Goal: Task Accomplishment & Management: Use online tool/utility

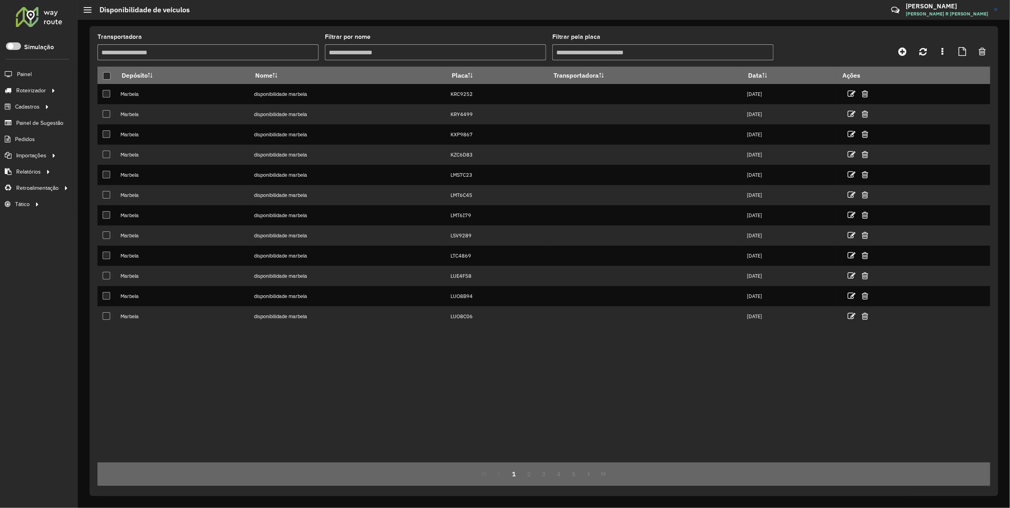
click at [593, 54] on input "Filtrar pela placa" at bounding box center [662, 52] width 221 height 16
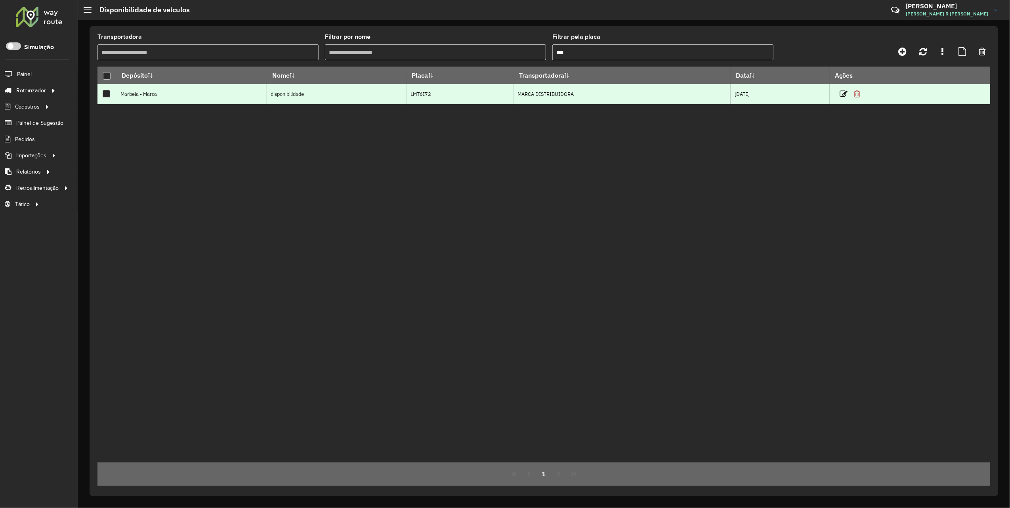
click at [861, 94] on icon at bounding box center [857, 94] width 6 height 8
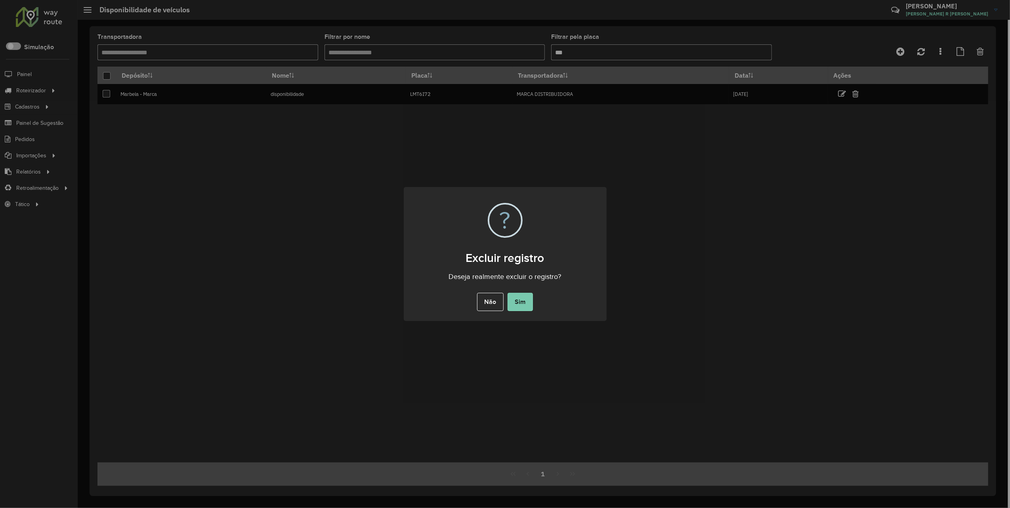
click at [521, 302] on button "Sim" at bounding box center [520, 302] width 25 height 18
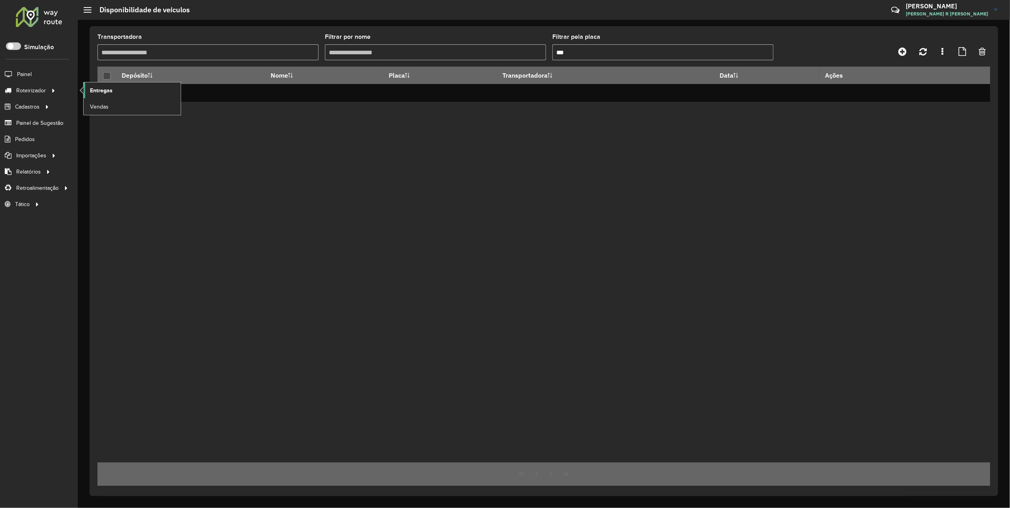
click at [99, 94] on span "Entregas" at bounding box center [101, 90] width 23 height 8
click at [587, 57] on input "***" at bounding box center [662, 52] width 221 height 16
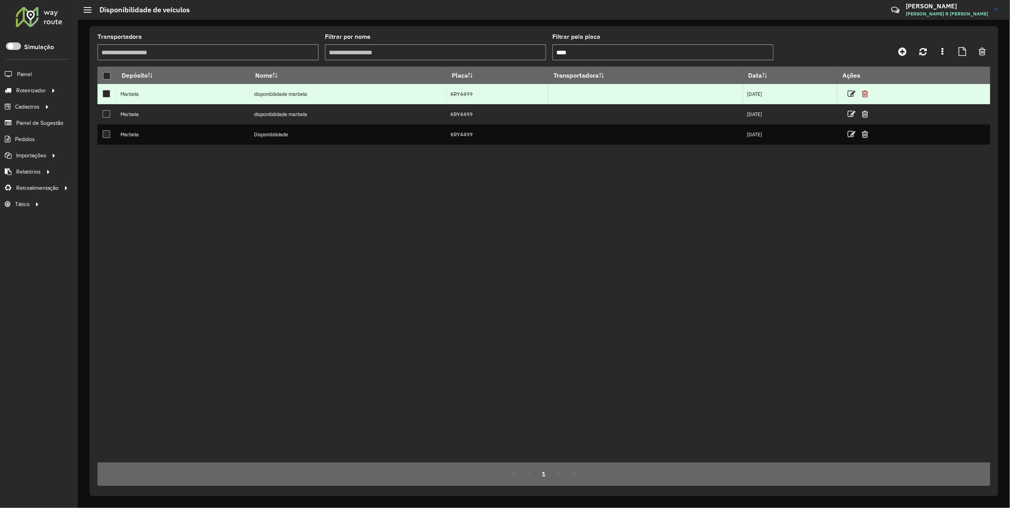
type input "****"
click at [868, 94] on icon at bounding box center [865, 94] width 6 height 8
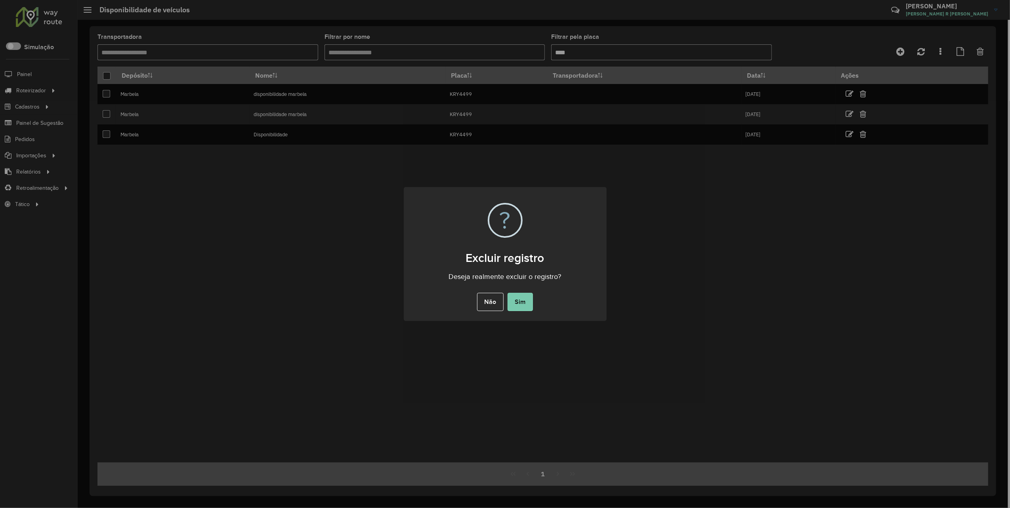
drag, startPoint x: 525, startPoint y: 299, endPoint x: 661, endPoint y: 294, distance: 136.4
click at [525, 299] on button "Sim" at bounding box center [520, 302] width 25 height 18
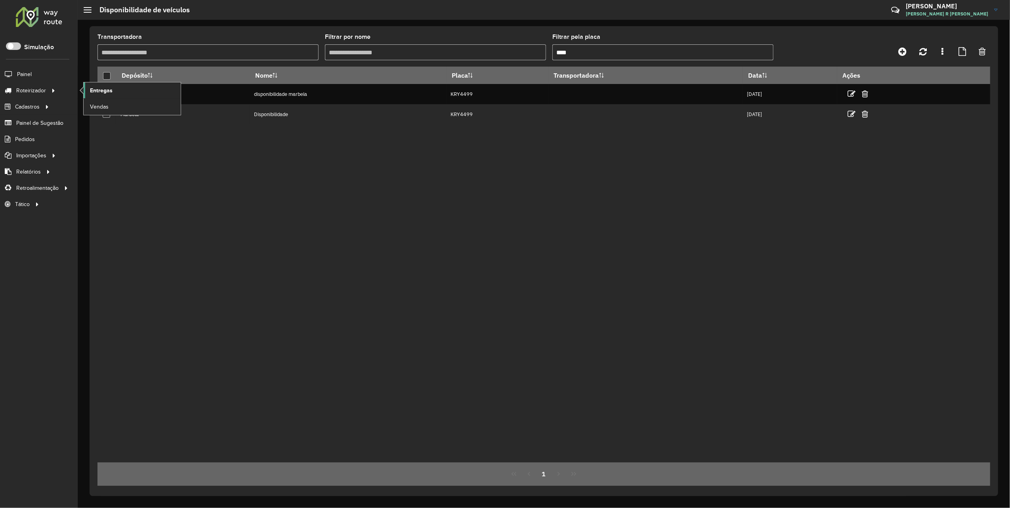
click at [100, 94] on span "Entregas" at bounding box center [101, 90] width 23 height 8
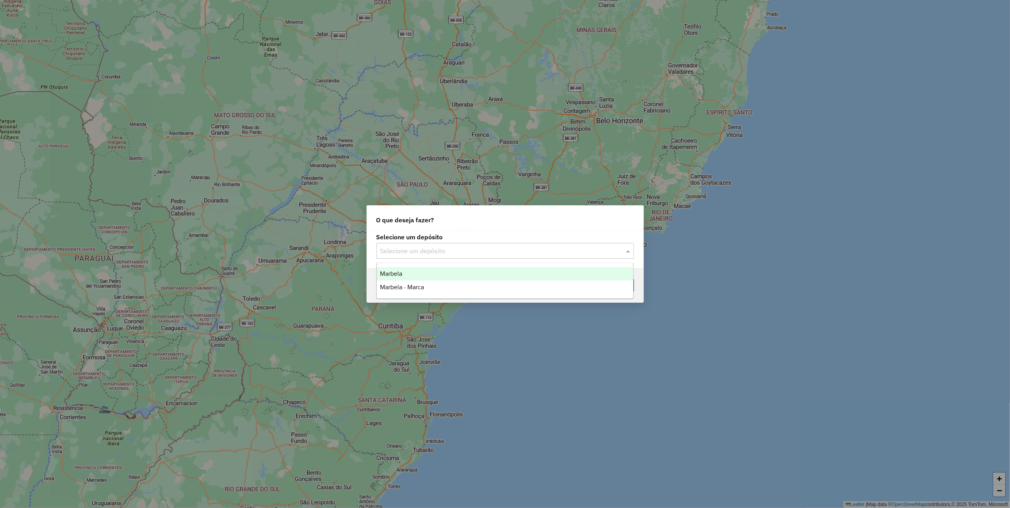
click at [438, 249] on input "text" at bounding box center [497, 251] width 234 height 10
click at [430, 288] on div "Marbela - Marca" at bounding box center [505, 287] width 256 height 13
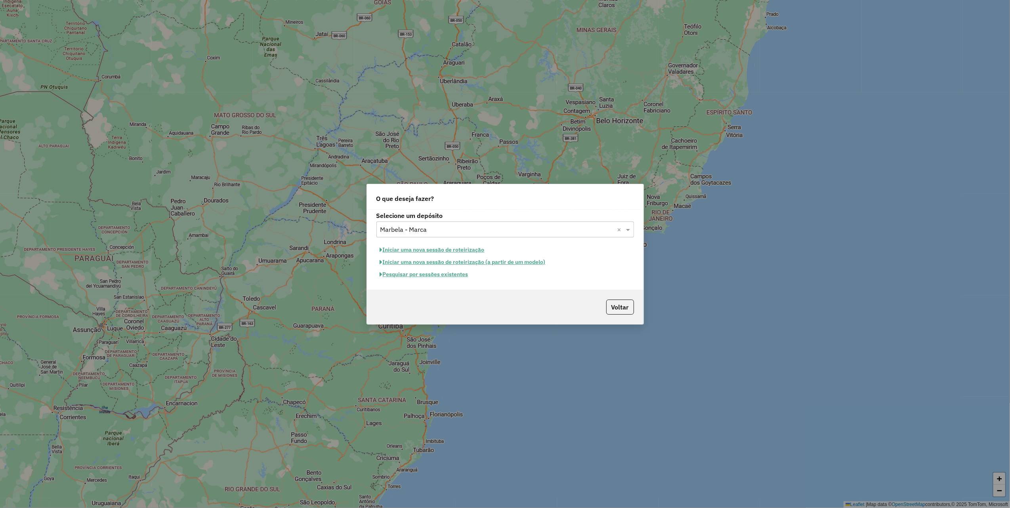
click at [478, 249] on button "Iniciar uma nova sessão de roteirização" at bounding box center [432, 250] width 112 height 12
select select "*"
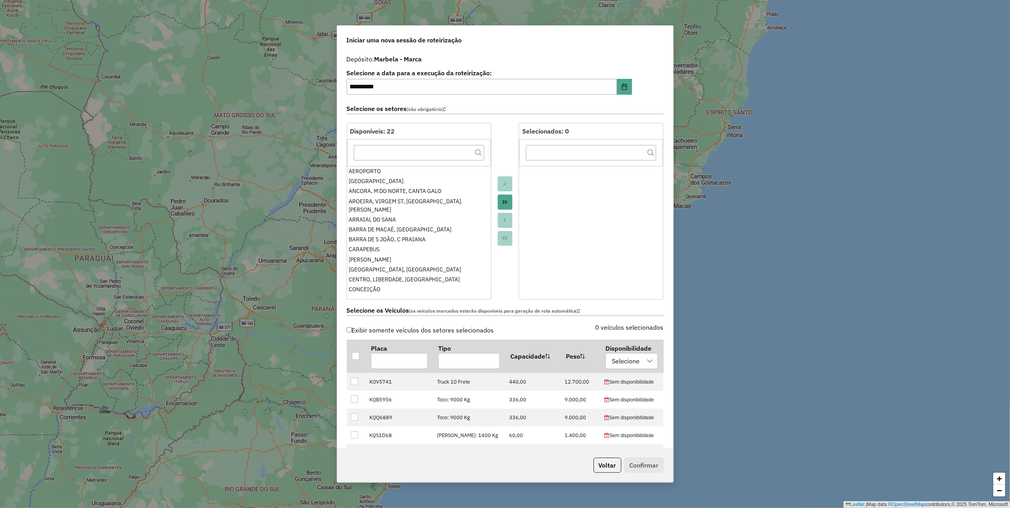
click at [503, 200] on icon "Move All to Target" at bounding box center [505, 202] width 6 height 6
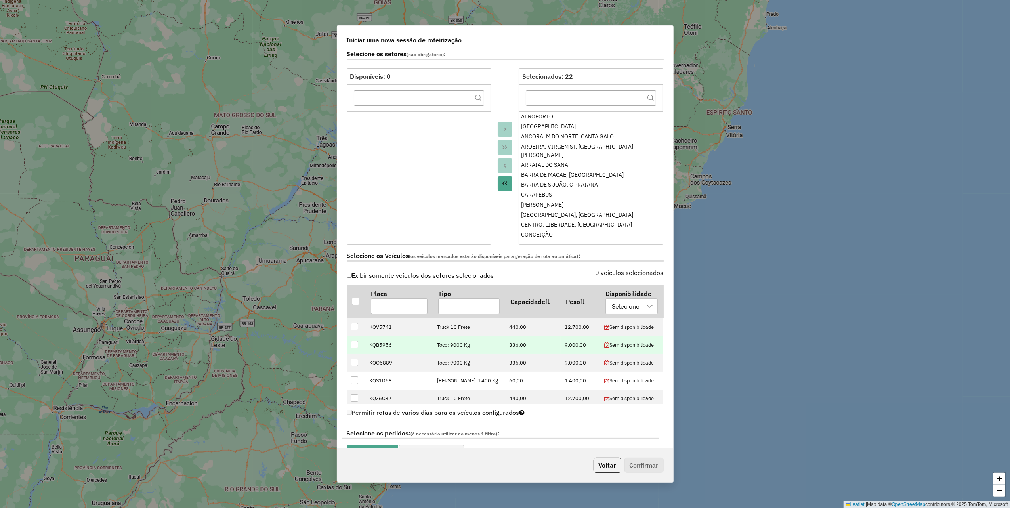
scroll to position [158, 0]
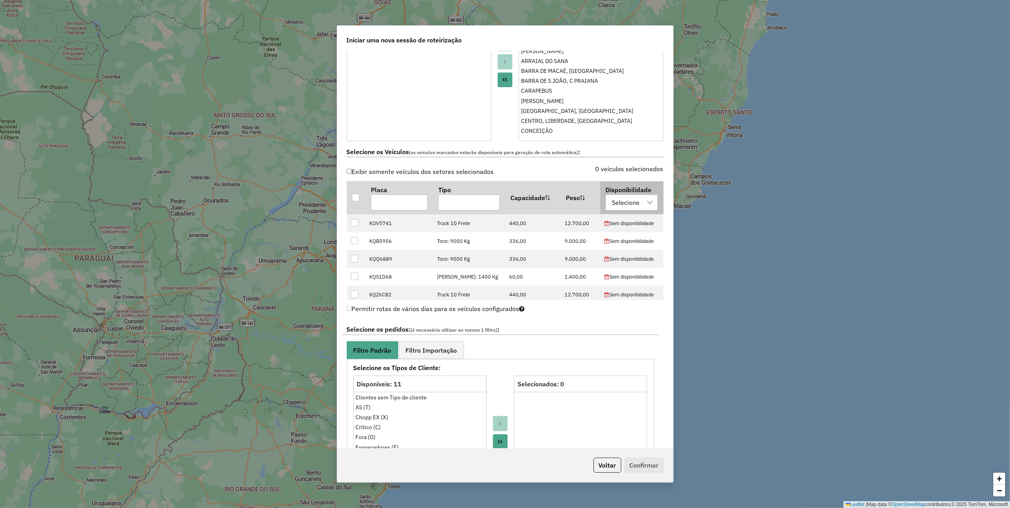
click at [642, 203] on div at bounding box center [649, 202] width 15 height 15
click at [624, 244] on span "disponibilidade" at bounding box center [642, 242] width 43 height 10
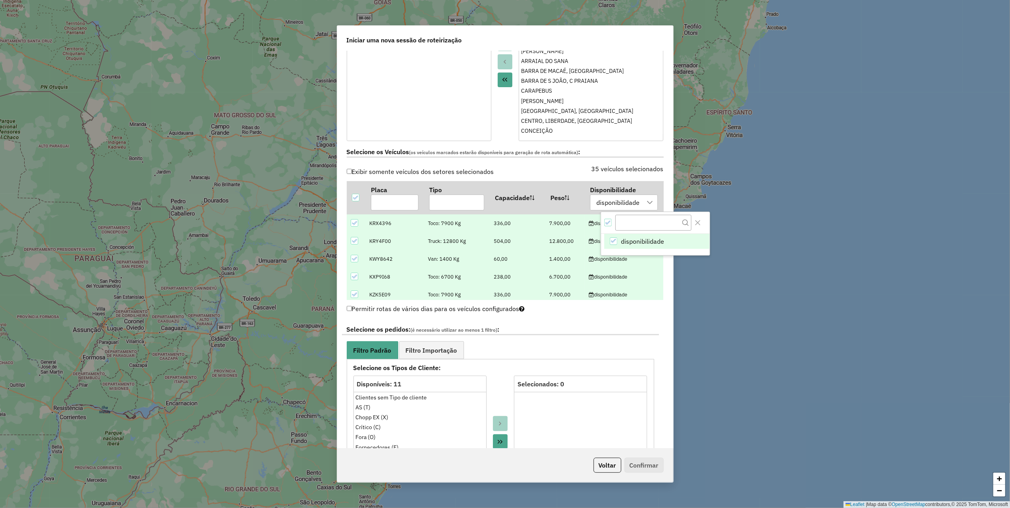
click at [354, 243] on icon at bounding box center [354, 241] width 6 height 6
click at [357, 260] on icon at bounding box center [354, 259] width 6 height 6
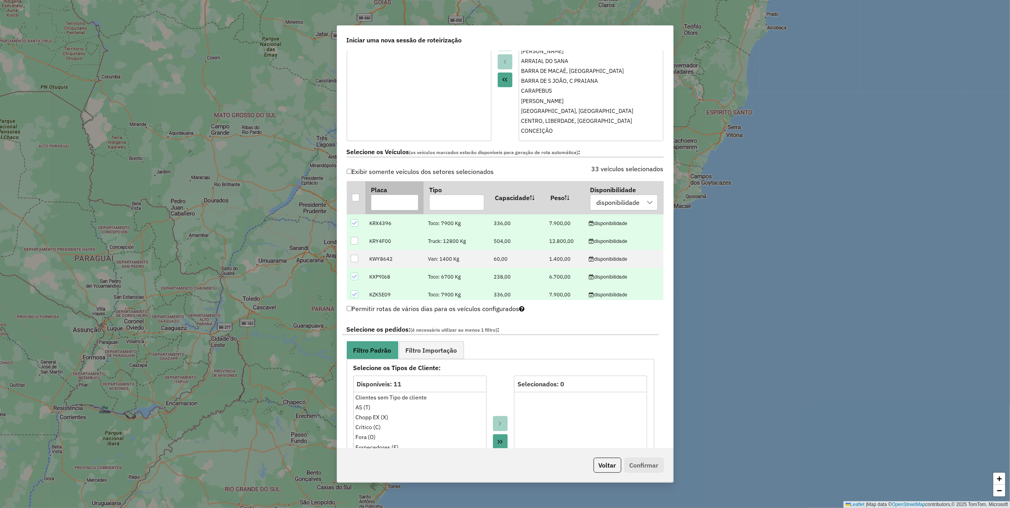
click at [405, 205] on input "text" at bounding box center [395, 203] width 48 height 16
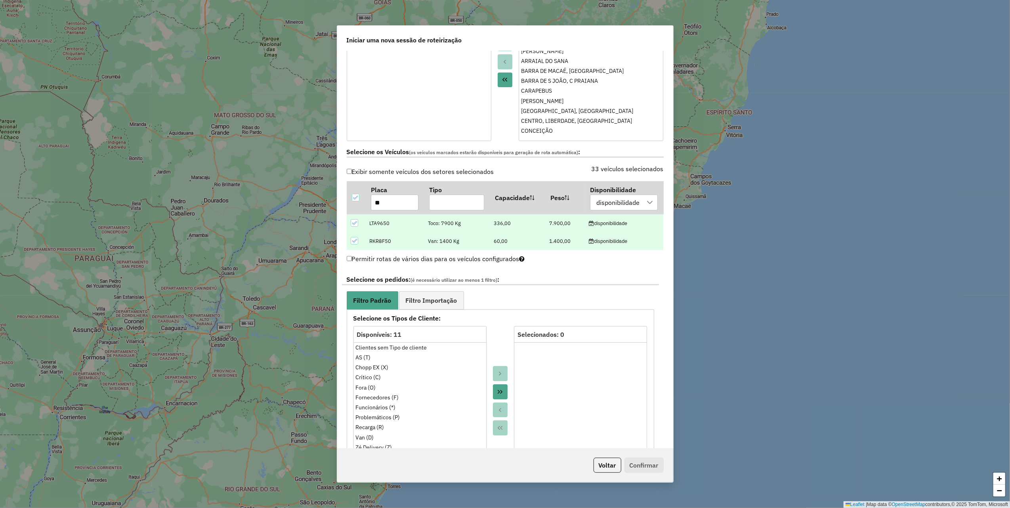
click at [353, 240] on icon at bounding box center [354, 241] width 6 height 6
click at [384, 204] on input "**" at bounding box center [395, 203] width 48 height 16
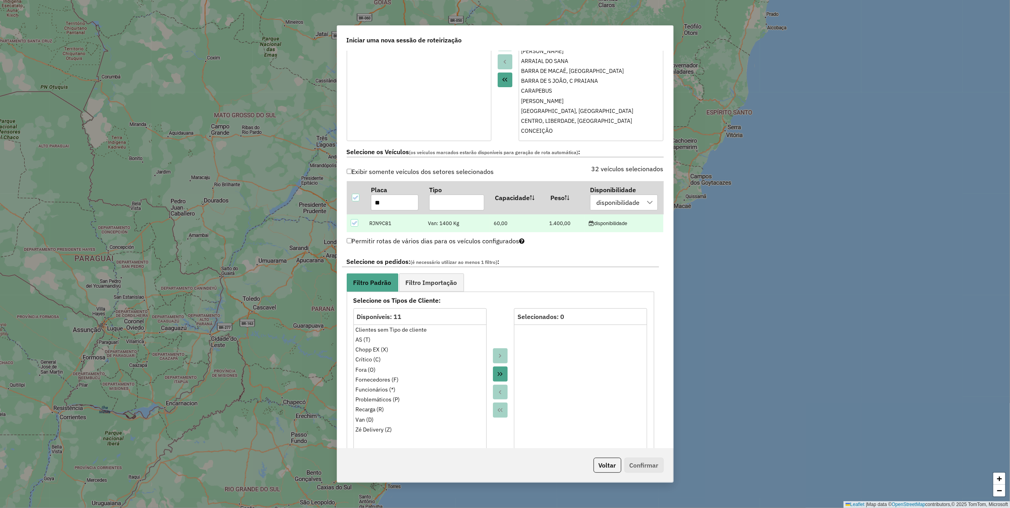
click at [355, 224] on icon at bounding box center [354, 223] width 6 height 6
click at [384, 202] on input "**" at bounding box center [395, 203] width 48 height 16
type input "**"
click at [354, 223] on icon at bounding box center [354, 223] width 6 height 6
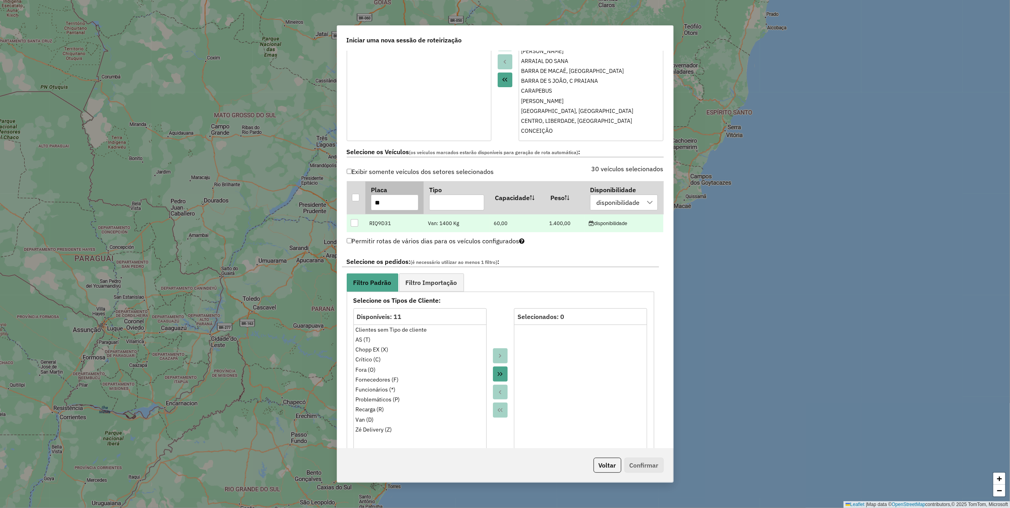
click at [388, 205] on input "**" at bounding box center [395, 203] width 48 height 16
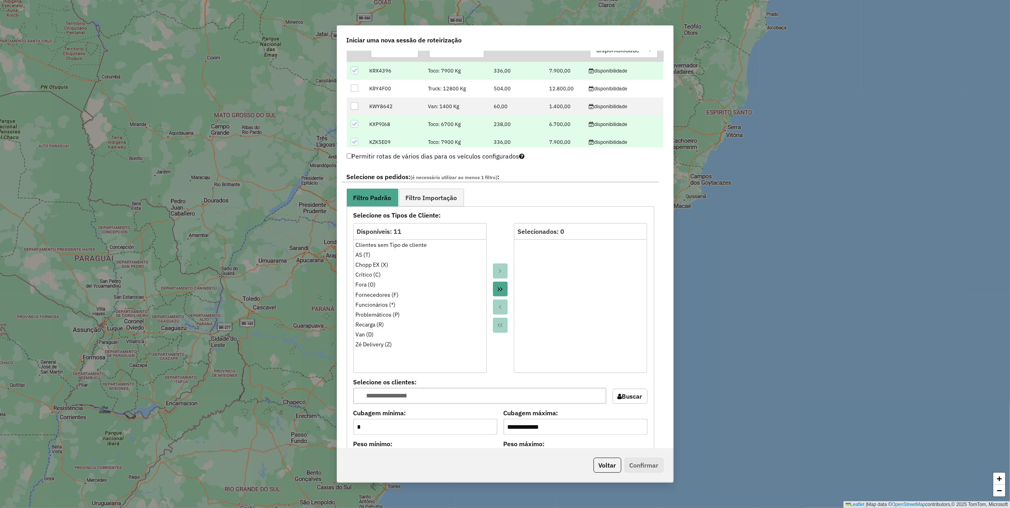
scroll to position [317, 0]
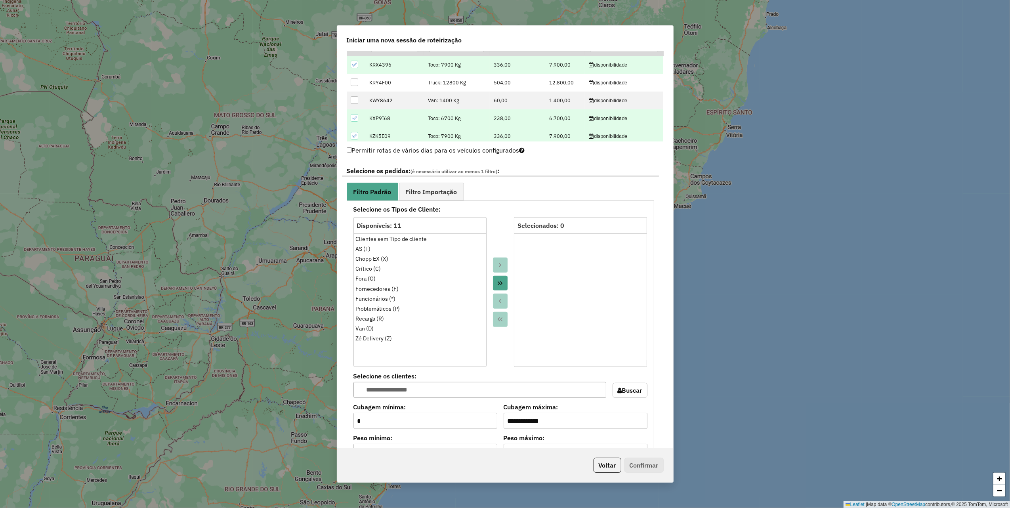
click at [499, 288] on button "Move All to Target" at bounding box center [500, 283] width 15 height 15
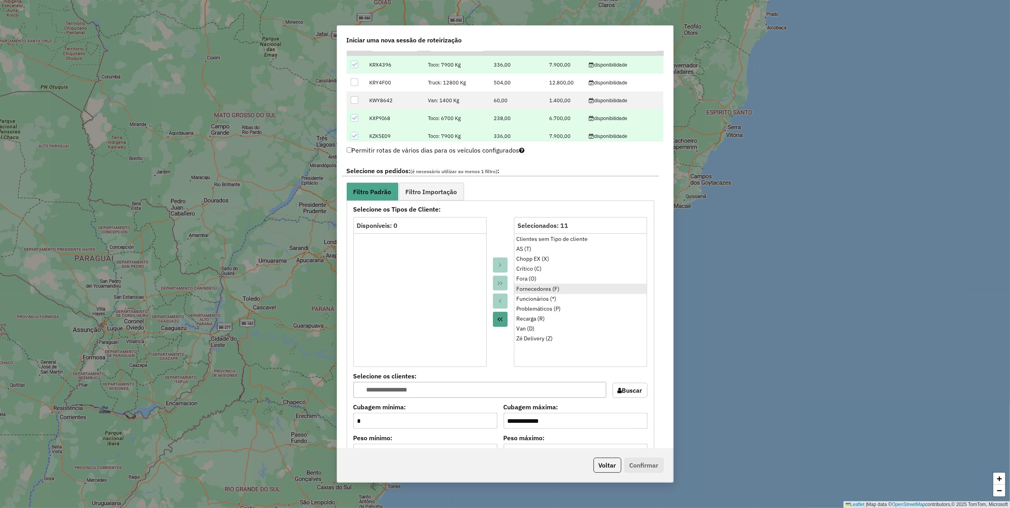
click at [537, 290] on div "Fornecedores (F)" at bounding box center [580, 289] width 128 height 8
click at [497, 304] on icon "Move to Source" at bounding box center [500, 301] width 6 height 6
click at [522, 292] on div "Funcionários (*)" at bounding box center [580, 289] width 128 height 8
click at [501, 298] on button "Move to Source" at bounding box center [500, 301] width 15 height 15
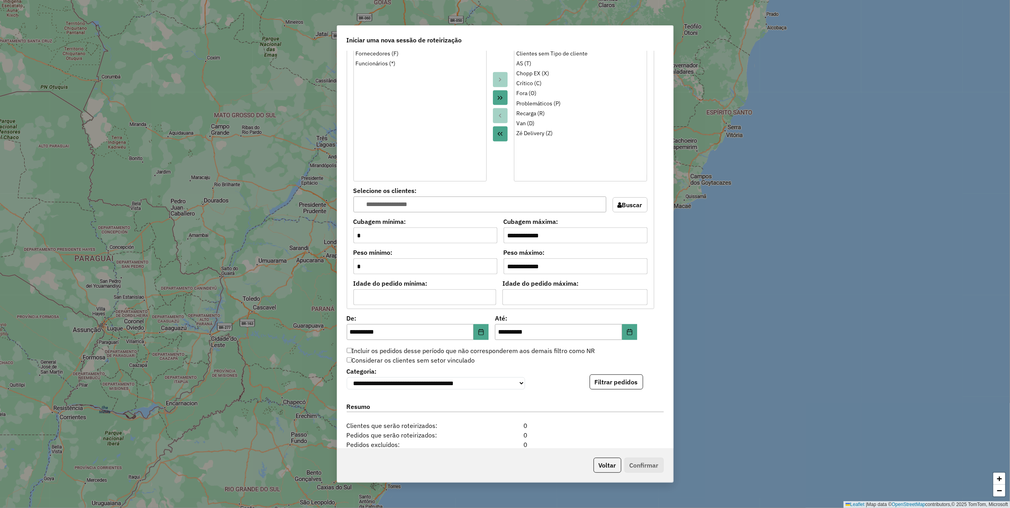
scroll to position [528, 0]
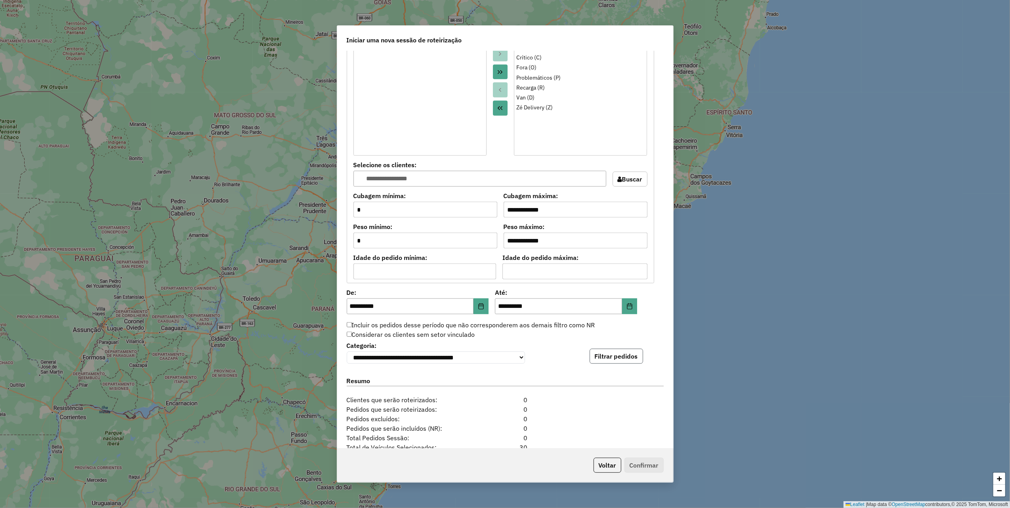
click at [598, 362] on button "Filtrar pedidos" at bounding box center [616, 356] width 53 height 15
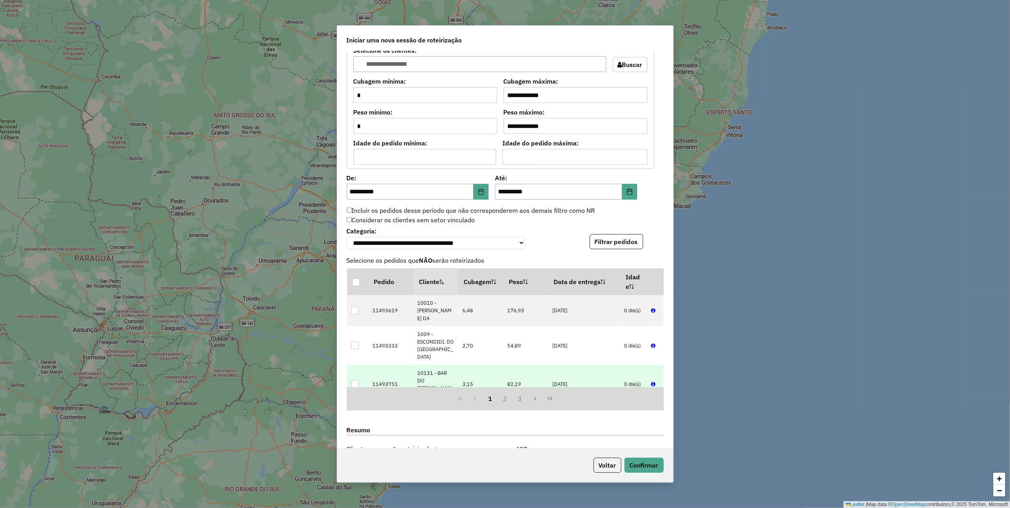
scroll to position [773, 0]
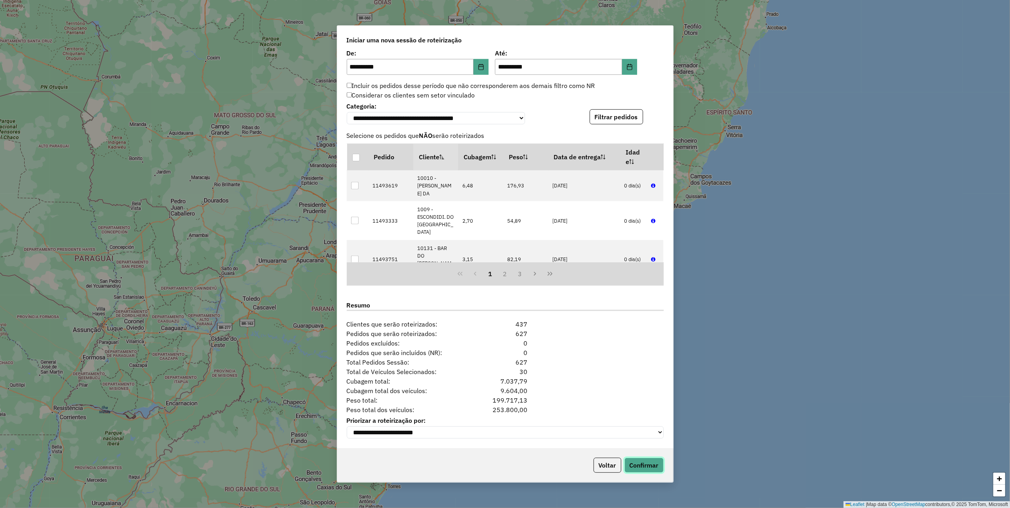
click at [634, 468] on button "Confirmar" at bounding box center [643, 465] width 39 height 15
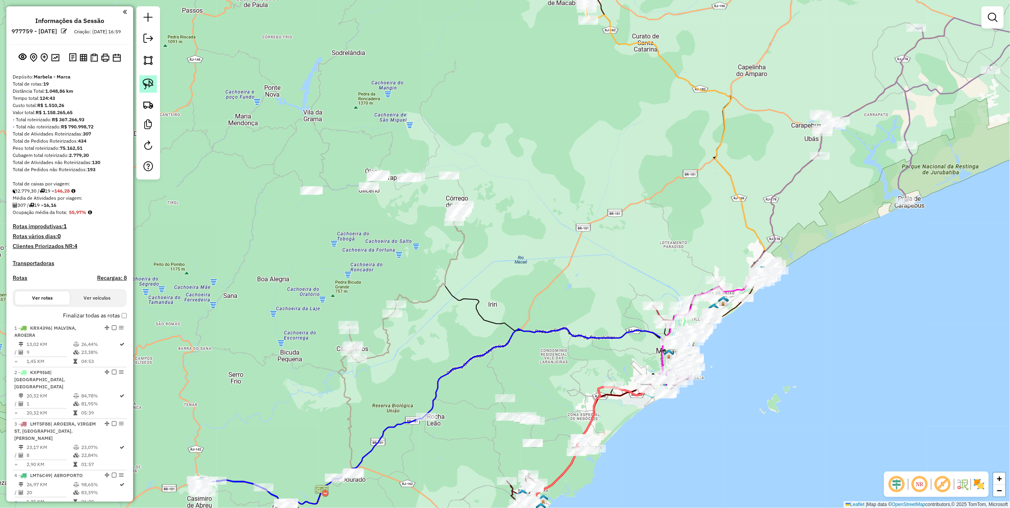
click at [149, 84] on img at bounding box center [148, 83] width 11 height 11
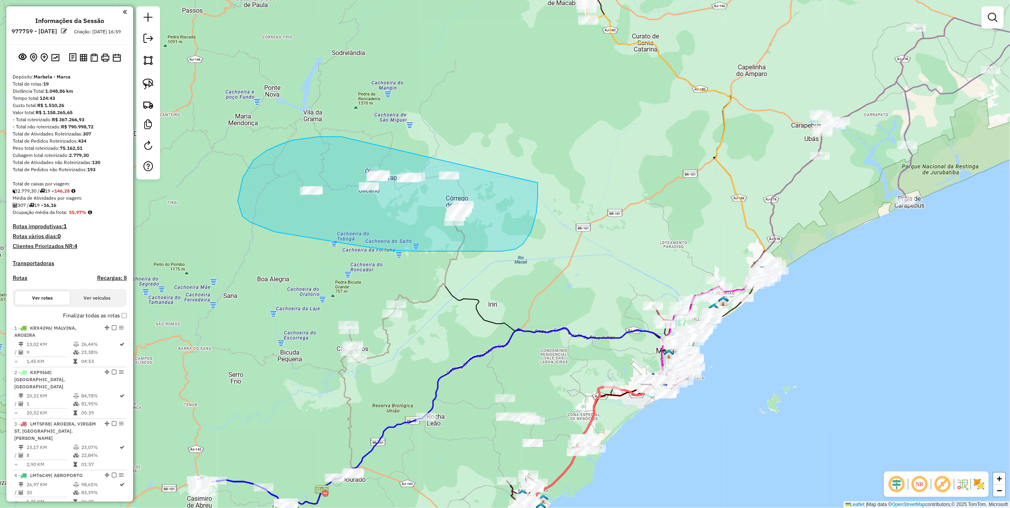
drag, startPoint x: 292, startPoint y: 140, endPoint x: 511, endPoint y: 153, distance: 219.1
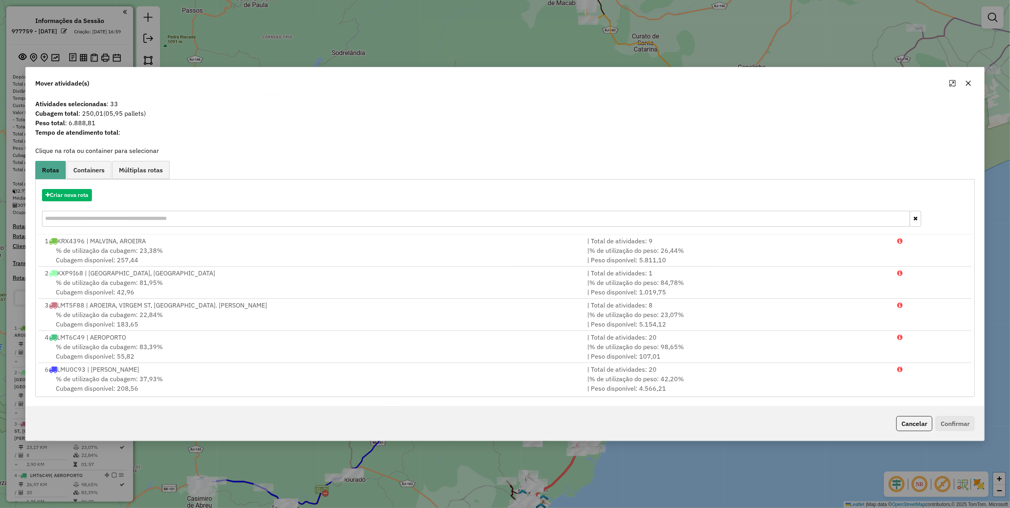
click at [968, 80] on icon "button" at bounding box center [968, 83] width 6 height 6
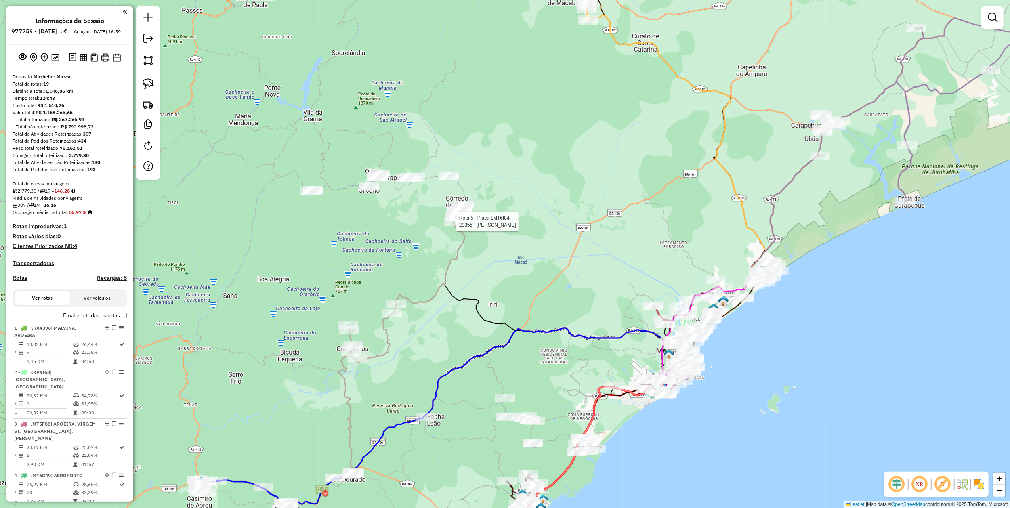
select select "**********"
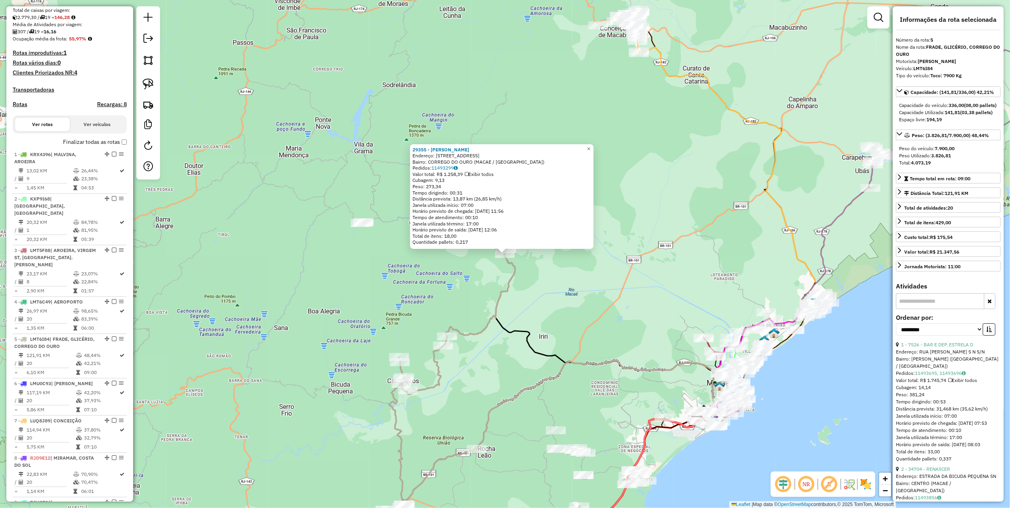
scroll to position [495, 0]
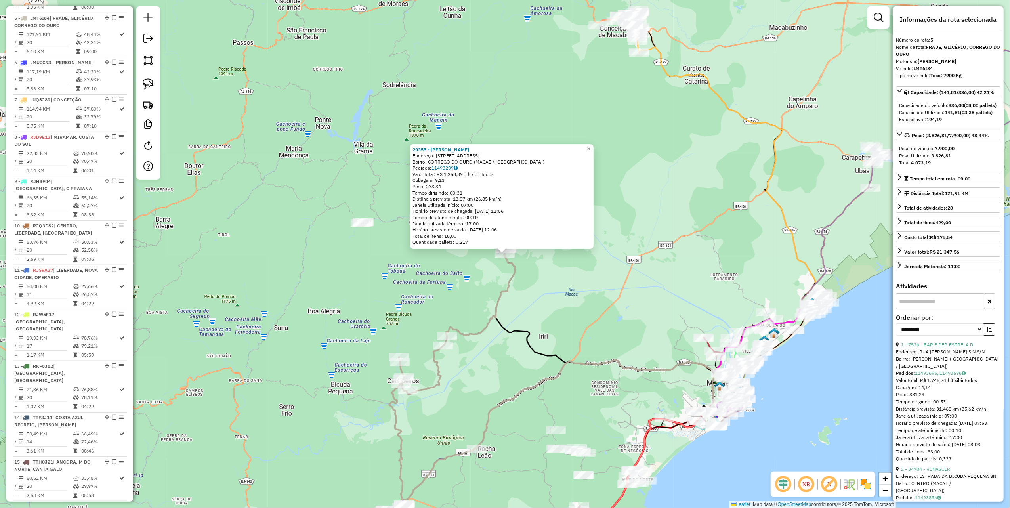
click at [337, 275] on div "29355 - MARCOS ANTONIO BERN Endereço: RUA RECANTO DA SERRA 4 Bairro: CORREGO DO…" at bounding box center [505, 254] width 1010 height 508
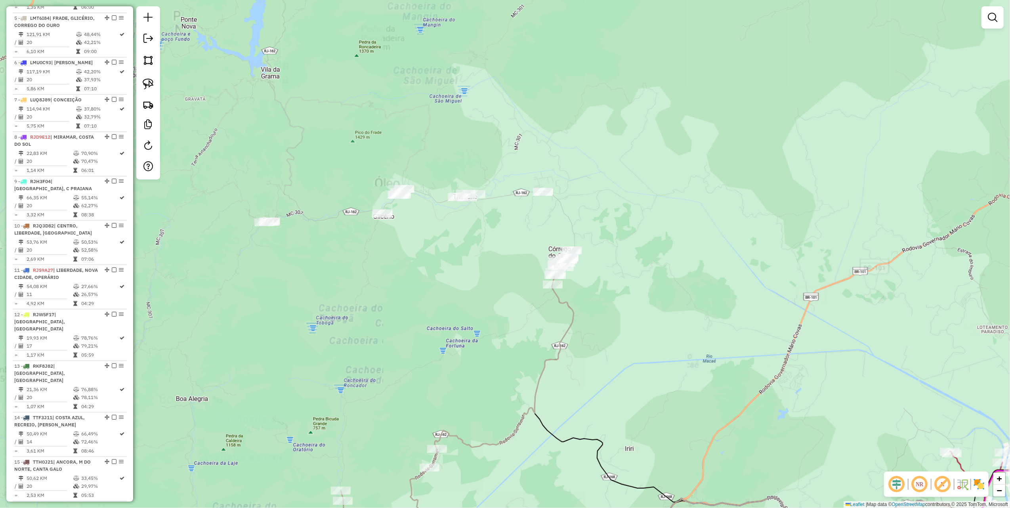
click at [290, 153] on div "Janela de atendimento Grade de atendimento Capacidade Transportadoras Veículos …" at bounding box center [505, 254] width 1010 height 508
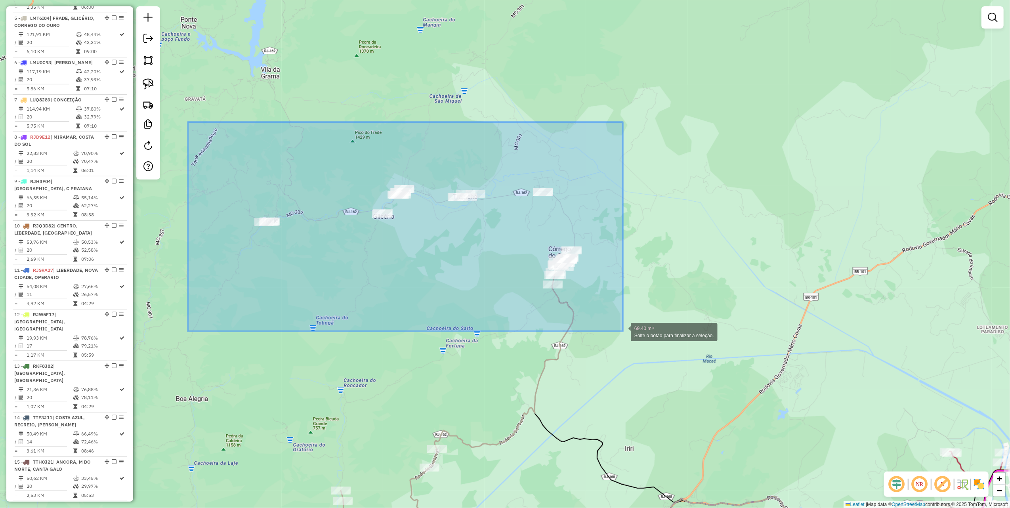
drag, startPoint x: 189, startPoint y: 143, endPoint x: 624, endPoint y: 330, distance: 473.8
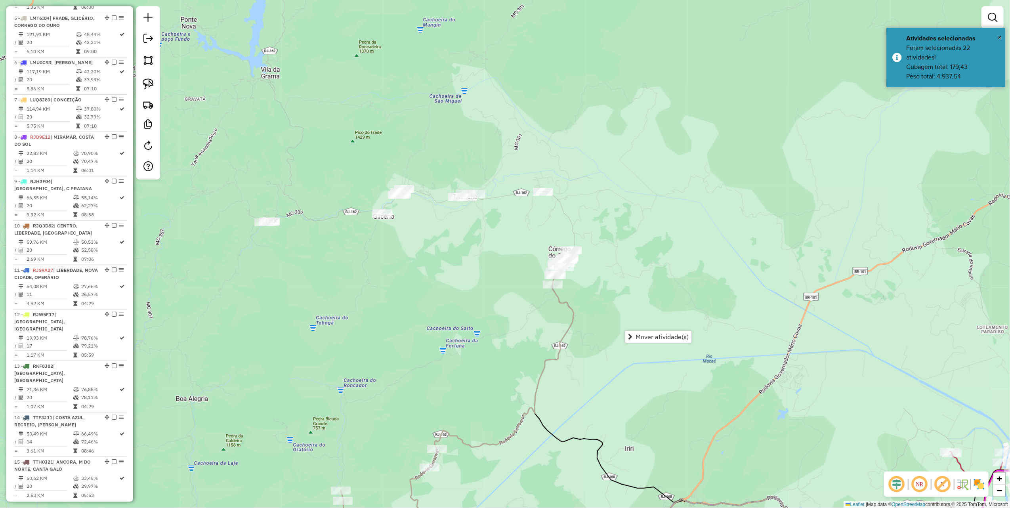
click at [648, 264] on div "Janela de atendimento Grade de atendimento Capacidade Transportadoras Veículos …" at bounding box center [505, 254] width 1010 height 508
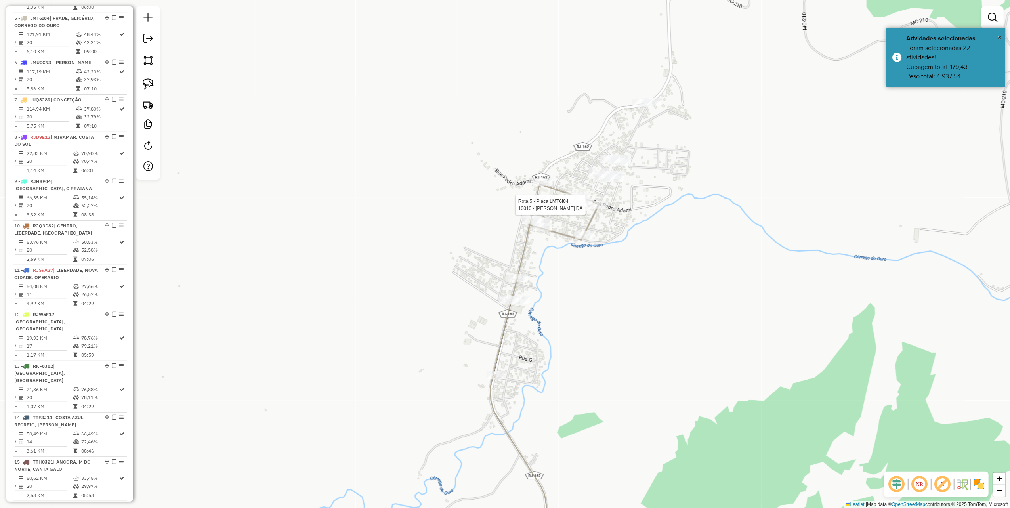
select select "**********"
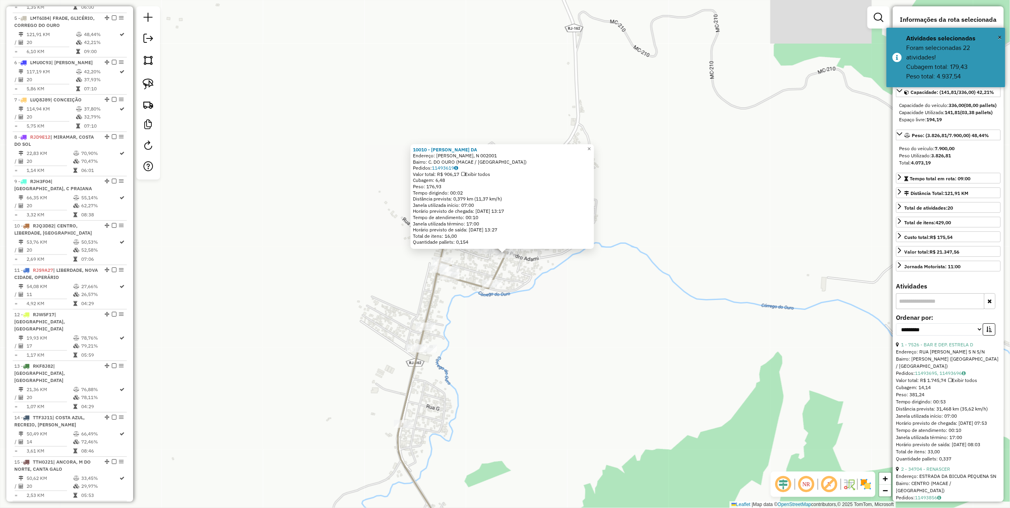
click at [575, 292] on div "10010 - DIOZITA GONCALVES DA Endereço: ROBERTO MUNIZ DE SOUZA, N 002001 Bairro:…" at bounding box center [505, 254] width 1010 height 508
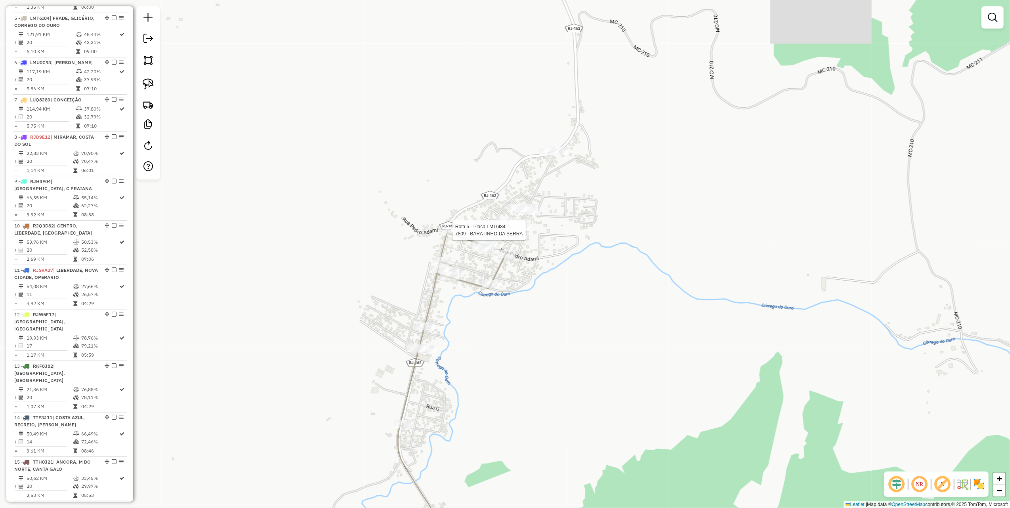
select select "**********"
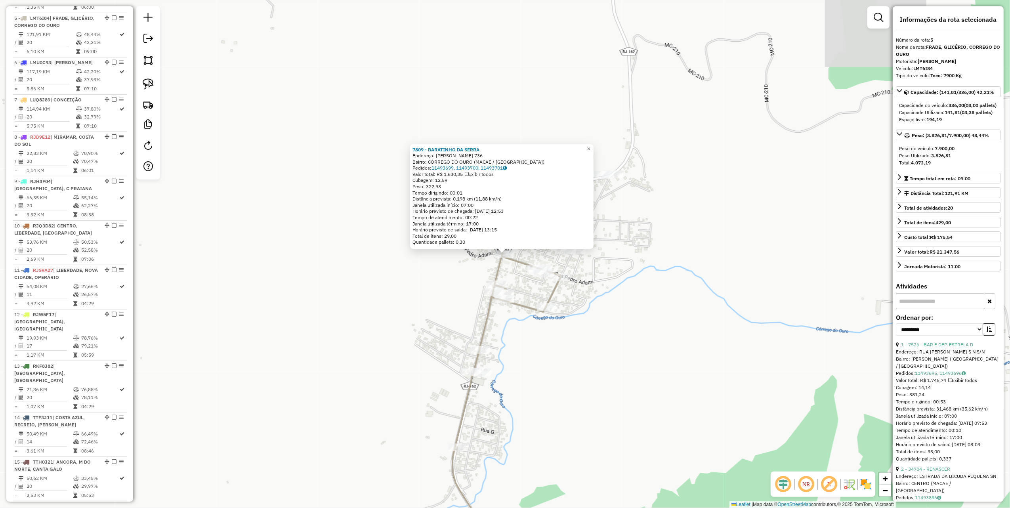
click at [620, 294] on div "7809 - BARATINHO DA SERRA Endereço: MIGUEL PEIXOTO GUIMARaES 736 Bairro: CORREG…" at bounding box center [505, 254] width 1010 height 508
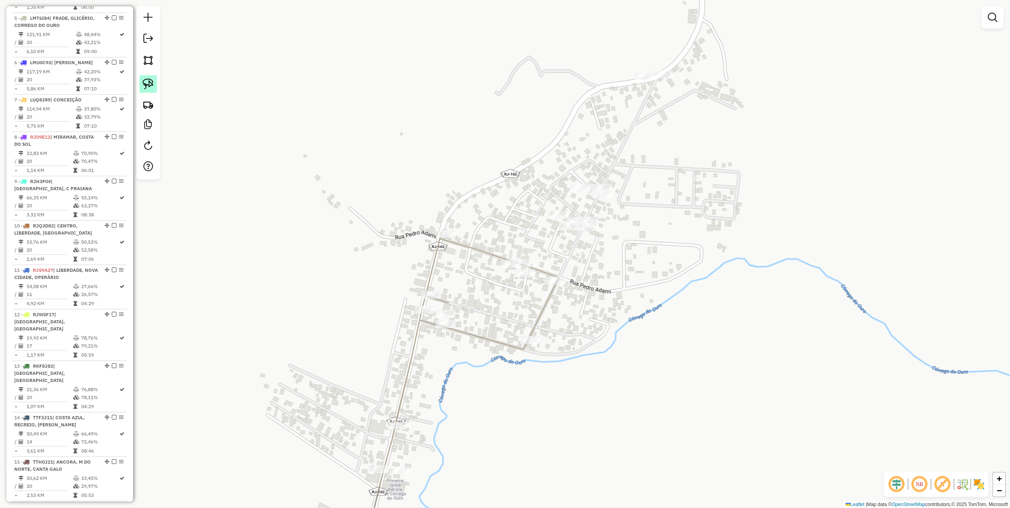
click at [149, 80] on img at bounding box center [148, 83] width 11 height 11
drag, startPoint x: 495, startPoint y: 231, endPoint x: 539, endPoint y: 264, distance: 54.9
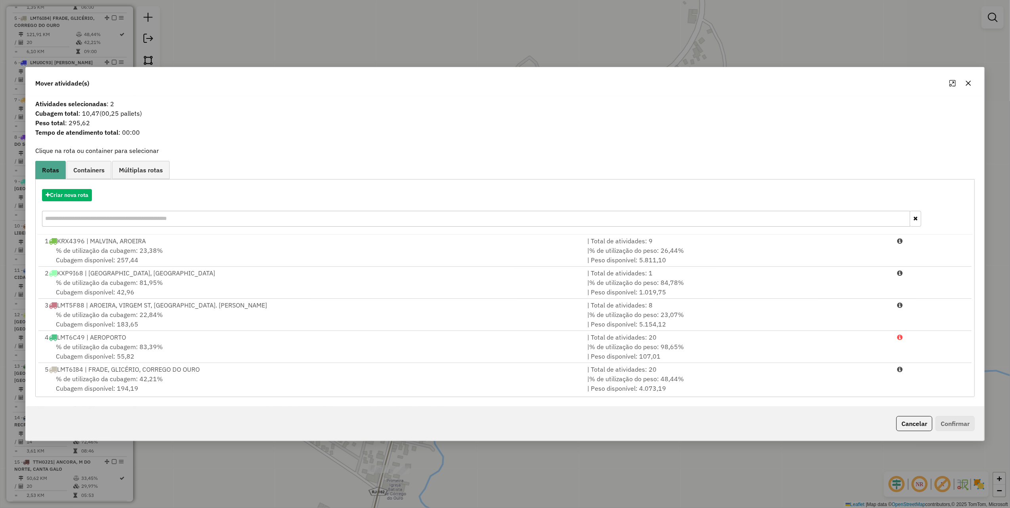
click at [97, 219] on input "text" at bounding box center [476, 219] width 868 height 16
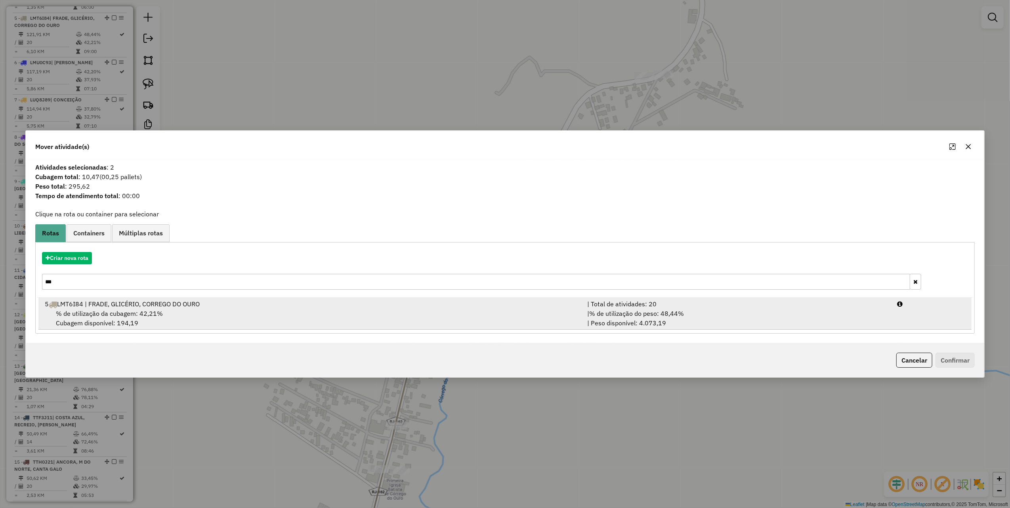
type input "***"
drag, startPoint x: 829, startPoint y: 319, endPoint x: 951, endPoint y: 366, distance: 130.7
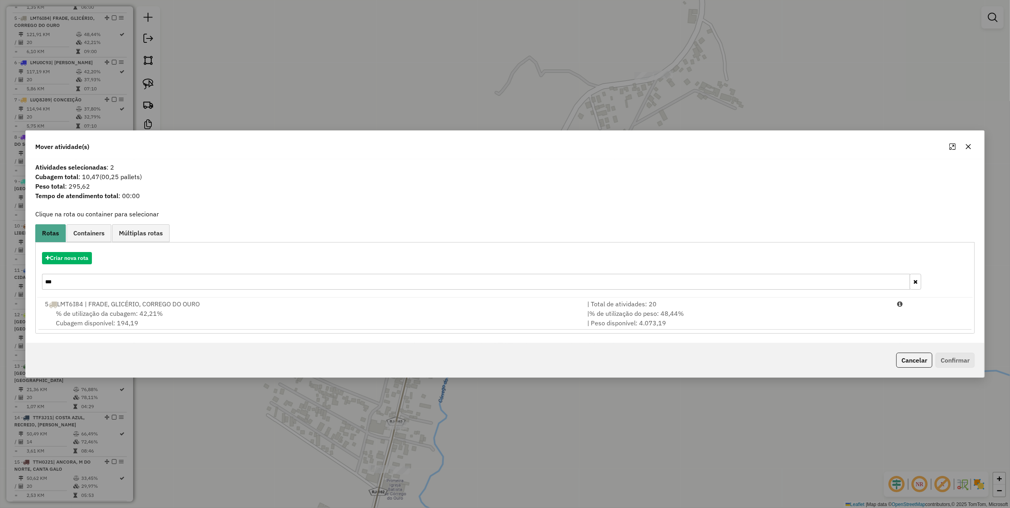
click at [829, 319] on div "| % de utilização do peso: 48,44% | Peso disponível: 4.073,19" at bounding box center [737, 318] width 310 height 19
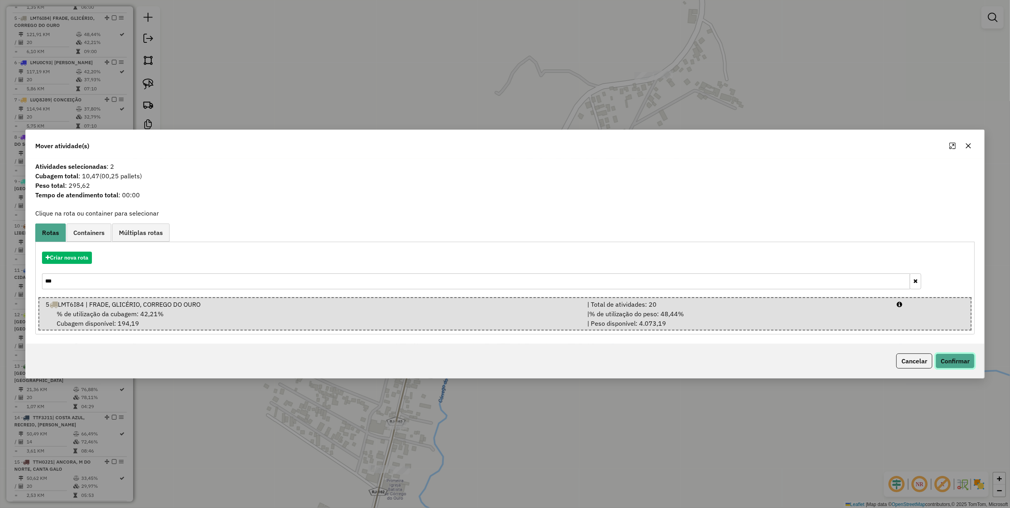
click at [963, 363] on button "Confirmar" at bounding box center [955, 360] width 39 height 15
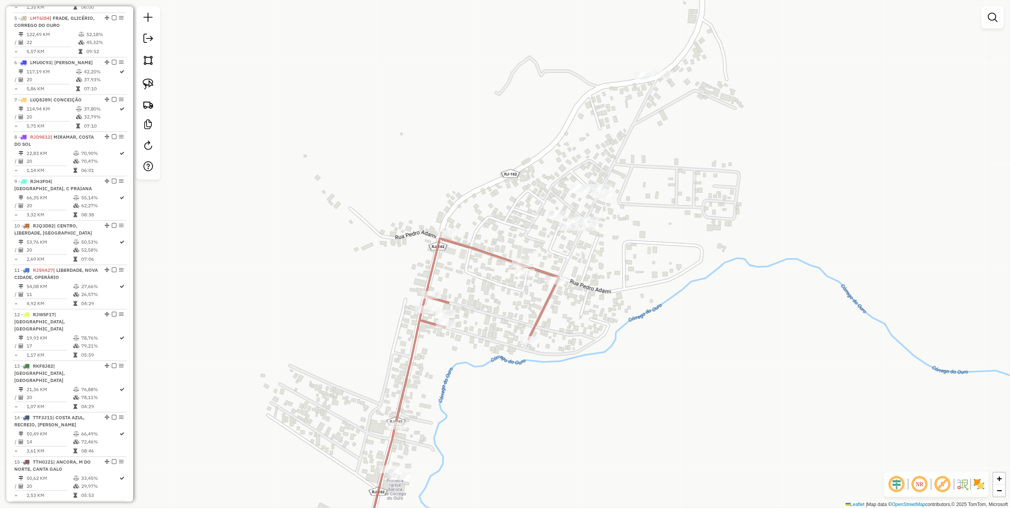
scroll to position [450, 0]
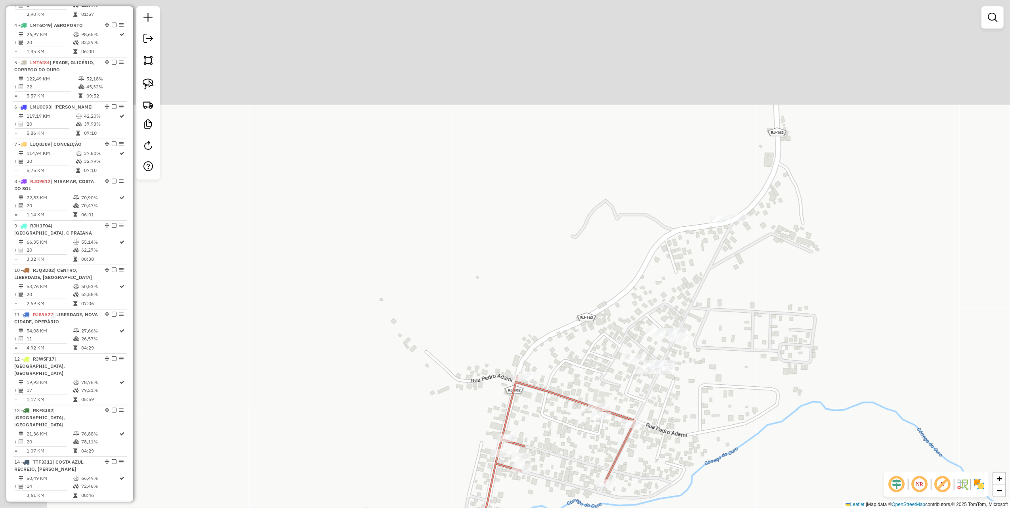
drag, startPoint x: 263, startPoint y: 179, endPoint x: 370, endPoint y: 327, distance: 182.5
click at [354, 333] on div "Janela de atendimento Grade de atendimento Capacidade Transportadoras Veículos …" at bounding box center [505, 254] width 1010 height 508
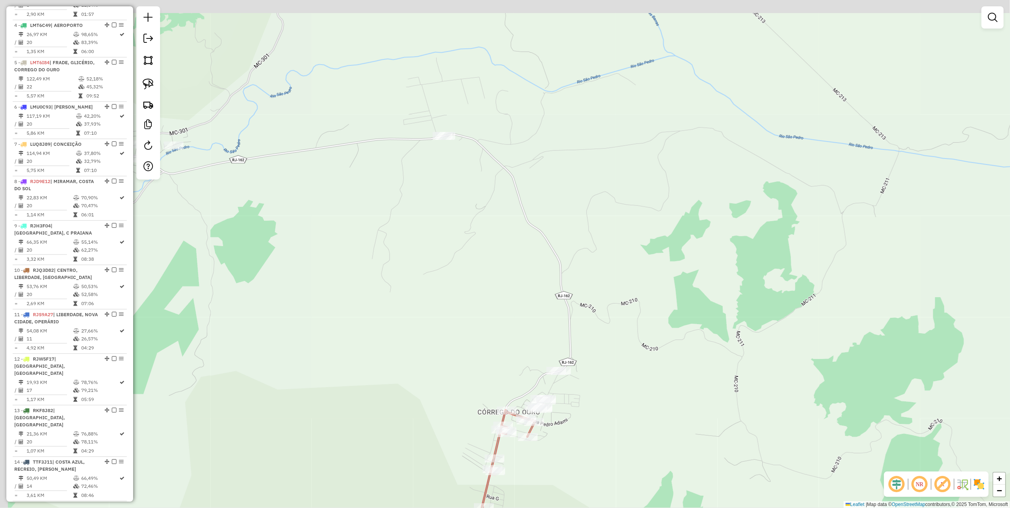
drag, startPoint x: 420, startPoint y: 346, endPoint x: 430, endPoint y: 349, distance: 9.8
click at [428, 349] on div "Janela de atendimento Grade de atendimento Capacidade Transportadoras Veículos …" at bounding box center [505, 254] width 1010 height 508
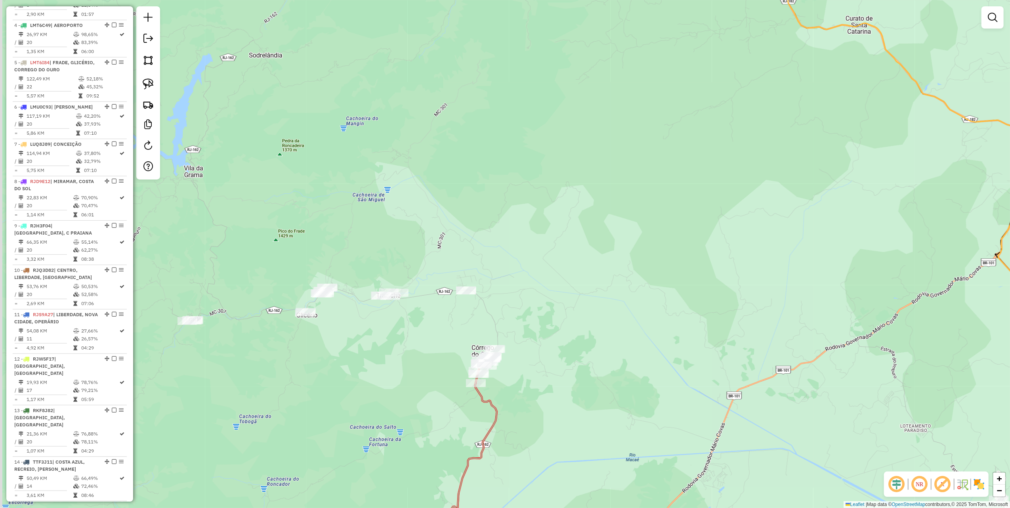
drag, startPoint x: 219, startPoint y: 213, endPoint x: 386, endPoint y: 194, distance: 167.9
click at [384, 195] on div "Janela de atendimento Grade de atendimento Capacidade Transportadoras Veículos …" at bounding box center [505, 254] width 1010 height 508
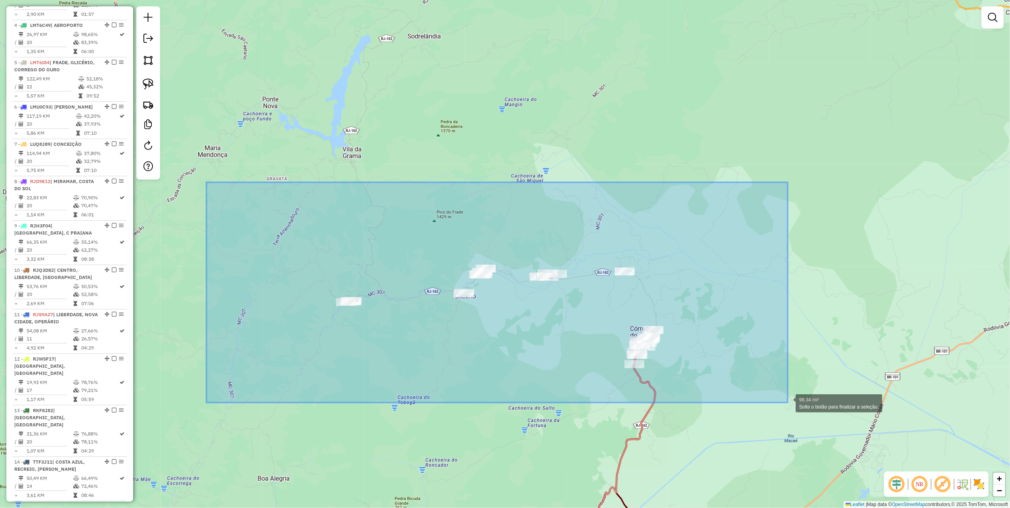
drag, startPoint x: 398, startPoint y: 292, endPoint x: 788, endPoint y: 402, distance: 405.1
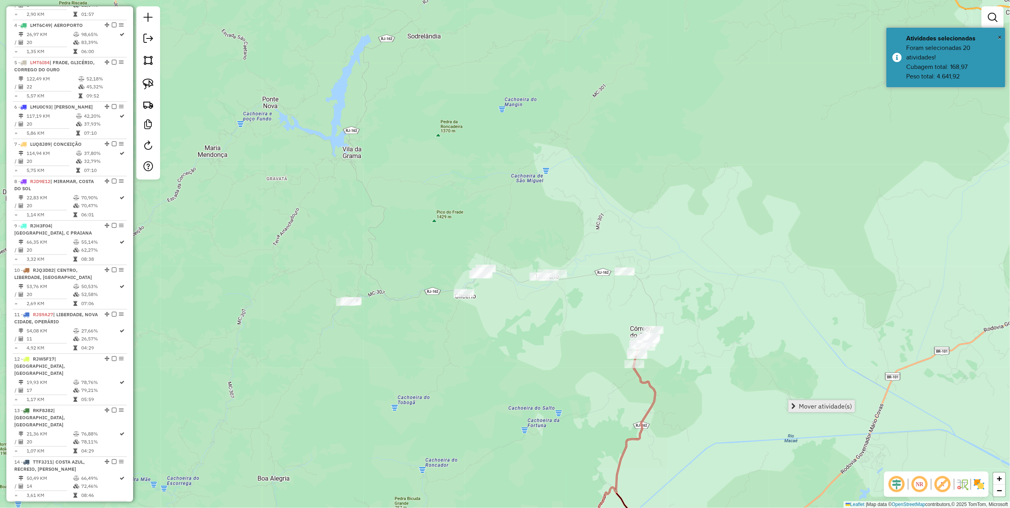
click at [813, 403] on span "Mover atividade(s)" at bounding box center [825, 406] width 53 height 6
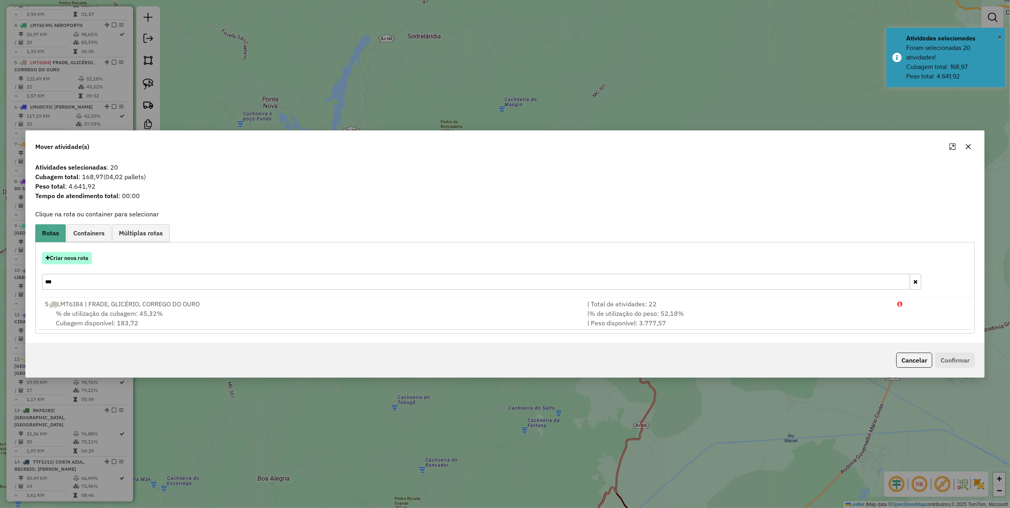
click at [82, 259] on button "Criar nova rota" at bounding box center [67, 258] width 50 height 12
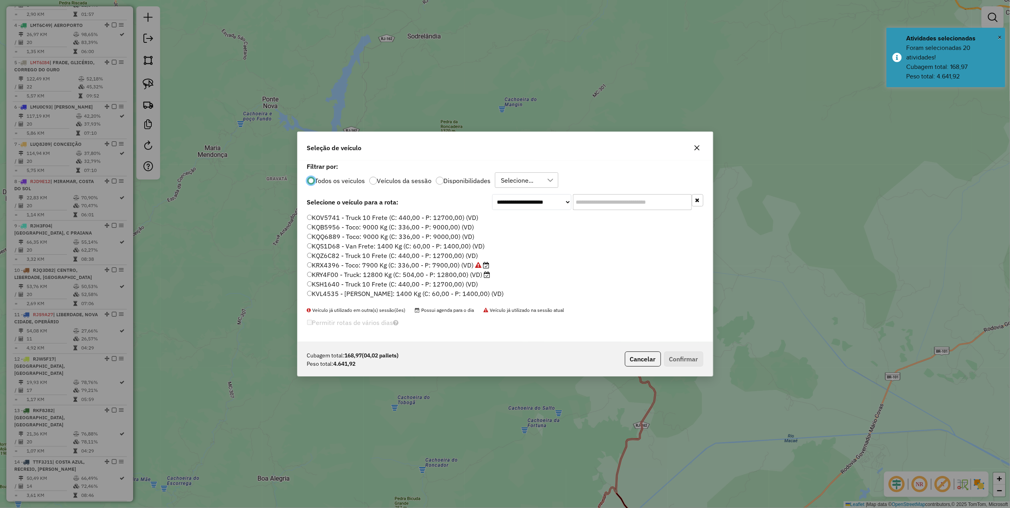
scroll to position [4, 2]
click at [603, 202] on input "text" at bounding box center [632, 202] width 119 height 16
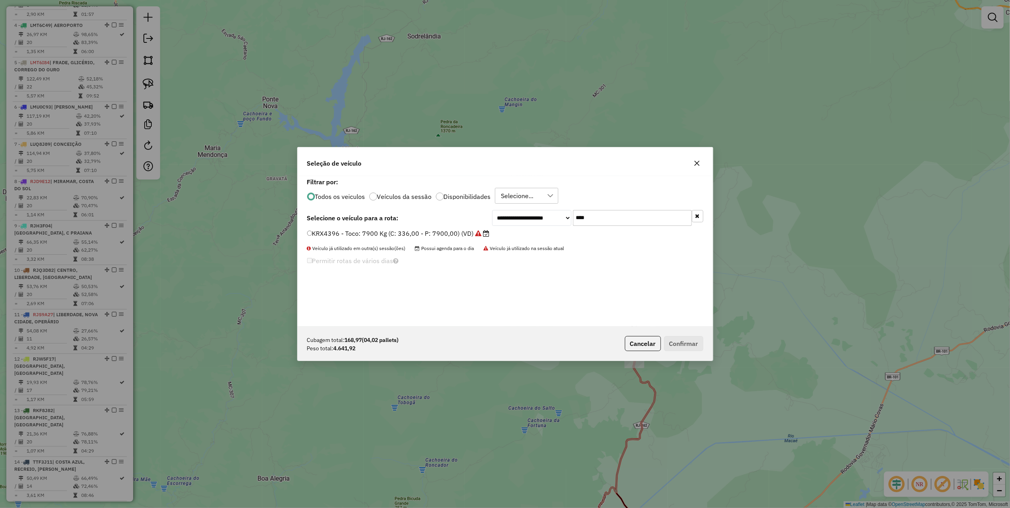
type input "****"
click at [459, 235] on label "KRX4396 - Toco: 7900 Kg (C: 336,00 - P: 7900,00) (VD)" at bounding box center [398, 234] width 183 height 10
drag, startPoint x: 687, startPoint y: 342, endPoint x: 660, endPoint y: 336, distance: 27.3
click at [690, 342] on button "Confirmar" at bounding box center [683, 343] width 39 height 15
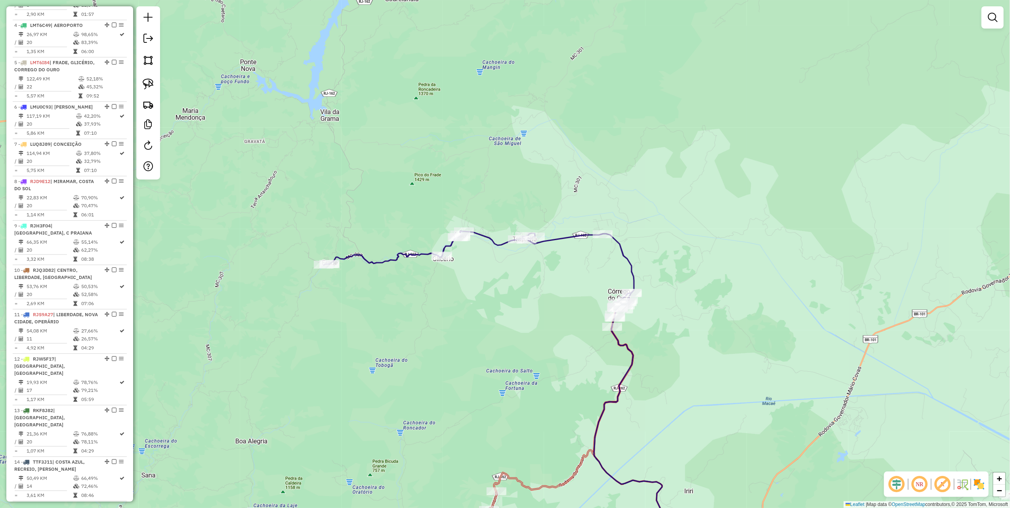
drag, startPoint x: 722, startPoint y: 381, endPoint x: 592, endPoint y: 92, distance: 316.8
click at [593, 95] on div "Janela de atendimento Grade de atendimento Capacidade Transportadoras Veículos …" at bounding box center [505, 254] width 1010 height 508
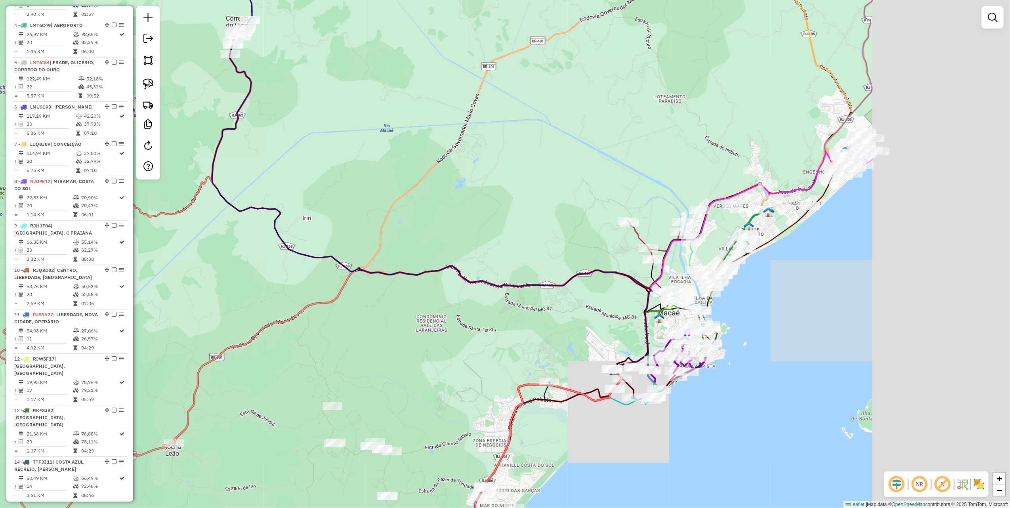
drag, startPoint x: 706, startPoint y: 183, endPoint x: 542, endPoint y: 248, distance: 176.1
click at [542, 248] on div "Janela de atendimento Grade de atendimento Capacidade Transportadoras Veículos …" at bounding box center [505, 254] width 1010 height 508
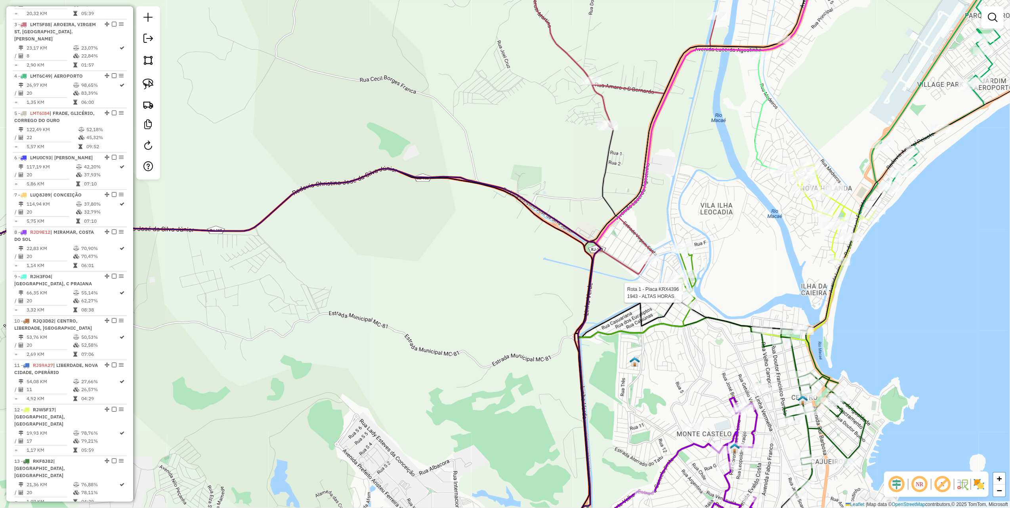
select select "**********"
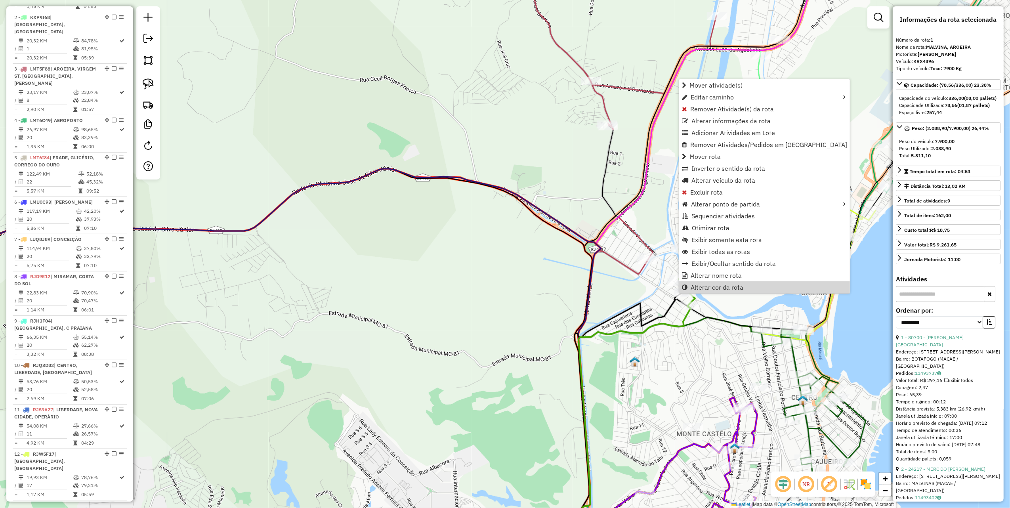
scroll to position [323, 0]
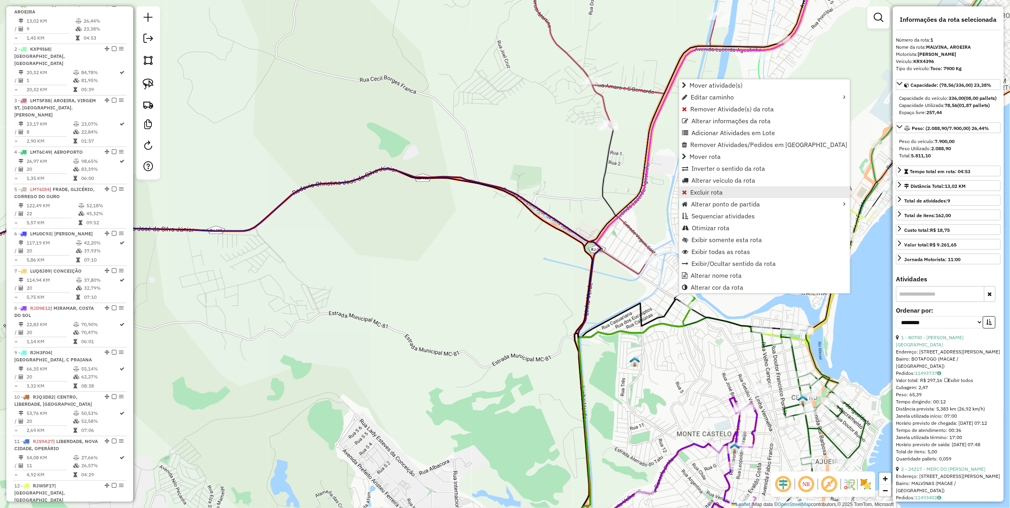
click at [708, 193] on span "Excluir rota" at bounding box center [706, 192] width 32 height 6
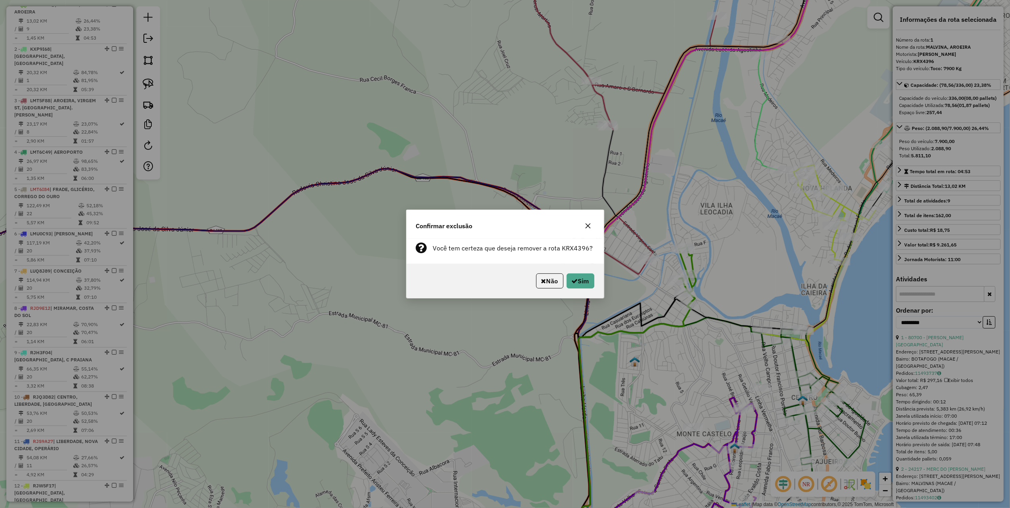
click at [563, 283] on p-footer "Não Sim" at bounding box center [563, 280] width 61 height 15
click at [580, 290] on div "Não Sim" at bounding box center [505, 281] width 197 height 34
click at [583, 281] on button "Sim" at bounding box center [581, 280] width 28 height 15
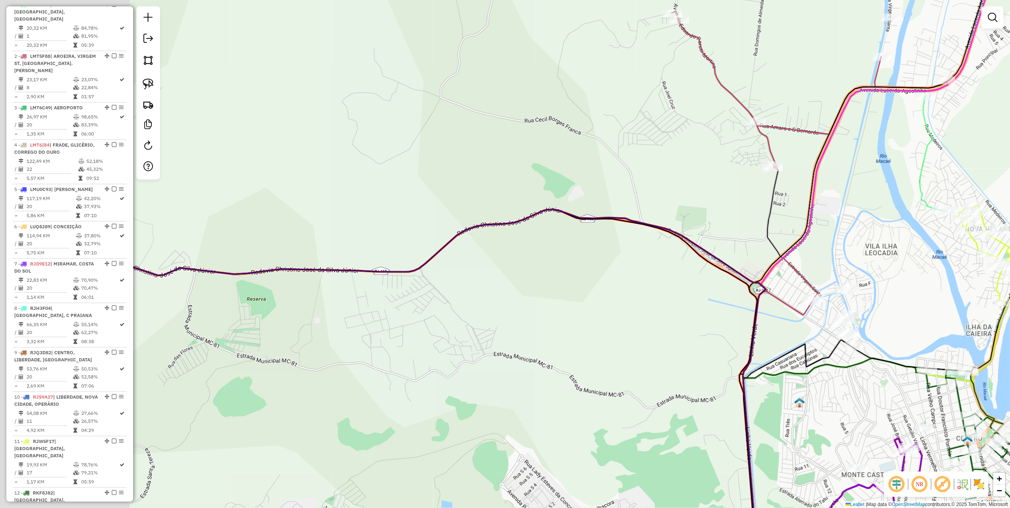
drag, startPoint x: 417, startPoint y: 189, endPoint x: 650, endPoint y: 236, distance: 237.7
click at [644, 238] on div "Janela de atendimento Grade de atendimento Capacidade Transportadoras Veículos …" at bounding box center [505, 254] width 1010 height 508
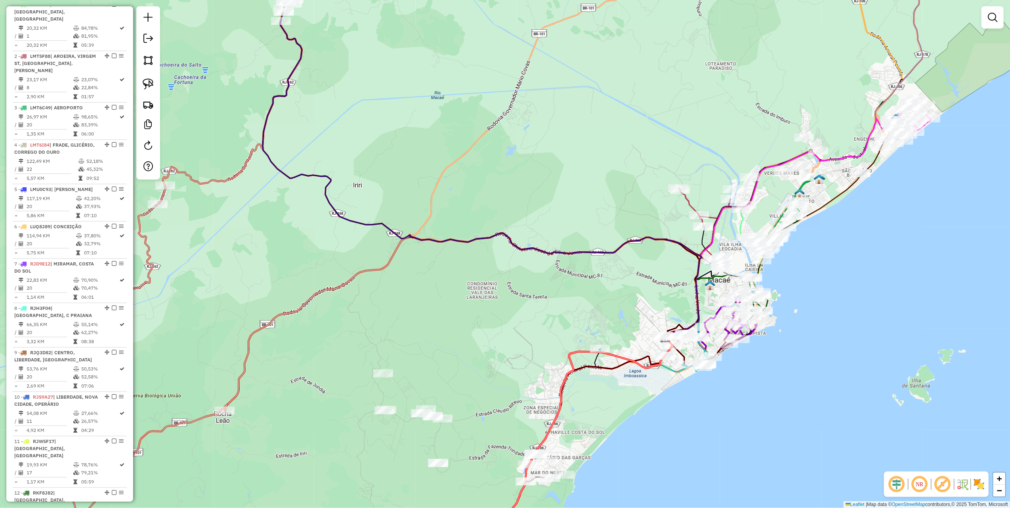
drag, startPoint x: 466, startPoint y: 166, endPoint x: 814, endPoint y: 265, distance: 361.8
click at [810, 265] on div "Janela de atendimento Grade de atendimento Capacidade Transportadoras Veículos …" at bounding box center [505, 254] width 1010 height 508
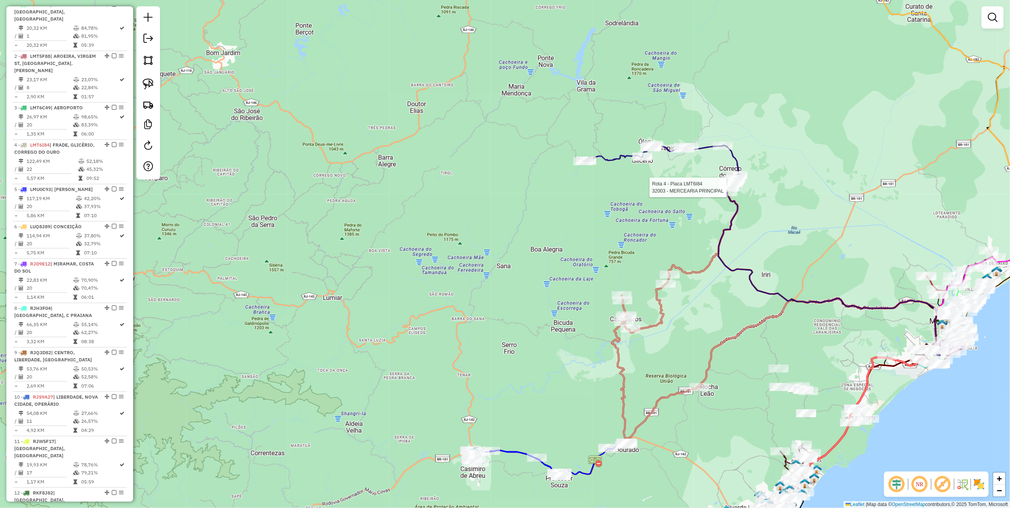
select select "**********"
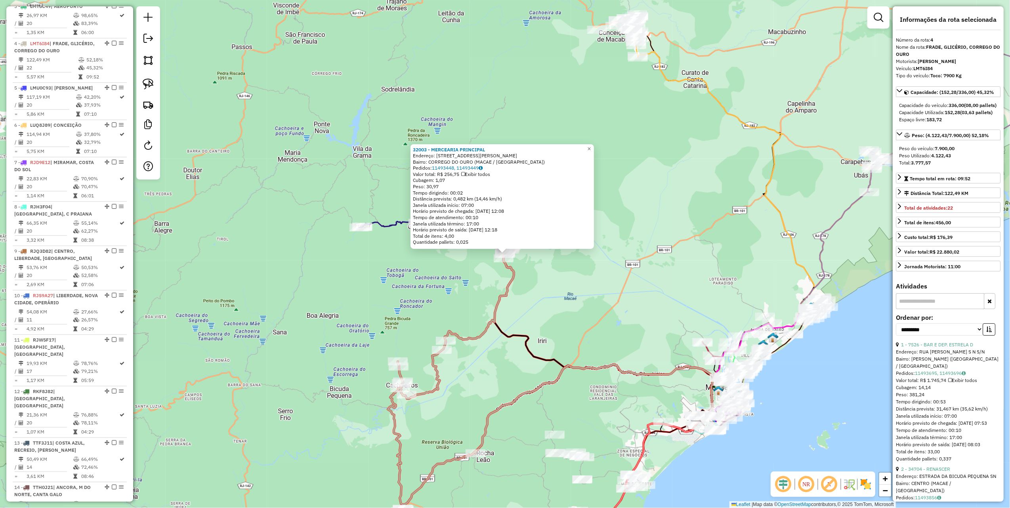
scroll to position [449, 0]
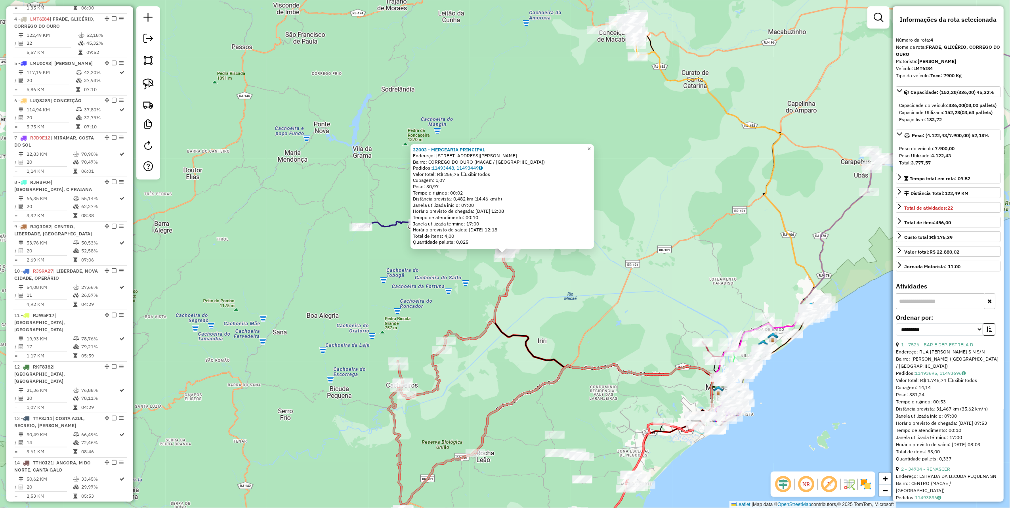
click at [731, 254] on div "32003 - MERCEARIA PRINCIPAL Endereço: AVENIDA MIGUEL PEIXOTO GUIMARa 210 Bairro…" at bounding box center [505, 254] width 1010 height 508
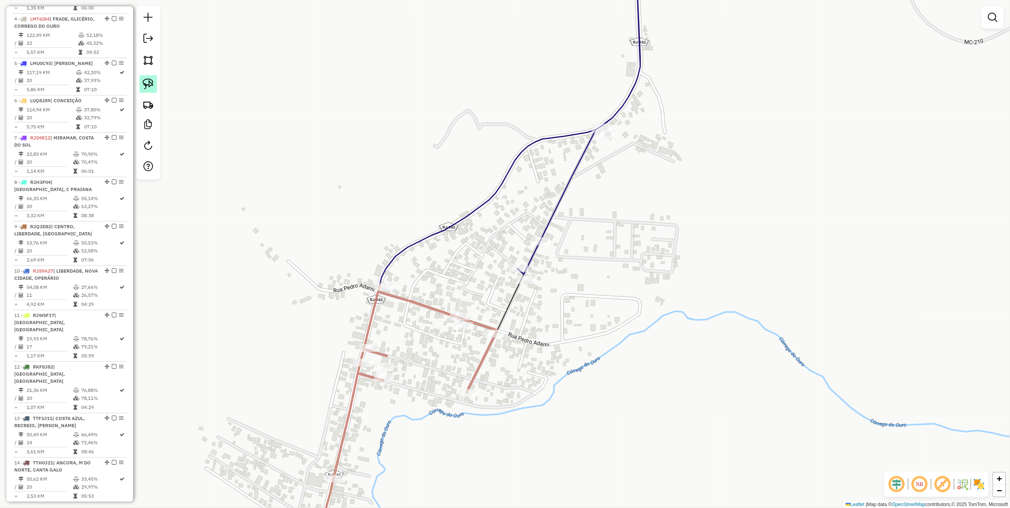
click at [150, 80] on img at bounding box center [148, 83] width 11 height 11
drag, startPoint x: 518, startPoint y: 325, endPoint x: 523, endPoint y: 417, distance: 92.1
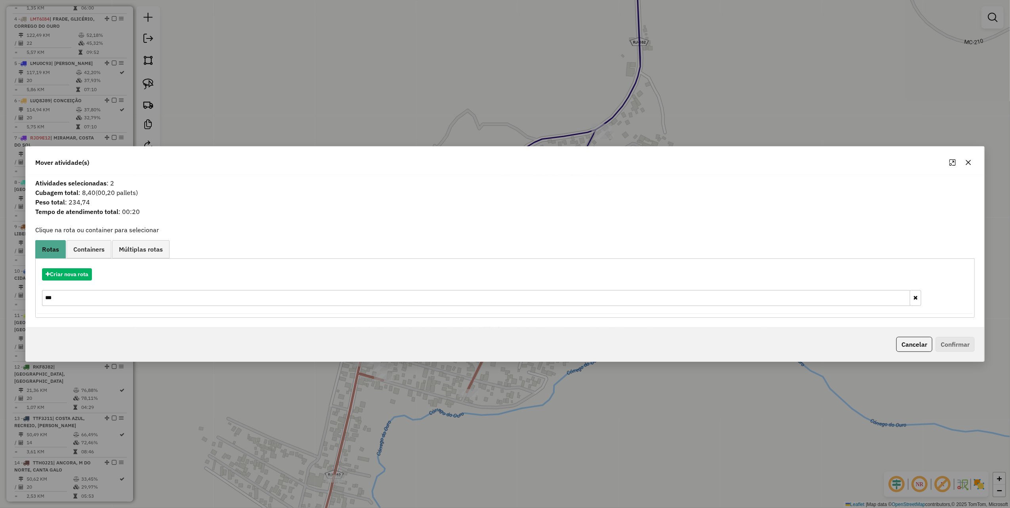
click at [80, 298] on input "***" at bounding box center [476, 298] width 868 height 16
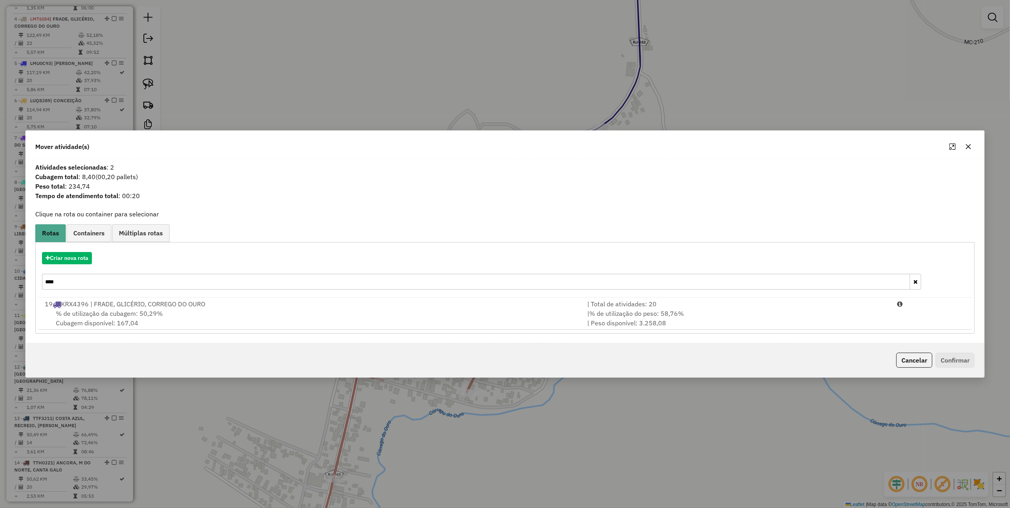
type input "****"
click at [80, 298] on li "19 KRX4396 | FRADE, GLICÉRIO, CORREGO DO OURO | Total de atividades: 20 % de ut…" at bounding box center [505, 314] width 934 height 32
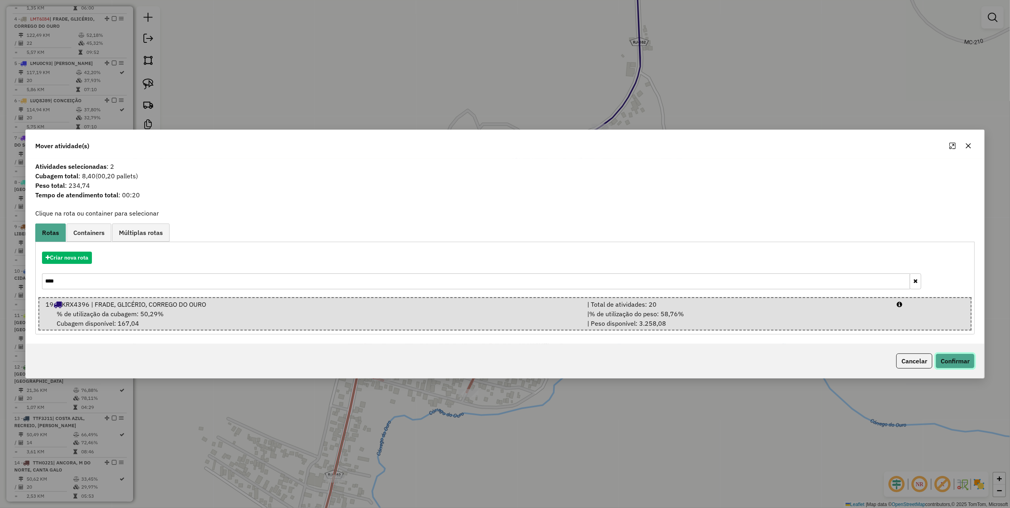
click at [962, 365] on button "Confirmar" at bounding box center [955, 360] width 39 height 15
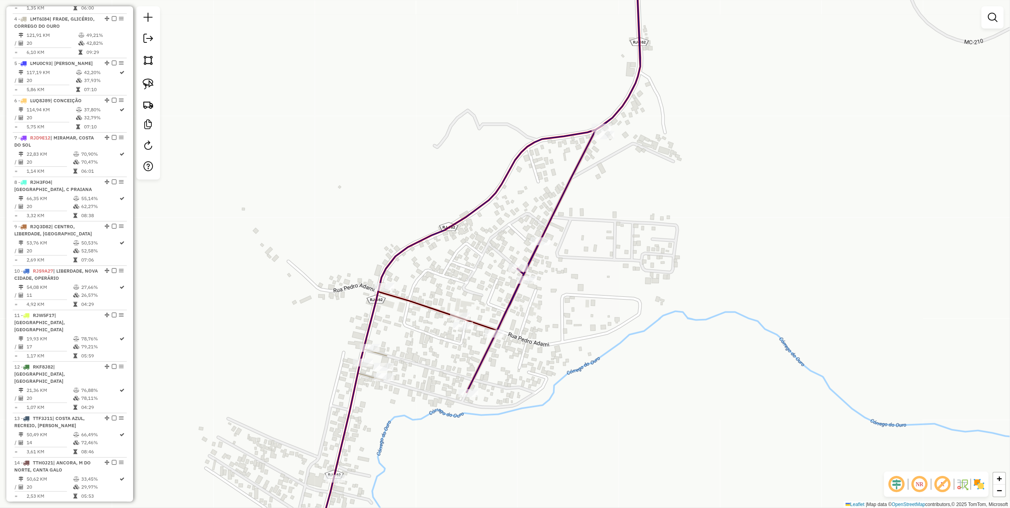
drag, startPoint x: 267, startPoint y: 279, endPoint x: 359, endPoint y: 163, distance: 148.0
click at [351, 174] on div "Janela de atendimento Grade de atendimento Capacidade Transportadoras Veículos …" at bounding box center [505, 254] width 1010 height 508
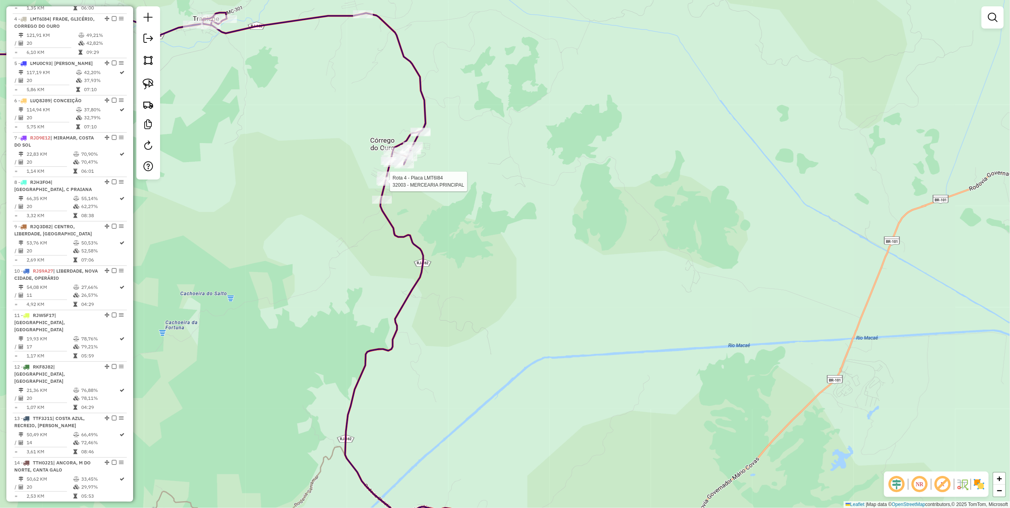
select select "**********"
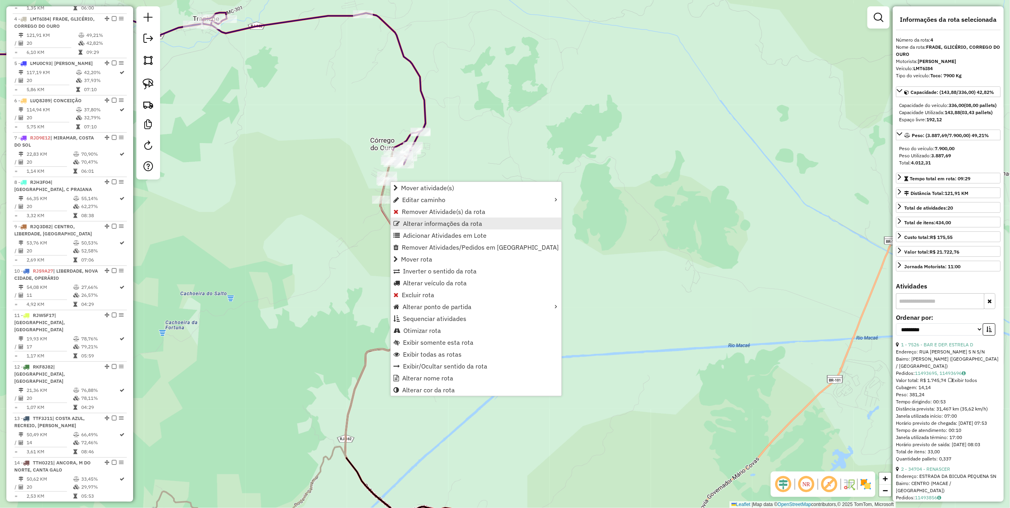
click at [432, 227] on span "Alterar informações da rota" at bounding box center [442, 223] width 79 height 6
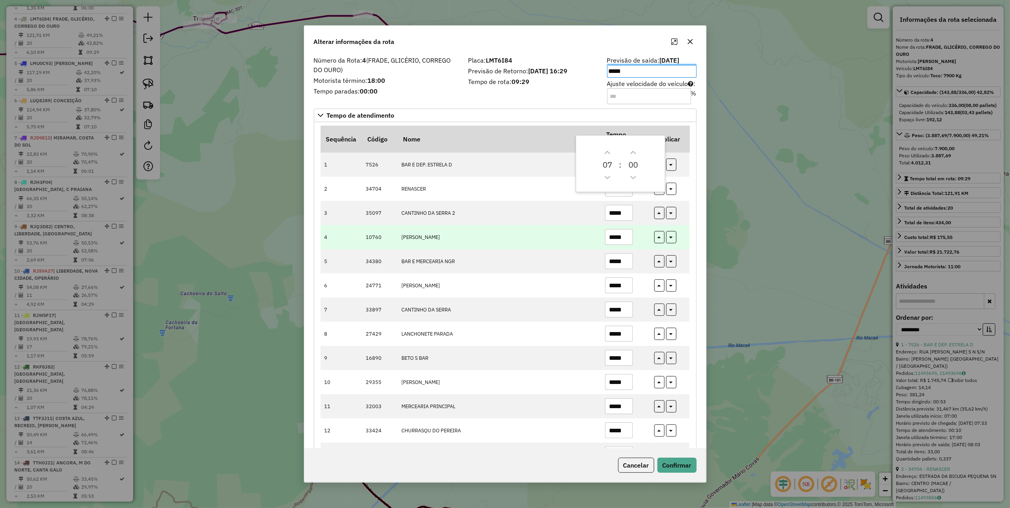
click at [625, 244] on input "*****" at bounding box center [619, 237] width 28 height 16
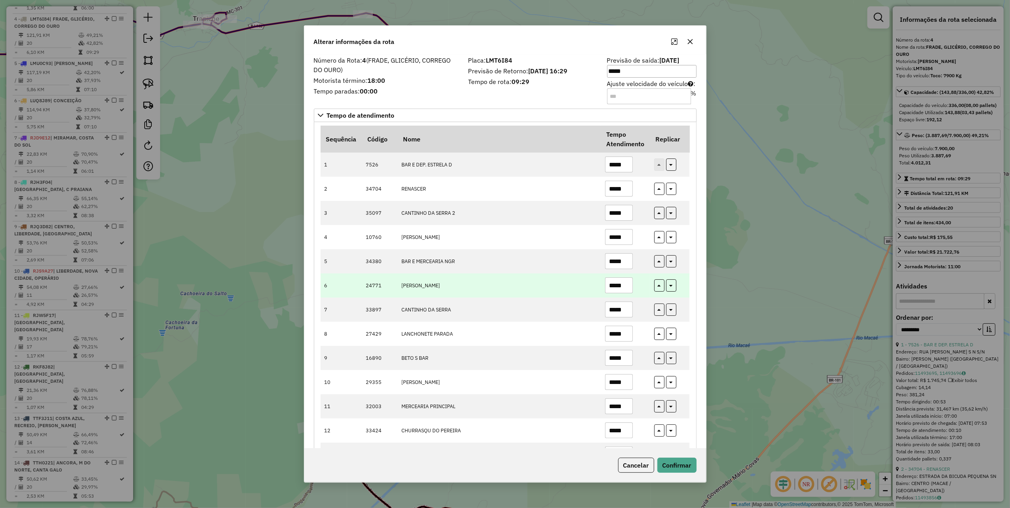
type input "*****"
click at [555, 288] on td "Lucas Bar" at bounding box center [499, 285] width 204 height 24
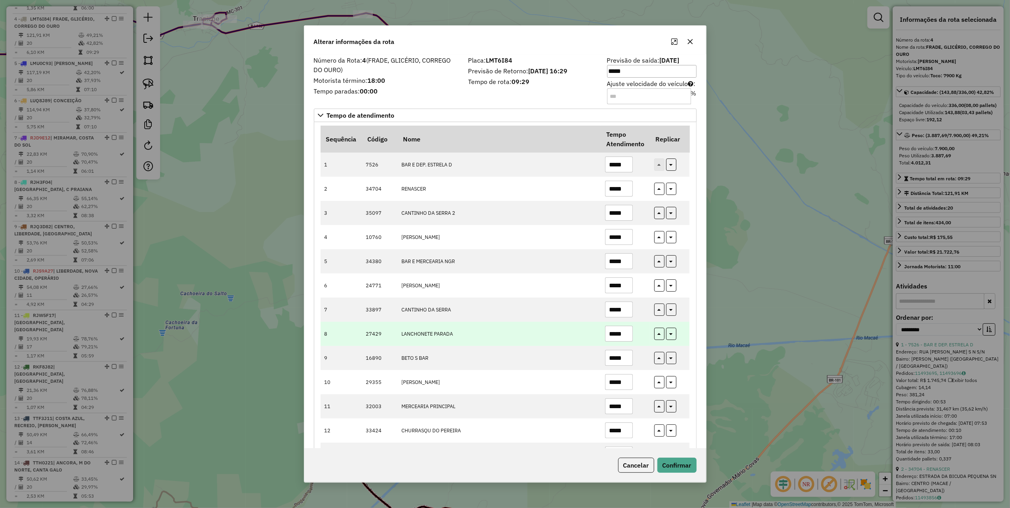
click at [624, 333] on input "*****" at bounding box center [619, 334] width 28 height 16
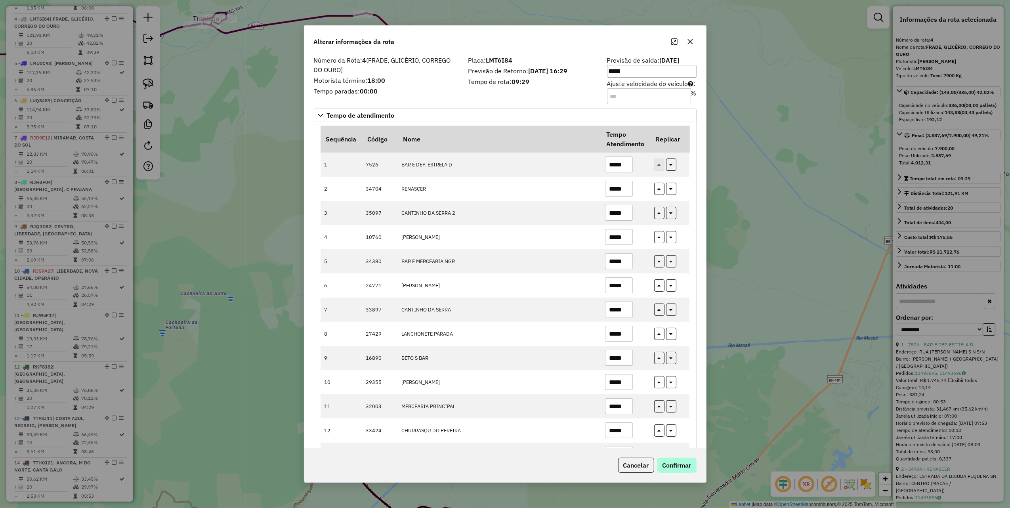
type input "*****"
click at [686, 468] on button "Confirmar" at bounding box center [676, 465] width 39 height 15
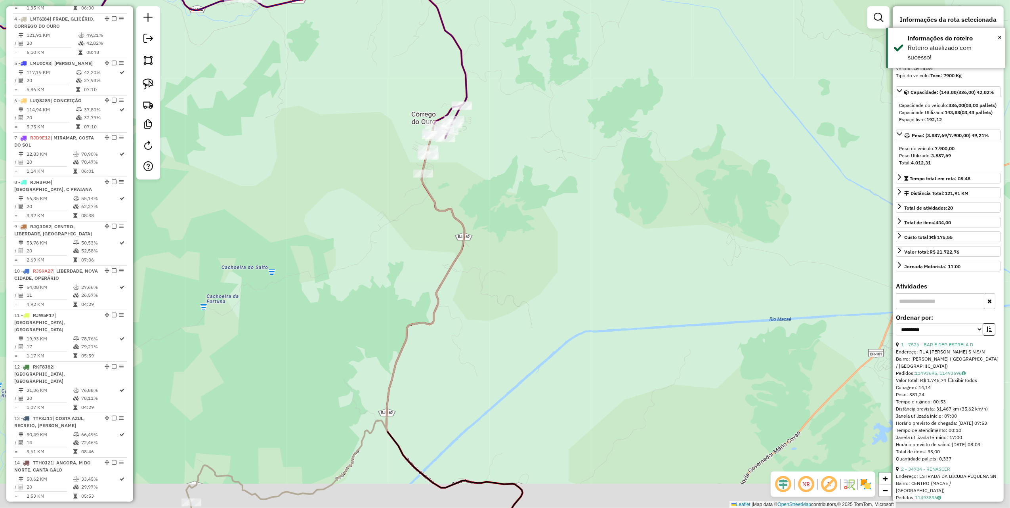
drag, startPoint x: 289, startPoint y: 285, endPoint x: 359, endPoint y: 235, distance: 85.6
click at [357, 237] on div "Janela de atendimento Grade de atendimento Capacidade Transportadoras Veículos …" at bounding box center [505, 254] width 1010 height 508
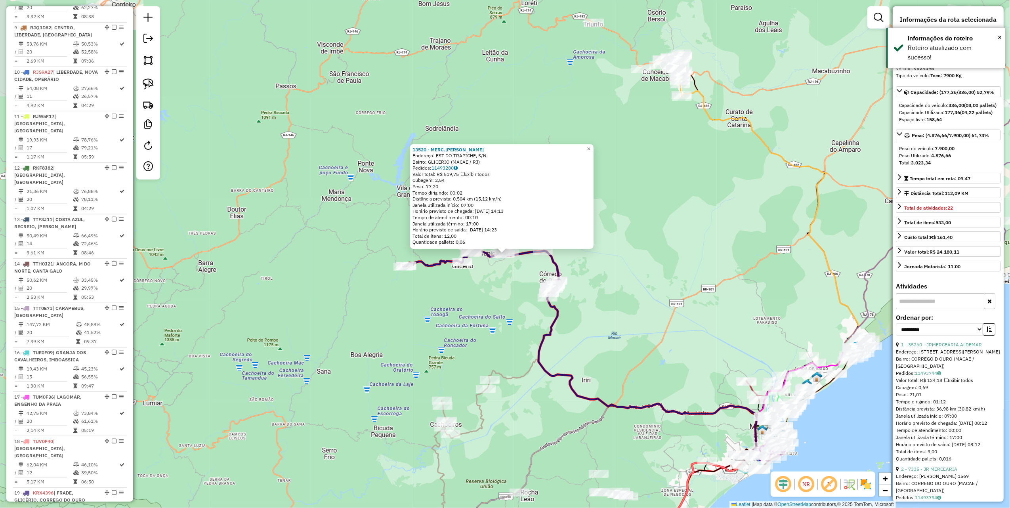
scroll to position [815, 0]
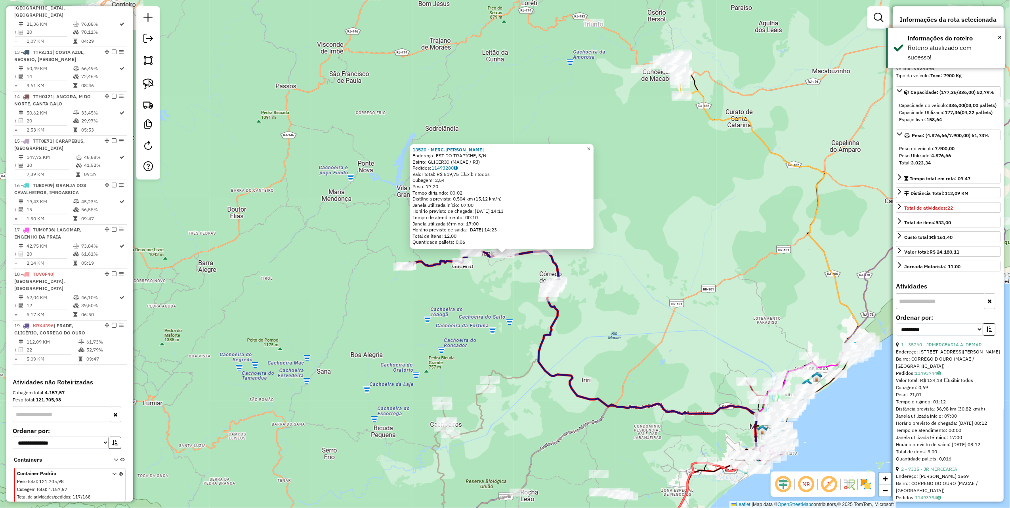
click at [328, 269] on div "13520 - MERC.JORGE Endereço: EST DO TRAPICHE, S/N Bairro: GLICERIO (MACAE / RJ)…" at bounding box center [505, 254] width 1010 height 508
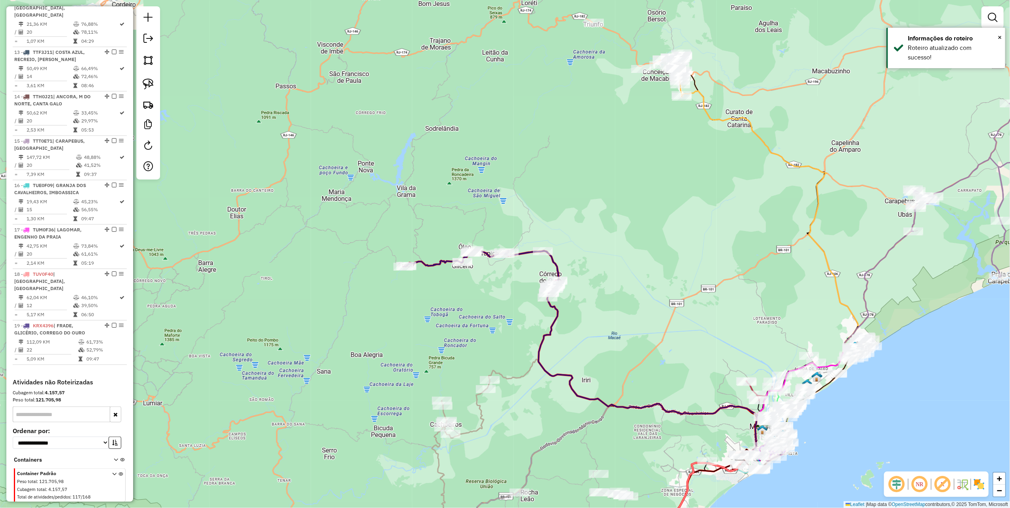
drag, startPoint x: 278, startPoint y: 301, endPoint x: 468, endPoint y: 83, distance: 289.5
click at [453, 97] on div "Janela de atendimento Grade de atendimento Capacidade Transportadoras Veículos …" at bounding box center [505, 254] width 1010 height 508
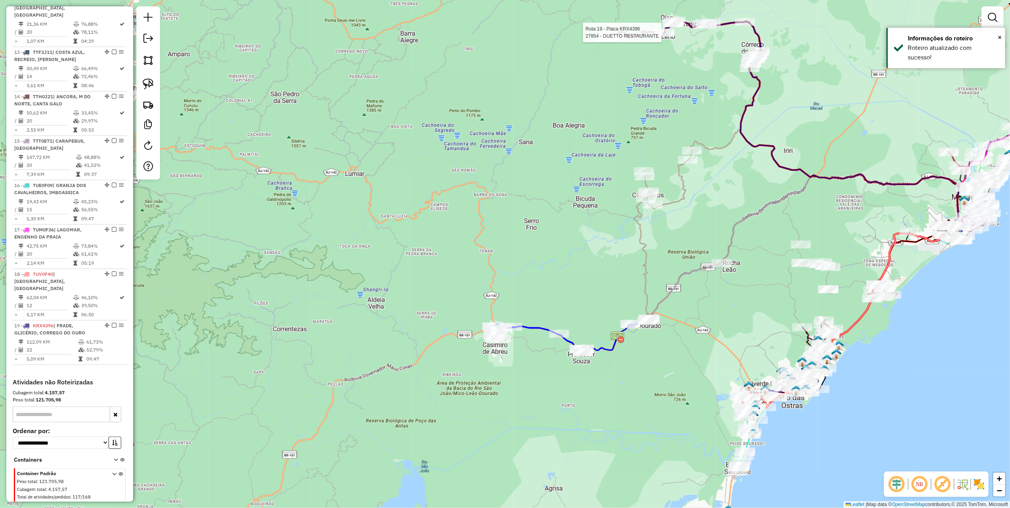
select select "**********"
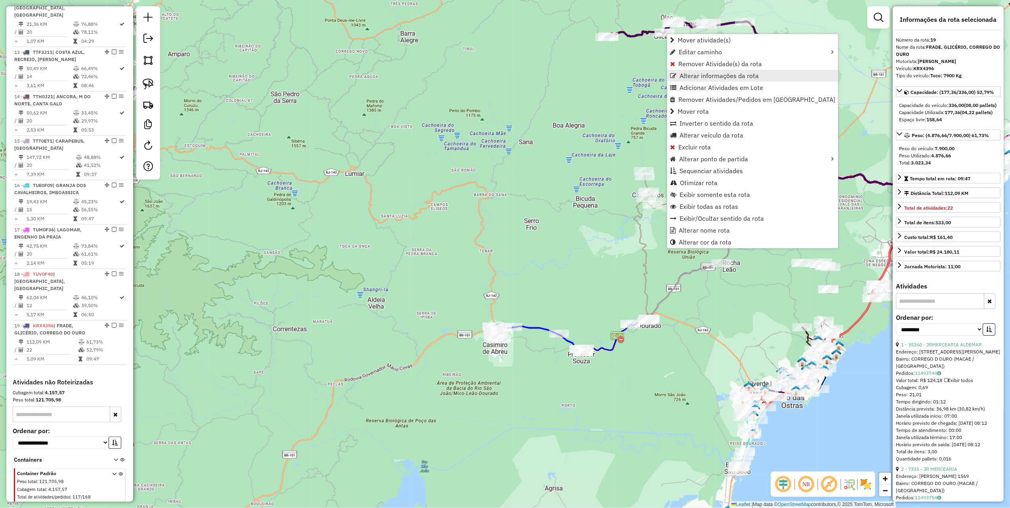
click at [709, 76] on span "Alterar informações da rota" at bounding box center [719, 76] width 79 height 6
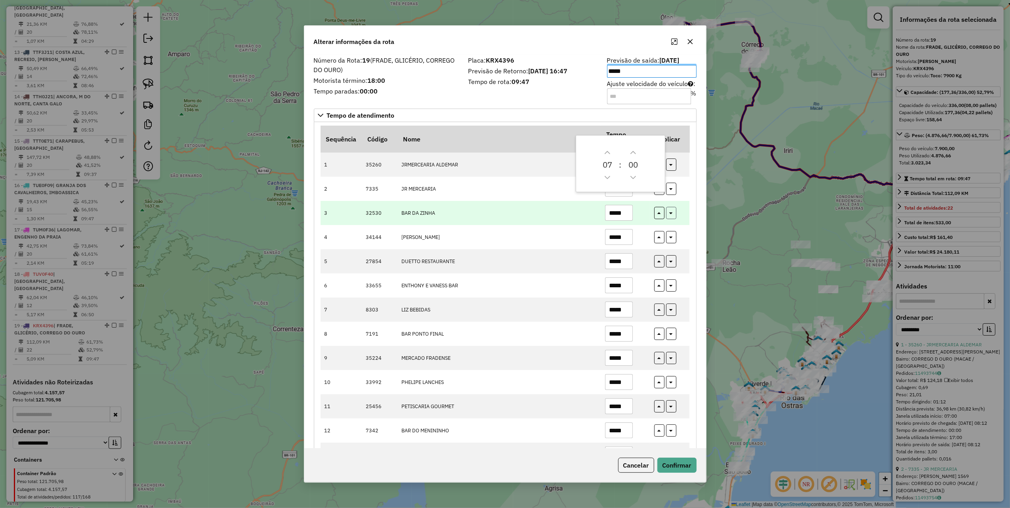
click at [669, 208] on button "button" at bounding box center [671, 213] width 10 height 12
type input "*****"
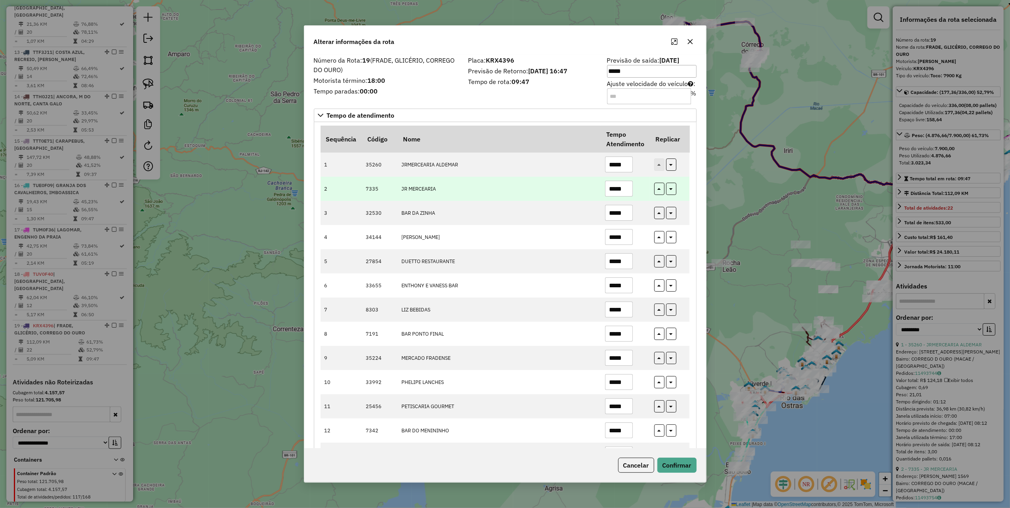
click at [626, 191] on input "*****" at bounding box center [619, 189] width 28 height 16
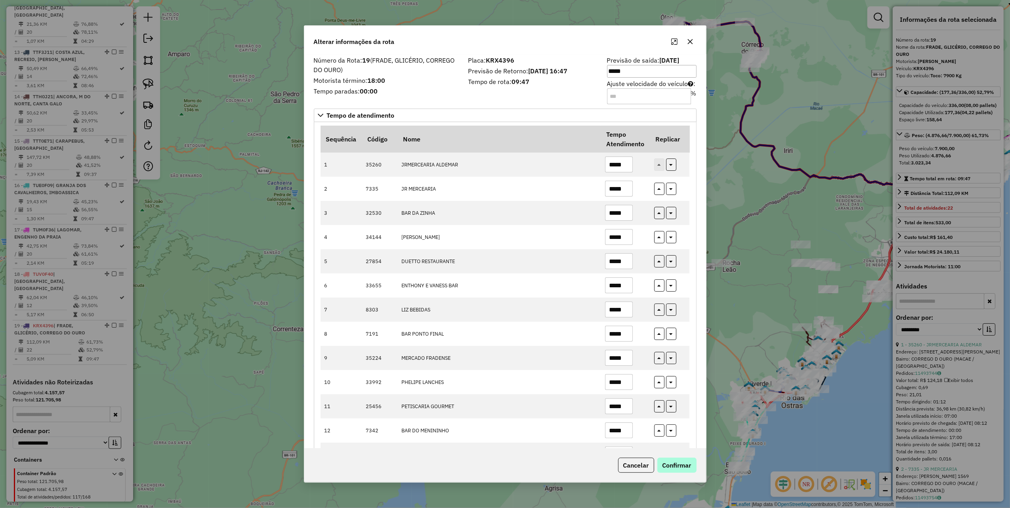
type input "*****"
click at [689, 465] on button "Confirmar" at bounding box center [676, 465] width 39 height 15
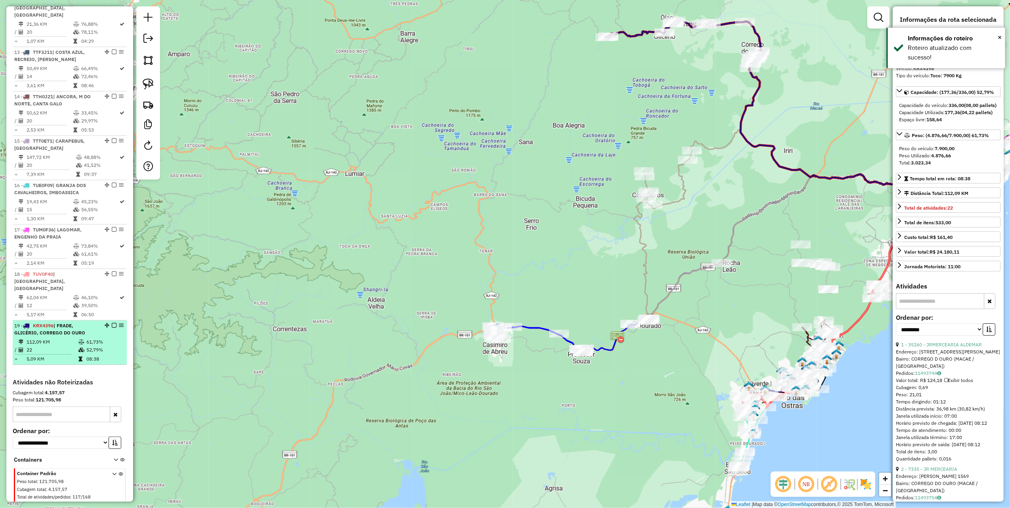
click at [112, 323] on em at bounding box center [114, 325] width 5 height 5
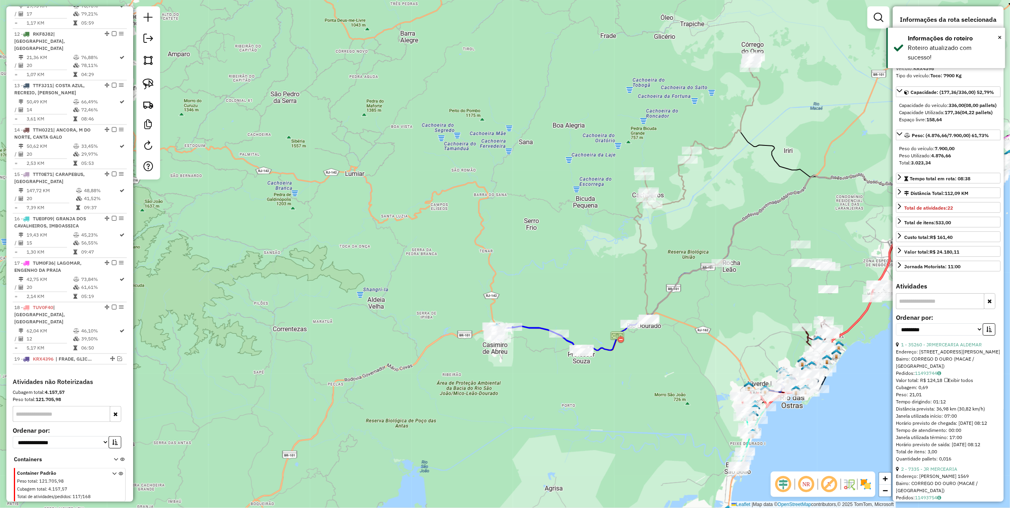
drag, startPoint x: 154, startPoint y: 84, endPoint x: 165, endPoint y: 92, distance: 13.6
click at [154, 84] on link at bounding box center [147, 83] width 17 height 17
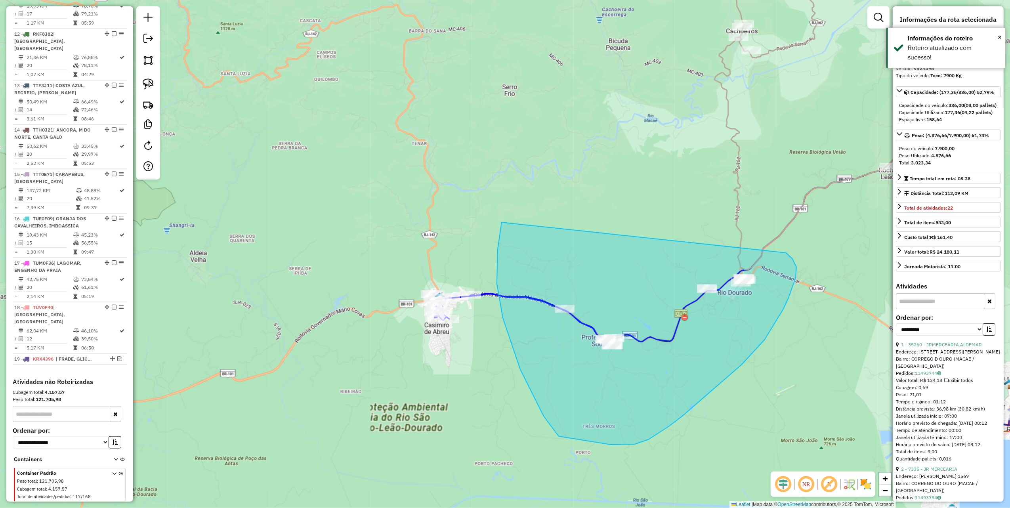
drag, startPoint x: 502, startPoint y: 222, endPoint x: 777, endPoint y: 251, distance: 277.3
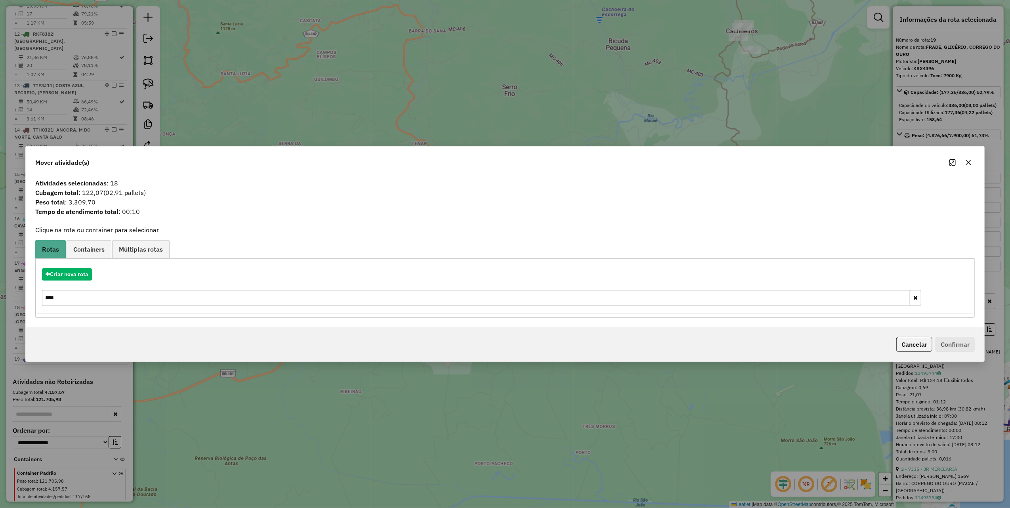
click at [969, 162] on icon "button" at bounding box center [968, 162] width 5 height 5
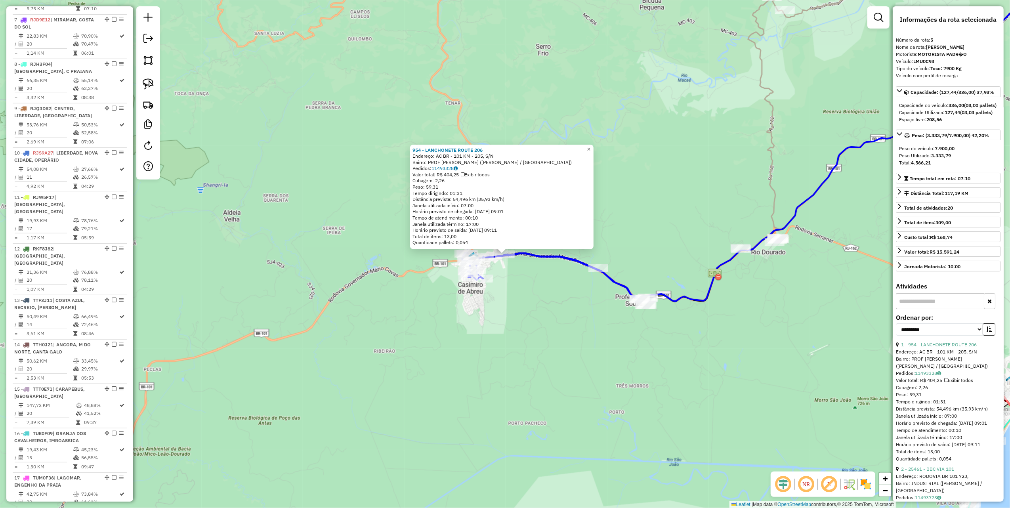
scroll to position [495, 0]
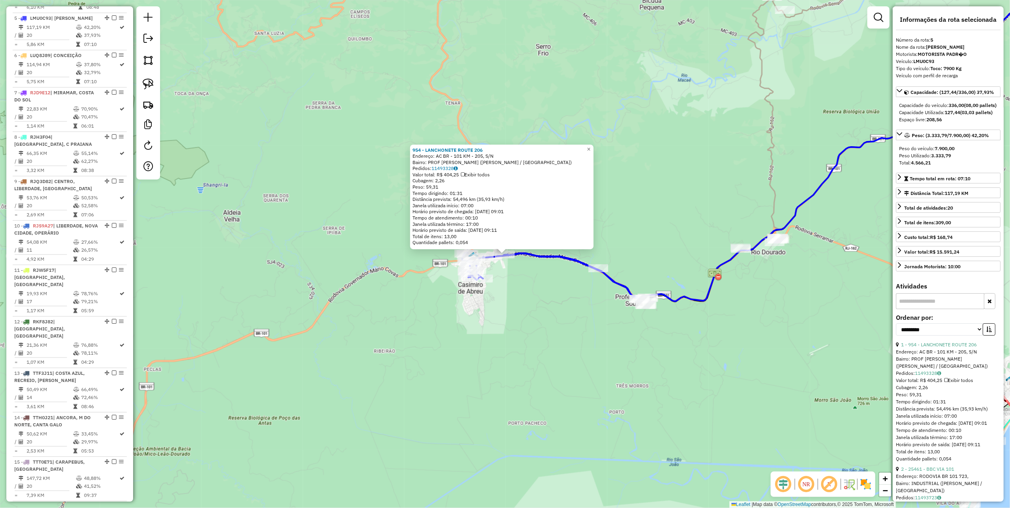
click at [394, 307] on div "954 - LANCHONETE ROUTE 206 Endereço: AC BR - 101 KM - 205, S/N Bairro: PROF SOU…" at bounding box center [505, 254] width 1010 height 508
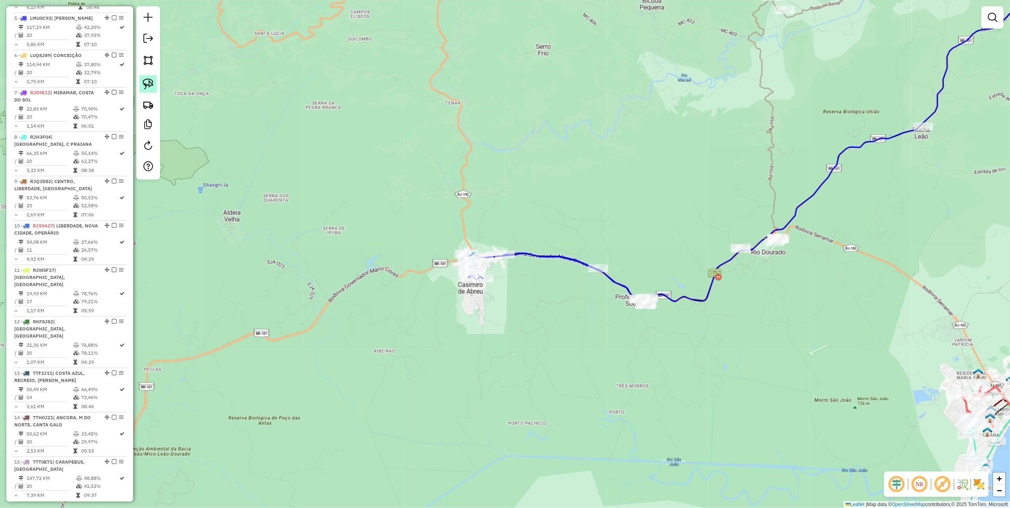
click at [154, 84] on link at bounding box center [147, 83] width 17 height 17
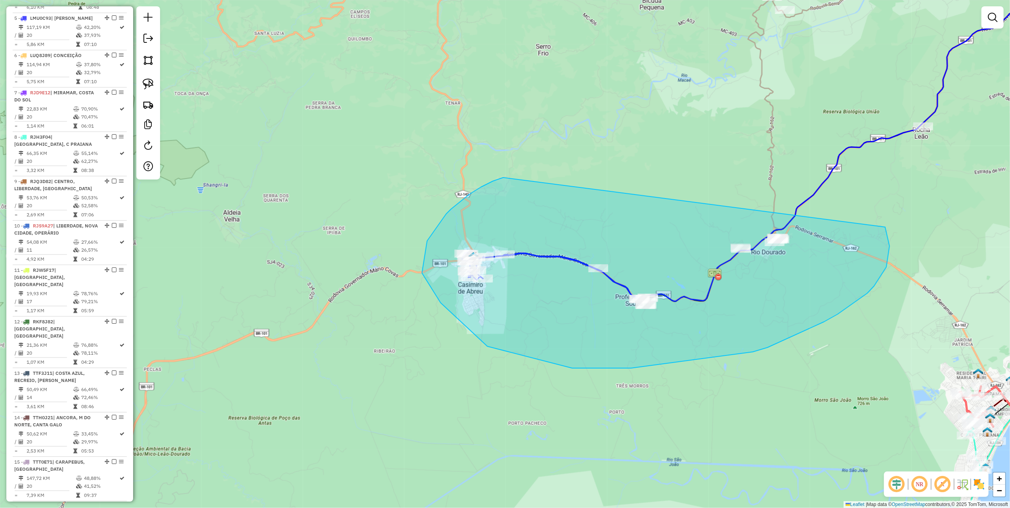
drag, startPoint x: 446, startPoint y: 214, endPoint x: 823, endPoint y: 189, distance: 377.7
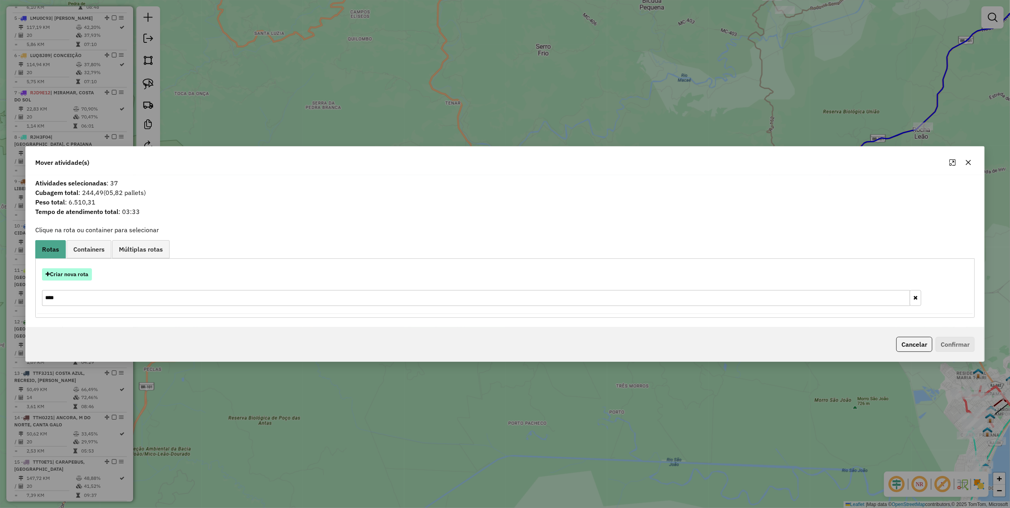
click at [86, 271] on button "Criar nova rota" at bounding box center [67, 274] width 50 height 12
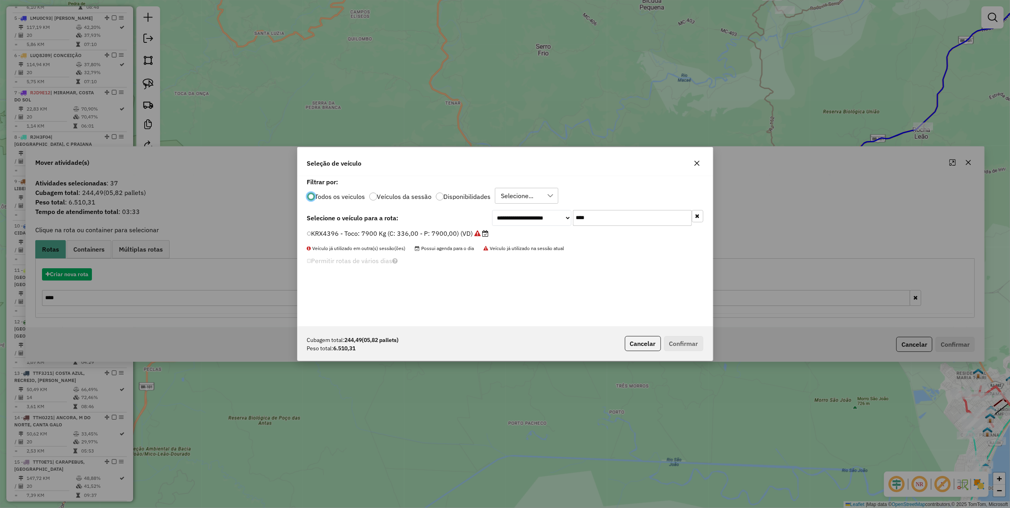
scroll to position [4, 2]
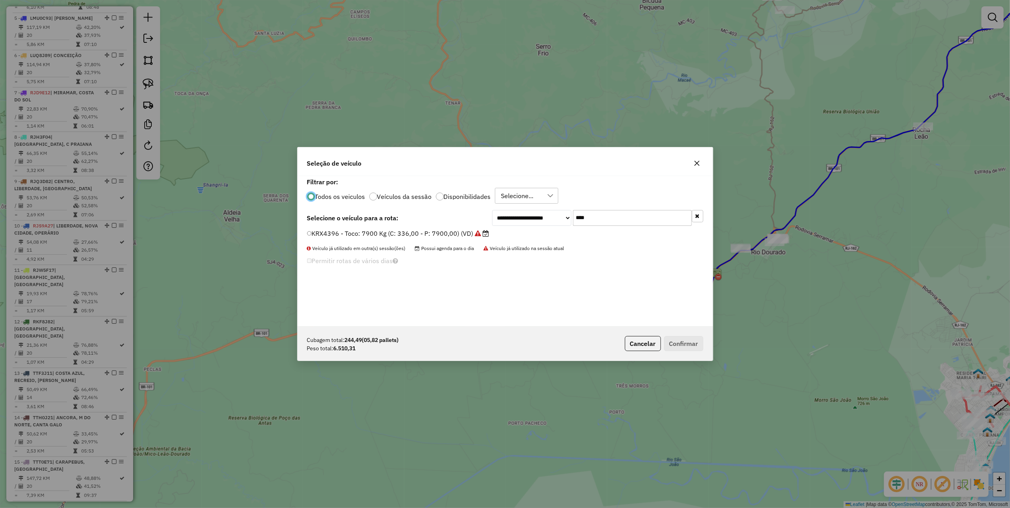
click at [609, 217] on input "****" at bounding box center [632, 218] width 119 height 16
type input "***"
drag, startPoint x: 457, startPoint y: 231, endPoint x: 521, endPoint y: 257, distance: 69.7
click at [457, 231] on label "RKR8F50 - Van: 1400 Kg (C: 60,00 - P: 1400,00) (VD)" at bounding box center [391, 234] width 168 height 10
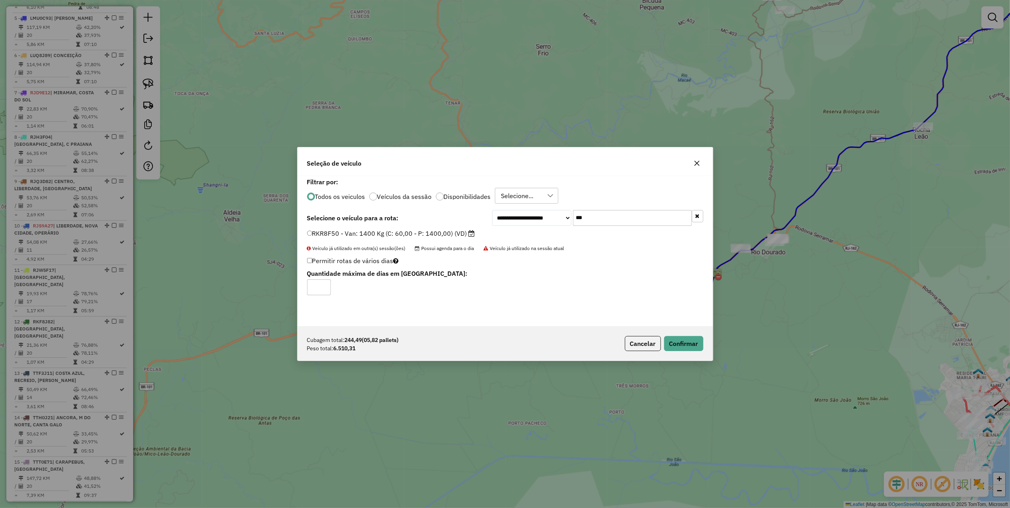
click at [682, 352] on div "Cubagem total: 244,49 (05,82 pallets) Peso total: 6.510,31 Cancelar Confirmar" at bounding box center [505, 344] width 415 height 34
click at [687, 341] on button "Confirmar" at bounding box center [683, 343] width 39 height 15
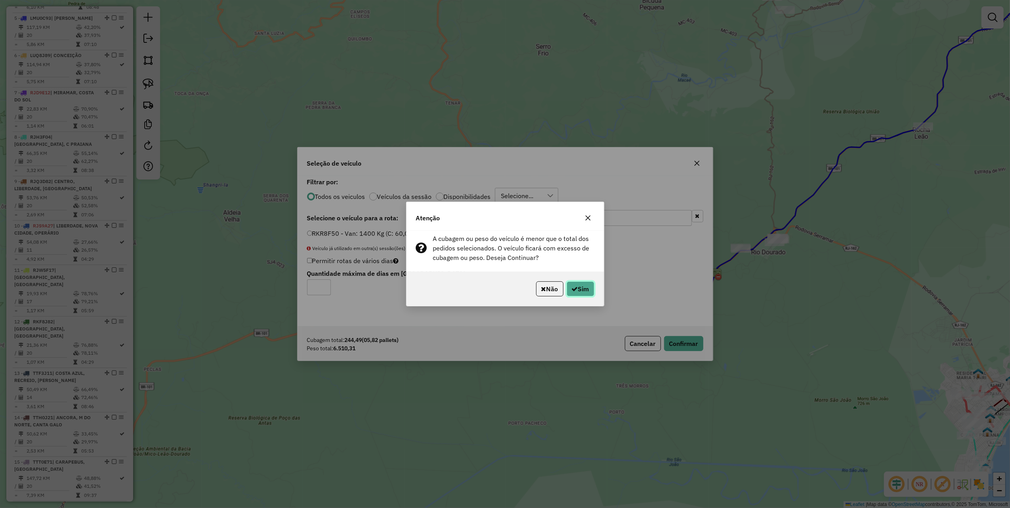
click at [568, 290] on button "Sim" at bounding box center [581, 288] width 28 height 15
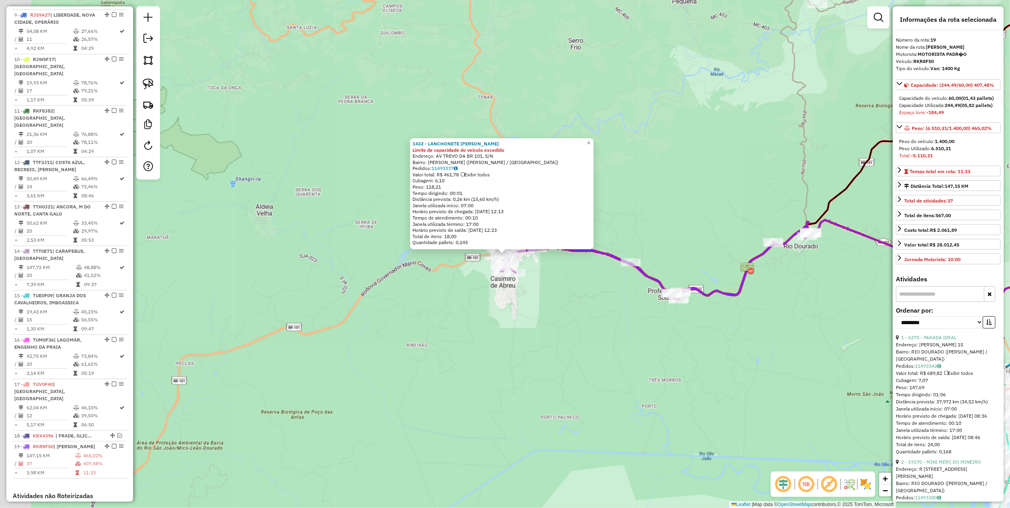
scroll to position [782, 0]
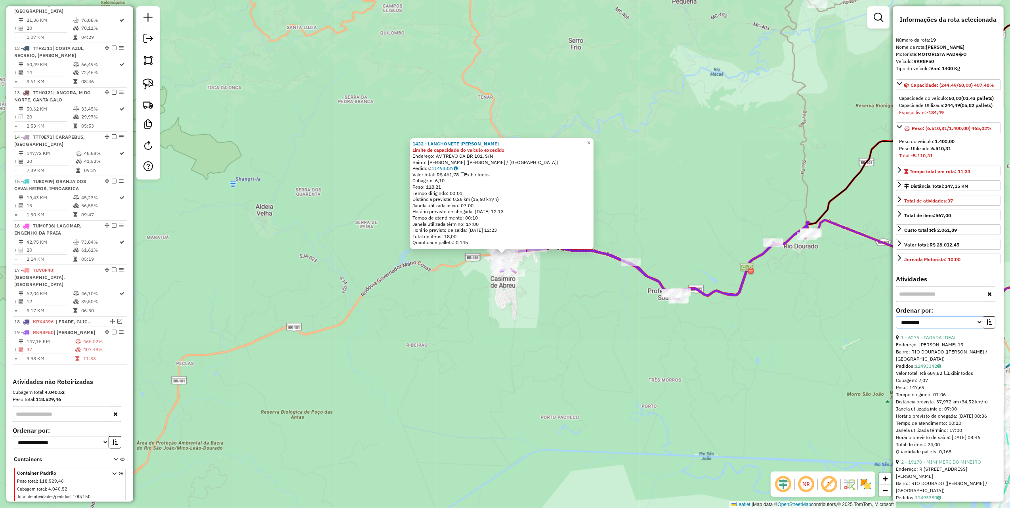
click at [937, 328] on select "**********" at bounding box center [939, 322] width 87 height 12
select select "*********"
click at [896, 328] on select "**********" at bounding box center [939, 322] width 87 height 12
click at [986, 325] on icon "button" at bounding box center [989, 322] width 6 height 6
click at [948, 340] on link "2 - 19170 - MINI MERC DO MINEIRO" at bounding box center [941, 337] width 80 height 6
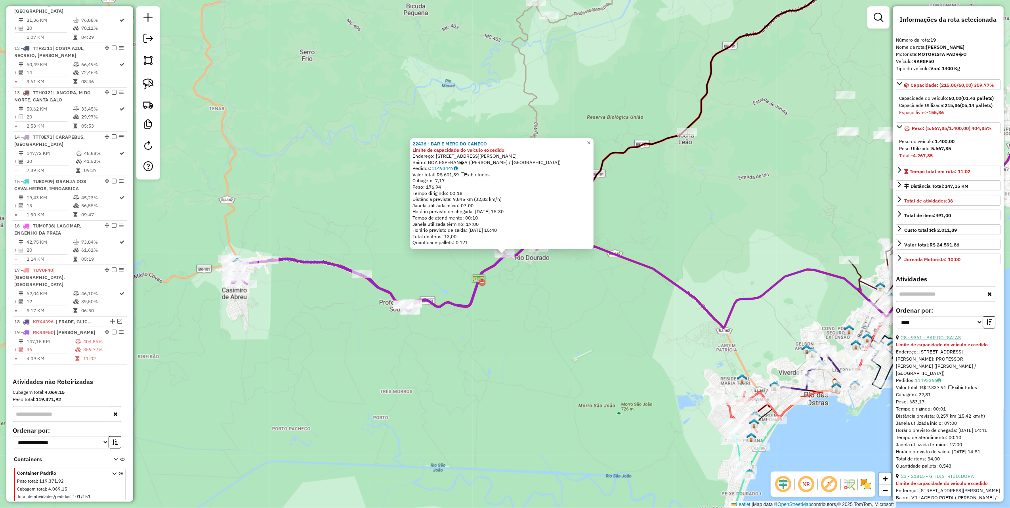
click at [923, 340] on link "28 - 9361 - BAR DO ISAIAS" at bounding box center [931, 337] width 60 height 6
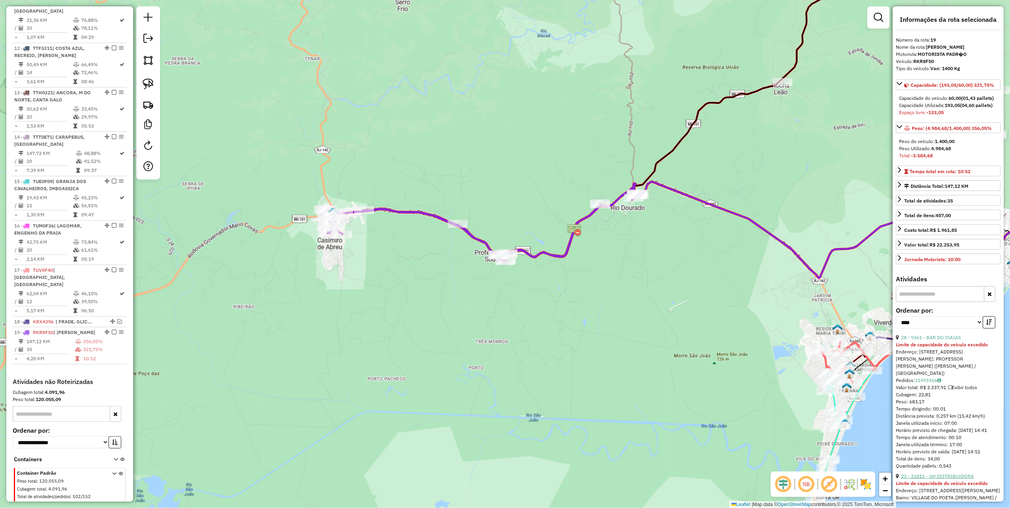
click at [947, 479] on link "23 - 21815 - GH DISTRIBUIDORA" at bounding box center [937, 476] width 73 height 6
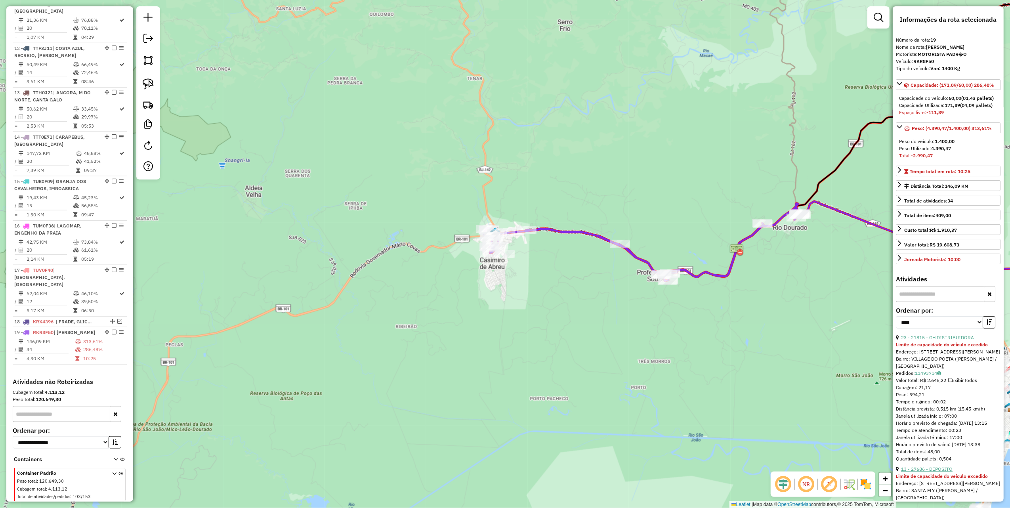
click at [936, 472] on link "13 - 27686 - DEPOSITO" at bounding box center [927, 469] width 52 height 6
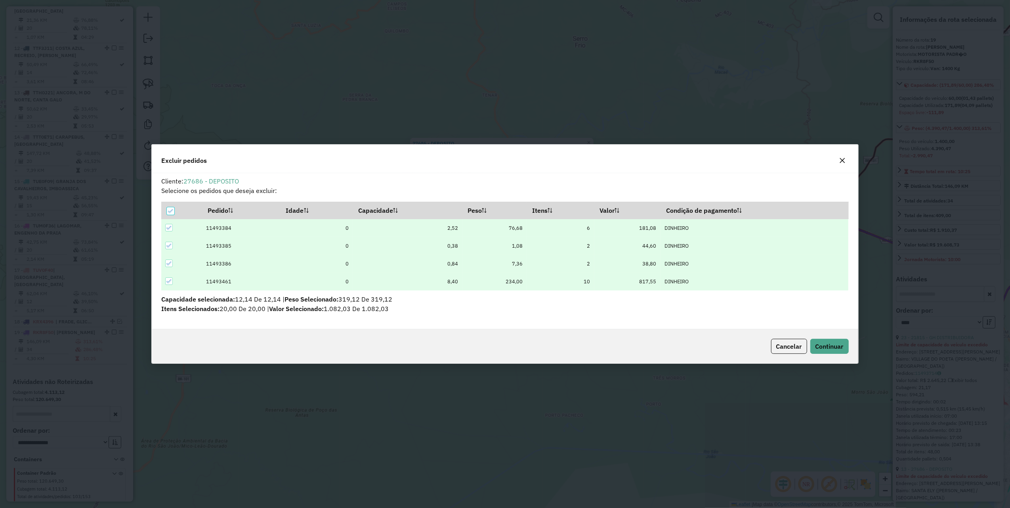
scroll to position [0, 0]
click at [838, 347] on span "Continuar" at bounding box center [829, 346] width 28 height 8
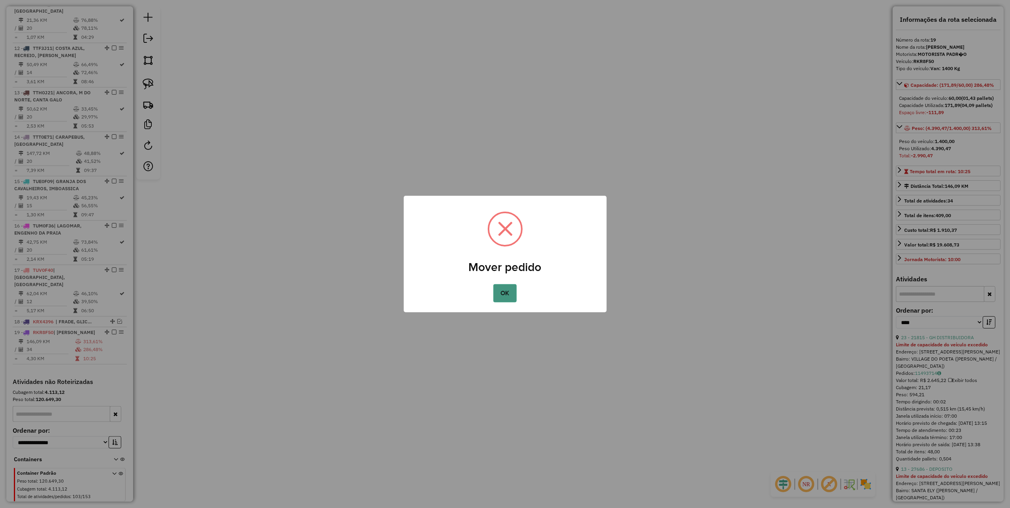
click at [508, 291] on button "OK" at bounding box center [504, 293] width 23 height 18
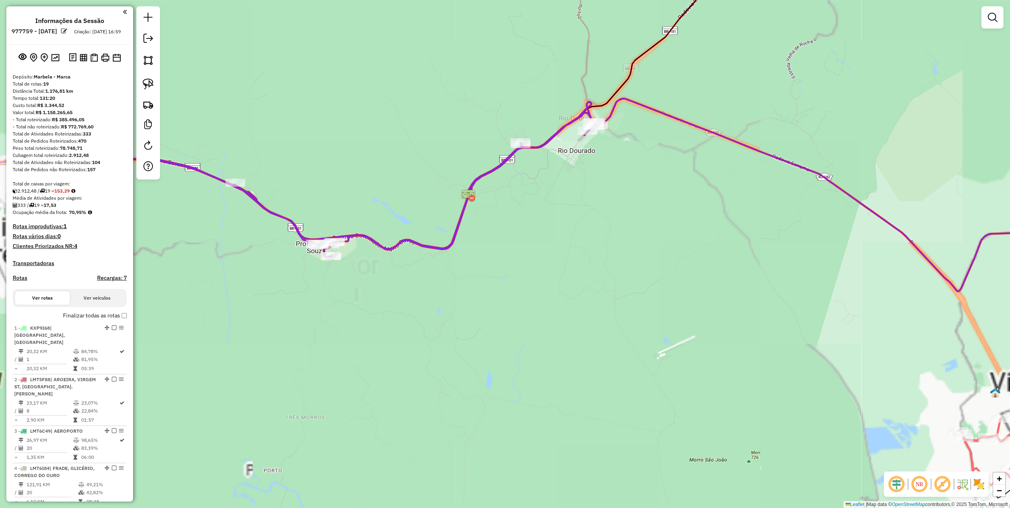
drag, startPoint x: 354, startPoint y: 189, endPoint x: 446, endPoint y: 263, distance: 118.0
click at [445, 262] on div "Janela de atendimento Grade de atendimento Capacidade Transportadoras Veículos …" at bounding box center [505, 254] width 1010 height 508
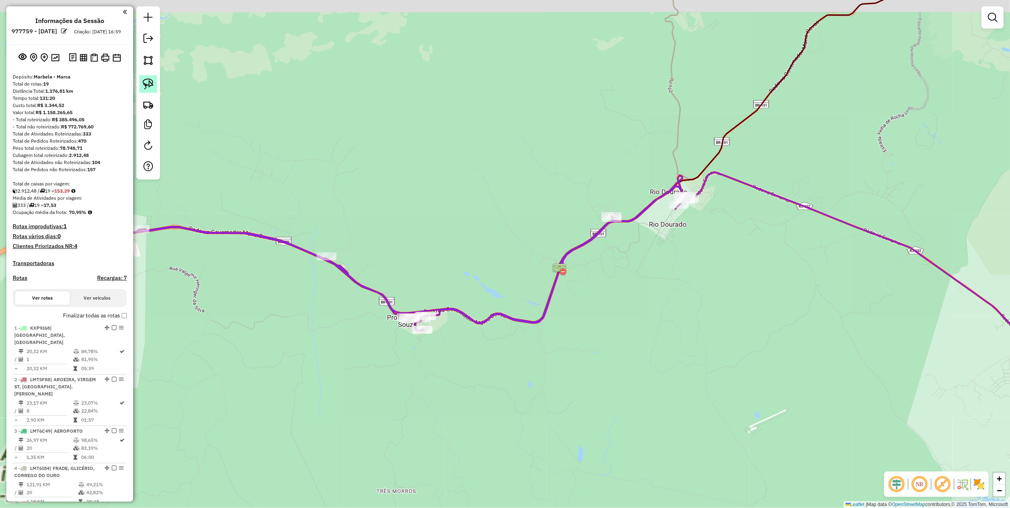
click at [149, 83] on img at bounding box center [148, 83] width 11 height 11
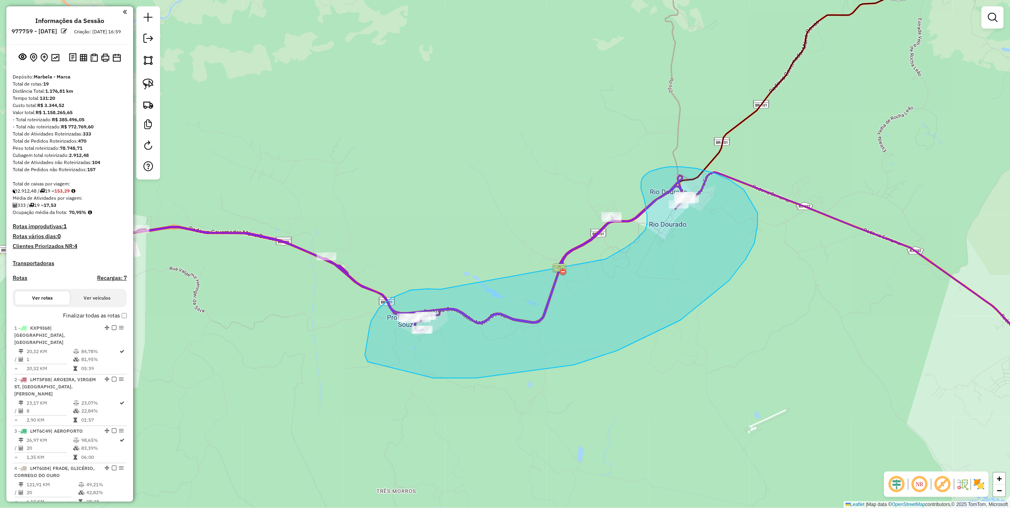
drag, startPoint x: 441, startPoint y: 289, endPoint x: 596, endPoint y: 264, distance: 157.8
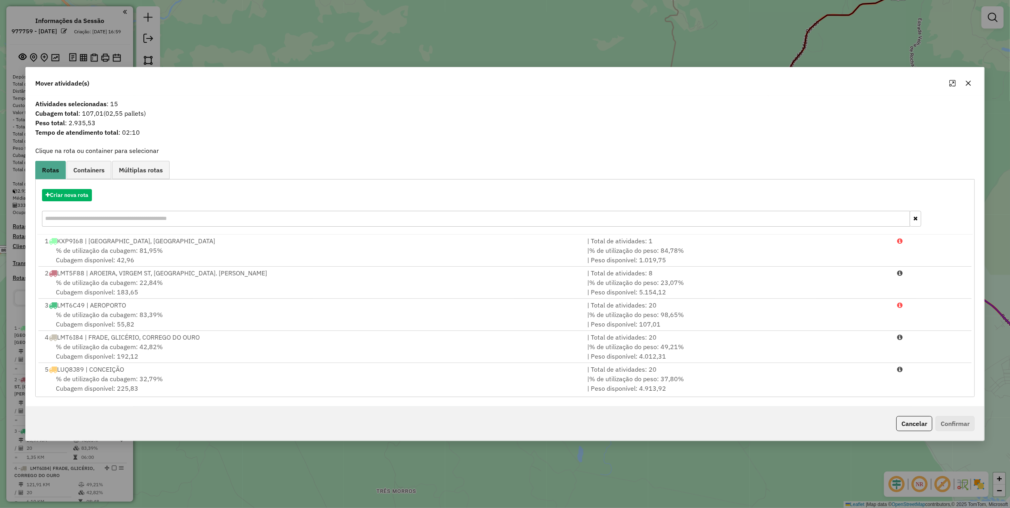
click at [971, 81] on icon "button" at bounding box center [968, 83] width 6 height 6
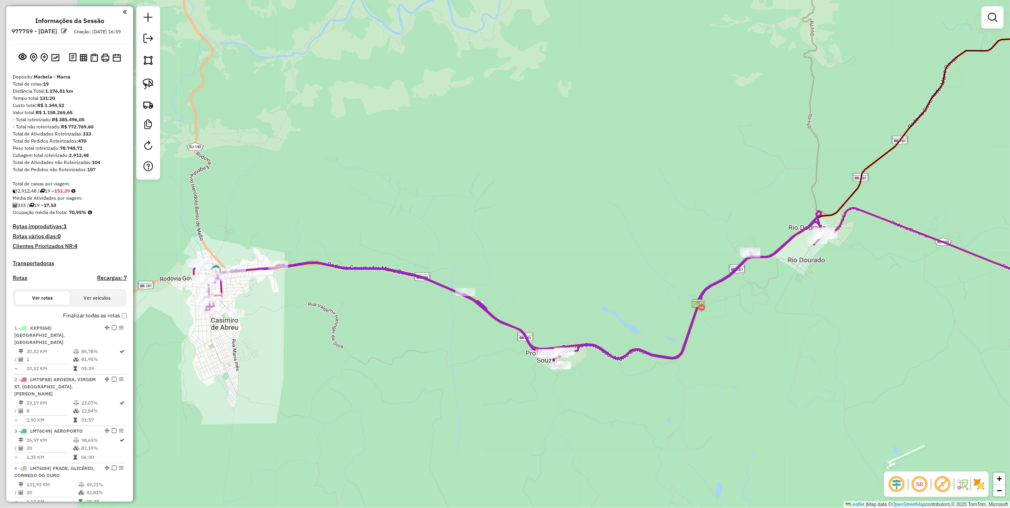
drag, startPoint x: 574, startPoint y: 183, endPoint x: 684, endPoint y: 162, distance: 111.8
click at [672, 167] on div "Janela de atendimento Grade de atendimento Capacidade Transportadoras Veículos …" at bounding box center [505, 254] width 1010 height 508
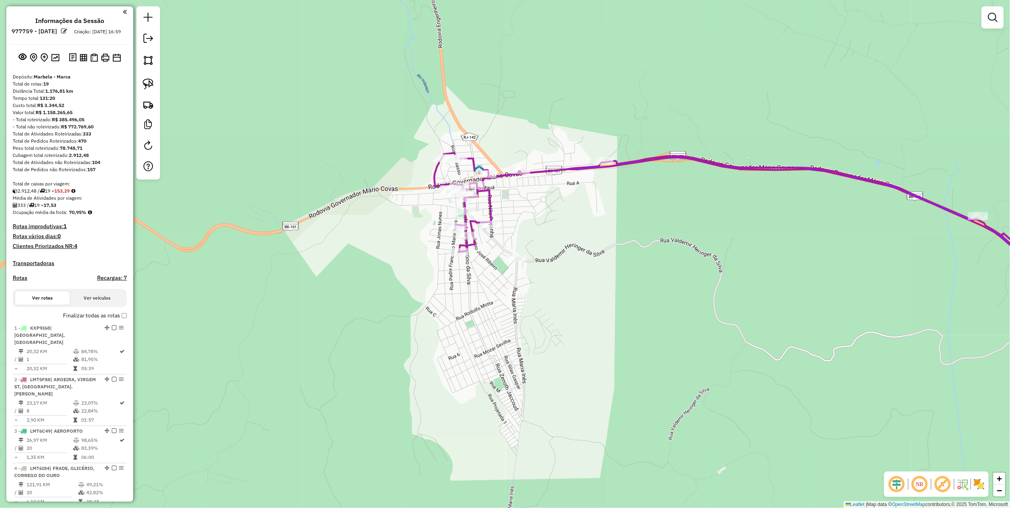
drag, startPoint x: 604, startPoint y: 176, endPoint x: 502, endPoint y: 166, distance: 102.3
click at [519, 169] on div "Janela de atendimento Grade de atendimento Capacidade Transportadoras Veículos …" at bounding box center [505, 254] width 1010 height 508
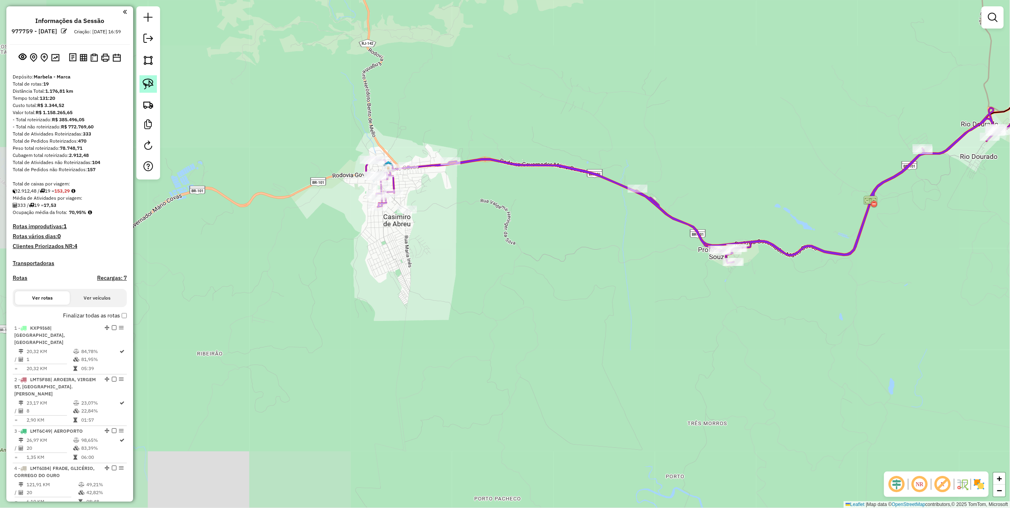
click at [151, 85] on img at bounding box center [148, 83] width 11 height 11
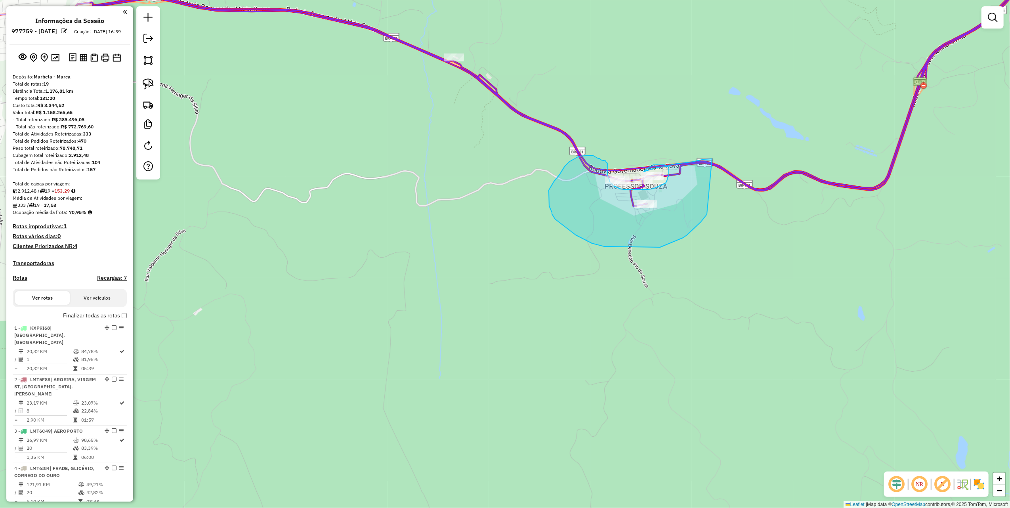
drag, startPoint x: 704, startPoint y: 218, endPoint x: 785, endPoint y: 222, distance: 80.6
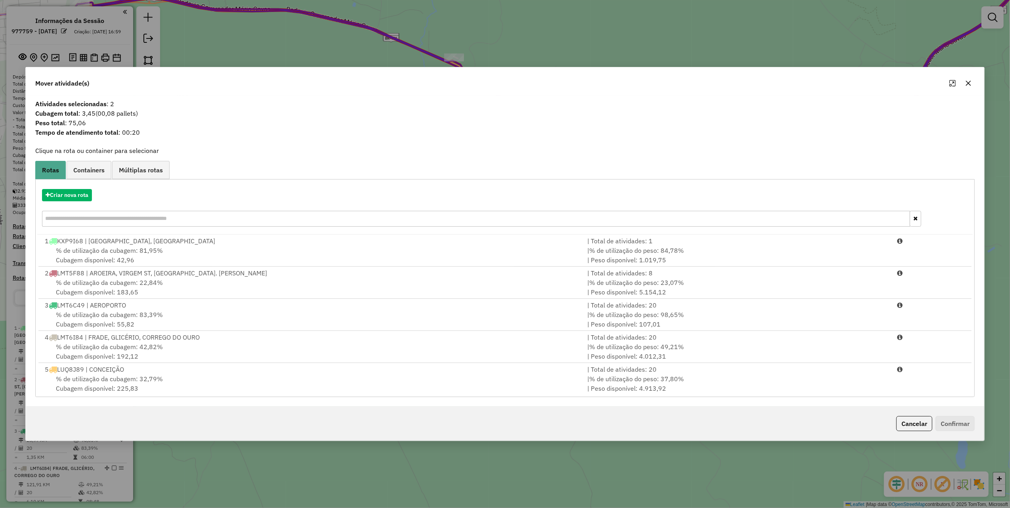
click at [966, 81] on icon "button" at bounding box center [968, 83] width 5 height 5
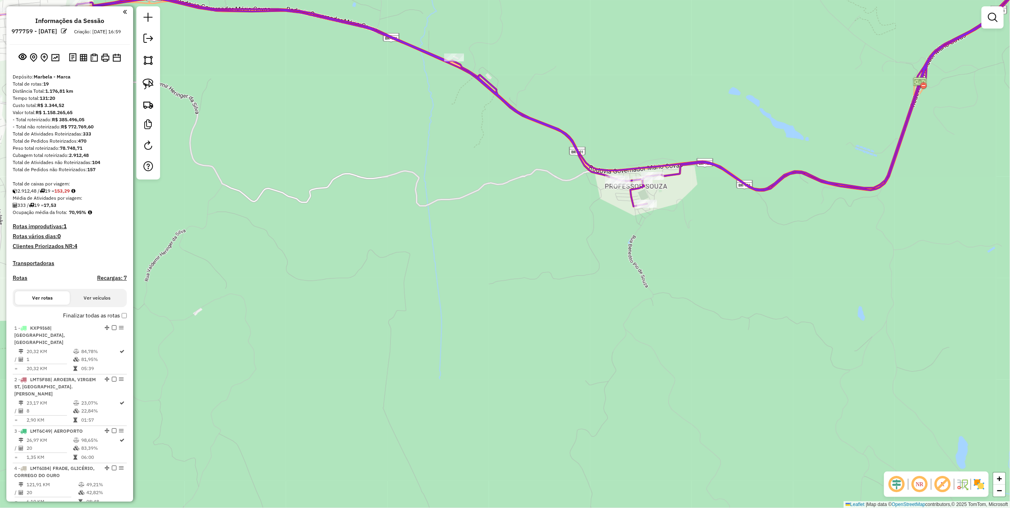
click at [921, 484] on em at bounding box center [919, 484] width 19 height 19
drag, startPoint x: 790, startPoint y: 291, endPoint x: 628, endPoint y: 410, distance: 201.3
click at [628, 410] on div "Janela de atendimento Grade de atendimento Capacidade Transportadoras Veículos …" at bounding box center [505, 254] width 1010 height 508
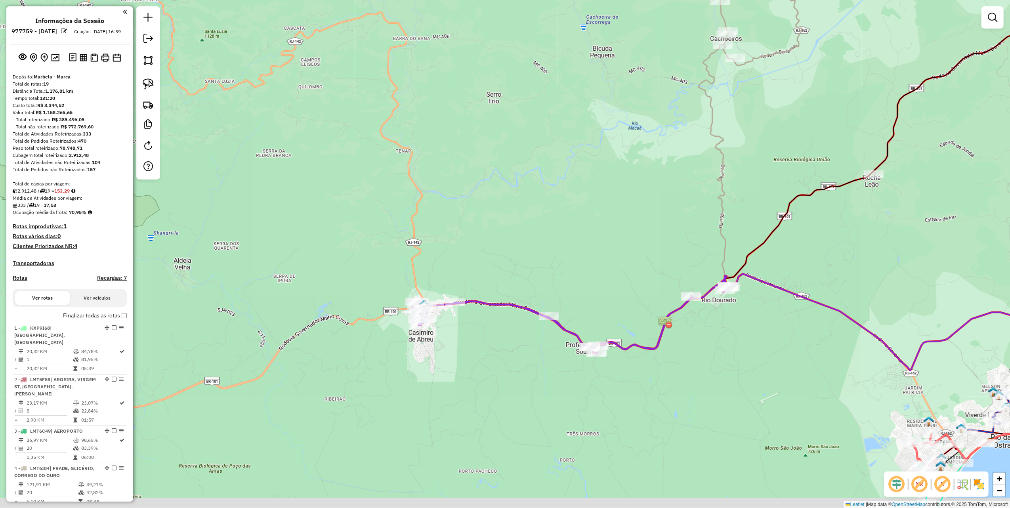
drag, startPoint x: 554, startPoint y: 360, endPoint x: 546, endPoint y: 278, distance: 82.8
click at [616, 310] on div "Janela de atendimento Grade de atendimento Capacidade Transportadoras Veículos …" at bounding box center [505, 254] width 1010 height 508
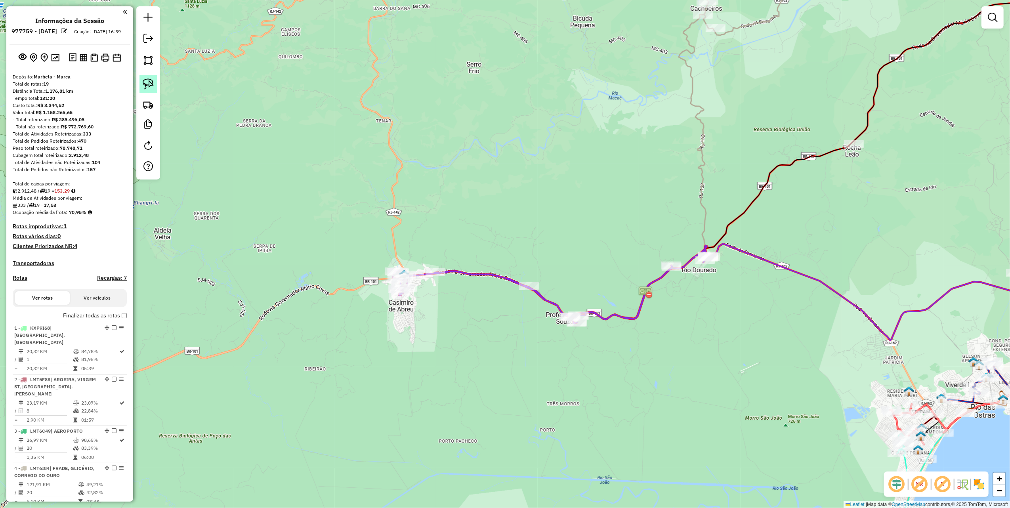
click at [153, 83] on img at bounding box center [148, 83] width 11 height 11
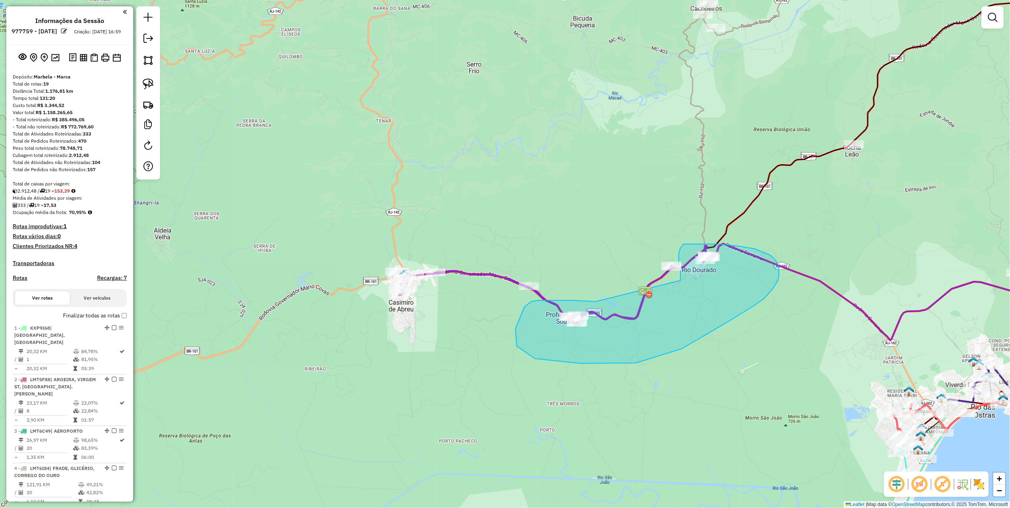
drag, startPoint x: 543, startPoint y: 300, endPoint x: 680, endPoint y: 281, distance: 138.5
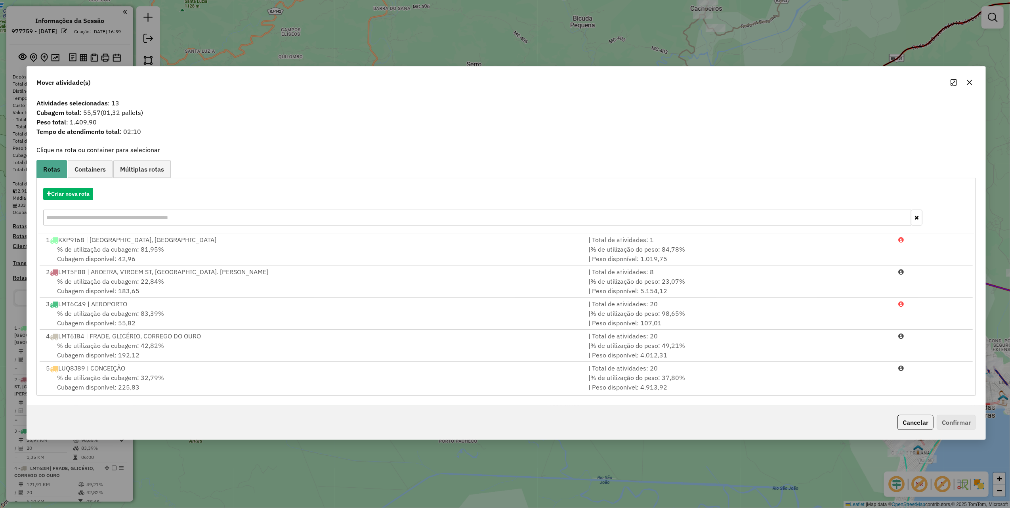
click at [970, 81] on icon "button" at bounding box center [969, 82] width 5 height 5
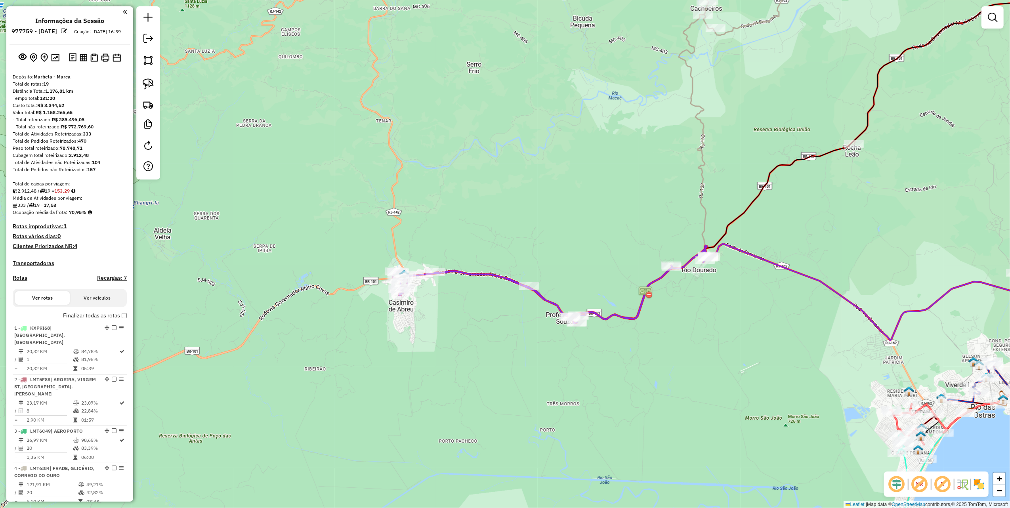
click at [923, 489] on em at bounding box center [919, 484] width 19 height 19
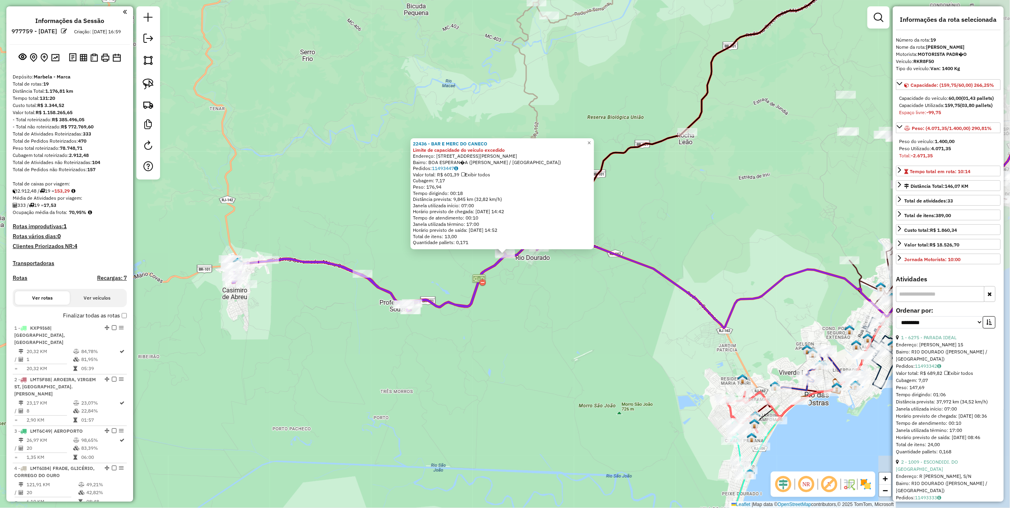
scroll to position [782, 0]
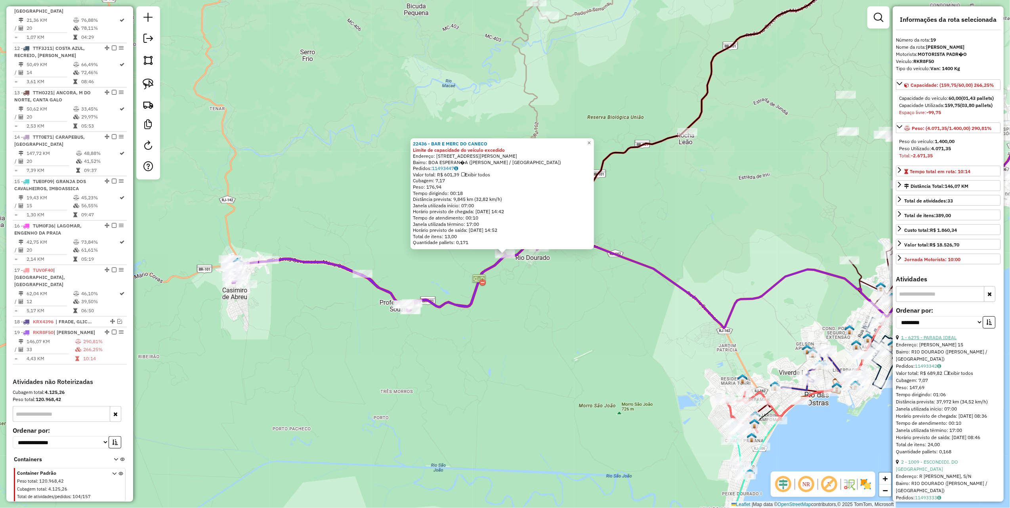
click at [943, 340] on link "1 - 6275 - PARADA IDEAL" at bounding box center [928, 337] width 55 height 6
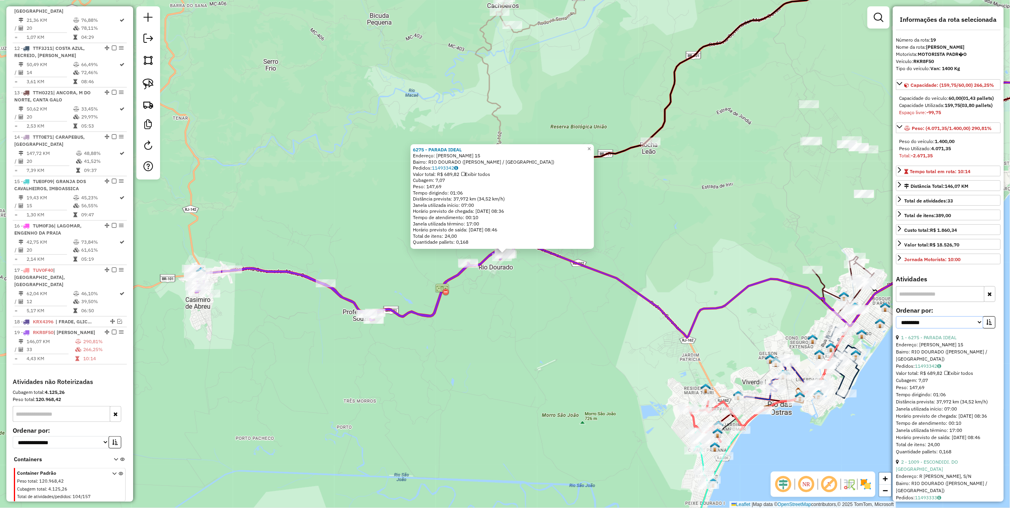
click at [940, 328] on select "**********" at bounding box center [939, 322] width 87 height 12
select select "*********"
click at [896, 328] on select "**********" at bounding box center [939, 322] width 87 height 12
click at [987, 325] on icon "button" at bounding box center [989, 322] width 6 height 6
click at [938, 340] on link "16 - 8715 - J.L. FARIAS NOGUEIRA" at bounding box center [932, 337] width 63 height 6
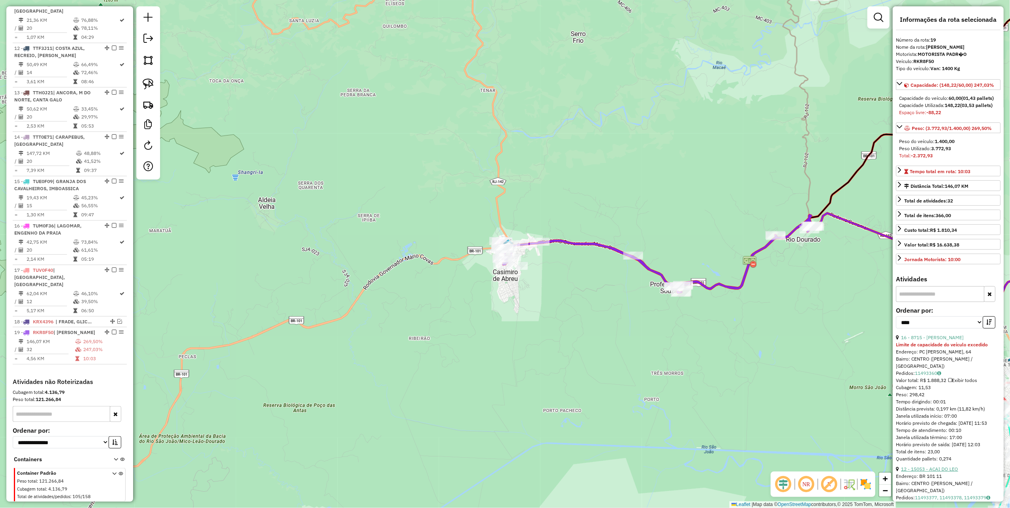
click at [928, 472] on link "12 - 15053 - ACAI DO LEO" at bounding box center [929, 469] width 57 height 6
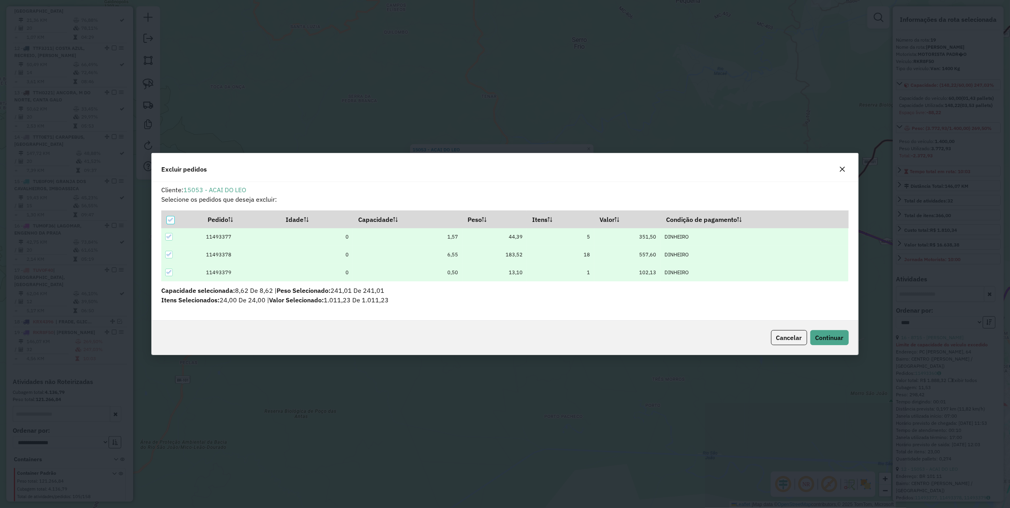
scroll to position [0, 0]
click at [833, 338] on span "Continuar" at bounding box center [829, 338] width 28 height 8
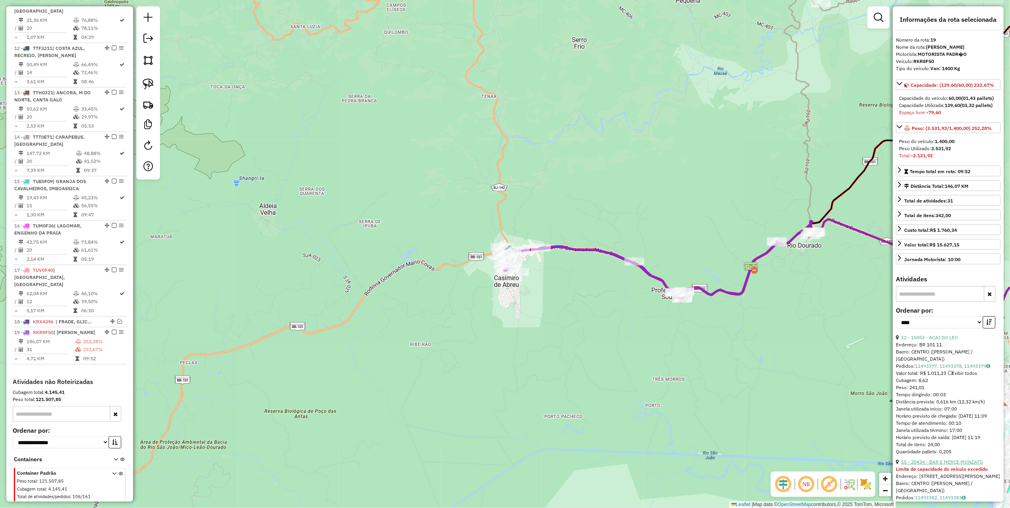
click at [936, 465] on link "15 - 20434 - BAR E MERCE MONZATO" at bounding box center [942, 462] width 82 height 6
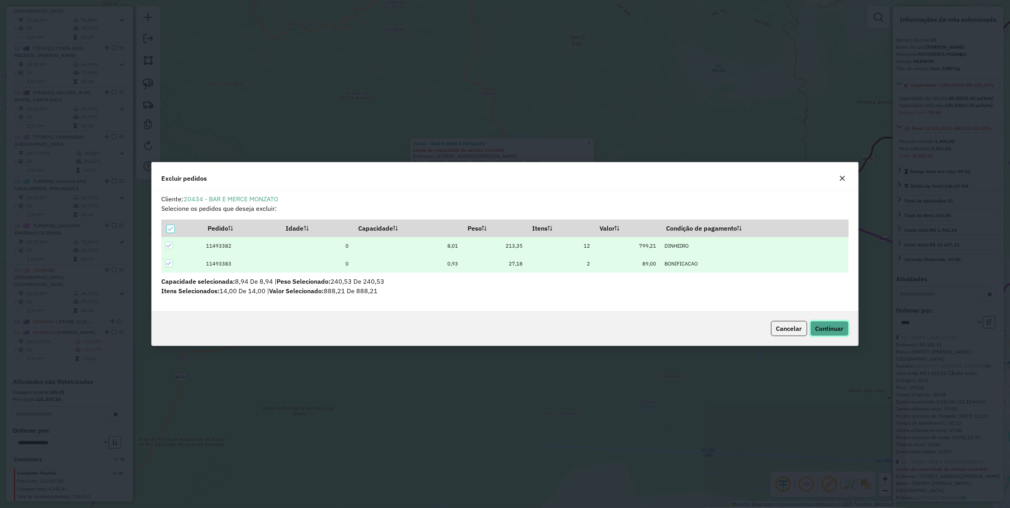
click at [830, 333] on button "Continuar" at bounding box center [829, 328] width 38 height 15
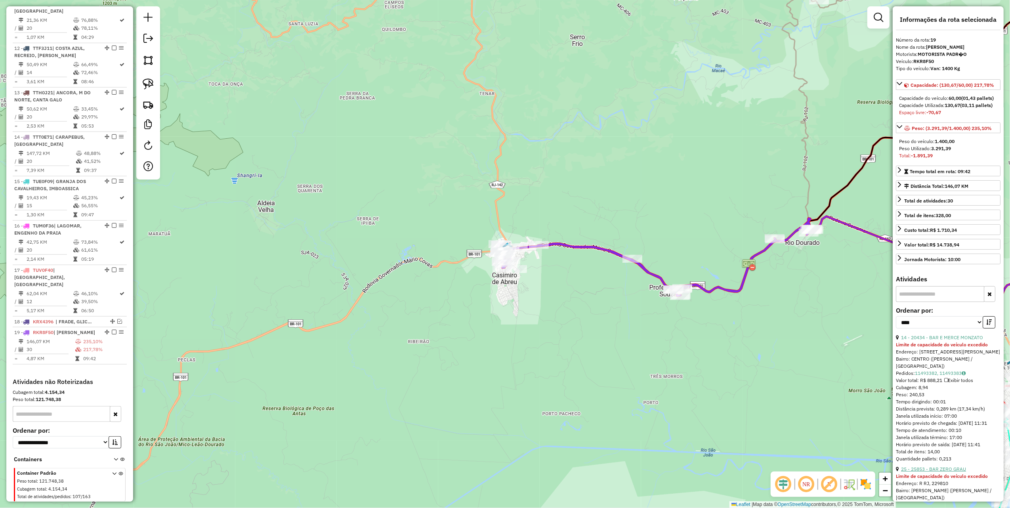
click at [945, 472] on link "25 - 25853 - BAR ZERO GRAU" at bounding box center [933, 469] width 65 height 6
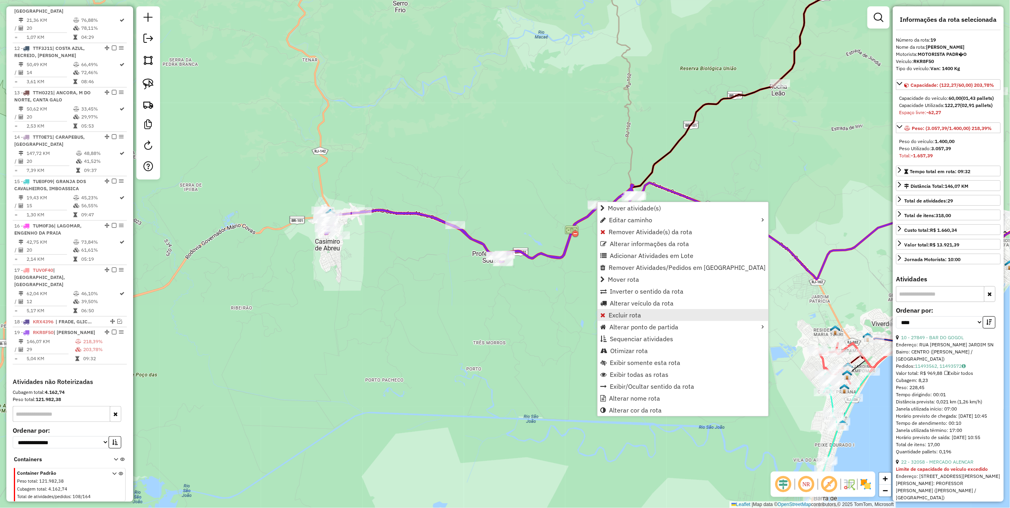
click at [622, 315] on span "Excluir rota" at bounding box center [625, 315] width 32 height 6
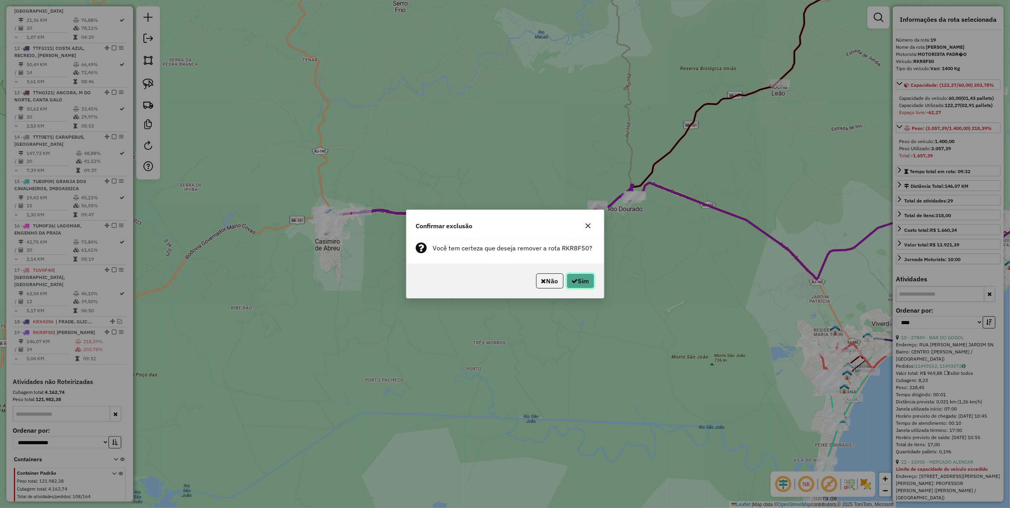
click at [586, 283] on button "Sim" at bounding box center [581, 280] width 28 height 15
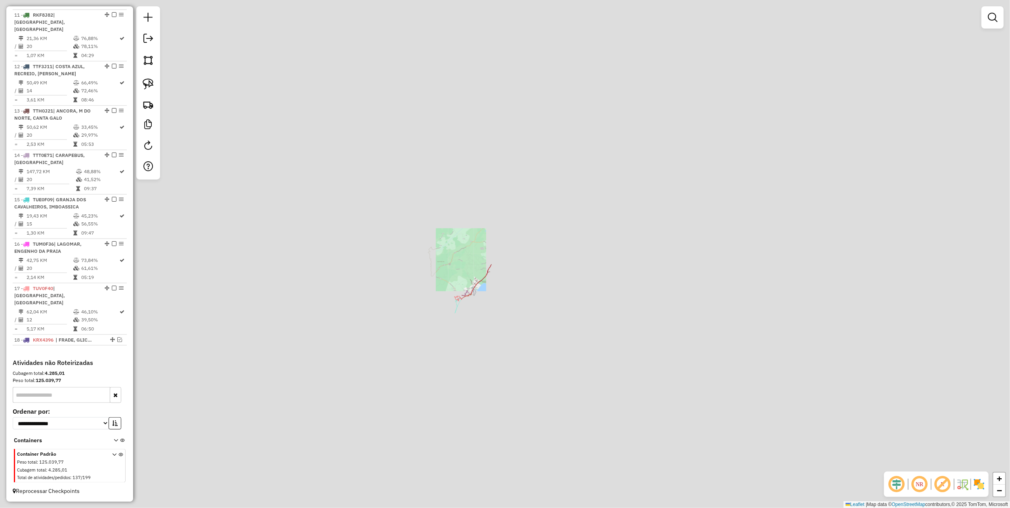
scroll to position [737, 0]
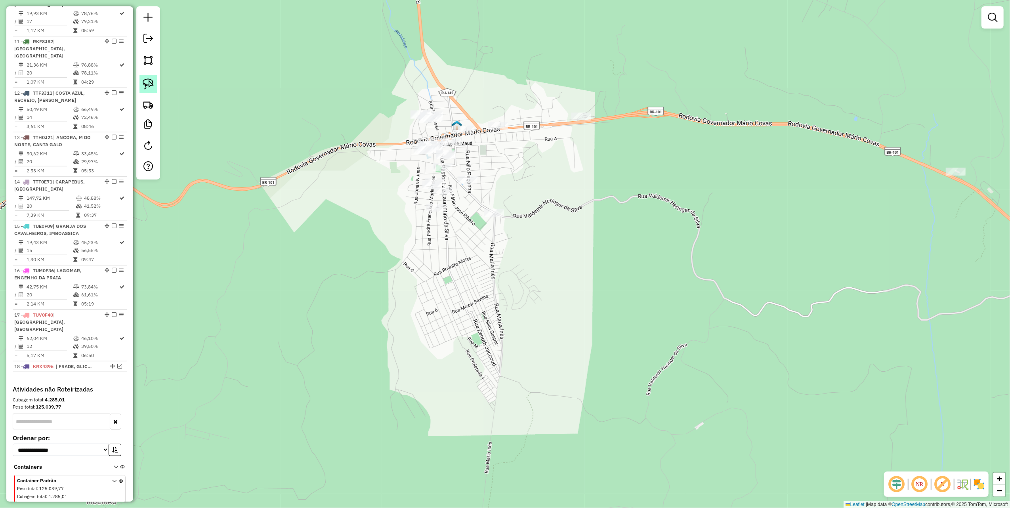
click at [148, 81] on img at bounding box center [148, 83] width 11 height 11
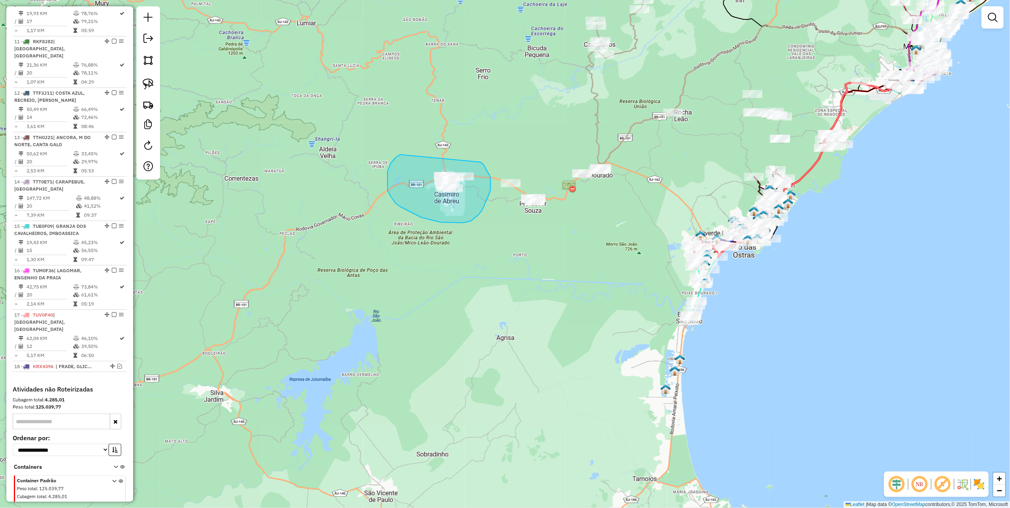
drag, startPoint x: 393, startPoint y: 161, endPoint x: 481, endPoint y: 162, distance: 87.6
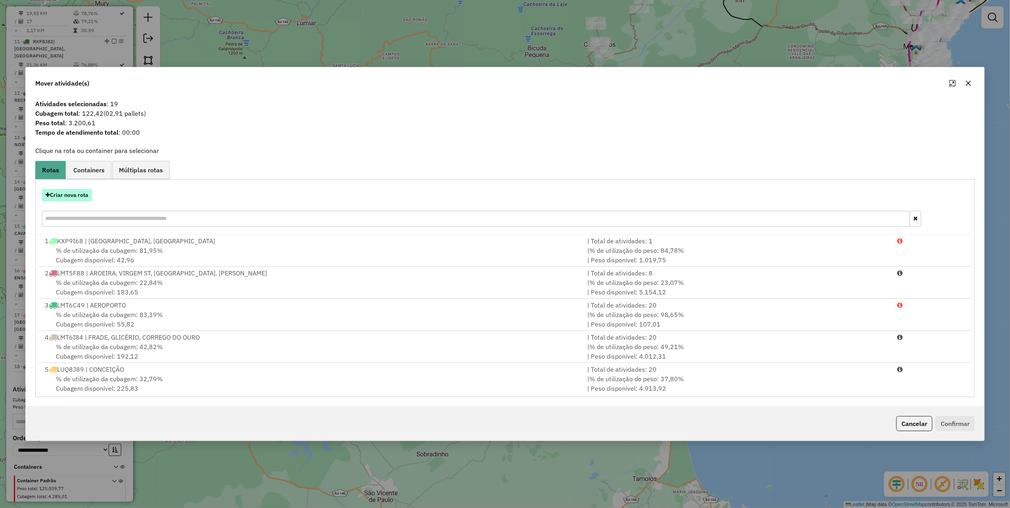
click at [83, 199] on button "Criar nova rota" at bounding box center [67, 195] width 50 height 12
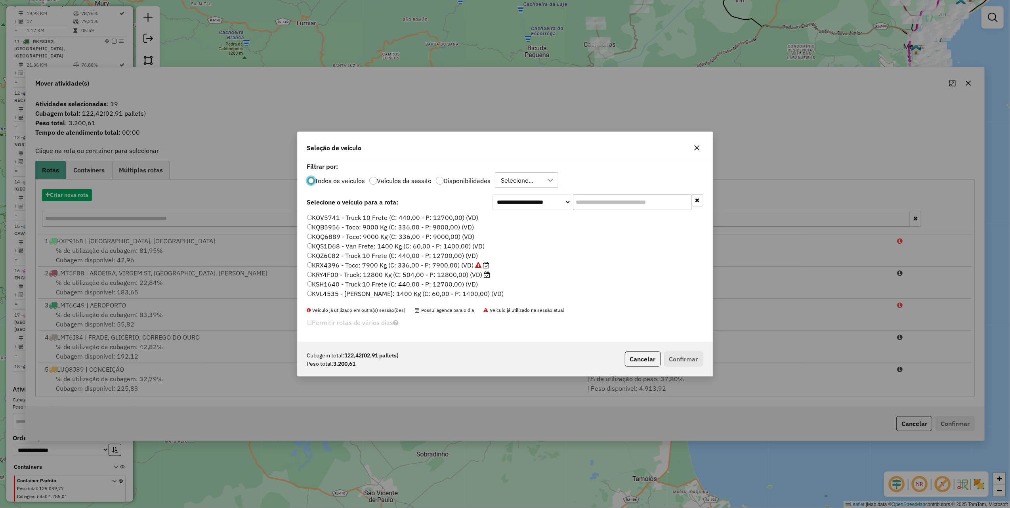
scroll to position [4, 2]
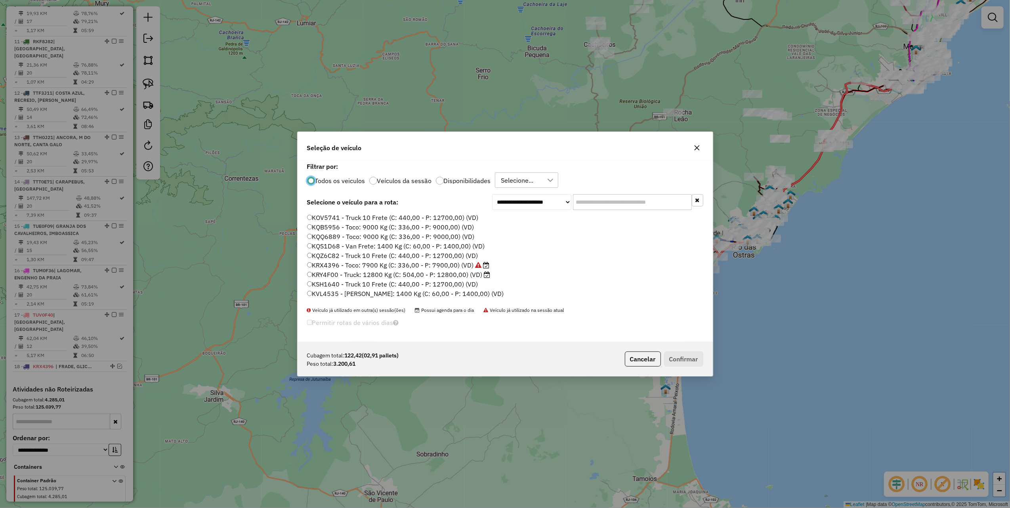
click at [605, 199] on input "text" at bounding box center [632, 202] width 119 height 16
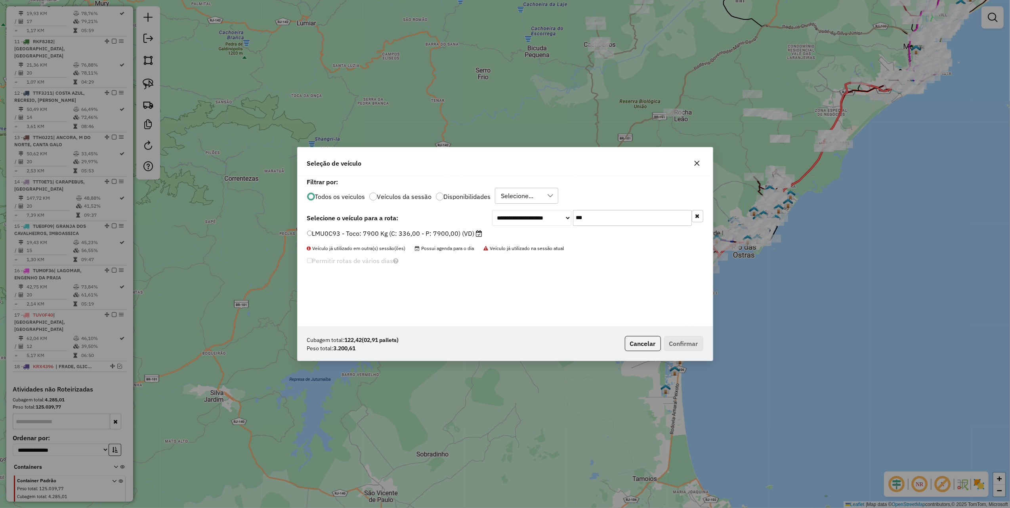
type input "***"
click at [467, 236] on label "LMU0C93 - Toco: 7900 Kg (C: 336,00 - P: 7900,00) (VD)" at bounding box center [395, 234] width 176 height 10
click at [674, 347] on button "Confirmar" at bounding box center [683, 343] width 39 height 15
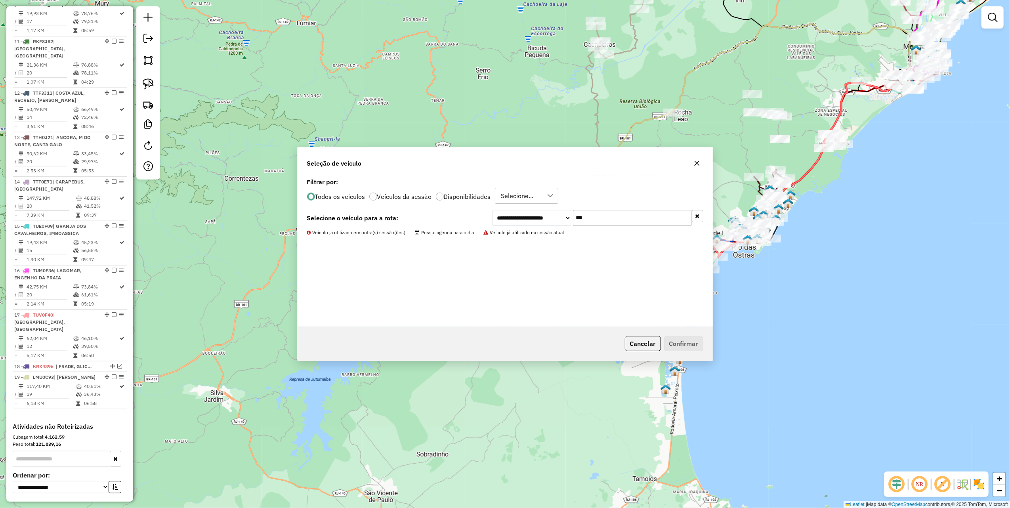
scroll to position [782, 0]
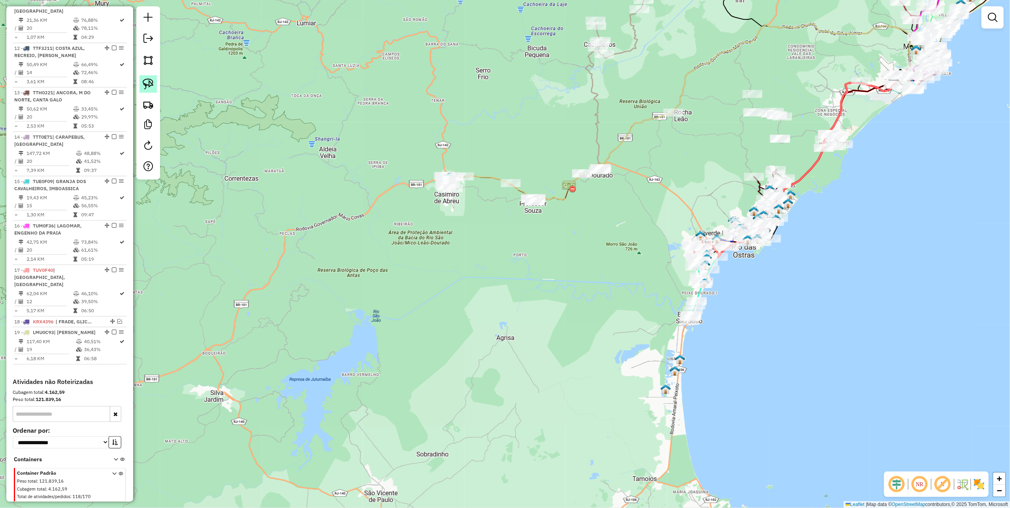
click at [155, 82] on link at bounding box center [147, 83] width 17 height 17
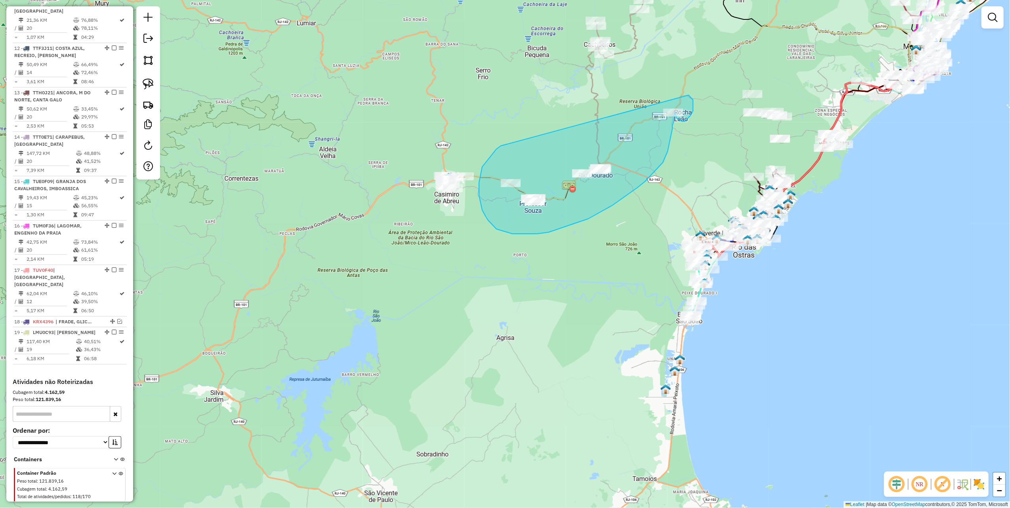
drag, startPoint x: 501, startPoint y: 146, endPoint x: 655, endPoint y: 94, distance: 162.6
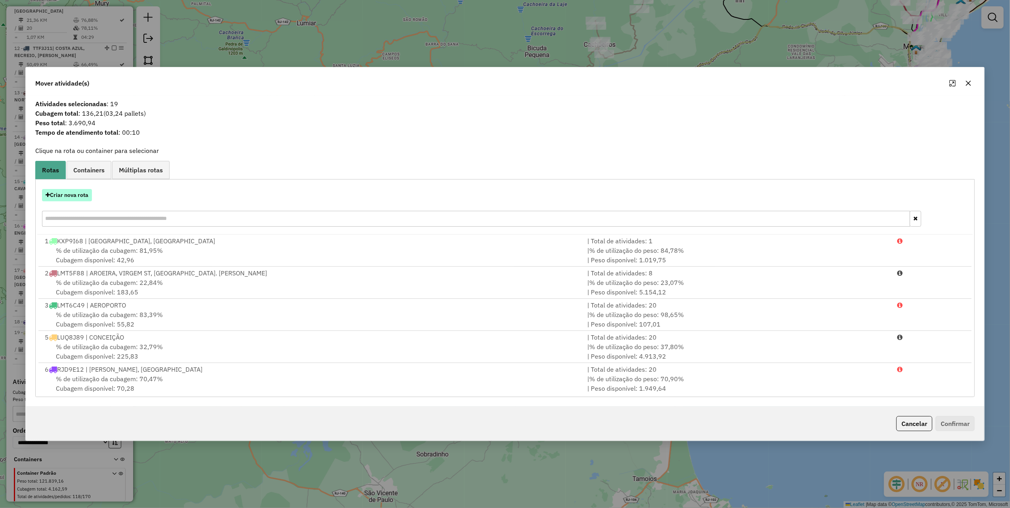
click at [81, 189] on button "Criar nova rota" at bounding box center [67, 195] width 50 height 12
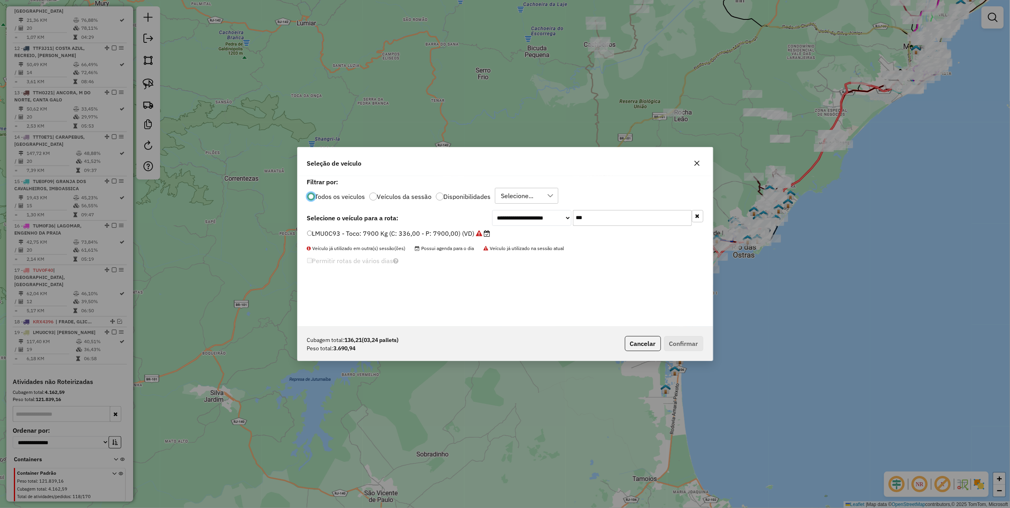
scroll to position [4, 2]
click at [643, 219] on input "***" at bounding box center [632, 218] width 119 height 16
click at [642, 219] on input "***" at bounding box center [632, 218] width 119 height 16
type input "***"
click at [479, 229] on label "TUV0F40 - Toco: 7900 Kg (C: 336,00 - P: 7900,00) (VD)" at bounding box center [398, 234] width 182 height 10
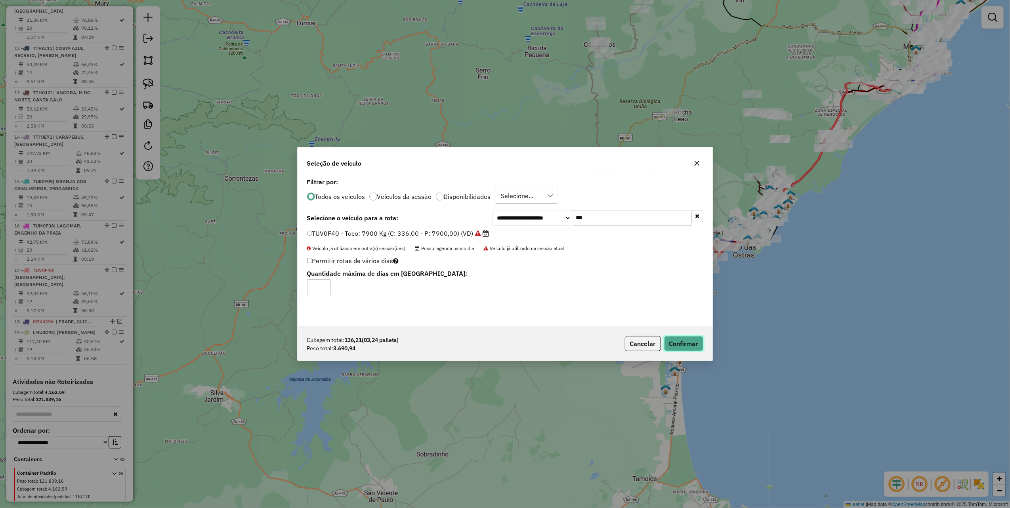
click at [676, 344] on button "Confirmar" at bounding box center [683, 343] width 39 height 15
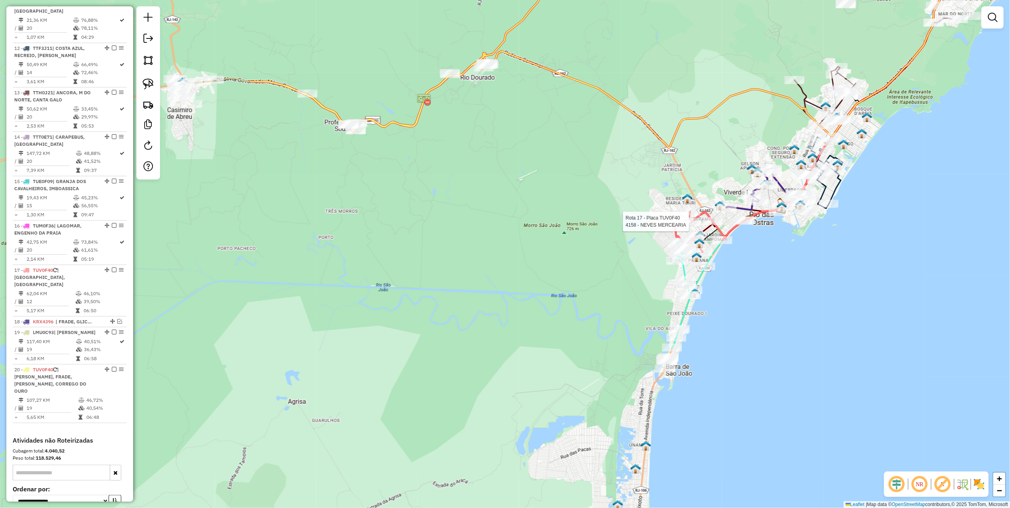
select select "*********"
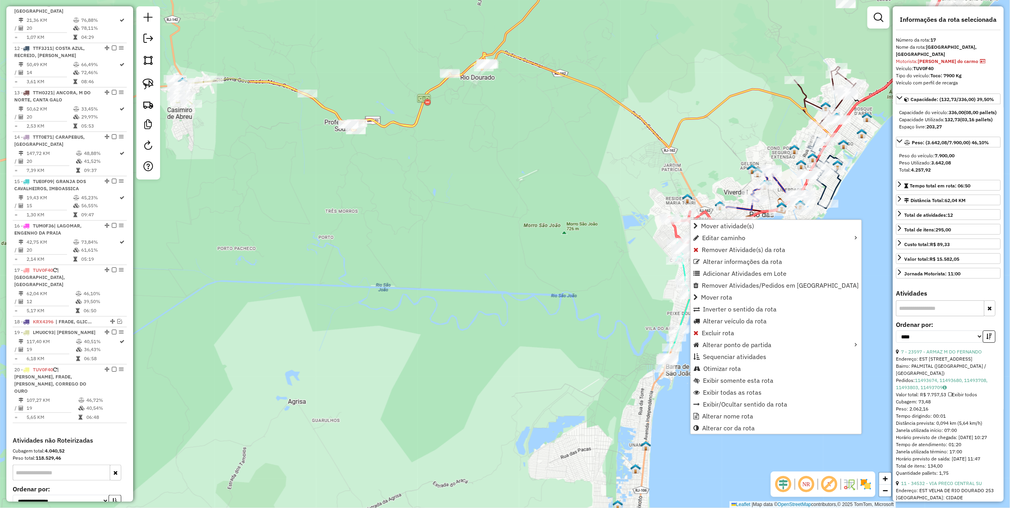
scroll to position [834, 0]
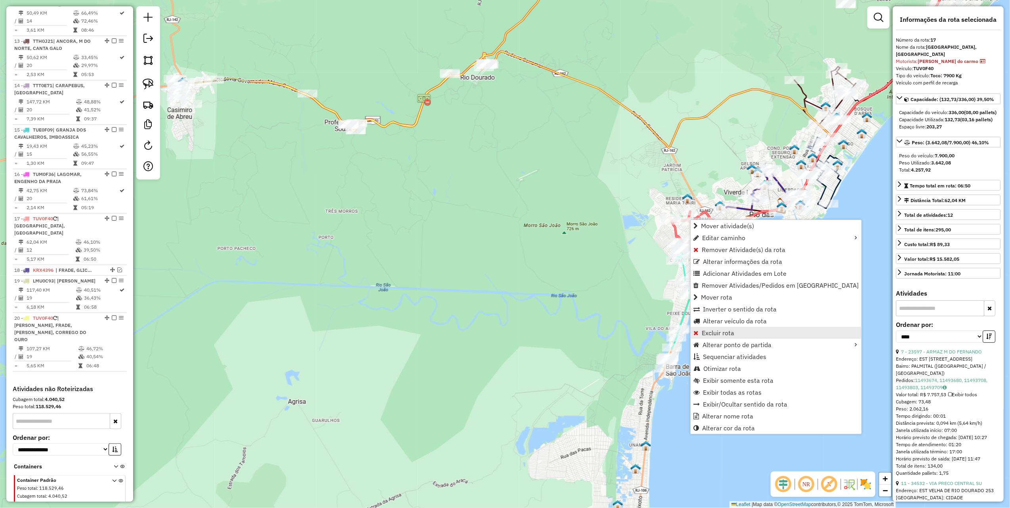
click at [726, 332] on span "Excluir rota" at bounding box center [718, 333] width 32 height 6
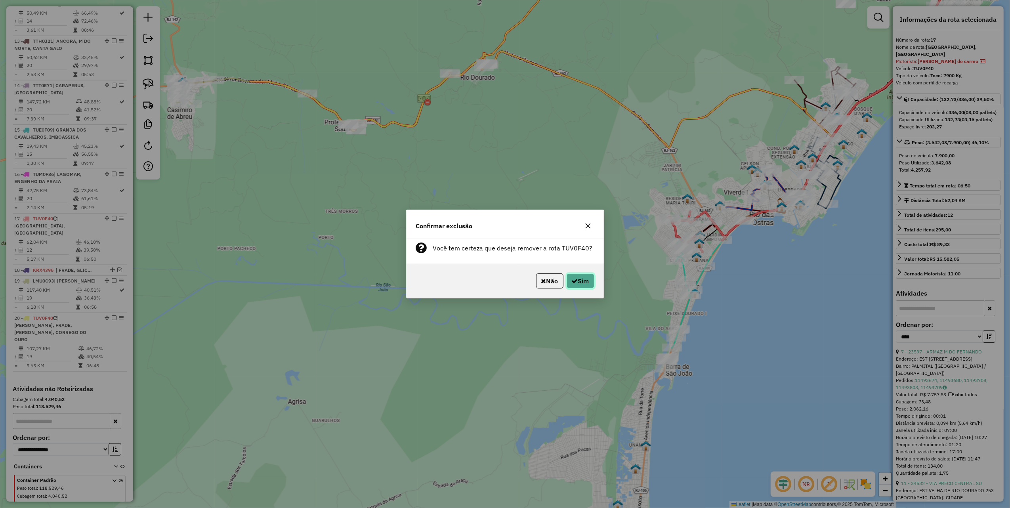
click at [585, 276] on button "Sim" at bounding box center [581, 280] width 28 height 15
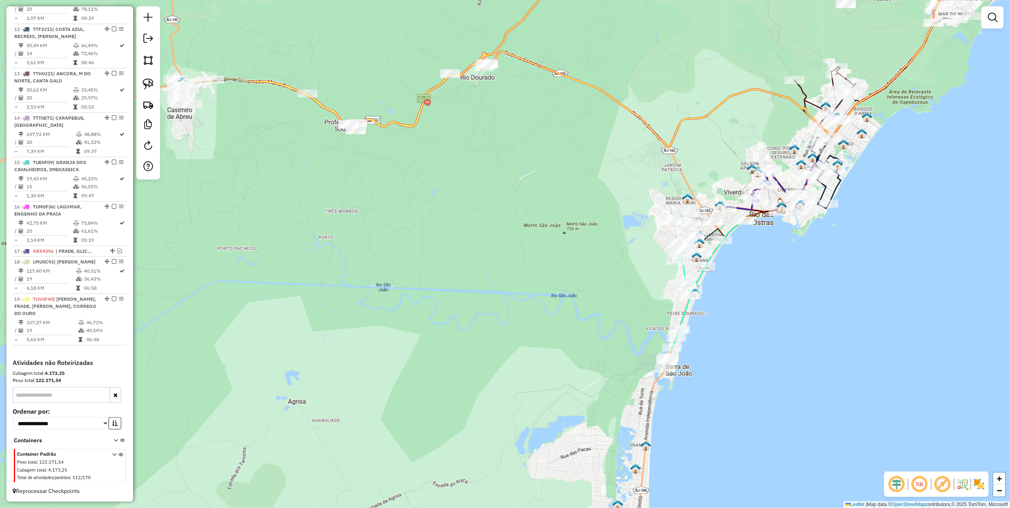
scroll to position [789, 0]
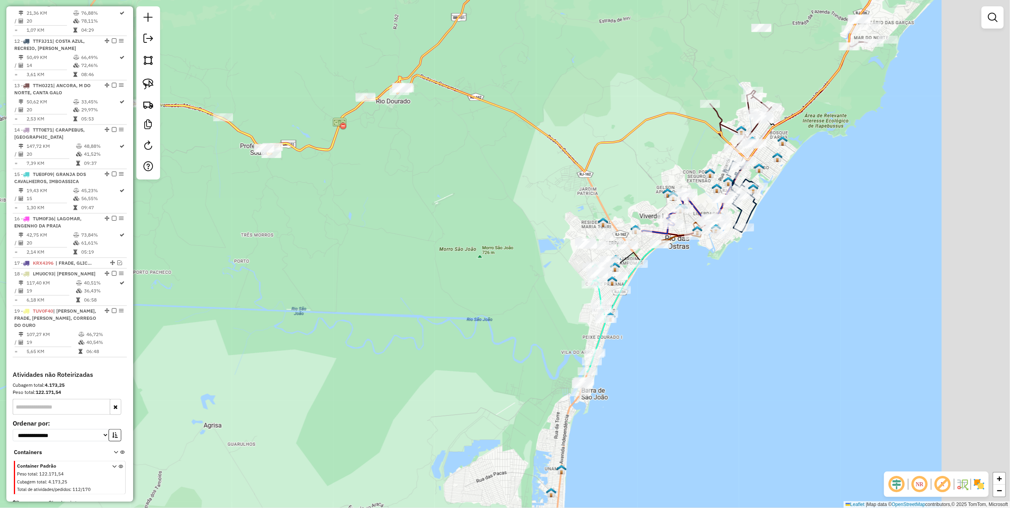
drag, startPoint x: 578, startPoint y: 146, endPoint x: 473, endPoint y: 194, distance: 115.4
click at [476, 193] on div "Janela de atendimento Grade de atendimento Capacidade Transportadoras Veículos …" at bounding box center [505, 254] width 1010 height 508
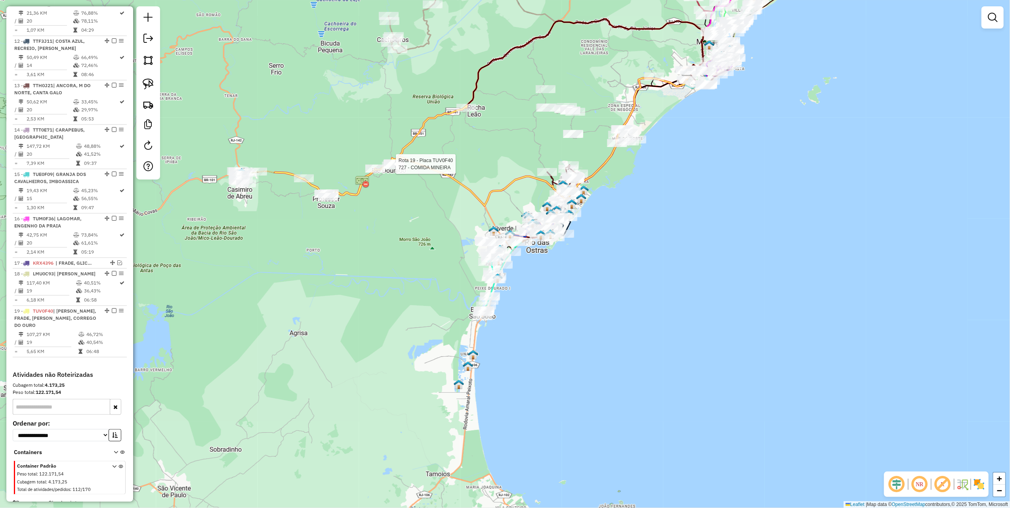
select select "*********"
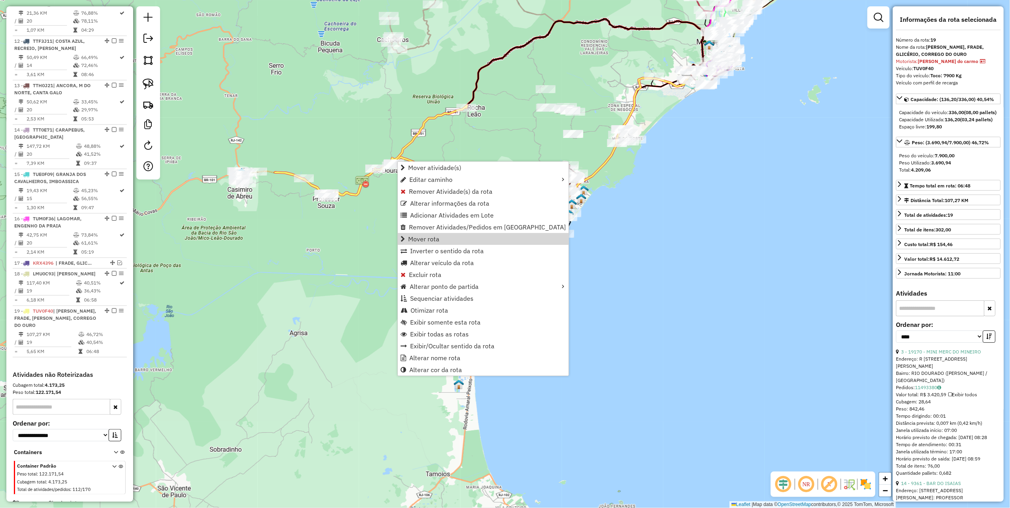
click at [660, 195] on div "Rota 9 - Placa RJS9A27 79094 - MERCADO E ACOUGUE OP Janela de atendimento Grade…" at bounding box center [505, 254] width 1010 height 508
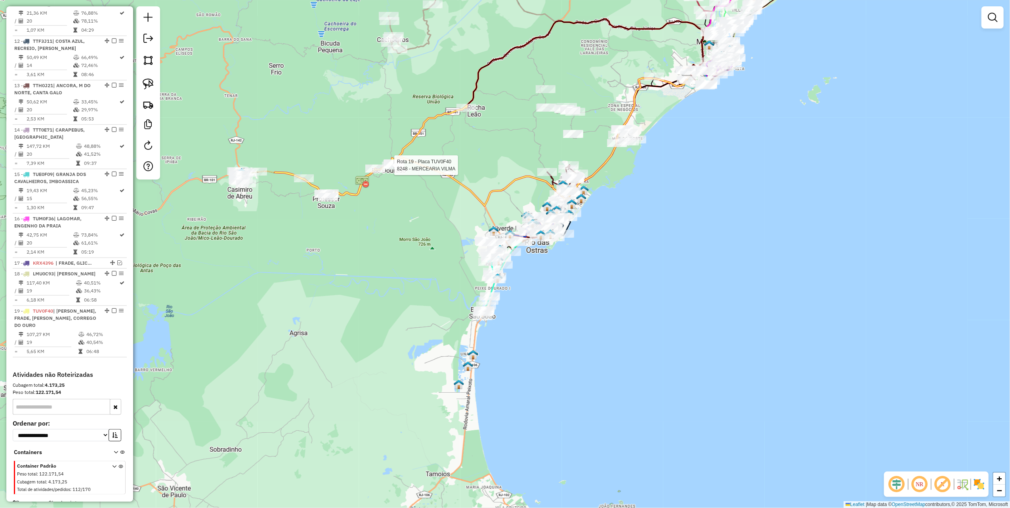
select select "*********"
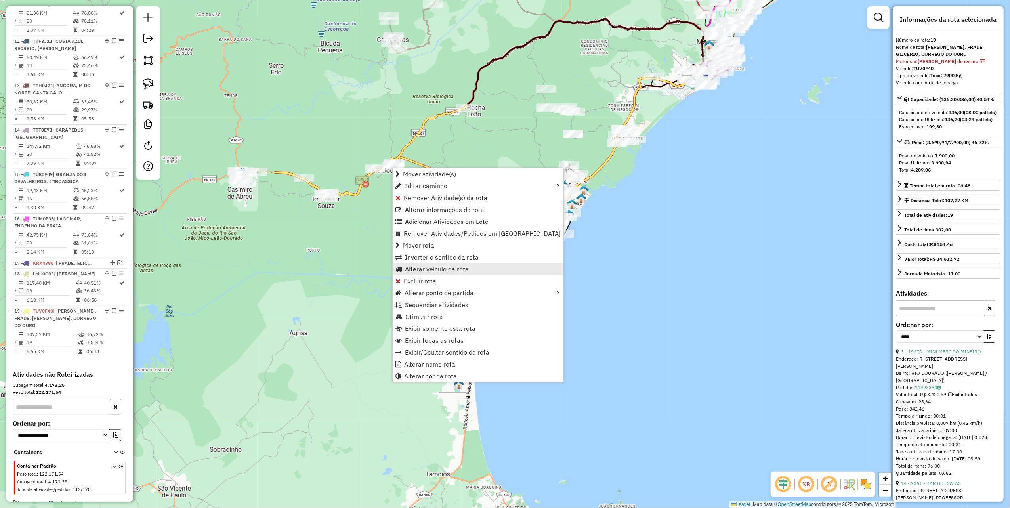
click at [441, 269] on span "Alterar veículo da rota" at bounding box center [437, 269] width 64 height 6
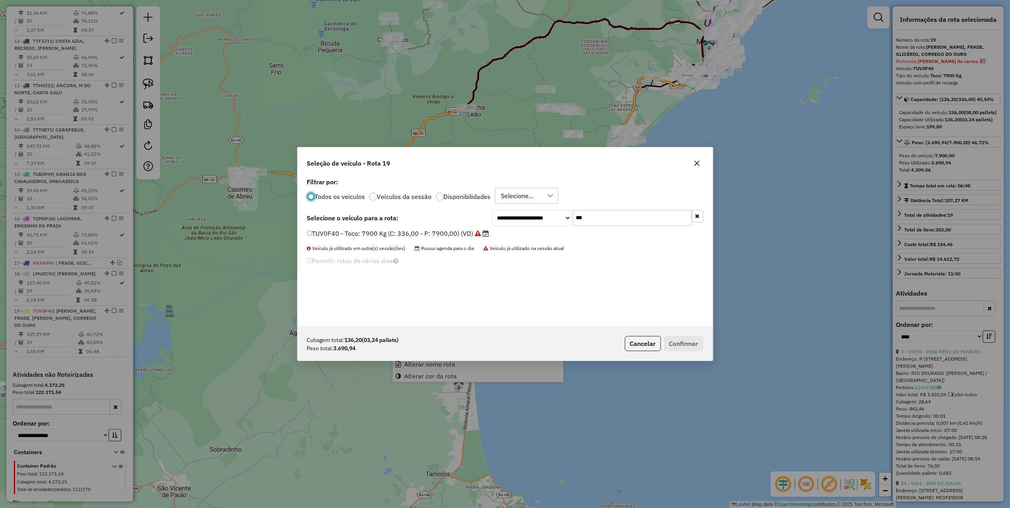
scroll to position [4, 2]
click at [595, 212] on input "***" at bounding box center [632, 218] width 119 height 16
type input "***"
click at [444, 233] on label "RKD6D08 - Toco: 6700 Kg (C: 238,00 - P: 6700,00) (VD)" at bounding box center [395, 234] width 176 height 10
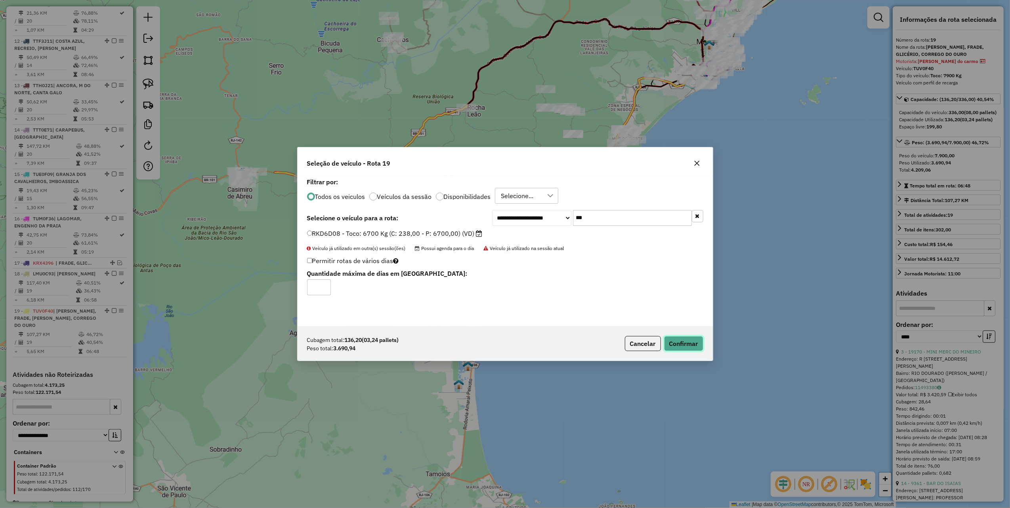
click at [674, 347] on button "Confirmar" at bounding box center [683, 343] width 39 height 15
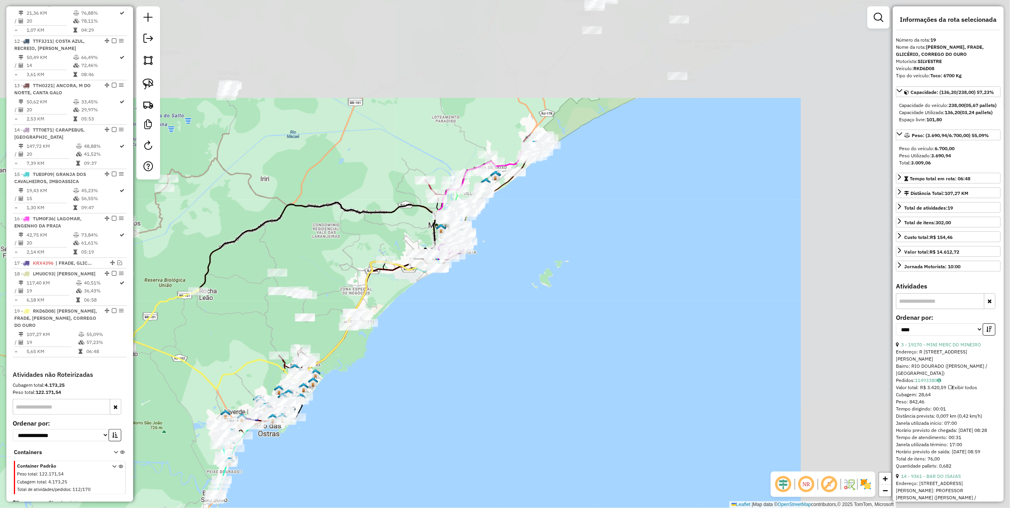
drag, startPoint x: 693, startPoint y: 190, endPoint x: 461, endPoint y: 300, distance: 256.6
click at [426, 370] on div "Janela de atendimento Grade de atendimento Capacidade Transportadoras Veículos …" at bounding box center [505, 254] width 1010 height 508
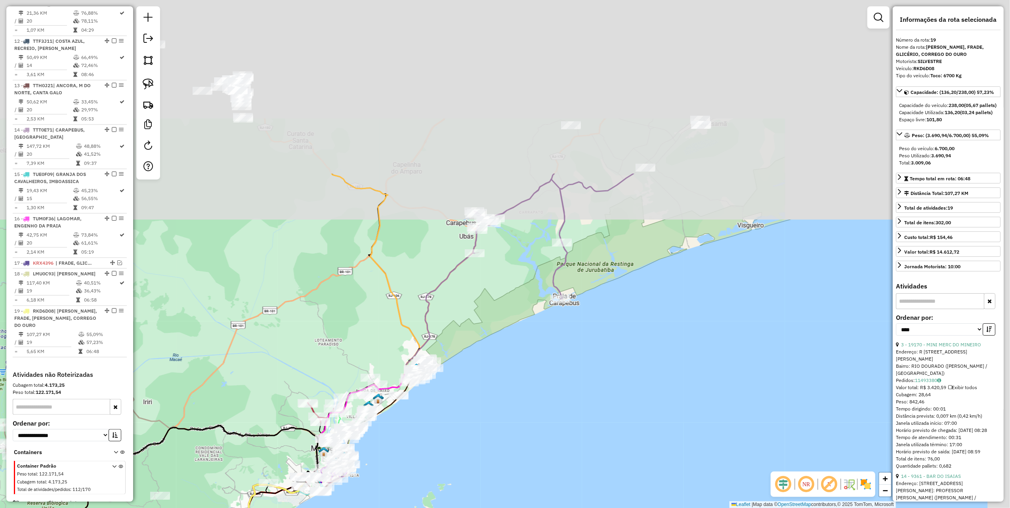
drag, startPoint x: 591, startPoint y: 94, endPoint x: 480, endPoint y: 339, distance: 268.8
click at [468, 349] on div "Janela de atendimento Grade de atendimento Capacidade Transportadoras Veículos …" at bounding box center [505, 254] width 1010 height 508
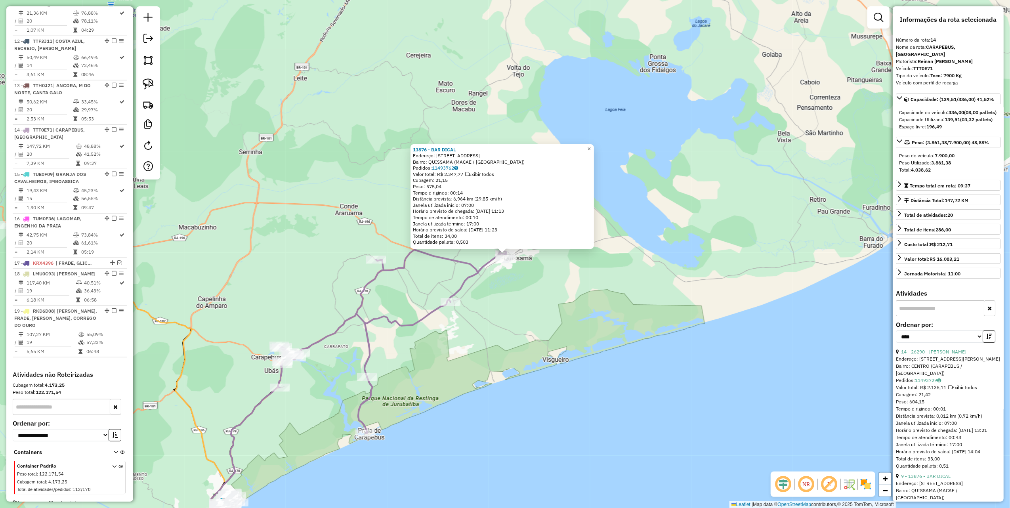
click at [498, 377] on div "13876 - BAR DICAL Endereço: R BARAO DE VILA FRANCA, 397 Bairro: QUISSAMA (MACAE…" at bounding box center [505, 254] width 1010 height 508
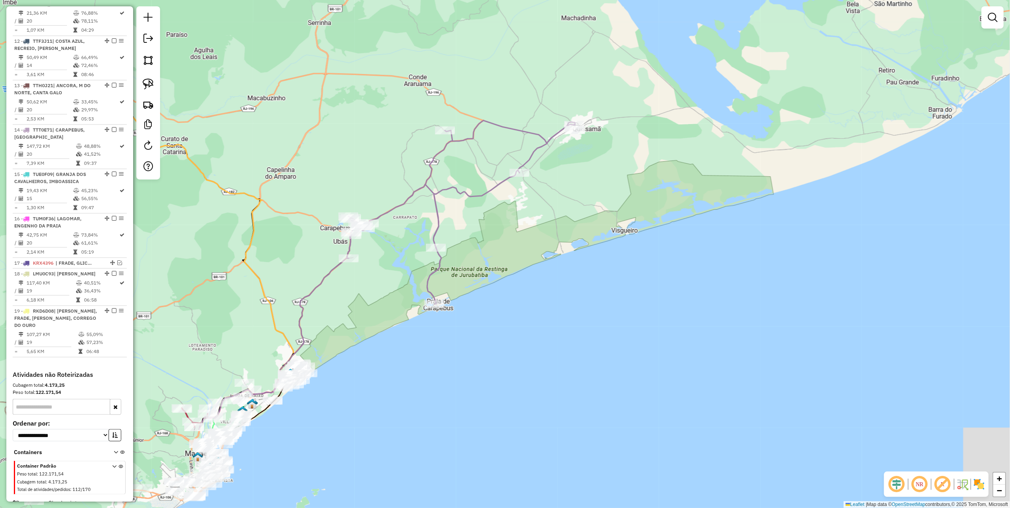
drag, startPoint x: 567, startPoint y: 246, endPoint x: 365, endPoint y: 189, distance: 209.4
click at [562, 224] on div "Janela de atendimento Grade de atendimento Capacidade Transportadoras Veículos …" at bounding box center [505, 254] width 1010 height 508
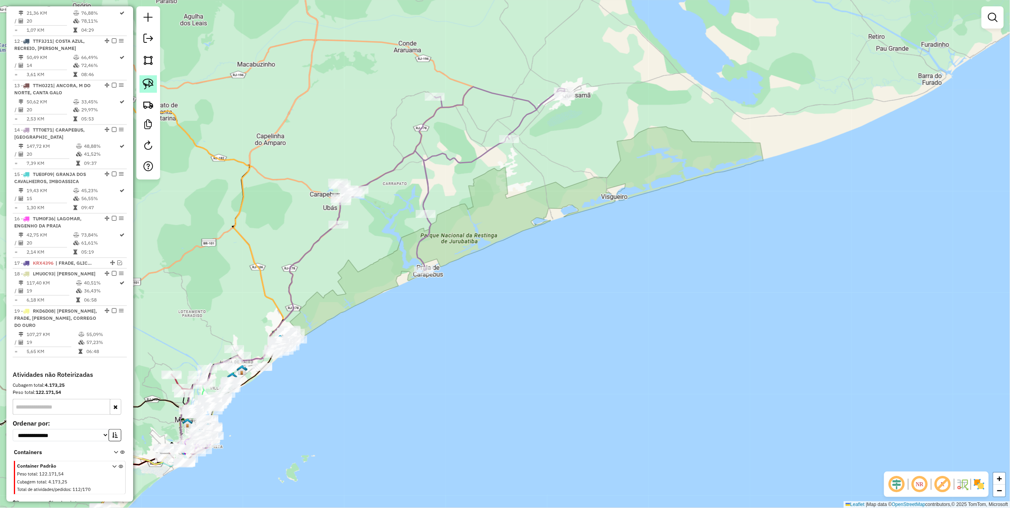
click at [146, 88] on img at bounding box center [148, 83] width 11 height 11
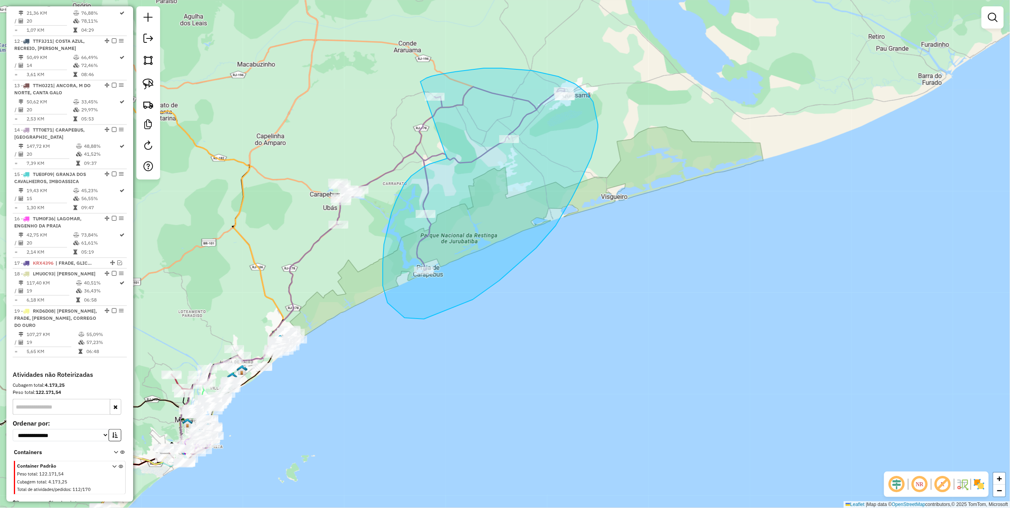
drag, startPoint x: 404, startPoint y: 184, endPoint x: 420, endPoint y: 82, distance: 103.1
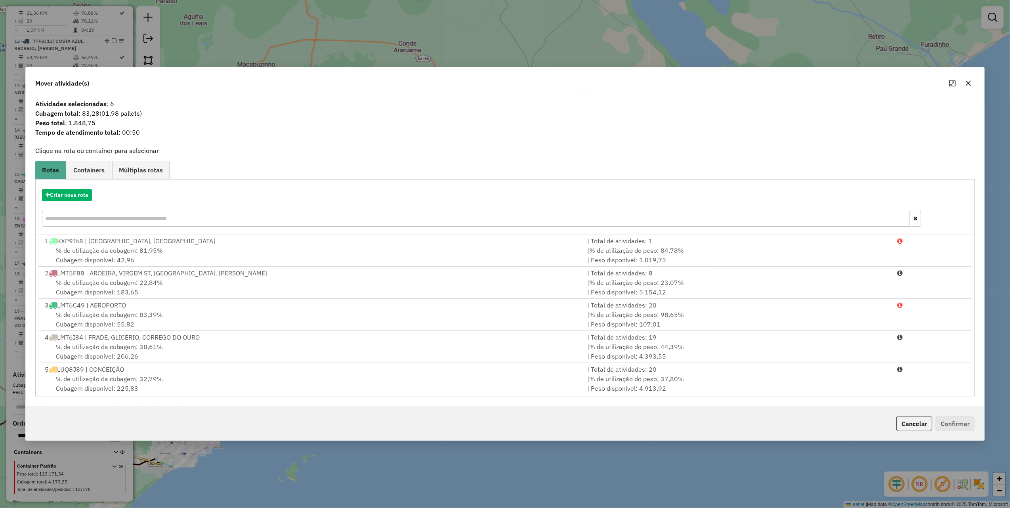
click at [965, 84] on icon "button" at bounding box center [968, 83] width 6 height 6
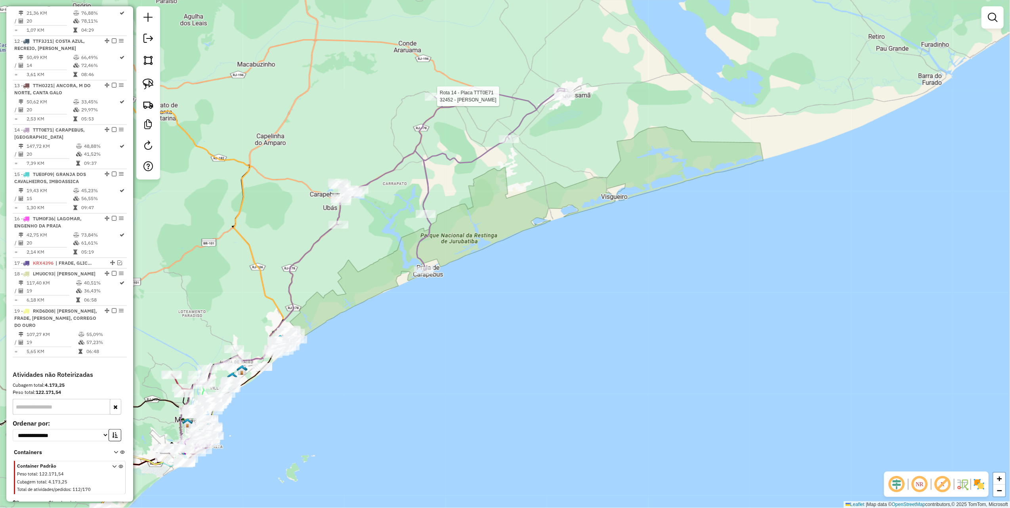
select select "*********"
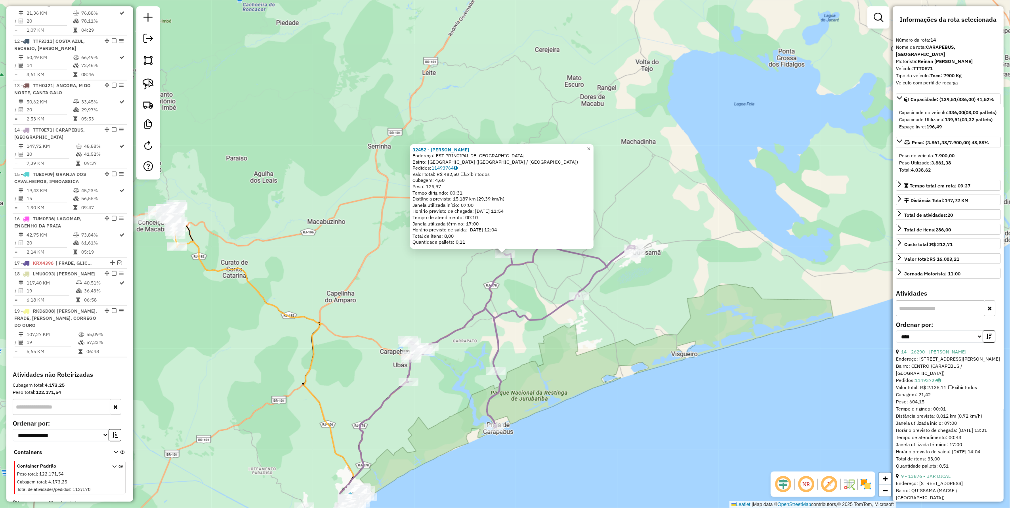
click at [441, 249] on div "32452 - JOSEANE DA SILVA Endereço: EST PRINCIPAL DE MORRO ALTO SN Bairro: MORRO…" at bounding box center [505, 254] width 1010 height 508
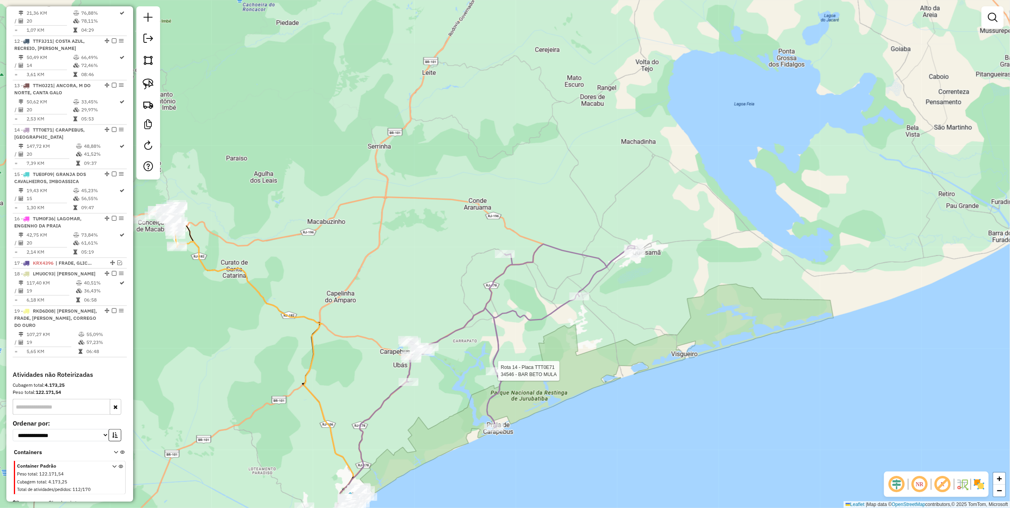
select select "*********"
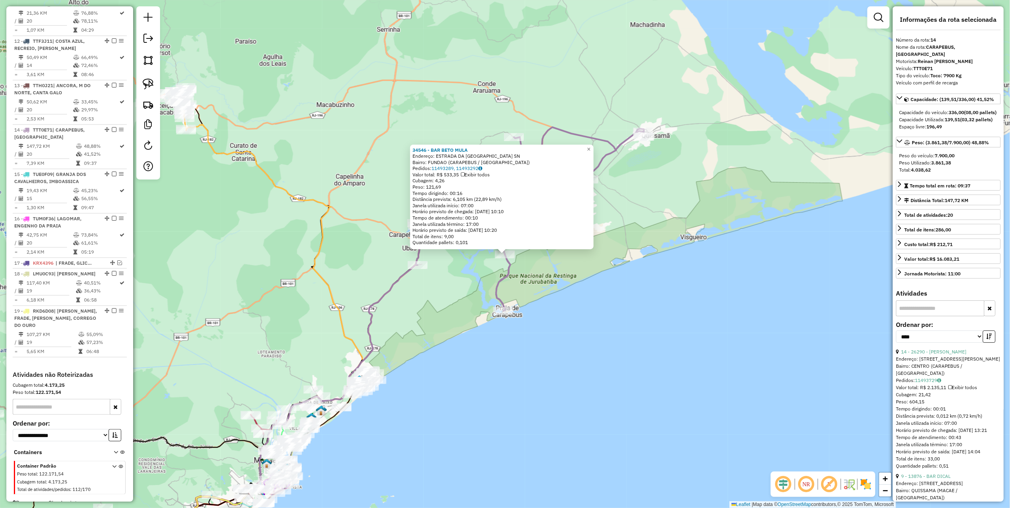
click at [642, 239] on div "34546 - BAR BETO MULA Endereço: ESTRADA DA PRAIA DE CARAPEBUS SN Bairro: FUNDAO…" at bounding box center [505, 254] width 1010 height 508
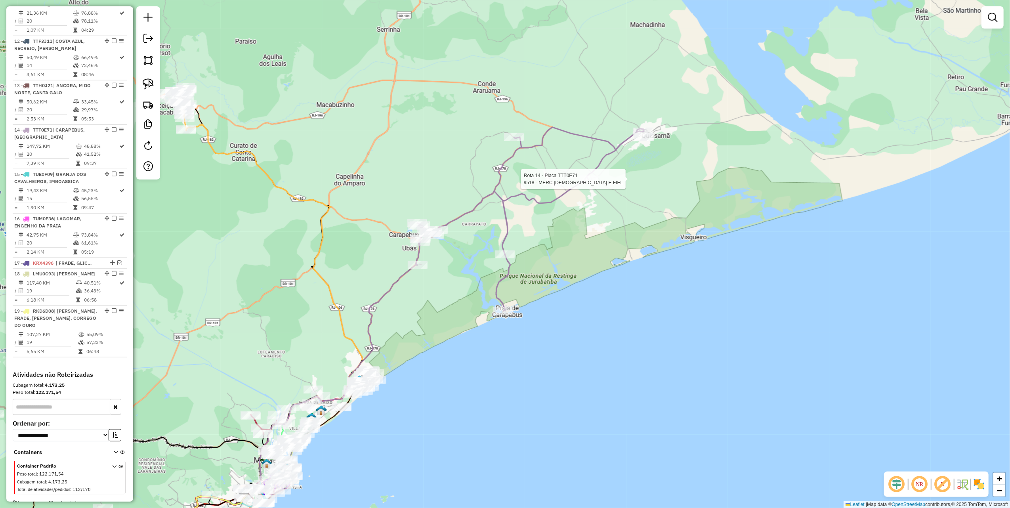
select select "*********"
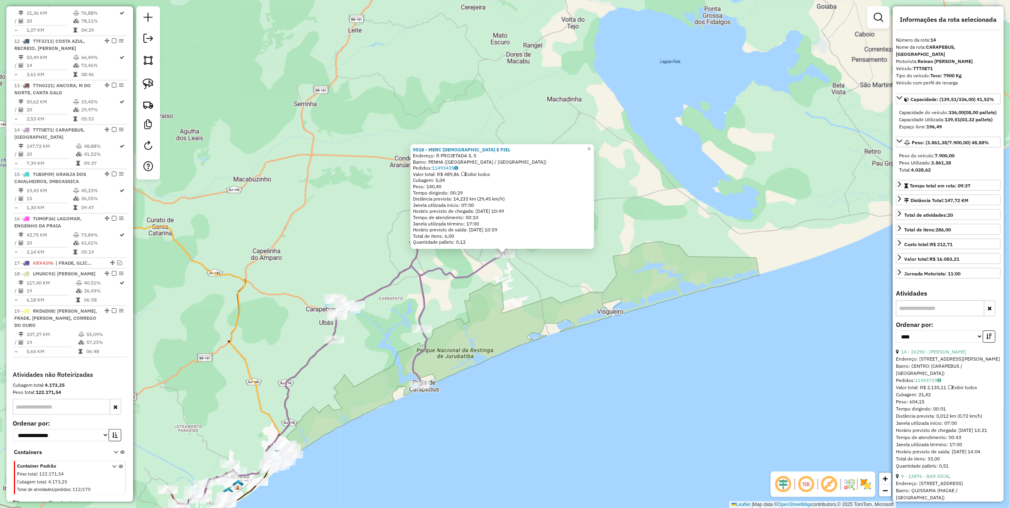
click at [520, 295] on div "9518 - MERC DEUS E FIEL Endereço: R PROJETADA 5, 5 Bairro: PENHA (QUISSAMA / RJ…" at bounding box center [505, 254] width 1010 height 508
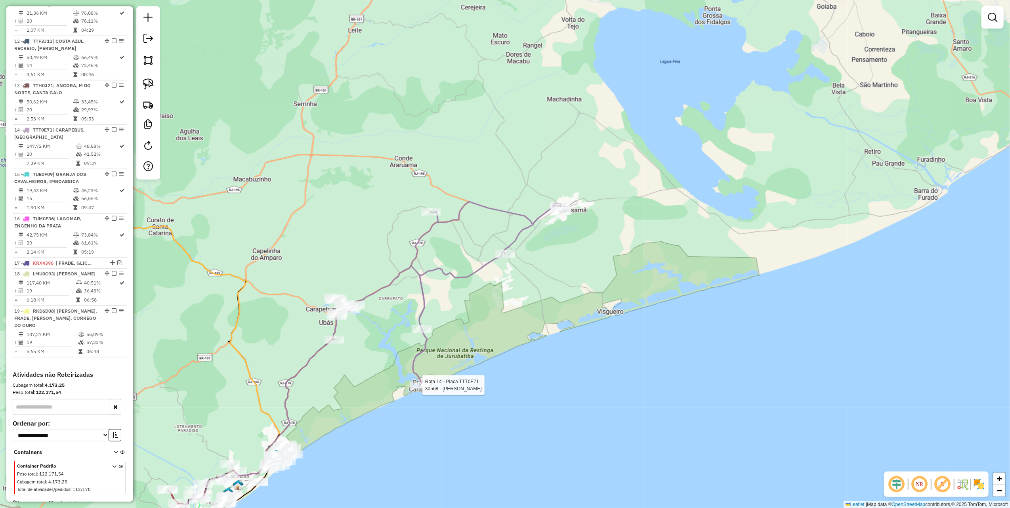
select select "*********"
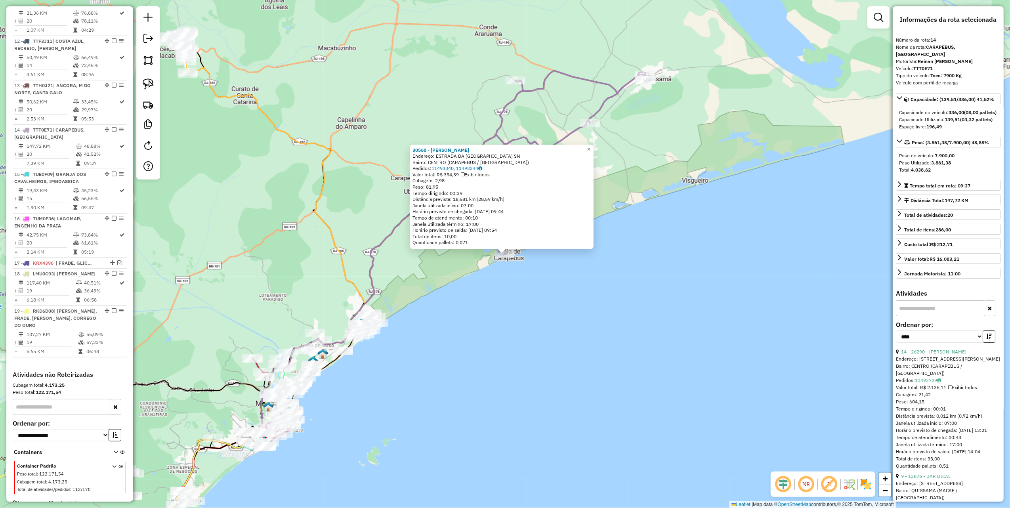
click at [559, 344] on div "30568 - SIRI CASCUDO Endereço: ESTRADA DA PRAIA DE CARAPEBUS SN Bairro: CENTRO …" at bounding box center [505, 254] width 1010 height 508
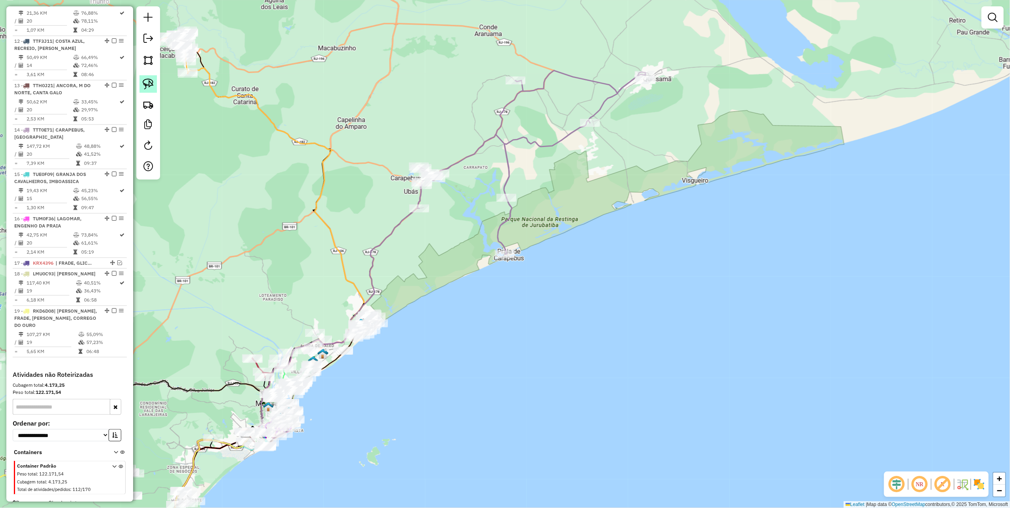
click at [148, 78] on link at bounding box center [147, 83] width 17 height 17
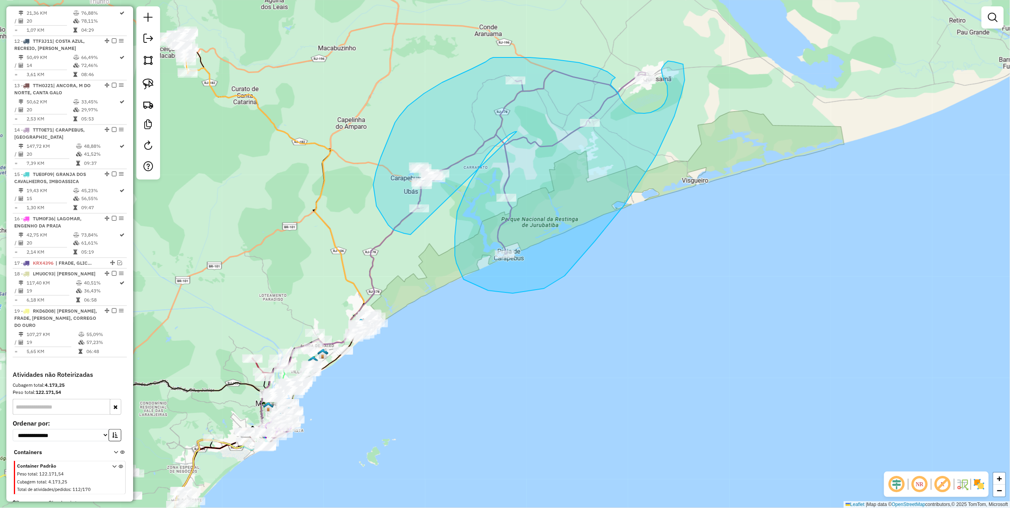
drag, startPoint x: 487, startPoint y: 156, endPoint x: 435, endPoint y: 238, distance: 97.4
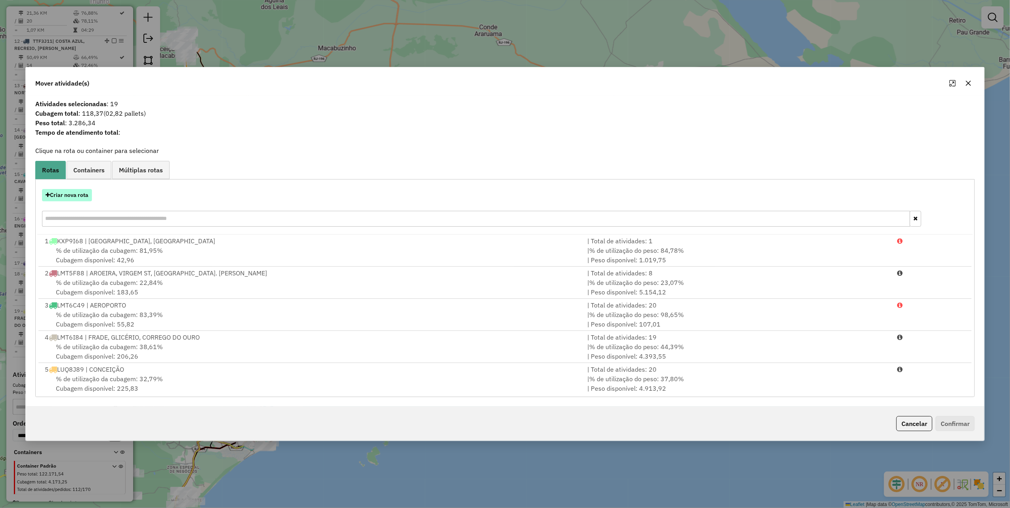
click at [81, 197] on button "Criar nova rota" at bounding box center [67, 195] width 50 height 12
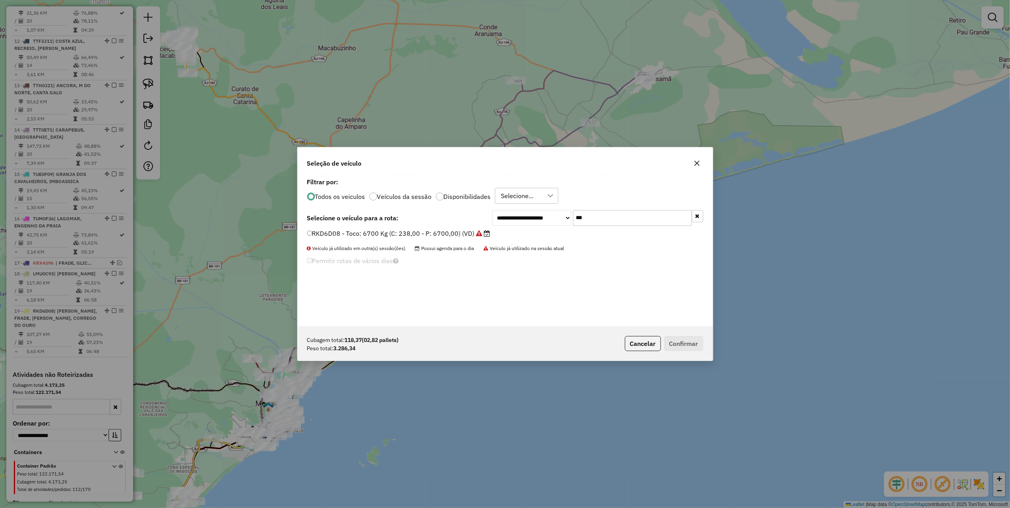
click at [592, 222] on input "***" at bounding box center [632, 218] width 119 height 16
type input "***"
click at [444, 236] on label "RKR8F50 - Van: 1400 Kg (C: 60,00 - P: 1400,00) (VD)" at bounding box center [391, 234] width 168 height 10
click at [680, 343] on button "Confirmar" at bounding box center [683, 343] width 39 height 15
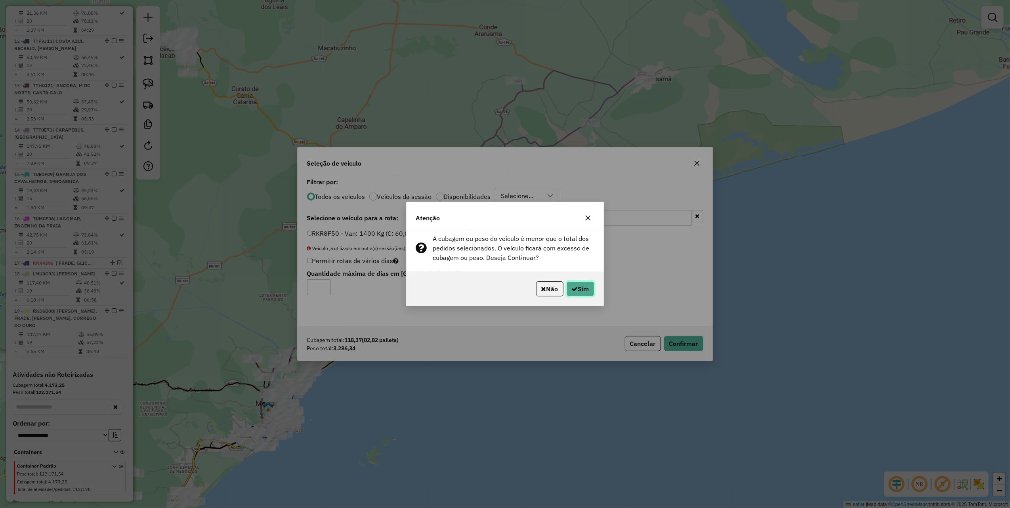
click at [586, 285] on button "Sim" at bounding box center [581, 288] width 28 height 15
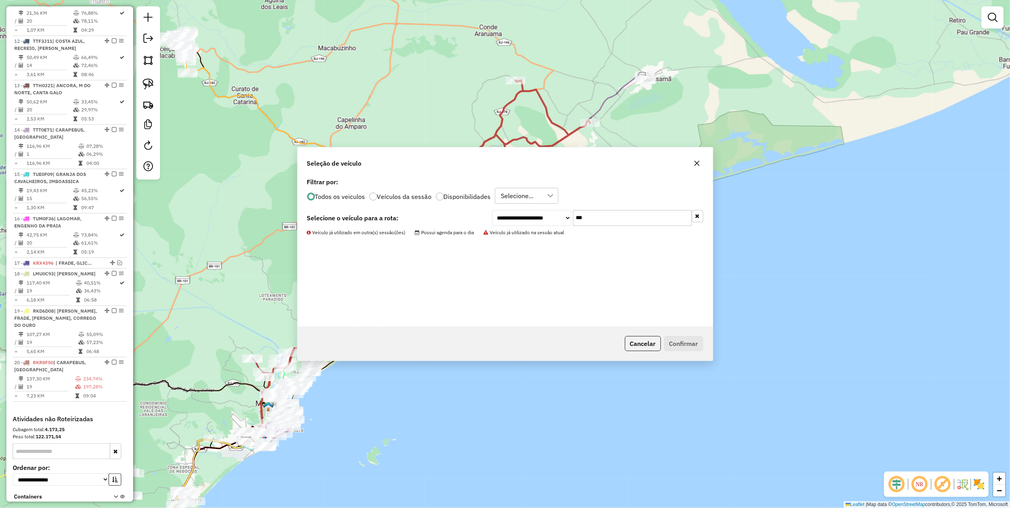
scroll to position [834, 0]
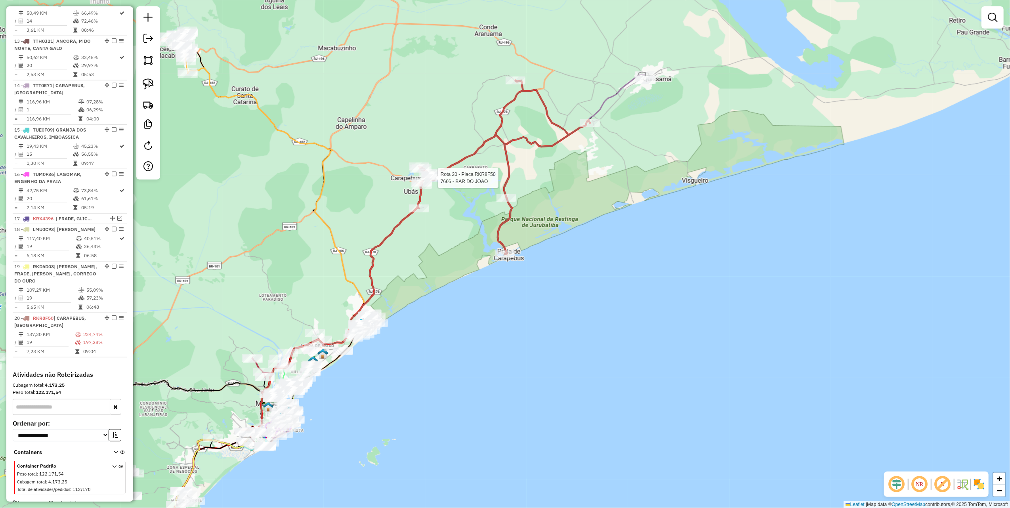
select select "*********"
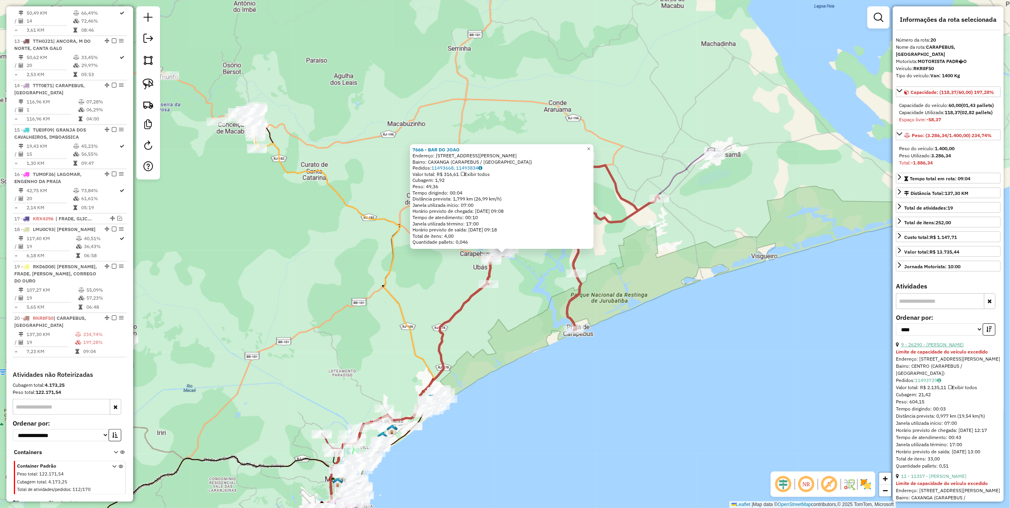
click at [964, 348] on link "9 - 26290 - FERNANDO DA SILVA VI" at bounding box center [932, 345] width 63 height 6
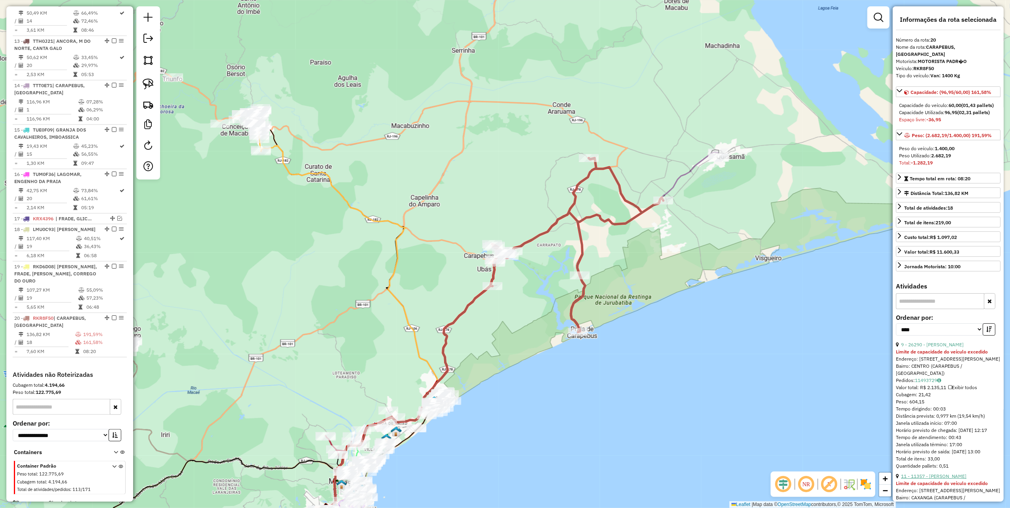
click at [934, 479] on link "11 - 11357 - MARCIO JOSE DOS SANT" at bounding box center [933, 476] width 65 height 6
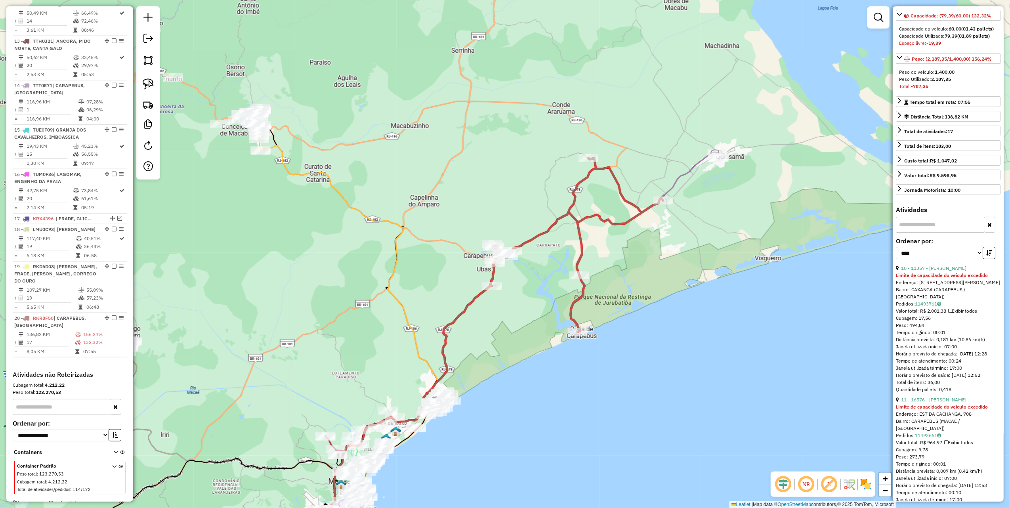
scroll to position [105, 0]
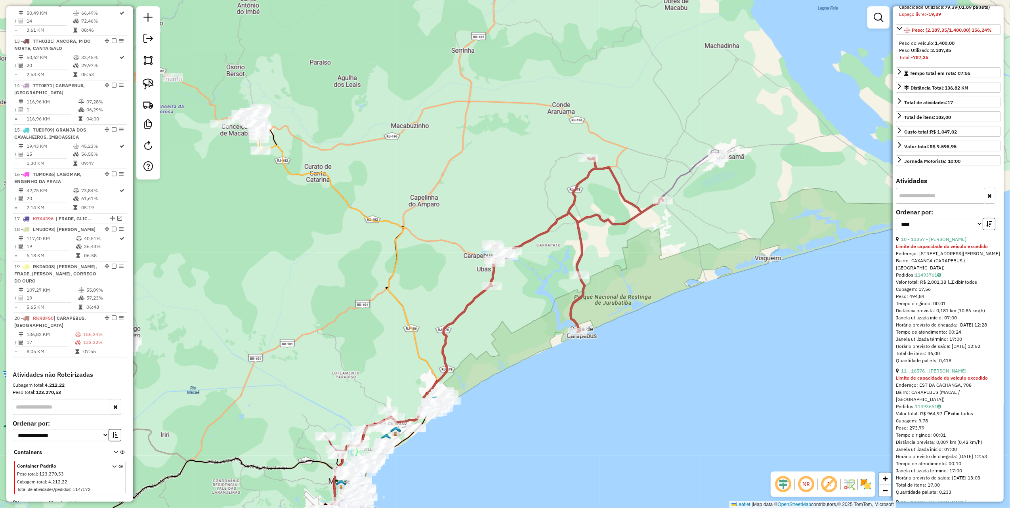
click at [934, 374] on link "11 - 16576 - ALDERISTO FERREIRA" at bounding box center [933, 371] width 65 height 6
click at [945, 365] on link "11 - 14719 - ANDRE P PINTO" at bounding box center [933, 364] width 65 height 6
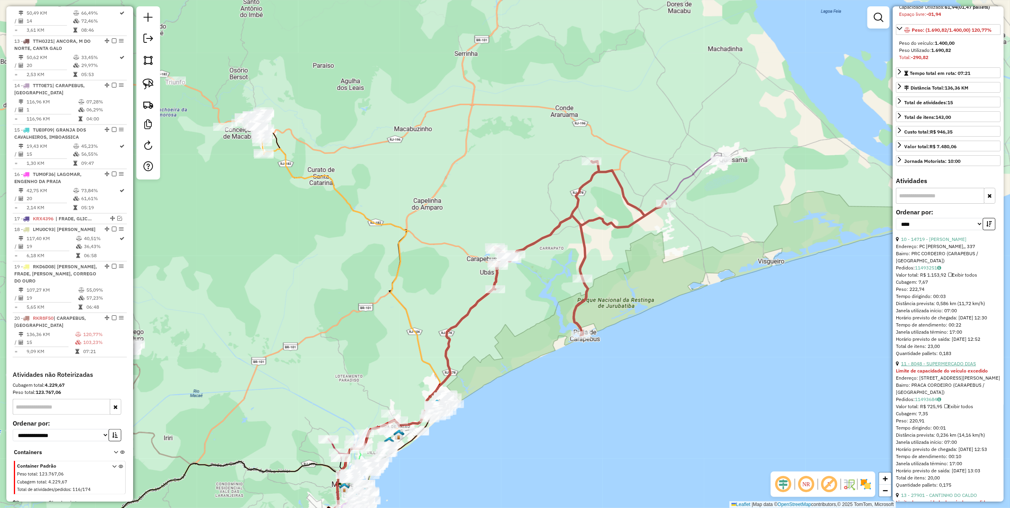
click at [950, 367] on link "11 - 8048 - SUPERMERCADO DIAS" at bounding box center [938, 364] width 75 height 6
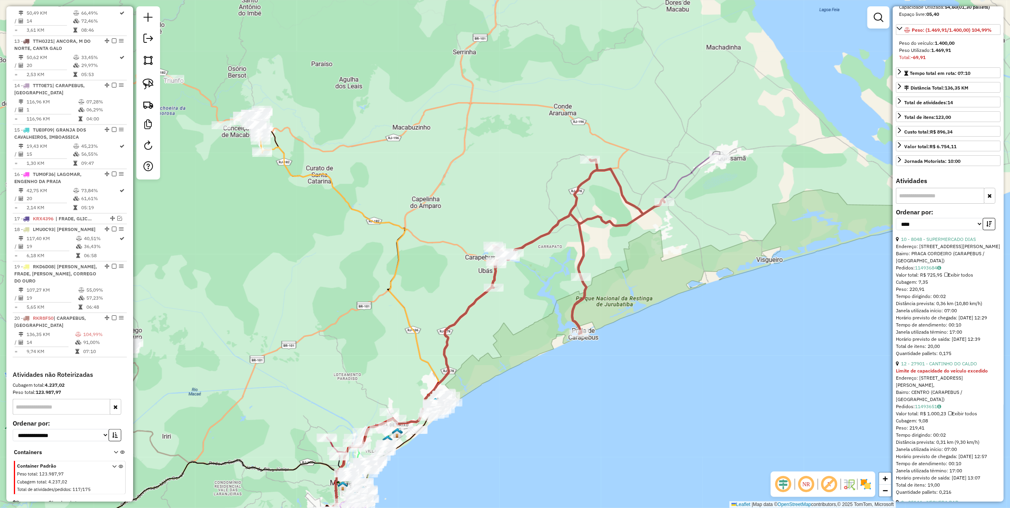
click at [945, 367] on link "12 - 27901 - CANTINHO DO CALDO" at bounding box center [939, 364] width 76 height 6
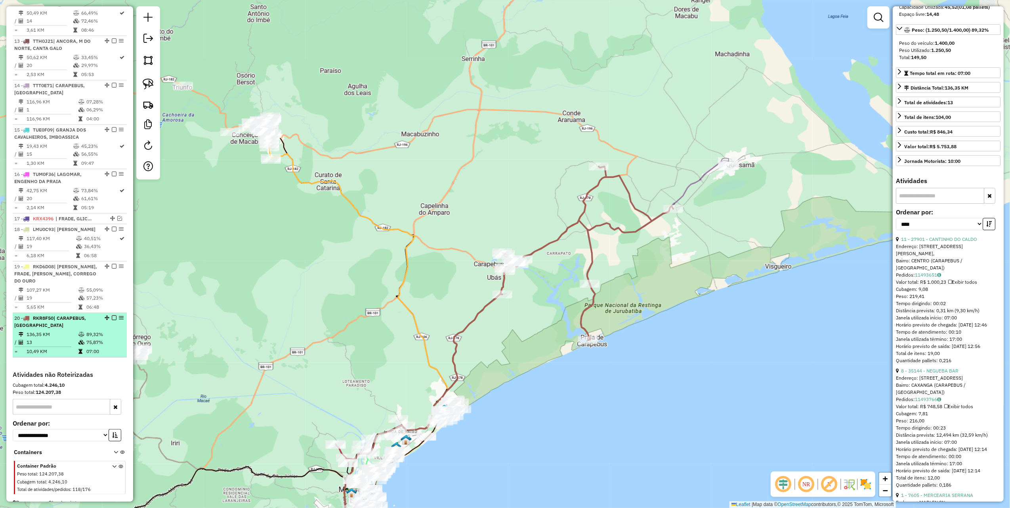
click at [113, 315] on em at bounding box center [114, 317] width 5 height 5
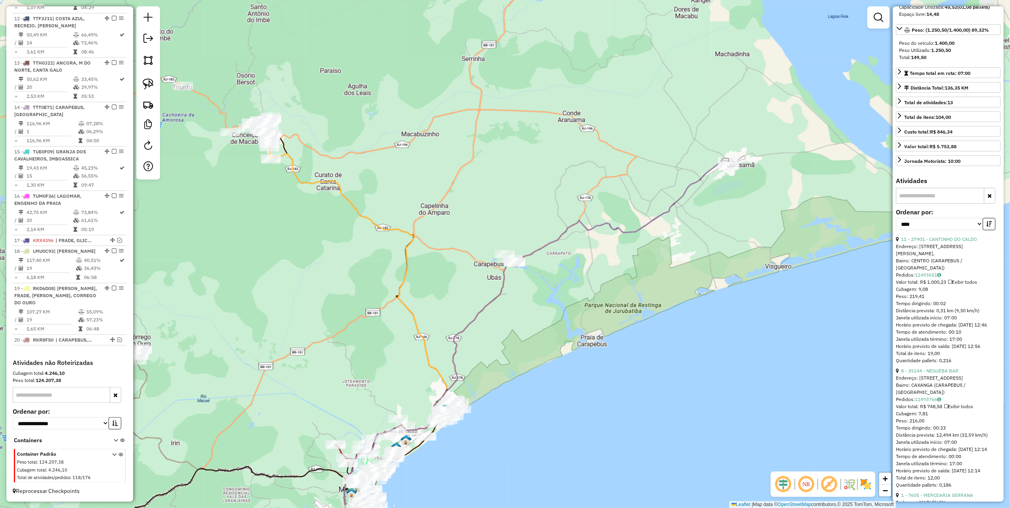
scroll to position [800, 0]
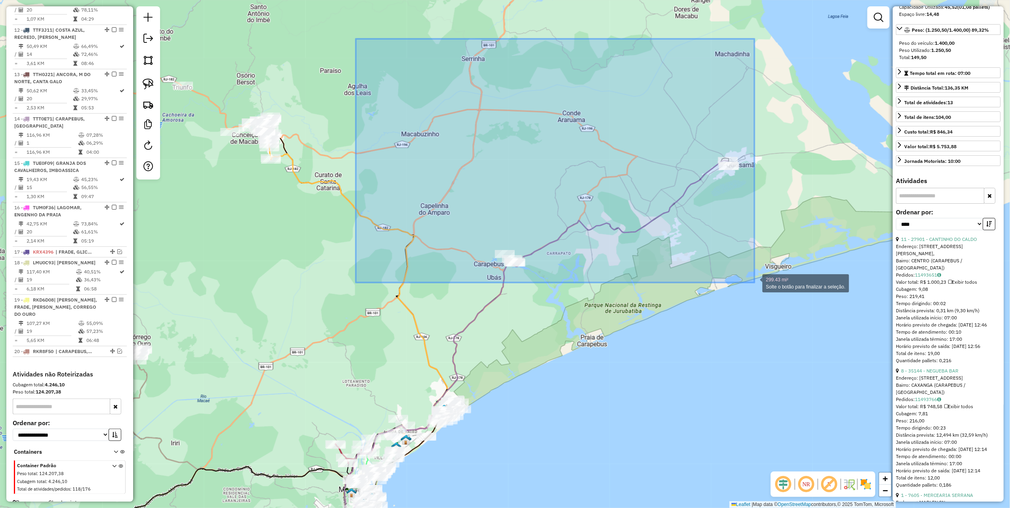
drag, startPoint x: 356, startPoint y: 45, endPoint x: 754, endPoint y: 283, distance: 463.9
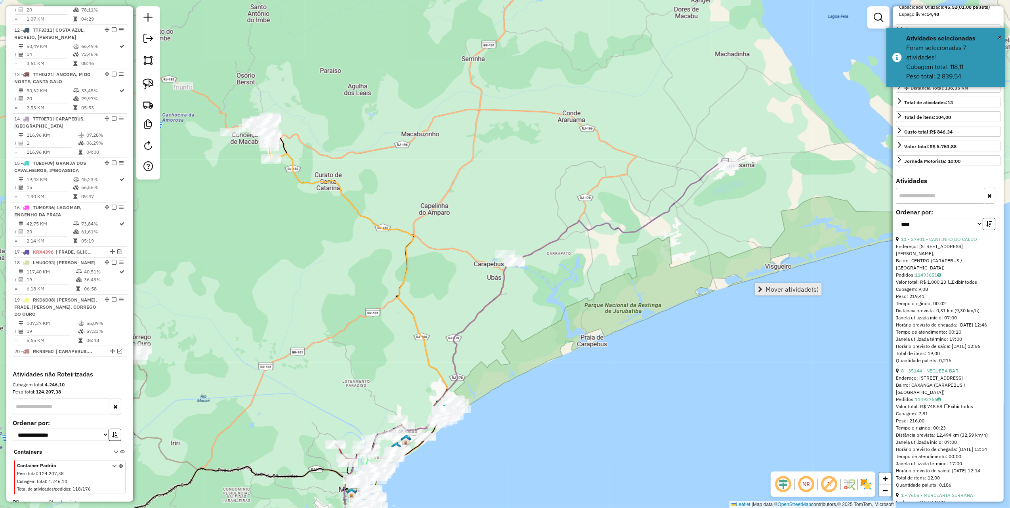
click at [785, 289] on span "Mover atividade(s)" at bounding box center [792, 289] width 53 height 6
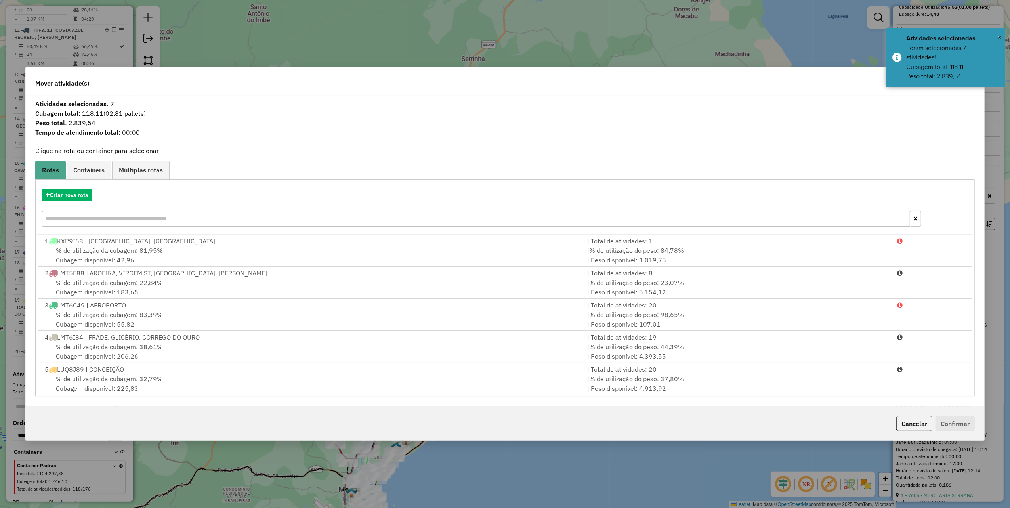
click at [71, 213] on input "text" at bounding box center [476, 219] width 868 height 16
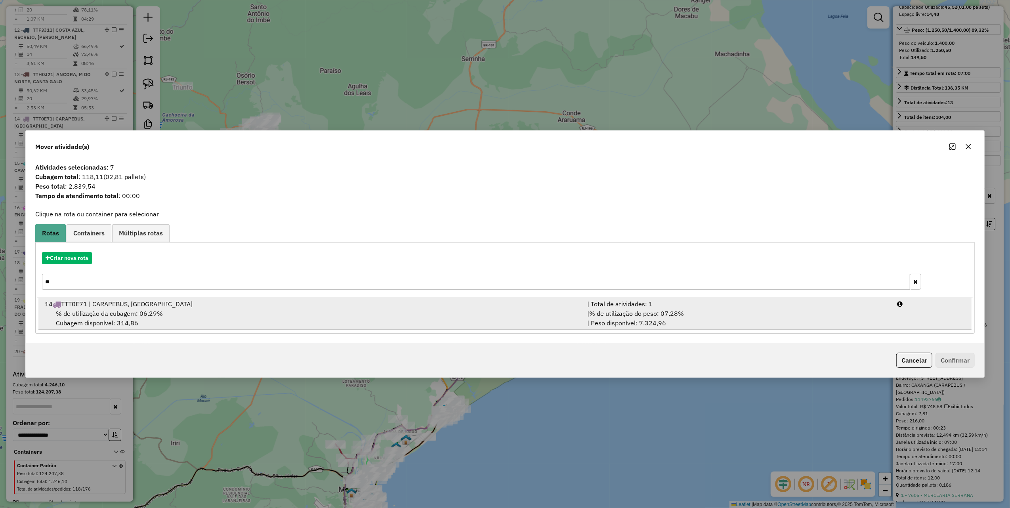
type input "**"
click at [614, 317] on div "| % de utilização do peso: 07,28% | Peso disponível: 7.324,96" at bounding box center [737, 318] width 310 height 19
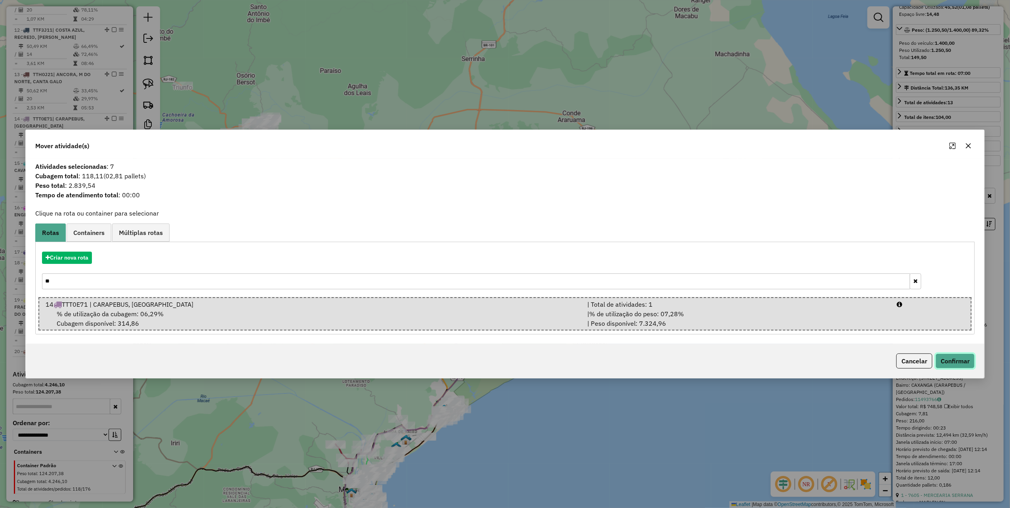
click at [944, 362] on button "Confirmar" at bounding box center [955, 360] width 39 height 15
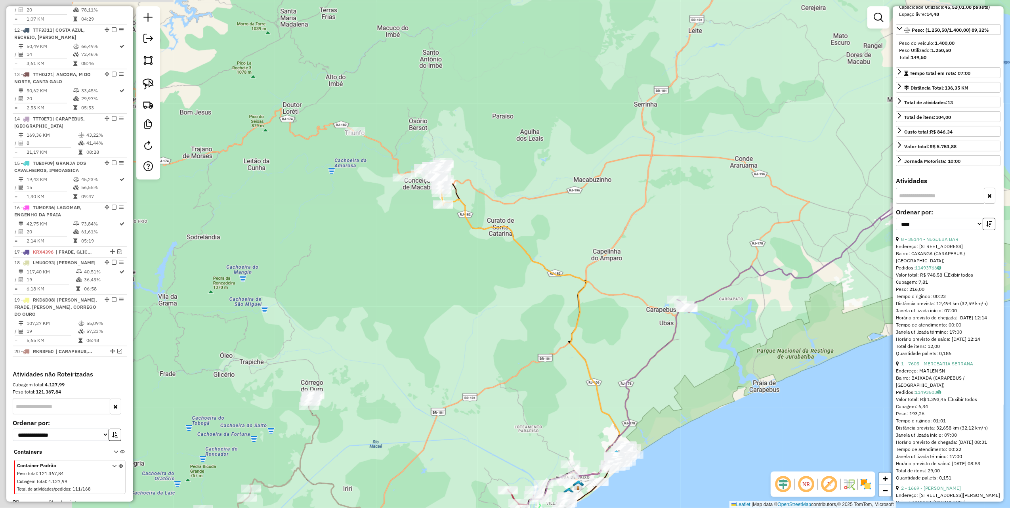
drag, startPoint x: 532, startPoint y: 229, endPoint x: 621, endPoint y: 254, distance: 93.2
click at [624, 254] on div "Janela de atendimento Grade de atendimento Capacidade Transportadoras Veículos …" at bounding box center [505, 254] width 1010 height 508
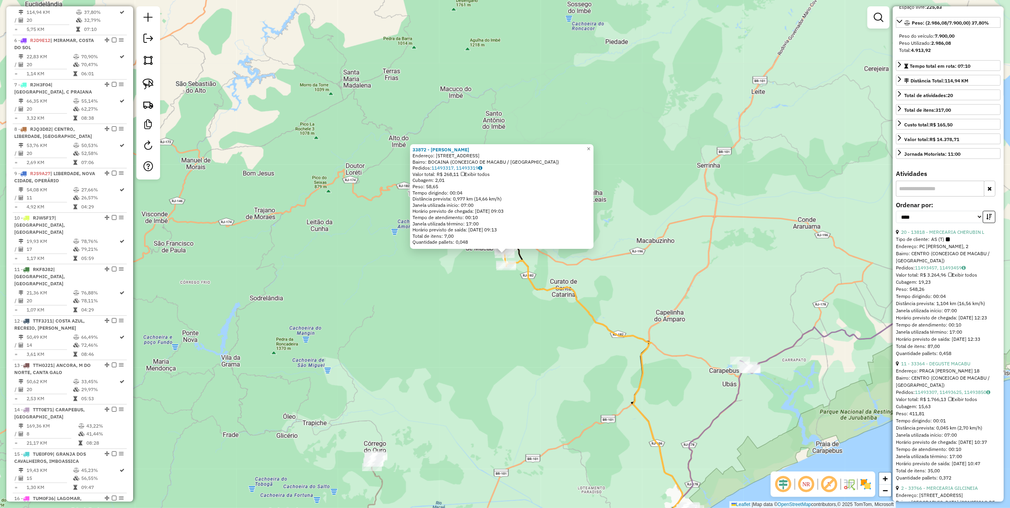
scroll to position [495, 0]
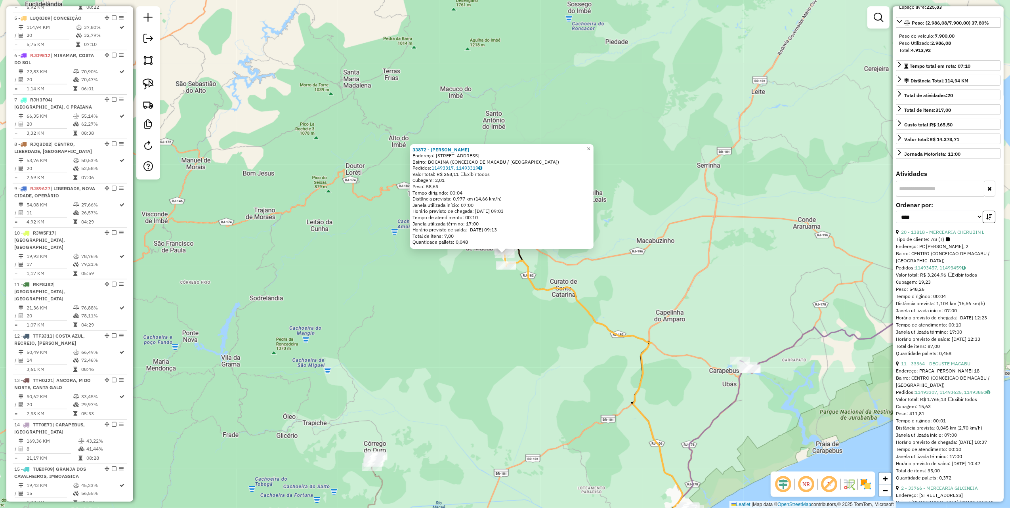
click at [419, 355] on div "33872 - EMANUEL AUGUSTO Endereço: RUA PASTOR MANOEL DE BRITO 322 Bairro: BOCAIN…" at bounding box center [505, 254] width 1010 height 508
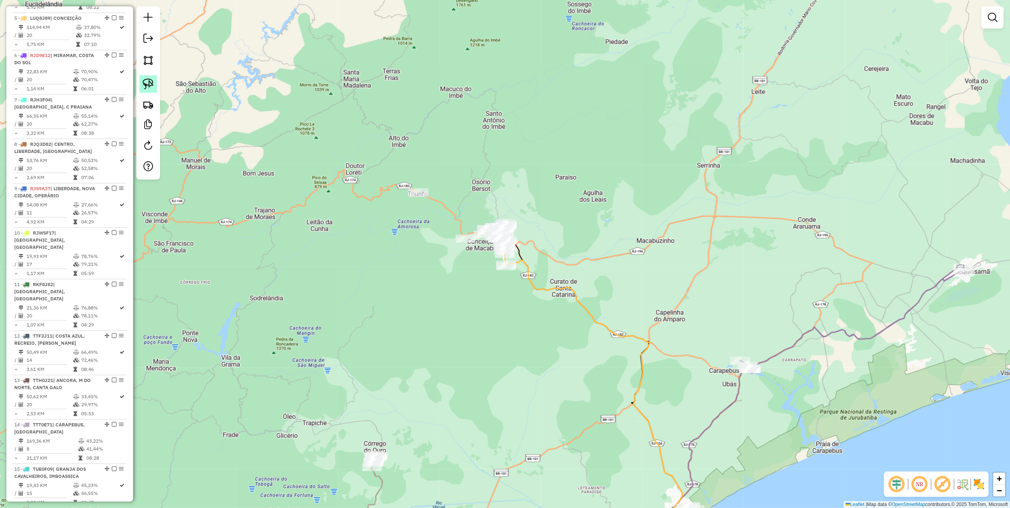
click at [148, 80] on img at bounding box center [148, 83] width 11 height 11
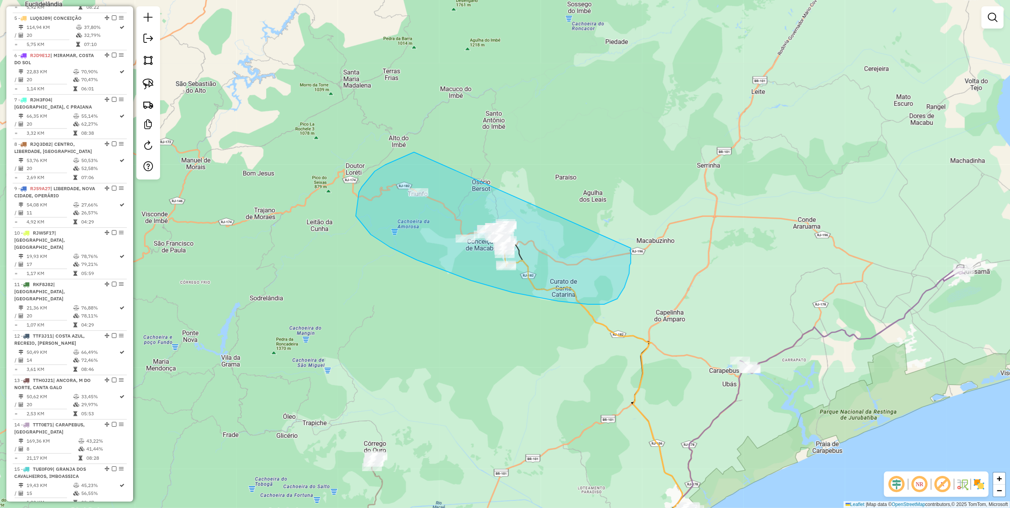
drag, startPoint x: 408, startPoint y: 155, endPoint x: 622, endPoint y: 226, distance: 225.2
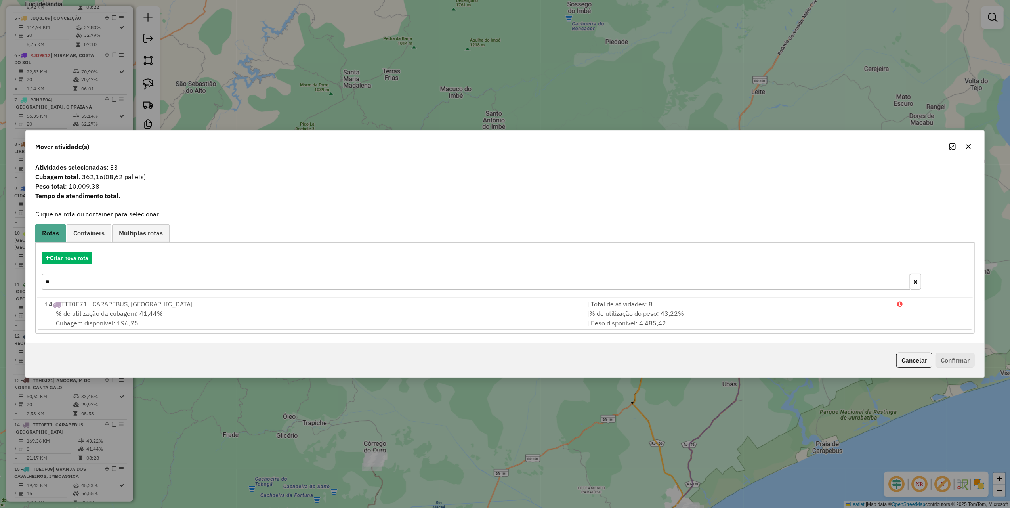
click at [969, 148] on icon "button" at bounding box center [968, 146] width 6 height 6
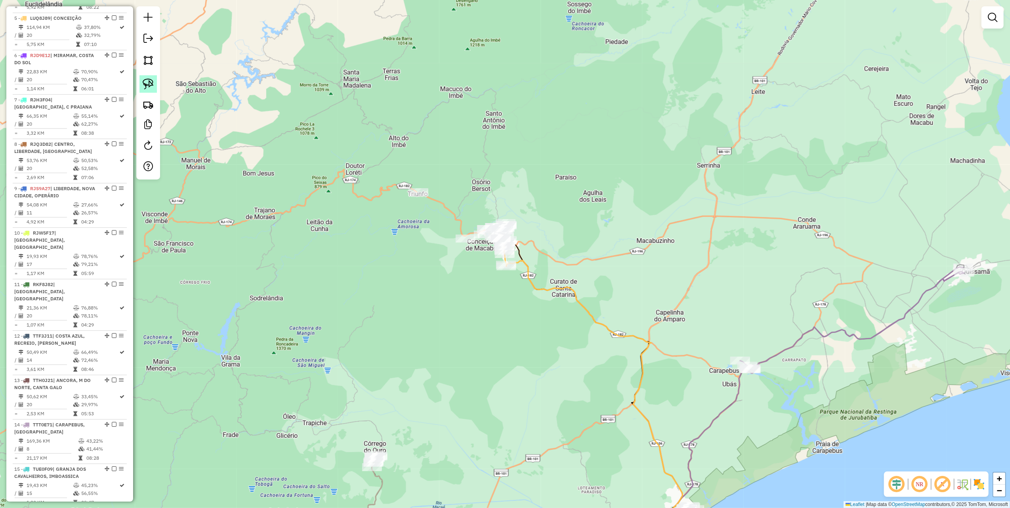
click at [154, 80] on link at bounding box center [147, 83] width 17 height 17
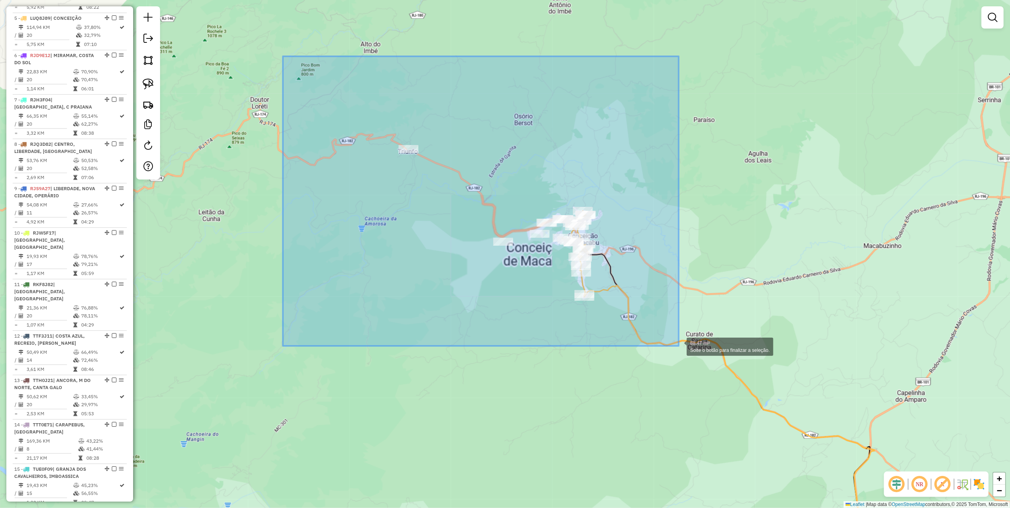
drag, startPoint x: 359, startPoint y: 160, endPoint x: 679, endPoint y: 346, distance: 369.7
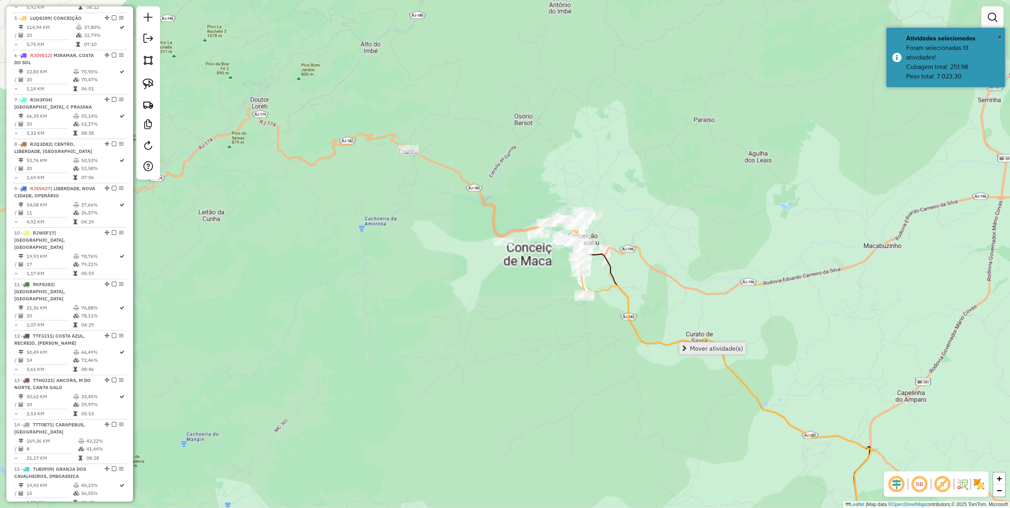
click at [712, 347] on span "Mover atividade(s)" at bounding box center [716, 348] width 53 height 6
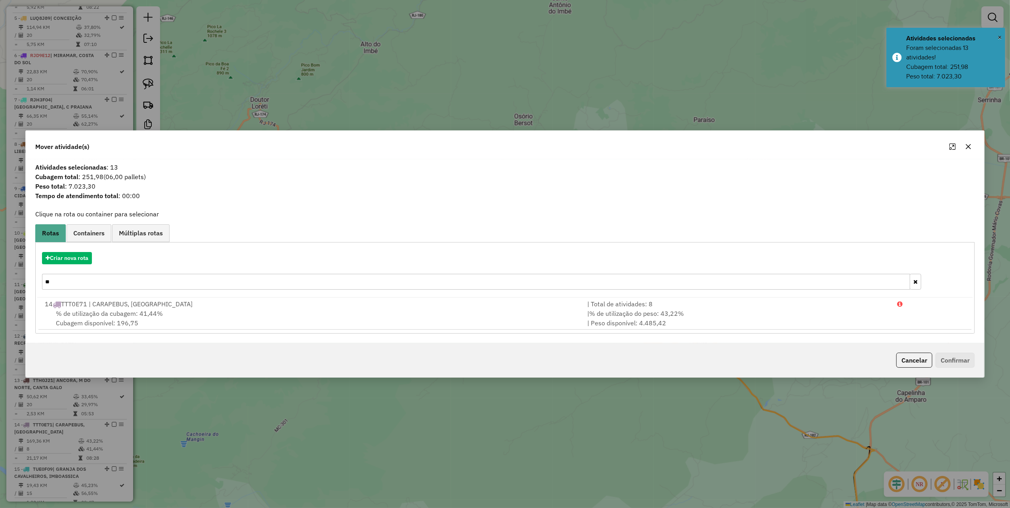
click at [73, 281] on input "**" at bounding box center [476, 282] width 868 height 16
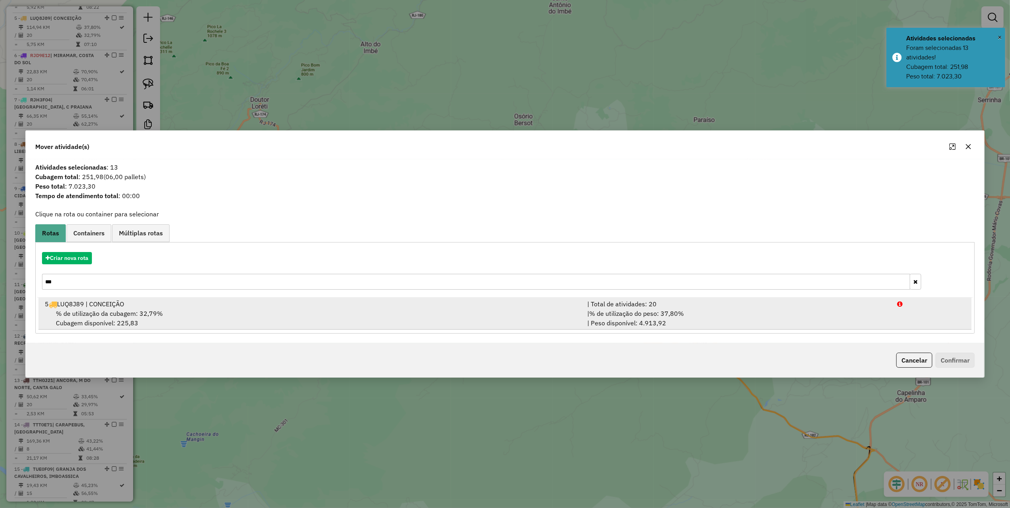
type input "***"
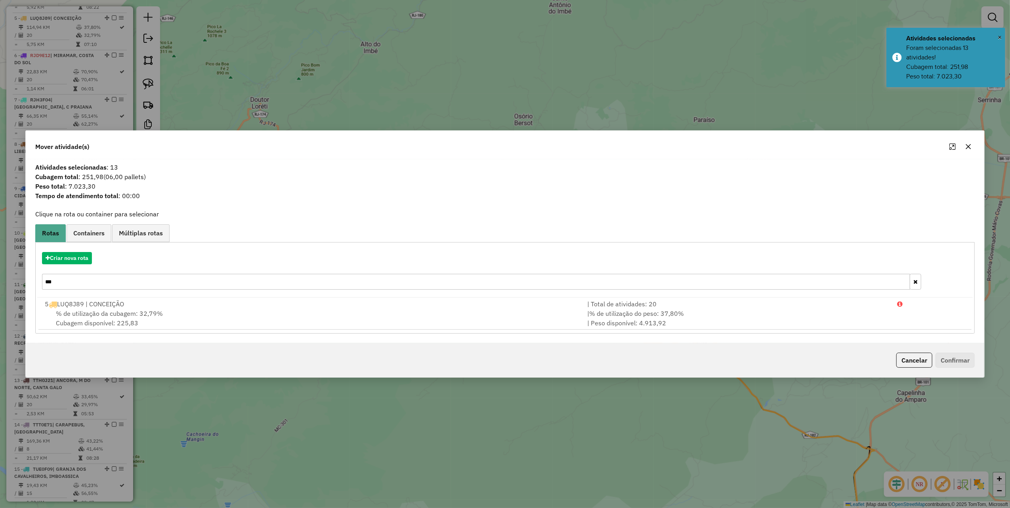
drag, startPoint x: 92, startPoint y: 317, endPoint x: 246, endPoint y: 348, distance: 157.5
click at [92, 317] on div "% de utilização da cubagem: 32,79% Cubagem disponível: 225,83" at bounding box center [311, 318] width 542 height 19
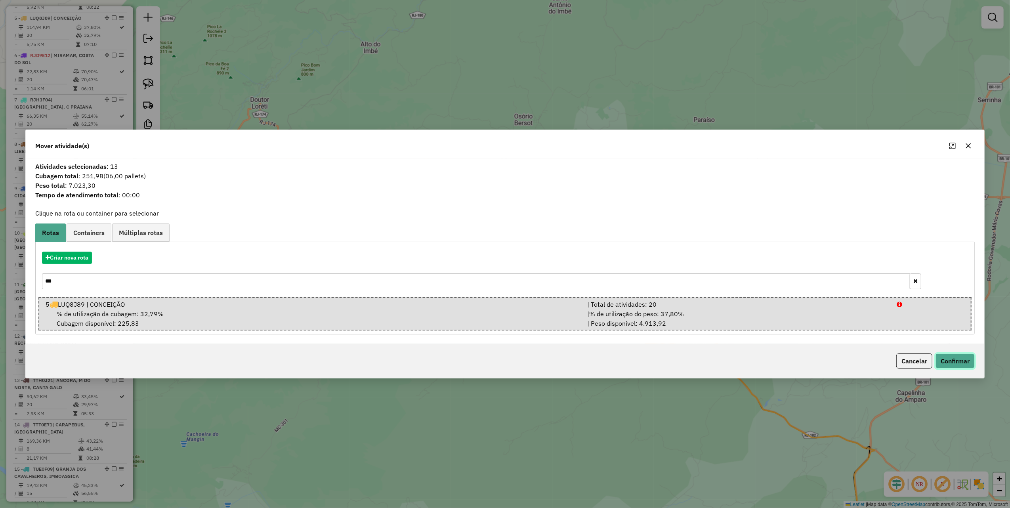
click at [947, 358] on button "Confirmar" at bounding box center [955, 360] width 39 height 15
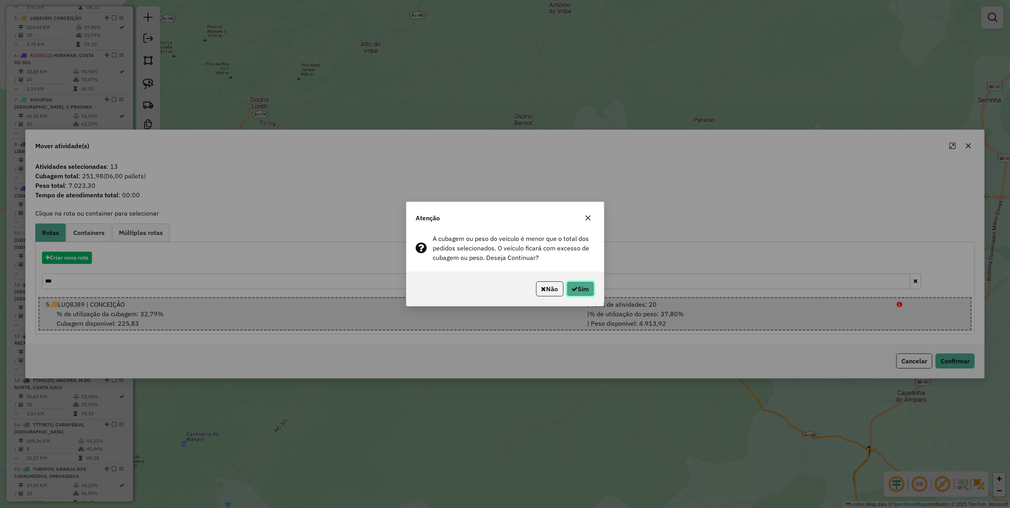
click at [582, 285] on button "Sim" at bounding box center [581, 288] width 28 height 15
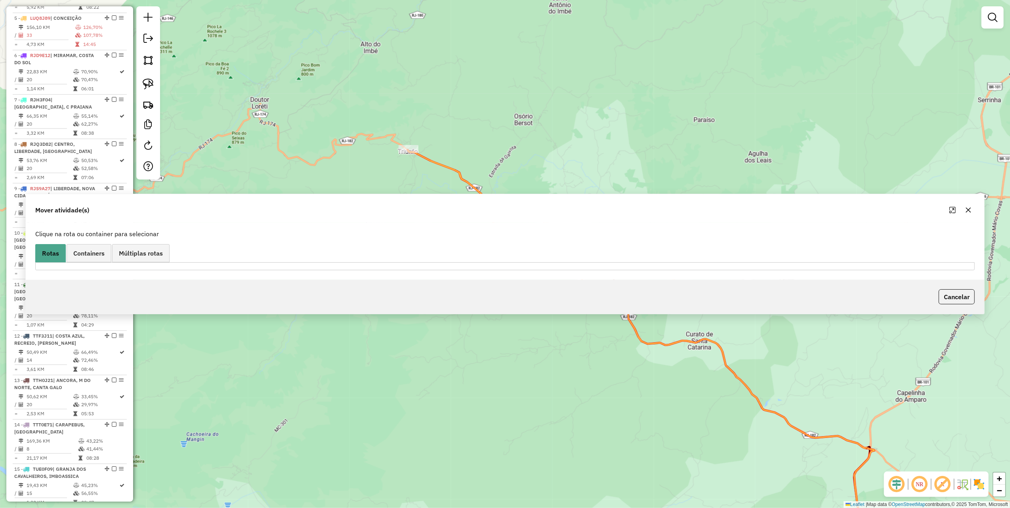
scroll to position [457, 0]
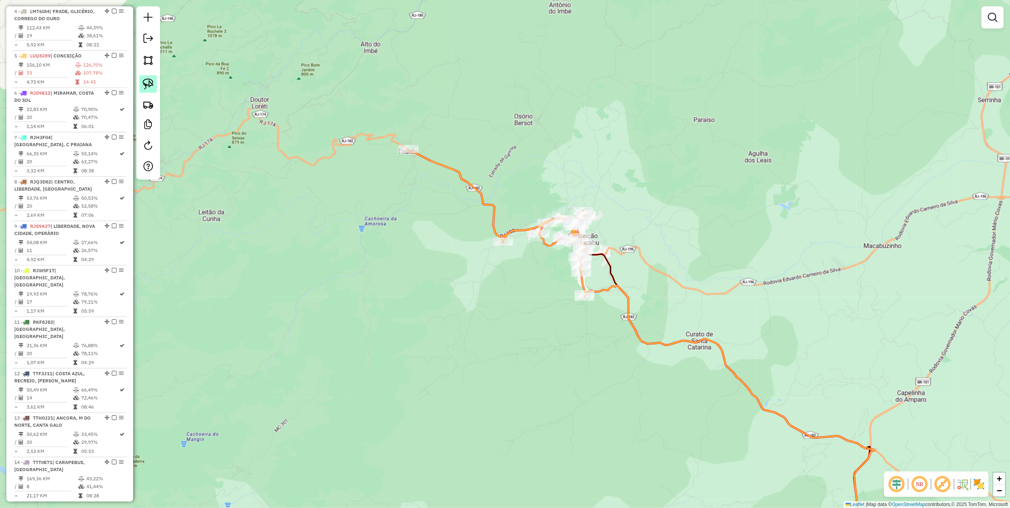
click at [146, 79] on img at bounding box center [148, 83] width 11 height 11
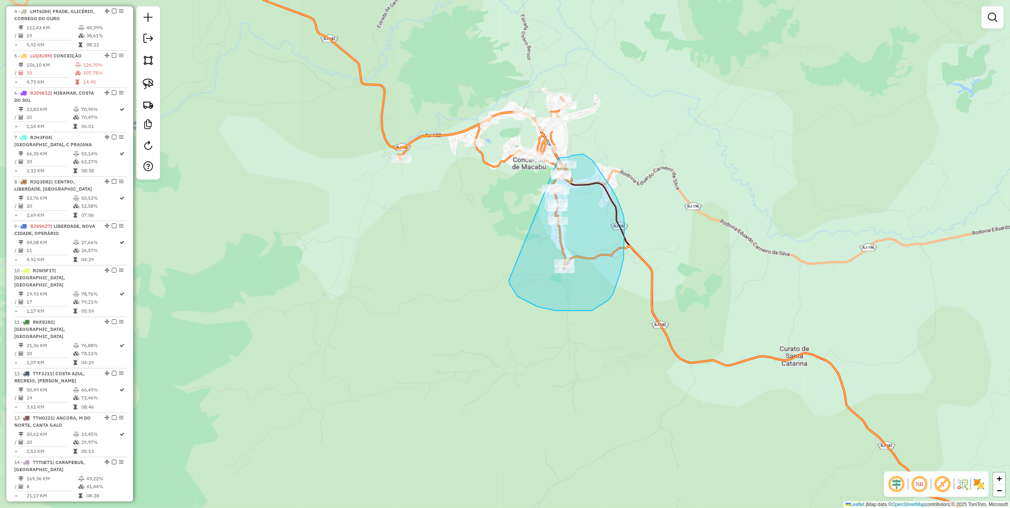
drag, startPoint x: 514, startPoint y: 290, endPoint x: 558, endPoint y: 159, distance: 139.0
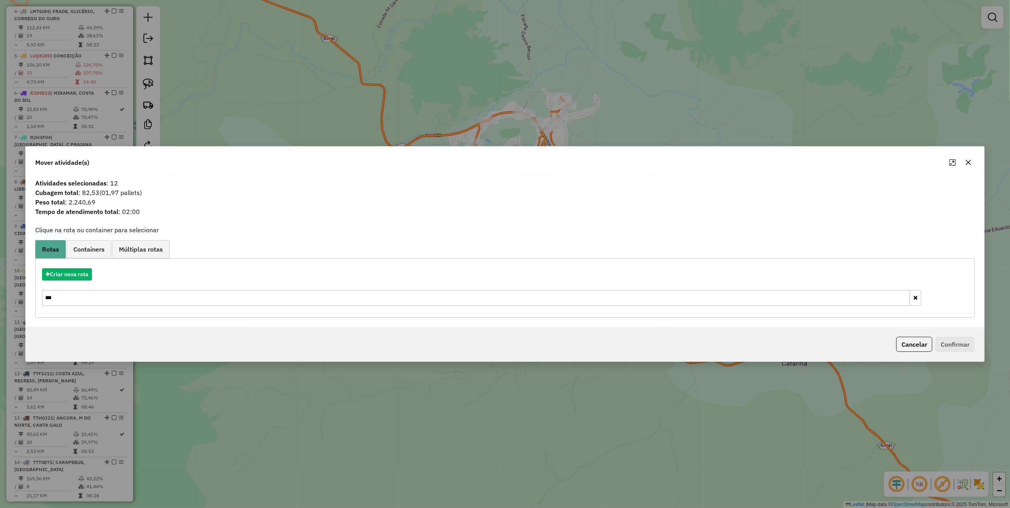
click at [970, 165] on icon "button" at bounding box center [968, 162] width 6 height 6
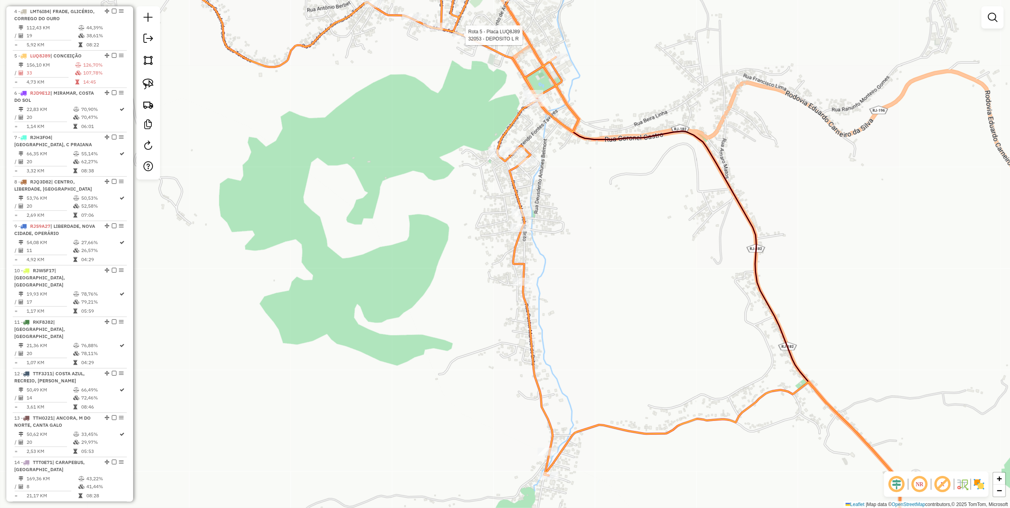
select select "*********"
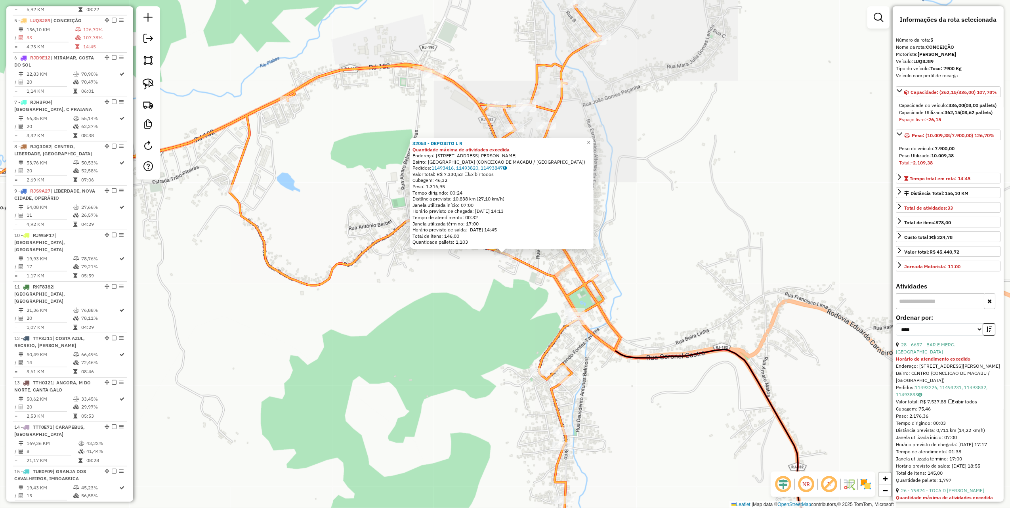
scroll to position [495, 0]
click at [476, 298] on div "32053 - DEPOSITO L R Quantidade máxima de atividades excedida Endereço: RUA MAR…" at bounding box center [505, 254] width 1010 height 508
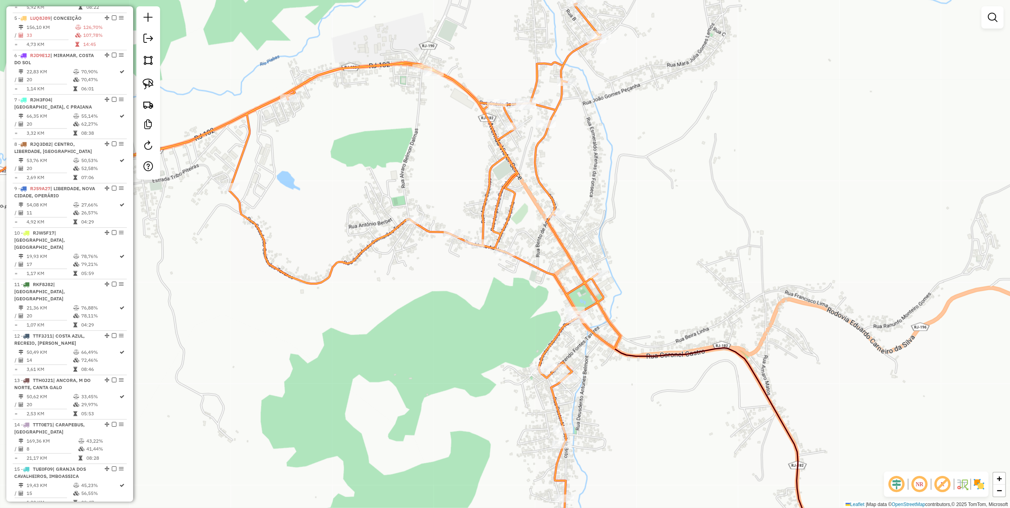
drag, startPoint x: 475, startPoint y: 308, endPoint x: 527, endPoint y: 205, distance: 114.7
click at [526, 206] on div "Janela de atendimento Grade de atendimento Capacidade Transportadoras Veículos …" at bounding box center [505, 254] width 1010 height 508
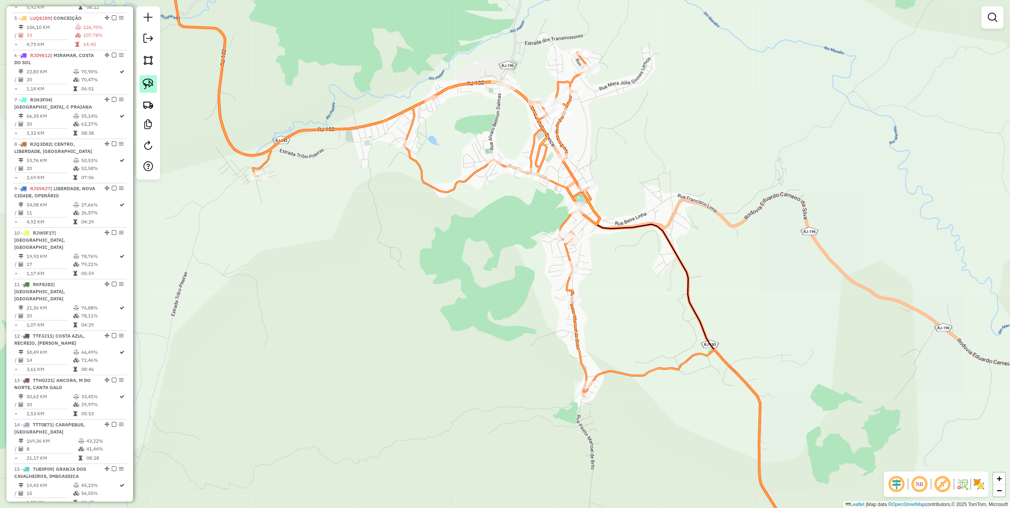
click at [148, 78] on link at bounding box center [147, 83] width 17 height 17
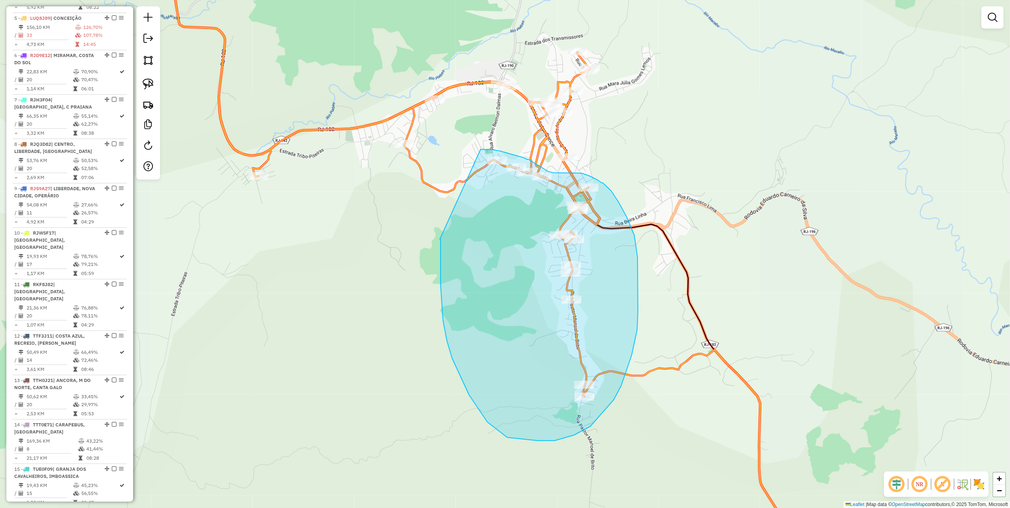
drag, startPoint x: 440, startPoint y: 239, endPoint x: 480, endPoint y: 149, distance: 98.6
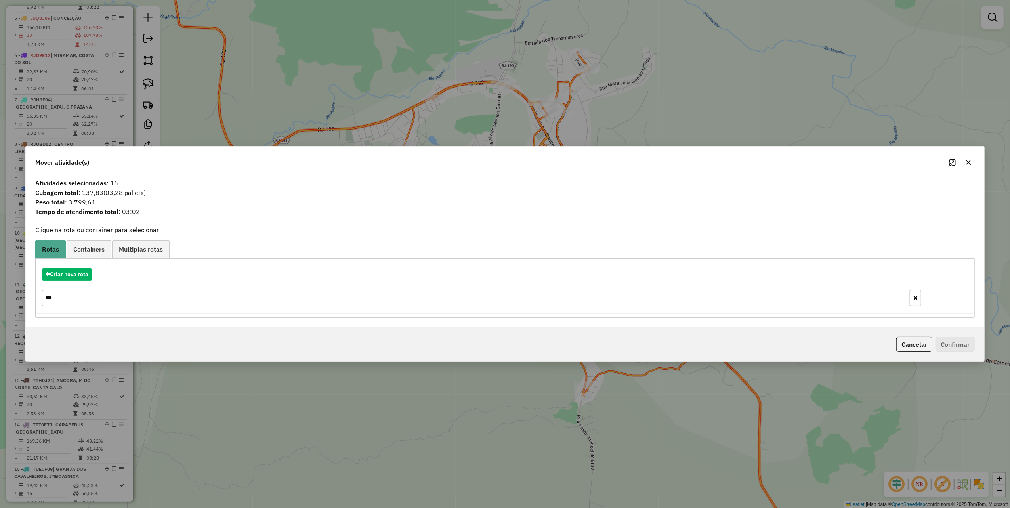
click at [970, 163] on icon "button" at bounding box center [968, 162] width 5 height 5
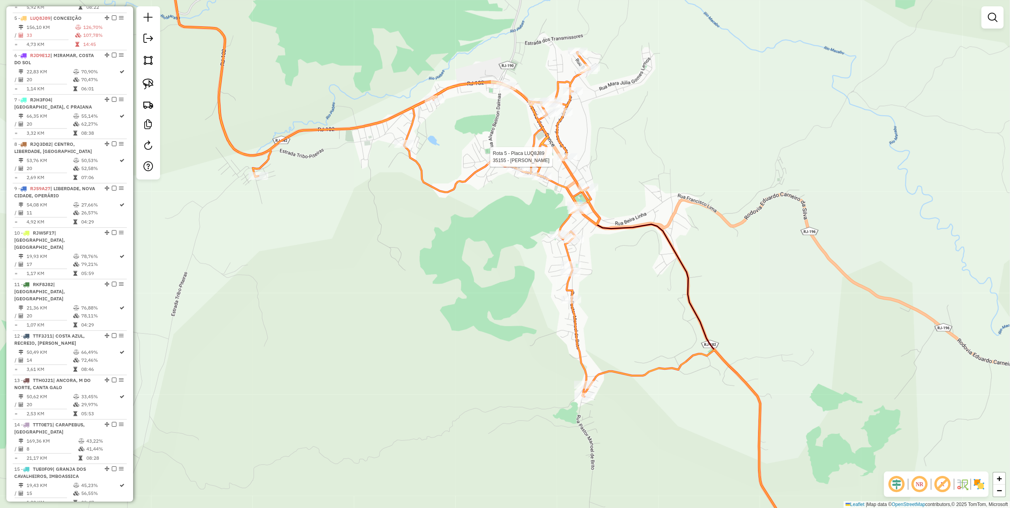
select select "*********"
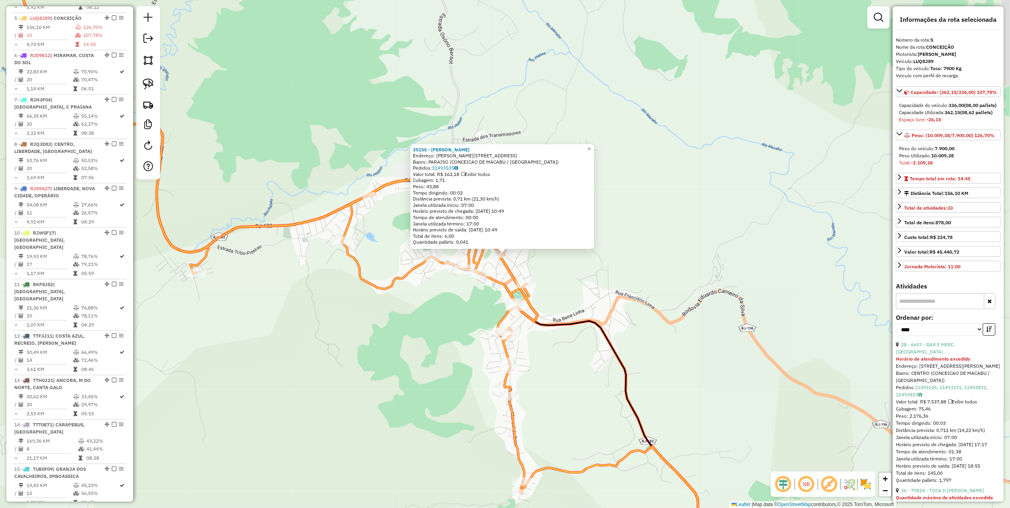
click at [481, 324] on div "Rota 5 - Placa LUQ8J89 34822 - CASA DO PAO MACABU 35155 - CARLOS JOSE BUENO End…" at bounding box center [505, 254] width 1010 height 508
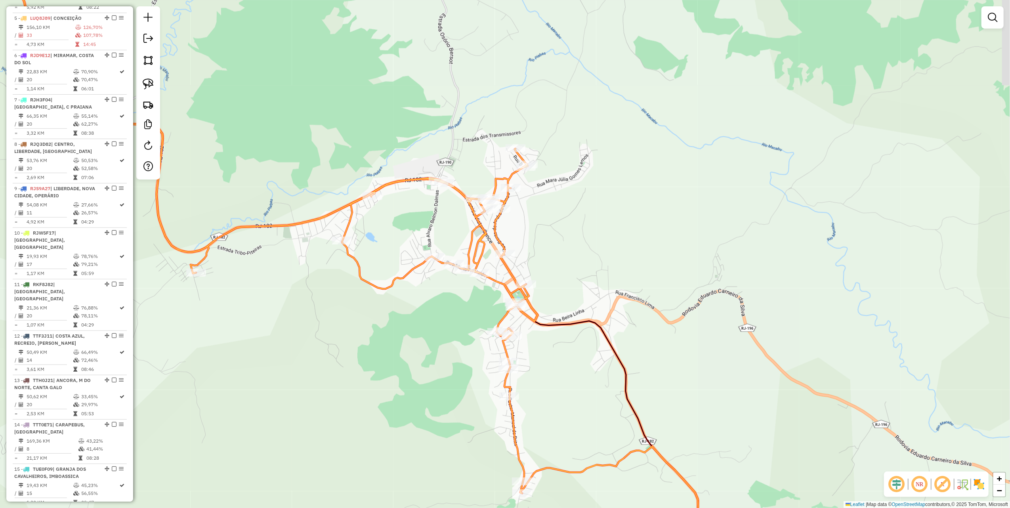
drag, startPoint x: 391, startPoint y: 291, endPoint x: 489, endPoint y: 295, distance: 97.6
click at [489, 307] on icon at bounding box center [224, 221] width 628 height 544
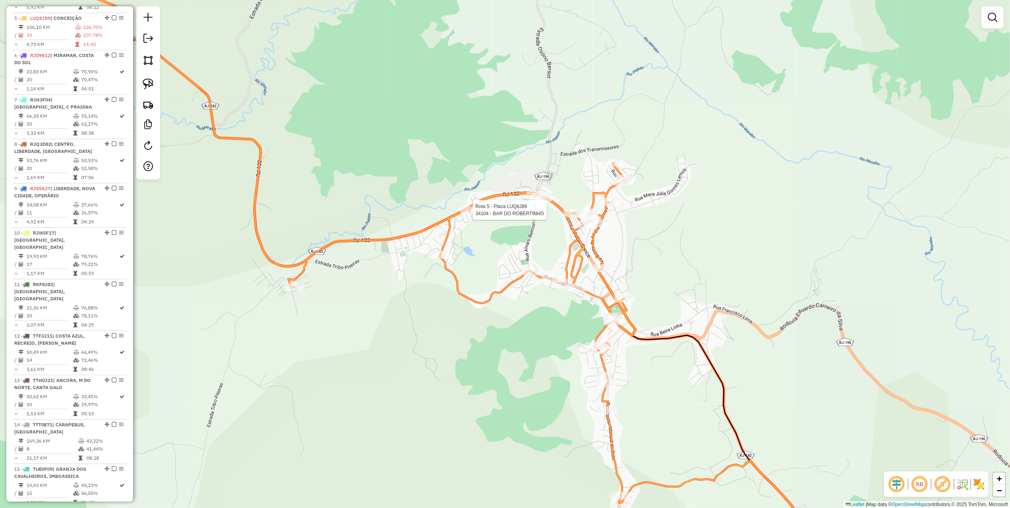
select select "*********"
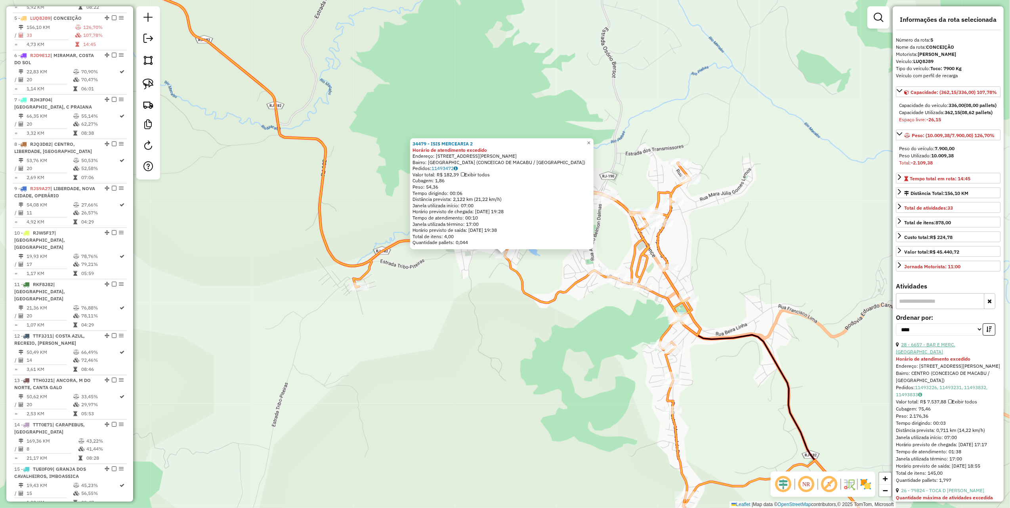
click at [955, 355] on link "28 - 6657 - BAR E MERC. AMARAL" at bounding box center [925, 348] width 59 height 13
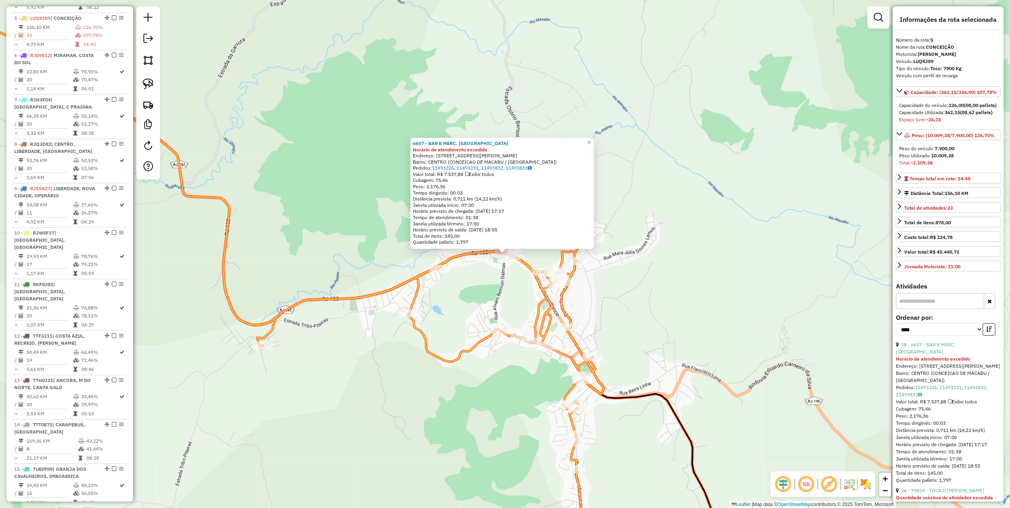
click at [481, 361] on div "6657 - BAR E MERC. AMARAL Horário de atendimento excedido Endereço: AV VICTOR S…" at bounding box center [505, 254] width 1010 height 508
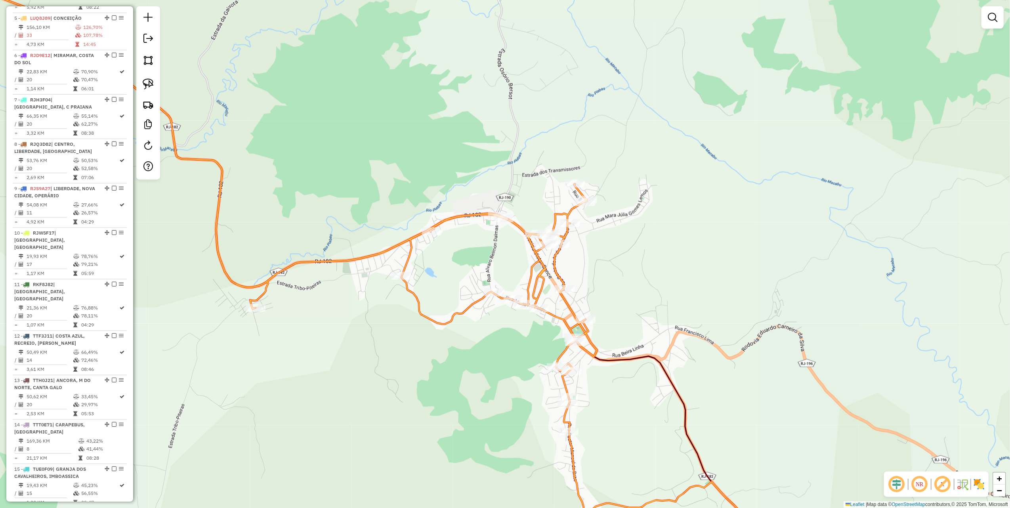
drag, startPoint x: 479, startPoint y: 365, endPoint x: 424, endPoint y: 181, distance: 192.2
click at [425, 186] on div "Janela de atendimento Grade de atendimento Capacidade Transportadoras Veículos …" at bounding box center [505, 254] width 1010 height 508
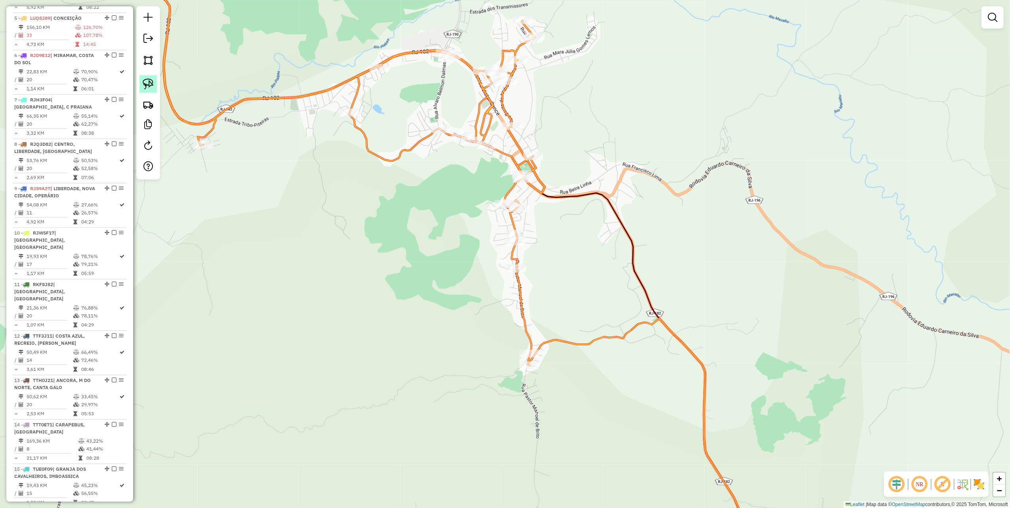
drag, startPoint x: 148, startPoint y: 84, endPoint x: 297, endPoint y: 236, distance: 213.0
click at [147, 84] on img at bounding box center [148, 83] width 11 height 11
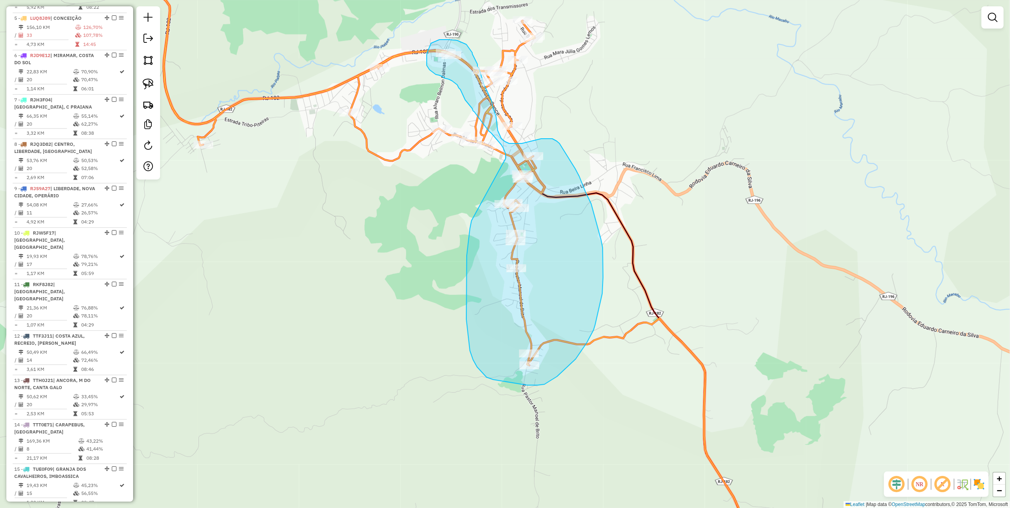
drag, startPoint x: 472, startPoint y: 221, endPoint x: 507, endPoint y: 171, distance: 61.0
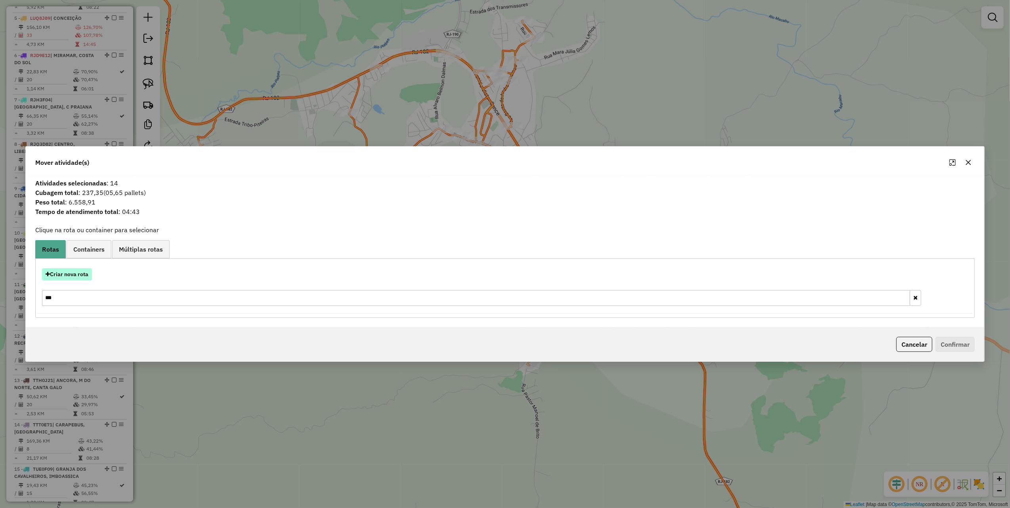
drag, startPoint x: 83, startPoint y: 278, endPoint x: 88, endPoint y: 276, distance: 5.5
click at [88, 276] on button "Criar nova rota" at bounding box center [67, 274] width 50 height 12
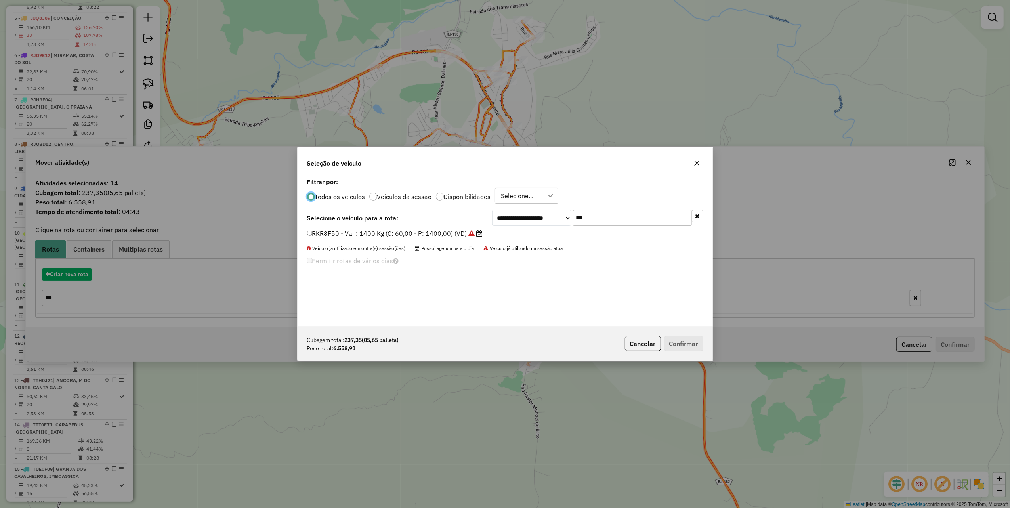
scroll to position [4, 2]
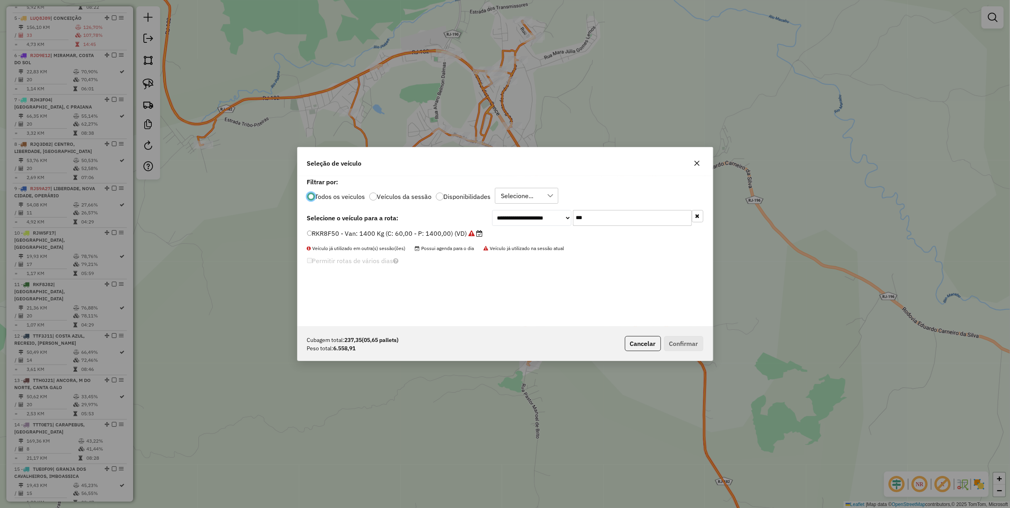
click at [604, 221] on input "***" at bounding box center [632, 218] width 119 height 16
type input "***"
click at [465, 230] on label "LMS7C17 - Truck: 12700 Kg (C: 420,00 - P: 12700,00) (VD)" at bounding box center [399, 234] width 185 height 10
click at [472, 232] on label "LMS7C17 - Truck: 12700 Kg (C: 420,00 - P: 12700,00) (VD)" at bounding box center [399, 234] width 185 height 10
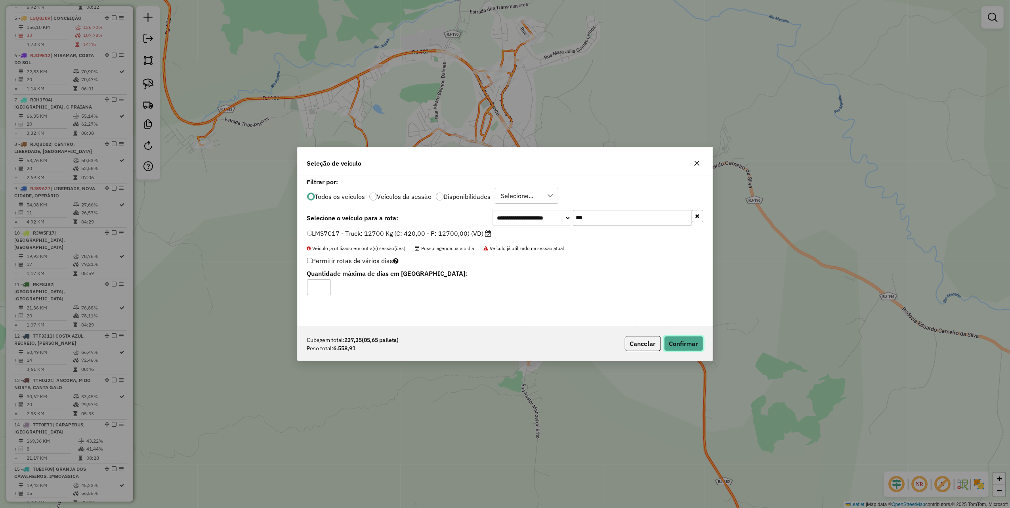
click at [691, 346] on button "Confirmar" at bounding box center [683, 343] width 39 height 15
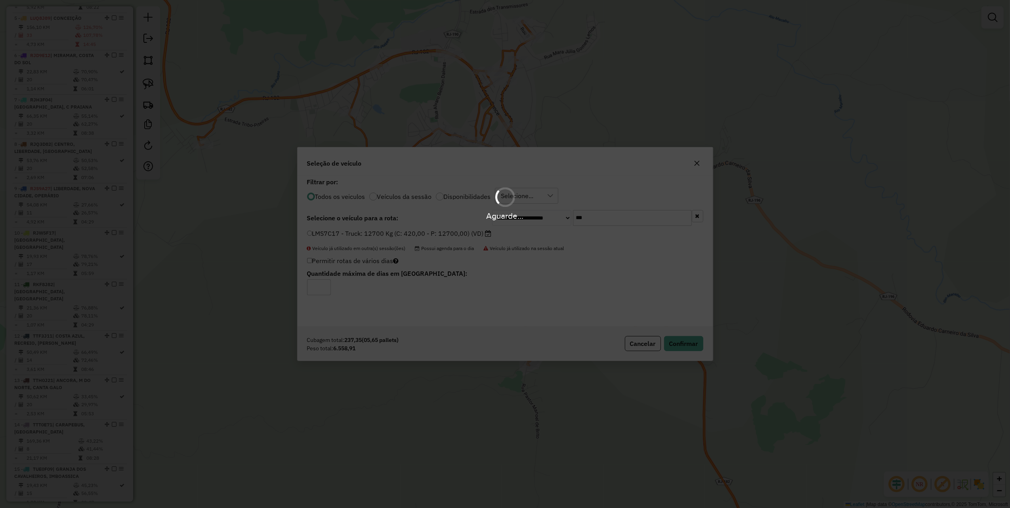
scroll to position [457, 0]
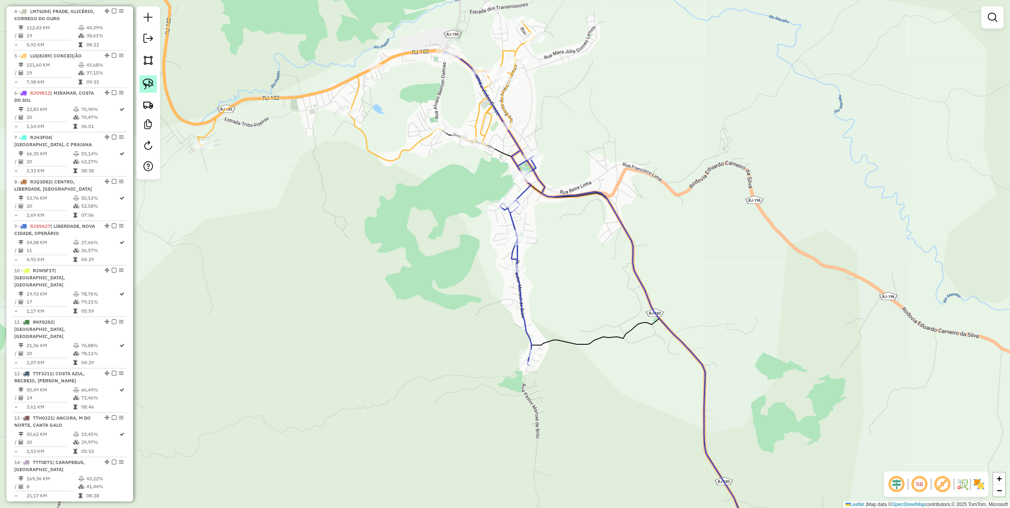
click at [146, 82] on img at bounding box center [148, 83] width 11 height 11
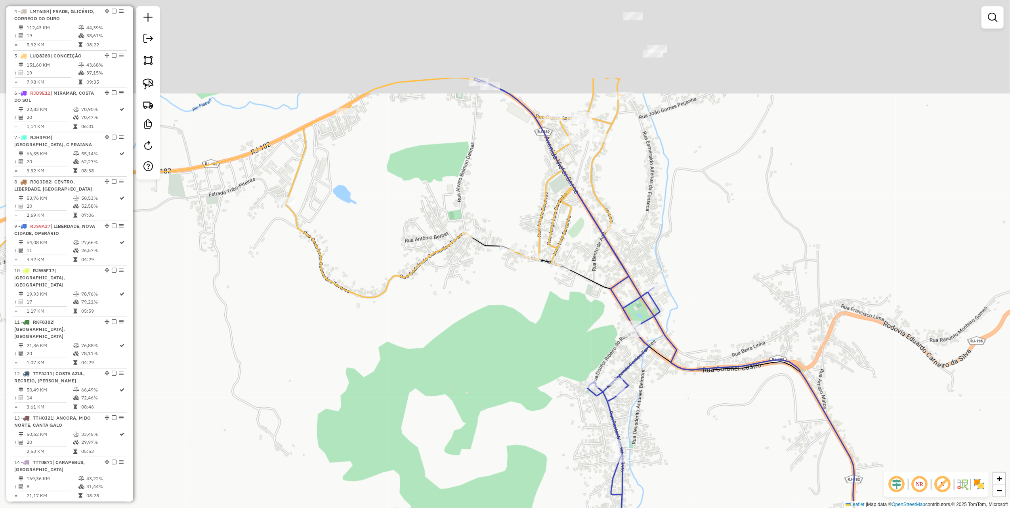
drag, startPoint x: 427, startPoint y: 63, endPoint x: 497, endPoint y: 195, distance: 148.9
click at [497, 195] on div "Janela de atendimento Grade de atendimento Capacidade Transportadoras Veículos …" at bounding box center [505, 254] width 1010 height 508
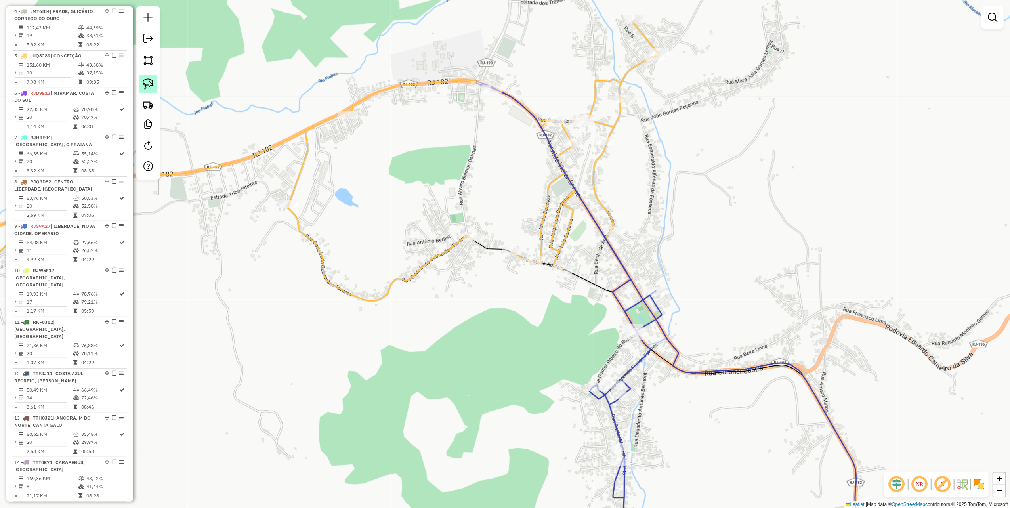
drag, startPoint x: 143, startPoint y: 82, endPoint x: 230, endPoint y: 83, distance: 87.2
click at [143, 82] on img at bounding box center [148, 83] width 11 height 11
drag, startPoint x: 350, startPoint y: 64, endPoint x: 384, endPoint y: 125, distance: 70.2
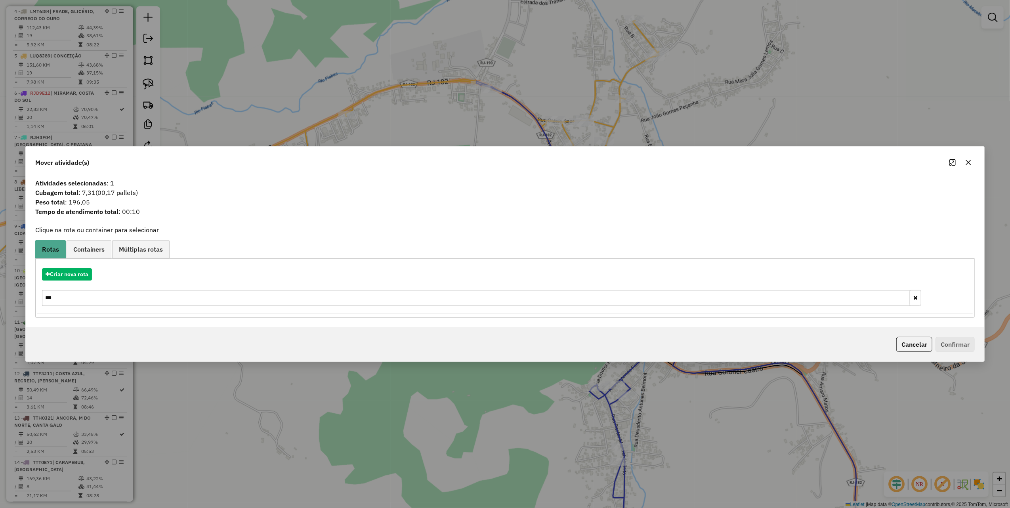
drag, startPoint x: 969, startPoint y: 156, endPoint x: 960, endPoint y: 158, distance: 8.7
click at [969, 156] on button "button" at bounding box center [968, 162] width 13 height 13
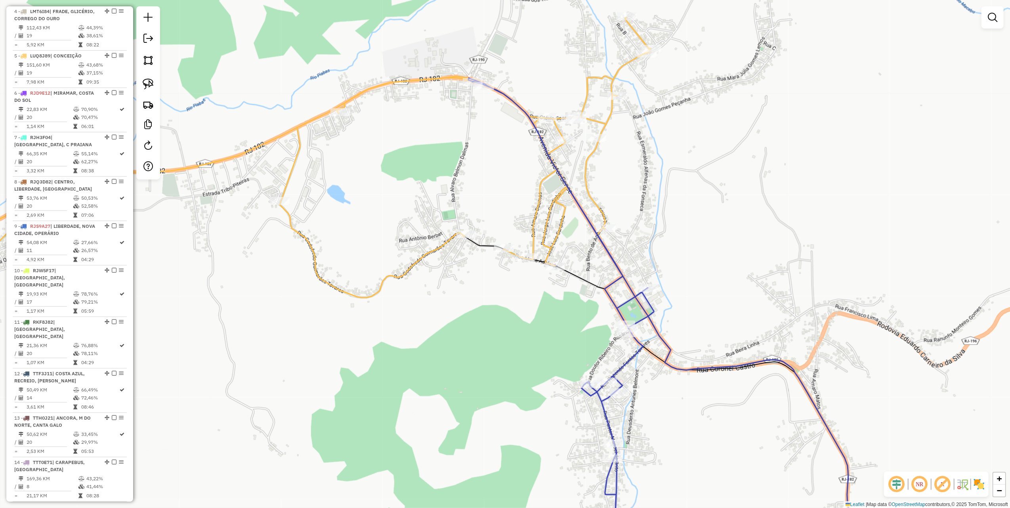
drag, startPoint x: 707, startPoint y: 189, endPoint x: 552, endPoint y: 130, distance: 166.0
click at [555, 131] on div "Janela de atendimento Grade de atendimento Capacidade Transportadoras Veículos …" at bounding box center [505, 254] width 1010 height 508
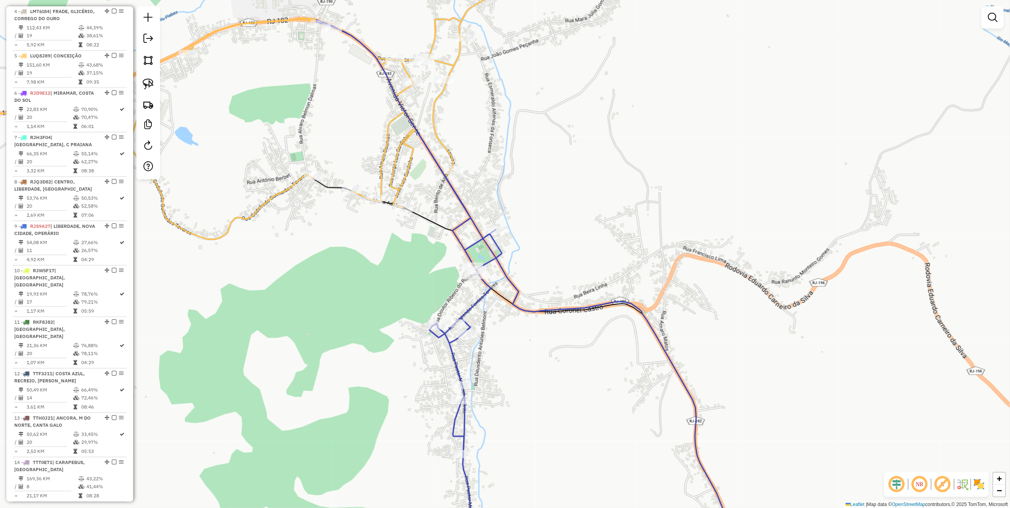
drag, startPoint x: 488, startPoint y: 121, endPoint x: 487, endPoint y: 187, distance: 66.2
click at [487, 187] on div "Janela de atendimento Grade de atendimento Capacidade Transportadoras Veículos …" at bounding box center [505, 254] width 1010 height 508
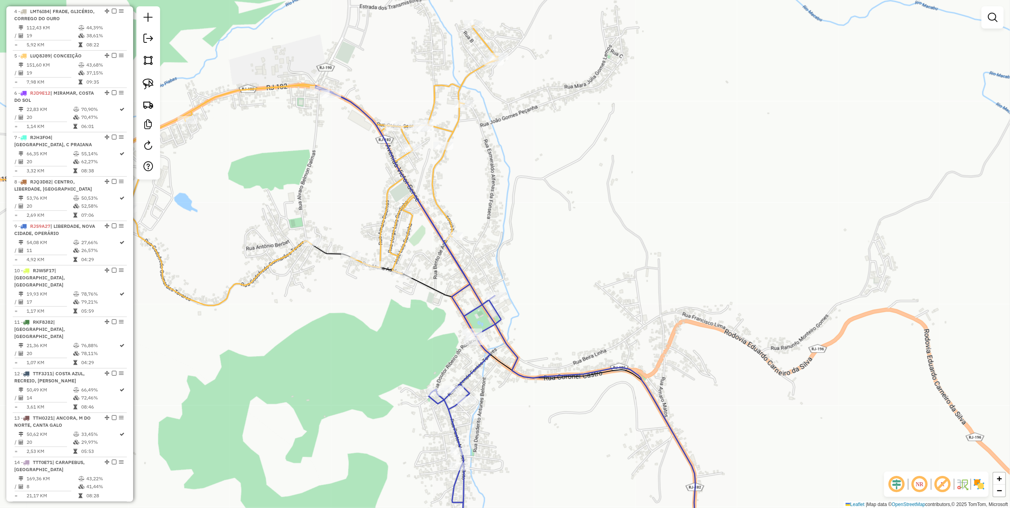
drag, startPoint x: 515, startPoint y: 108, endPoint x: 517, endPoint y: 103, distance: 5.2
click at [517, 103] on div "Janela de atendimento Grade de atendimento Capacidade Transportadoras Veículos …" at bounding box center [505, 254] width 1010 height 508
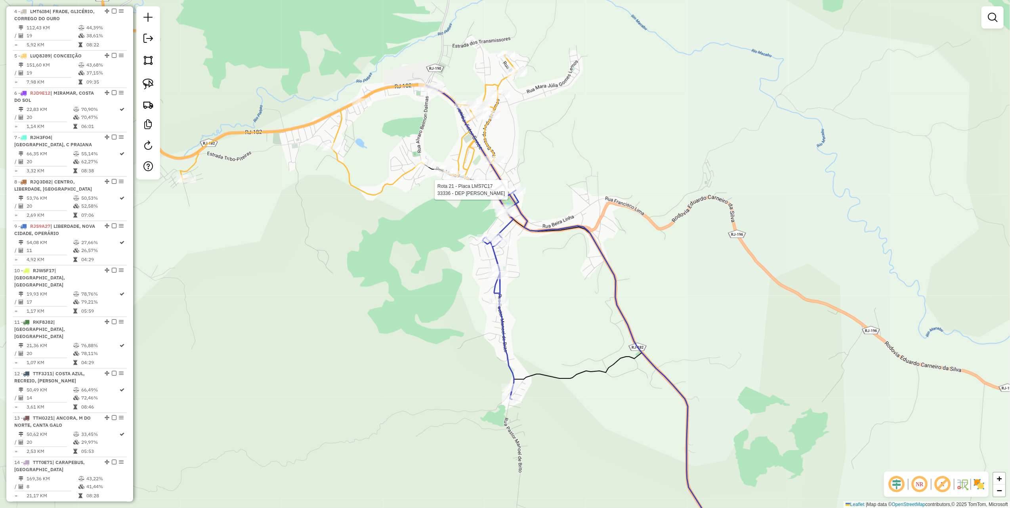
select select "*********"
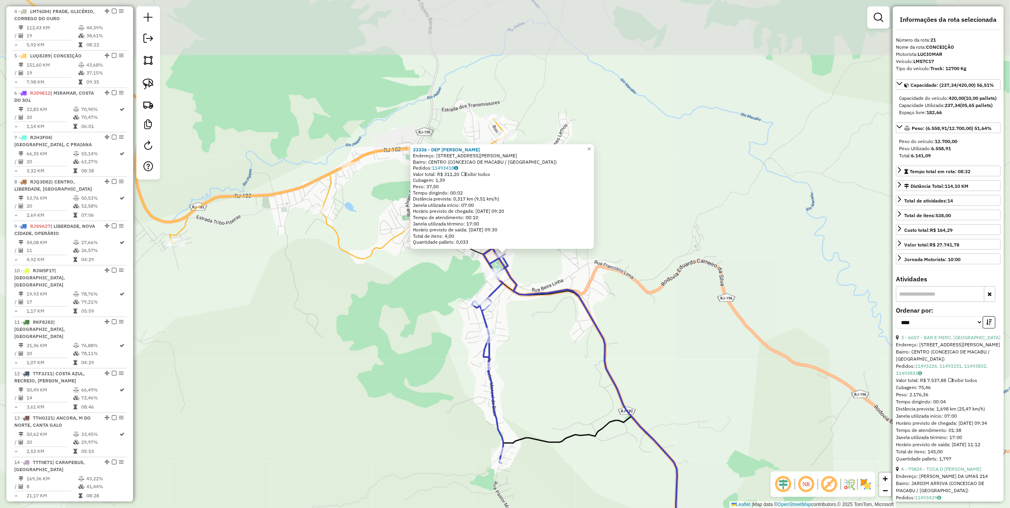
scroll to position [837, 0]
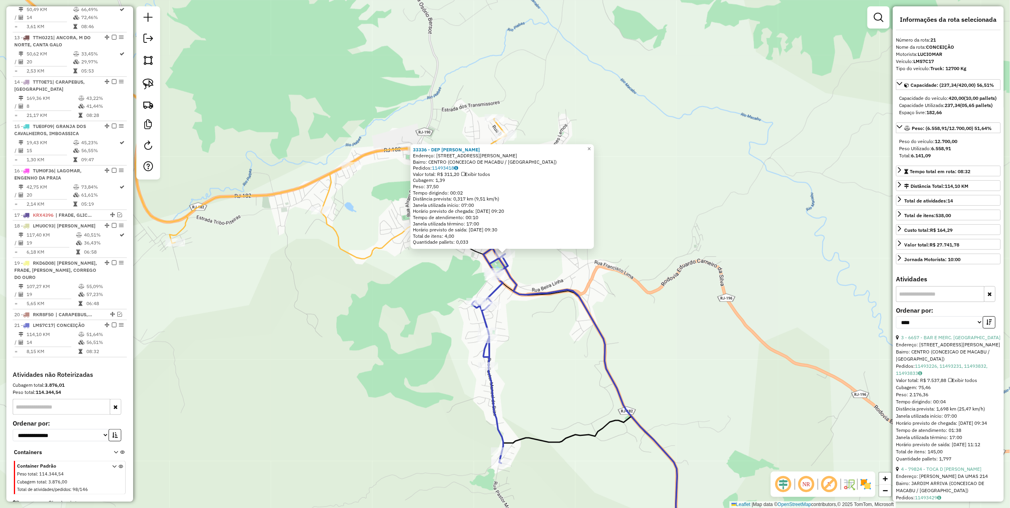
click at [418, 292] on div "33336 - DEP CORUJAO SANDRA Endereço: RUA DR ABELARDO DE CARVALHO 60 Bairro: CEN…" at bounding box center [505, 254] width 1010 height 508
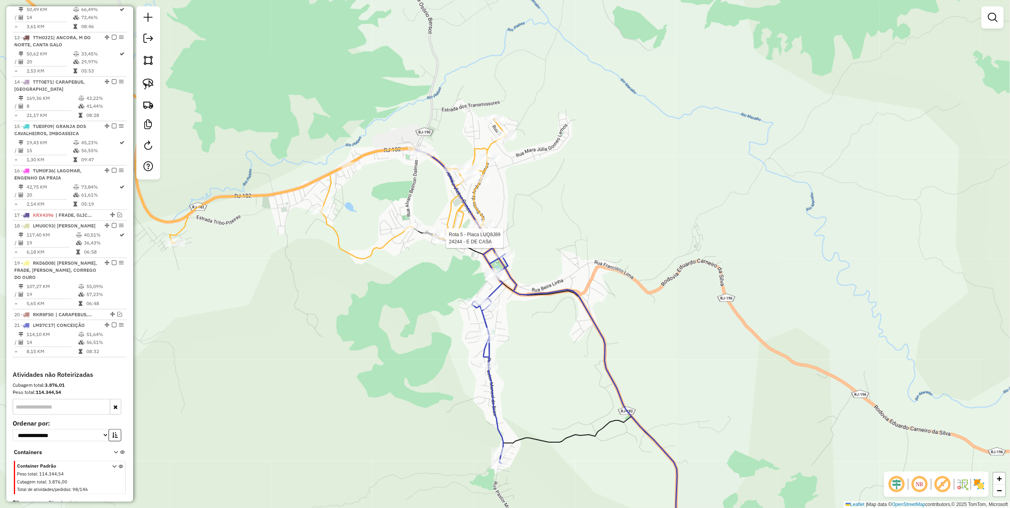
select select "*********"
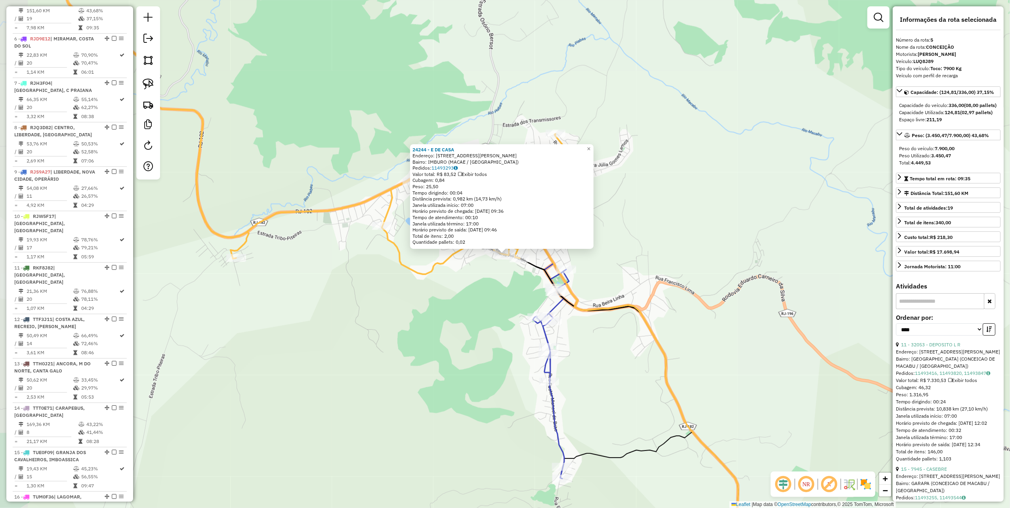
scroll to position [495, 0]
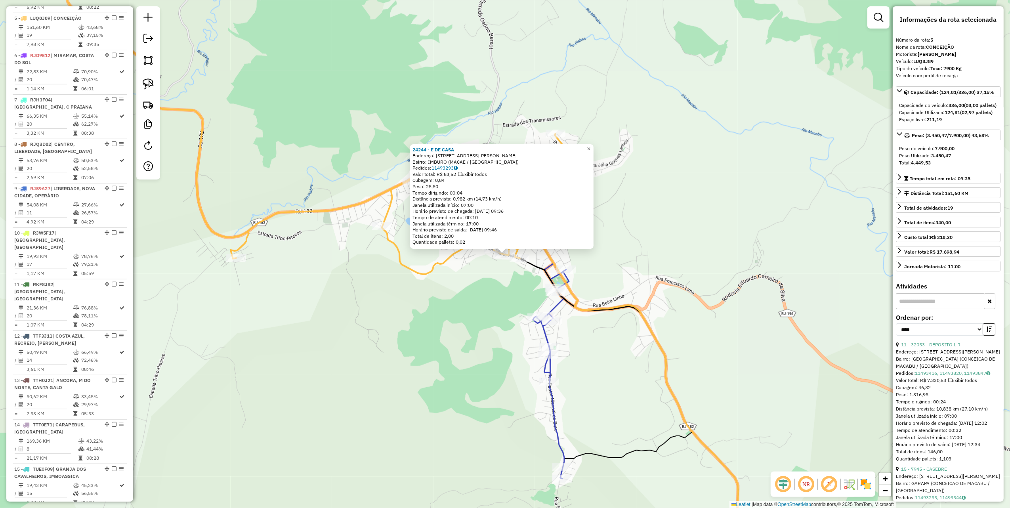
click at [416, 281] on div "24244 - E DE CASA Endereço: R RUA MARIA ADELAIDE, 220 Bairro: IMBURO (MACAE / R…" at bounding box center [505, 254] width 1010 height 508
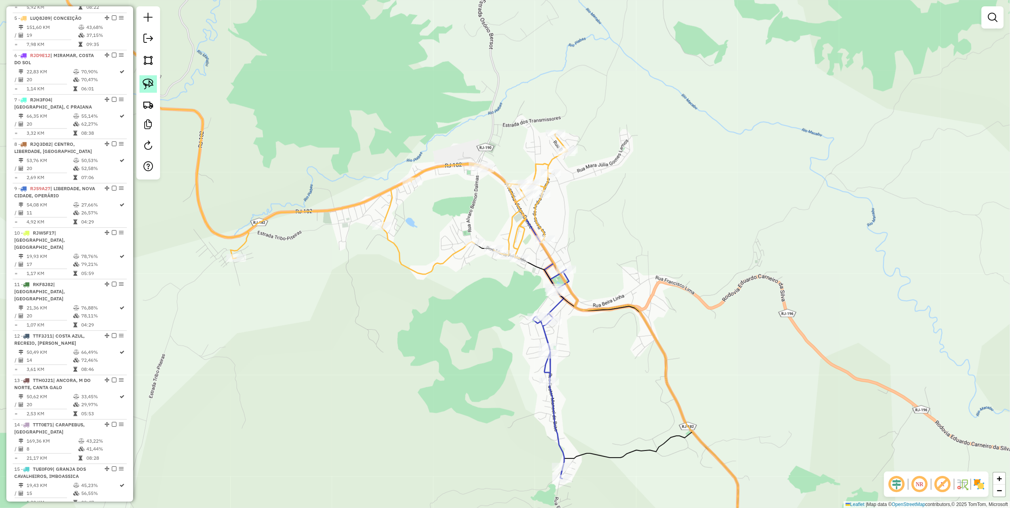
click at [151, 83] on img at bounding box center [148, 83] width 11 height 11
drag, startPoint x: 526, startPoint y: 278, endPoint x: 537, endPoint y: 251, distance: 29.5
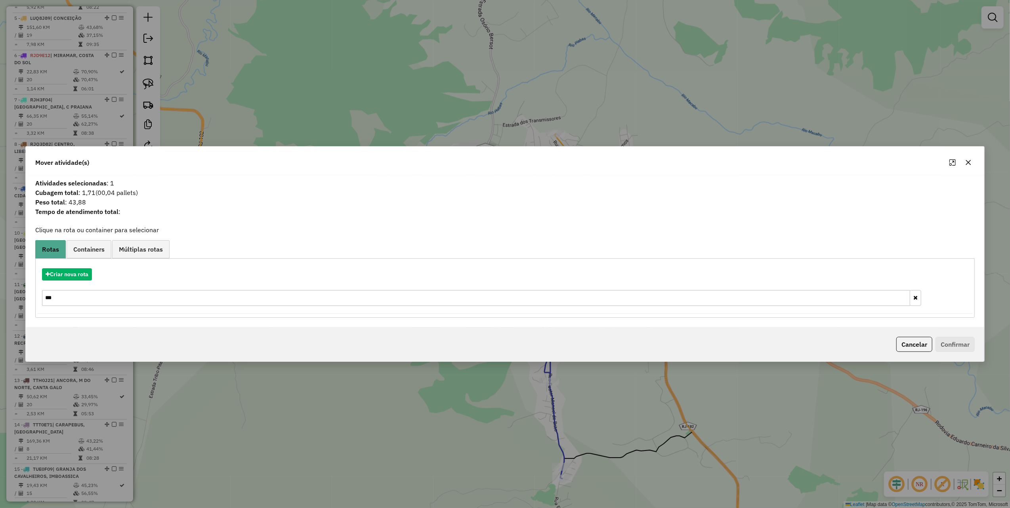
click at [168, 303] on input "***" at bounding box center [476, 298] width 868 height 16
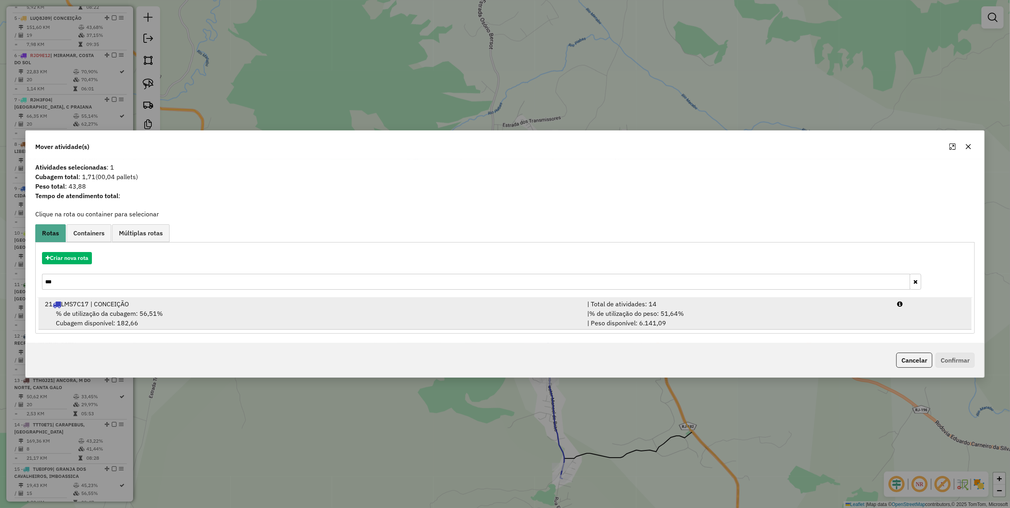
type input "***"
drag, startPoint x: 142, startPoint y: 313, endPoint x: 148, endPoint y: 312, distance: 6.4
click at [148, 312] on span "% de utilização da cubagem: 56,51%" at bounding box center [109, 313] width 107 height 8
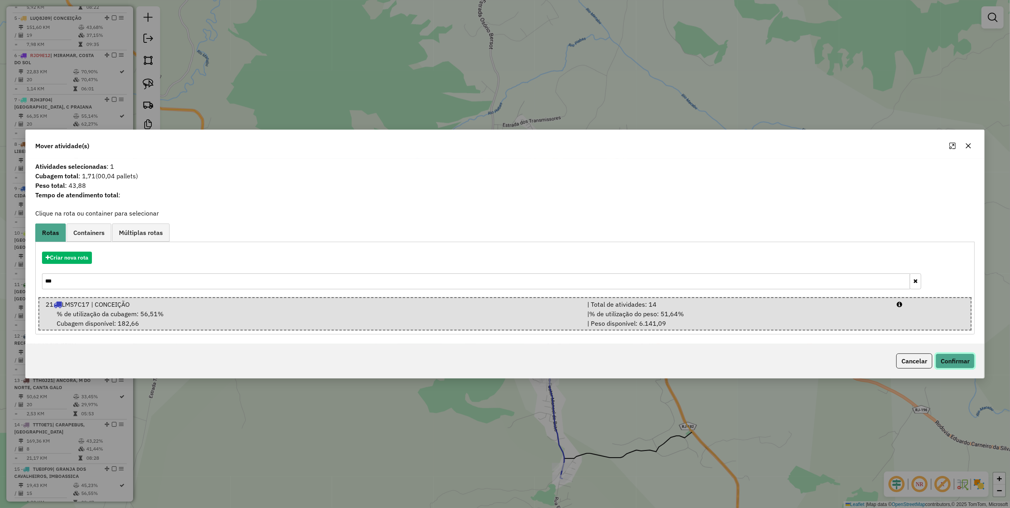
click at [959, 355] on button "Confirmar" at bounding box center [955, 360] width 39 height 15
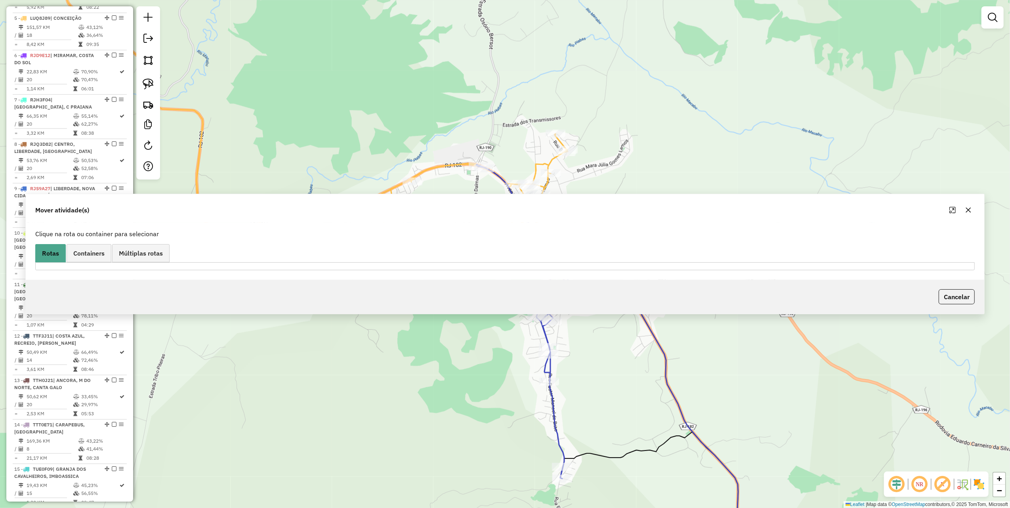
scroll to position [457, 0]
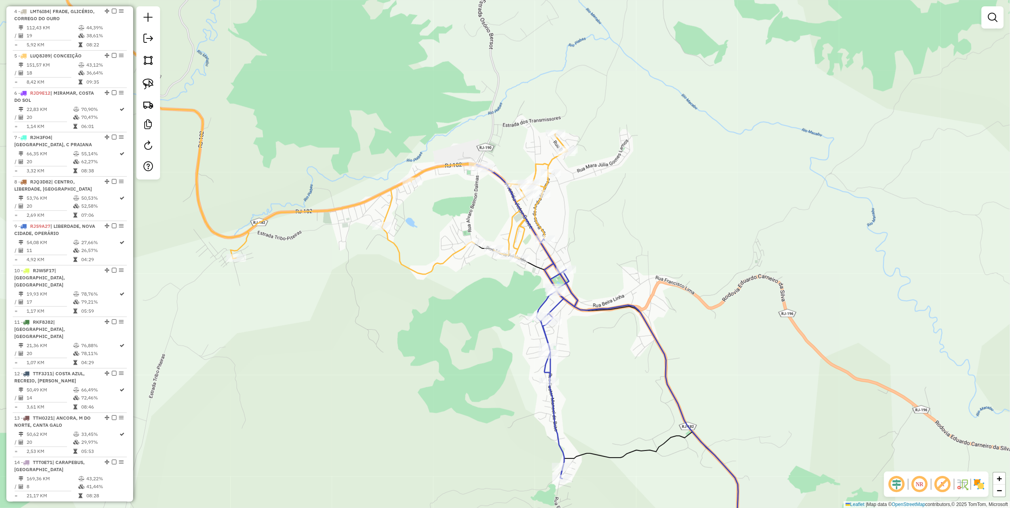
drag, startPoint x: 628, startPoint y: 268, endPoint x: 465, endPoint y: 121, distance: 219.4
click at [472, 131] on div "Rota 5 - Placa LUQ8J89 32005 - DEP AMARAL Janela de atendimento Grade de atendi…" at bounding box center [505, 254] width 1010 height 508
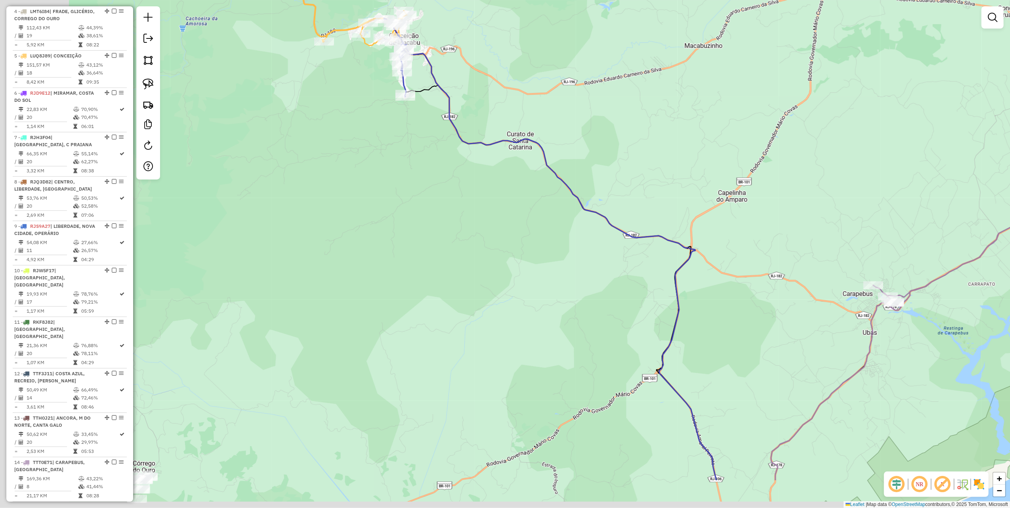
drag, startPoint x: 349, startPoint y: 181, endPoint x: 382, endPoint y: 110, distance: 77.8
click at [376, 127] on div "Janela de atendimento Grade de atendimento Capacidade Transportadoras Veículos …" at bounding box center [505, 254] width 1010 height 508
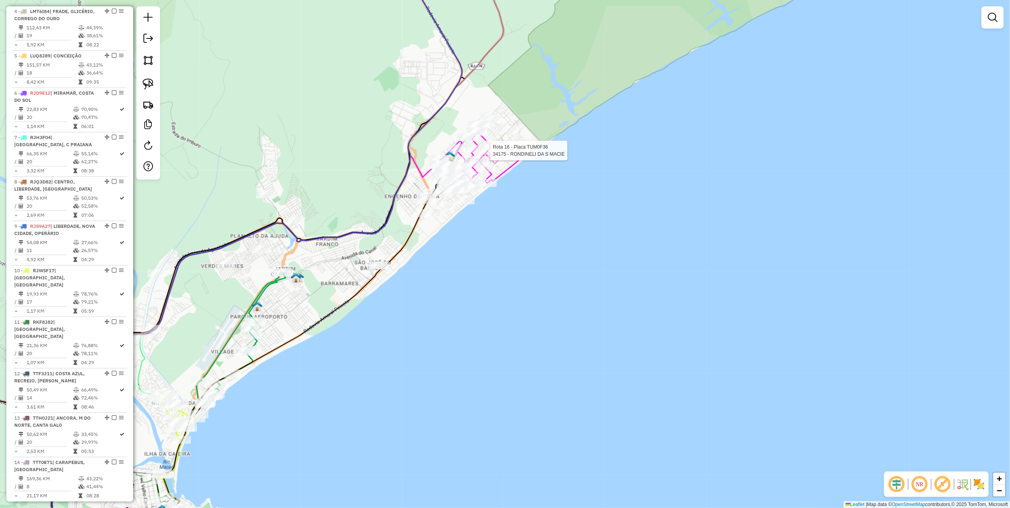
select select "*********"
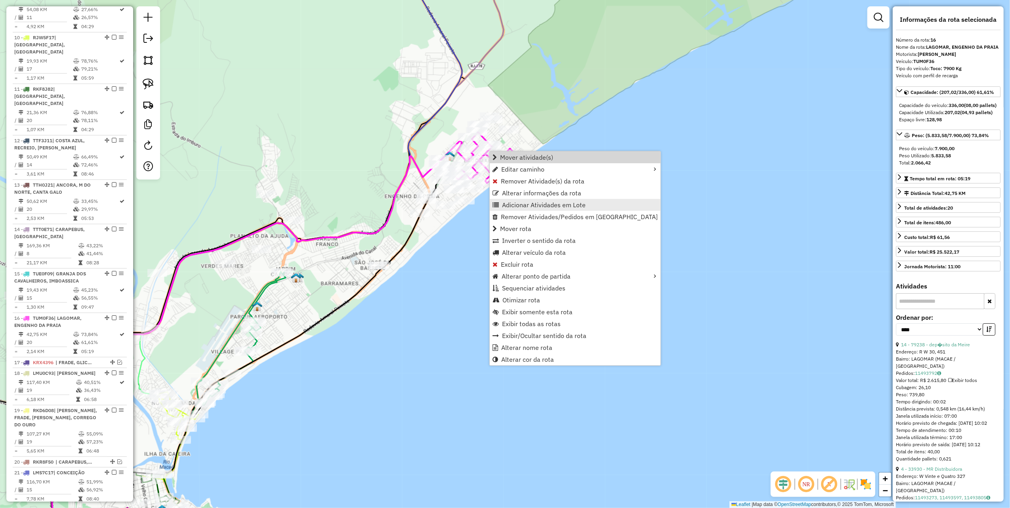
scroll to position [837, 0]
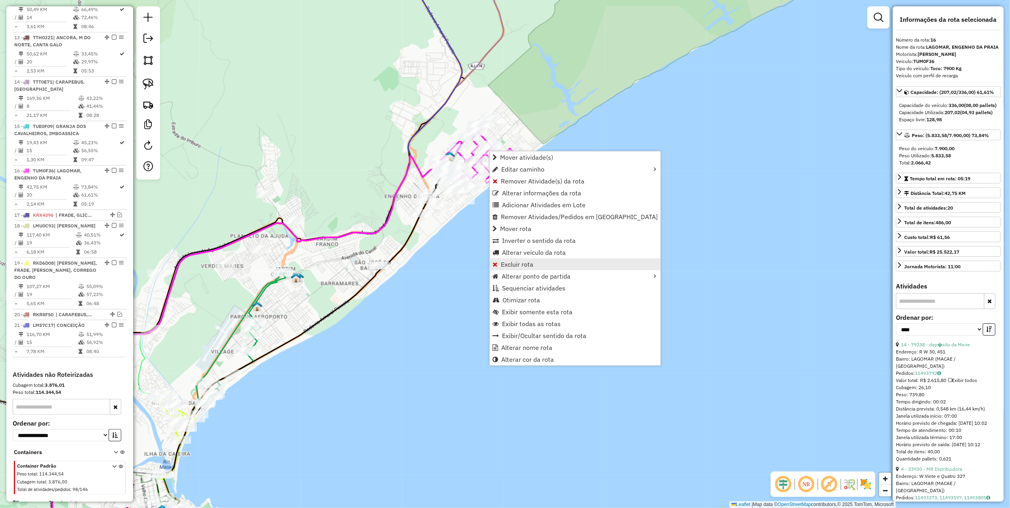
click at [520, 267] on span "Excluir rota" at bounding box center [517, 264] width 32 height 6
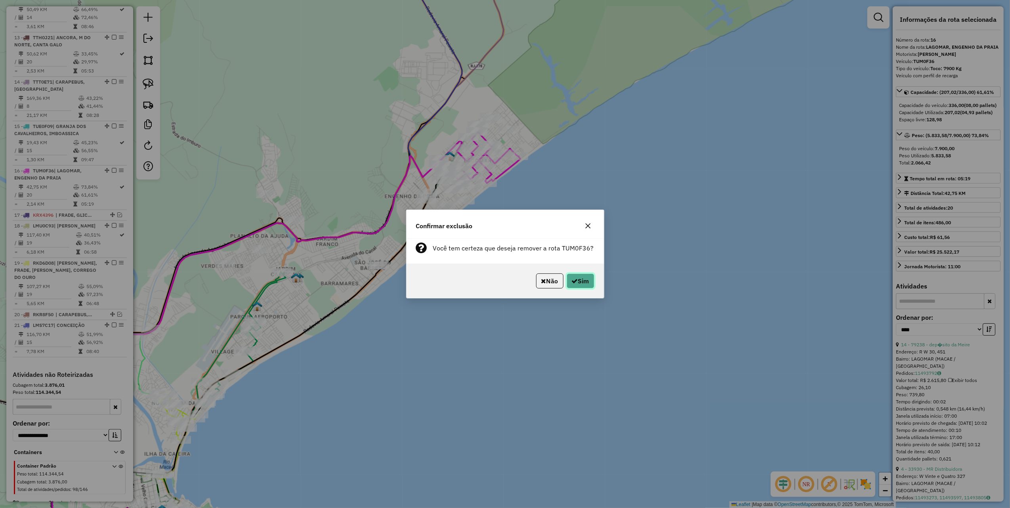
click at [572, 283] on icon "button" at bounding box center [575, 281] width 6 height 6
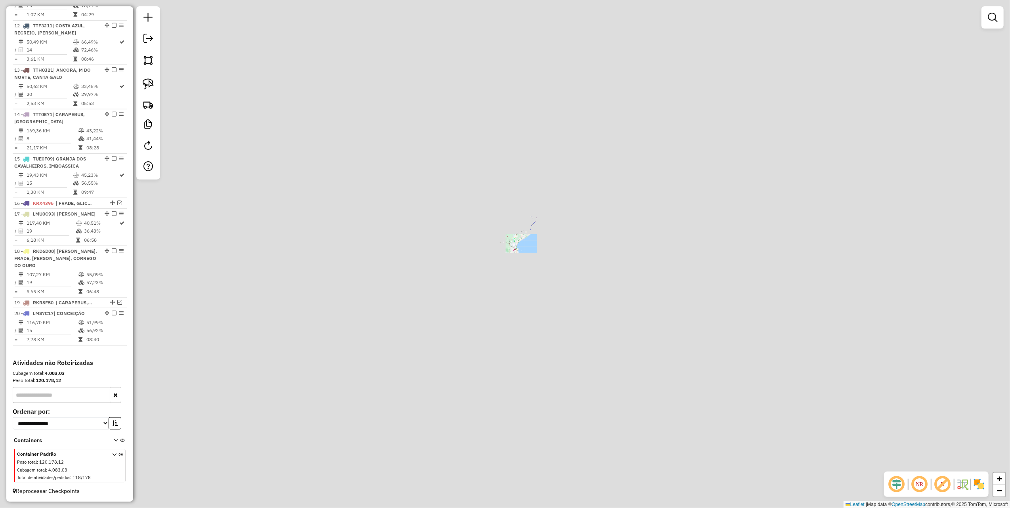
scroll to position [793, 0]
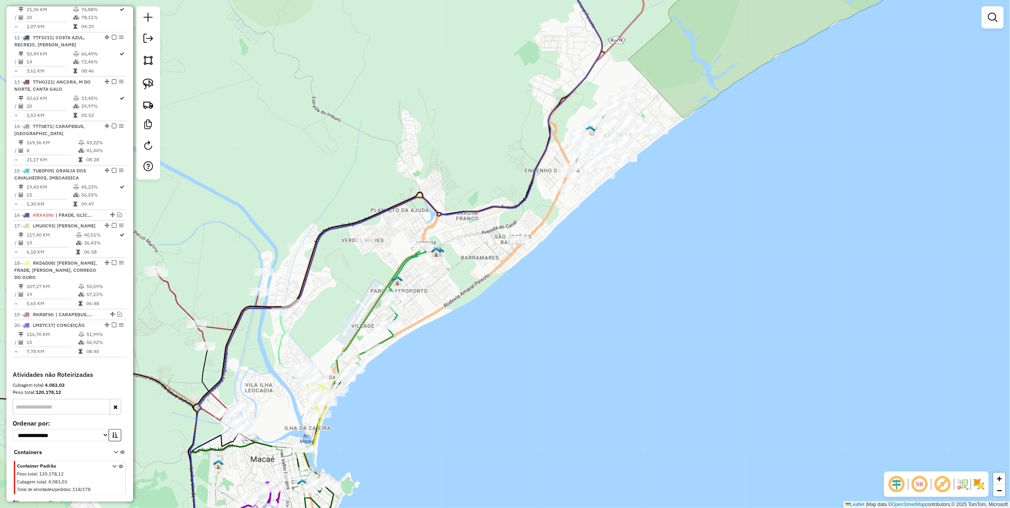
drag, startPoint x: 467, startPoint y: 140, endPoint x: 460, endPoint y: 143, distance: 6.8
click at [463, 141] on div "Janela de atendimento Grade de atendimento Capacidade Transportadoras Veículos …" at bounding box center [505, 254] width 1010 height 508
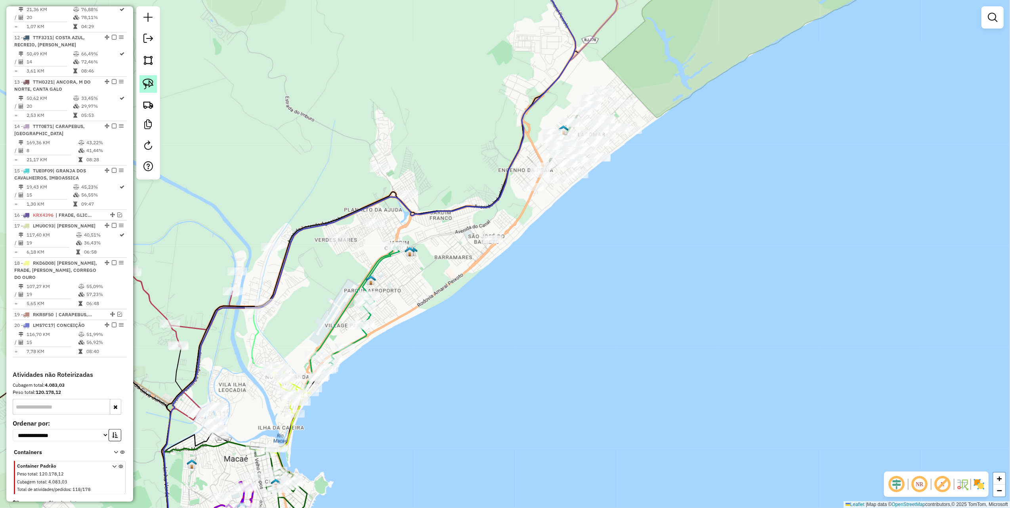
click at [151, 82] on img at bounding box center [148, 83] width 11 height 11
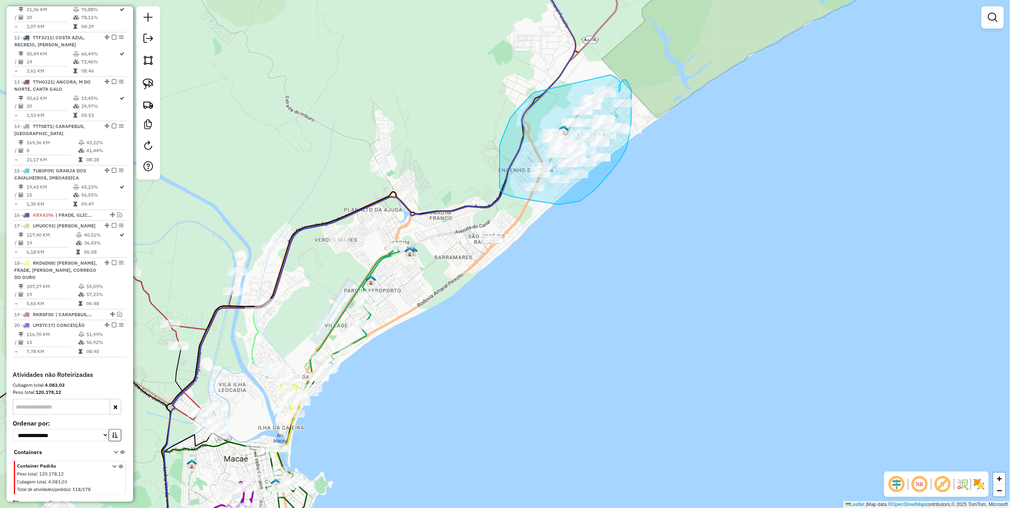
drag, startPoint x: 519, startPoint y: 108, endPoint x: 603, endPoint y: 72, distance: 91.8
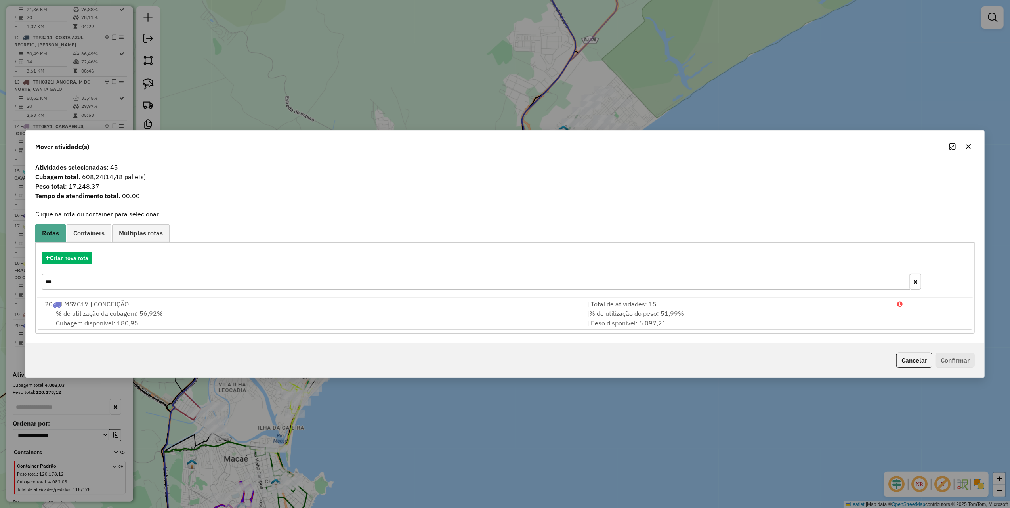
click at [968, 143] on icon "button" at bounding box center [968, 146] width 6 height 6
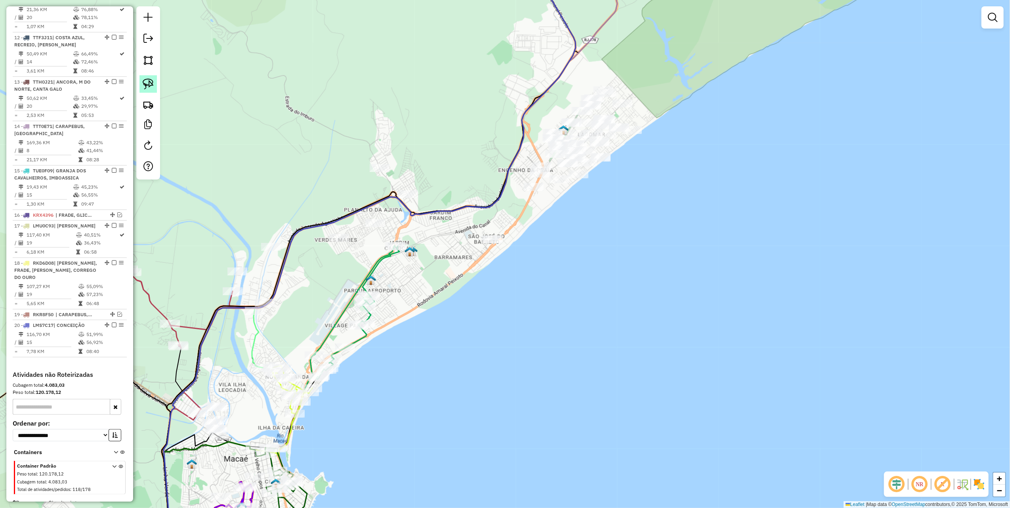
click at [151, 81] on img at bounding box center [148, 83] width 11 height 11
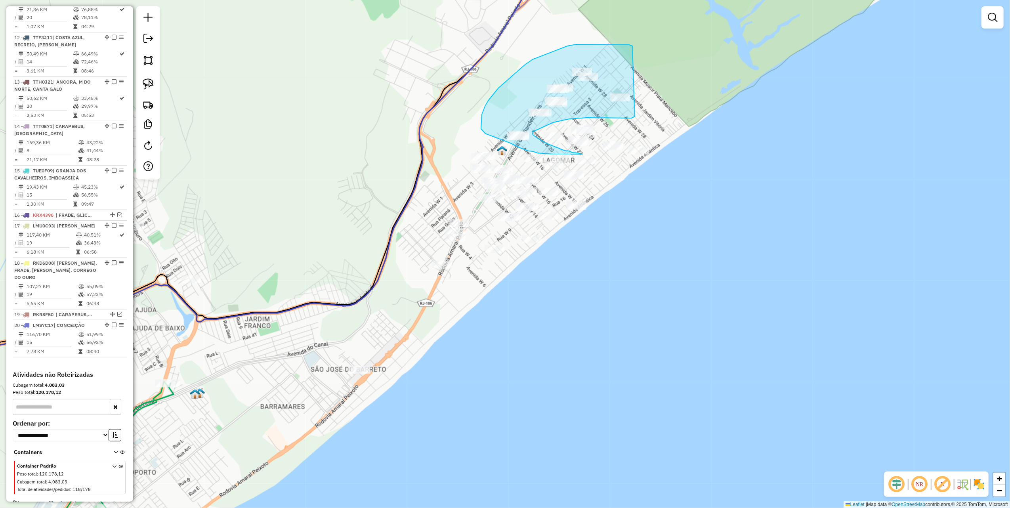
drag, startPoint x: 632, startPoint y: 46, endPoint x: 640, endPoint y: 114, distance: 68.5
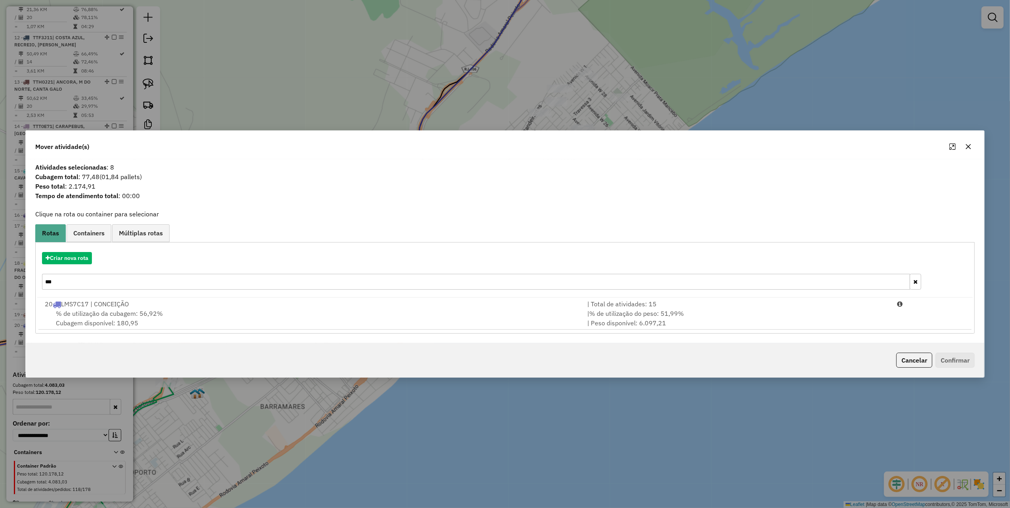
click at [967, 148] on icon "button" at bounding box center [968, 146] width 6 height 6
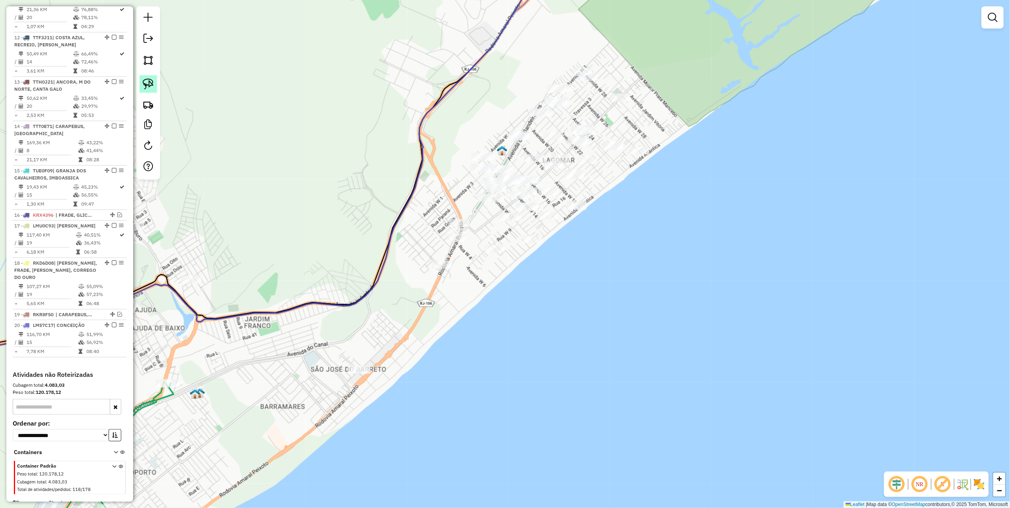
click at [154, 86] on link at bounding box center [147, 83] width 17 height 17
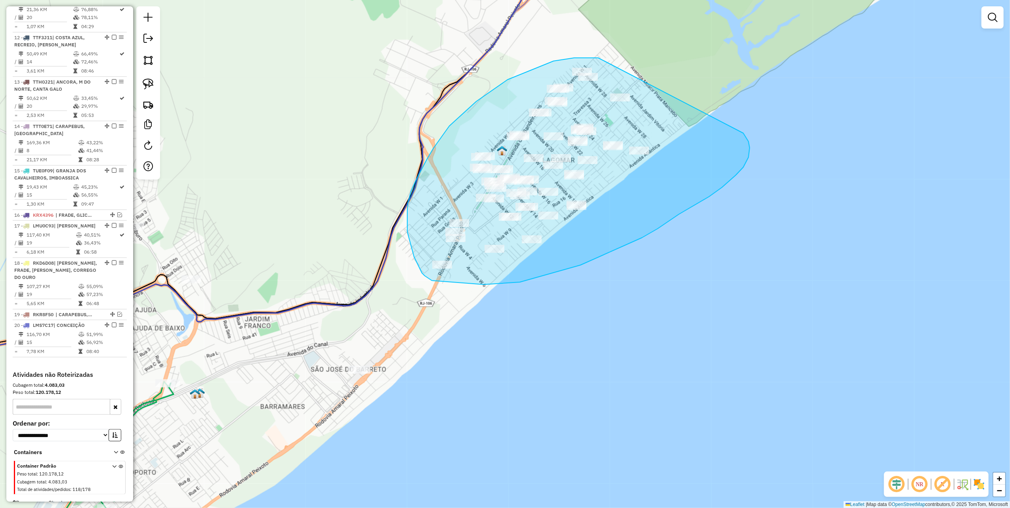
drag, startPoint x: 593, startPoint y: 58, endPoint x: 739, endPoint y: 134, distance: 164.8
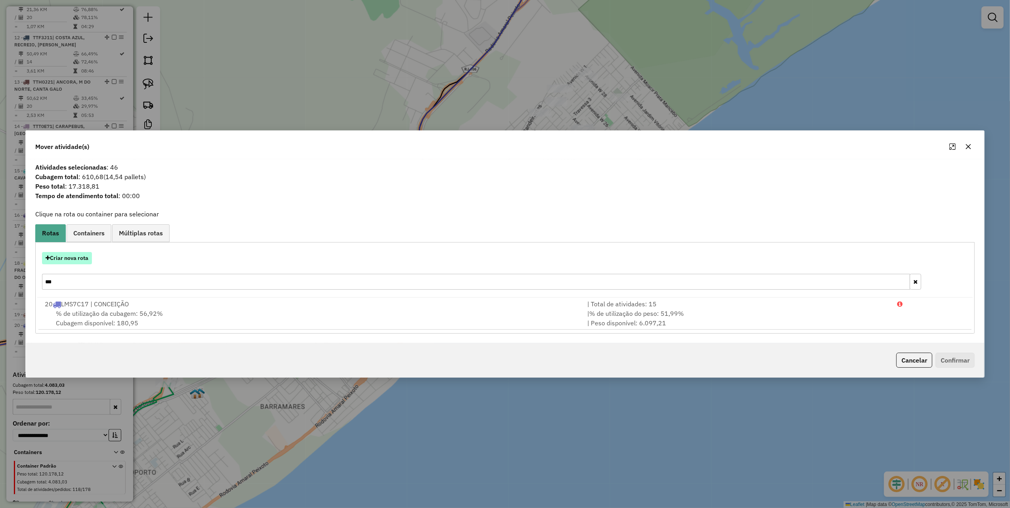
click at [71, 261] on button "Criar nova rota" at bounding box center [67, 258] width 50 height 12
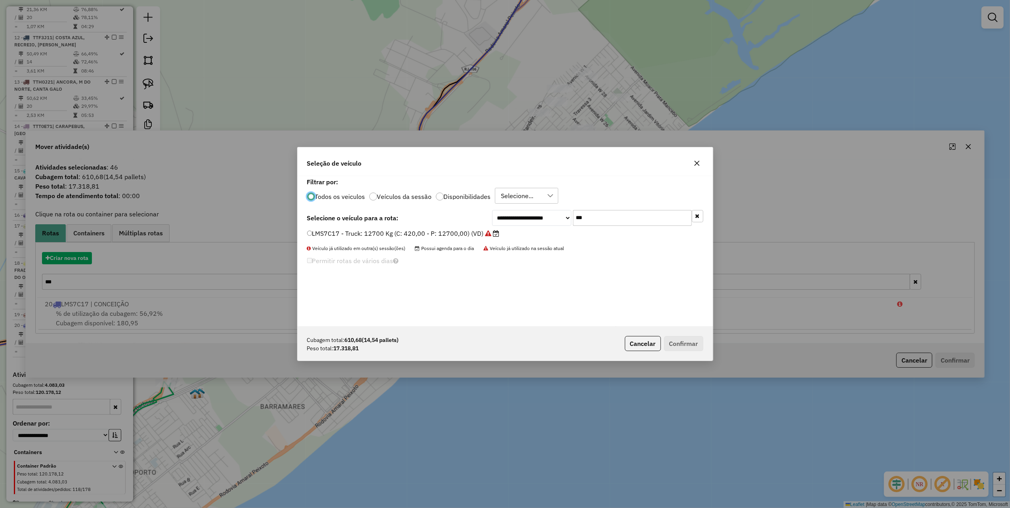
scroll to position [4, 2]
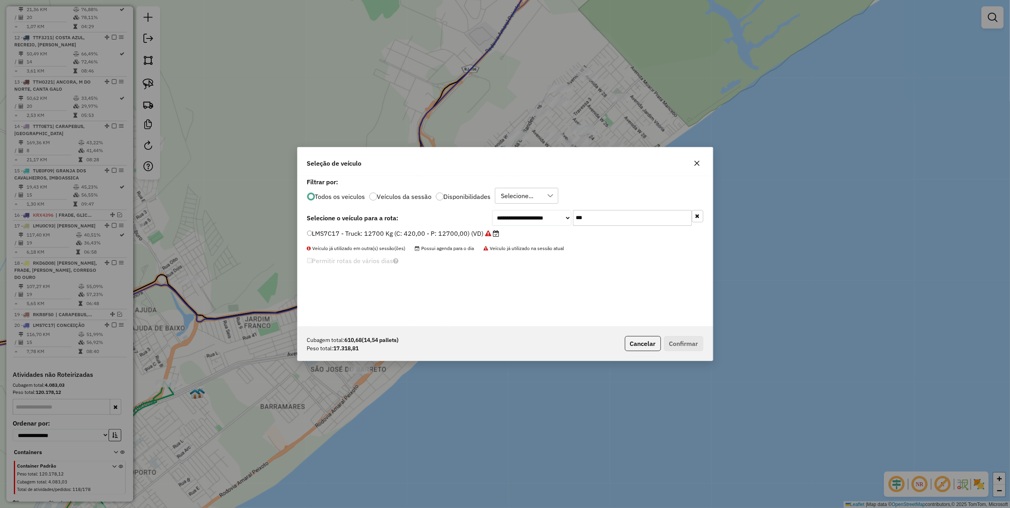
click at [621, 218] on input "***" at bounding box center [632, 218] width 119 height 16
type input "**"
click at [455, 229] on label "RIQ9D31 - Van: 1400 Kg (C: 60,00 - P: 1400,00) (VD)" at bounding box center [391, 234] width 168 height 10
click at [671, 344] on button "Confirmar" at bounding box center [683, 343] width 39 height 15
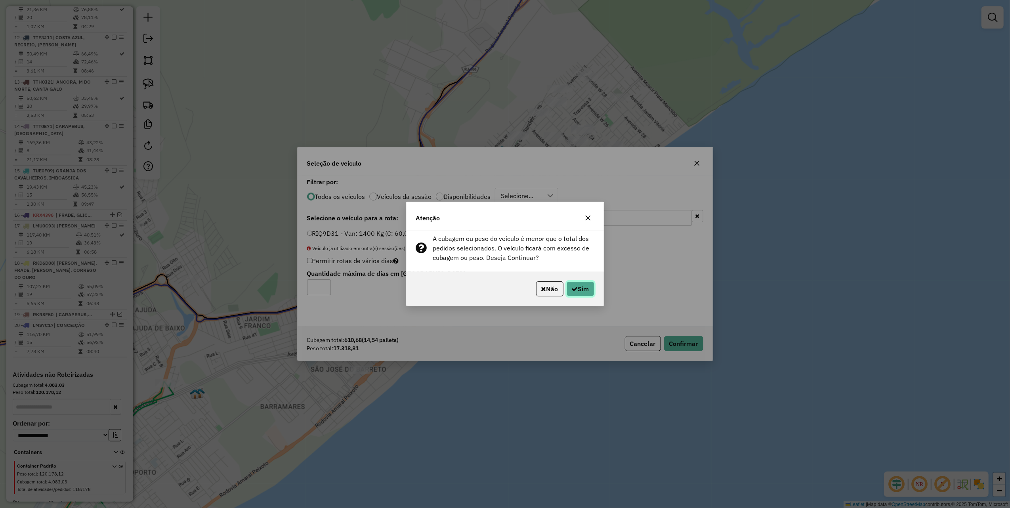
click at [590, 286] on button "Sim" at bounding box center [581, 288] width 28 height 15
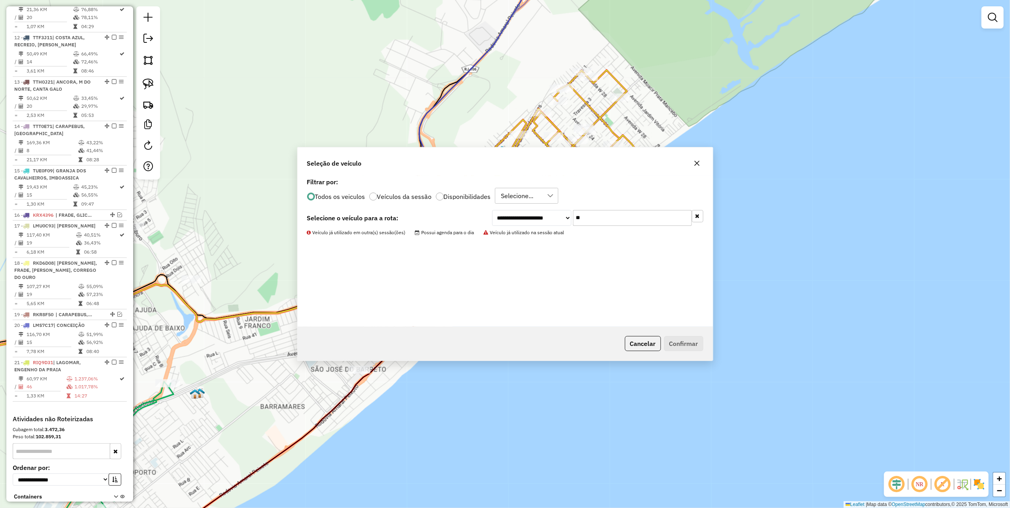
scroll to position [837, 0]
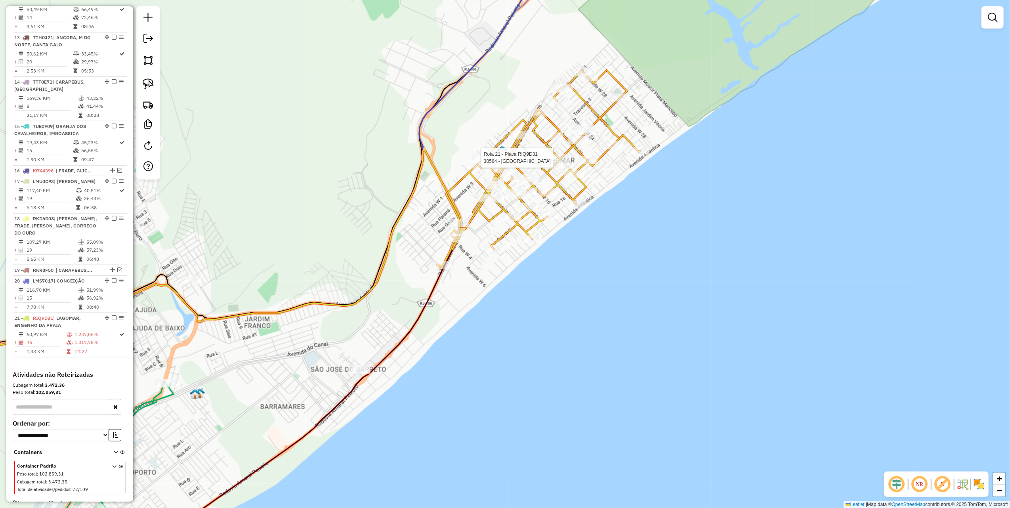
select select "*********"
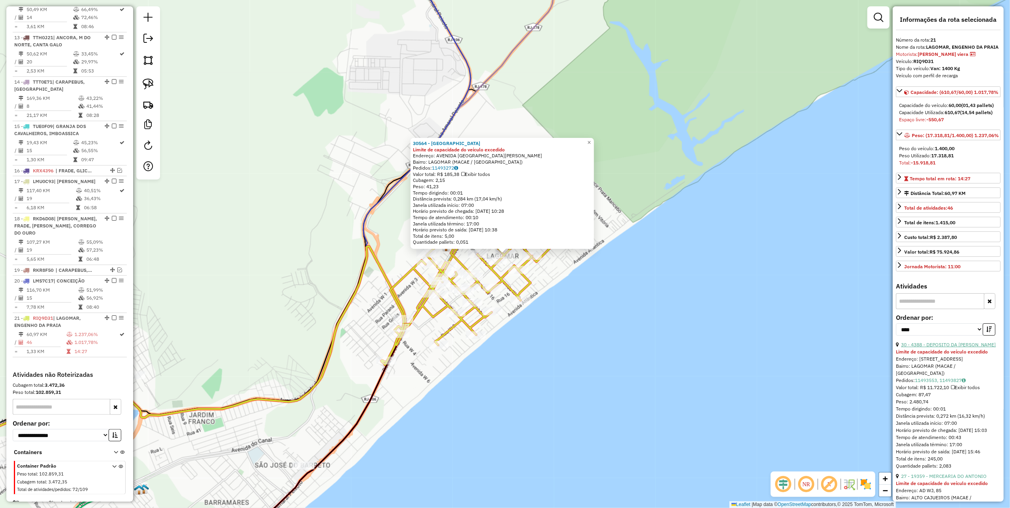
click at [945, 348] on link "30 - 4388 - DEPOSITO DA JO" at bounding box center [948, 345] width 95 height 6
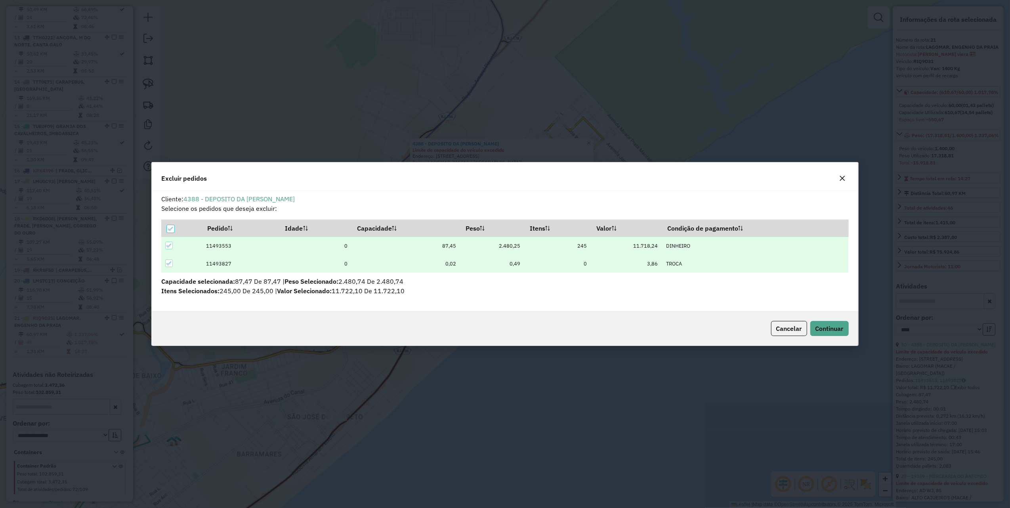
scroll to position [0, 0]
click at [838, 327] on span "Continuar" at bounding box center [829, 329] width 28 height 8
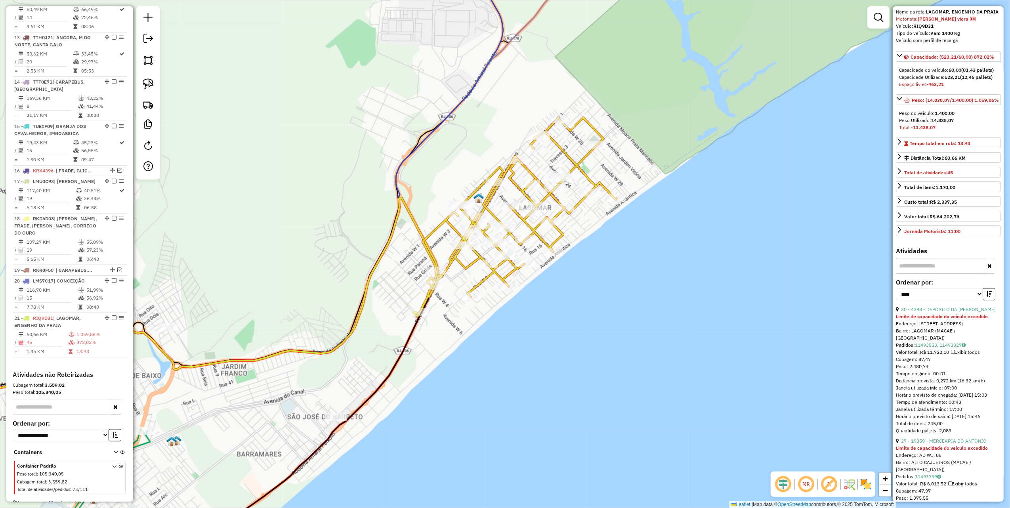
scroll to position [53, 0]
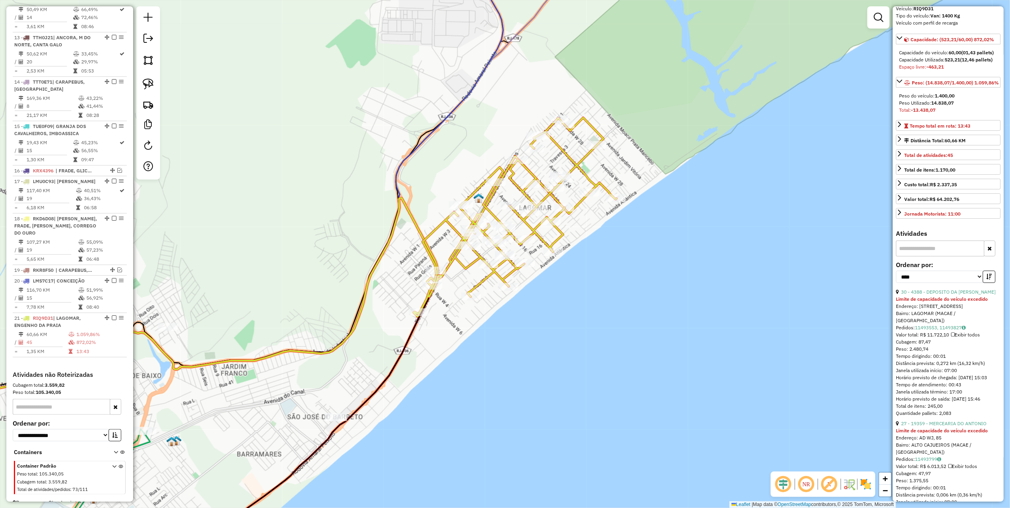
click at [947, 433] on strong "Limite de capacidade do veículo excedido" at bounding box center [942, 431] width 92 height 6
click at [946, 426] on link "27 - 19359 - MERCEARIA DO ANTONIO" at bounding box center [944, 423] width 86 height 6
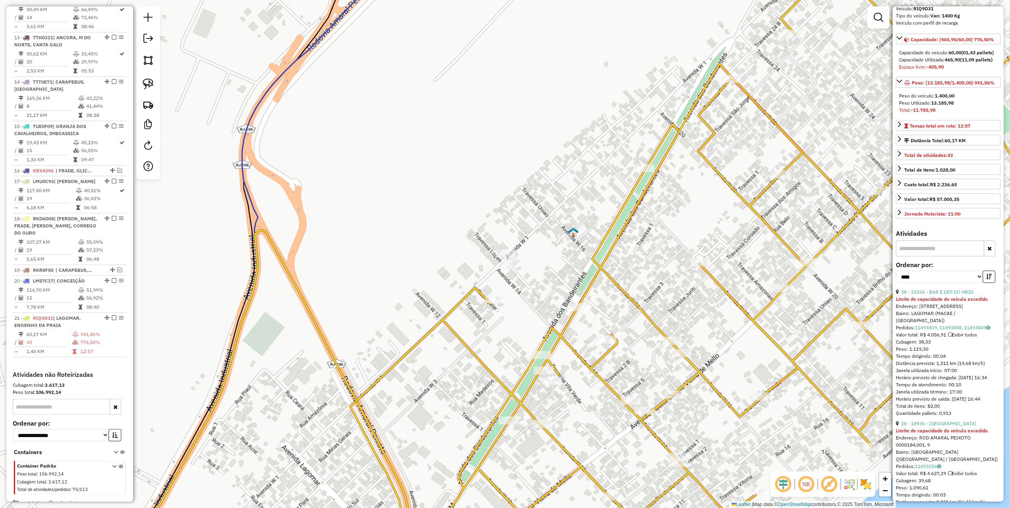
click at [940, 295] on link "38 - 33266 - BAR E DEP DO HB20" at bounding box center [937, 292] width 73 height 6
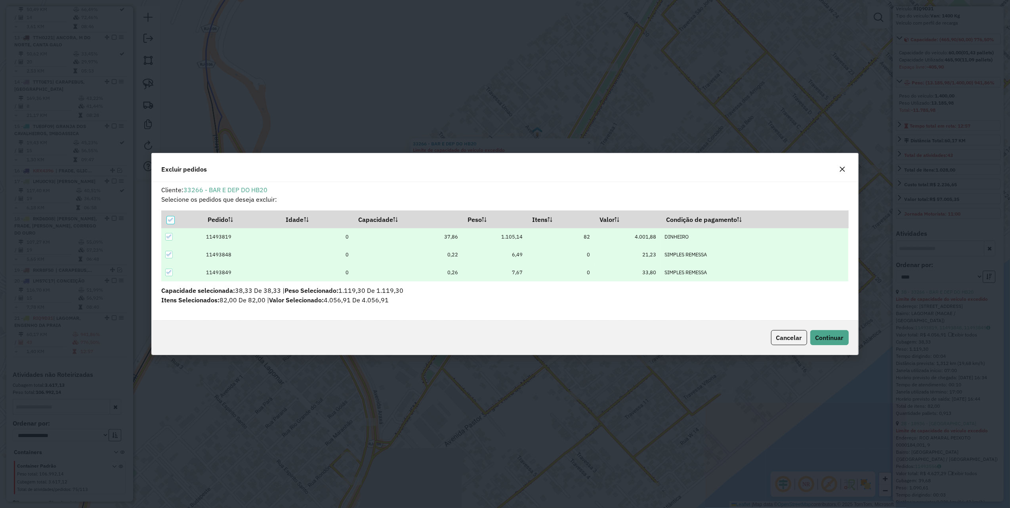
scroll to position [0, 0]
click at [826, 341] on span "Continuar" at bounding box center [829, 338] width 28 height 8
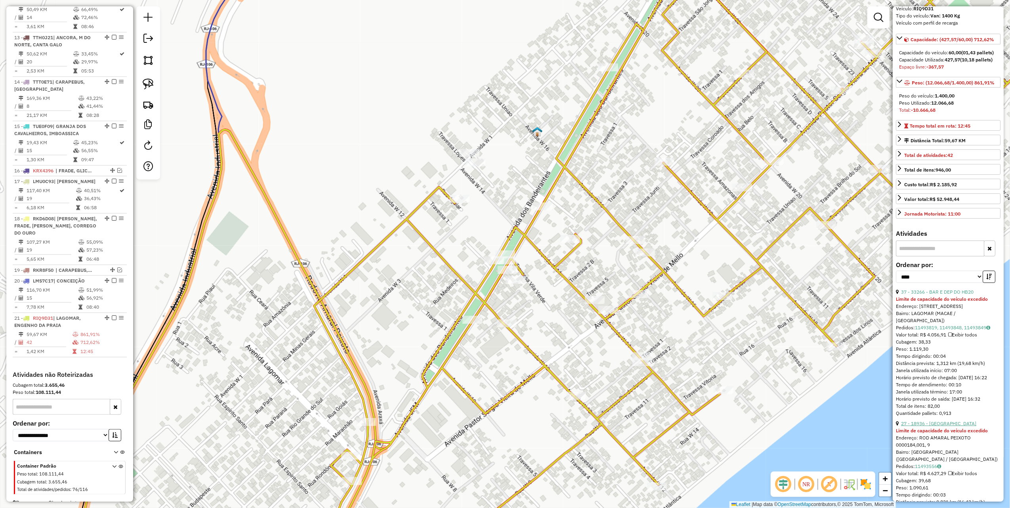
click at [948, 426] on link "27 - 18936 - POINT DO ESPETO" at bounding box center [938, 423] width 75 height 6
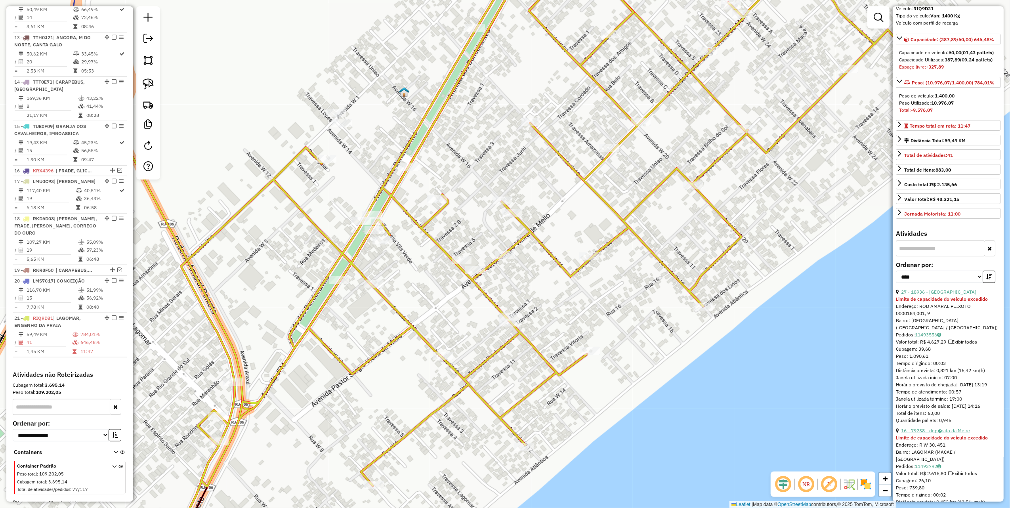
click at [953, 433] on link "16 - 79238 - dep�sito da Meire" at bounding box center [935, 431] width 69 height 6
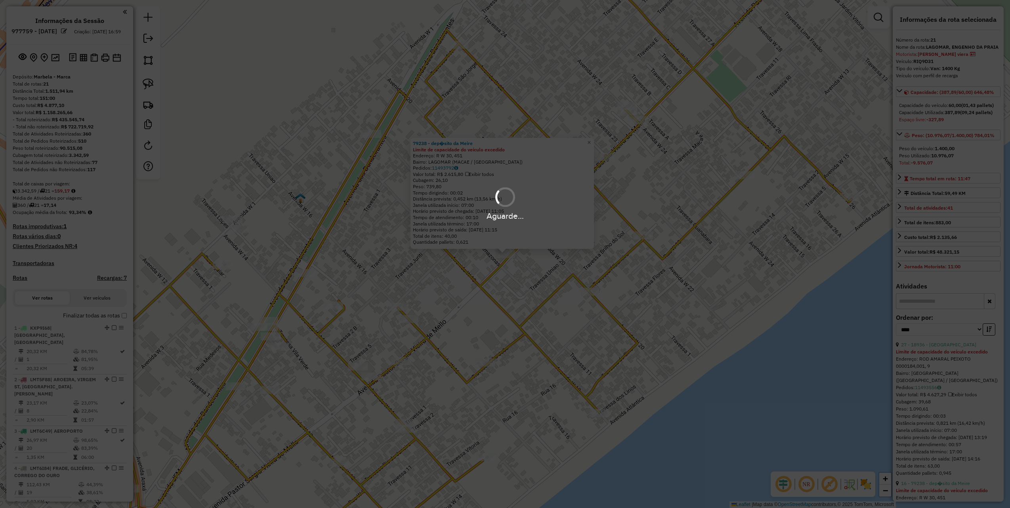
select select "*********"
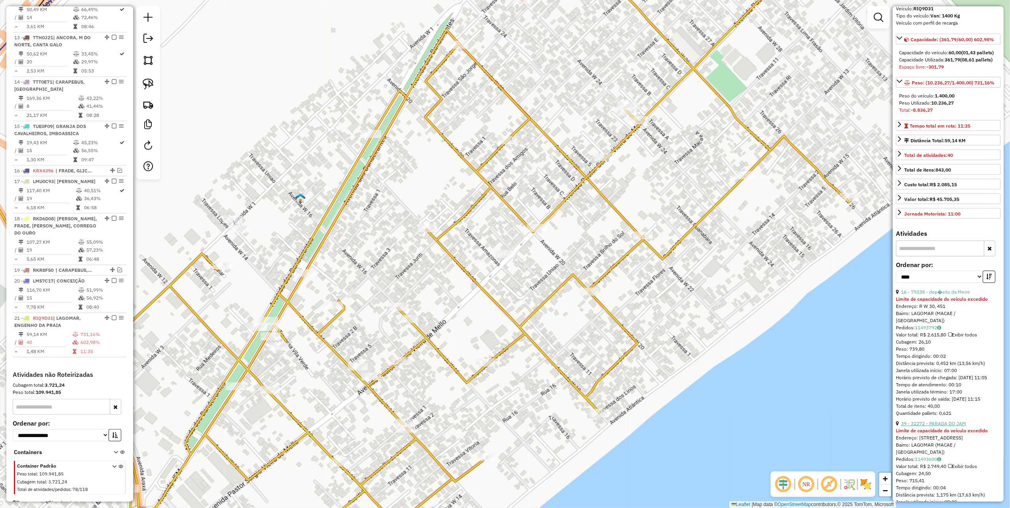
click at [946, 426] on link "39 - 32272 - PARADA DO JAM" at bounding box center [933, 423] width 65 height 6
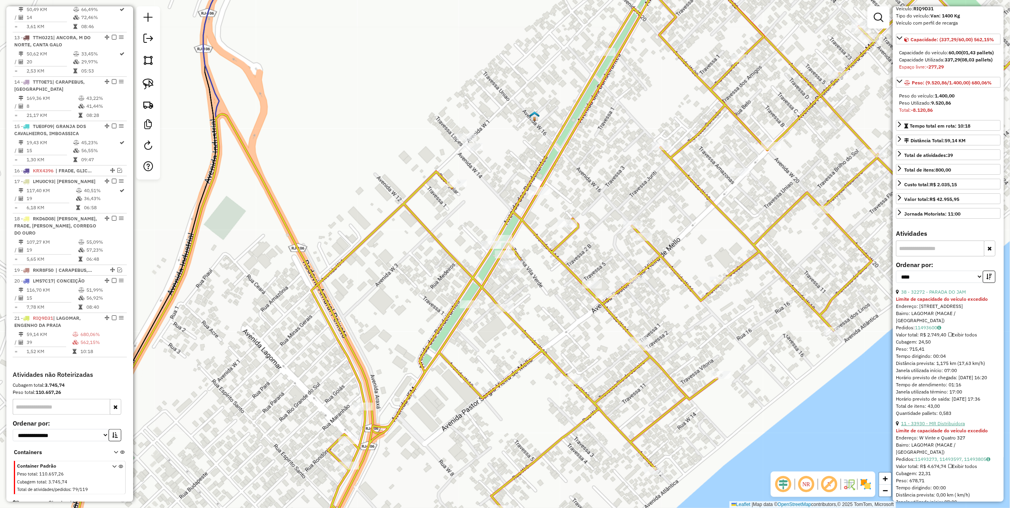
click at [949, 426] on link "11 - 33930 - MR Distribuidora" at bounding box center [933, 423] width 64 height 6
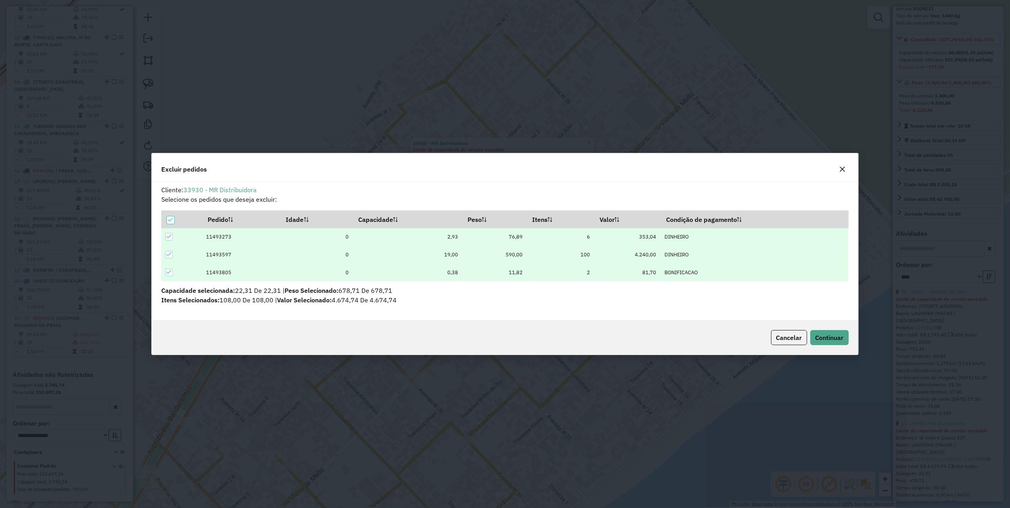
scroll to position [0, 0]
click at [817, 344] on button "Continuar" at bounding box center [829, 337] width 38 height 15
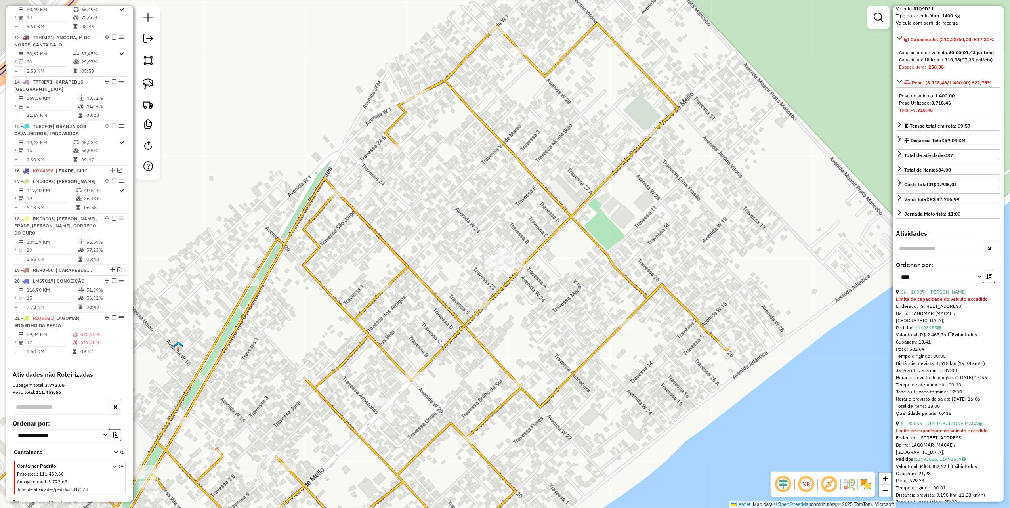
click at [947, 426] on link "5 - 82056 - DISTRIBUIDORA MACA�" at bounding box center [942, 423] width 82 height 6
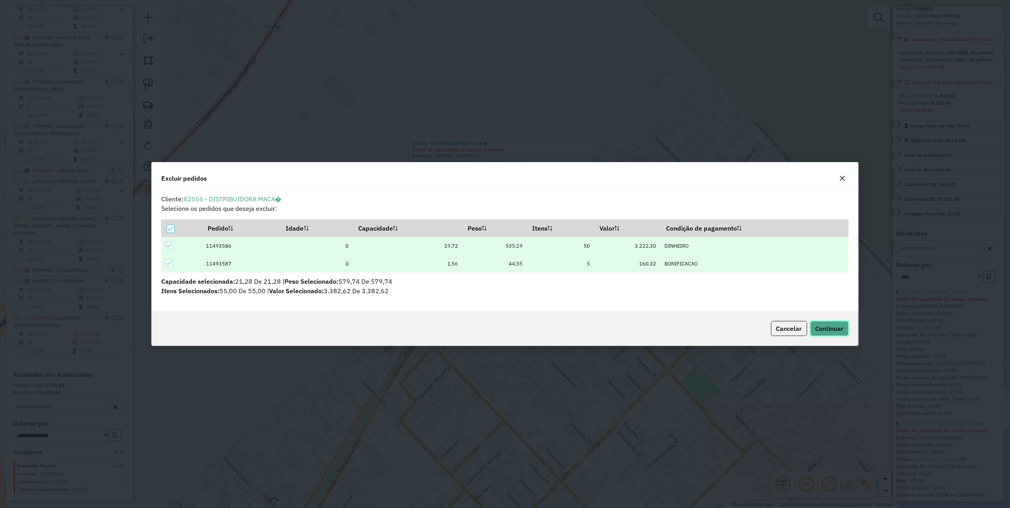
click at [828, 330] on span "Continuar" at bounding box center [829, 329] width 28 height 8
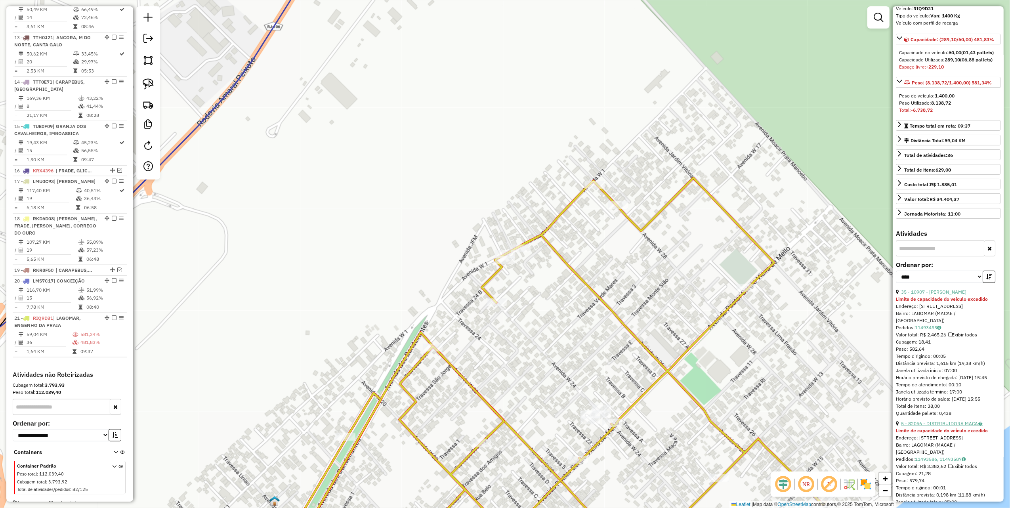
click at [945, 426] on link "5 - 82056 - DISTRIBUIDORA MACA�" at bounding box center [942, 423] width 82 height 6
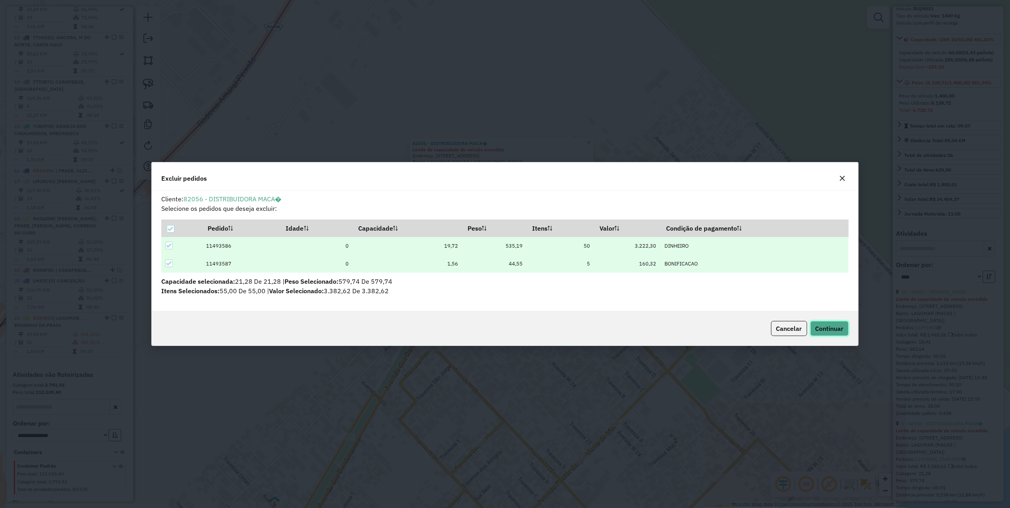
click at [820, 332] on span "Continuar" at bounding box center [829, 329] width 28 height 8
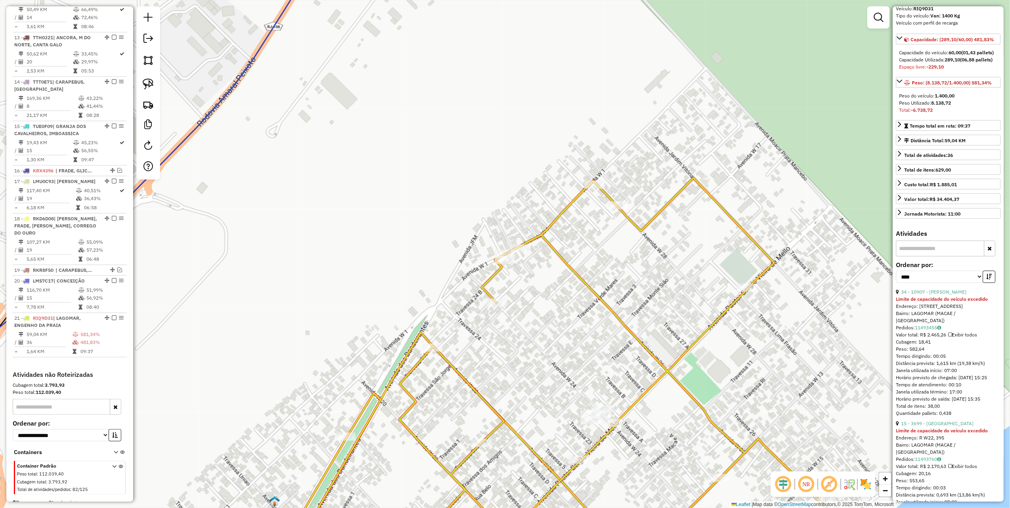
click at [922, 295] on link "34 - 10907 - JOSE NELSON" at bounding box center [933, 292] width 65 height 6
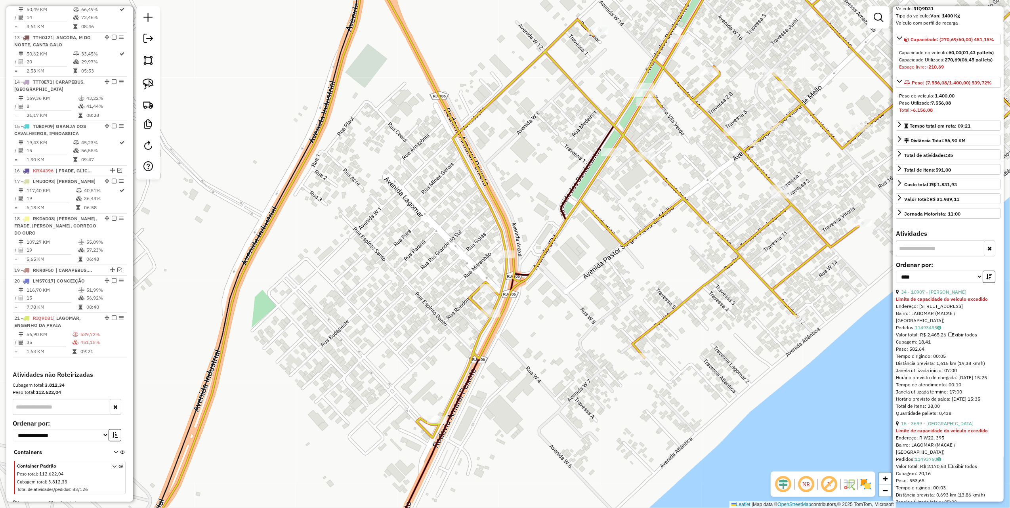
click at [937, 427] on div "15 - 3699 - BAR DO CHICO" at bounding box center [948, 423] width 105 height 7
click at [938, 426] on link "15 - 3699 - BAR DO CHICO" at bounding box center [937, 423] width 73 height 6
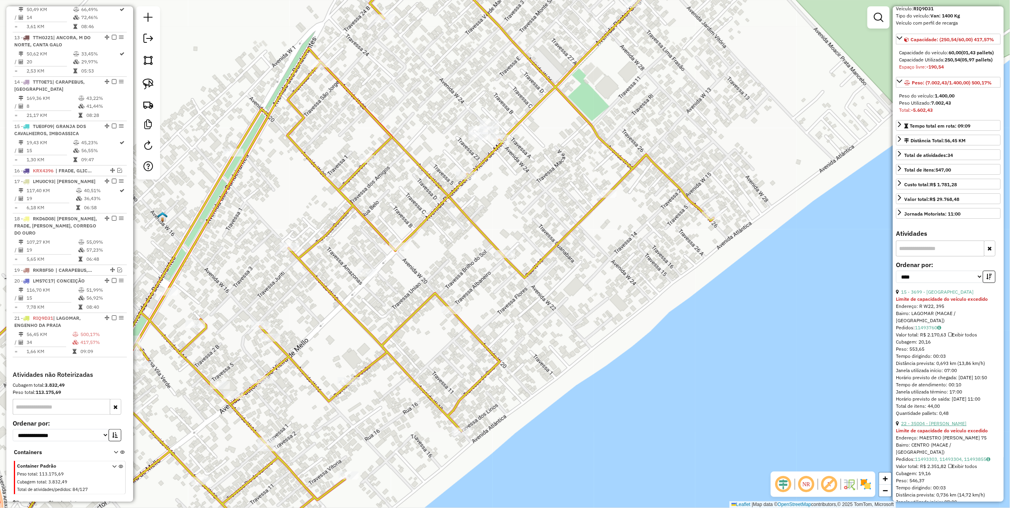
click at [935, 426] on link "22 - 35004 - MARILISE DIAS" at bounding box center [933, 423] width 65 height 6
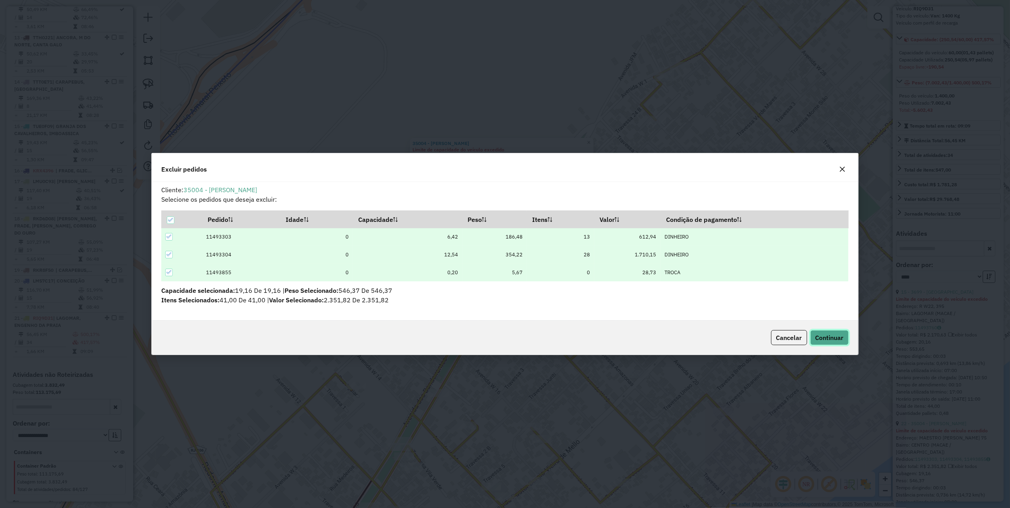
click at [833, 339] on span "Continuar" at bounding box center [829, 338] width 28 height 8
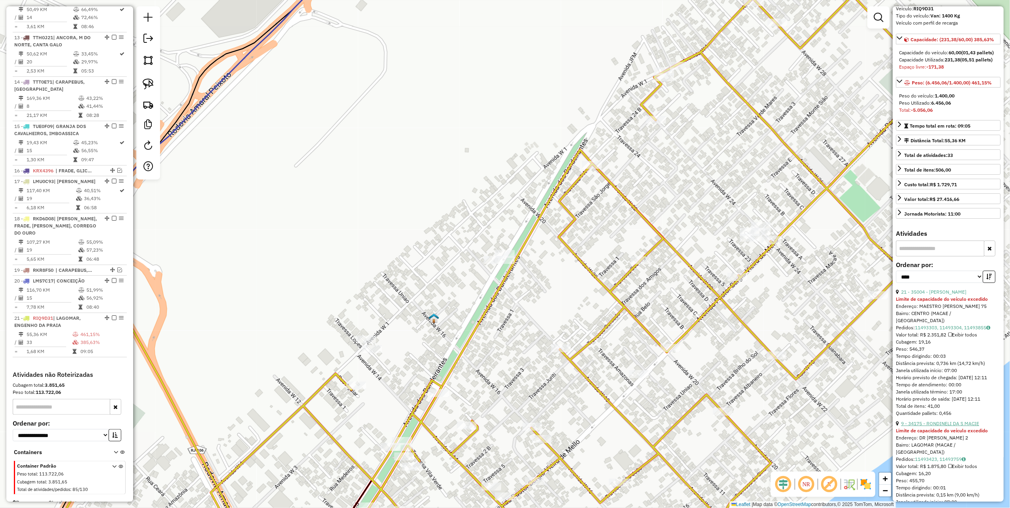
click at [949, 426] on link "9 - 34175 - RONDINELI DA S MACIE" at bounding box center [940, 423] width 78 height 6
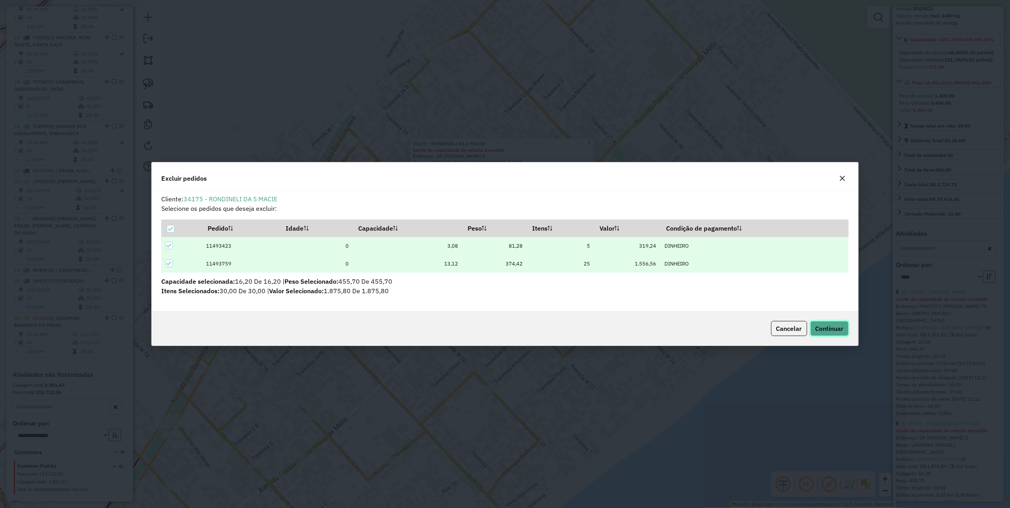
click at [821, 330] on span "Continuar" at bounding box center [829, 329] width 28 height 8
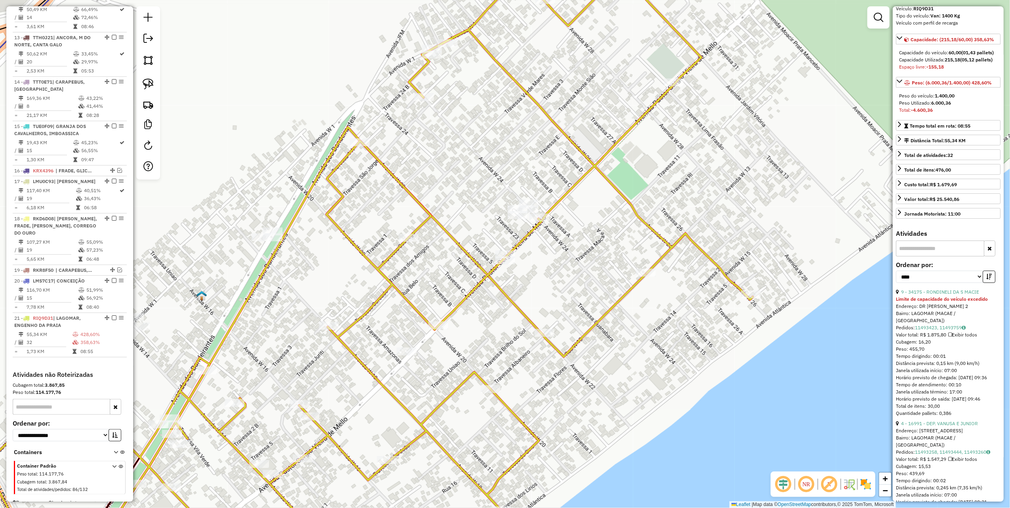
click at [945, 427] on div "4 - 16991 - DEP. VANUSA E JUNIOR" at bounding box center [948, 423] width 105 height 7
click at [945, 426] on link "4 - 16991 - DEP. VANUSA E JUNIOR" at bounding box center [939, 423] width 77 height 6
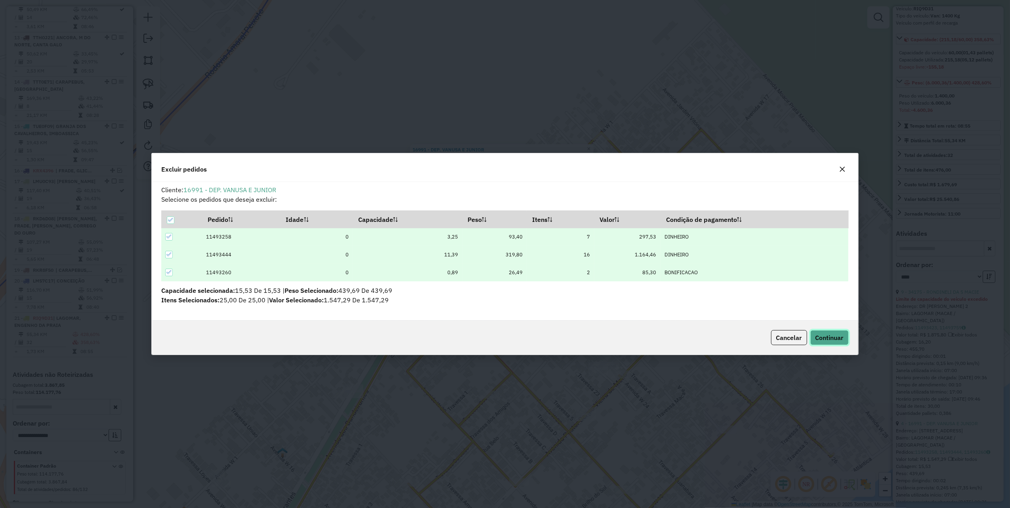
click at [821, 341] on span "Continuar" at bounding box center [829, 338] width 28 height 8
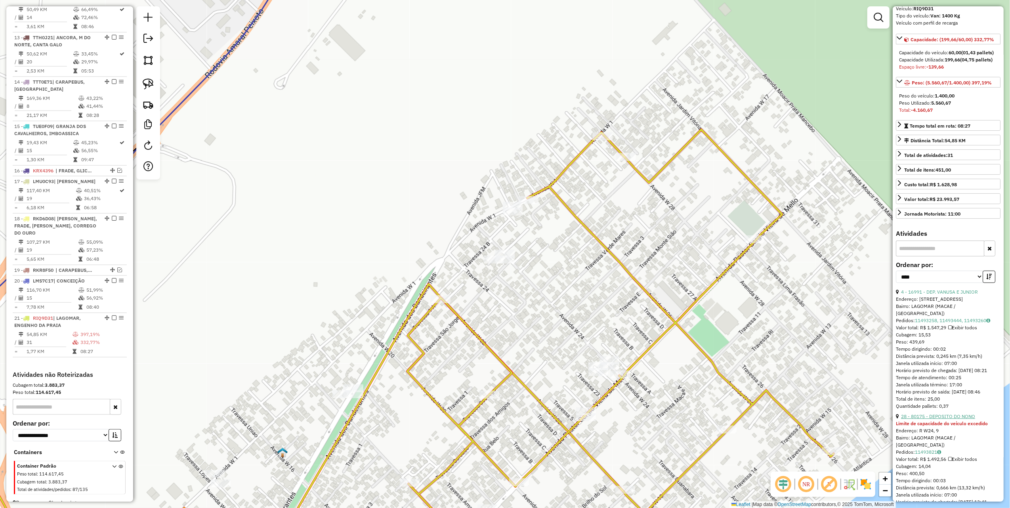
click at [921, 419] on link "28 - 80175 - DEPOSITO DO NONO" at bounding box center [938, 416] width 74 height 6
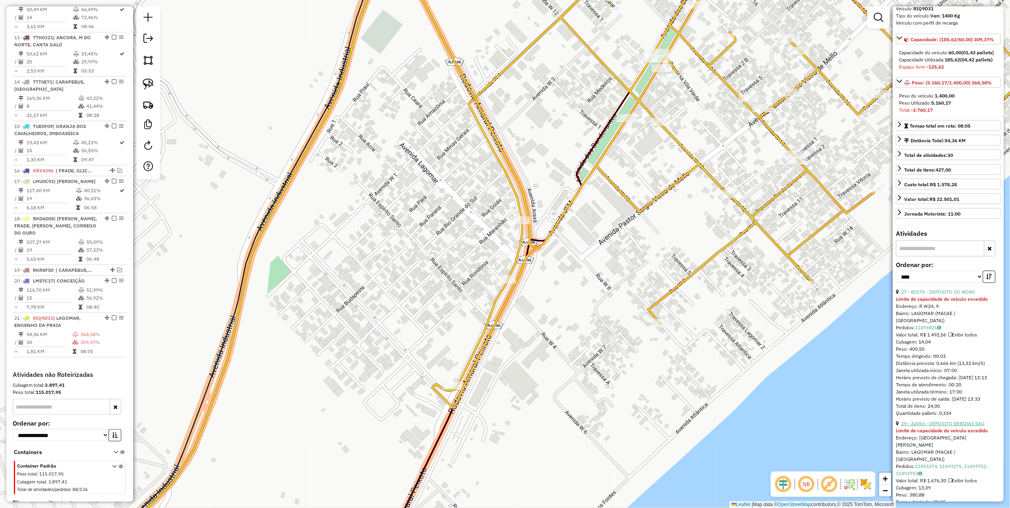
click at [943, 426] on link "29 - 32065 - DEPOSITO BEBIDAS SAO" at bounding box center [943, 423] width 84 height 6
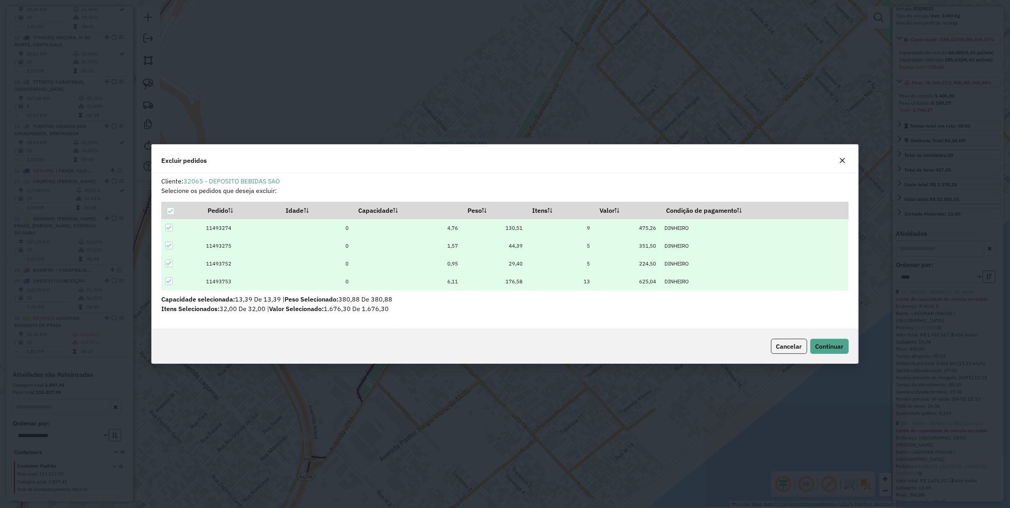
click at [831, 356] on div "Cancelar Continuar" at bounding box center [505, 346] width 706 height 34
click at [833, 352] on button "Continuar" at bounding box center [829, 346] width 38 height 15
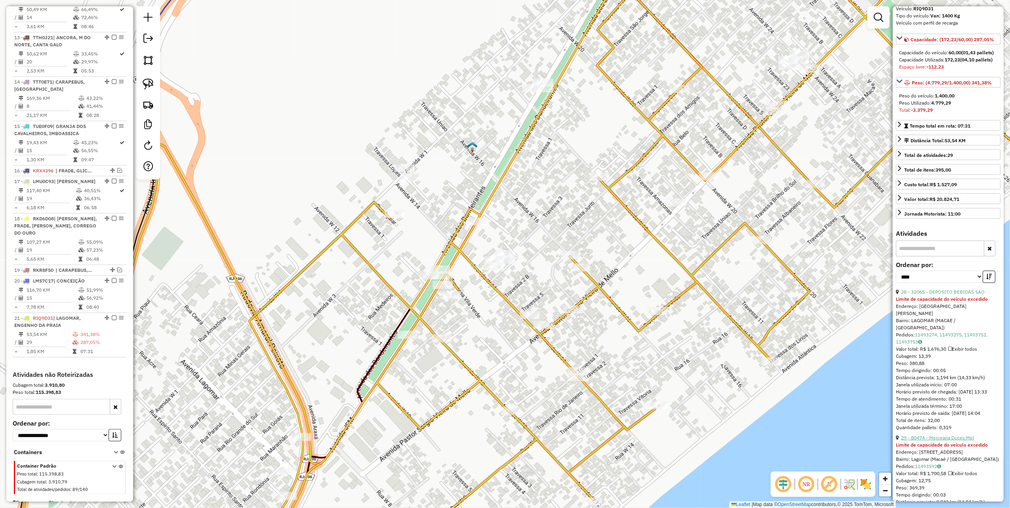
click at [936, 441] on link "29 - 80474 - Mercearia Doces Mel" at bounding box center [937, 438] width 73 height 6
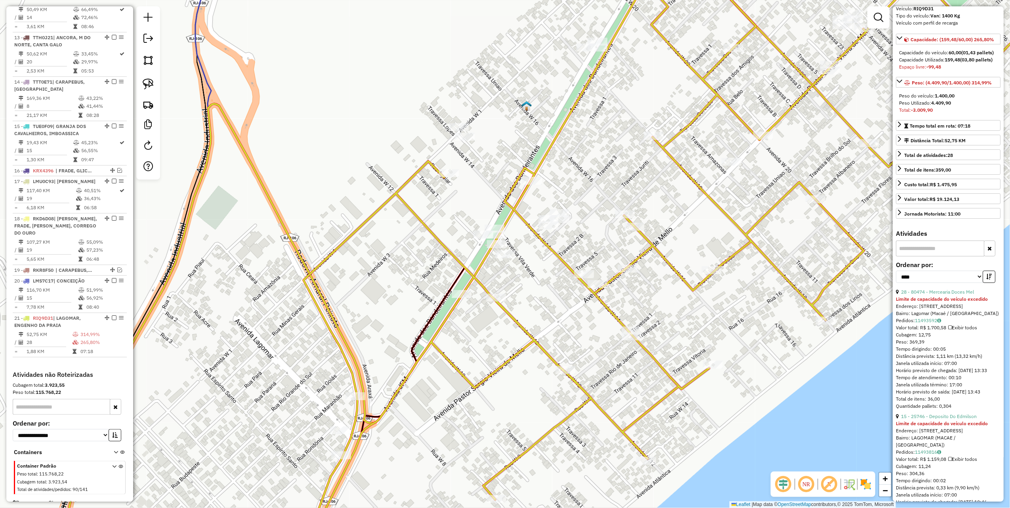
click at [926, 420] on div "15 - 25746 - Deposito Do Edmilson" at bounding box center [948, 416] width 105 height 7
click at [926, 419] on link "15 - 25746 - Deposito Do Edmilson" at bounding box center [939, 416] width 76 height 6
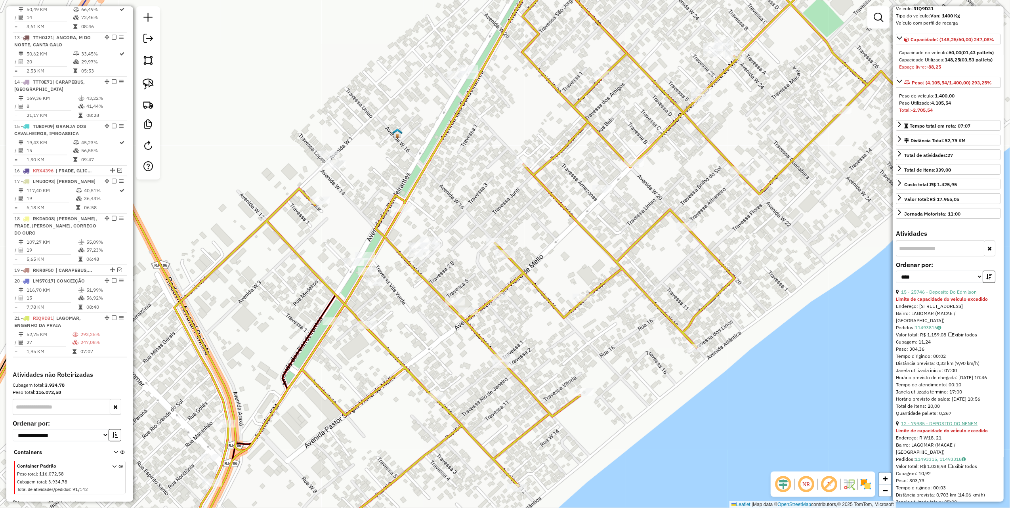
click at [955, 426] on link "12 - 79985 - DEPOSITO DO NENEM" at bounding box center [939, 423] width 76 height 6
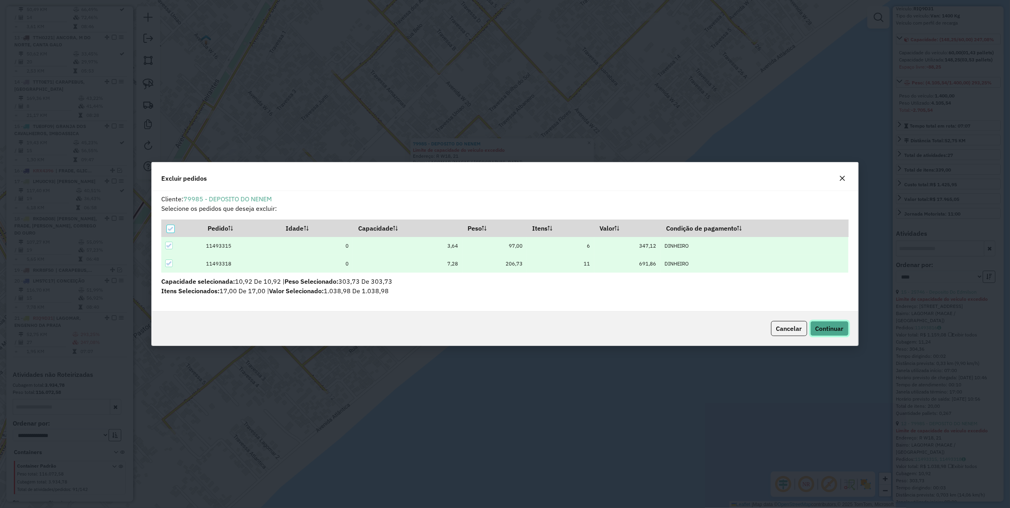
click at [832, 332] on span "Continuar" at bounding box center [829, 329] width 28 height 8
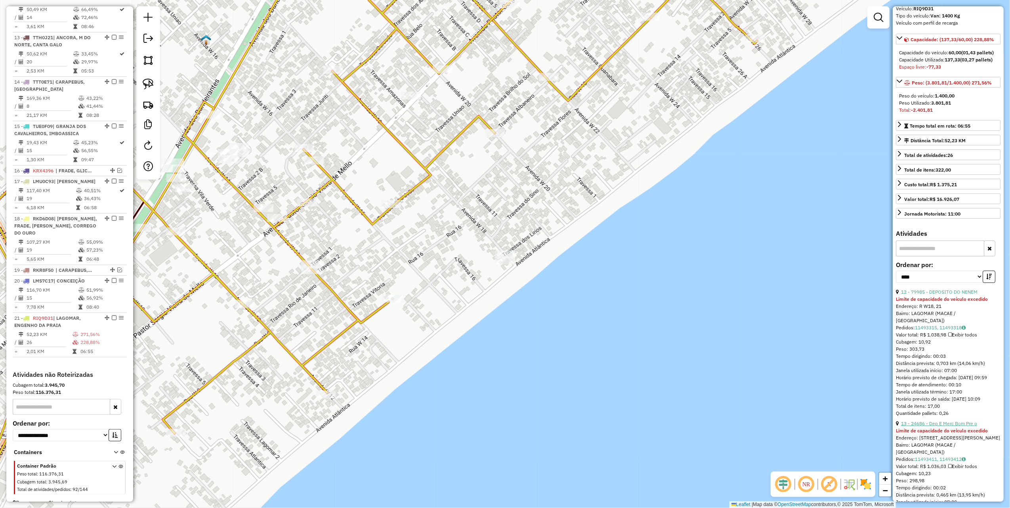
click at [942, 426] on link "13 - 24686 - Dep E Merc Bom Pre o" at bounding box center [939, 423] width 76 height 6
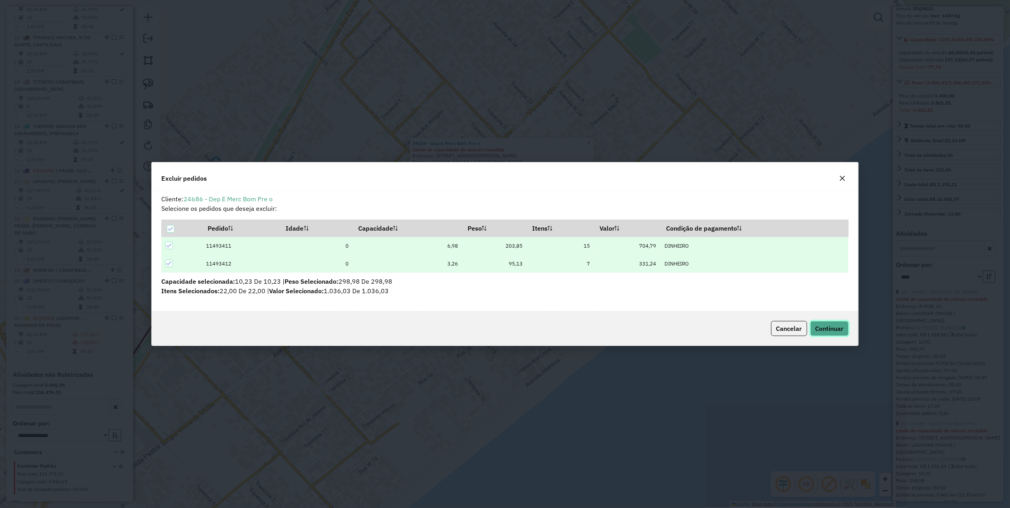
click at [810, 327] on button "Continuar" at bounding box center [829, 328] width 38 height 15
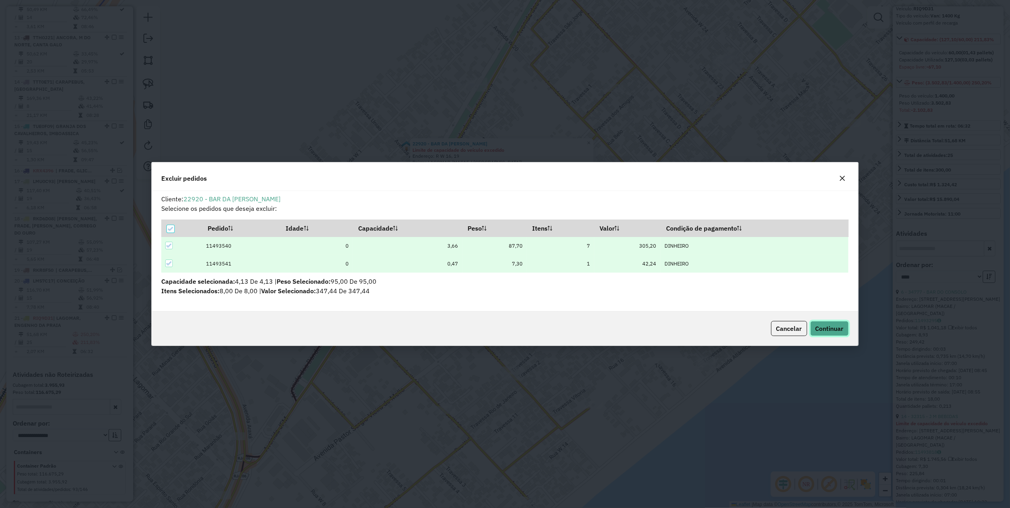
click at [820, 325] on span "Continuar" at bounding box center [829, 329] width 28 height 8
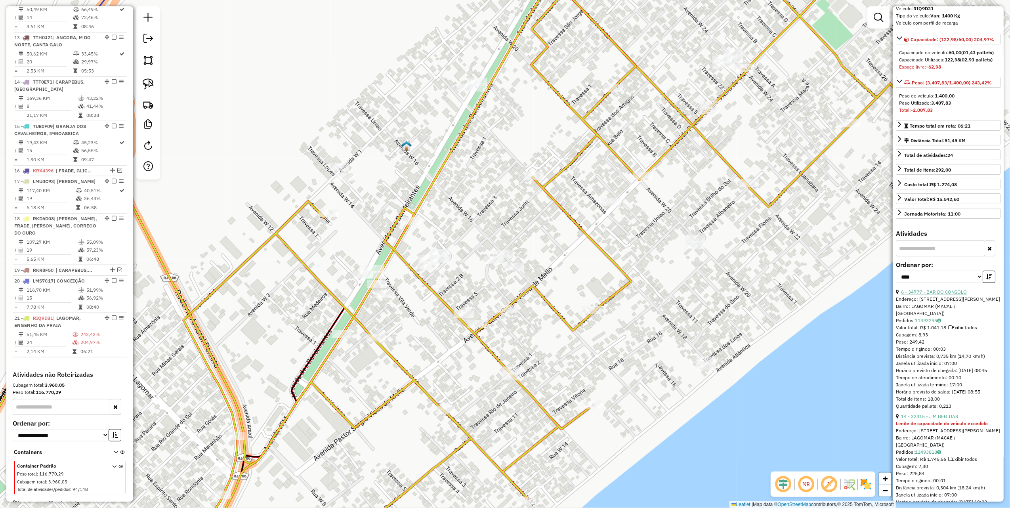
click at [915, 295] on link "6 - 34777 - BAR DO CONSOLO" at bounding box center [934, 292] width 66 height 6
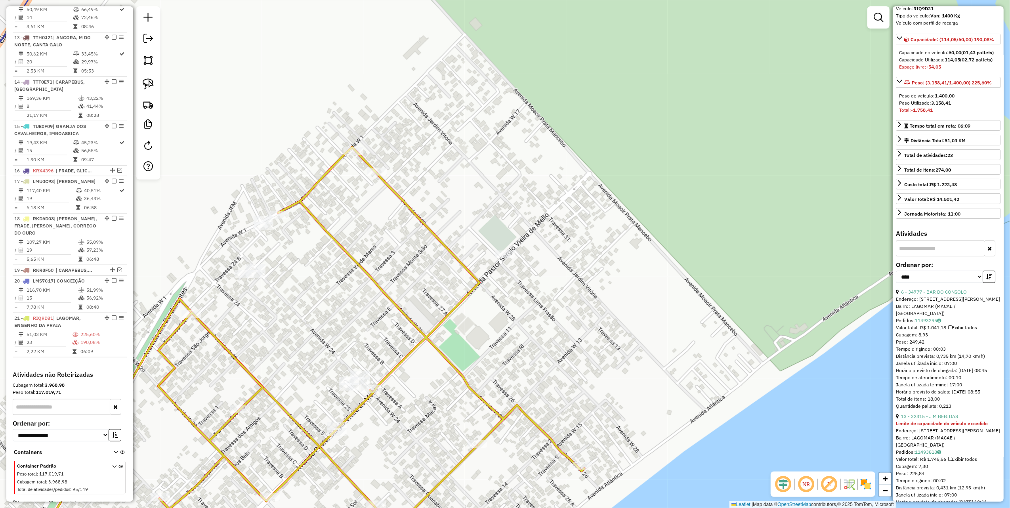
click at [926, 427] on div "Limite de capacidade do veículo excedido" at bounding box center [948, 423] width 105 height 7
click at [926, 419] on link "13 - 32315 - J M BEBIDAS" at bounding box center [929, 416] width 57 height 6
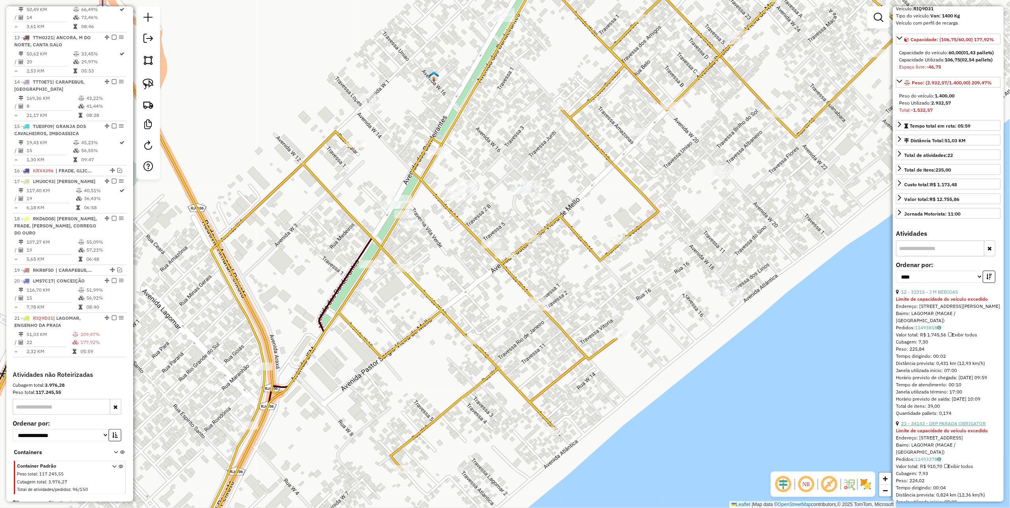
click at [948, 426] on link "23 - 34143 - DEP PARADA OBRIGATOR" at bounding box center [943, 423] width 85 height 6
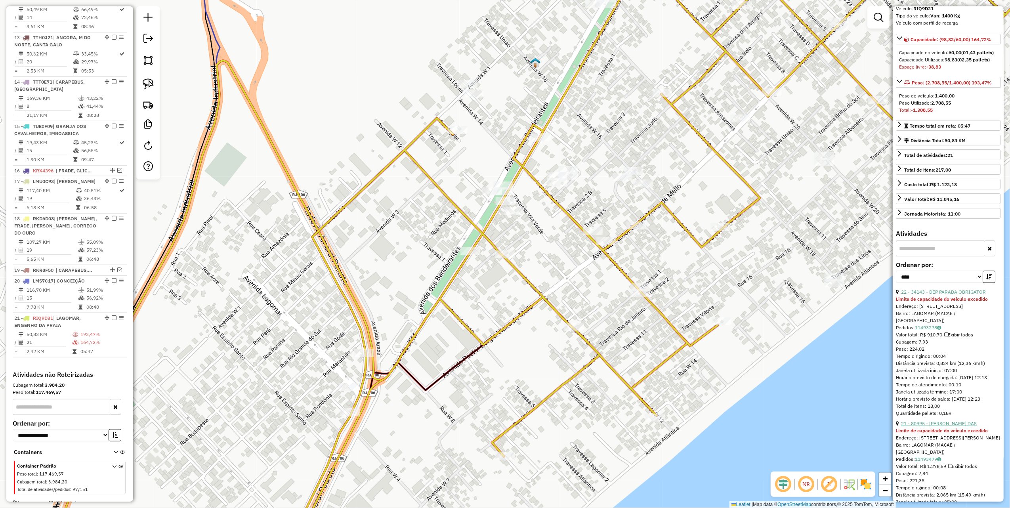
click at [930, 426] on link "21 - 80995 - ANDREA SOBRINHO DAS" at bounding box center [939, 423] width 76 height 6
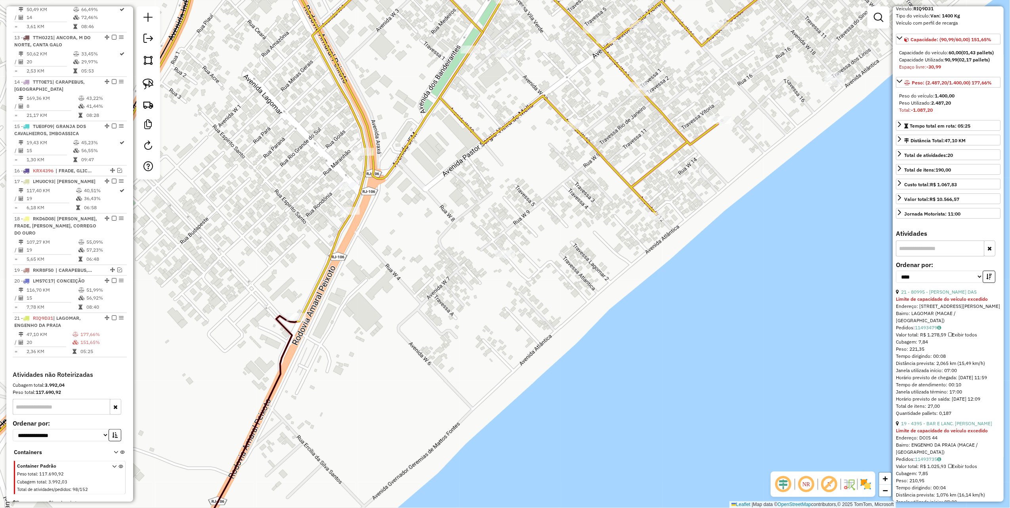
drag, startPoint x: 474, startPoint y: 184, endPoint x: 458, endPoint y: 230, distance: 48.5
click at [458, 230] on div "Janela de atendimento Grade de atendimento Capacidade Transportadoras Veículos …" at bounding box center [505, 254] width 1010 height 508
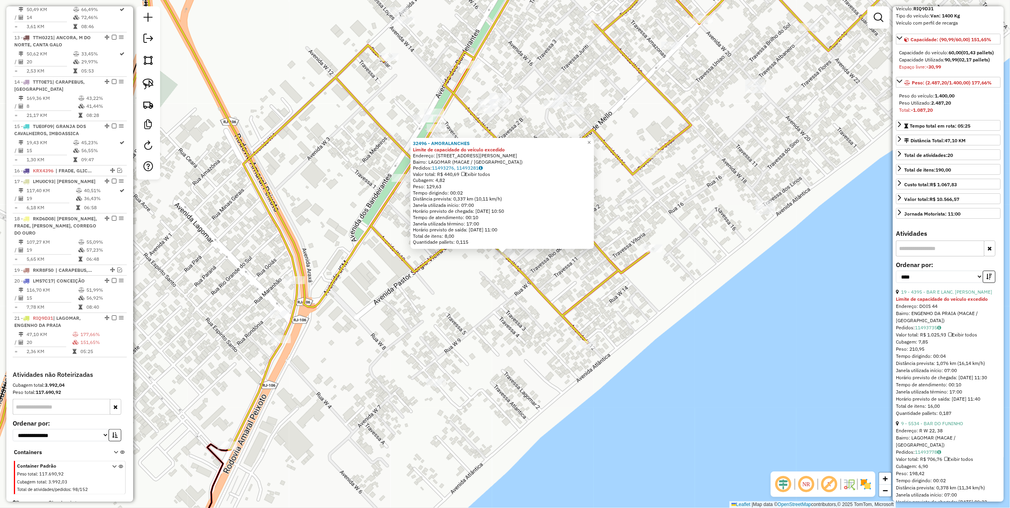
click at [958, 296] on div "19 - 4395 - BAR E LANC. IVAN" at bounding box center [948, 291] width 105 height 7
click at [956, 295] on link "19 - 4395 - BAR E LANC. IVAN" at bounding box center [946, 292] width 91 height 6
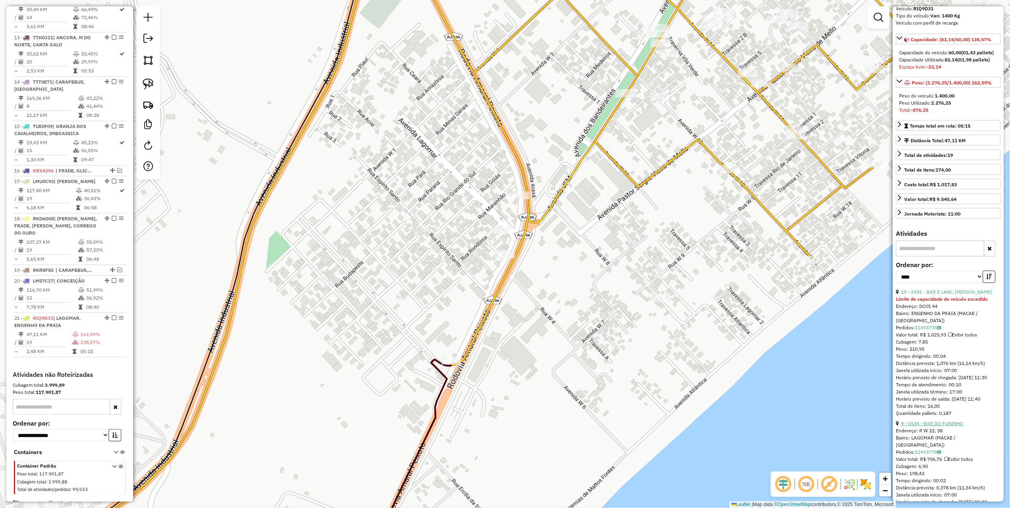
click at [945, 426] on link "9 - 5534 - BAR DO FUNINHO" at bounding box center [932, 423] width 62 height 6
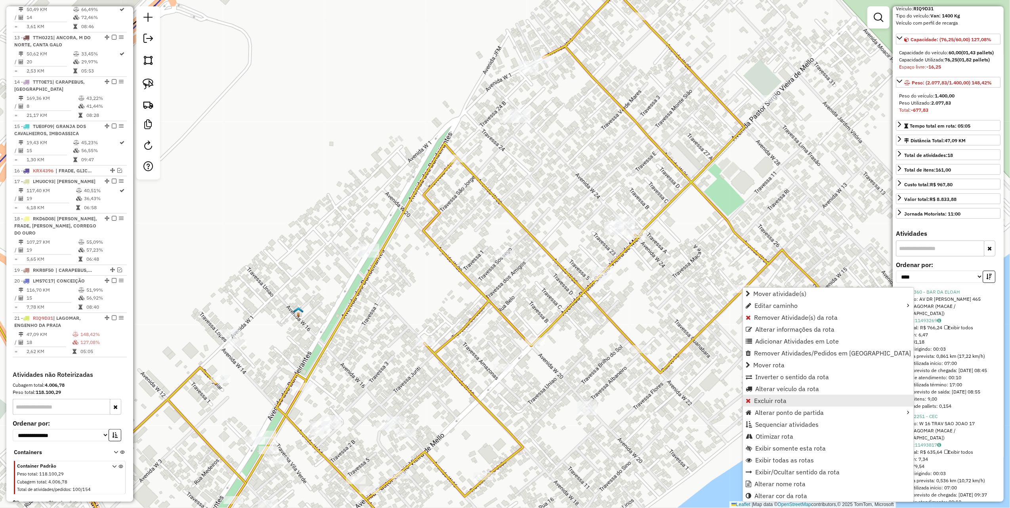
click at [781, 402] on span "Excluir rota" at bounding box center [770, 400] width 32 height 6
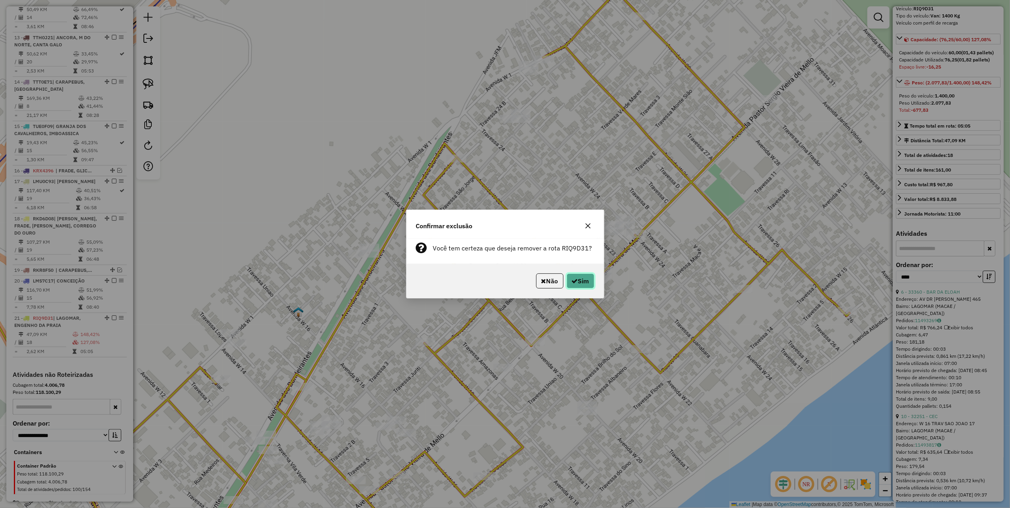
click at [578, 278] on button "Sim" at bounding box center [581, 280] width 28 height 15
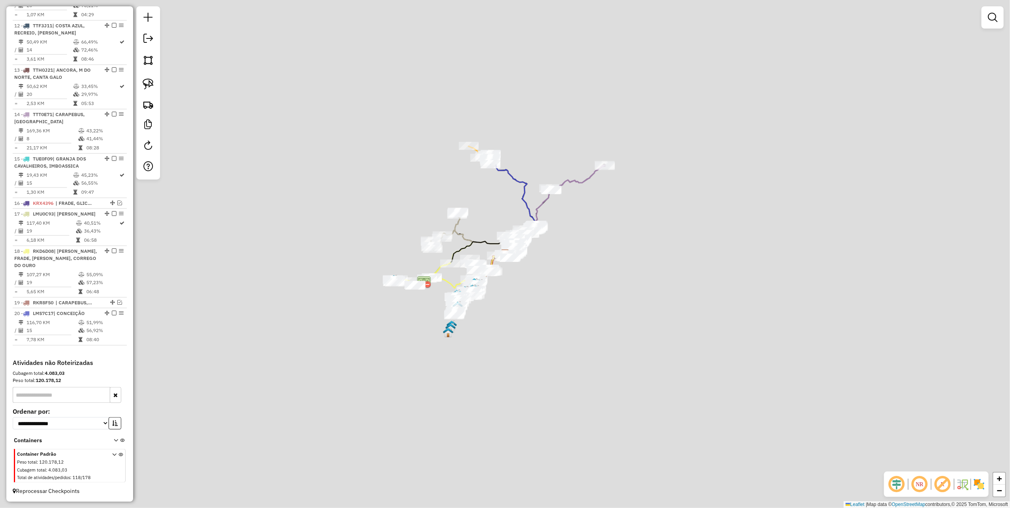
scroll to position [793, 0]
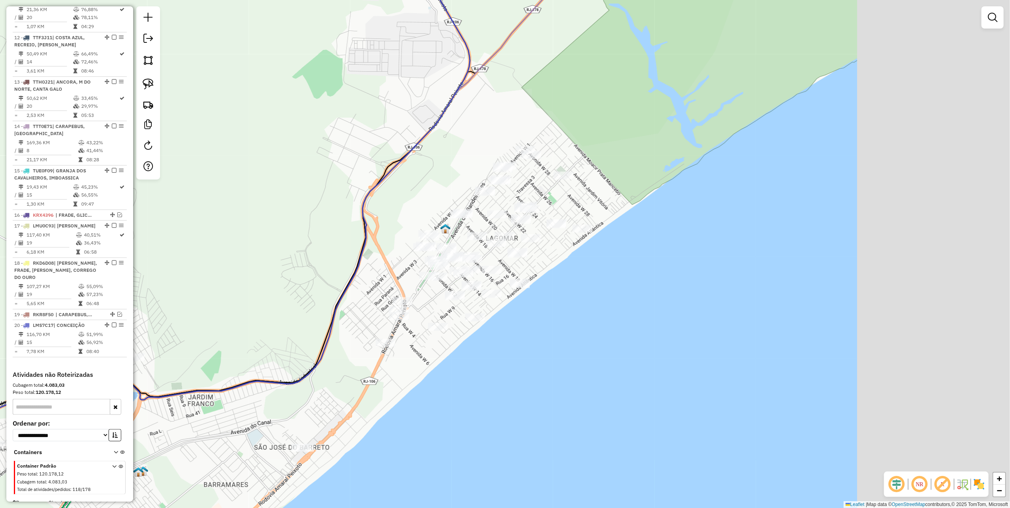
drag, startPoint x: 663, startPoint y: 162, endPoint x: 459, endPoint y: 119, distance: 208.1
click at [463, 110] on div "Janela de atendimento Grade de atendimento Capacidade Transportadoras Veículos …" at bounding box center [505, 254] width 1010 height 508
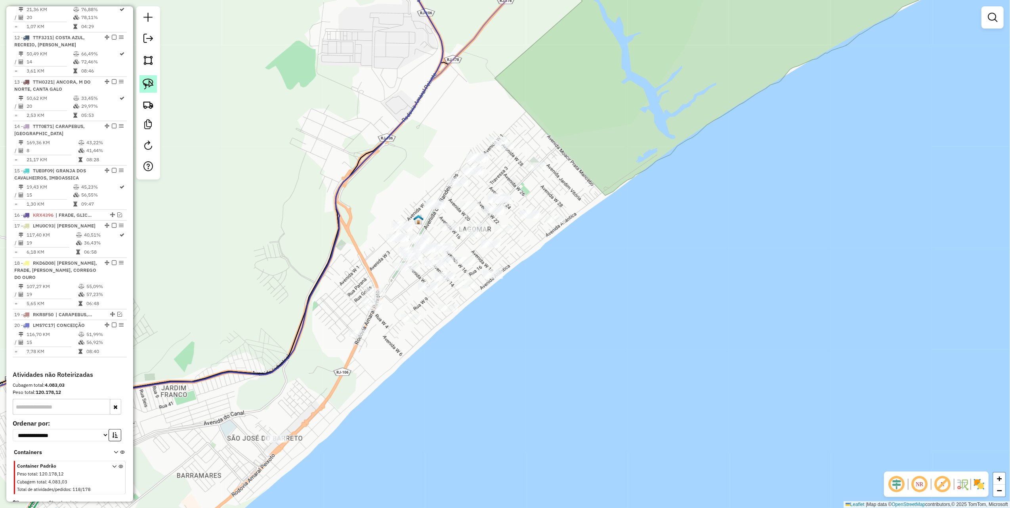
click at [151, 84] on img at bounding box center [148, 83] width 11 height 11
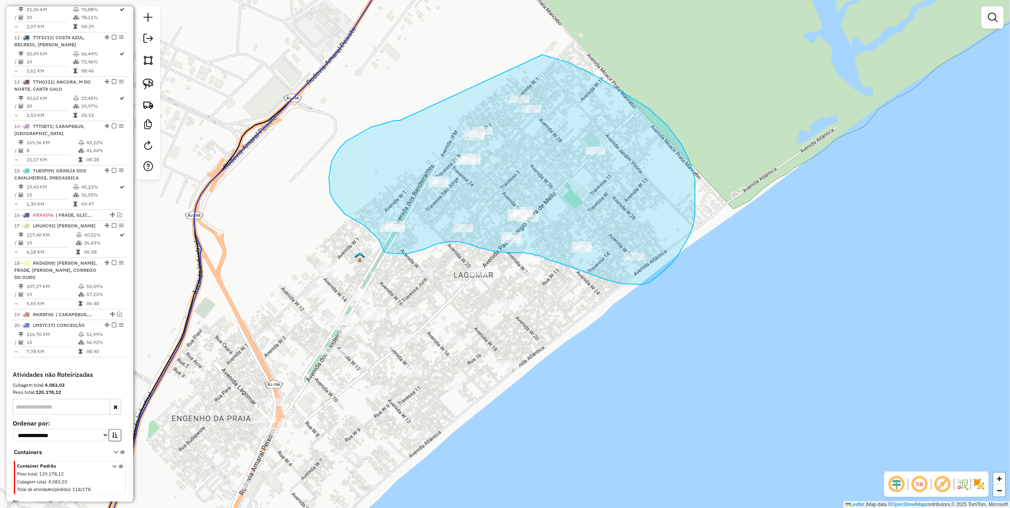
drag, startPoint x: 339, startPoint y: 148, endPoint x: 535, endPoint y: 54, distance: 216.9
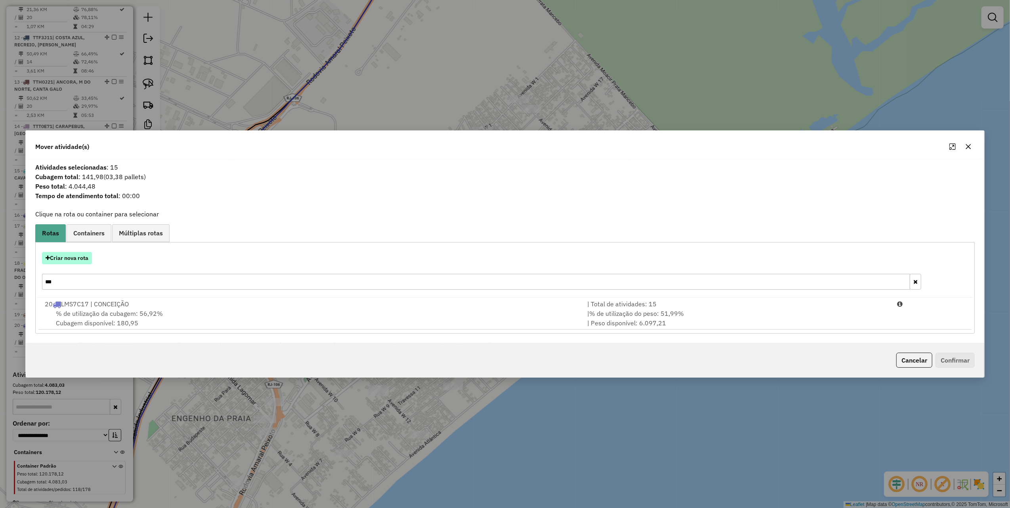
click at [78, 257] on button "Criar nova rota" at bounding box center [67, 258] width 50 height 12
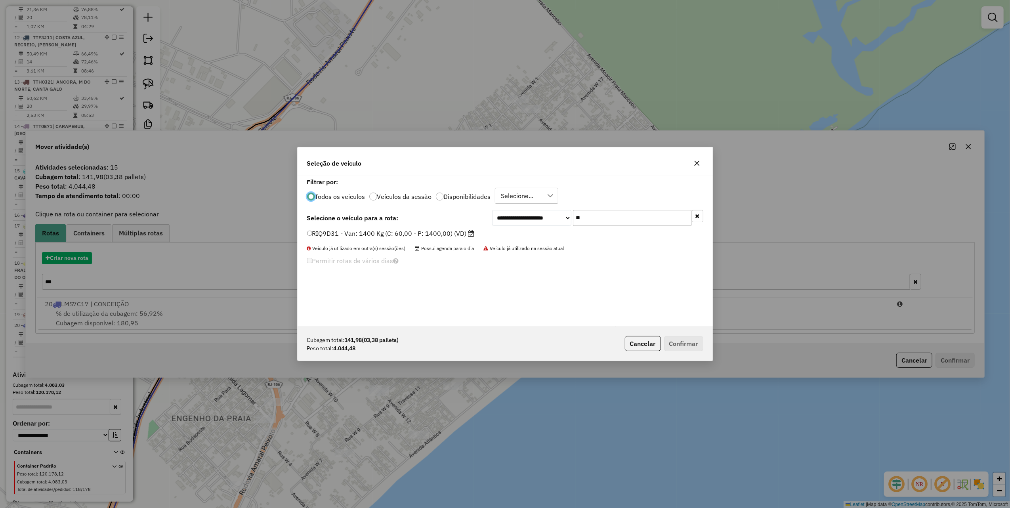
scroll to position [4, 2]
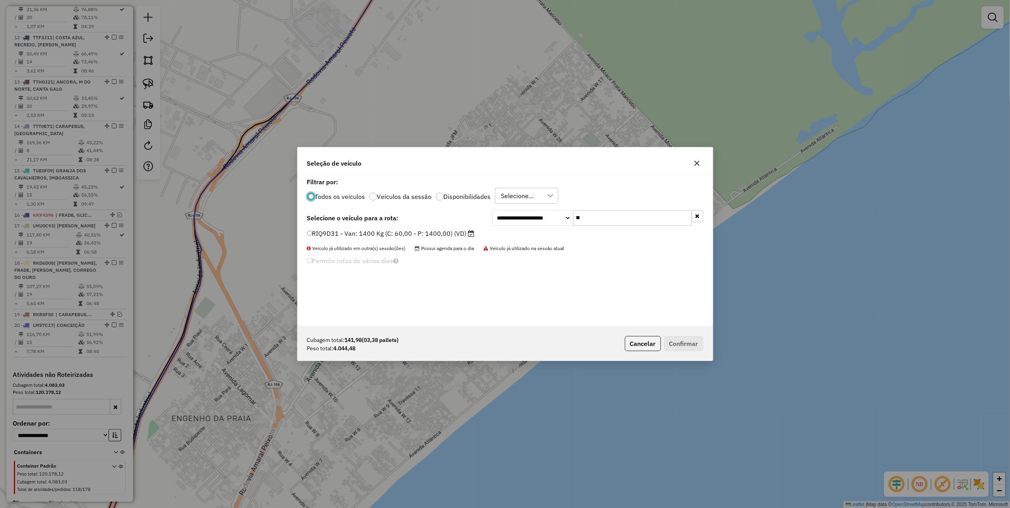
click at [633, 220] on input "**" at bounding box center [632, 218] width 119 height 16
type input "***"
click at [444, 237] on label "TUM0F36 - Toco: 7900 Kg (C: 336,00 - P: 7900,00) (VD)" at bounding box center [395, 234] width 176 height 10
click at [687, 340] on button "Confirmar" at bounding box center [683, 343] width 39 height 15
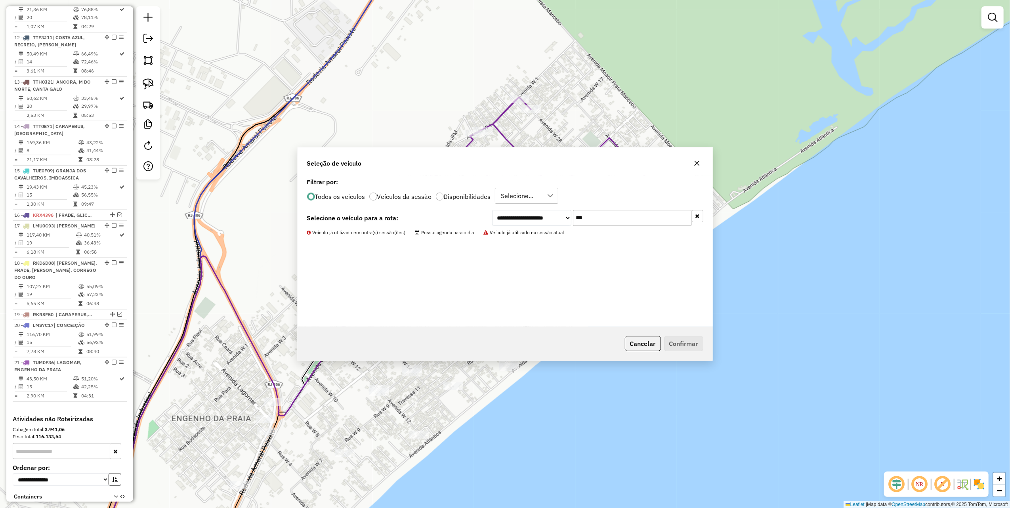
scroll to position [837, 0]
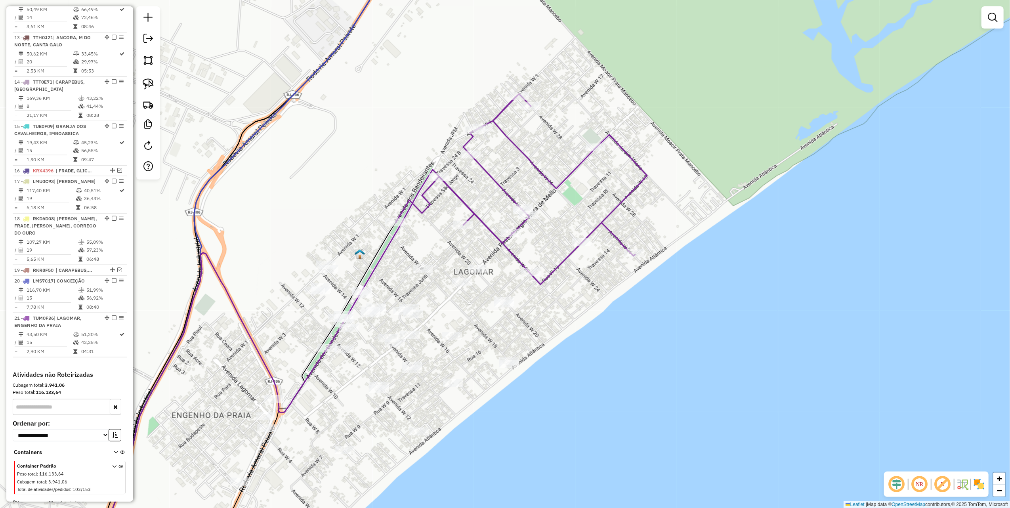
drag, startPoint x: 375, startPoint y: 172, endPoint x: 430, endPoint y: 102, distance: 88.6
click at [430, 103] on div "Janela de atendimento Grade de atendimento Capacidade Transportadoras Veículos …" at bounding box center [505, 254] width 1010 height 508
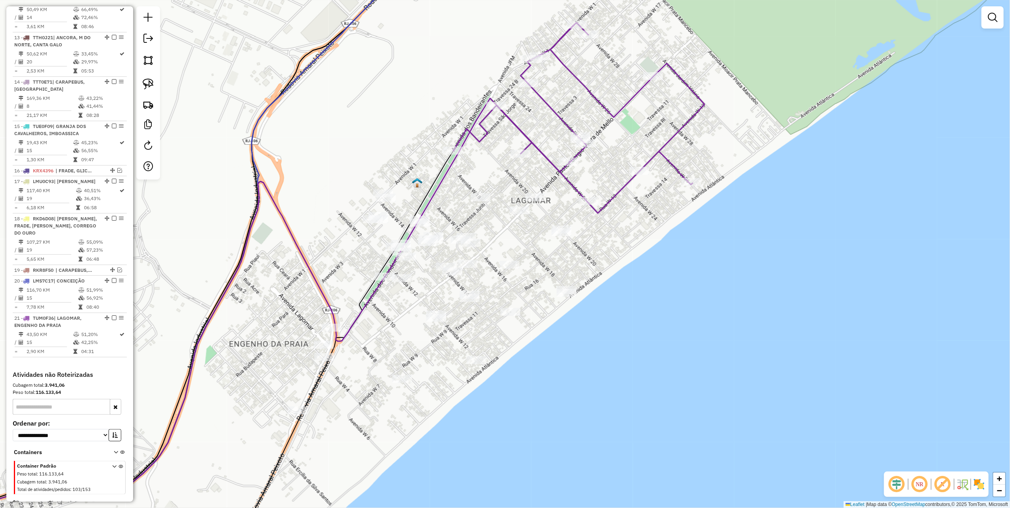
drag, startPoint x: 153, startPoint y: 80, endPoint x: 329, endPoint y: 147, distance: 188.9
click at [153, 80] on img at bounding box center [148, 83] width 11 height 11
drag, startPoint x: 628, startPoint y: 197, endPoint x: 590, endPoint y: 208, distance: 39.4
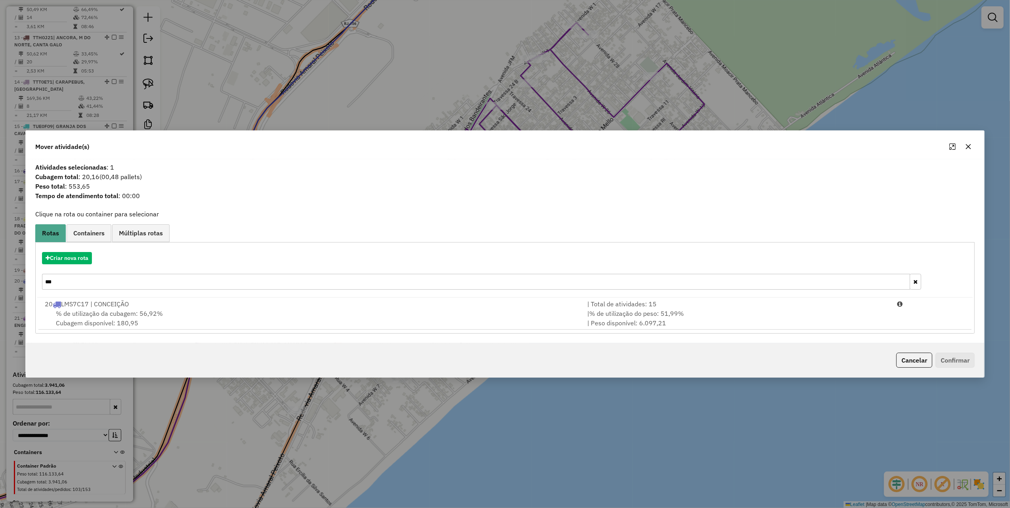
click at [134, 285] on input "***" at bounding box center [476, 282] width 868 height 16
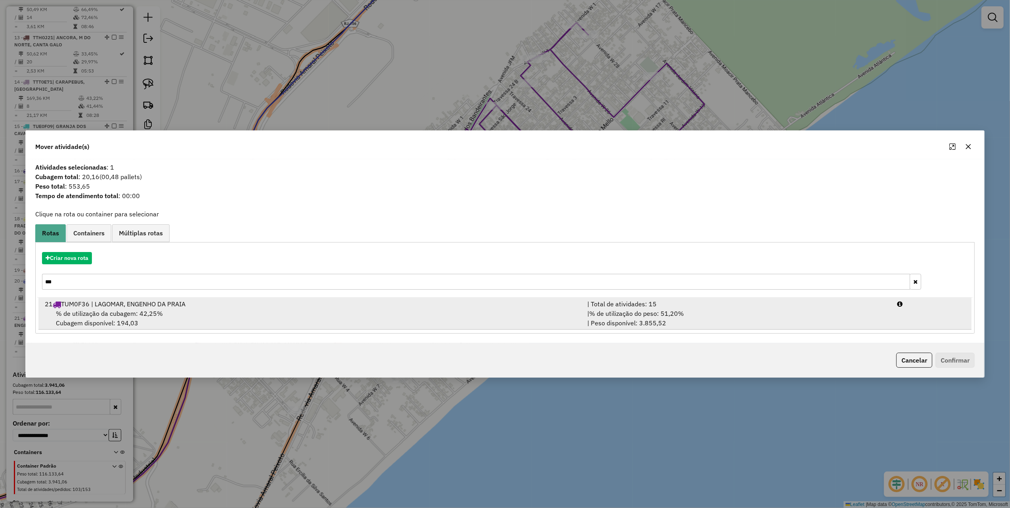
type input "***"
click at [229, 315] on div "% de utilização da cubagem: 42,25% Cubagem disponível: 194,03" at bounding box center [311, 318] width 542 height 19
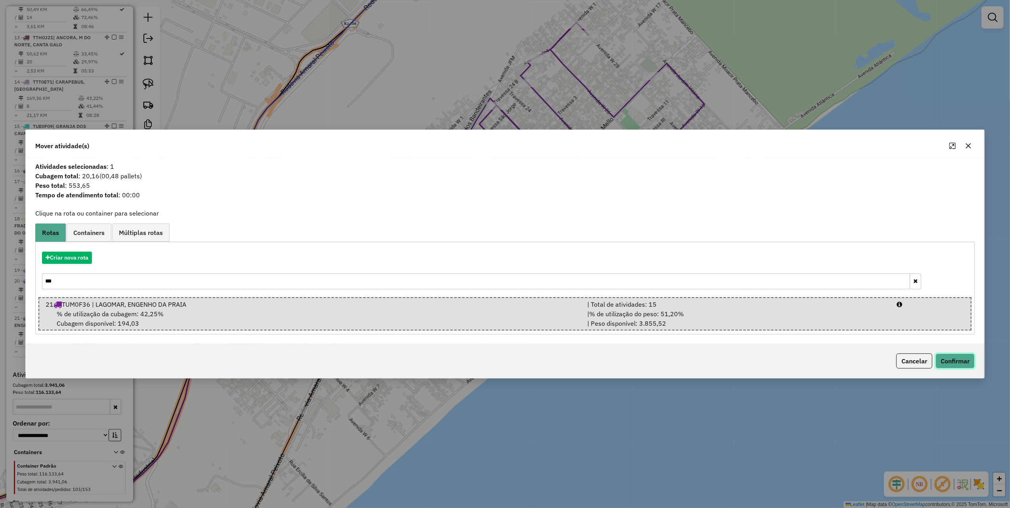
click at [953, 365] on button "Confirmar" at bounding box center [955, 360] width 39 height 15
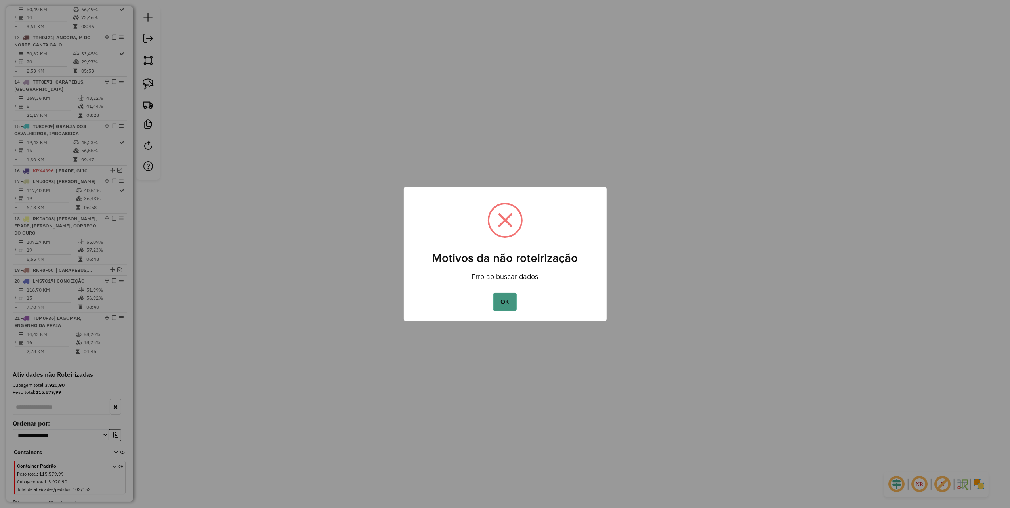
click at [509, 306] on button "OK" at bounding box center [504, 302] width 23 height 18
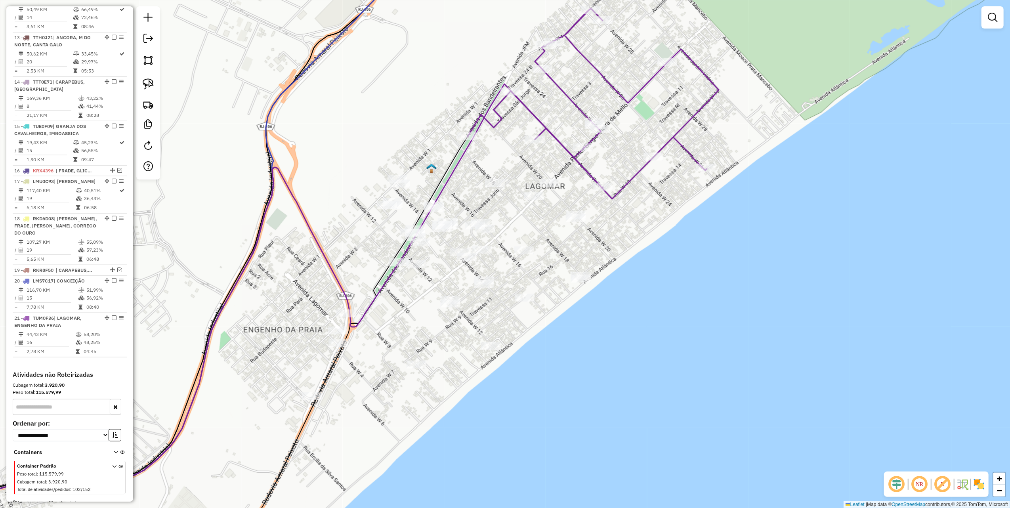
drag, startPoint x: 332, startPoint y: 128, endPoint x: 379, endPoint y: 86, distance: 62.6
click at [378, 86] on div "Janela de atendimento Grade de atendimento Capacidade Transportadoras Veículos …" at bounding box center [505, 254] width 1010 height 508
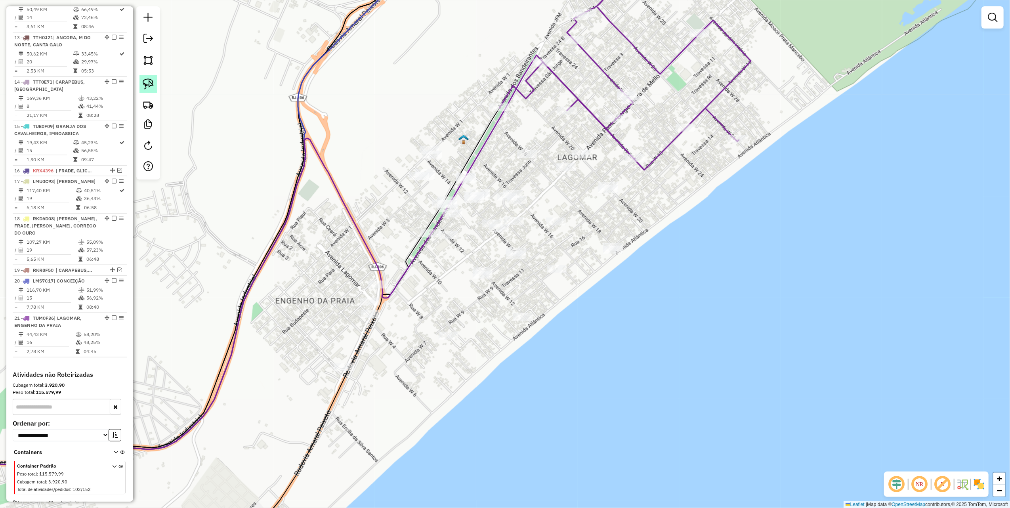
click at [153, 81] on img at bounding box center [148, 83] width 11 height 11
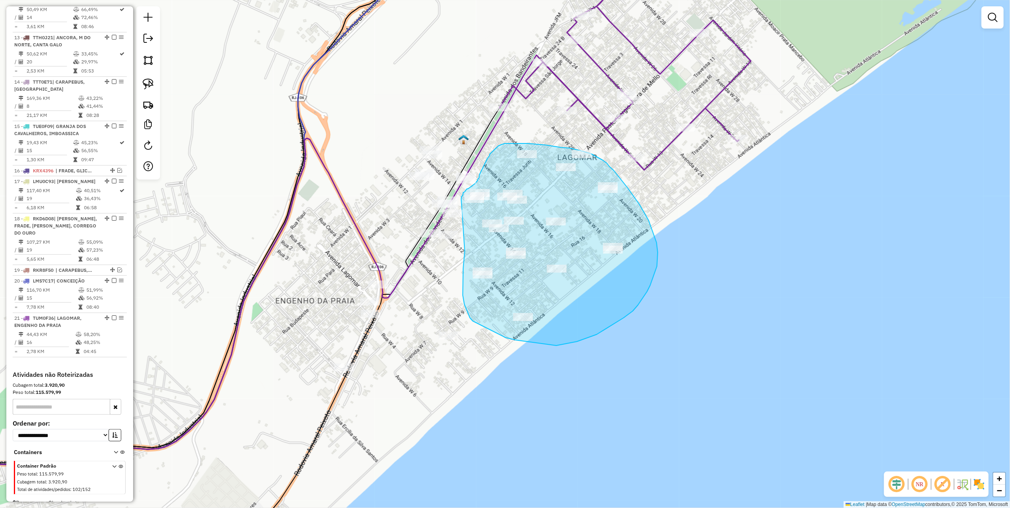
drag, startPoint x: 465, startPoint y: 251, endPoint x: 461, endPoint y: 199, distance: 52.4
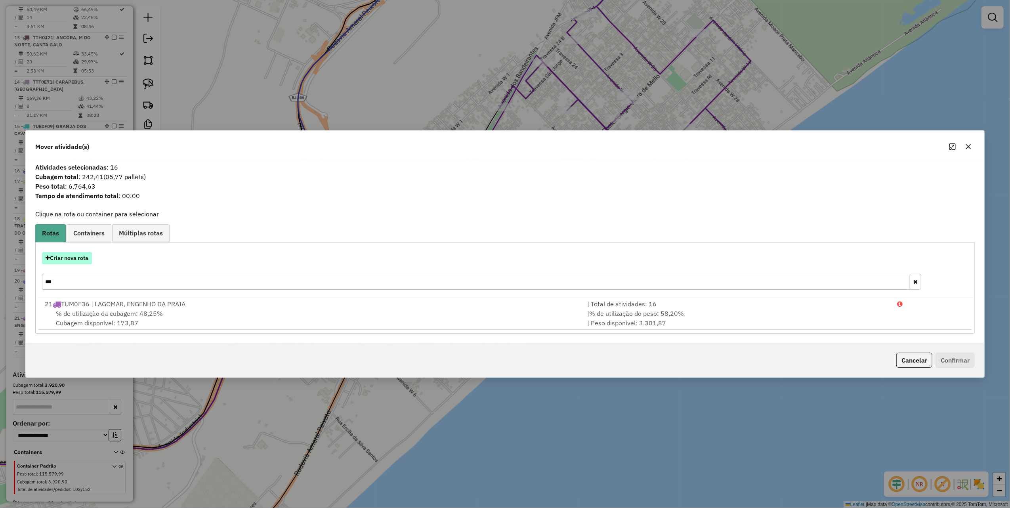
click at [80, 261] on button "Criar nova rota" at bounding box center [67, 258] width 50 height 12
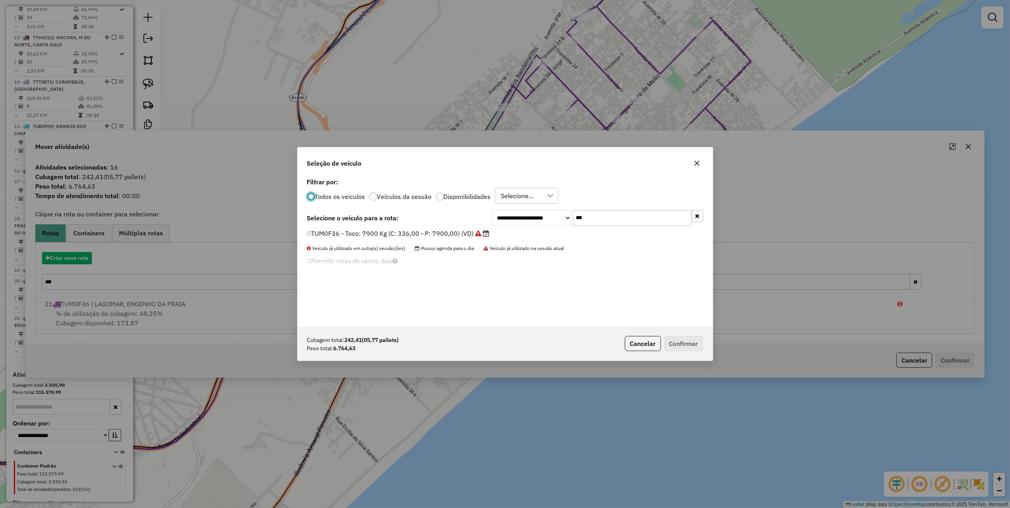
scroll to position [4, 2]
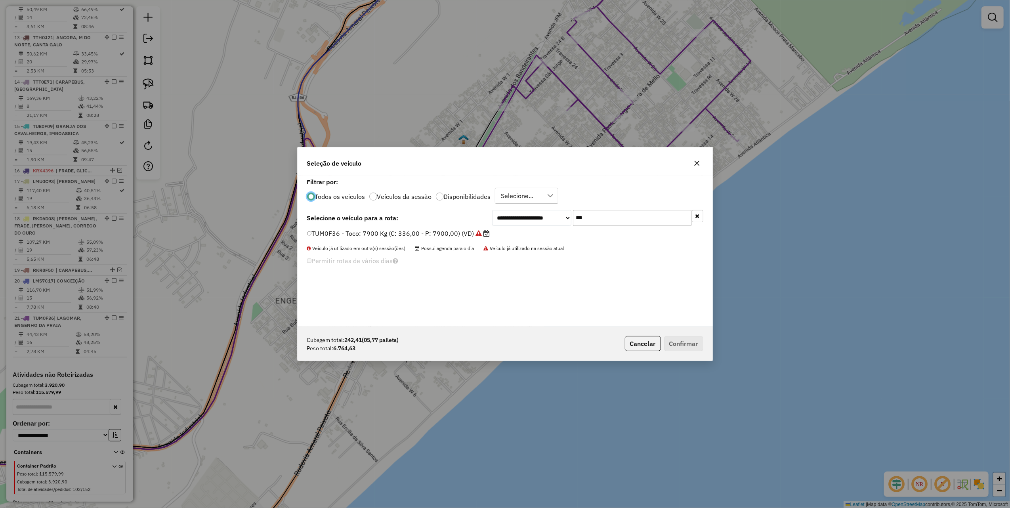
click at [621, 227] on div "**********" at bounding box center [505, 251] width 415 height 151
click at [622, 218] on input "***" at bounding box center [632, 218] width 119 height 16
type input "***"
click at [472, 235] on label "LTC7D16 - Toco: 7900 Kg (C: 336,00 - P: 7900,00) (VD)" at bounding box center [394, 234] width 174 height 10
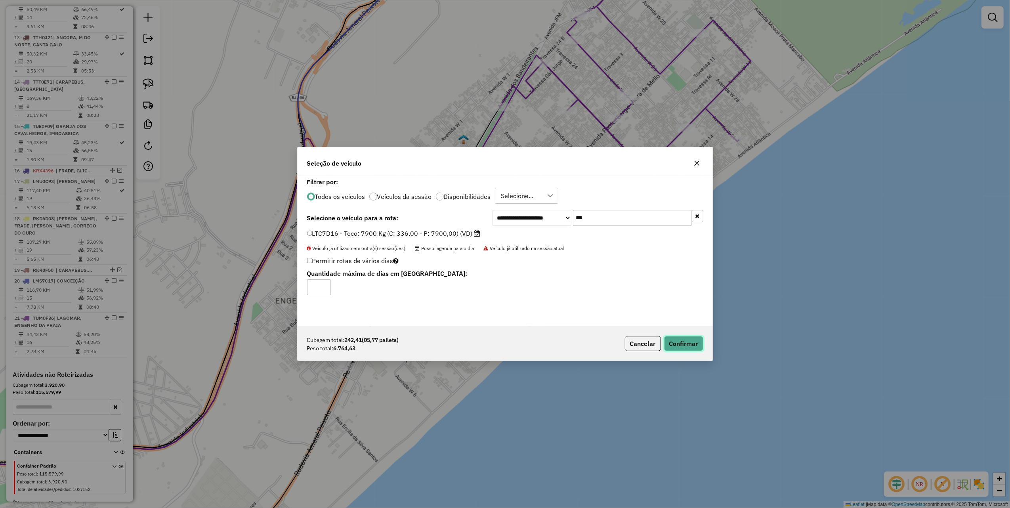
click at [680, 346] on button "Confirmar" at bounding box center [683, 343] width 39 height 15
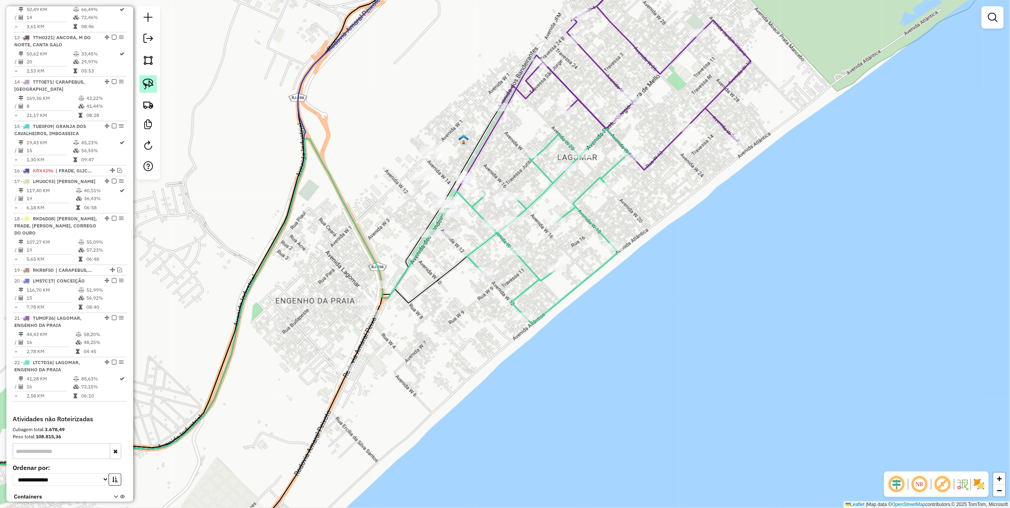
click at [145, 81] on img at bounding box center [148, 83] width 11 height 11
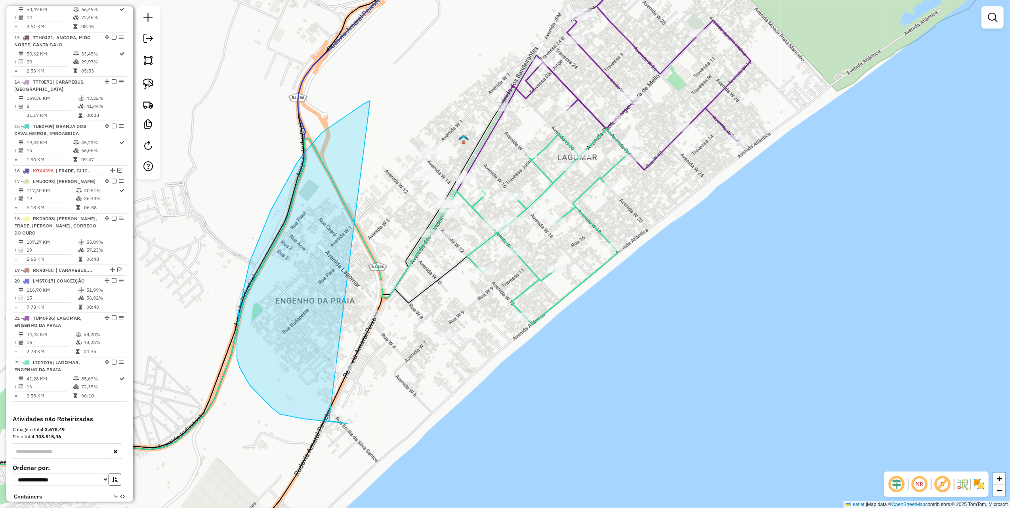
drag, startPoint x: 322, startPoint y: 132, endPoint x: 271, endPoint y: 394, distance: 266.4
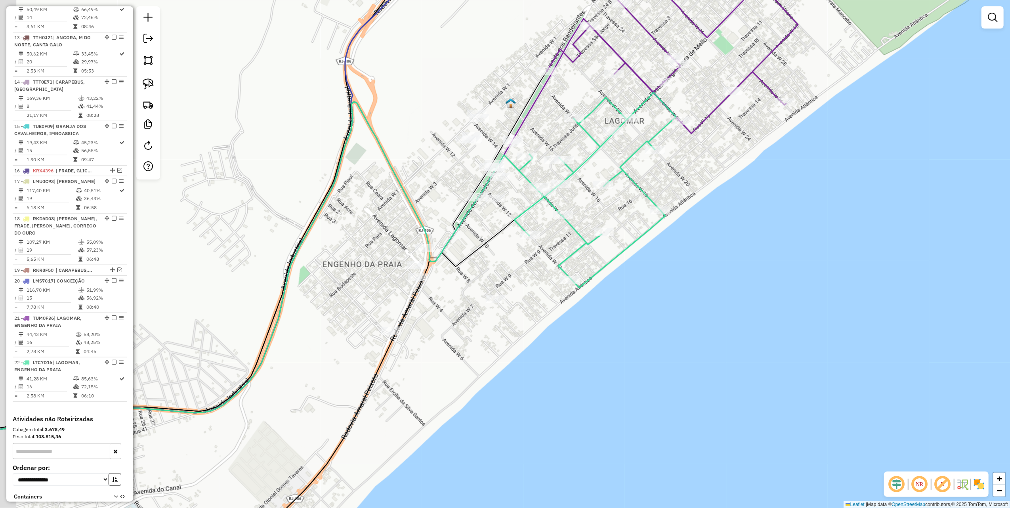
drag, startPoint x: 298, startPoint y: 348, endPoint x: 373, endPoint y: 267, distance: 110.5
click at [368, 277] on div "Janela de atendimento Grade de atendimento Capacidade Transportadoras Veículos …" at bounding box center [505, 254] width 1010 height 508
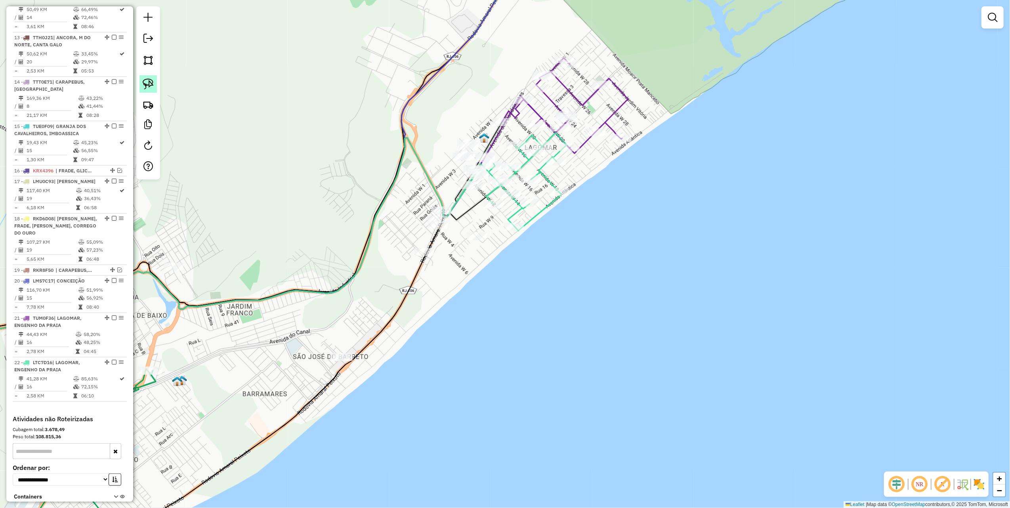
click at [153, 86] on img at bounding box center [148, 83] width 11 height 11
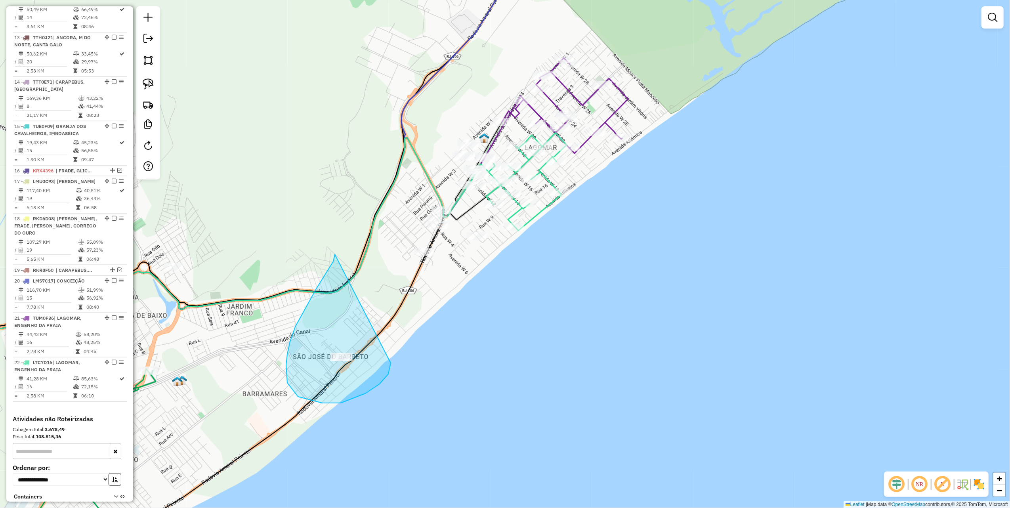
drag, startPoint x: 333, startPoint y: 262, endPoint x: 391, endPoint y: 362, distance: 115.5
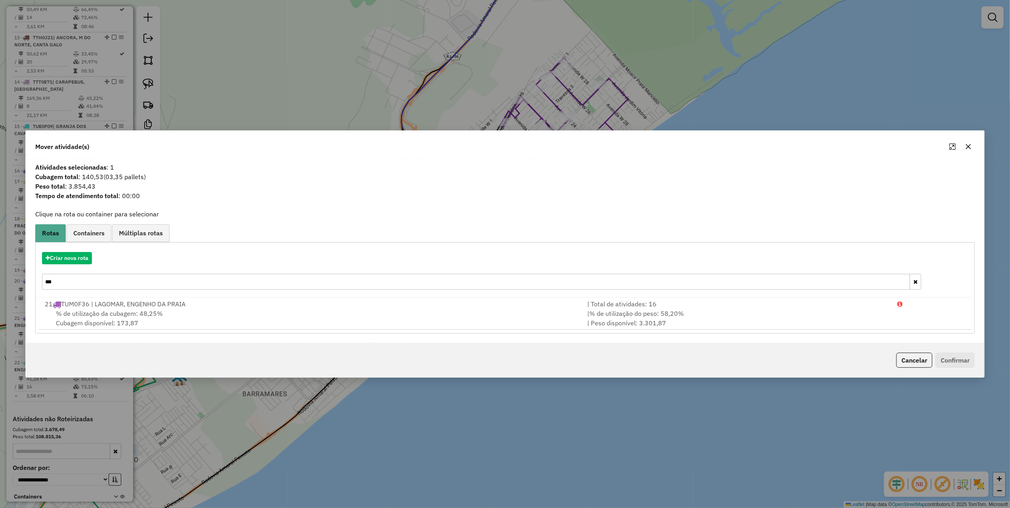
click at [966, 145] on icon "button" at bounding box center [968, 146] width 6 height 6
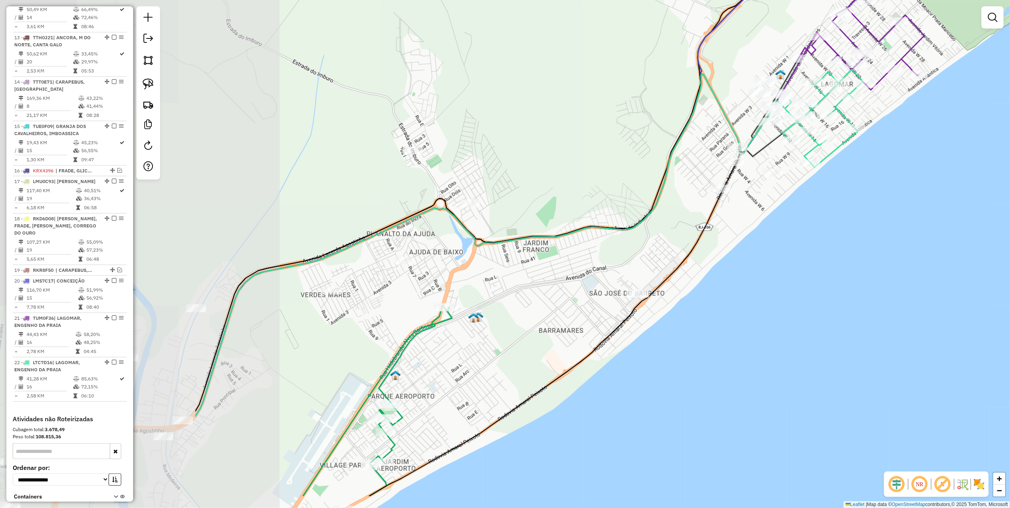
drag, startPoint x: 330, startPoint y: 173, endPoint x: 561, endPoint y: 120, distance: 237.8
click at [629, 109] on div "Janela de atendimento Grade de atendimento Capacidade Transportadoras Veículos …" at bounding box center [505, 254] width 1010 height 508
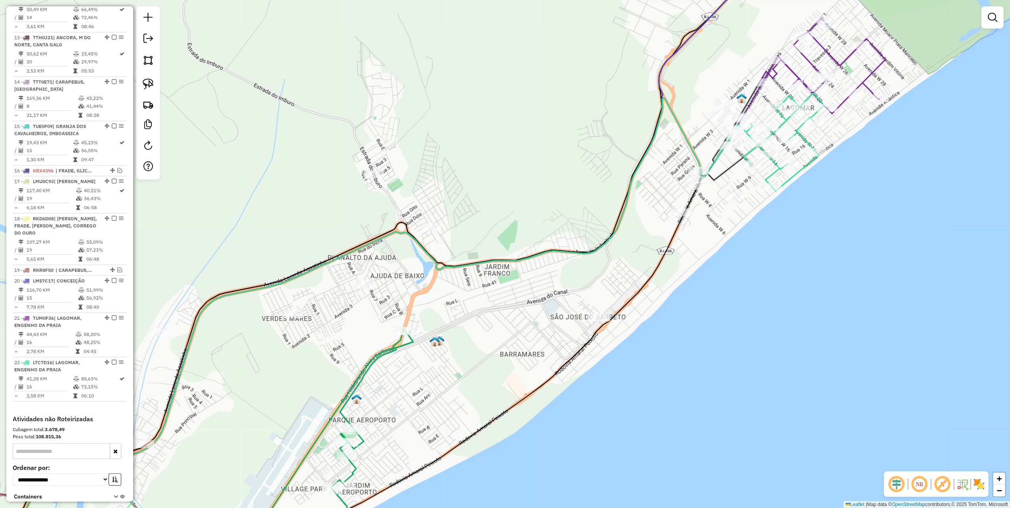
drag, startPoint x: 380, startPoint y: 90, endPoint x: 271, endPoint y: 134, distance: 117.2
click at [281, 137] on div "Janela de atendimento Grade de atendimento Capacidade Transportadoras Veículos …" at bounding box center [505, 254] width 1010 height 508
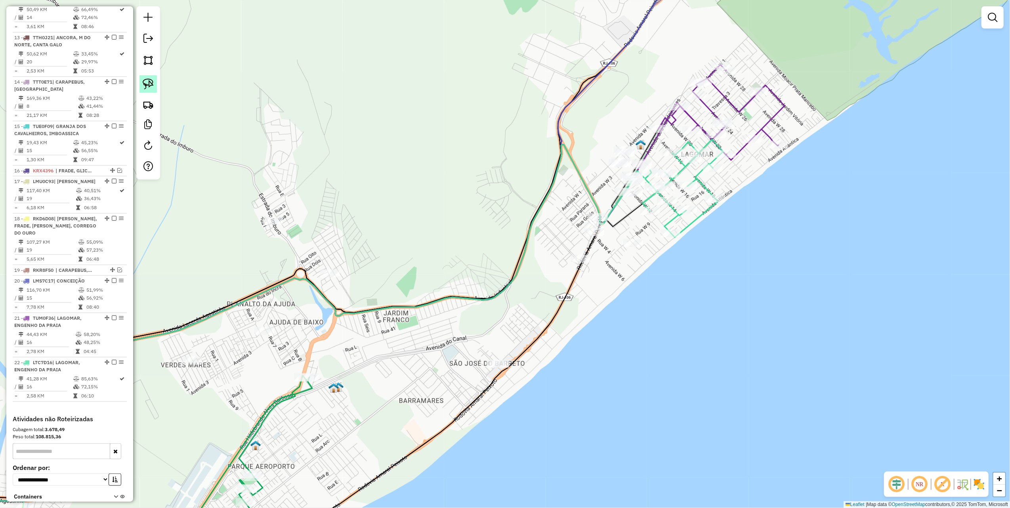
click at [149, 82] on img at bounding box center [148, 83] width 11 height 11
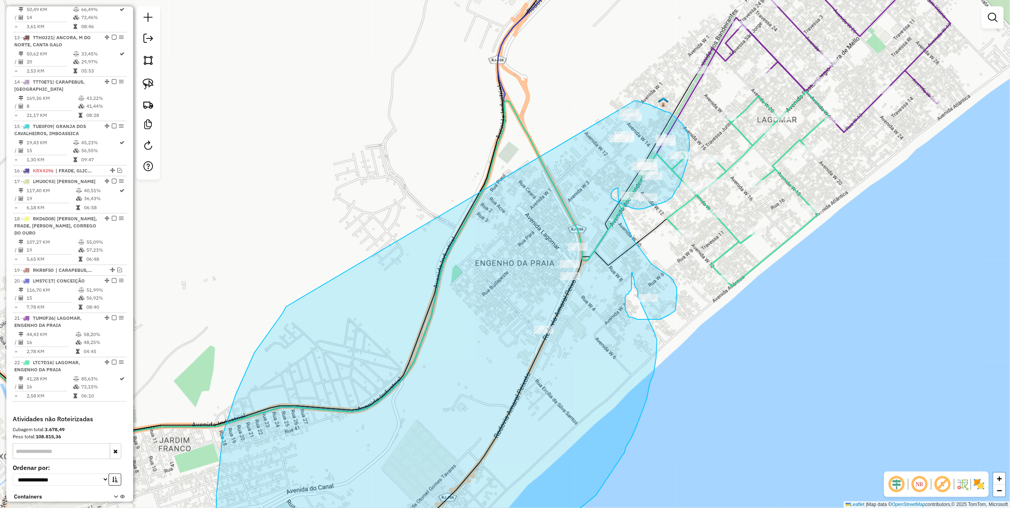
drag, startPoint x: 452, startPoint y: 247, endPoint x: 612, endPoint y: 99, distance: 218.4
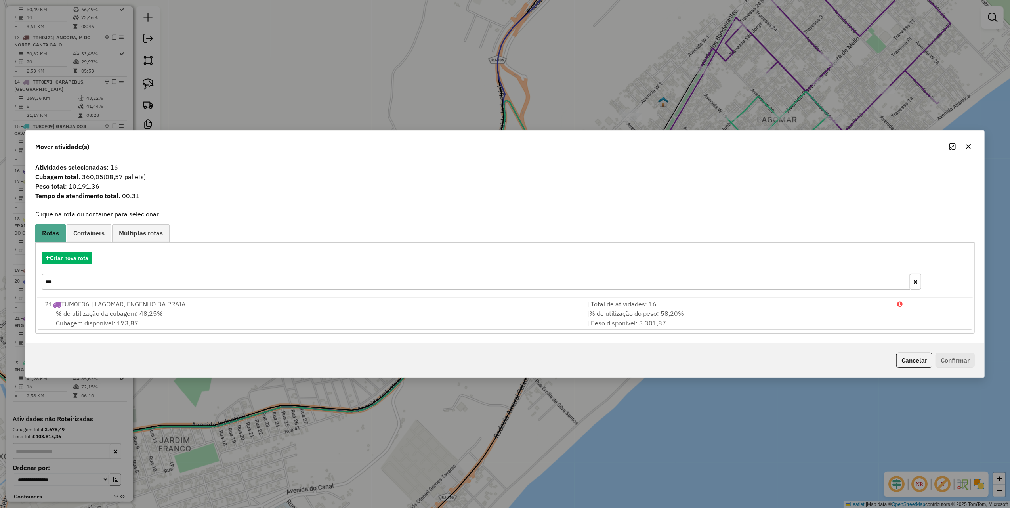
click at [967, 146] on icon "button" at bounding box center [968, 146] width 6 height 6
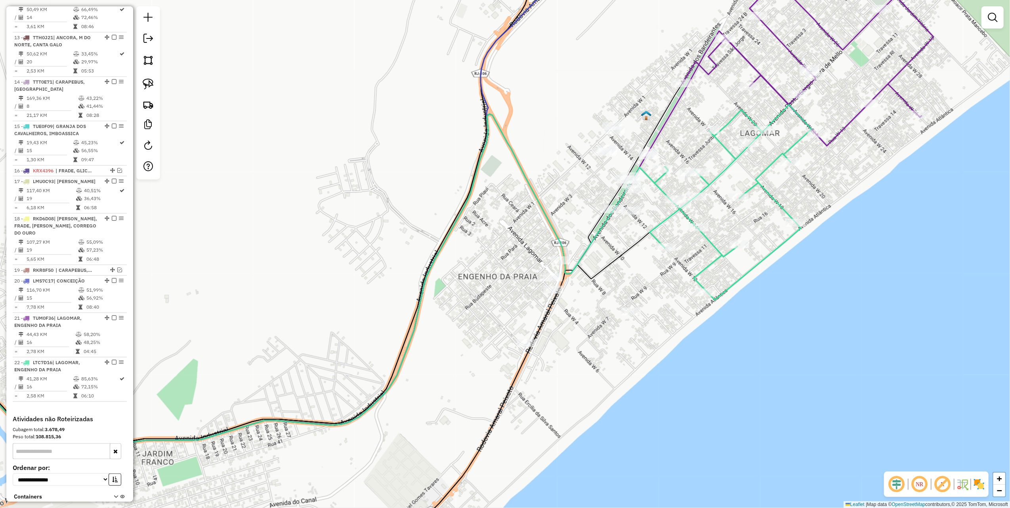
drag, startPoint x: 630, startPoint y: 108, endPoint x: 569, endPoint y: 142, distance: 69.5
click at [564, 146] on div "Janela de atendimento Grade de atendimento Capacidade Transportadoras Veículos …" at bounding box center [505, 254] width 1010 height 508
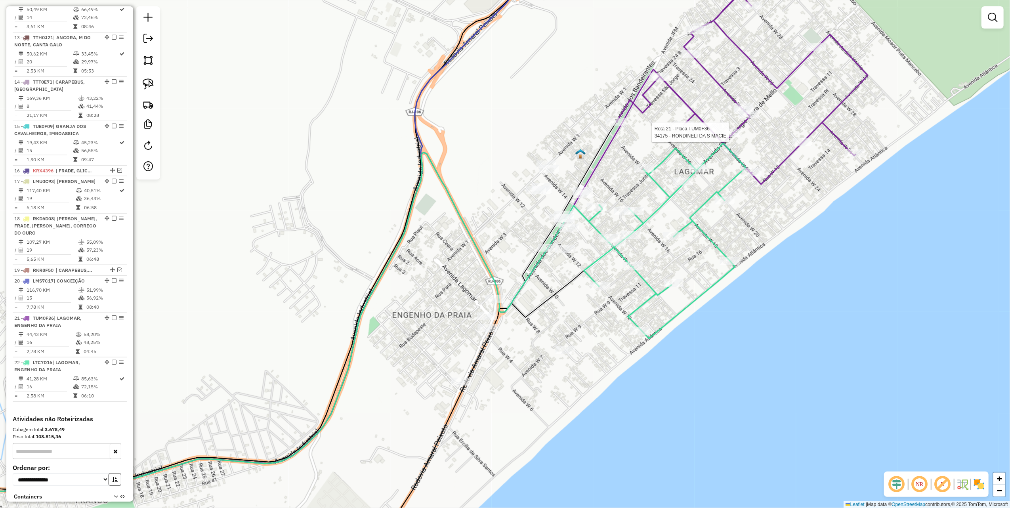
select select "*********"
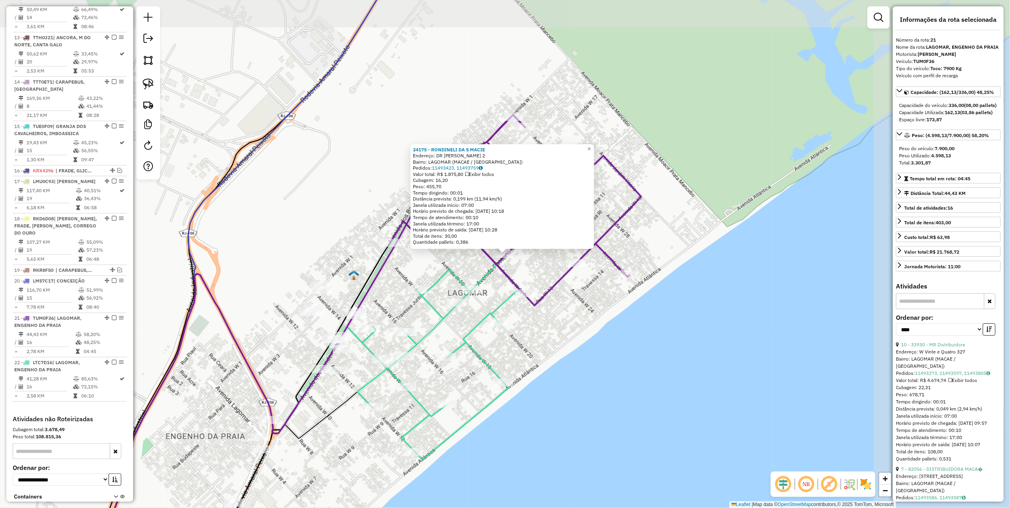
scroll to position [882, 0]
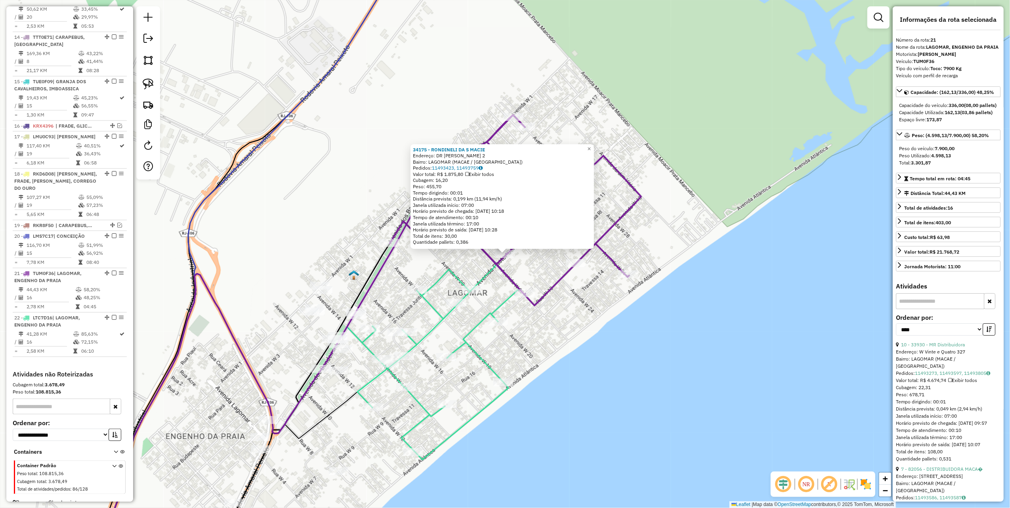
click at [354, 97] on div "34175 - RONDINELI DA S MACIE Endereço: DR SERGIO VIEIRA DE MELLO 2 Bairro: LAGO…" at bounding box center [505, 254] width 1010 height 508
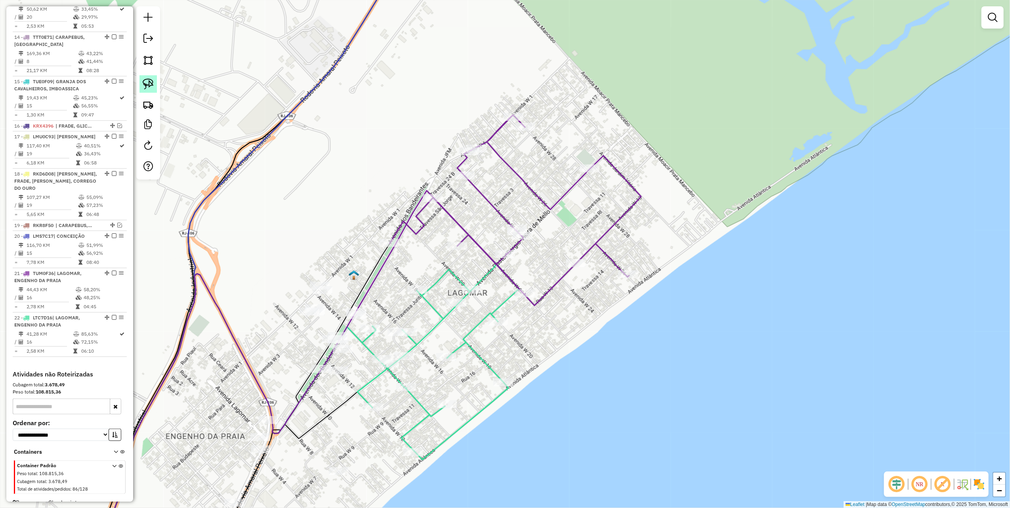
click at [148, 83] on img at bounding box center [148, 83] width 11 height 11
drag, startPoint x: 513, startPoint y: 308, endPoint x: 525, endPoint y: 341, distance: 35.2
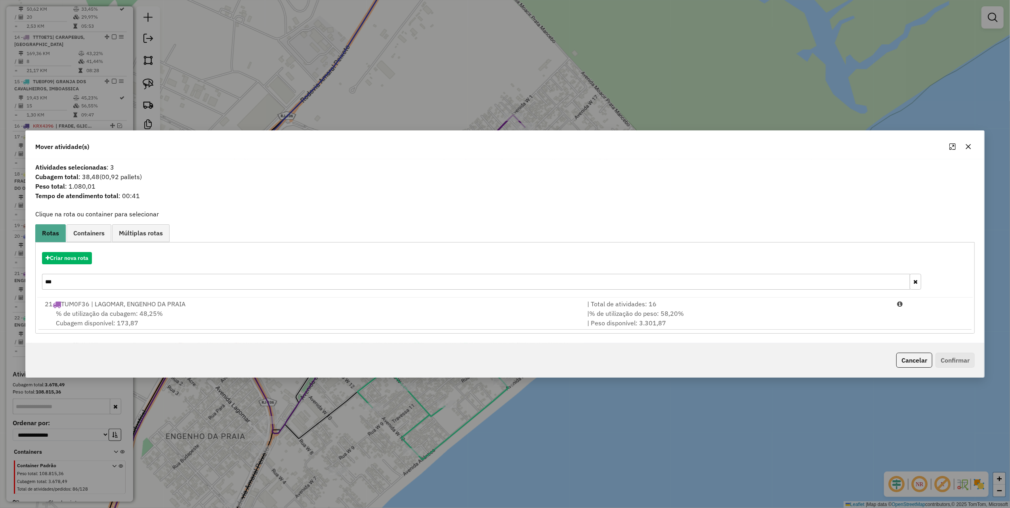
click at [969, 142] on button "button" at bounding box center [968, 146] width 13 height 13
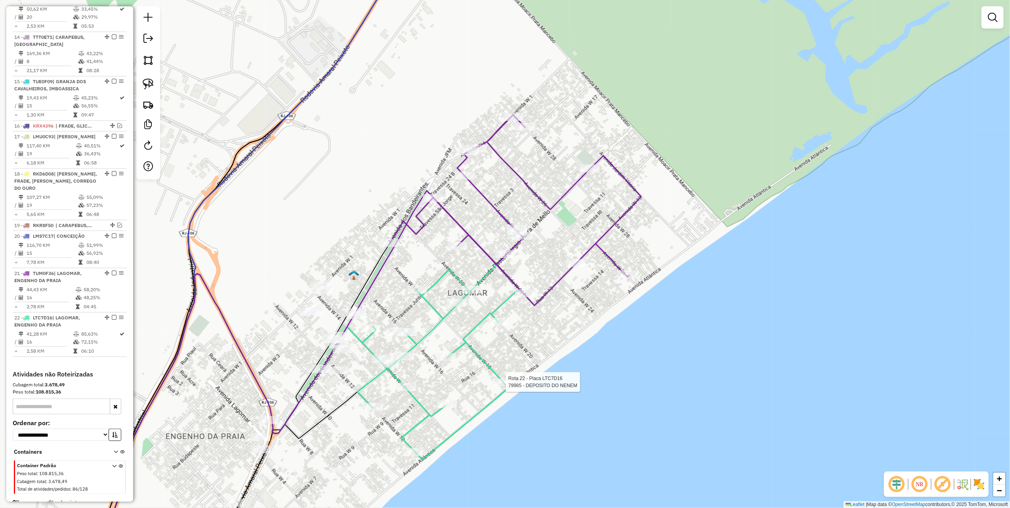
select select "*********"
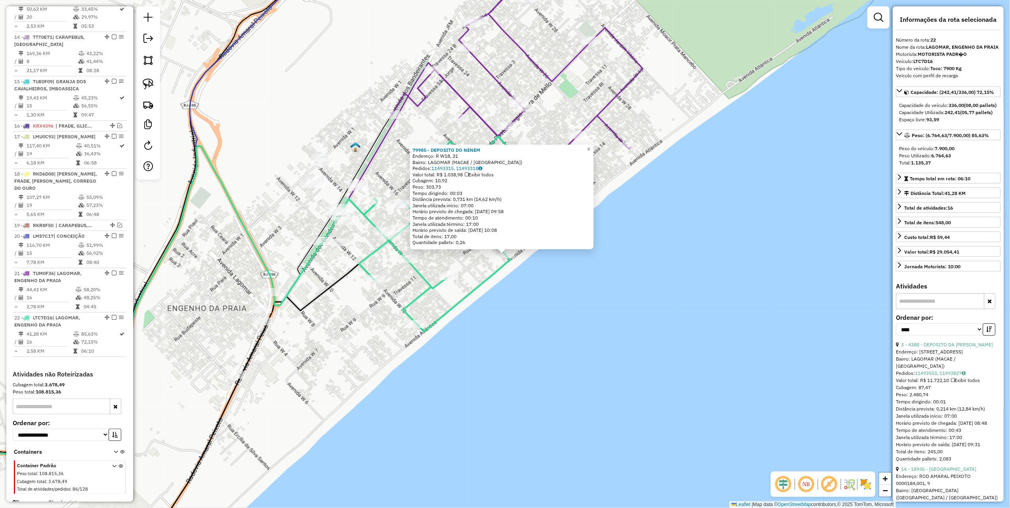
drag, startPoint x: 577, startPoint y: 367, endPoint x: 493, endPoint y: 282, distance: 119.4
click at [578, 367] on div "79985 - DEPOSITO DO NENEM Endereço: R W18, 21 Bairro: LAGOMAR (MACAE / RJ) Pedi…" at bounding box center [505, 254] width 1010 height 508
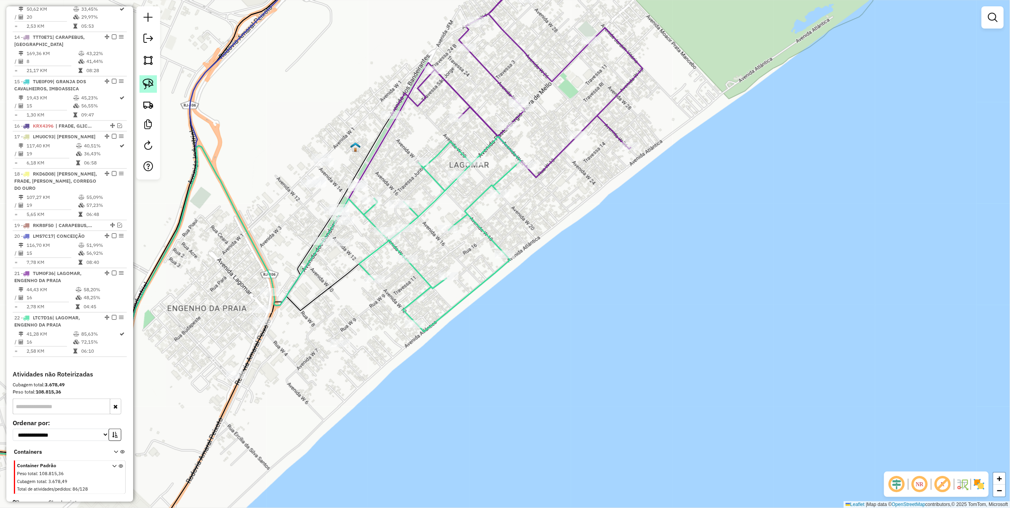
click at [150, 83] on img at bounding box center [148, 83] width 11 height 11
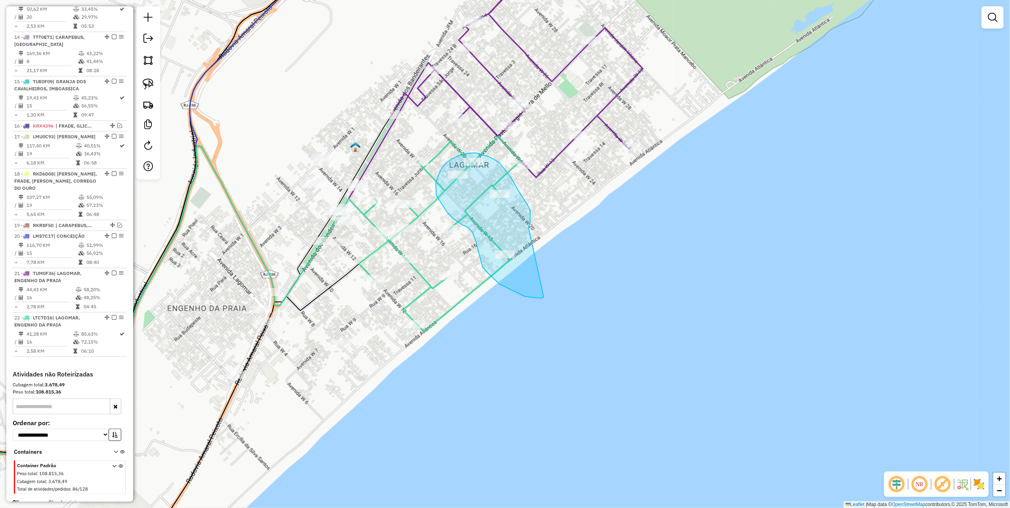
drag, startPoint x: 530, startPoint y: 218, endPoint x: 545, endPoint y: 296, distance: 79.9
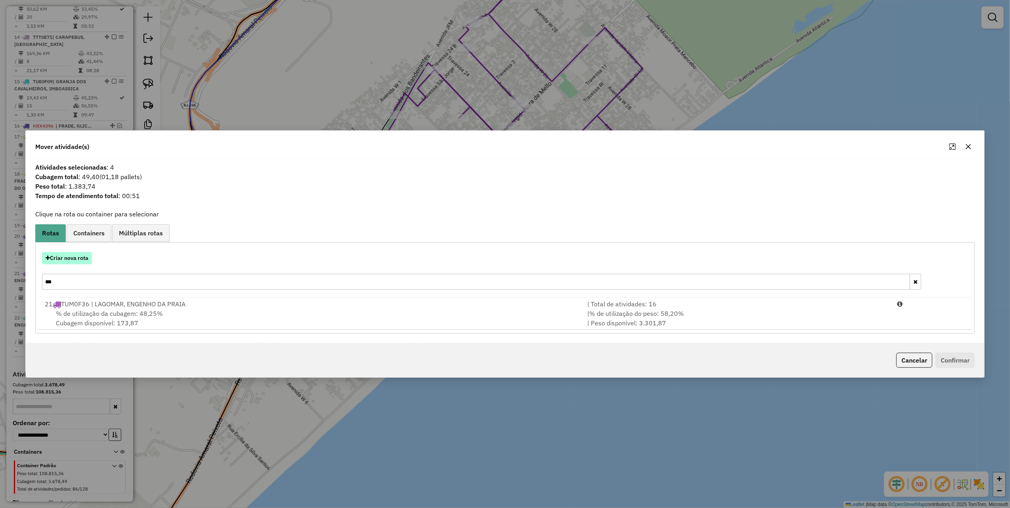
click at [71, 258] on button "Criar nova rota" at bounding box center [67, 258] width 50 height 12
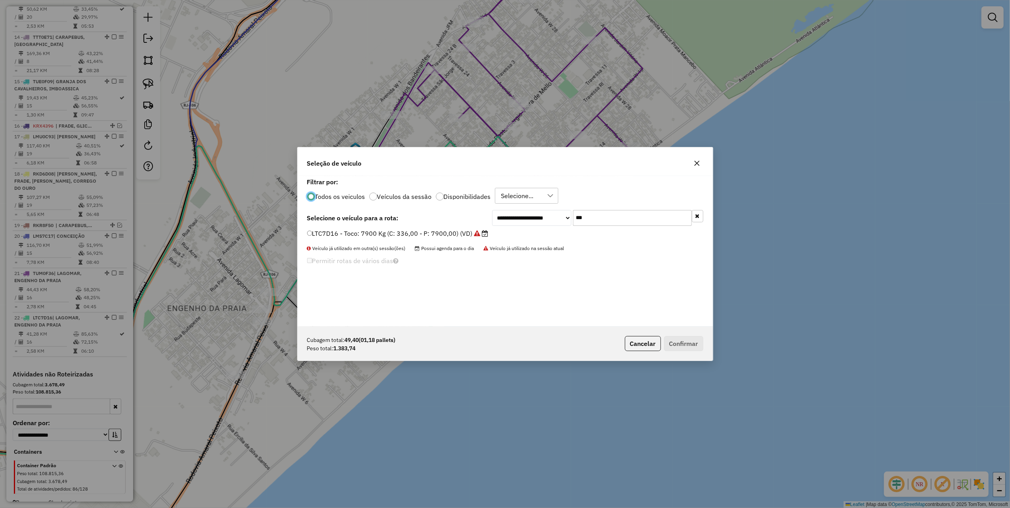
scroll to position [4, 2]
click at [622, 219] on input "***" at bounding box center [632, 218] width 119 height 16
type input "*"
type input "**"
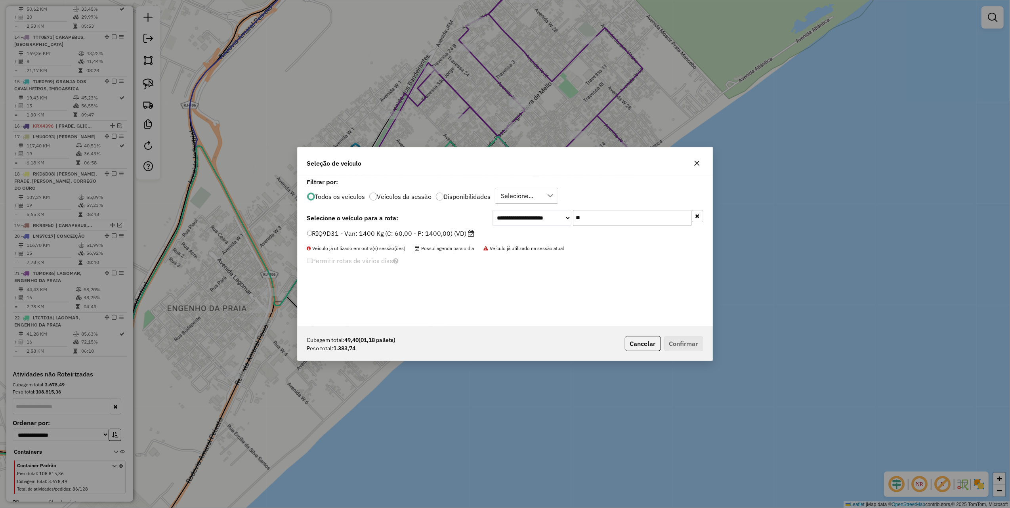
click at [462, 232] on label "RIQ9D31 - Van: 1400 Kg (C: 60,00 - P: 1400,00) (VD)" at bounding box center [391, 234] width 168 height 10
click at [690, 339] on button "Confirmar" at bounding box center [683, 343] width 39 height 15
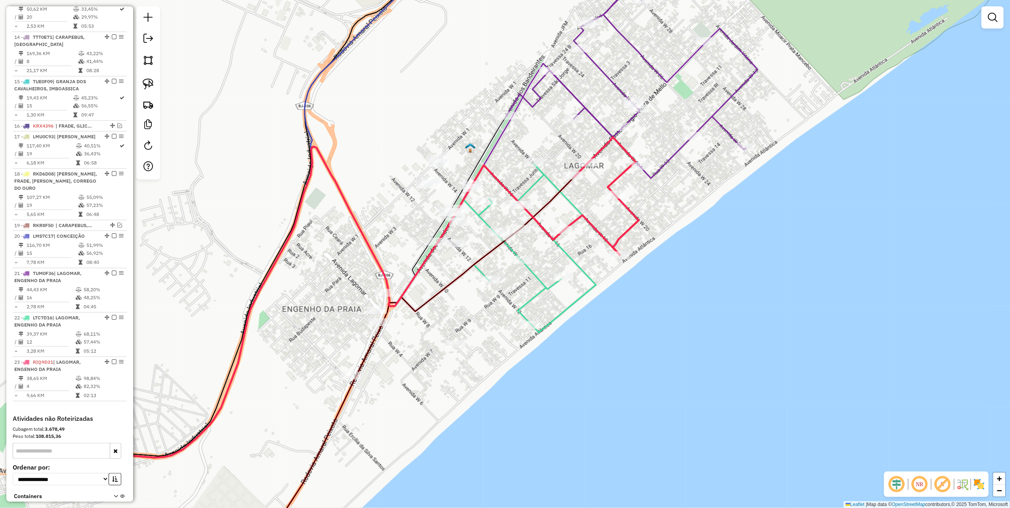
drag, startPoint x: 318, startPoint y: 132, endPoint x: 477, endPoint y: 132, distance: 159.3
click at [472, 121] on div "Janela de atendimento Grade de atendimento Capacidade Transportadoras Veículos …" at bounding box center [505, 254] width 1010 height 508
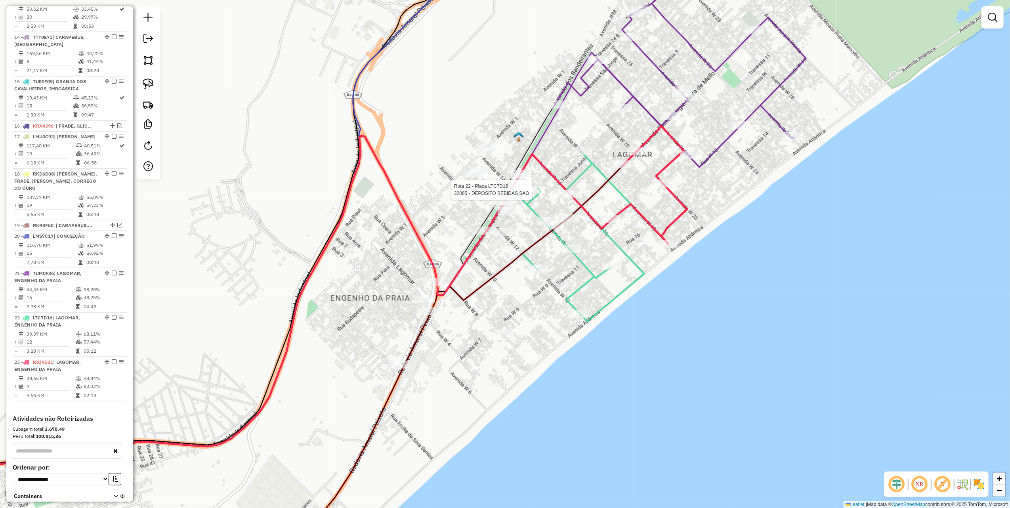
scroll to position [926, 0]
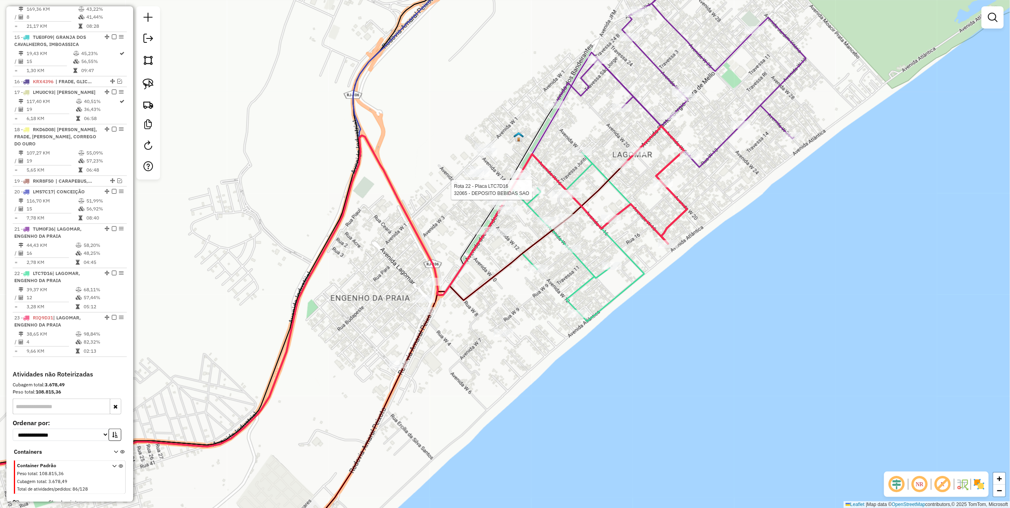
select select "*********"
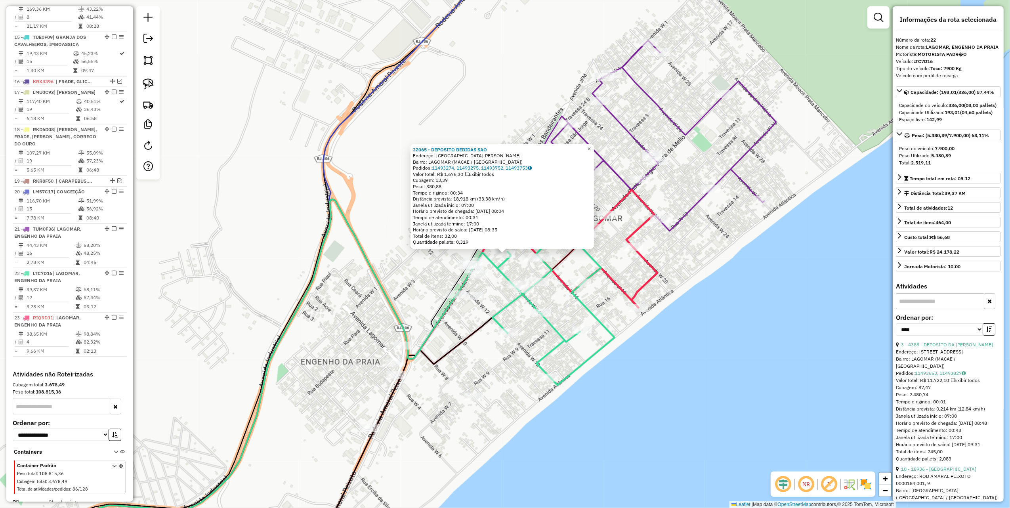
click at [338, 298] on div "32065 - DEPOSITO BEBIDAS SAO Endereço: AVENIDA DOUTOR SERGIO VIEIRA D288 Bairro…" at bounding box center [505, 254] width 1010 height 508
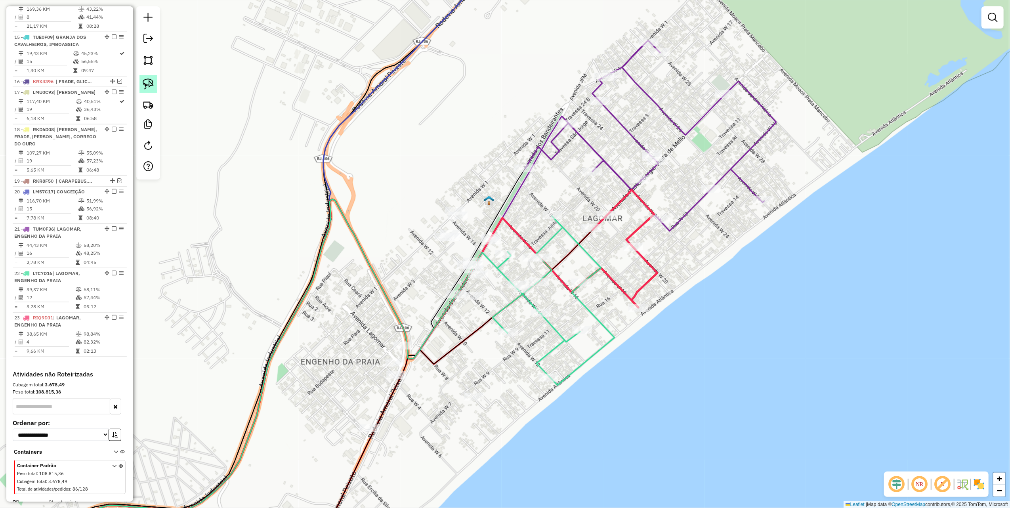
click at [141, 86] on link at bounding box center [147, 83] width 17 height 17
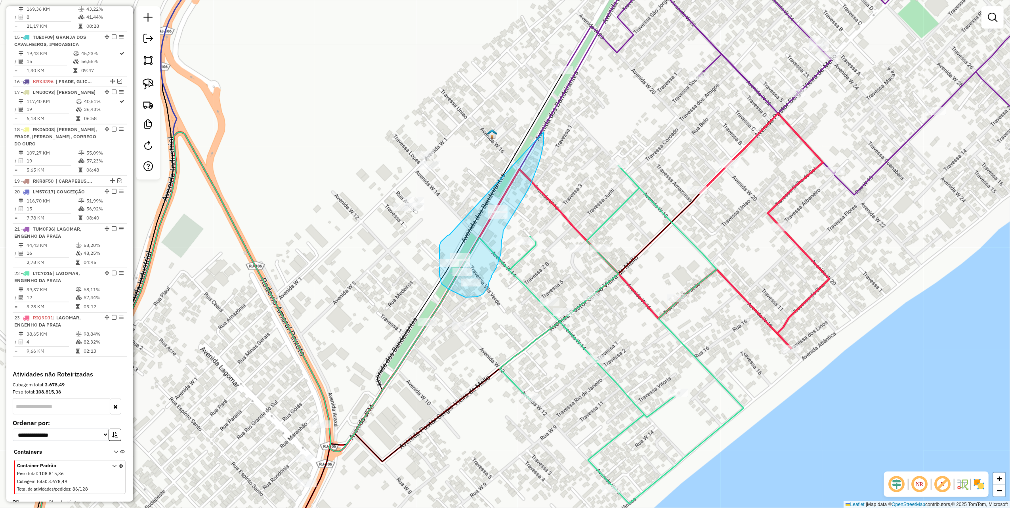
drag, startPoint x: 544, startPoint y: 143, endPoint x: 465, endPoint y: 229, distance: 116.1
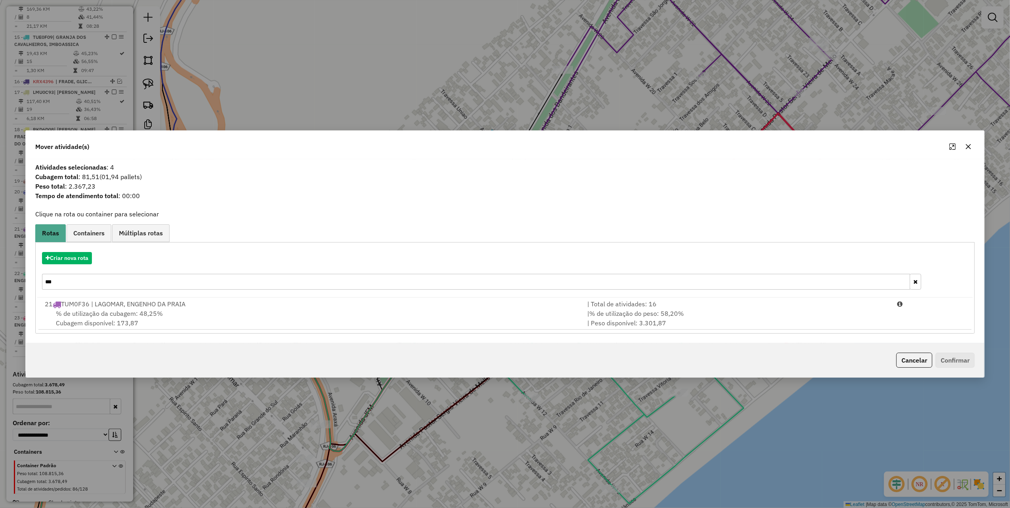
click at [169, 283] on input "***" at bounding box center [476, 282] width 868 height 16
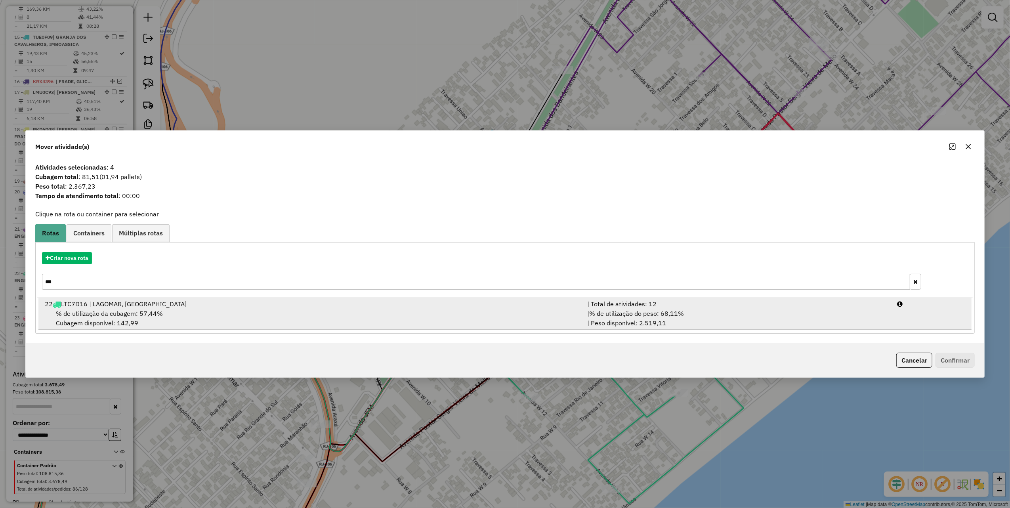
type input "***"
click at [755, 306] on div "| Total de atividades: 12" at bounding box center [737, 304] width 310 height 10
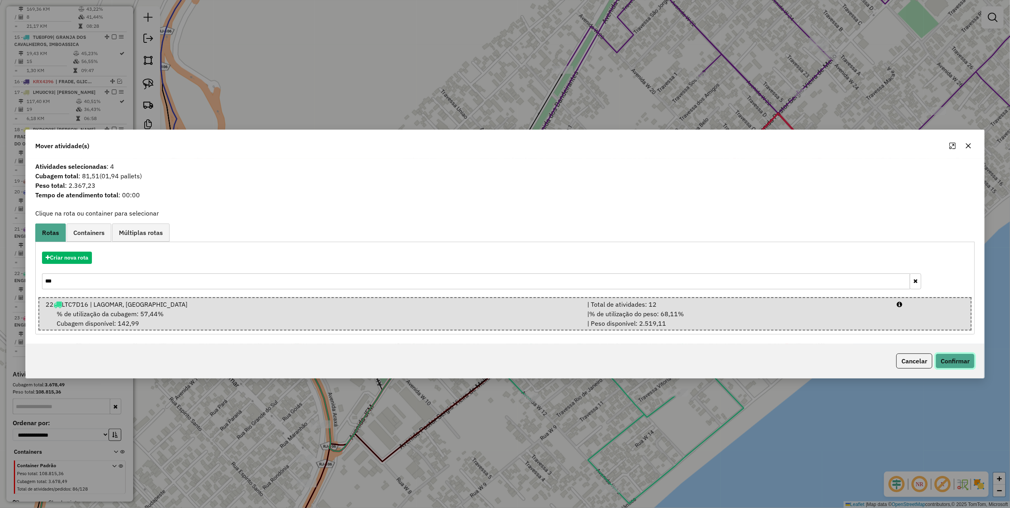
drag, startPoint x: 934, startPoint y: 355, endPoint x: 940, endPoint y: 355, distance: 5.6
click at [936, 355] on button "Confirmar" at bounding box center [955, 360] width 39 height 15
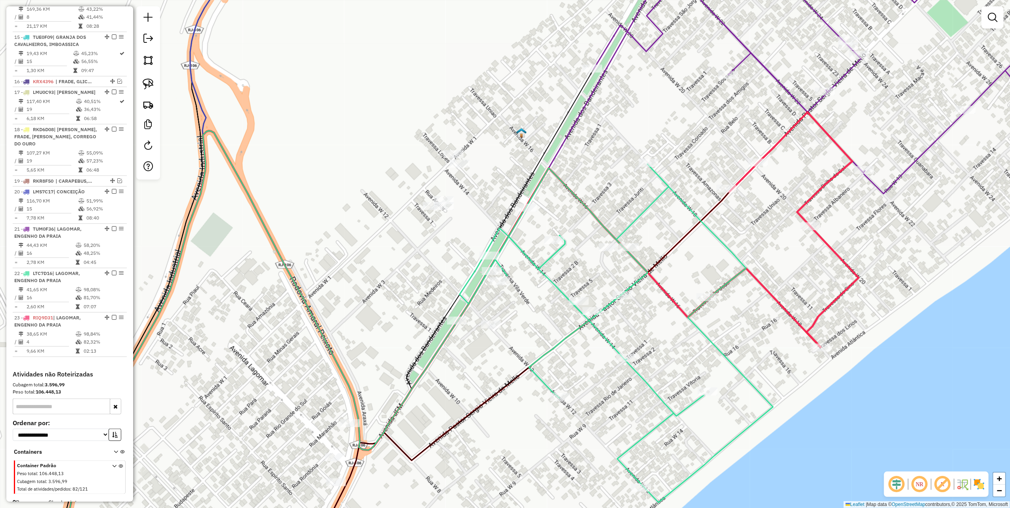
drag, startPoint x: 556, startPoint y: 151, endPoint x: 661, endPoint y: 111, distance: 112.4
click at [654, 116] on icon at bounding box center [513, 261] width 908 height 594
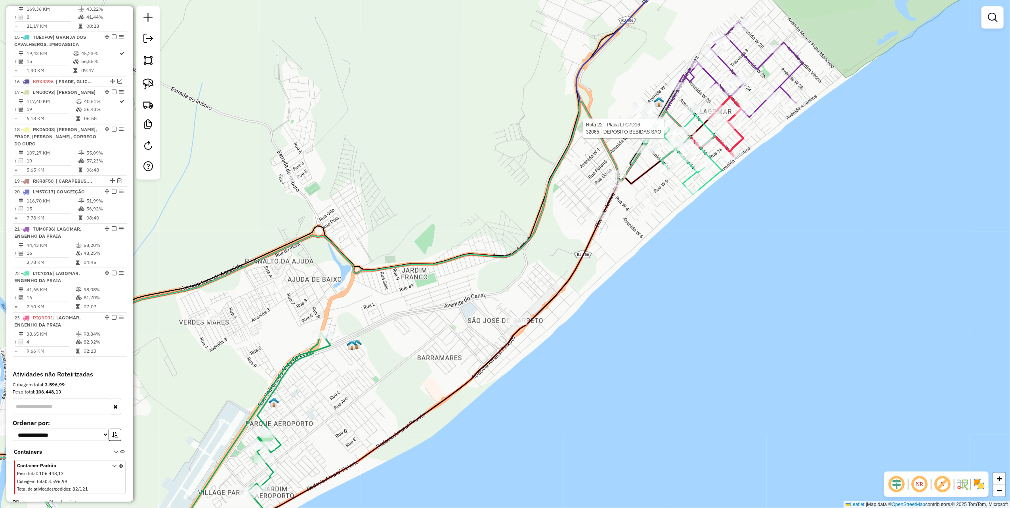
select select "*********"
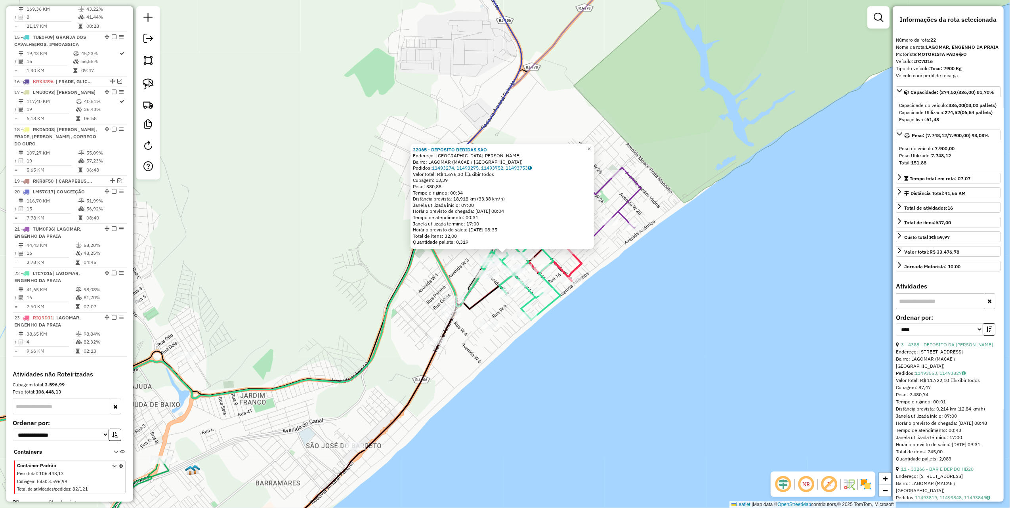
click at [949, 348] on div "3 - 4388 - DEPOSITO DA JO" at bounding box center [948, 344] width 105 height 7
click at [948, 348] on div "3 - 4388 - DEPOSITO DA JO" at bounding box center [948, 344] width 105 height 7
click at [947, 348] on link "3 - 4388 - DEPOSITO DA JO" at bounding box center [947, 345] width 92 height 6
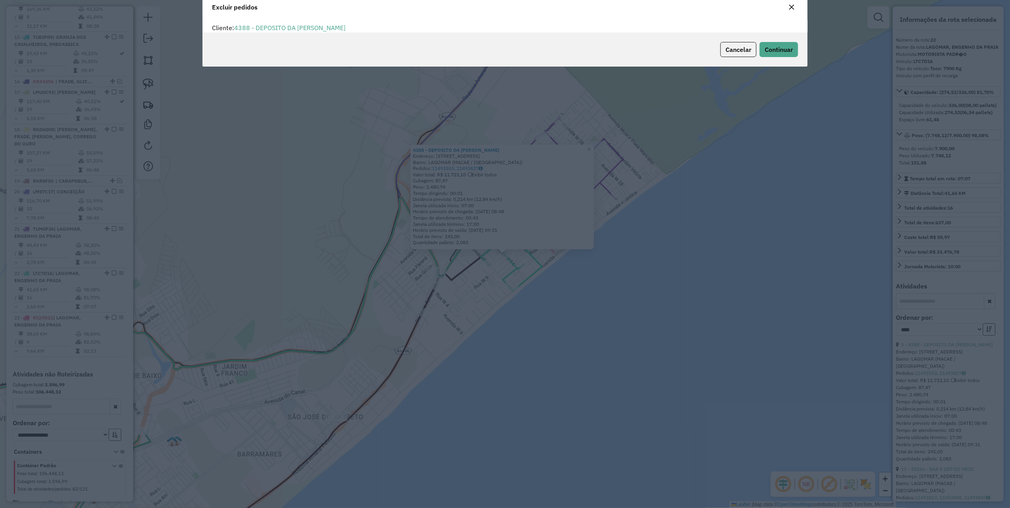
scroll to position [0, 0]
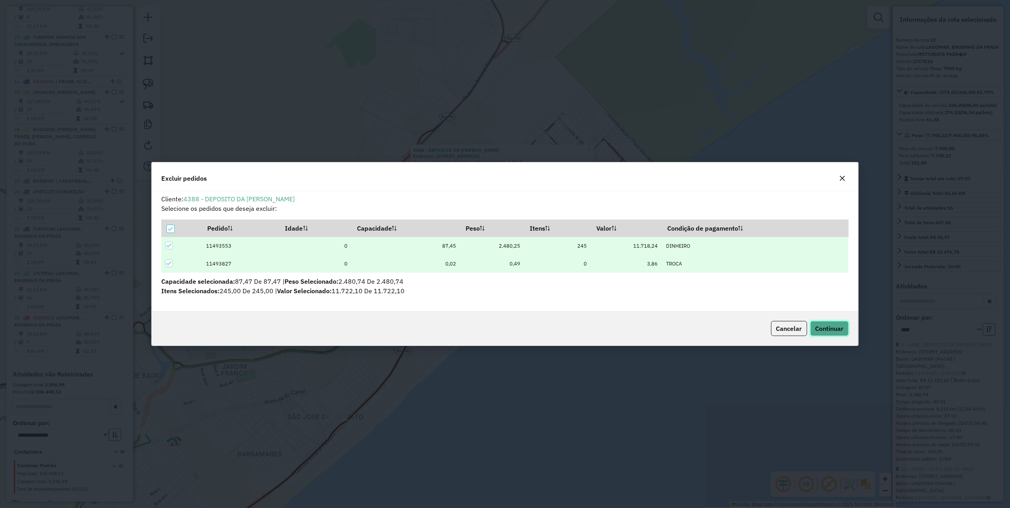
click at [820, 328] on span "Continuar" at bounding box center [829, 329] width 28 height 8
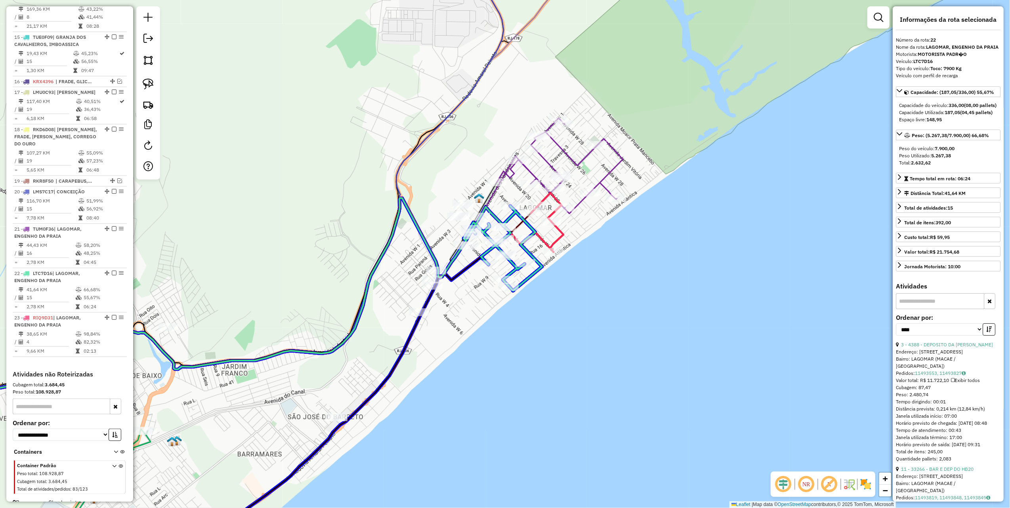
click at [515, 282] on div "Janela de atendimento Grade de atendimento Capacidade Transportadoras Veículos …" at bounding box center [505, 254] width 1010 height 508
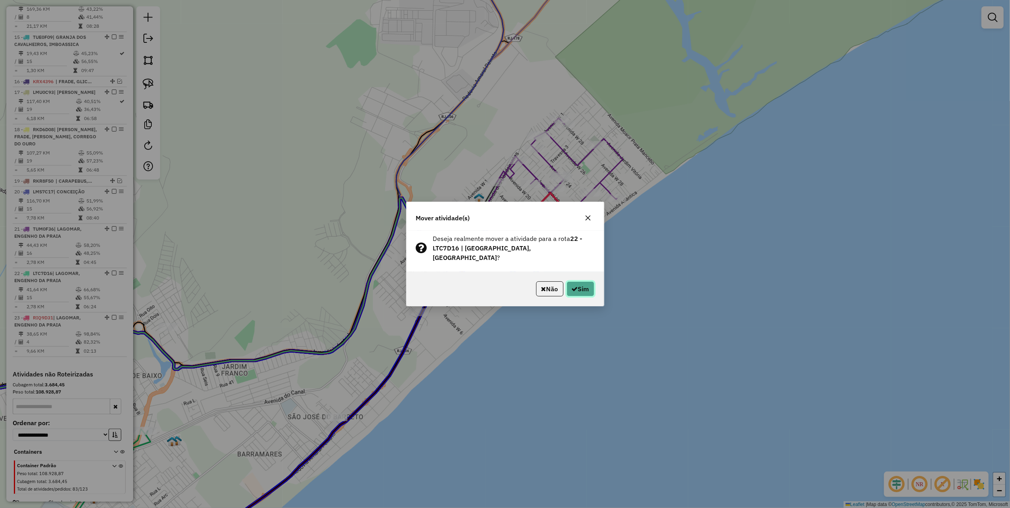
click at [590, 285] on button "Sim" at bounding box center [581, 288] width 28 height 15
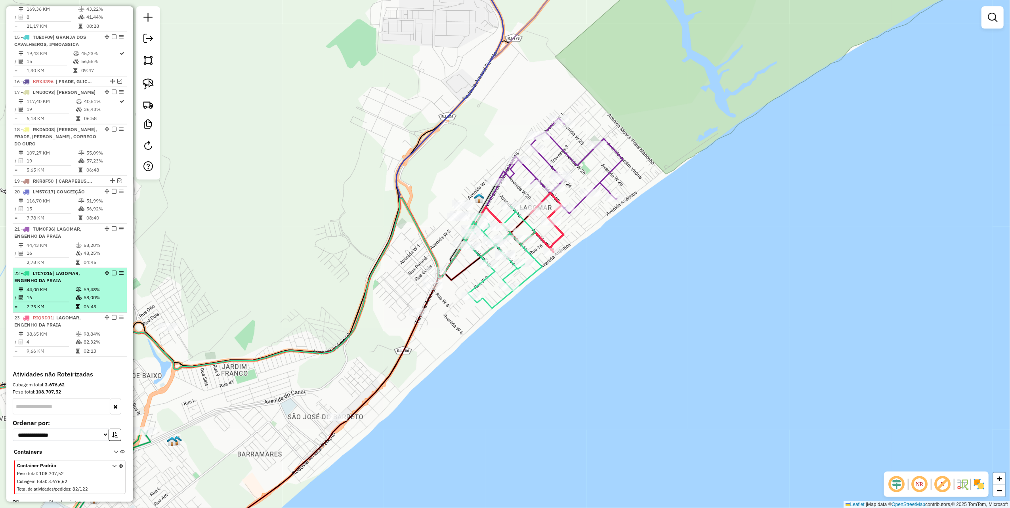
click at [112, 271] on em at bounding box center [114, 273] width 5 height 5
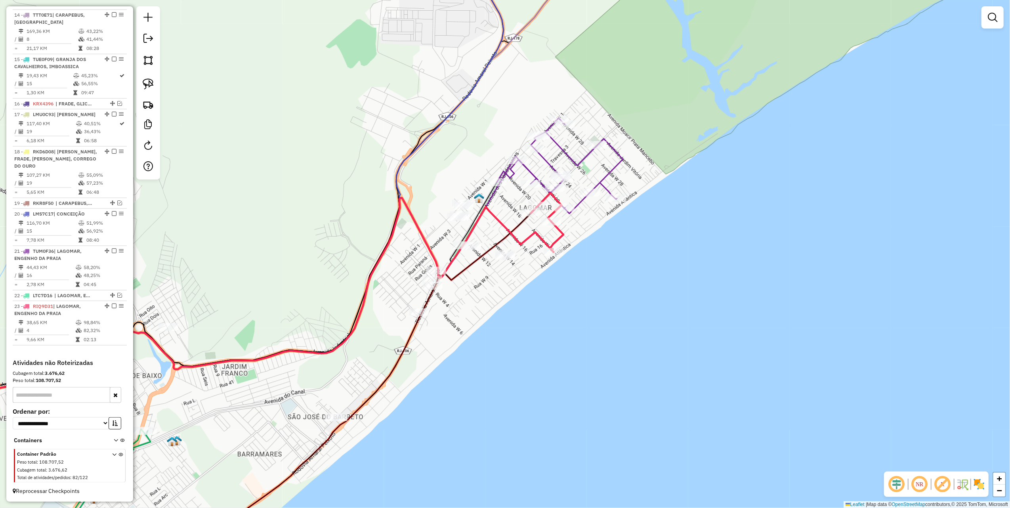
scroll to position [893, 0]
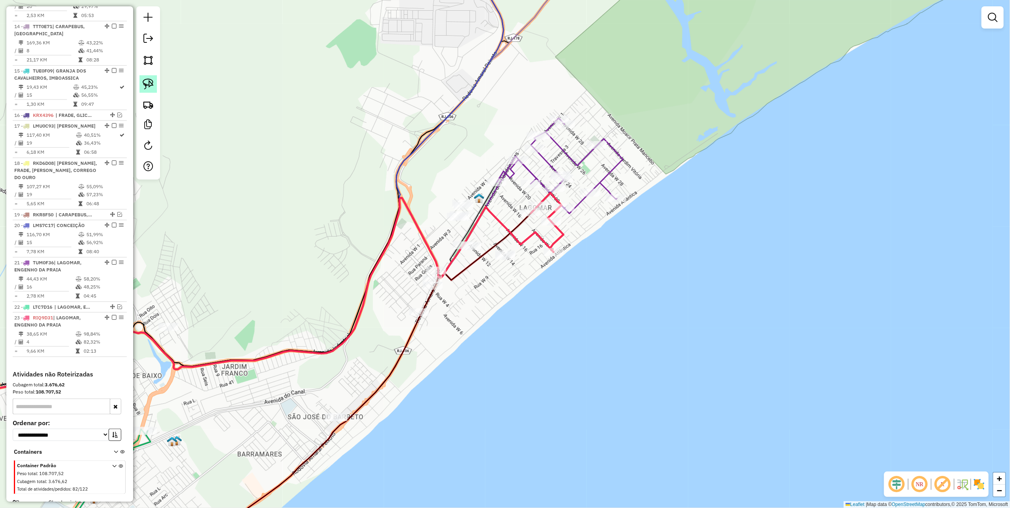
click at [141, 81] on link at bounding box center [147, 83] width 17 height 17
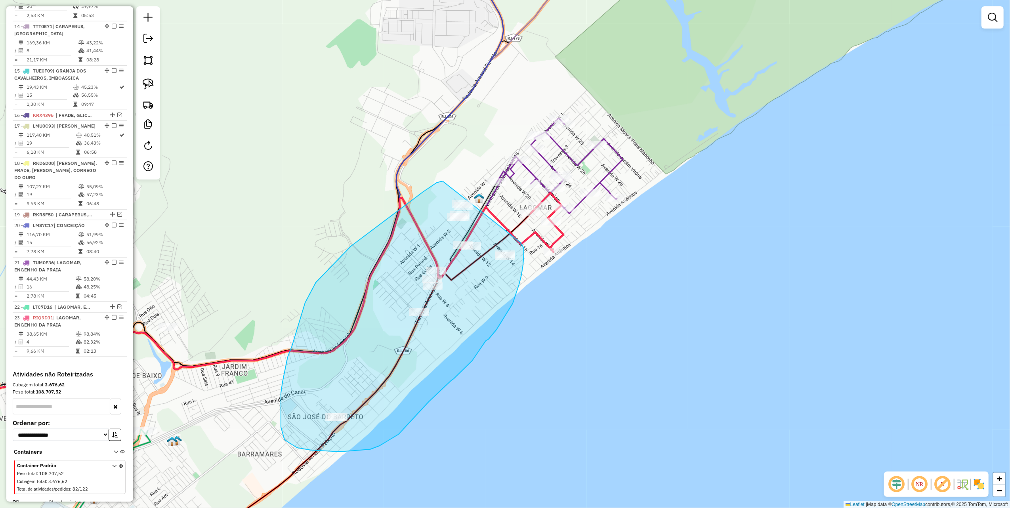
drag, startPoint x: 443, startPoint y: 181, endPoint x: 519, endPoint y: 241, distance: 97.6
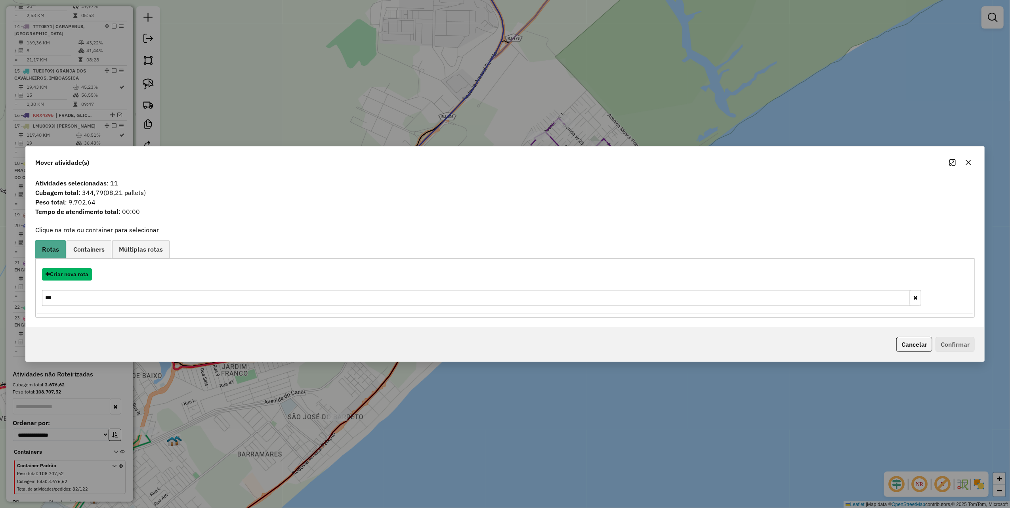
click at [83, 273] on button "Criar nova rota" at bounding box center [67, 274] width 50 height 12
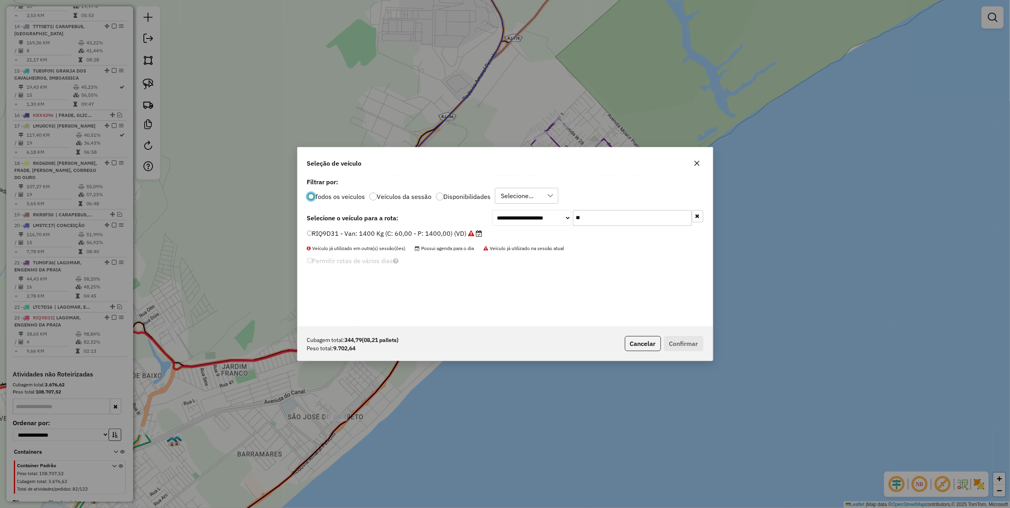
scroll to position [4, 2]
click at [598, 222] on input "**" at bounding box center [632, 218] width 119 height 16
type input "***"
click at [465, 231] on label "RJE9B58 - Truck: 12700 Kg (C: 420,00 - P: 12700,00) (VD)" at bounding box center [398, 234] width 183 height 10
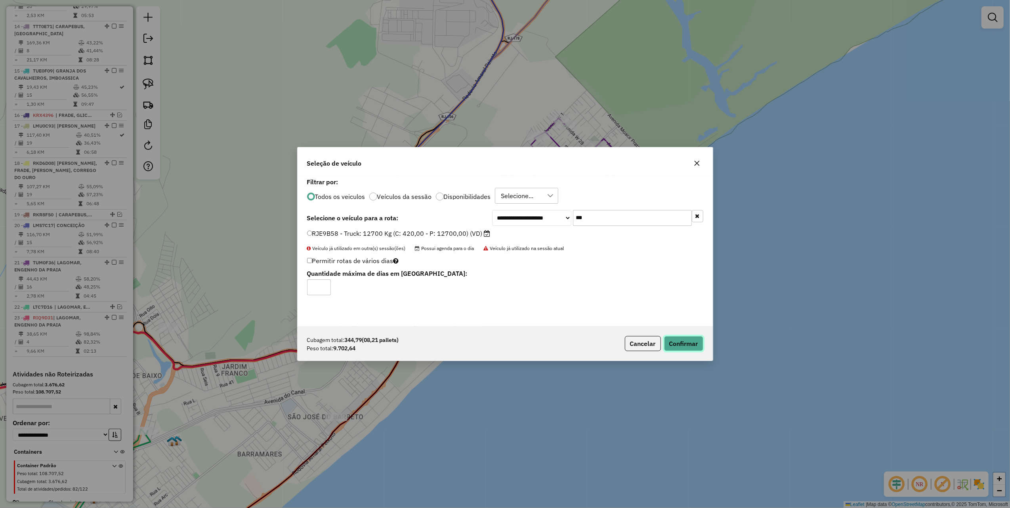
drag, startPoint x: 676, startPoint y: 343, endPoint x: 684, endPoint y: 346, distance: 8.7
click at [679, 344] on button "Confirmar" at bounding box center [683, 343] width 39 height 15
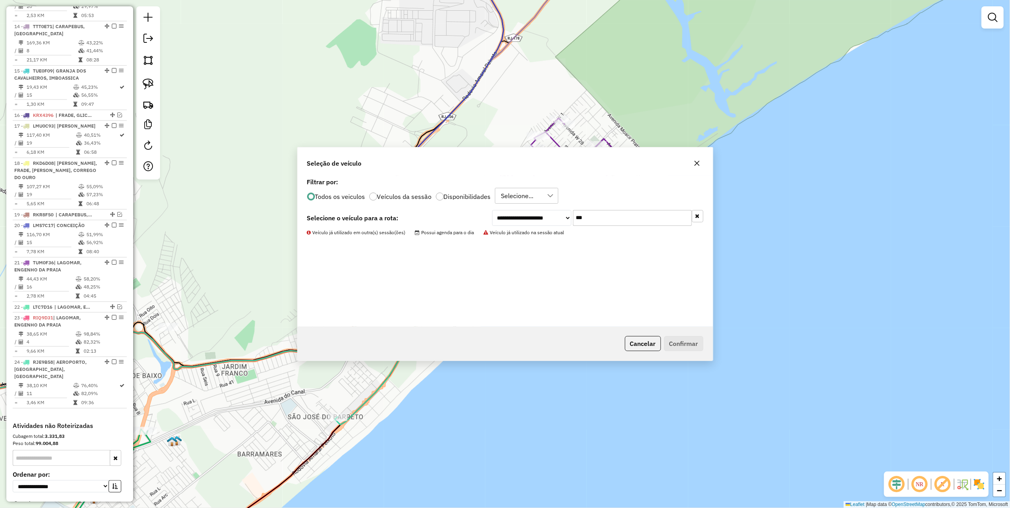
scroll to position [926, 0]
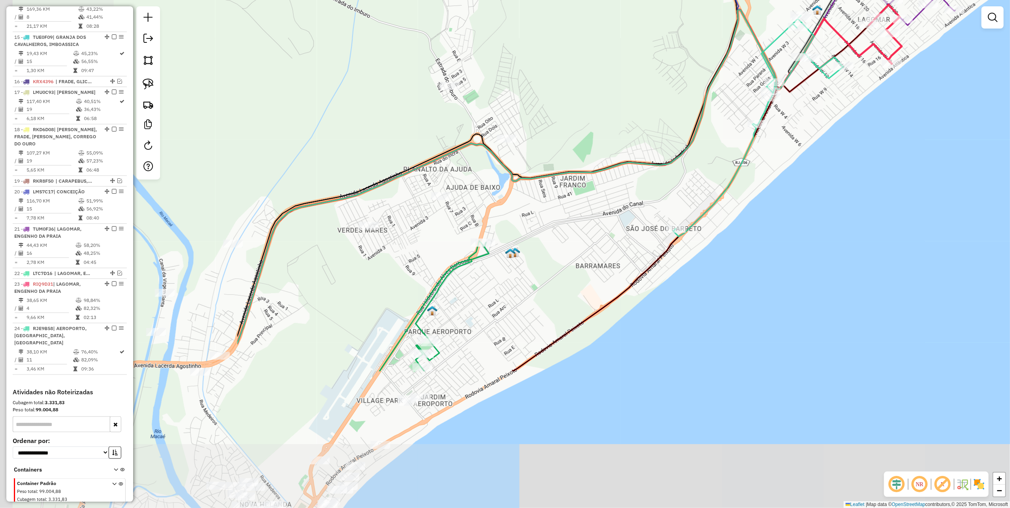
drag, startPoint x: 275, startPoint y: 226, endPoint x: 596, endPoint y: 44, distance: 369.4
click at [596, 44] on div "Janela de atendimento Grade de atendimento Capacidade Transportadoras Veículos …" at bounding box center [505, 254] width 1010 height 508
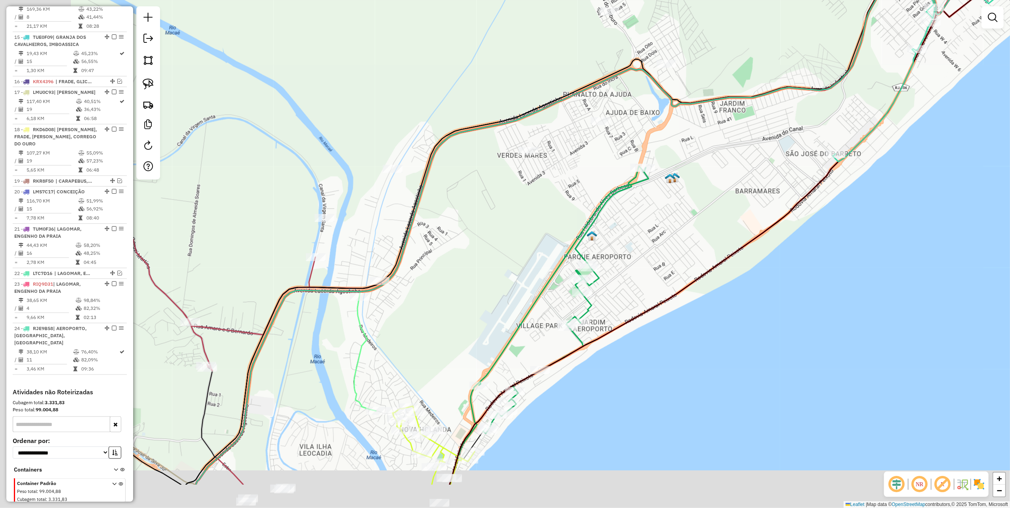
drag, startPoint x: 303, startPoint y: 200, endPoint x: 466, endPoint y: 118, distance: 183.1
click at [466, 118] on icon at bounding box center [552, 179] width 733 height 610
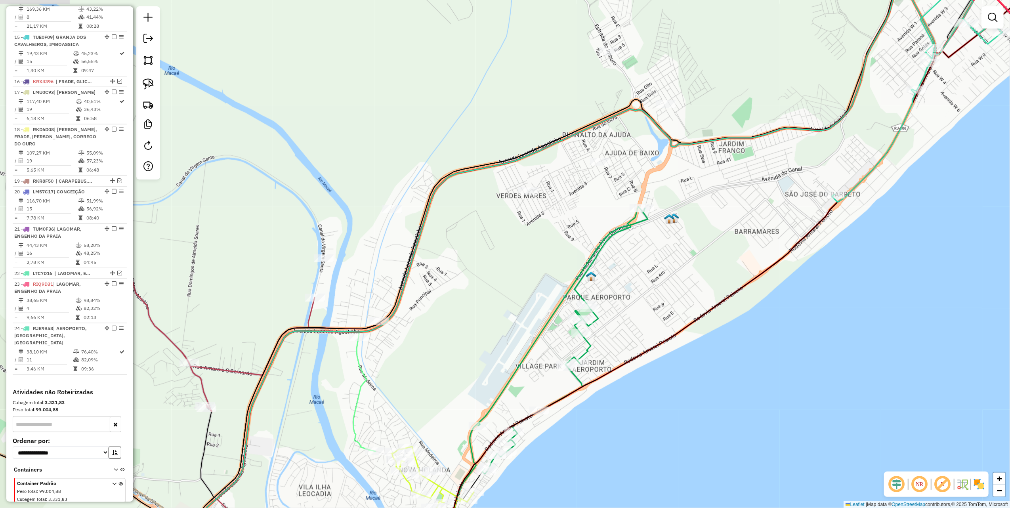
drag, startPoint x: 435, startPoint y: 121, endPoint x: 433, endPoint y: 148, distance: 27.4
click at [433, 148] on div "Janela de atendimento Grade de atendimento Capacidade Transportadoras Veículos …" at bounding box center [505, 254] width 1010 height 508
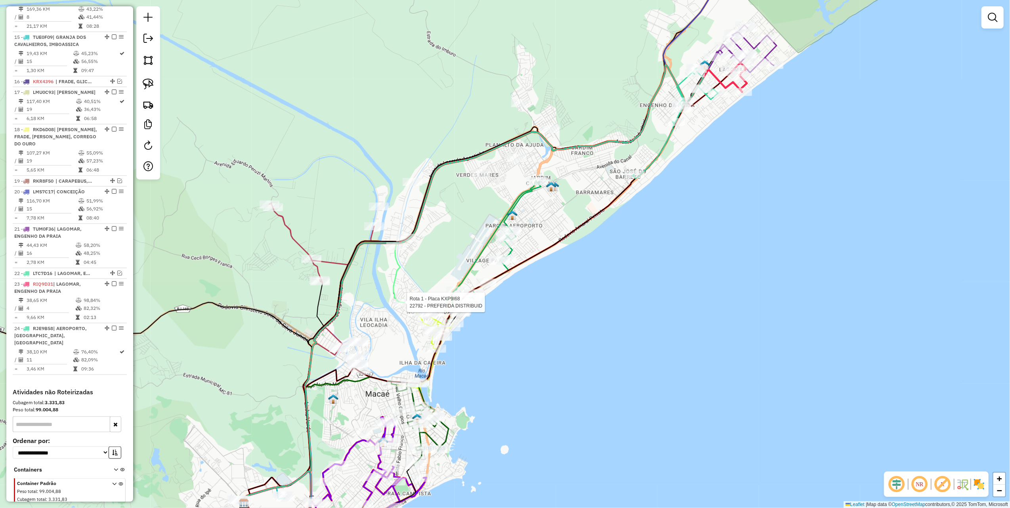
select select "*********"
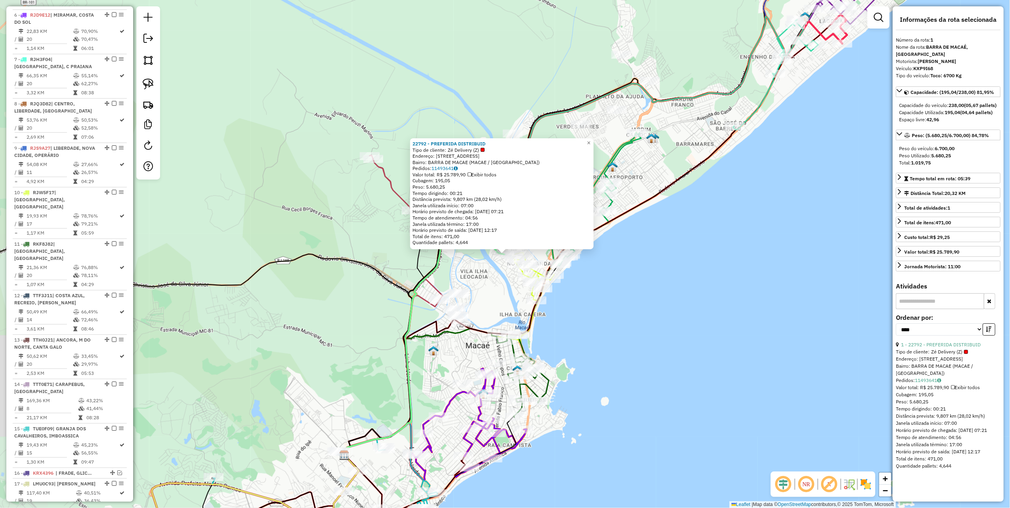
scroll to position [323, 0]
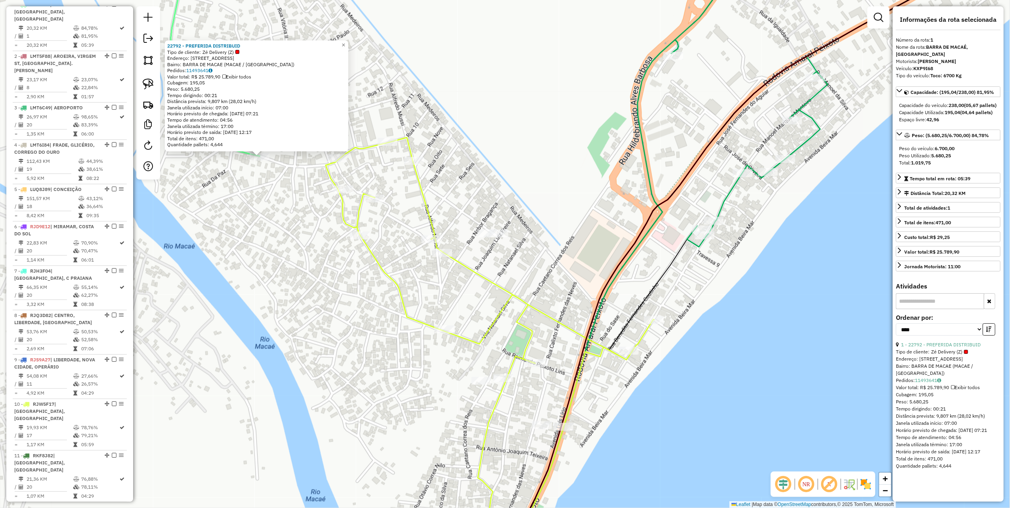
drag, startPoint x: 142, startPoint y: 82, endPoint x: 289, endPoint y: 148, distance: 161.4
click at [142, 82] on link at bounding box center [147, 83] width 17 height 17
drag, startPoint x: 433, startPoint y: 167, endPoint x: 534, endPoint y: 242, distance: 126.1
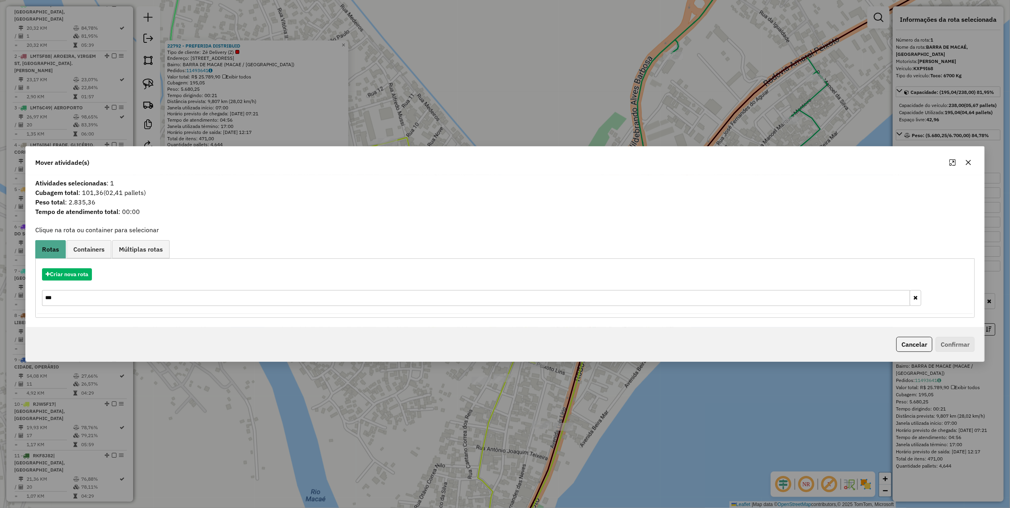
click at [970, 162] on icon "button" at bounding box center [968, 162] width 6 height 6
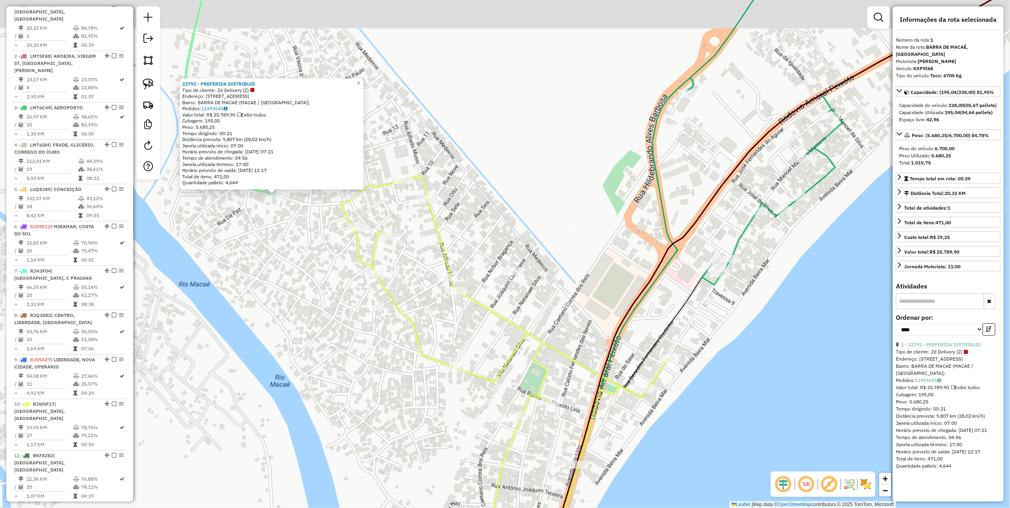
drag, startPoint x: 489, startPoint y: 138, endPoint x: 525, endPoint y: 189, distance: 62.6
click at [525, 189] on div "22792 - PREFERIDA DISTRIBUID Tipo de cliente: Zé Delivery (Z) Endereço: AV AVEN…" at bounding box center [505, 254] width 1010 height 508
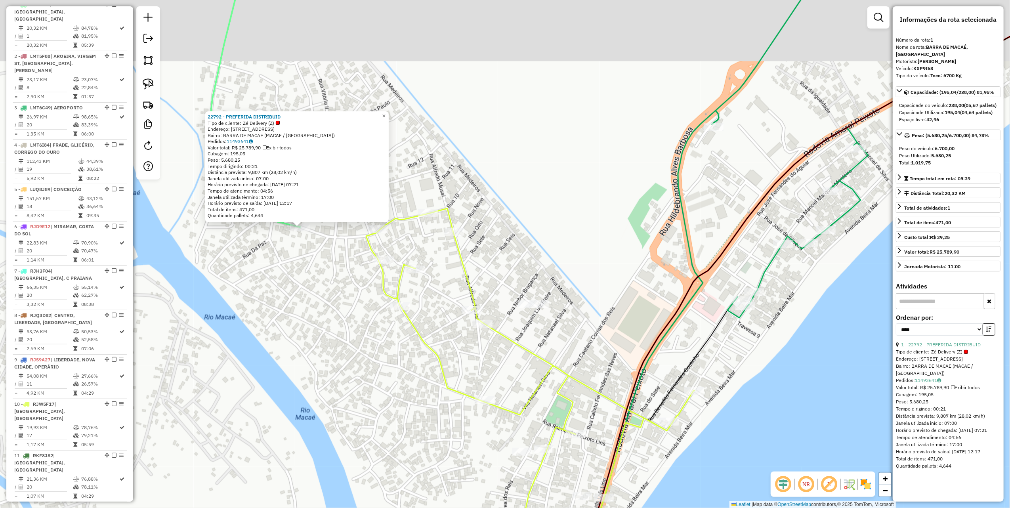
click at [526, 189] on div "22792 - PREFERIDA DISTRIBUID Tipo de cliente: Zé Delivery (Z) Endereço: AV AVEN…" at bounding box center [505, 254] width 1010 height 508
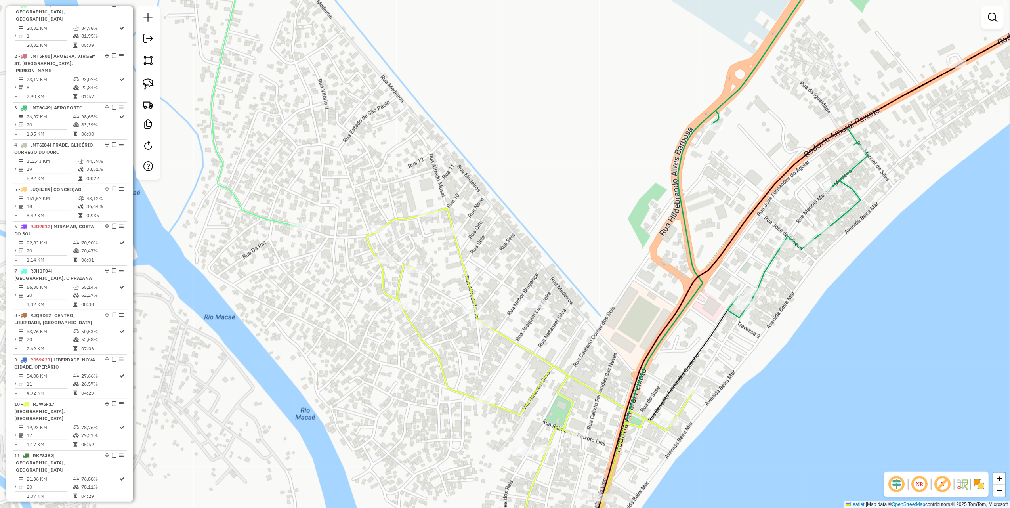
drag, startPoint x: 516, startPoint y: 174, endPoint x: 523, endPoint y: 176, distance: 7.4
click at [521, 176] on div "Janela de atendimento Grade de atendimento Capacidade Transportadoras Veículos …" at bounding box center [505, 254] width 1010 height 508
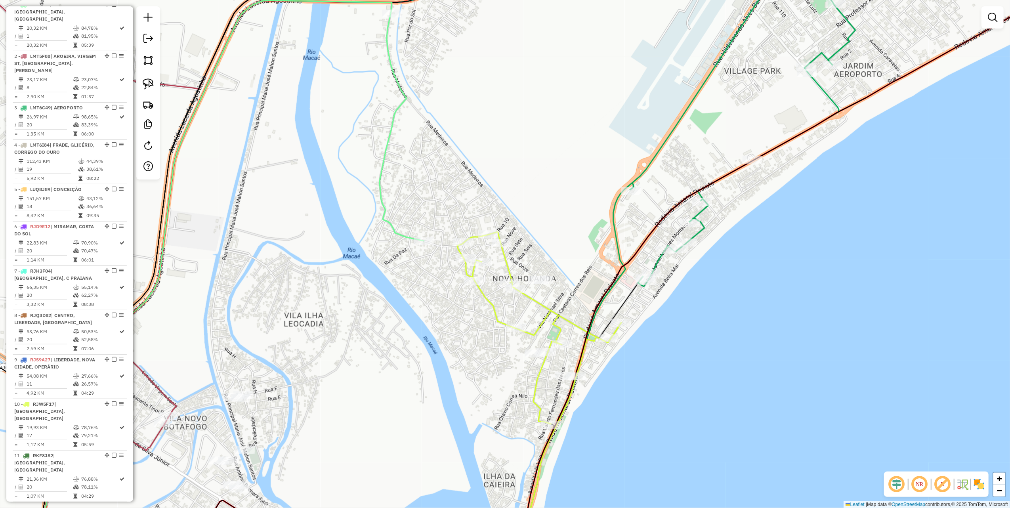
drag, startPoint x: 529, startPoint y: 162, endPoint x: 525, endPoint y: 174, distance: 11.7
click at [525, 174] on div "Janela de atendimento Grade de atendimento Capacidade Transportadoras Veículos …" at bounding box center [505, 254] width 1010 height 508
select select "*********"
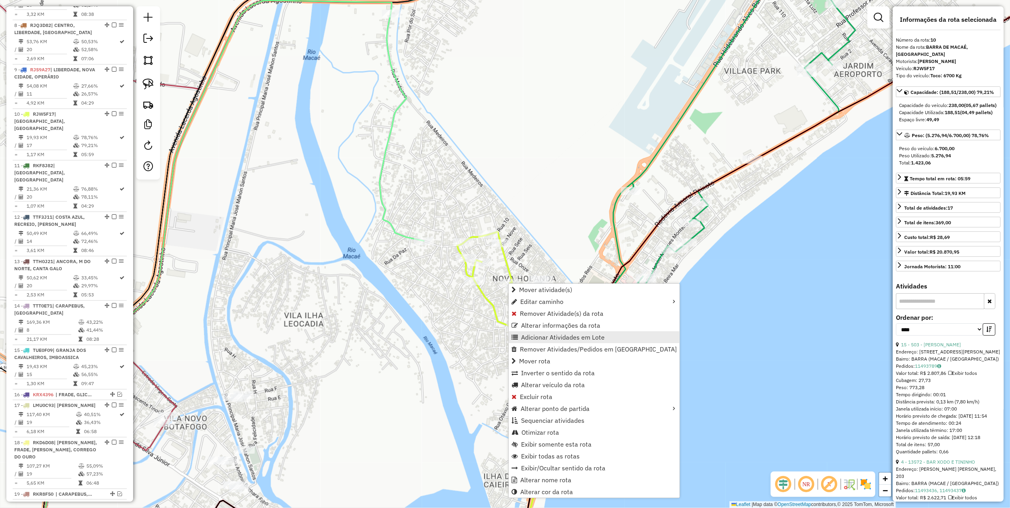
scroll to position [709, 0]
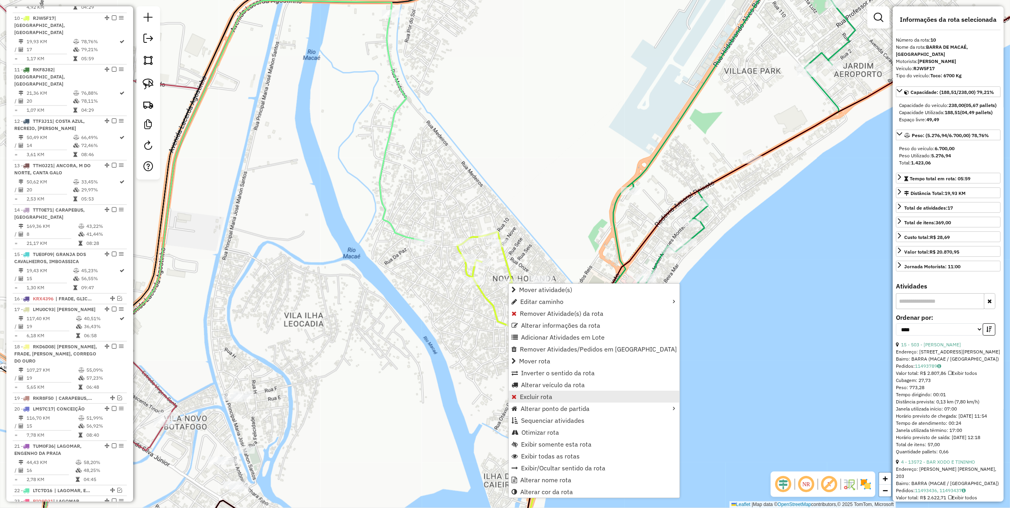
click at [533, 399] on span "Excluir rota" at bounding box center [536, 396] width 32 height 6
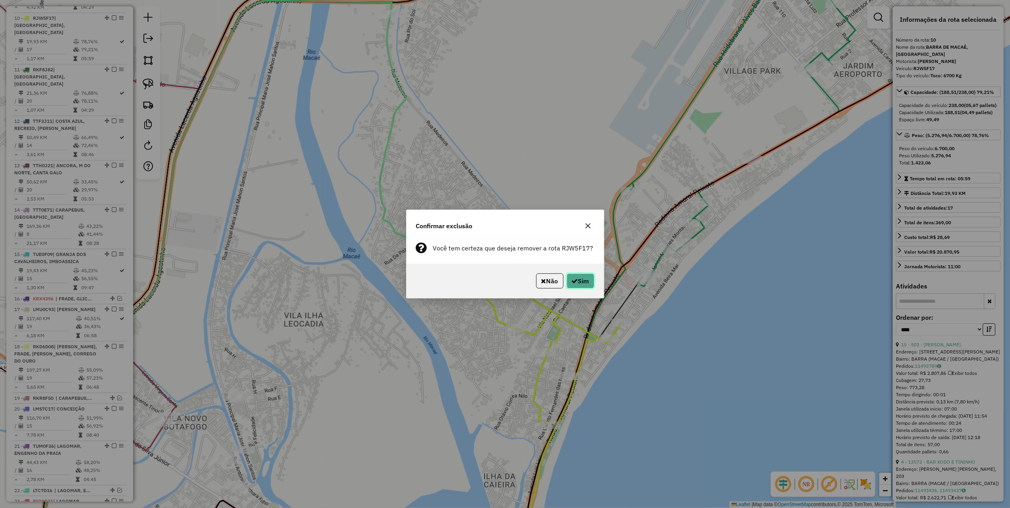
click at [574, 283] on icon "button" at bounding box center [575, 281] width 6 height 6
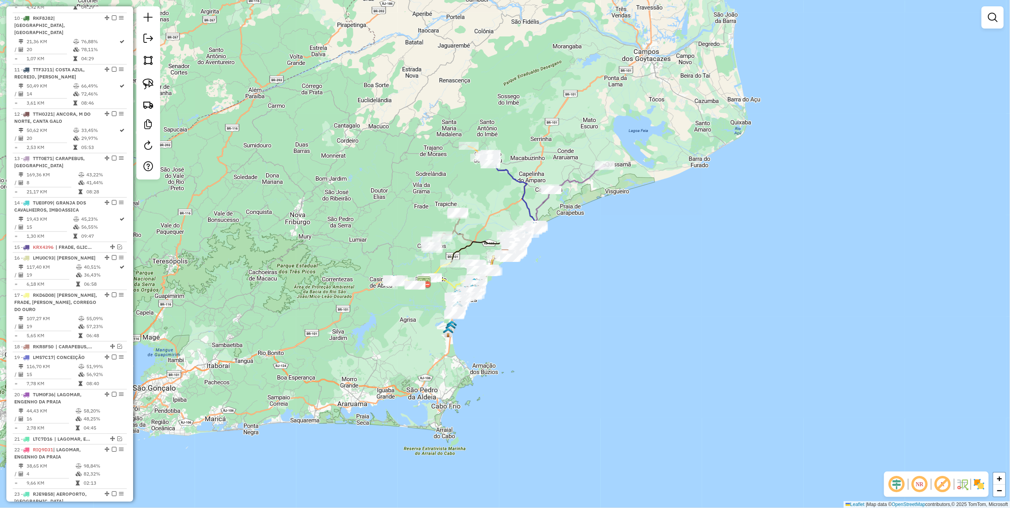
drag, startPoint x: 884, startPoint y: 303, endPoint x: 884, endPoint y: 290, distance: 13.1
click at [884, 303] on div "Janela de atendimento Grade de atendimento Capacidade Transportadoras Veículos …" at bounding box center [505, 254] width 1010 height 508
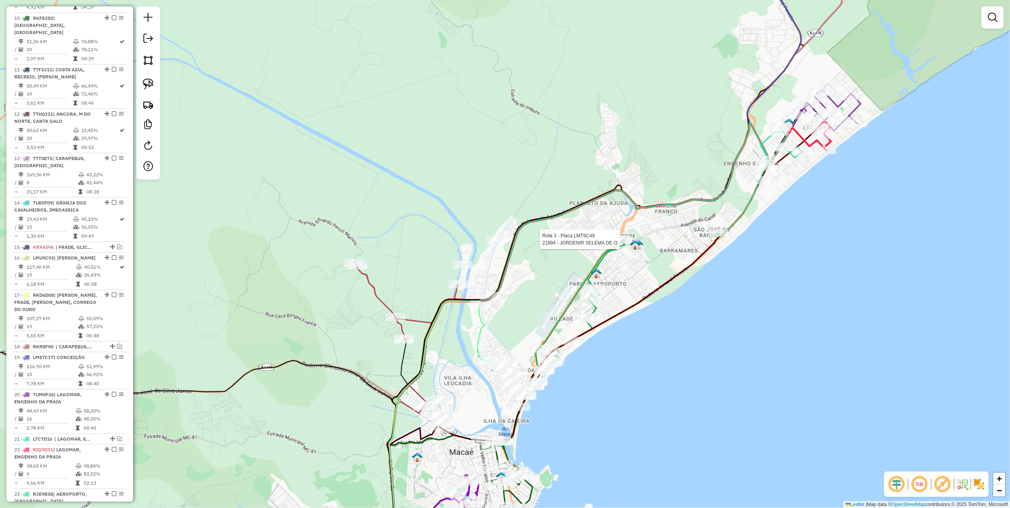
select select "*********"
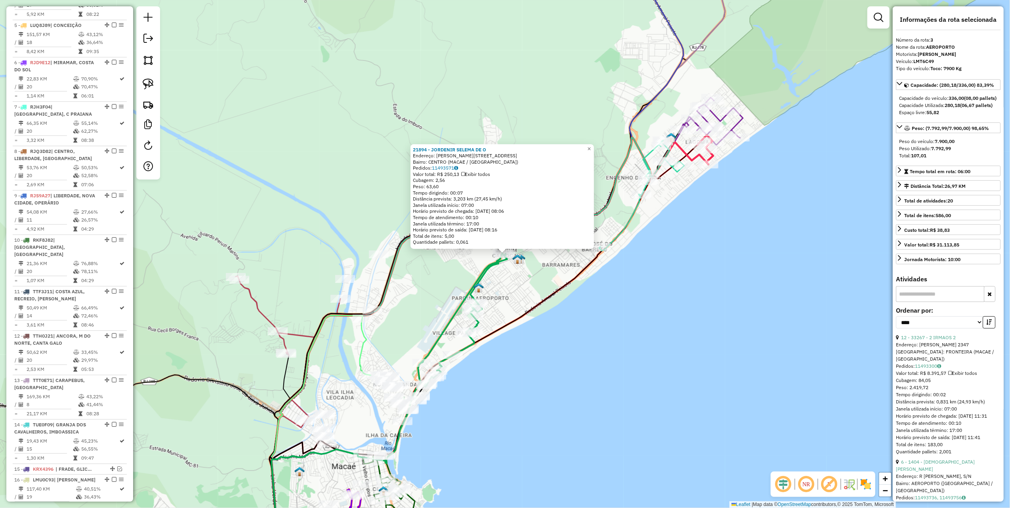
scroll to position [412, 0]
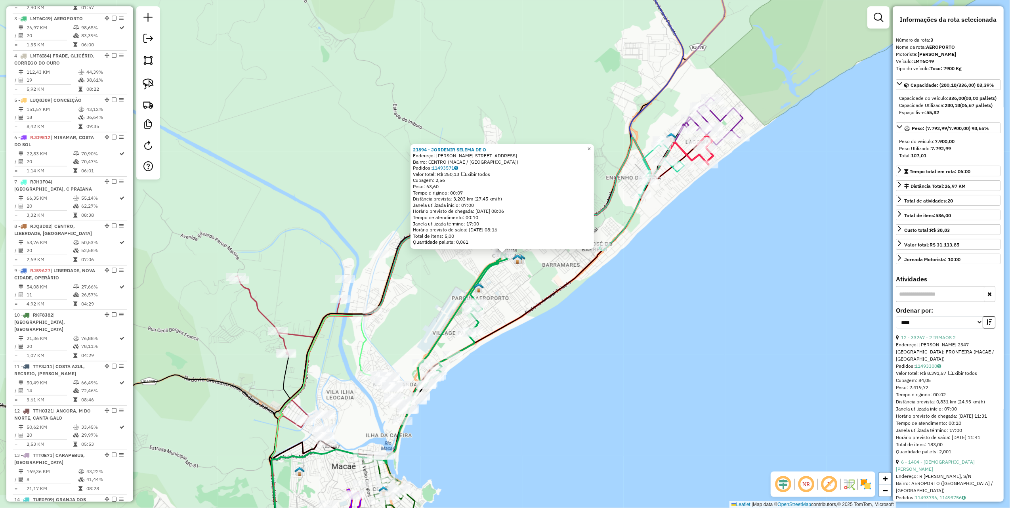
click at [571, 360] on div "21894 - JORDENIR SELEMA DE O Endereço: R SAO JOAO, 74 Bairro: CENTRO (MACAE / R…" at bounding box center [505, 254] width 1010 height 508
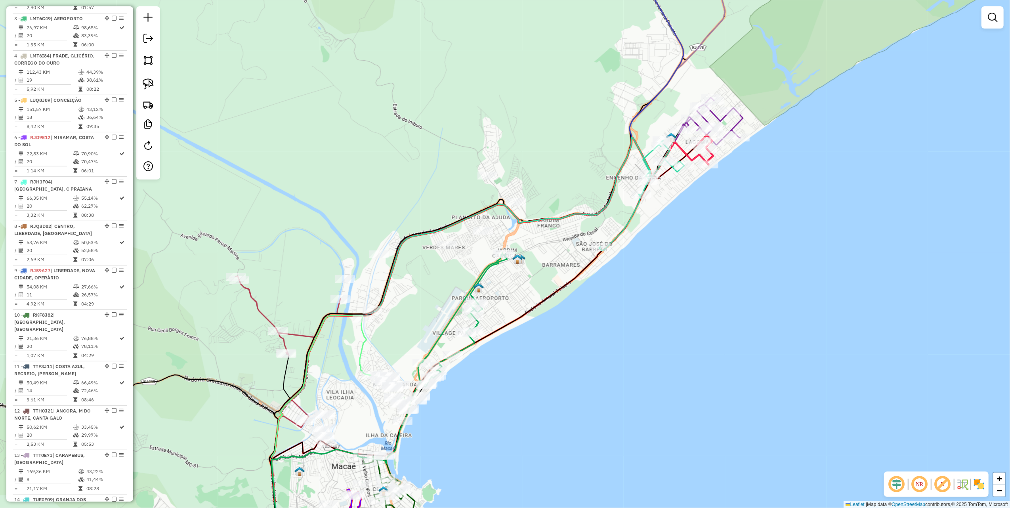
select select "*********"
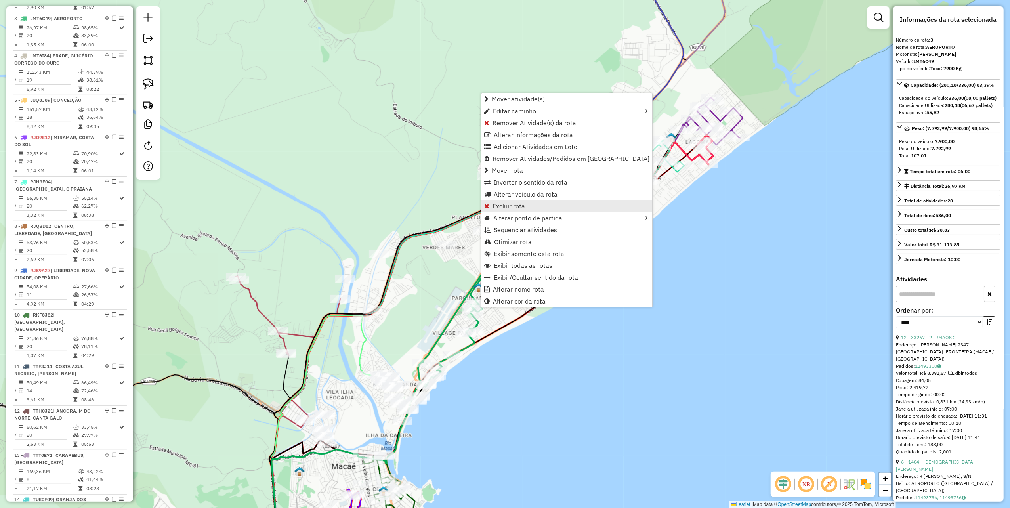
click at [513, 206] on span "Excluir rota" at bounding box center [509, 206] width 32 height 6
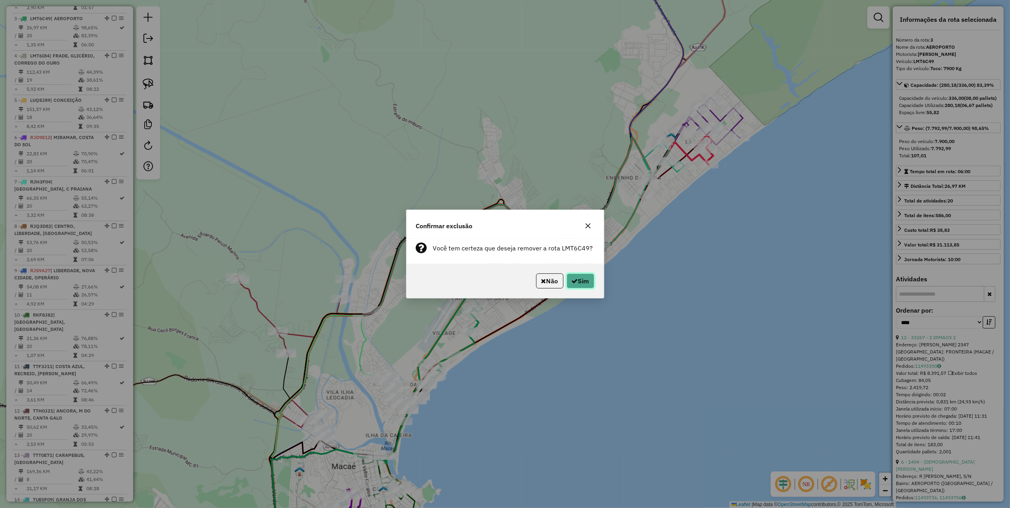
click at [585, 279] on button "Sim" at bounding box center [581, 280] width 28 height 15
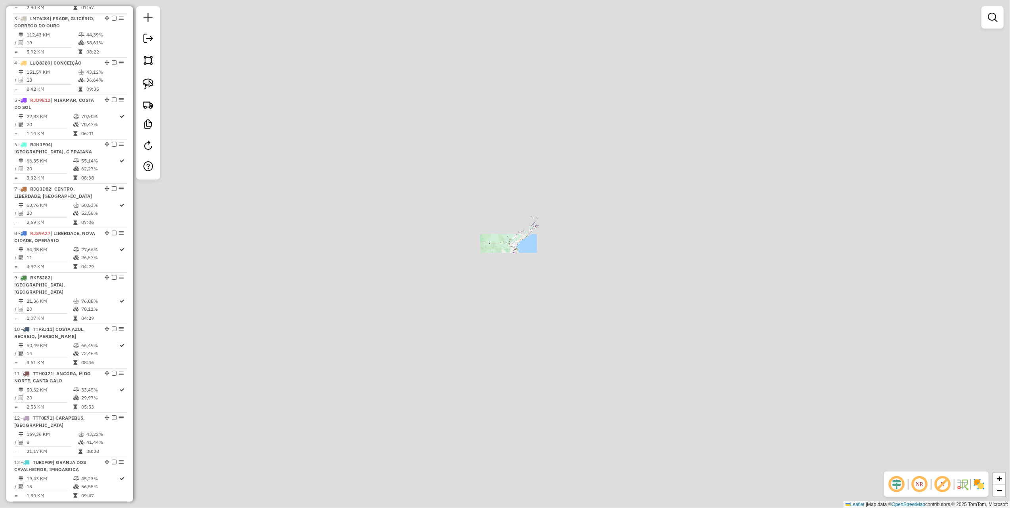
scroll to position [375, 0]
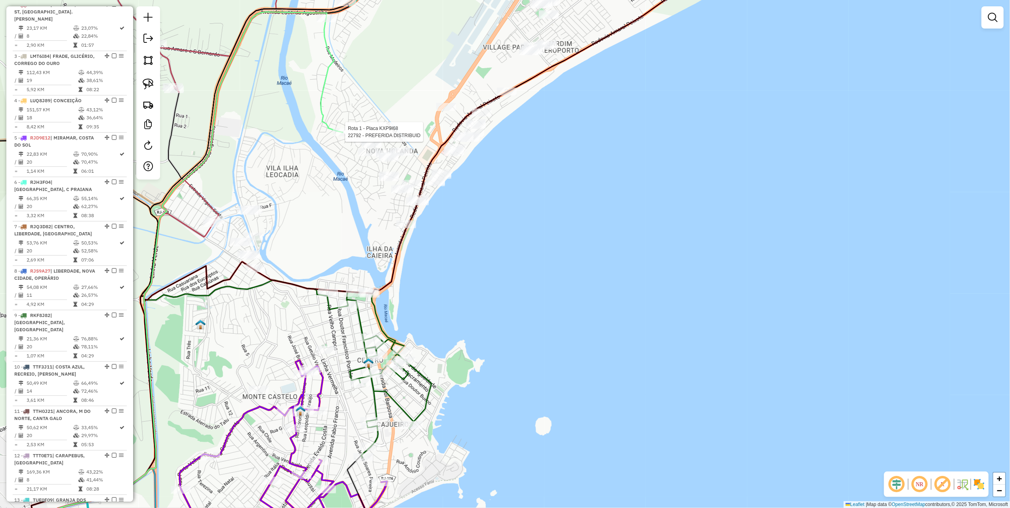
select select "*********"
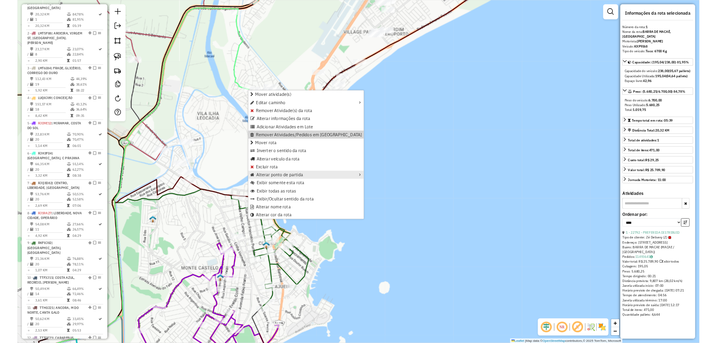
scroll to position [323, 0]
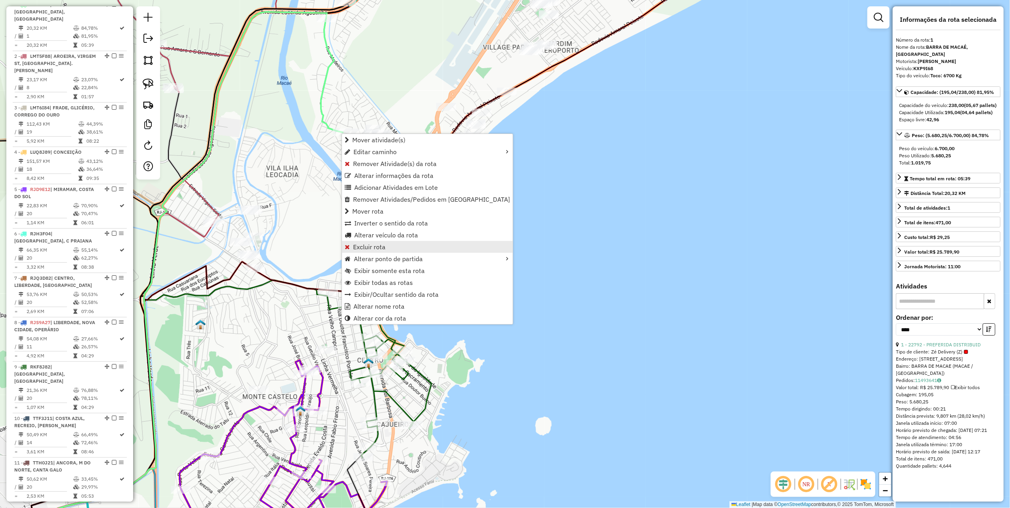
click at [387, 245] on link "Excluir rota" at bounding box center [427, 247] width 171 height 12
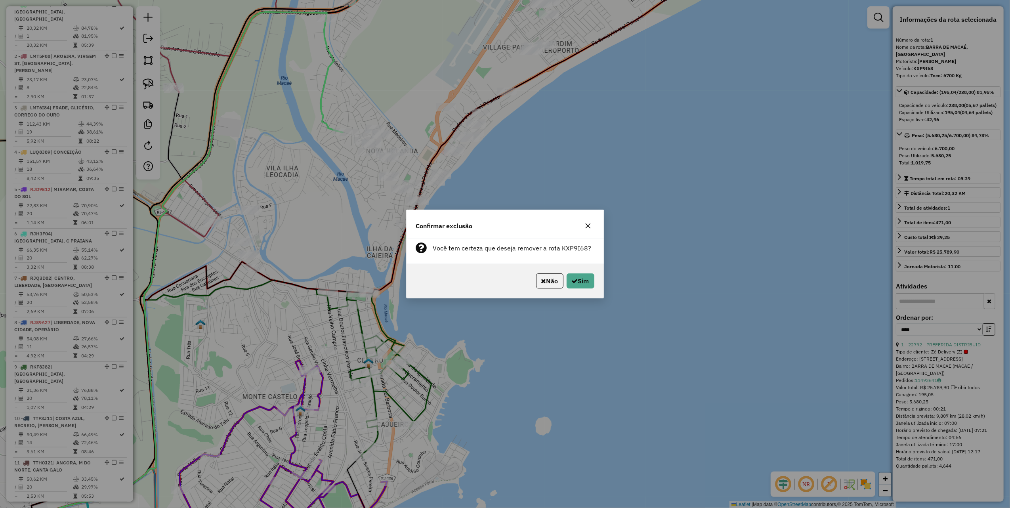
click at [562, 281] on p-footer "Não Sim" at bounding box center [563, 280] width 61 height 15
click at [572, 279] on icon "button" at bounding box center [575, 281] width 6 height 6
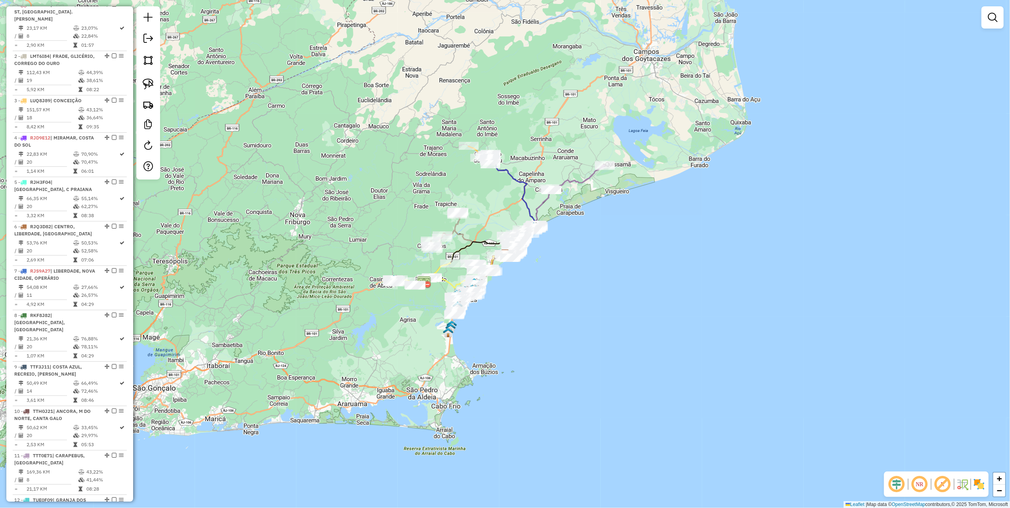
click at [500, 90] on div "Janela de atendimento Grade de atendimento Capacidade Transportadoras Veículos …" at bounding box center [505, 254] width 1010 height 508
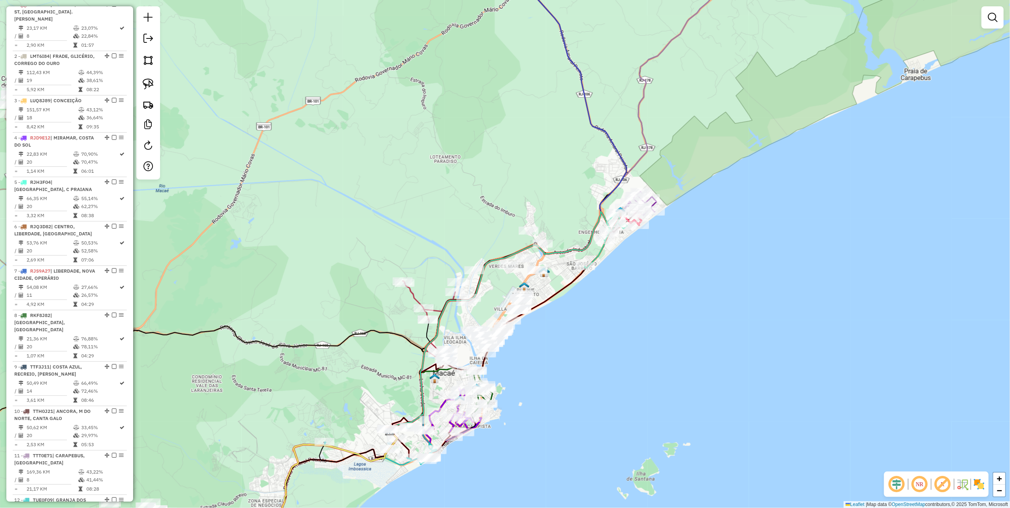
click at [511, 170] on div "Janela de atendimento Grade de atendimento Capacidade Transportadoras Veículos …" at bounding box center [505, 254] width 1010 height 508
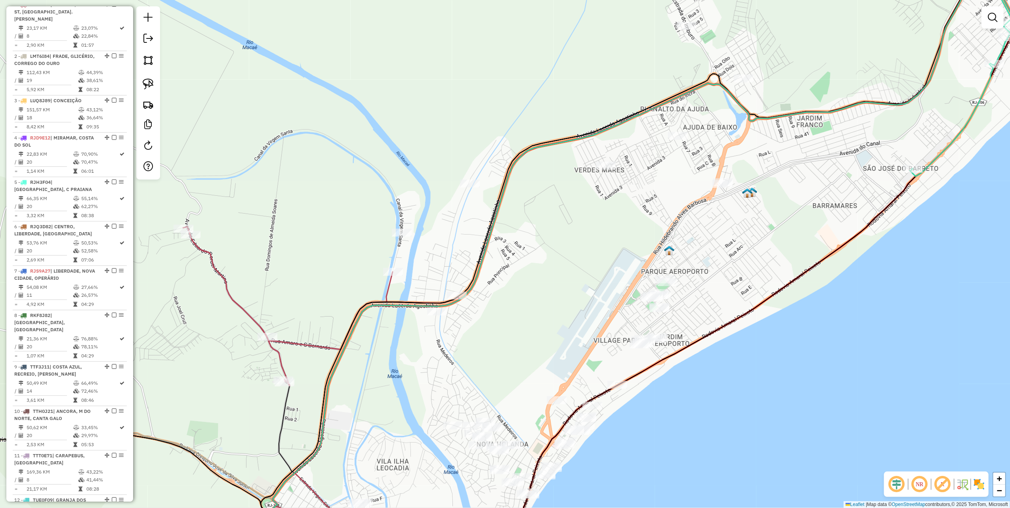
drag, startPoint x: 345, startPoint y: 158, endPoint x: 513, endPoint y: 156, distance: 168.0
click at [511, 158] on div "Janela de atendimento Grade de atendimento Capacidade Transportadoras Veículos …" at bounding box center [505, 254] width 1010 height 508
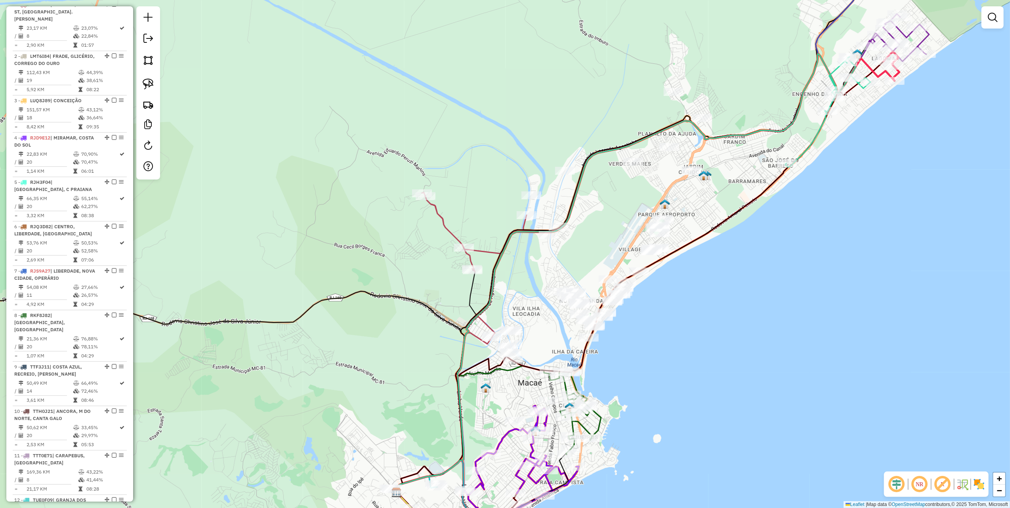
drag, startPoint x: 144, startPoint y: 83, endPoint x: 169, endPoint y: 97, distance: 28.6
click at [144, 83] on img at bounding box center [148, 83] width 11 height 11
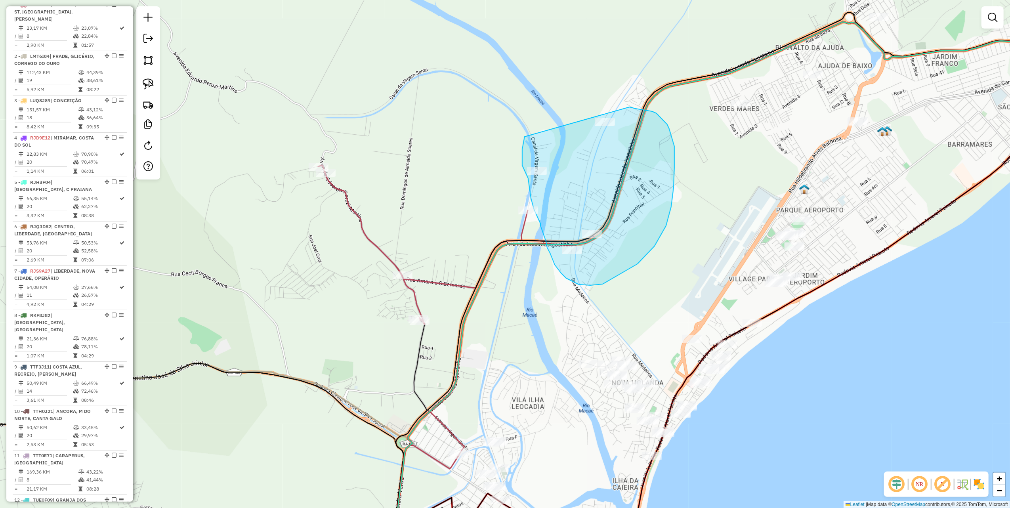
drag, startPoint x: 525, startPoint y: 137, endPoint x: 617, endPoint y: 107, distance: 97.5
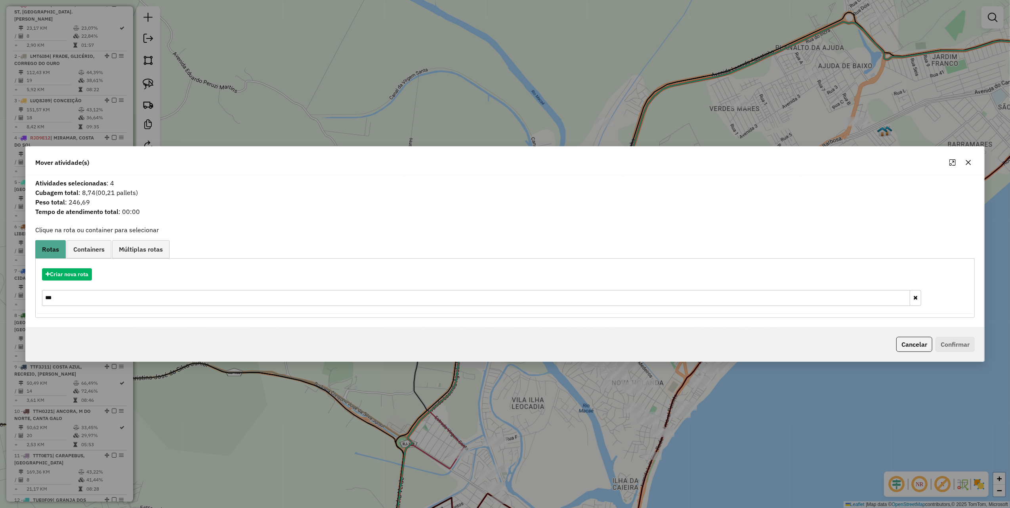
click at [95, 296] on input "***" at bounding box center [476, 298] width 868 height 16
click at [81, 297] on input "***" at bounding box center [476, 298] width 868 height 16
click at [71, 297] on input "***" at bounding box center [476, 298] width 868 height 16
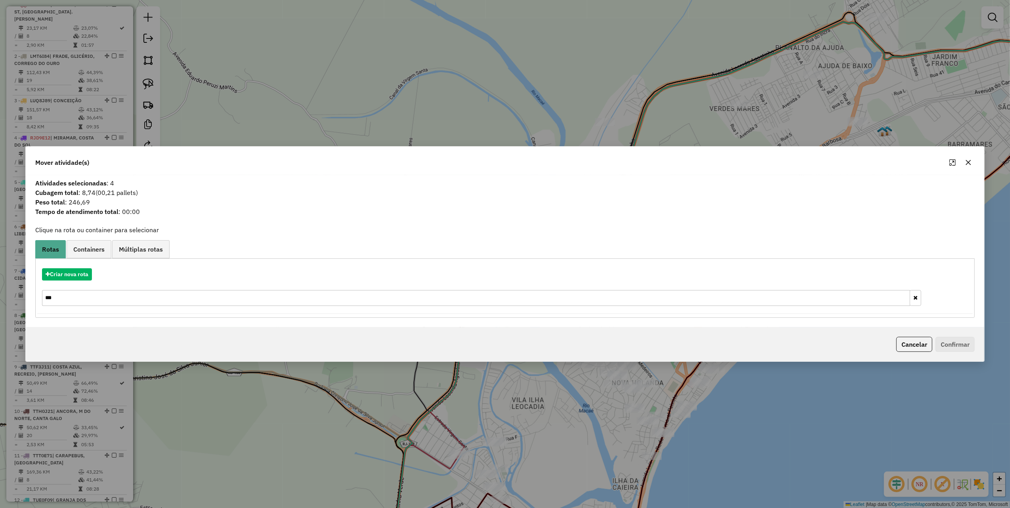
click at [71, 297] on input "***" at bounding box center [476, 298] width 868 height 16
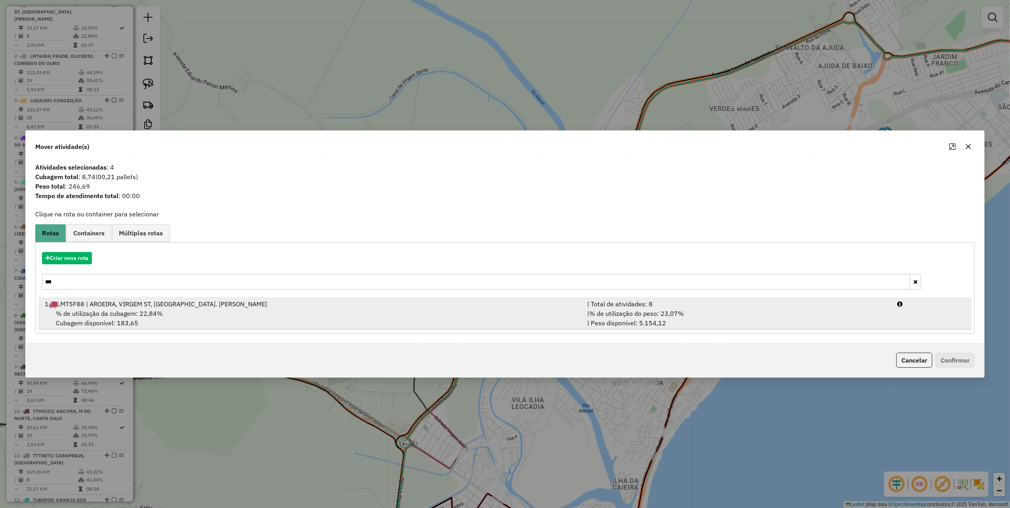
type input "***"
drag, startPoint x: 168, startPoint y: 306, endPoint x: 552, endPoint y: 330, distance: 384.7
click at [170, 306] on div "1 LMT5F88 | AROEIRA, VIRGEM ST, MORRO S. JORGE" at bounding box center [311, 304] width 542 height 10
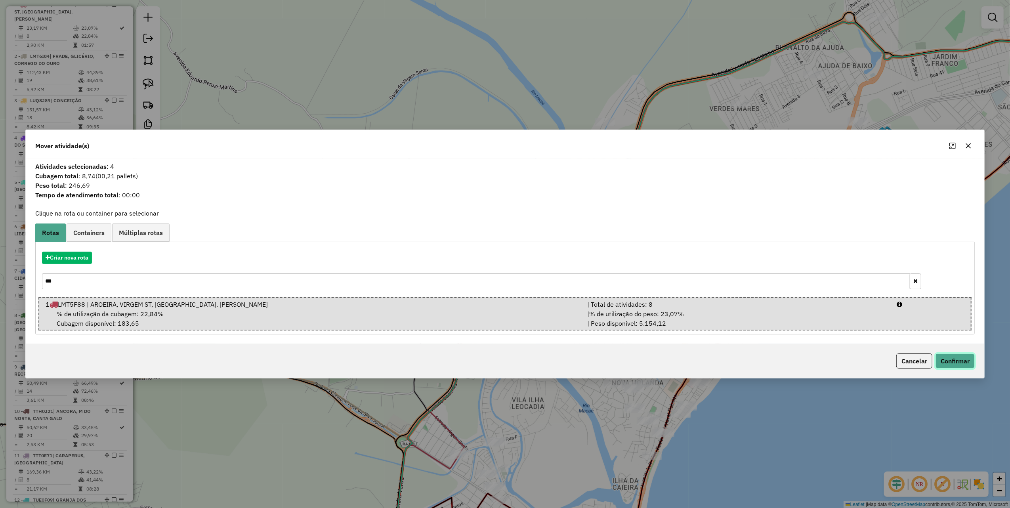
click at [943, 355] on button "Confirmar" at bounding box center [955, 360] width 39 height 15
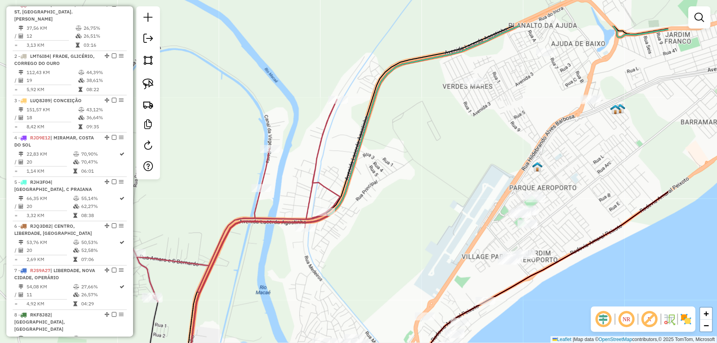
drag, startPoint x: 511, startPoint y: 138, endPoint x: 381, endPoint y: 203, distance: 145.1
click at [382, 203] on div "Janela de atendimento Grade de atendimento Capacidade Transportadoras Veículos …" at bounding box center [358, 171] width 717 height 343
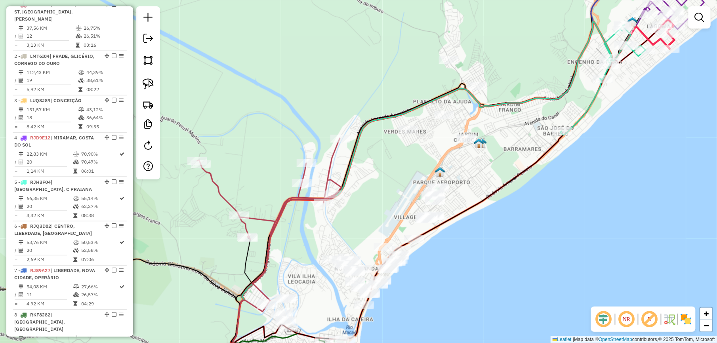
drag, startPoint x: 146, startPoint y: 84, endPoint x: 287, endPoint y: 121, distance: 145.4
click at [146, 84] on img at bounding box center [148, 83] width 11 height 11
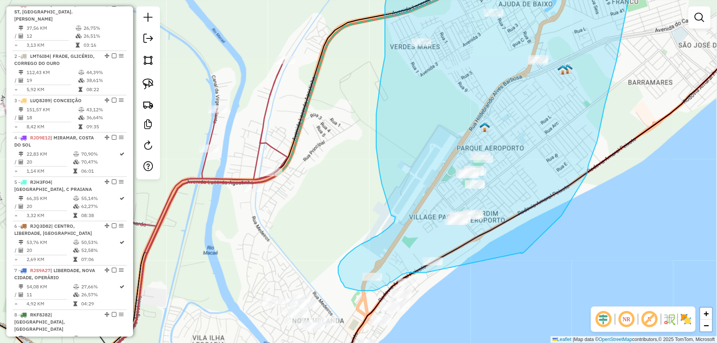
drag, startPoint x: 458, startPoint y: 235, endPoint x: 437, endPoint y: 271, distance: 42.1
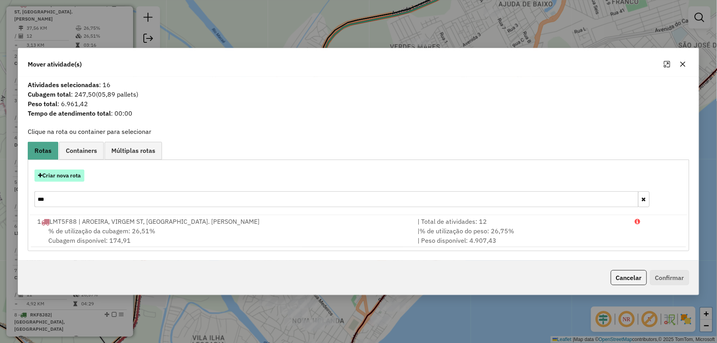
click at [65, 178] on button "Criar nova rota" at bounding box center [59, 176] width 50 height 12
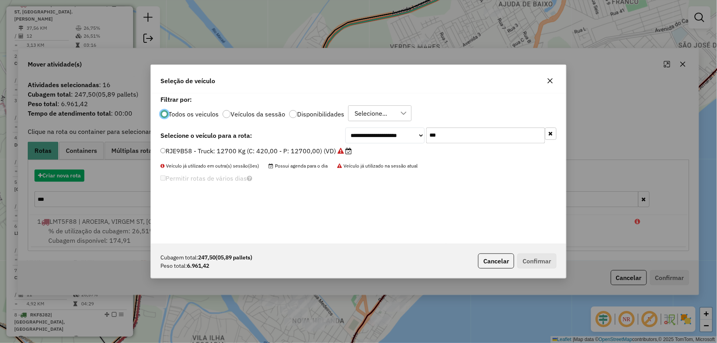
scroll to position [4, 2]
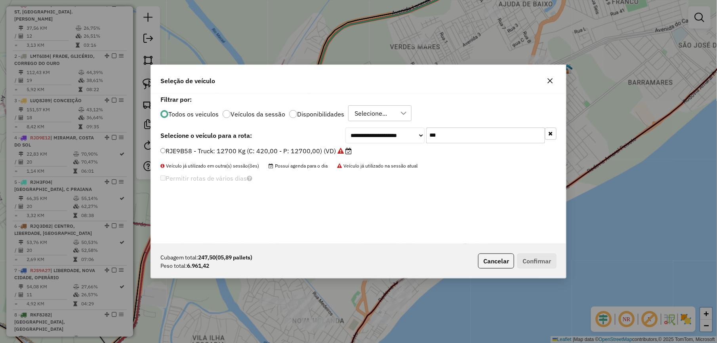
click at [468, 129] on input "***" at bounding box center [485, 136] width 119 height 16
type input "***"
click at [316, 151] on label "LMT6C49 - Toco: 7900 Kg (C: 336,00 - P: 7900,00) (VD)" at bounding box center [247, 151] width 175 height 10
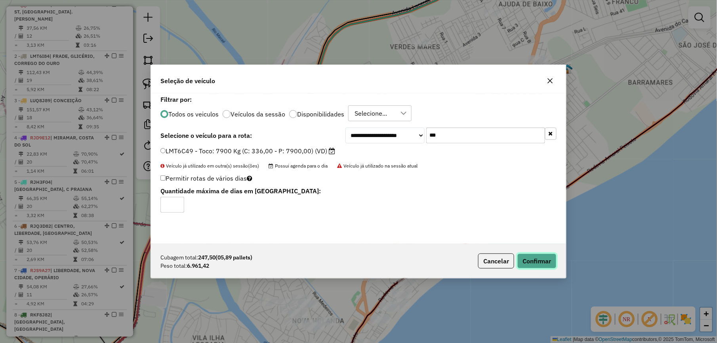
click at [541, 259] on button "Confirmar" at bounding box center [536, 261] width 39 height 15
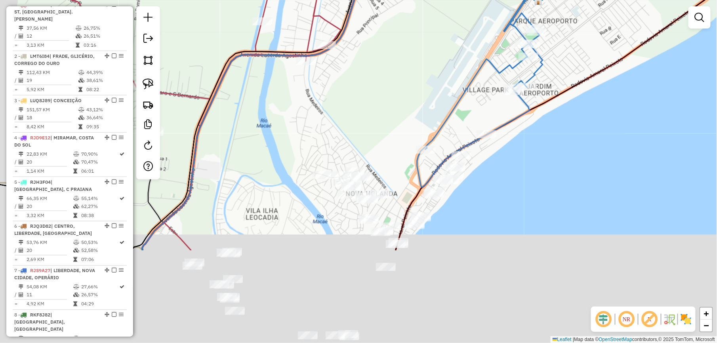
drag, startPoint x: 386, startPoint y: 218, endPoint x: 443, endPoint y: 64, distance: 164.4
click at [457, 46] on div "Janela de atendimento Grade de atendimento Capacidade Transportadoras Veículos …" at bounding box center [358, 171] width 717 height 343
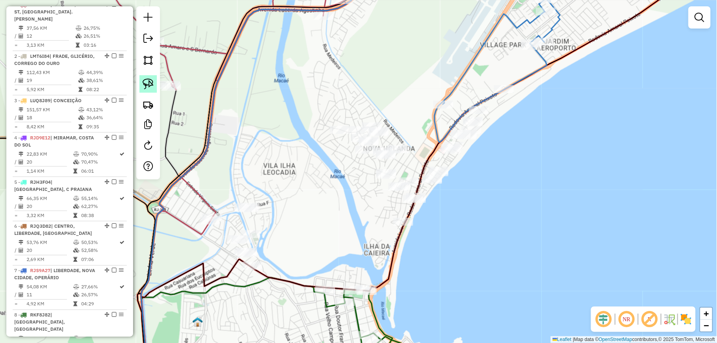
click at [141, 81] on link at bounding box center [147, 83] width 17 height 17
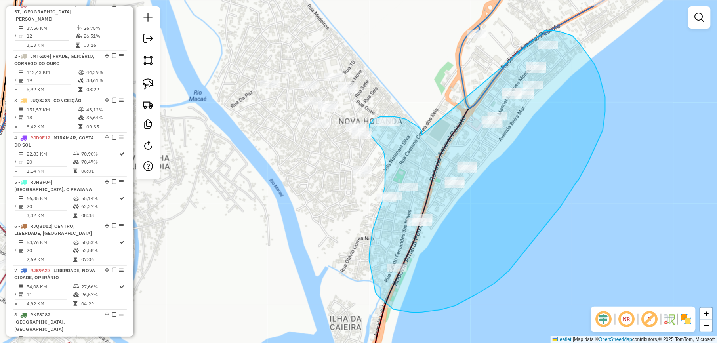
drag, startPoint x: 422, startPoint y: 135, endPoint x: 533, endPoint y: 31, distance: 152.2
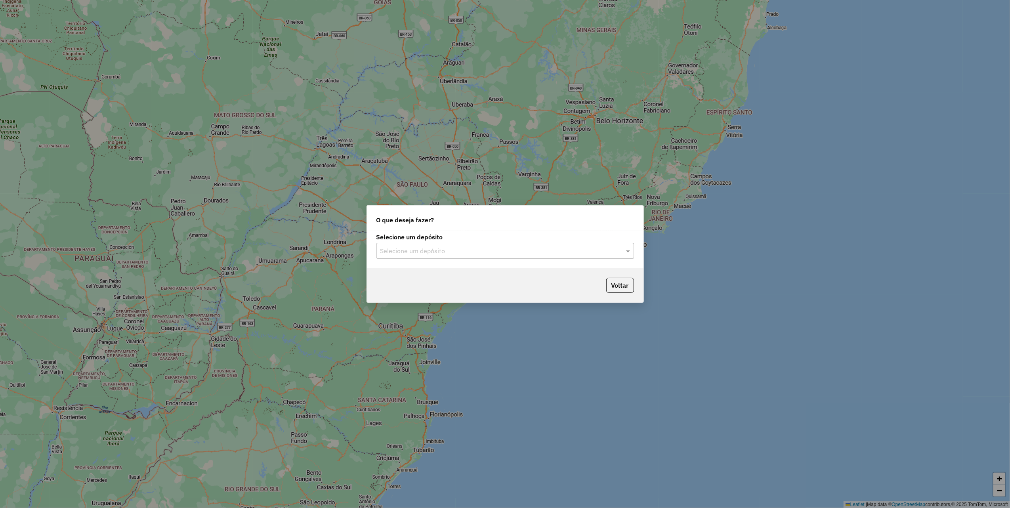
drag, startPoint x: 482, startPoint y: 246, endPoint x: 460, endPoint y: 255, distance: 24.4
click at [482, 246] on input "text" at bounding box center [497, 251] width 234 height 10
click at [406, 273] on div "Marbela" at bounding box center [505, 273] width 256 height 13
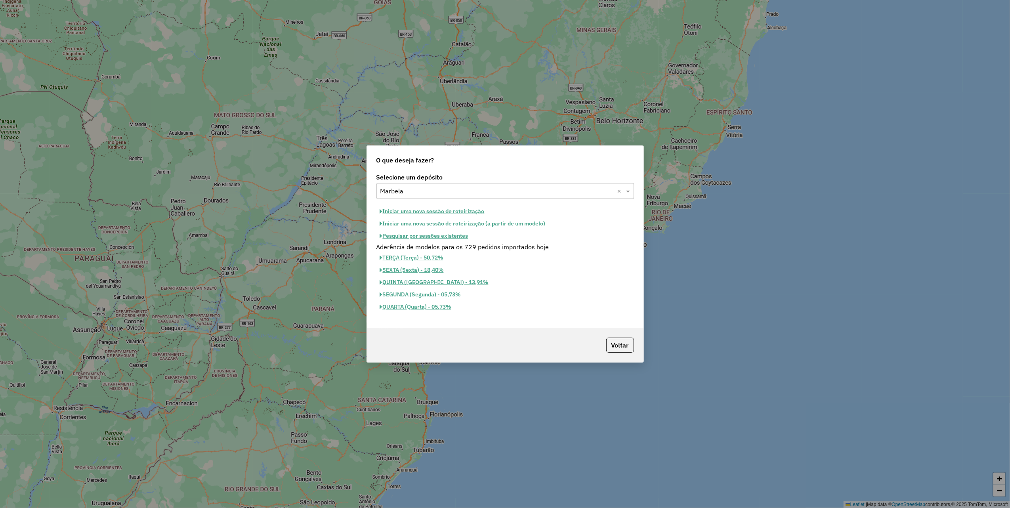
click at [451, 212] on button "Iniciar uma nova sessão de roteirização" at bounding box center [432, 211] width 112 height 12
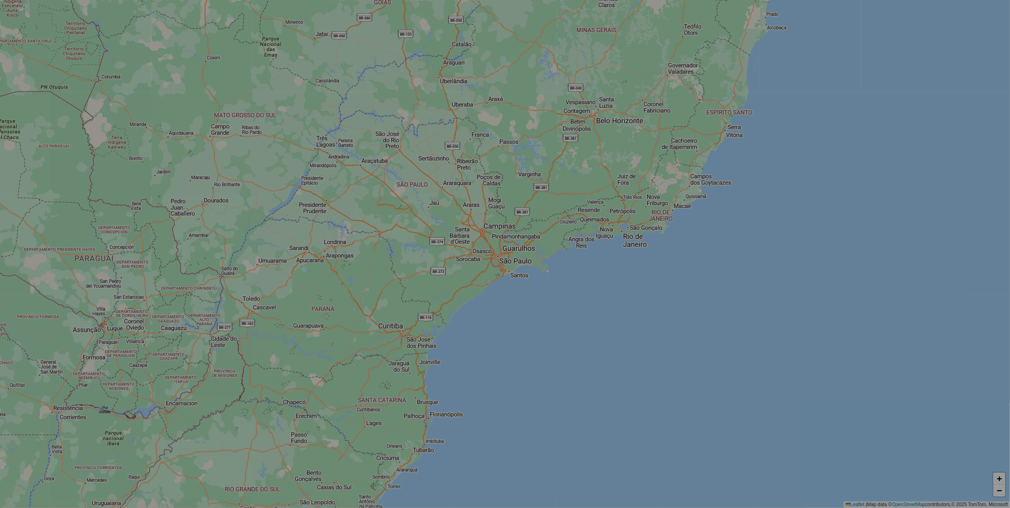
select select "*"
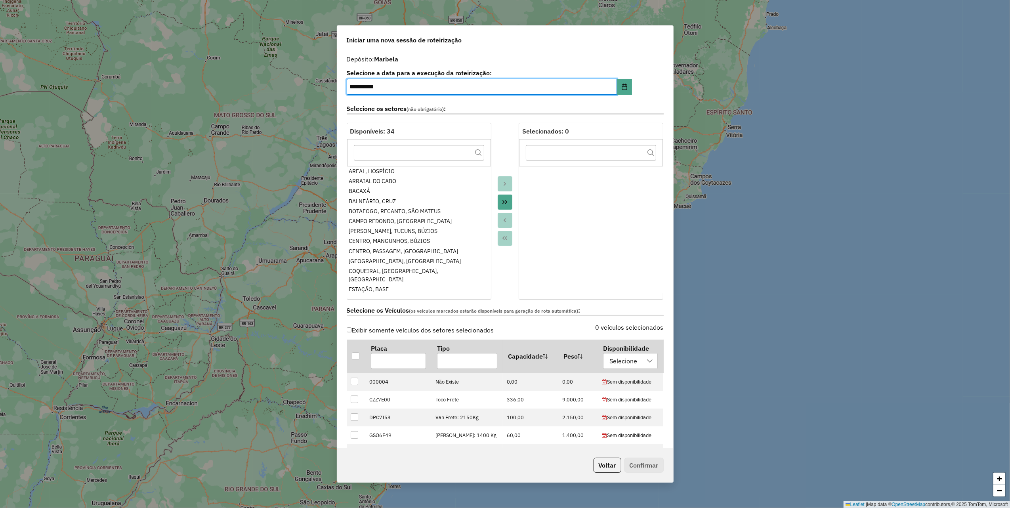
click at [502, 203] on icon "Move All to Target" at bounding box center [505, 202] width 6 height 6
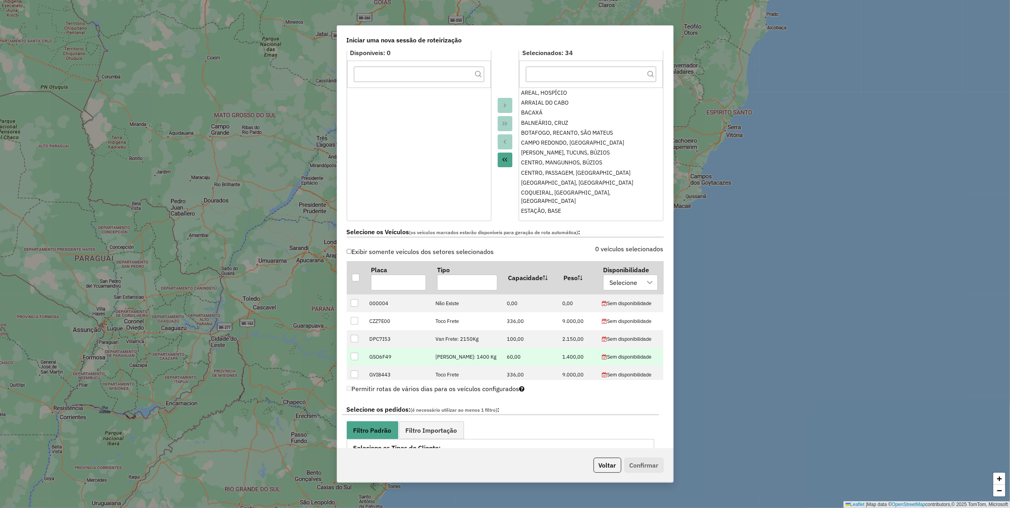
scroll to position [211, 0]
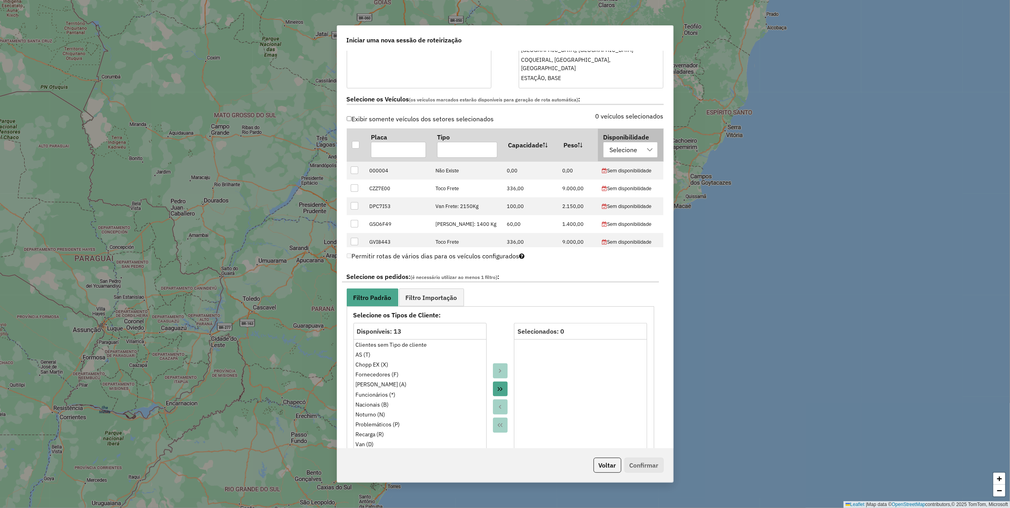
click at [634, 154] on div "Selecione" at bounding box center [623, 149] width 33 height 15
click at [630, 188] on span "disponibilidade marbela" at bounding box center [652, 188] width 69 height 10
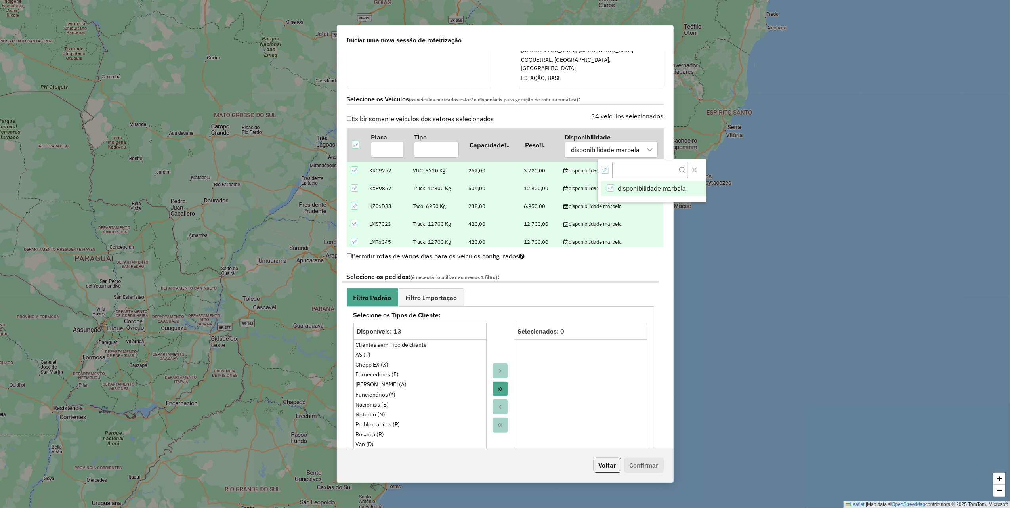
click at [354, 173] on icon at bounding box center [354, 171] width 6 height 6
click at [353, 186] on icon at bounding box center [354, 188] width 6 height 6
click at [395, 153] on input "text" at bounding box center [387, 150] width 32 height 16
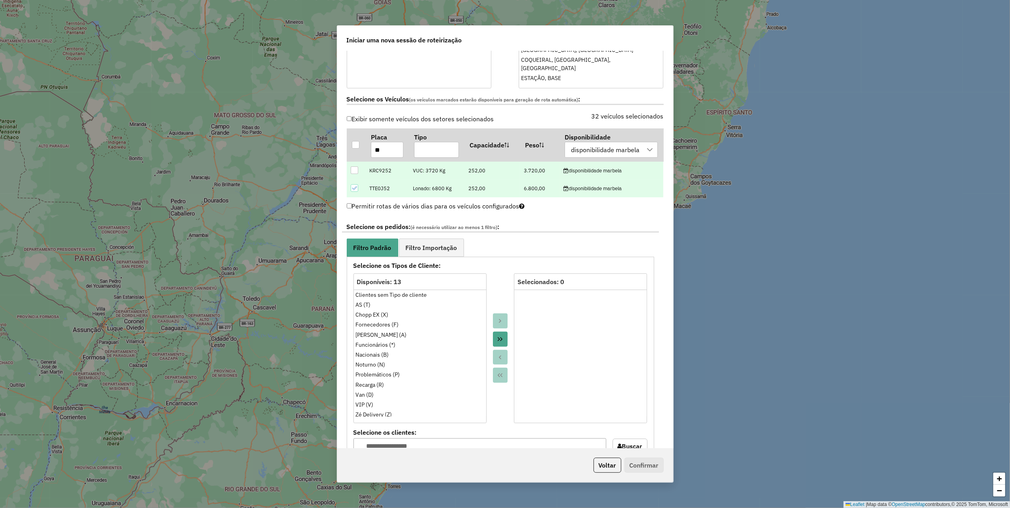
click at [354, 188] on icon at bounding box center [354, 188] width 6 height 6
click at [384, 151] on input "**" at bounding box center [387, 150] width 32 height 16
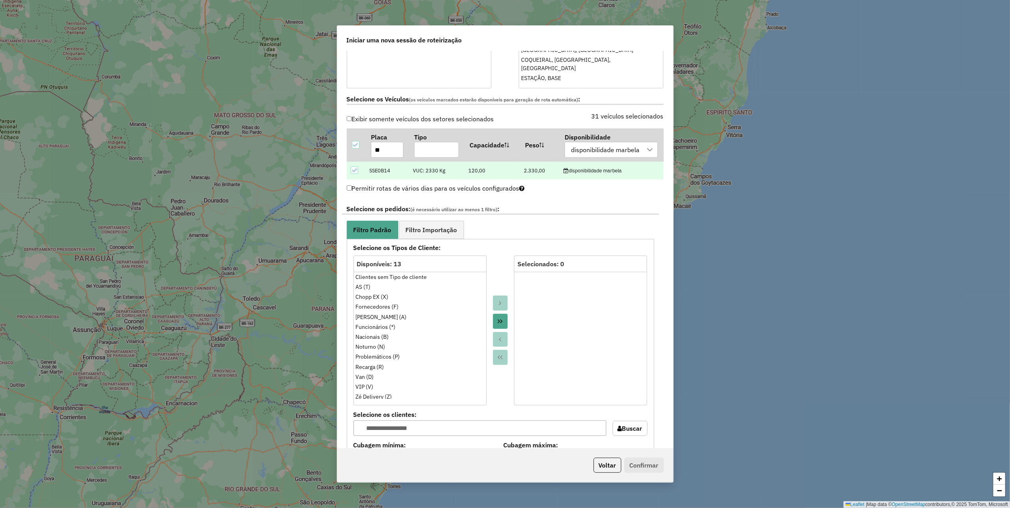
click at [354, 173] on icon at bounding box center [354, 171] width 6 height 6
click at [384, 151] on input "**" at bounding box center [387, 150] width 32 height 16
click at [354, 169] on icon at bounding box center [354, 171] width 6 height 6
click at [384, 155] on input "**" at bounding box center [387, 150] width 32 height 16
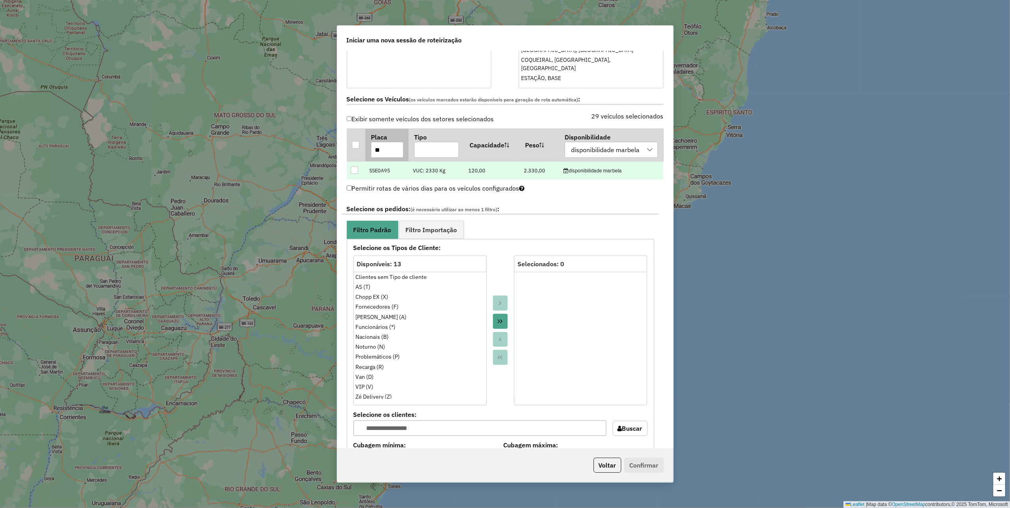
click at [384, 155] on input "**" at bounding box center [387, 150] width 32 height 16
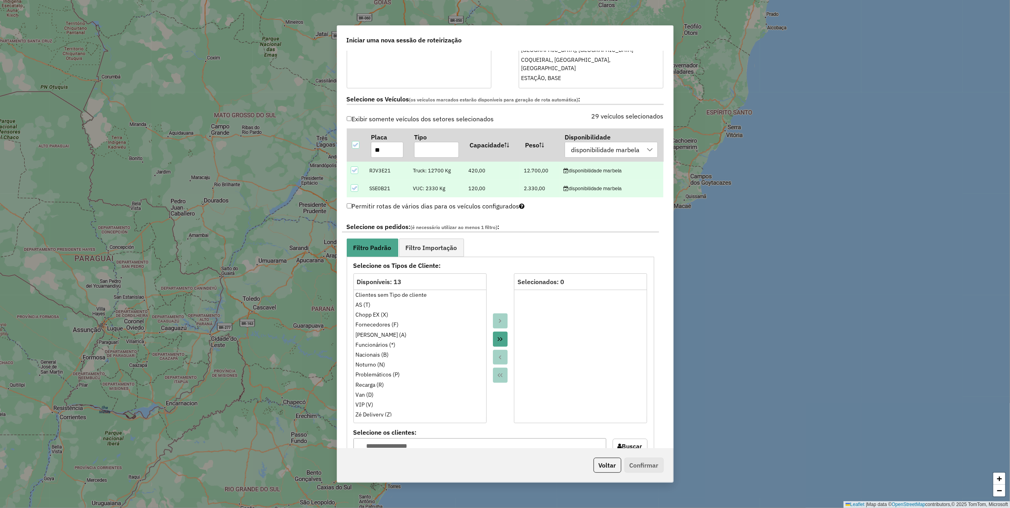
type input "**"
click at [354, 187] on icon at bounding box center [354, 188] width 6 height 6
click at [386, 149] on input "**" at bounding box center [387, 150] width 32 height 16
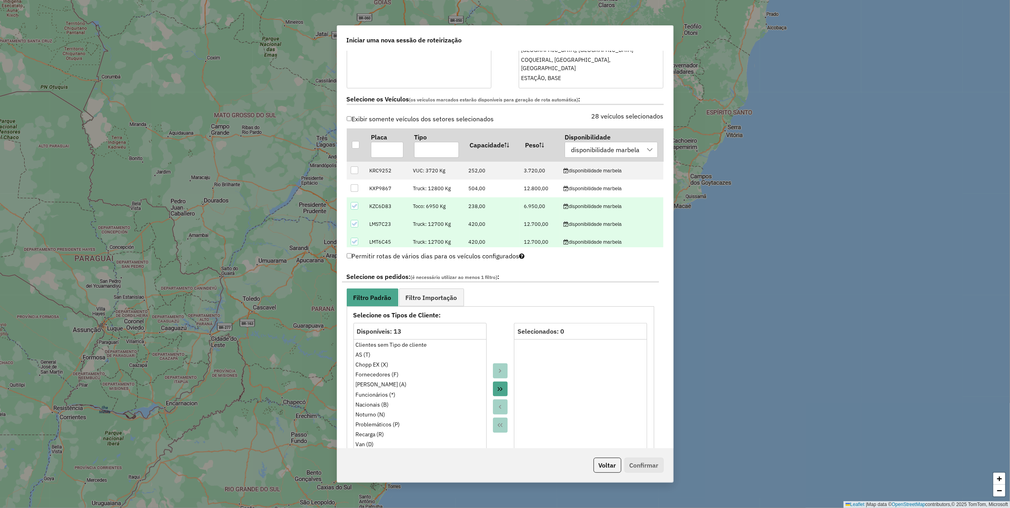
click at [498, 387] on icon "Move All to Target" at bounding box center [500, 389] width 6 height 6
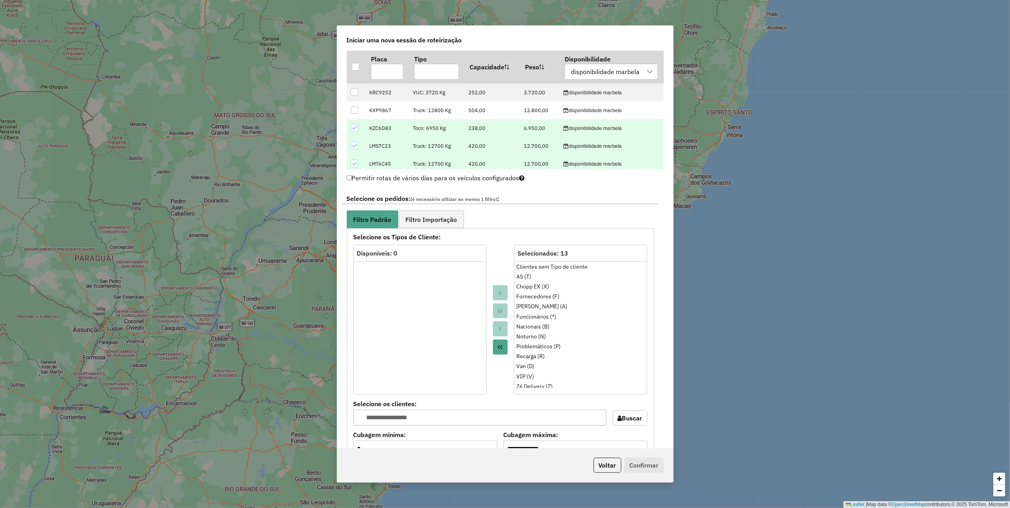
scroll to position [422, 0]
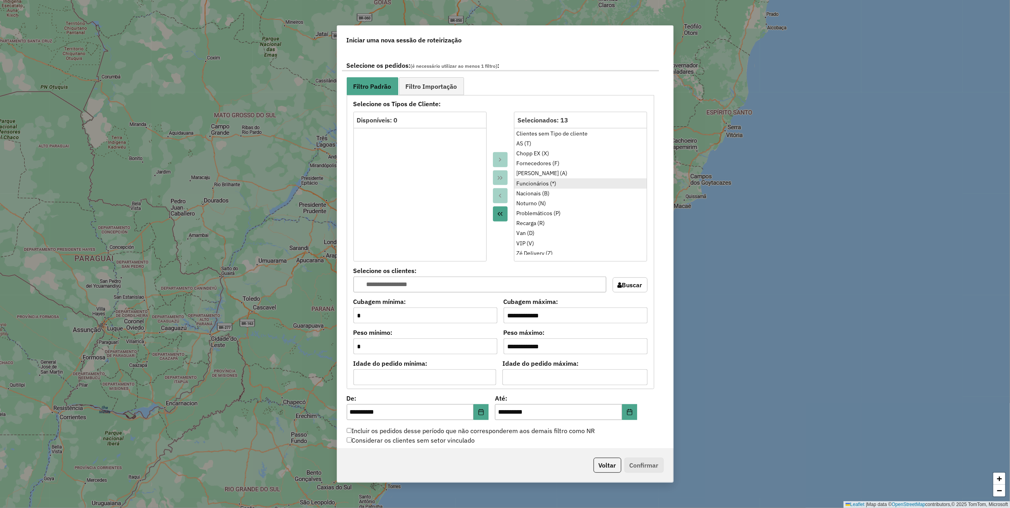
click at [550, 188] on div "Funcionários (*)" at bounding box center [580, 183] width 128 height 8
click at [499, 194] on icon "Move to Source" at bounding box center [500, 196] width 6 height 6
click at [541, 163] on div "Fornecedores (F)" at bounding box center [580, 163] width 128 height 8
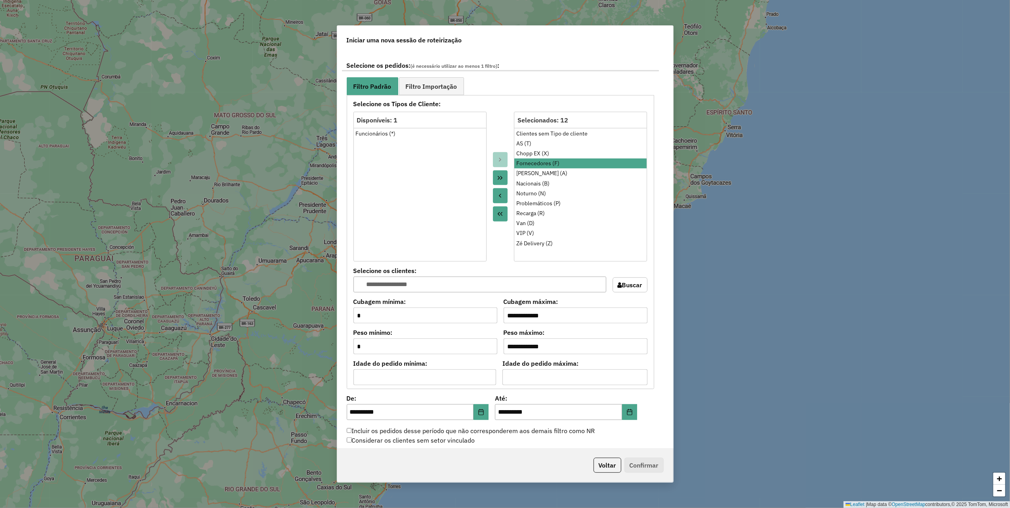
click at [502, 194] on button "Move to Source" at bounding box center [500, 195] width 15 height 15
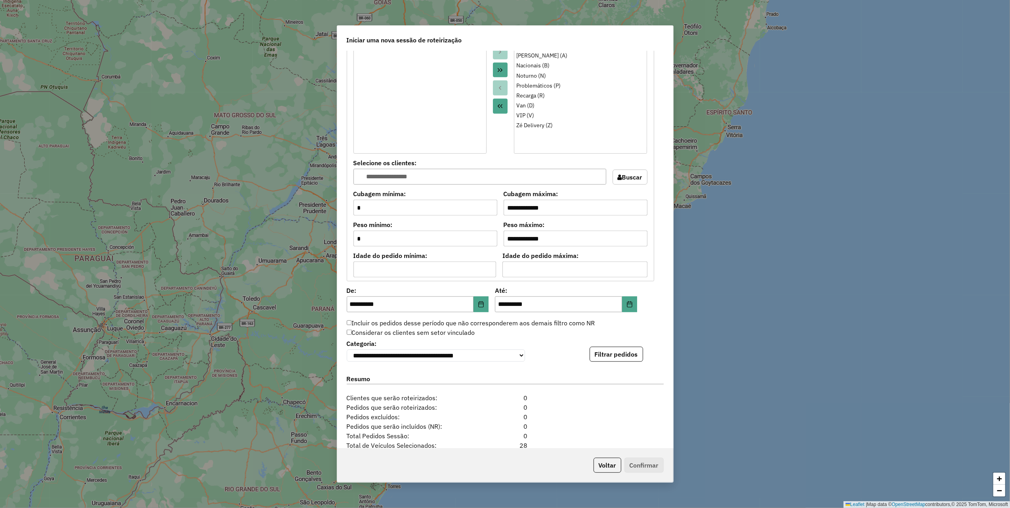
scroll to position [581, 0]
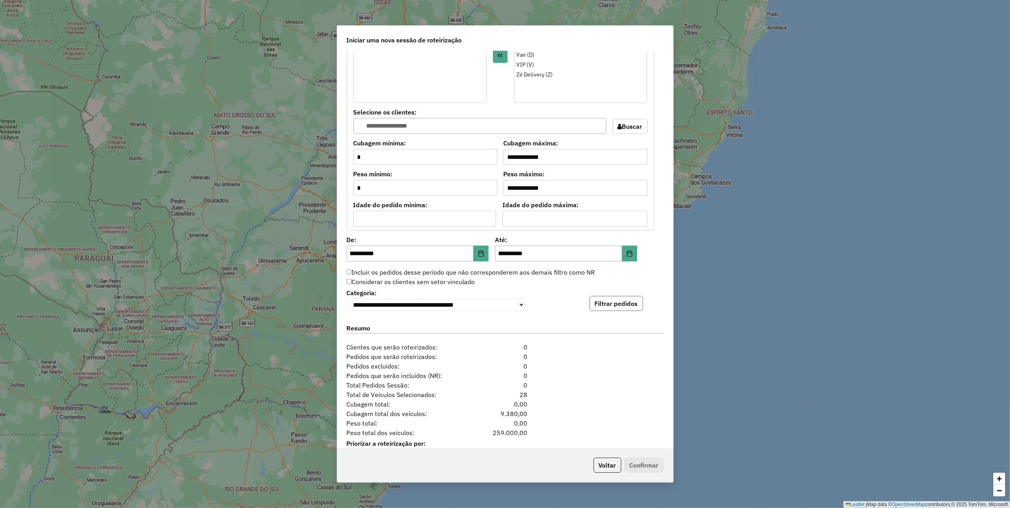
click at [611, 306] on button "Filtrar pedidos" at bounding box center [616, 303] width 53 height 15
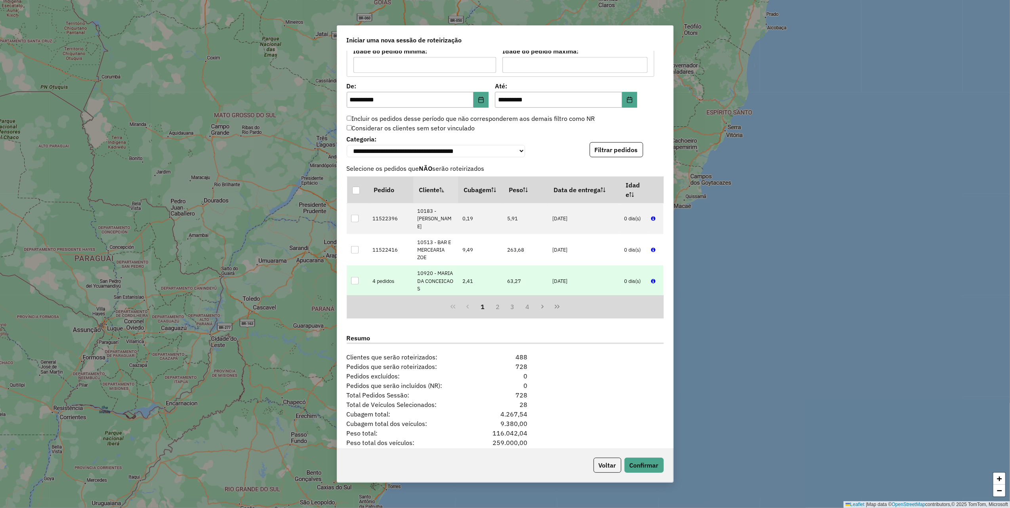
scroll to position [773, 0]
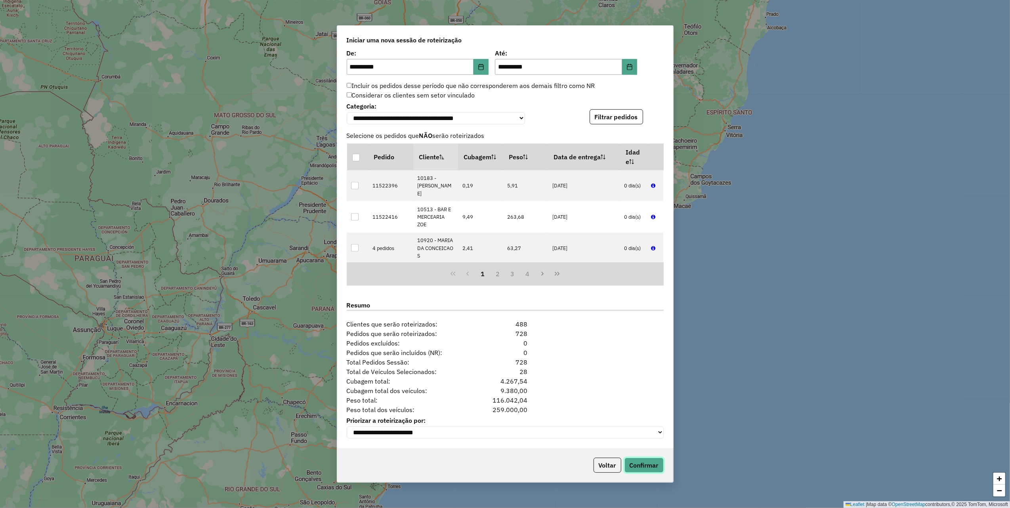
drag, startPoint x: 650, startPoint y: 471, endPoint x: 651, endPoint y: 465, distance: 6.0
click at [651, 471] on button "Confirmar" at bounding box center [643, 465] width 39 height 15
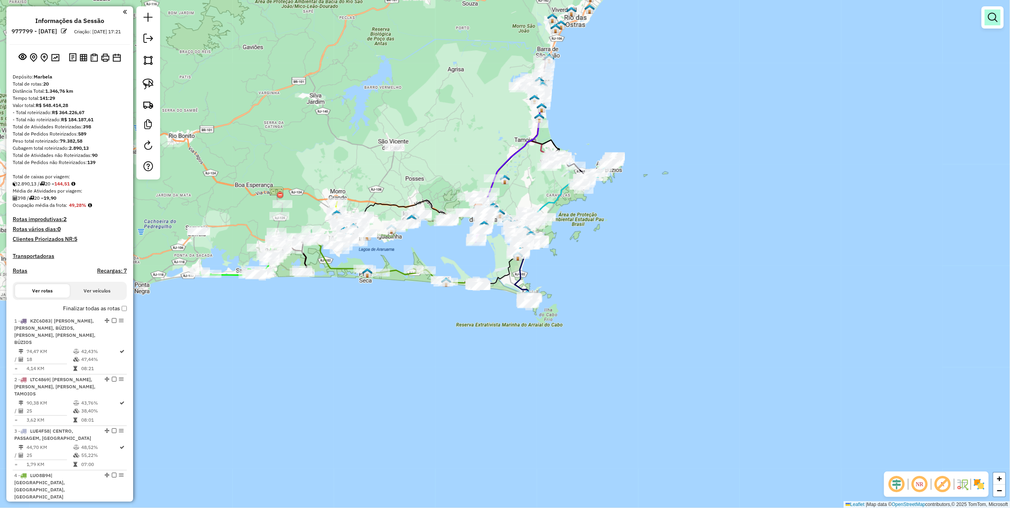
click at [991, 13] on em at bounding box center [993, 18] width 10 height 10
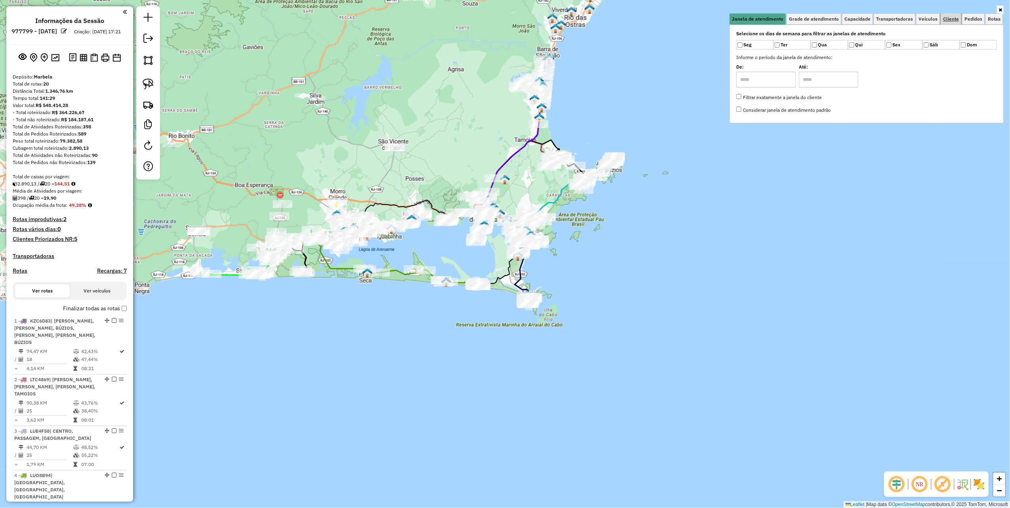
click at [947, 21] on span "Cliente" at bounding box center [951, 19] width 16 height 5
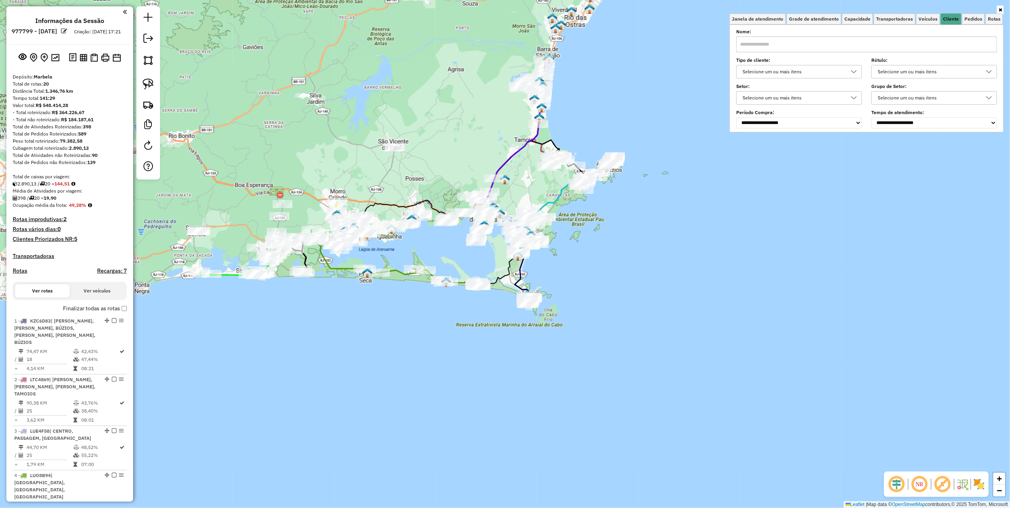
click at [839, 72] on div "Selecione um ou mais itens" at bounding box center [793, 71] width 107 height 13
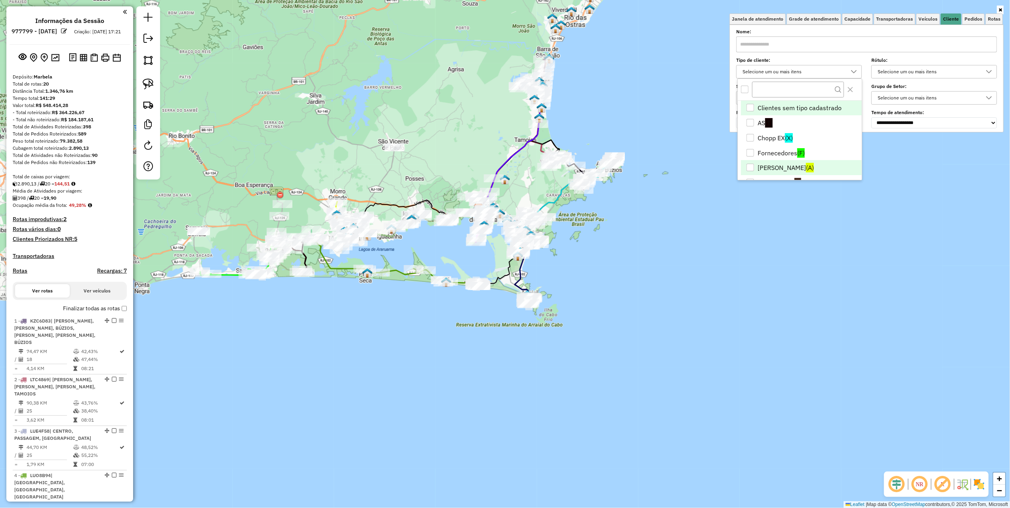
scroll to position [105, 0]
click at [777, 108] on li "Noturno (N)" at bounding box center [801, 107] width 121 height 15
click at [709, 257] on div "Janela de atendimento Grade de atendimento Capacidade Transportadoras Veículos …" at bounding box center [505, 254] width 1010 height 508
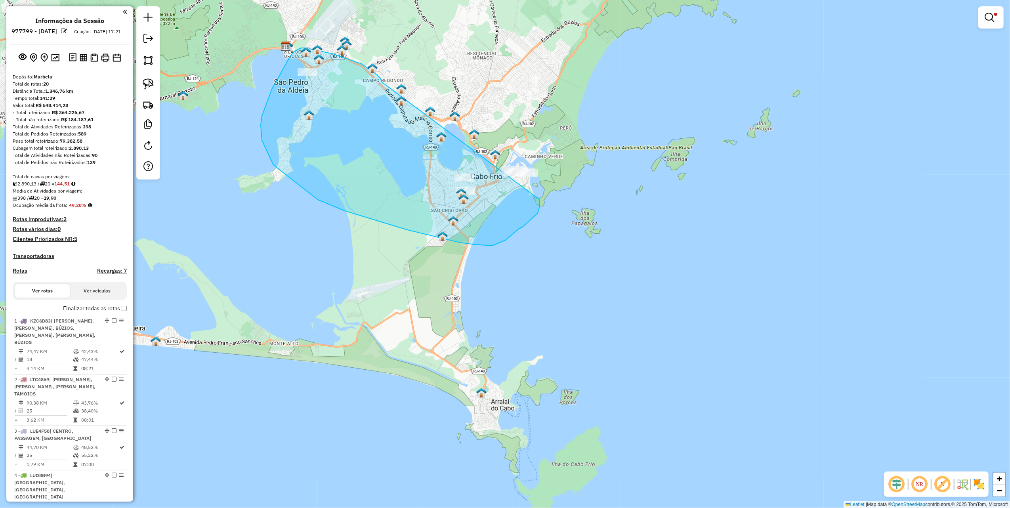
drag, startPoint x: 382, startPoint y: 82, endPoint x: 536, endPoint y: 197, distance: 192.4
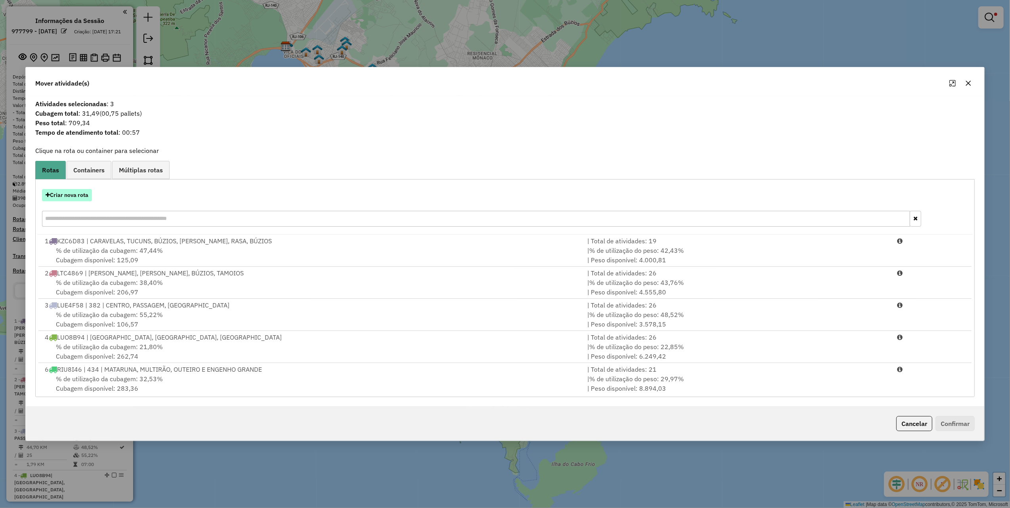
click at [75, 192] on button "Criar nova rota" at bounding box center [67, 195] width 50 height 12
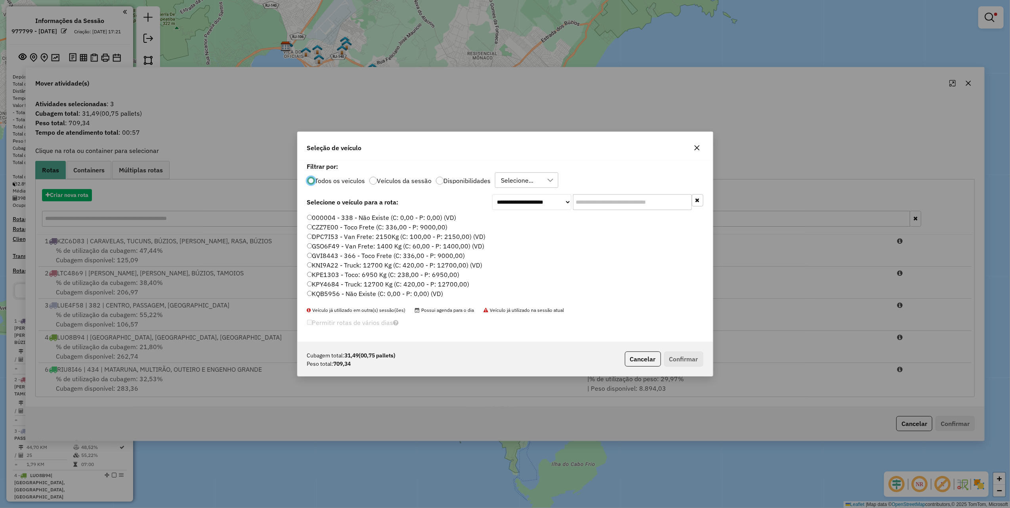
scroll to position [4, 2]
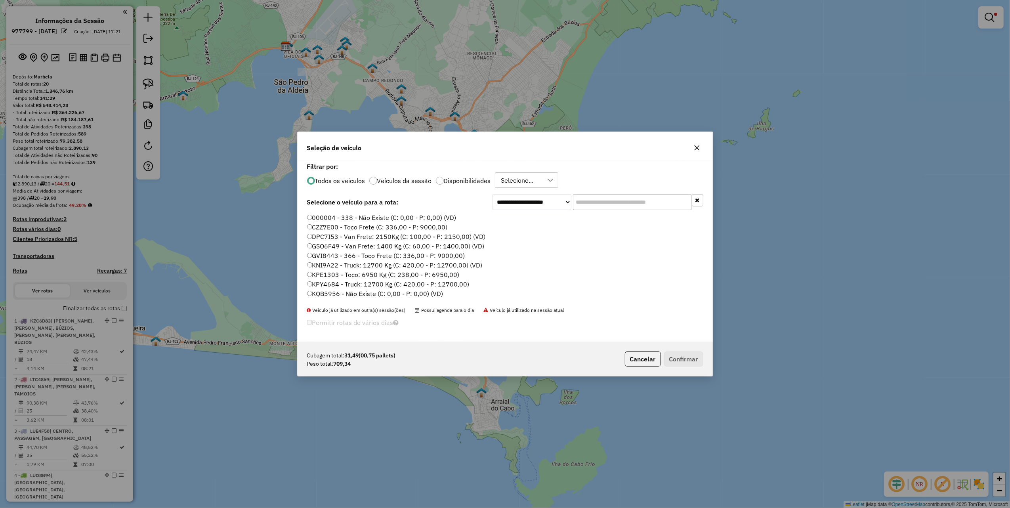
click at [619, 205] on input "text" at bounding box center [632, 202] width 119 height 16
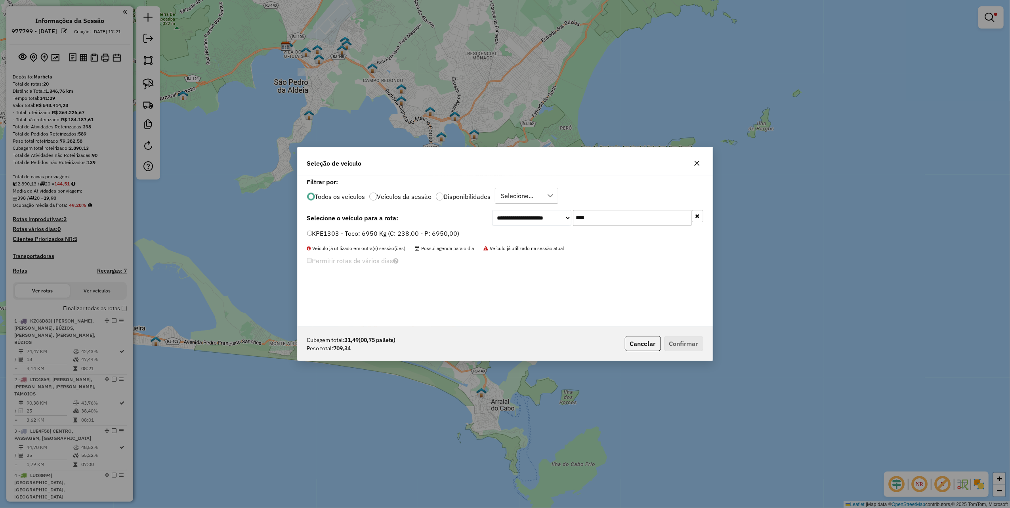
type input "****"
click at [447, 237] on label "KPE1303 - Toco: 6950 Kg (C: 238,00 - P: 6950,00)" at bounding box center [383, 234] width 153 height 10
click at [690, 344] on button "Confirmar" at bounding box center [683, 343] width 39 height 15
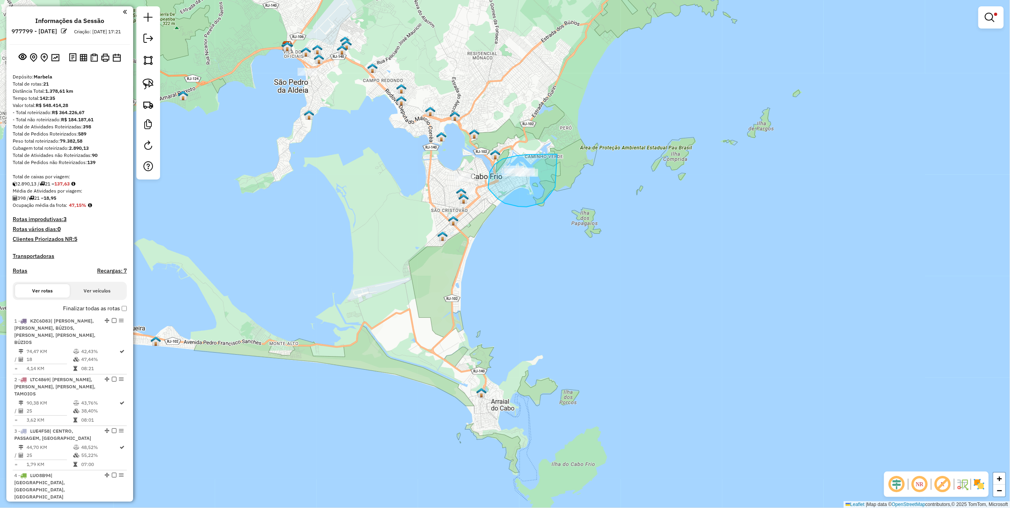
drag, startPoint x: 546, startPoint y: 154, endPoint x: 542, endPoint y: 182, distance: 28.4
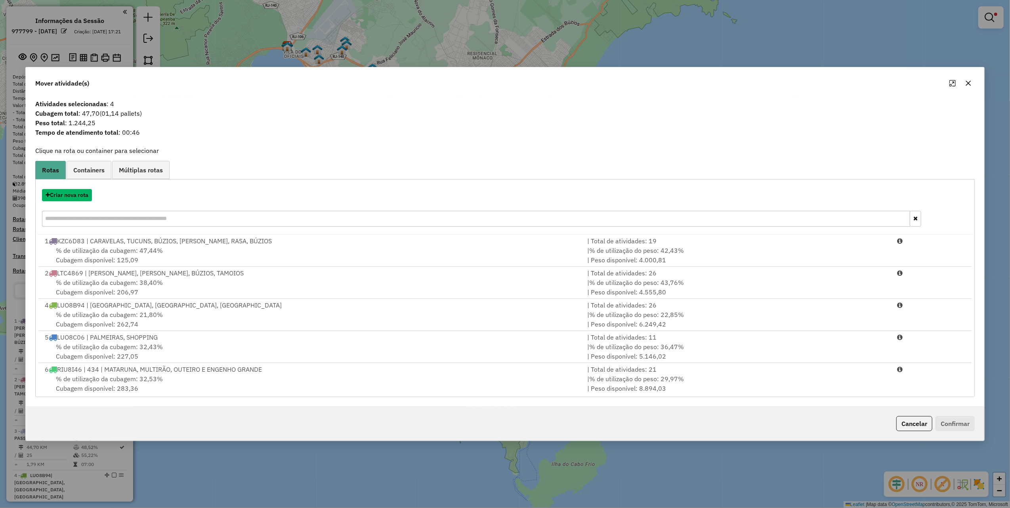
click at [81, 197] on button "Criar nova rota" at bounding box center [67, 195] width 50 height 12
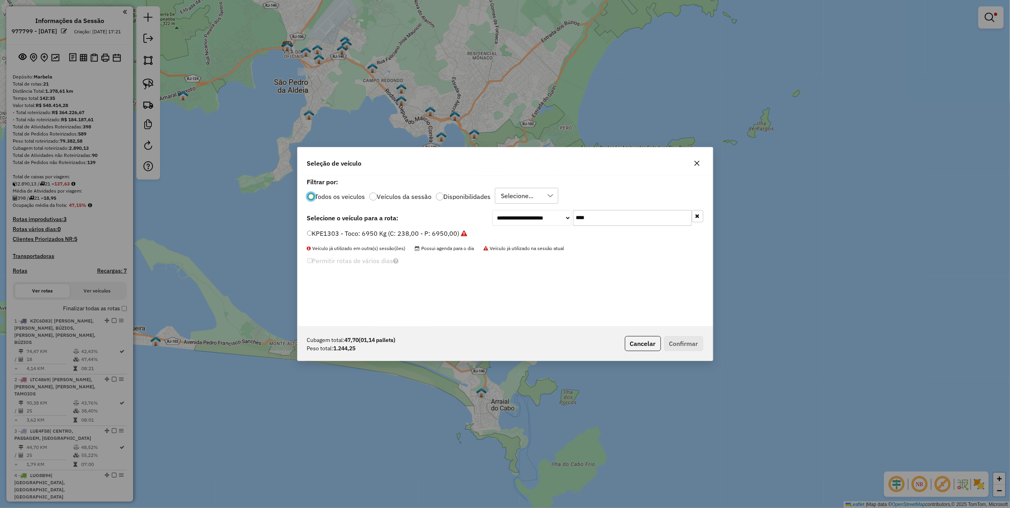
click at [416, 235] on label "KPE1303 - Toco: 6950 Kg (C: 238,00 - P: 6950,00)" at bounding box center [387, 234] width 160 height 10
click at [690, 345] on button "Confirmar" at bounding box center [683, 343] width 39 height 15
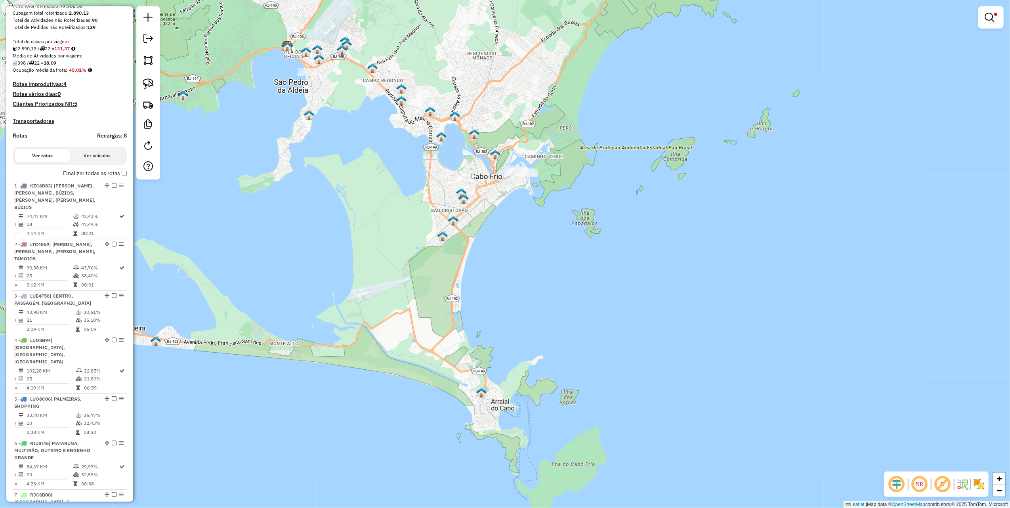
scroll to position [37, 0]
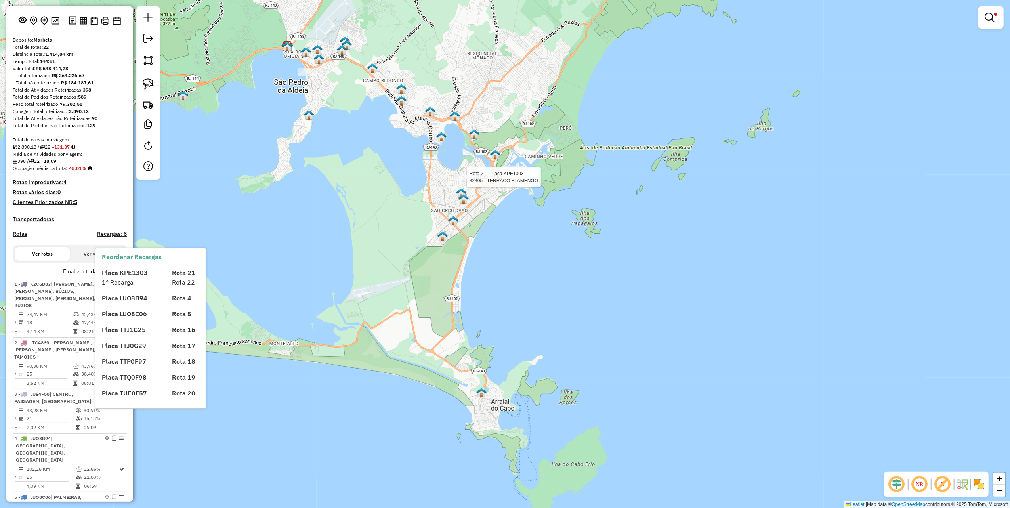
select select "**********"
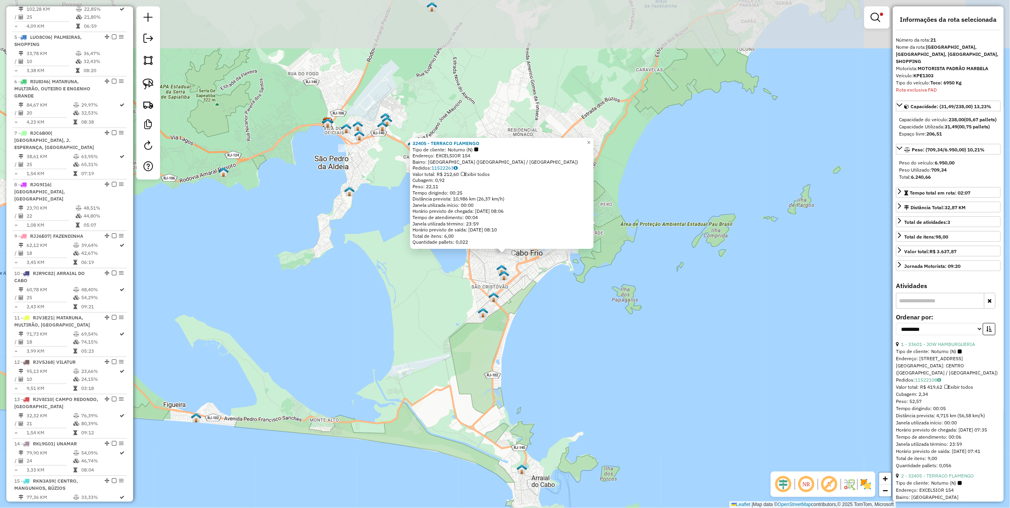
scroll to position [935, 0]
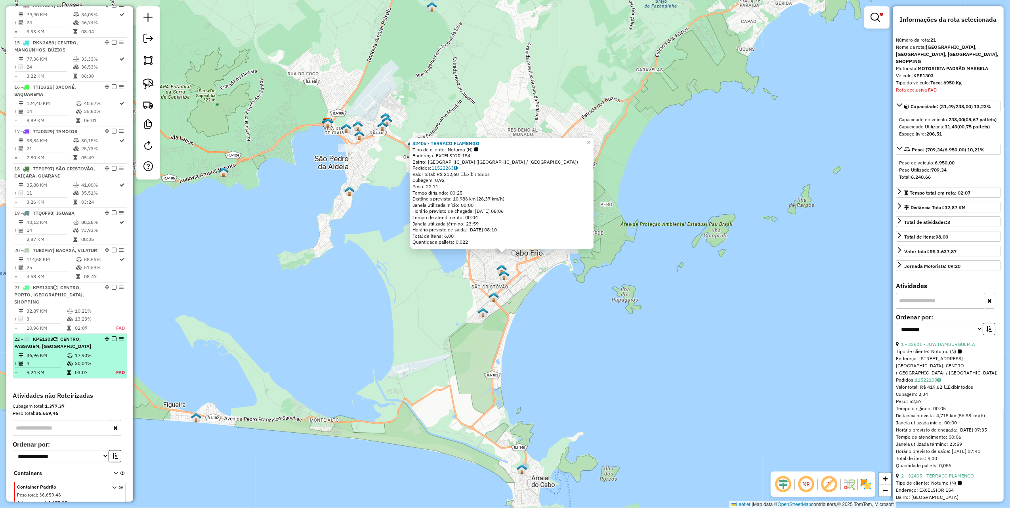
click at [112, 336] on em at bounding box center [114, 338] width 5 height 5
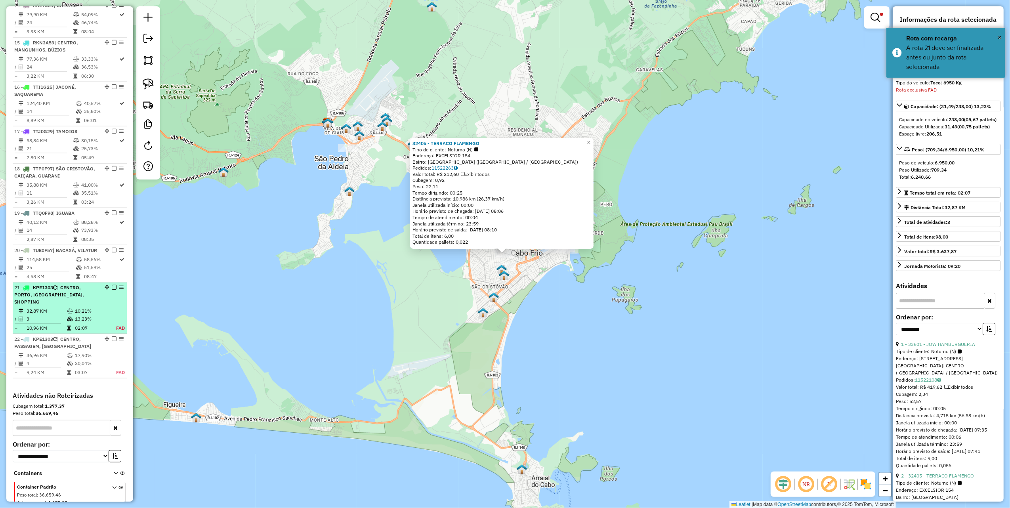
click at [112, 285] on em at bounding box center [114, 287] width 5 height 5
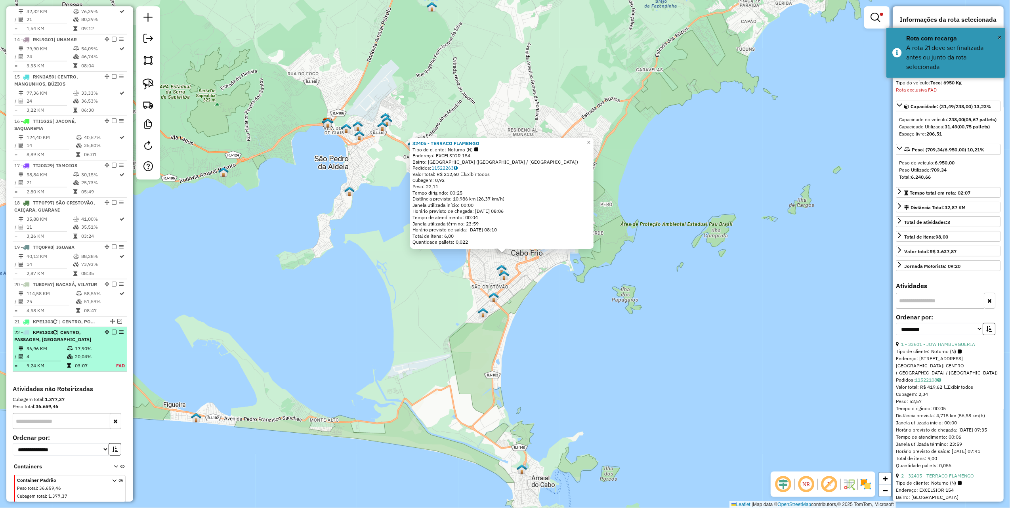
click at [112, 330] on em at bounding box center [114, 332] width 5 height 5
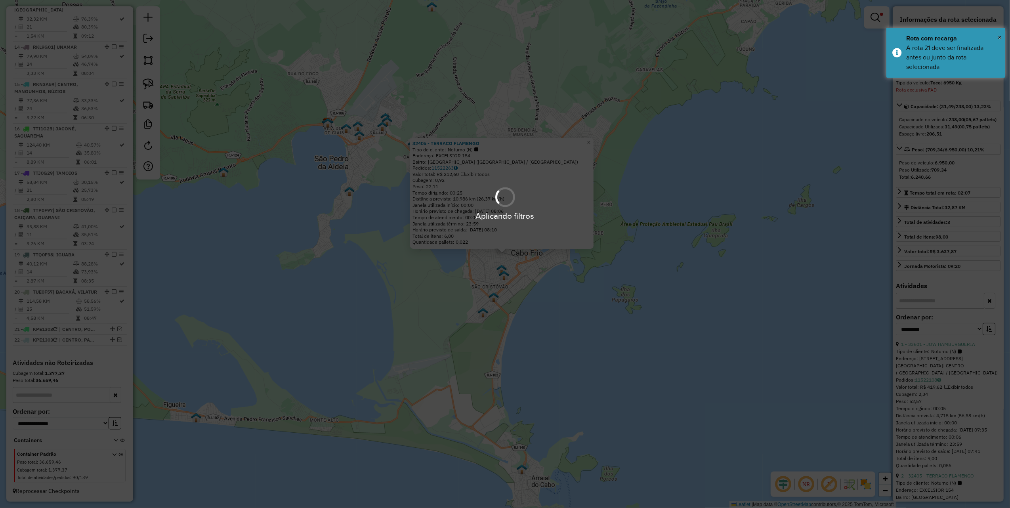
scroll to position [868, 0]
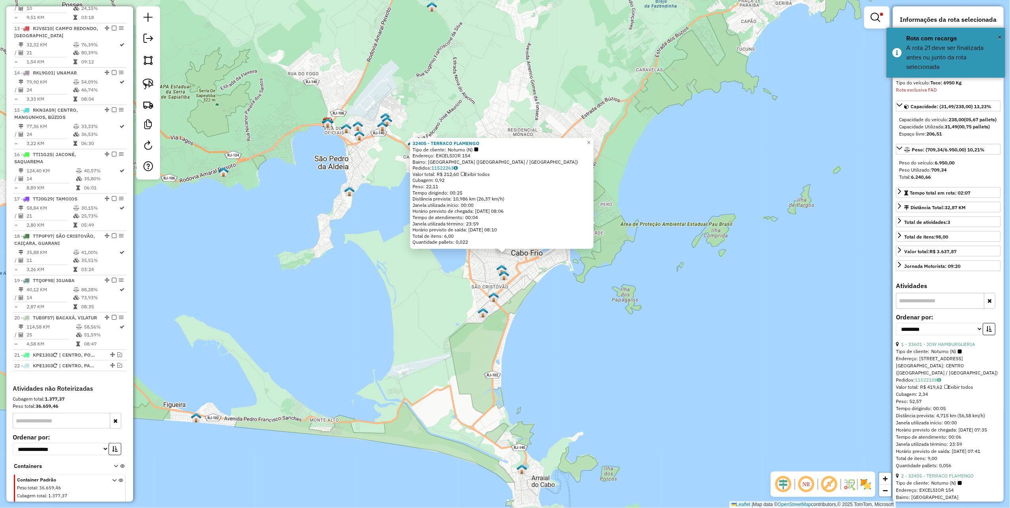
click at [872, 23] on link at bounding box center [876, 18] width 19 height 16
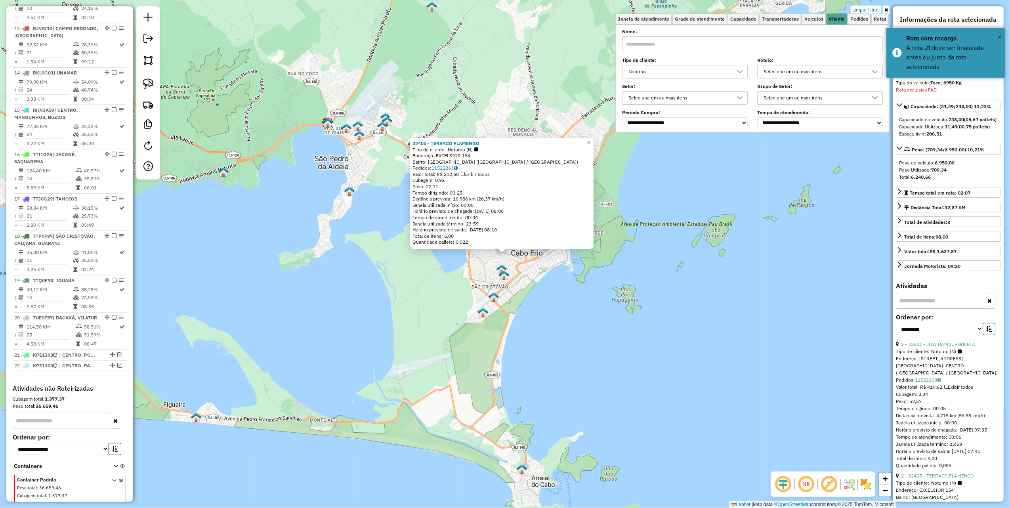
click at [864, 11] on link "Limpar filtros" at bounding box center [866, 10] width 31 height 9
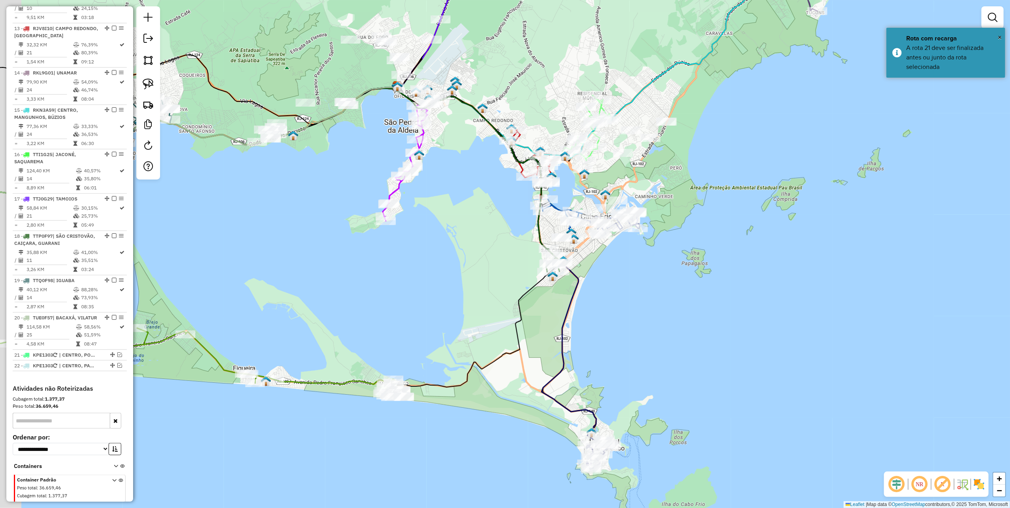
drag, startPoint x: 317, startPoint y: 335, endPoint x: 626, endPoint y: 184, distance: 343.8
click at [619, 187] on div "Janela de atendimento Grade de atendimento Capacidade Transportadoras Veículos …" at bounding box center [505, 254] width 1010 height 508
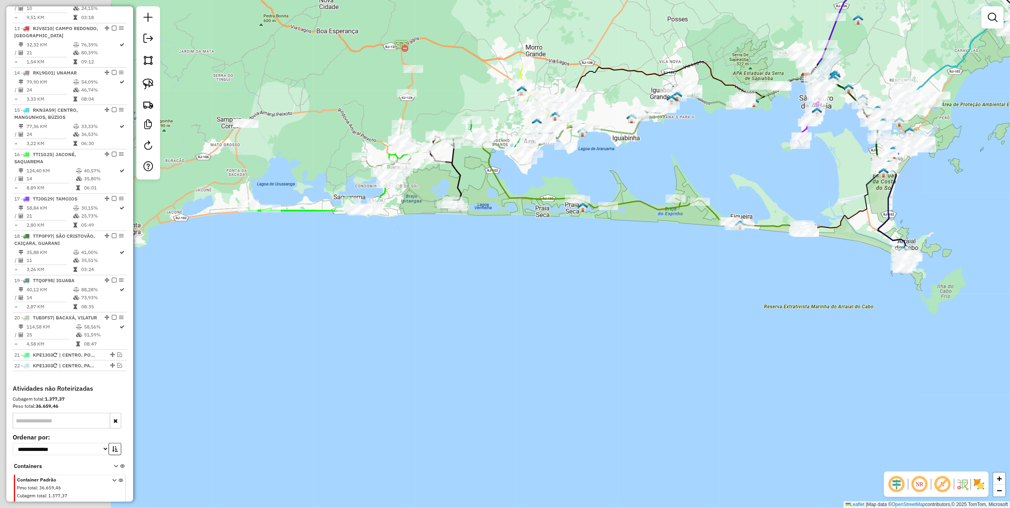
drag, startPoint x: 383, startPoint y: 167, endPoint x: 547, endPoint y: 170, distance: 164.1
click at [547, 170] on div "Janela de atendimento Grade de atendimento Capacidade Transportadoras Veículos …" at bounding box center [505, 254] width 1010 height 508
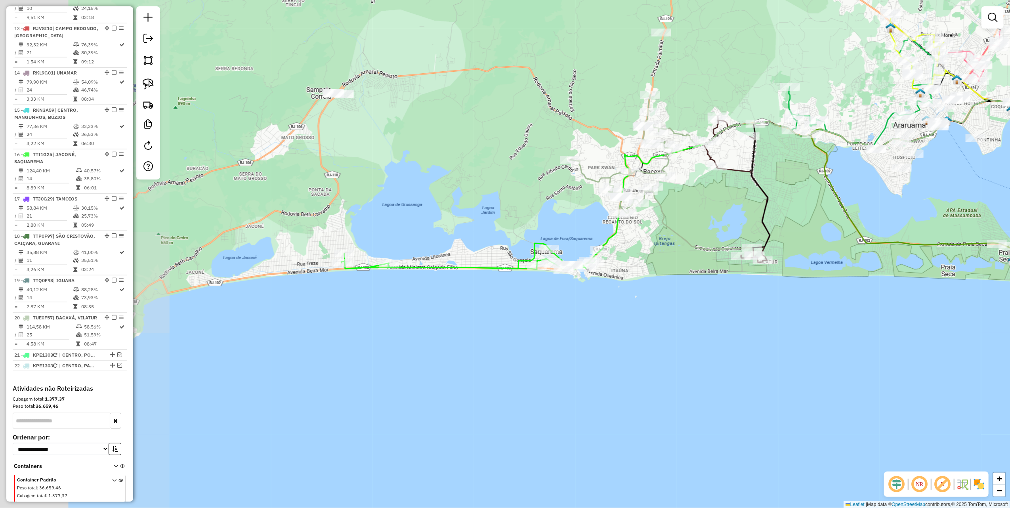
drag, startPoint x: 452, startPoint y: 174, endPoint x: 641, endPoint y: 243, distance: 201.1
click at [641, 243] on div "Janela de atendimento Grade de atendimento Capacidade Transportadoras Veículos …" at bounding box center [505, 254] width 1010 height 508
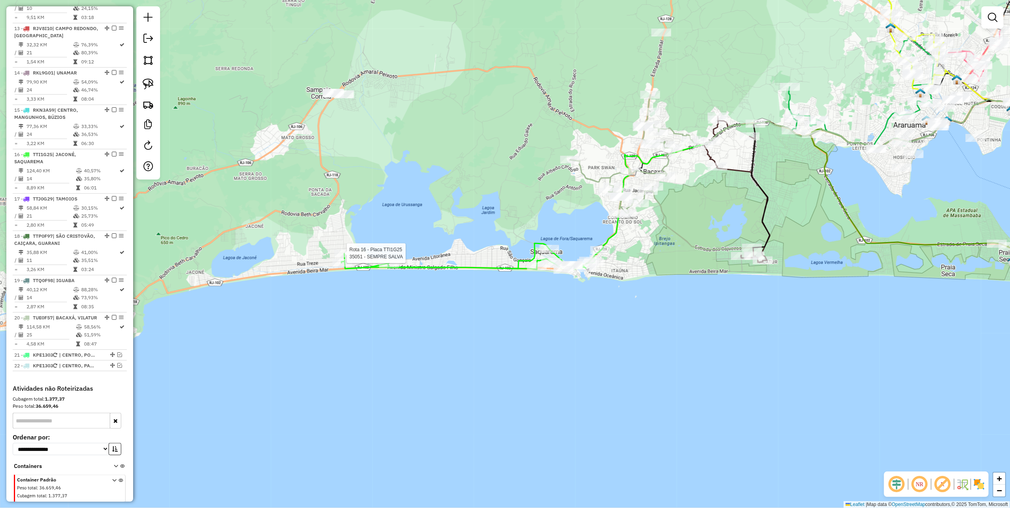
select select "**********"
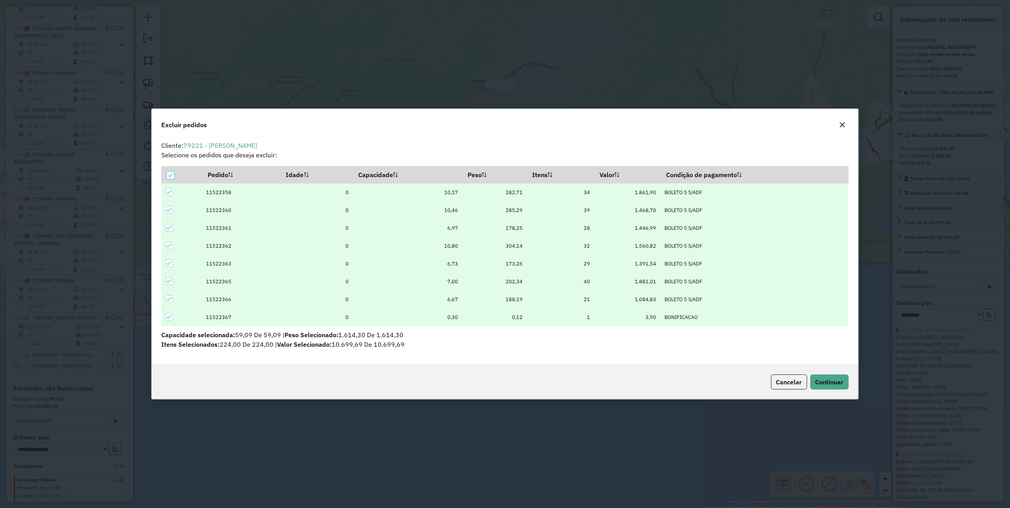
scroll to position [0, 0]
click at [823, 388] on button "Continuar" at bounding box center [829, 381] width 38 height 15
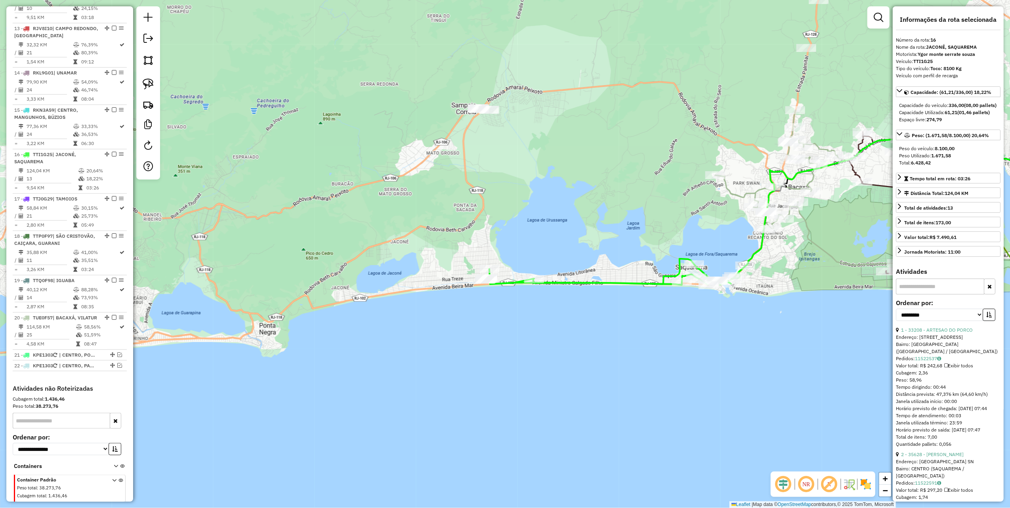
drag, startPoint x: 595, startPoint y: 80, endPoint x: 509, endPoint y: 140, distance: 104.9
click at [551, 137] on div "Janela de atendimento Grade de atendimento Capacidade Transportadoras Veículos …" at bounding box center [505, 254] width 1010 height 508
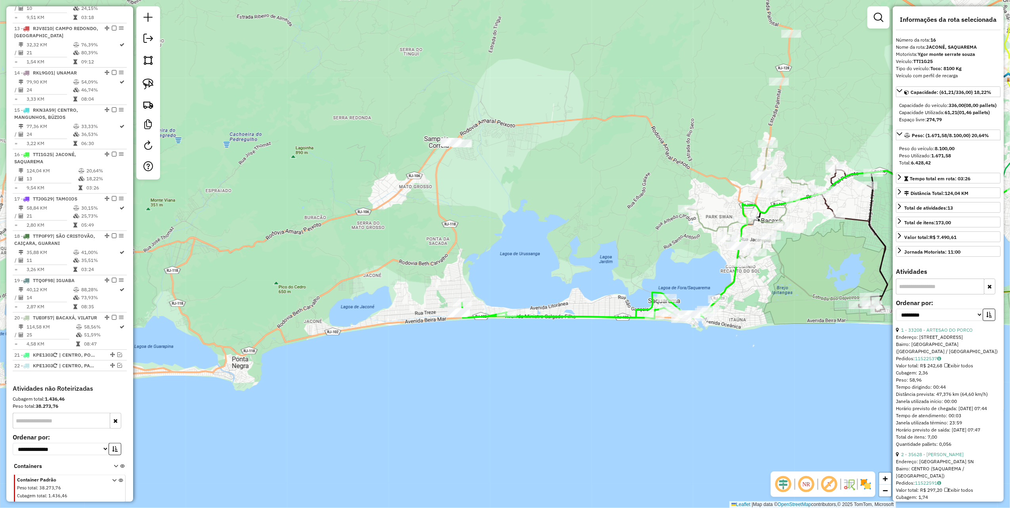
click at [137, 82] on div at bounding box center [148, 92] width 24 height 173
click at [143, 81] on img at bounding box center [148, 83] width 11 height 11
drag, startPoint x: 459, startPoint y: 101, endPoint x: 523, endPoint y: 159, distance: 86.1
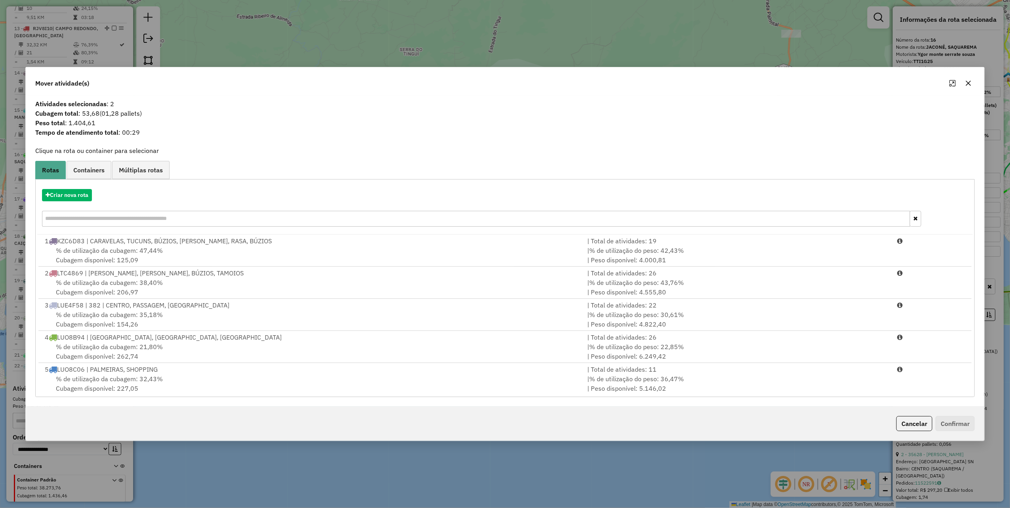
click at [969, 83] on icon "button" at bounding box center [968, 83] width 5 height 5
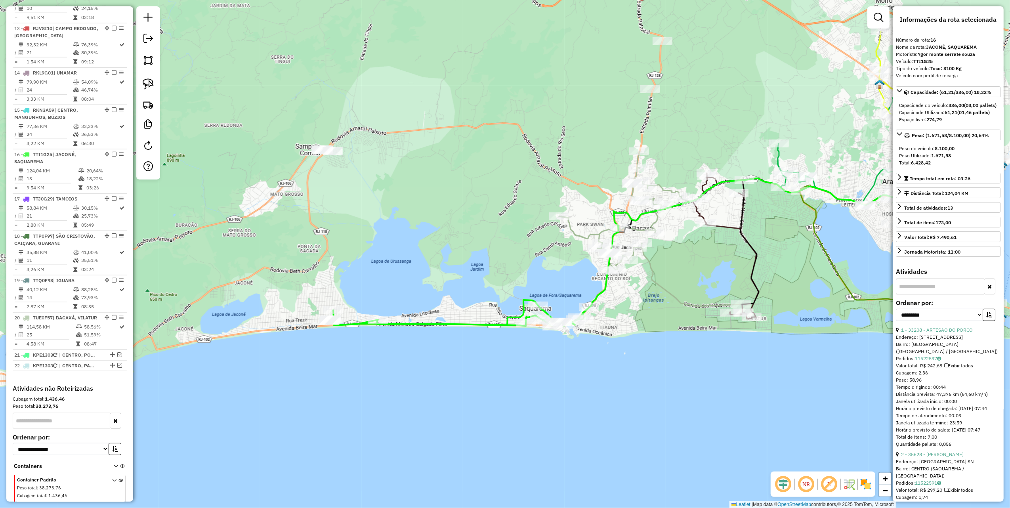
drag, startPoint x: 690, startPoint y: 126, endPoint x: 510, endPoint y: 128, distance: 180.3
click at [512, 128] on div "Janela de atendimento Grade de atendimento Capacidade Transportadoras Veículos …" at bounding box center [505, 254] width 1010 height 508
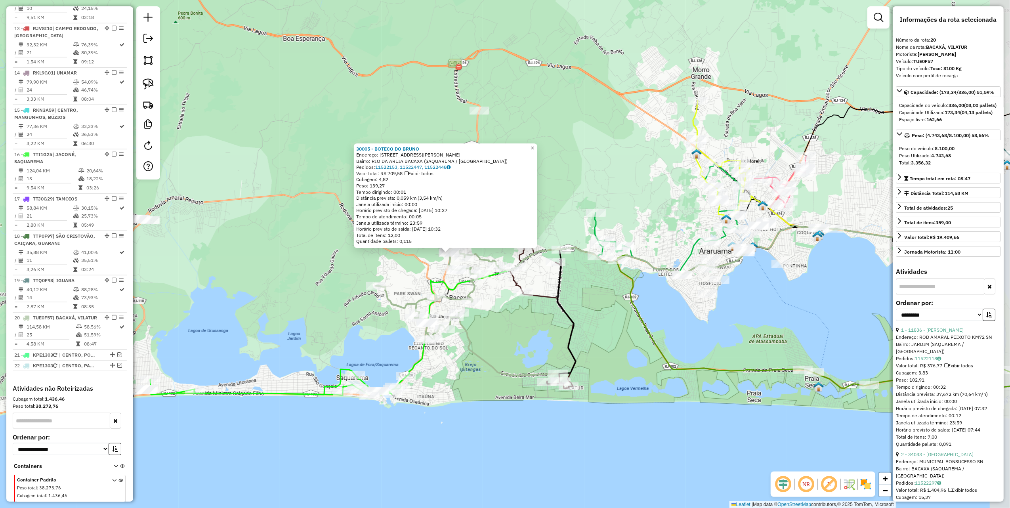
drag, startPoint x: 636, startPoint y: 296, endPoint x: 563, endPoint y: 298, distance: 72.9
click at [564, 298] on div "30005 - BOTECO DO [PERSON_NAME]: [STREET_ADDRESS][PERSON_NAME][PERSON_NAME] Ped…" at bounding box center [505, 254] width 1010 height 508
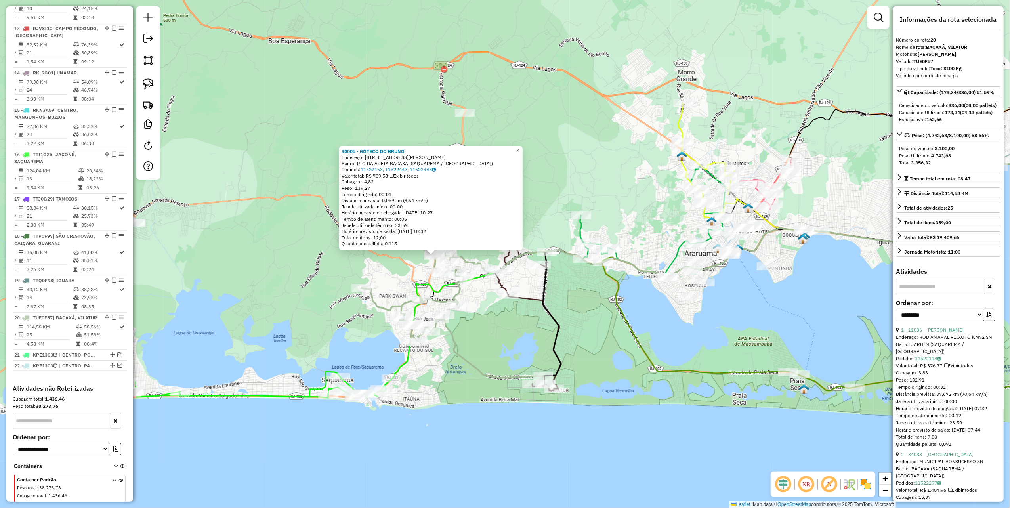
click at [561, 290] on div "30005 - BOTECO DO [PERSON_NAME]: [STREET_ADDRESS][PERSON_NAME][PERSON_NAME] Ped…" at bounding box center [505, 254] width 1010 height 508
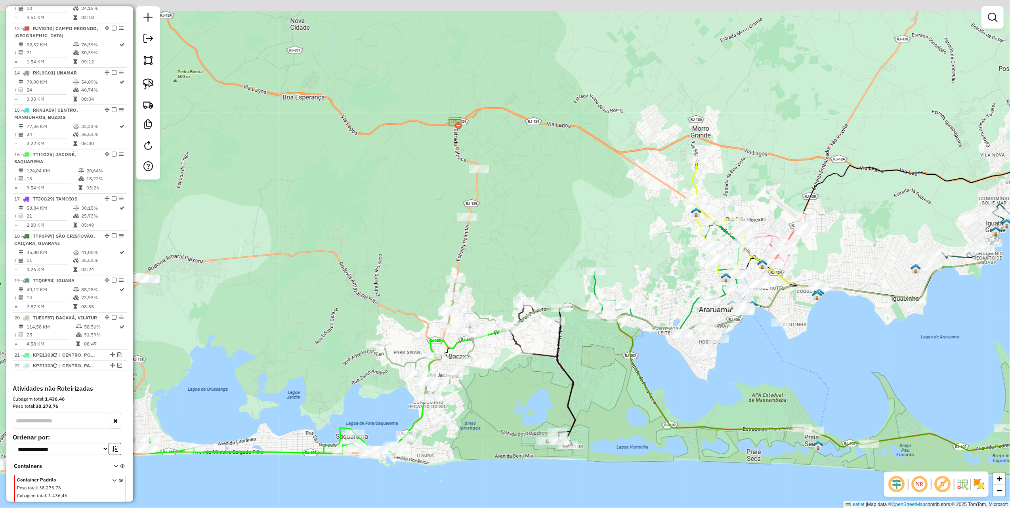
drag, startPoint x: 514, startPoint y: 197, endPoint x: 528, endPoint y: 254, distance: 58.0
click at [528, 254] on div "Janela de atendimento Grade de atendimento Capacidade Transportadoras Veículos …" at bounding box center [505, 254] width 1010 height 508
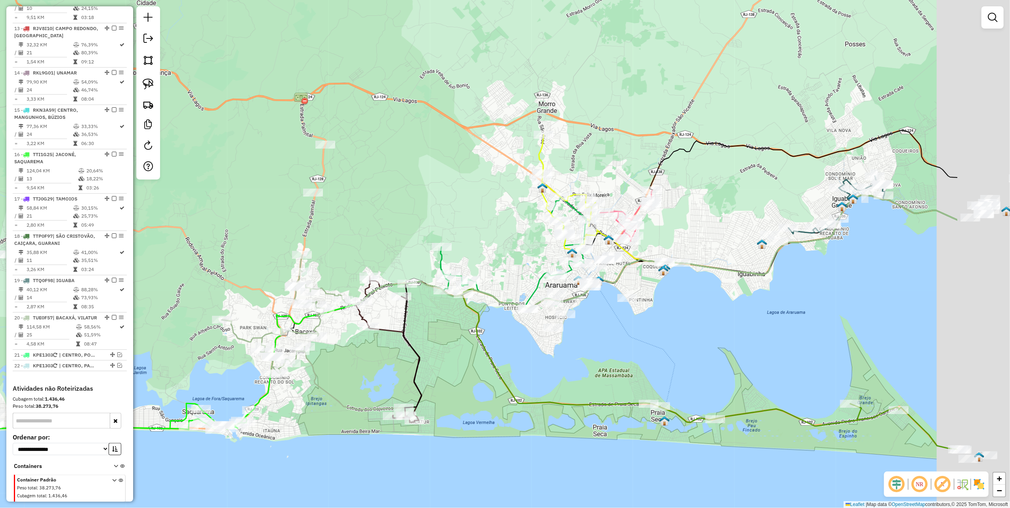
drag, startPoint x: 541, startPoint y: 250, endPoint x: 380, endPoint y: 224, distance: 162.5
click at [383, 225] on div "Janela de atendimento Grade de atendimento Capacidade Transportadoras Veículos …" at bounding box center [505, 254] width 1010 height 508
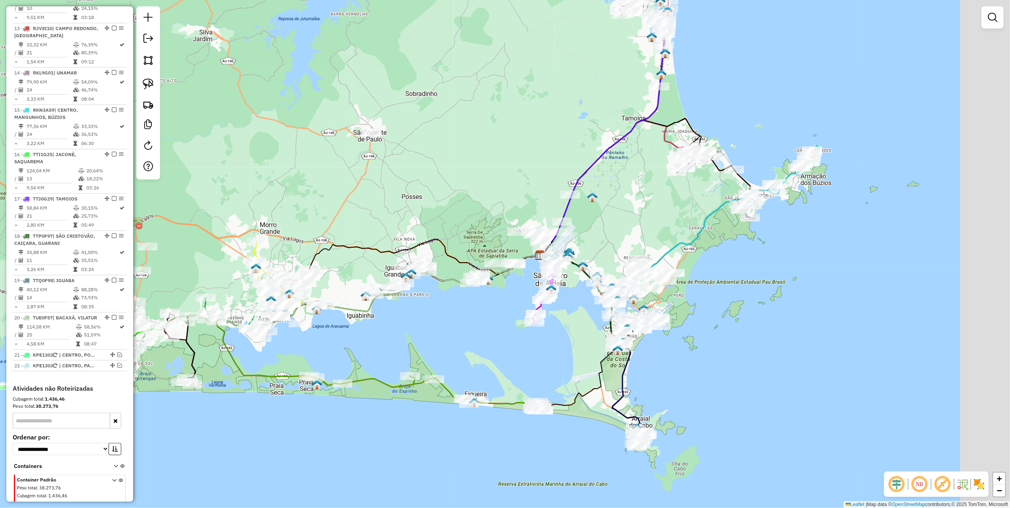
drag, startPoint x: 721, startPoint y: 298, endPoint x: 484, endPoint y: 336, distance: 240.0
click at [484, 336] on div "Janela de atendimento Grade de atendimento Capacidade Transportadoras Veículos …" at bounding box center [505, 254] width 1010 height 508
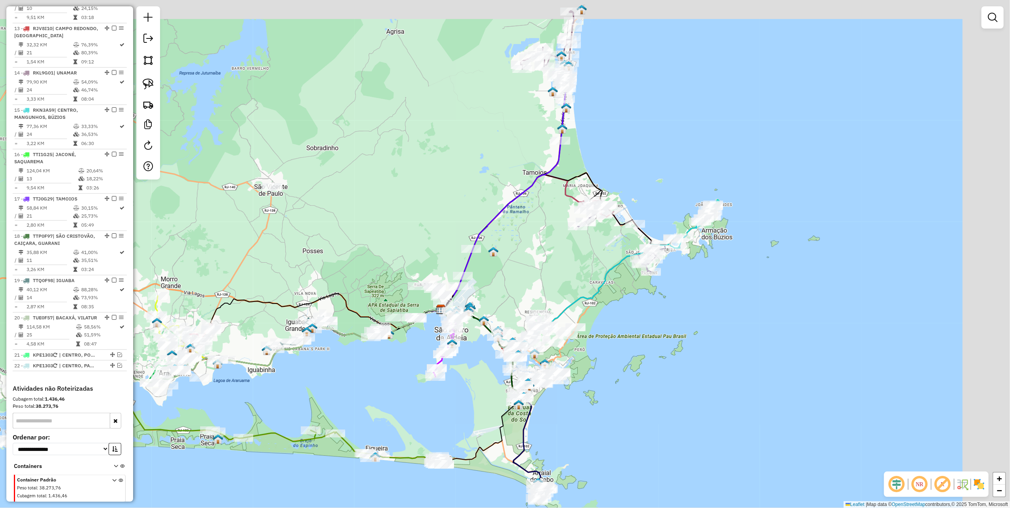
drag, startPoint x: 660, startPoint y: 211, endPoint x: 615, endPoint y: 243, distance: 55.4
click at [561, 265] on div "Janela de atendimento Grade de atendimento Capacidade Transportadoras Veículos …" at bounding box center [505, 254] width 1010 height 508
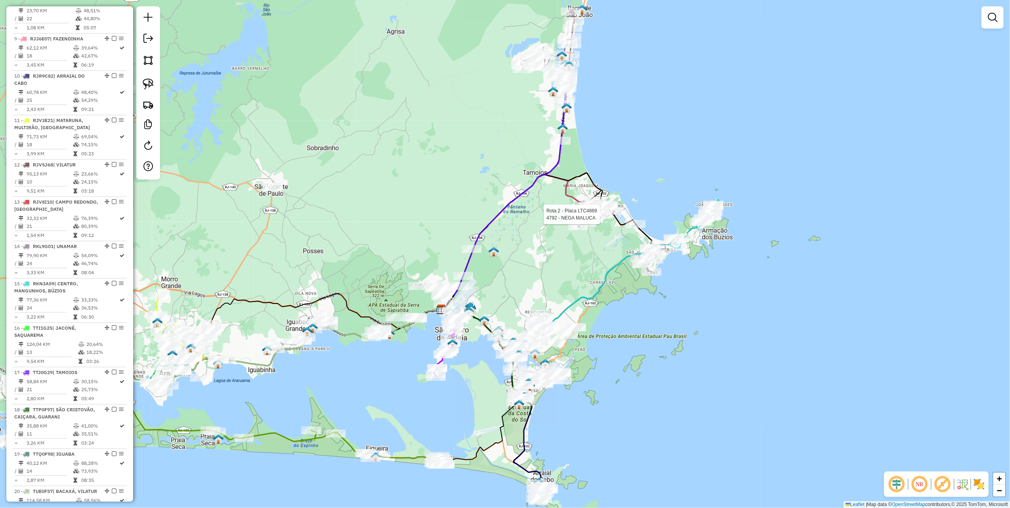
select select "**********"
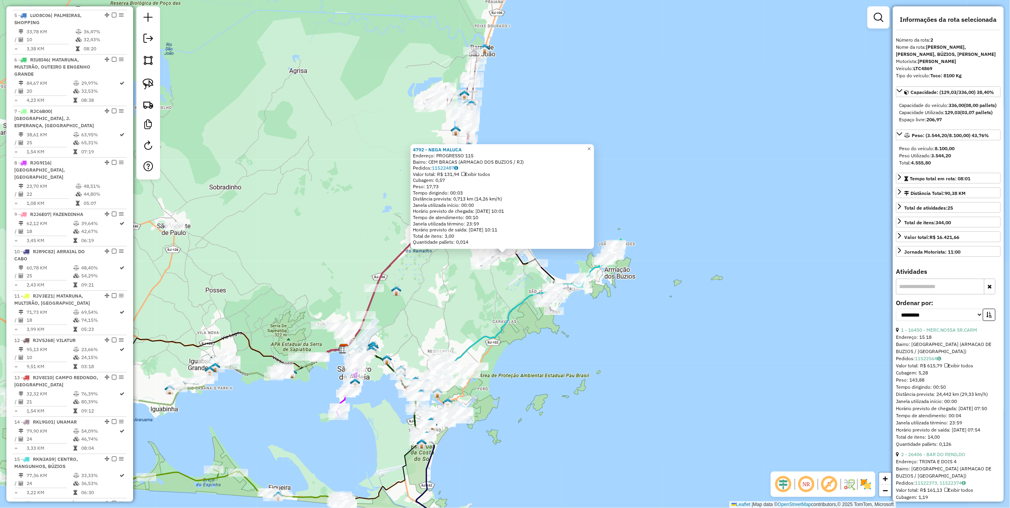
scroll to position [368, 0]
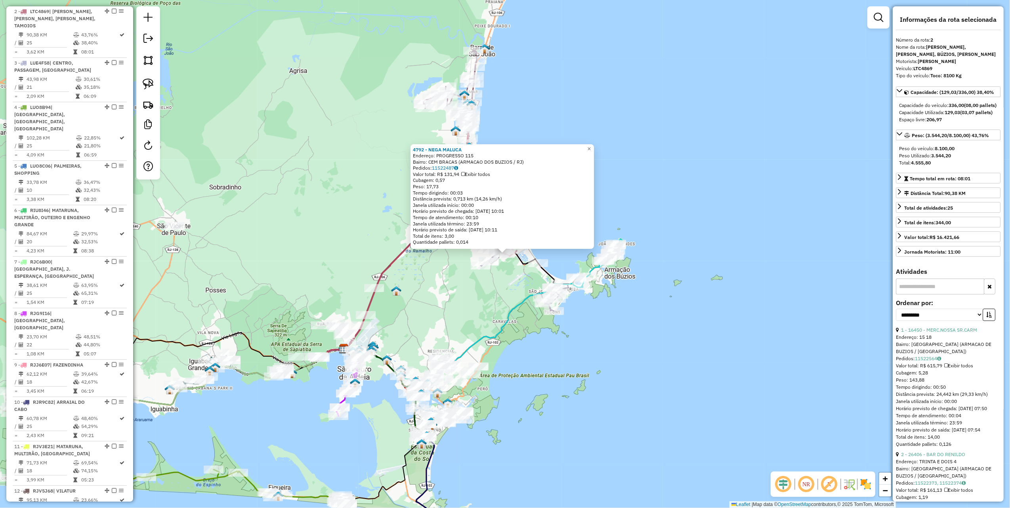
click at [498, 287] on div "4792 - NEGA MALUCA Endereço: PROGRESSO 115 Bairro: CEM BRACAS (ARMACAO DOS BUZI…" at bounding box center [505, 254] width 1010 height 508
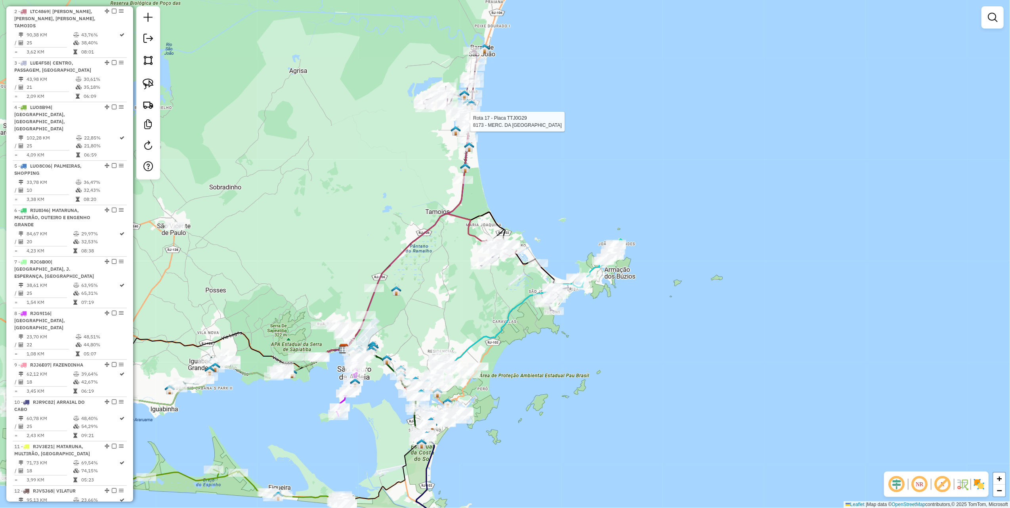
select select "**********"
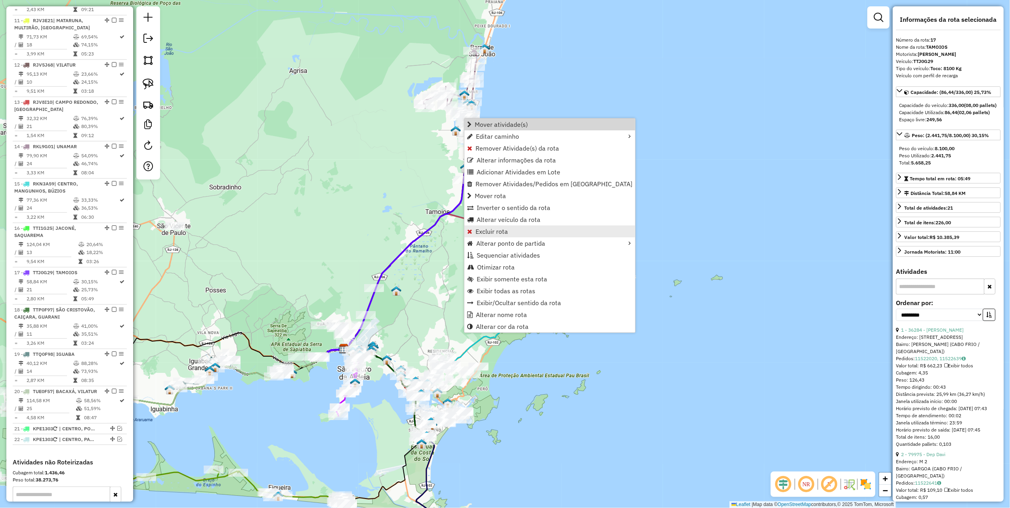
scroll to position [868, 0]
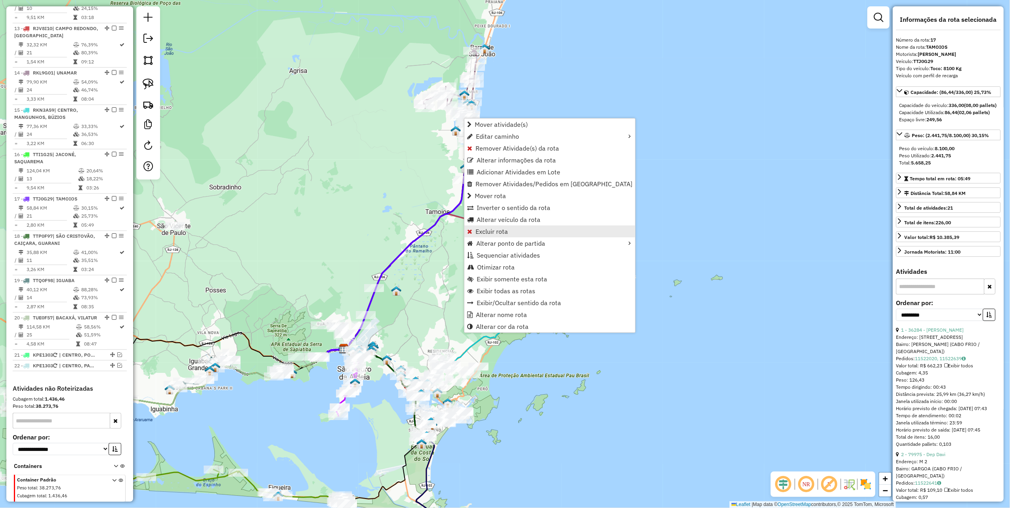
click at [503, 233] on span "Excluir rota" at bounding box center [491, 231] width 32 height 6
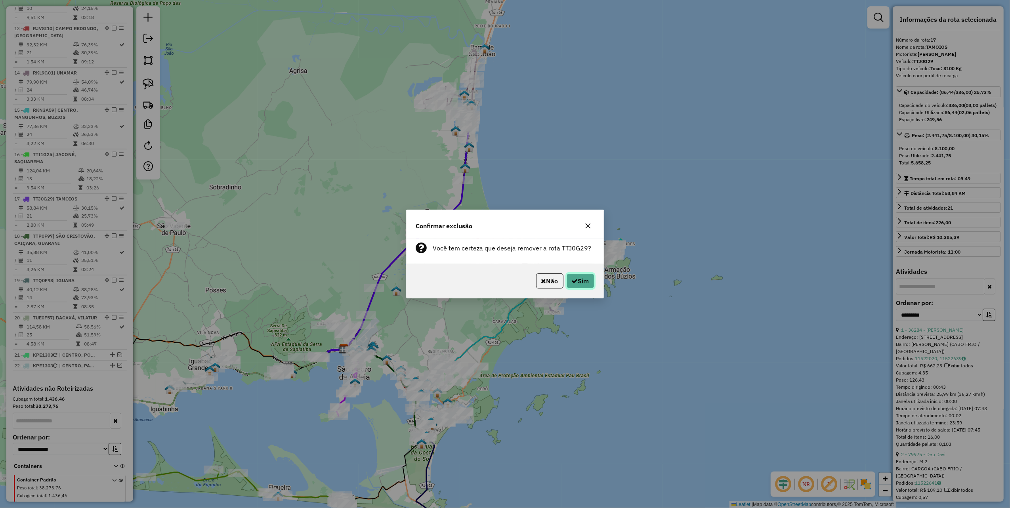
click at [582, 276] on button "Sim" at bounding box center [581, 280] width 28 height 15
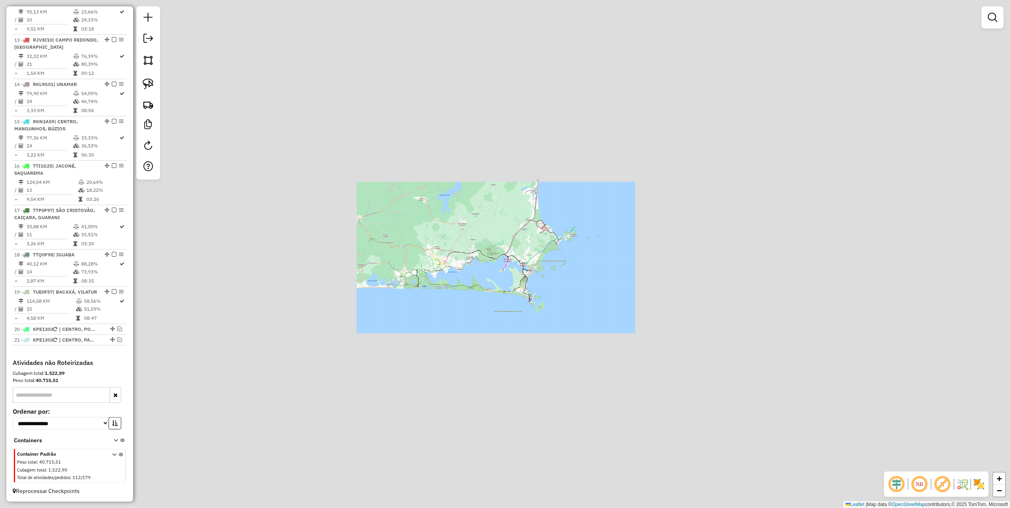
scroll to position [831, 0]
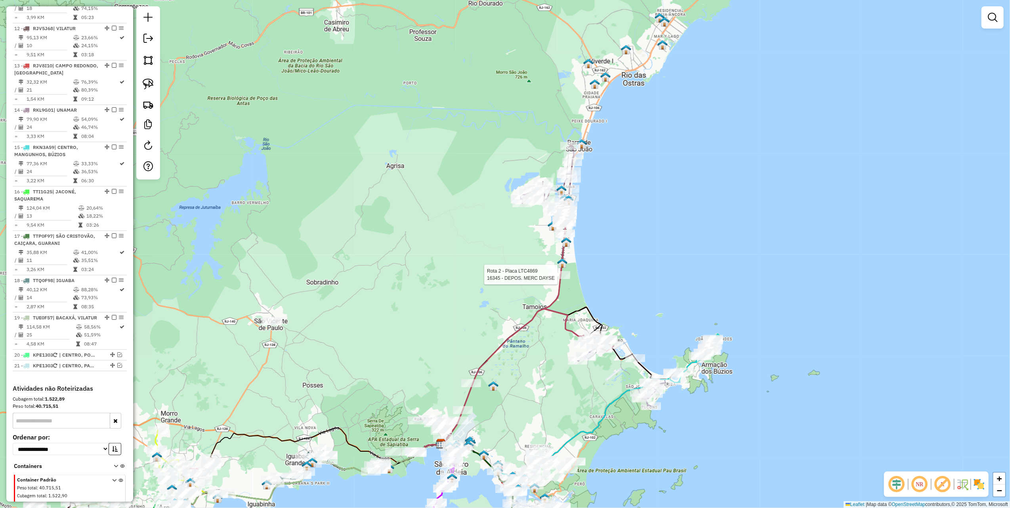
select select "**********"
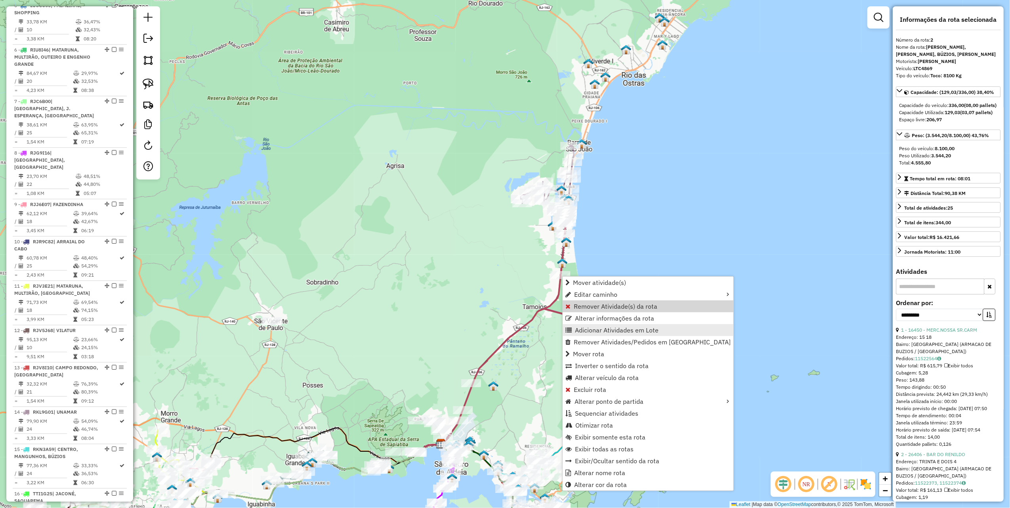
scroll to position [368, 0]
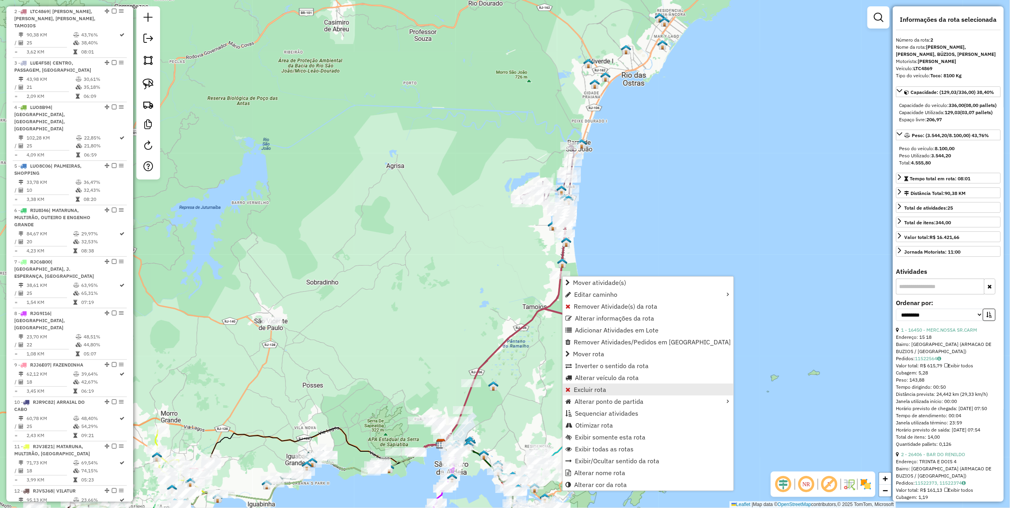
click at [587, 390] on span "Excluir rota" at bounding box center [590, 389] width 32 height 6
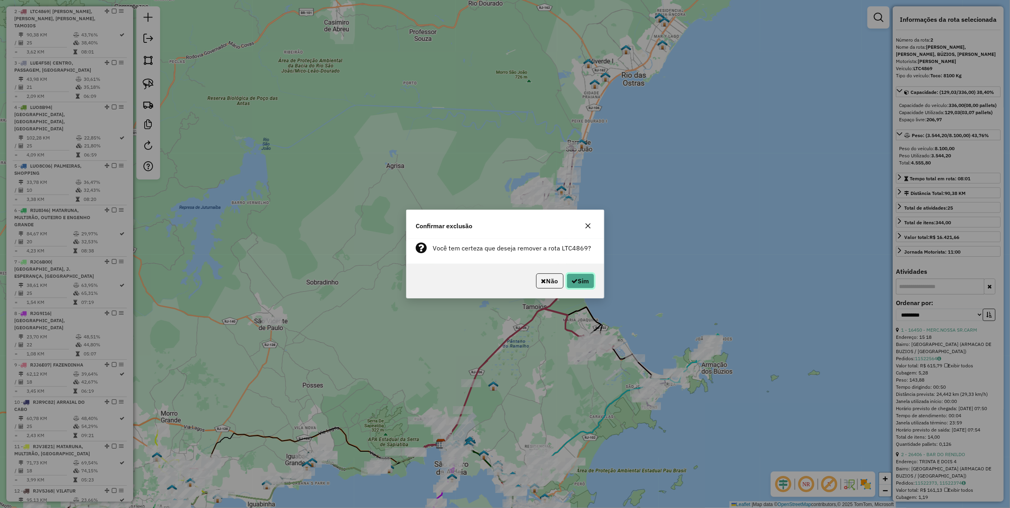
click at [587, 281] on button "Sim" at bounding box center [581, 280] width 28 height 15
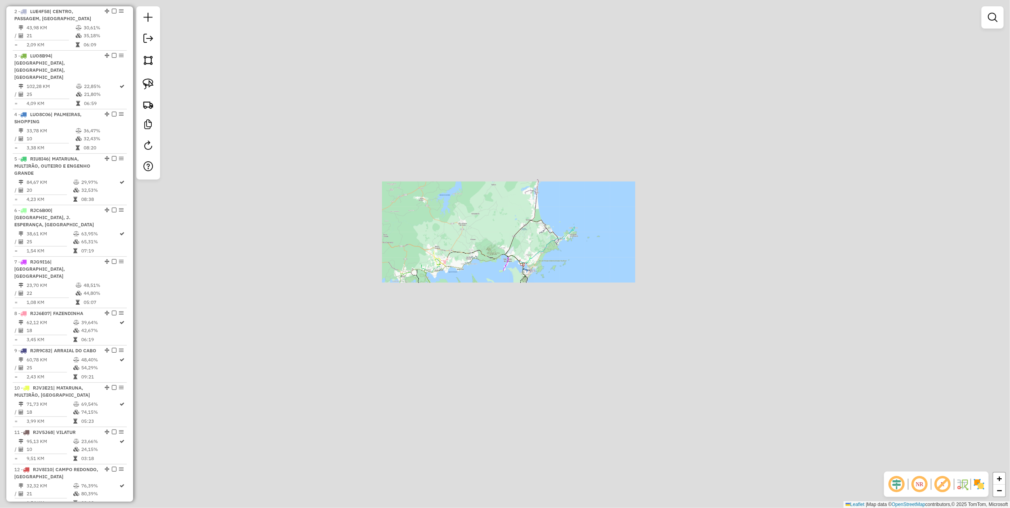
scroll to position [317, 0]
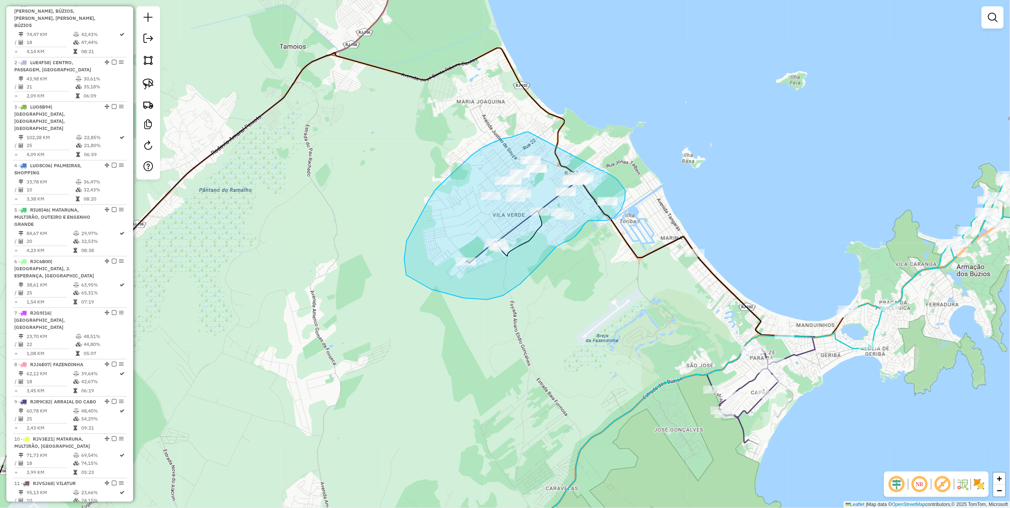
drag, startPoint x: 529, startPoint y: 132, endPoint x: 598, endPoint y: 169, distance: 78.5
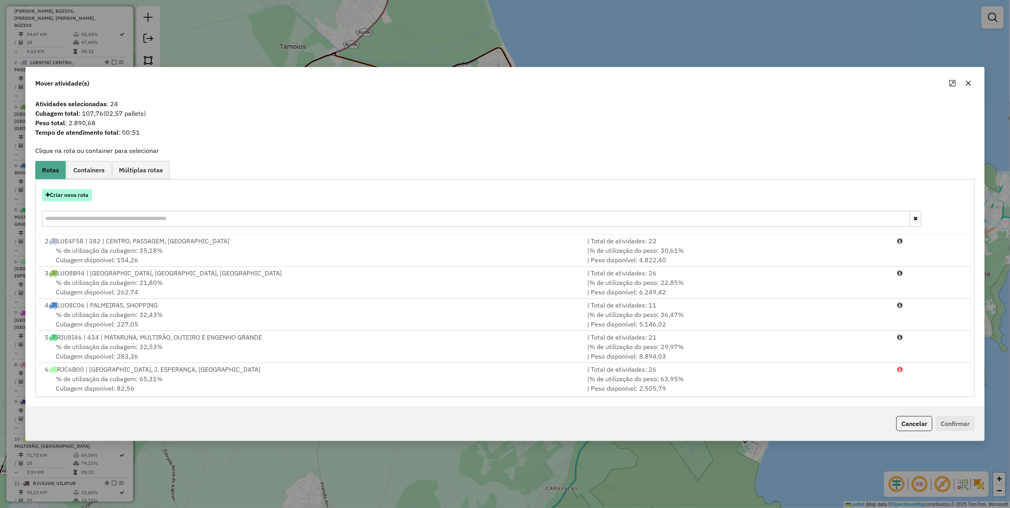
click at [80, 200] on button "Criar nova rota" at bounding box center [67, 195] width 50 height 12
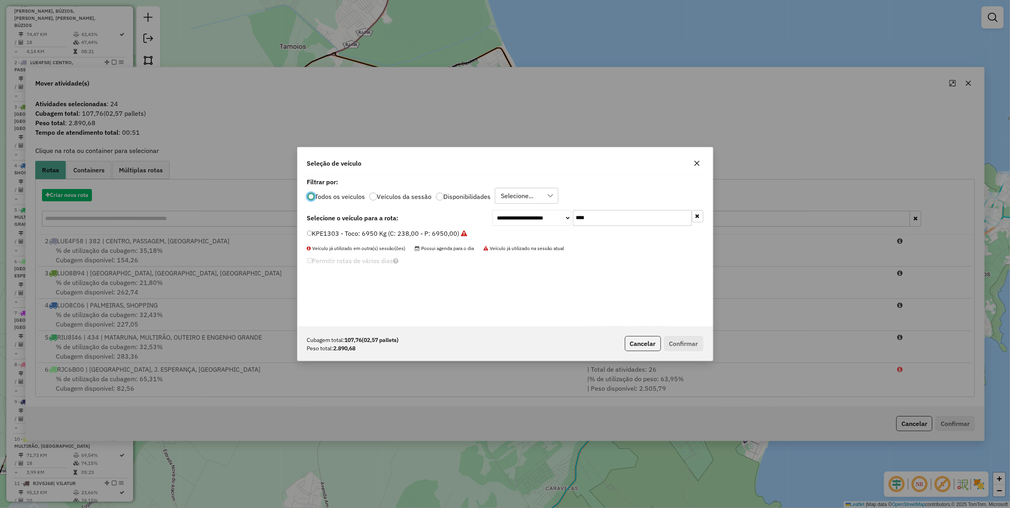
scroll to position [4, 2]
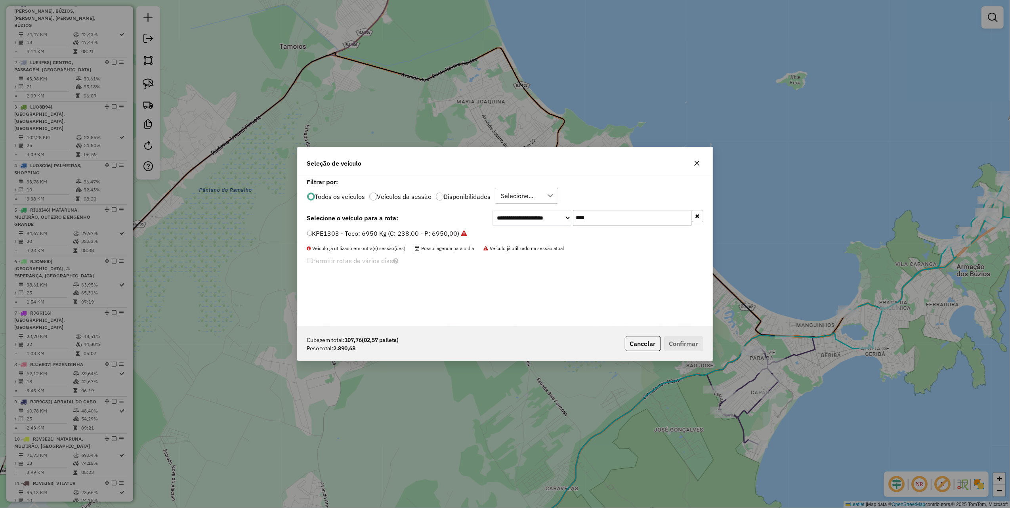
click at [626, 223] on input "****" at bounding box center [632, 218] width 119 height 16
click at [626, 222] on input "****" at bounding box center [632, 218] width 119 height 16
type input "***"
drag, startPoint x: 475, startPoint y: 232, endPoint x: 587, endPoint y: 260, distance: 115.2
click at [475, 233] on label "TUM0F94 - Toco: 8100 Kg (C: 336,00 - P: 8100,00) (VD)" at bounding box center [395, 234] width 176 height 10
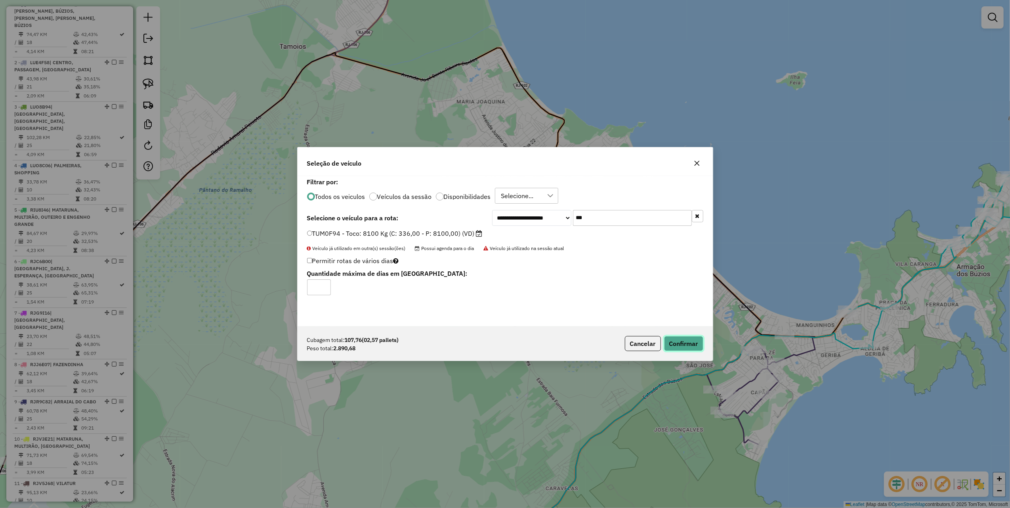
click at [688, 347] on button "Confirmar" at bounding box center [683, 343] width 39 height 15
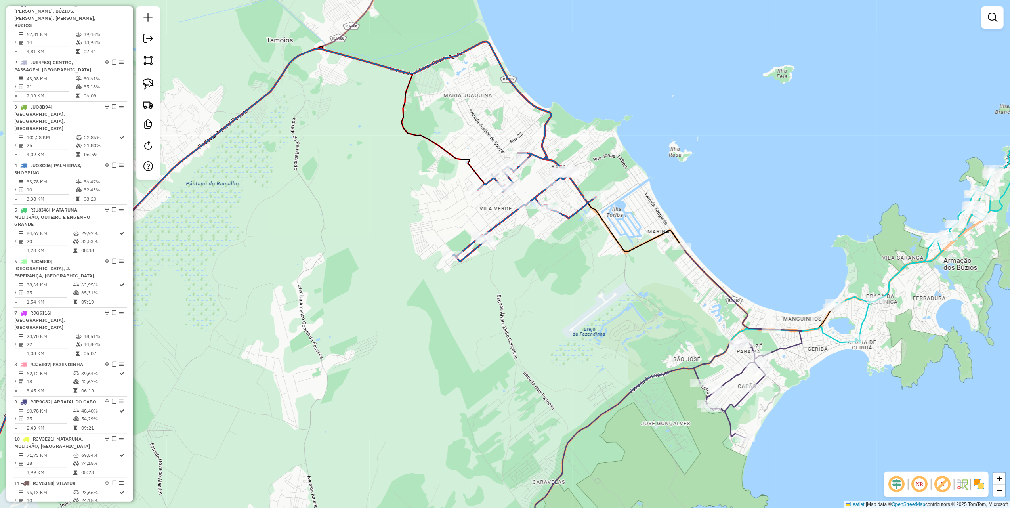
drag, startPoint x: 804, startPoint y: 240, endPoint x: 609, endPoint y: 151, distance: 214.2
click at [626, 156] on div "Janela de atendimento Grade de atendimento Capacidade Transportadoras Veículos …" at bounding box center [505, 254] width 1010 height 508
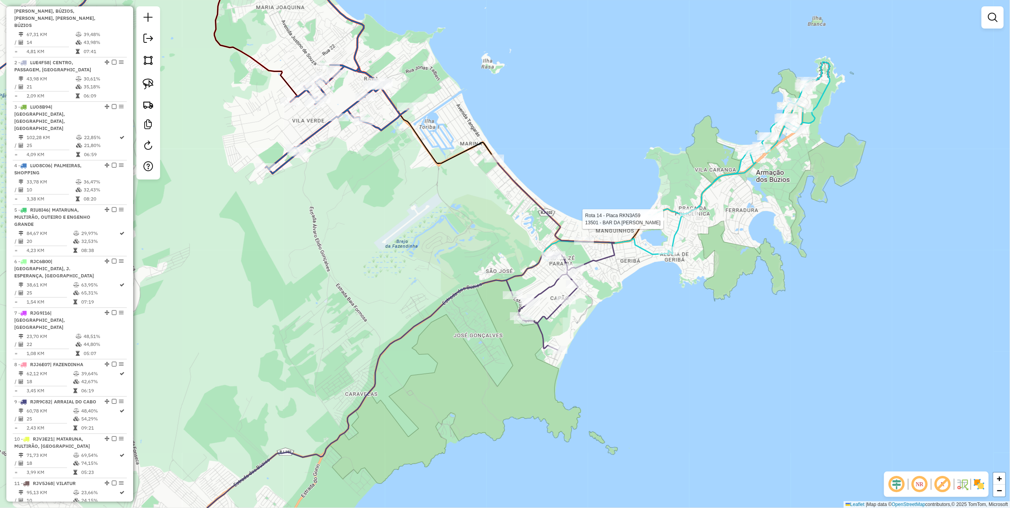
select select "**********"
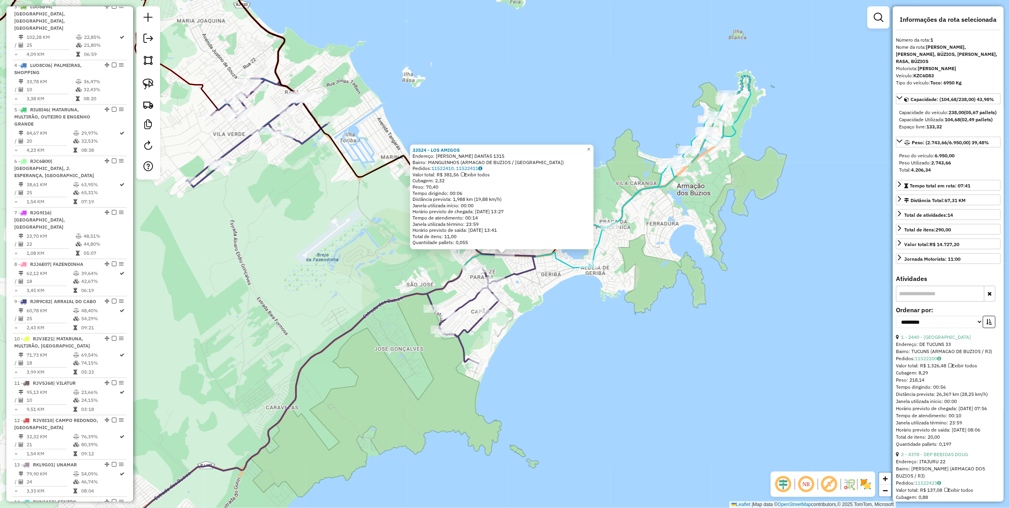
scroll to position [316, 0]
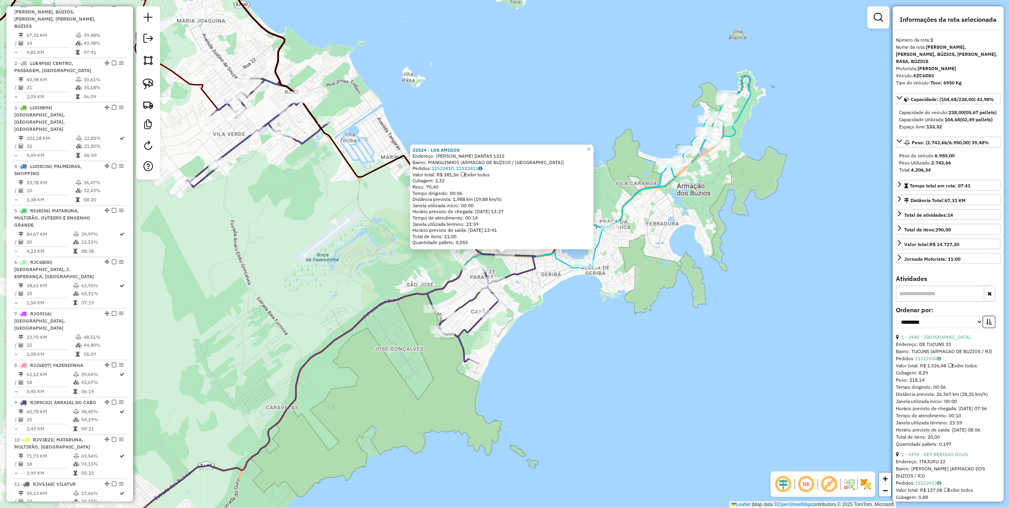
click at [335, 265] on div "33524 - LOS AMIGOS Endereço: JOSE BENTO RIBEIRO DANTAS 1315 Bairro: MANGUINHOS …" at bounding box center [505, 254] width 1010 height 508
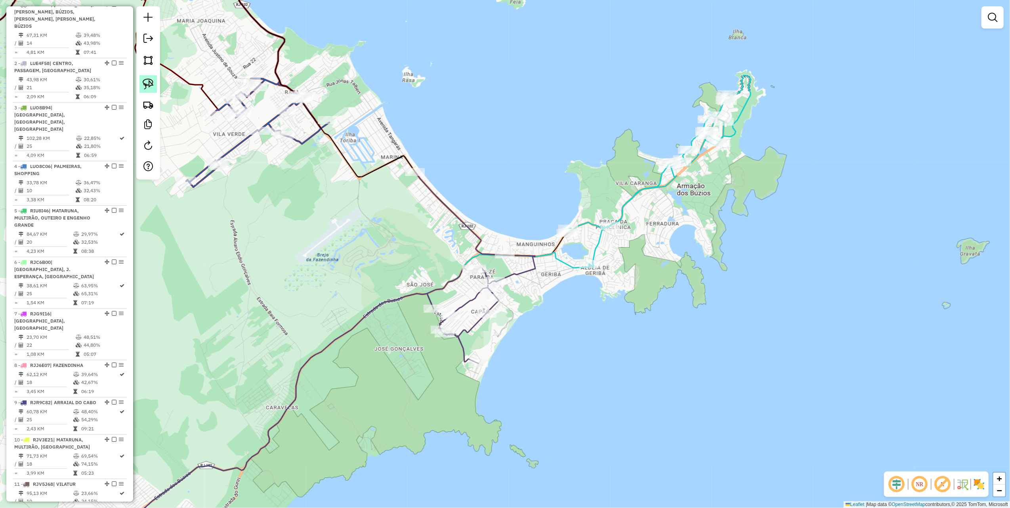
click at [149, 81] on img at bounding box center [148, 83] width 11 height 11
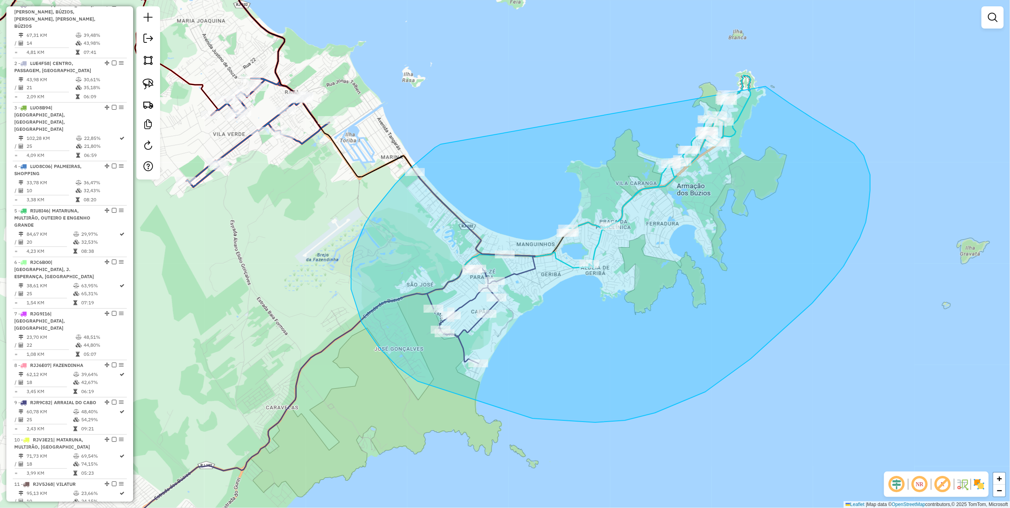
drag, startPoint x: 441, startPoint y: 144, endPoint x: 701, endPoint y: 70, distance: 270.3
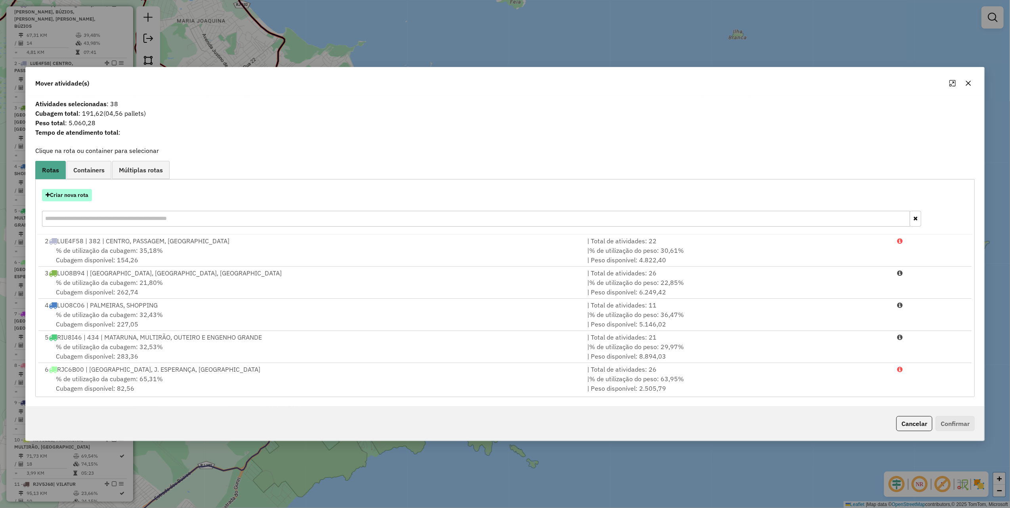
click at [67, 193] on button "Criar nova rota" at bounding box center [67, 195] width 50 height 12
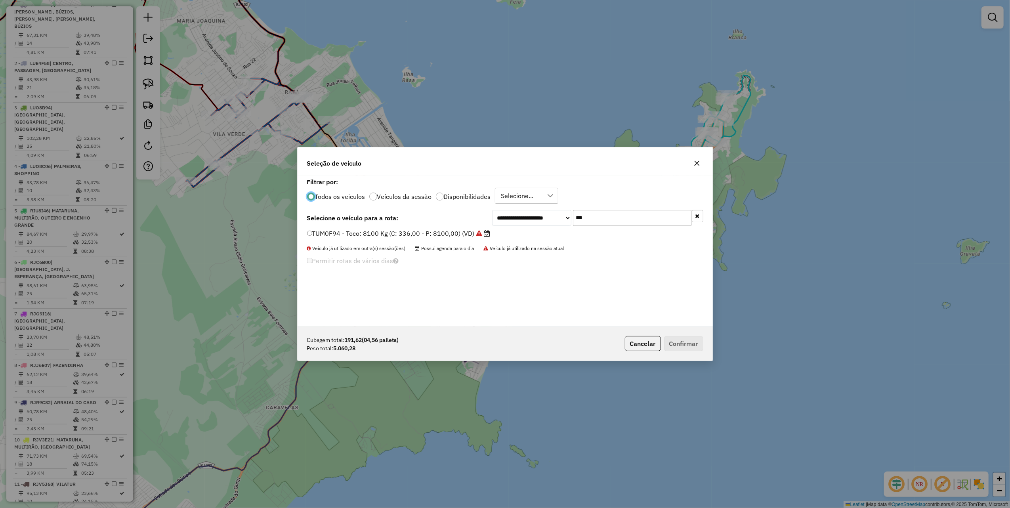
scroll to position [4, 2]
click at [629, 220] on input "***" at bounding box center [632, 218] width 119 height 16
type input "***"
click at [696, 166] on icon "button" at bounding box center [697, 163] width 6 height 6
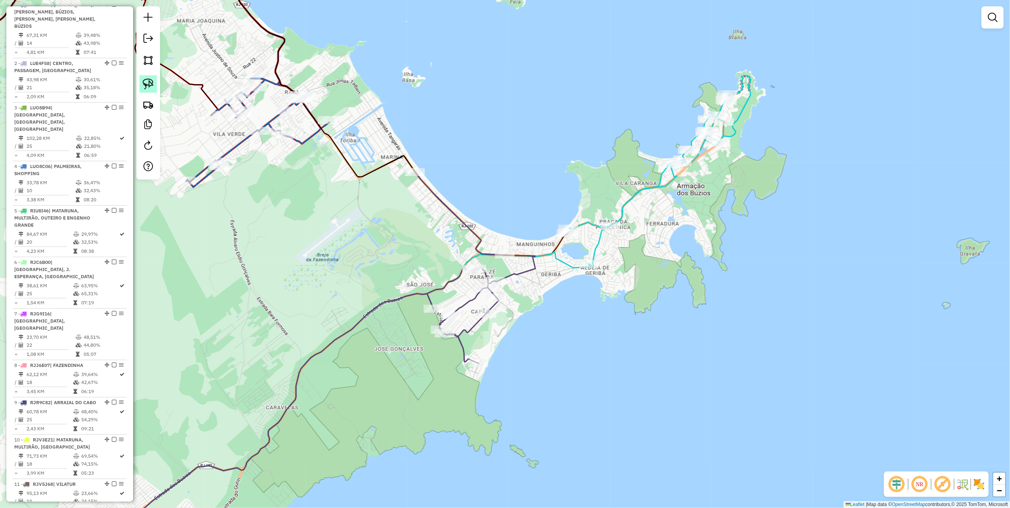
click at [148, 82] on img at bounding box center [148, 83] width 11 height 11
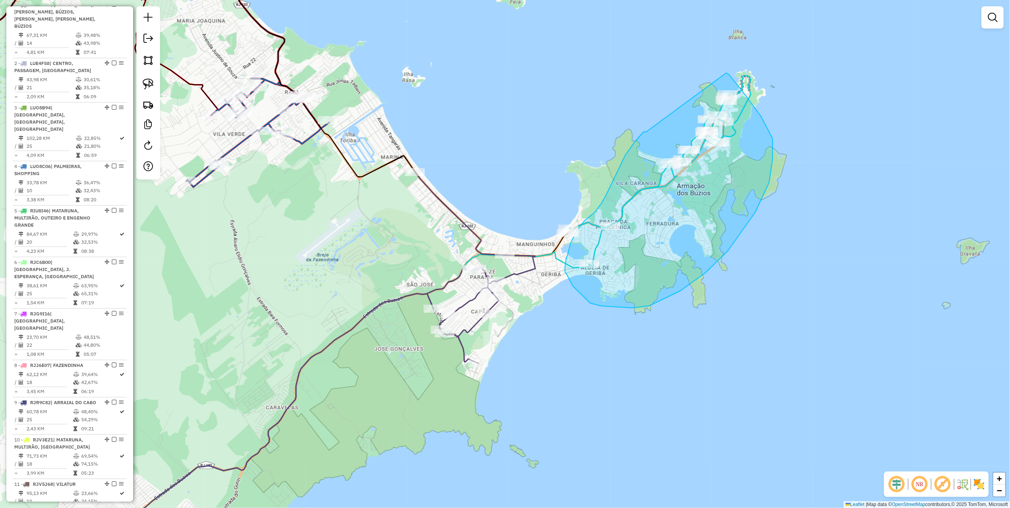
drag, startPoint x: 625, startPoint y: 155, endPoint x: 725, endPoint y: 72, distance: 130.0
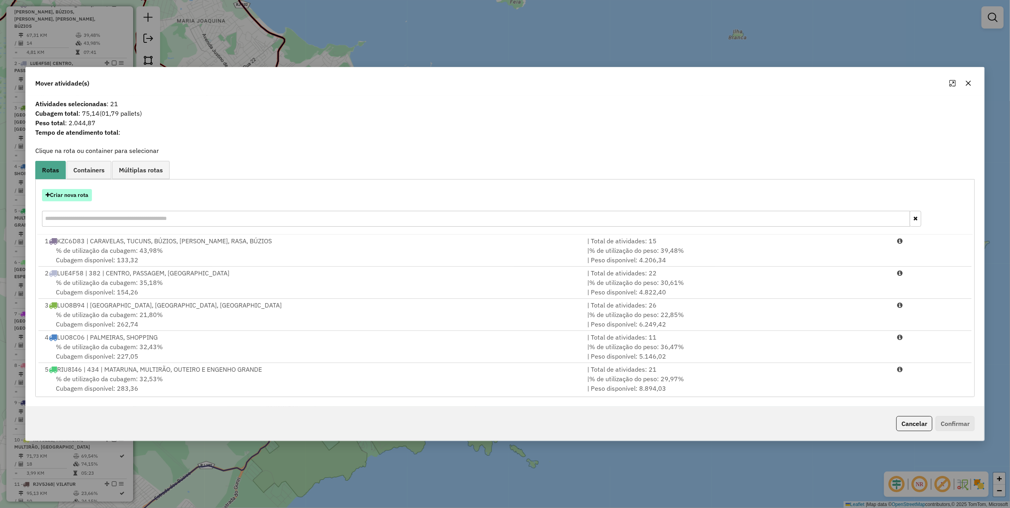
click at [78, 199] on button "Criar nova rota" at bounding box center [67, 195] width 50 height 12
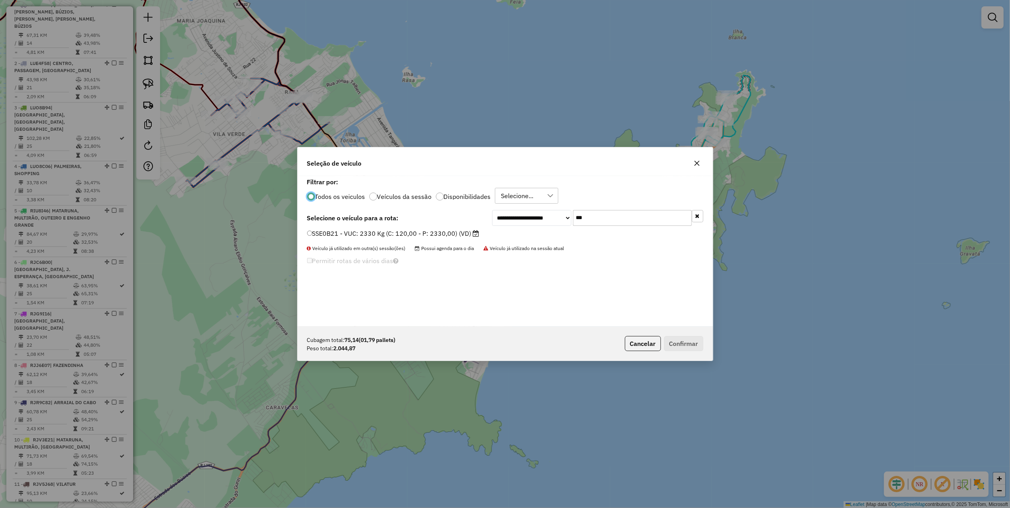
click at [446, 235] on label "SSE0B21 - VUC: 2330 Kg (C: 120,00 - P: 2330,00) (VD)" at bounding box center [393, 234] width 172 height 10
click at [679, 348] on button "Confirmar" at bounding box center [683, 343] width 39 height 15
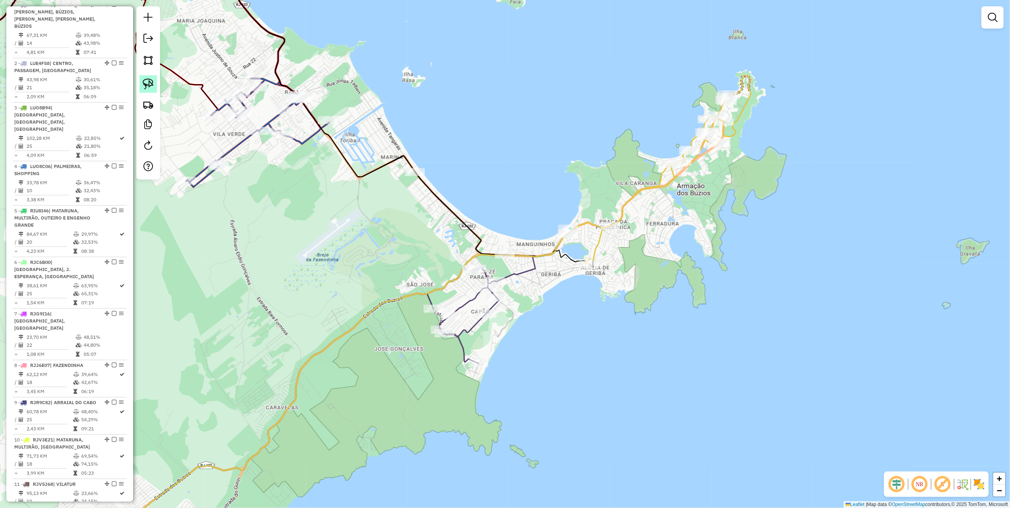
click at [154, 86] on link at bounding box center [147, 83] width 17 height 17
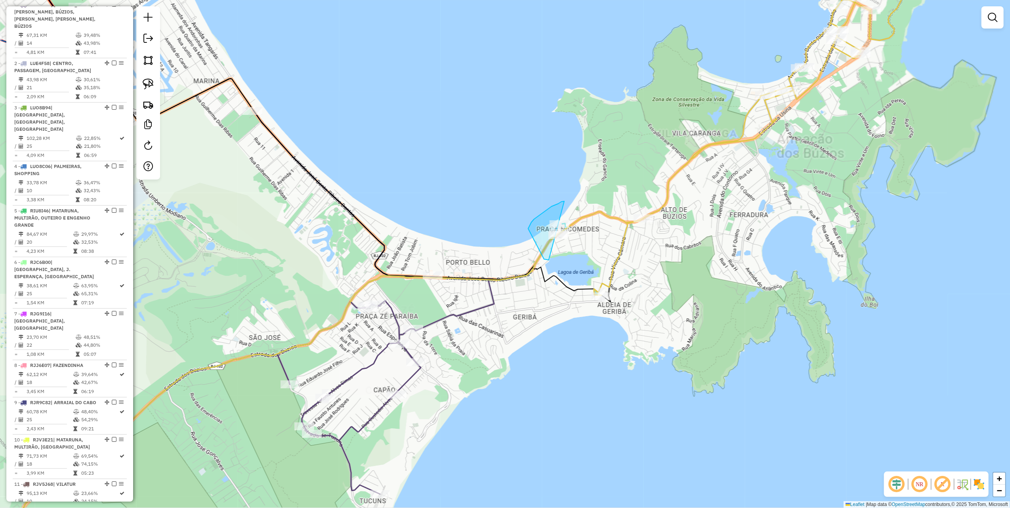
drag, startPoint x: 528, startPoint y: 229, endPoint x: 593, endPoint y: 234, distance: 64.8
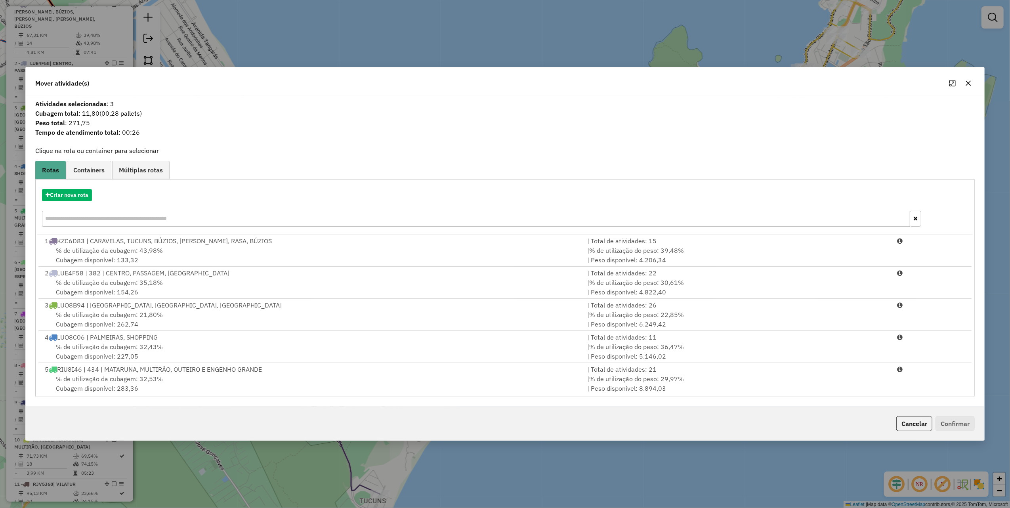
click at [154, 225] on input "text" at bounding box center [476, 219] width 868 height 16
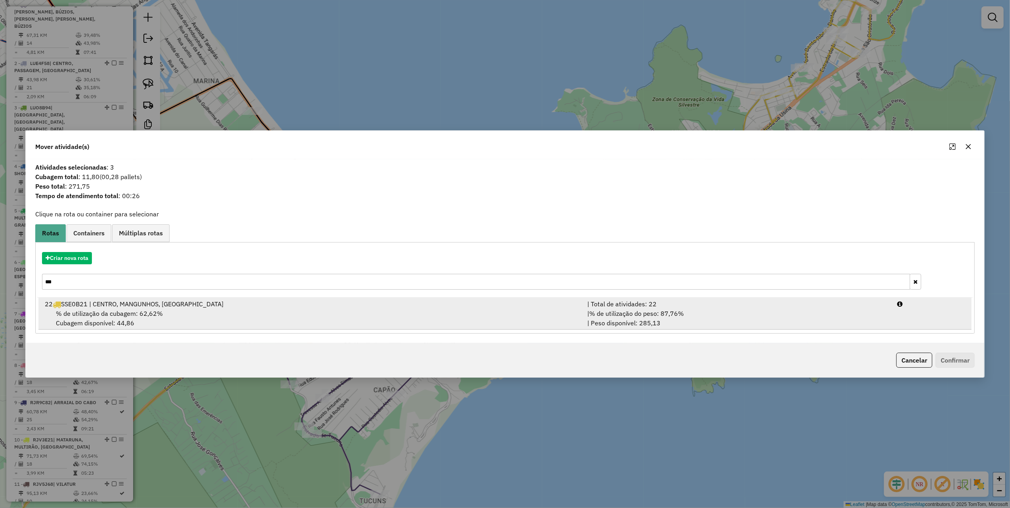
type input "***"
click at [717, 322] on div "| % de utilização do peso: 87,76% | Peso disponível: 285,13" at bounding box center [737, 318] width 310 height 19
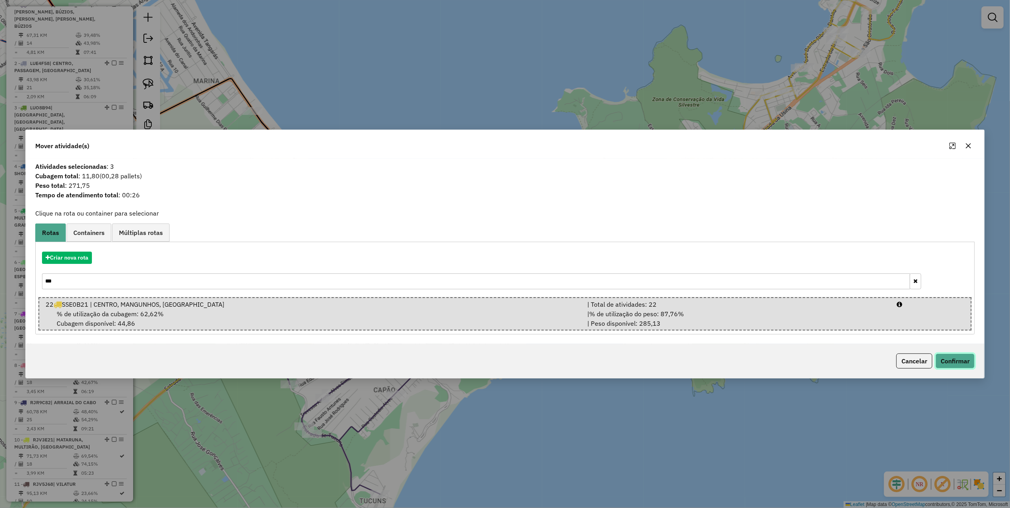
click at [945, 358] on button "Confirmar" at bounding box center [955, 360] width 39 height 15
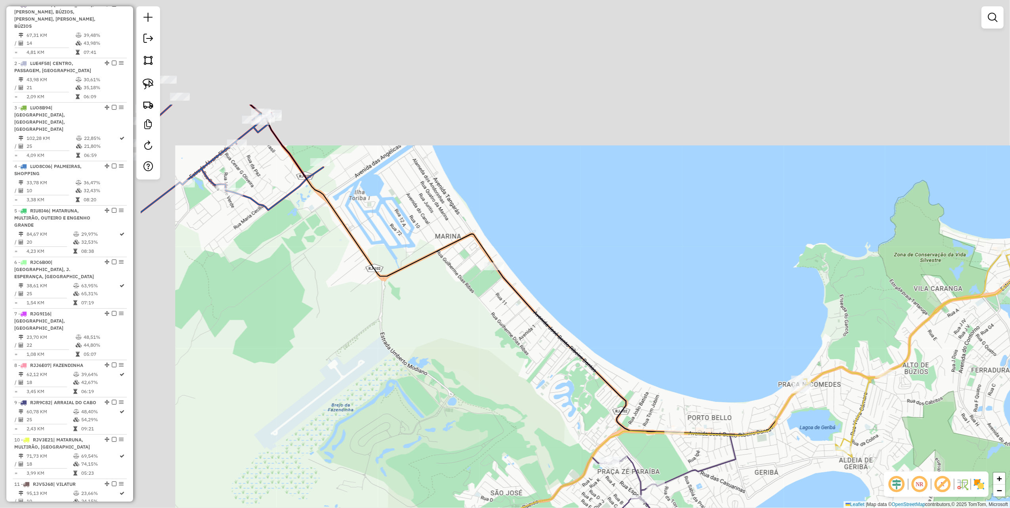
drag, startPoint x: 223, startPoint y: 138, endPoint x: 490, endPoint y: 305, distance: 315.4
click at [490, 305] on div "Janela de atendimento Grade de atendimento Capacidade Transportadoras Veículos …" at bounding box center [505, 254] width 1010 height 508
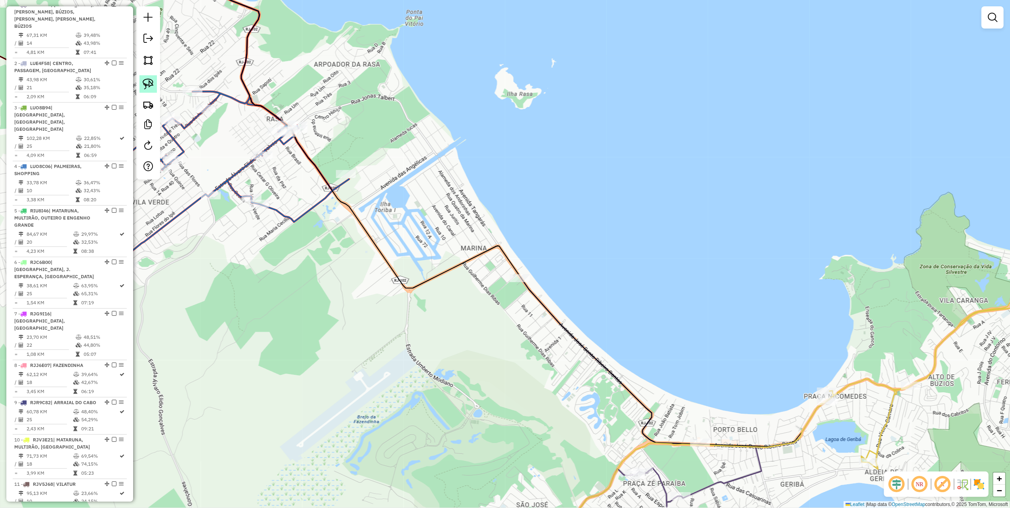
click at [139, 84] on link at bounding box center [147, 83] width 17 height 17
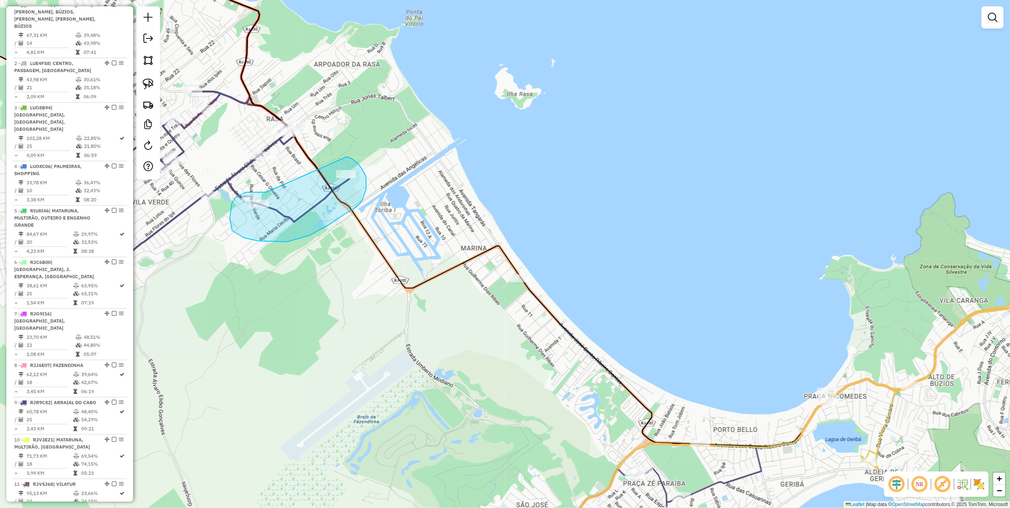
drag, startPoint x: 239, startPoint y: 196, endPoint x: 345, endPoint y: 157, distance: 113.1
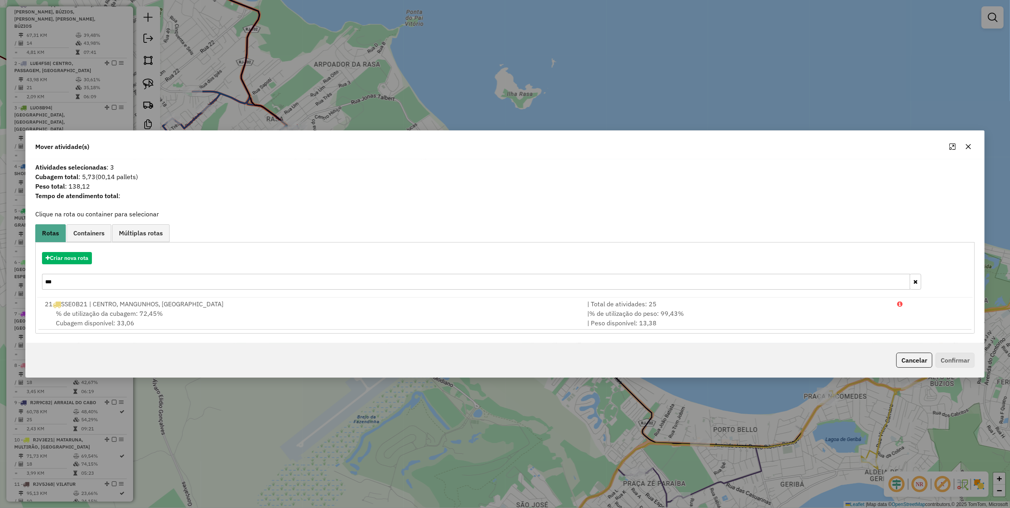
click at [116, 283] on input "***" at bounding box center [476, 282] width 868 height 16
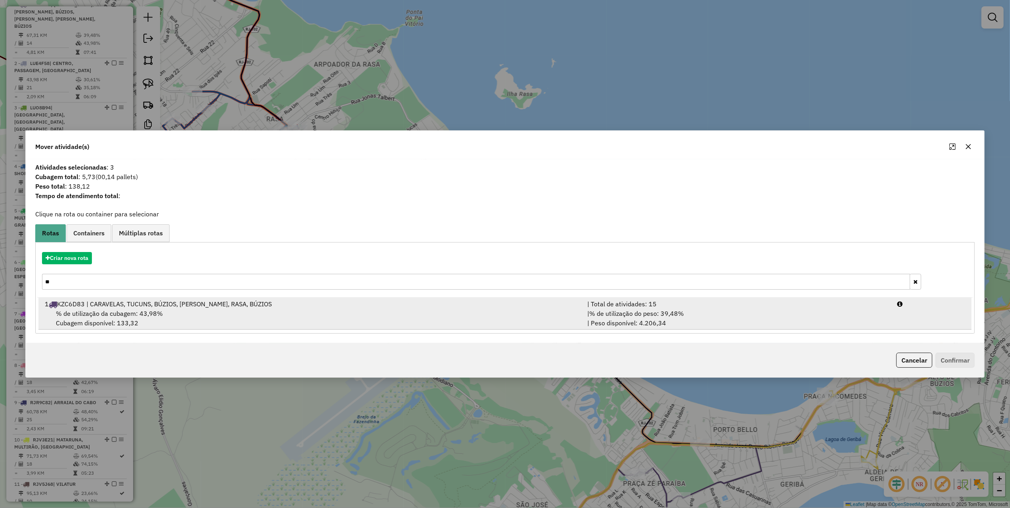
type input "**"
drag, startPoint x: 389, startPoint y: 307, endPoint x: 720, endPoint y: 322, distance: 331.6
click at [391, 307] on div "1 KZC6D83 | CARAVELAS, TUCUNS, BÚZIOS, MARIA JOAQUINA, RASA, BÚZIOS" at bounding box center [311, 304] width 542 height 10
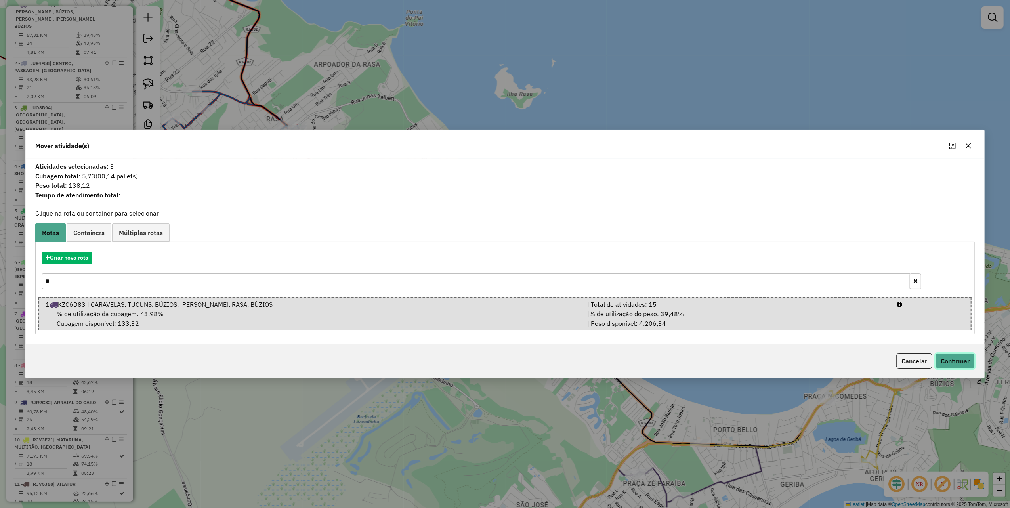
click at [955, 361] on button "Confirmar" at bounding box center [955, 360] width 39 height 15
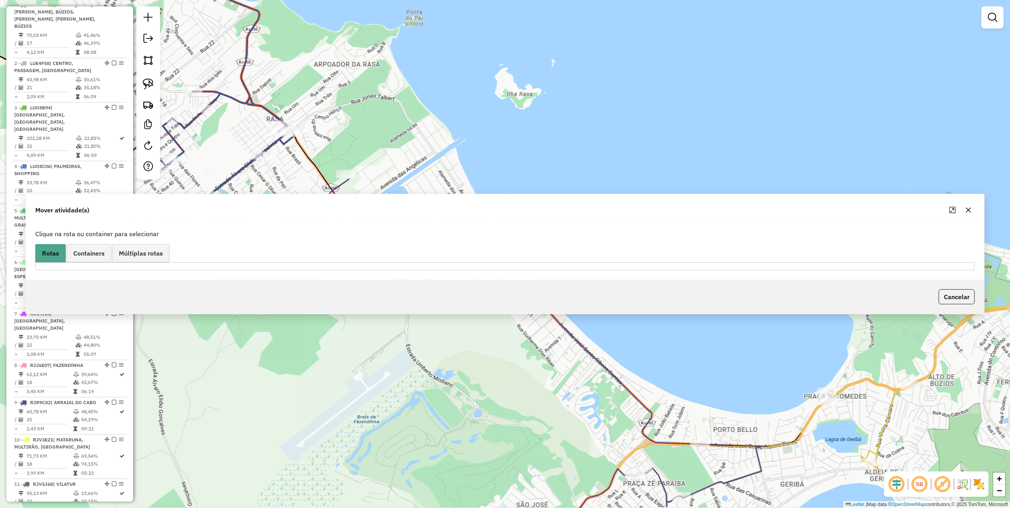
scroll to position [265, 0]
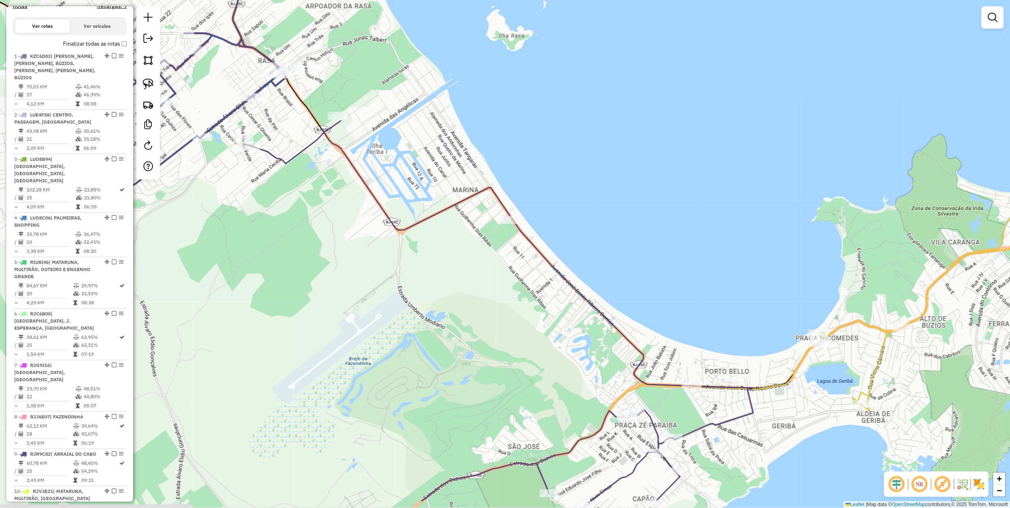
drag, startPoint x: 352, startPoint y: 279, endPoint x: 448, endPoint y: 219, distance: 112.7
click at [342, 228] on div "Janela de atendimento Grade de atendimento Capacidade Transportadoras Veículos …" at bounding box center [505, 254] width 1010 height 508
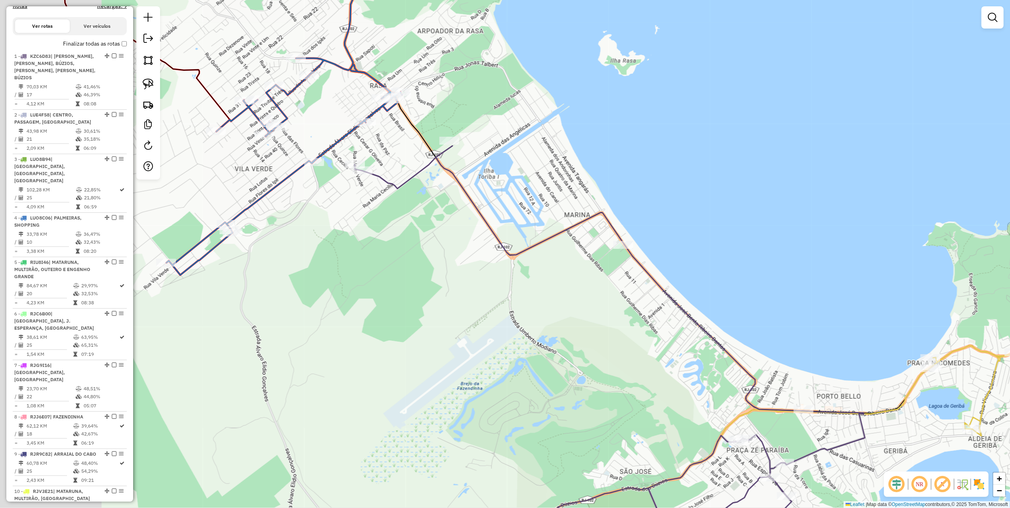
drag, startPoint x: 385, startPoint y: 298, endPoint x: 487, endPoint y: 319, distance: 104.4
click at [483, 323] on div "Janela de atendimento Grade de atendimento Capacidade Transportadoras Veículos …" at bounding box center [505, 254] width 1010 height 508
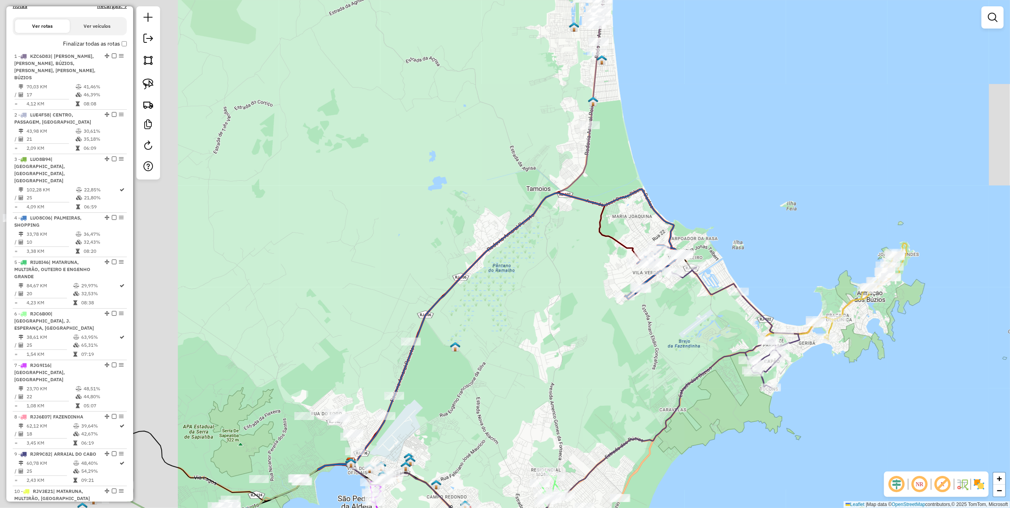
drag, startPoint x: 481, startPoint y: 243, endPoint x: 764, endPoint y: 51, distance: 342.0
click at [774, 44] on div "Janela de atendimento Grade de atendimento Capacidade Transportadoras Veículos …" at bounding box center [505, 254] width 1010 height 508
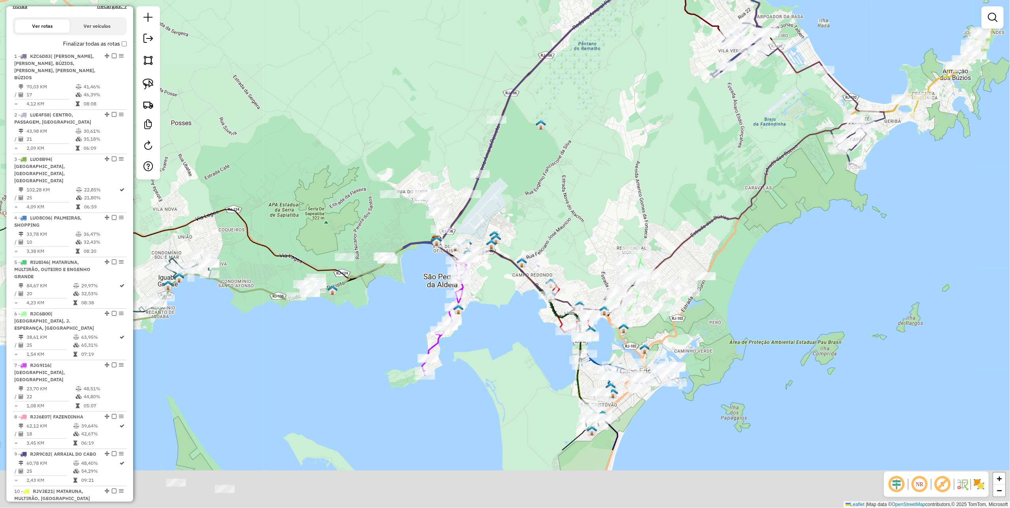
drag, startPoint x: 615, startPoint y: 262, endPoint x: 588, endPoint y: 88, distance: 176.0
click at [588, 88] on div "Janela de atendimento Grade de atendimento Capacidade Transportadoras Veículos …" at bounding box center [505, 254] width 1010 height 508
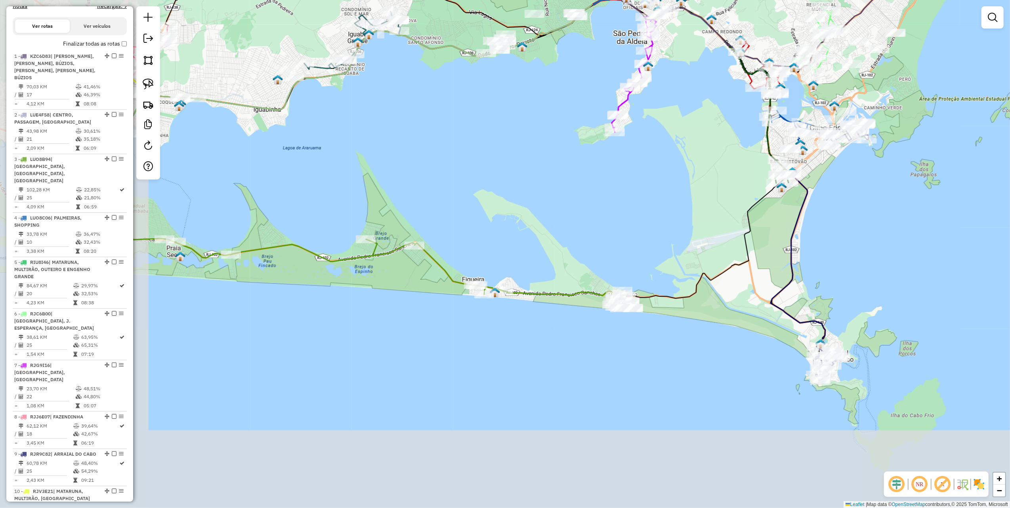
drag, startPoint x: 448, startPoint y: 340, endPoint x: 653, endPoint y: 177, distance: 262.6
click at [661, 163] on div "Janela de atendimento Grade de atendimento Capacidade Transportadoras Veículos …" at bounding box center [505, 254] width 1010 height 508
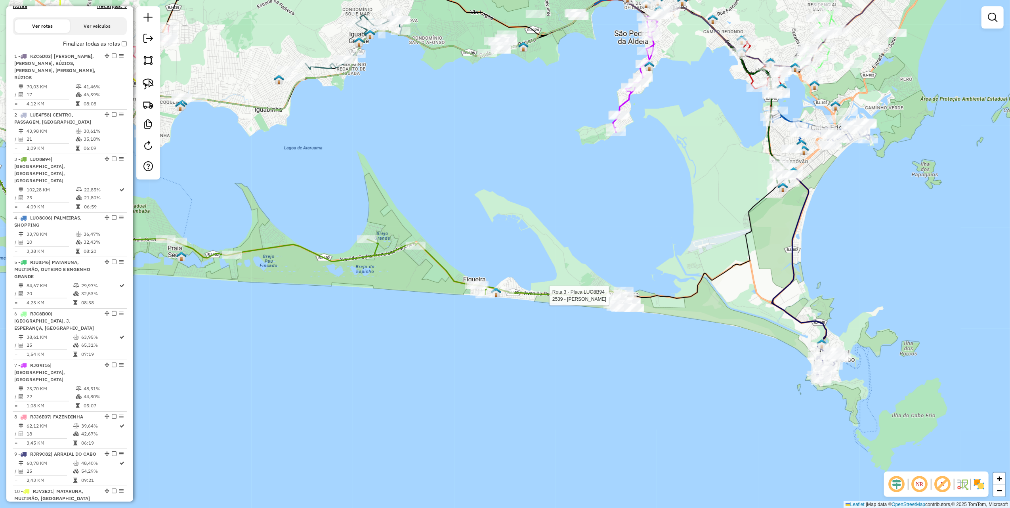
select select "**********"
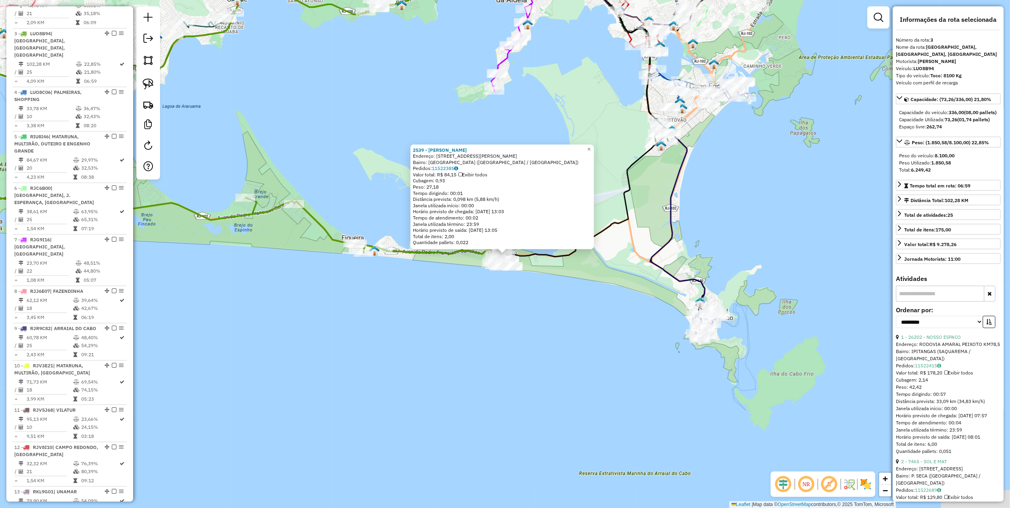
scroll to position [412, 0]
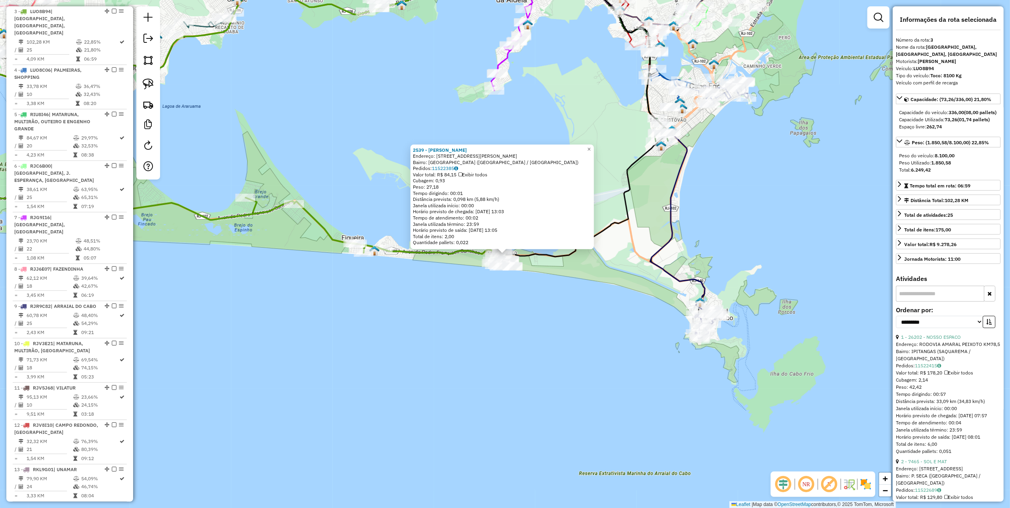
click at [374, 342] on div "2539 - ELIZETE SANTOS SILVA Endereço: AV PEDRO FRANCISCO SANCHES 28 Bairro: MON…" at bounding box center [505, 254] width 1010 height 508
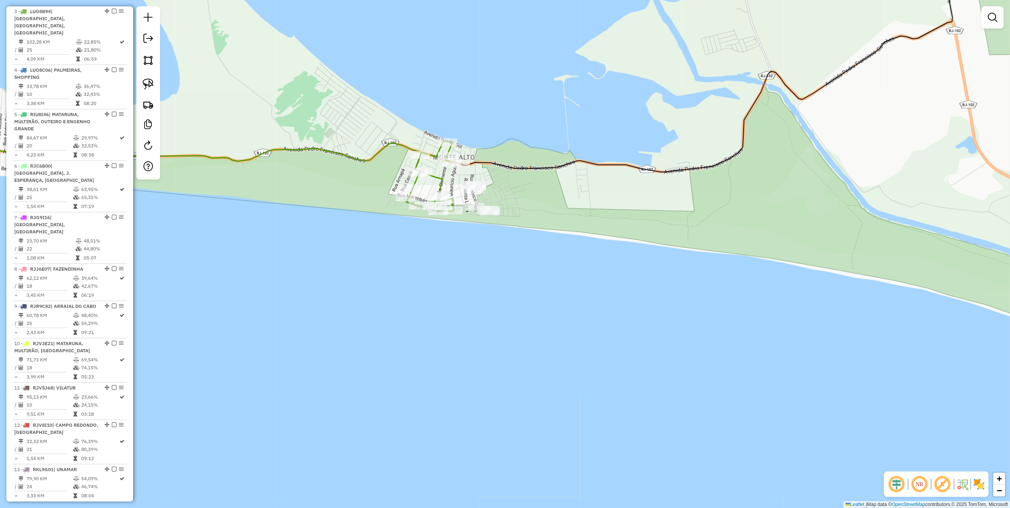
drag, startPoint x: 147, startPoint y: 84, endPoint x: 176, endPoint y: 121, distance: 47.7
click at [147, 84] on img at bounding box center [148, 83] width 11 height 11
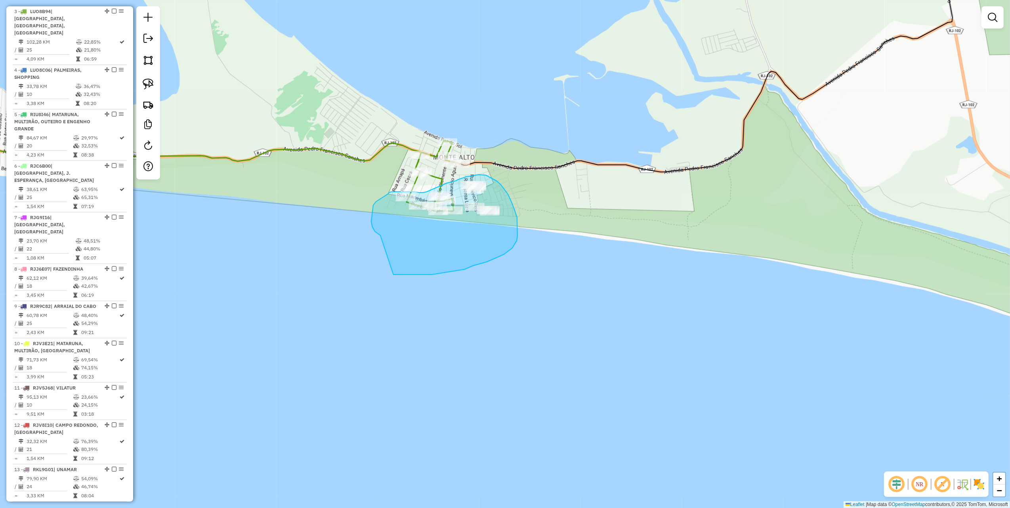
drag, startPoint x: 399, startPoint y: 275, endPoint x: 391, endPoint y: 237, distance: 38.3
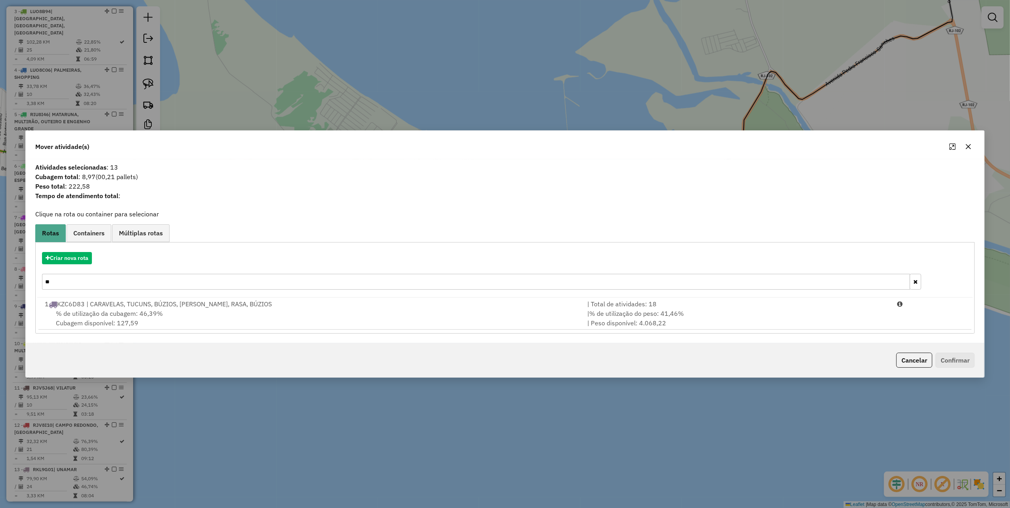
click at [967, 143] on icon "button" at bounding box center [968, 146] width 6 height 6
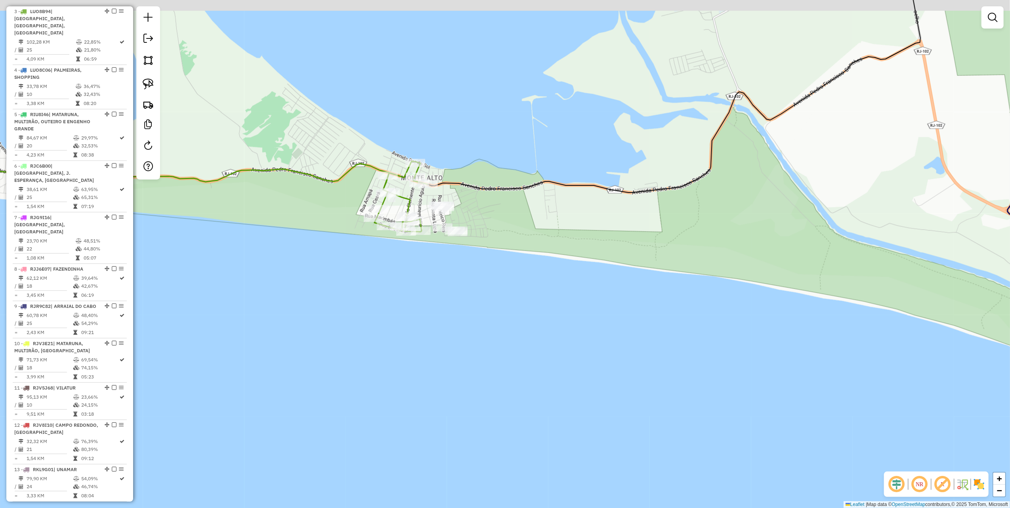
drag, startPoint x: 571, startPoint y: 204, endPoint x: 460, endPoint y: 275, distance: 131.5
click at [474, 273] on div "Janela de atendimento Grade de atendimento Capacidade Transportadoras Veículos …" at bounding box center [505, 254] width 1010 height 508
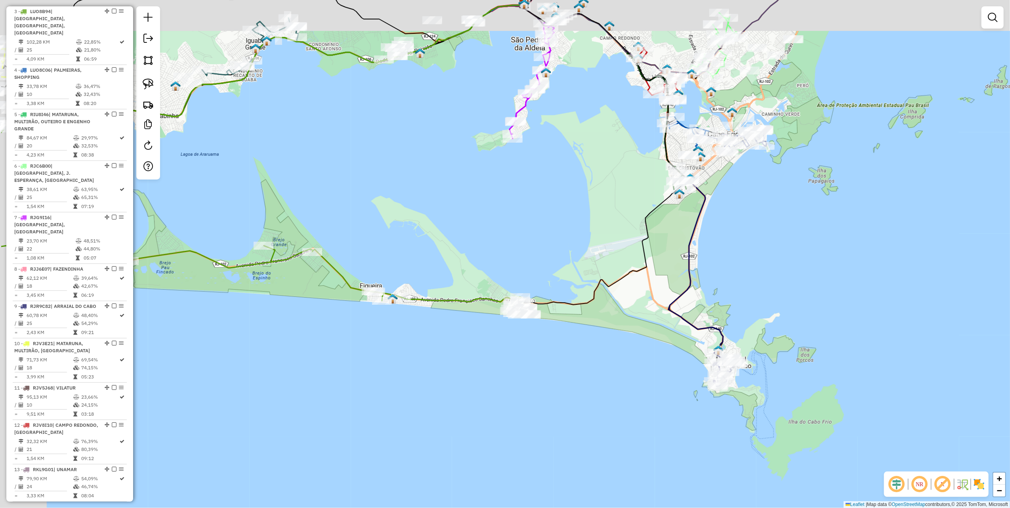
drag, startPoint x: 417, startPoint y: 255, endPoint x: 511, endPoint y: 264, distance: 94.7
click at [505, 264] on div "Janela de atendimento Grade de atendimento Capacidade Transportadoras Veículos …" at bounding box center [505, 254] width 1010 height 508
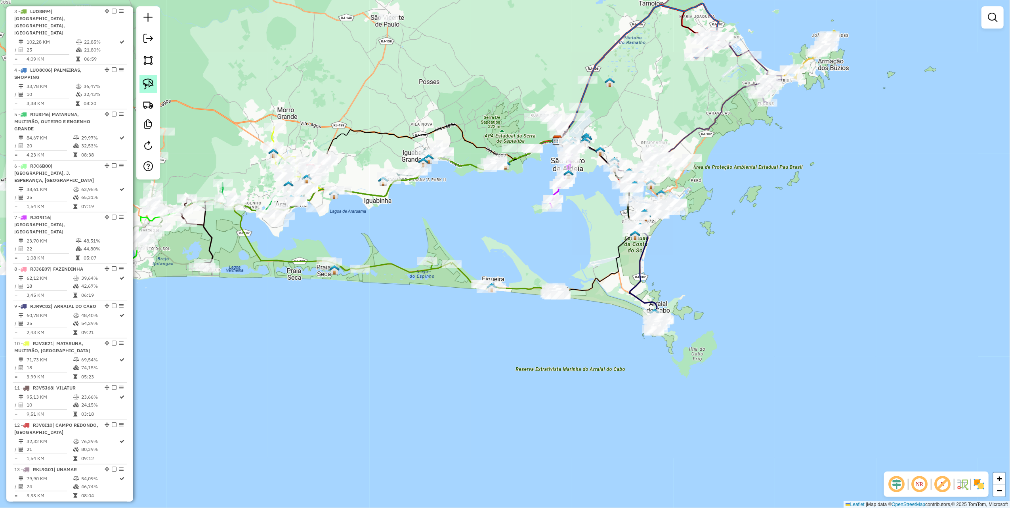
click at [151, 88] on img at bounding box center [148, 83] width 11 height 11
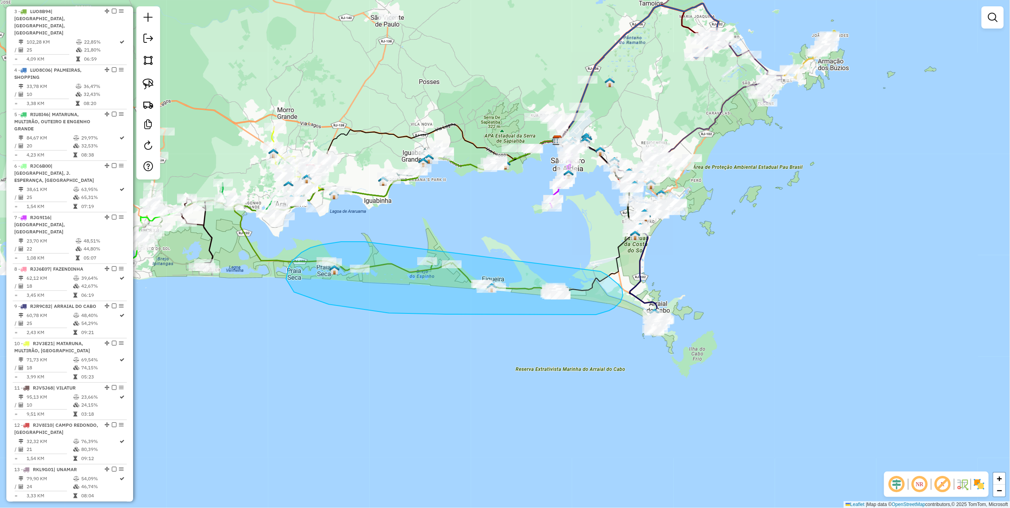
drag, startPoint x: 311, startPoint y: 248, endPoint x: 590, endPoint y: 266, distance: 279.6
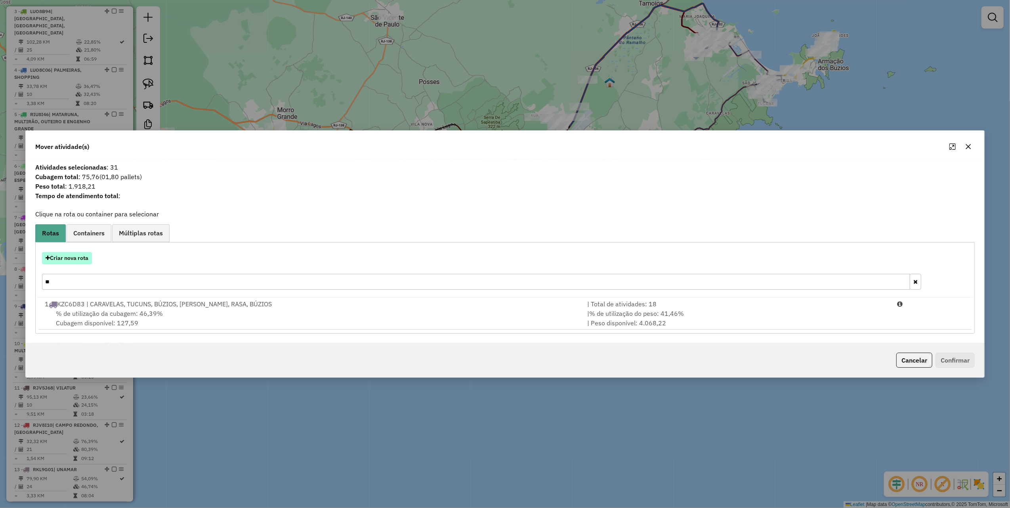
click at [78, 254] on button "Criar nova rota" at bounding box center [67, 258] width 50 height 12
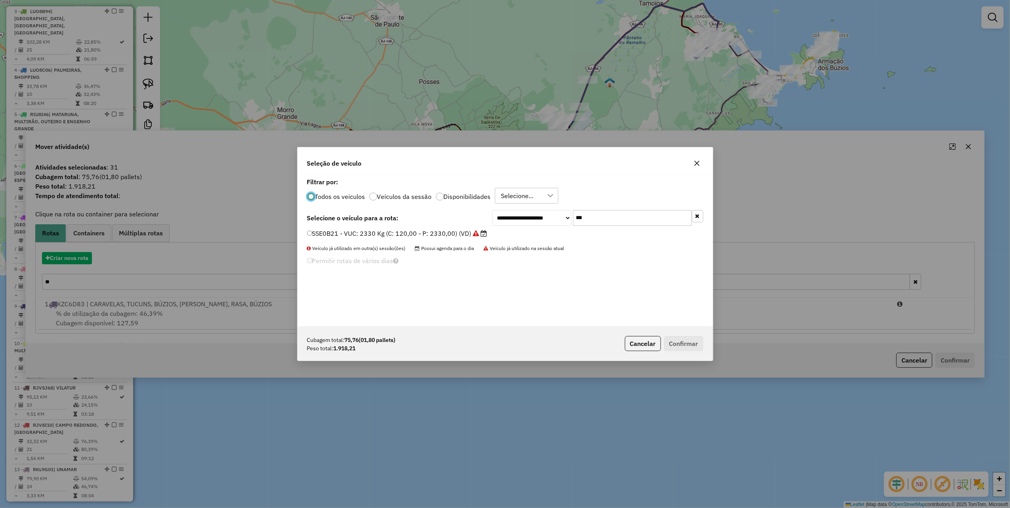
scroll to position [4, 2]
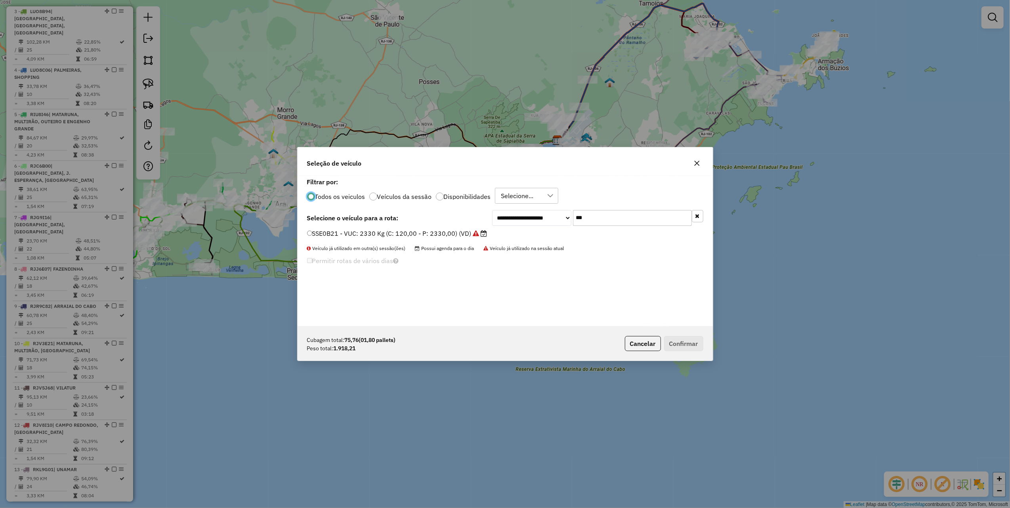
click at [628, 217] on input "***" at bounding box center [632, 218] width 119 height 16
type input "***"
click at [458, 236] on label "SSE0B14 - VUC: 2330 Kg (C: 120,00 - P: 2330,00) (VD)" at bounding box center [393, 234] width 172 height 10
click at [692, 347] on button "Confirmar" at bounding box center [683, 343] width 39 height 15
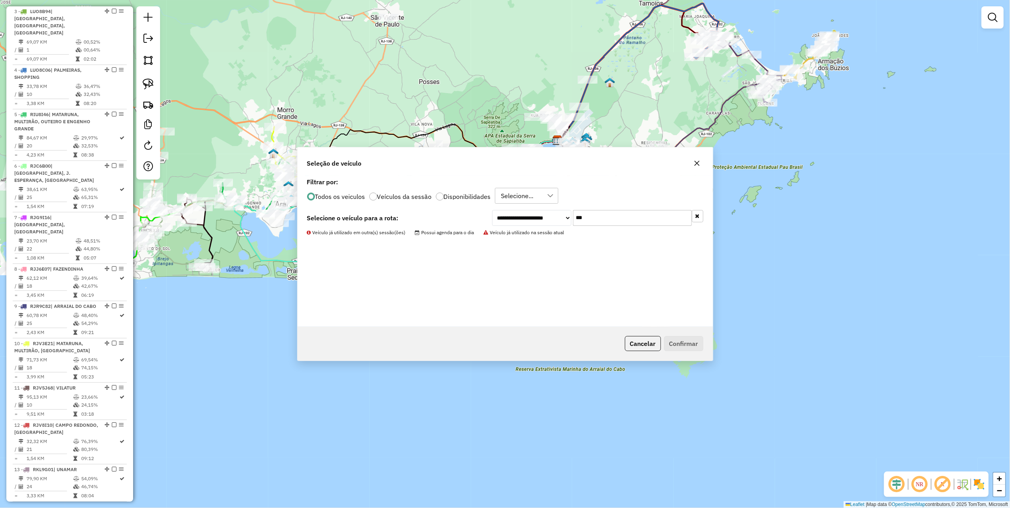
scroll to position [368, 0]
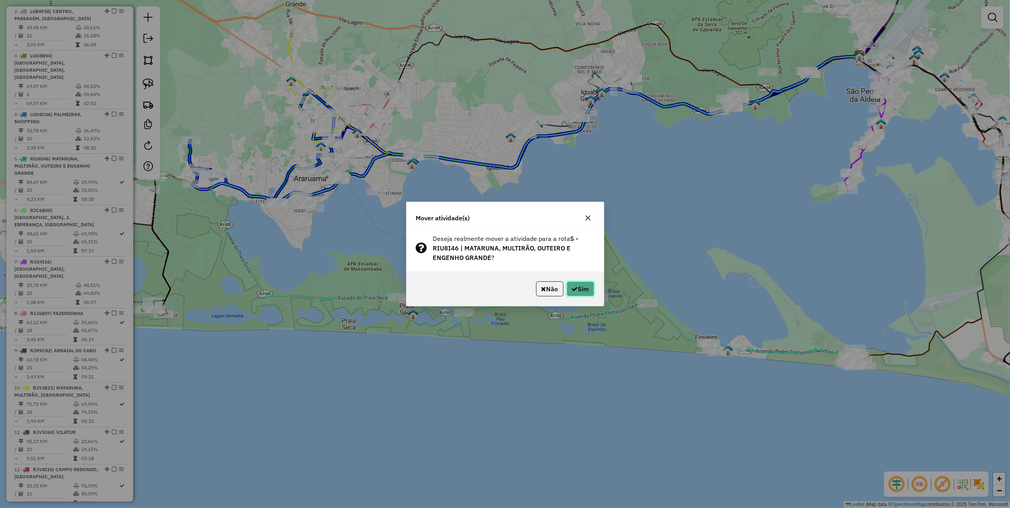
click at [567, 287] on button "Sim" at bounding box center [581, 288] width 28 height 15
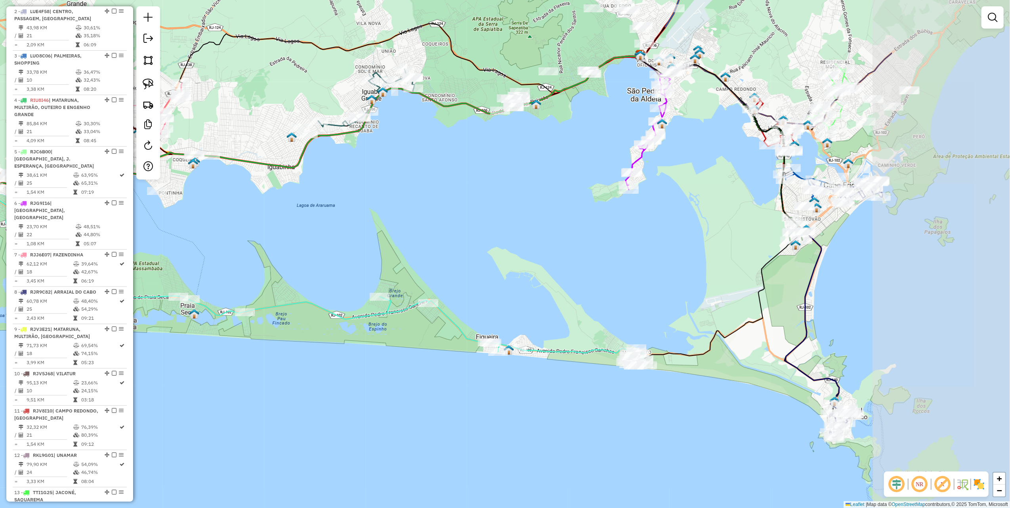
drag, startPoint x: 729, startPoint y: 245, endPoint x: 510, endPoint y: 244, distance: 219.9
click at [510, 244] on div "Janela de atendimento Grade de atendimento Capacidade Transportadoras Veículos …" at bounding box center [505, 254] width 1010 height 508
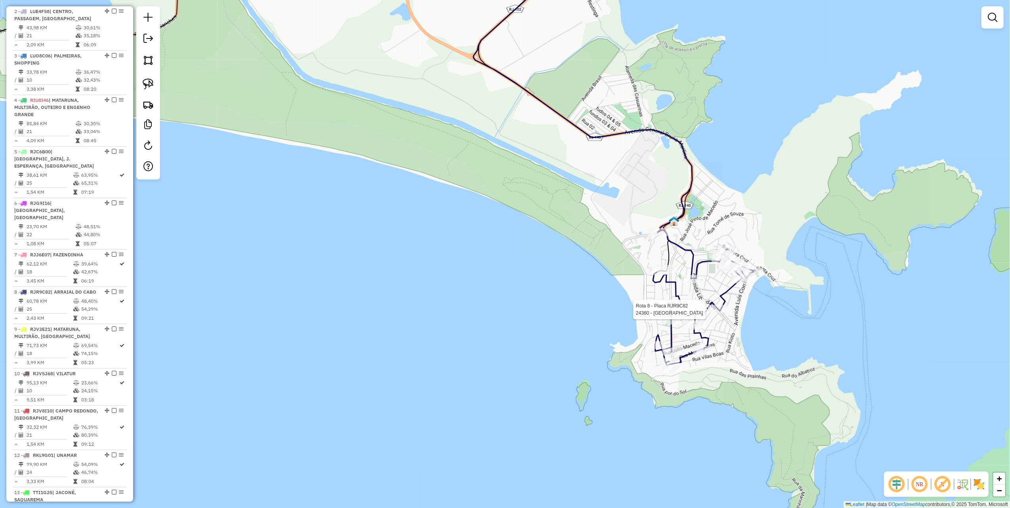
select select "**********"
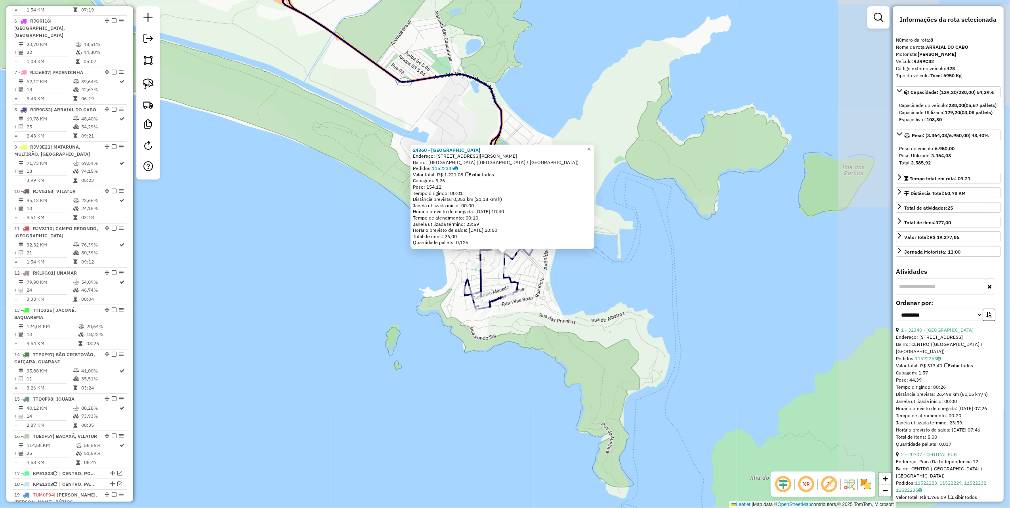
scroll to position [628, 0]
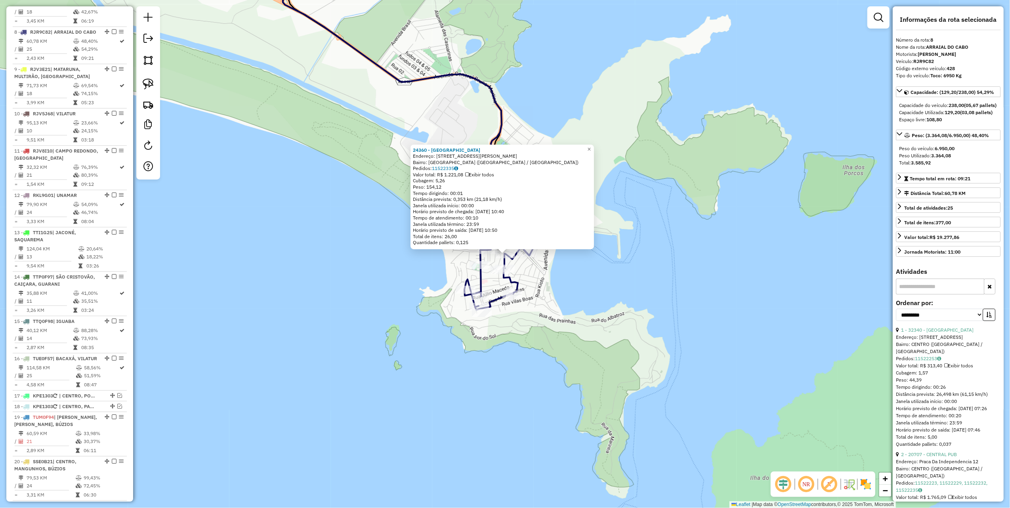
click at [703, 349] on div "24360 - BAR DO MOZAO Endereço: RUA SaO FRANCISCO DE ASSIS 96 Bairro: PRAIA GRAN…" at bounding box center [505, 254] width 1010 height 508
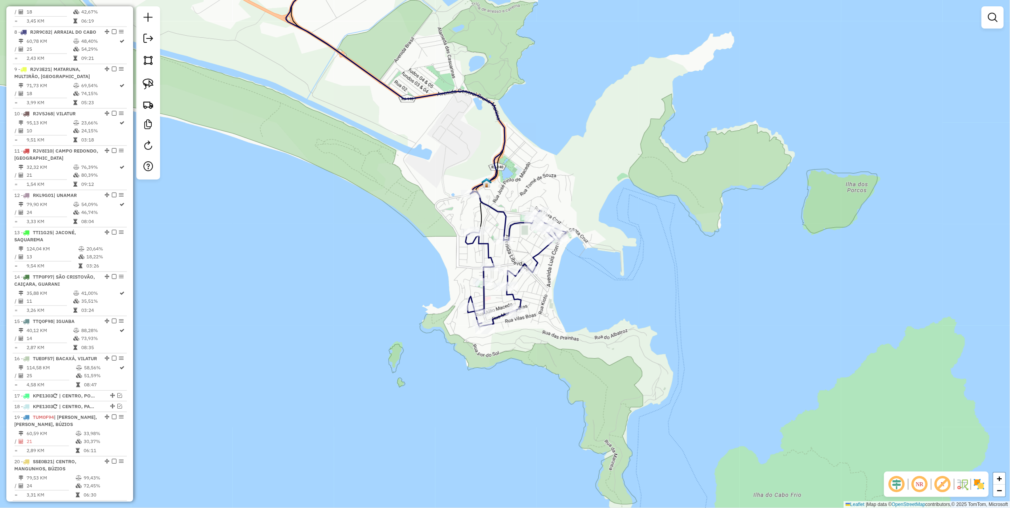
drag, startPoint x: 588, startPoint y: 267, endPoint x: 587, endPoint y: 377, distance: 110.2
click at [587, 384] on div "Janela de atendimento Grade de atendimento Capacidade Transportadoras Veículos …" at bounding box center [505, 254] width 1010 height 508
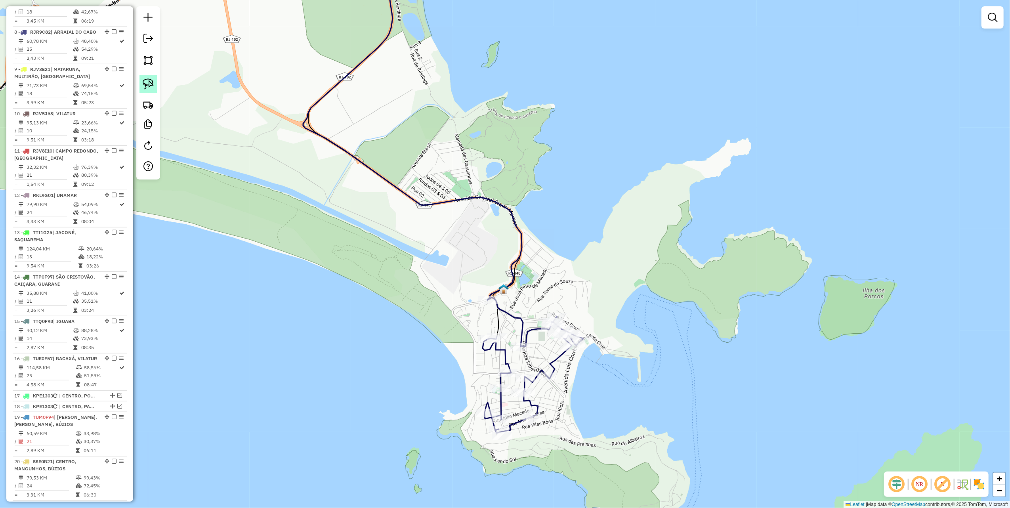
click at [155, 85] on link at bounding box center [147, 83] width 17 height 17
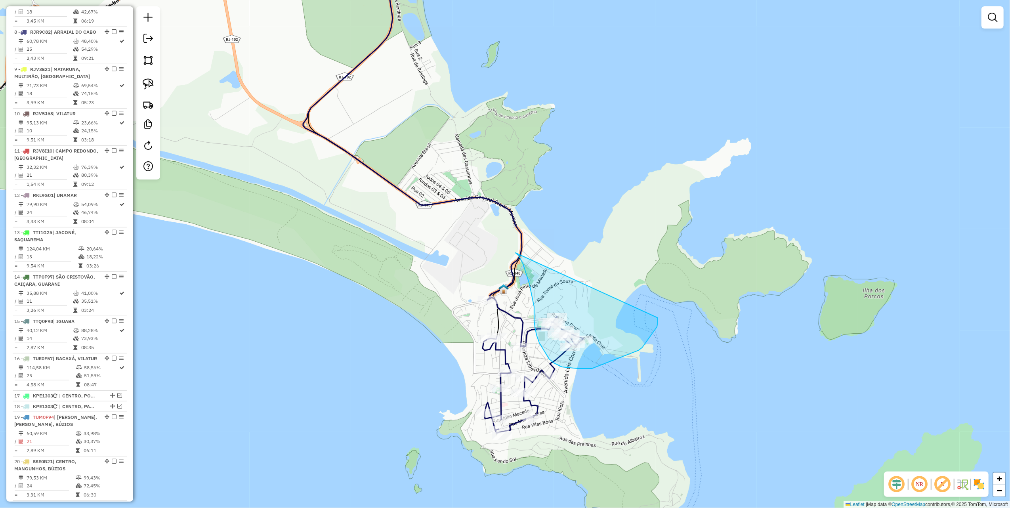
drag, startPoint x: 516, startPoint y: 253, endPoint x: 658, endPoint y: 318, distance: 156.4
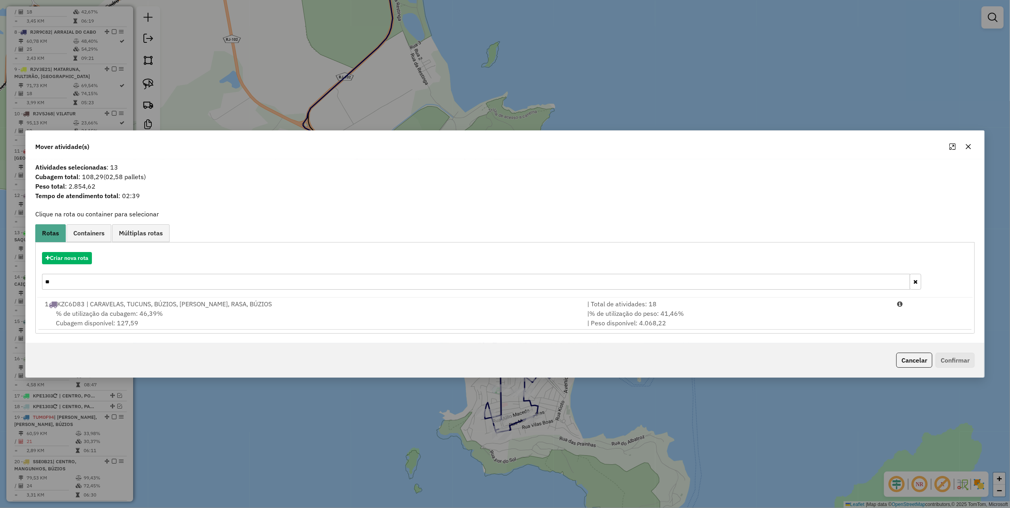
click at [971, 147] on icon "button" at bounding box center [968, 146] width 6 height 6
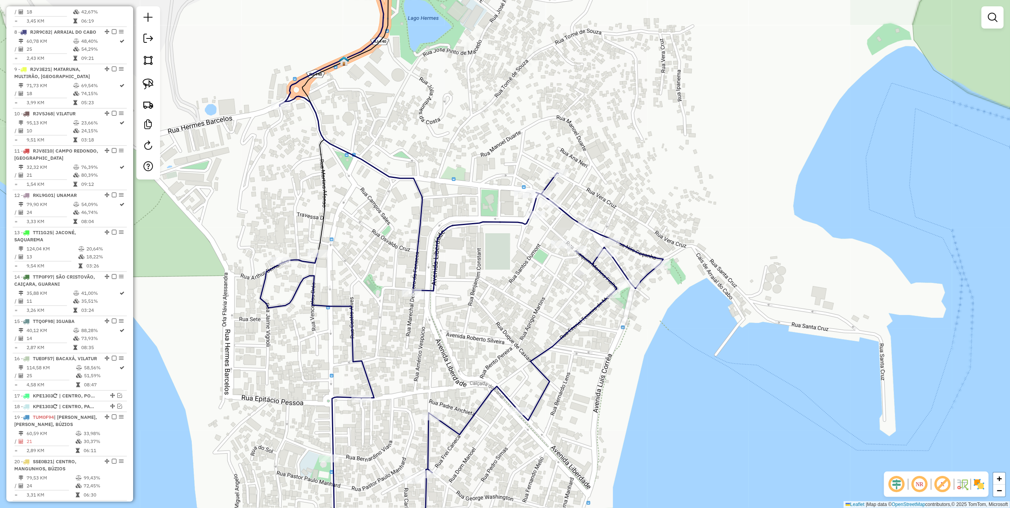
drag, startPoint x: 594, startPoint y: 136, endPoint x: 523, endPoint y: 235, distance: 122.0
click at [525, 235] on div "Janela de atendimento Grade de atendimento Capacidade Transportadoras Veículos …" at bounding box center [505, 254] width 1010 height 508
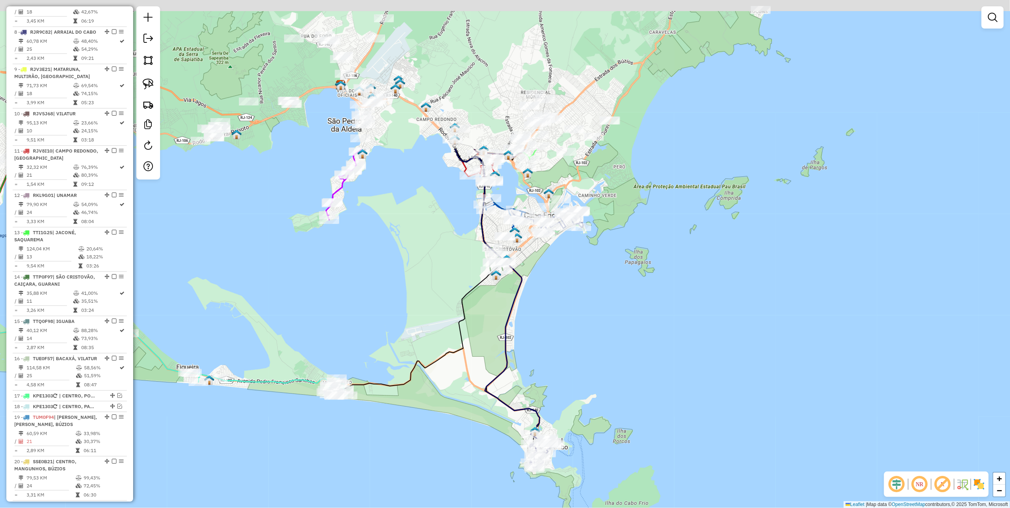
drag, startPoint x: 520, startPoint y: 183, endPoint x: 552, endPoint y: 386, distance: 205.9
click at [551, 395] on div "Janela de atendimento Grade de atendimento Capacidade Transportadoras Veículos …" at bounding box center [505, 254] width 1010 height 508
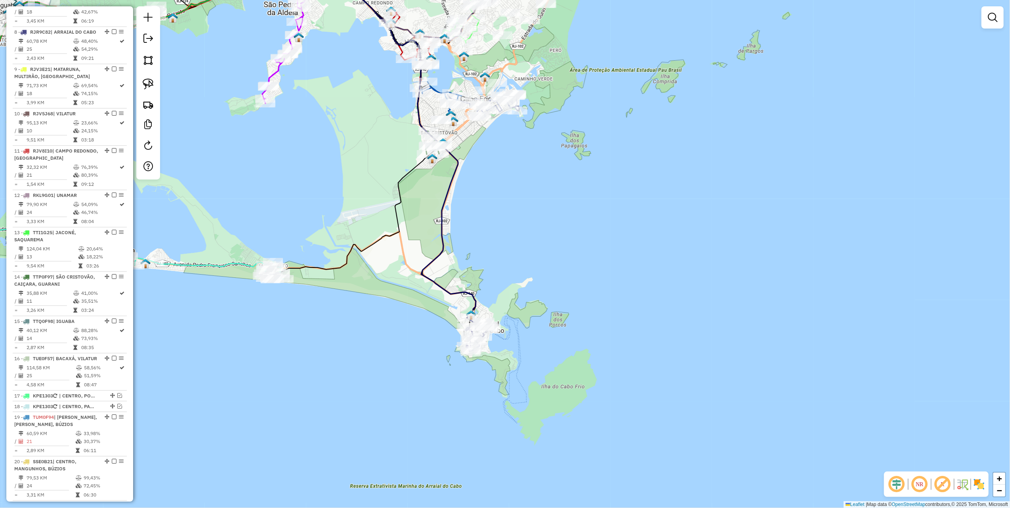
drag, startPoint x: 403, startPoint y: 287, endPoint x: 378, endPoint y: 148, distance: 140.9
click at [361, 101] on div "Janela de atendimento Grade de atendimento Capacidade Transportadoras Veículos …" at bounding box center [505, 254] width 1010 height 508
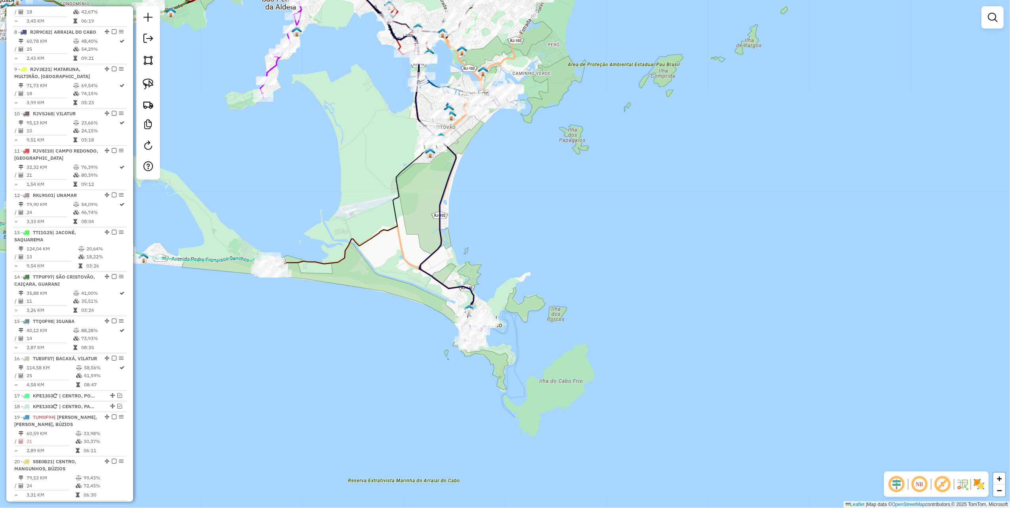
drag, startPoint x: 147, startPoint y: 83, endPoint x: 166, endPoint y: 101, distance: 26.6
click at [147, 83] on img at bounding box center [148, 83] width 11 height 11
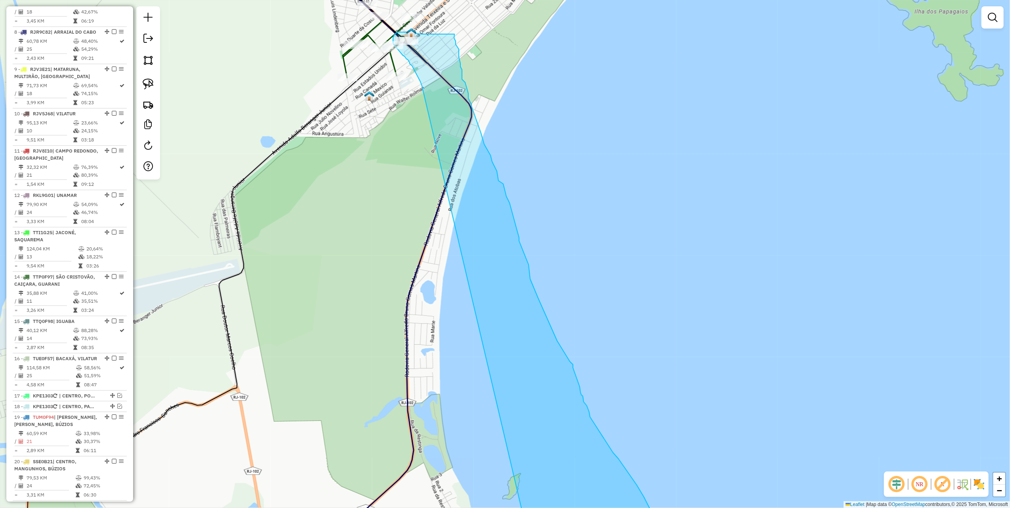
drag, startPoint x: 467, startPoint y: 286, endPoint x: 427, endPoint y: 97, distance: 193.2
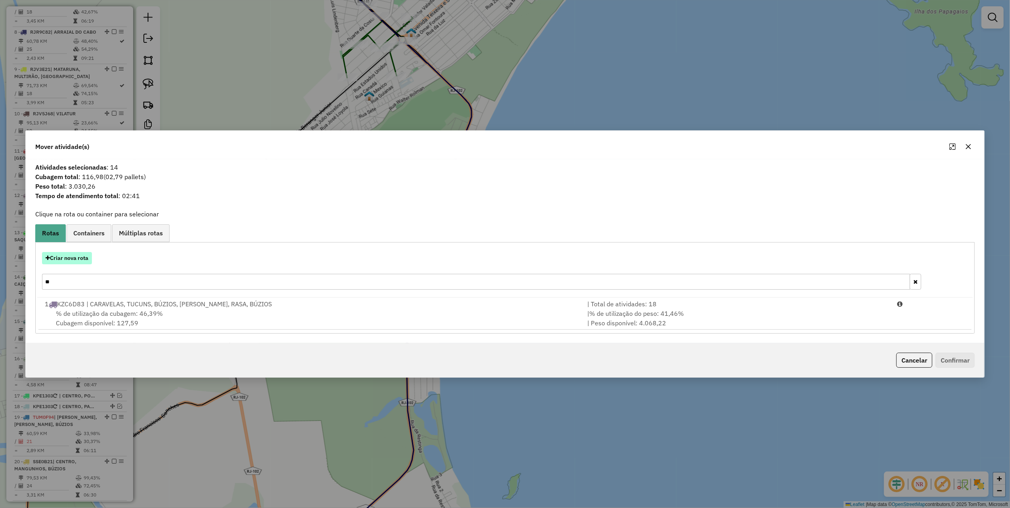
click at [80, 259] on button "Criar nova rota" at bounding box center [67, 258] width 50 height 12
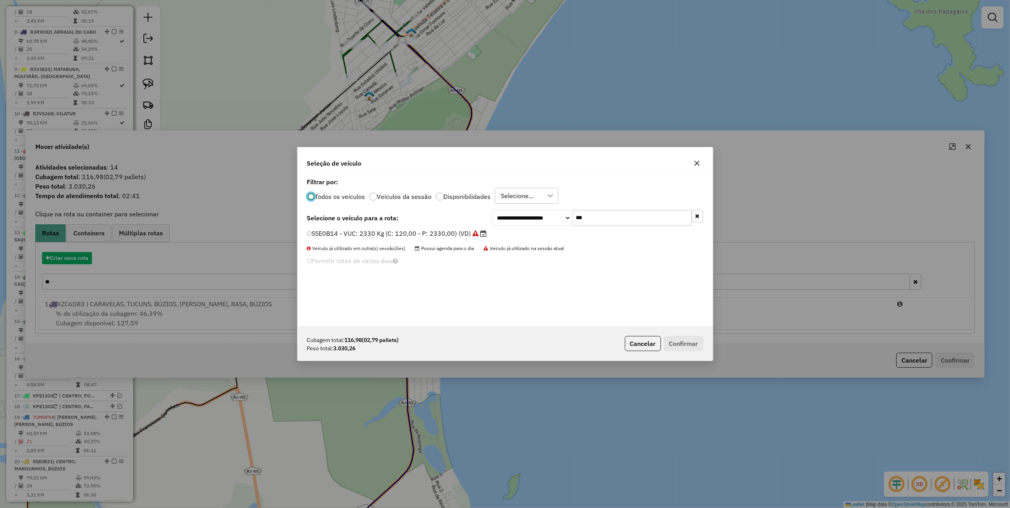
scroll to position [4, 2]
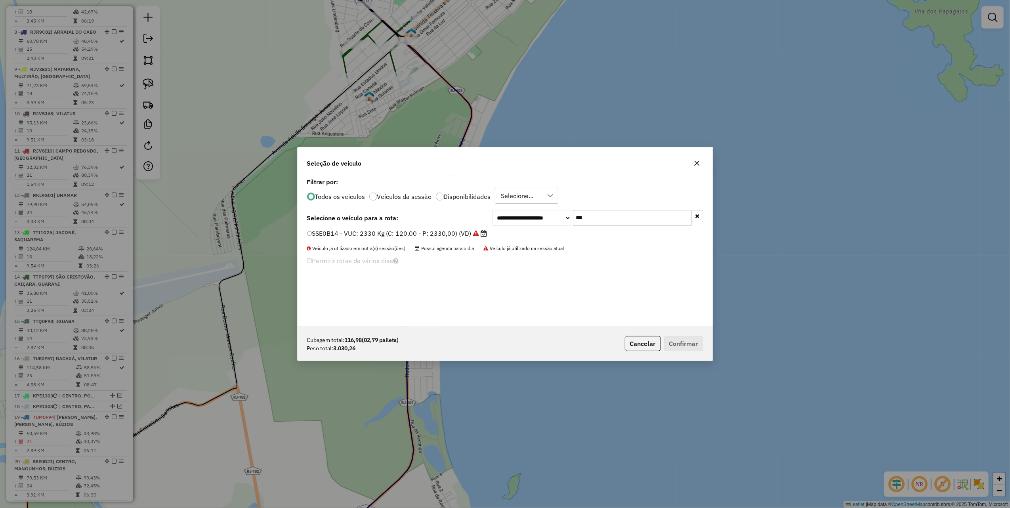
click at [622, 213] on input "***" at bounding box center [632, 218] width 119 height 16
type input "*"
click at [601, 218] on input "****" at bounding box center [632, 218] width 119 height 16
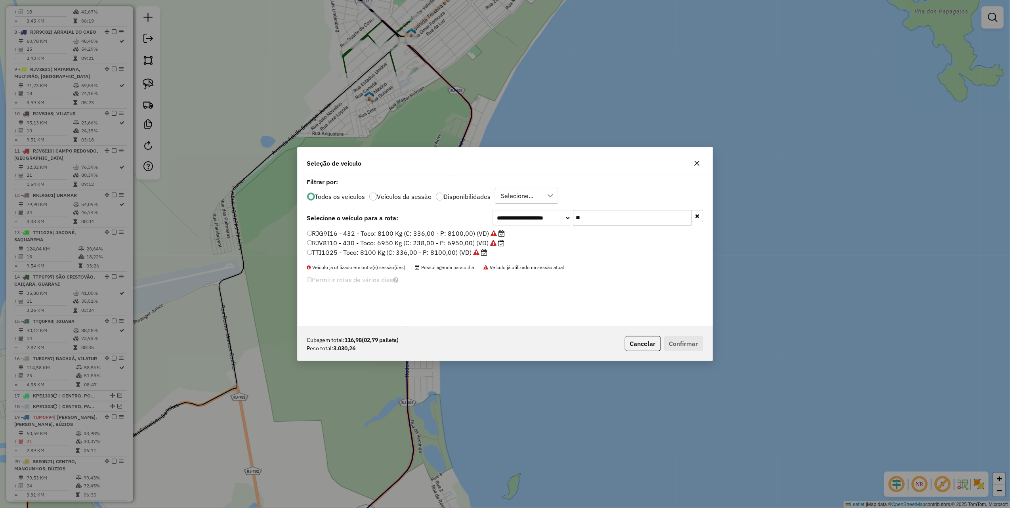
type input "*"
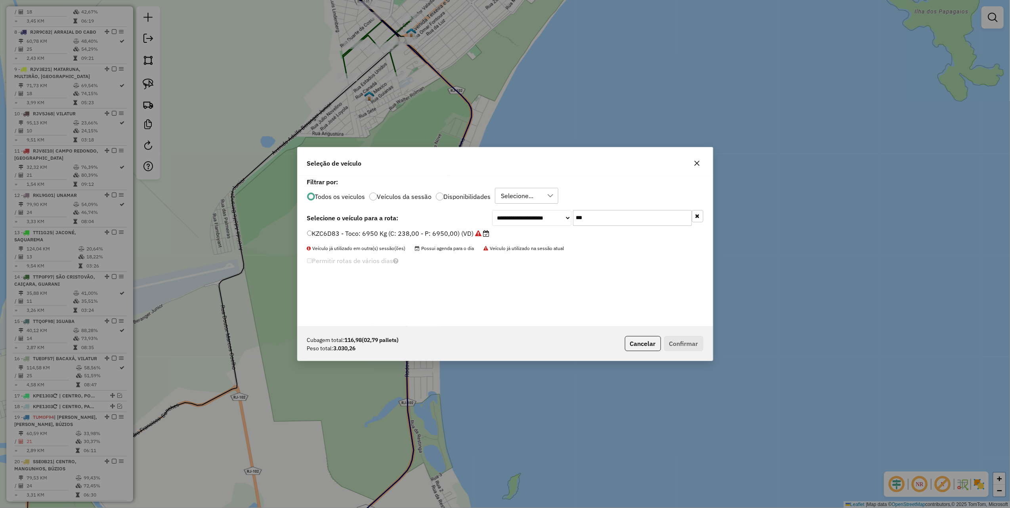
type input "***"
click at [472, 237] on label "KZC6D83 - Toco: 6950 Kg (C: 238,00 - P: 6950,00) (VD)" at bounding box center [398, 234] width 183 height 10
click at [679, 340] on button "Confirmar" at bounding box center [683, 343] width 39 height 15
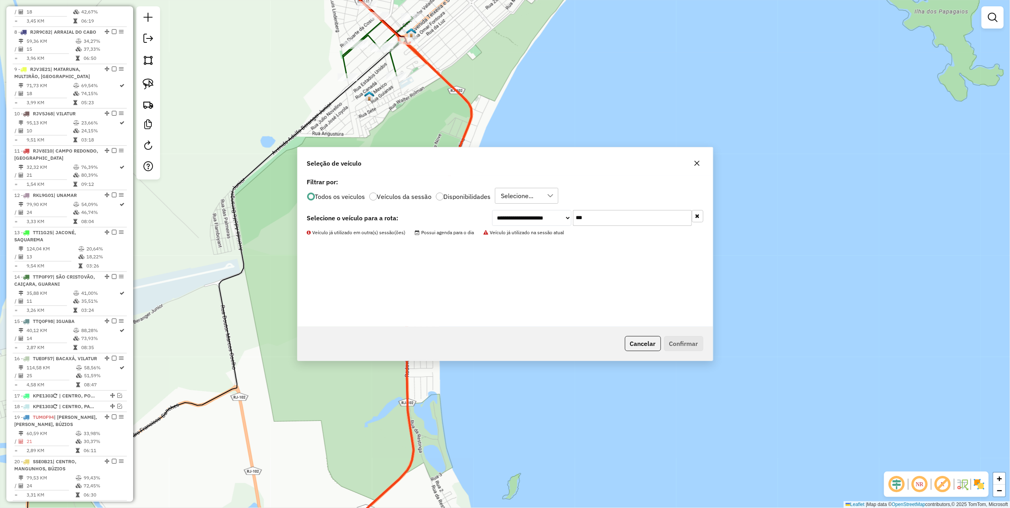
scroll to position [628, 0]
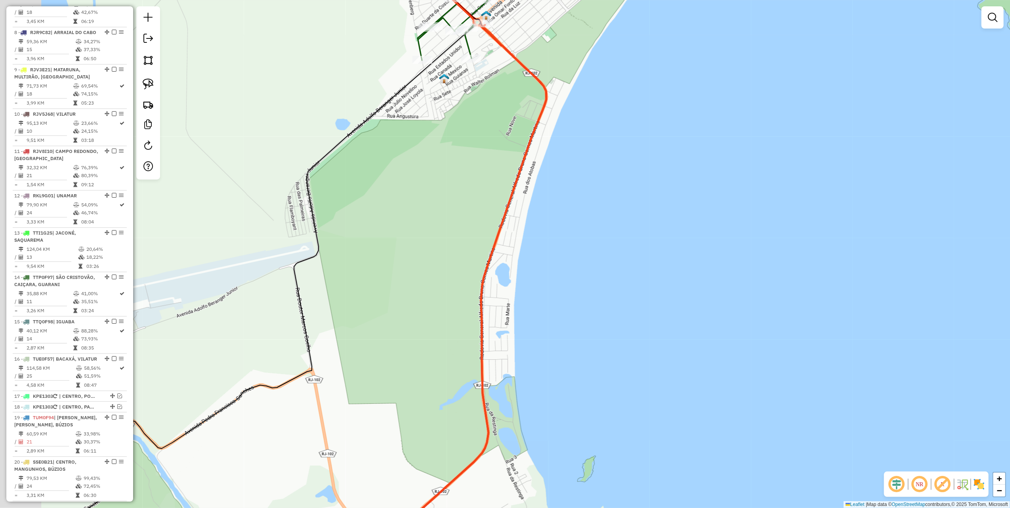
drag, startPoint x: 385, startPoint y: 205, endPoint x: 477, endPoint y: 181, distance: 95.0
click at [473, 183] on div "Janela de atendimento Grade de atendimento Capacidade Transportadoras Veículos …" at bounding box center [505, 254] width 1010 height 508
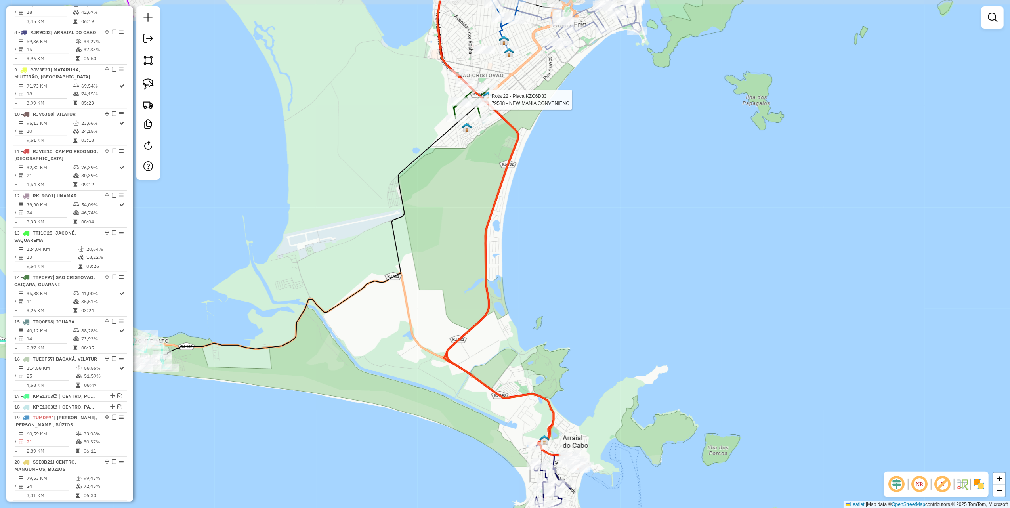
click at [494, 104] on div at bounding box center [487, 100] width 20 height 8
select select "**********"
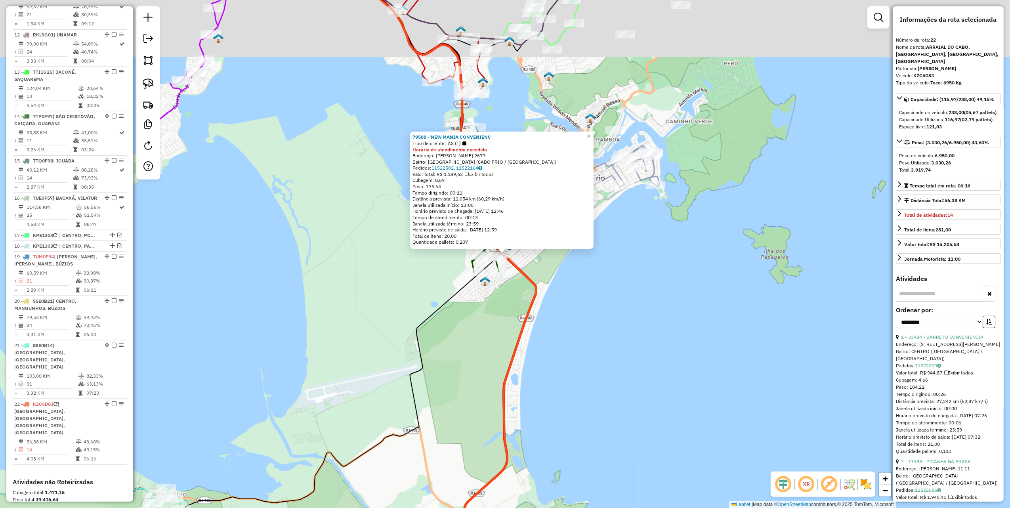
scroll to position [875, 0]
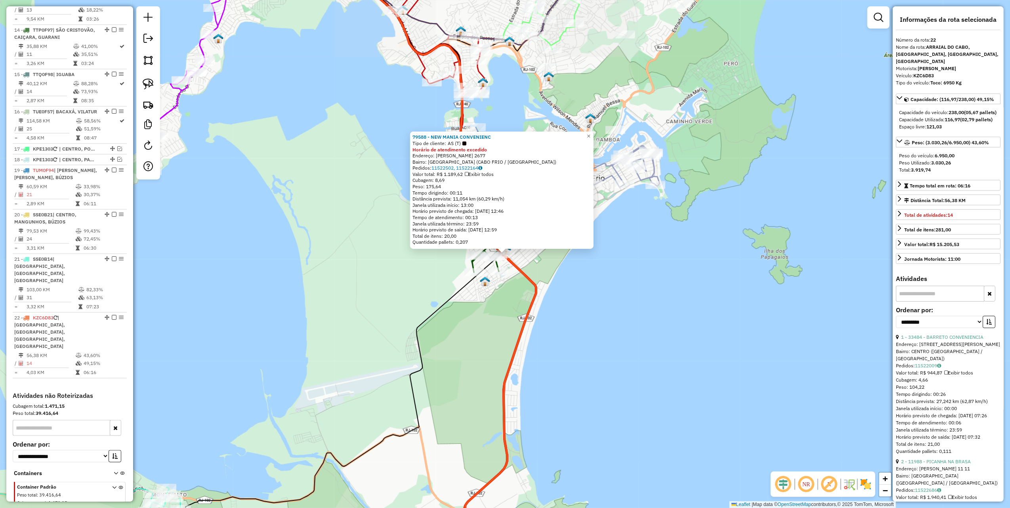
click at [408, 370] on div "Rota 14 - Placa TTP0F97 13065 - BAR DO IVAIR 79588 - NEW MANIA CONVENIENC Tipo …" at bounding box center [505, 254] width 1010 height 508
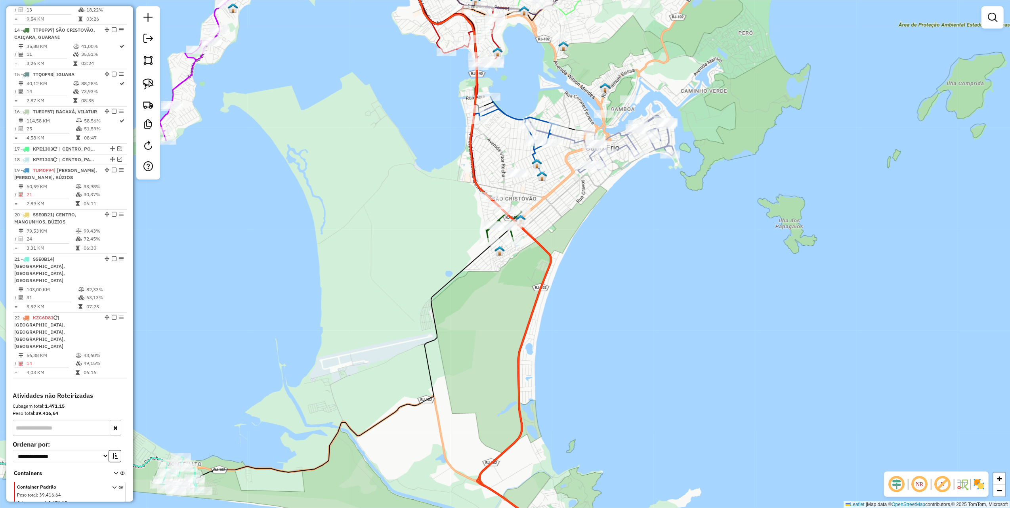
drag, startPoint x: 323, startPoint y: 401, endPoint x: 439, endPoint y: 176, distance: 253.6
click at [433, 185] on div "Janela de atendimento Grade de atendimento Capacidade Transportadoras Veículos …" at bounding box center [505, 254] width 1010 height 508
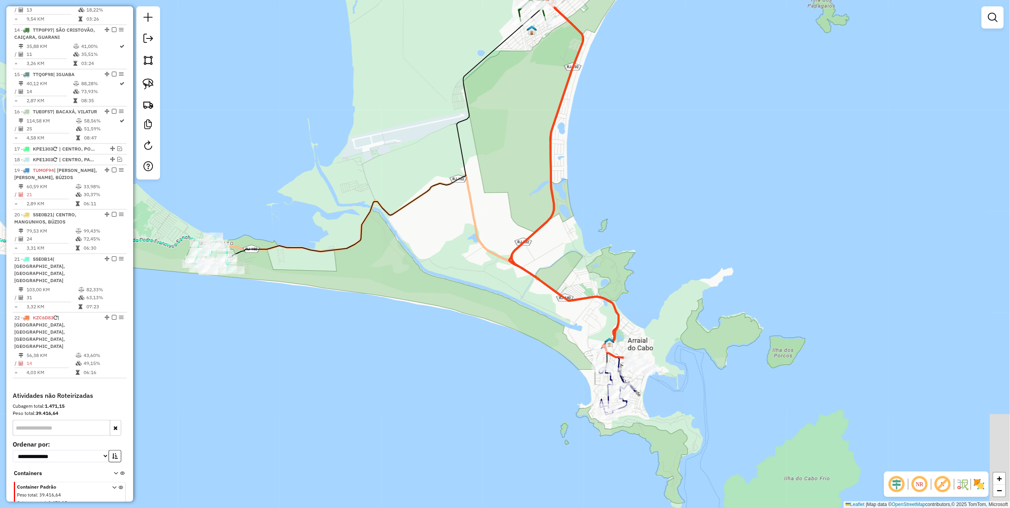
drag, startPoint x: 514, startPoint y: 207, endPoint x: 482, endPoint y: 204, distance: 31.8
click at [482, 204] on div "Janela de atendimento Grade de atendimento Capacidade Transportadoras Veículos …" at bounding box center [505, 254] width 1010 height 508
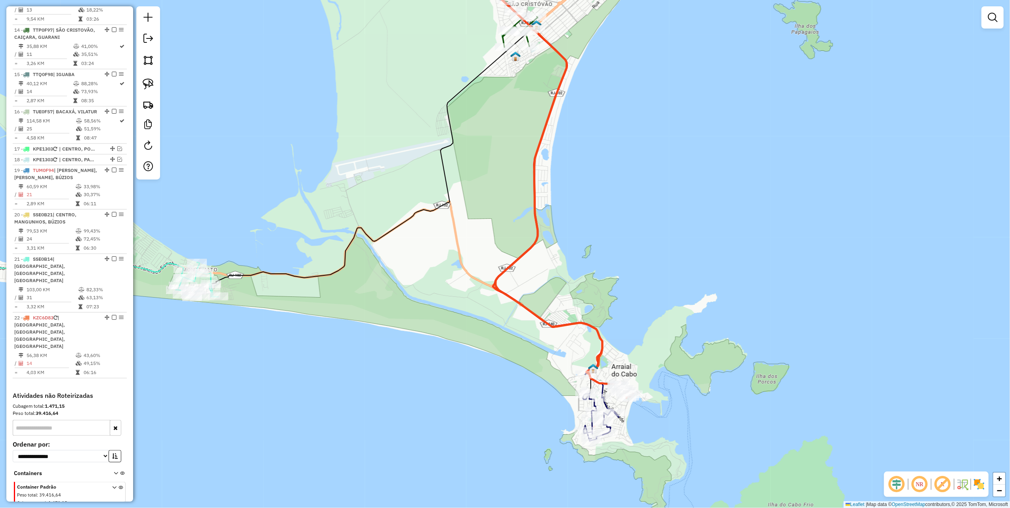
drag, startPoint x: 518, startPoint y: 184, endPoint x: 452, endPoint y: 330, distance: 160.7
click at [436, 347] on div "Janela de atendimento Grade de atendimento Capacidade Transportadoras Veículos …" at bounding box center [505, 254] width 1010 height 508
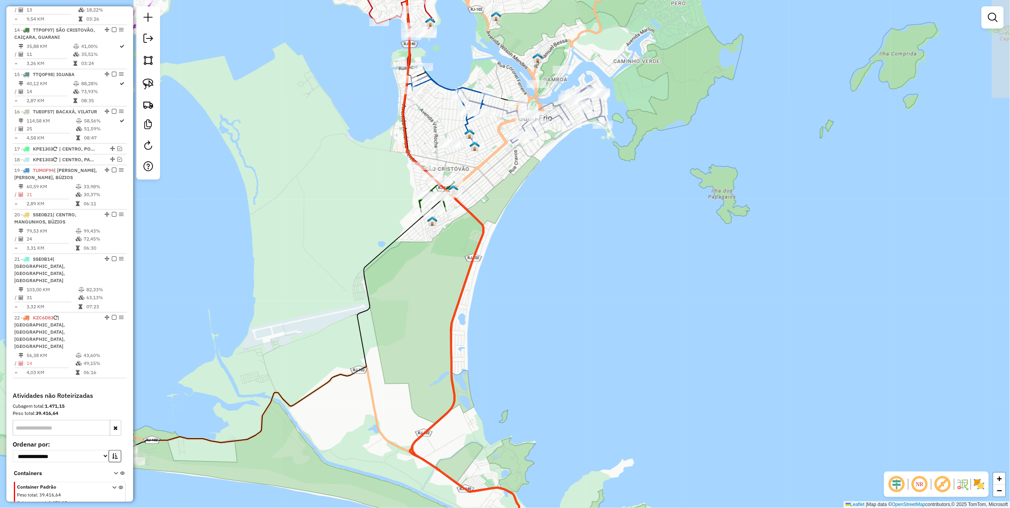
drag, startPoint x: 686, startPoint y: 140, endPoint x: 465, endPoint y: 416, distance: 353.5
click at [463, 420] on div "Janela de atendimento Grade de atendimento Capacidade Transportadoras Veículos …" at bounding box center [505, 254] width 1010 height 508
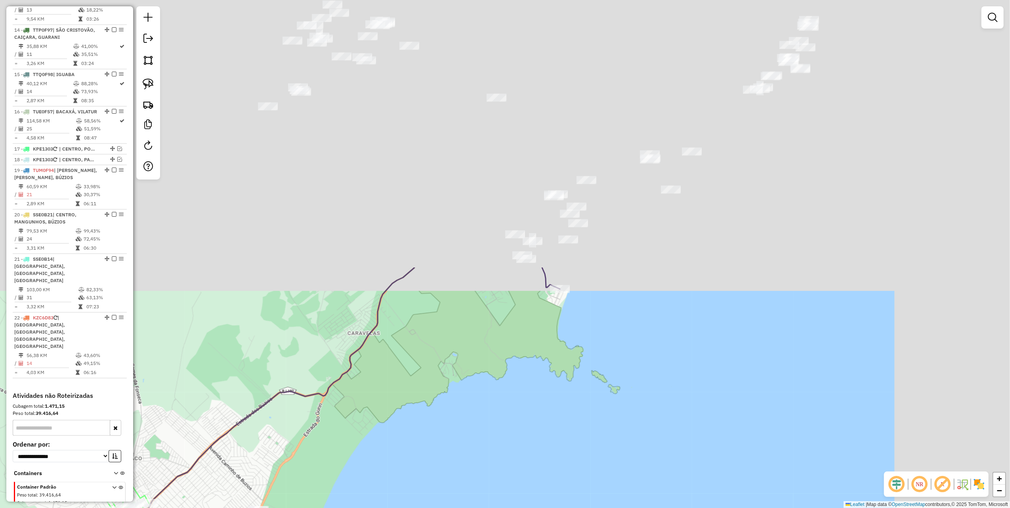
drag, startPoint x: 412, startPoint y: 501, endPoint x: 439, endPoint y: 436, distance: 70.6
click at [396, 508] on html "Aguarde... Pop-up bloqueado! Seu navegador bloqueou automáticamente a abertura …" at bounding box center [505, 254] width 1010 height 508
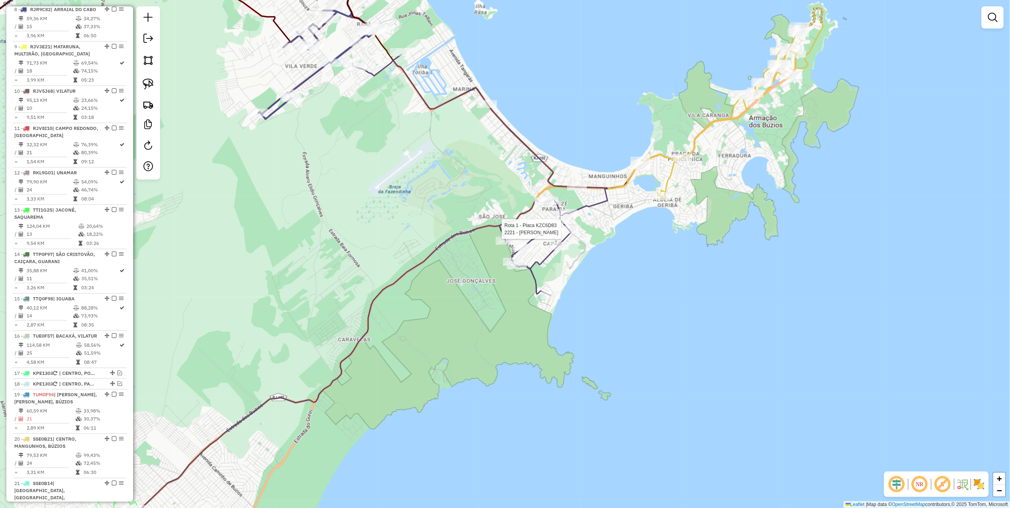
select select "**********"
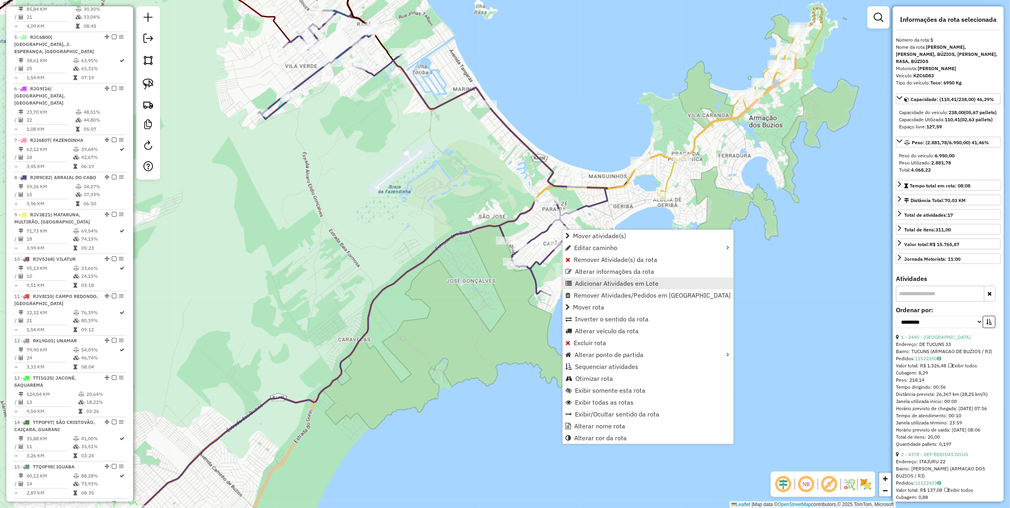
scroll to position [316, 0]
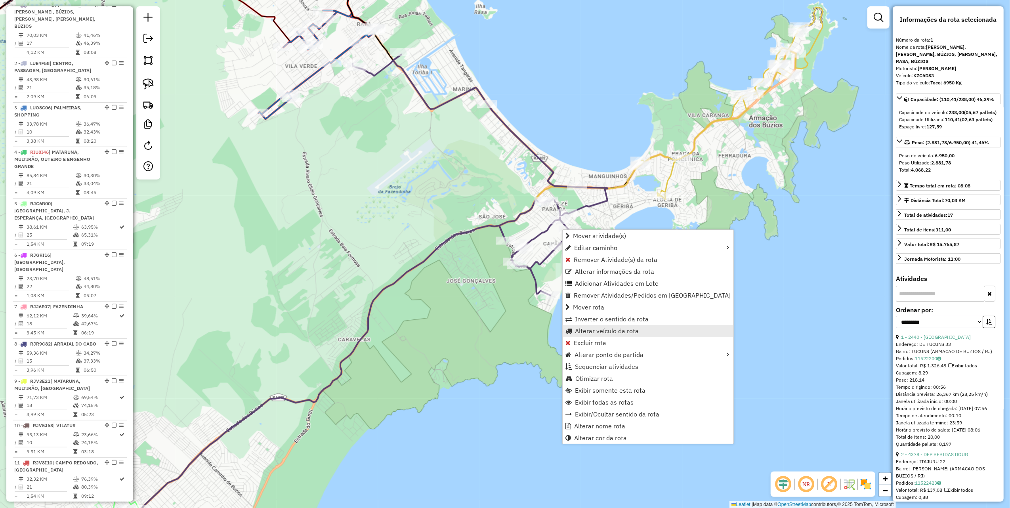
click at [590, 332] on span "Alterar veículo da rota" at bounding box center [607, 331] width 64 height 6
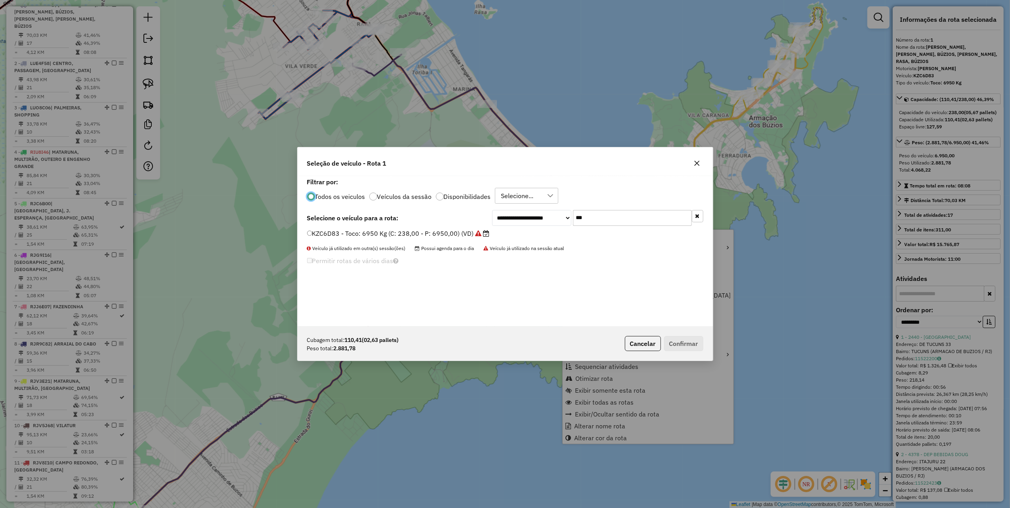
scroll to position [4, 2]
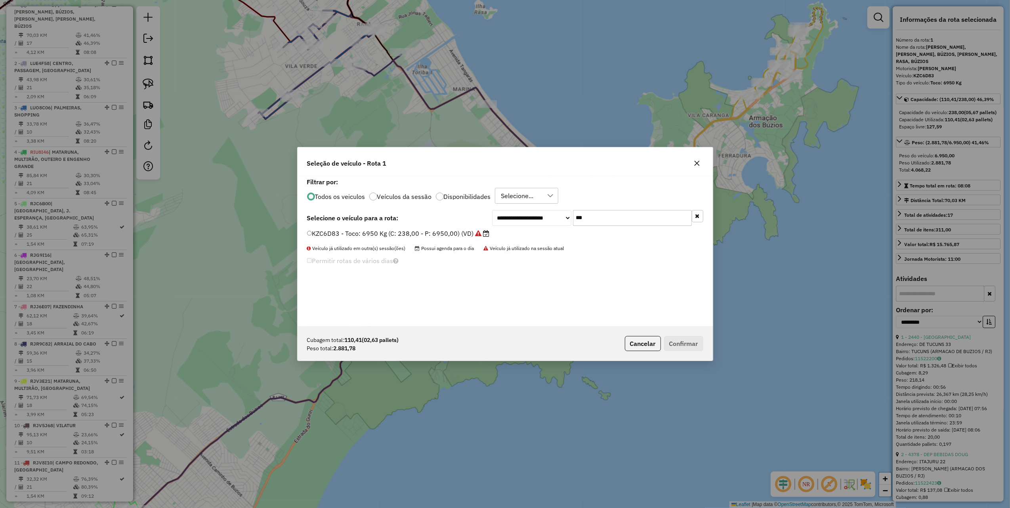
click at [640, 216] on input "***" at bounding box center [632, 218] width 119 height 16
type input "***"
click at [457, 236] on label "RKN3A59 - 381 - Toco: 6950 Kg (C: 238,00 - P: 6950,00) (VD)" at bounding box center [403, 234] width 193 height 10
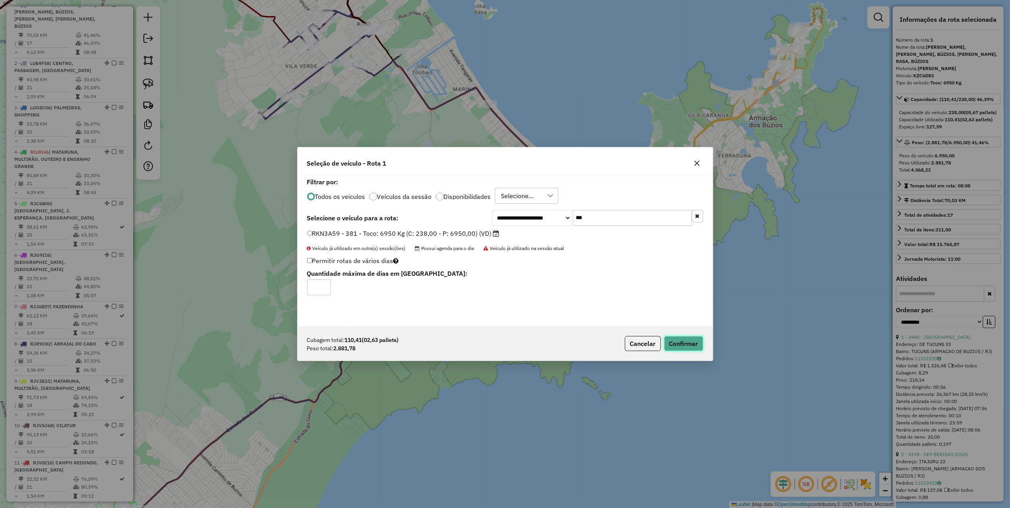
click at [690, 342] on button "Confirmar" at bounding box center [683, 343] width 39 height 15
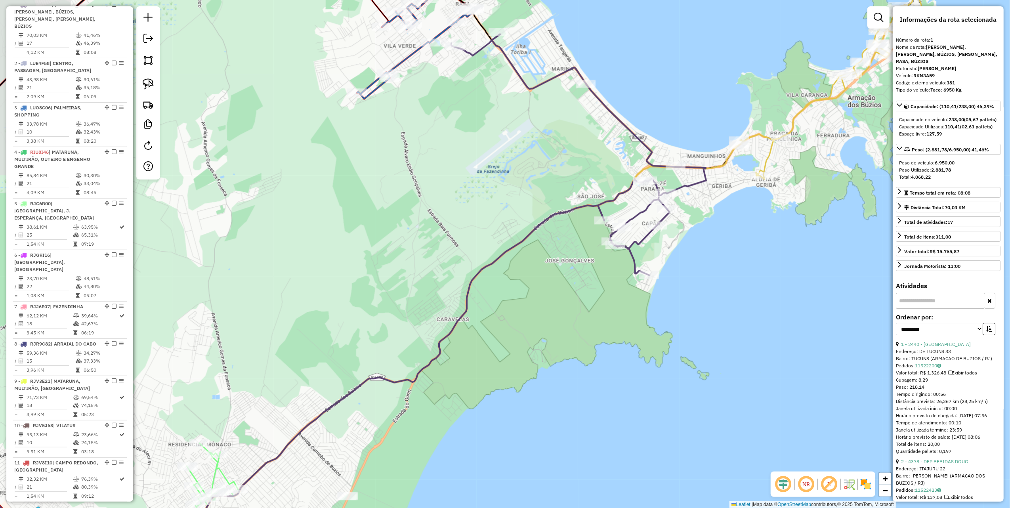
drag, startPoint x: 414, startPoint y: 268, endPoint x: 542, endPoint y: 281, distance: 128.6
click at [524, 281] on div "Janela de atendimento Grade de atendimento Capacidade Transportadoras Veículos …" at bounding box center [505, 254] width 1010 height 508
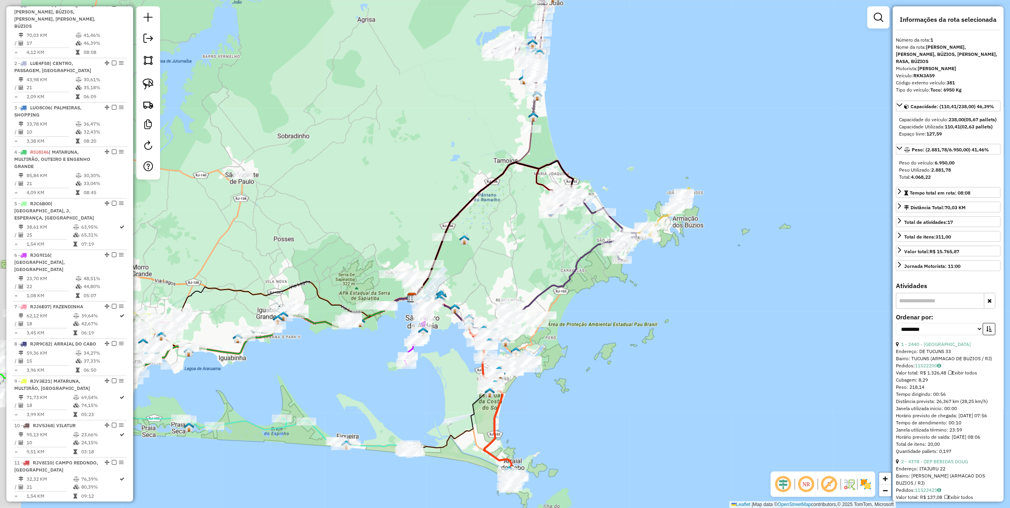
drag, startPoint x: 500, startPoint y: 262, endPoint x: 561, endPoint y: 117, distance: 156.8
click at [558, 124] on div "Janela de atendimento Grade de atendimento Capacidade Transportadoras Veículos …" at bounding box center [505, 254] width 1010 height 508
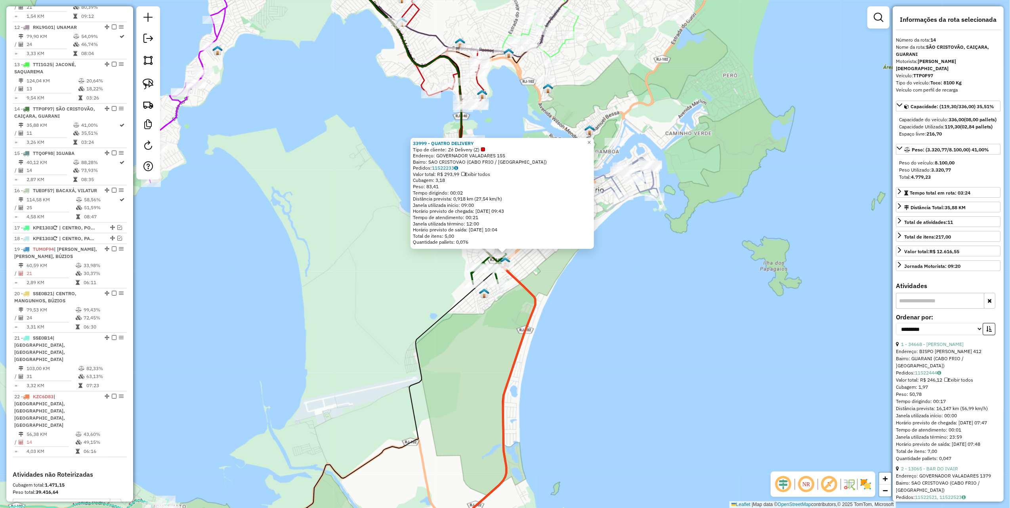
scroll to position [875, 0]
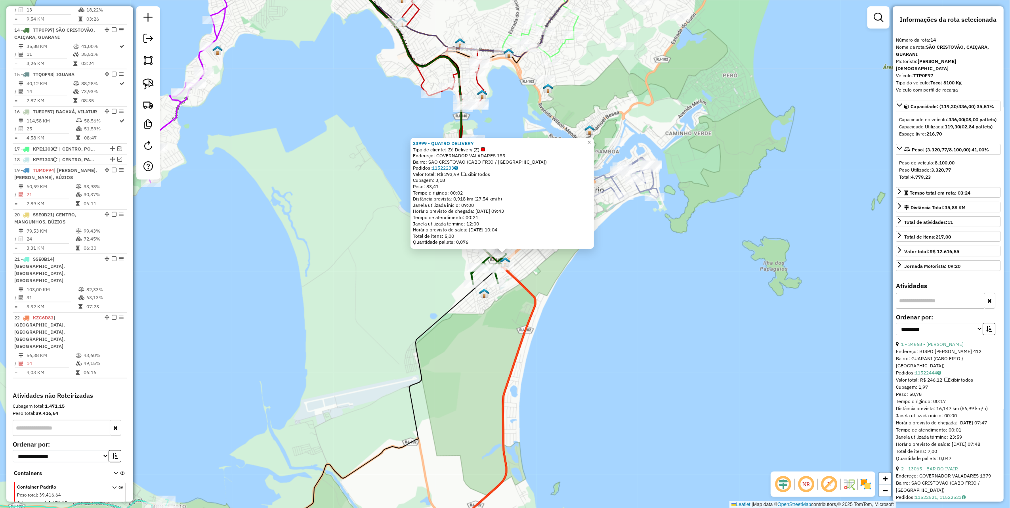
click at [564, 279] on div "33999 - QUATRO DELIVERY Tipo de cliente: Zé Delivery (Z) Endereço: GOVERNADOR V…" at bounding box center [505, 254] width 1010 height 508
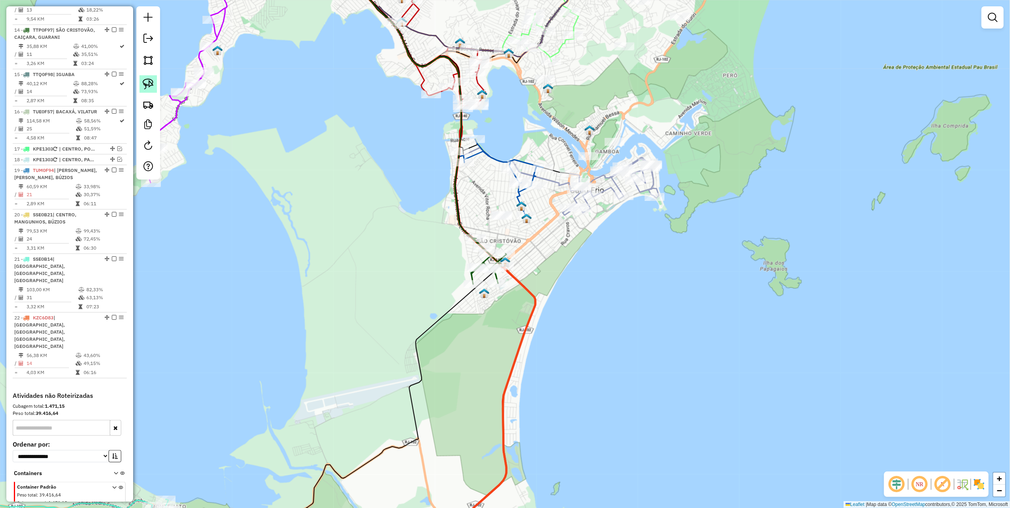
click at [150, 84] on img at bounding box center [148, 83] width 11 height 11
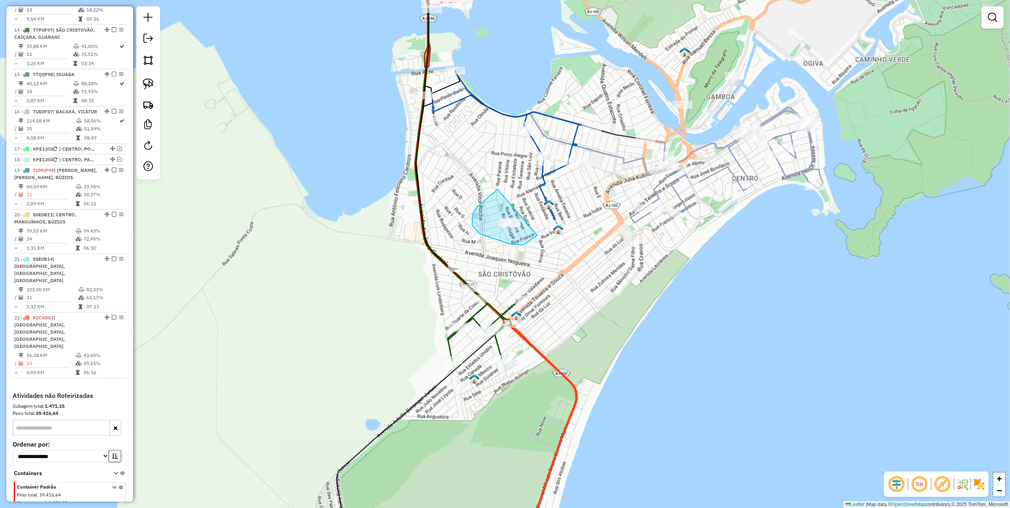
drag, startPoint x: 498, startPoint y: 189, endPoint x: 539, endPoint y: 233, distance: 60.0
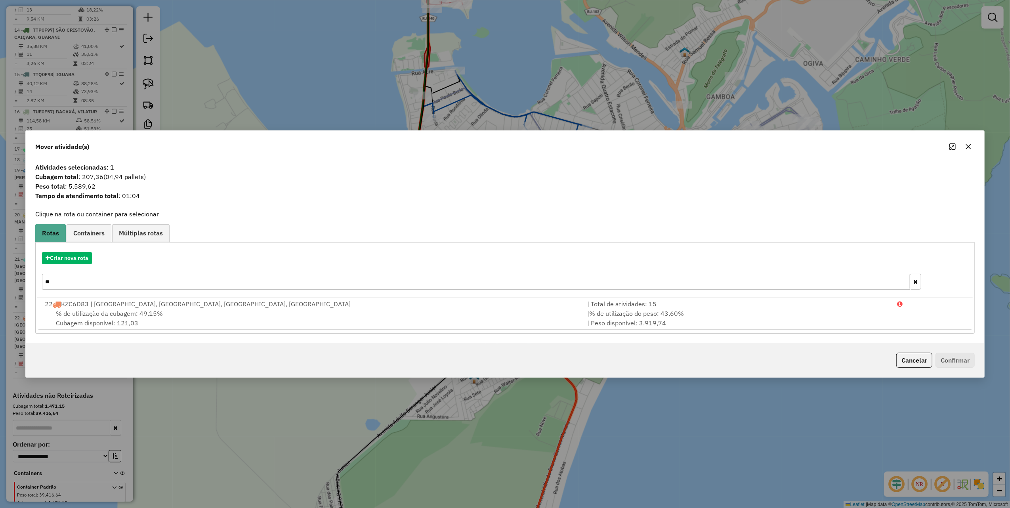
click at [968, 143] on icon "button" at bounding box center [968, 146] width 6 height 6
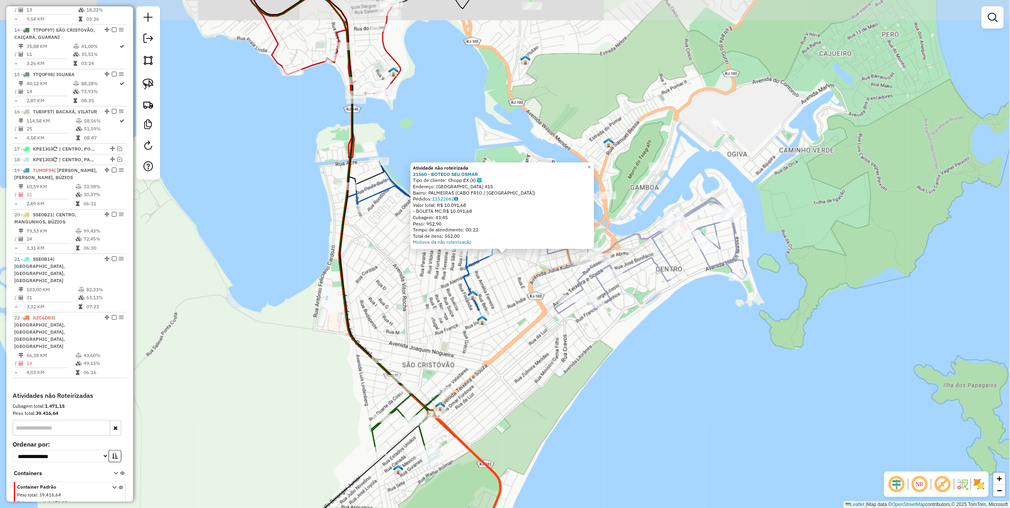
click at [528, 287] on div "Atividade não roteirizada 31560 - BOTECO SEU OSMAR Tipo de cliente: Chopp EX (X…" at bounding box center [505, 254] width 1010 height 508
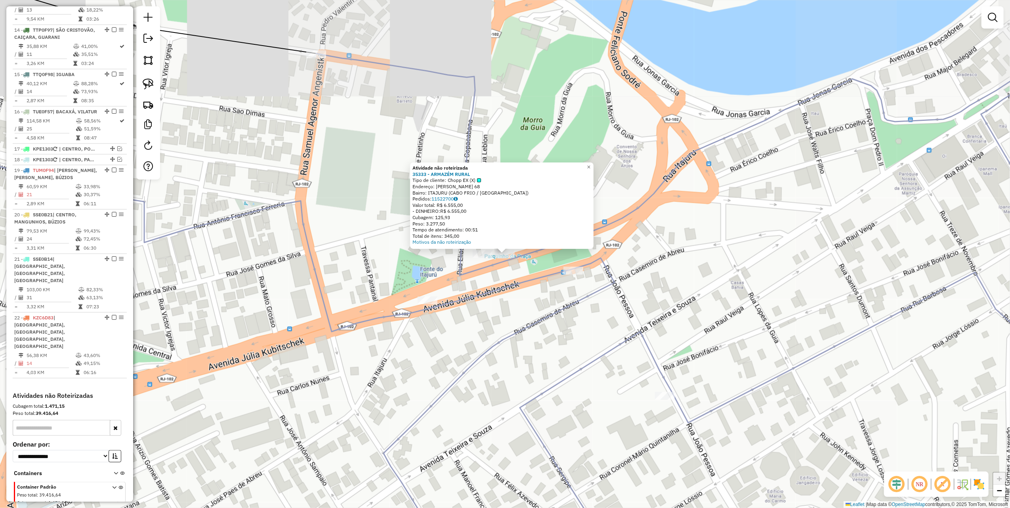
click at [457, 283] on div "Atividade não roteirizada 35333 - ARMAZÉM RURAL Tipo de cliente: Chopp EX (X) E…" at bounding box center [505, 254] width 1010 height 508
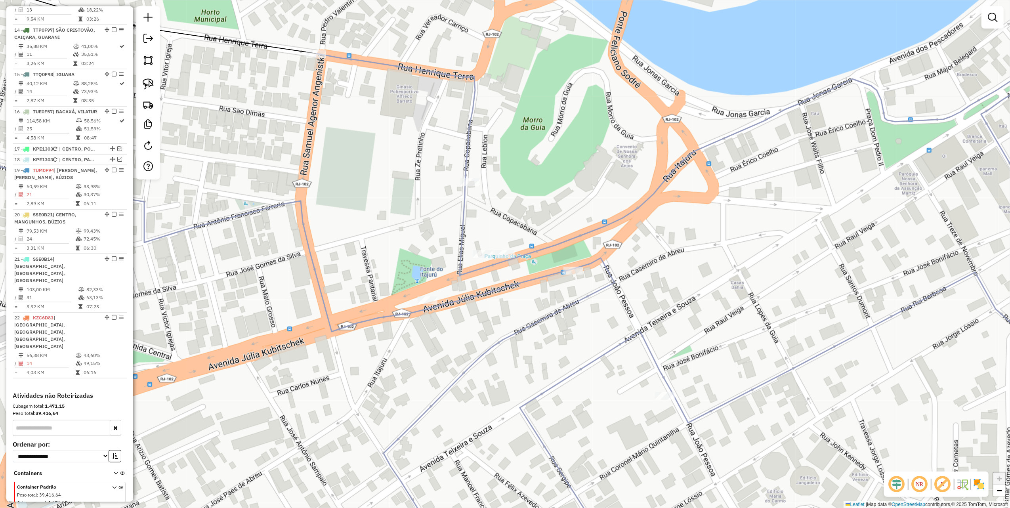
drag, startPoint x: 811, startPoint y: 235, endPoint x: 571, endPoint y: 286, distance: 245.3
click at [584, 284] on div "Rota 2 - Placa LUE4F58 35534 - DONA LANCHES E SALGA Janela de atendimento Grade…" at bounding box center [505, 254] width 1010 height 508
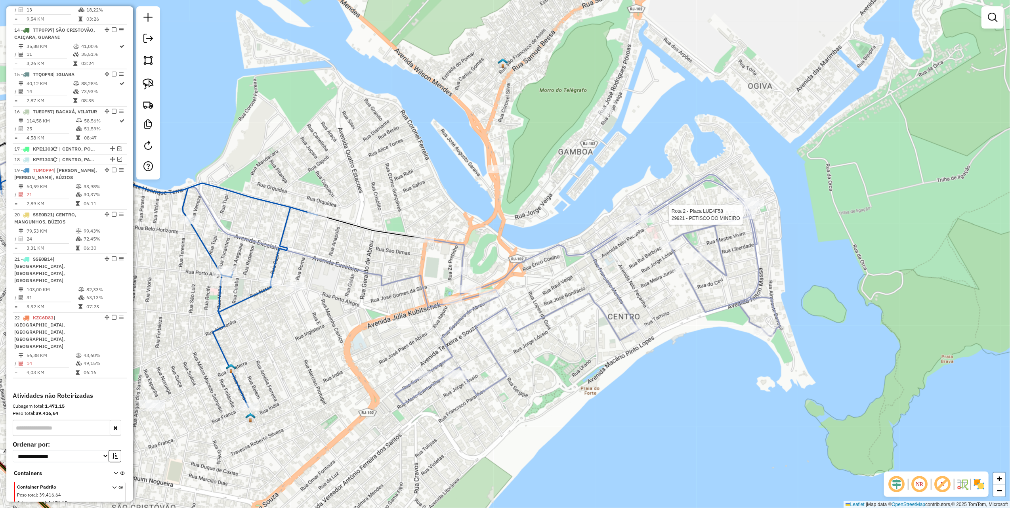
select select "**********"
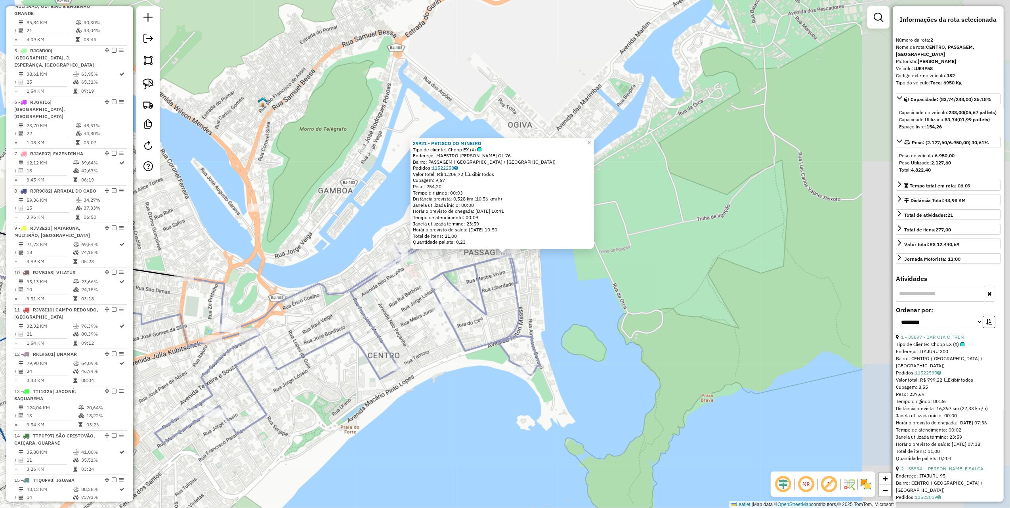
scroll to position [368, 0]
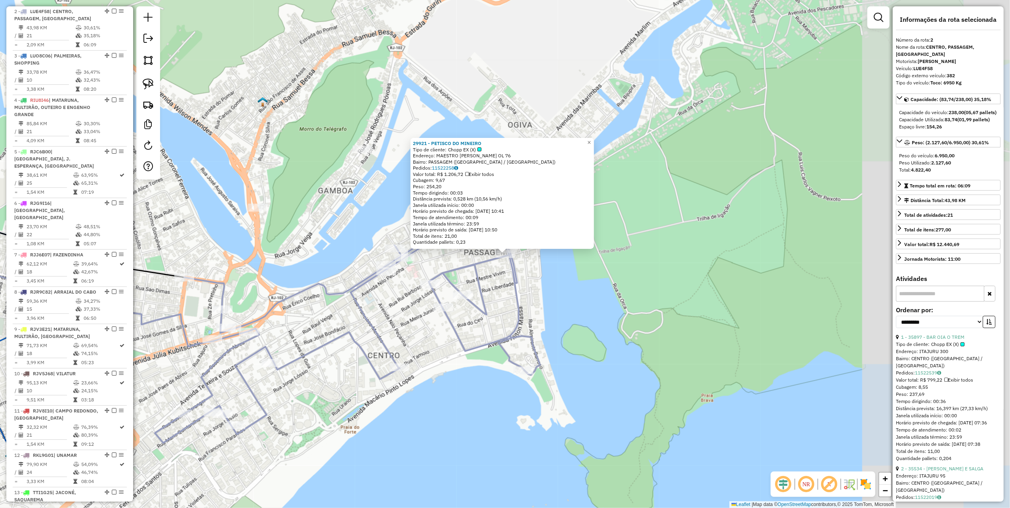
click at [736, 305] on div "29921 - PETISCO DO MINEIRO Tipo de cliente: Chopp EX (X) Endereço: MAESTRO CLOD…" at bounding box center [505, 254] width 1010 height 508
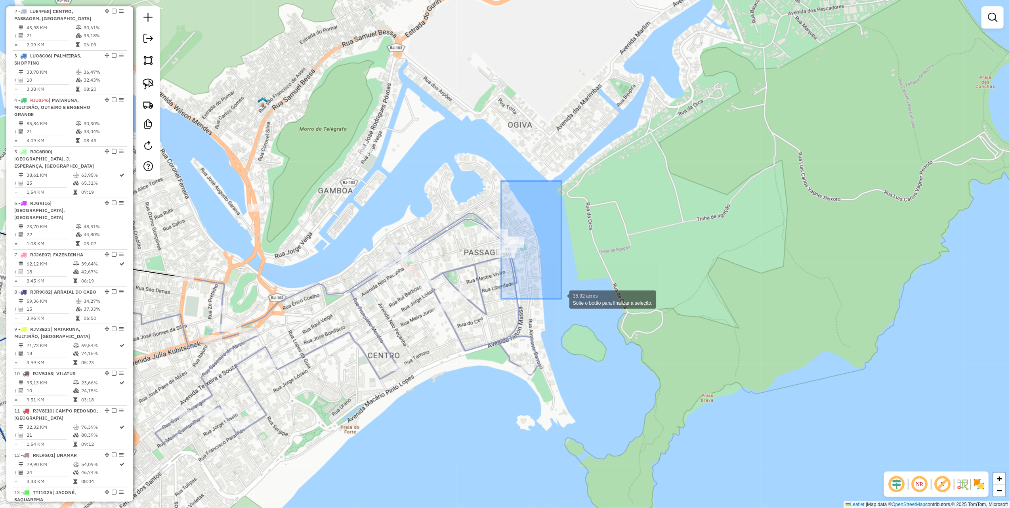
drag, startPoint x: 501, startPoint y: 181, endPoint x: 565, endPoint y: 305, distance: 139.3
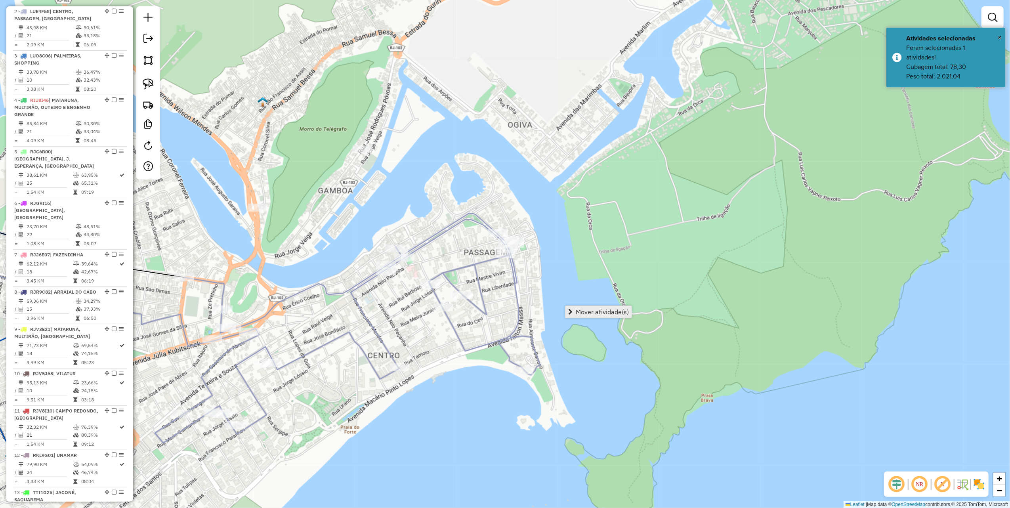
click at [622, 309] on span "Mover atividade(s)" at bounding box center [602, 312] width 53 height 6
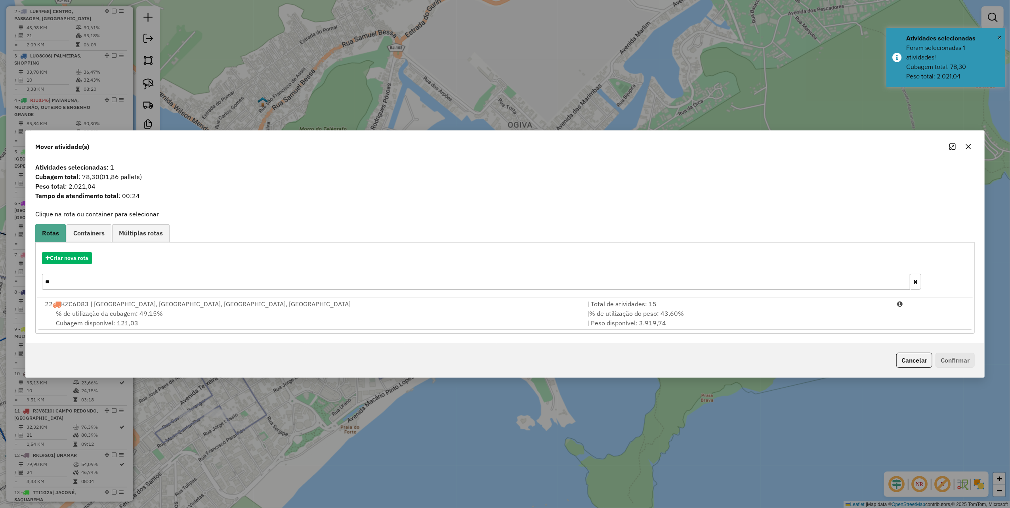
click at [116, 281] on input "**" at bounding box center [476, 282] width 868 height 16
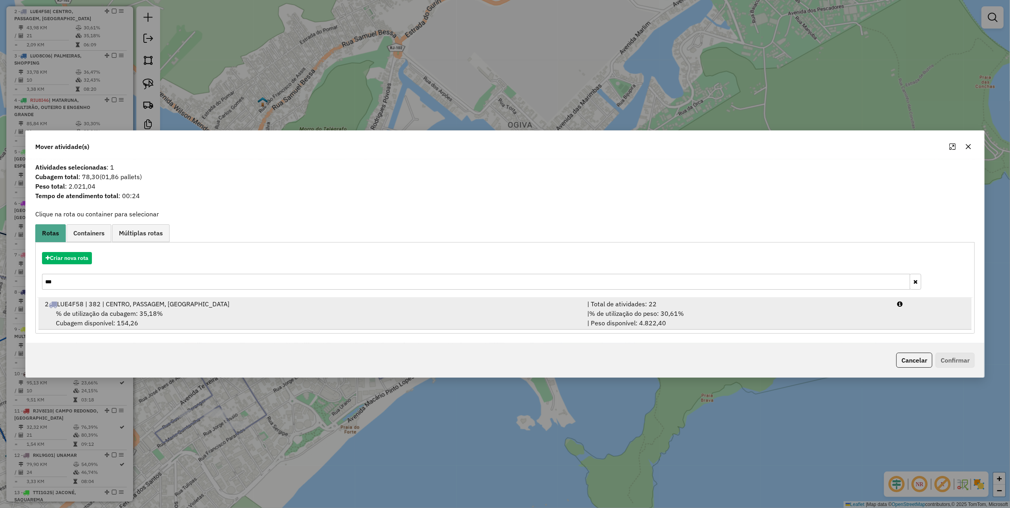
type input "***"
click at [615, 313] on span "% de utilização do peso: 30,61%" at bounding box center [636, 313] width 95 height 8
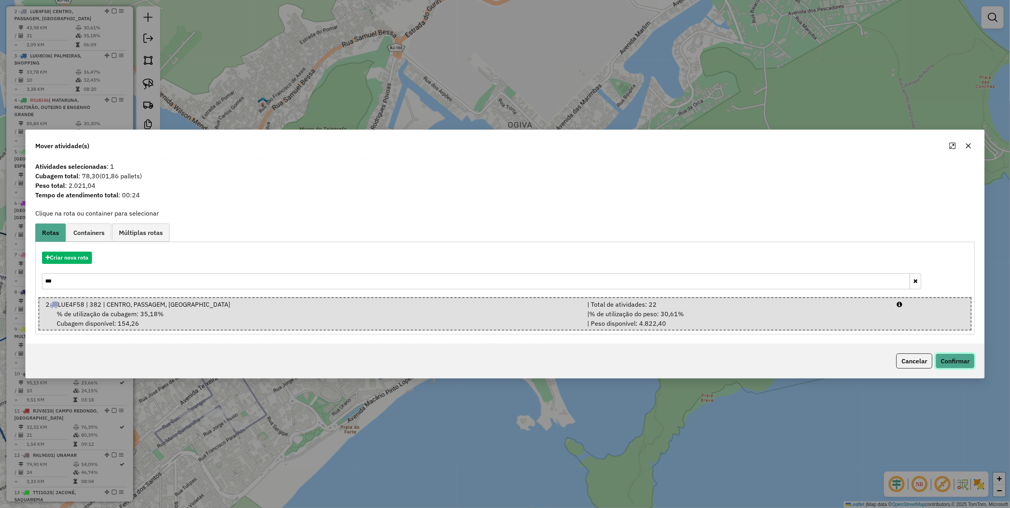
click at [967, 363] on button "Confirmar" at bounding box center [955, 360] width 39 height 15
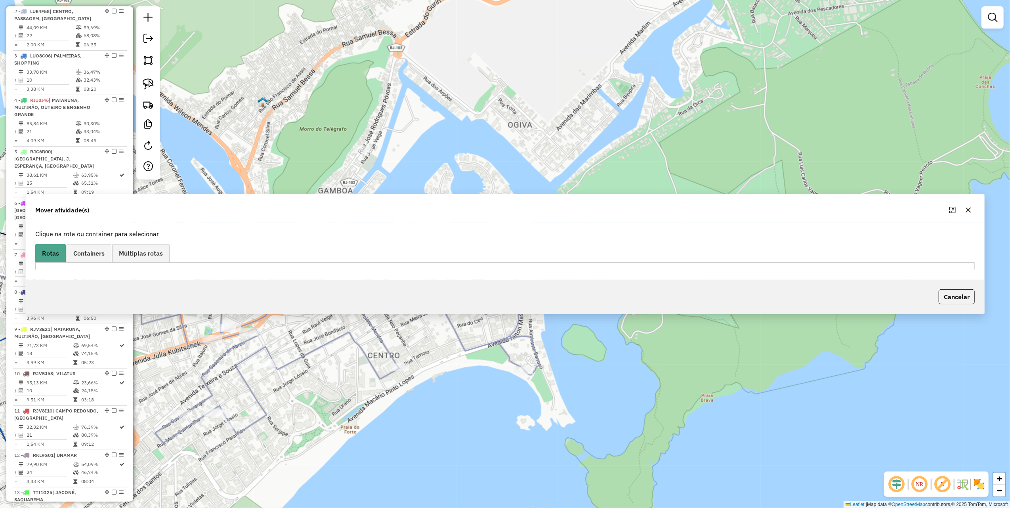
scroll to position [324, 0]
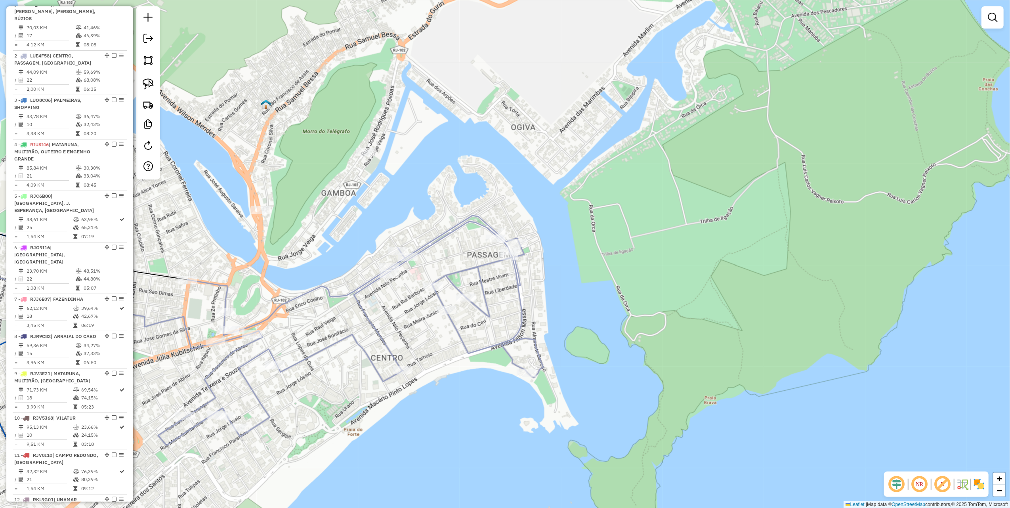
drag, startPoint x: 383, startPoint y: 209, endPoint x: 579, endPoint y: 322, distance: 226.0
click at [571, 327] on div "Janela de atendimento Grade de atendimento Capacidade Transportadoras Veículos …" at bounding box center [505, 254] width 1010 height 508
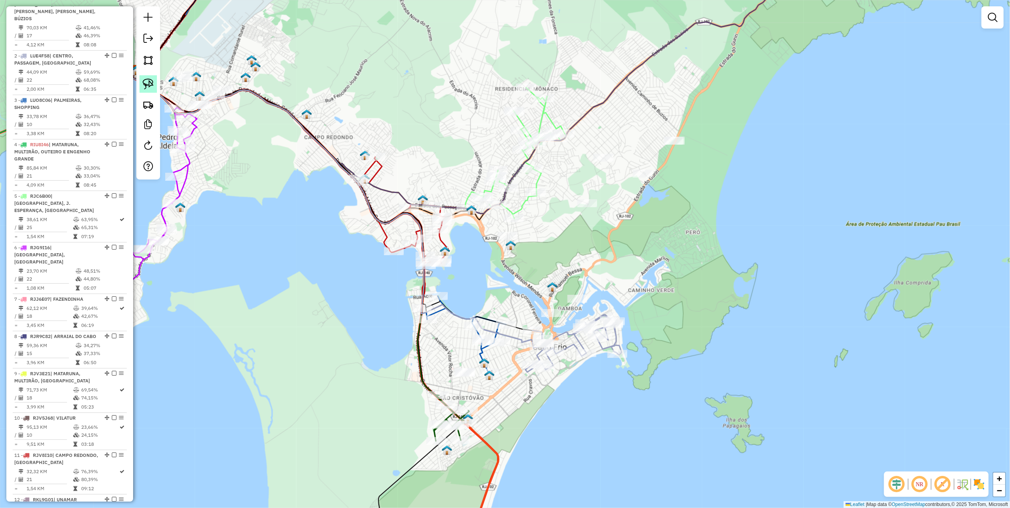
click at [147, 82] on img at bounding box center [148, 83] width 11 height 11
drag, startPoint x: 506, startPoint y: 273, endPoint x: 592, endPoint y: 292, distance: 87.2
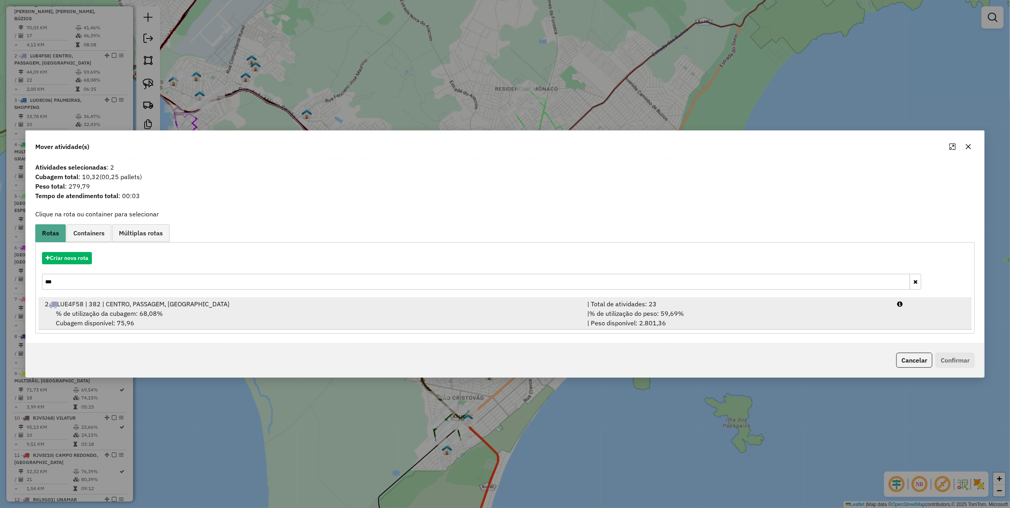
click at [138, 304] on span "LUE4F58 | 382 | CENTRO, PASSAGEM, [GEOGRAPHIC_DATA]" at bounding box center [143, 304] width 172 height 8
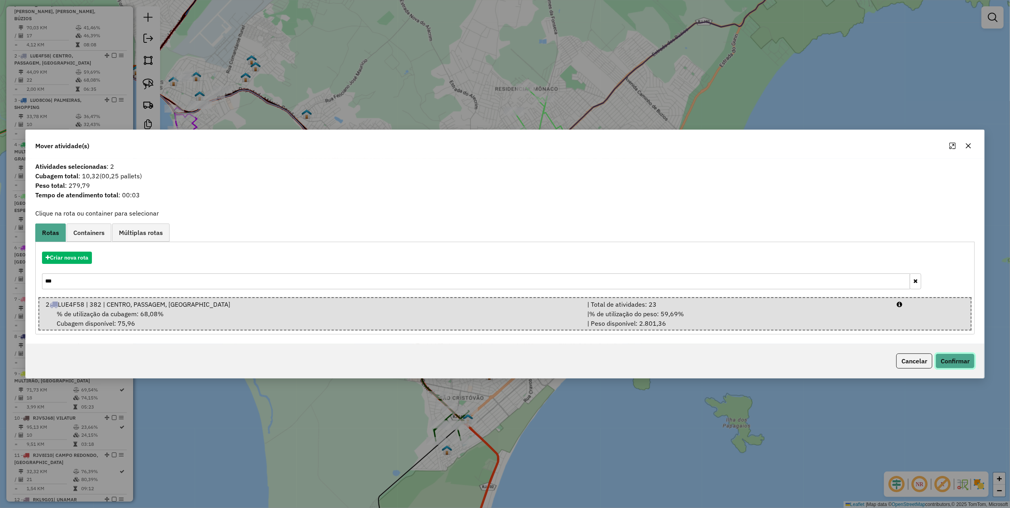
click at [960, 362] on button "Confirmar" at bounding box center [955, 360] width 39 height 15
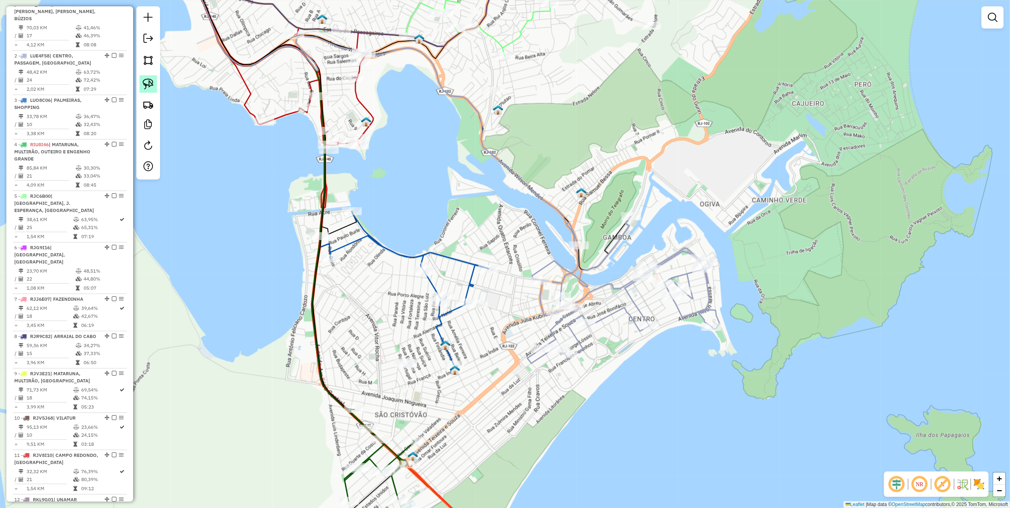
click at [145, 88] on img at bounding box center [148, 83] width 11 height 11
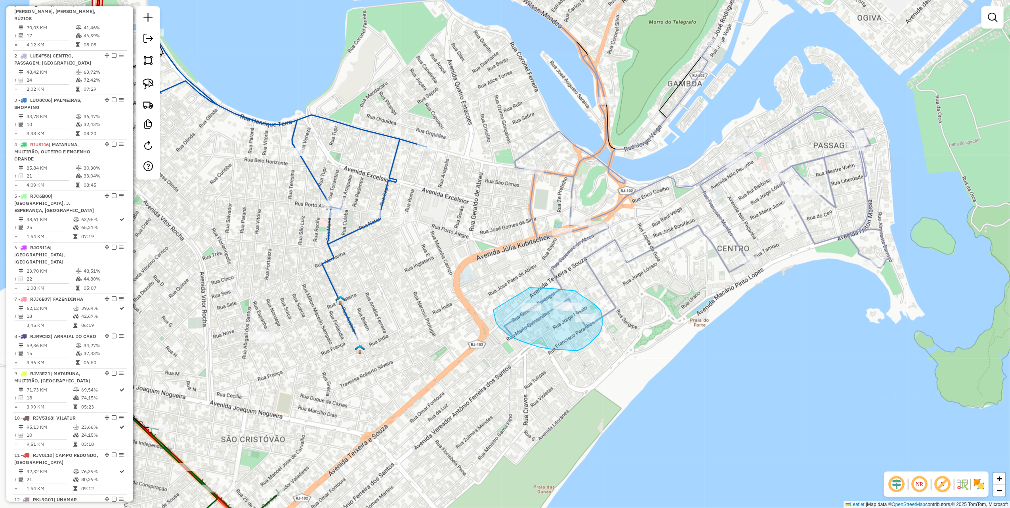
drag, startPoint x: 496, startPoint y: 323, endPoint x: 530, endPoint y: 288, distance: 48.5
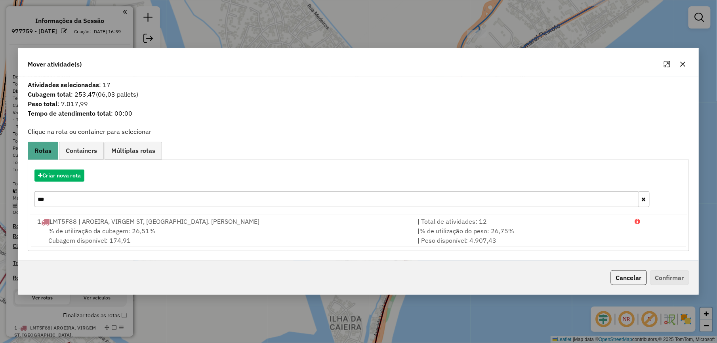
scroll to position [323, 0]
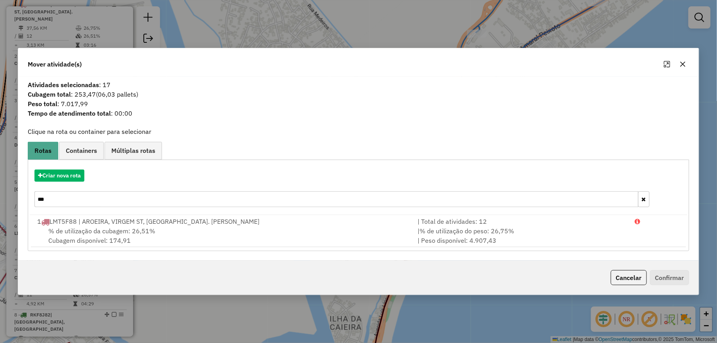
click at [687, 64] on button "button" at bounding box center [683, 64] width 13 height 13
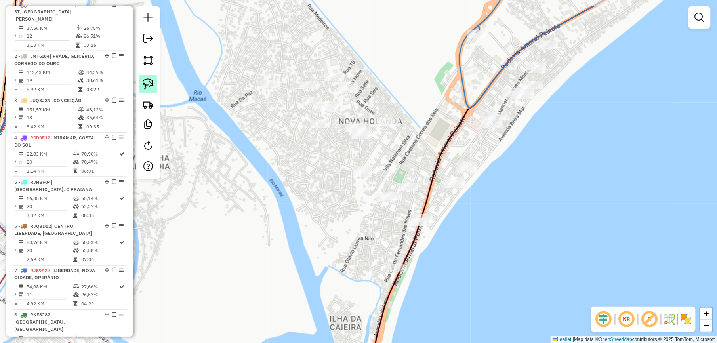
click at [148, 80] on img at bounding box center [148, 83] width 11 height 11
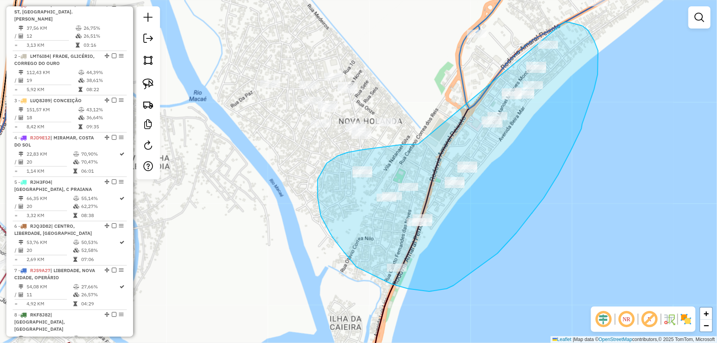
drag, startPoint x: 418, startPoint y: 144, endPoint x: 529, endPoint y: 28, distance: 160.3
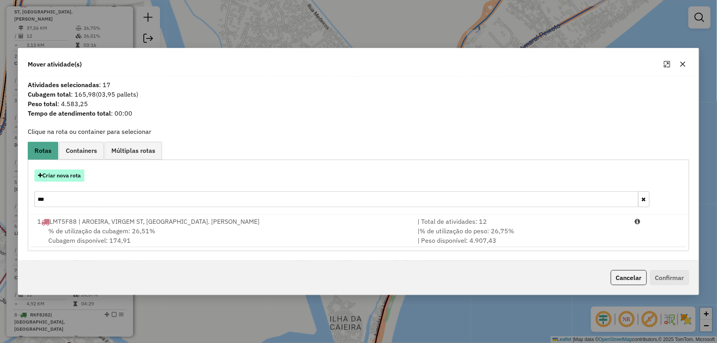
click at [72, 178] on button "Criar nova rota" at bounding box center [59, 176] width 50 height 12
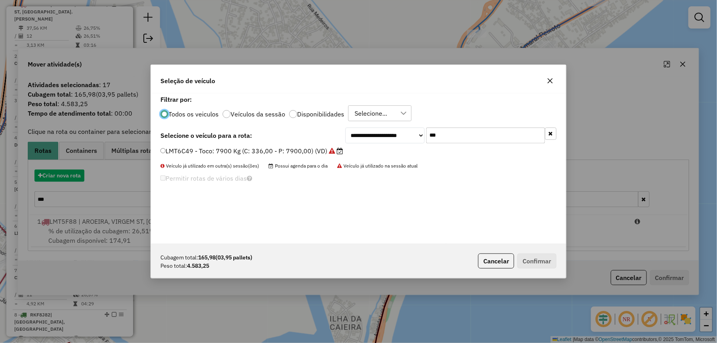
scroll to position [4, 2]
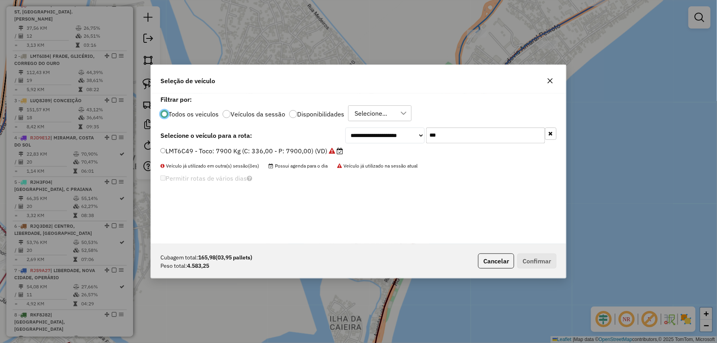
click at [458, 133] on input "***" at bounding box center [485, 136] width 119 height 16
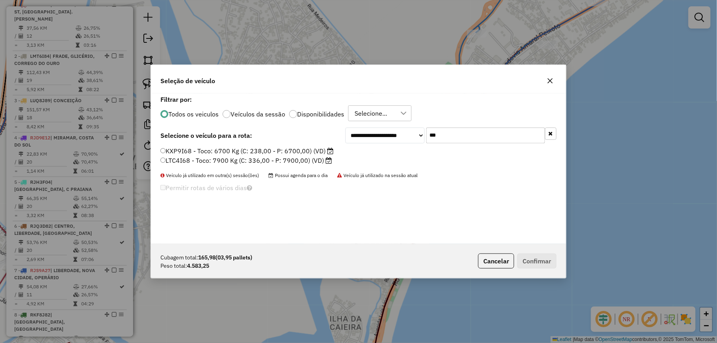
type input "***"
click at [270, 151] on label "KXP9I68 - Toco: 6700 Kg (C: 238,00 - P: 6700,00) (VD)" at bounding box center [246, 151] width 173 height 10
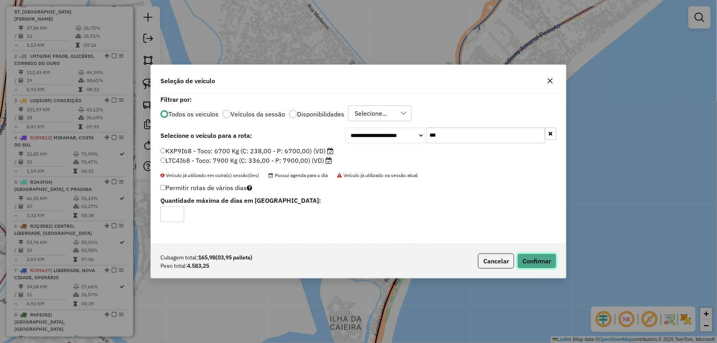
click at [542, 265] on button "Confirmar" at bounding box center [536, 261] width 39 height 15
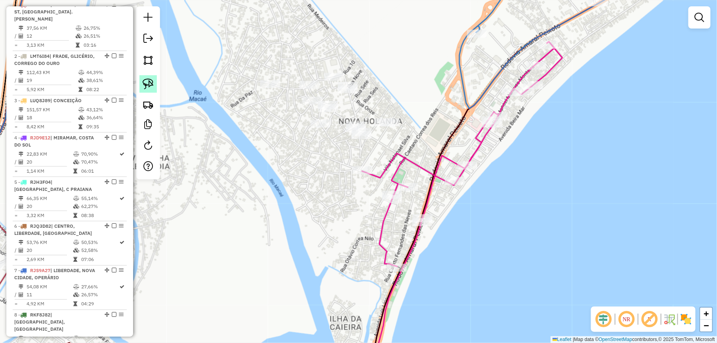
click at [148, 77] on link at bounding box center [147, 83] width 17 height 17
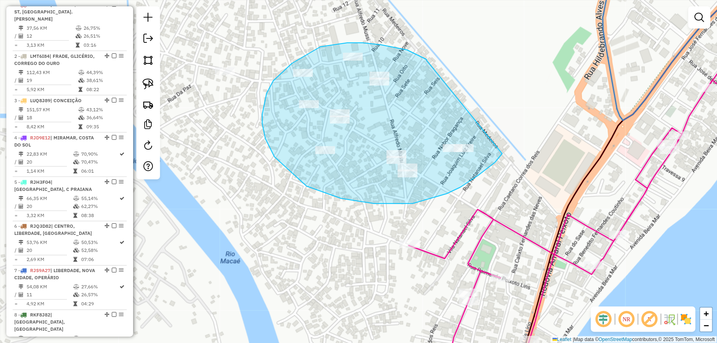
drag, startPoint x: 427, startPoint y: 59, endPoint x: 502, endPoint y: 154, distance: 120.9
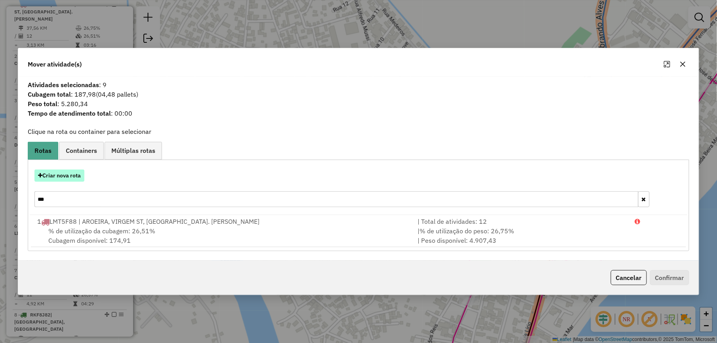
click at [64, 178] on button "Criar nova rota" at bounding box center [59, 176] width 50 height 12
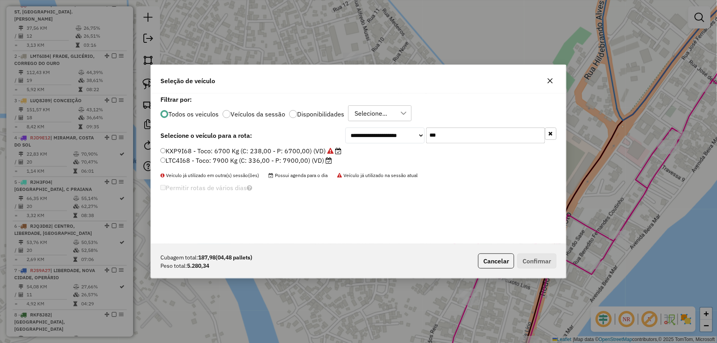
click at [472, 134] on input "***" at bounding box center [485, 136] width 119 height 16
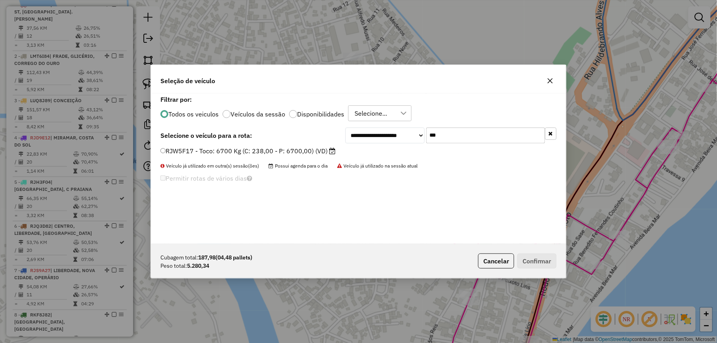
type input "***"
click at [311, 149] on label "RJW5F17 - Toco: 6700 Kg (C: 238,00 - P: 6700,00) (VD)" at bounding box center [247, 151] width 175 height 10
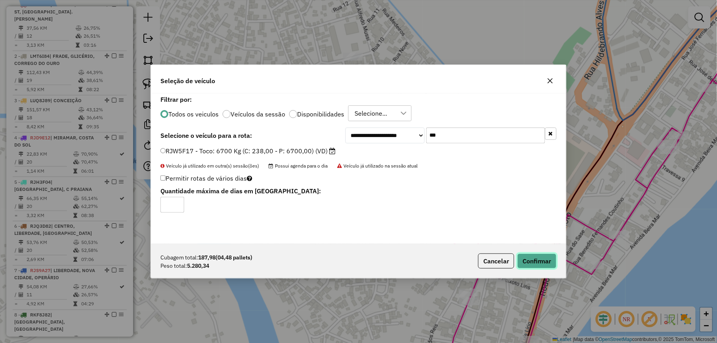
click at [530, 267] on button "Confirmar" at bounding box center [536, 261] width 39 height 15
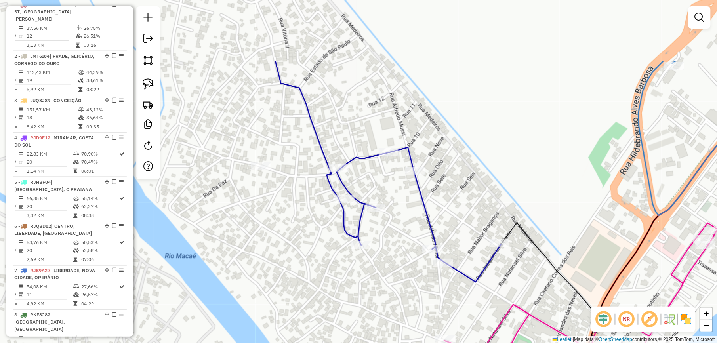
drag, startPoint x: 304, startPoint y: 38, endPoint x: 365, endPoint y: 172, distance: 147.3
click at [360, 170] on div "Janela de atendimento Grade de atendimento Capacidade Transportadoras Veículos …" at bounding box center [358, 171] width 717 height 343
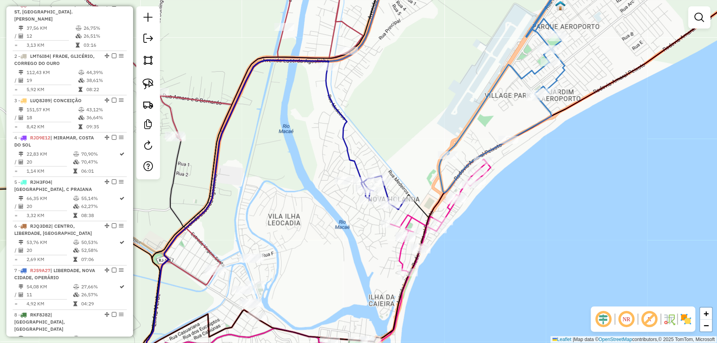
drag, startPoint x: 305, startPoint y: 115, endPoint x: 327, endPoint y: 170, distance: 59.4
click at [327, 170] on div "Janela de atendimento Grade de atendimento Capacidade Transportadoras Veículos …" at bounding box center [358, 171] width 717 height 343
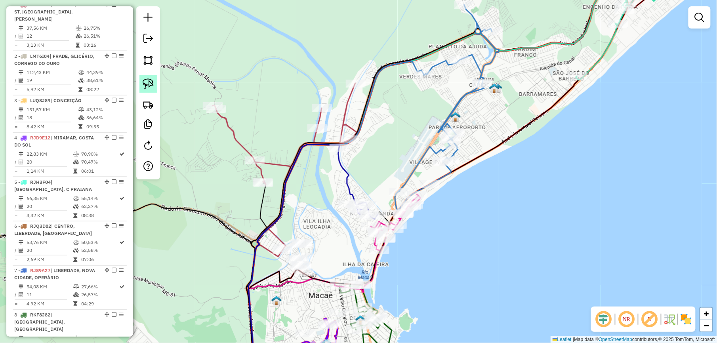
click at [147, 80] on img at bounding box center [148, 83] width 11 height 11
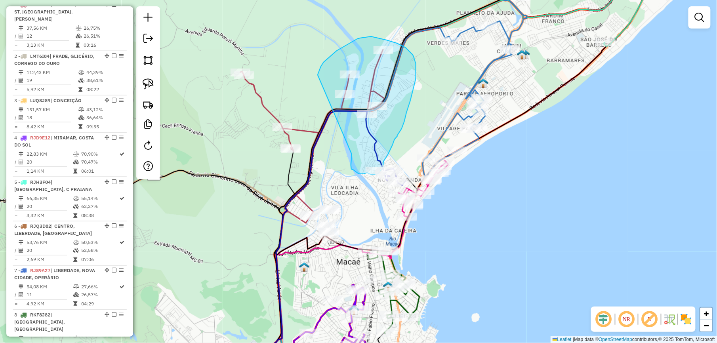
drag, startPoint x: 324, startPoint y: 188, endPoint x: 318, endPoint y: 75, distance: 113.1
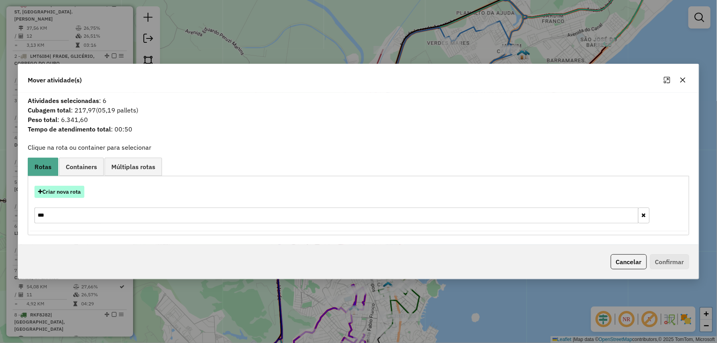
click at [70, 195] on button "Criar nova rota" at bounding box center [59, 192] width 50 height 12
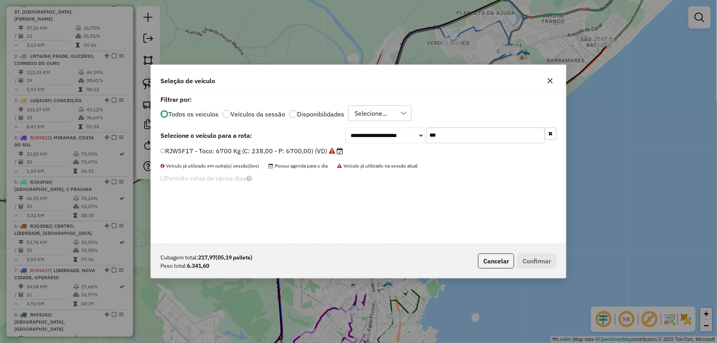
click at [471, 136] on input "***" at bounding box center [485, 136] width 119 height 16
type input "***"
drag, startPoint x: 308, startPoint y: 149, endPoint x: 311, endPoint y: 155, distance: 6.4
click at [308, 149] on label "KZK5E09 - Toco: 7900 Kg (C: 336,00 - P: 7900,00) (VD)" at bounding box center [247, 151] width 174 height 10
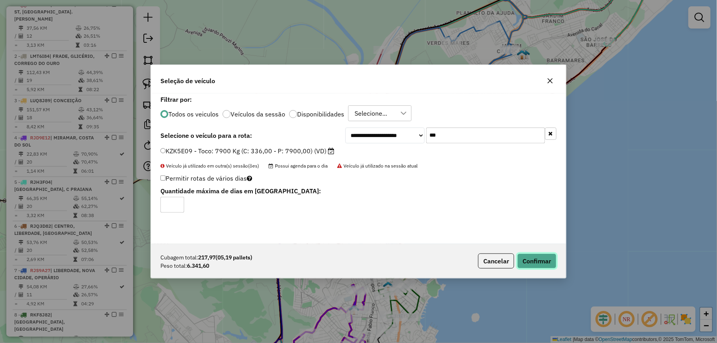
click at [535, 264] on button "Confirmar" at bounding box center [536, 261] width 39 height 15
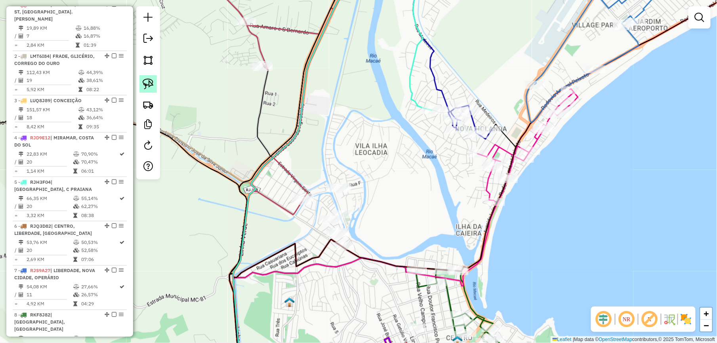
click at [151, 82] on img at bounding box center [148, 83] width 11 height 11
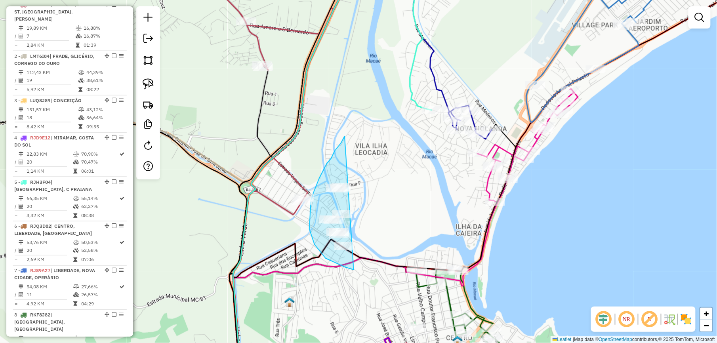
drag, startPoint x: 345, startPoint y: 136, endPoint x: 403, endPoint y: 243, distance: 121.8
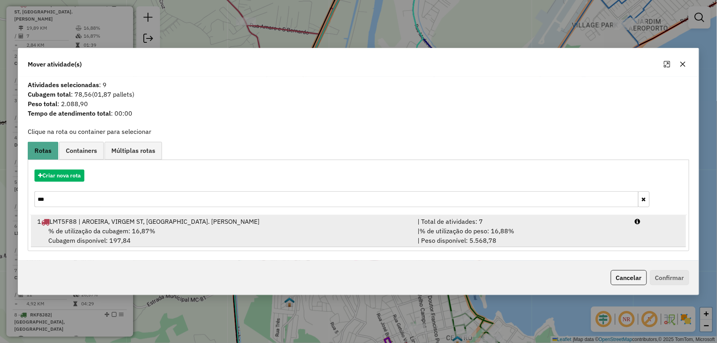
click at [166, 229] on div "% de utilização da cubagem: 16,87% Cubagem disponível: 197,84" at bounding box center [222, 235] width 380 height 19
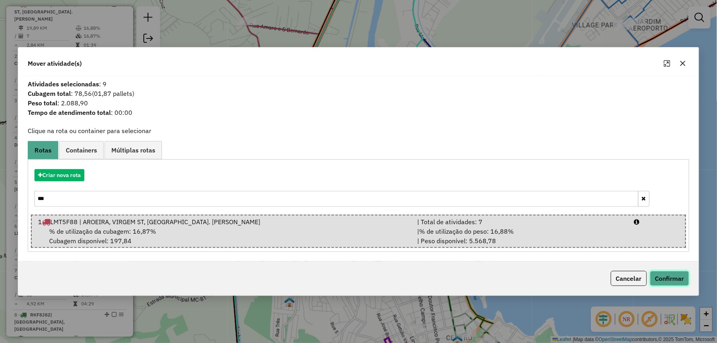
click at [671, 278] on button "Confirmar" at bounding box center [669, 278] width 39 height 15
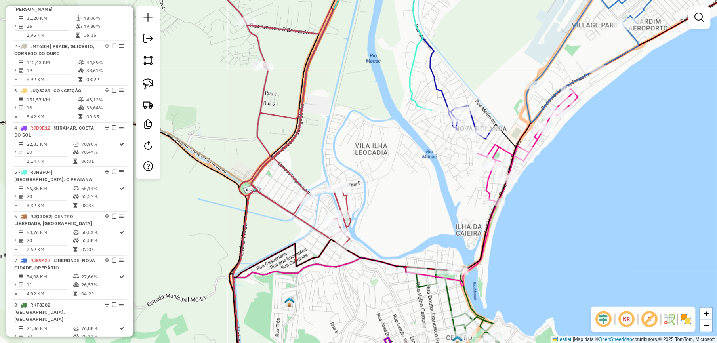
scroll to position [314, 0]
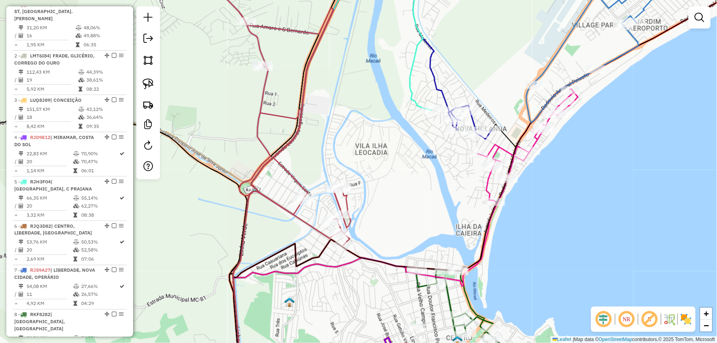
drag, startPoint x: 405, startPoint y: 214, endPoint x: 446, endPoint y: 200, distance: 43.6
click at [442, 202] on div "Rota 1 - Placa LMT5F88 13703 - [PERSON_NAME] Janela de atendimento Grade de ate…" at bounding box center [358, 171] width 717 height 343
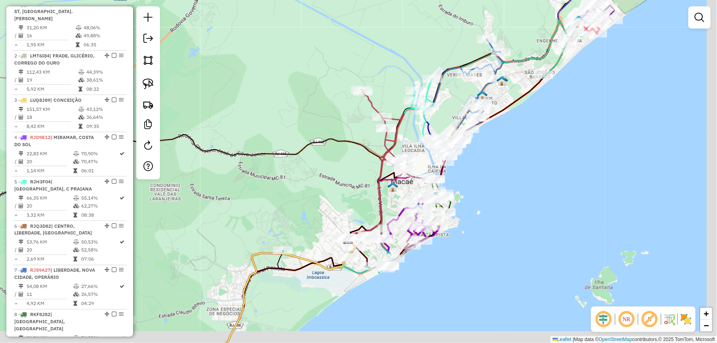
drag, startPoint x: 419, startPoint y: 197, endPoint x: 319, endPoint y: 167, distance: 104.8
click at [301, 158] on div "Janela de atendimento Grade de atendimento Capacidade Transportadoras Veículos …" at bounding box center [358, 171] width 717 height 343
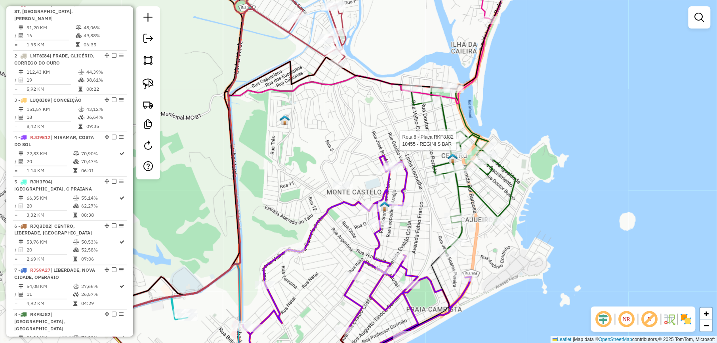
select select "*********"
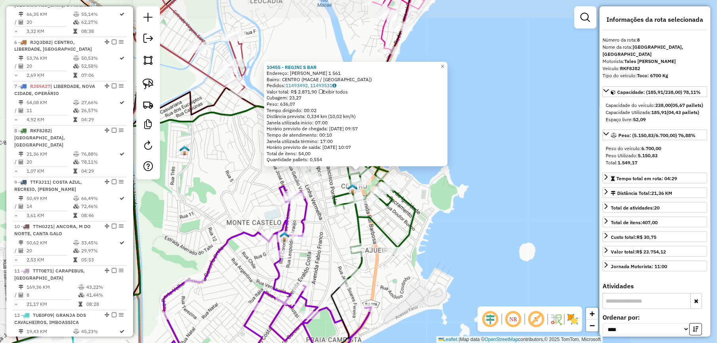
scroll to position [618, 0]
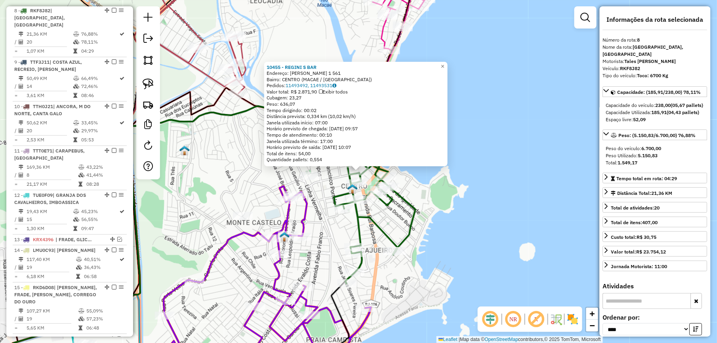
click at [514, 200] on div "10455 - REGINI S BAR Endereço: [PERSON_NAME] 1 561 Bairro: CENTRO (MACAE / [GEO…" at bounding box center [358, 171] width 717 height 343
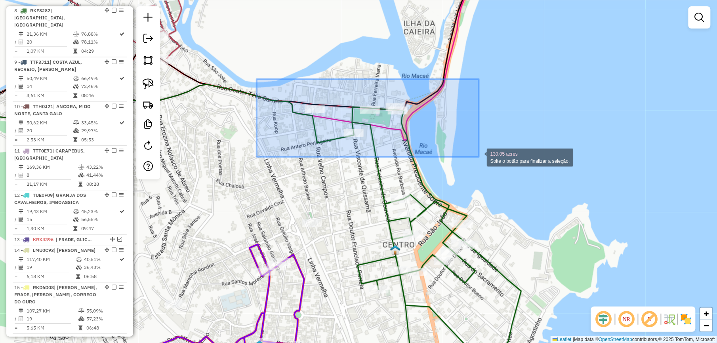
drag, startPoint x: 257, startPoint y: 79, endPoint x: 479, endPoint y: 157, distance: 235.5
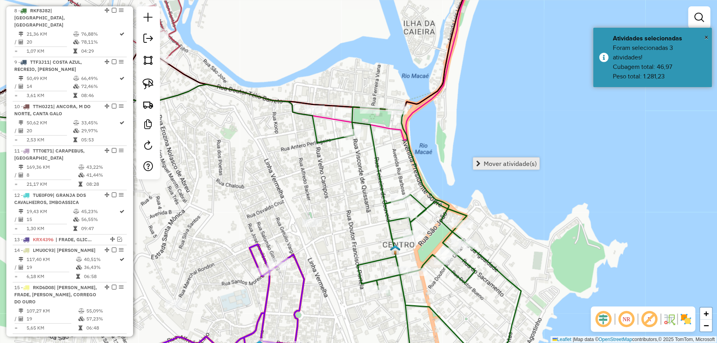
click at [505, 169] on link "Mover atividade(s)" at bounding box center [507, 164] width 66 height 12
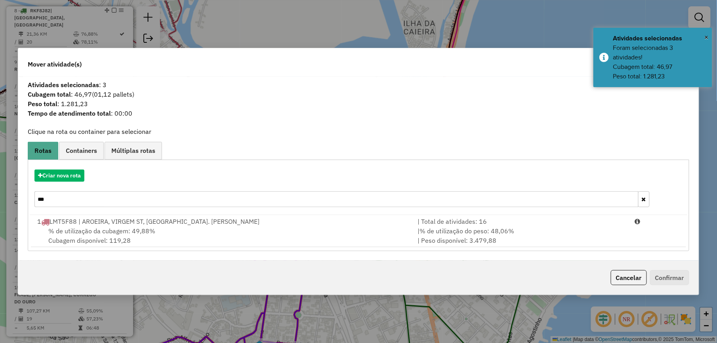
click at [88, 202] on input "***" at bounding box center [336, 199] width 604 height 16
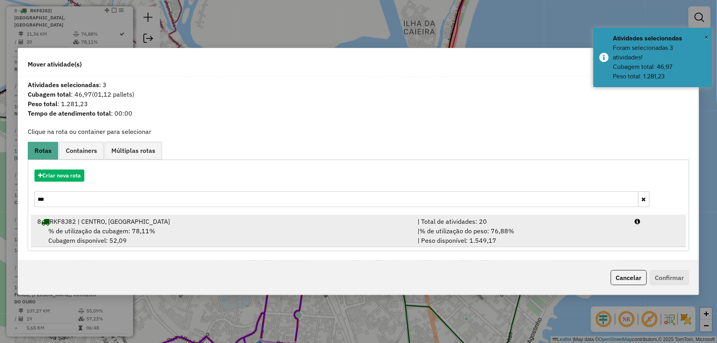
type input "***"
drag, startPoint x: 124, startPoint y: 223, endPoint x: 141, endPoint y: 223, distance: 17.0
click at [127, 223] on div "8 RKF8J82 | CENTRO, [GEOGRAPHIC_DATA]" at bounding box center [222, 222] width 380 height 10
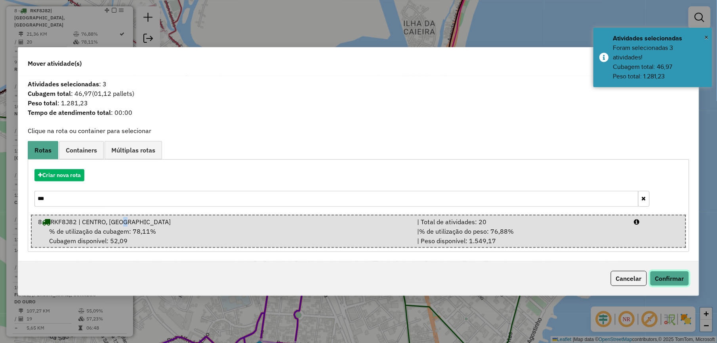
click at [657, 271] on button "Confirmar" at bounding box center [669, 278] width 39 height 15
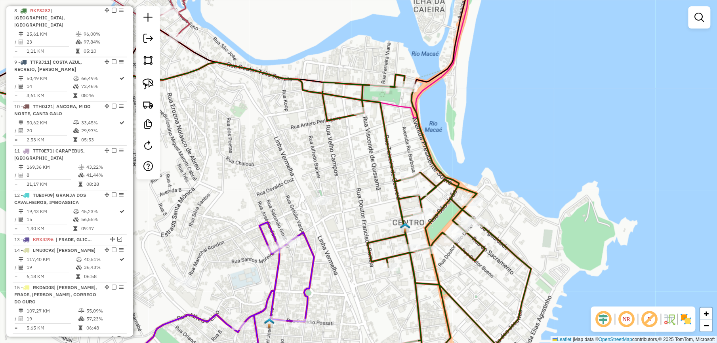
drag, startPoint x: 311, startPoint y: 191, endPoint x: 357, endPoint y: 86, distance: 114.4
click at [352, 93] on div "Janela de atendimento Grade de atendimento Capacidade Transportadoras Veículos …" at bounding box center [358, 171] width 717 height 343
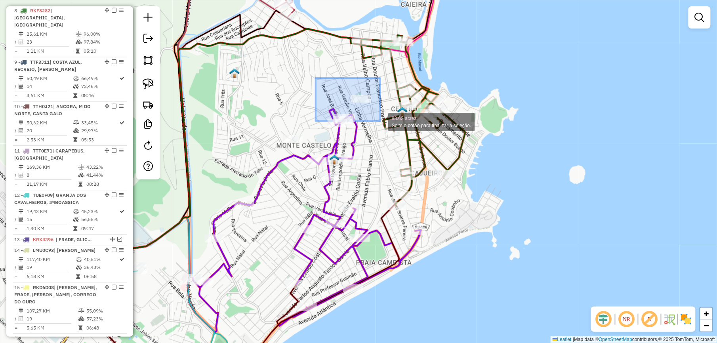
drag, startPoint x: 316, startPoint y: 78, endPoint x: 382, endPoint y: 121, distance: 79.0
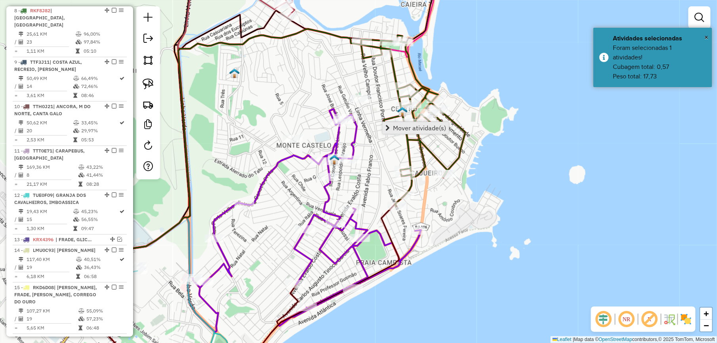
click at [414, 128] on span "Mover atividade(s)" at bounding box center [419, 128] width 53 height 6
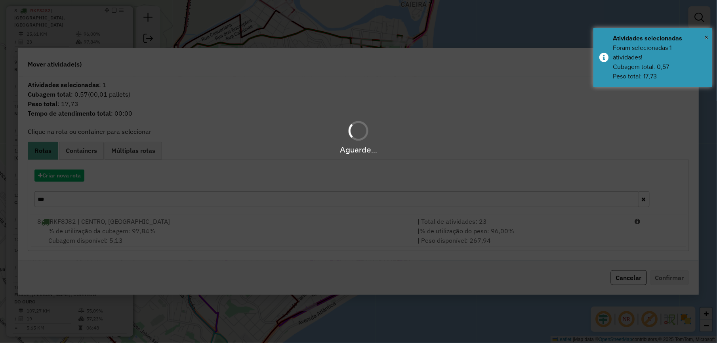
click at [141, 227] on hb-app "Aguarde... Pop-up bloqueado! Seu navegador bloqueou automáticamente a abertura …" at bounding box center [358, 171] width 717 height 343
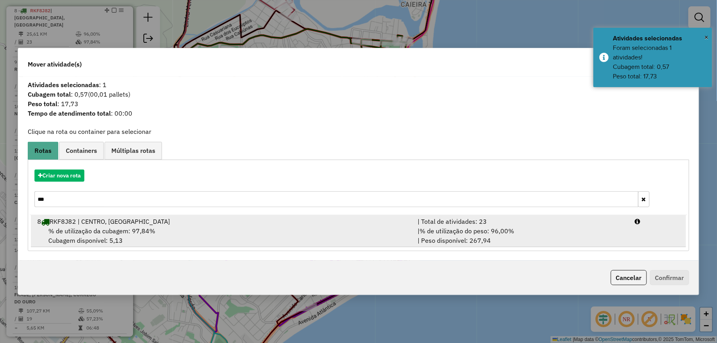
click at [169, 225] on div "8 RKF8J82 | CENTRO, [GEOGRAPHIC_DATA]" at bounding box center [222, 222] width 380 height 10
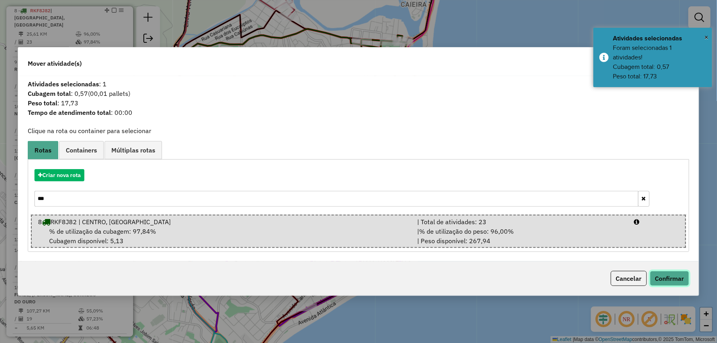
click at [676, 280] on button "Confirmar" at bounding box center [669, 278] width 39 height 15
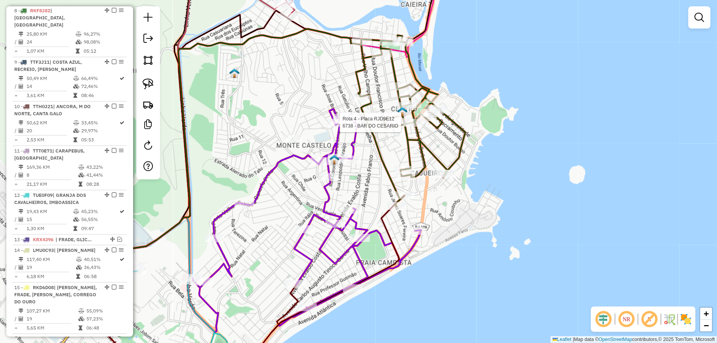
select select "*********"
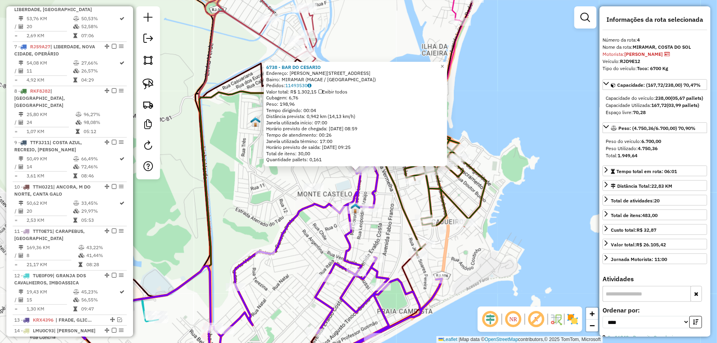
scroll to position [440, 0]
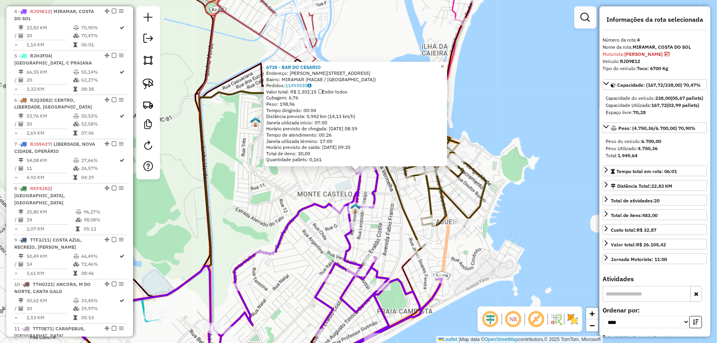
click at [230, 167] on div "6738 - BAR DO [PERSON_NAME]: [PERSON_NAME][STREET_ADDRESS] Bairro: MIRAMAR (MAC…" at bounding box center [358, 171] width 717 height 343
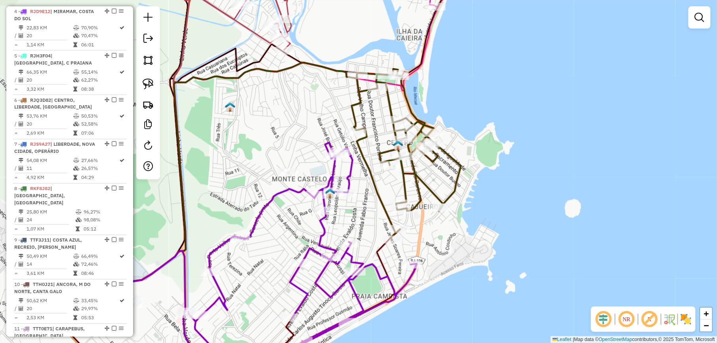
drag, startPoint x: 260, startPoint y: 188, endPoint x: 178, endPoint y: 120, distance: 106.8
click at [186, 132] on div "Janela de atendimento Grade de atendimento Capacidade Transportadoras Veículos …" at bounding box center [358, 171] width 717 height 343
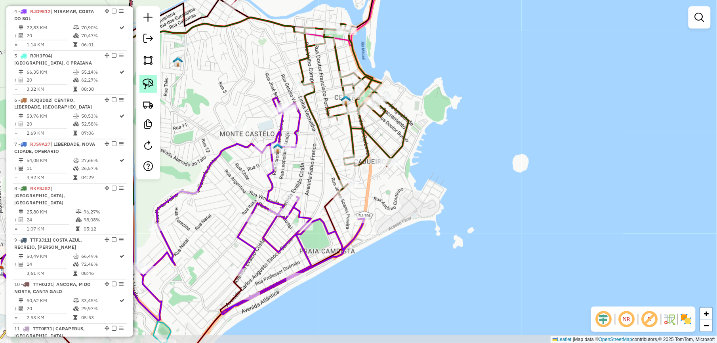
click at [151, 82] on img at bounding box center [148, 83] width 11 height 11
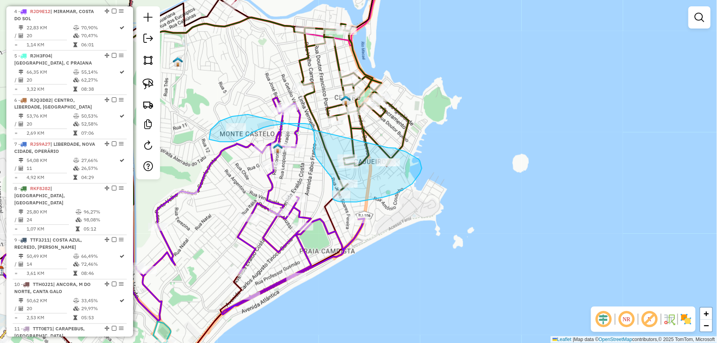
drag, startPoint x: 248, startPoint y: 115, endPoint x: 388, endPoint y: 148, distance: 143.4
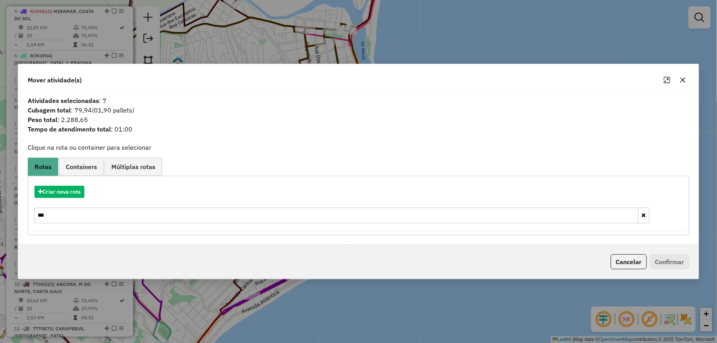
click at [86, 217] on input "***" at bounding box center [336, 216] width 604 height 16
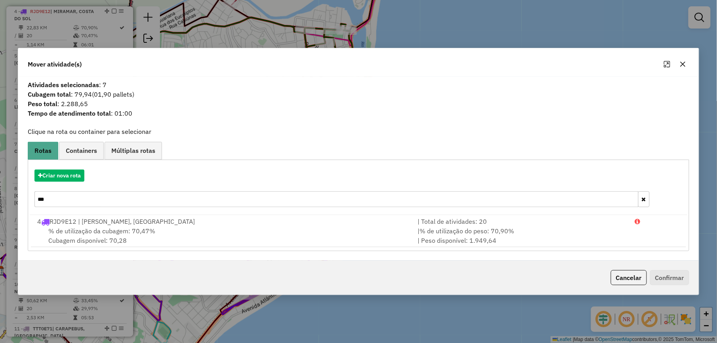
type input "***"
click at [86, 217] on div "4 RJD9E12 | [PERSON_NAME], [GEOGRAPHIC_DATA]" at bounding box center [222, 222] width 380 height 10
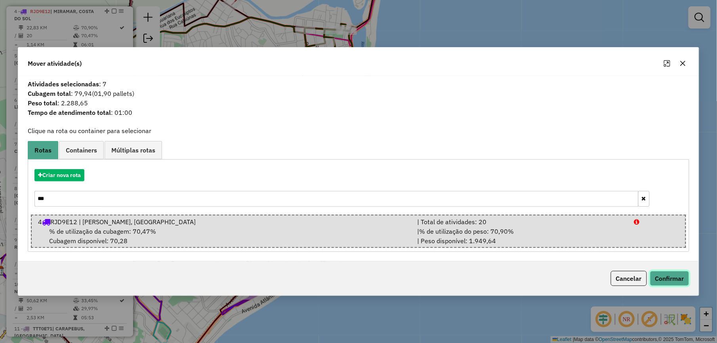
click at [670, 277] on button "Confirmar" at bounding box center [669, 278] width 39 height 15
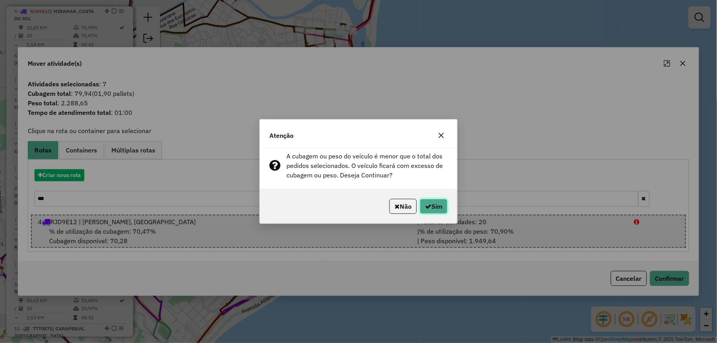
click at [433, 208] on button "Sim" at bounding box center [434, 206] width 28 height 15
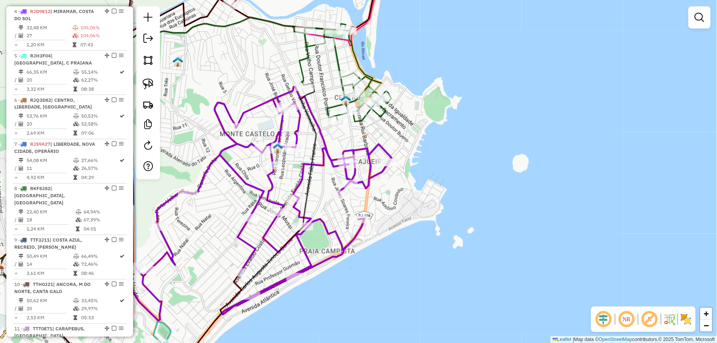
drag, startPoint x: 210, startPoint y: 212, endPoint x: 279, endPoint y: 173, distance: 79.8
click at [278, 174] on div "Janela de atendimento Grade de atendimento Capacidade Transportadoras Veículos …" at bounding box center [358, 171] width 717 height 343
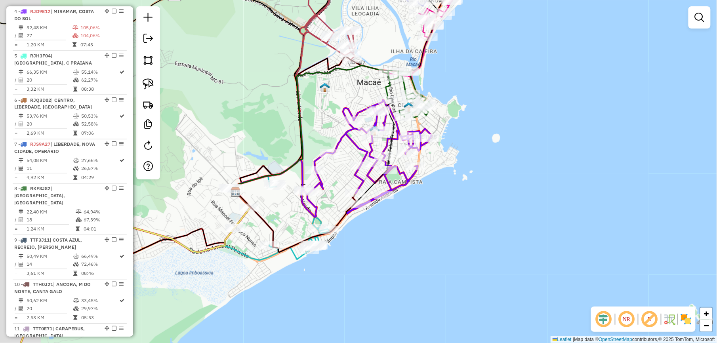
drag, startPoint x: 240, startPoint y: 141, endPoint x: 347, endPoint y: 110, distance: 111.4
click at [360, 102] on icon at bounding box center [317, 130] width 163 height 131
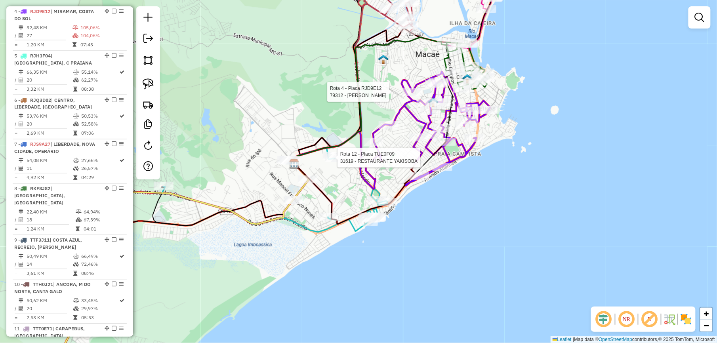
select select "*********"
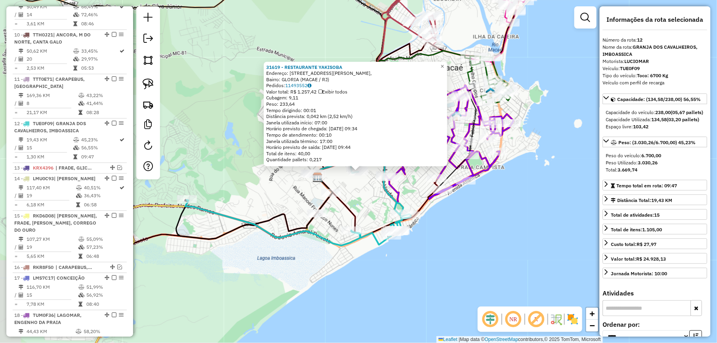
scroll to position [796, 0]
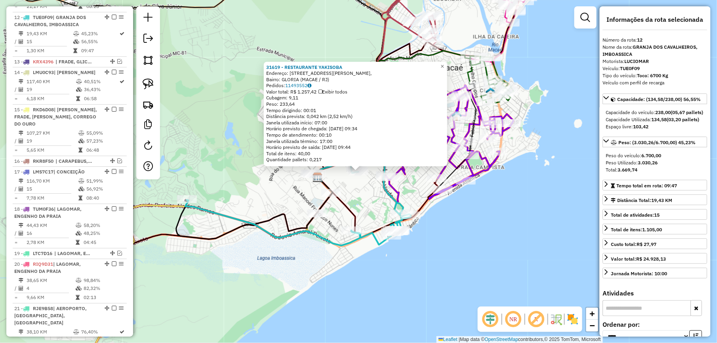
click at [265, 164] on div "31619 - RESTAURANTE YAKISOBA Endereço: [STREET_ADDRESS][PERSON_NAME]) Pedidos: …" at bounding box center [355, 114] width 183 height 105
click at [220, 143] on div "31619 - RESTAURANTE YAKISOBA Endereço: [STREET_ADDRESS][PERSON_NAME]) Pedidos: …" at bounding box center [358, 171] width 717 height 343
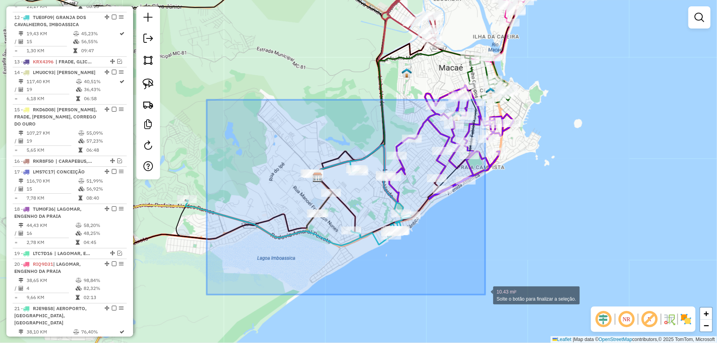
drag, startPoint x: 267, startPoint y: 175, endPoint x: 471, endPoint y: 278, distance: 228.6
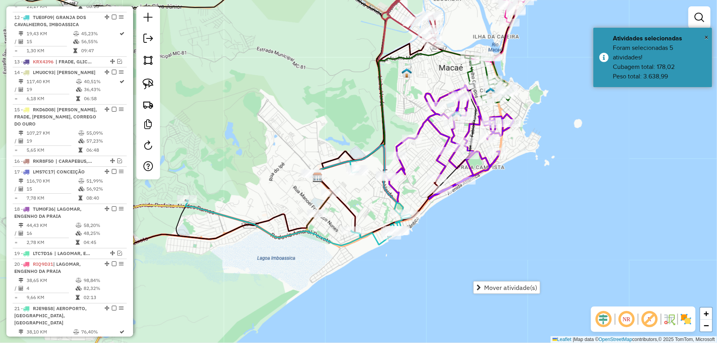
click at [457, 241] on div "Janela de atendimento Grade de atendimento Capacidade Transportadoras Veículos …" at bounding box center [358, 171] width 717 height 343
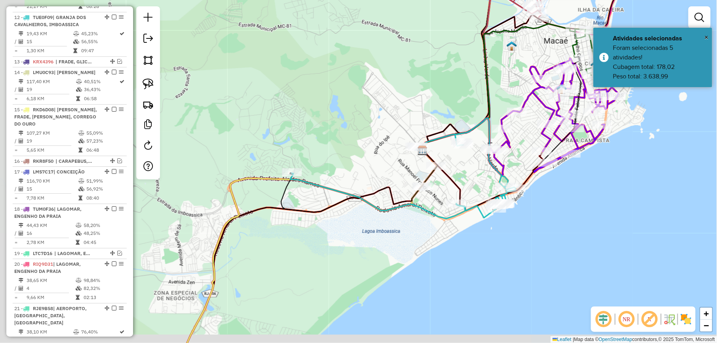
drag, startPoint x: 258, startPoint y: 213, endPoint x: 346, endPoint y: 189, distance: 92.0
click at [346, 189] on div "Janela de atendimento Grade de atendimento Capacidade Transportadoras Veículos …" at bounding box center [358, 171] width 717 height 343
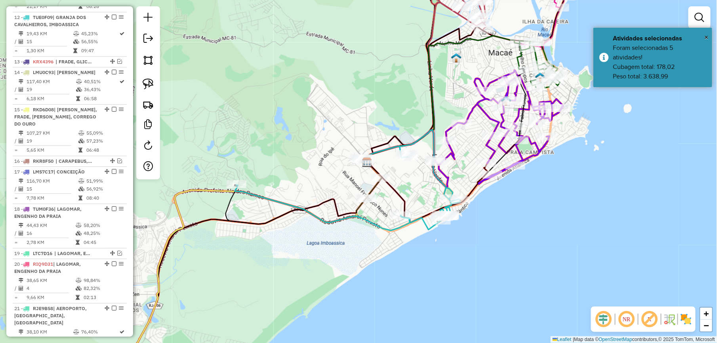
drag, startPoint x: 325, startPoint y: 193, endPoint x: 285, endPoint y: 200, distance: 41.4
click at [285, 200] on icon at bounding box center [347, 180] width 225 height 101
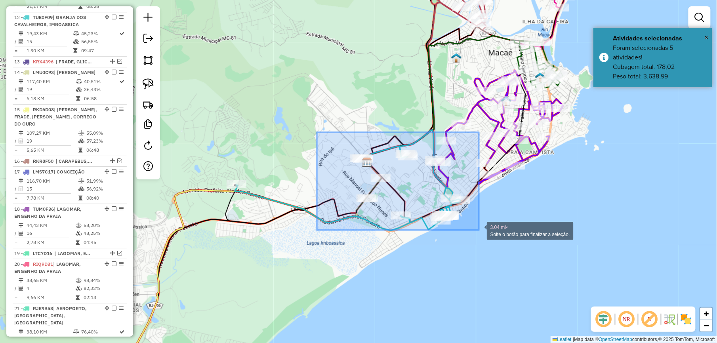
drag, startPoint x: 317, startPoint y: 132, endPoint x: 478, endPoint y: 231, distance: 188.5
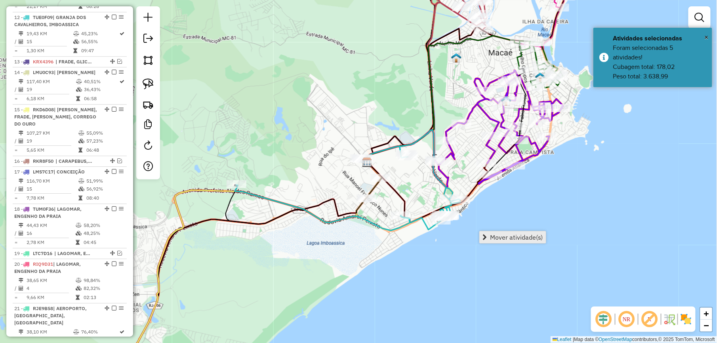
click at [501, 236] on span "Mover atividade(s)" at bounding box center [516, 237] width 53 height 6
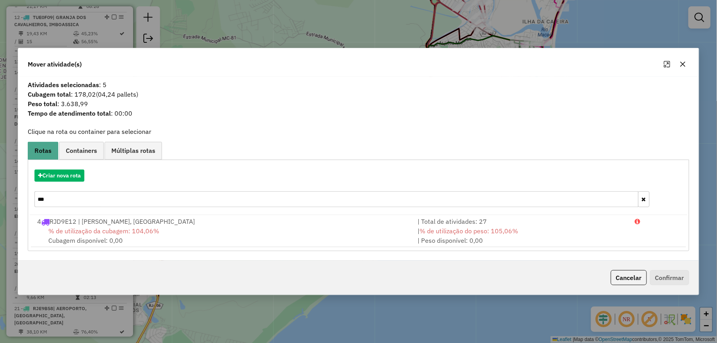
click at [81, 200] on input "***" at bounding box center [336, 199] width 604 height 16
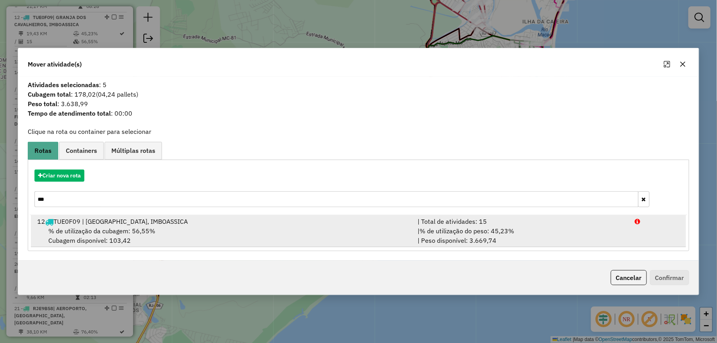
type input "***"
click at [555, 229] on div "| % de utilização do peso: 45,23% | Peso disponível: 3.669,74" at bounding box center [521, 235] width 217 height 19
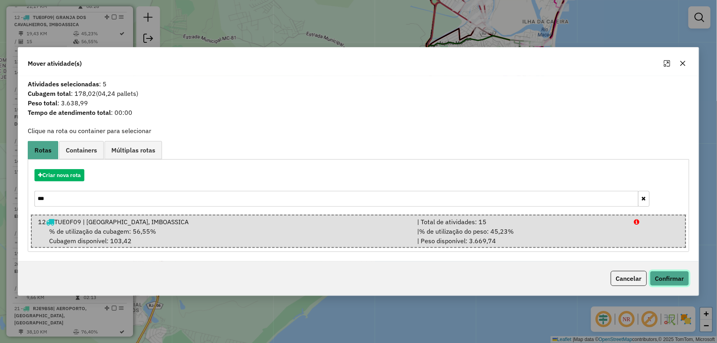
click at [665, 282] on button "Confirmar" at bounding box center [669, 278] width 39 height 15
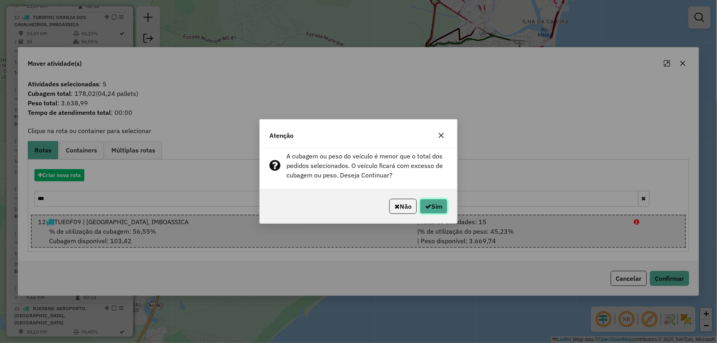
click at [435, 208] on button "Sim" at bounding box center [434, 206] width 28 height 15
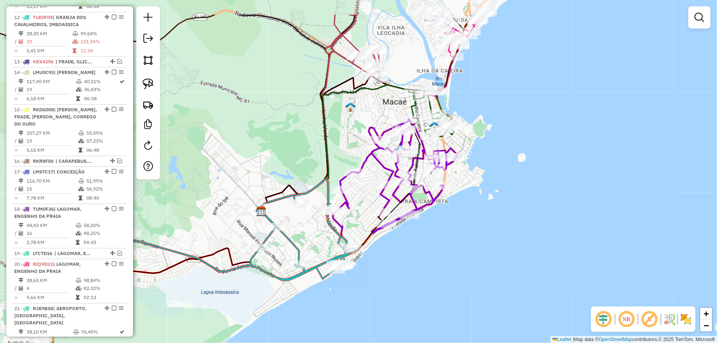
drag, startPoint x: 330, startPoint y: 287, endPoint x: 218, endPoint y: 340, distance: 123.5
click at [218, 340] on div "Janela de atendimento Grade de atendimento Capacidade Transportadoras Veículos …" at bounding box center [358, 171] width 717 height 343
select select "*********"
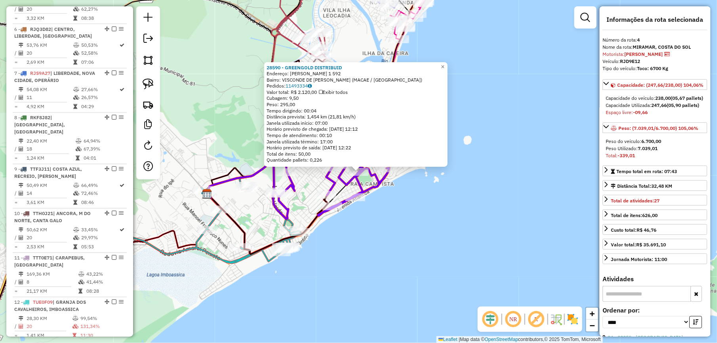
scroll to position [440, 0]
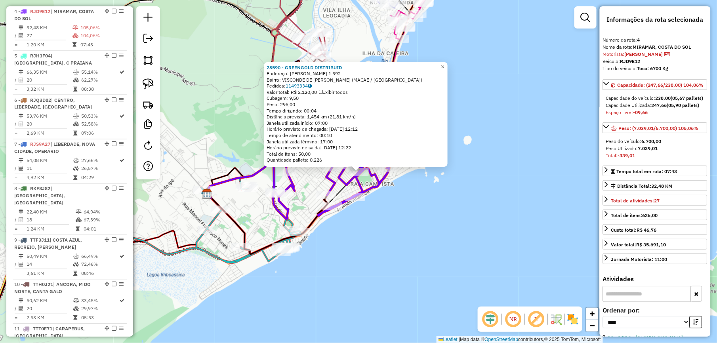
click at [383, 227] on div "28590 - GREENGOLD DISTRIBUID Endereço: [PERSON_NAME] 1 592 Bairro: VISCONDE DE …" at bounding box center [358, 171] width 717 height 343
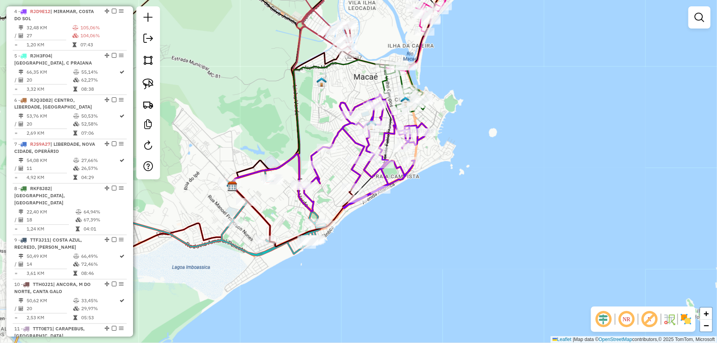
drag, startPoint x: 218, startPoint y: 146, endPoint x: 288, endPoint y: 125, distance: 74.0
click at [288, 125] on div "Janela de atendimento Grade de atendimento Capacidade Transportadoras Veículos …" at bounding box center [358, 171] width 717 height 343
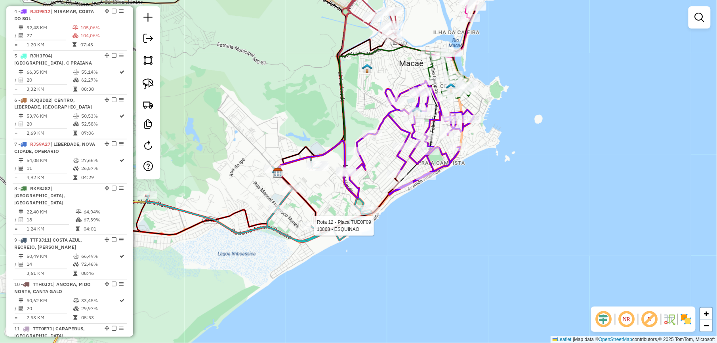
select select "*********"
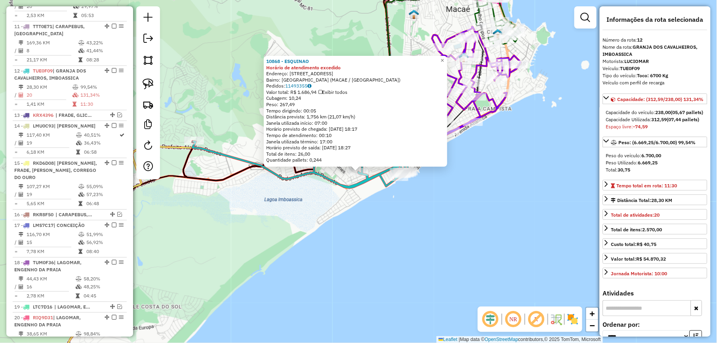
scroll to position [796, 0]
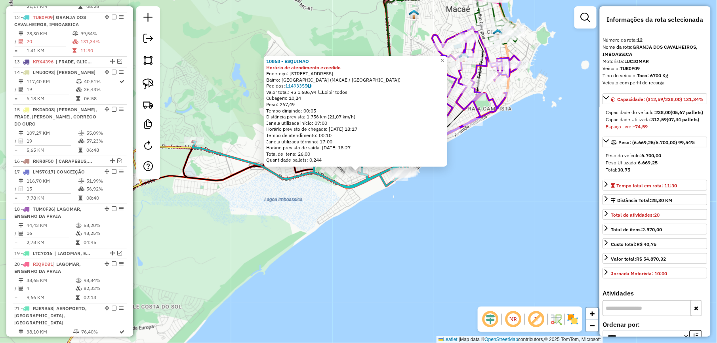
click at [322, 227] on div "10868 - ESQUINAO Horário de atendimento excedido Endereço: R COMERCIANTE SINEZI…" at bounding box center [358, 171] width 717 height 343
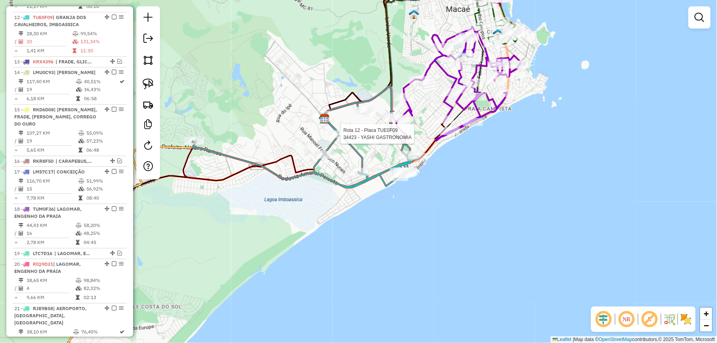
select select "*********"
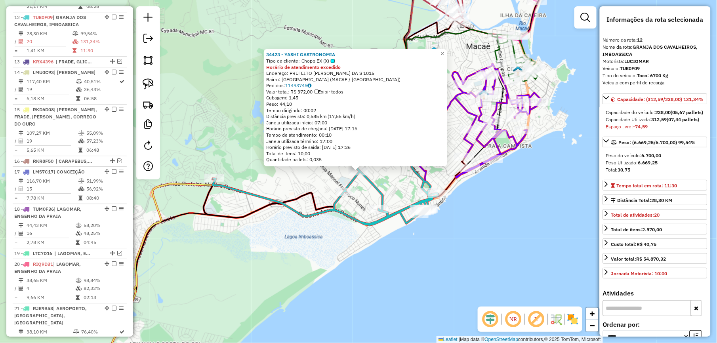
drag, startPoint x: 267, startPoint y: 179, endPoint x: 294, endPoint y: 180, distance: 26.9
click at [267, 180] on div "34423 - YASHI GASTRONOMIA Tipo de cliente: Chopp EX (X) Horário de atendimento …" at bounding box center [358, 171] width 717 height 343
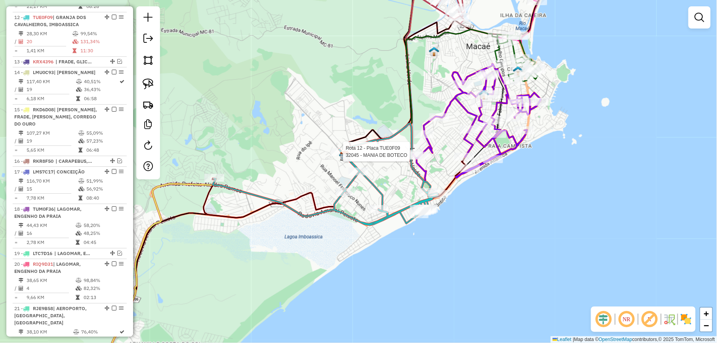
select select "*********"
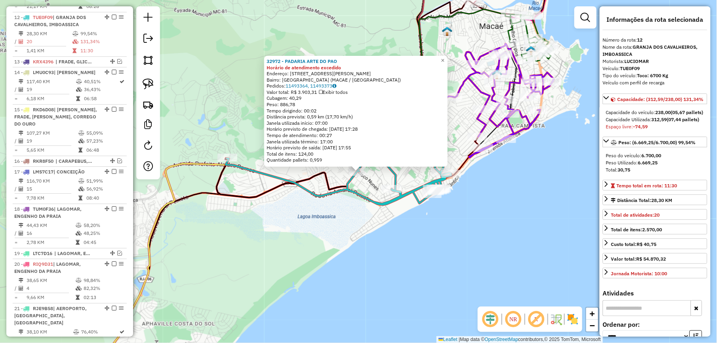
click at [347, 230] on div "32972 - PADARIA ARTE DO PAO Horário de atendimento excedido Endereço: RUA MANOE…" at bounding box center [358, 171] width 717 height 343
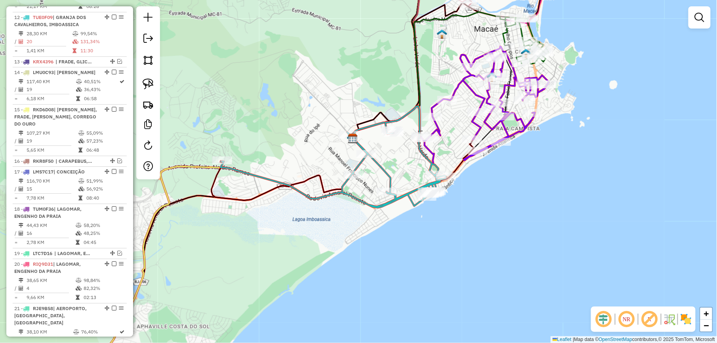
drag, startPoint x: 410, startPoint y: 167, endPoint x: 325, endPoint y: 192, distance: 87.9
click at [338, 205] on div "Janela de atendimento Grade de atendimento Capacidade Transportadoras Veículos …" at bounding box center [358, 171] width 717 height 343
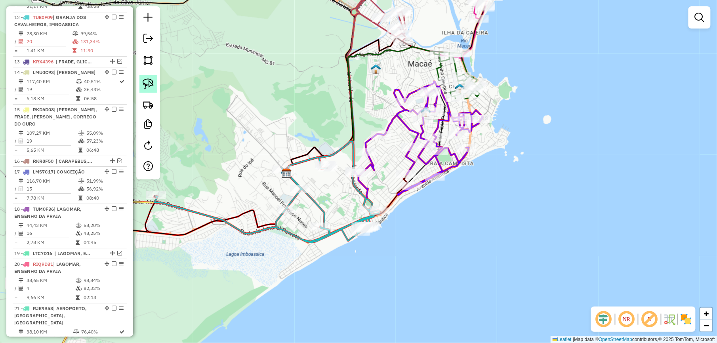
click at [148, 80] on img at bounding box center [148, 83] width 11 height 11
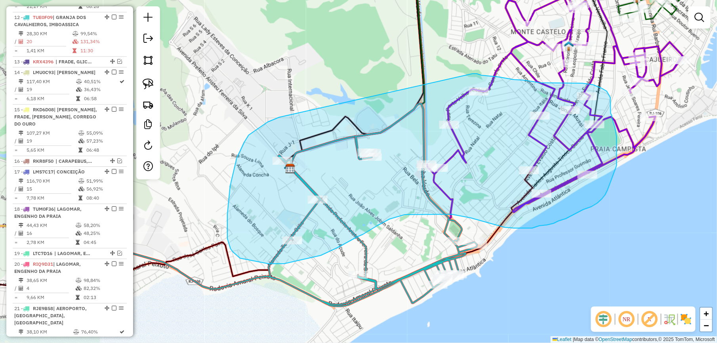
drag, startPoint x: 249, startPoint y: 135, endPoint x: 472, endPoint y: 73, distance: 231.9
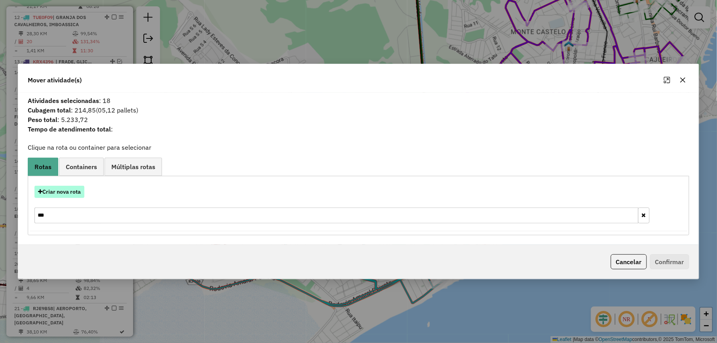
click at [60, 186] on button "Criar nova rota" at bounding box center [59, 192] width 50 height 12
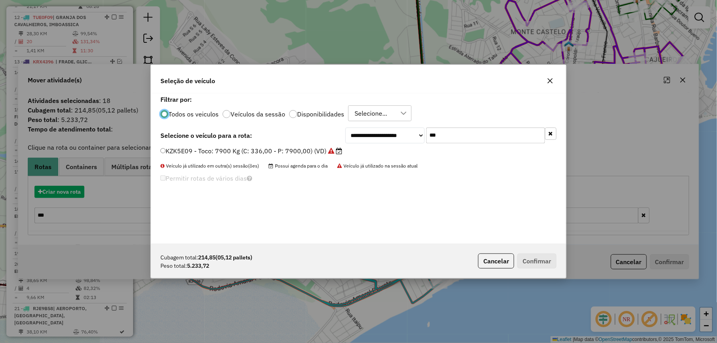
scroll to position [4, 2]
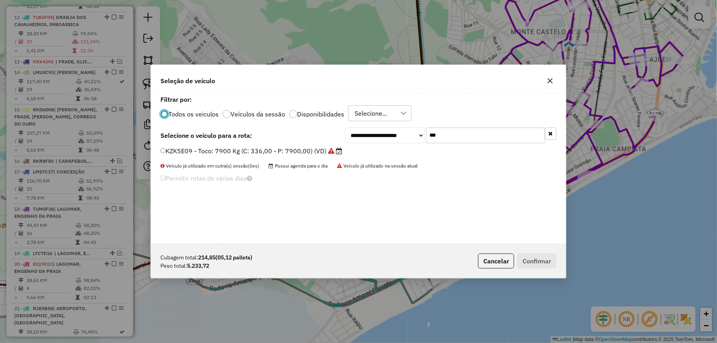
click at [484, 139] on input "***" at bounding box center [485, 136] width 119 height 16
type input "****"
click at [313, 151] on label "LTA9650 - Toco: 7900 Kg (C: 336,00 - P: 7900,00) (VD)" at bounding box center [246, 151] width 173 height 10
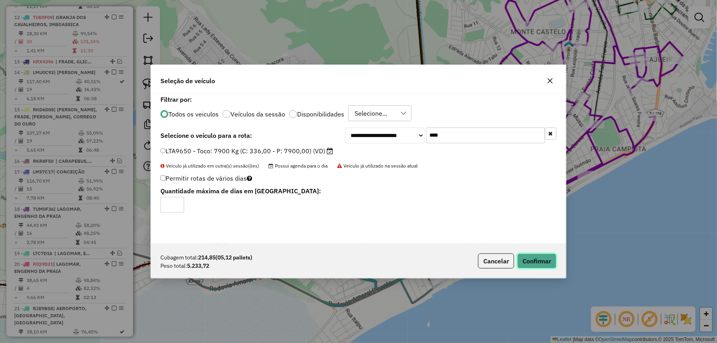
click at [533, 262] on button "Confirmar" at bounding box center [536, 261] width 39 height 15
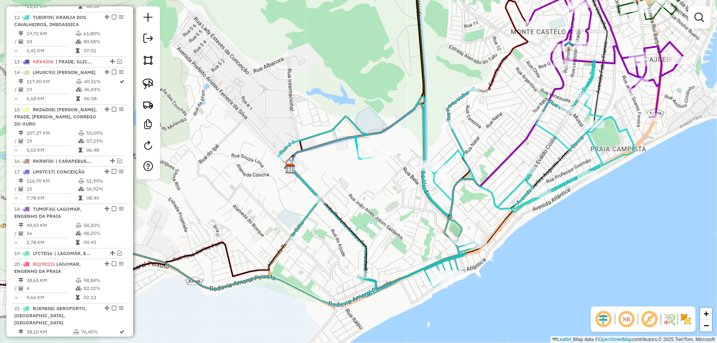
drag, startPoint x: 212, startPoint y: 186, endPoint x: 301, endPoint y: 151, distance: 96.4
click at [294, 153] on div "Janela de atendimento Grade de atendimento Capacidade Transportadoras Veículos …" at bounding box center [358, 171] width 717 height 343
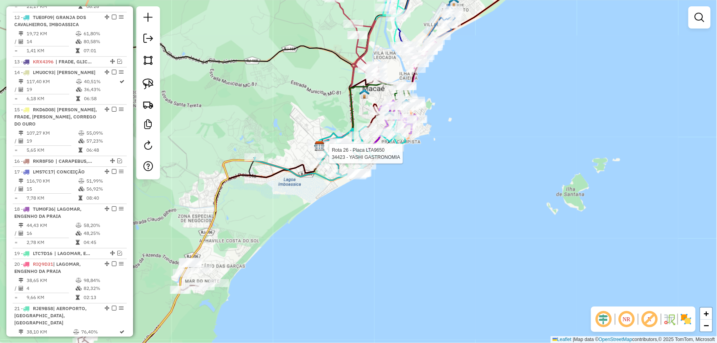
select select "*********"
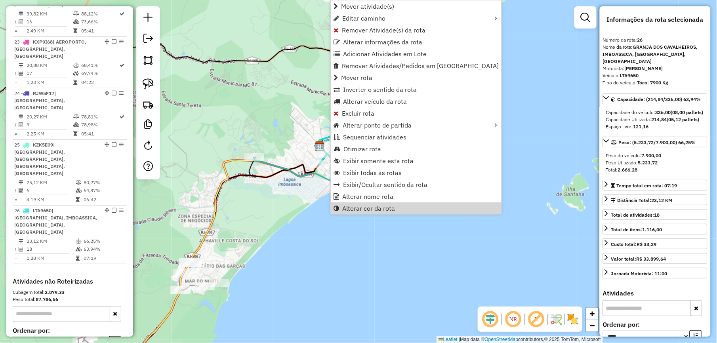
scroll to position [1203, 0]
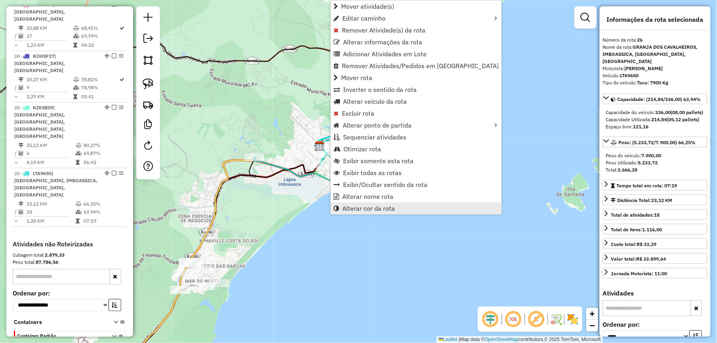
click at [369, 211] on span "Alterar cor da rota" at bounding box center [368, 208] width 53 height 6
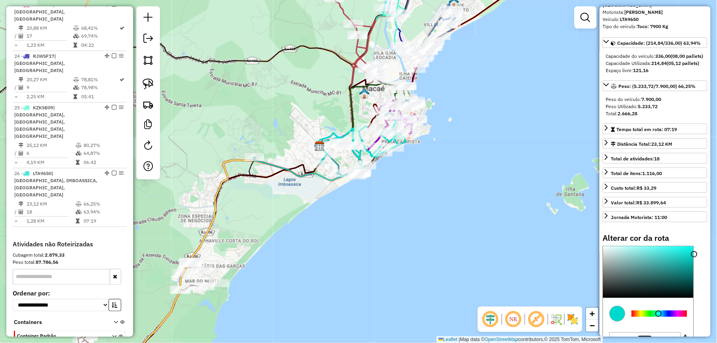
scroll to position [105, 0]
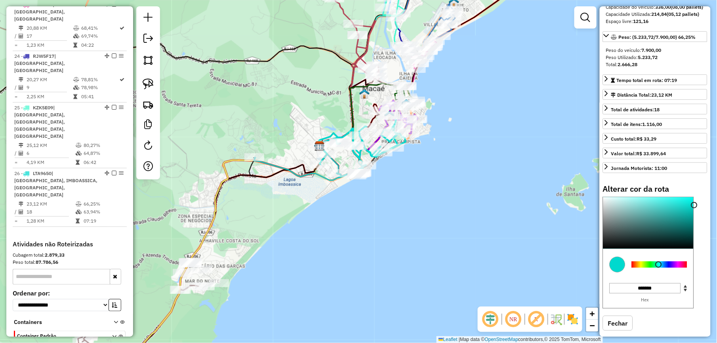
type input "*******"
click at [650, 268] on div at bounding box center [659, 265] width 55 height 6
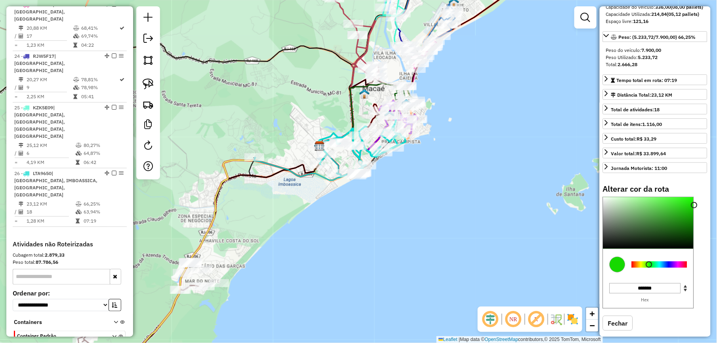
drag, startPoint x: 411, startPoint y: 299, endPoint x: 360, endPoint y: 280, distance: 54.2
click at [409, 300] on div "Janela de atendimento Grade de atendimento Capacidade Transportadoras Veículos …" at bounding box center [358, 171] width 717 height 343
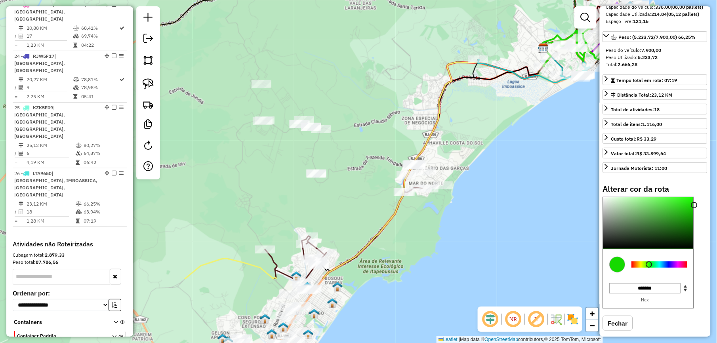
drag, startPoint x: 197, startPoint y: 229, endPoint x: 426, endPoint y: 102, distance: 261.6
click at [432, 103] on div "Janela de atendimento Grade de atendimento Capacidade Transportadoras Veículos …" at bounding box center [358, 171] width 717 height 343
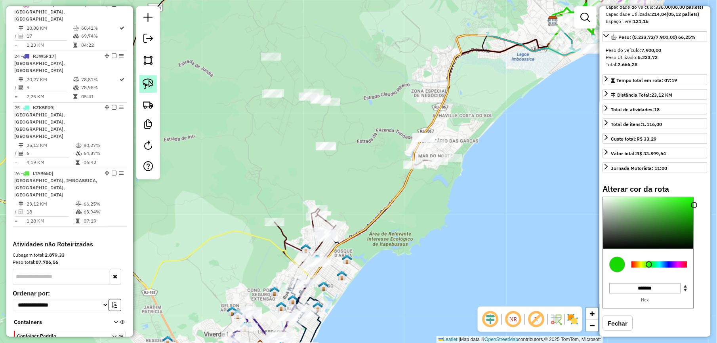
click at [151, 80] on img at bounding box center [148, 83] width 11 height 11
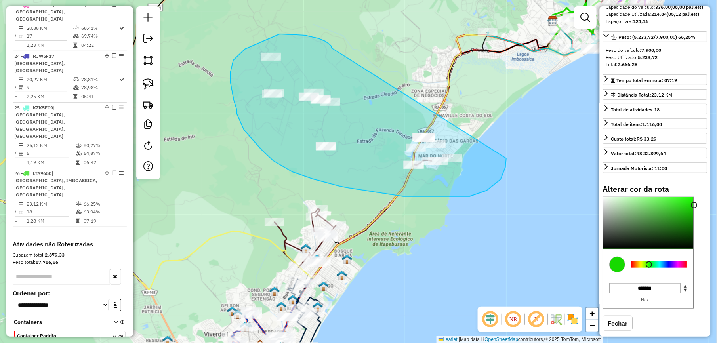
drag, startPoint x: 330, startPoint y: 44, endPoint x: 506, endPoint y: 158, distance: 210.4
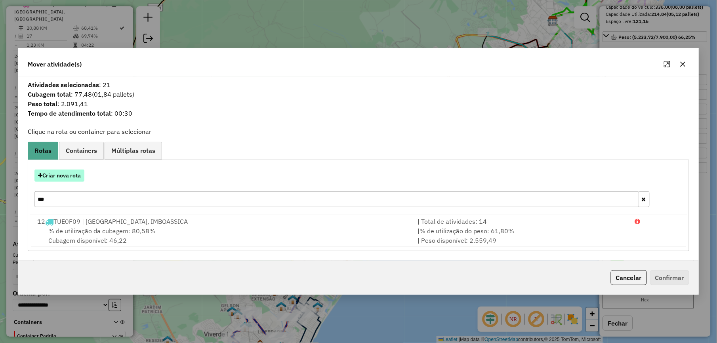
click at [69, 174] on button "Criar nova rota" at bounding box center [59, 176] width 50 height 12
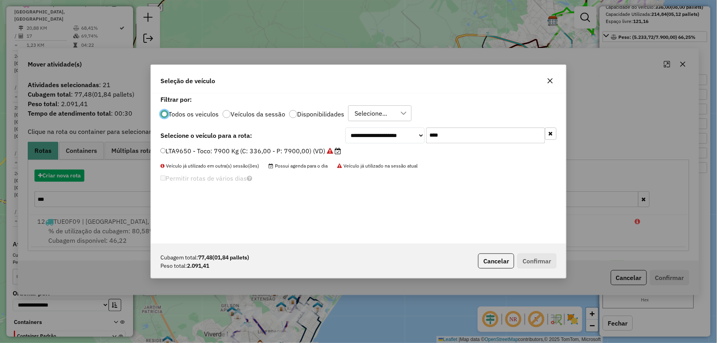
scroll to position [4, 2]
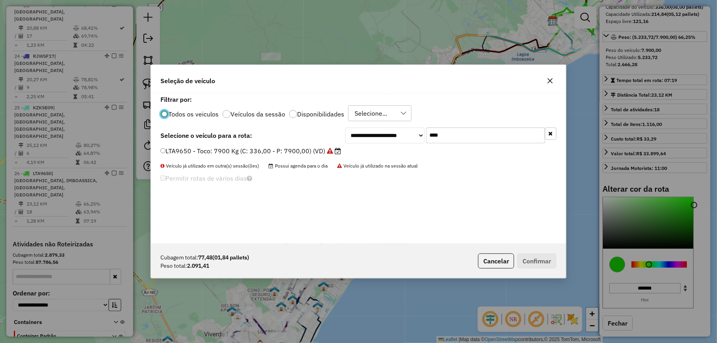
click at [461, 135] on input "****" at bounding box center [485, 136] width 119 height 16
type input "**"
click at [306, 153] on label "RJN9C81 - Van: 1400 Kg (C: 60,00 - P: 1400,00) (VD)" at bounding box center [244, 151] width 168 height 10
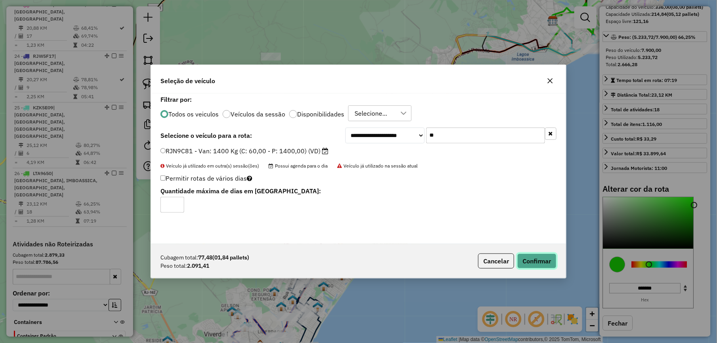
click at [536, 263] on button "Confirmar" at bounding box center [536, 261] width 39 height 15
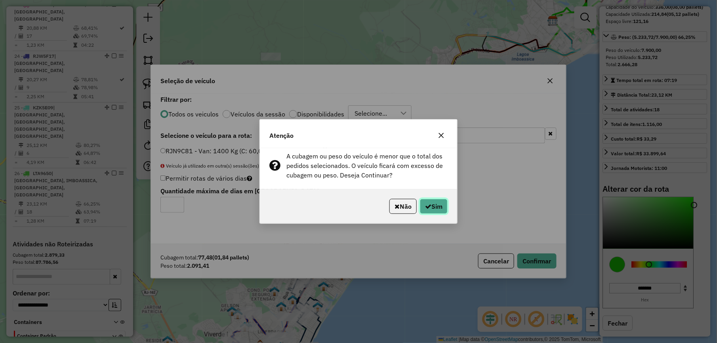
click at [446, 206] on button "Sim" at bounding box center [434, 206] width 28 height 15
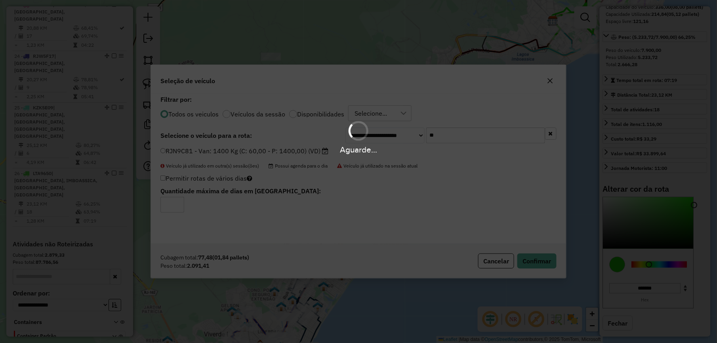
select select "*********"
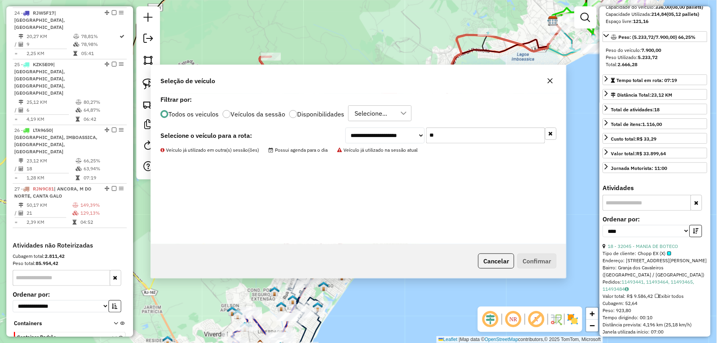
scroll to position [1247, 0]
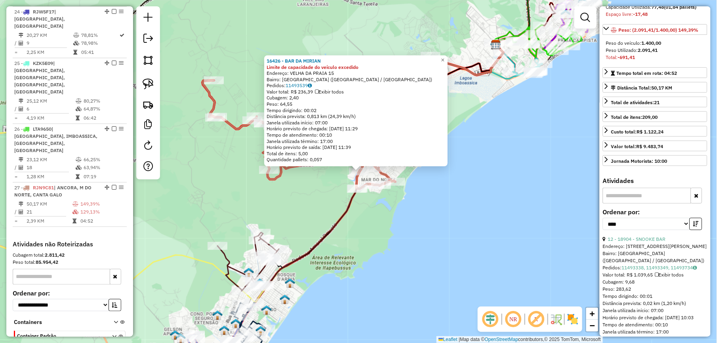
click at [647, 243] on div "12 - 18904 - SNOOKE BAR" at bounding box center [655, 239] width 105 height 7
click at [647, 242] on link "12 - 18904 - SNOOKE BAR" at bounding box center [637, 239] width 58 height 6
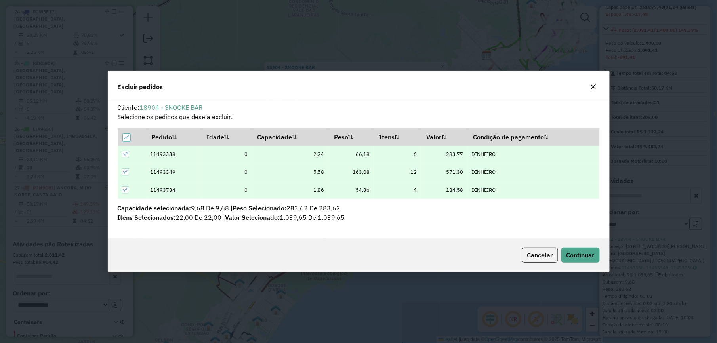
scroll to position [0, 0]
click at [582, 254] on span "Continuar" at bounding box center [581, 255] width 28 height 8
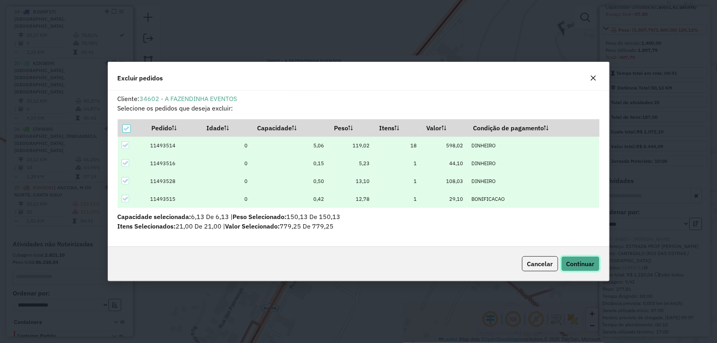
click at [581, 265] on span "Continuar" at bounding box center [581, 264] width 28 height 8
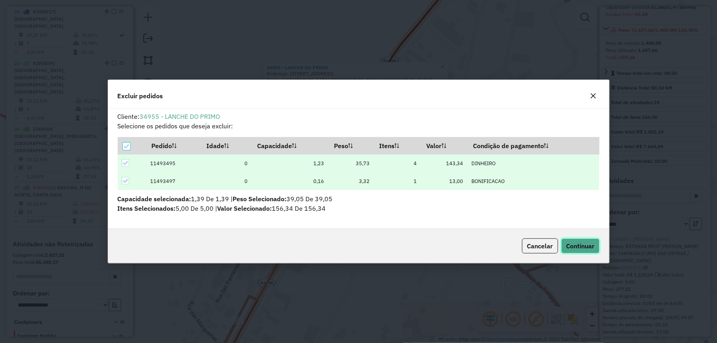
click at [591, 248] on span "Continuar" at bounding box center [581, 246] width 28 height 8
click at [582, 241] on button "Continuar" at bounding box center [580, 246] width 38 height 15
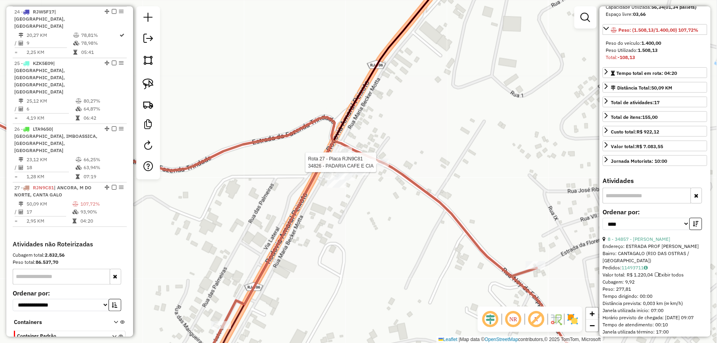
click at [384, 166] on div at bounding box center [379, 163] width 20 height 8
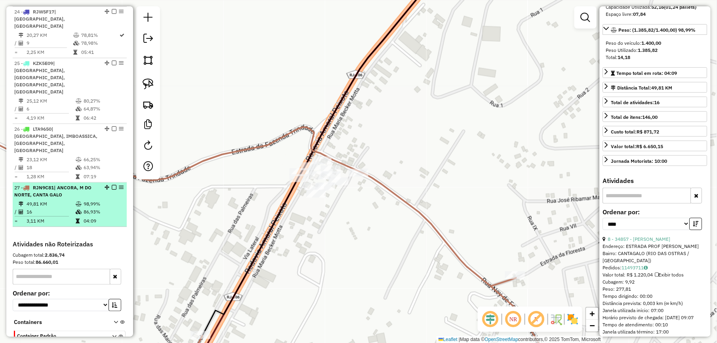
click at [113, 185] on em at bounding box center [114, 187] width 5 height 5
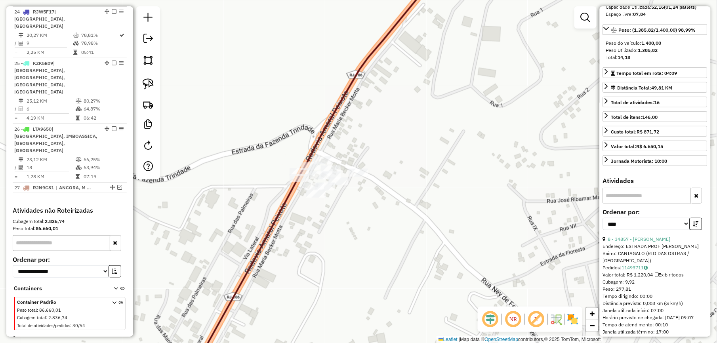
scroll to position [1213, 0]
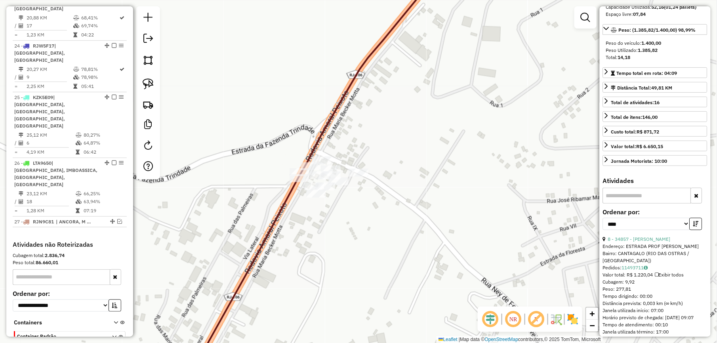
drag, startPoint x: 264, startPoint y: 248, endPoint x: 316, endPoint y: 194, distance: 74.8
click at [311, 206] on div "Janela de atendimento Grade de atendimento Capacidade Transportadoras Veículos …" at bounding box center [358, 171] width 717 height 343
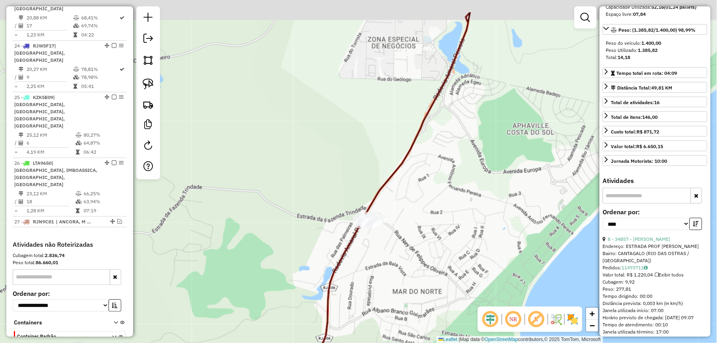
drag, startPoint x: 290, startPoint y: 192, endPoint x: 328, endPoint y: 247, distance: 67.0
click at [327, 247] on div "Janela de atendimento Grade de atendimento Capacidade Transportadoras Veículos …" at bounding box center [358, 171] width 717 height 343
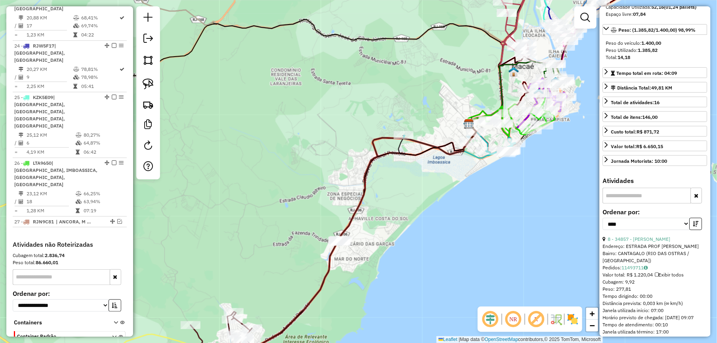
drag, startPoint x: 290, startPoint y: 243, endPoint x: 344, endPoint y: 158, distance: 99.8
click at [340, 163] on div "Janela de atendimento Grade de atendimento Capacidade Transportadoras Veículos …" at bounding box center [358, 171] width 717 height 343
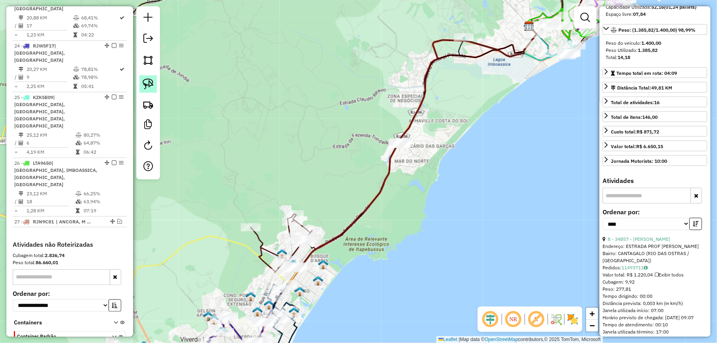
click at [152, 84] on img at bounding box center [148, 83] width 11 height 11
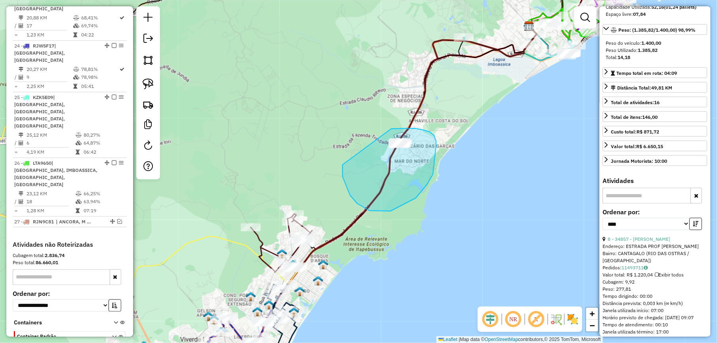
drag, startPoint x: 343, startPoint y: 177, endPoint x: 389, endPoint y: 130, distance: 65.8
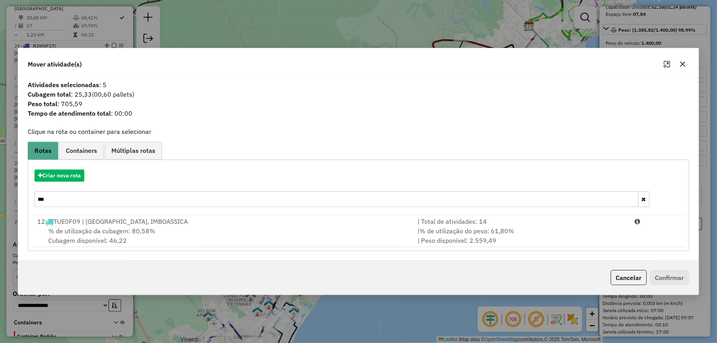
click at [72, 198] on input "***" at bounding box center [336, 199] width 604 height 16
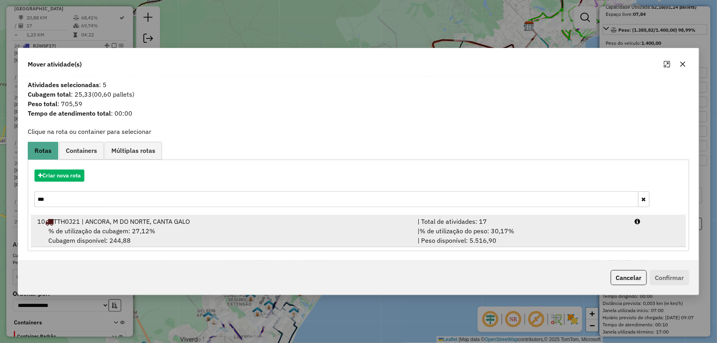
type input "***"
click at [441, 244] on div "| % de utilização do peso: 30,17% | Peso disponível: 5.516,90" at bounding box center [521, 235] width 217 height 19
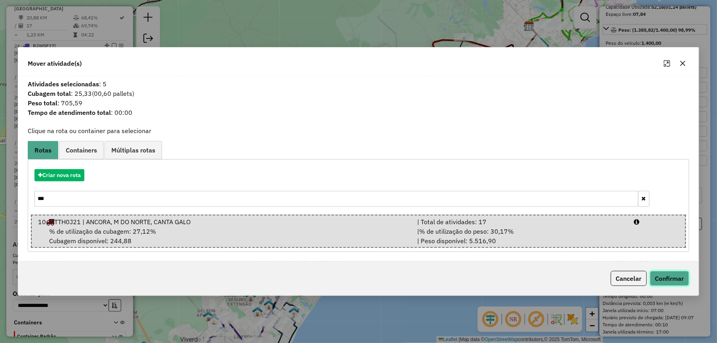
click at [665, 277] on button "Confirmar" at bounding box center [669, 278] width 39 height 15
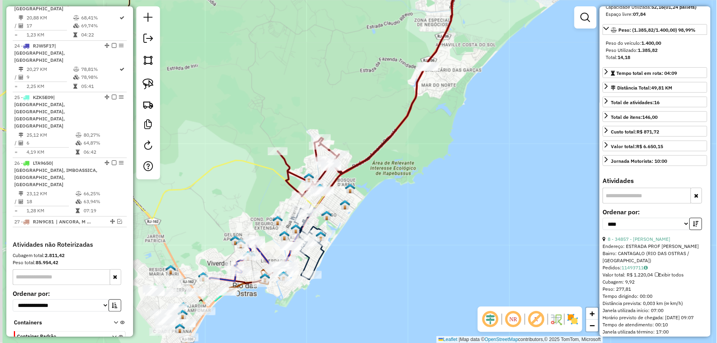
drag, startPoint x: 265, startPoint y: 199, endPoint x: 316, endPoint y: 56, distance: 151.8
click at [315, 57] on div "Janela de atendimento Grade de atendimento Capacidade Transportadoras Veículos …" at bounding box center [358, 171] width 717 height 343
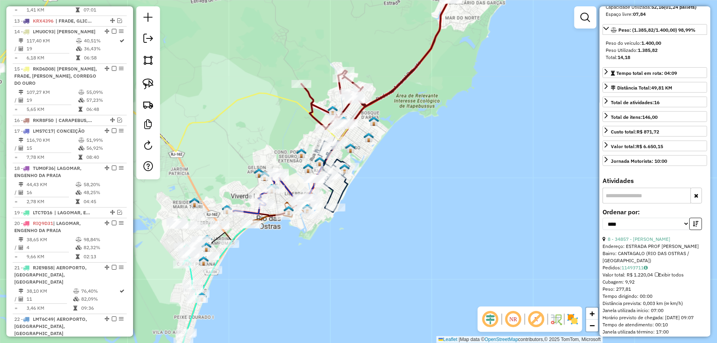
scroll to position [685, 0]
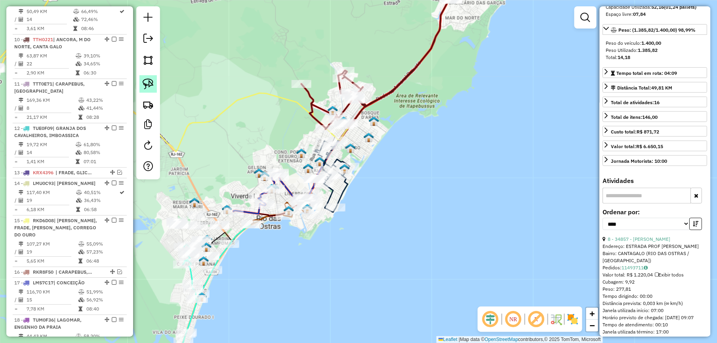
click at [140, 88] on link at bounding box center [147, 83] width 17 height 17
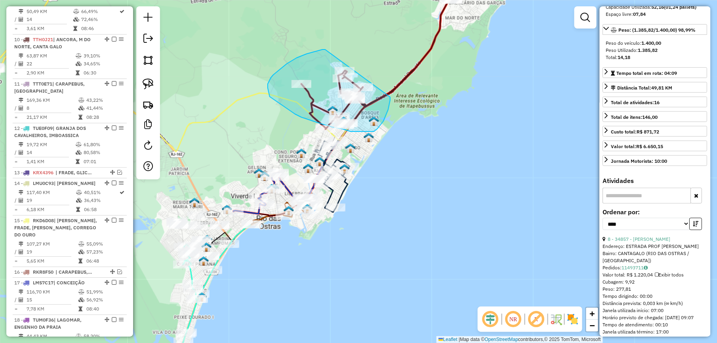
drag, startPoint x: 323, startPoint y: 50, endPoint x: 384, endPoint y: 81, distance: 68.6
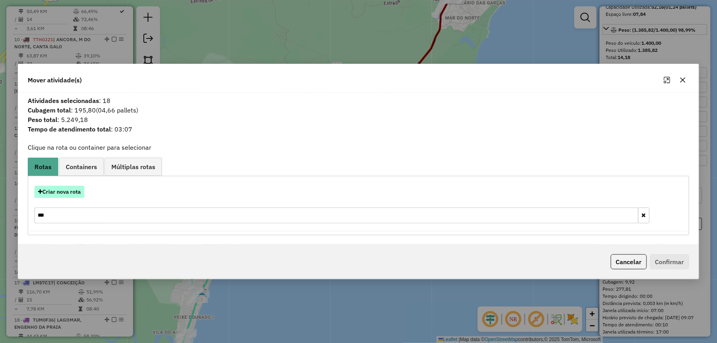
click at [52, 192] on button "Criar nova rota" at bounding box center [59, 192] width 50 height 12
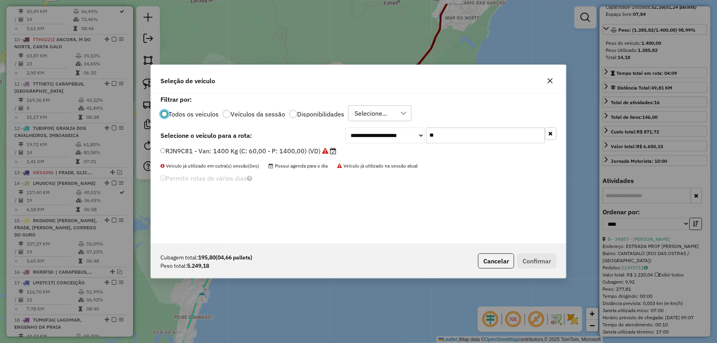
scroll to position [4, 2]
click at [452, 132] on input "**" at bounding box center [485, 136] width 119 height 16
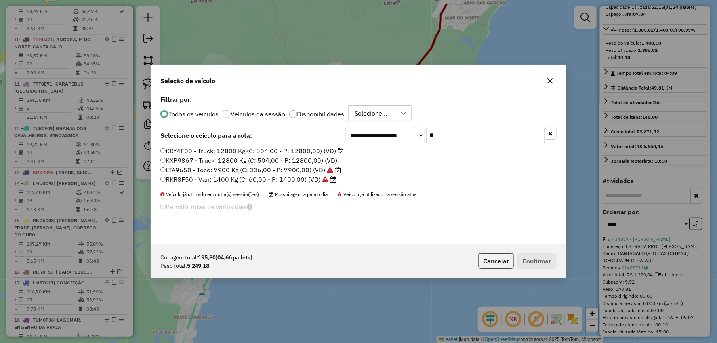
type input "**"
click at [554, 81] on button "button" at bounding box center [550, 80] width 13 height 13
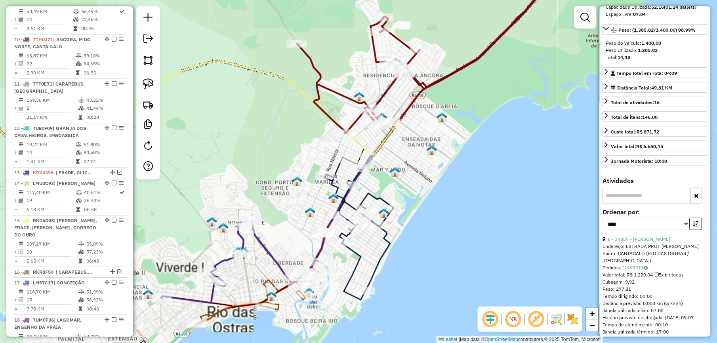
drag, startPoint x: 281, startPoint y: 131, endPoint x: 285, endPoint y: 155, distance: 24.8
click at [285, 155] on div "Janela de atendimento Grade de atendimento Capacidade Transportadoras Veículos …" at bounding box center [358, 171] width 717 height 343
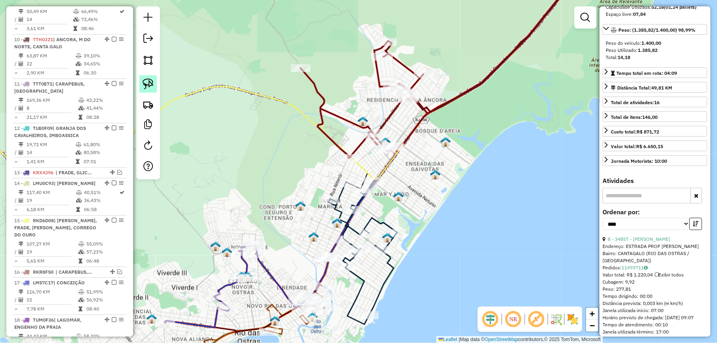
click at [148, 80] on img at bounding box center [148, 83] width 11 height 11
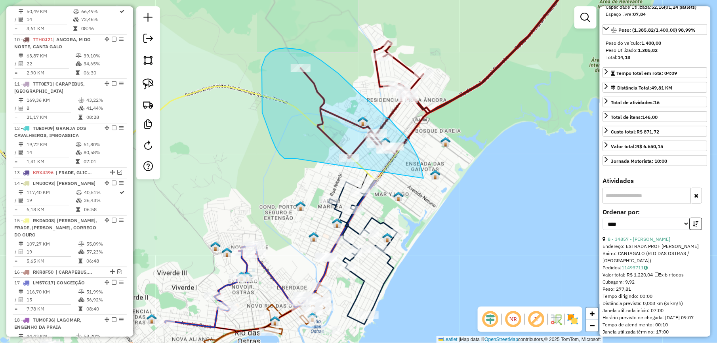
drag, startPoint x: 423, startPoint y: 178, endPoint x: 295, endPoint y: 158, distance: 129.4
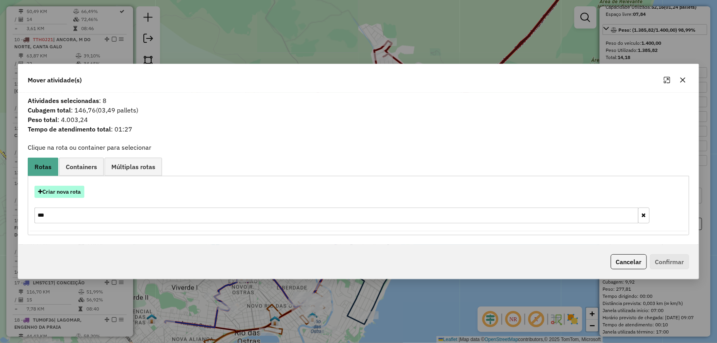
click at [75, 189] on button "Criar nova rota" at bounding box center [59, 192] width 50 height 12
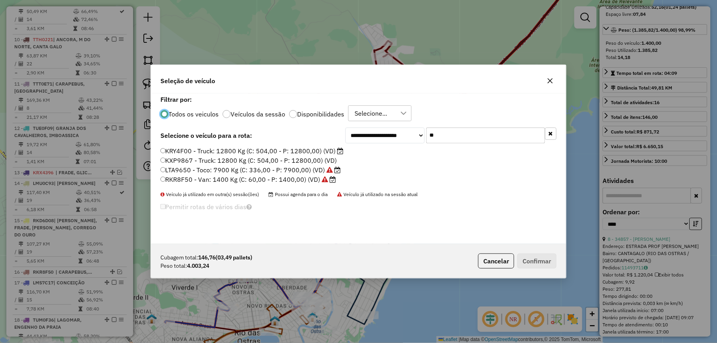
click at [460, 132] on input "**" at bounding box center [485, 136] width 119 height 16
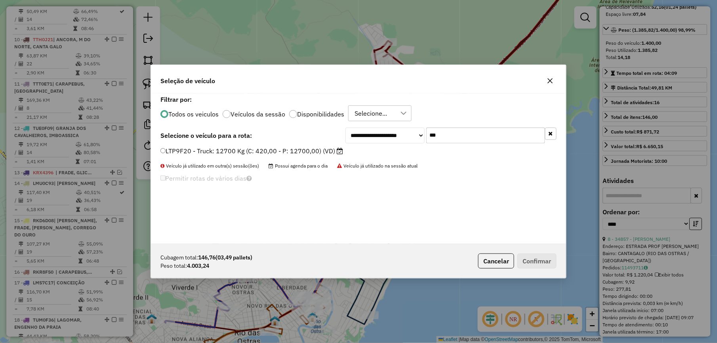
type input "***"
click at [322, 148] on label "LTP9F20 - Truck: 12700 Kg (C: 420,00 - P: 12700,00) (VD)" at bounding box center [251, 151] width 183 height 10
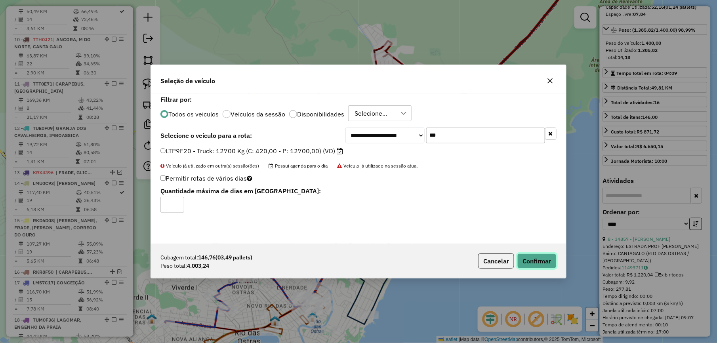
click at [552, 263] on button "Confirmar" at bounding box center [536, 261] width 39 height 15
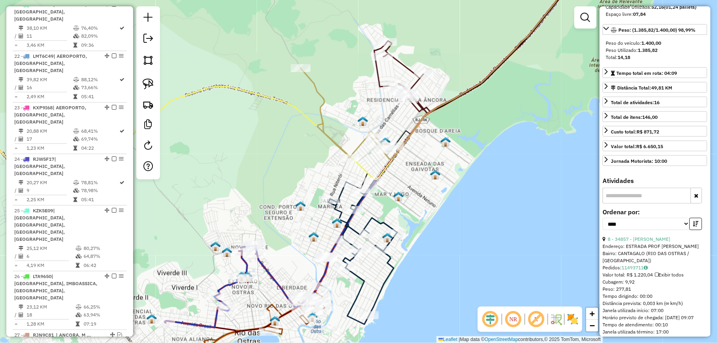
scroll to position [1258, 0]
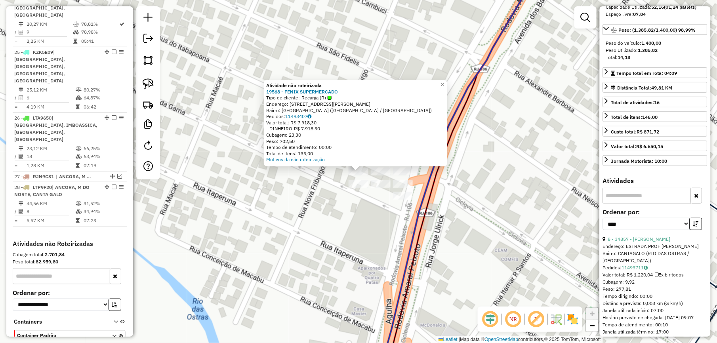
click at [333, 195] on div "Atividade não roteirizada 19568 - FENIX SUPERMERCADO Tipo de cliente: Recarga (…" at bounding box center [358, 171] width 717 height 343
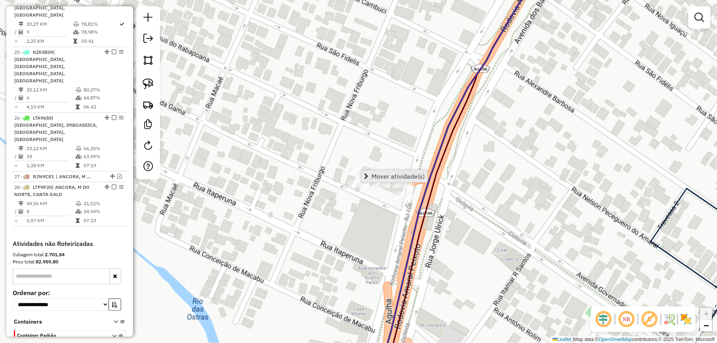
click at [381, 173] on span "Mover atividade(s)" at bounding box center [398, 176] width 53 height 6
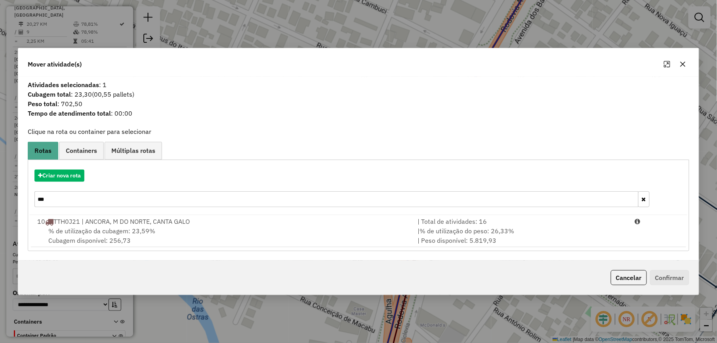
click at [80, 198] on input "***" at bounding box center [336, 199] width 604 height 16
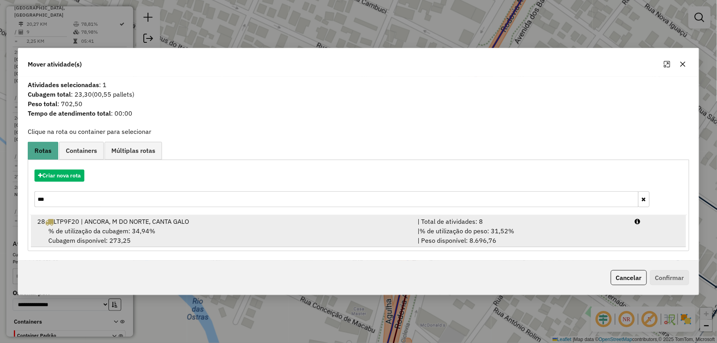
type input "***"
click at [222, 224] on div "28 LTP9F20 | ANCORA, M DO NORTE, CANTA GALO" at bounding box center [222, 222] width 380 height 10
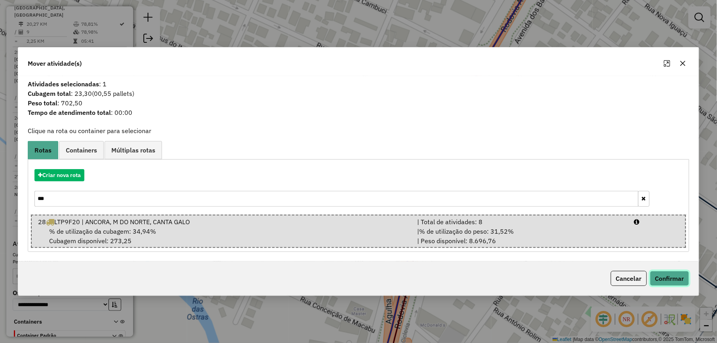
click at [671, 281] on button "Confirmar" at bounding box center [669, 278] width 39 height 15
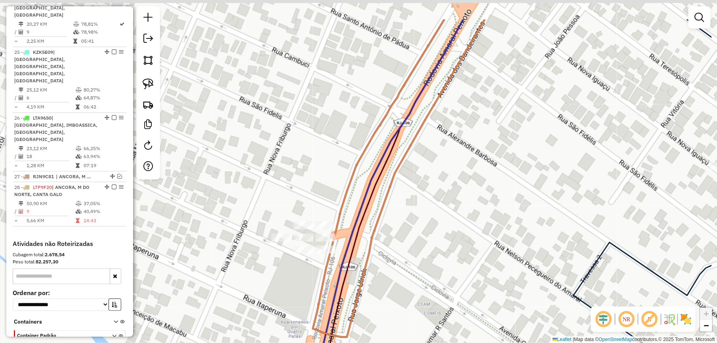
drag, startPoint x: 242, startPoint y: 210, endPoint x: 217, endPoint y: 234, distance: 34.2
click at [210, 242] on div "Janela de atendimento Grade de atendimento Capacidade Transportadoras Veículos …" at bounding box center [358, 171] width 717 height 343
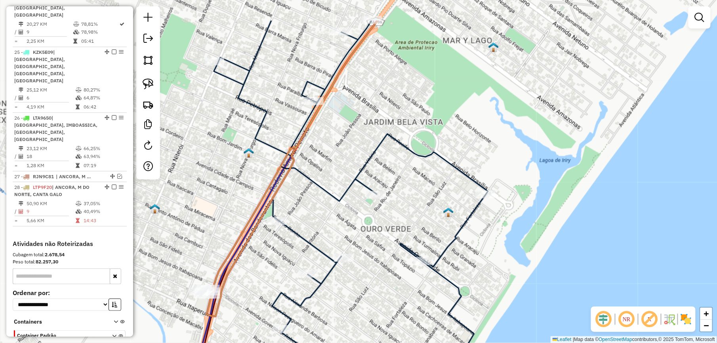
drag, startPoint x: 287, startPoint y: 151, endPoint x: 244, endPoint y: 224, distance: 84.9
click at [244, 224] on icon at bounding box center [292, 169] width 171 height 296
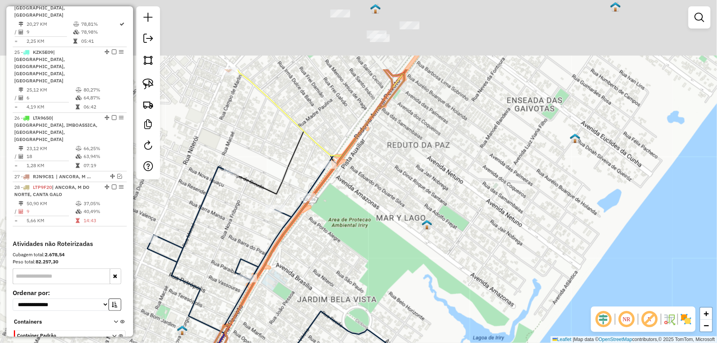
drag, startPoint x: 388, startPoint y: 170, endPoint x: 375, endPoint y: 231, distance: 62.7
click at [375, 231] on div "Janela de atendimento Grade de atendimento Capacidade Transportadoras Veículos …" at bounding box center [358, 171] width 717 height 343
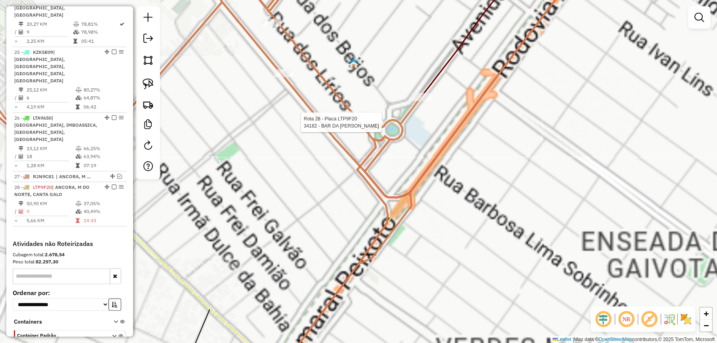
select select "*********"
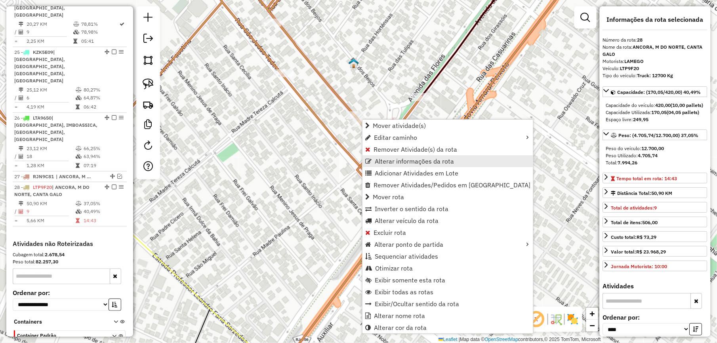
click at [408, 158] on span "Alterar informações da rota" at bounding box center [414, 161] width 79 height 6
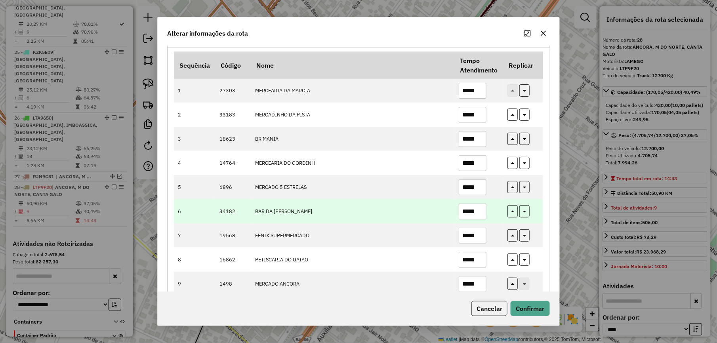
scroll to position [87, 0]
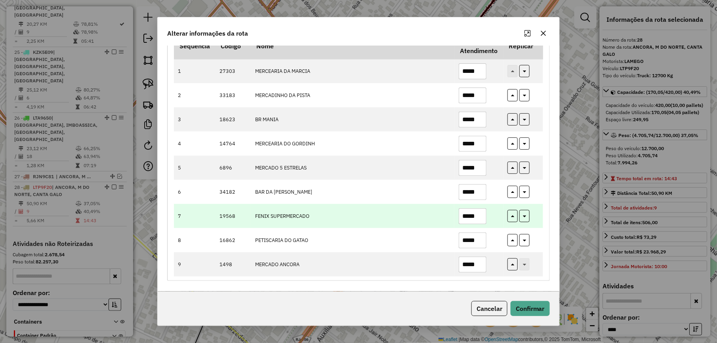
click at [483, 214] on input "*****" at bounding box center [473, 216] width 28 height 16
click at [482, 214] on input "*****" at bounding box center [473, 216] width 28 height 16
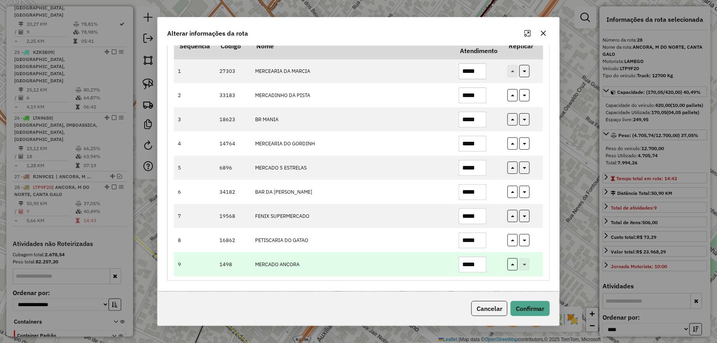
type input "*****"
click at [479, 267] on input "*****" at bounding box center [473, 265] width 28 height 16
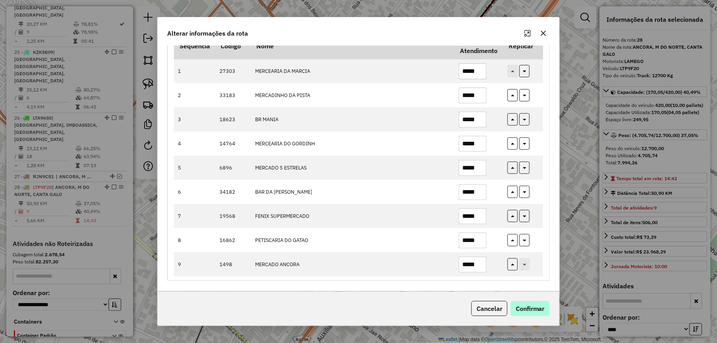
type input "*****"
click at [526, 307] on button "Confirmar" at bounding box center [530, 308] width 39 height 15
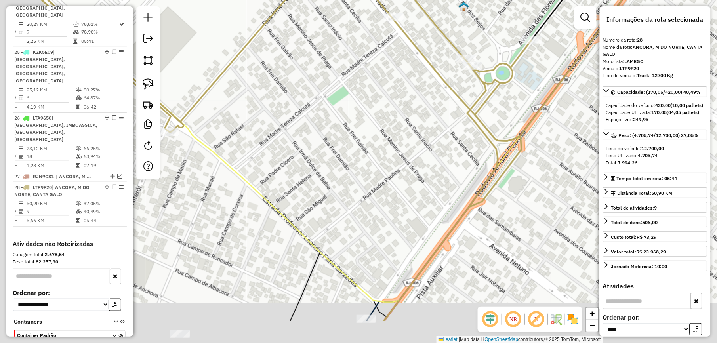
drag, startPoint x: 305, startPoint y: 181, endPoint x: 416, endPoint y: 122, distance: 125.7
click at [416, 123] on div "Janela de atendimento Grade de atendimento Capacidade Transportadoras Veículos …" at bounding box center [358, 171] width 717 height 343
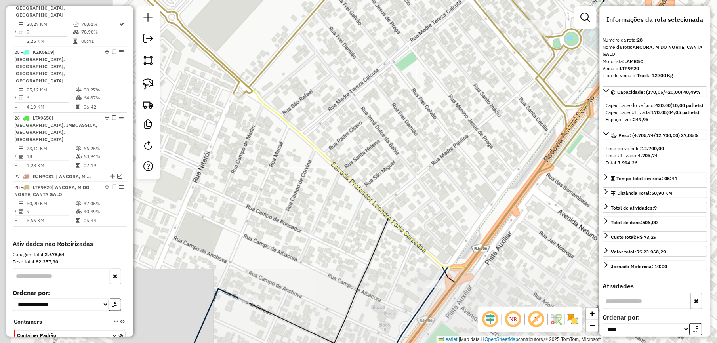
drag, startPoint x: 221, startPoint y: 187, endPoint x: 430, endPoint y: 80, distance: 235.2
click at [408, 84] on div "Janela de atendimento Grade de atendimento Capacidade Transportadoras Veículos …" at bounding box center [358, 171] width 717 height 343
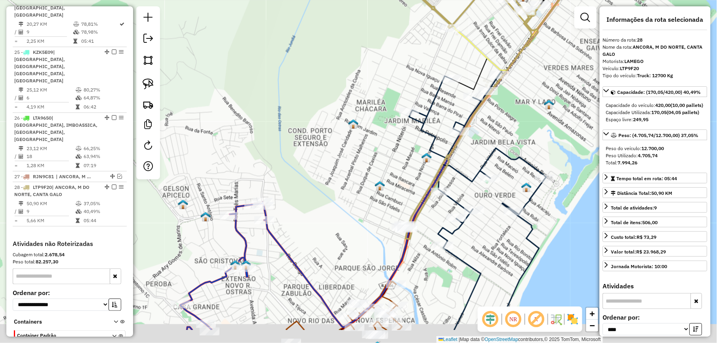
drag, startPoint x: 315, startPoint y: 205, endPoint x: 447, endPoint y: 73, distance: 186.9
click at [419, 78] on div "Janela de atendimento Grade de atendimento Capacidade Transportadoras Veículos …" at bounding box center [358, 171] width 717 height 343
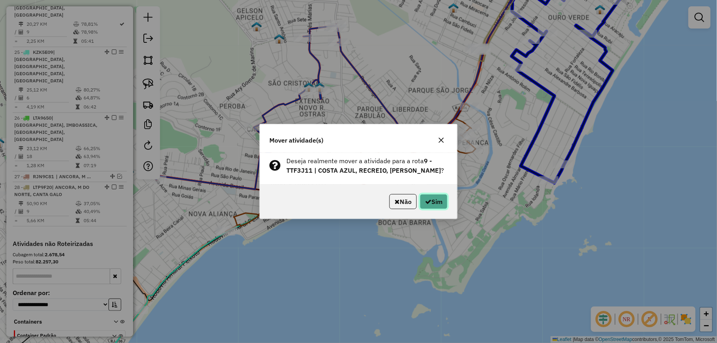
click at [433, 204] on button "Sim" at bounding box center [434, 201] width 28 height 15
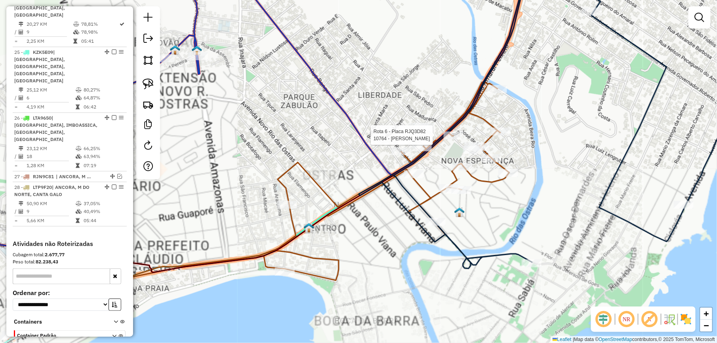
select select "*********"
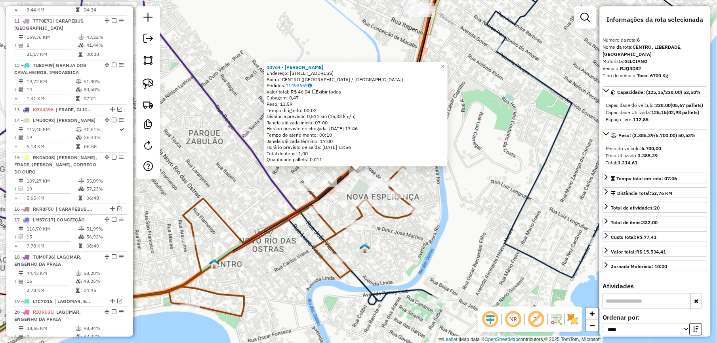
scroll to position [529, 0]
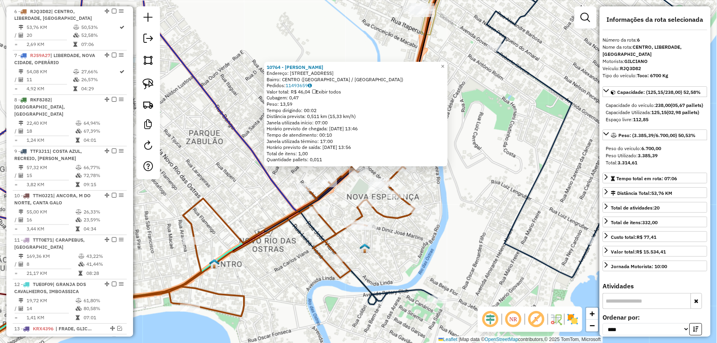
click at [279, 218] on icon at bounding box center [171, 242] width 487 height 248
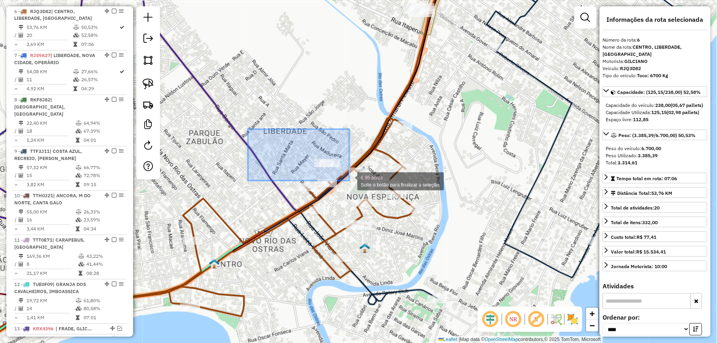
drag, startPoint x: 292, startPoint y: 150, endPoint x: 406, endPoint y: 204, distance: 126.2
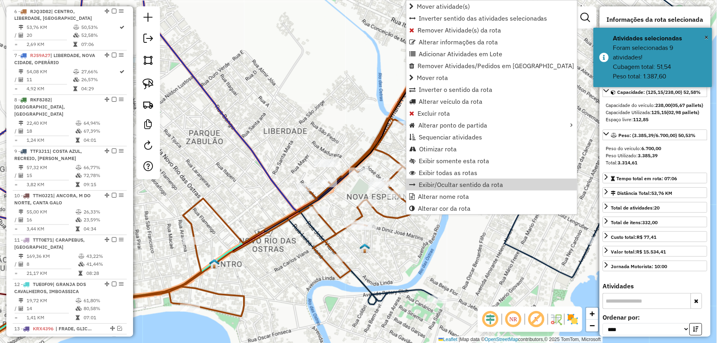
click at [303, 120] on div "Janela de atendimento Grade de atendimento Capacidade Transportadoras Veículos …" at bounding box center [358, 171] width 717 height 343
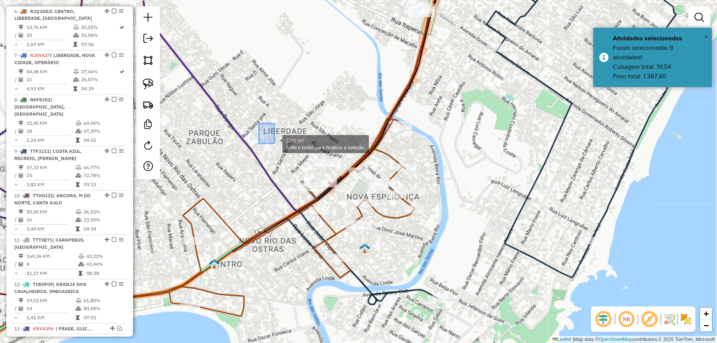
drag, startPoint x: 275, startPoint y: 143, endPoint x: 366, endPoint y: 188, distance: 101.7
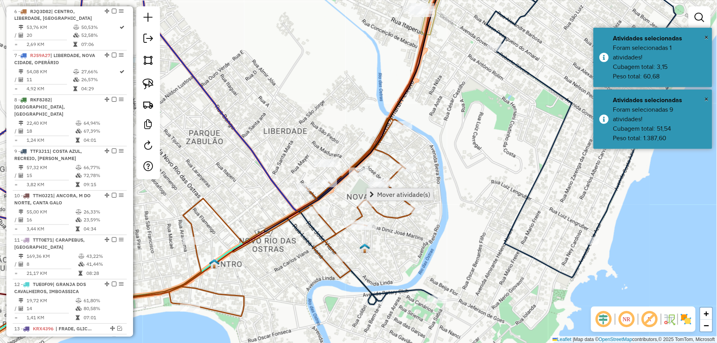
click at [392, 190] on link "Mover atividade(s)" at bounding box center [400, 195] width 66 height 12
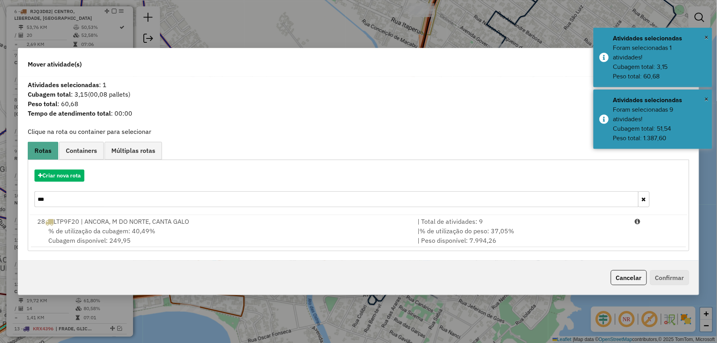
click at [121, 204] on input "***" at bounding box center [336, 199] width 604 height 16
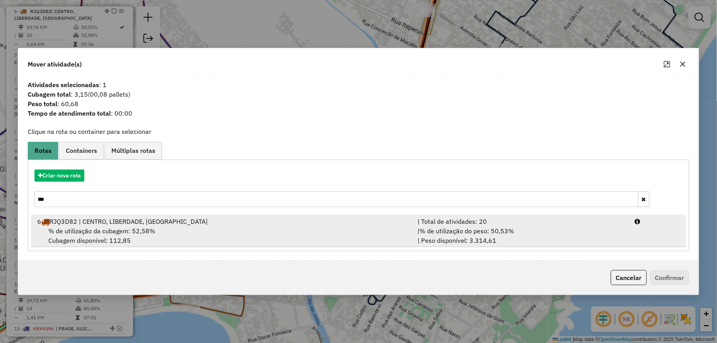
type input "***"
click at [542, 237] on div "| % de utilização do peso: 50,53% | Peso disponível: 3.314,61" at bounding box center [521, 235] width 217 height 19
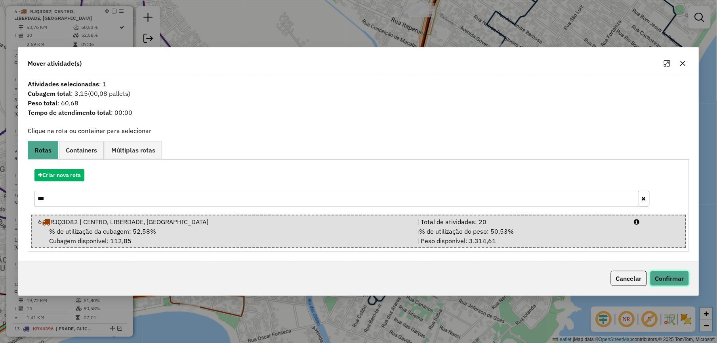
click at [667, 275] on button "Confirmar" at bounding box center [669, 278] width 39 height 15
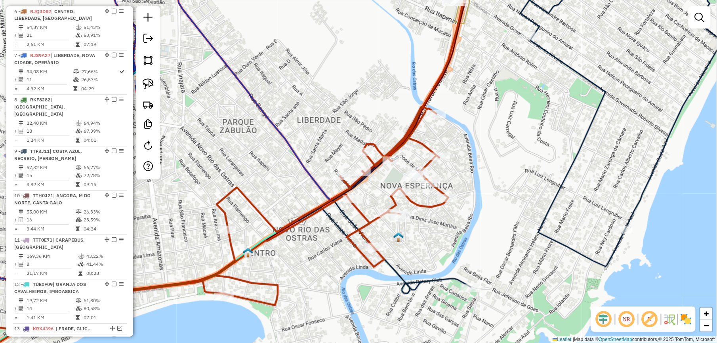
drag, startPoint x: 295, startPoint y: 257, endPoint x: 385, endPoint y: 229, distance: 94.7
click at [379, 230] on div "Janela de atendimento Grade de atendimento Capacidade Transportadoras Veículos …" at bounding box center [358, 171] width 717 height 343
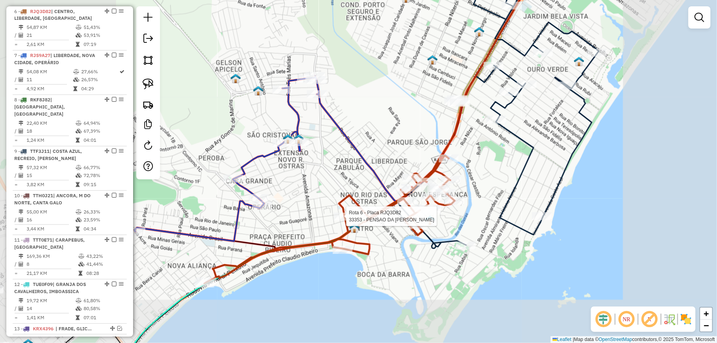
click at [341, 212] on icon at bounding box center [329, 219] width 250 height 128
select select "*********"
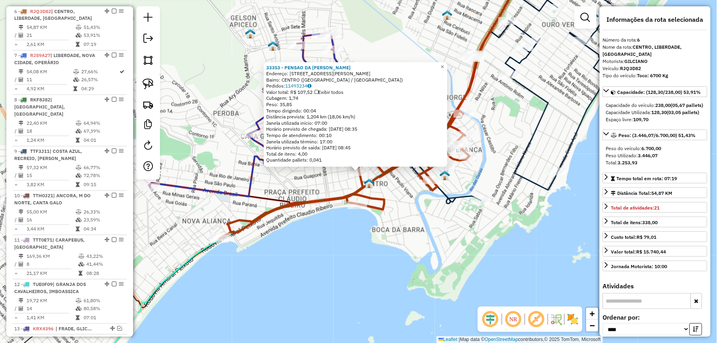
click at [305, 234] on div "33353 - PENSAO DA ILMA Endereço: RUA AURELIA MOREIRA JORGE 185 Bairro: CENTRO (…" at bounding box center [358, 171] width 717 height 343
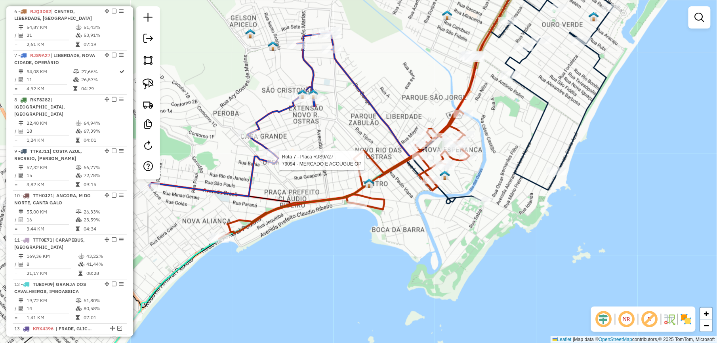
select select "*********"
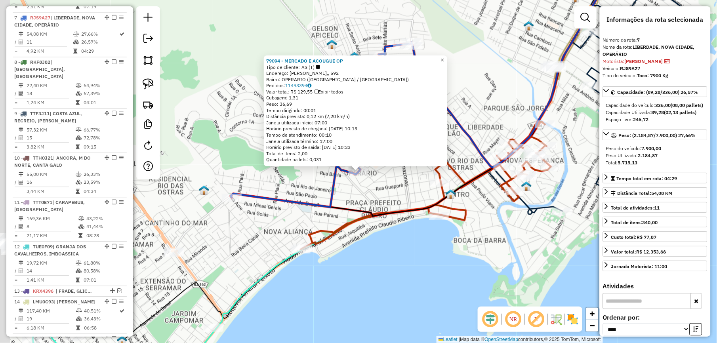
scroll to position [574, 0]
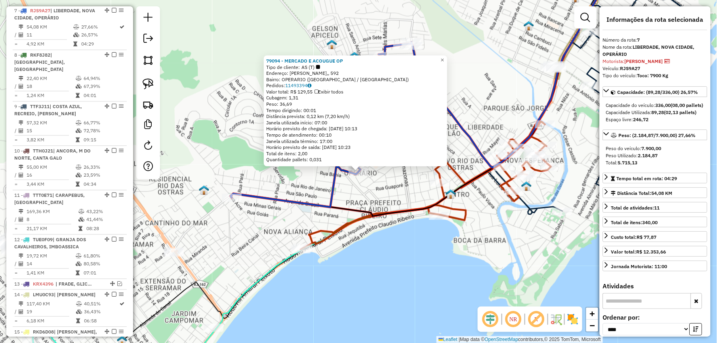
click at [249, 227] on div "79094 - MERCADO E ACOUGUE OP Tipo de cliente: AS (T) Endereço: R Paranaiba,, 59…" at bounding box center [358, 171] width 717 height 343
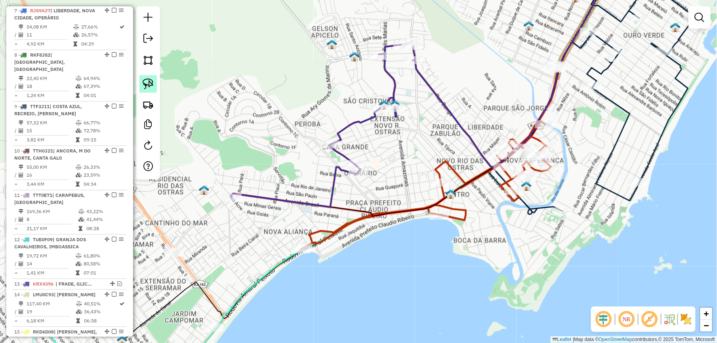
click at [149, 81] on img at bounding box center [148, 83] width 11 height 11
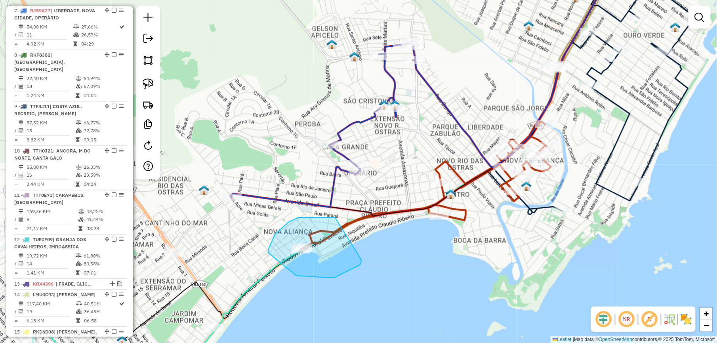
drag, startPoint x: 325, startPoint y: 218, endPoint x: 362, endPoint y: 250, distance: 48.6
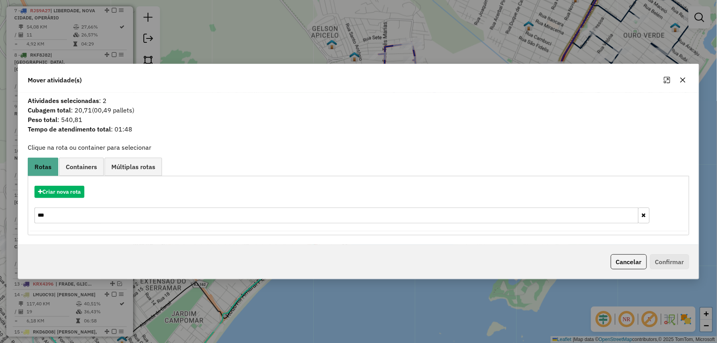
click at [72, 219] on input "***" at bounding box center [336, 216] width 604 height 16
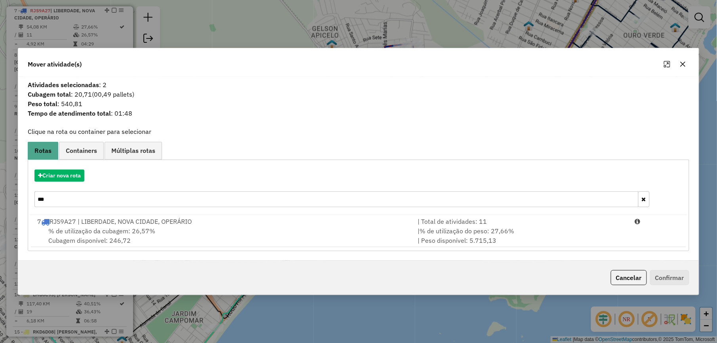
type input "***"
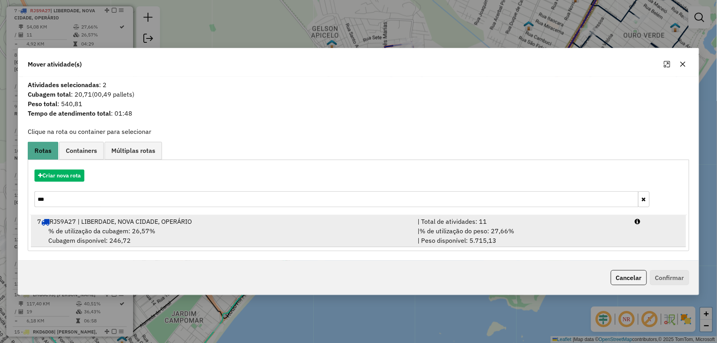
click at [73, 219] on div "7 RJS9A27 | LIBERDADE, NOVA CIDADE, OPERÁRIO" at bounding box center [222, 222] width 380 height 10
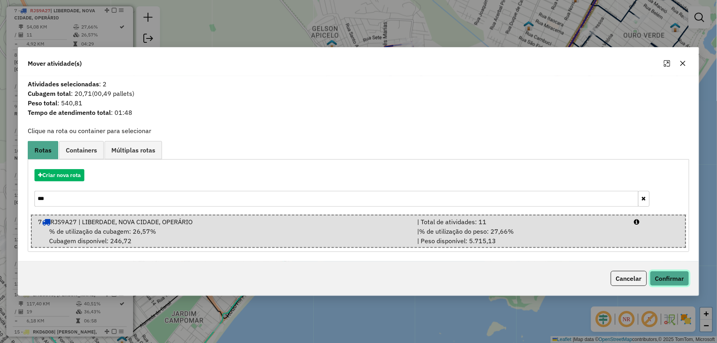
click at [656, 273] on button "Confirmar" at bounding box center [669, 278] width 39 height 15
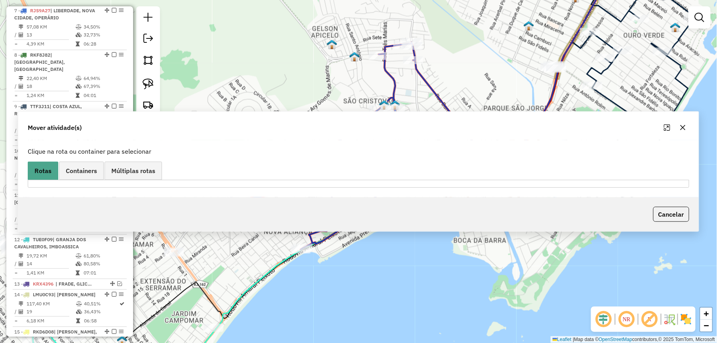
scroll to position [485, 0]
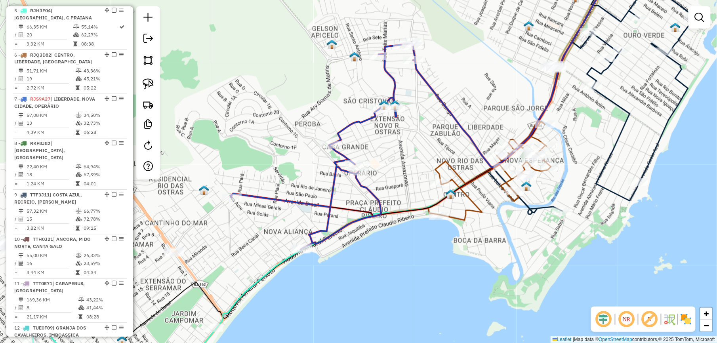
drag, startPoint x: 223, startPoint y: 255, endPoint x: 398, endPoint y: 138, distance: 210.1
click at [378, 148] on div "Janela de atendimento Grade de atendimento Capacidade Transportadoras Veículos …" at bounding box center [358, 171] width 717 height 343
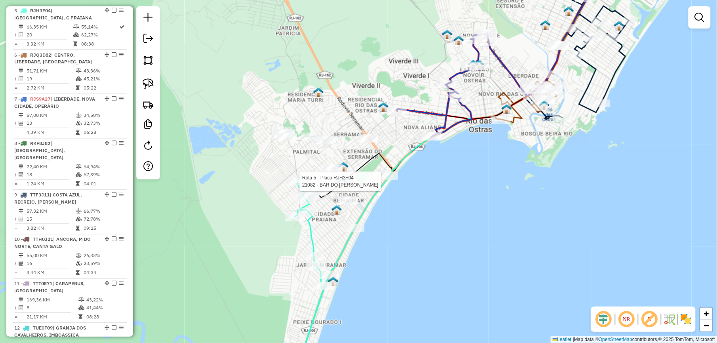
select select "*********"
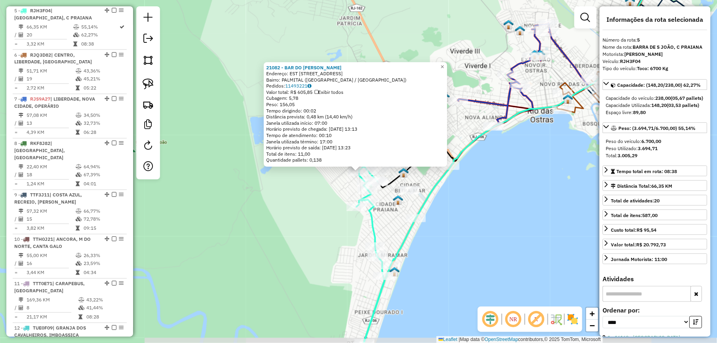
scroll to position [484, 0]
click at [292, 233] on div "21082 - BAR DO TONINHO Endereço: EST ESTRADA VELHA RIO DOURADO, 31 Bairro: PALM…" at bounding box center [358, 171] width 717 height 343
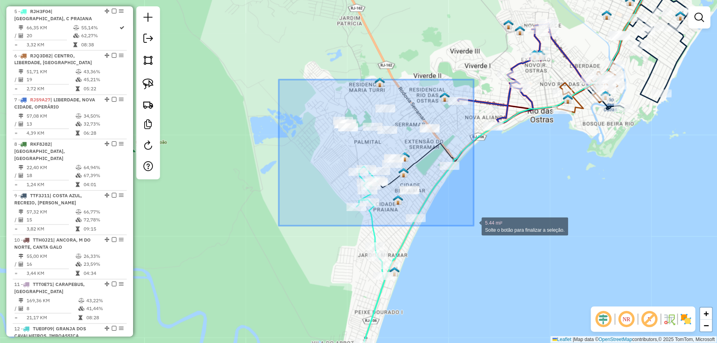
drag, startPoint x: 279, startPoint y: 80, endPoint x: 474, endPoint y: 226, distance: 243.7
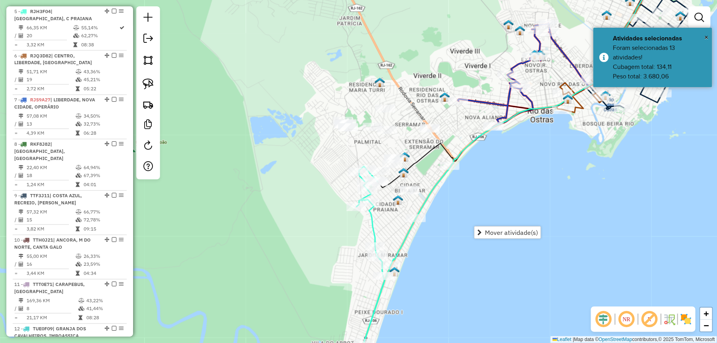
click at [525, 214] on div "Janela de atendimento Grade de atendimento Capacidade Transportadoras Veículos …" at bounding box center [358, 171] width 717 height 343
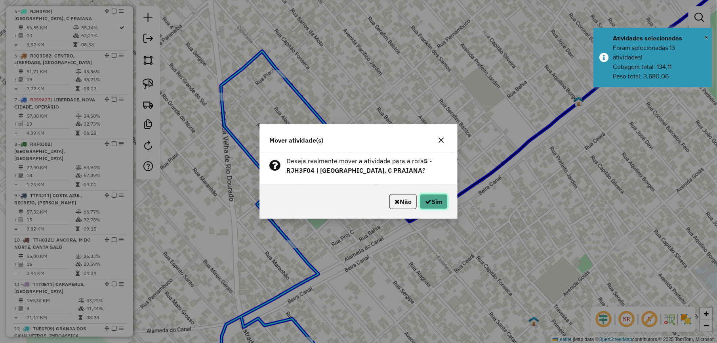
click at [432, 204] on button "Sim" at bounding box center [434, 201] width 28 height 15
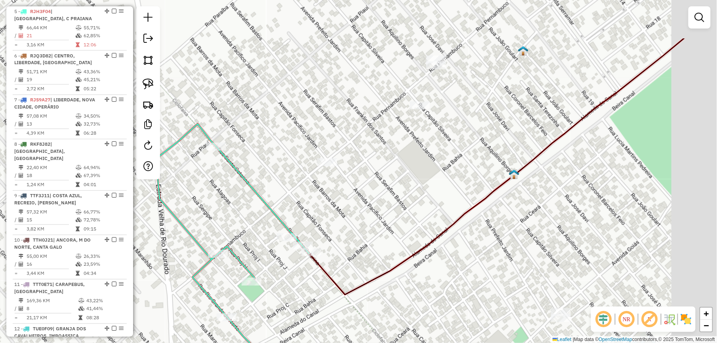
drag, startPoint x: 447, startPoint y: 170, endPoint x: 360, endPoint y: 256, distance: 122.2
click at [354, 275] on div "Janela de atendimento Grade de atendimento Capacidade Transportadoras Veículos …" at bounding box center [358, 171] width 717 height 343
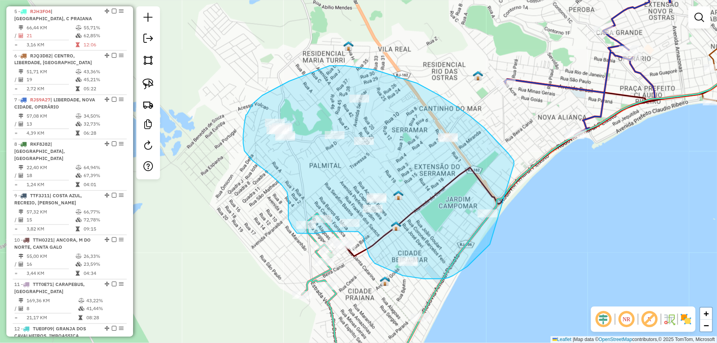
drag, startPoint x: 514, startPoint y: 160, endPoint x: 496, endPoint y: 238, distance: 79.6
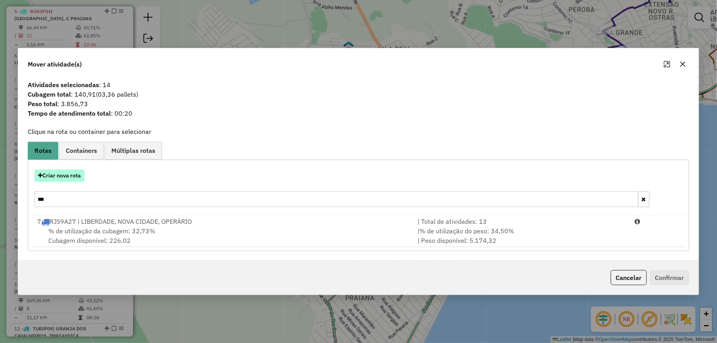
click at [73, 178] on button "Criar nova rota" at bounding box center [59, 176] width 50 height 12
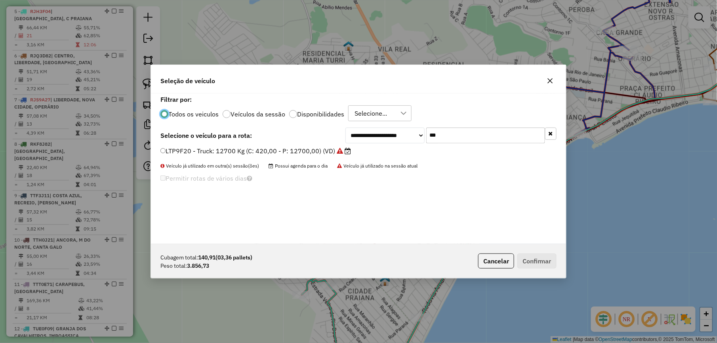
scroll to position [4, 2]
click at [458, 137] on input "***" at bounding box center [485, 136] width 119 height 16
type input "***"
click at [321, 154] on label "TUV0F40 - Toco: 7900 Kg (C: 336,00 - P: 7900,00) (VD)" at bounding box center [247, 151] width 174 height 10
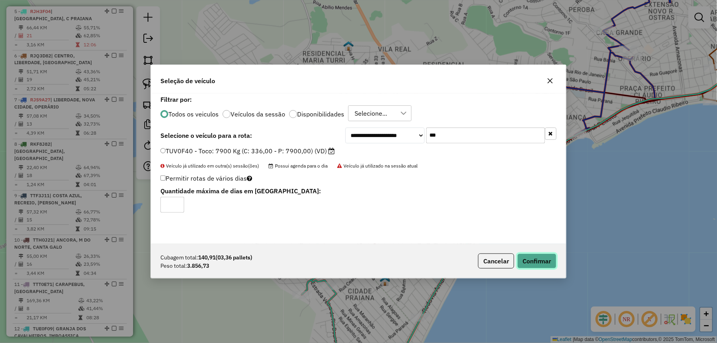
click at [542, 255] on button "Confirmar" at bounding box center [536, 261] width 39 height 15
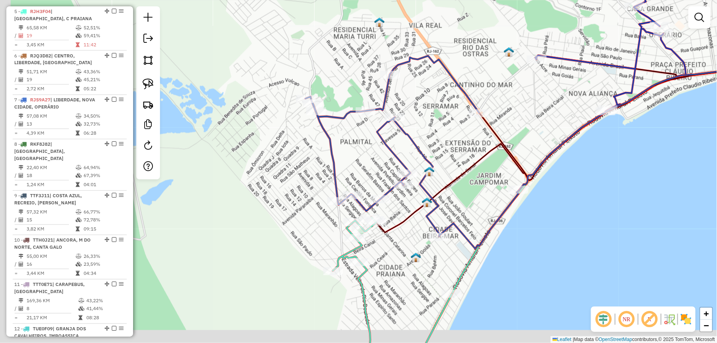
drag, startPoint x: 425, startPoint y: 237, endPoint x: 456, endPoint y: 213, distance: 39.0
click at [456, 213] on div "Janela de atendimento Grade de atendimento Capacidade Transportadoras Veículos …" at bounding box center [358, 171] width 717 height 343
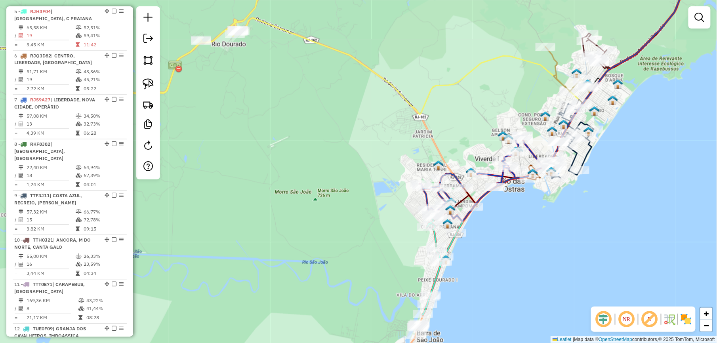
click at [467, 234] on div "Rota 5 - Placa RJH3F04 16169 - HOTEL VILAREJO Janela de atendimento Grade de at…" at bounding box center [358, 171] width 717 height 343
select select "*********"
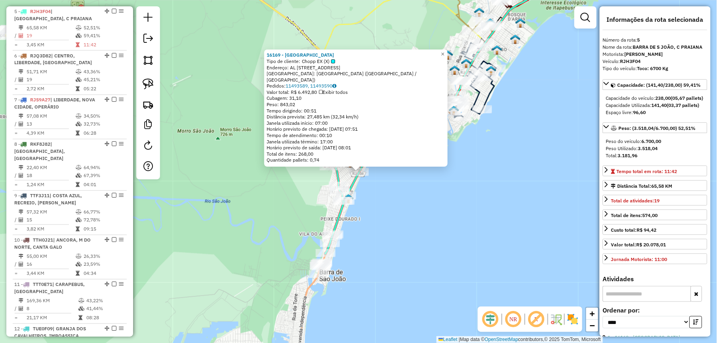
click at [444, 262] on div "16169 - HOTEL VILAREJO Tipo de cliente: Chopp EX (X) Endereço: AL ALAMEDA DO AB…" at bounding box center [358, 171] width 717 height 343
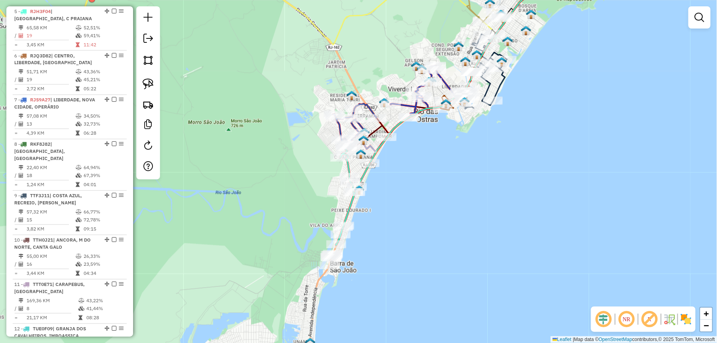
drag, startPoint x: 411, startPoint y: 260, endPoint x: 398, endPoint y: 172, distance: 88.9
click at [435, 194] on div "Janela de atendimento Grade de atendimento Capacidade Transportadoras Veículos …" at bounding box center [358, 171] width 717 height 343
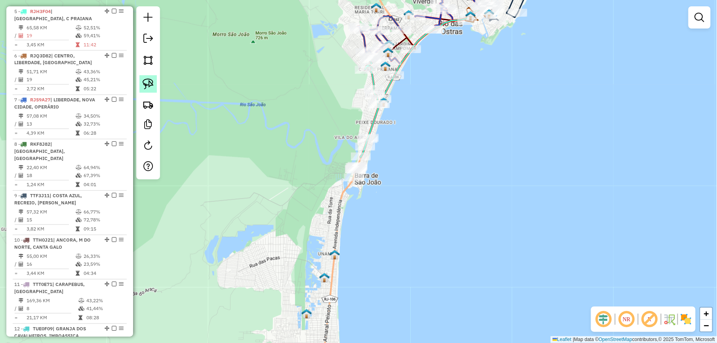
click at [146, 84] on img at bounding box center [148, 83] width 11 height 11
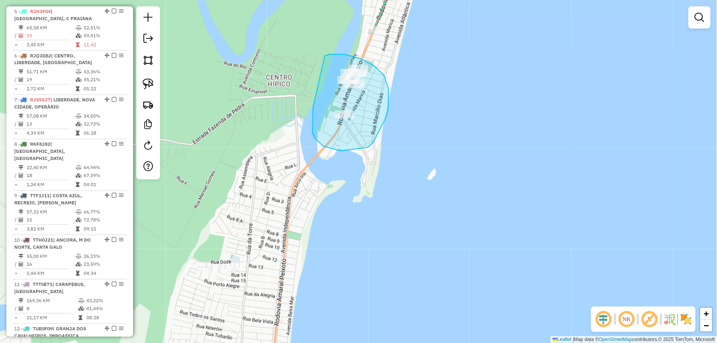
drag, startPoint x: 314, startPoint y: 105, endPoint x: 324, endPoint y: 56, distance: 49.8
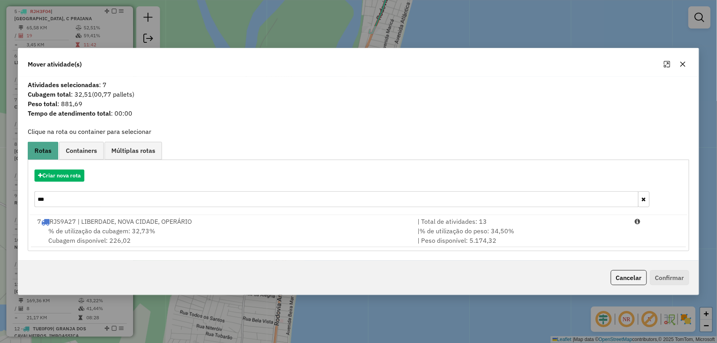
click at [61, 202] on input "***" at bounding box center [336, 199] width 604 height 16
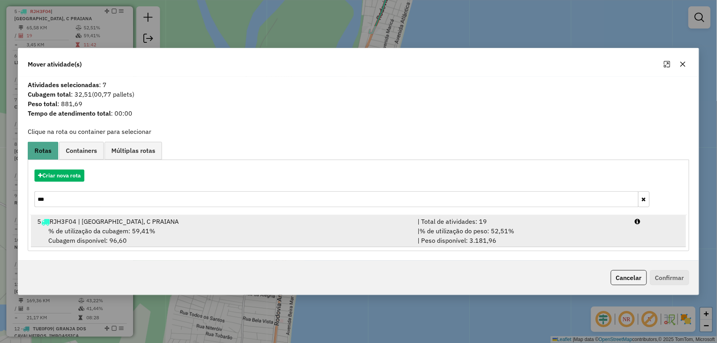
type input "***"
click at [215, 225] on div "5 RJH3F04 | BARRA DE S JOÃO, C PRAIANA" at bounding box center [222, 222] width 380 height 10
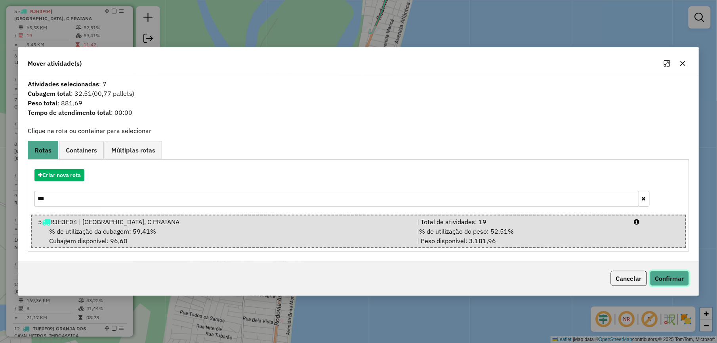
click at [669, 281] on button "Confirmar" at bounding box center [669, 278] width 39 height 15
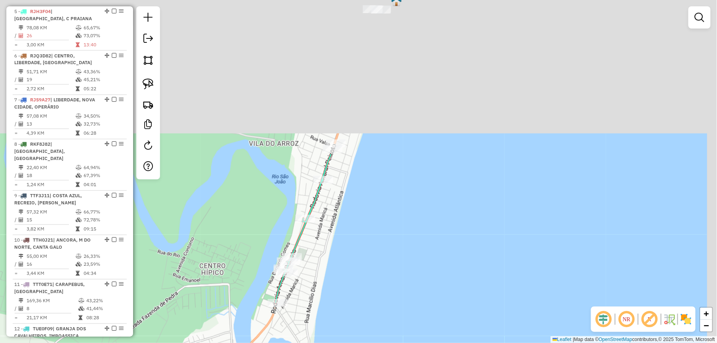
drag, startPoint x: 465, startPoint y: 137, endPoint x: 407, endPoint y: 300, distance: 173.3
click at [407, 298] on div "Janela de atendimento Grade de atendimento Capacidade Transportadoras Veículos …" at bounding box center [358, 171] width 717 height 343
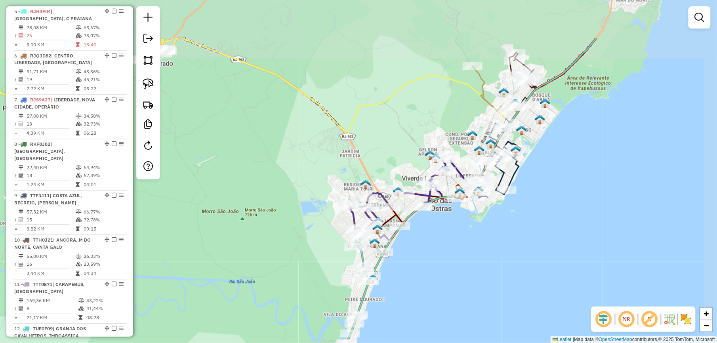
drag, startPoint x: 461, startPoint y: 206, endPoint x: 429, endPoint y: 262, distance: 64.3
click at [429, 262] on div "Janela de atendimento Grade de atendimento Capacidade Transportadoras Veículos …" at bounding box center [358, 171] width 717 height 343
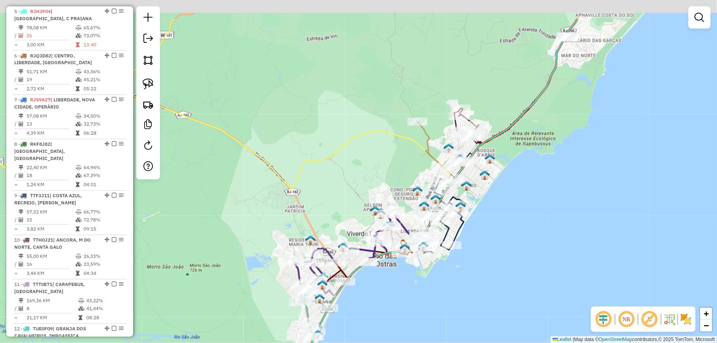
drag, startPoint x: 489, startPoint y: 233, endPoint x: 424, endPoint y: 287, distance: 84.1
click at [426, 292] on div "Janela de atendimento Grade de atendimento Capacidade Transportadoras Veículos …" at bounding box center [358, 171] width 717 height 343
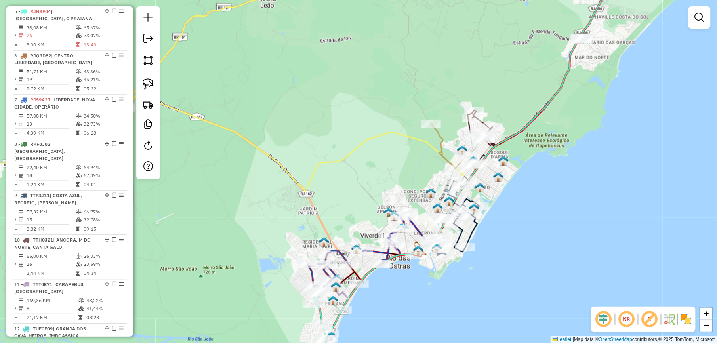
drag, startPoint x: 475, startPoint y: 224, endPoint x: 567, endPoint y: 197, distance: 95.1
click at [567, 197] on div "Janela de atendimento Grade de atendimento Capacidade Transportadoras Veículos …" at bounding box center [358, 171] width 717 height 343
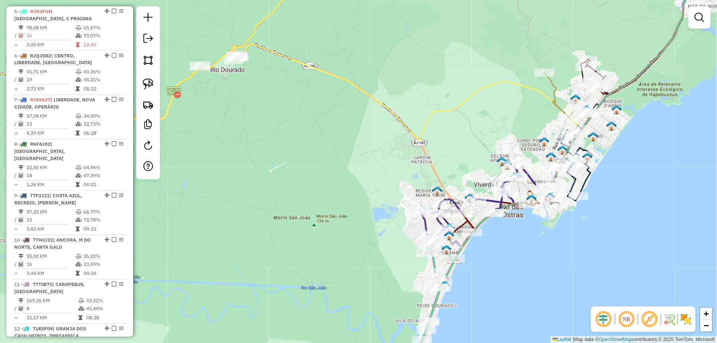
drag, startPoint x: 414, startPoint y: 180, endPoint x: 477, endPoint y: 111, distance: 93.9
click at [476, 113] on div "Janela de atendimento Grade de atendimento Capacidade Transportadoras Veículos …" at bounding box center [358, 171] width 717 height 343
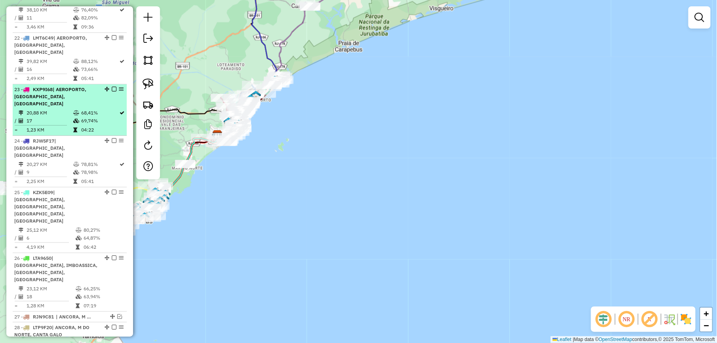
scroll to position [1310, 0]
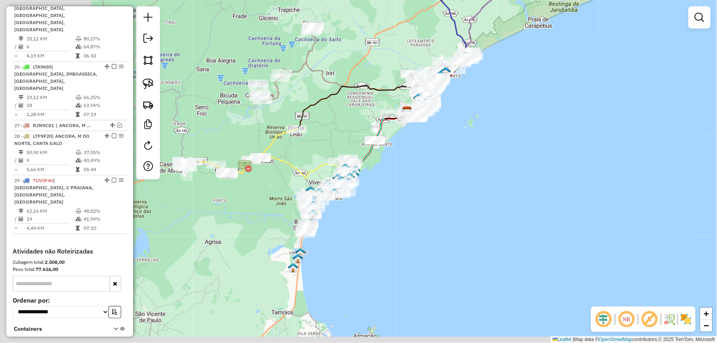
drag, startPoint x: 292, startPoint y: 256, endPoint x: 479, endPoint y: 221, distance: 189.9
click at [476, 222] on div "Janela de atendimento Grade de atendimento Capacidade Transportadoras Veículos …" at bounding box center [358, 171] width 717 height 343
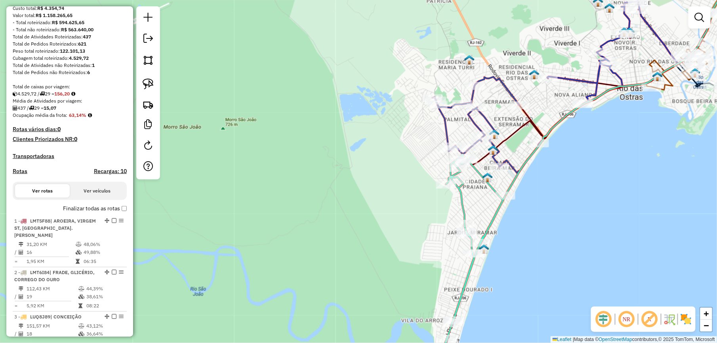
scroll to position [0, 0]
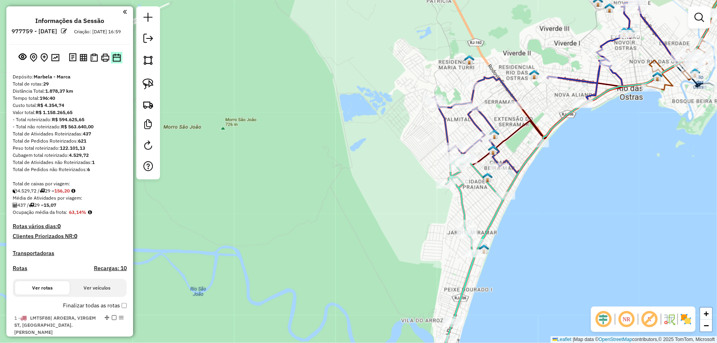
click at [113, 62] on img at bounding box center [117, 57] width 8 height 8
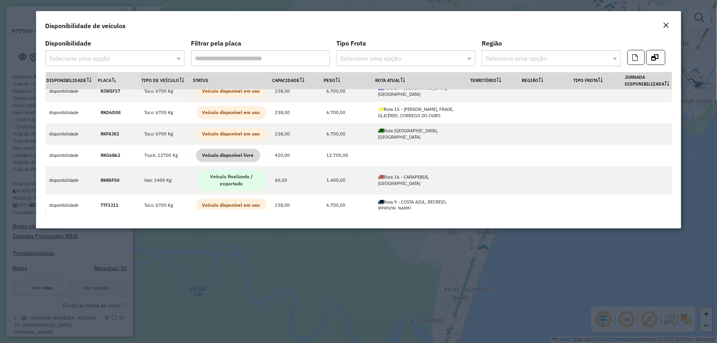
scroll to position [659, 0]
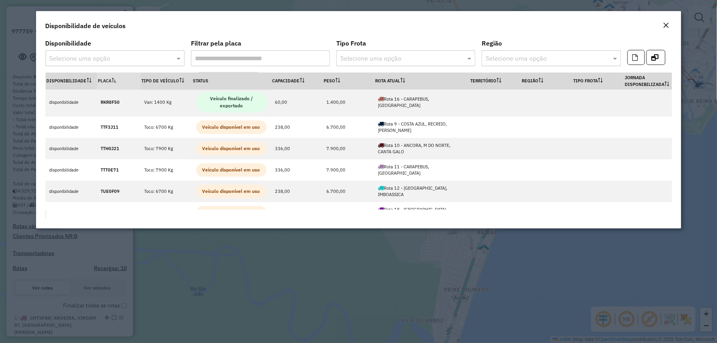
click at [668, 27] on em "Close" at bounding box center [666, 25] width 6 height 6
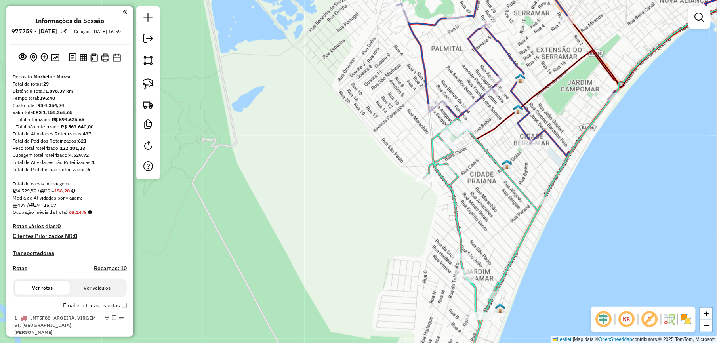
drag, startPoint x: 149, startPoint y: 84, endPoint x: 227, endPoint y: 119, distance: 85.0
click at [149, 84] on img at bounding box center [148, 83] width 11 height 11
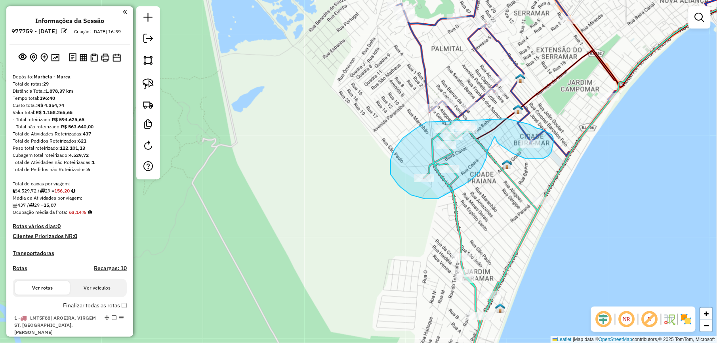
drag, startPoint x: 428, startPoint y: 122, endPoint x: 507, endPoint y: 119, distance: 78.9
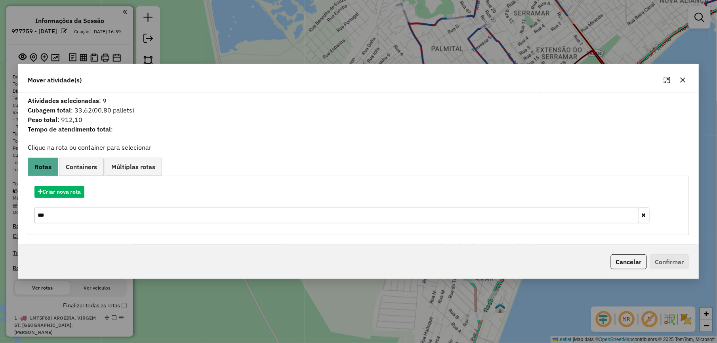
click at [682, 80] on icon "button" at bounding box center [683, 80] width 6 height 6
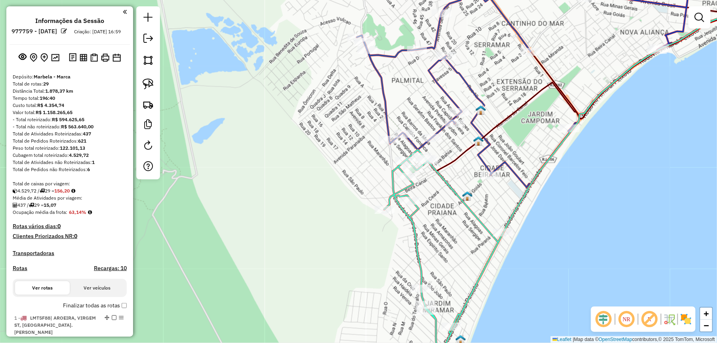
drag, startPoint x: 555, startPoint y: 116, endPoint x: 515, endPoint y: 148, distance: 50.7
click at [515, 148] on div "Janela de atendimento Grade de atendimento Capacidade Transportadoras Veículos …" at bounding box center [358, 171] width 717 height 343
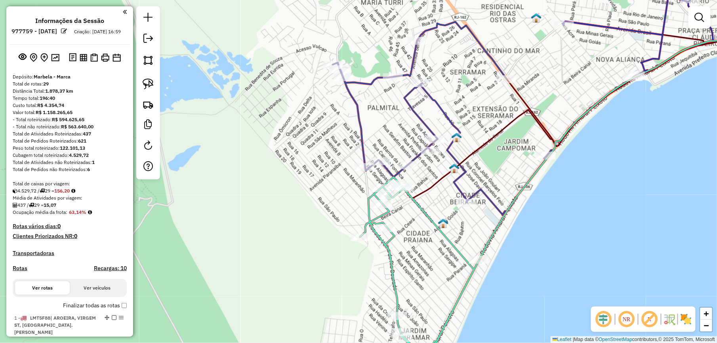
drag, startPoint x: 514, startPoint y: 148, endPoint x: 447, endPoint y: 207, distance: 88.7
click at [448, 206] on div "Janela de atendimento Grade de atendimento Capacidade Transportadoras Veículos …" at bounding box center [358, 171] width 717 height 343
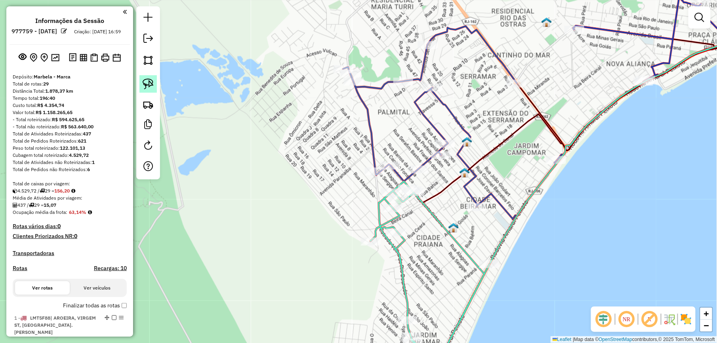
click at [149, 83] on img at bounding box center [148, 83] width 11 height 11
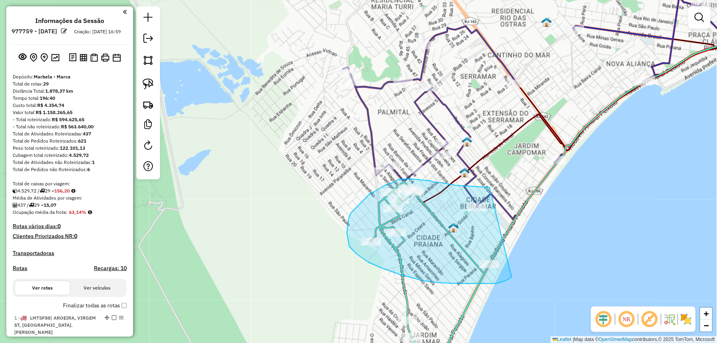
drag, startPoint x: 490, startPoint y: 187, endPoint x: 523, endPoint y: 266, distance: 85.6
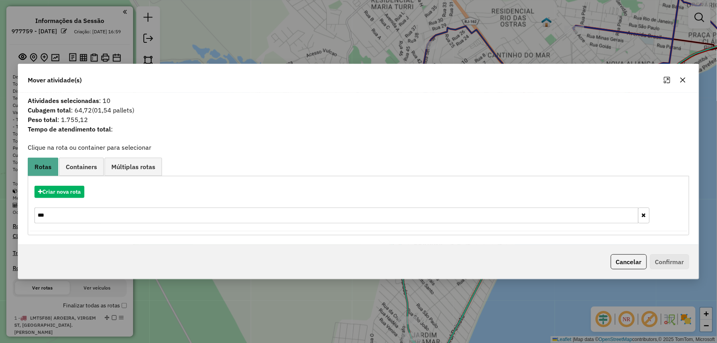
click at [684, 80] on icon "button" at bounding box center [683, 80] width 6 height 6
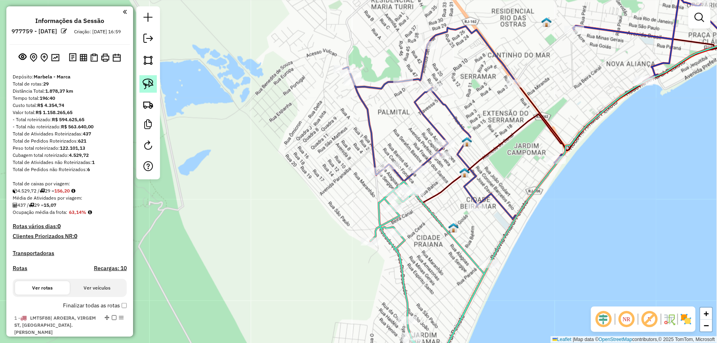
click at [151, 81] on img at bounding box center [148, 83] width 11 height 11
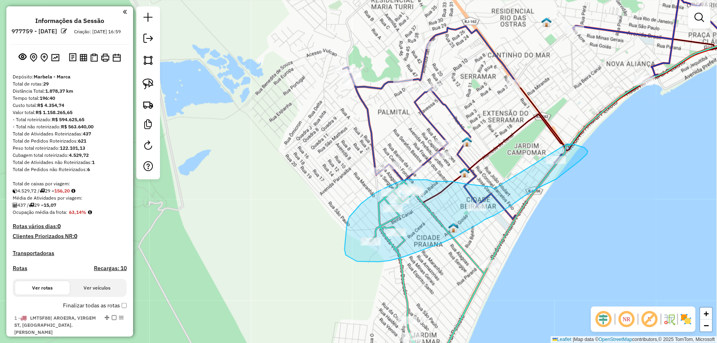
drag, startPoint x: 495, startPoint y: 189, endPoint x: 552, endPoint y: 145, distance: 72.3
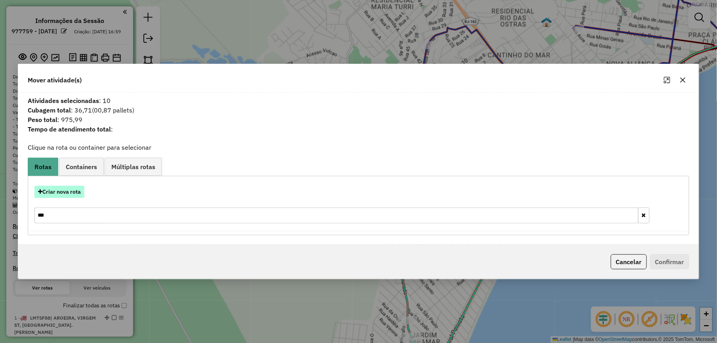
click at [64, 195] on button "Criar nova rota" at bounding box center [59, 192] width 50 height 12
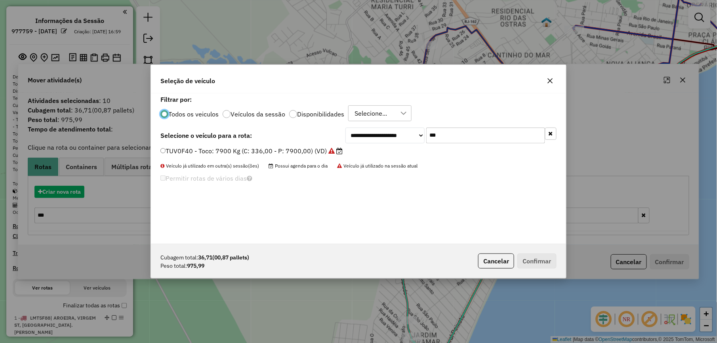
scroll to position [4, 2]
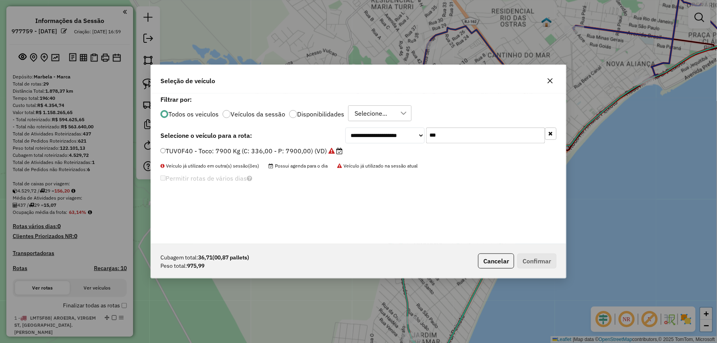
click at [465, 135] on input "***" at bounding box center [485, 136] width 119 height 16
type input "***"
drag, startPoint x: 315, startPoint y: 153, endPoint x: 338, endPoint y: 154, distance: 23.0
click at [315, 153] on label "RIQ9D31 - Van: 1400 Kg (C: 60,00 - P: 1400,00) (VD)" at bounding box center [248, 151] width 176 height 10
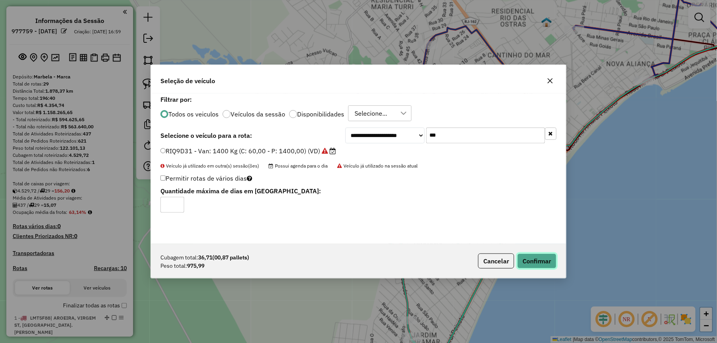
click at [546, 265] on button "Confirmar" at bounding box center [536, 261] width 39 height 15
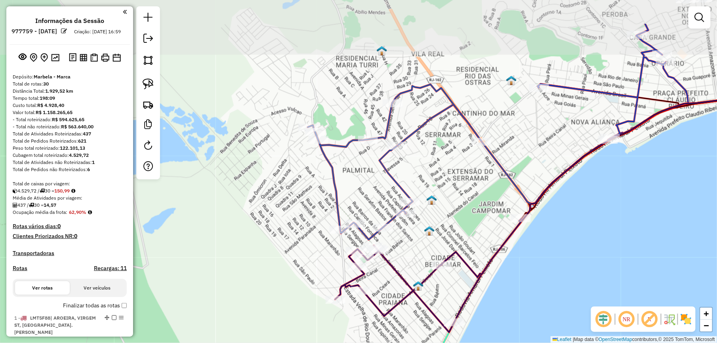
drag, startPoint x: 525, startPoint y: 153, endPoint x: 490, endPoint y: 211, distance: 68.1
click at [490, 211] on div "Janela de atendimento Grade de atendimento Capacidade Transportadoras Veículos …" at bounding box center [358, 171] width 717 height 343
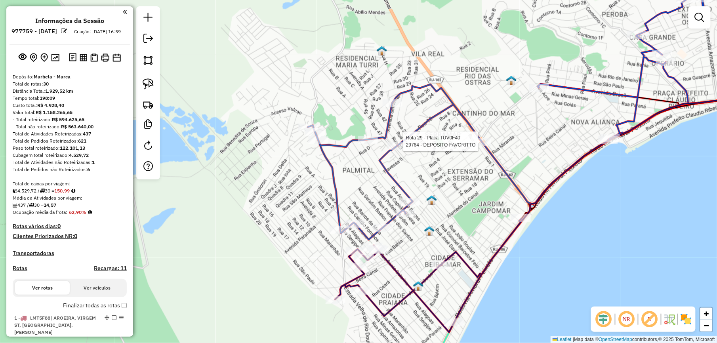
select select "*********"
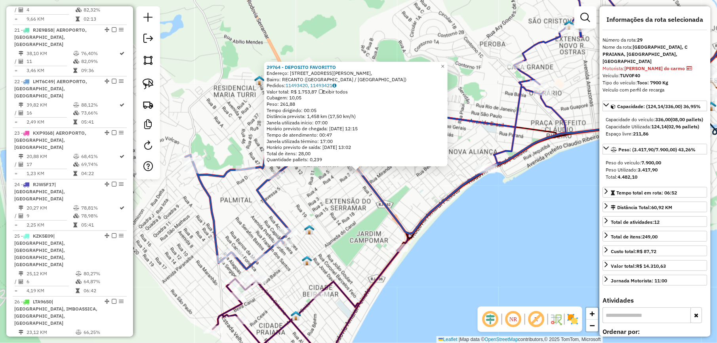
scroll to position [1361, 0]
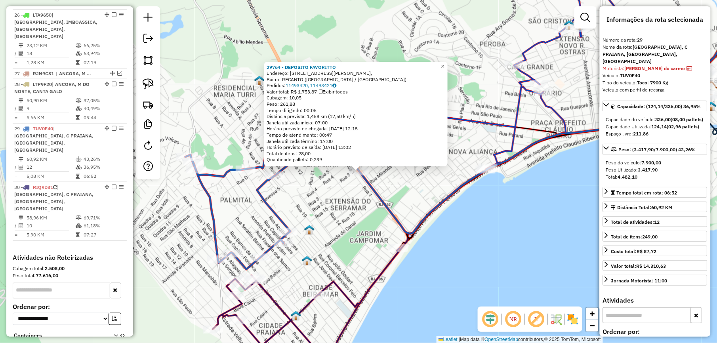
click at [386, 235] on div "29764 - DEPOSITO FAVORITTO Endereço: RUA ABEL SIQUEIRA 56, Bairro: RECANTO (RIO…" at bounding box center [358, 171] width 717 height 343
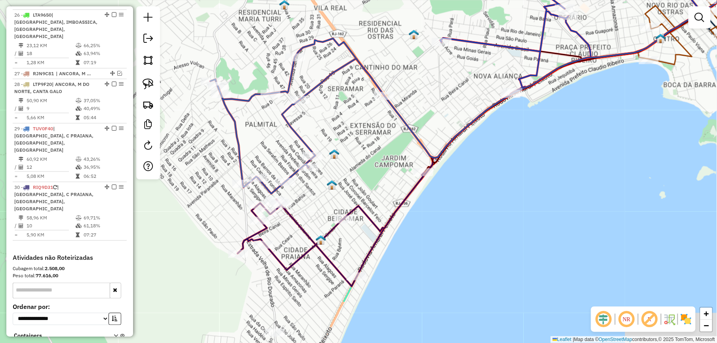
drag, startPoint x: 362, startPoint y: 235, endPoint x: 388, endPoint y: 151, distance: 87.4
click at [388, 154] on div "Janela de atendimento Grade de atendimento Capacidade Transportadoras Veículos …" at bounding box center [358, 171] width 717 height 343
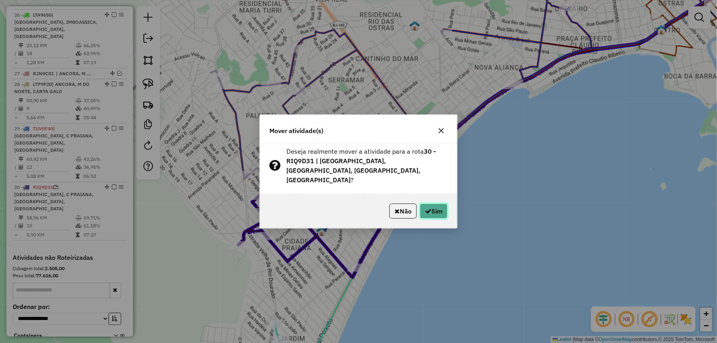
click at [433, 206] on button "Sim" at bounding box center [434, 211] width 28 height 15
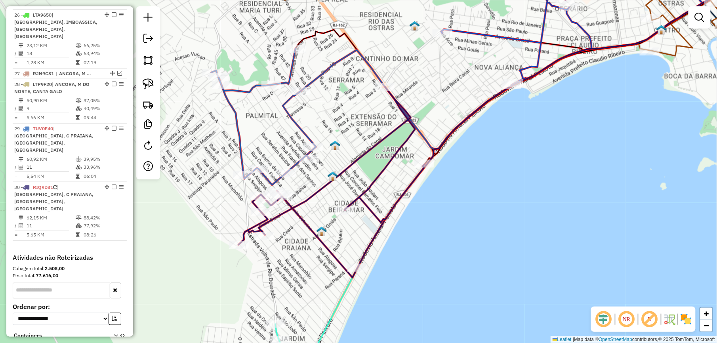
drag, startPoint x: 295, startPoint y: 247, endPoint x: 283, endPoint y: 257, distance: 15.2
click at [284, 256] on div "Rota 30 - Placa RIQ9D31 35226 - MACIEL PERES ROCHA Janela de atendimento Grade …" at bounding box center [358, 171] width 717 height 343
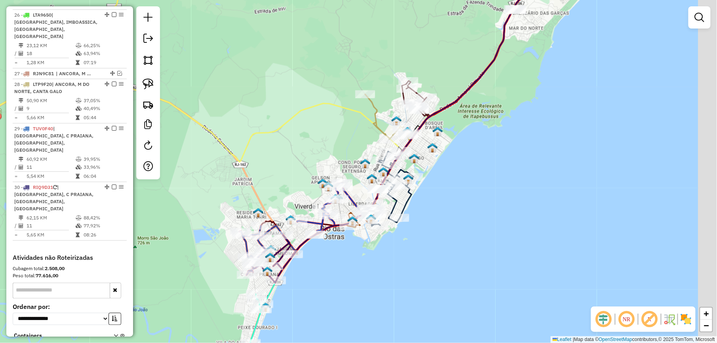
drag, startPoint x: 552, startPoint y: 157, endPoint x: 506, endPoint y: 179, distance: 51.0
click at [525, 179] on div "Janela de atendimento Grade de atendimento Capacidade Transportadoras Veículos …" at bounding box center [358, 171] width 717 height 343
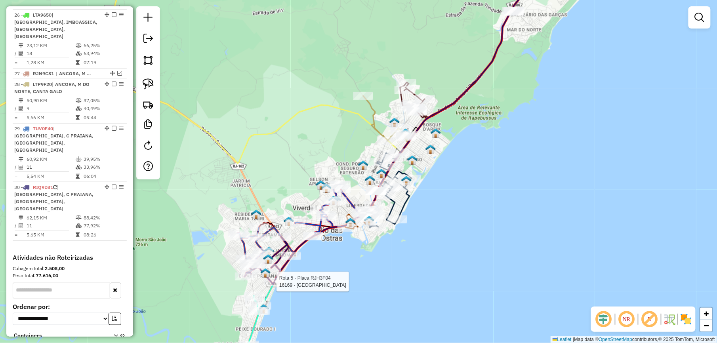
select select "*********"
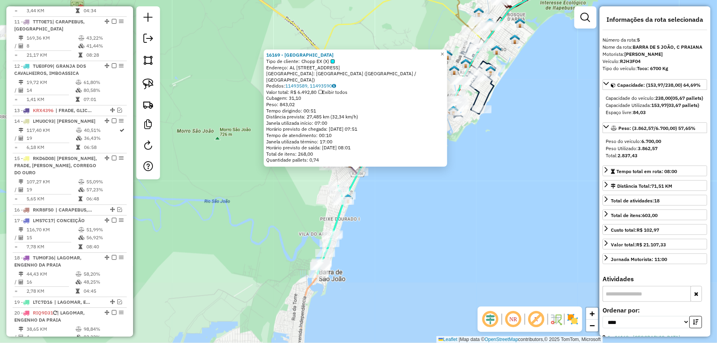
scroll to position [484, 0]
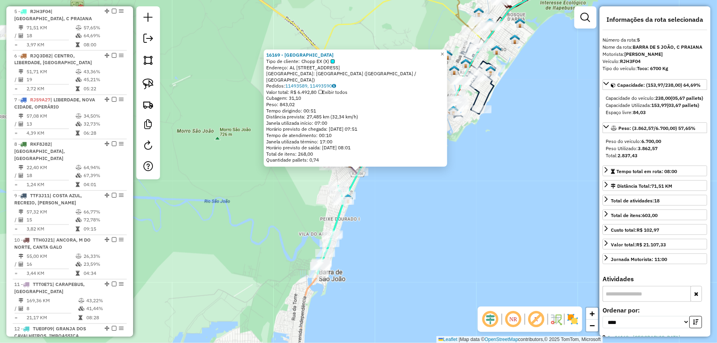
click at [394, 246] on div "16169 - HOTEL VILAREJO Tipo de cliente: Chopp EX (X) Endereço: AL ALAMEDA DO AB…" at bounding box center [358, 171] width 717 height 343
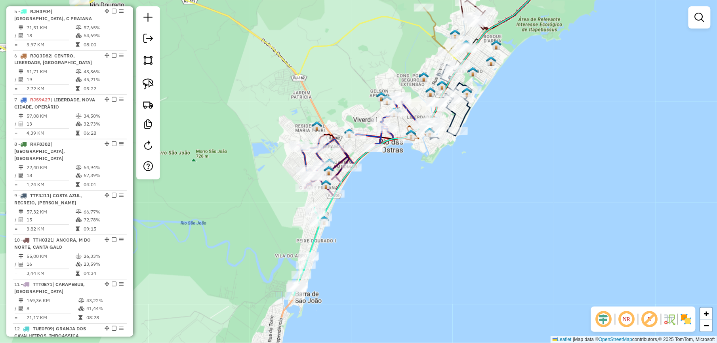
drag, startPoint x: 436, startPoint y: 212, endPoint x: 338, endPoint y: 332, distance: 154.5
click at [338, 332] on div "Janela de atendimento Grade de atendimento Capacidade Transportadoras Veículos …" at bounding box center [358, 171] width 717 height 343
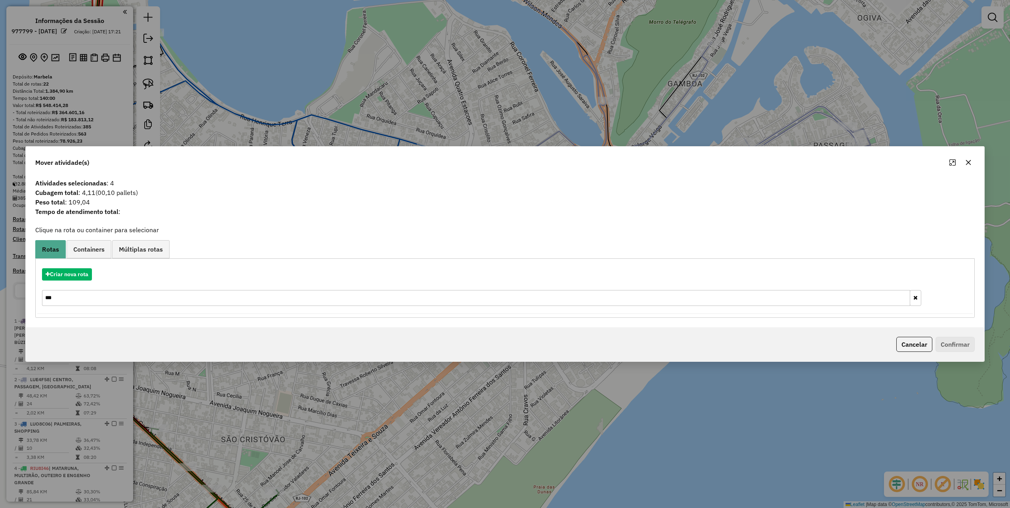
click at [72, 297] on input "***" at bounding box center [476, 298] width 868 height 16
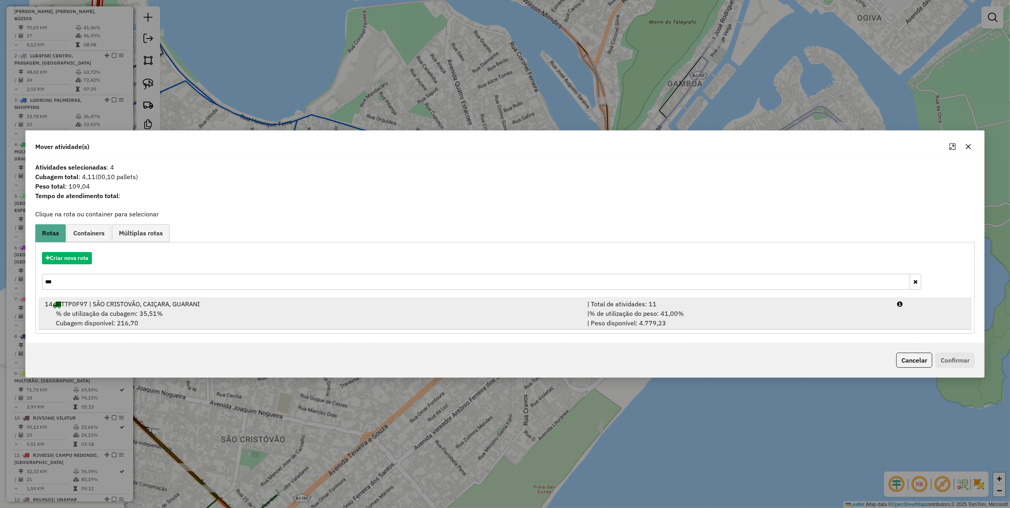
type input "***"
click at [230, 309] on div "% de utilização da cubagem: 35,51% Cubagem disponível: 216,70" at bounding box center [311, 318] width 542 height 19
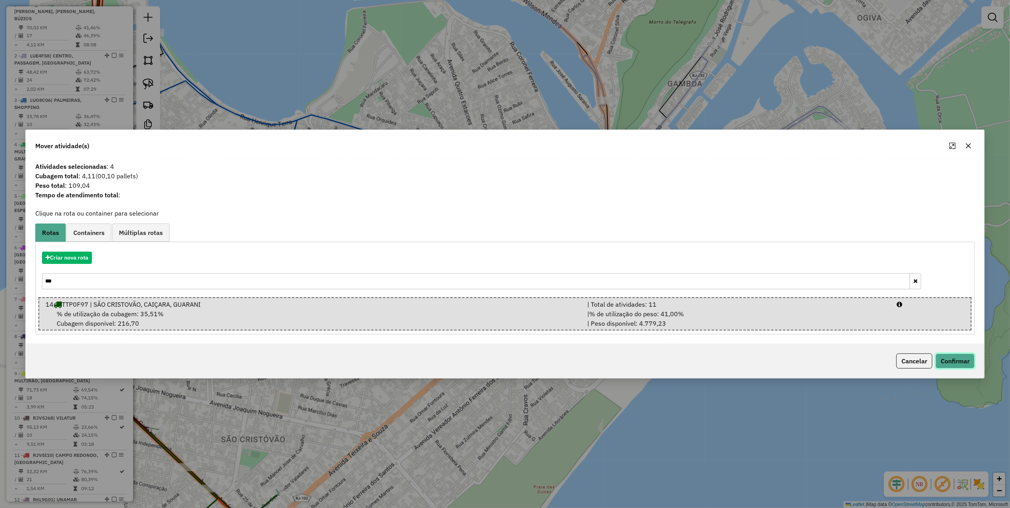
drag, startPoint x: 953, startPoint y: 357, endPoint x: 948, endPoint y: 353, distance: 6.5
click at [953, 357] on button "Confirmar" at bounding box center [955, 360] width 39 height 15
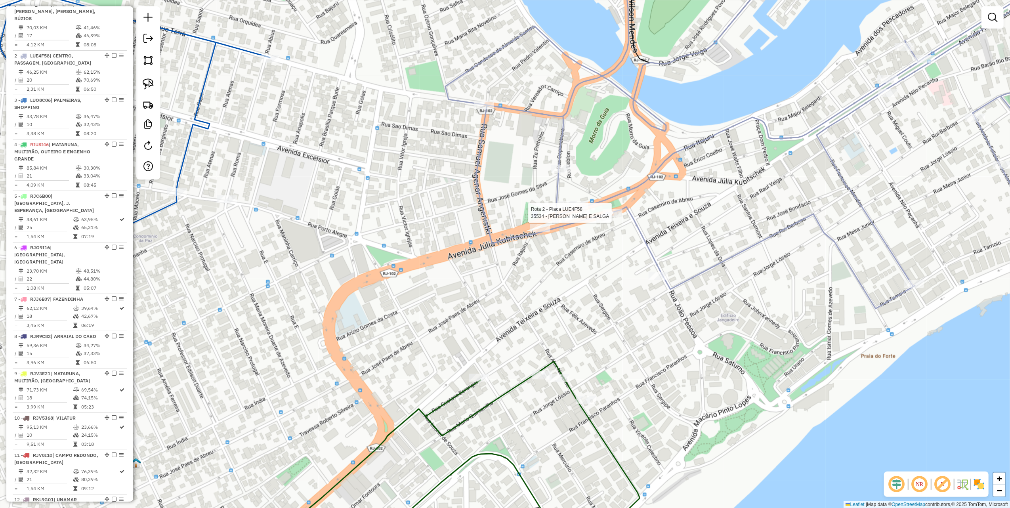
select select "**********"
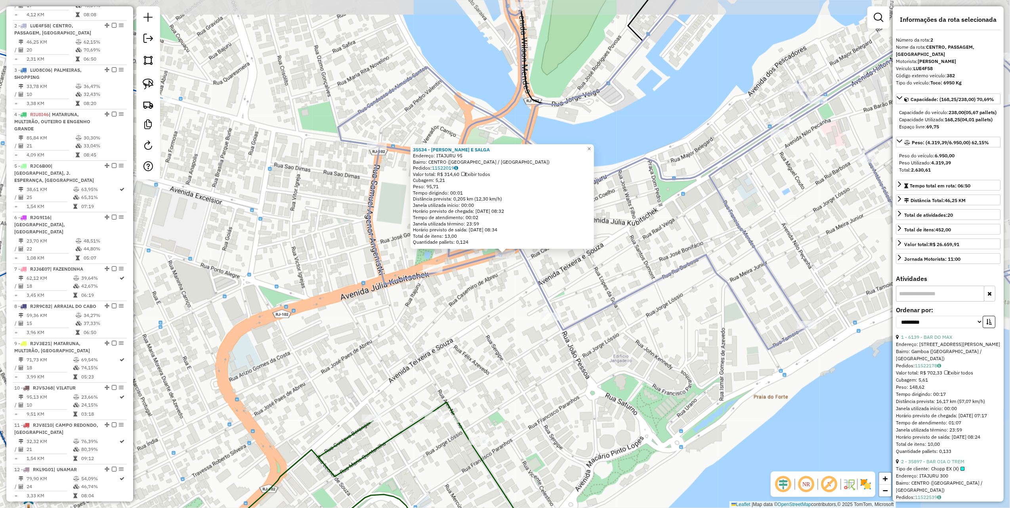
scroll to position [368, 0]
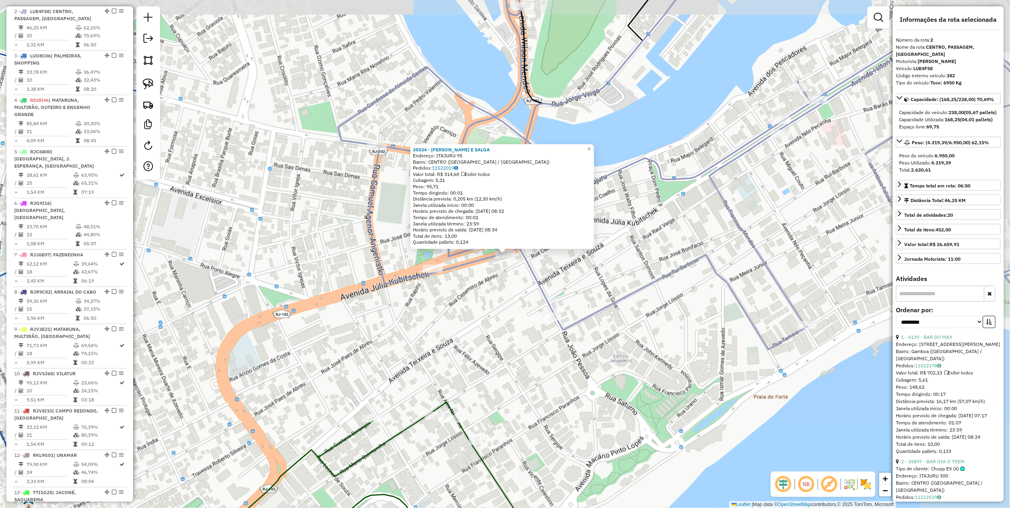
click at [510, 327] on div "35534 - [PERSON_NAME] E SALGA Endereço: [GEOGRAPHIC_DATA] 95 Bairro: [GEOGRAPHI…" at bounding box center [505, 254] width 1010 height 508
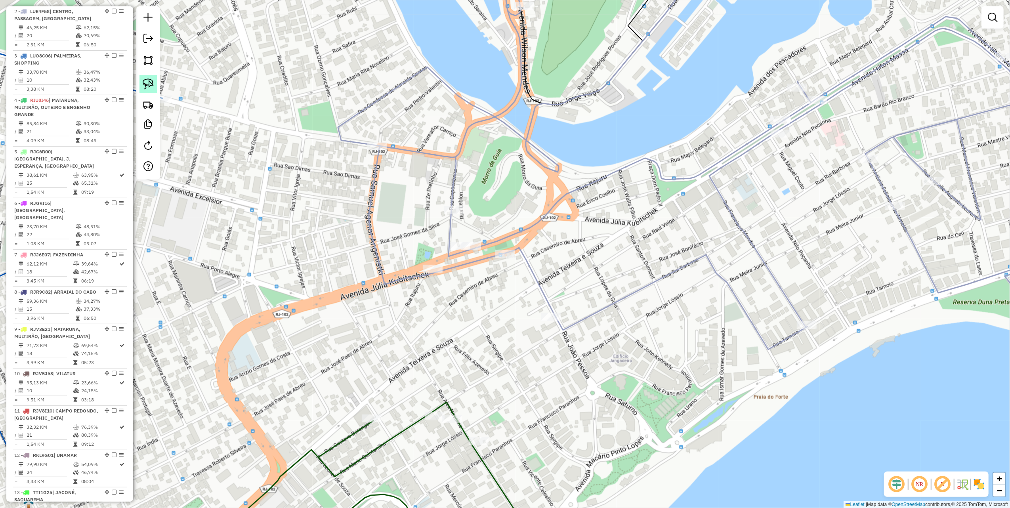
click at [143, 78] on link at bounding box center [147, 83] width 17 height 17
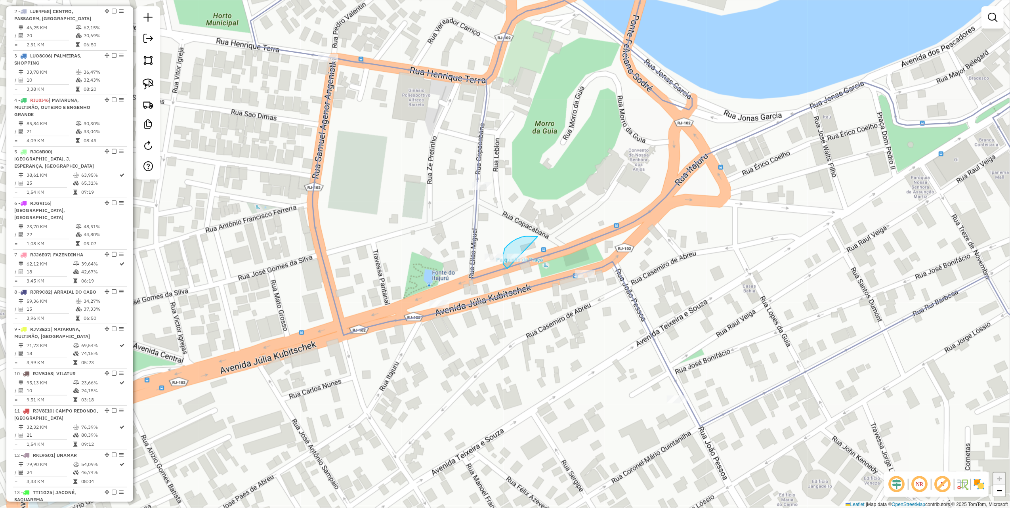
drag, startPoint x: 538, startPoint y: 237, endPoint x: 539, endPoint y: 263, distance: 26.6
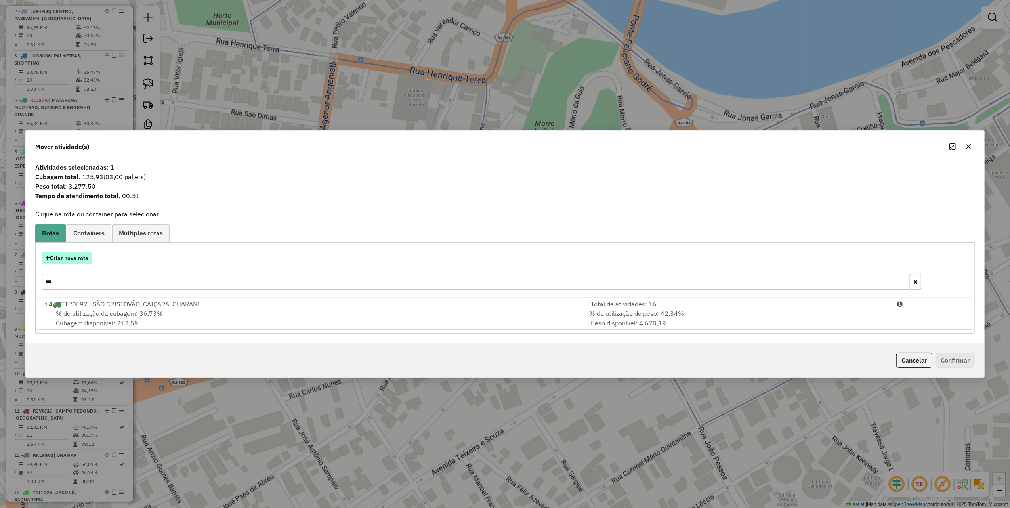
click at [83, 258] on button "Criar nova rota" at bounding box center [67, 258] width 50 height 12
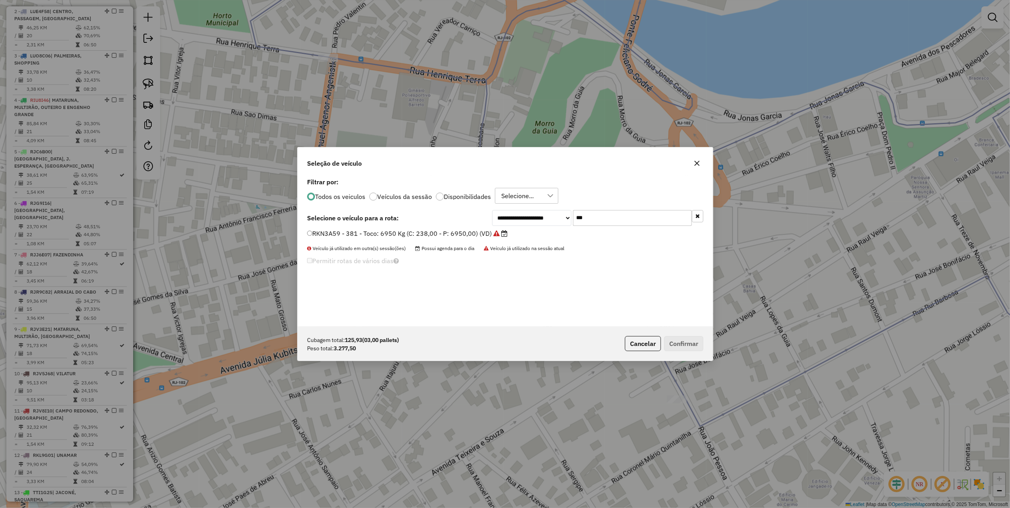
scroll to position [4, 2]
click at [617, 216] on input "***" at bounding box center [632, 218] width 119 height 16
type input "****"
click at [463, 230] on label "KRC9252 - VUC: 3720 Kg (C: 252,00 - P: 3720,00) (VD)" at bounding box center [394, 234] width 174 height 10
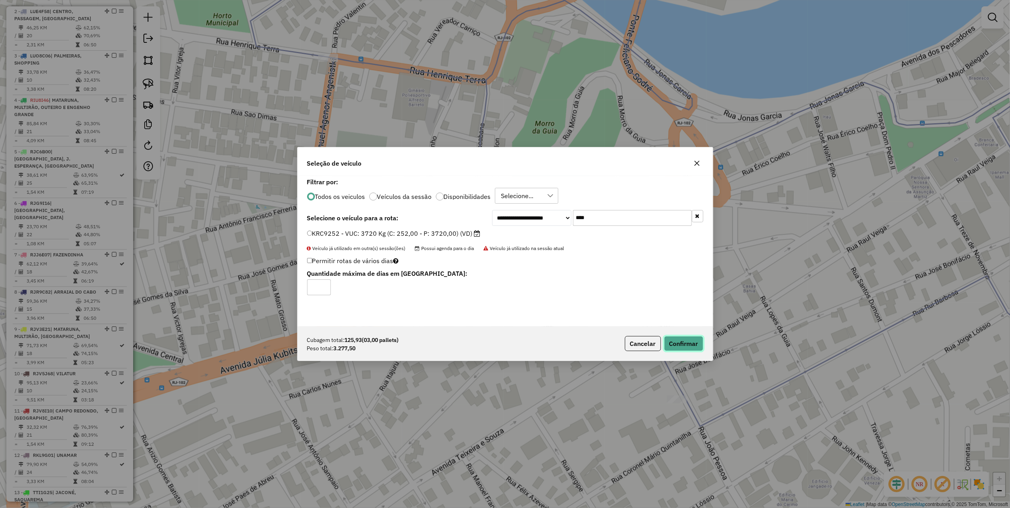
click at [693, 345] on button "Confirmar" at bounding box center [683, 343] width 39 height 15
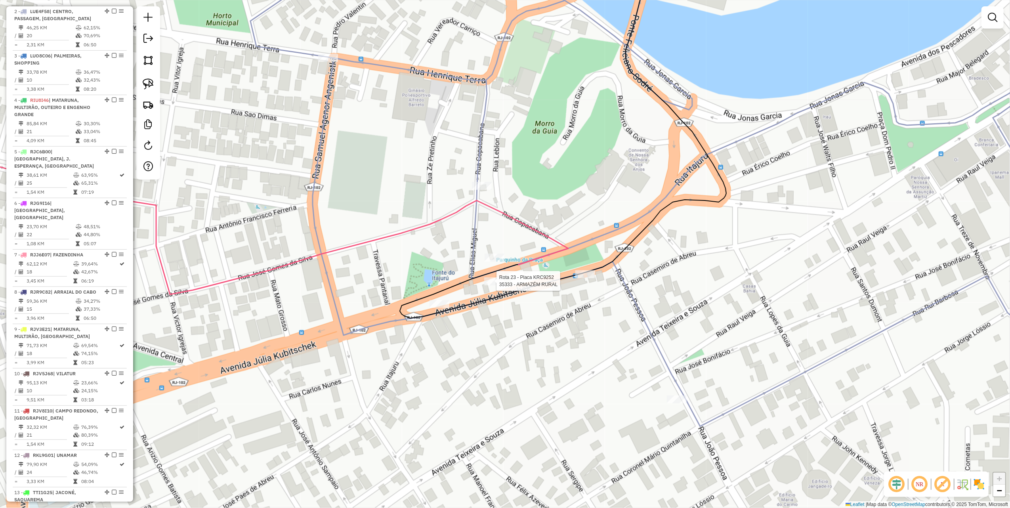
select select "**********"
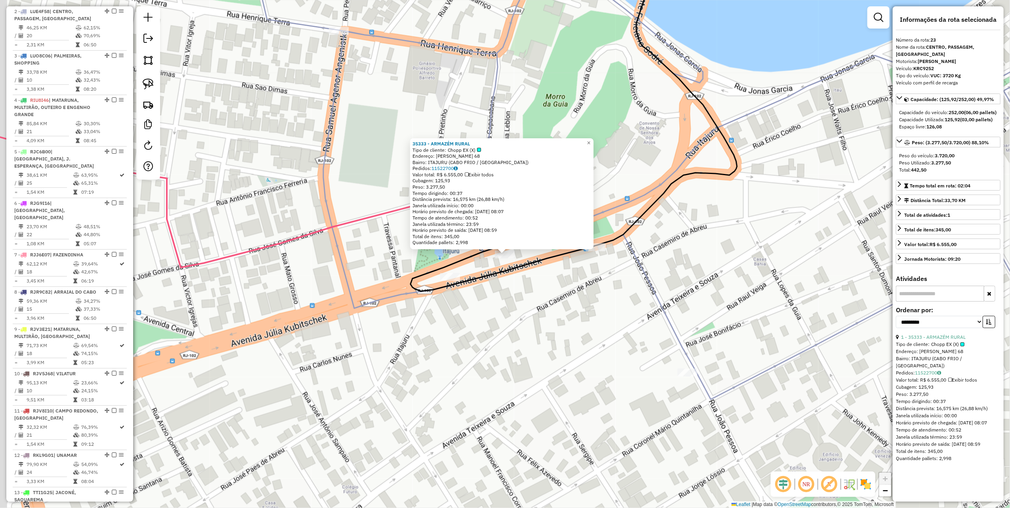
scroll to position [919, 0]
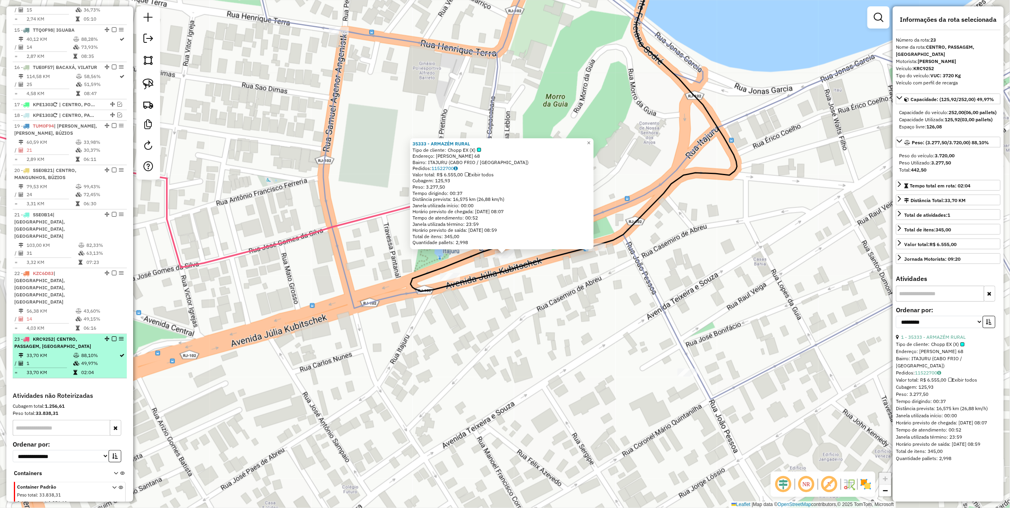
click at [113, 336] on em at bounding box center [114, 338] width 5 height 5
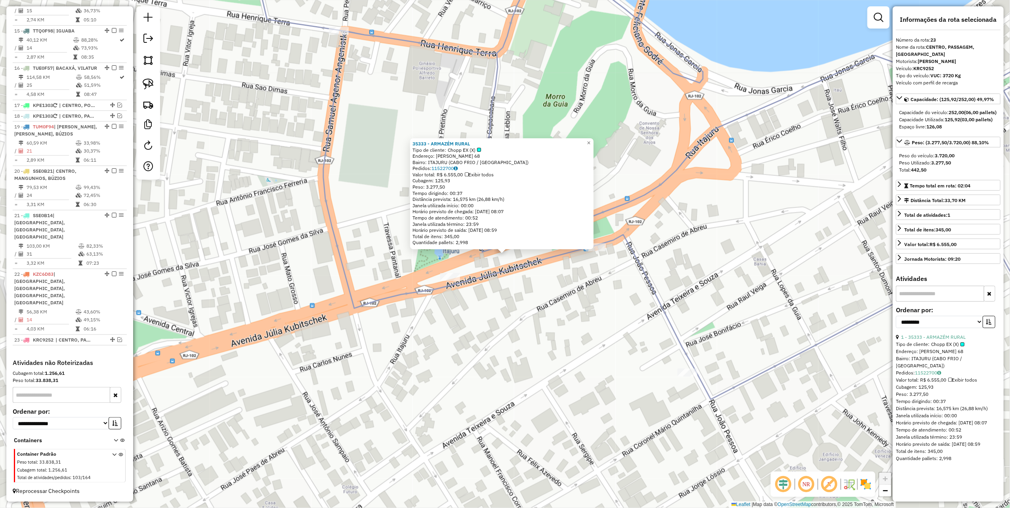
scroll to position [886, 0]
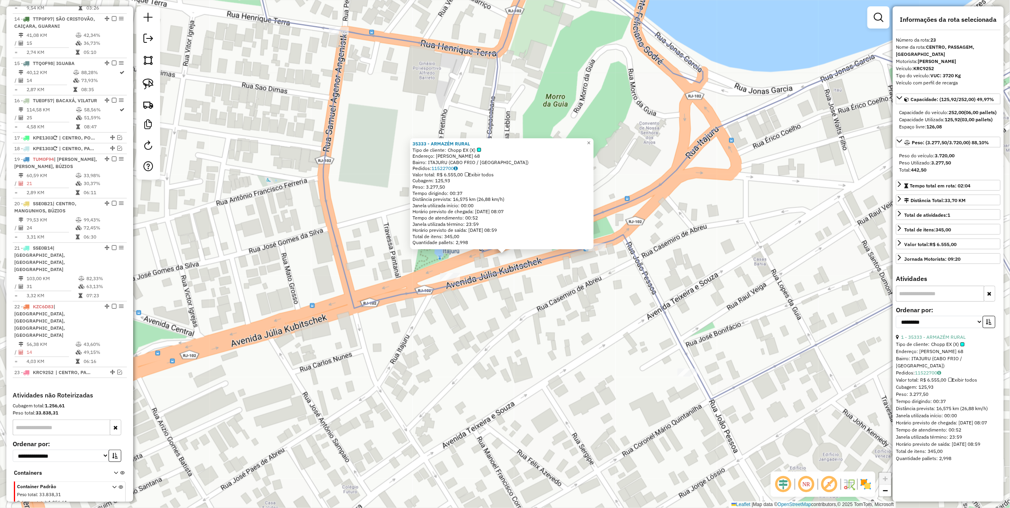
drag, startPoint x: 237, startPoint y: 291, endPoint x: 430, endPoint y: 304, distance: 193.4
click at [426, 313] on div "35333 - ARMAZÉM RURAL Tipo de cliente: Chopp EX (X) Endereço: MANOEL ANTONIO TE…" at bounding box center [505, 254] width 1010 height 508
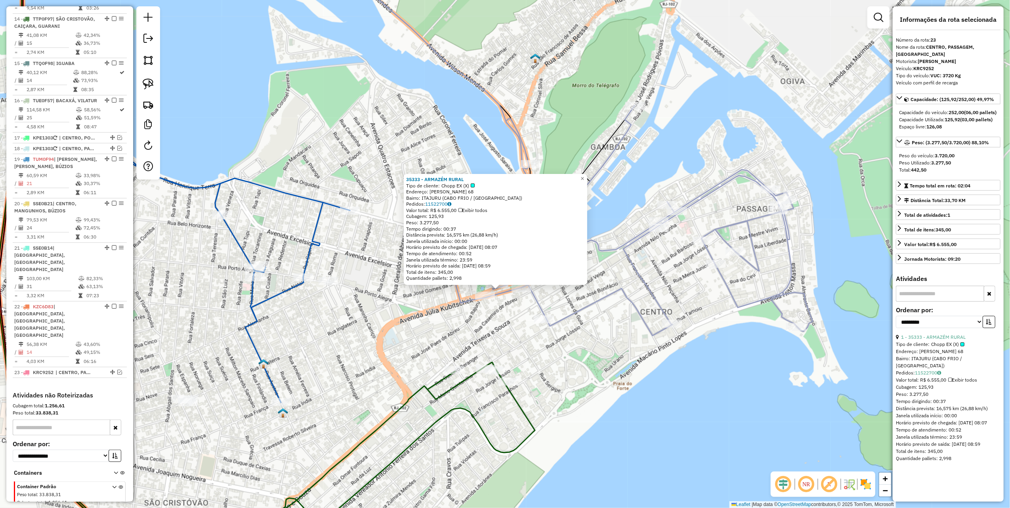
click at [360, 295] on div "35333 - ARMAZÉM RURAL Tipo de cliente: Chopp EX (X) Endereço: MANOEL ANTONIO TE…" at bounding box center [505, 254] width 1010 height 508
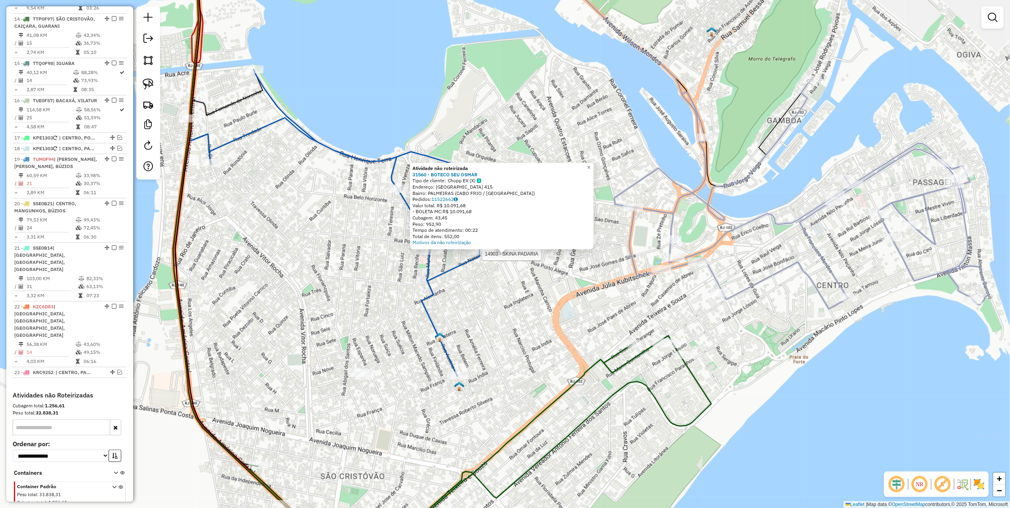
select select "**********"
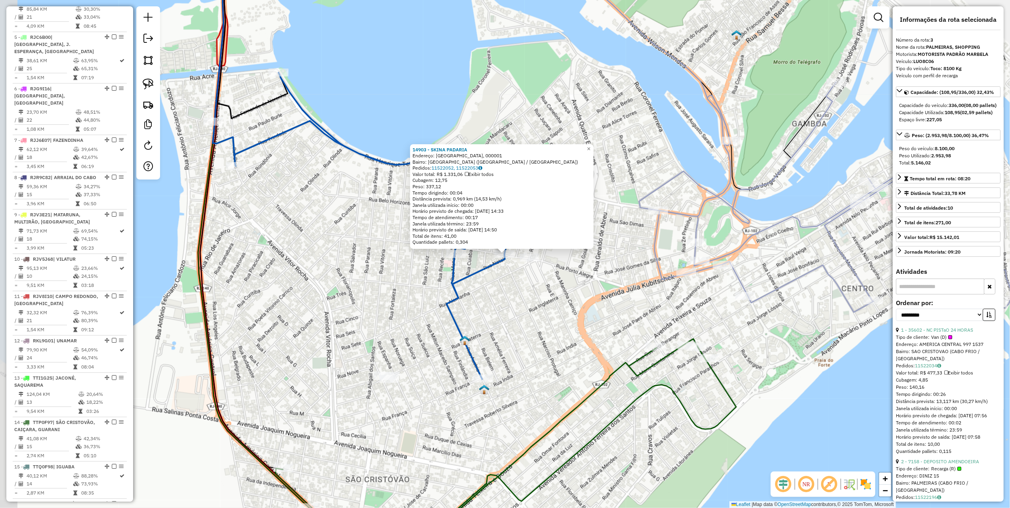
scroll to position [412, 0]
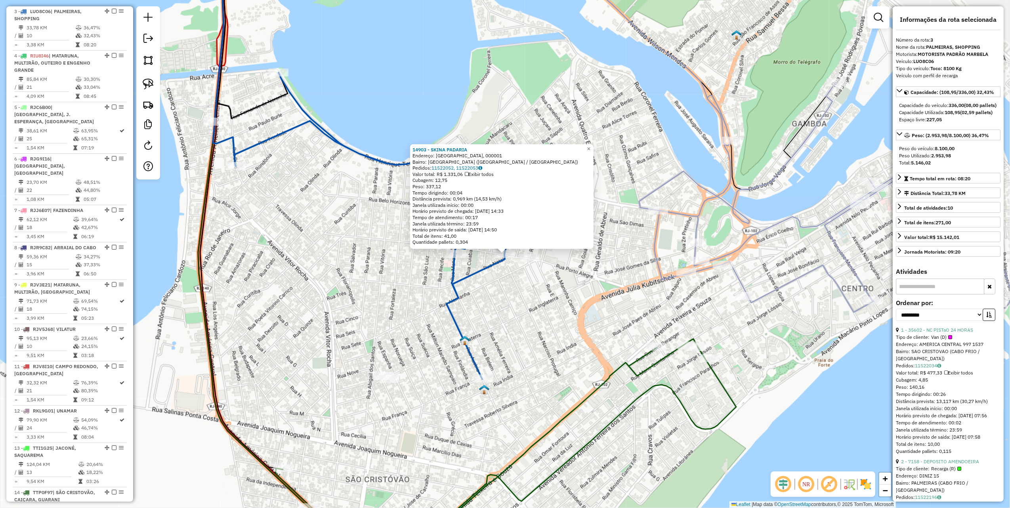
click at [304, 286] on div "14903 - SKINA PADARIA Endereço: NATAL, 000001 Bairro: JARDIM CAICARA (CABO FRIO…" at bounding box center [505, 254] width 1010 height 508
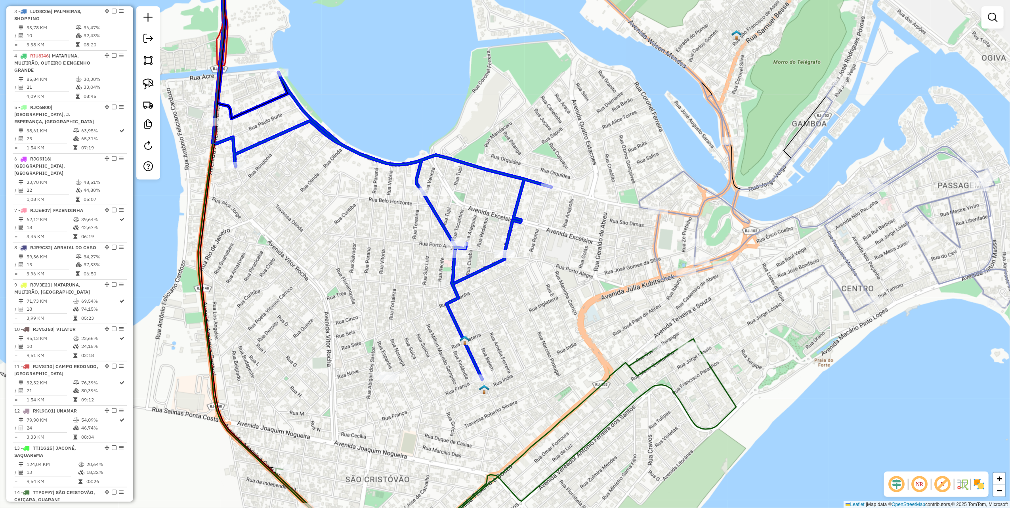
drag, startPoint x: 529, startPoint y: 264, endPoint x: 506, endPoint y: 258, distance: 24.3
click at [506, 258] on div at bounding box center [505, 254] width 20 height 8
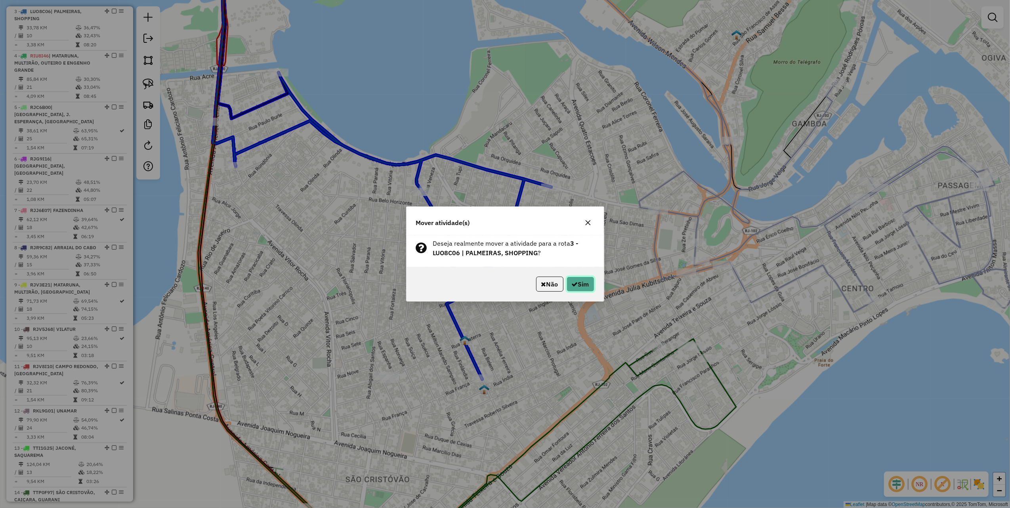
click at [588, 289] on button "Sim" at bounding box center [581, 284] width 28 height 15
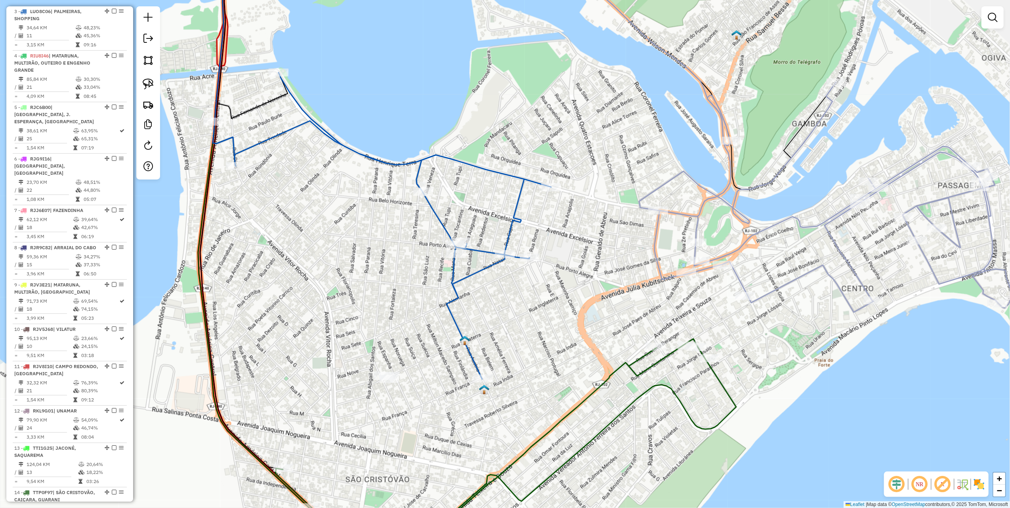
drag, startPoint x: 149, startPoint y: 84, endPoint x: 163, endPoint y: 88, distance: 14.4
click at [149, 84] on img at bounding box center [148, 83] width 11 height 11
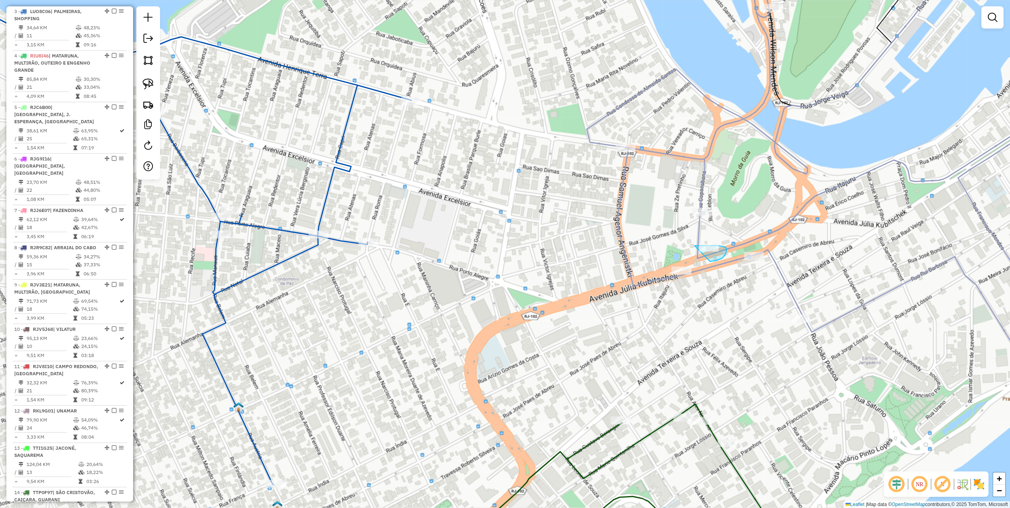
drag, startPoint x: 710, startPoint y: 262, endPoint x: 693, endPoint y: 246, distance: 23.0
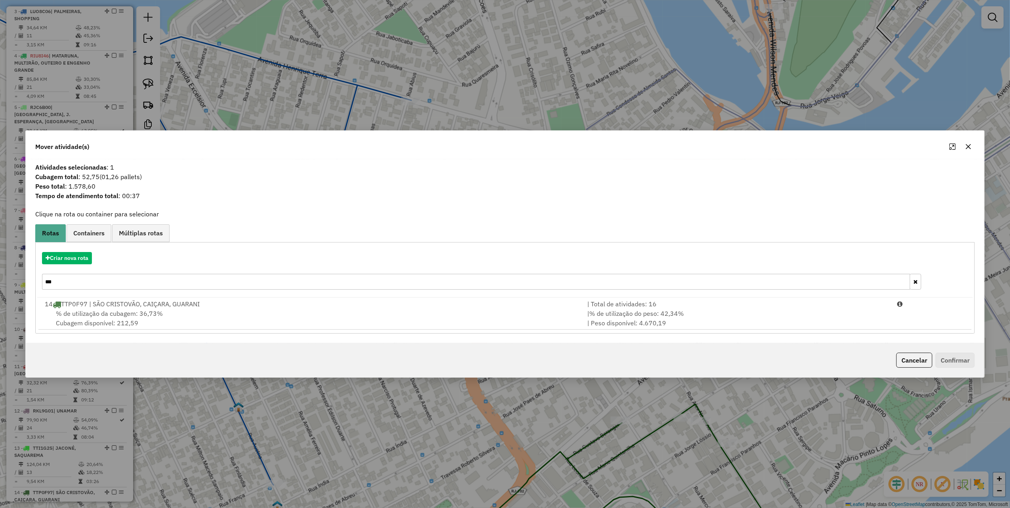
click at [78, 281] on input "***" at bounding box center [476, 282] width 868 height 16
click at [82, 258] on button "Criar nova rota" at bounding box center [67, 258] width 50 height 12
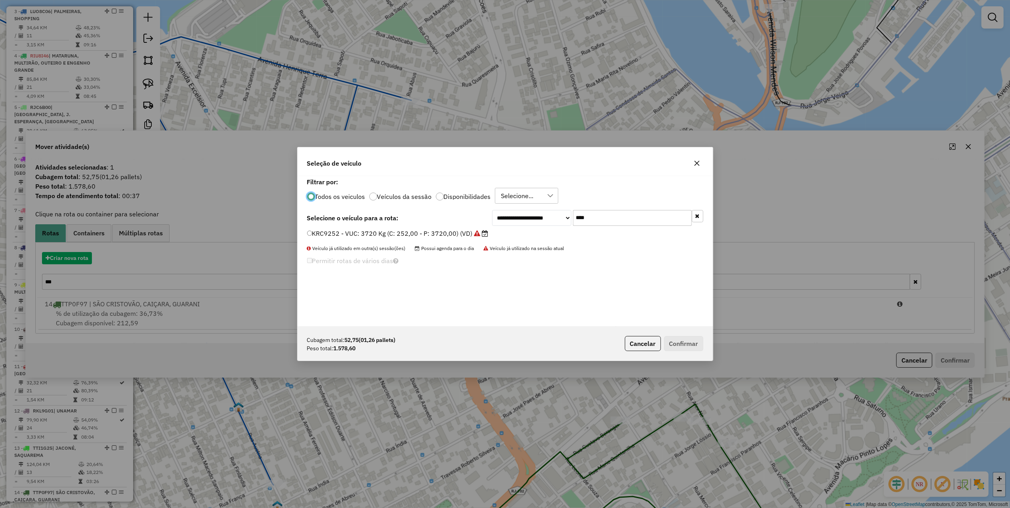
scroll to position [4, 2]
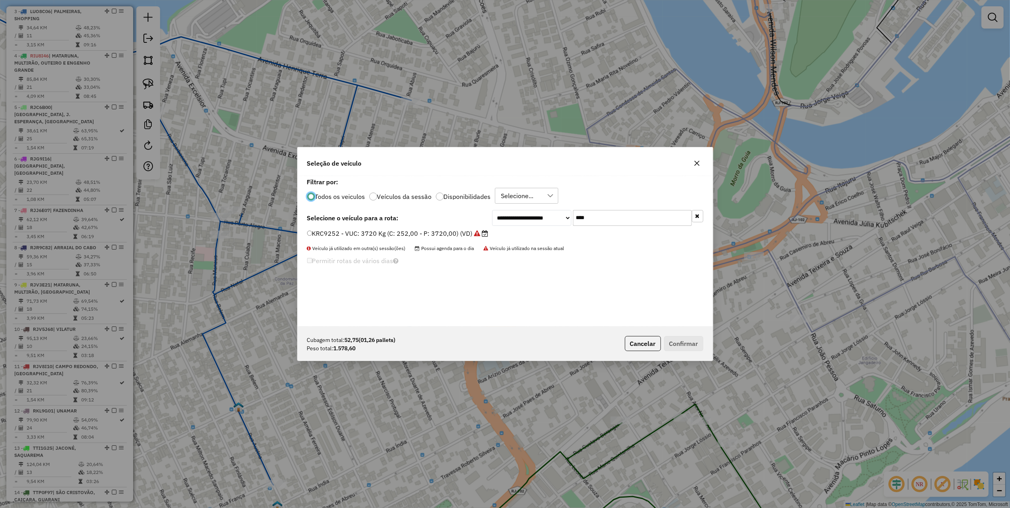
click at [343, 232] on label "KRC9252 - VUC: 3720 Kg (C: 252,00 - P: 3720,00) (VD)" at bounding box center [397, 234] width 181 height 10
click at [677, 339] on button "Confirmar" at bounding box center [683, 343] width 39 height 15
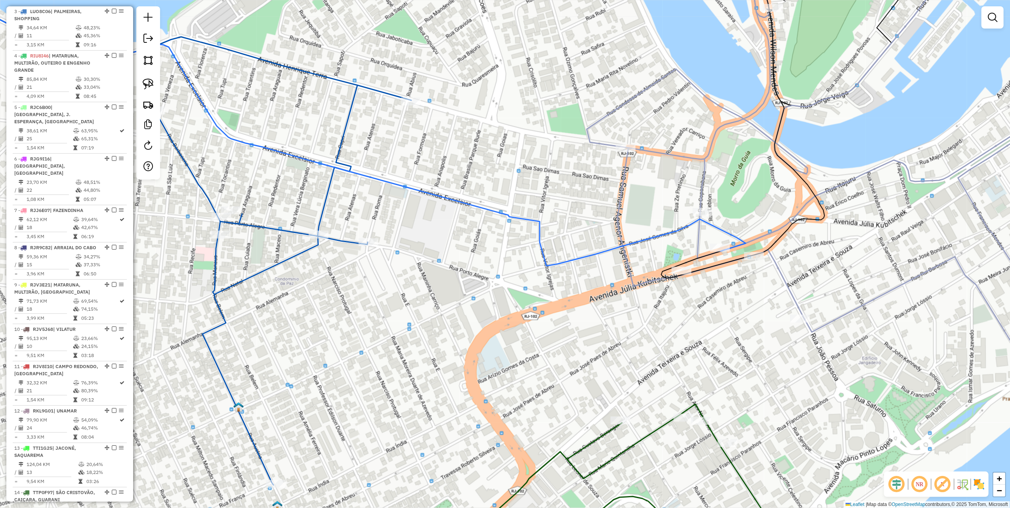
drag, startPoint x: 560, startPoint y: 255, endPoint x: 714, endPoint y: 155, distance: 183.4
click at [713, 156] on div "Janela de atendimento Grade de atendimento Capacidade Transportadoras Veículos …" at bounding box center [505, 254] width 1010 height 508
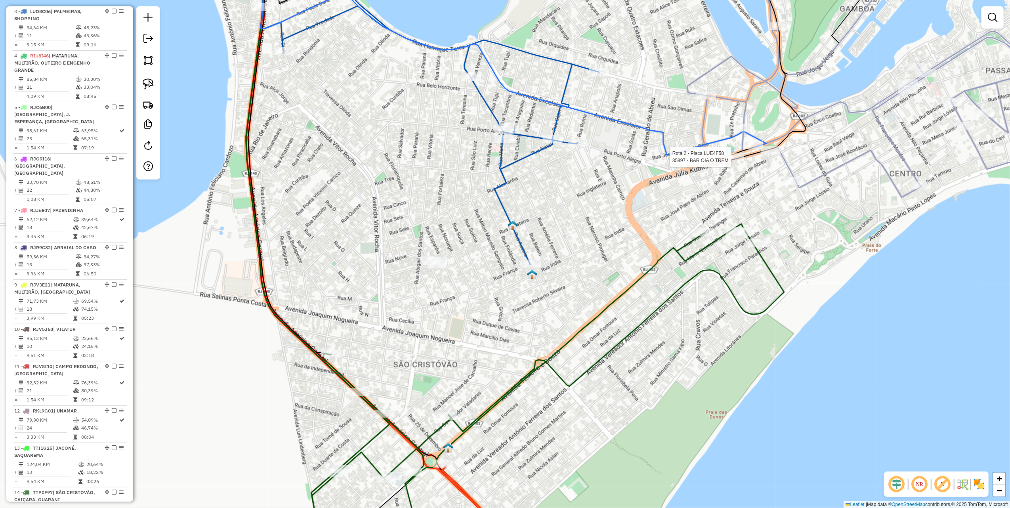
select select "**********"
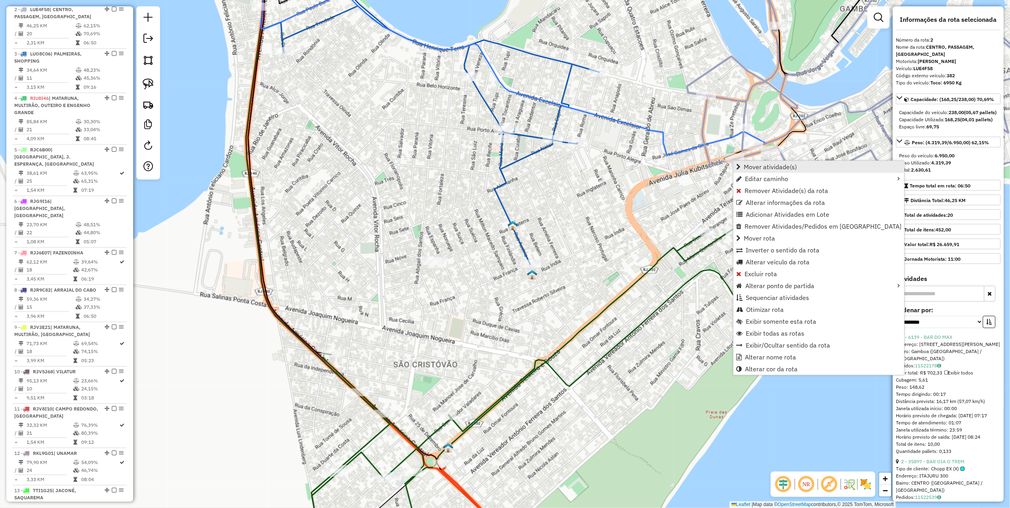
scroll to position [368, 0]
click at [769, 164] on span "Mover atividade(s)" at bounding box center [770, 167] width 53 height 6
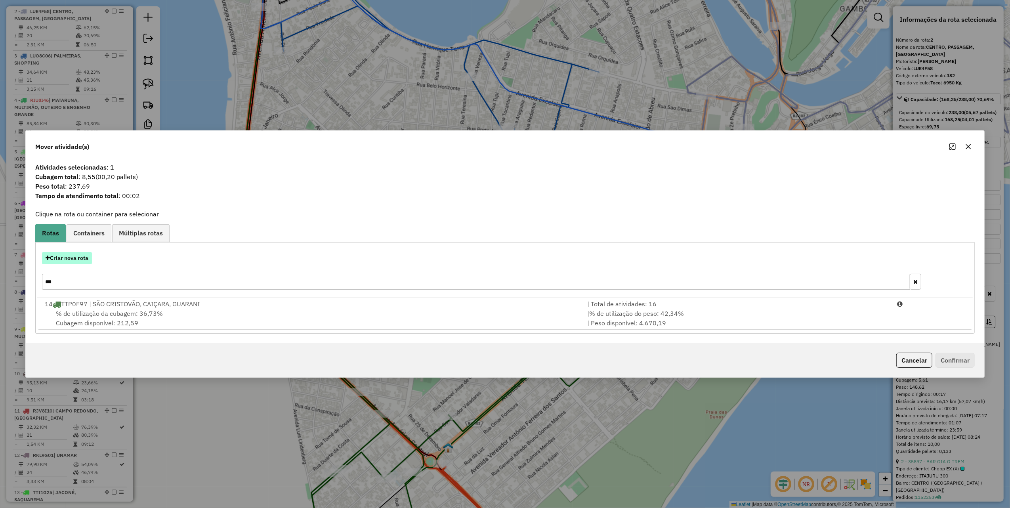
click at [74, 257] on button "Criar nova rota" at bounding box center [67, 258] width 50 height 12
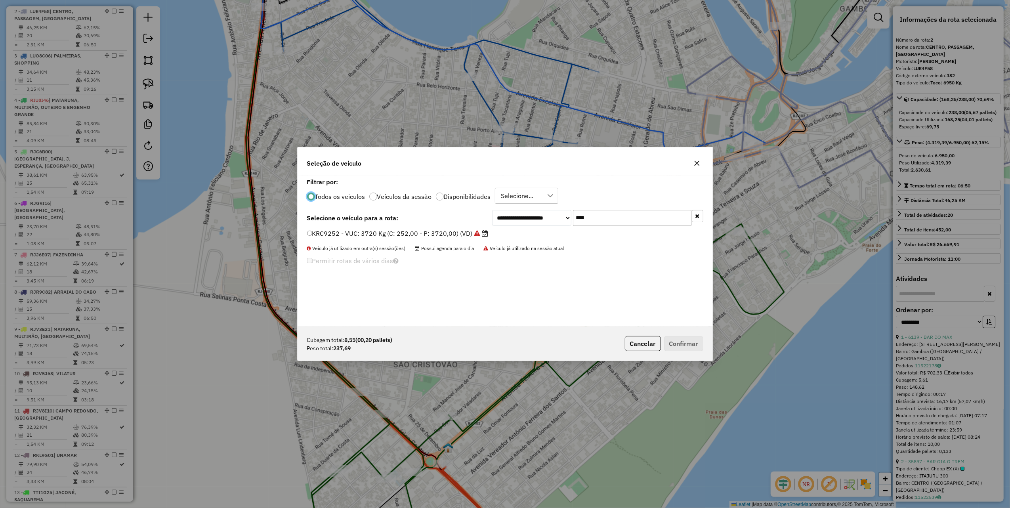
scroll to position [4, 2]
drag, startPoint x: 420, startPoint y: 231, endPoint x: 514, endPoint y: 235, distance: 94.0
click at [425, 230] on label "KRC9252 - VUC: 3720 Kg (C: 252,00 - P: 3720,00) (VD)" at bounding box center [397, 234] width 181 height 10
click at [461, 230] on label "KRC9252 - VUC: 3720 Kg (C: 252,00 - P: 3720,00) (VD)" at bounding box center [397, 234] width 181 height 10
click at [695, 345] on button "Confirmar" at bounding box center [683, 343] width 39 height 15
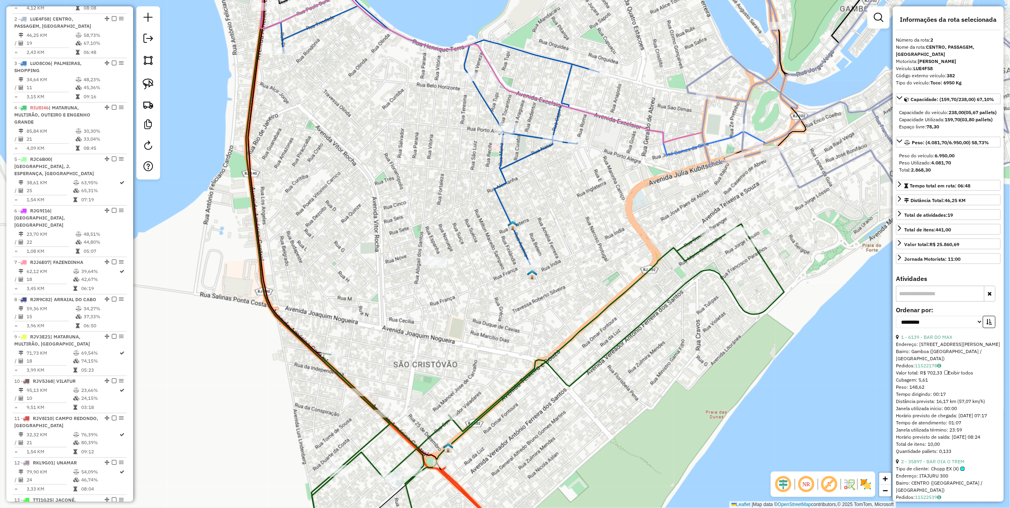
scroll to position [368, 0]
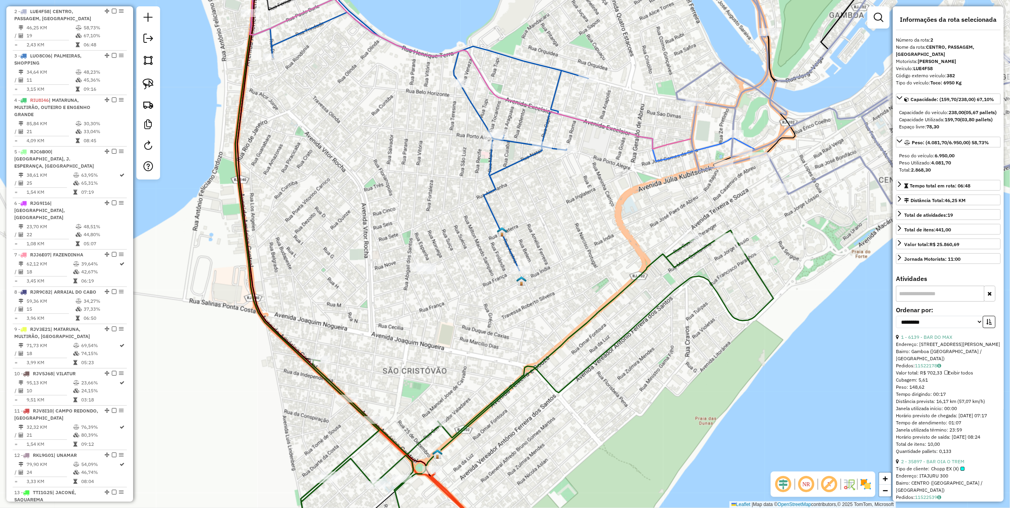
drag, startPoint x: 557, startPoint y: 199, endPoint x: 432, endPoint y: 257, distance: 137.7
click at [433, 257] on div "Janela de atendimento Grade de atendimento Capacidade Transportadoras Veículos …" at bounding box center [505, 254] width 1010 height 508
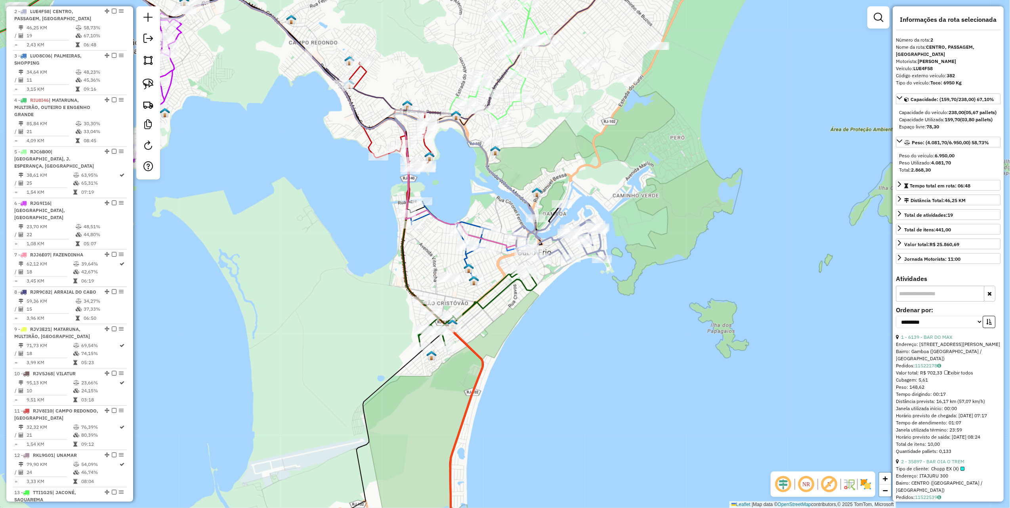
drag, startPoint x: 541, startPoint y: 175, endPoint x: 509, endPoint y: 261, distance: 91.6
click at [510, 261] on div "Janela de atendimento Grade de atendimento Capacidade Transportadoras Veículos …" at bounding box center [505, 254] width 1010 height 508
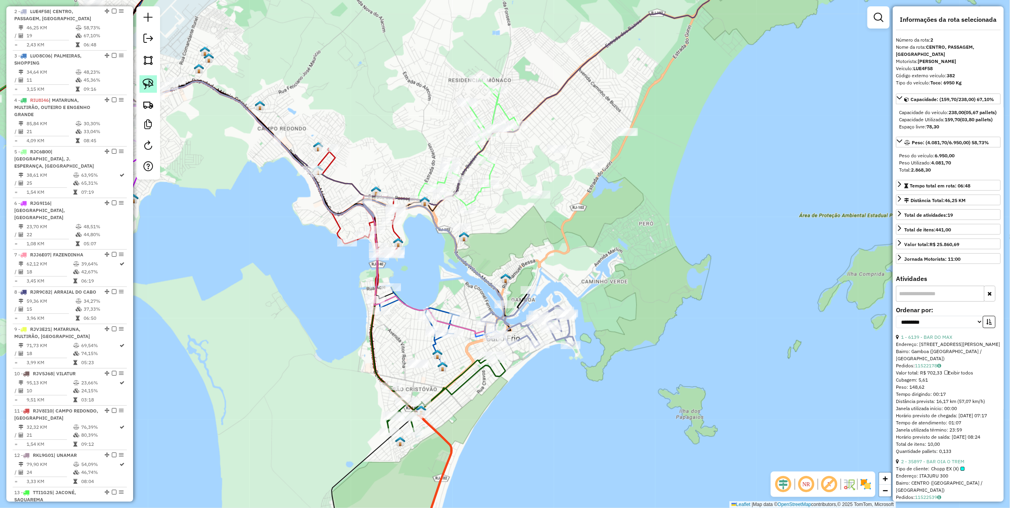
click at [140, 80] on link at bounding box center [147, 83] width 17 height 17
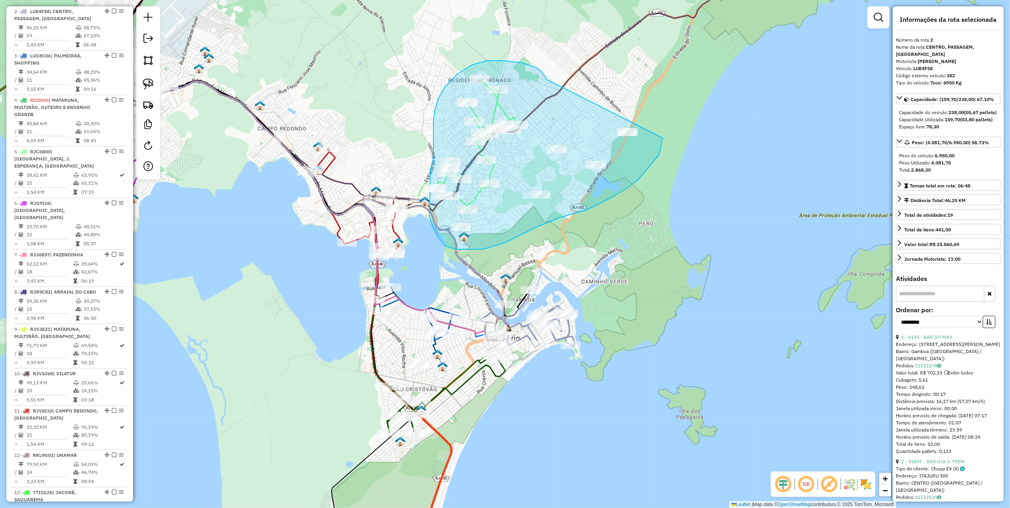
drag, startPoint x: 547, startPoint y: 79, endPoint x: 657, endPoint y: 115, distance: 115.4
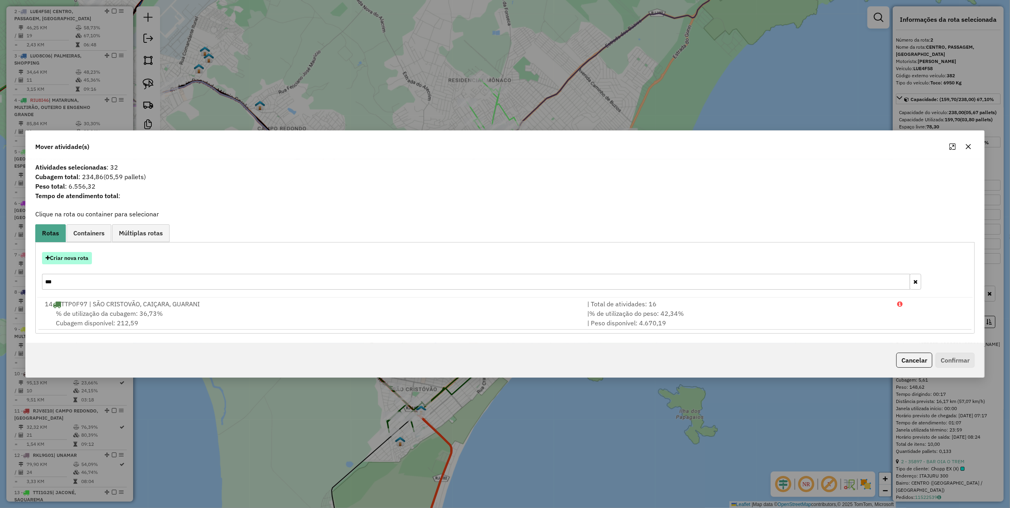
click at [72, 257] on button "Criar nova rota" at bounding box center [67, 258] width 50 height 12
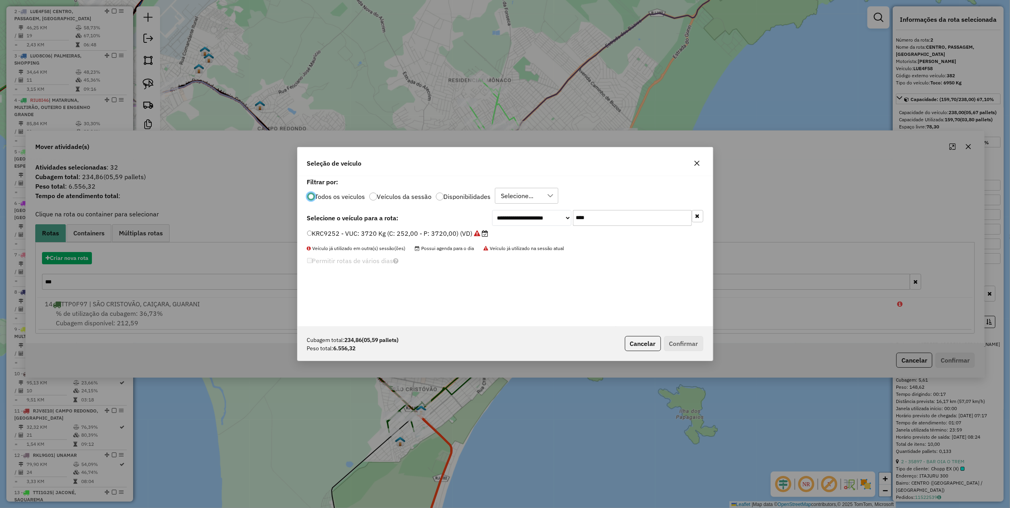
scroll to position [4, 2]
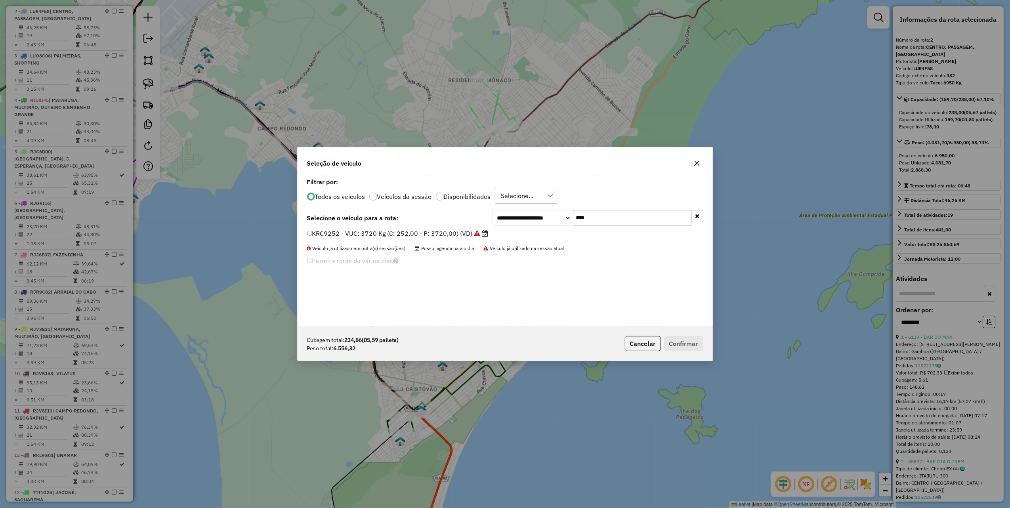
click at [616, 213] on input "****" at bounding box center [632, 218] width 119 height 16
type input "***"
click at [452, 235] on label "SSE0A95 - VUC: 2330 Kg (C: 120,00 - P: 2330,00) (VD)" at bounding box center [393, 234] width 172 height 10
click at [695, 342] on button "Confirmar" at bounding box center [683, 343] width 39 height 15
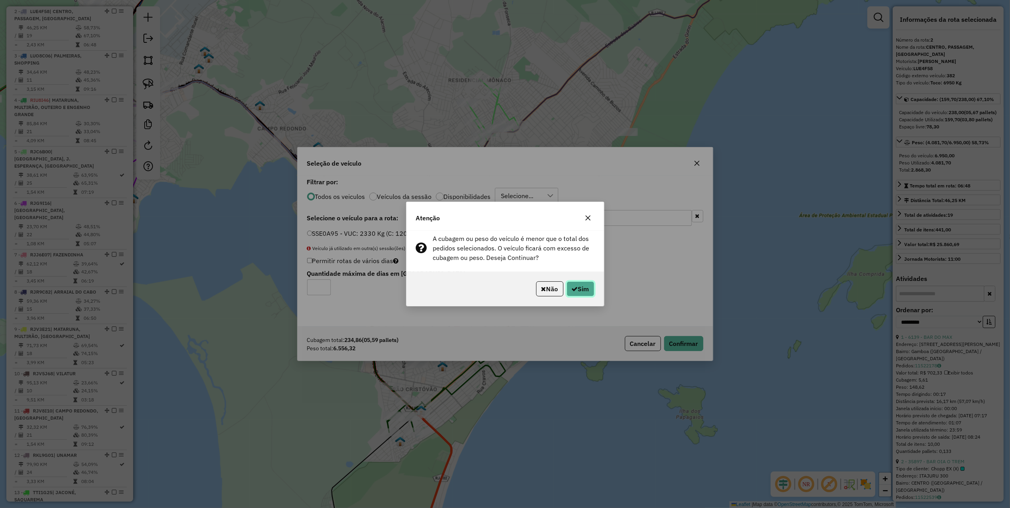
drag, startPoint x: 586, startPoint y: 296, endPoint x: 594, endPoint y: 292, distance: 8.9
click at [585, 295] on button "Sim" at bounding box center [581, 288] width 28 height 15
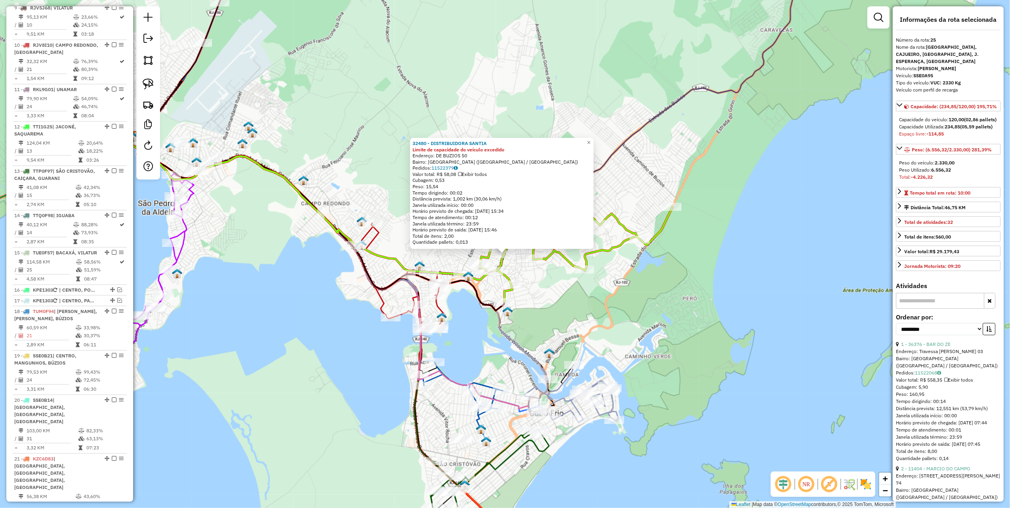
scroll to position [982, 0]
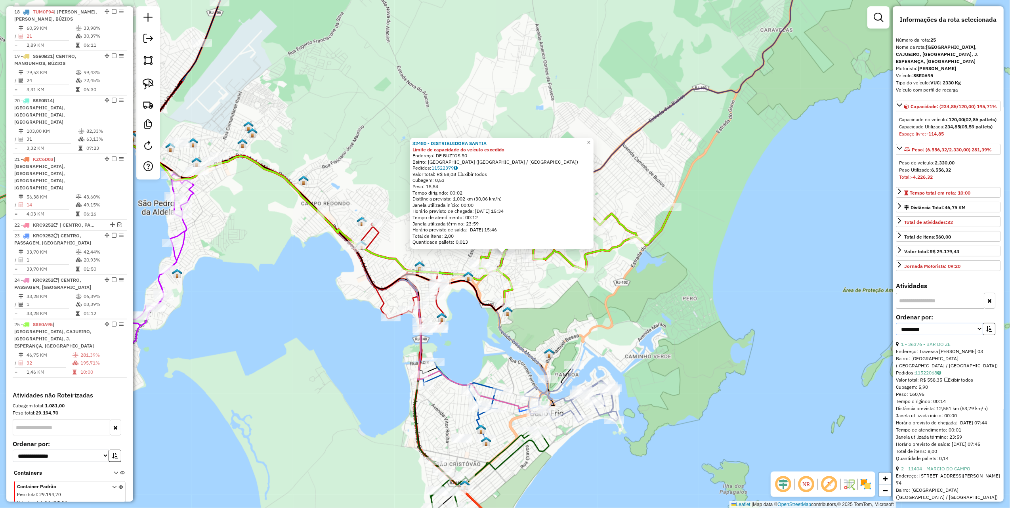
drag, startPoint x: 932, startPoint y: 346, endPoint x: 932, endPoint y: 352, distance: 5.9
click at [932, 335] on select "**********" at bounding box center [939, 329] width 87 height 12
select select "*********"
click at [896, 335] on select "**********" at bounding box center [939, 329] width 87 height 12
drag, startPoint x: 988, startPoint y: 344, endPoint x: 984, endPoint y: 345, distance: 4.0
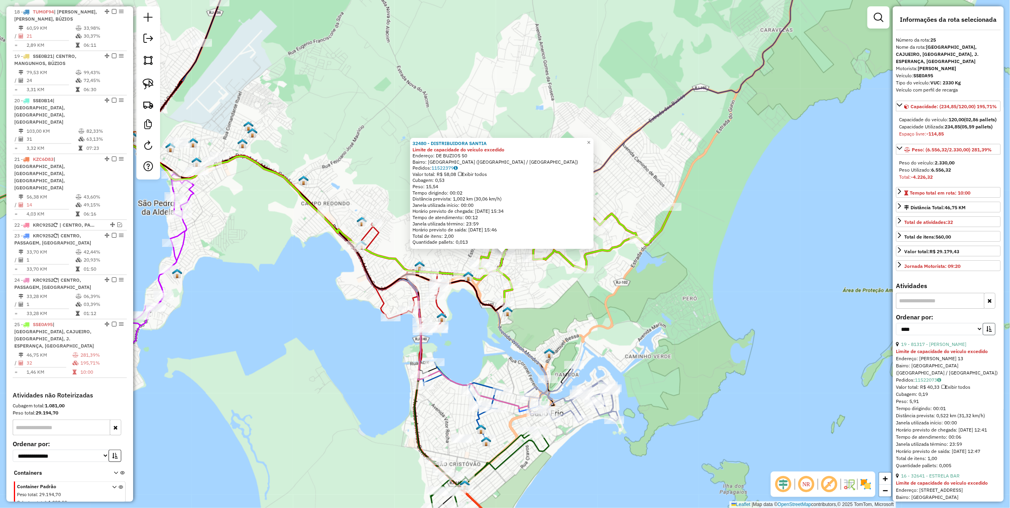
click at [988, 332] on icon "button" at bounding box center [989, 329] width 6 height 6
click at [945, 347] on link "32 - 81582 - CLARA LOBATO MATOSO" at bounding box center [933, 344] width 65 height 6
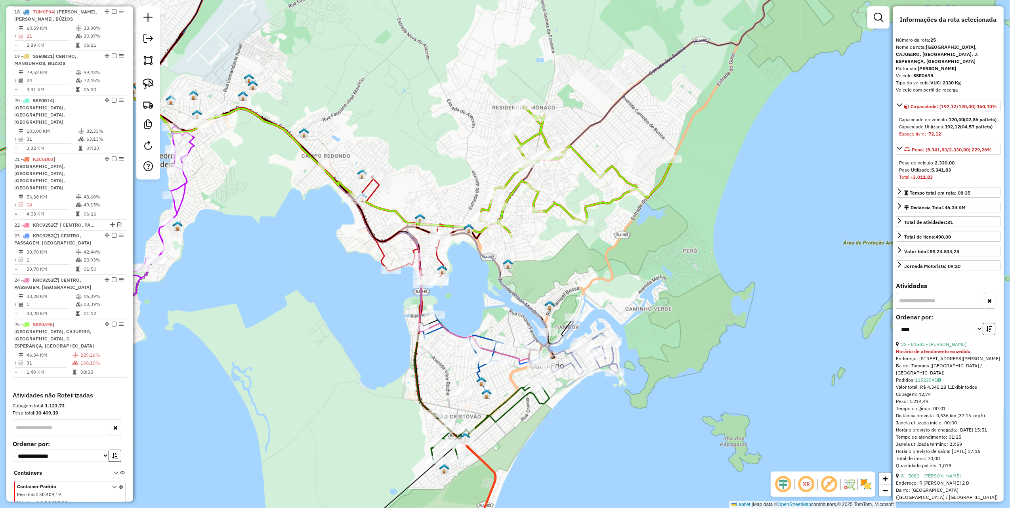
scroll to position [105, 0]
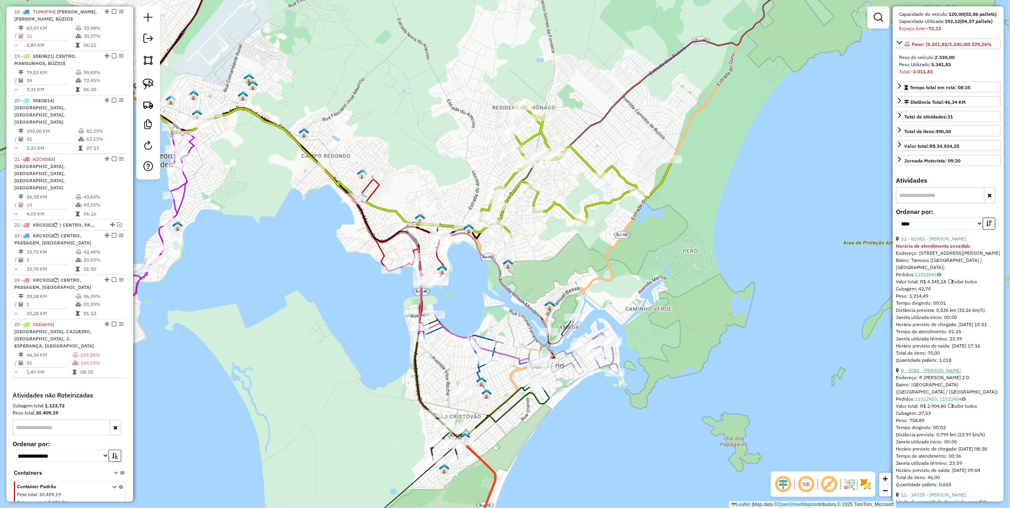
click at [952, 373] on link "8 - 5080 - JOSIENE MAFORT BORHE" at bounding box center [931, 370] width 60 height 6
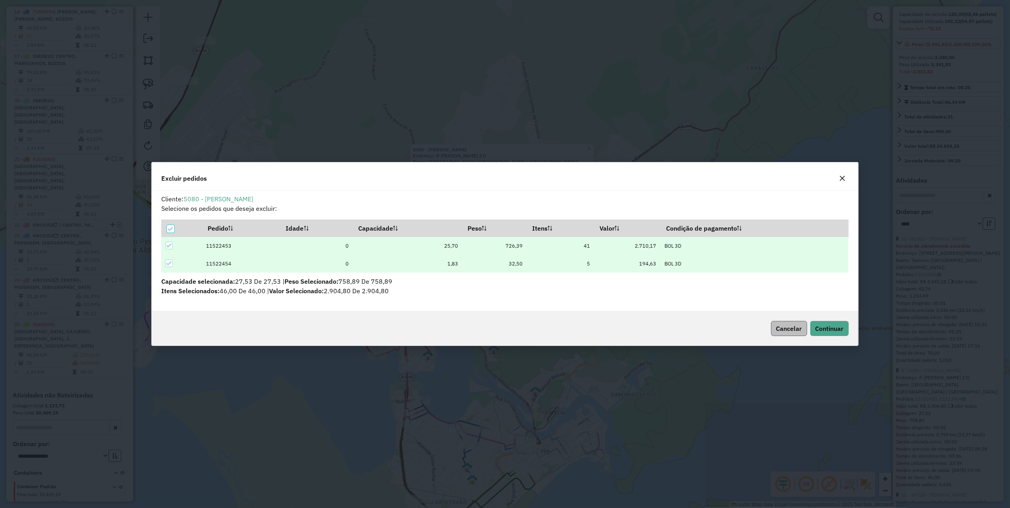
scroll to position [0, 0]
click at [830, 330] on span "Continuar" at bounding box center [829, 329] width 28 height 8
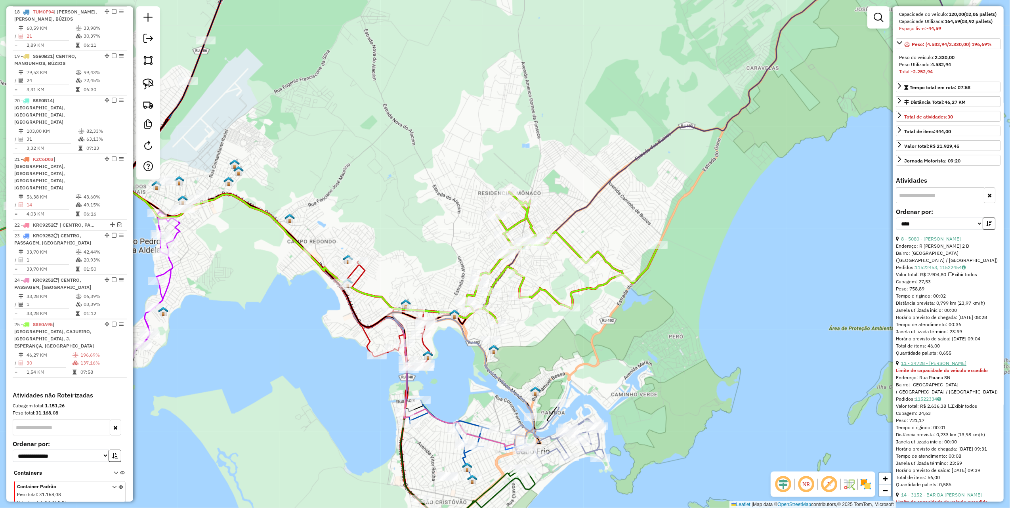
click at [950, 366] on link "11 - 34728 - BAR DO ALMEIDA" at bounding box center [933, 363] width 65 height 6
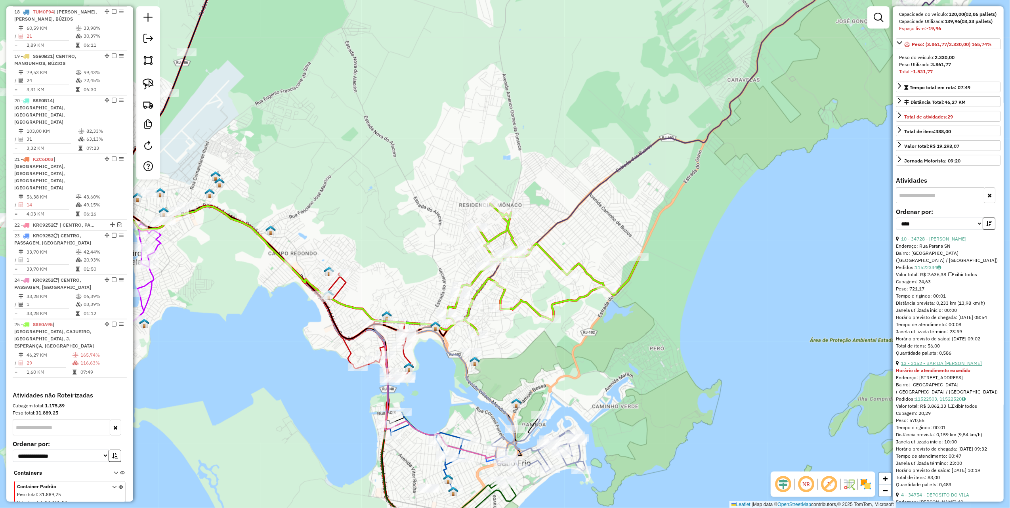
click at [931, 366] on link "13 - 3152 - BAR DA EMILLY" at bounding box center [941, 363] width 81 height 6
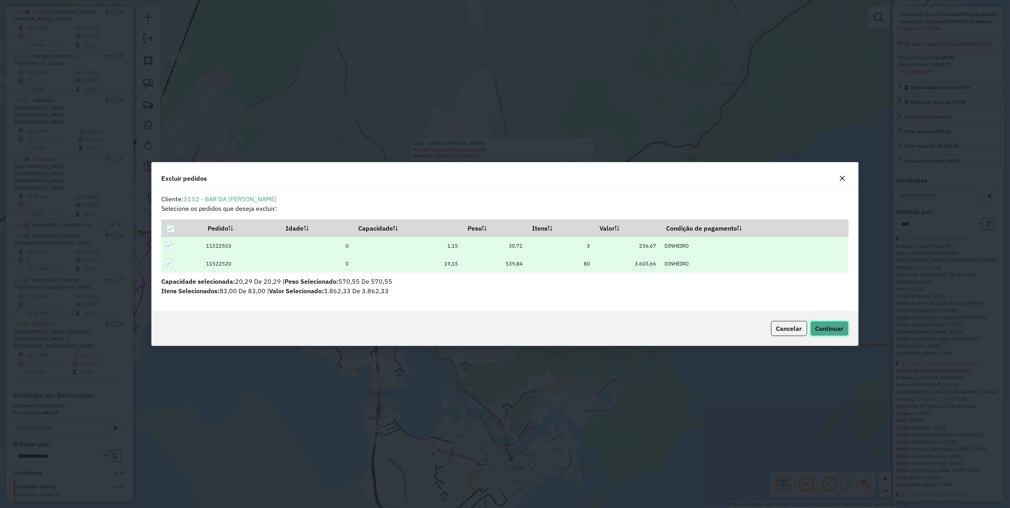
click at [823, 326] on span "Continuar" at bounding box center [829, 329] width 28 height 8
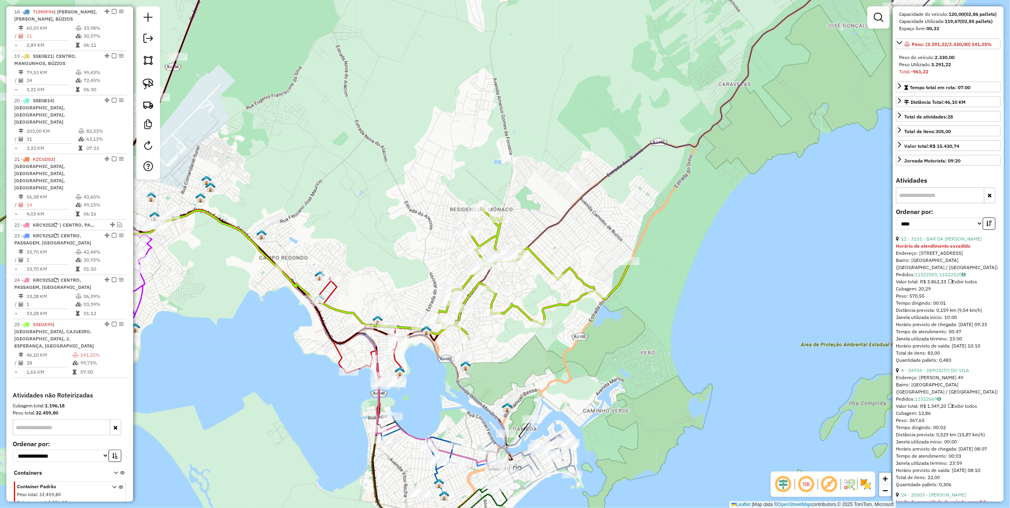
scroll to position [99, 0]
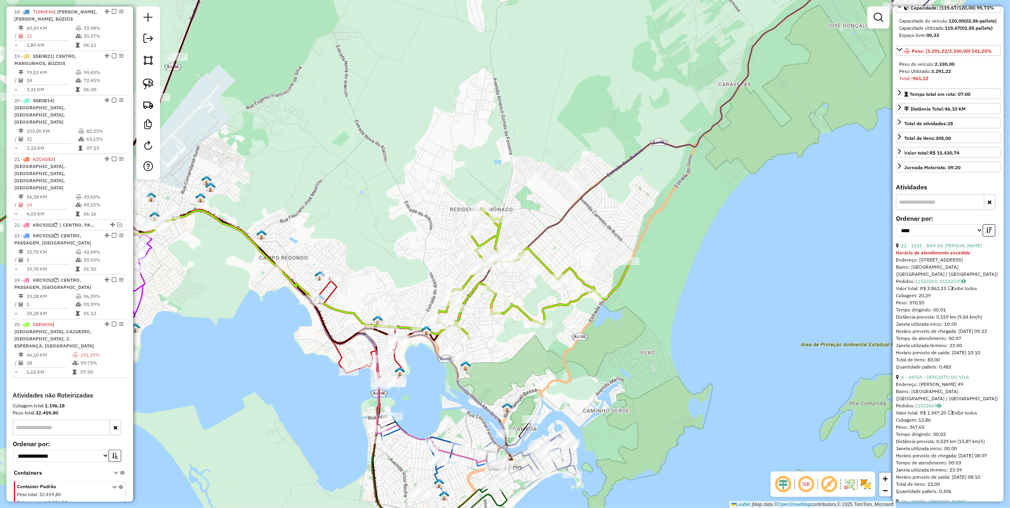
click at [937, 388] on div "Endereço: ERNESTO DE MELLO 49" at bounding box center [948, 384] width 105 height 7
click at [938, 380] on link "4 - 34754 - DEPOSITO DO VILA" at bounding box center [935, 377] width 68 height 6
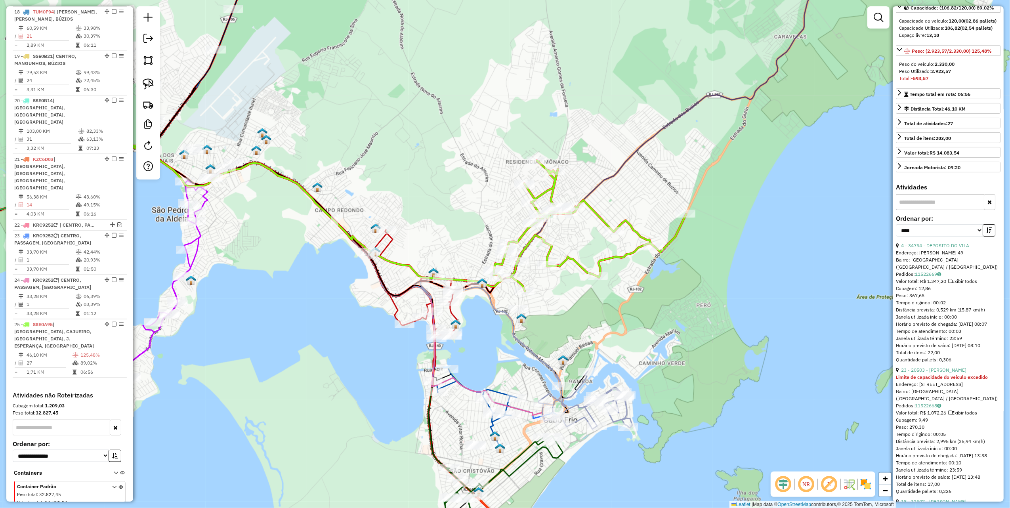
click at [916, 374] on div "23 - 20503 - Ramilda Purcino leal" at bounding box center [948, 370] width 105 height 7
click at [917, 373] on link "23 - 20503 - Ramilda Purcino leal" at bounding box center [933, 370] width 65 height 6
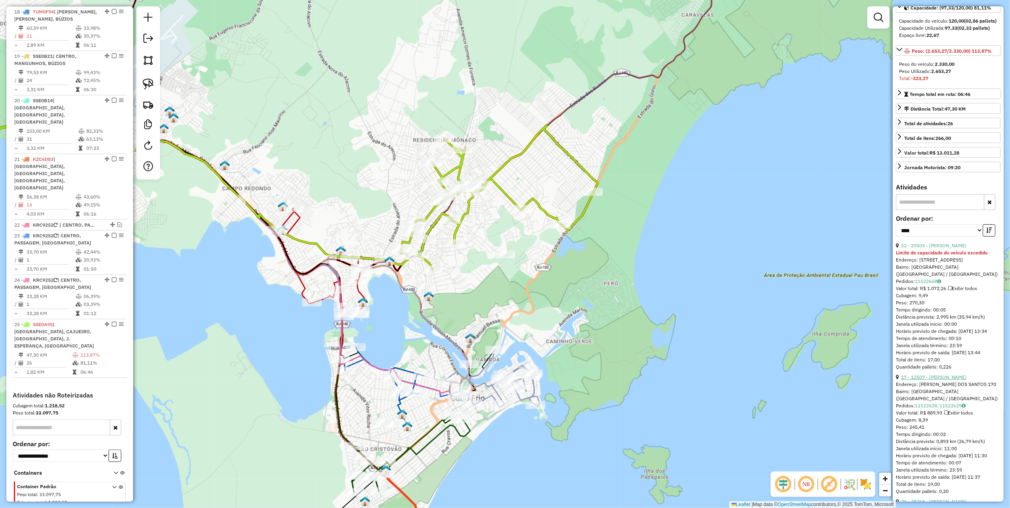
click at [962, 378] on link "17 - 12507 - JOSE AMARO LIMA" at bounding box center [933, 377] width 65 height 6
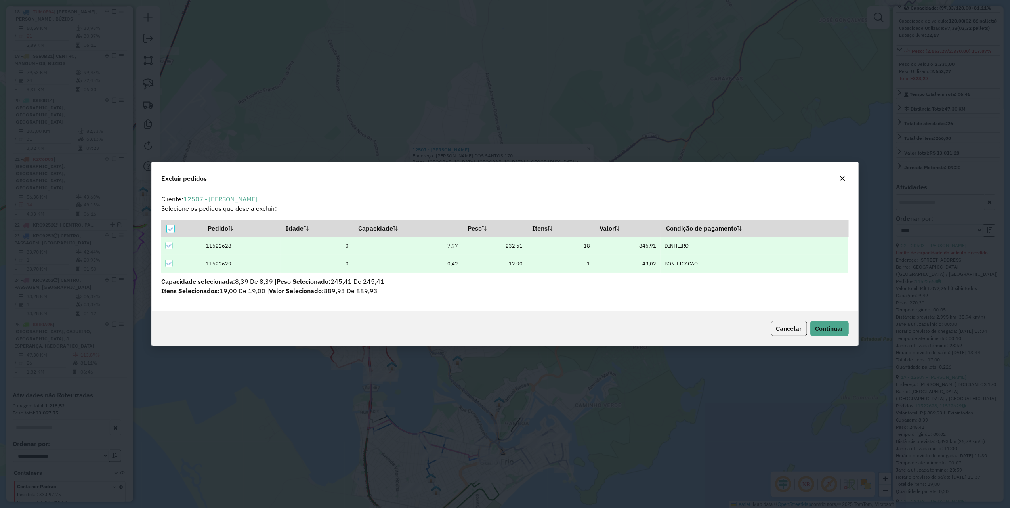
scroll to position [4, 2]
click at [829, 330] on span "Continuar" at bounding box center [829, 329] width 28 height 8
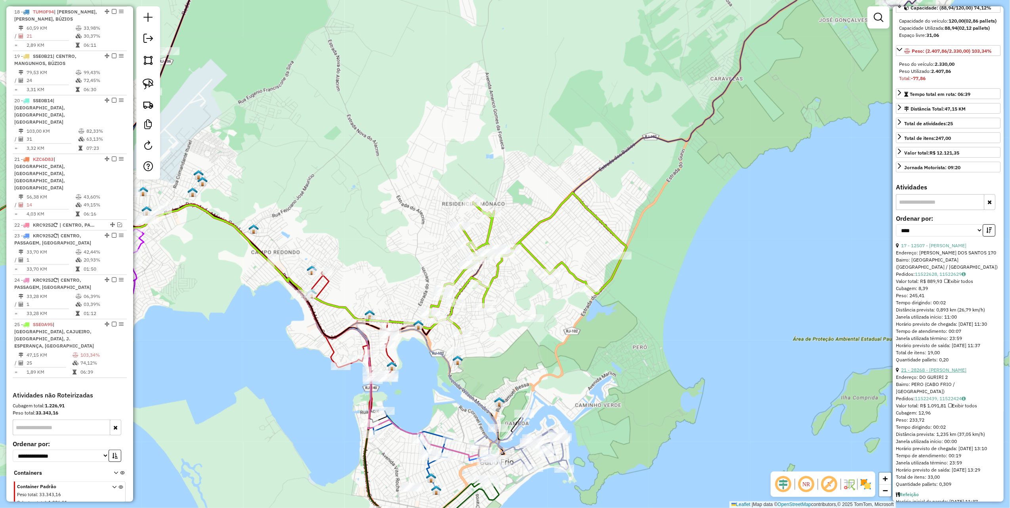
click at [923, 372] on link "21 - 28268 - FRANCISCO BAPTISTA" at bounding box center [933, 370] width 65 height 6
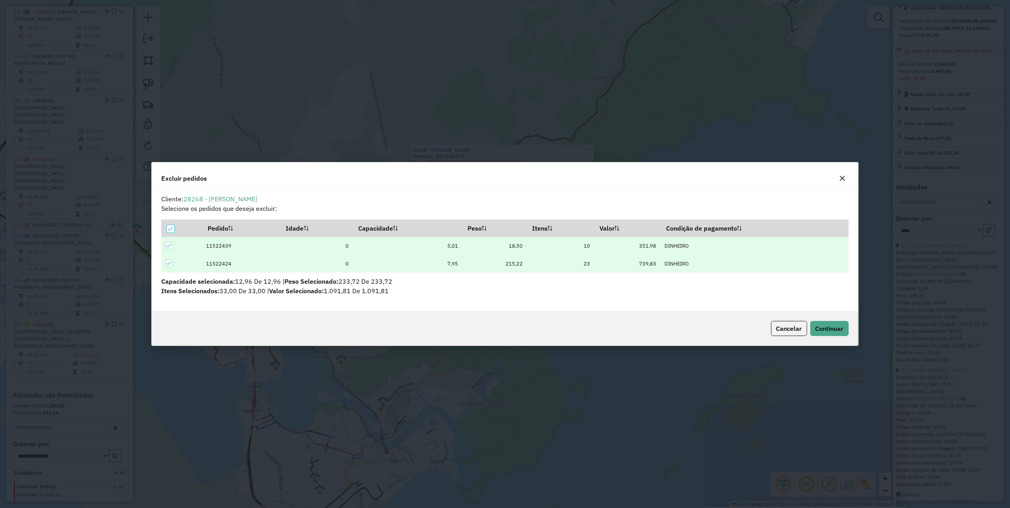
scroll to position [0, 0]
click at [838, 178] on button "button" at bounding box center [842, 178] width 13 height 13
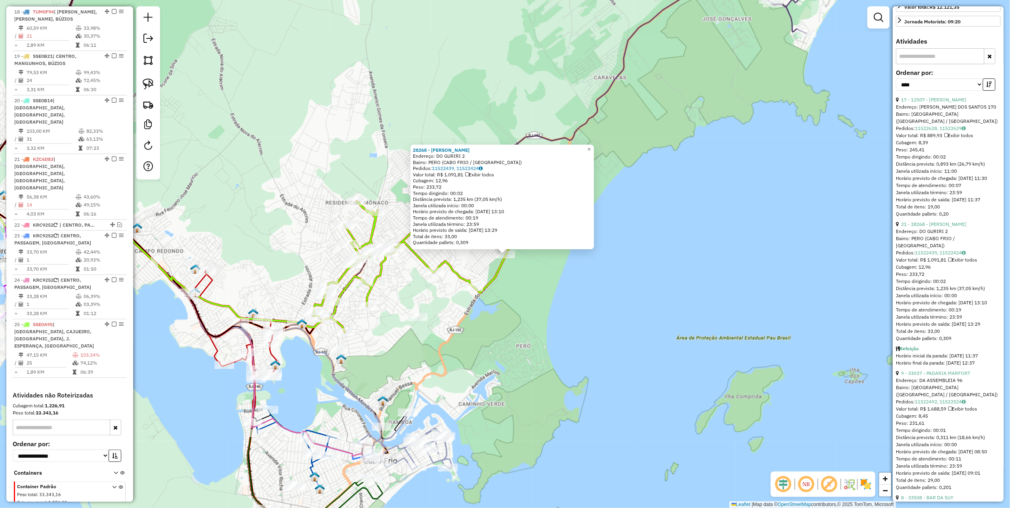
scroll to position [257, 0]
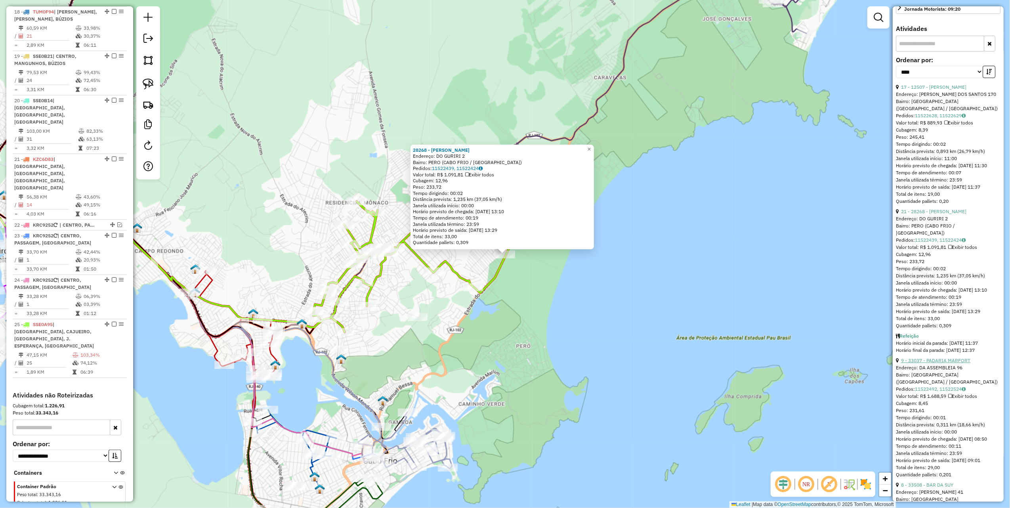
click at [950, 363] on link "9 - 33037 - PADARIA MARFORT" at bounding box center [935, 360] width 69 height 6
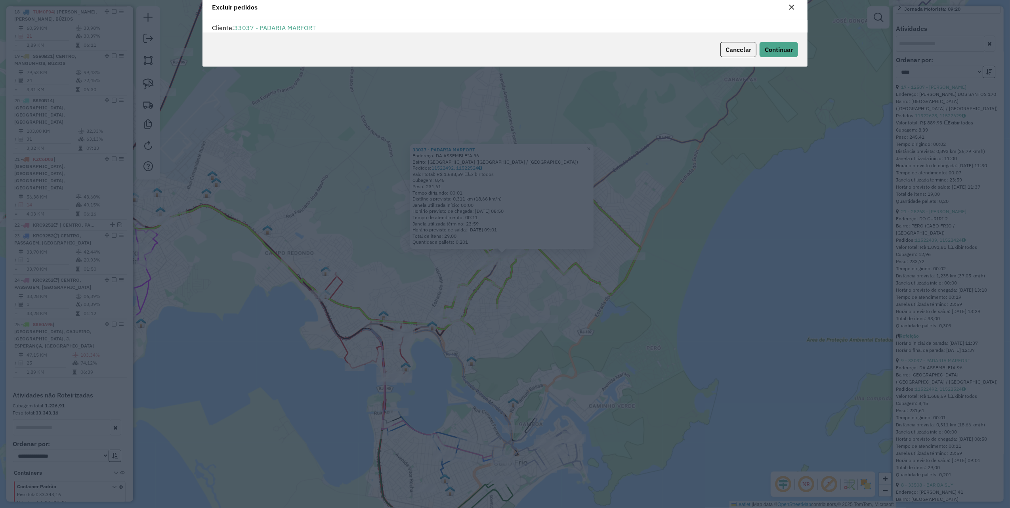
scroll to position [4, 2]
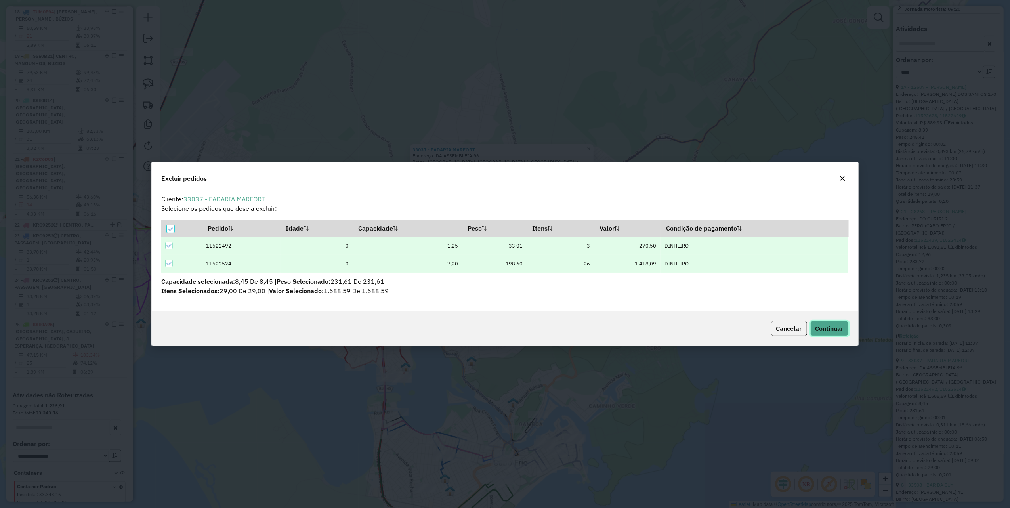
click at [833, 334] on button "Continuar" at bounding box center [829, 328] width 38 height 15
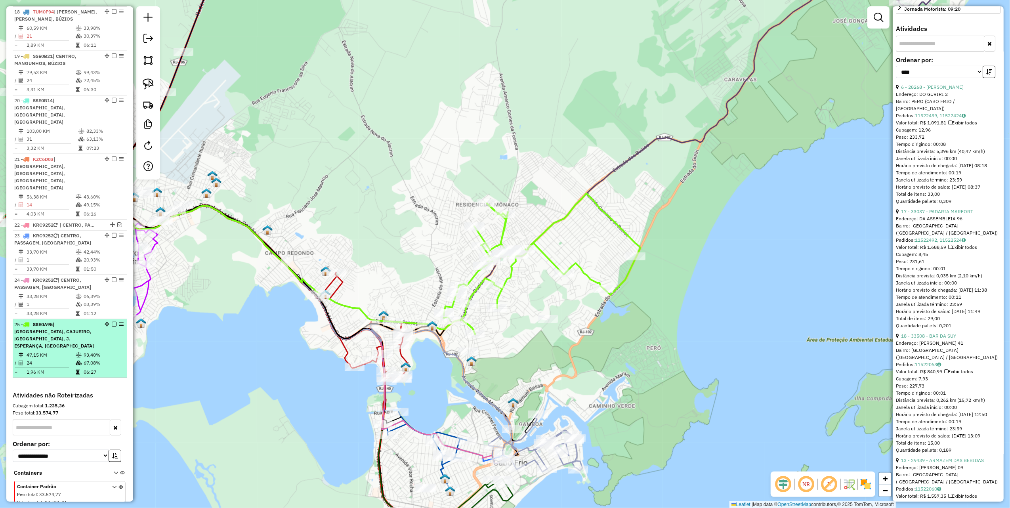
click at [113, 322] on em at bounding box center [114, 324] width 5 height 5
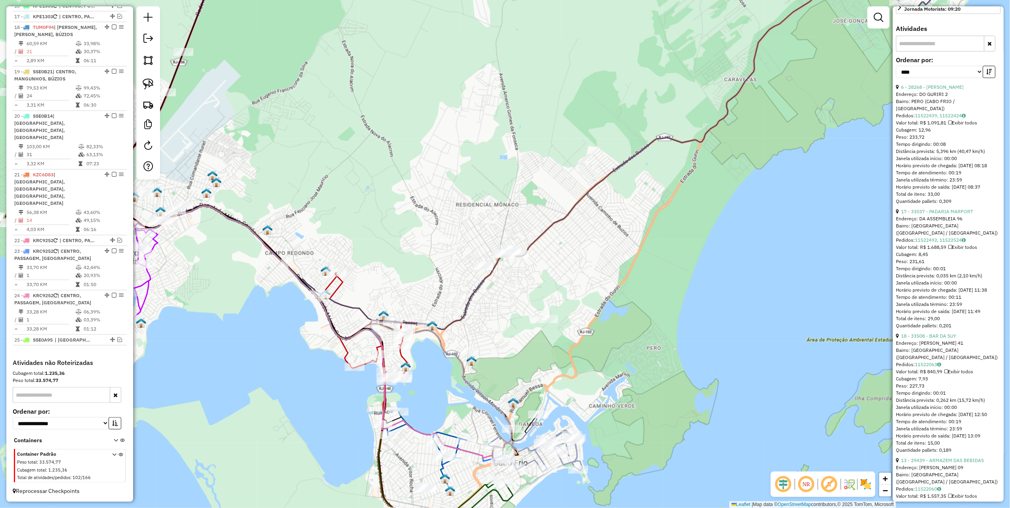
scroll to position [941, 0]
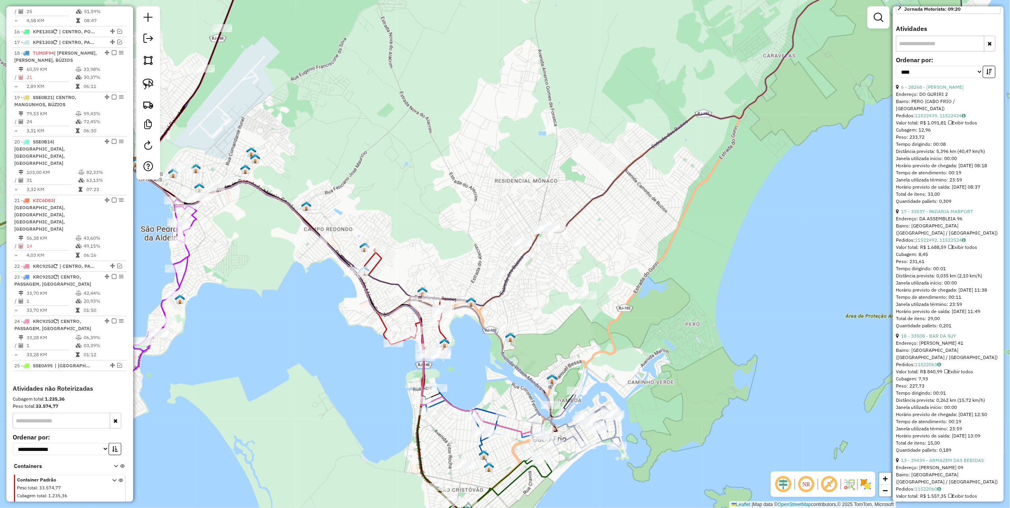
drag, startPoint x: 456, startPoint y: 233, endPoint x: 504, endPoint y: 183, distance: 70.1
click at [503, 189] on div "Janela de atendimento Grade de atendimento Capacidade Transportadoras Veículos …" at bounding box center [505, 254] width 1010 height 508
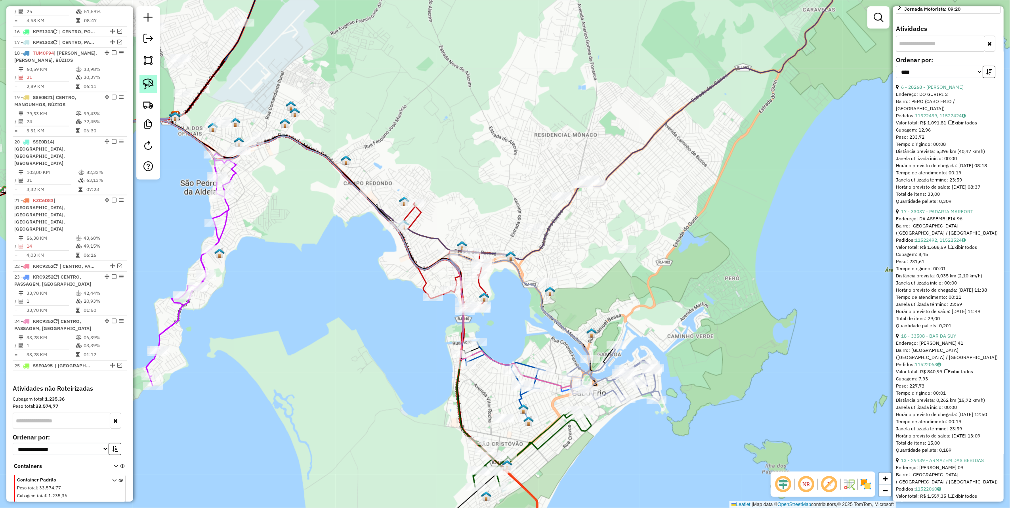
click at [143, 84] on img at bounding box center [148, 83] width 11 height 11
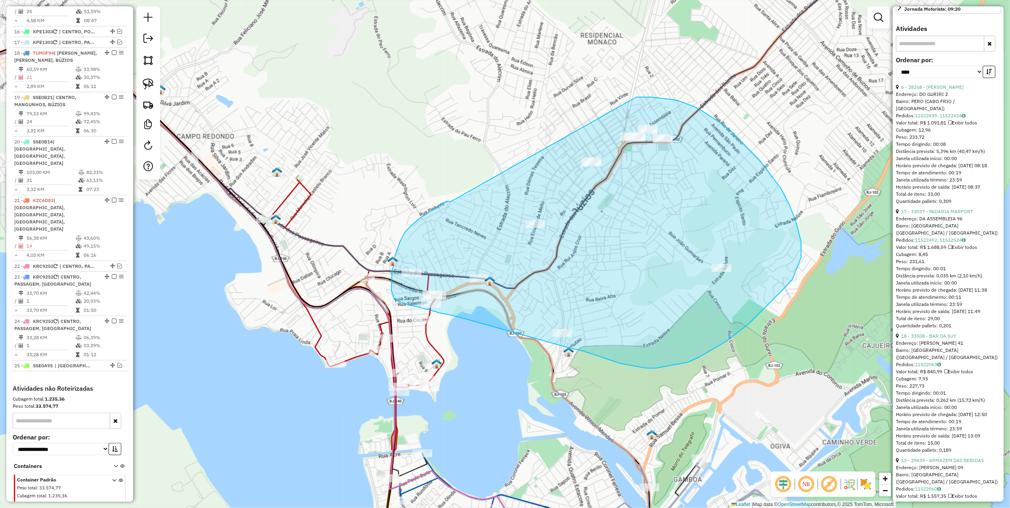
drag, startPoint x: 451, startPoint y: 202, endPoint x: 628, endPoint y: 97, distance: 206.0
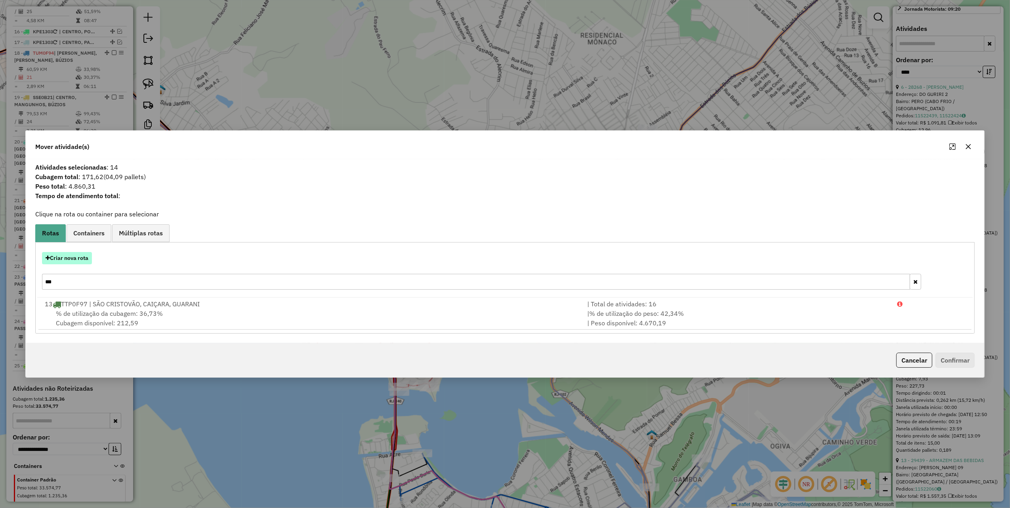
click at [73, 252] on button "Criar nova rota" at bounding box center [67, 258] width 50 height 12
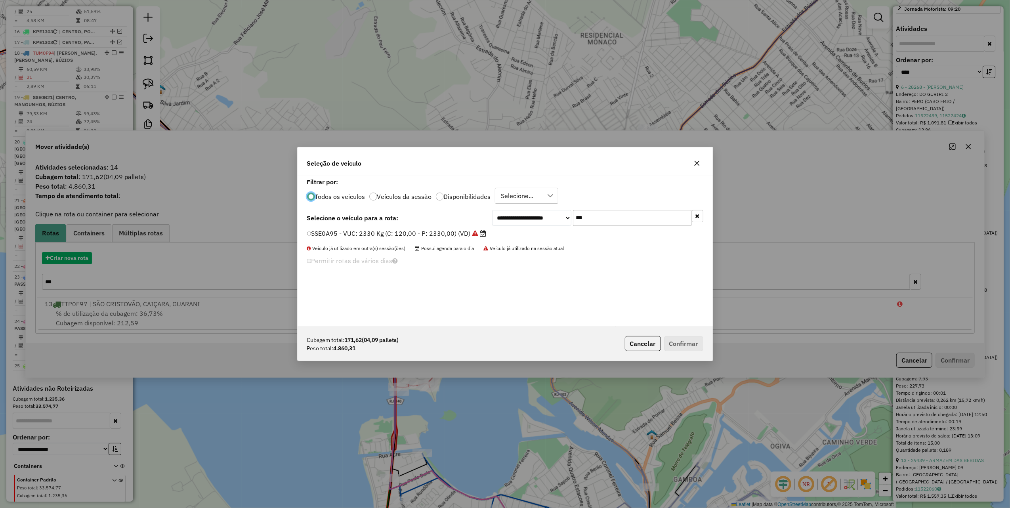
scroll to position [4, 2]
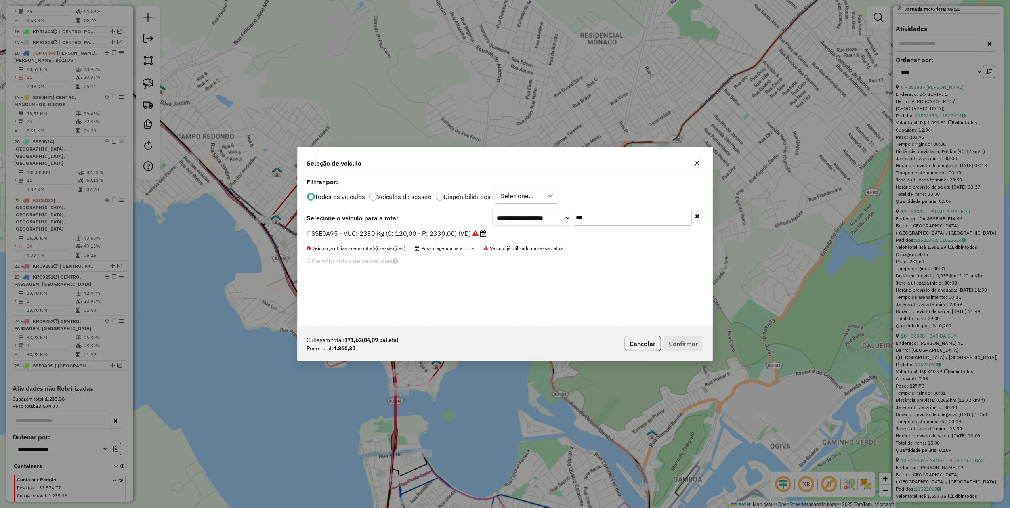
click at [650, 214] on input "***" at bounding box center [632, 218] width 119 height 16
type input "***"
drag, startPoint x: 464, startPoint y: 235, endPoint x: 575, endPoint y: 269, distance: 116.1
click at [464, 235] on label "RJC6B00 - Toco: 6950 Kg (C: 238,00 - P: 6950,00) (VD)" at bounding box center [394, 234] width 174 height 10
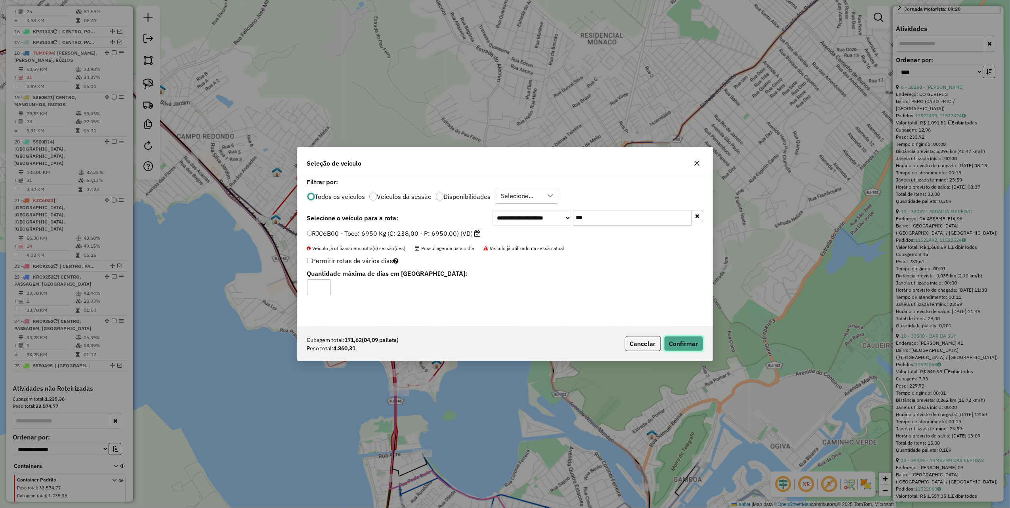
click at [678, 342] on button "Confirmar" at bounding box center [683, 343] width 39 height 15
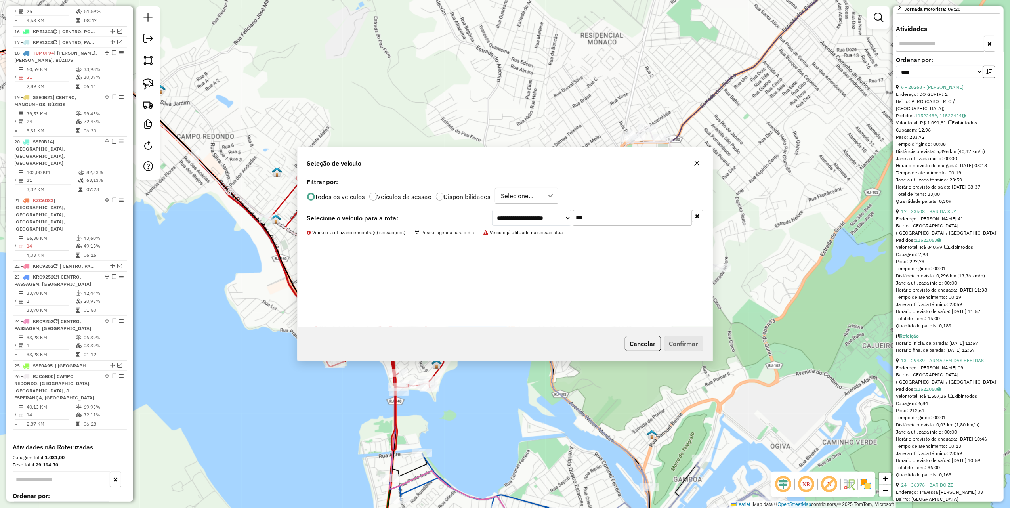
scroll to position [993, 0]
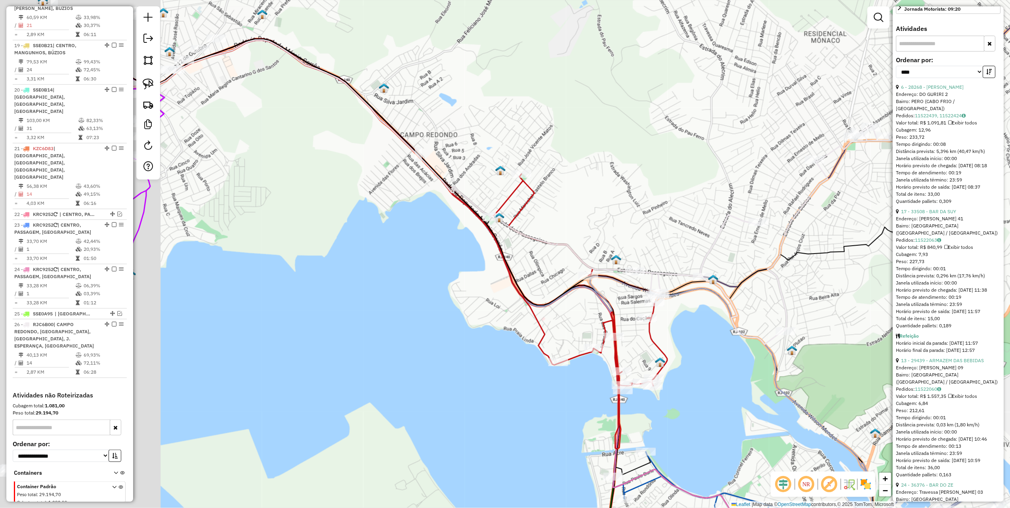
drag, startPoint x: 449, startPoint y: 243, endPoint x: 679, endPoint y: 239, distance: 229.5
click at [674, 241] on div "Janela de atendimento Grade de atendimento Capacidade Transportadoras Veículos …" at bounding box center [505, 254] width 1010 height 508
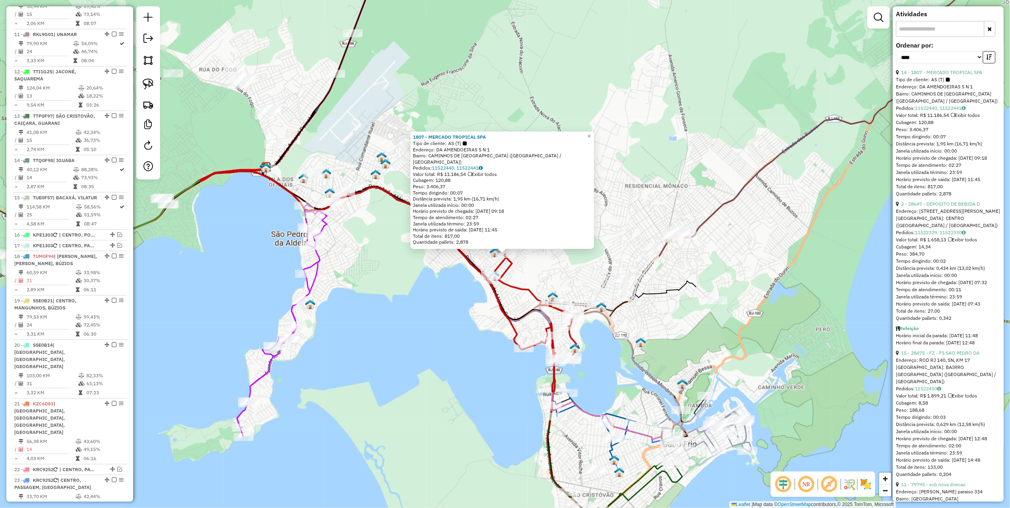
scroll to position [709, 0]
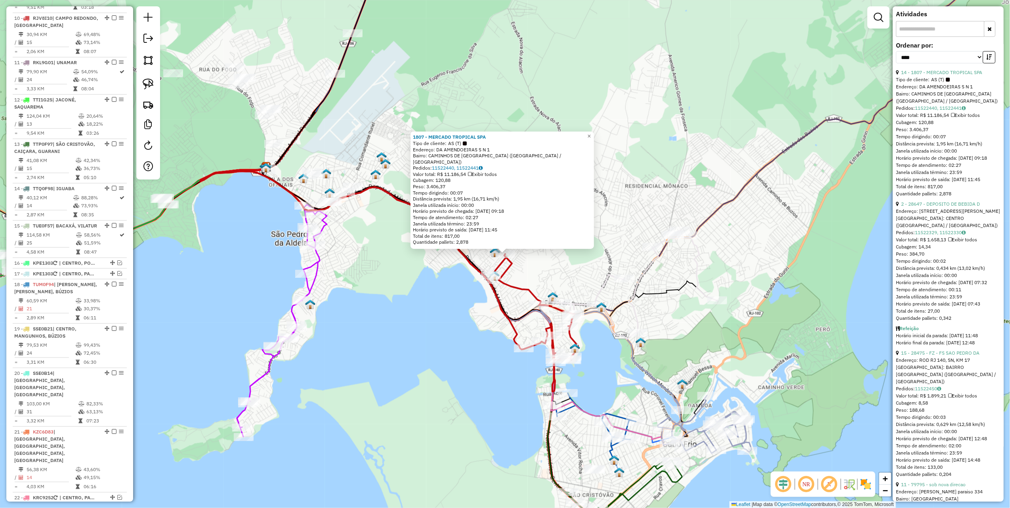
click at [397, 299] on div "1807 - MERCADO TROPICAL SPA Tipo de cliente: AS (T) Endereço: DA AMENDOEIRAS S …" at bounding box center [505, 254] width 1010 height 508
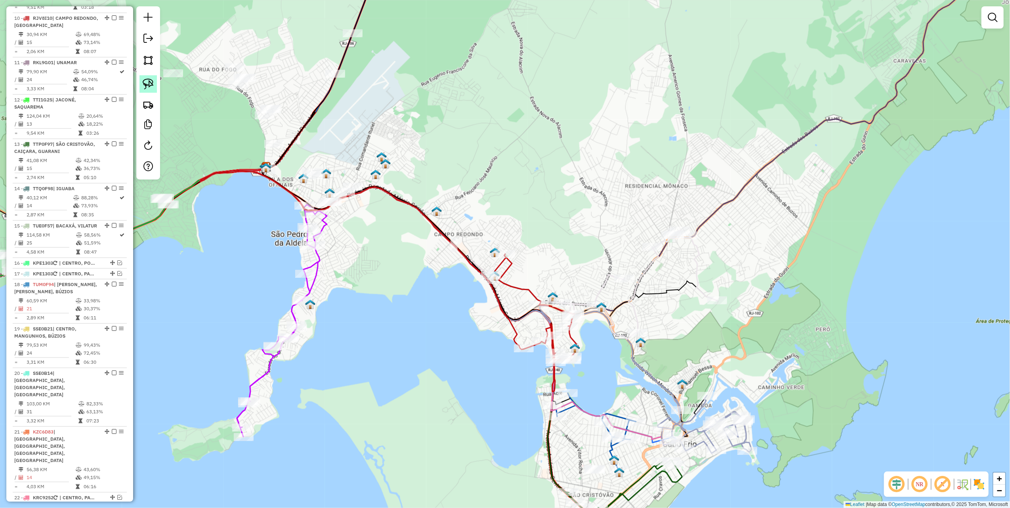
click at [151, 79] on img at bounding box center [148, 83] width 11 height 11
click at [317, 218] on div at bounding box center [315, 214] width 20 height 8
select select "*********"
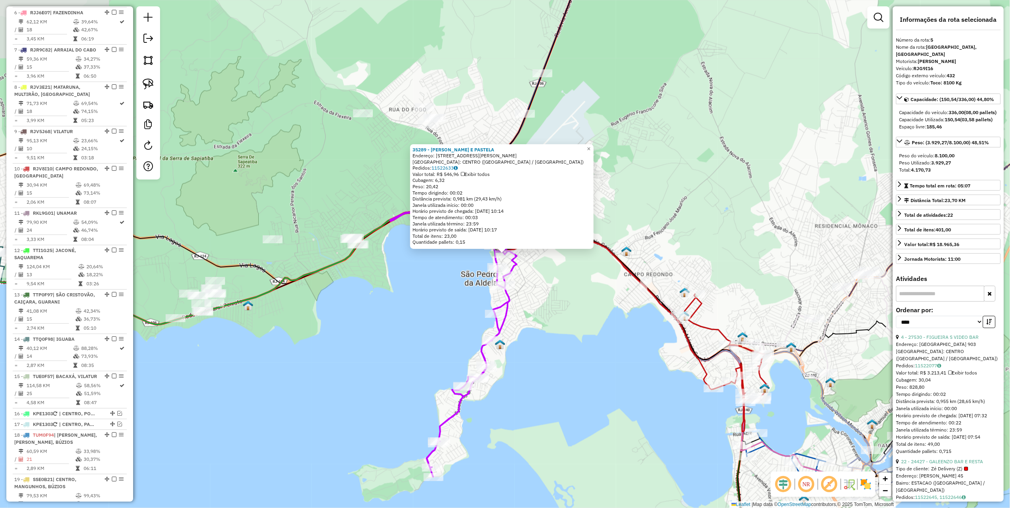
scroll to position [509, 0]
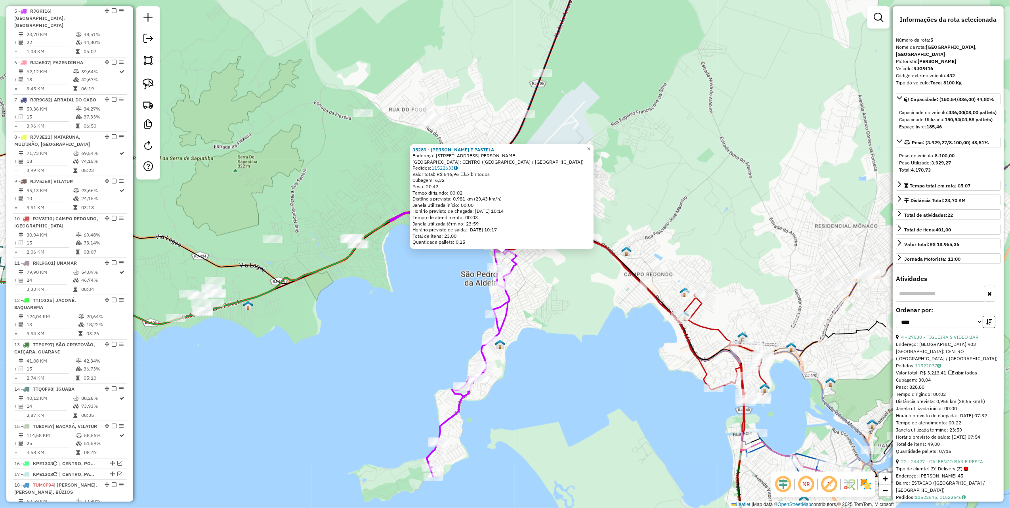
click at [378, 296] on div "35289 - LANCHONETE E PASTELA Endereço: Rua Comandante Arnaldo Faria S 67 Bairro…" at bounding box center [505, 254] width 1010 height 508
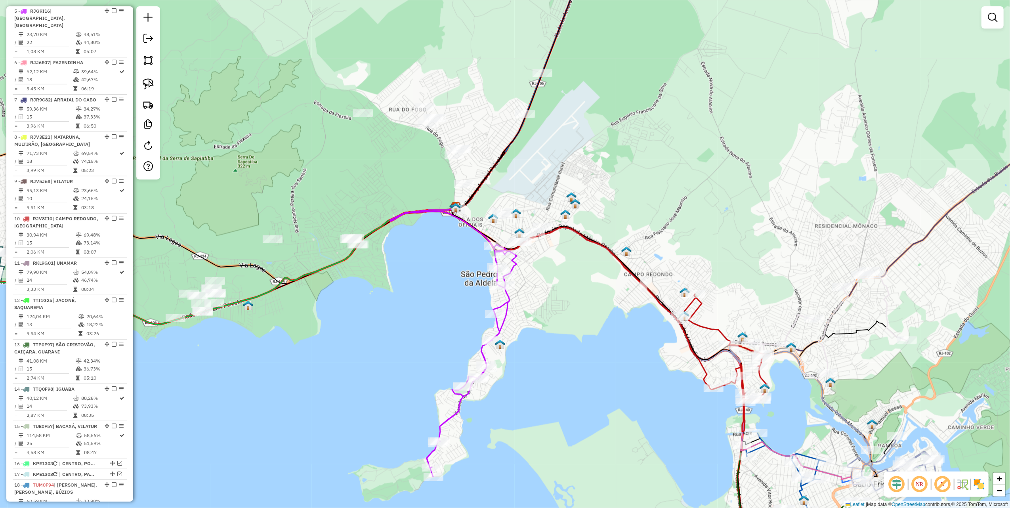
drag, startPoint x: 395, startPoint y: 169, endPoint x: 470, endPoint y: 213, distance: 87.1
click at [470, 213] on div "Janela de atendimento Grade de atendimento Capacidade Transportadoras Veículos …" at bounding box center [505, 254] width 1010 height 508
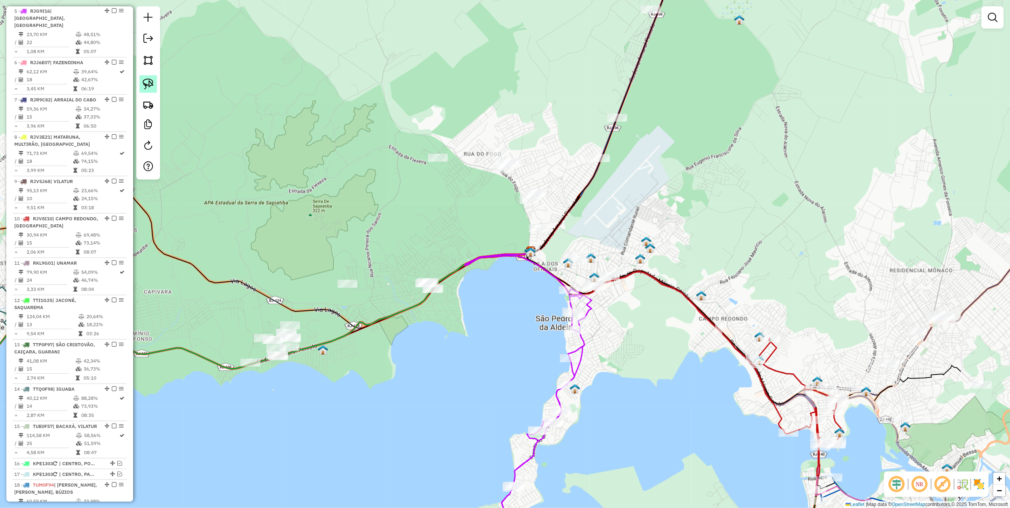
click at [152, 86] on img at bounding box center [148, 83] width 11 height 11
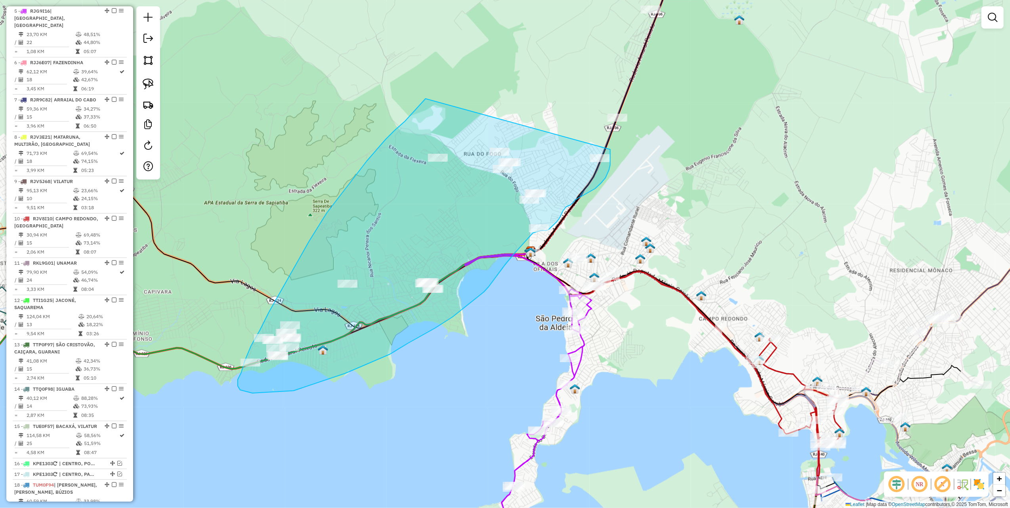
drag, startPoint x: 422, startPoint y: 102, endPoint x: 609, endPoint y: 147, distance: 192.0
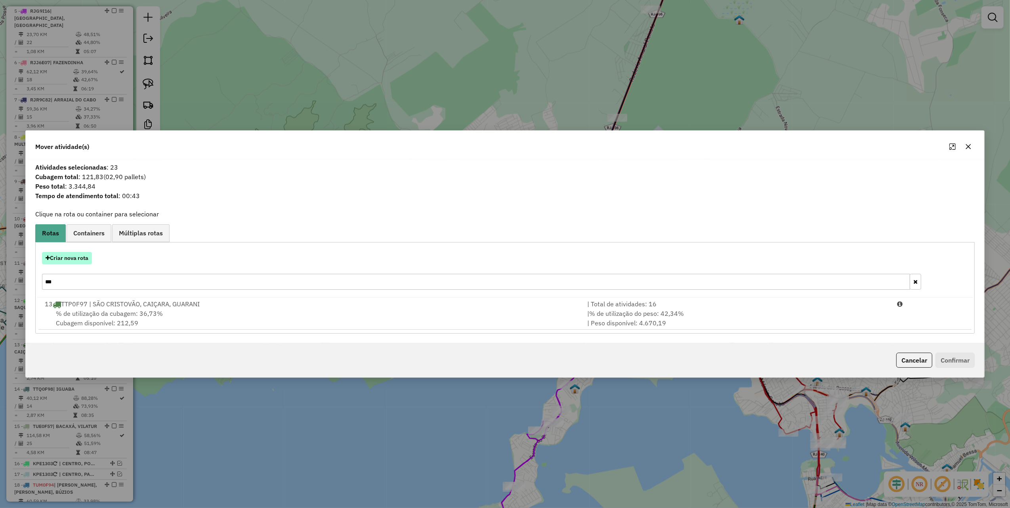
click at [86, 260] on button "Criar nova rota" at bounding box center [67, 258] width 50 height 12
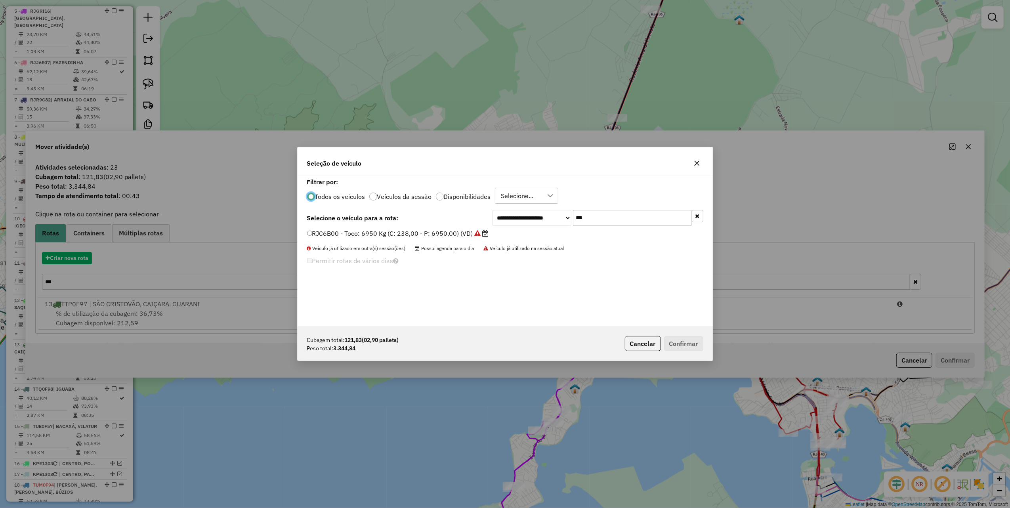
scroll to position [4, 2]
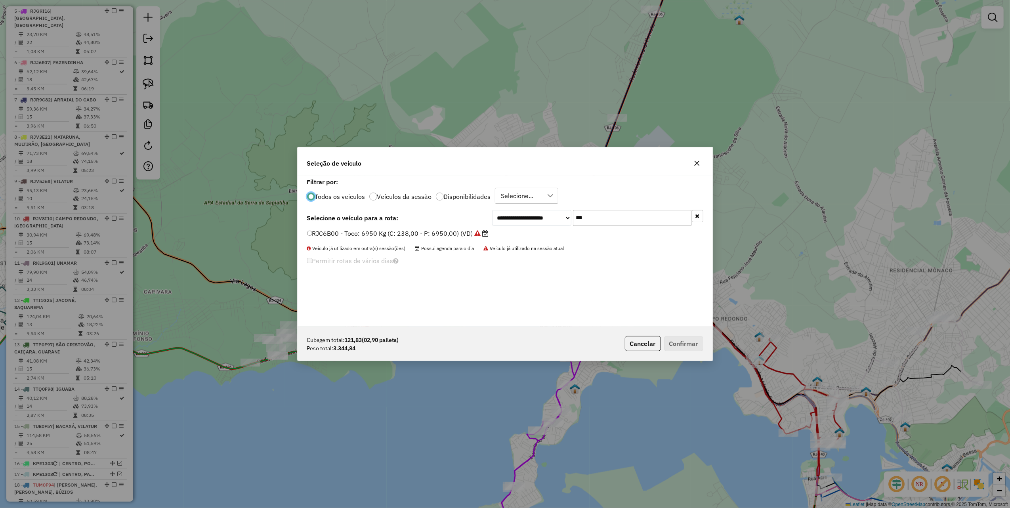
click at [606, 216] on input "***" at bounding box center [632, 218] width 119 height 16
type input "***"
click at [456, 237] on label "LUO8B94 - Toco: 8100 Kg (C: 336,00 - P: 8100,00) (VD)" at bounding box center [394, 234] width 175 height 10
click at [693, 346] on button "Confirmar" at bounding box center [683, 343] width 39 height 15
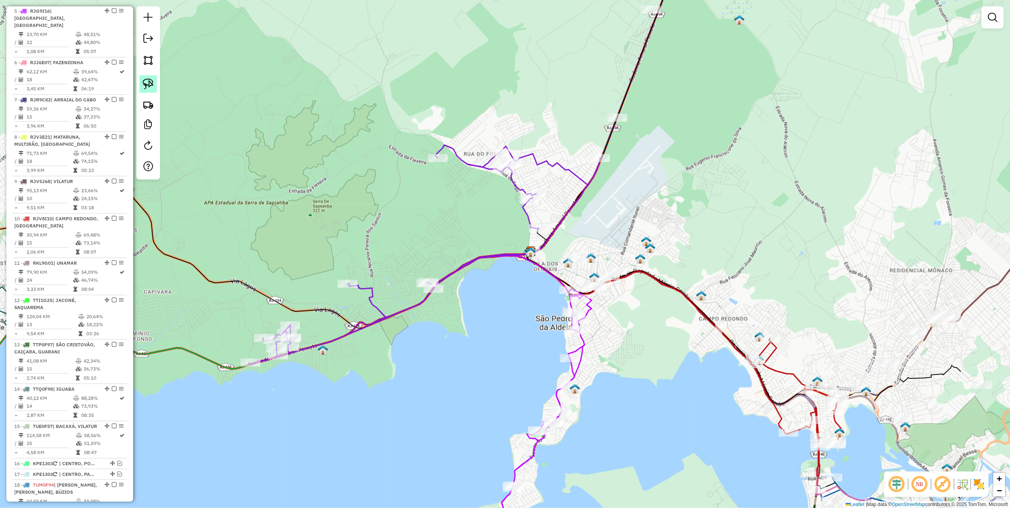
click at [146, 86] on img at bounding box center [148, 83] width 11 height 11
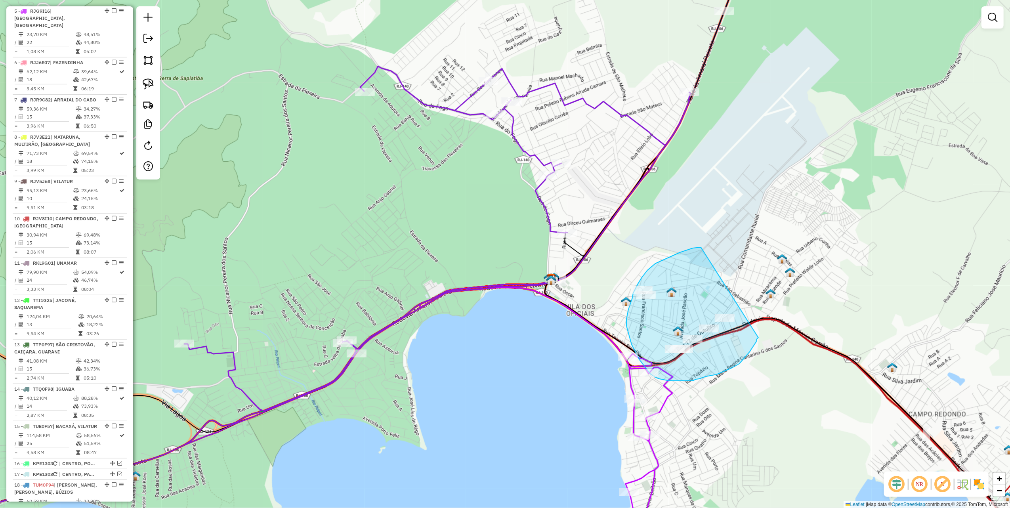
drag, startPoint x: 701, startPoint y: 247, endPoint x: 760, endPoint y: 335, distance: 105.7
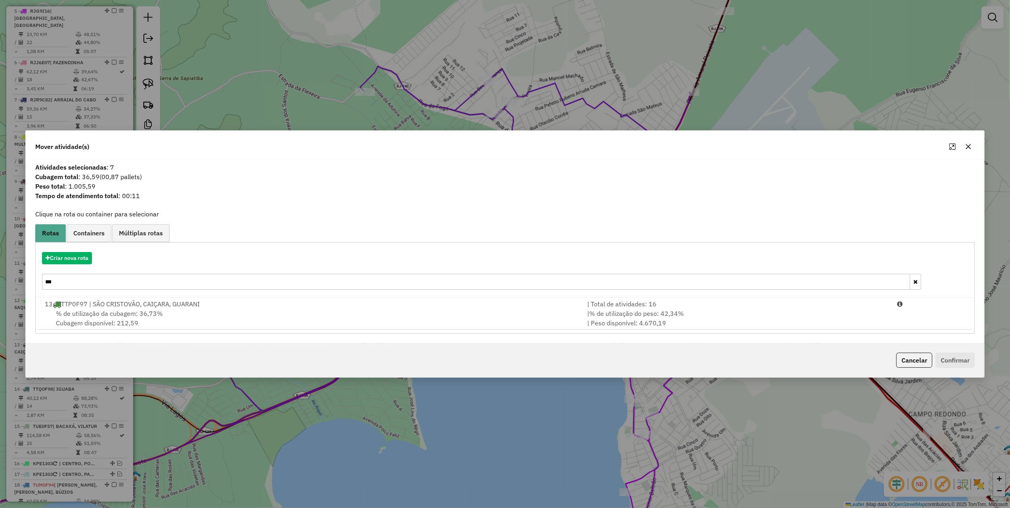
click at [132, 285] on input "***" at bounding box center [476, 282] width 868 height 16
type input "***"
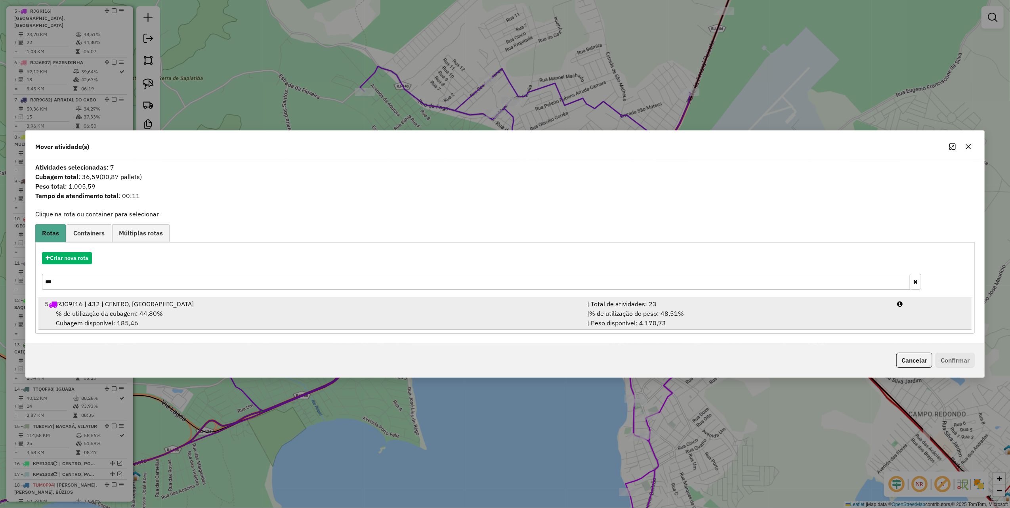
drag, startPoint x: 262, startPoint y: 292, endPoint x: 275, endPoint y: 311, distance: 23.0
click at [265, 297] on div "Criar nova rota ***" at bounding box center [505, 272] width 936 height 52
drag, startPoint x: 283, startPoint y: 311, endPoint x: 437, endPoint y: 316, distance: 153.8
click at [286, 311] on div "% de utilização da cubagem: 44,80% Cubagem disponível: 185,46" at bounding box center [311, 318] width 542 height 19
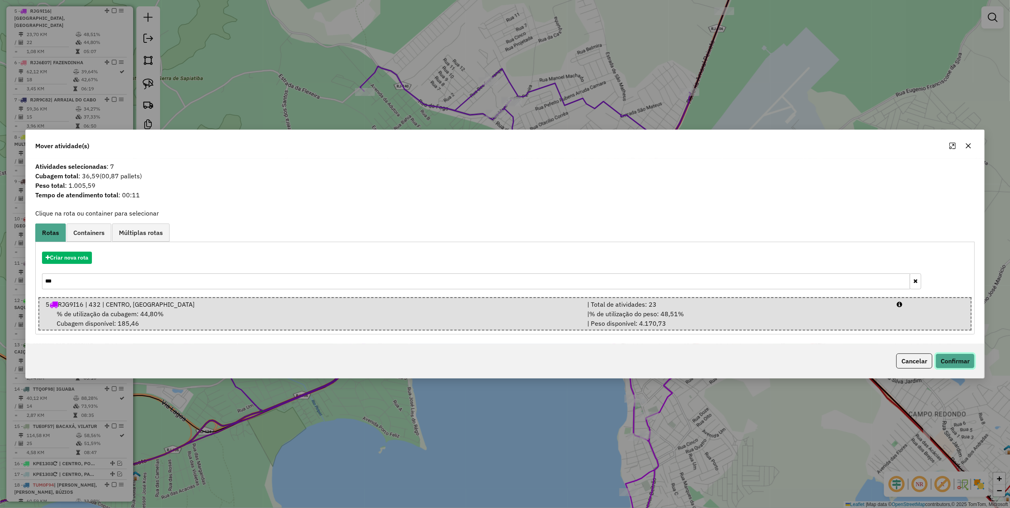
click at [955, 355] on button "Confirmar" at bounding box center [955, 360] width 39 height 15
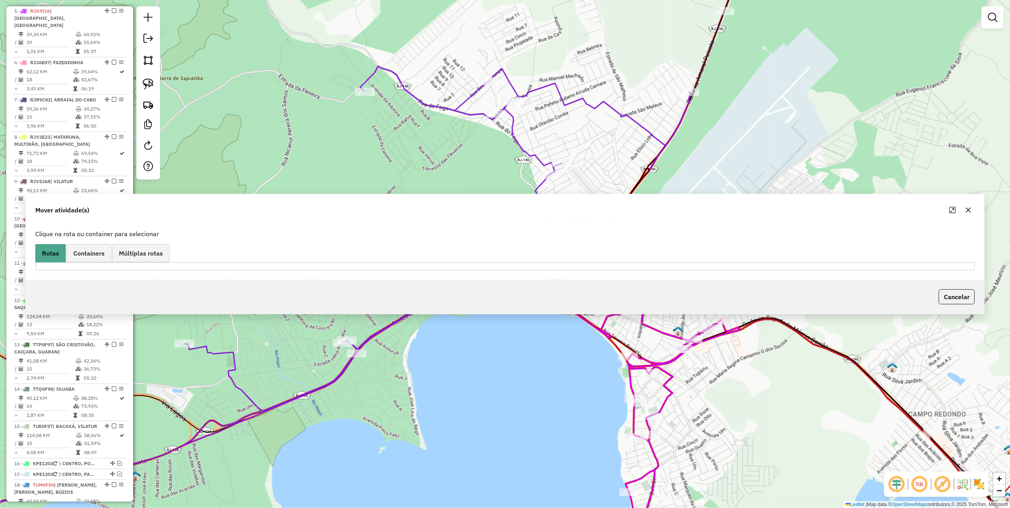
scroll to position [471, 0]
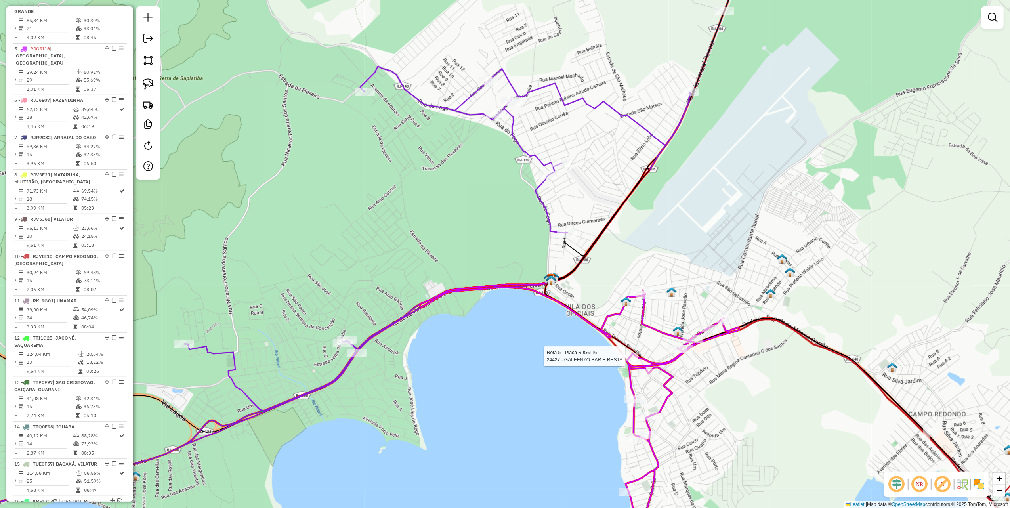
select select "*********"
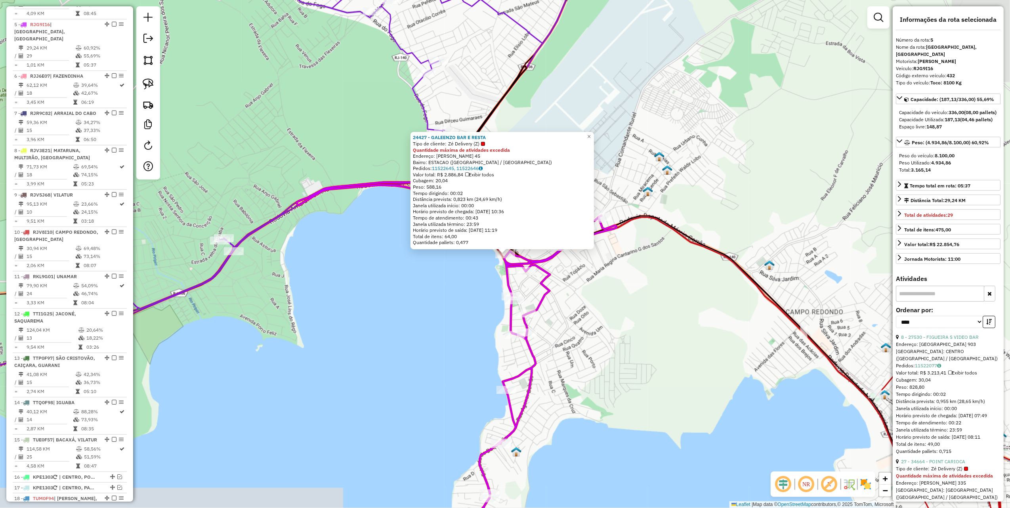
scroll to position [509, 0]
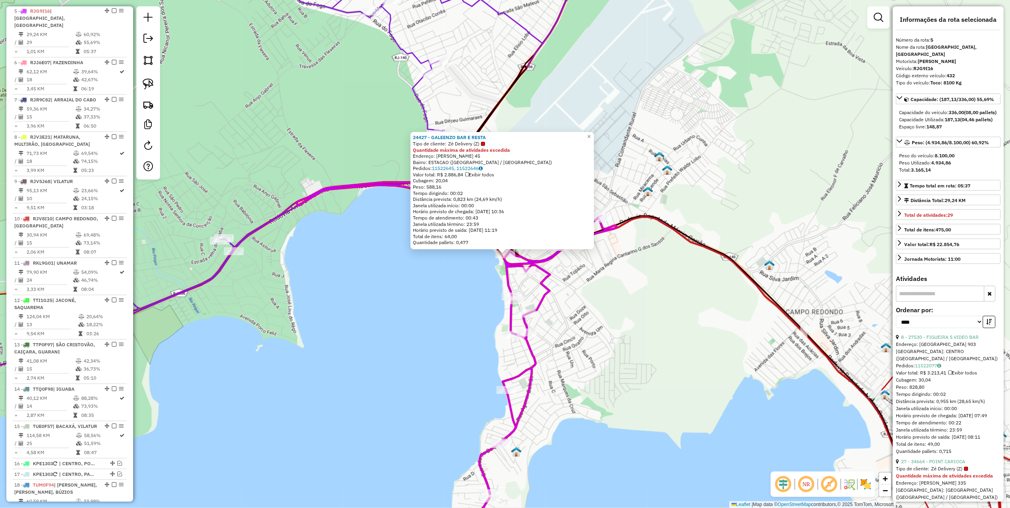
click at [638, 362] on div "24427 - GALEENZO BAR E RESTA Tipo de cliente: Zé Delivery (Z) Quantidade máxima…" at bounding box center [505, 254] width 1010 height 508
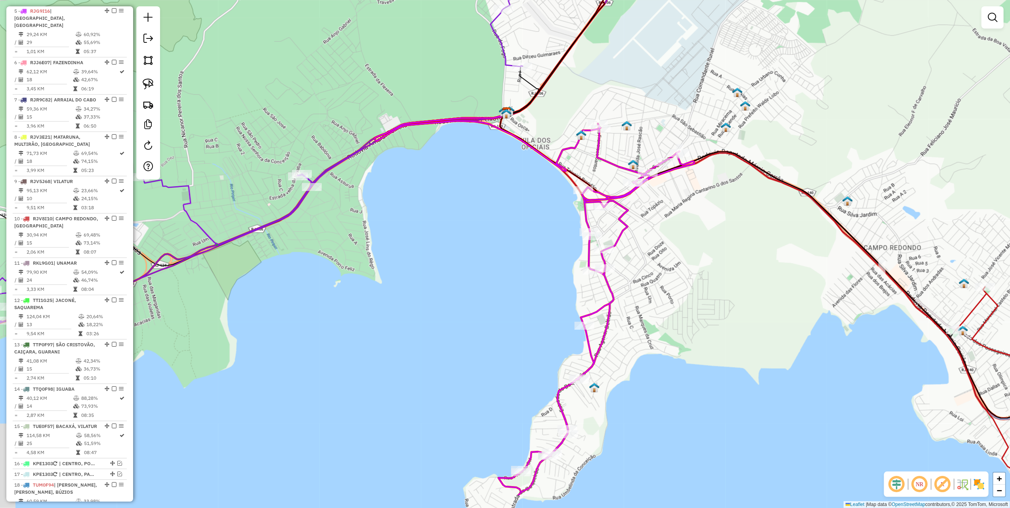
drag, startPoint x: 652, startPoint y: 346, endPoint x: 721, endPoint y: 278, distance: 97.5
click at [712, 290] on div "Janela de atendimento Grade de atendimento Capacidade Transportadoras Veículos …" at bounding box center [505, 254] width 1010 height 508
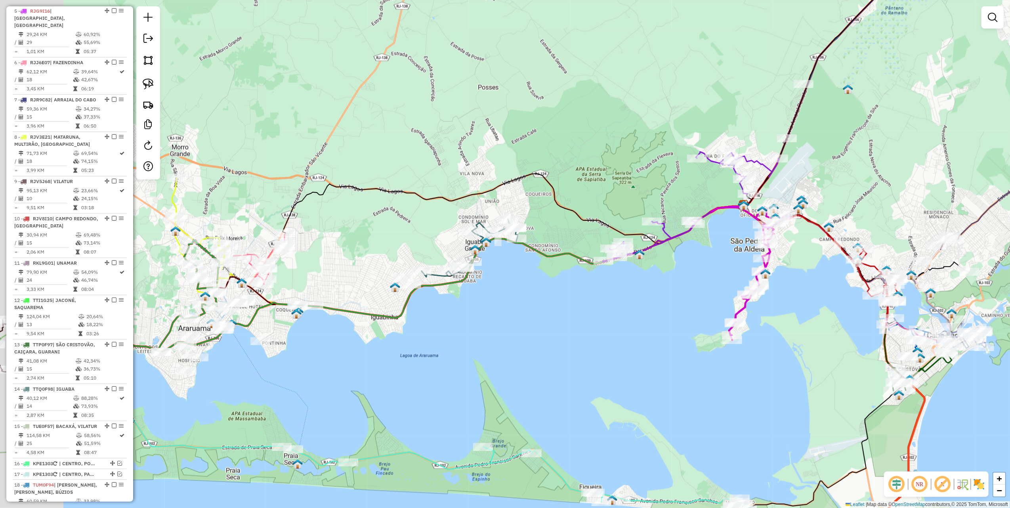
drag, startPoint x: 498, startPoint y: 207, endPoint x: 626, endPoint y: 158, distance: 137.2
click at [626, 159] on div "Janela de atendimento Grade de atendimento Capacidade Transportadoras Veículos …" at bounding box center [505, 254] width 1010 height 508
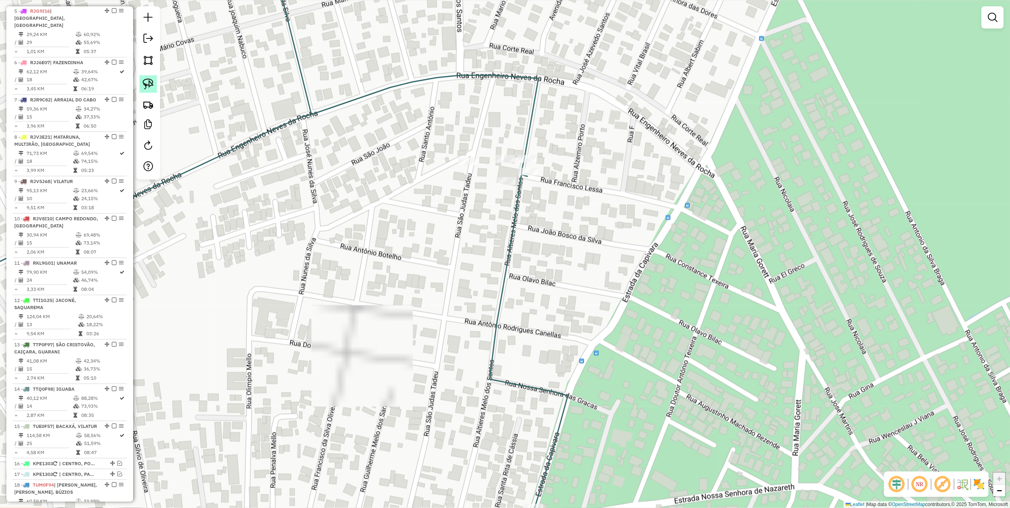
click at [147, 86] on img at bounding box center [148, 83] width 11 height 11
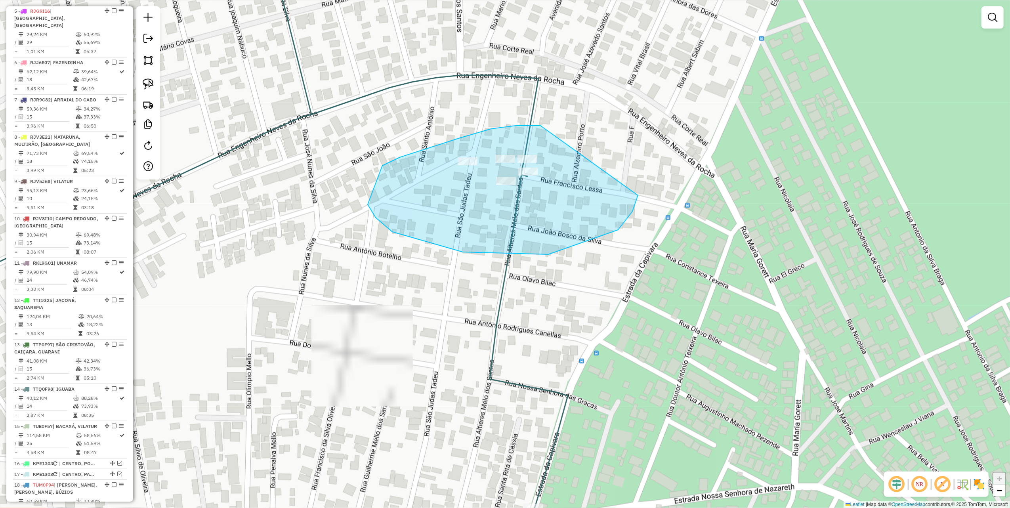
drag, startPoint x: 460, startPoint y: 138, endPoint x: 639, endPoint y: 184, distance: 184.5
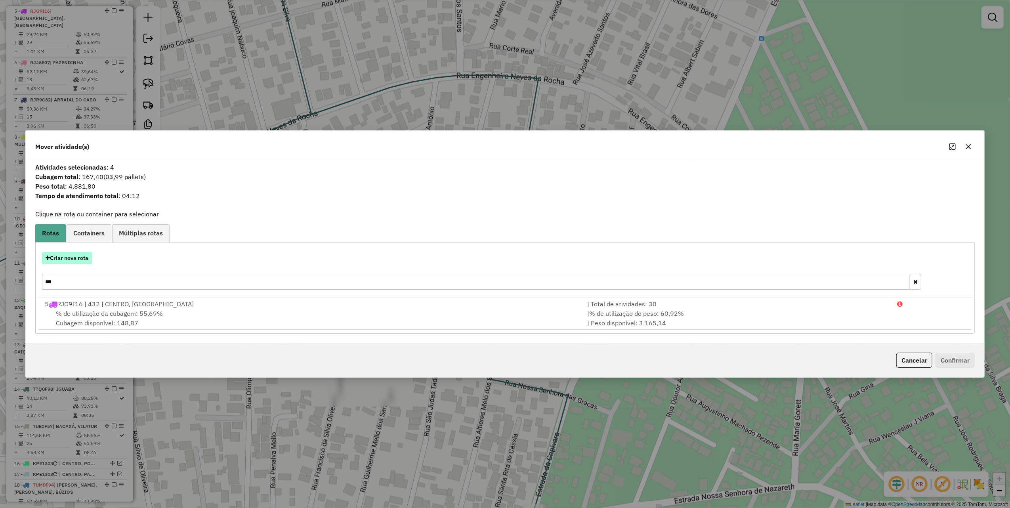
click at [70, 257] on button "Criar nova rota" at bounding box center [67, 258] width 50 height 12
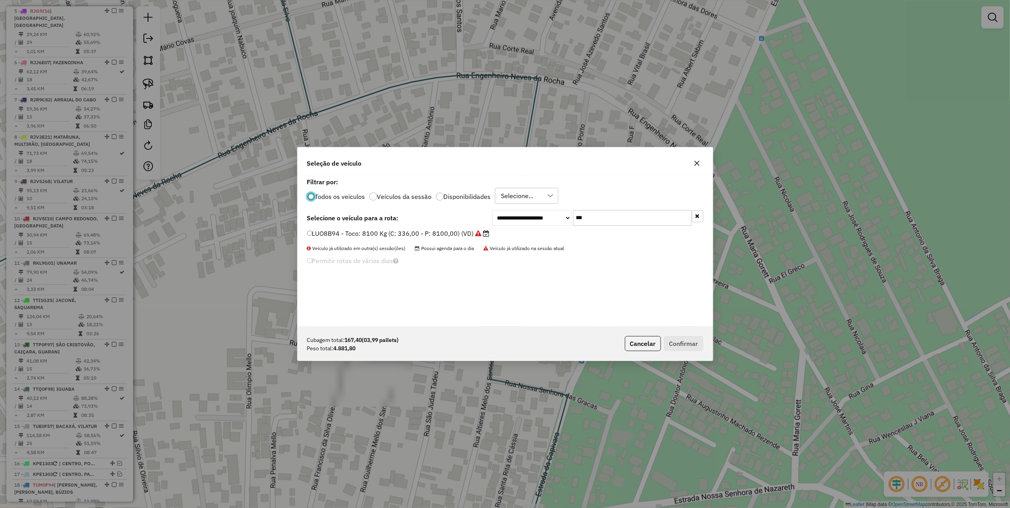
scroll to position [4, 2]
click at [601, 216] on input "***" at bounding box center [632, 218] width 119 height 16
type input "***"
click at [456, 233] on label "TTE0J52 - Lonado: 6800 Kg (C: 252,00 - P: 6800,00) (VD)" at bounding box center [397, 234] width 180 height 10
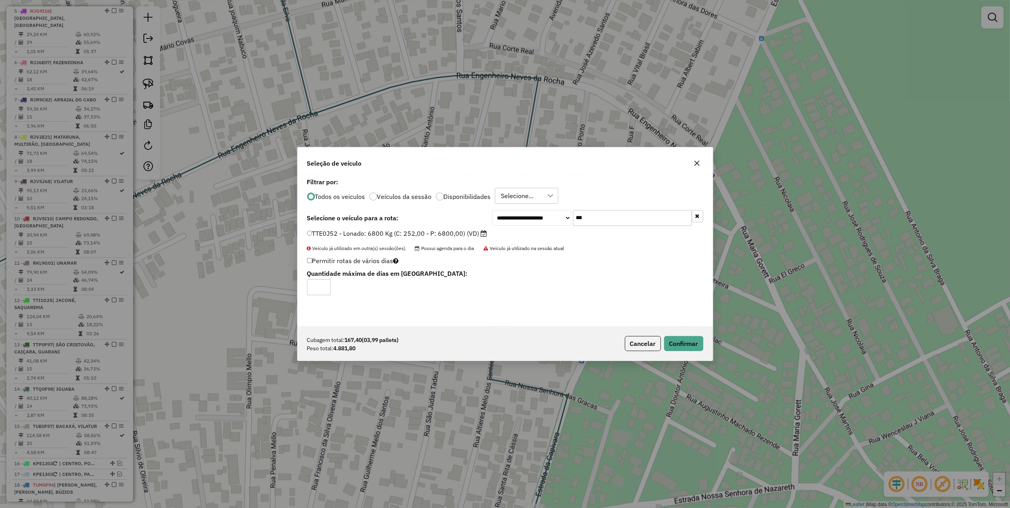
click at [697, 159] on button "button" at bounding box center [697, 163] width 13 height 13
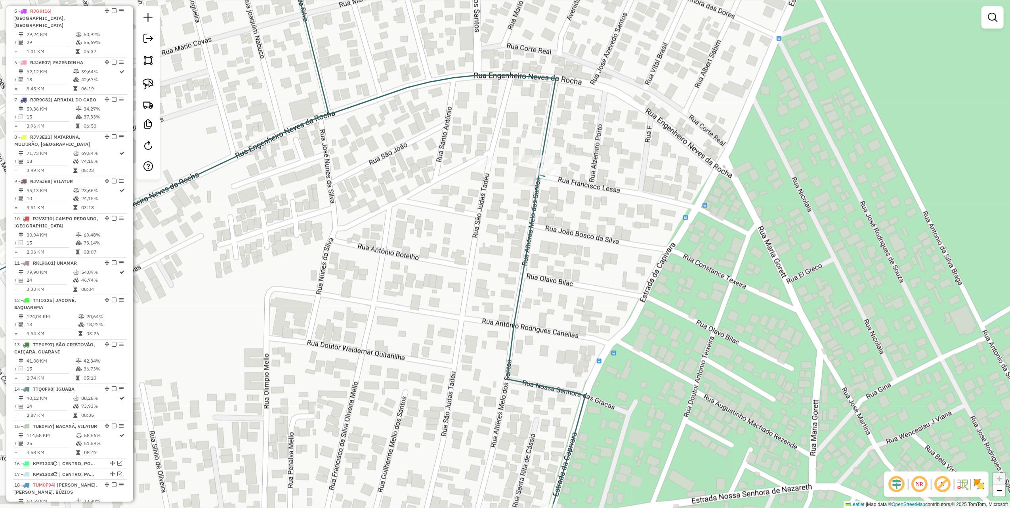
drag, startPoint x: 430, startPoint y: 249, endPoint x: 552, endPoint y: 249, distance: 122.0
click at [549, 249] on div "Janela de atendimento Grade de atendimento Capacidade Transportadoras Veículos …" at bounding box center [505, 254] width 1010 height 508
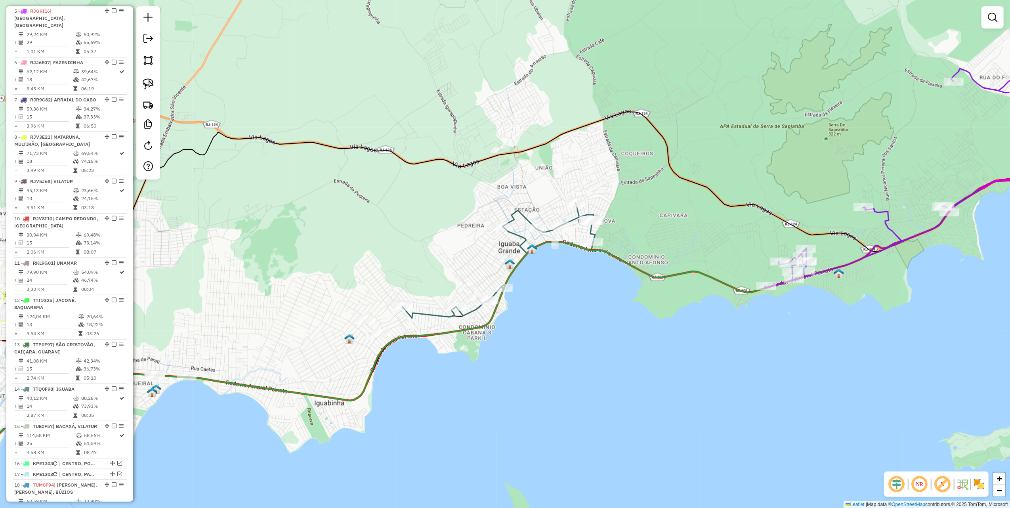
drag, startPoint x: 666, startPoint y: 223, endPoint x: 699, endPoint y: 189, distance: 47.7
click at [694, 189] on div "Janela de atendimento Grade de atendimento Capacidade Transportadoras Veículos …" at bounding box center [505, 254] width 1010 height 508
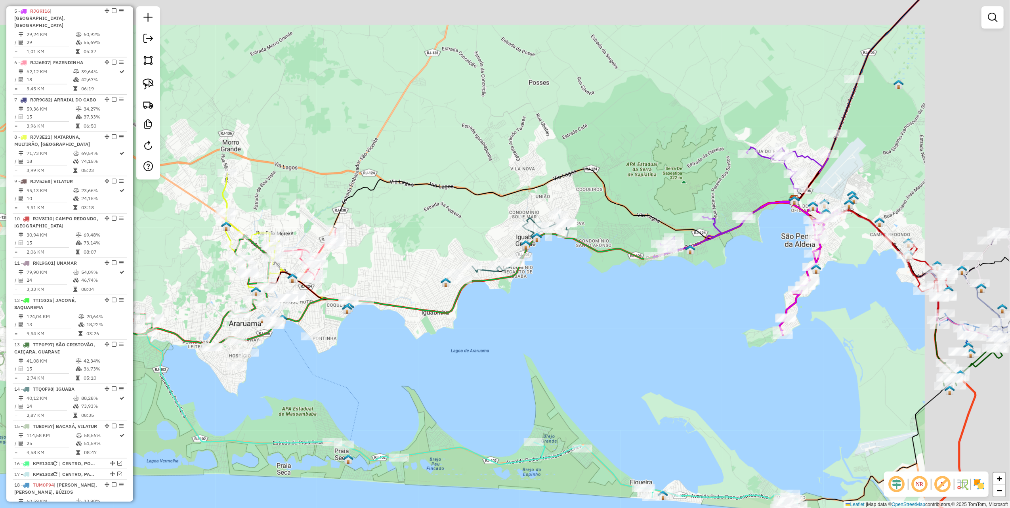
drag, startPoint x: 584, startPoint y: 292, endPoint x: 544, endPoint y: 298, distance: 40.5
click at [544, 298] on div "Janela de atendimento Grade de atendimento Capacidade Transportadoras Veículos …" at bounding box center [505, 254] width 1010 height 508
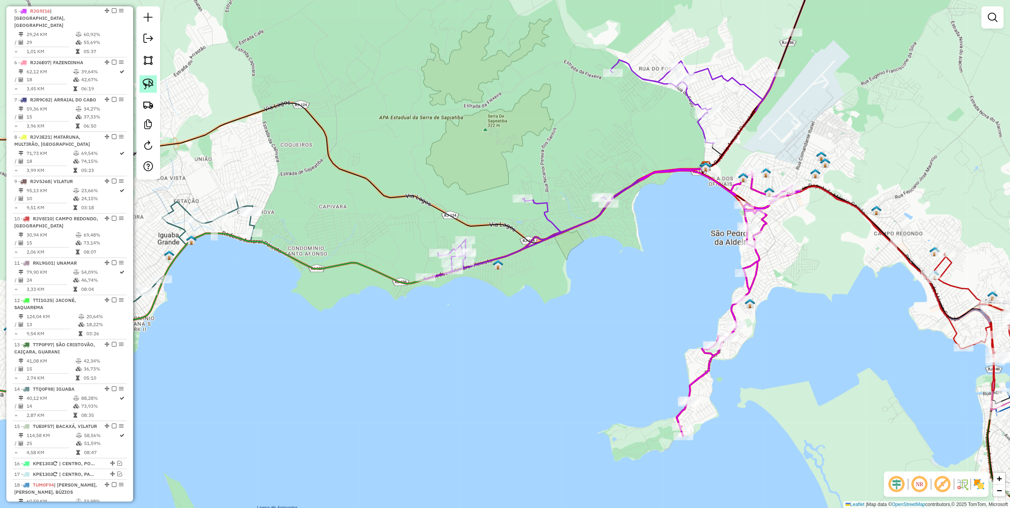
click at [151, 84] on img at bounding box center [148, 83] width 11 height 11
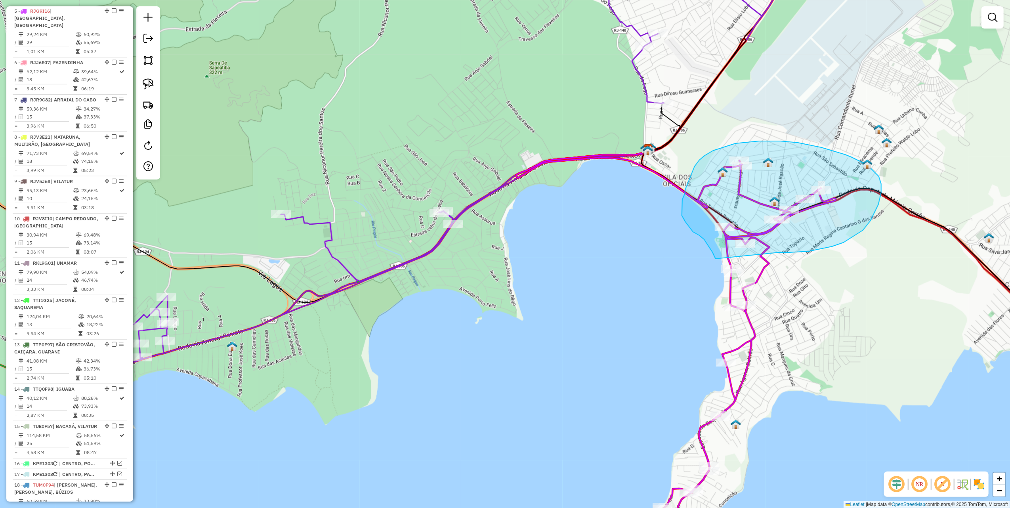
drag, startPoint x: 779, startPoint y: 252, endPoint x: 716, endPoint y: 259, distance: 63.7
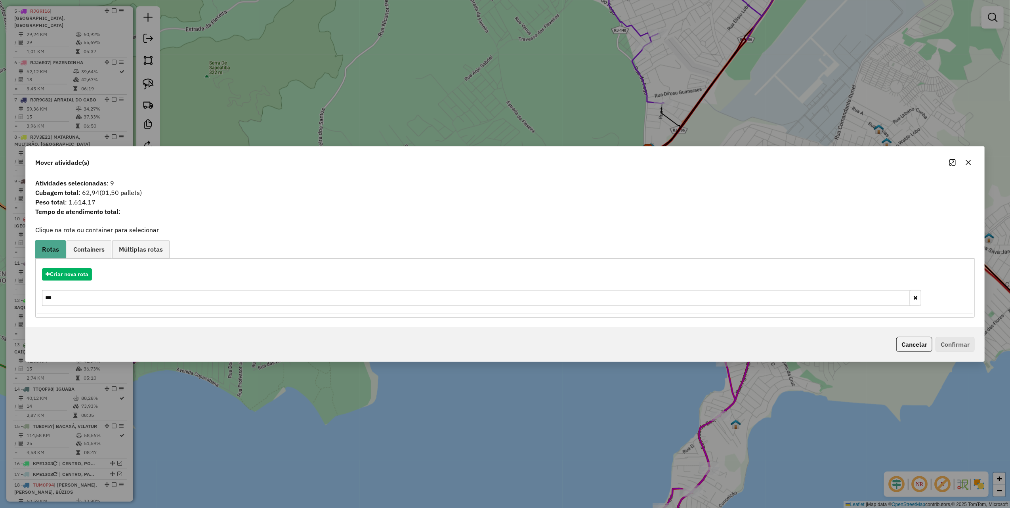
click at [72, 281] on div "Criar nova rota" at bounding box center [505, 274] width 936 height 12
click at [969, 164] on icon "button" at bounding box center [968, 162] width 6 height 6
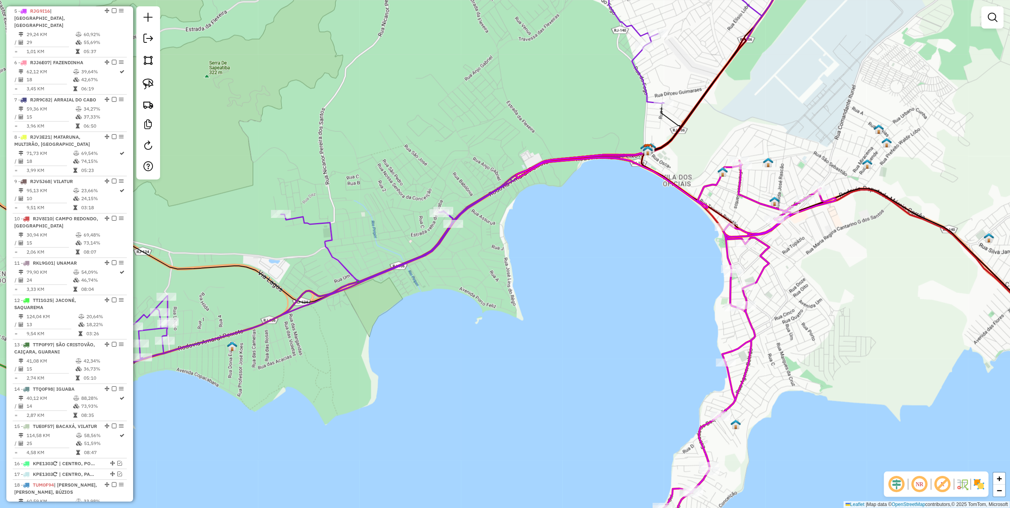
drag, startPoint x: 494, startPoint y: 147, endPoint x: 666, endPoint y: 124, distance: 174.2
click at [650, 124] on div "Janela de atendimento Grade de atendimento Capacidade Transportadoras Veículos …" at bounding box center [505, 254] width 1010 height 508
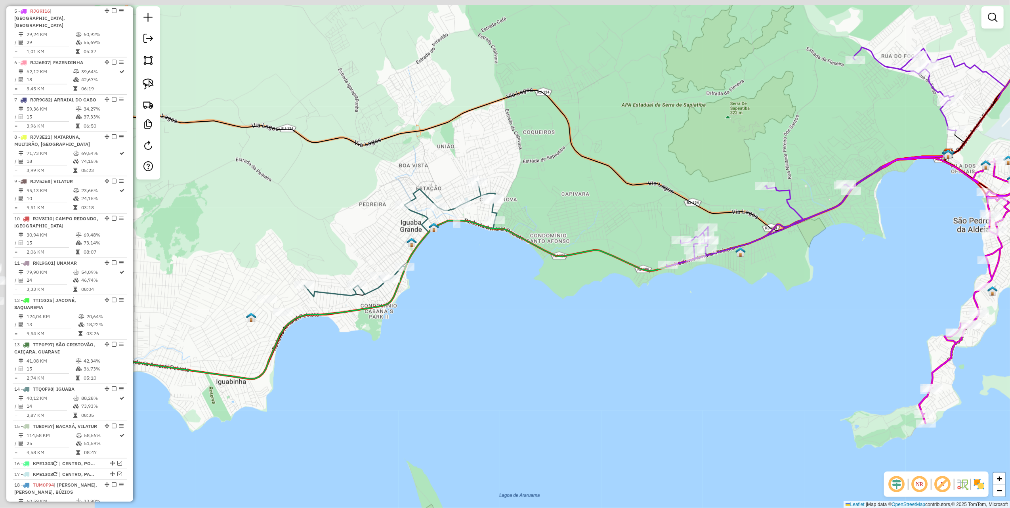
drag, startPoint x: 414, startPoint y: 140, endPoint x: 609, endPoint y: 166, distance: 197.4
click at [603, 167] on div "Janela de atendimento Grade de atendimento Capacidade Transportadoras Veículos …" at bounding box center [505, 254] width 1010 height 508
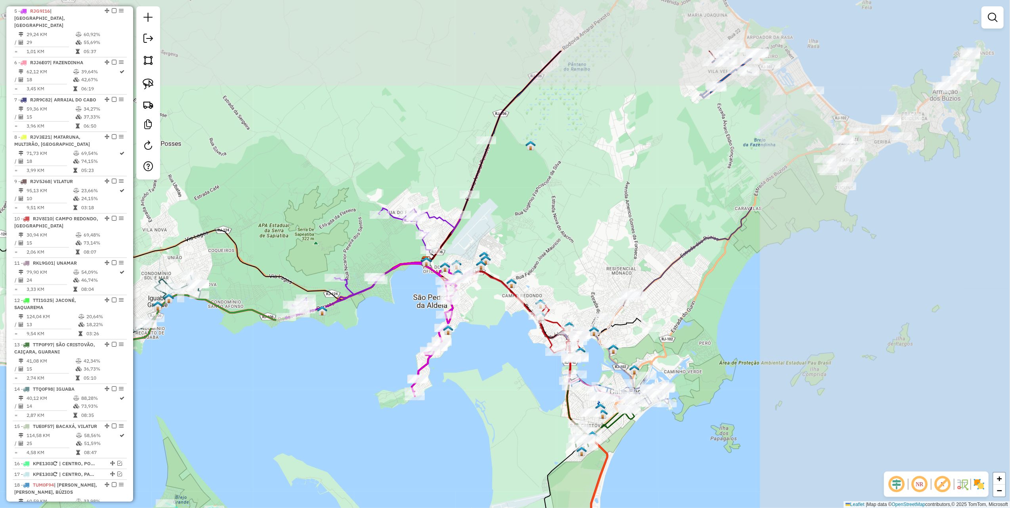
drag, startPoint x: 688, startPoint y: 204, endPoint x: 556, endPoint y: 224, distance: 133.1
click at [552, 229] on div "Janela de atendimento Grade de atendimento Capacidade Transportadoras Veículos …" at bounding box center [505, 254] width 1010 height 508
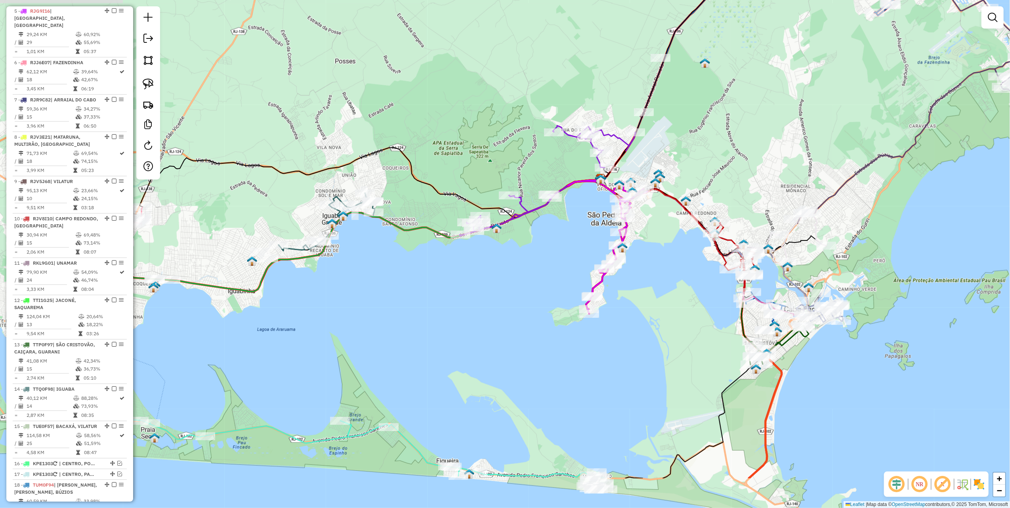
drag, startPoint x: 515, startPoint y: 222, endPoint x: 696, endPoint y: 140, distance: 198.6
click at [696, 140] on div "Janela de atendimento Grade de atendimento Capacidade Transportadoras Veículos …" at bounding box center [505, 254] width 1010 height 508
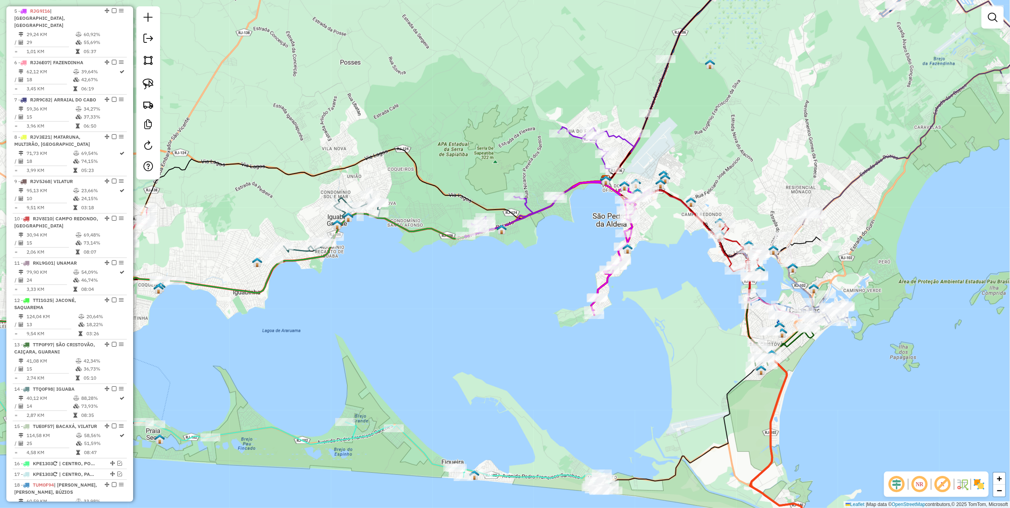
drag, startPoint x: 669, startPoint y: 260, endPoint x: 672, endPoint y: 310, distance: 50.1
click at [672, 310] on div "Janela de atendimento Grade de atendimento Capacidade Transportadoras Veículos …" at bounding box center [505, 254] width 1010 height 508
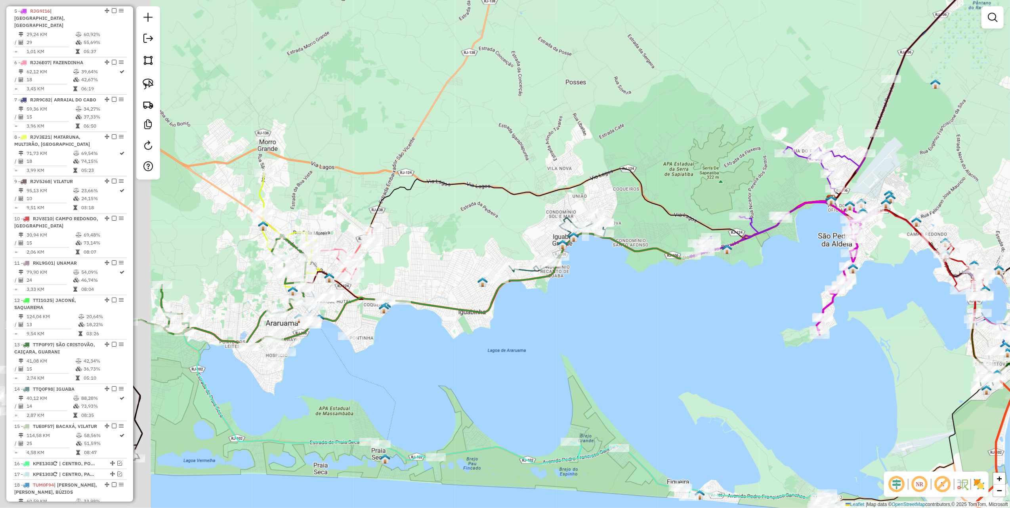
drag, startPoint x: 474, startPoint y: 189, endPoint x: 687, endPoint y: 147, distance: 217.4
click at [687, 168] on icon at bounding box center [613, 203] width 486 height 70
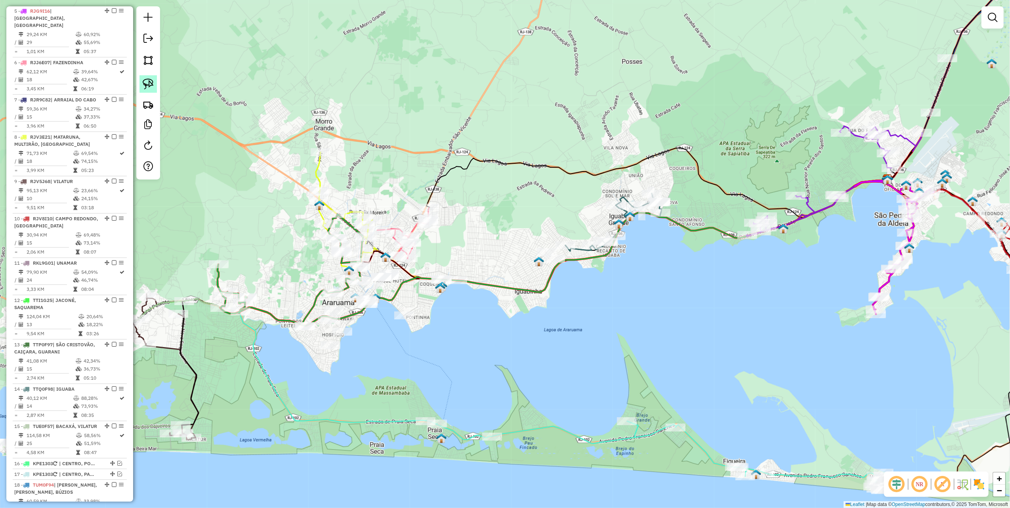
click at [152, 88] on img at bounding box center [148, 83] width 11 height 11
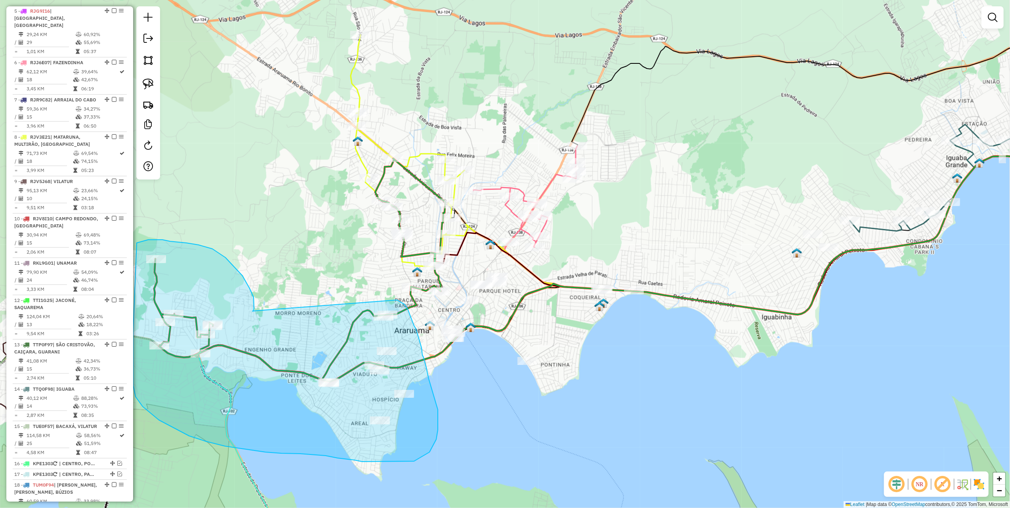
drag, startPoint x: 243, startPoint y: 276, endPoint x: 381, endPoint y: 298, distance: 140.4
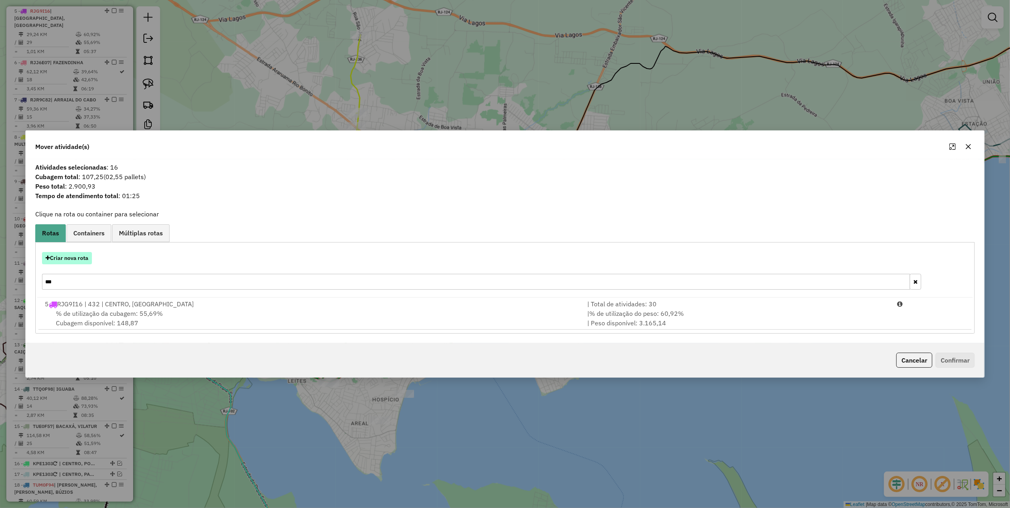
click at [80, 257] on button "Criar nova rota" at bounding box center [67, 258] width 50 height 12
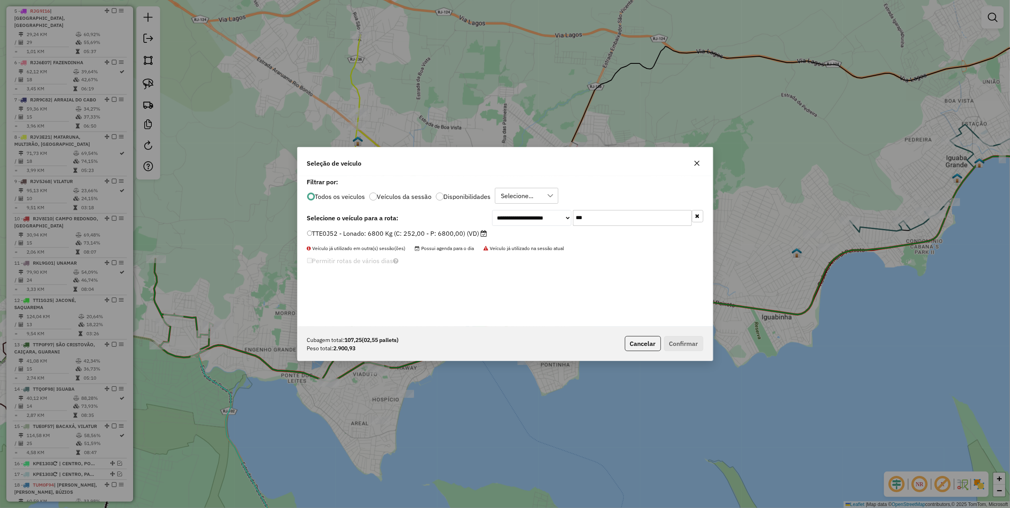
click at [601, 218] on input "***" at bounding box center [632, 218] width 119 height 16
type input "***"
drag, startPoint x: 443, startPoint y: 232, endPoint x: 465, endPoint y: 248, distance: 27.0
click at [443, 232] on label "TTJ0G29 - Toco: 8100 Kg (C: 336,00 - P: 8100,00) (VD)" at bounding box center [393, 234] width 173 height 10
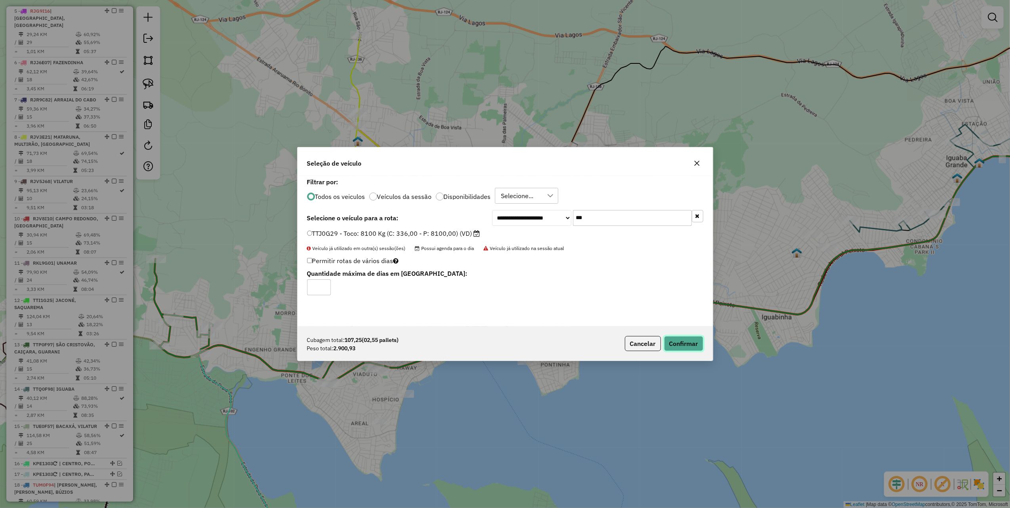
click at [689, 343] on button "Confirmar" at bounding box center [683, 343] width 39 height 15
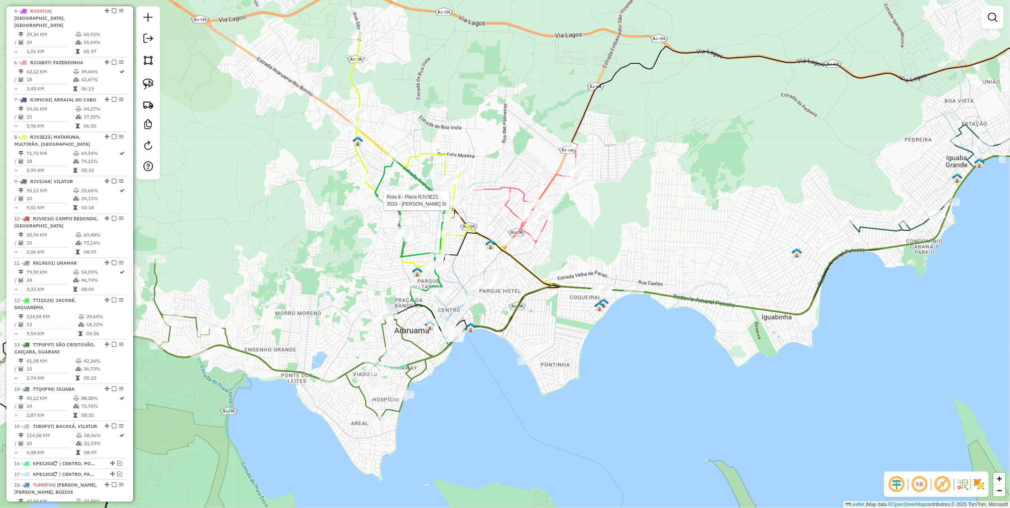
select select "*********"
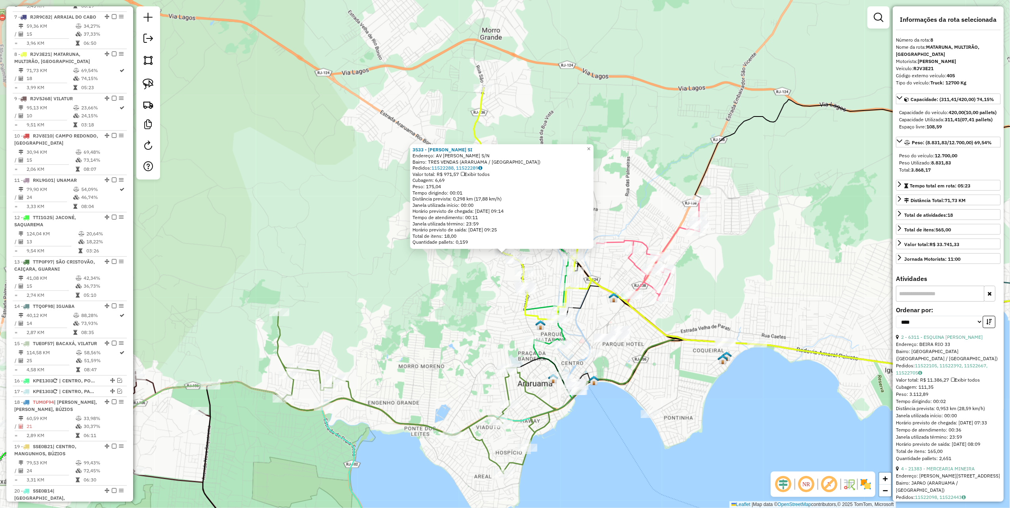
scroll to position [628, 0]
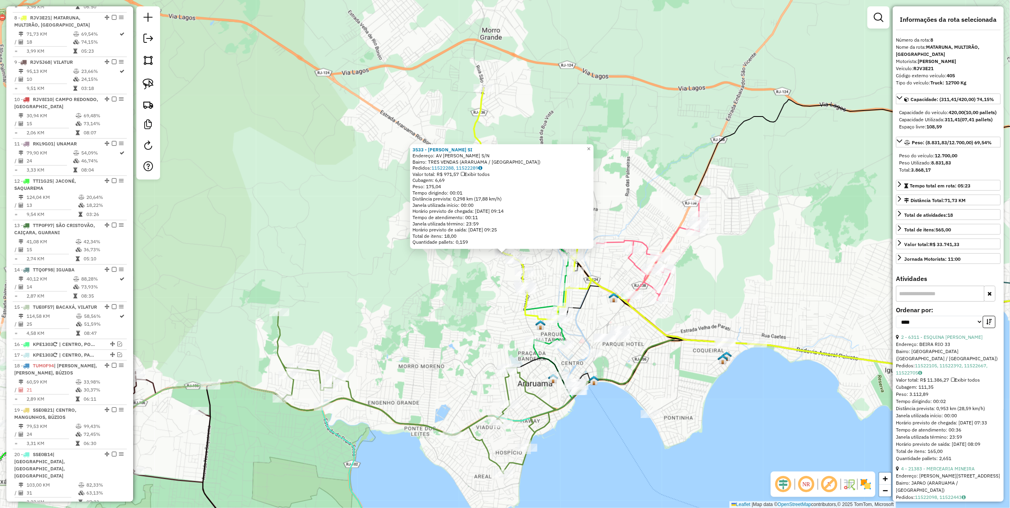
click at [371, 308] on div "3533 - ROBERTA DE ARAUJO SI Endereço: AV GLADSTONE S/N Bairro: TRES VENDAS (ARA…" at bounding box center [505, 254] width 1010 height 508
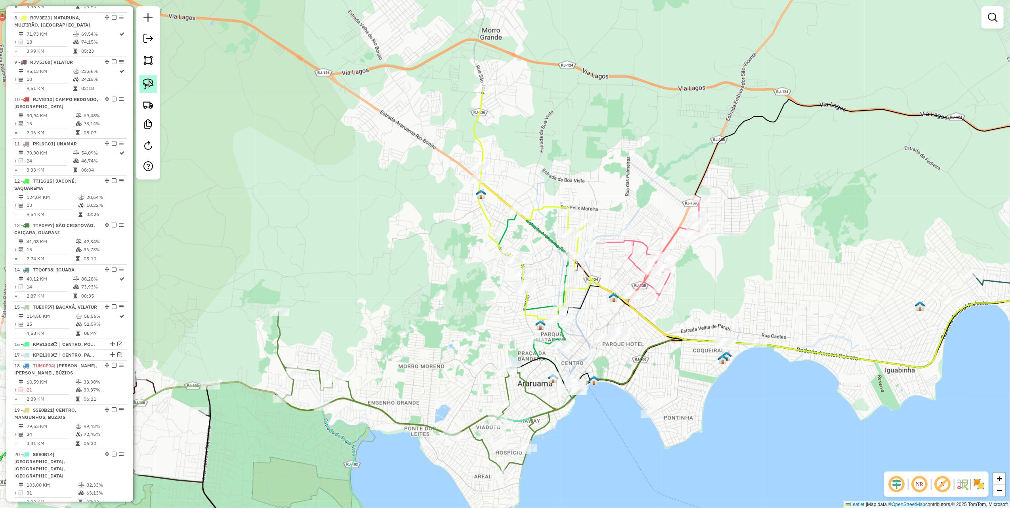
click at [154, 91] on link at bounding box center [147, 83] width 17 height 17
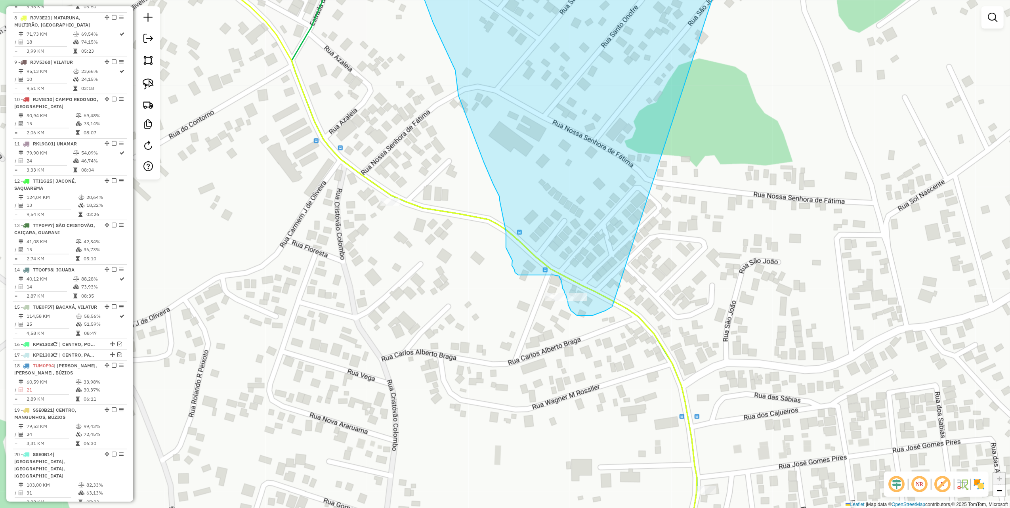
drag, startPoint x: 552, startPoint y: 199, endPoint x: 615, endPoint y: 306, distance: 124.9
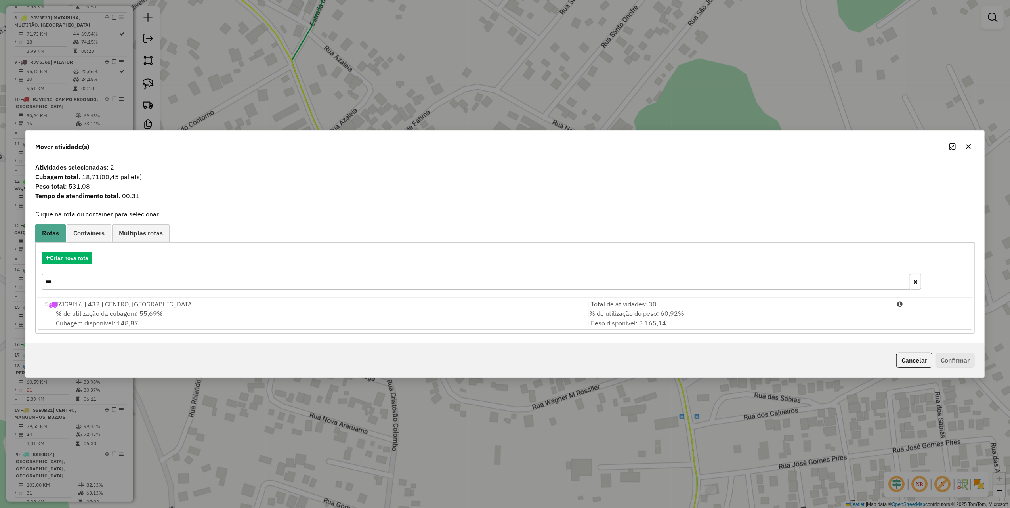
click at [126, 284] on input "***" at bounding box center [476, 282] width 868 height 16
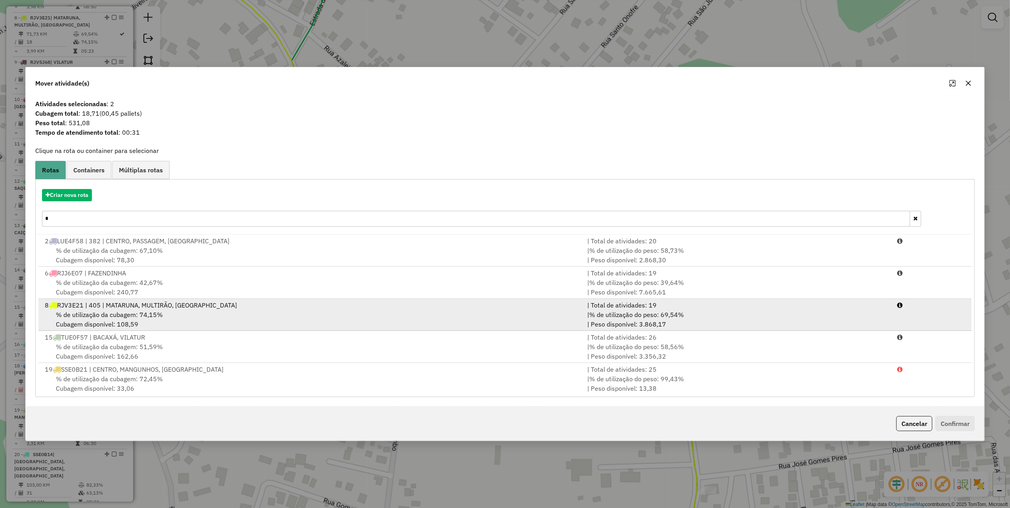
type input "*"
click at [563, 312] on div "% de utilização da cubagem: 74,15% Cubagem disponível: 108,59" at bounding box center [311, 319] width 542 height 19
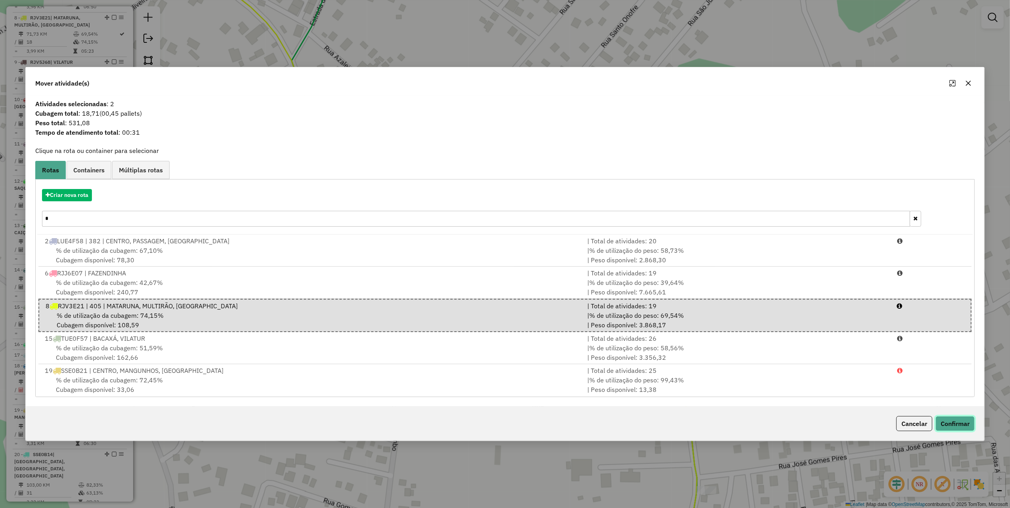
click at [950, 419] on button "Confirmar" at bounding box center [955, 423] width 39 height 15
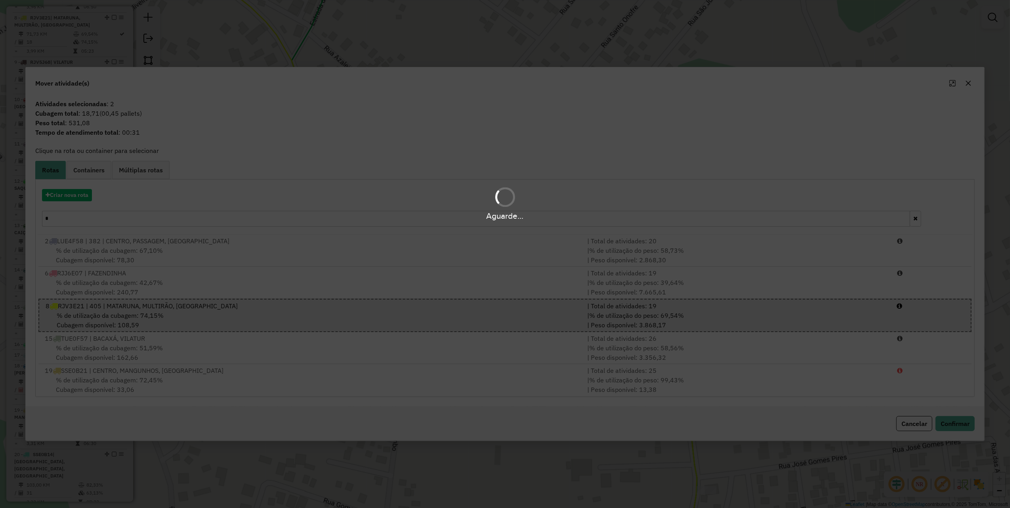
scroll to position [628, 0]
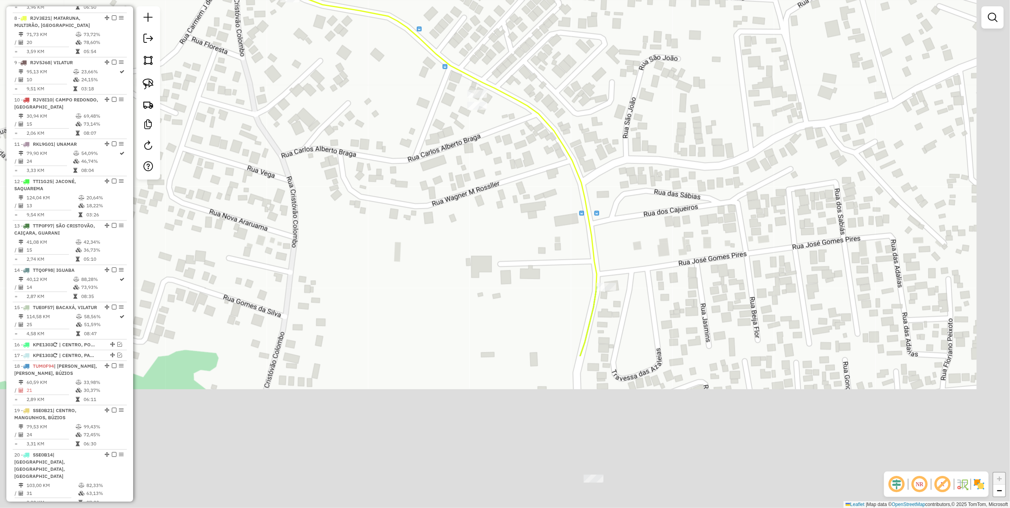
drag, startPoint x: 607, startPoint y: 339, endPoint x: 508, endPoint y: 137, distance: 225.2
click at [512, 153] on div "Janela de atendimento Grade de atendimento Capacidade Transportadoras Veículos …" at bounding box center [505, 254] width 1010 height 508
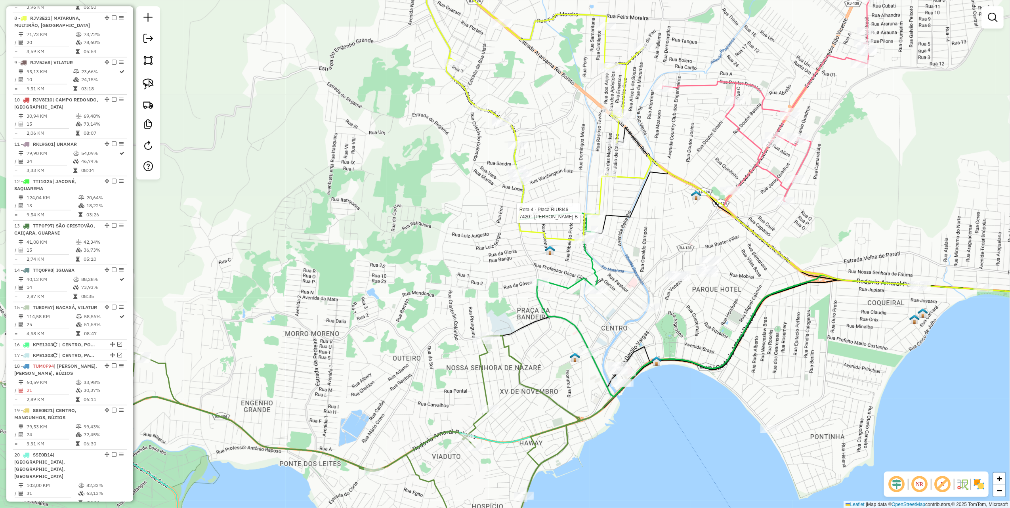
select select "*********"
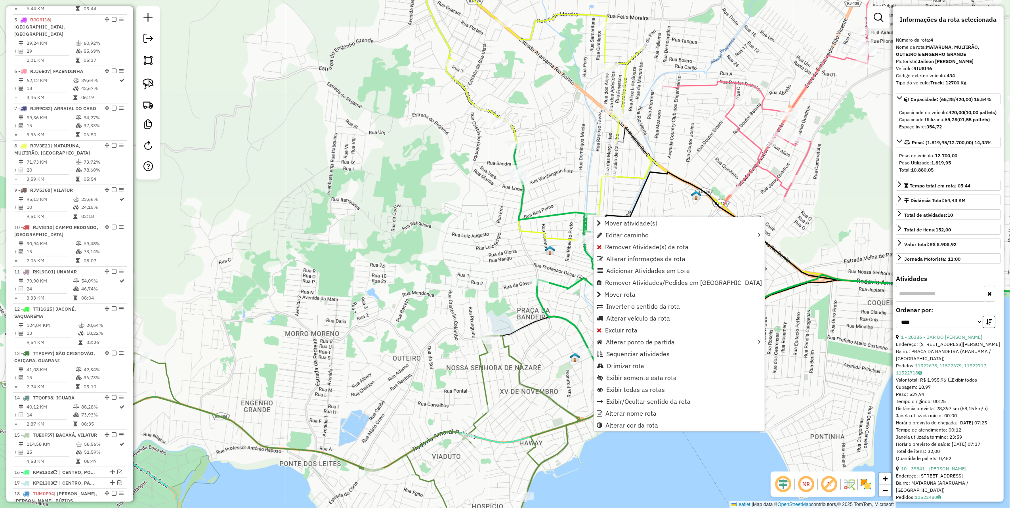
scroll to position [457, 0]
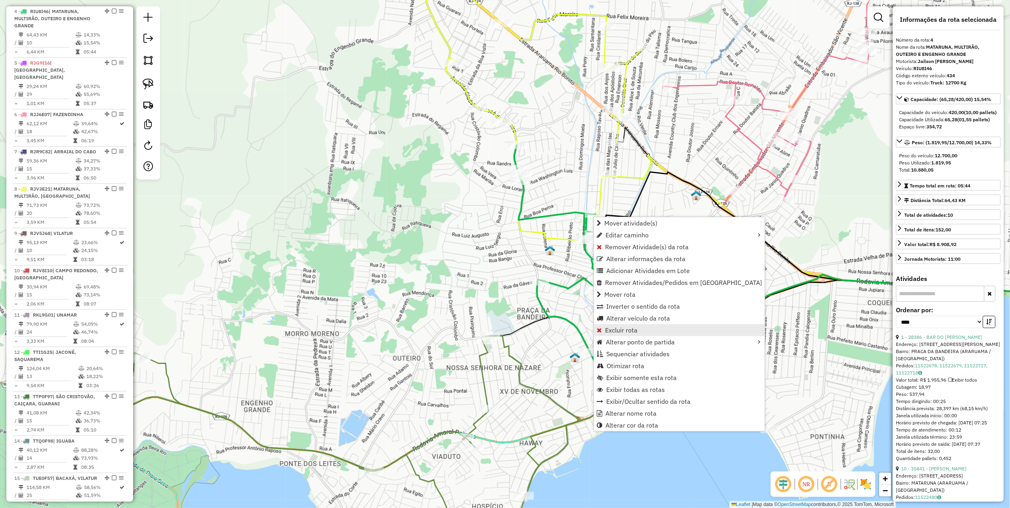
click at [635, 333] on span "Excluir rota" at bounding box center [621, 330] width 32 height 6
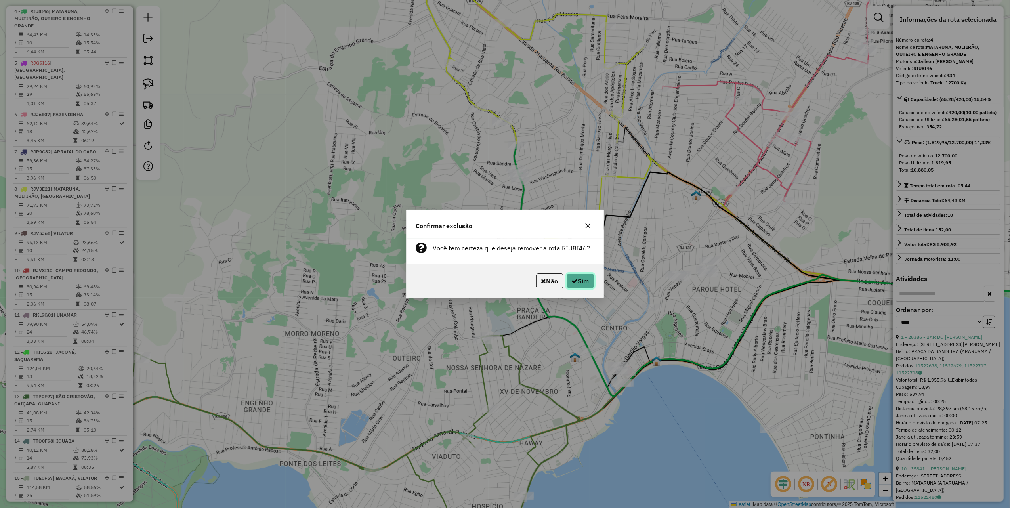
click at [567, 276] on button "Sim" at bounding box center [581, 280] width 28 height 15
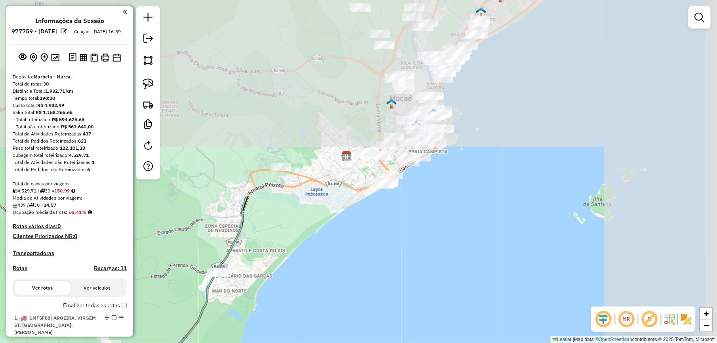
scroll to position [484, 0]
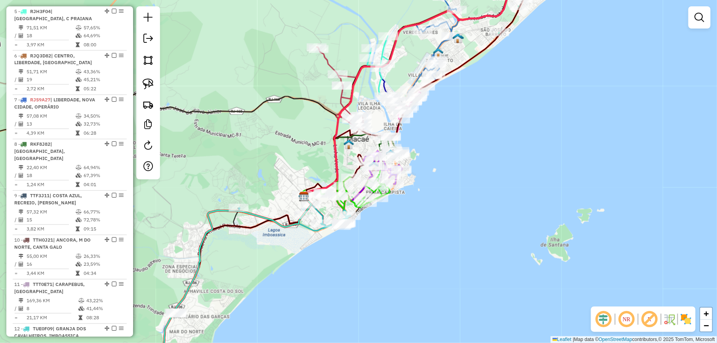
drag, startPoint x: 459, startPoint y: 199, endPoint x: 308, endPoint y: 366, distance: 225.3
click at [308, 343] on html "Aguarde... Pop-up bloqueado! Seu navegador bloqueou automáticamente a abertura …" at bounding box center [358, 171] width 717 height 343
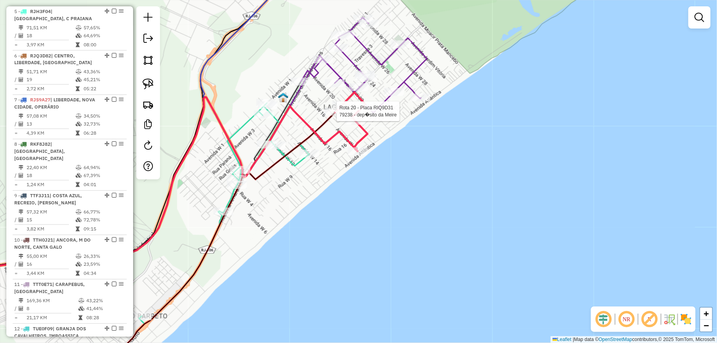
select select "*********"
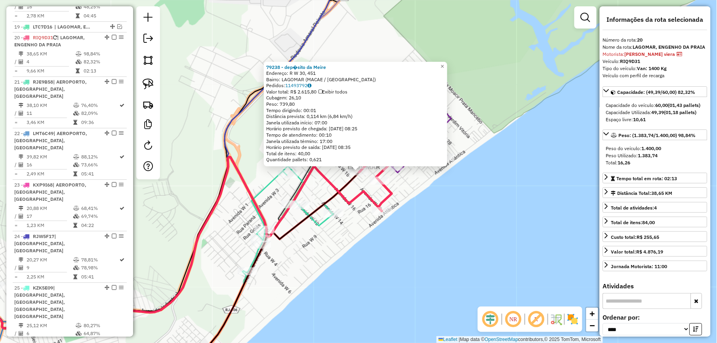
scroll to position [1051, 0]
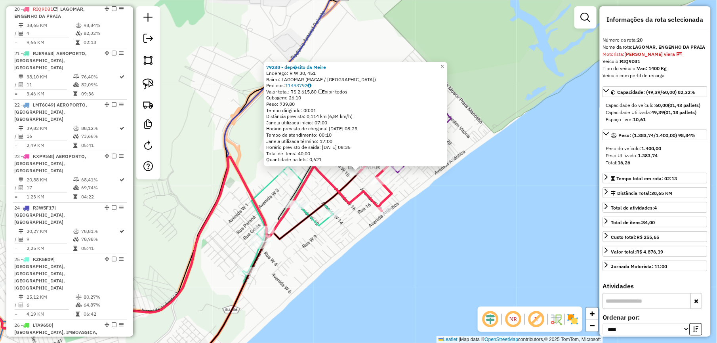
click at [430, 204] on div "79238 - dep�sito da Meire Endereço: R W 30, 451 Bairro: LAGOMAR (MACAE / [GEOGR…" at bounding box center [358, 171] width 717 height 343
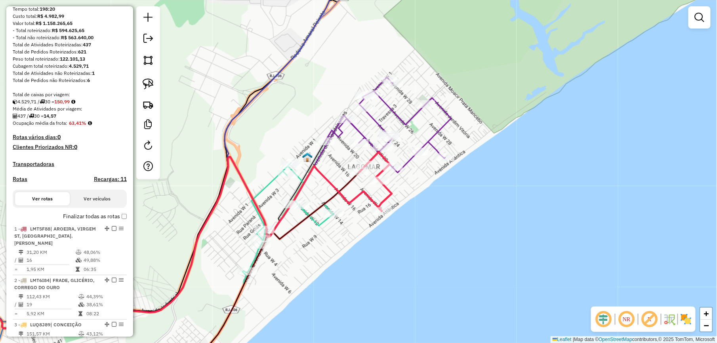
scroll to position [0, 0]
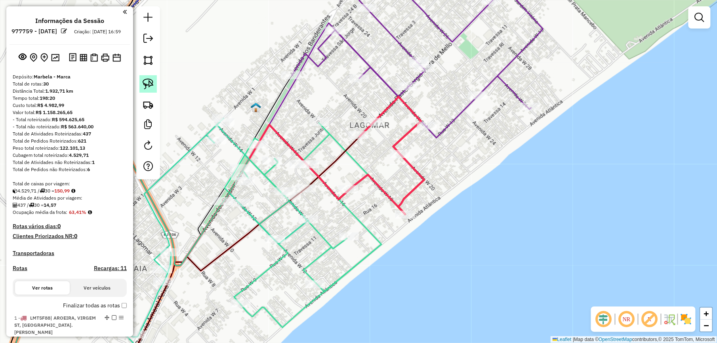
click at [149, 78] on img at bounding box center [148, 83] width 11 height 11
select select "*********"
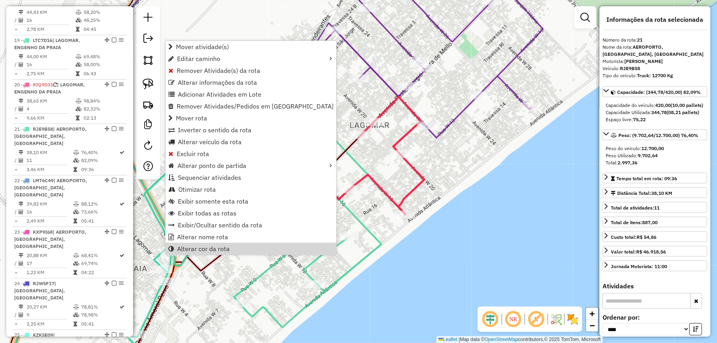
scroll to position [1197, 0]
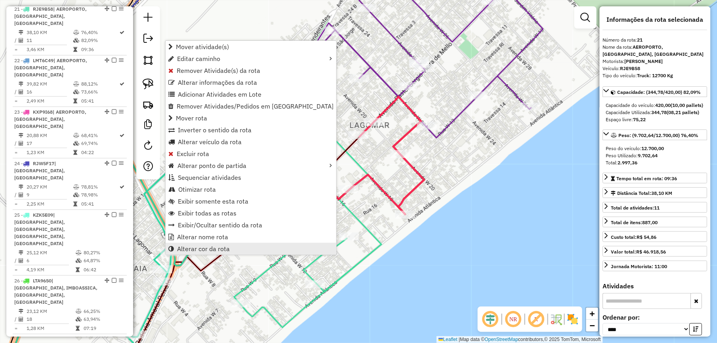
click at [213, 251] on span "Alterar cor da rota" at bounding box center [203, 249] width 53 height 6
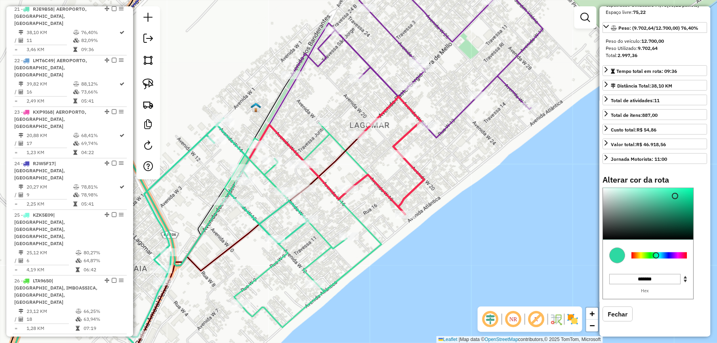
scroll to position [122, 0]
type input "*******"
click at [671, 259] on div at bounding box center [659, 255] width 55 height 6
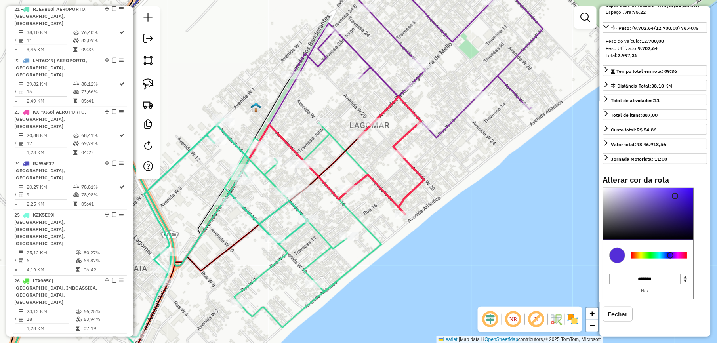
drag, startPoint x: 450, startPoint y: 268, endPoint x: 445, endPoint y: 270, distance: 5.2
click at [449, 268] on div "Janela de atendimento Grade de atendimento Capacidade Transportadoras Veículos …" at bounding box center [358, 171] width 717 height 343
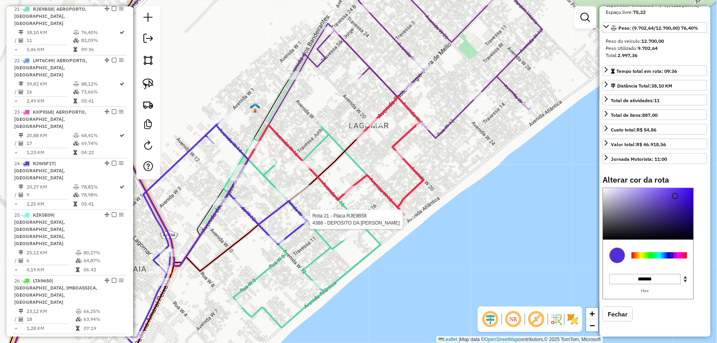
select select "*********"
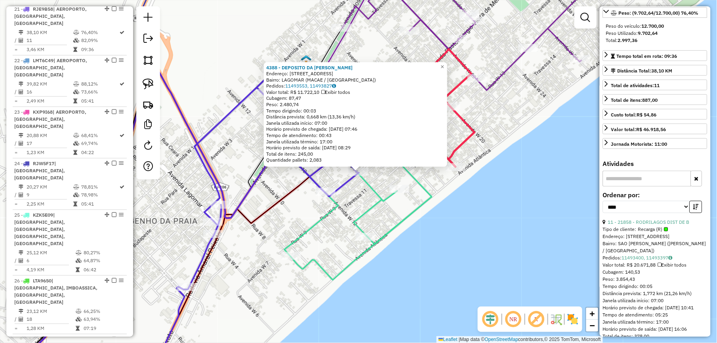
click at [441, 208] on div "4388 - DEPOSITO DA [PERSON_NAME]: R W QUATORZE, 13 Bairro: LAGOMAR (MACAE / [GE…" at bounding box center [358, 171] width 717 height 343
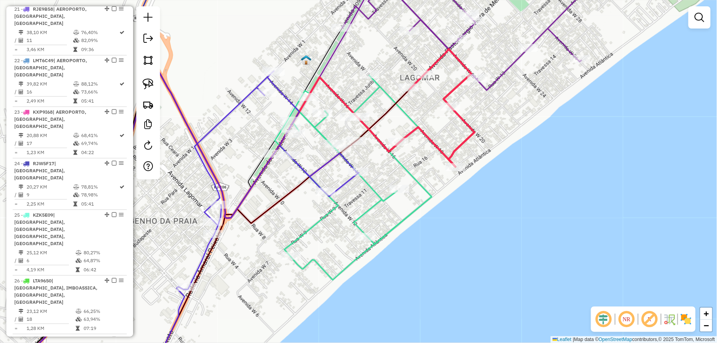
drag, startPoint x: 153, startPoint y: 86, endPoint x: 209, endPoint y: 94, distance: 57.2
click at [153, 86] on img at bounding box center [148, 83] width 11 height 11
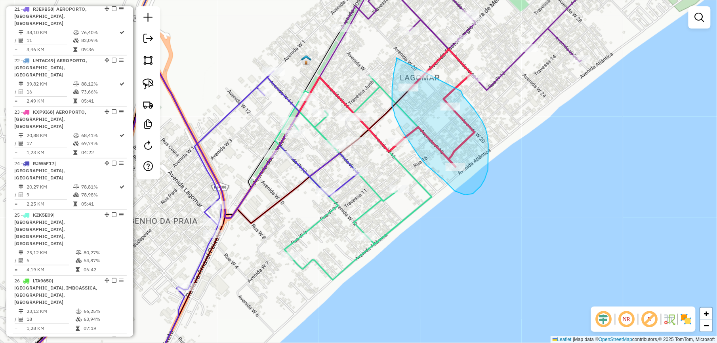
drag, startPoint x: 397, startPoint y: 58, endPoint x: 450, endPoint y: 76, distance: 56.5
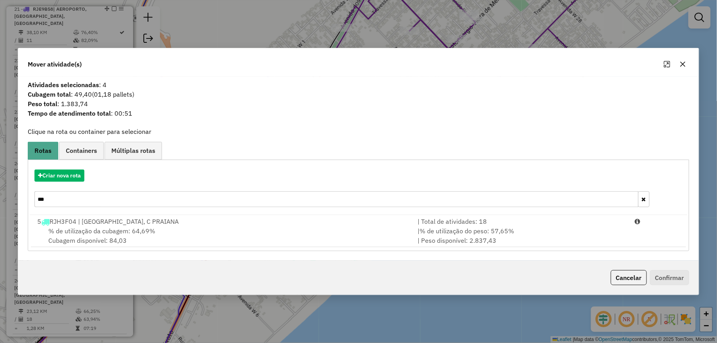
click at [82, 200] on input "***" at bounding box center [336, 199] width 604 height 16
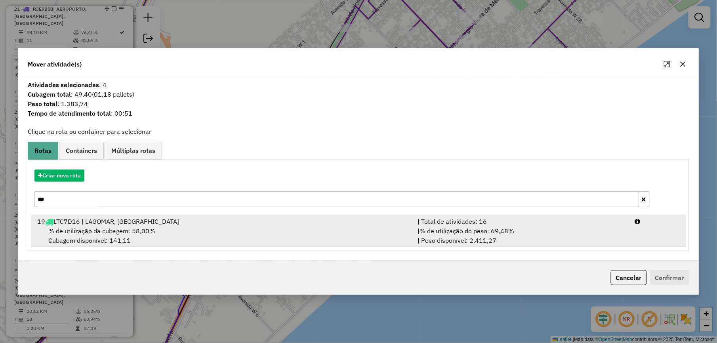
type input "***"
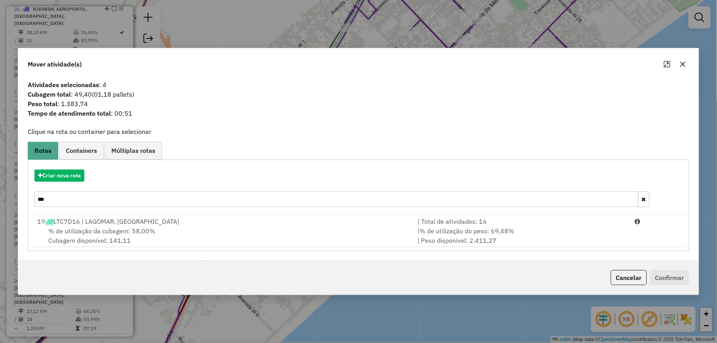
drag, startPoint x: 374, startPoint y: 231, endPoint x: 521, endPoint y: 262, distance: 150.2
click at [379, 231] on div "% de utilização da cubagem: 58,00% Cubagem disponível: 141,11" at bounding box center [222, 235] width 380 height 19
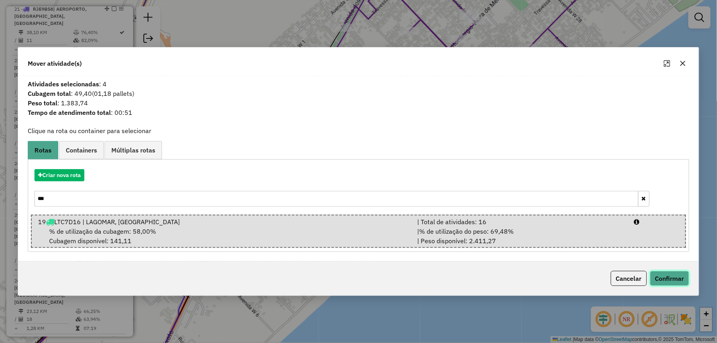
click at [666, 283] on button "Confirmar" at bounding box center [669, 278] width 39 height 15
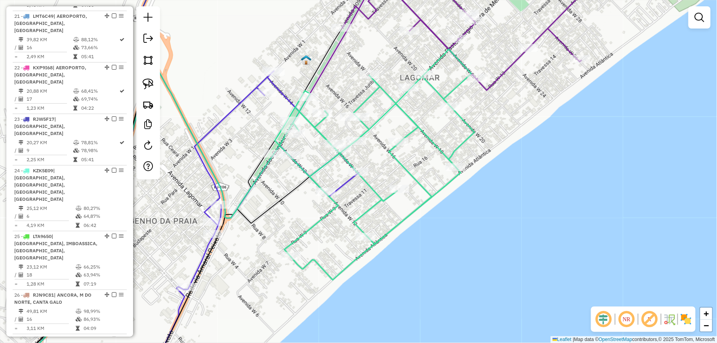
scroll to position [1108, 0]
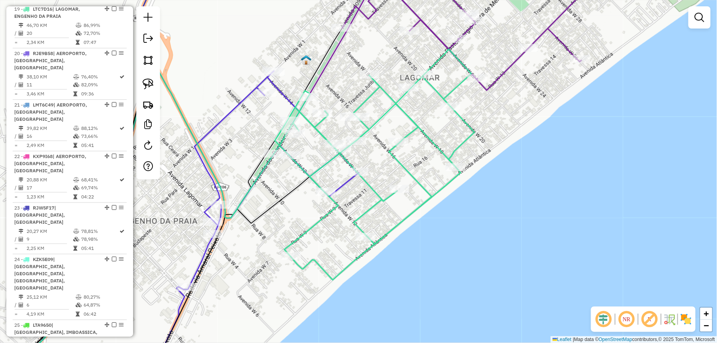
drag, startPoint x: 153, startPoint y: 86, endPoint x: 211, endPoint y: 125, distance: 70.2
click at [153, 86] on img at bounding box center [148, 83] width 11 height 11
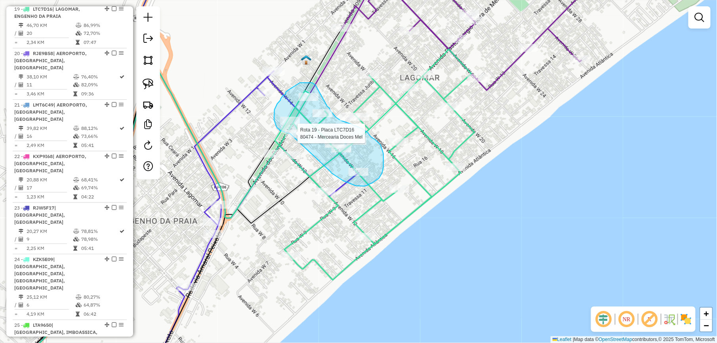
click at [290, 134] on div "Rota 19 - Placa LTC7D16 32272 - PARADA DO JAM Rota 19 - Placa LTC7D16 80474 - M…" at bounding box center [358, 171] width 717 height 343
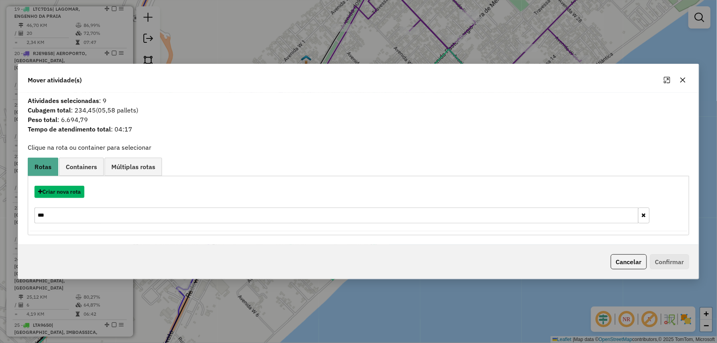
click at [78, 192] on button "Criar nova rota" at bounding box center [59, 192] width 50 height 12
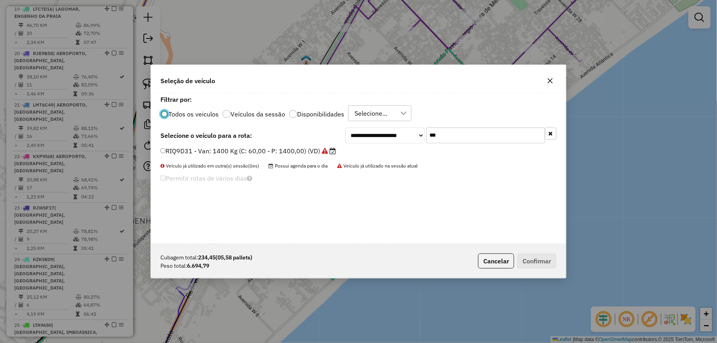
scroll to position [4, 2]
click at [474, 136] on input "***" at bounding box center [485, 136] width 119 height 16
click at [473, 136] on input "***" at bounding box center [485, 136] width 119 height 16
type input "****"
click at [315, 148] on label "LTO8B08 - Truck: 12700 Kg (C: 420,00 - P: 12700,00) (VD)" at bounding box center [251, 151] width 183 height 10
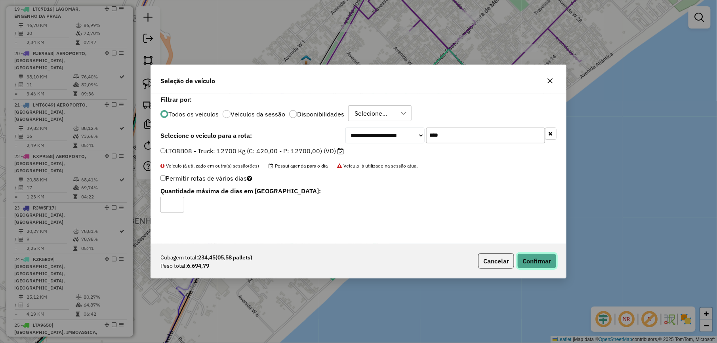
click at [535, 258] on button "Confirmar" at bounding box center [536, 261] width 39 height 15
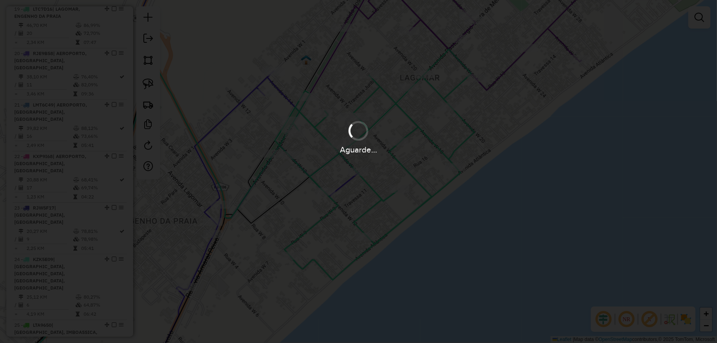
scroll to position [1019, 0]
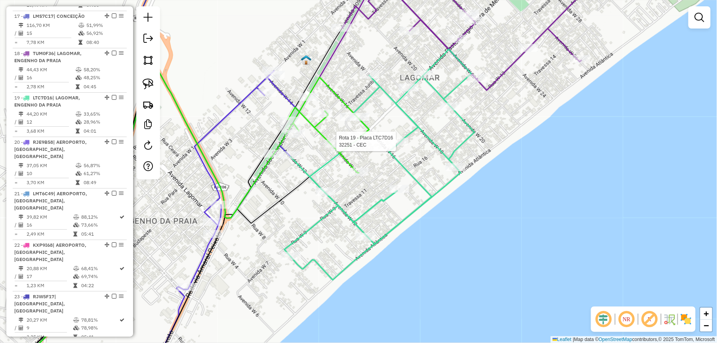
select select "*********"
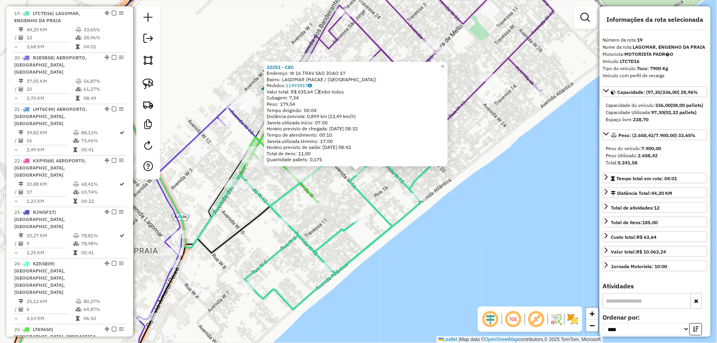
scroll to position [1108, 0]
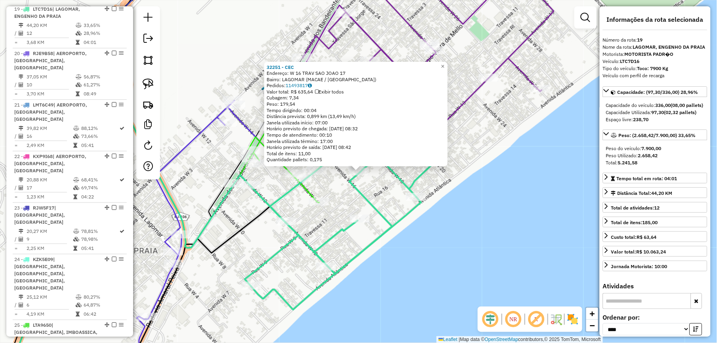
click at [467, 186] on div "32251 - CEC Endereço: W 16 TRAV SAO JOAO 17 Bairro: LAGOMAR (MACAE / [GEOGRAPHI…" at bounding box center [358, 171] width 717 height 343
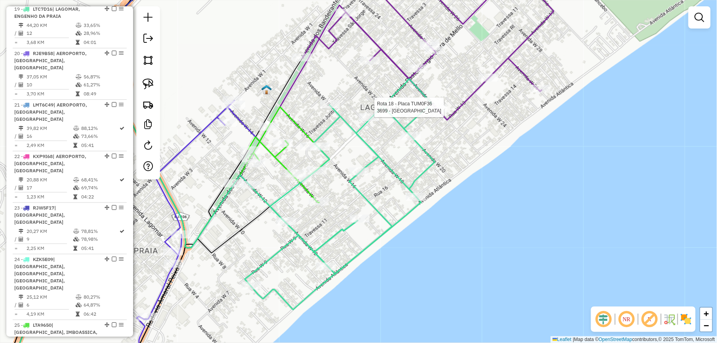
select select "*********"
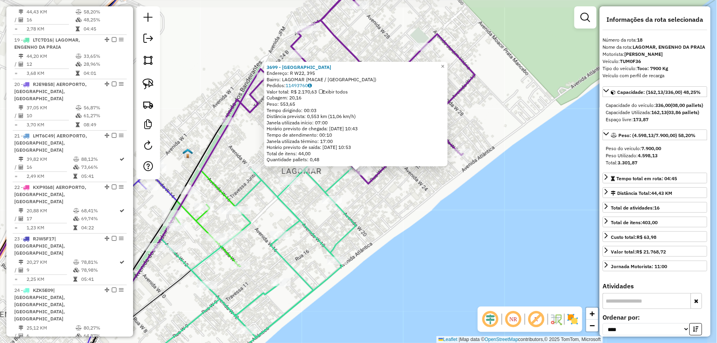
scroll to position [1063, 0]
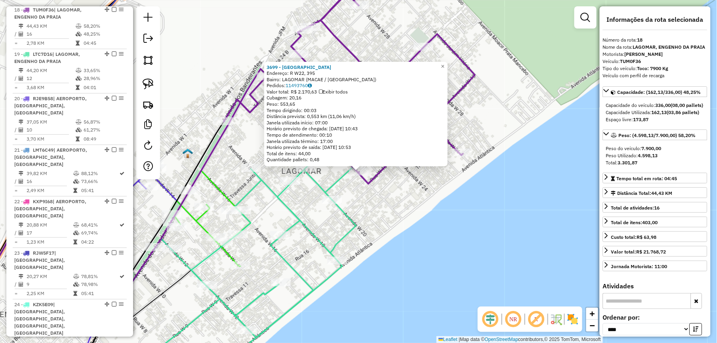
click at [459, 219] on div "3699 - BAR DO [PERSON_NAME]: R W22, 395 Bairro: LAGOMAR (MACAE / [GEOGRAPHIC_DA…" at bounding box center [358, 171] width 717 height 343
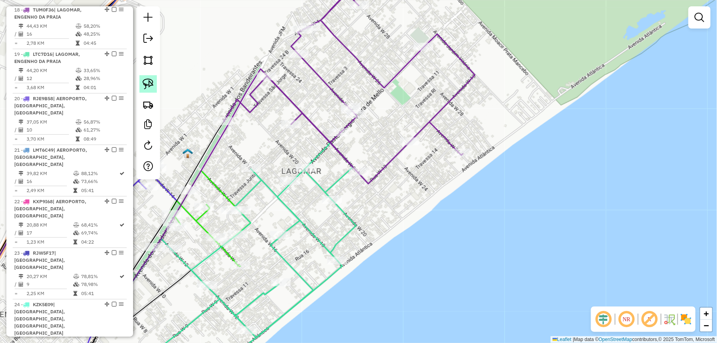
click at [149, 81] on img at bounding box center [148, 83] width 11 height 11
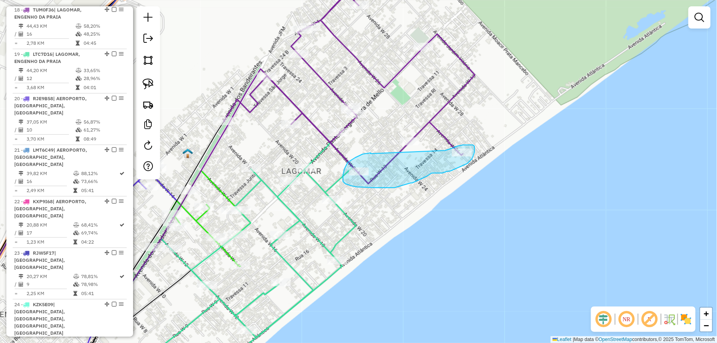
drag, startPoint x: 371, startPoint y: 154, endPoint x: 431, endPoint y: 153, distance: 60.2
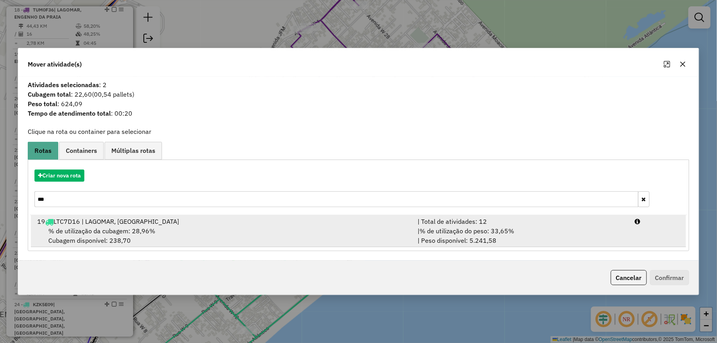
drag, startPoint x: 118, startPoint y: 227, endPoint x: 123, endPoint y: 227, distance: 5.2
click at [123, 227] on span "% de utilização da cubagem: 28,96%" at bounding box center [101, 231] width 107 height 8
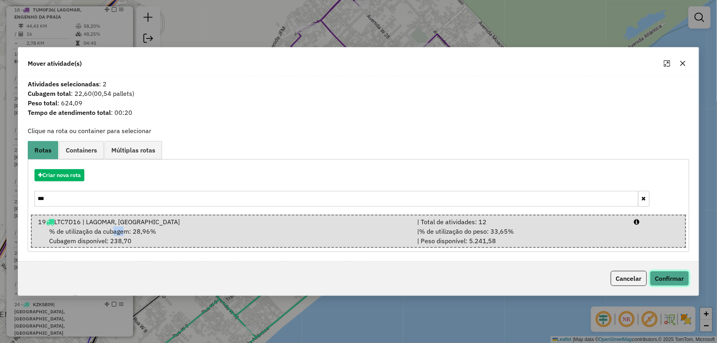
click at [659, 277] on button "Confirmar" at bounding box center [669, 278] width 39 height 15
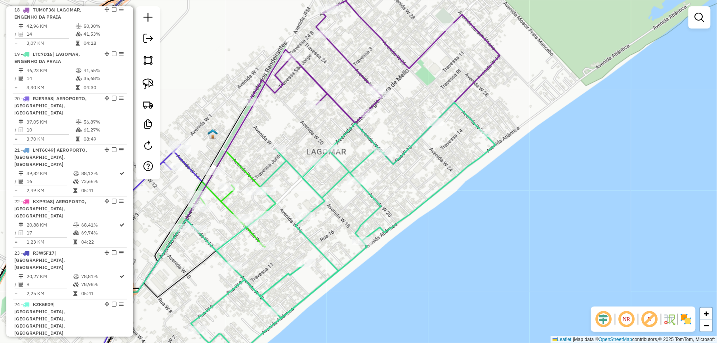
drag, startPoint x: 294, startPoint y: 190, endPoint x: 400, endPoint y: 131, distance: 121.7
click at [384, 140] on div "Janela de atendimento Grade de atendimento Capacidade Transportadoras Veículos …" at bounding box center [358, 171] width 717 height 343
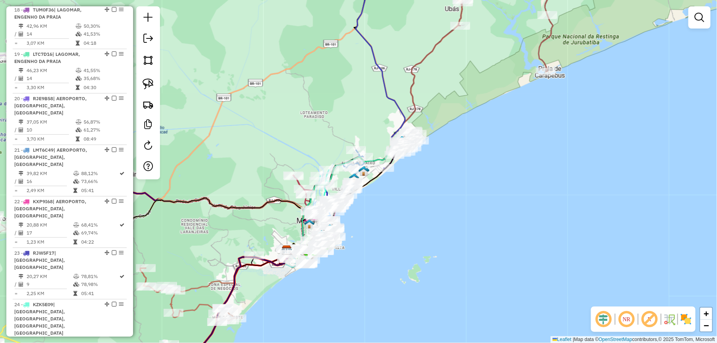
drag, startPoint x: 252, startPoint y: 116, endPoint x: 397, endPoint y: 121, distance: 145.1
click at [384, 123] on div "Janela de atendimento Grade de atendimento Capacidade Transportadoras Veículos …" at bounding box center [358, 171] width 717 height 343
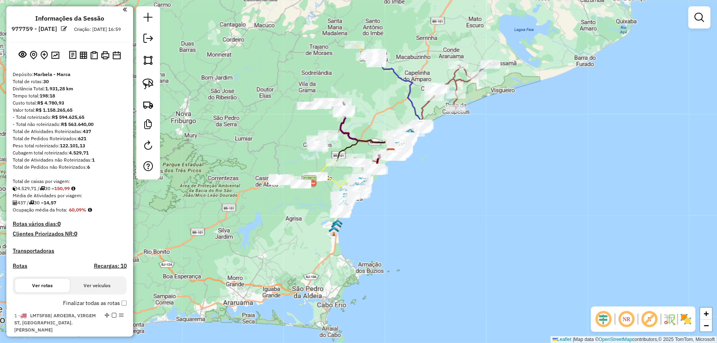
scroll to position [0, 0]
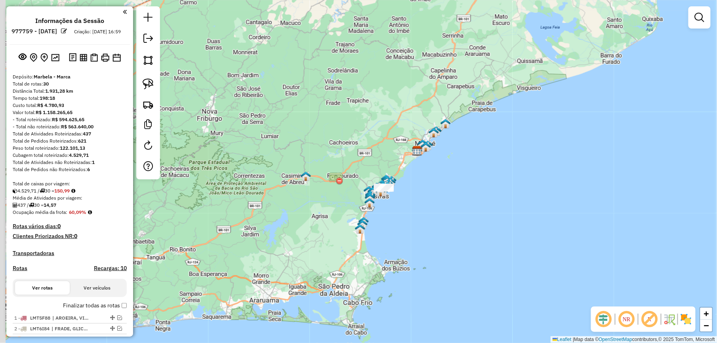
drag, startPoint x: 233, startPoint y: 176, endPoint x: 324, endPoint y: 173, distance: 91.2
click at [322, 173] on div "Janela de atendimento Grade de atendimento Capacidade Transportadoras Veículos …" at bounding box center [358, 171] width 717 height 343
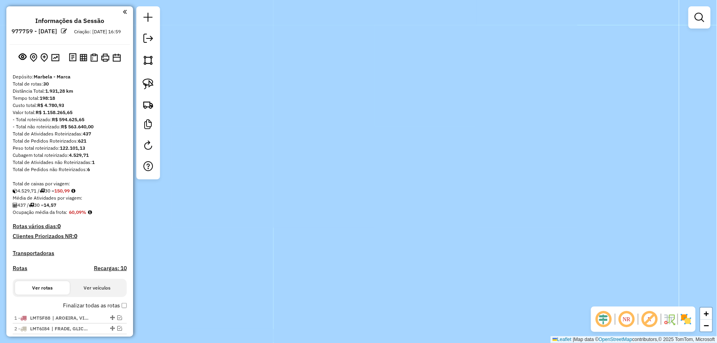
drag, startPoint x: 260, startPoint y: 83, endPoint x: 502, endPoint y: 324, distance: 341.3
click at [501, 323] on div "Janela de atendimento Grade de atendimento Capacidade Transportadoras Veículos …" at bounding box center [358, 171] width 717 height 343
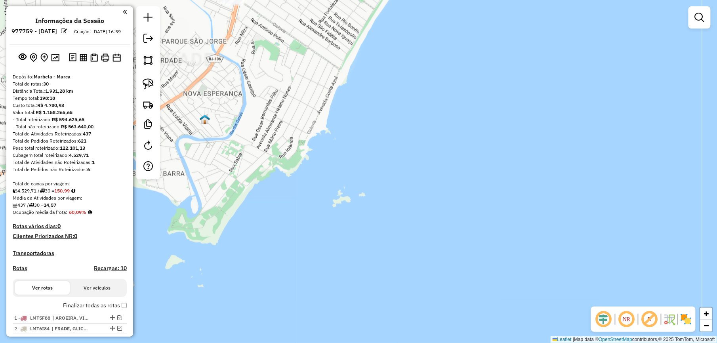
drag, startPoint x: 285, startPoint y: 136, endPoint x: 367, endPoint y: 283, distance: 168.5
click at [367, 282] on div "Janela de atendimento Grade de atendimento Capacidade Transportadoras Veículos …" at bounding box center [358, 171] width 717 height 343
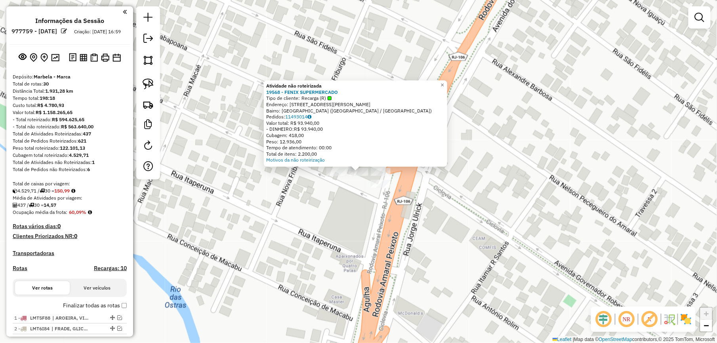
click at [339, 181] on div "Atividade não roteirizada 19568 - FENIX SUPERMERCADO Tipo de cliente: Recarga (…" at bounding box center [358, 171] width 717 height 343
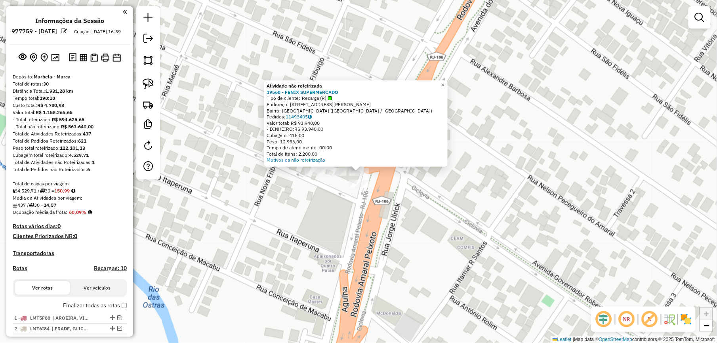
click at [359, 188] on div at bounding box center [359, 184] width 20 height 8
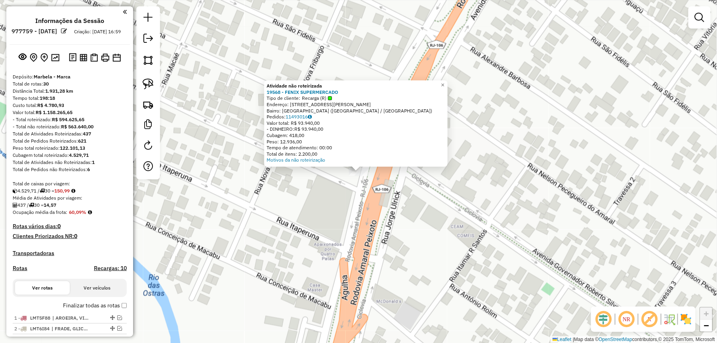
click at [330, 211] on div "Atividade não roteirizada 19568 - FENIX SUPERMERCADO Tipo de cliente: Recarga (…" at bounding box center [358, 171] width 717 height 343
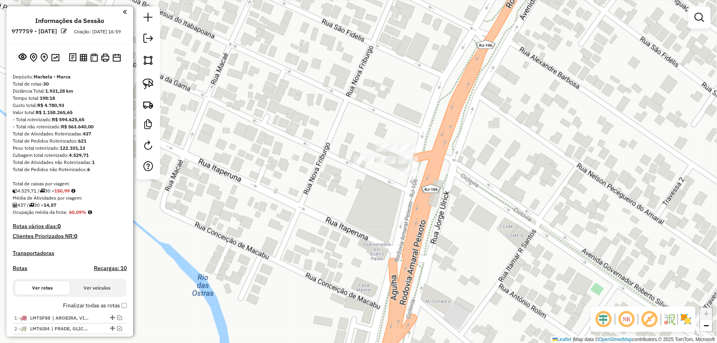
drag, startPoint x: 322, startPoint y: 224, endPoint x: 376, endPoint y: 223, distance: 53.9
click at [365, 224] on div "Janela de atendimento Grade de atendimento Capacidade Transportadoras Veículos …" at bounding box center [358, 171] width 717 height 343
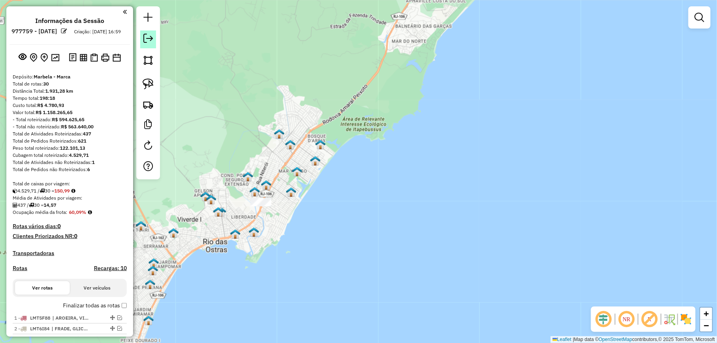
click at [146, 40] on em at bounding box center [148, 39] width 10 height 10
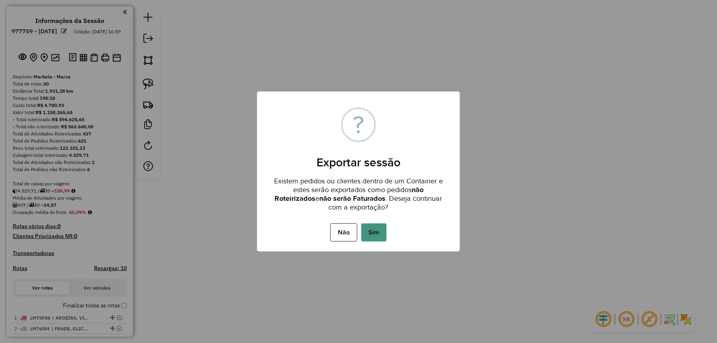
click at [385, 230] on button "Sim" at bounding box center [373, 232] width 25 height 18
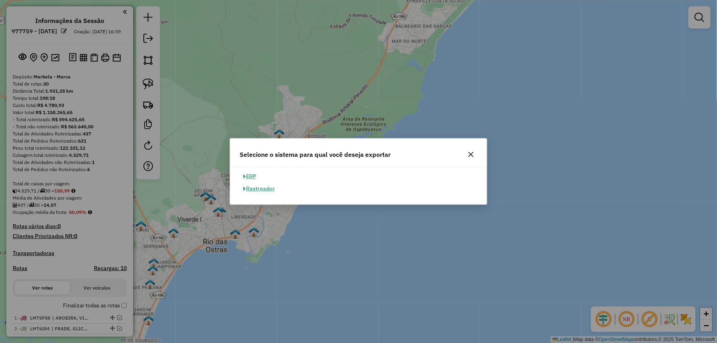
click at [252, 172] on button "ERP" at bounding box center [250, 176] width 20 height 12
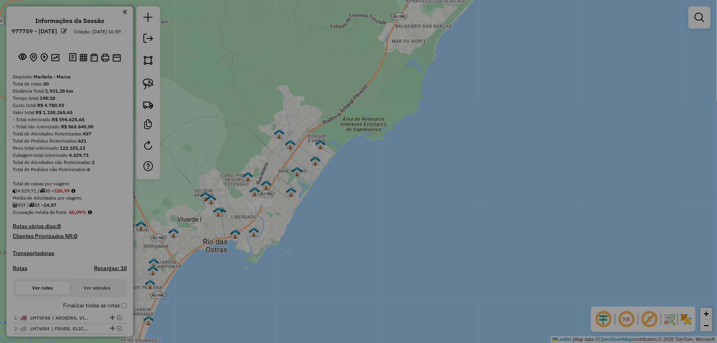
select select "**"
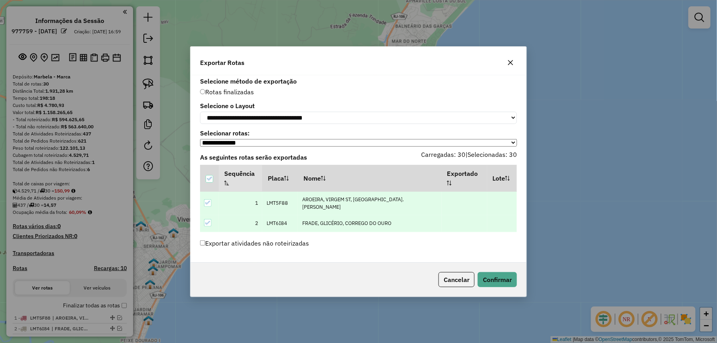
click at [488, 269] on div "Cancelar Confirmar" at bounding box center [359, 280] width 336 height 34
click at [488, 280] on button "Confirmar" at bounding box center [497, 279] width 39 height 15
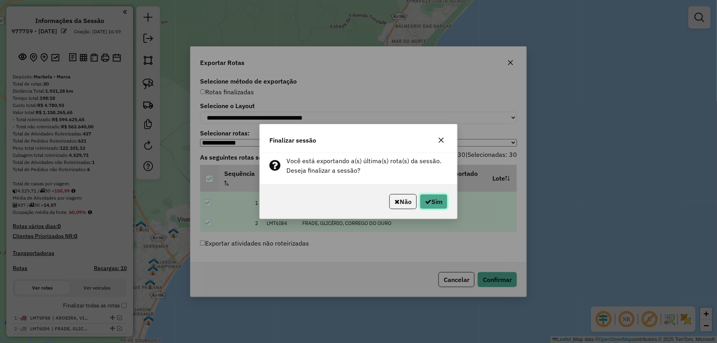
click at [430, 202] on button "Sim" at bounding box center [434, 201] width 28 height 15
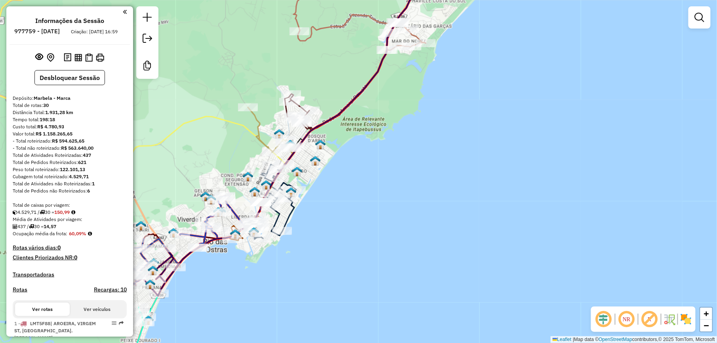
click at [78, 63] on button at bounding box center [78, 57] width 11 height 11
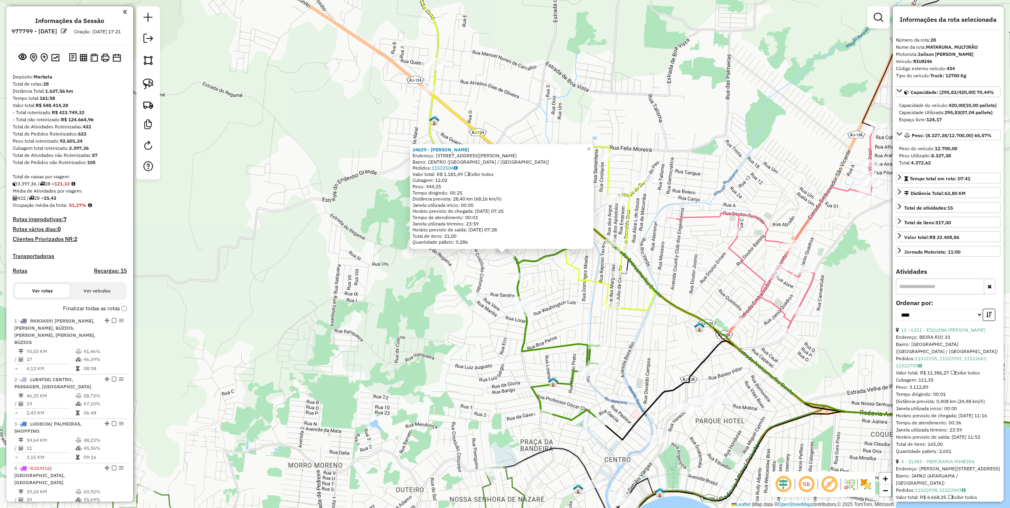
select select "*********"
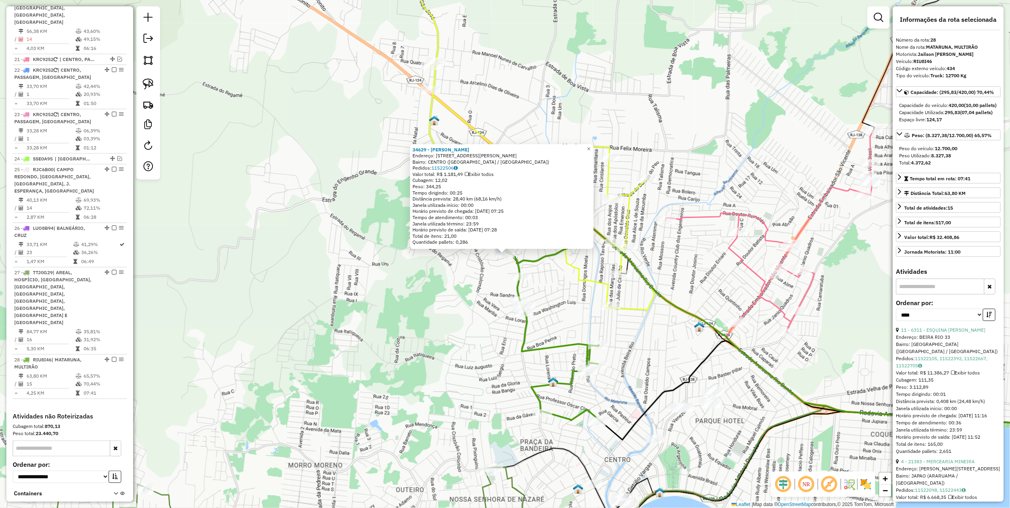
click at [371, 306] on div "34629 - [PERSON_NAME]: [STREET_ADDRESS]) Pedidos: 11522506 Valor total: R$ 1.18…" at bounding box center [505, 254] width 1010 height 508
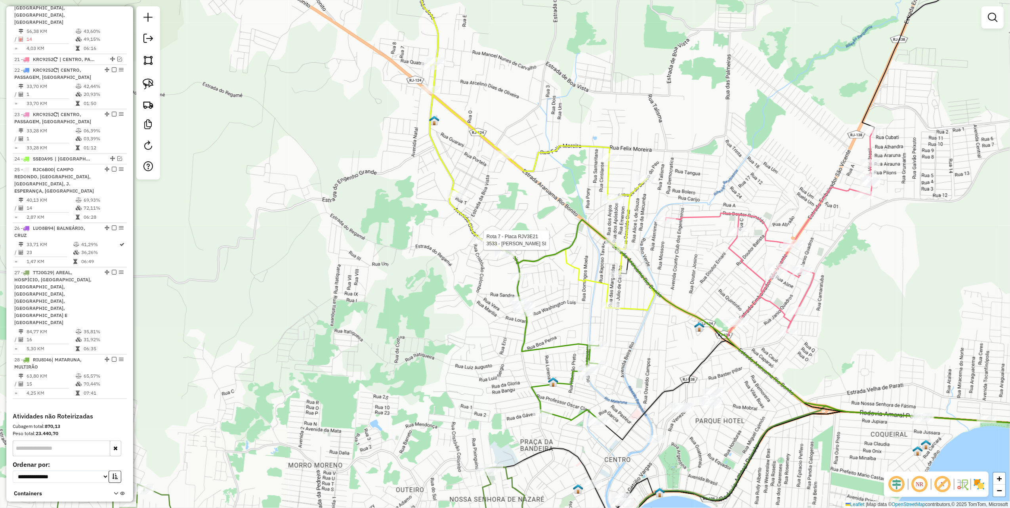
select select "*********"
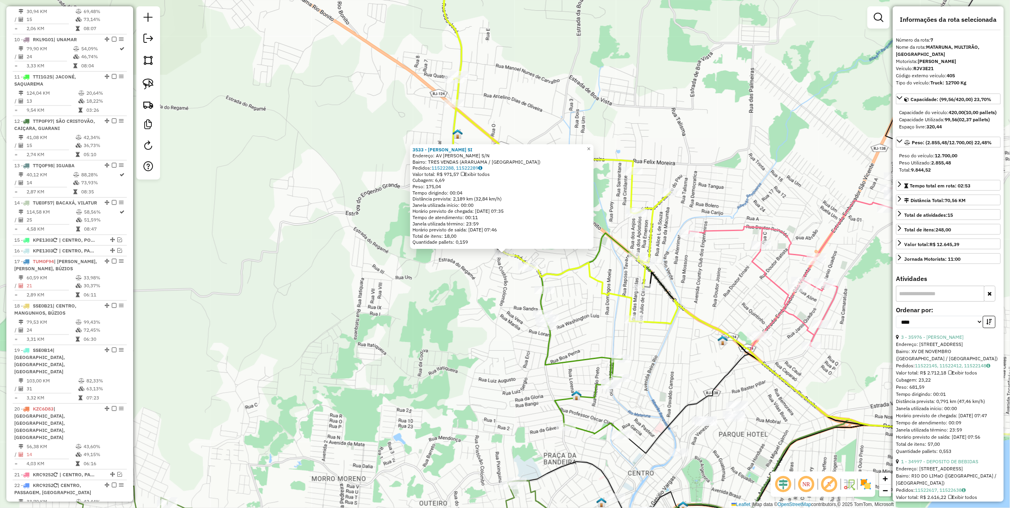
scroll to position [576, 0]
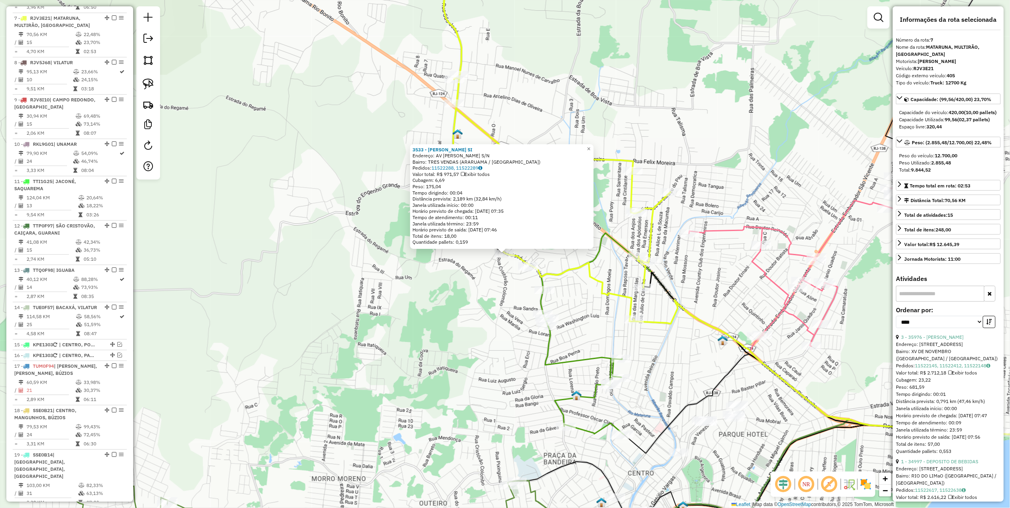
click at [454, 295] on div "3533 - [PERSON_NAME] SI Endereço: AV [PERSON_NAME] S/N Bairro: TRES VENDAS (ARA…" at bounding box center [505, 254] width 1010 height 508
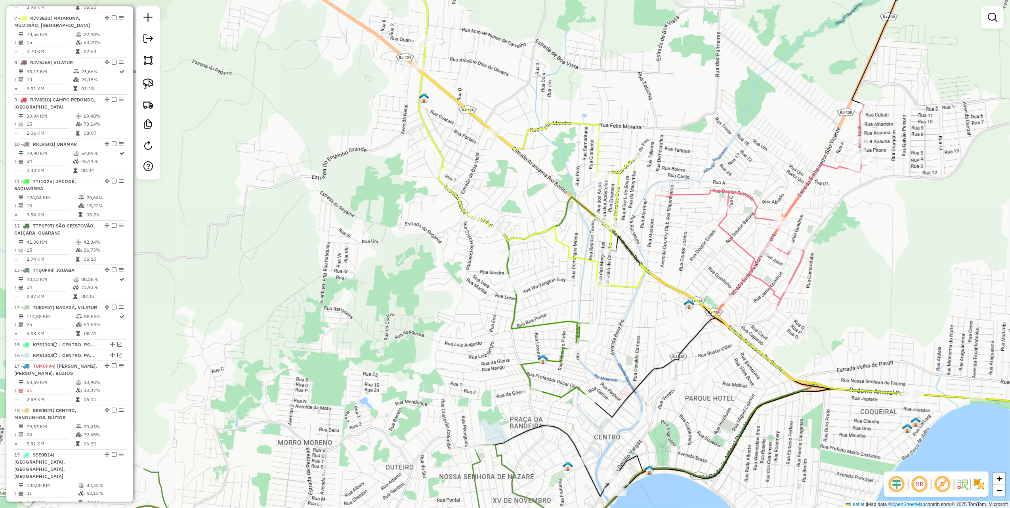
drag, startPoint x: 492, startPoint y: 322, endPoint x: 460, endPoint y: 268, distance: 62.7
click at [455, 283] on div "Janela de atendimento Grade de atendimento Capacidade Transportadoras Veículos …" at bounding box center [505, 254] width 1010 height 508
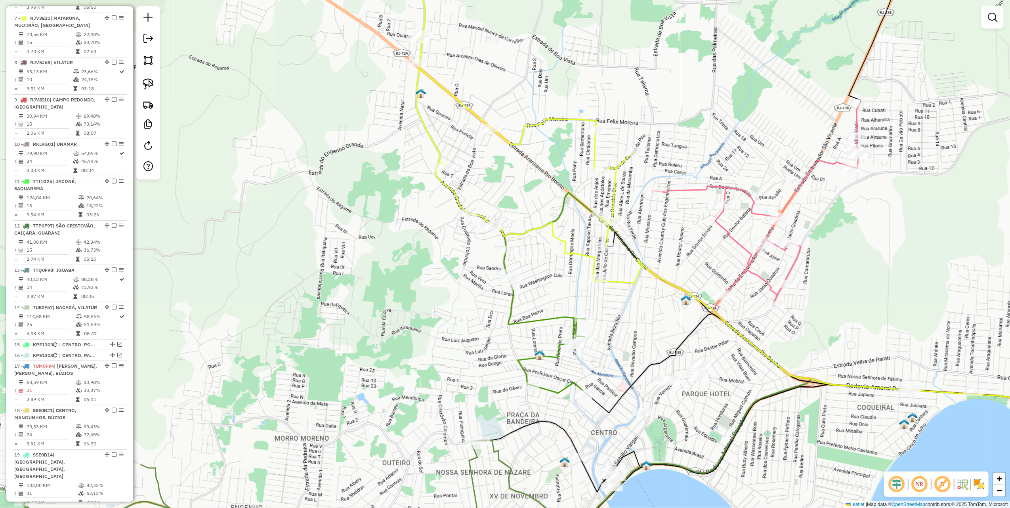
drag, startPoint x: 149, startPoint y: 82, endPoint x: 198, endPoint y: 111, distance: 57.2
click at [149, 82] on img at bounding box center [148, 83] width 11 height 11
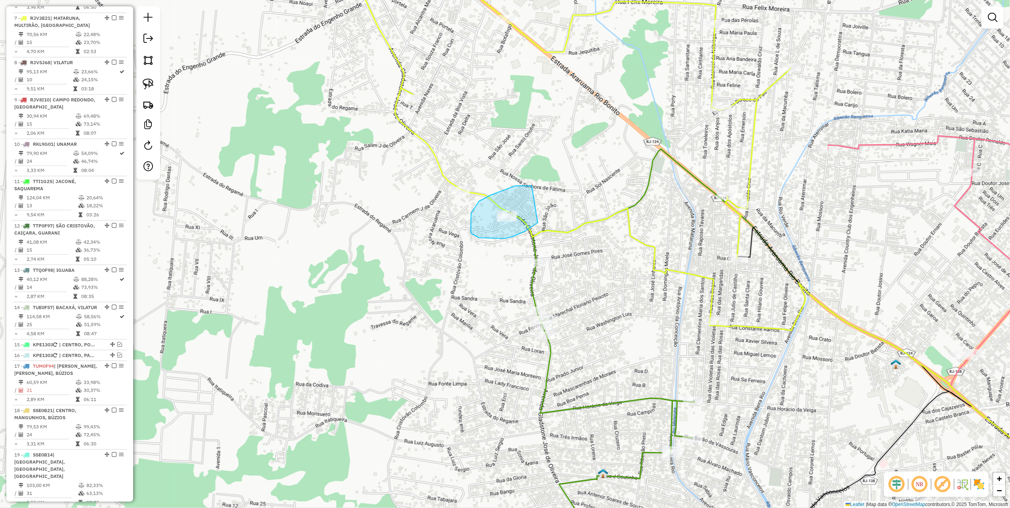
drag, startPoint x: 529, startPoint y: 186, endPoint x: 541, endPoint y: 221, distance: 36.7
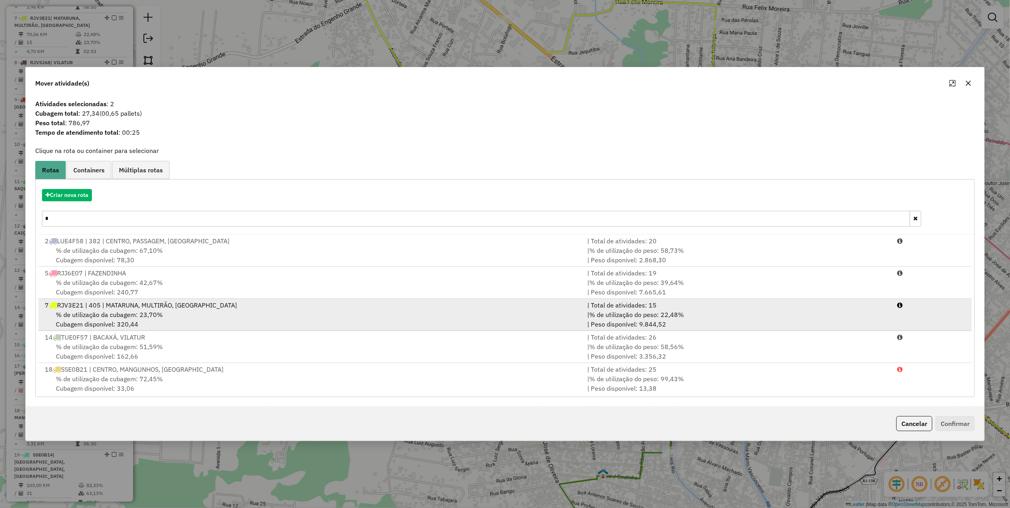
click at [151, 308] on span "RJV3E21 | 405 | MATARUNA, MULTIRÃO, [GEOGRAPHIC_DATA]" at bounding box center [147, 305] width 180 height 8
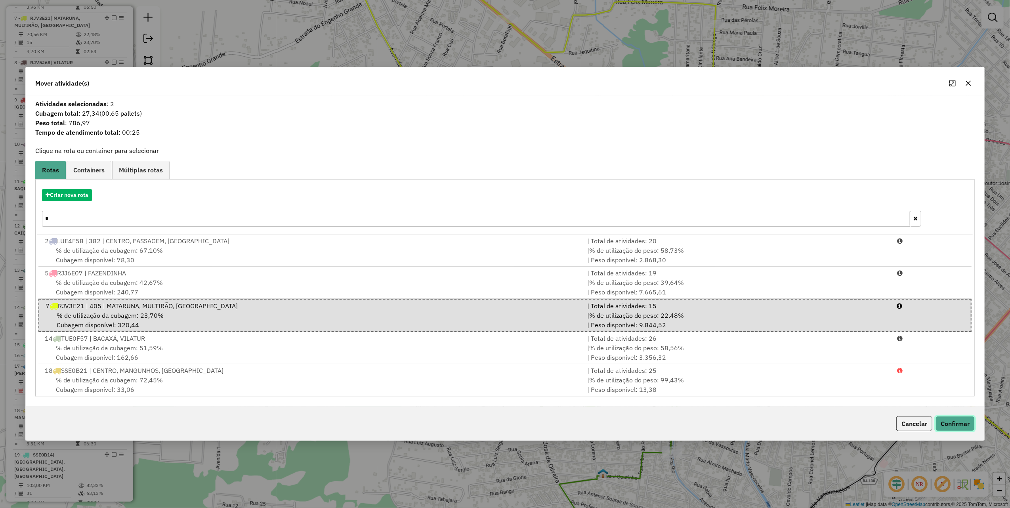
click at [950, 425] on button "Confirmar" at bounding box center [955, 423] width 39 height 15
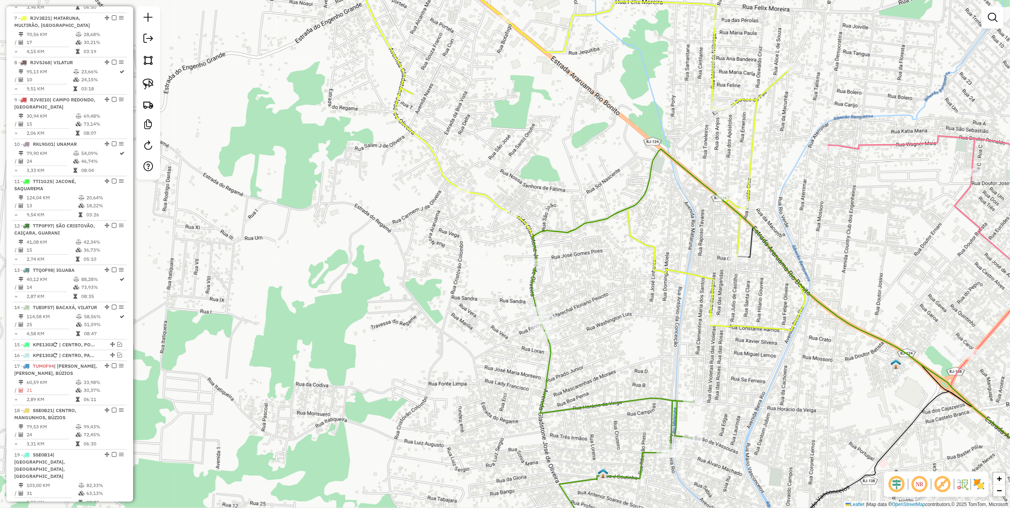
scroll to position [532, 0]
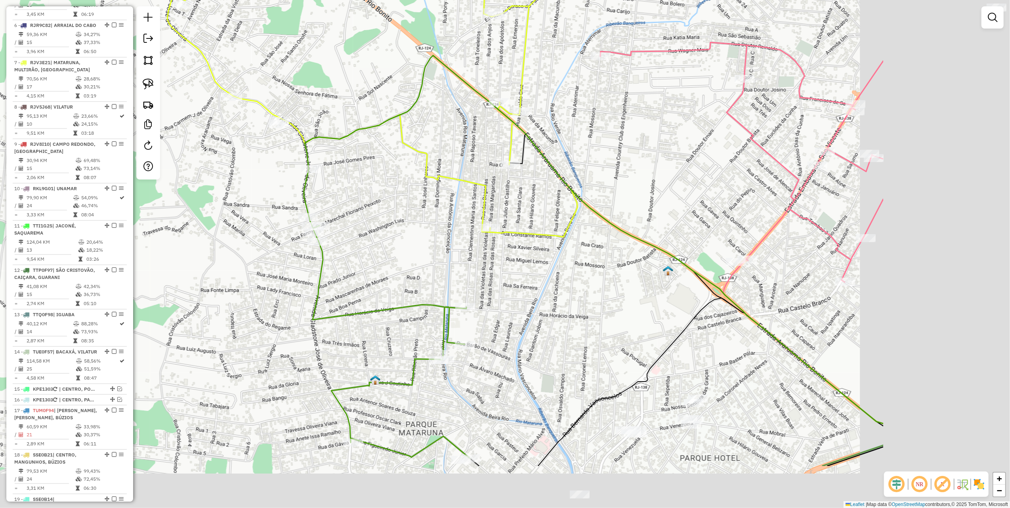
drag, startPoint x: 772, startPoint y: 311, endPoint x: 504, endPoint y: 199, distance: 290.5
click at [508, 202] on div "Janela de atendimento Grade de atendimento Capacidade Transportadoras Veículos …" at bounding box center [505, 254] width 1010 height 508
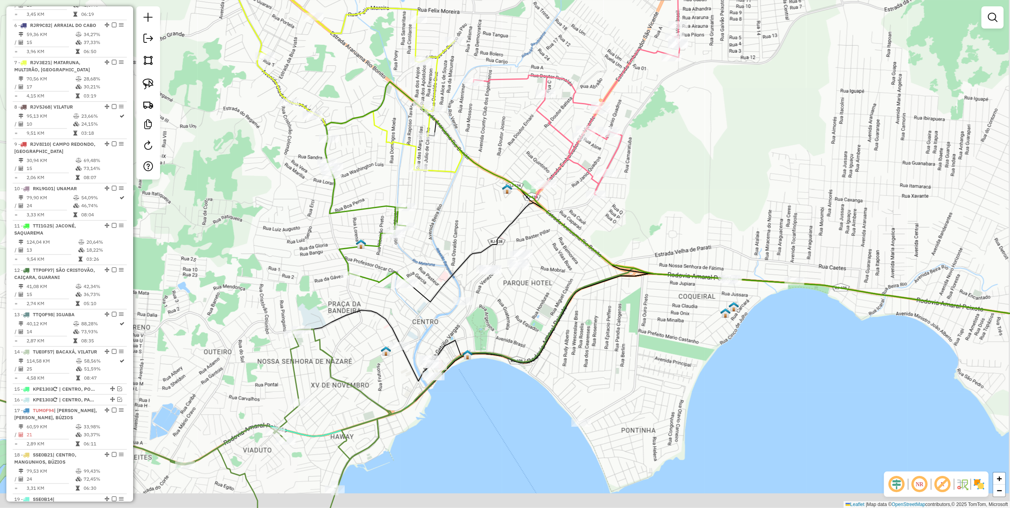
drag, startPoint x: 549, startPoint y: 239, endPoint x: 517, endPoint y: 224, distance: 35.6
click at [524, 227] on div "Janela de atendimento Grade de atendimento Capacidade Transportadoras Veículos …" at bounding box center [505, 254] width 1010 height 508
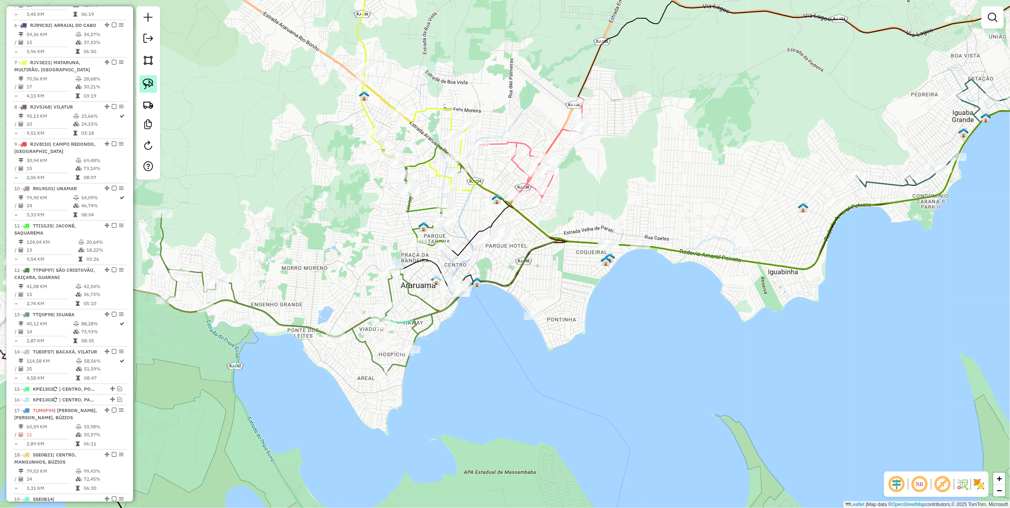
click at [155, 87] on link at bounding box center [147, 83] width 17 height 17
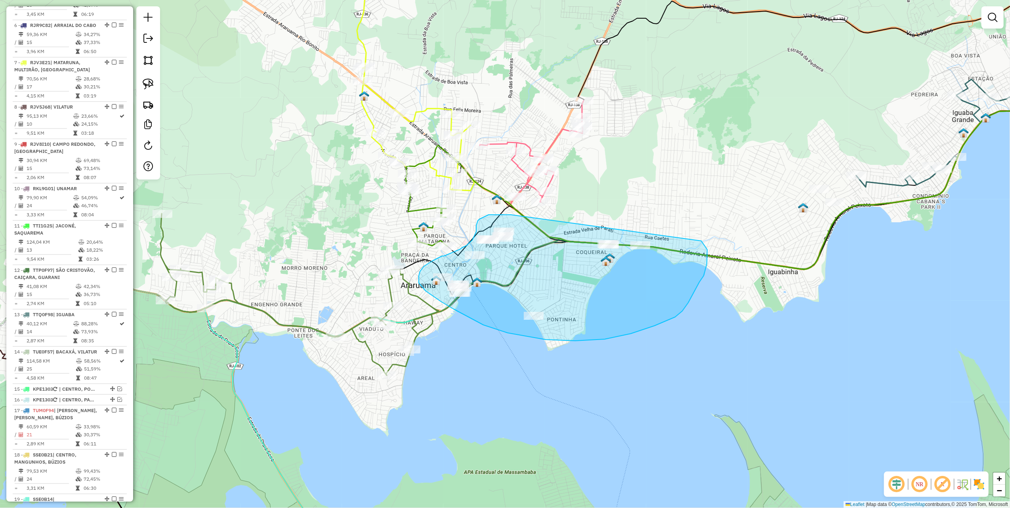
drag, startPoint x: 487, startPoint y: 216, endPoint x: 697, endPoint y: 235, distance: 211.7
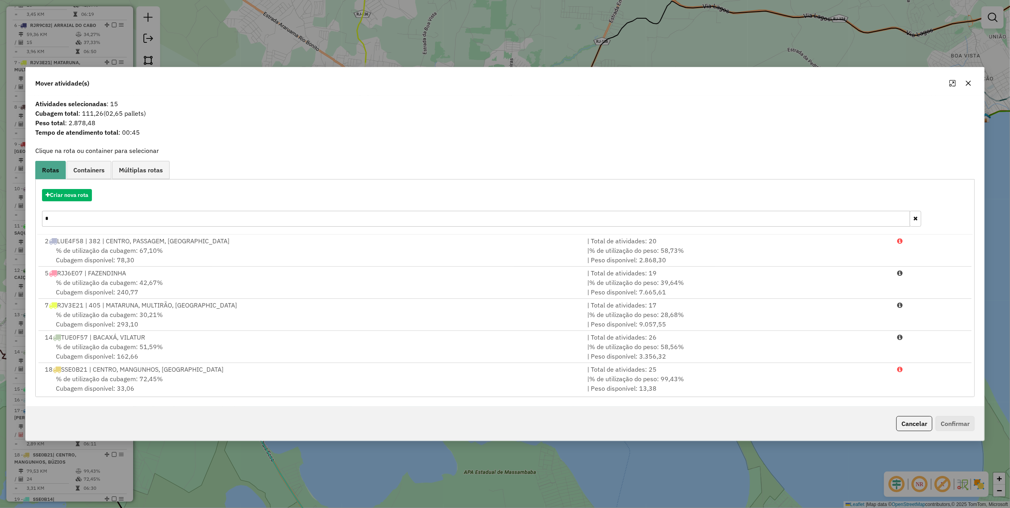
click at [970, 83] on icon "button" at bounding box center [968, 83] width 6 height 6
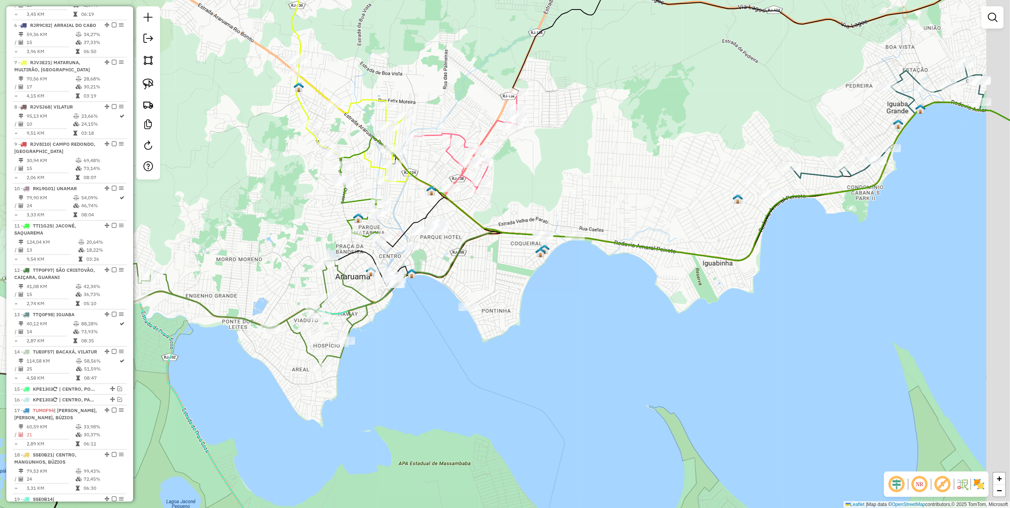
drag, startPoint x: 691, startPoint y: 135, endPoint x: 644, endPoint y: 129, distance: 47.5
click at [659, 130] on div "Janela de atendimento Grade de atendimento Capacidade Transportadoras Veículos …" at bounding box center [505, 254] width 1010 height 508
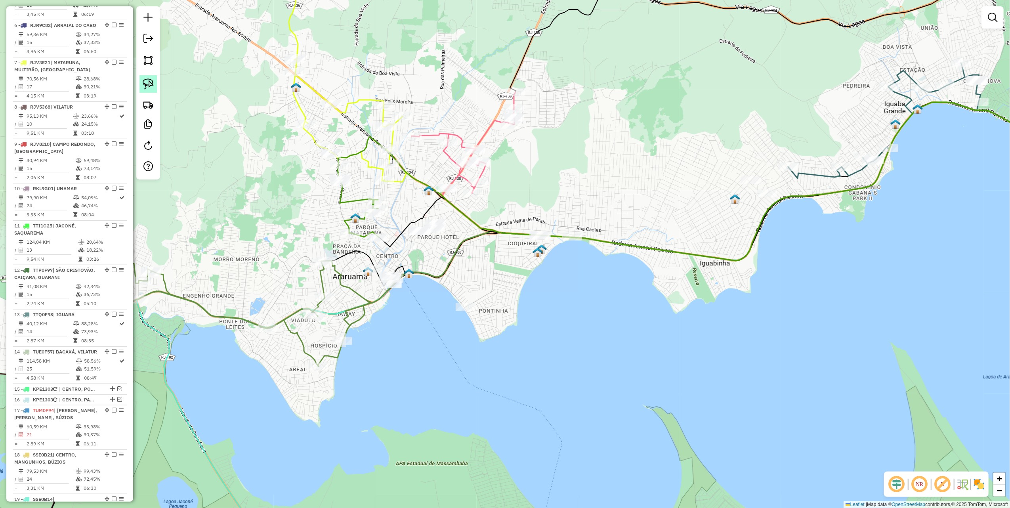
click at [153, 86] on img at bounding box center [148, 83] width 11 height 11
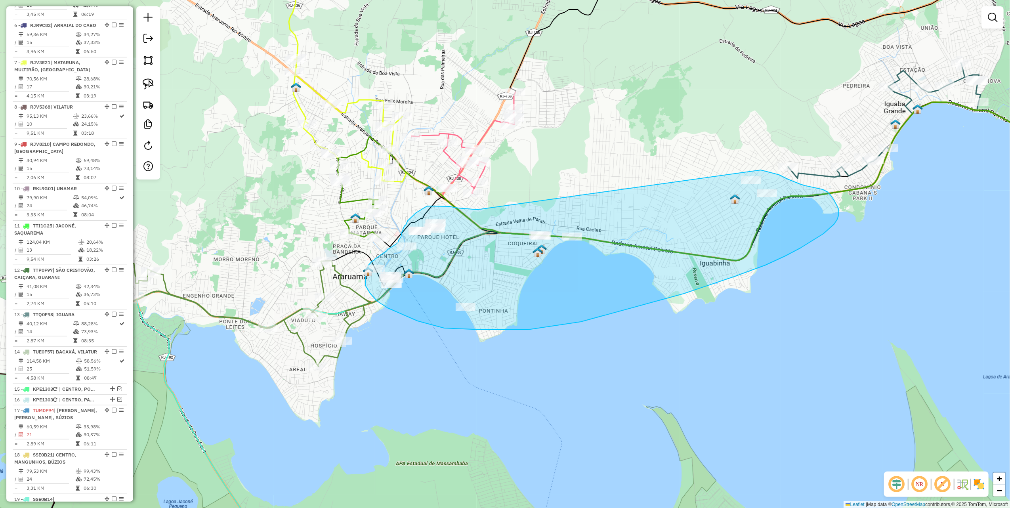
drag, startPoint x: 474, startPoint y: 210, endPoint x: 720, endPoint y: 165, distance: 250.4
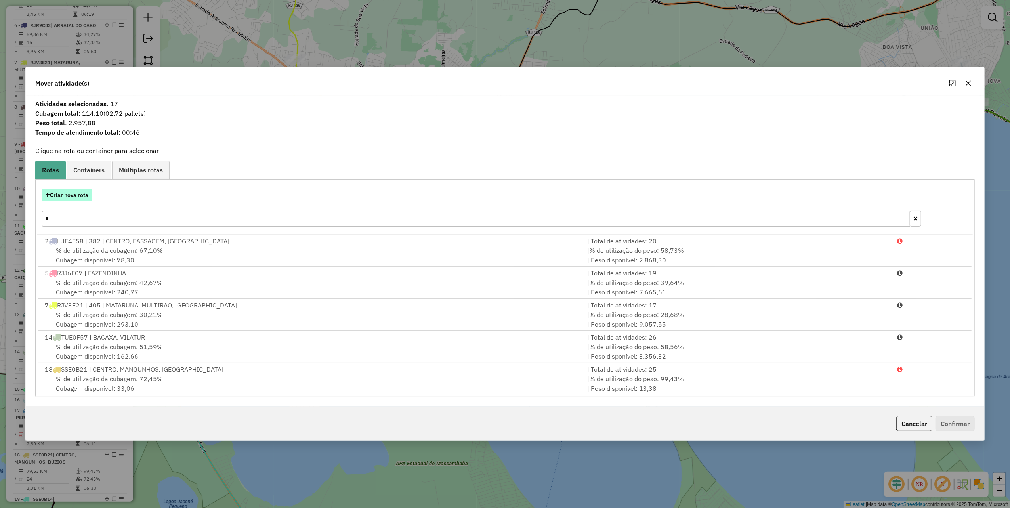
click at [78, 194] on button "Criar nova rota" at bounding box center [67, 195] width 50 height 12
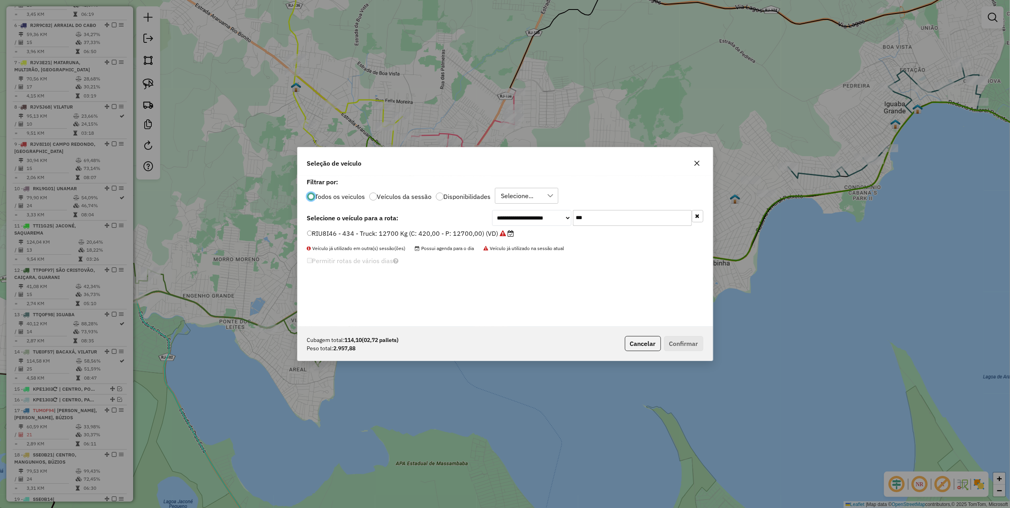
scroll to position [4, 2]
click at [606, 220] on input "***" at bounding box center [632, 218] width 119 height 16
type input "***"
click at [495, 229] on div "**********" at bounding box center [505, 251] width 415 height 151
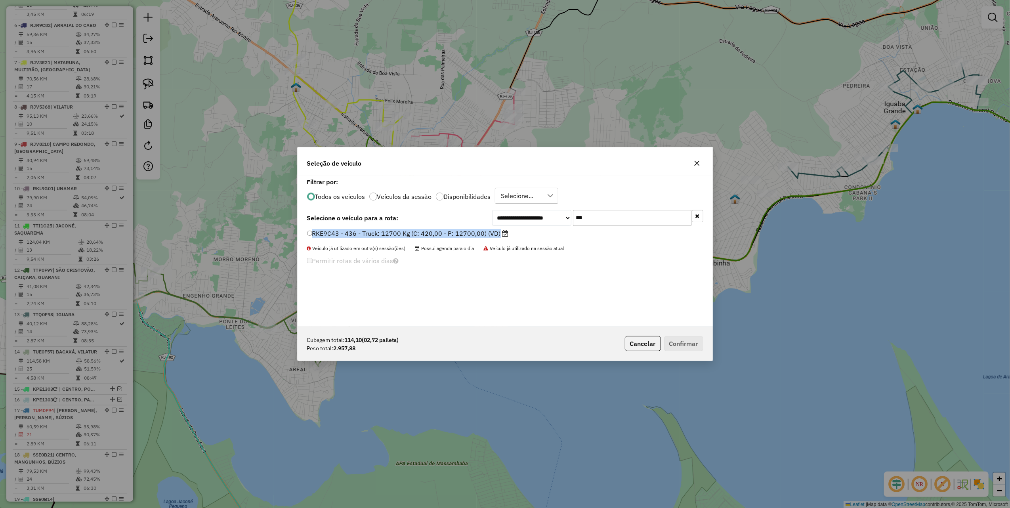
drag, startPoint x: 495, startPoint y: 229, endPoint x: 498, endPoint y: 246, distance: 17.6
click at [471, 231] on label "RKE9C43 - 436 - Truck: 12700 Kg (C: 420,00 - P: 12700,00) (VD)" at bounding box center [408, 234] width 202 height 10
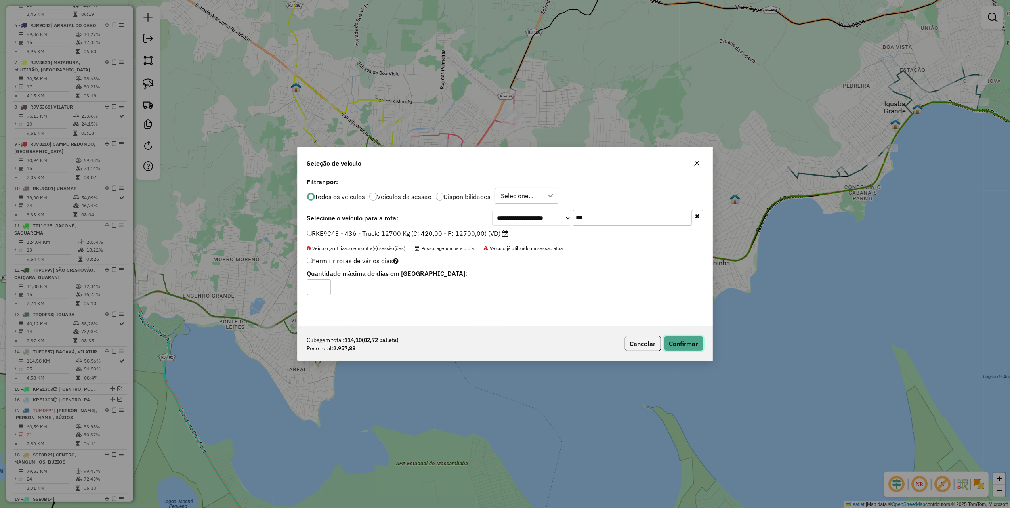
click at [676, 347] on button "Confirmar" at bounding box center [683, 343] width 39 height 15
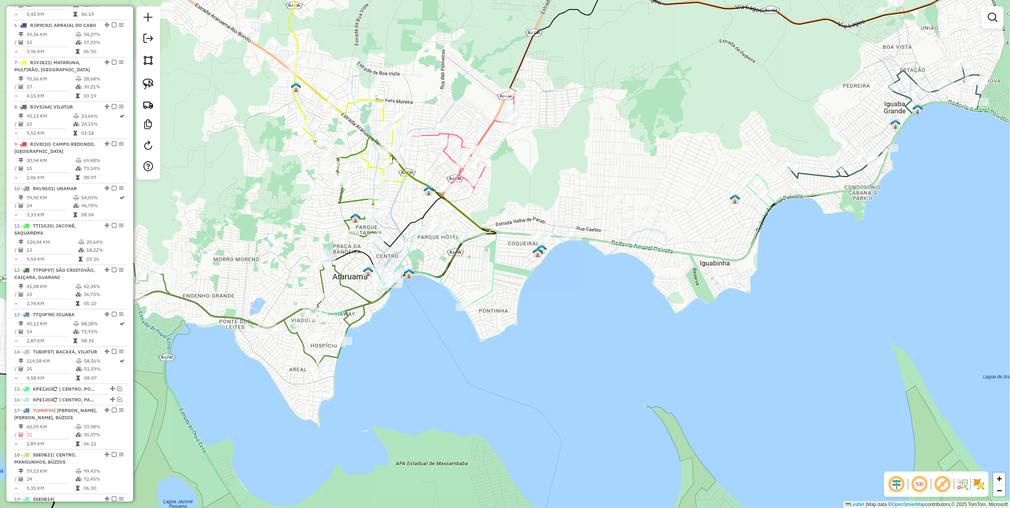
drag, startPoint x: 916, startPoint y: 215, endPoint x: 715, endPoint y: 257, distance: 205.6
click at [724, 267] on div "Janela de atendimento Grade de atendimento Capacidade Transportadoras Veículos …" at bounding box center [505, 254] width 1010 height 508
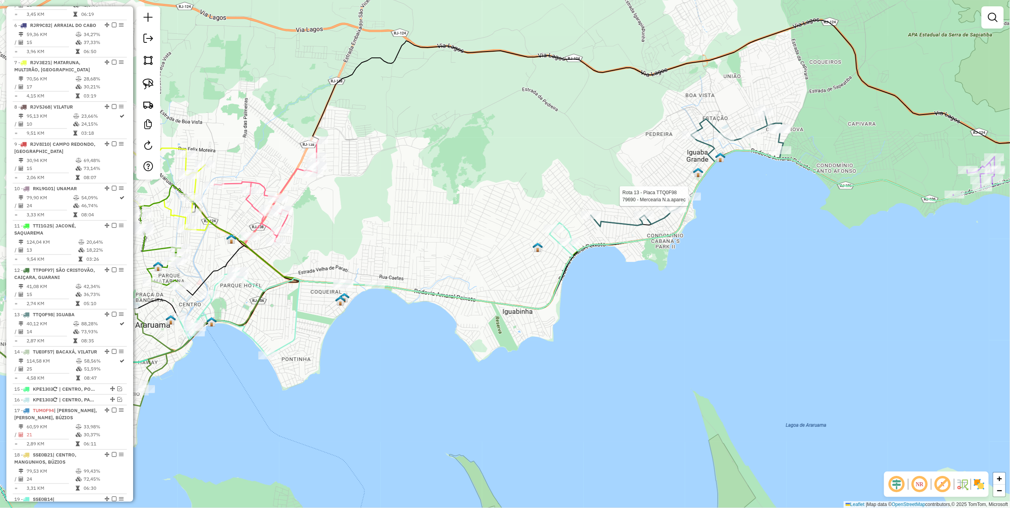
select select "*********"
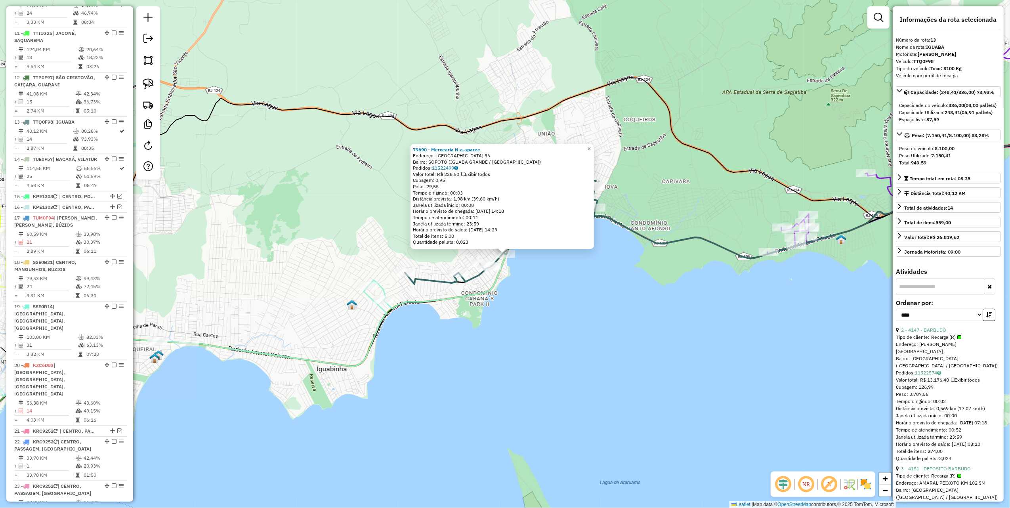
scroll to position [829, 0]
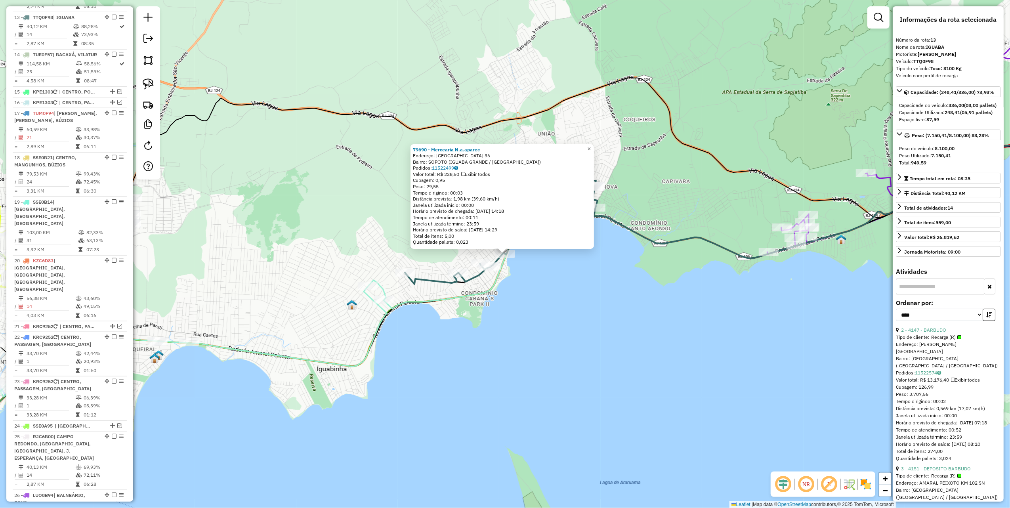
click at [611, 332] on div "79690 - Mercearia N.a.aparec Endereço: Bolivia 36 Bairro: SOPOTO (IGUABA GRANDE…" at bounding box center [505, 254] width 1010 height 508
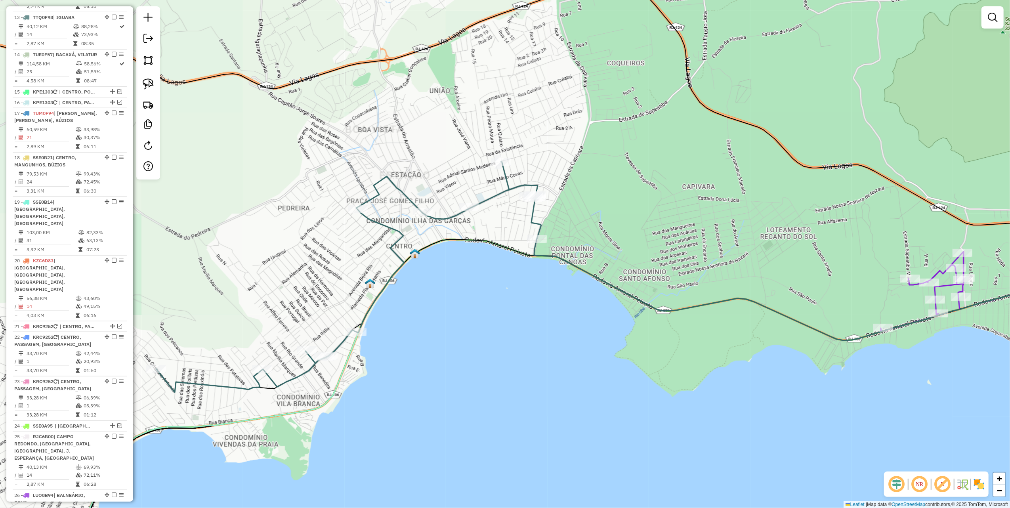
drag, startPoint x: 630, startPoint y: 200, endPoint x: 399, endPoint y: 213, distance: 231.4
click at [402, 212] on div "Janela de atendimento Grade de atendimento Capacidade Transportadoras Veículos …" at bounding box center [505, 254] width 1010 height 508
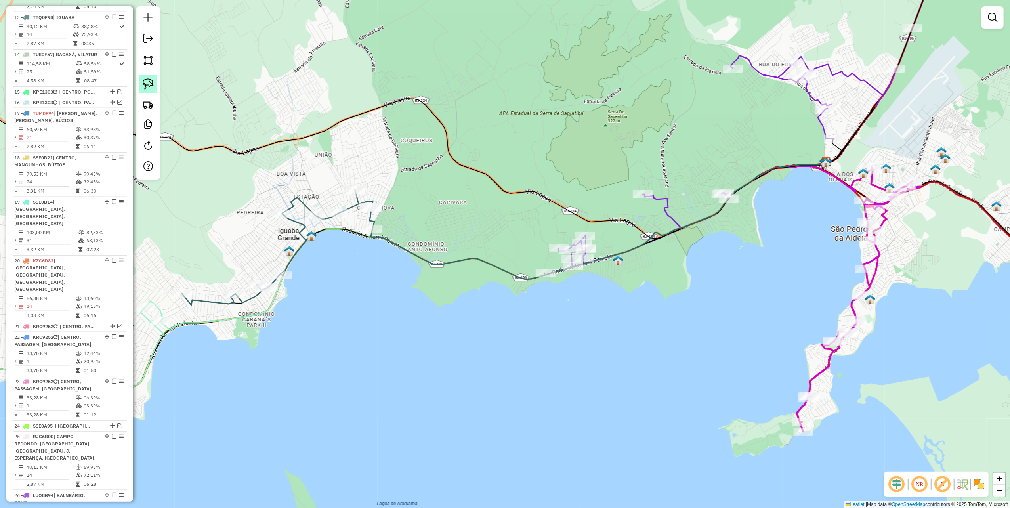
click at [151, 81] on img at bounding box center [148, 83] width 11 height 11
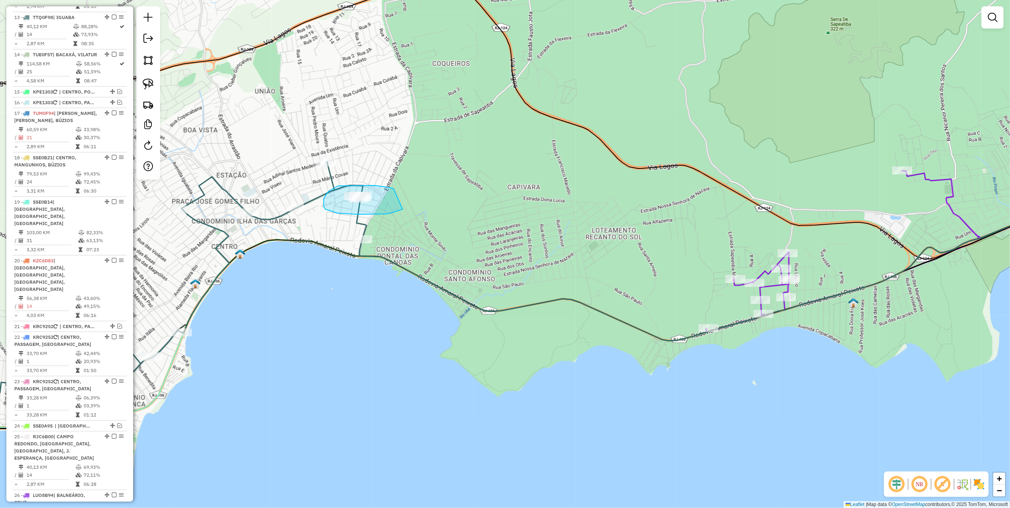
drag, startPoint x: 382, startPoint y: 186, endPoint x: 403, endPoint y: 209, distance: 30.9
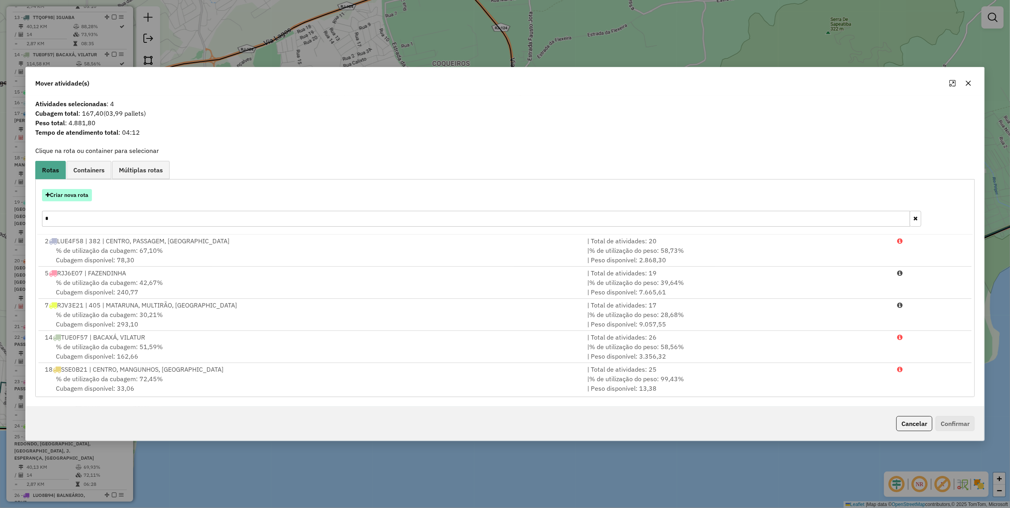
click at [75, 199] on button "Criar nova rota" at bounding box center [67, 195] width 50 height 12
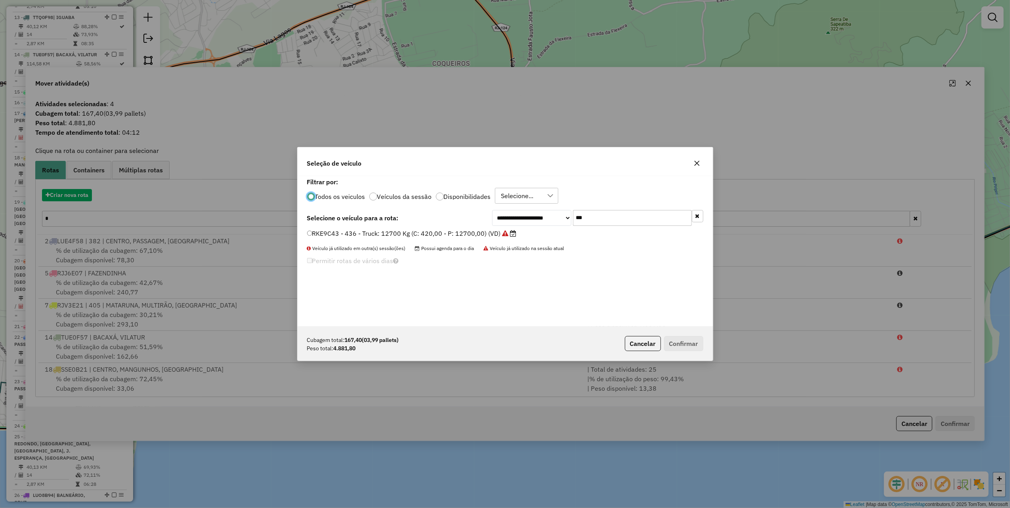
scroll to position [4, 2]
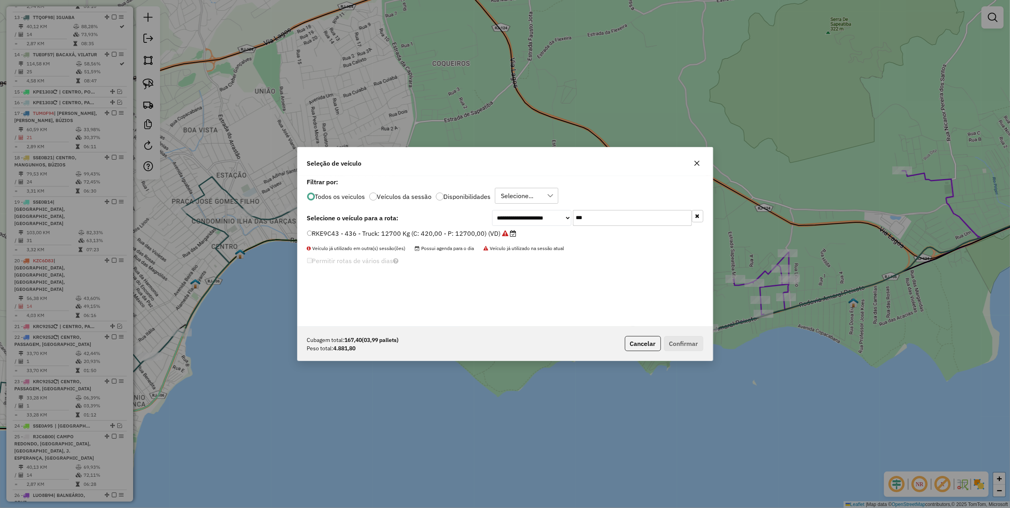
click at [611, 220] on input "***" at bounding box center [632, 218] width 119 height 16
type input "****"
drag, startPoint x: 483, startPoint y: 235, endPoint x: 517, endPoint y: 249, distance: 36.8
click at [483, 235] on label "KXP9867 - Truck: 12800 Kg (C: 504,00 - P: 12800,00) (VD)" at bounding box center [399, 234] width 185 height 10
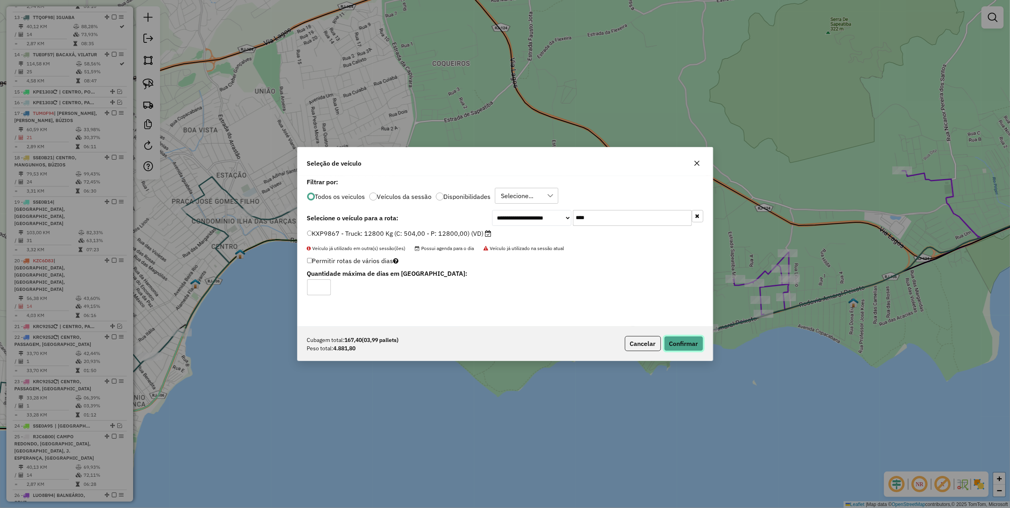
click at [673, 338] on button "Confirmar" at bounding box center [683, 343] width 39 height 15
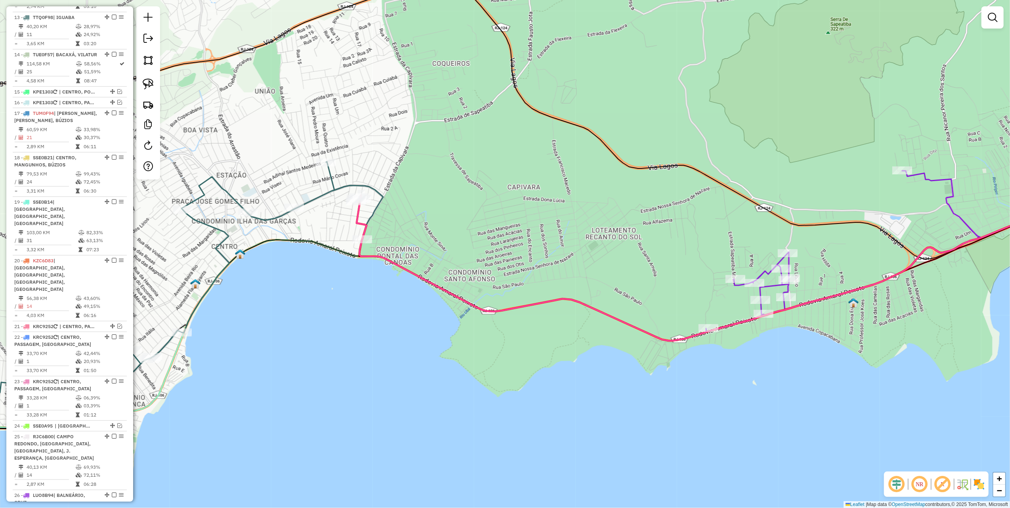
drag, startPoint x: 717, startPoint y: 197, endPoint x: 452, endPoint y: 196, distance: 265.1
click at [457, 197] on div "Janela de atendimento Grade de atendimento Capacidade Transportadoras Veículos …" at bounding box center [505, 254] width 1010 height 508
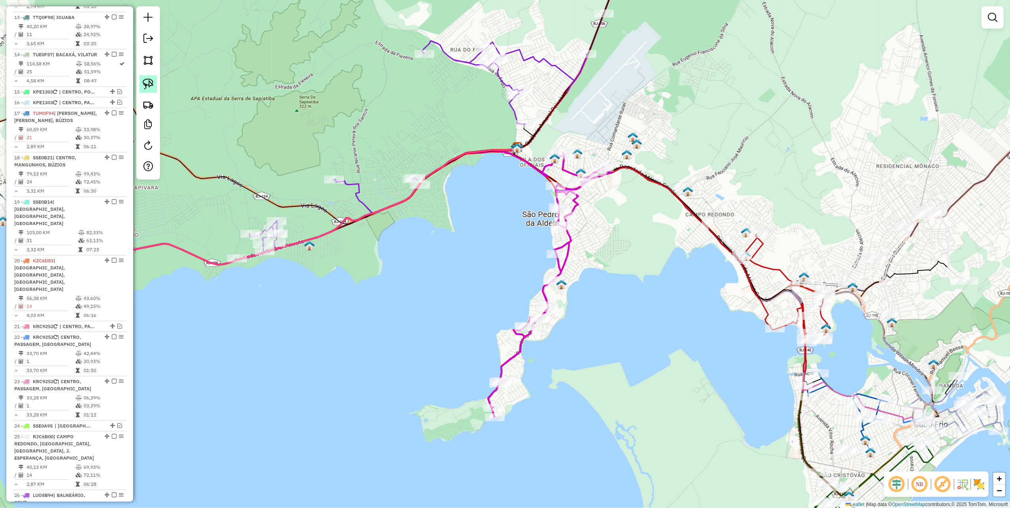
click at [147, 85] on img at bounding box center [148, 83] width 11 height 11
drag, startPoint x: 598, startPoint y: 127, endPoint x: 641, endPoint y: 168, distance: 59.4
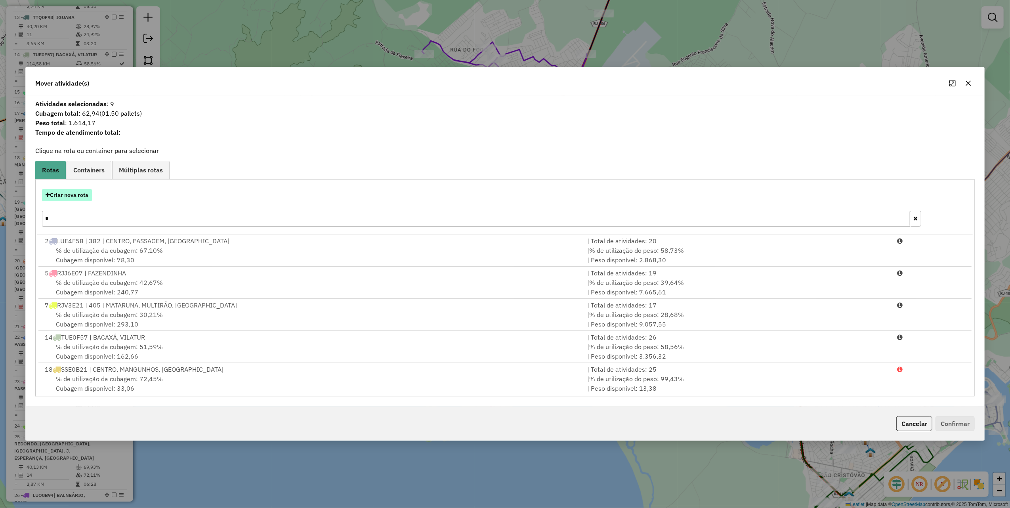
click at [84, 191] on button "Criar nova rota" at bounding box center [67, 195] width 50 height 12
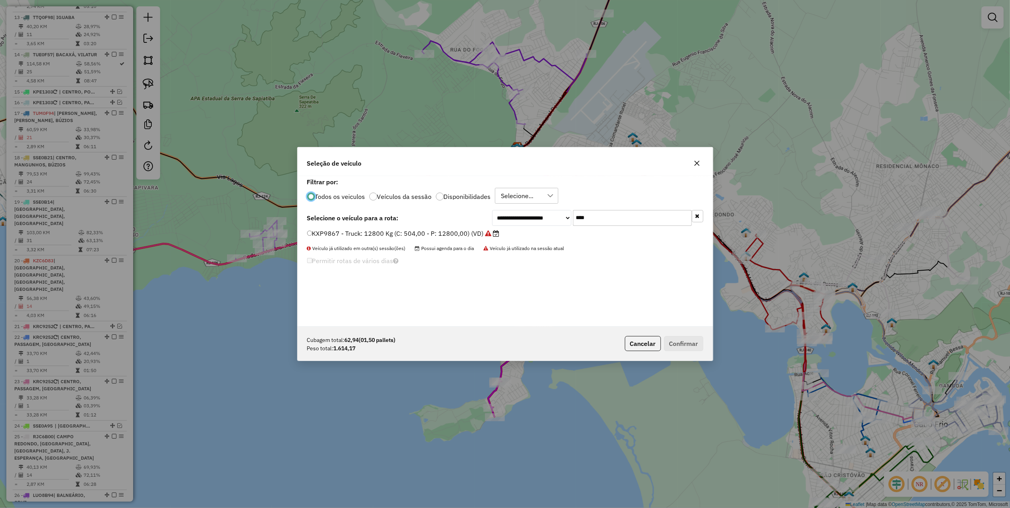
click at [607, 220] on input "****" at bounding box center [632, 218] width 119 height 16
type input "****"
click at [473, 232] on label "LSV9289 - Toco: 6950 Kg (C: 238,00 - P: 6950,00) (VD)" at bounding box center [394, 234] width 174 height 10
drag, startPoint x: 688, startPoint y: 341, endPoint x: 700, endPoint y: 342, distance: 11.5
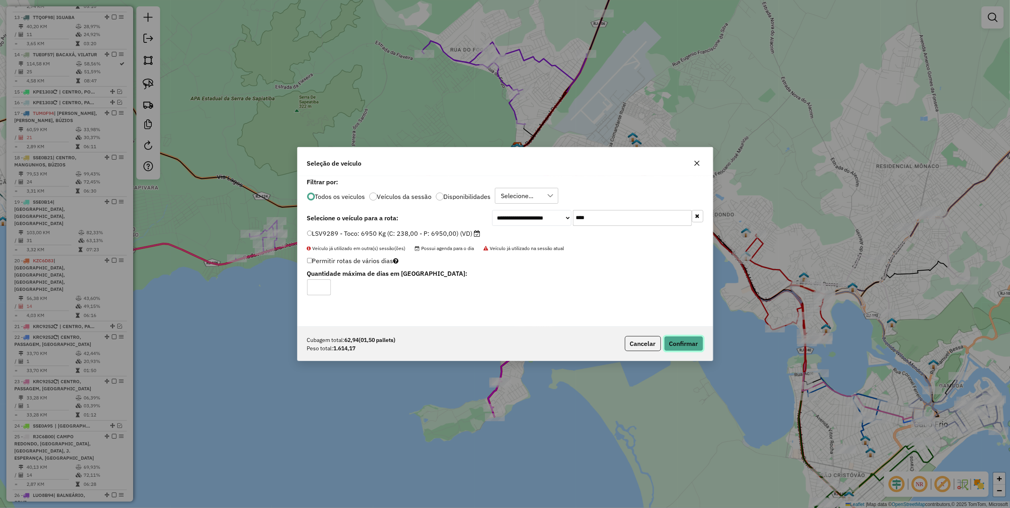
click at [689, 341] on button "Confirmar" at bounding box center [683, 343] width 39 height 15
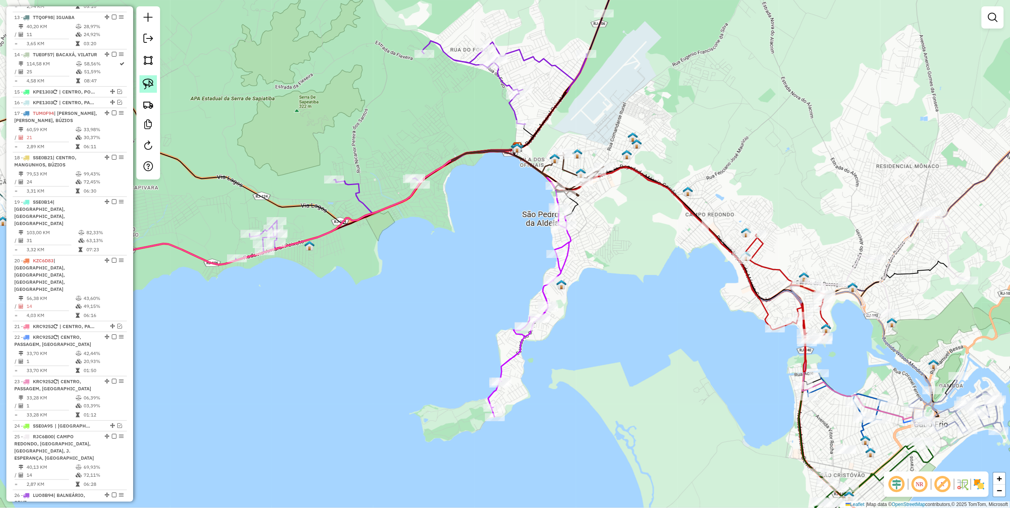
click at [148, 83] on img at bounding box center [148, 83] width 11 height 11
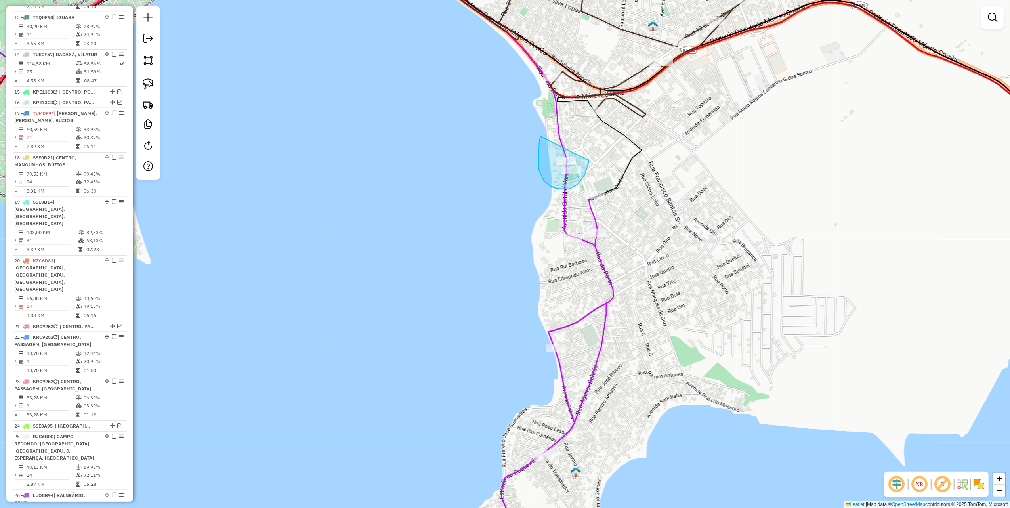
drag, startPoint x: 540, startPoint y: 136, endPoint x: 589, endPoint y: 160, distance: 54.0
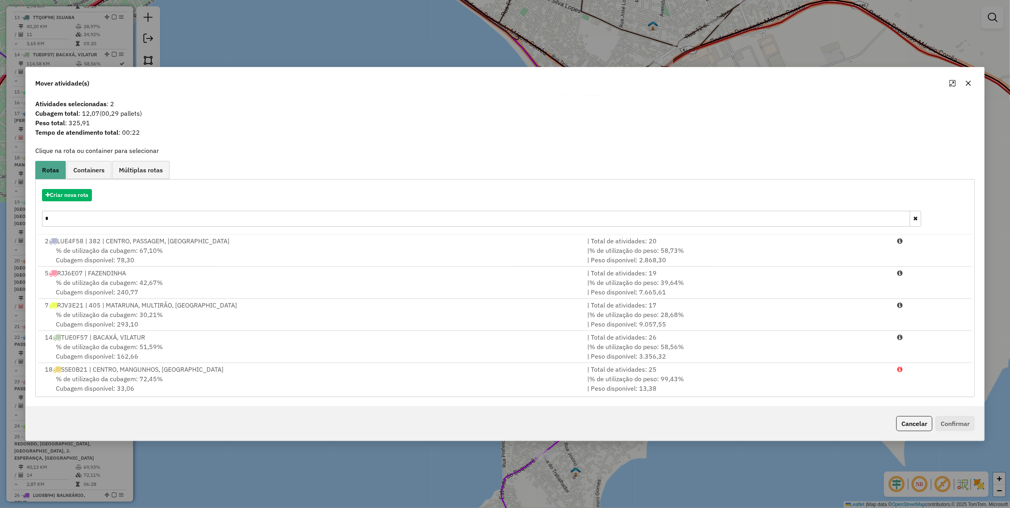
click at [114, 219] on input "*" at bounding box center [476, 219] width 868 height 16
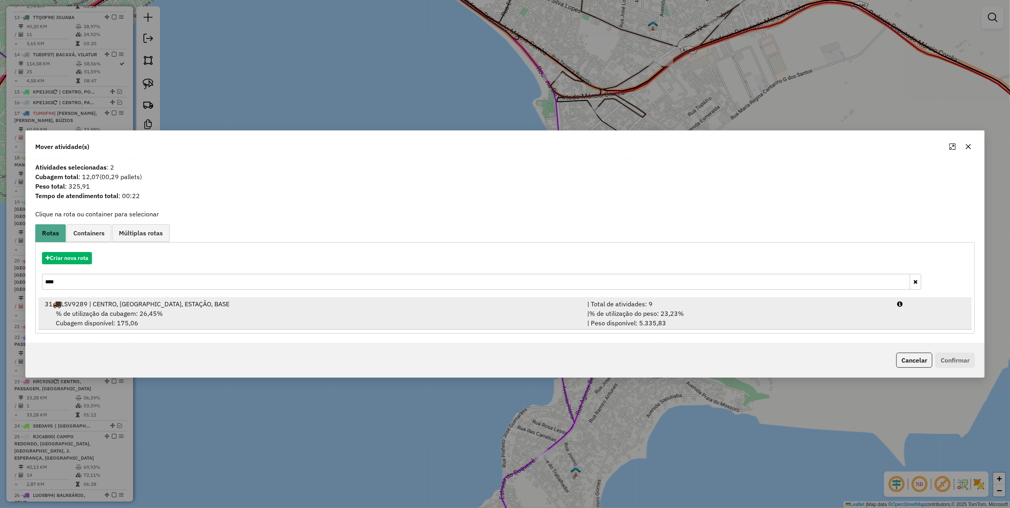
type input "****"
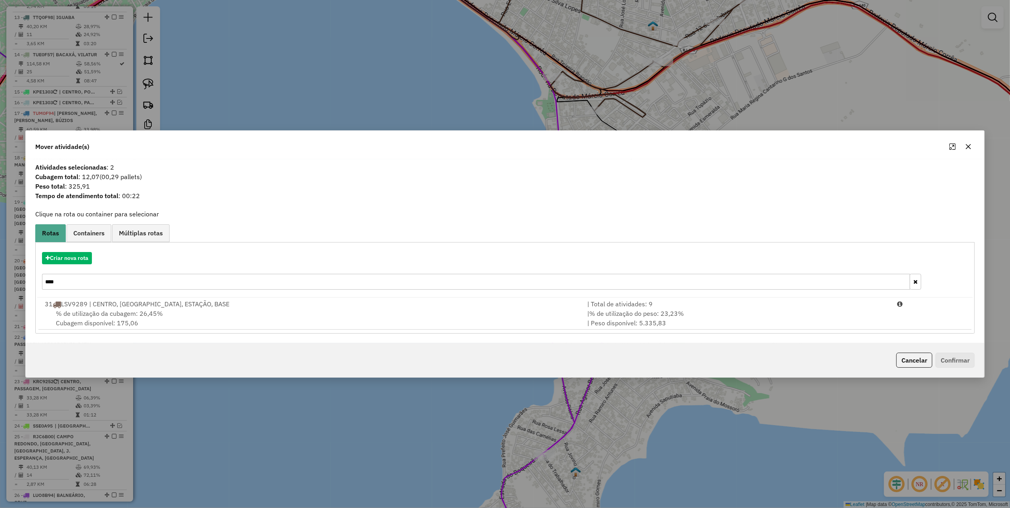
drag, startPoint x: 758, startPoint y: 316, endPoint x: 934, endPoint y: 356, distance: 179.6
click at [766, 316] on div "| % de utilização do peso: 23,23% | Peso disponível: 5.335,83" at bounding box center [737, 318] width 310 height 19
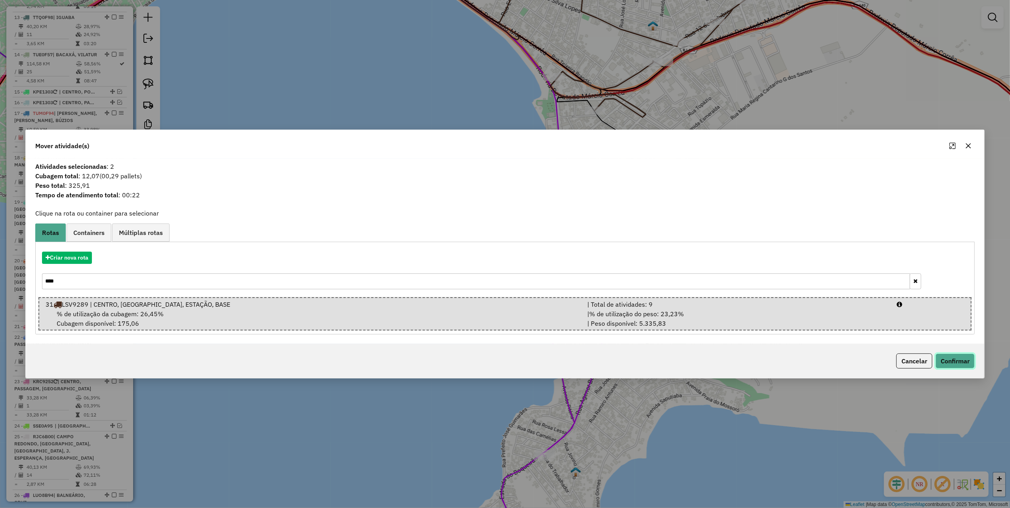
click at [952, 357] on button "Confirmar" at bounding box center [955, 360] width 39 height 15
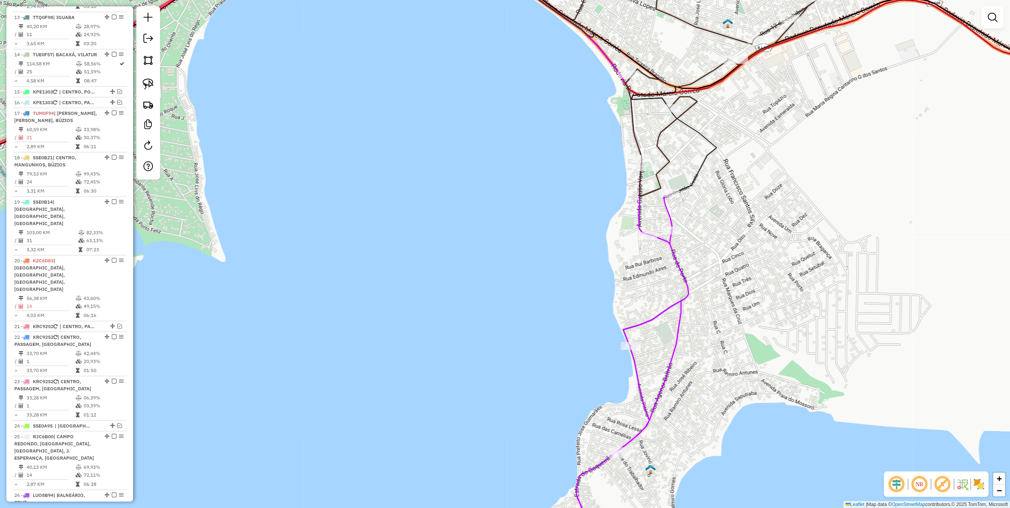
drag, startPoint x: 546, startPoint y: 275, endPoint x: 677, endPoint y: 256, distance: 132.6
click at [668, 262] on div "Janela de atendimento Grade de atendimento Capacidade Transportadoras Veículos …" at bounding box center [505, 254] width 1010 height 508
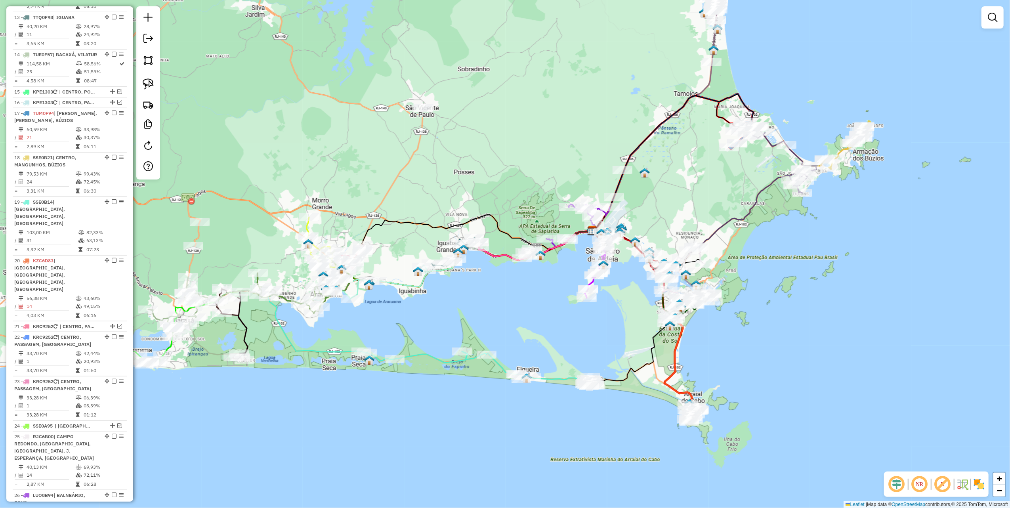
drag, startPoint x: 526, startPoint y: 192, endPoint x: 486, endPoint y: 172, distance: 45.4
click at [525, 193] on div "Janela de atendimento Grade de atendimento Capacidade Transportadoras Veículos …" at bounding box center [505, 254] width 1010 height 508
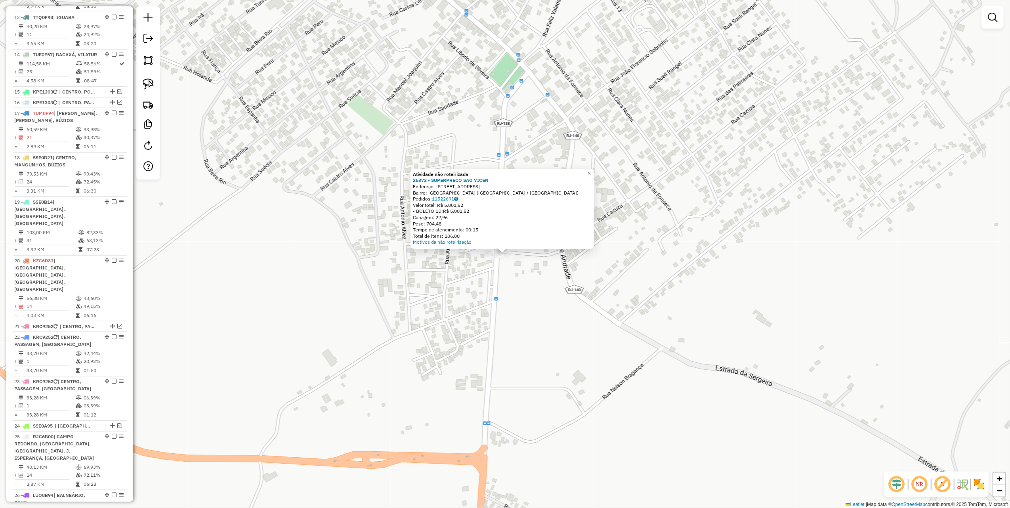
click at [532, 305] on div "Atividade não roteirizada 26372 - SUPERPRECO SAO VICEN Endereço: Rua do Brizolã…" at bounding box center [505, 254] width 1010 height 508
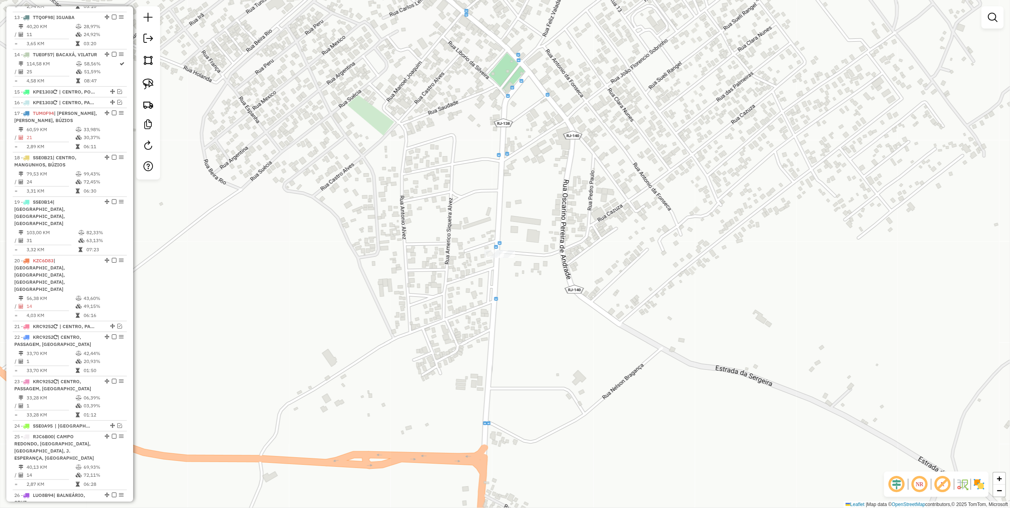
drag, startPoint x: 468, startPoint y: 250, endPoint x: 412, endPoint y: 233, distance: 58.3
click at [399, 243] on div "Janela de atendimento Grade de atendimento Capacidade Transportadoras Veículos …" at bounding box center [505, 254] width 1010 height 508
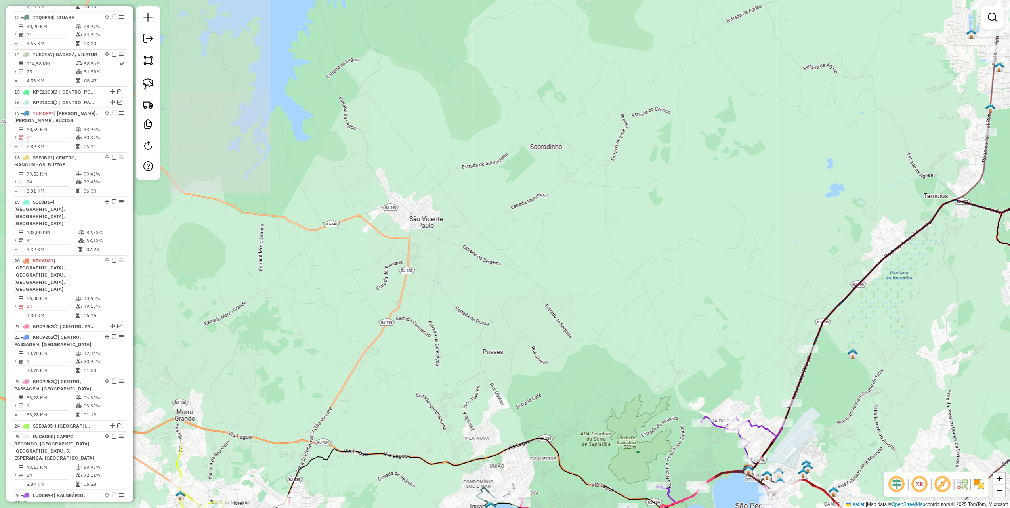
drag, startPoint x: 611, startPoint y: 206, endPoint x: 357, endPoint y: 259, distance: 258.6
click at [365, 257] on div "Janela de atendimento Grade de atendimento Capacidade Transportadoras Veículos …" at bounding box center [505, 254] width 1010 height 508
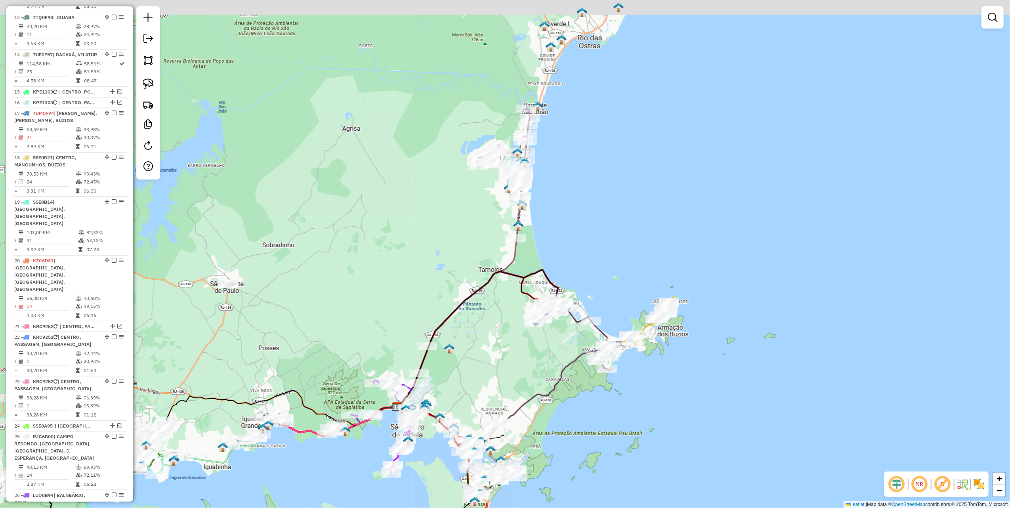
drag, startPoint x: 439, startPoint y: 221, endPoint x: 405, endPoint y: 241, distance: 40.5
click at [405, 241] on div "Janela de atendimento Grade de atendimento Capacidade Transportadoras Veículos …" at bounding box center [505, 254] width 1010 height 508
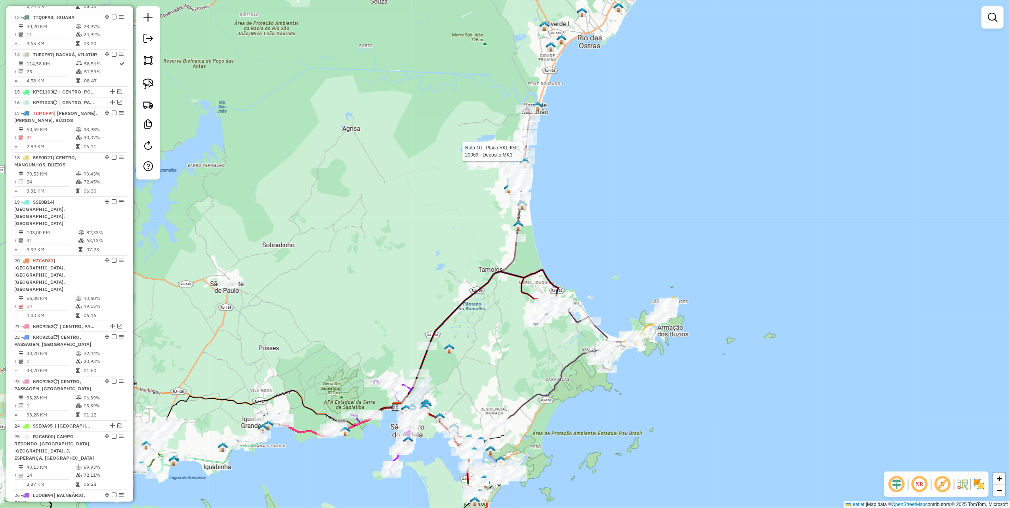
select select "*********"
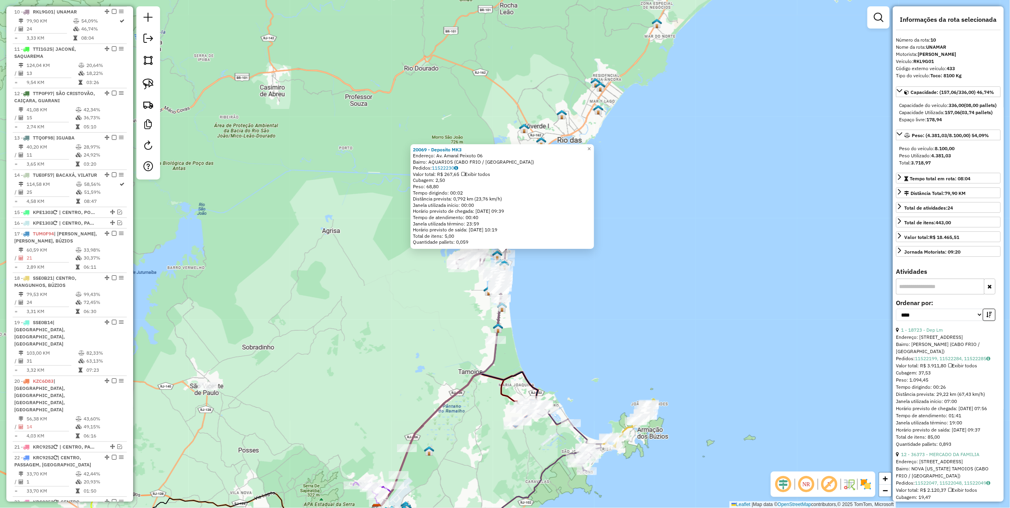
scroll to position [703, 0]
click at [392, 333] on div "20069 - Deposito MK3 Endereço: Av. Amaral Peixoto 06 Bairro: AQUARIOS (CABO FRI…" at bounding box center [505, 254] width 1010 height 508
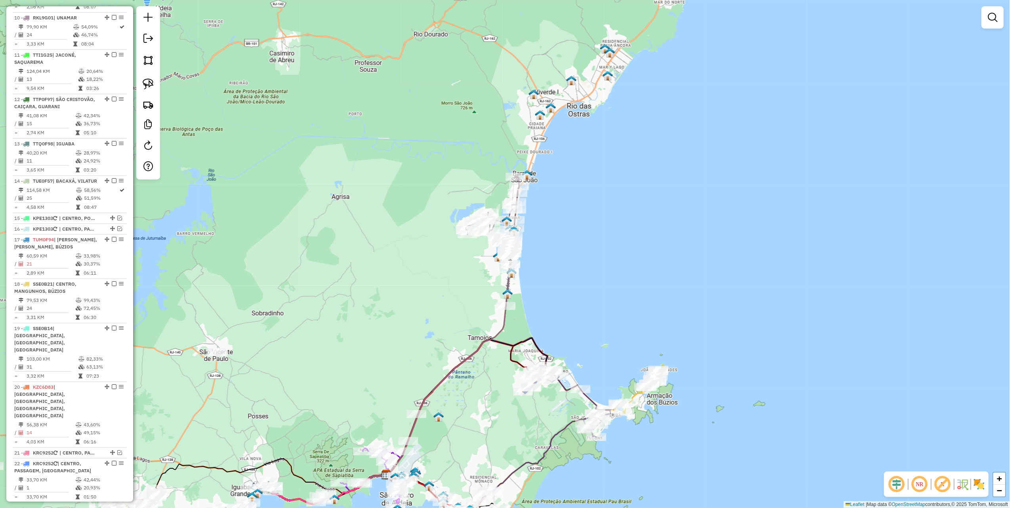
drag, startPoint x: 365, startPoint y: 319, endPoint x: 305, endPoint y: 165, distance: 165.2
click at [387, 230] on div "Janela de atendimento Grade de atendimento Capacidade Transportadoras Veículos …" at bounding box center [505, 254] width 1010 height 508
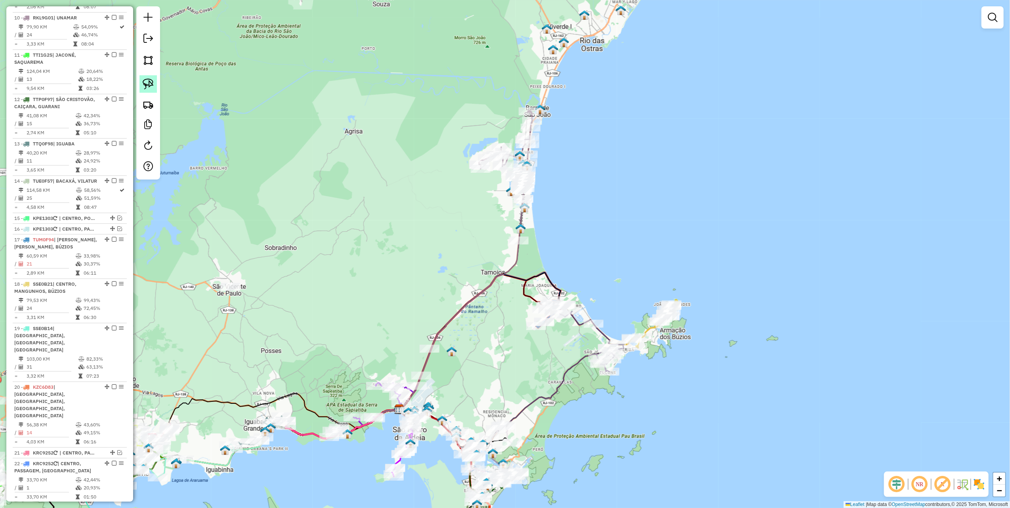
click at [145, 86] on img at bounding box center [148, 83] width 11 height 11
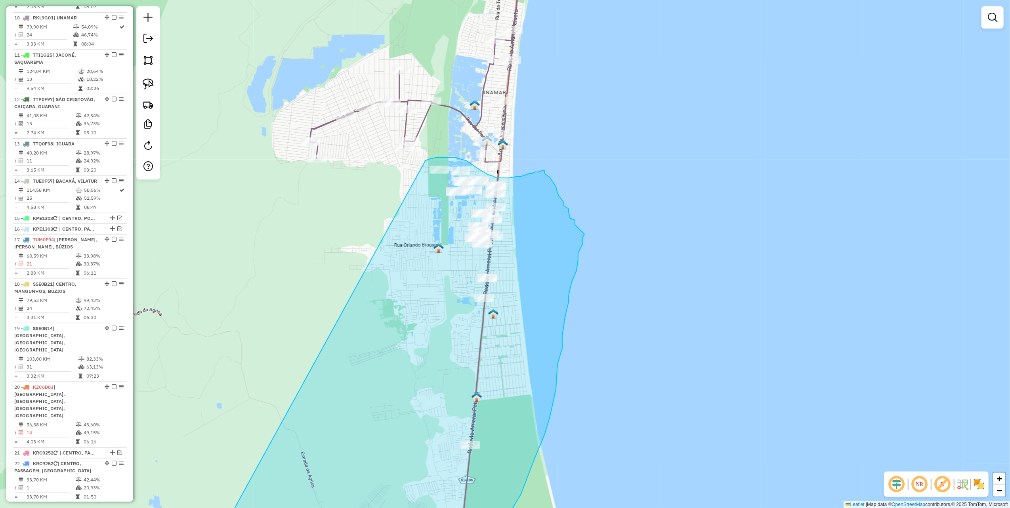
drag, startPoint x: 435, startPoint y: 302, endPoint x: 414, endPoint y: 169, distance: 134.8
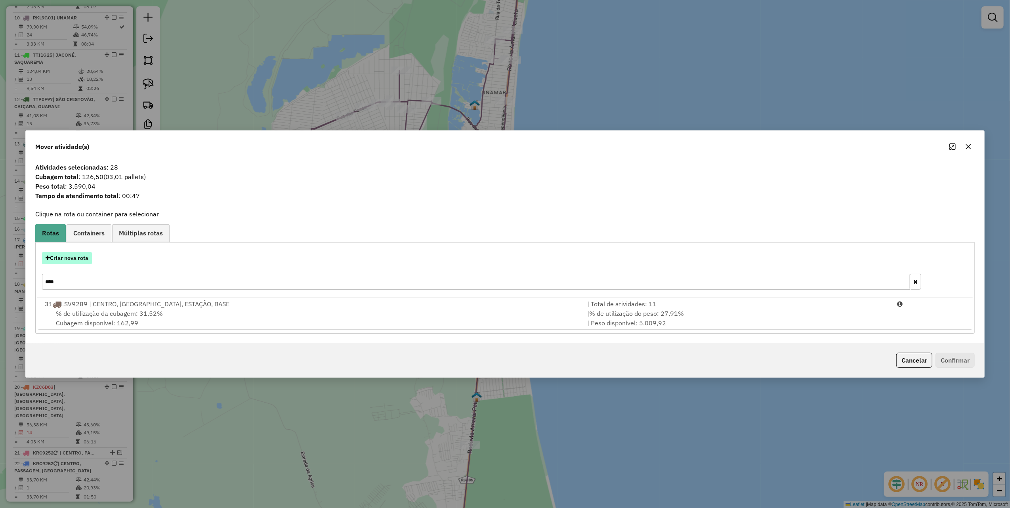
click at [67, 259] on button "Criar nova rota" at bounding box center [67, 258] width 50 height 12
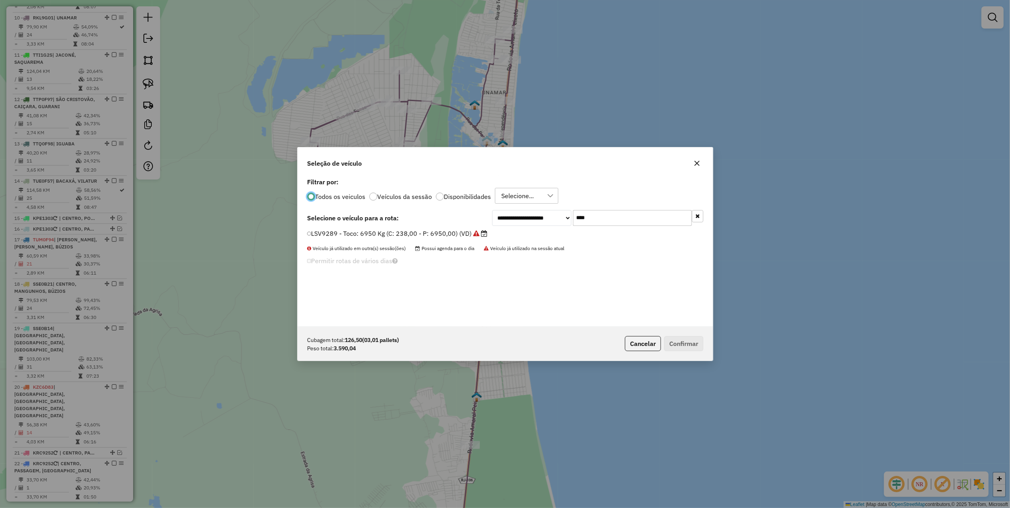
scroll to position [4, 2]
click at [599, 214] on input "****" at bounding box center [632, 218] width 119 height 16
type input "****"
click at [448, 237] on label "LTC4869 - Toco: 8100 Kg (C: 336,00 - P: 8100,00) (VD)" at bounding box center [393, 234] width 173 height 10
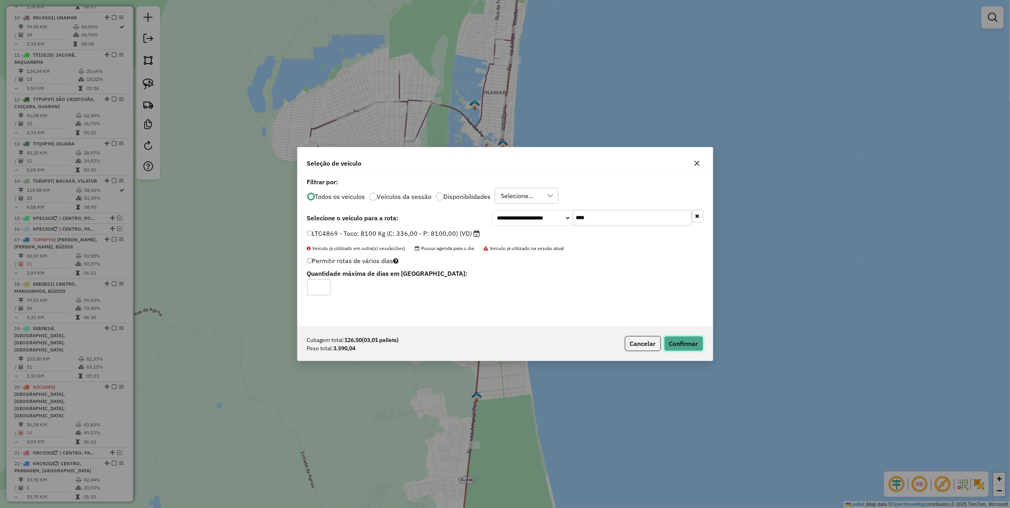
click at [674, 342] on button "Confirmar" at bounding box center [683, 343] width 39 height 15
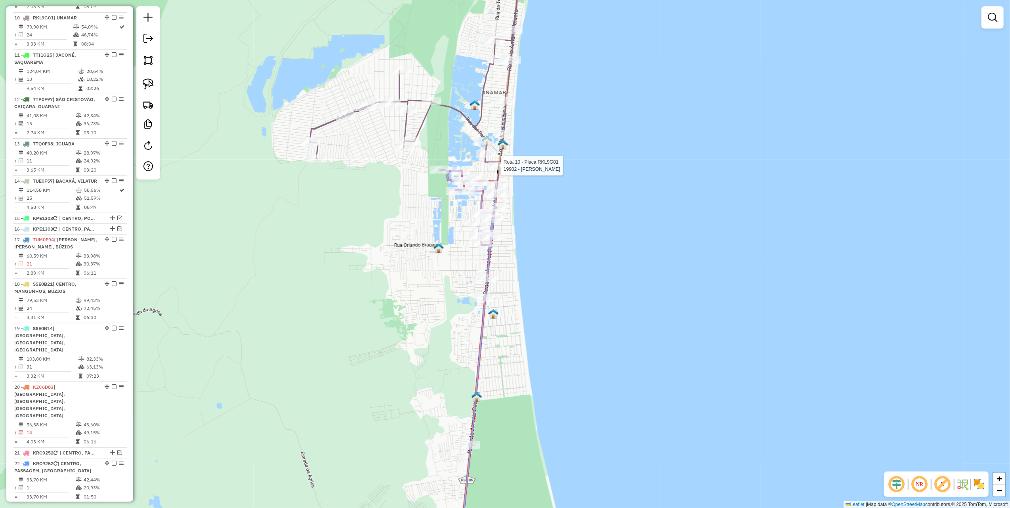
select select "*********"
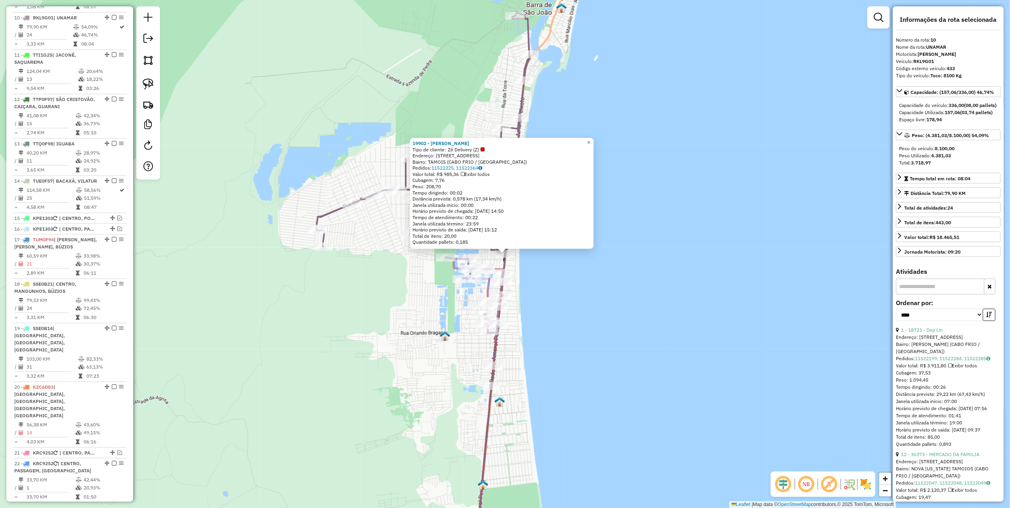
click at [607, 286] on div "19902 - T H Deposito Tipo de cliente: Zé Delivery (Z) Endereço: Av.independenci…" at bounding box center [505, 254] width 1010 height 508
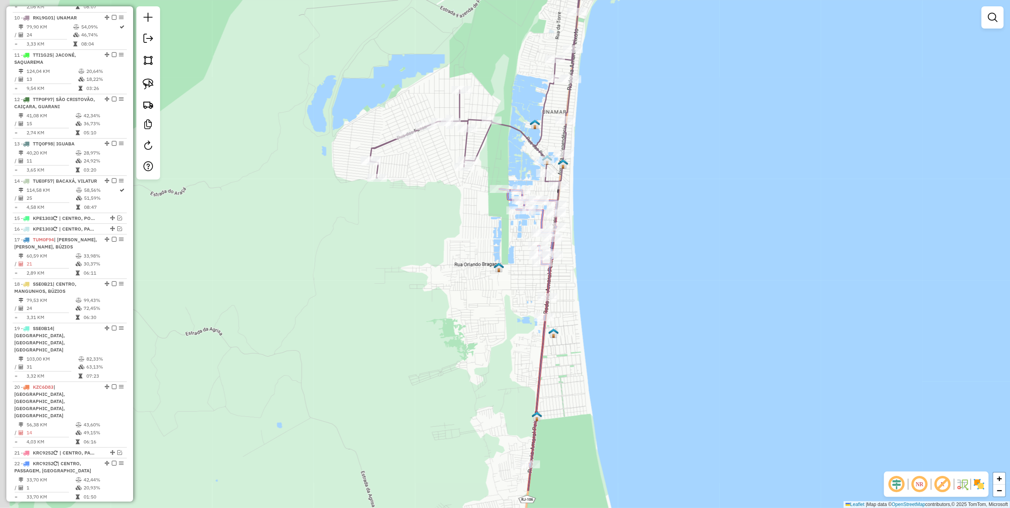
drag, startPoint x: 567, startPoint y: 285, endPoint x: 624, endPoint y: 208, distance: 95.4
click at [623, 210] on div "Janela de atendimento Grade de atendimento Capacidade Transportadoras Veículos …" at bounding box center [505, 254] width 1010 height 508
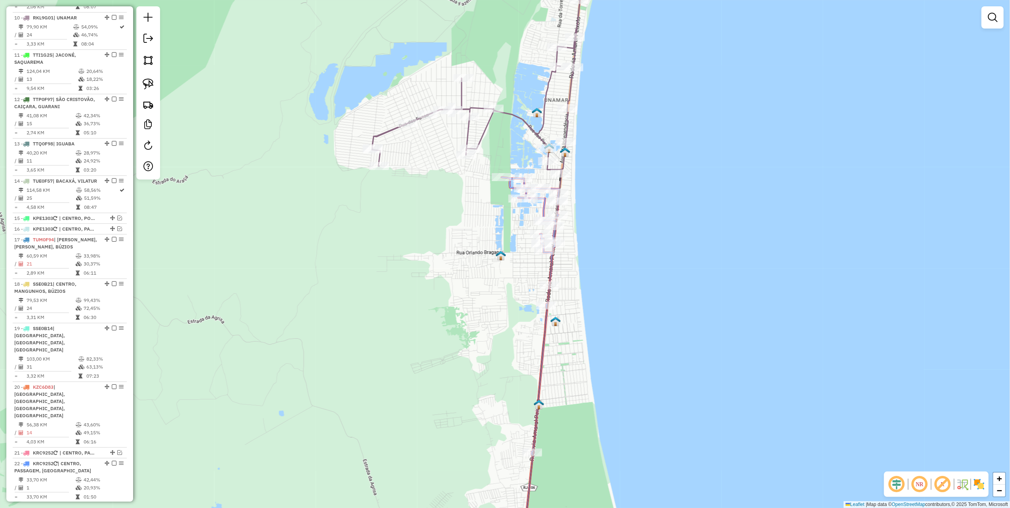
drag, startPoint x: 490, startPoint y: 304, endPoint x: 502, endPoint y: 178, distance: 126.6
click at [502, 187] on div "Janela de atendimento Grade de atendimento Capacidade Transportadoras Veículos …" at bounding box center [505, 254] width 1010 height 508
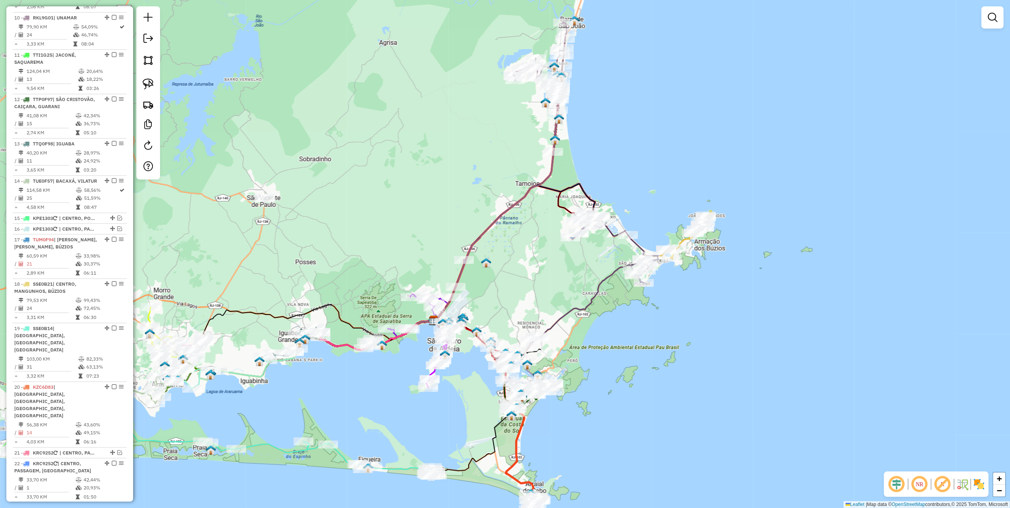
drag, startPoint x: 396, startPoint y: 205, endPoint x: 455, endPoint y: 118, distance: 105.4
click at [455, 118] on div "Janela de atendimento Grade de atendimento Capacidade Transportadoras Veículos …" at bounding box center [505, 254] width 1010 height 508
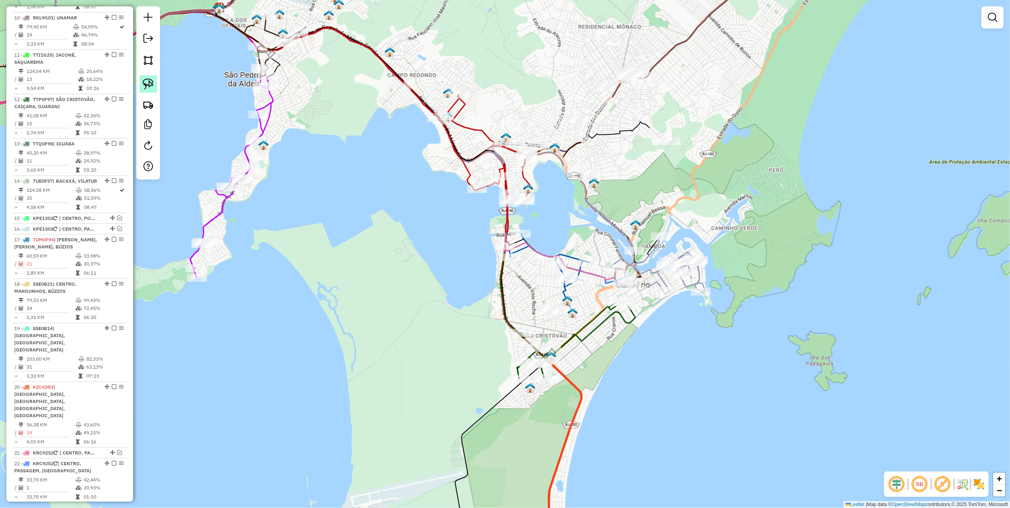
click at [156, 81] on link at bounding box center [147, 83] width 17 height 17
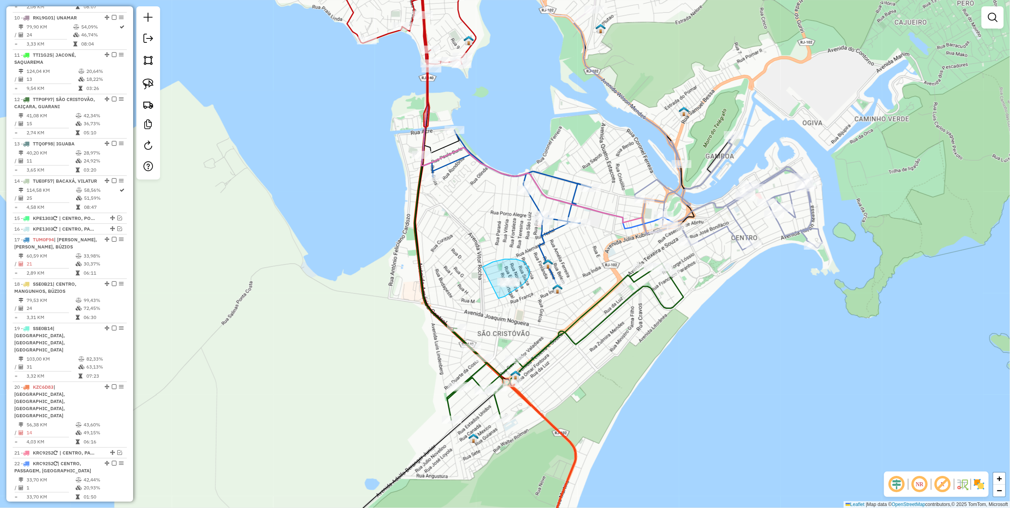
drag, startPoint x: 498, startPoint y: 298, endPoint x: 483, endPoint y: 267, distance: 35.1
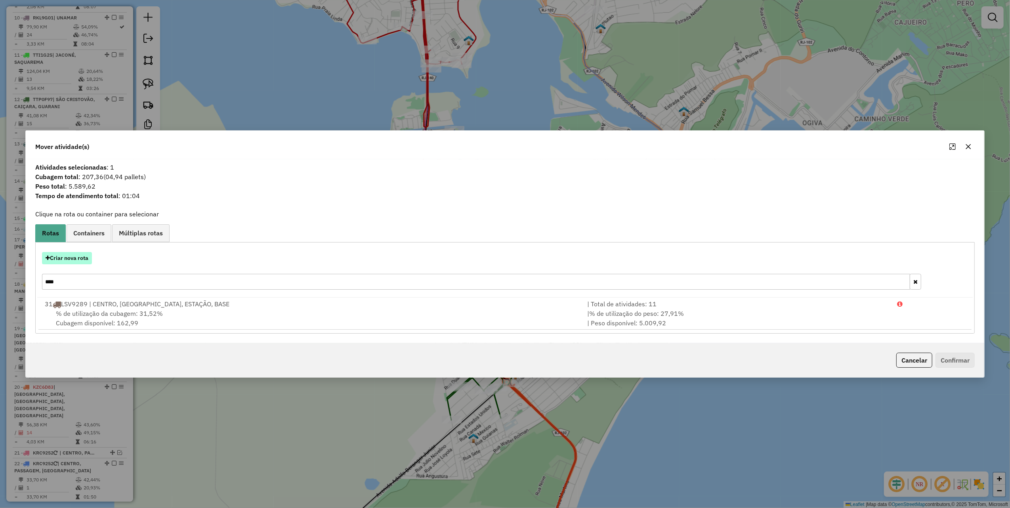
click at [78, 254] on button "Criar nova rota" at bounding box center [67, 258] width 50 height 12
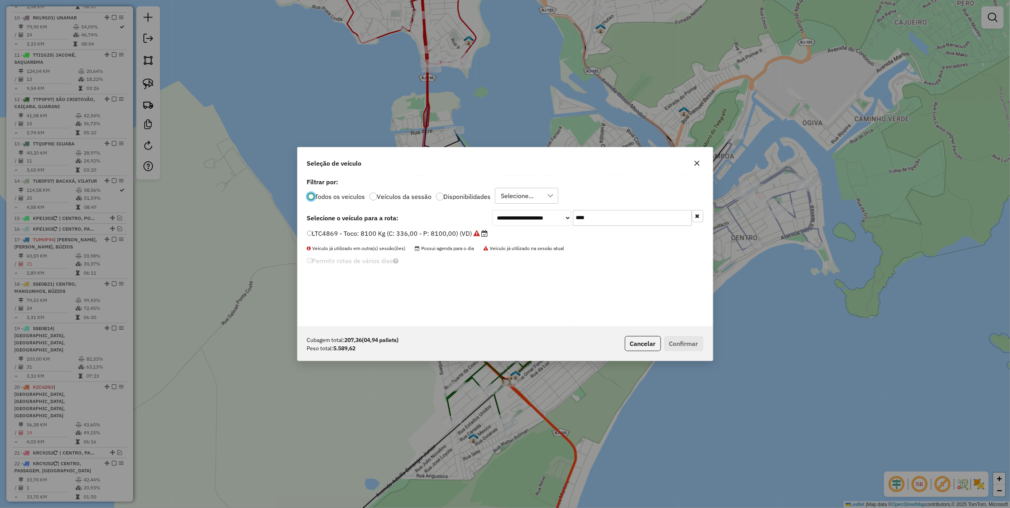
click at [627, 210] on input "****" at bounding box center [632, 218] width 119 height 16
type input "****"
click at [442, 237] on label "RJN6D56 - Truck: 12700 Kg (C: 420,00 - P: 12700,00) (VD)" at bounding box center [399, 234] width 185 height 10
click at [673, 335] on div "Cubagem total: 207,36 (04,94 pallets) Peso total: 5.589,62 Cancelar Confirmar" at bounding box center [505, 344] width 415 height 34
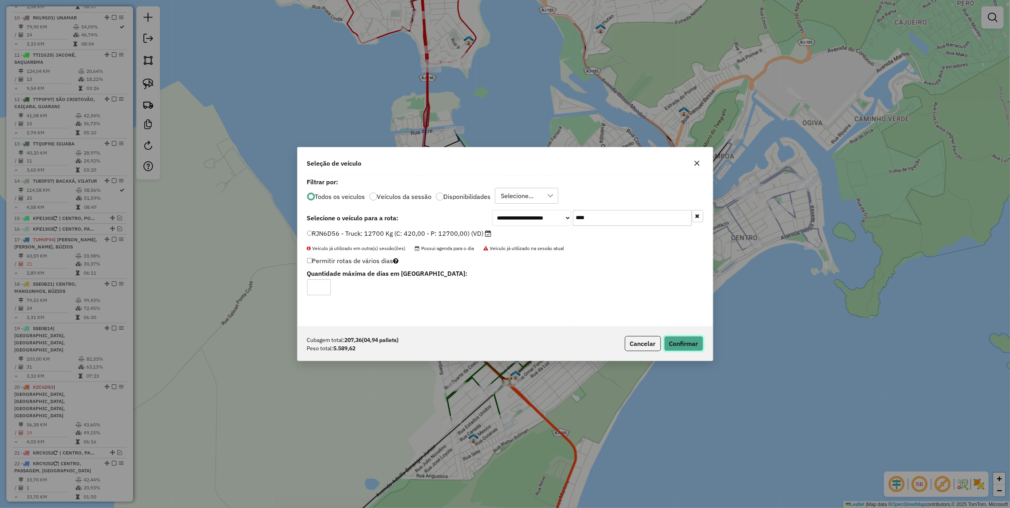
click at [671, 345] on button "Confirmar" at bounding box center [683, 343] width 39 height 15
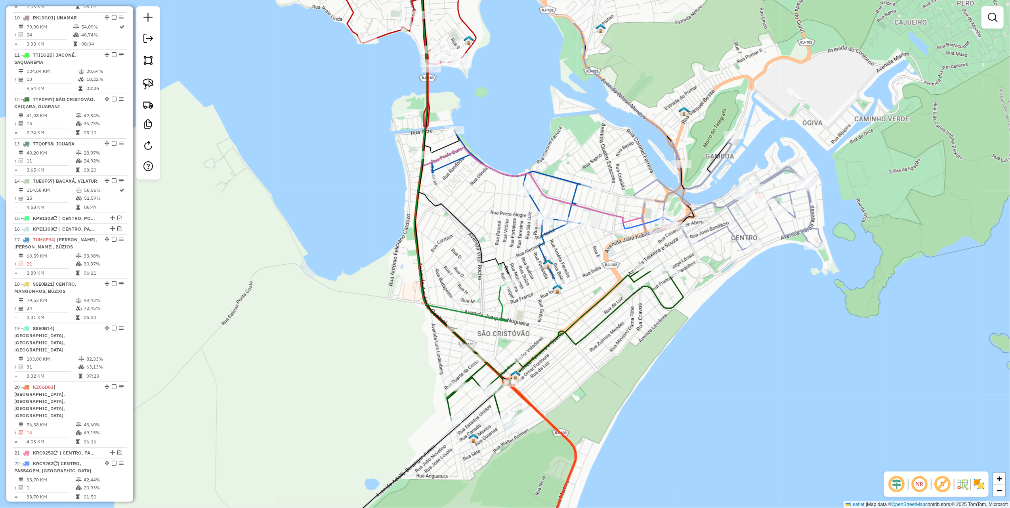
drag, startPoint x: 552, startPoint y: 79, endPoint x: 530, endPoint y: 266, distance: 188.3
click at [530, 265] on div "Janela de atendimento Grade de atendimento Capacidade Transportadoras Veículos …" at bounding box center [505, 254] width 1010 height 508
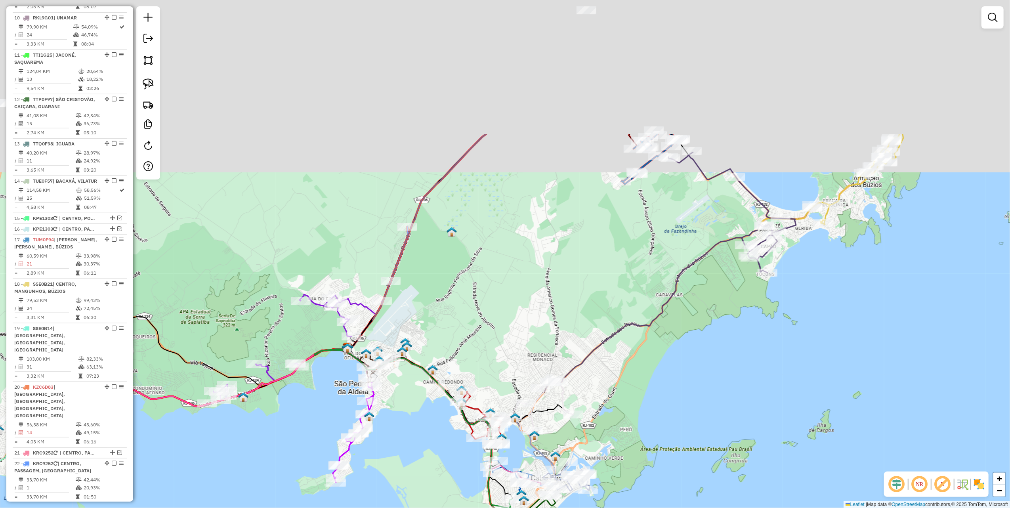
drag, startPoint x: 511, startPoint y: 156, endPoint x: 509, endPoint y: 395, distance: 238.9
click at [496, 417] on div "Janela de atendimento Grade de atendimento Capacidade Transportadoras Veículos …" at bounding box center [505, 254] width 1010 height 508
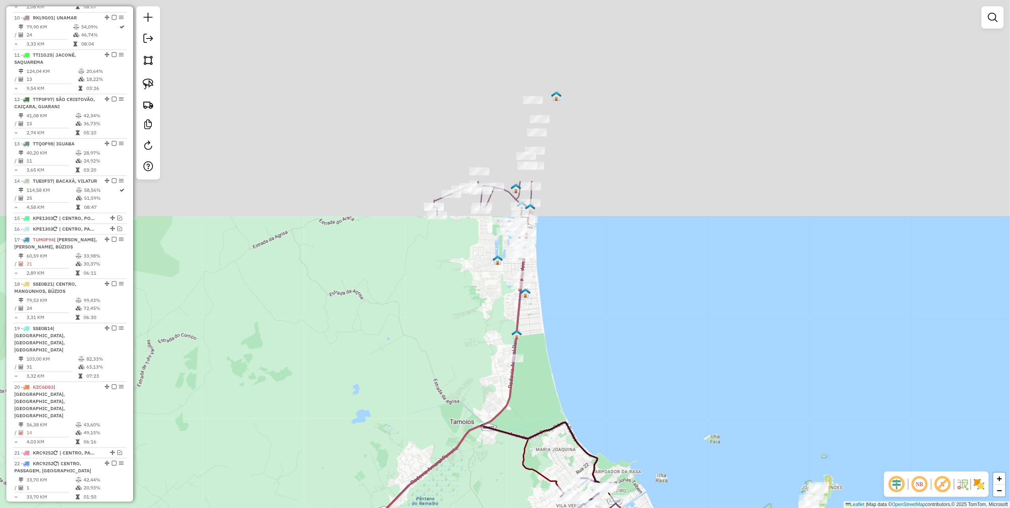
drag, startPoint x: 630, startPoint y: 168, endPoint x: 559, endPoint y: 411, distance: 253.4
click at [559, 411] on div "Janela de atendimento Grade de atendimento Capacidade Transportadoras Veículos …" at bounding box center [505, 254] width 1010 height 508
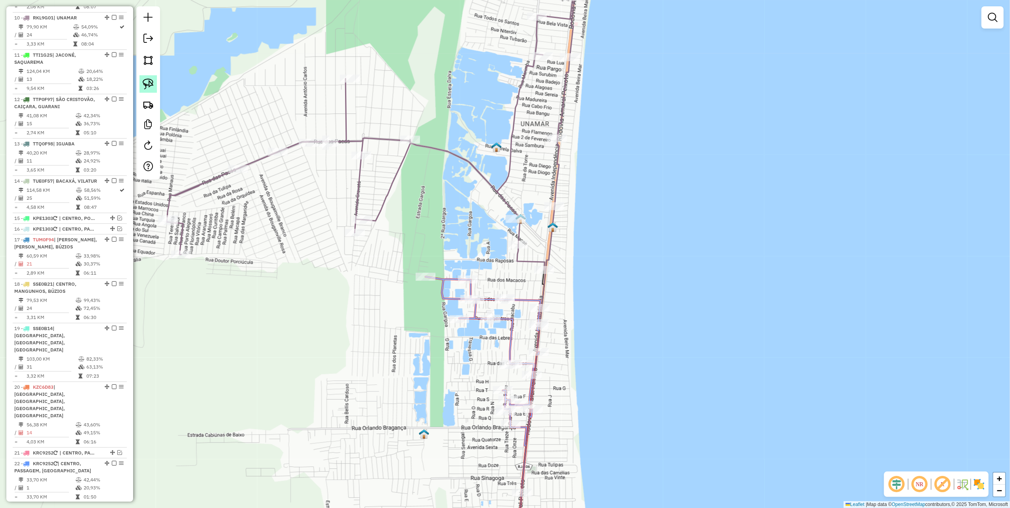
click at [151, 83] on img at bounding box center [148, 83] width 11 height 11
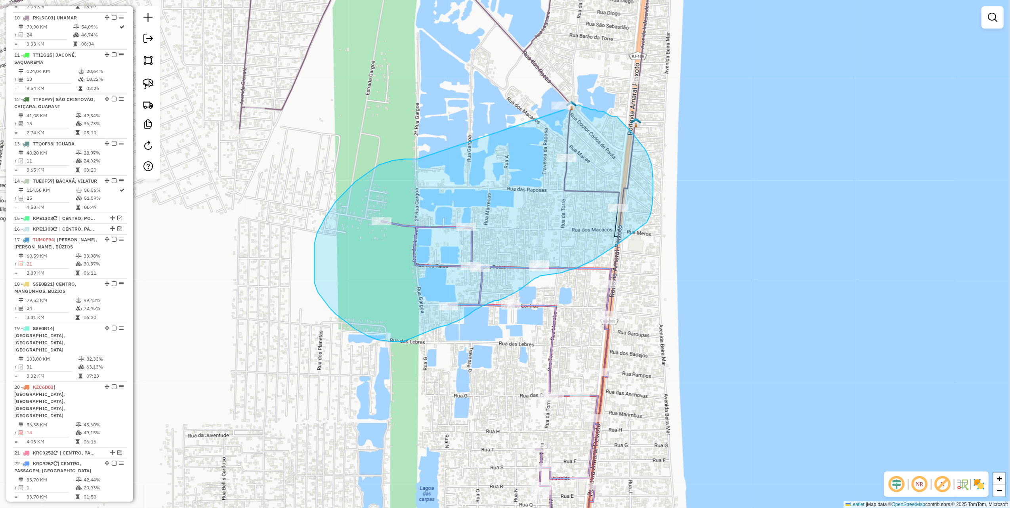
drag, startPoint x: 392, startPoint y: 160, endPoint x: 579, endPoint y: 105, distance: 194.8
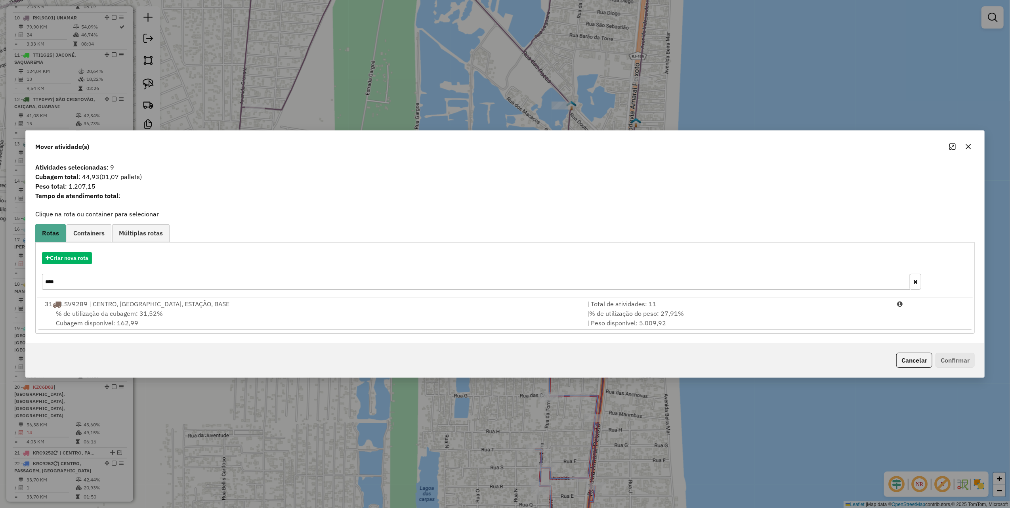
drag, startPoint x: 969, startPoint y: 147, endPoint x: 890, endPoint y: 154, distance: 79.5
click at [967, 147] on icon "button" at bounding box center [968, 146] width 6 height 6
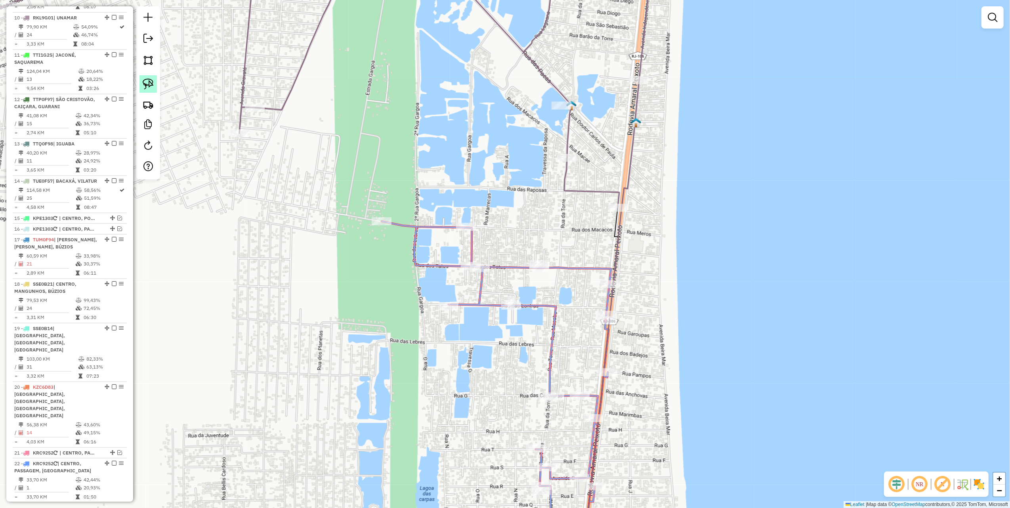
click at [147, 86] on img at bounding box center [148, 83] width 11 height 11
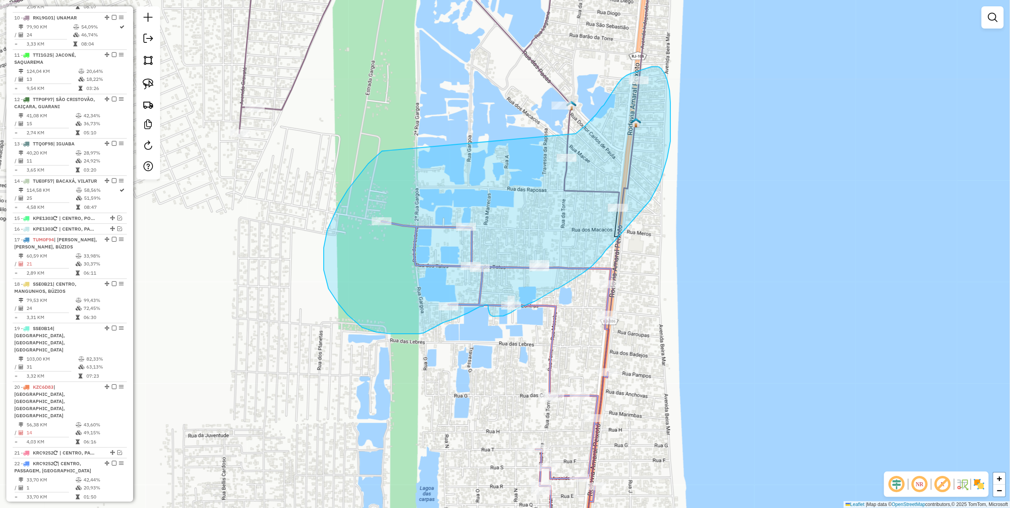
drag, startPoint x: 359, startPoint y: 176, endPoint x: 566, endPoint y: 140, distance: 210.7
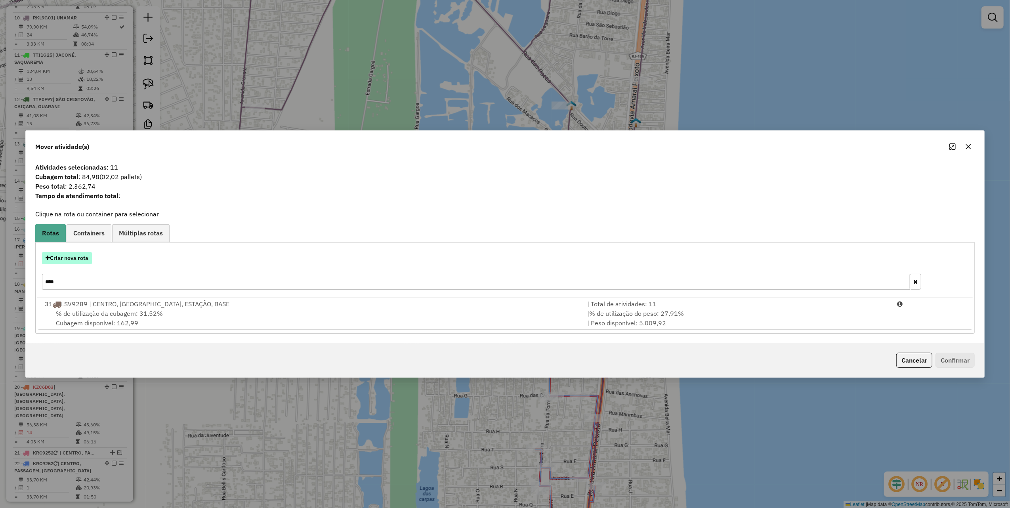
click at [54, 259] on button "Criar nova rota" at bounding box center [67, 258] width 50 height 12
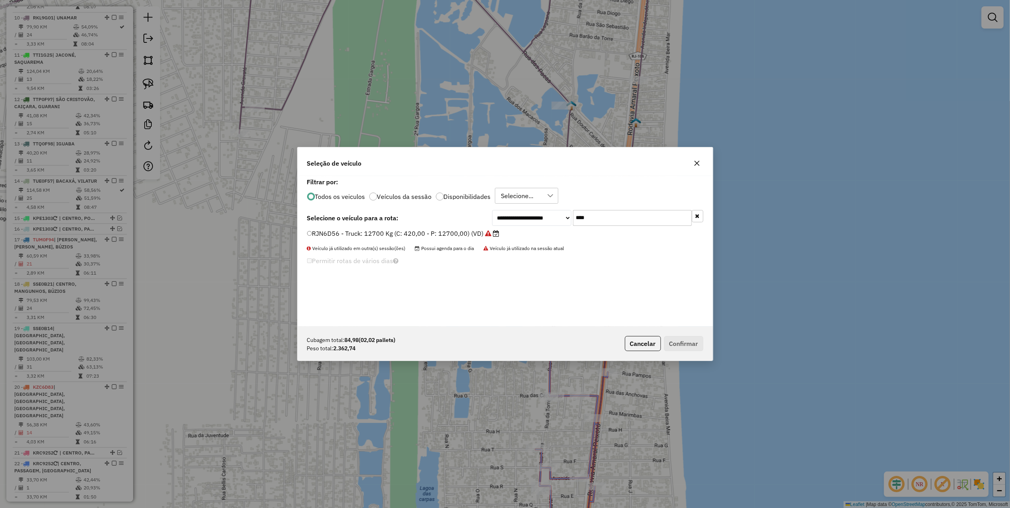
click at [609, 212] on input "****" at bounding box center [632, 218] width 119 height 16
type input "***"
drag, startPoint x: 465, startPoint y: 233, endPoint x: 481, endPoint y: 239, distance: 16.8
click at [466, 233] on label "TTE0J52 - Lonado: 6800 Kg (C: 252,00 - P: 6800,00) (VD)" at bounding box center [397, 234] width 180 height 10
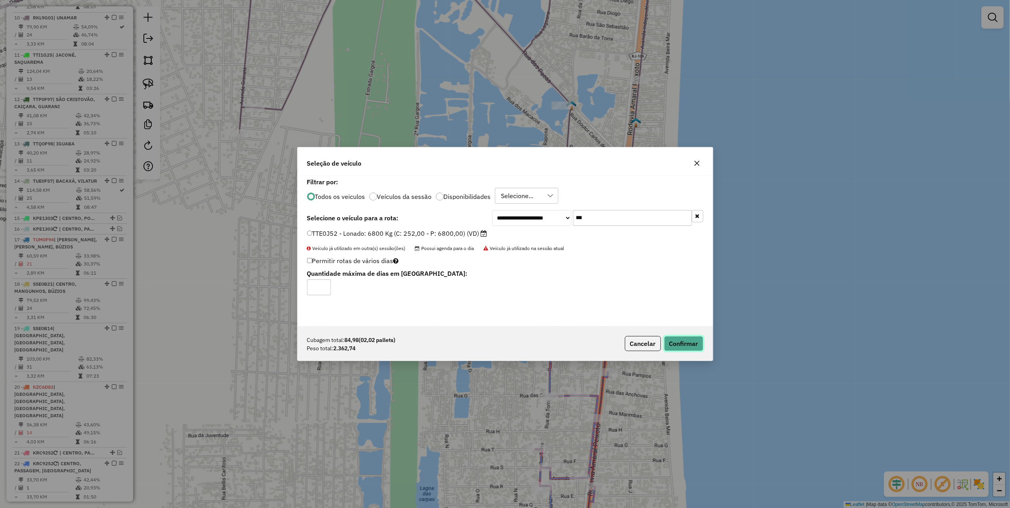
click at [695, 343] on button "Confirmar" at bounding box center [683, 343] width 39 height 15
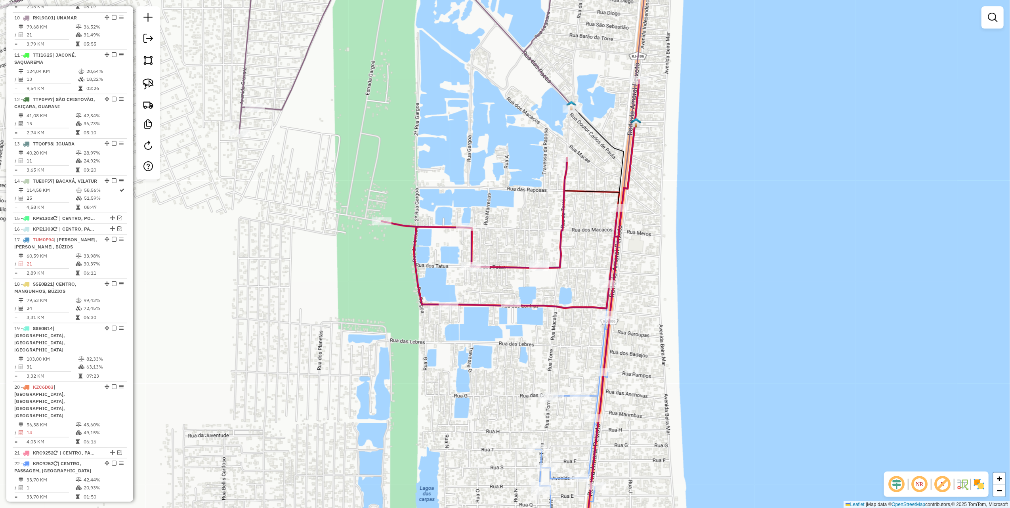
drag, startPoint x: 448, startPoint y: 209, endPoint x: 736, endPoint y: 156, distance: 293.4
click at [706, 166] on div "Janela de atendimento Grade de atendimento Capacidade Transportadoras Veículos …" at bounding box center [505, 254] width 1010 height 508
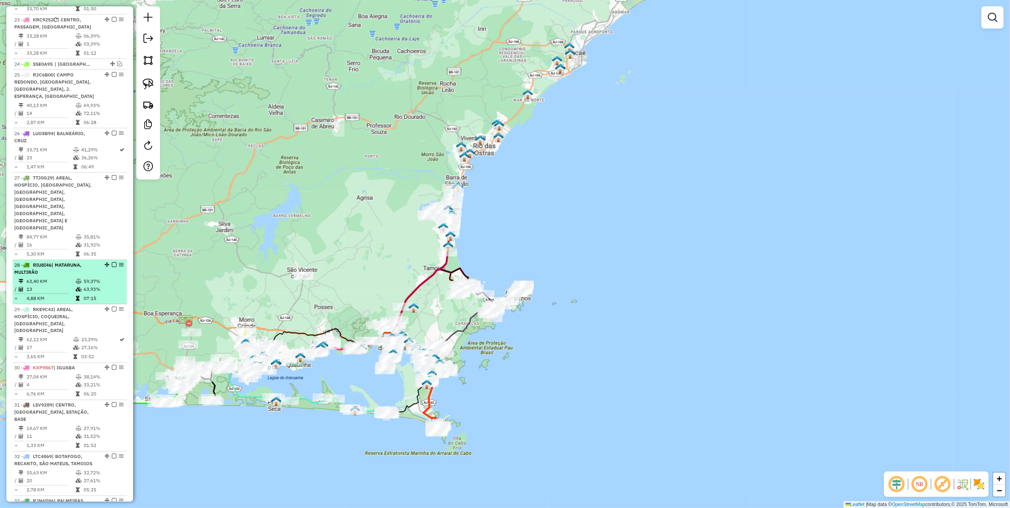
scroll to position [1284, 0]
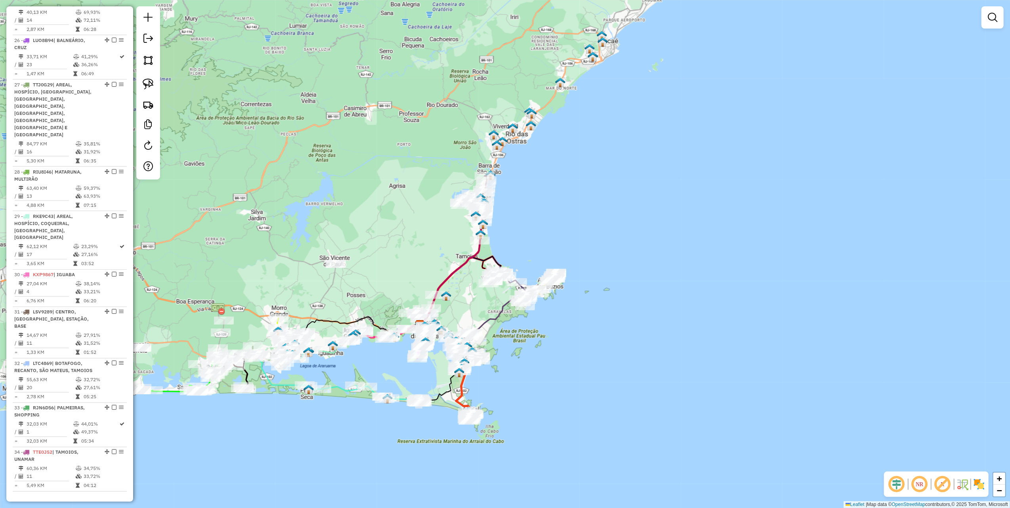
drag, startPoint x: 262, startPoint y: 231, endPoint x: 557, endPoint y: 134, distance: 310.8
click at [555, 134] on div "Janela de atendimento Grade de atendimento Capacidade Transportadoras Veículos …" at bounding box center [505, 254] width 1010 height 508
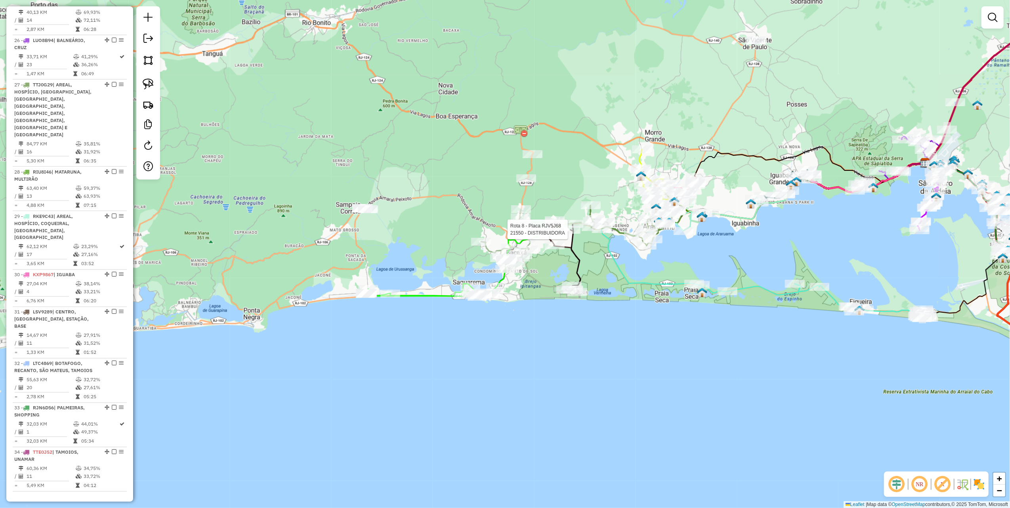
select select "*********"
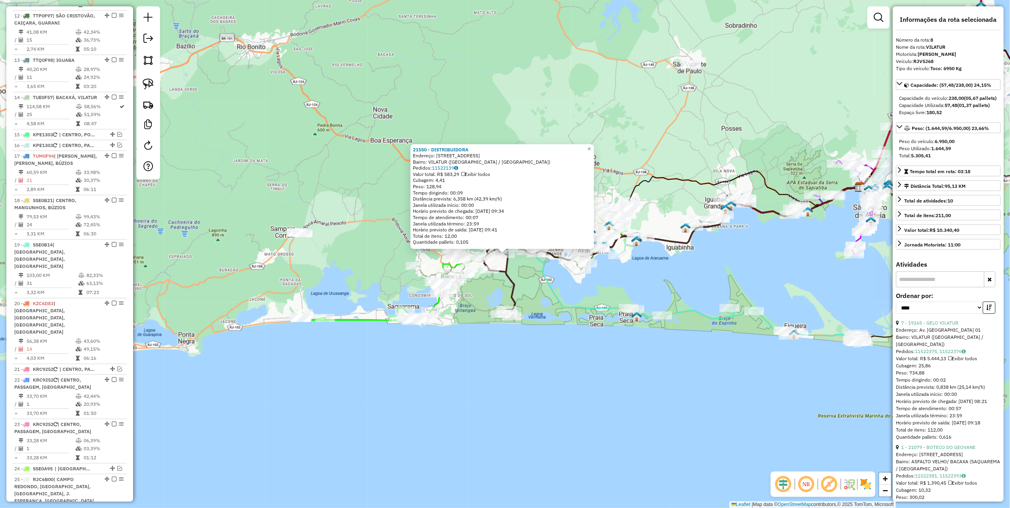
scroll to position [621, 0]
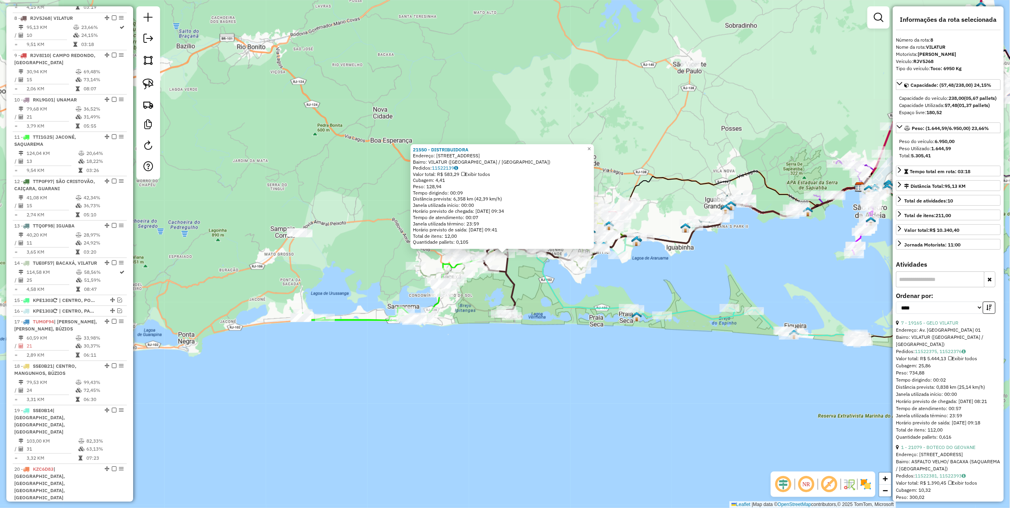
click at [563, 292] on div "21550 - DISTRIBUIDORA Endereço: RUA ESTRADA DE FERRO 5 Bairro: VILATUR (SAQUARE…" at bounding box center [505, 254] width 1010 height 508
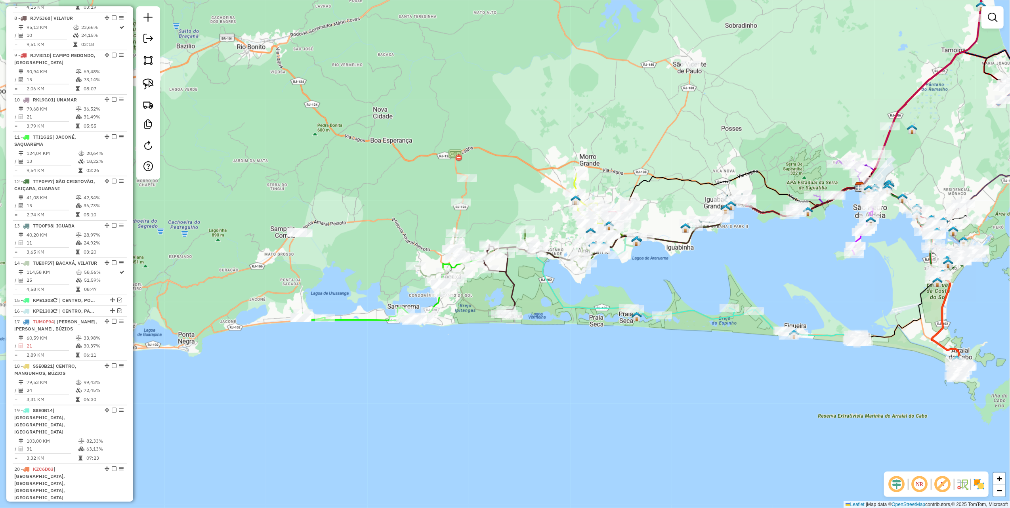
drag, startPoint x: 150, startPoint y: 85, endPoint x: 213, endPoint y: 125, distance: 75.2
click at [150, 85] on img at bounding box center [148, 83] width 11 height 11
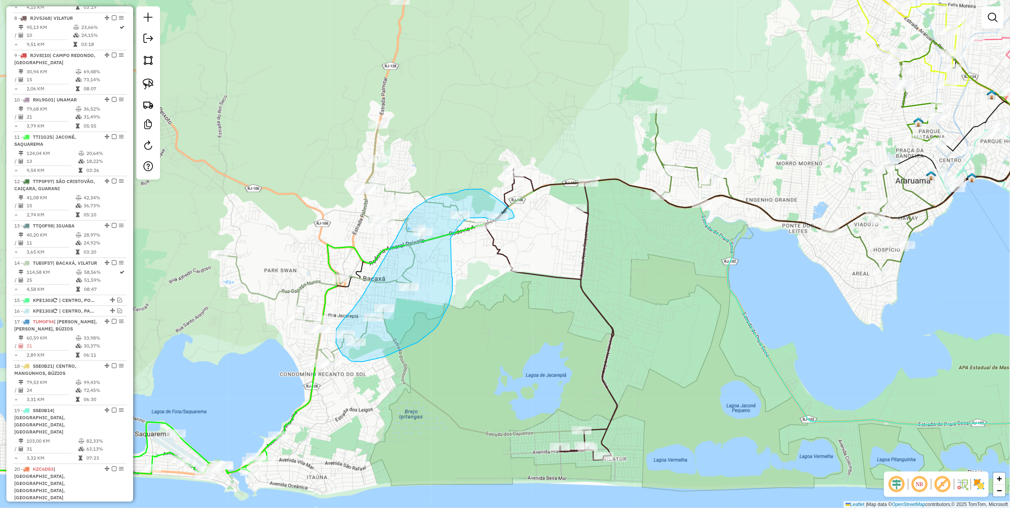
drag, startPoint x: 453, startPoint y: 278, endPoint x: 449, endPoint y: 241, distance: 36.7
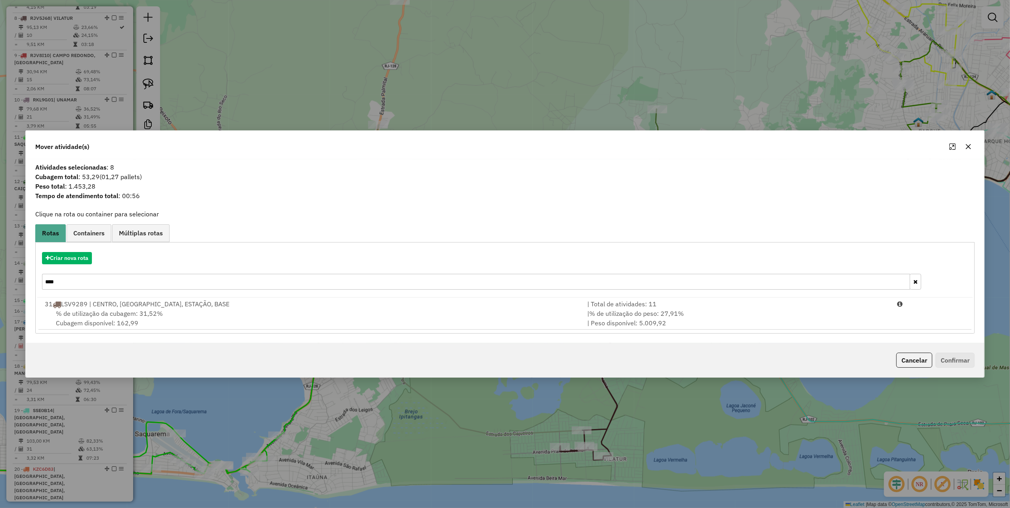
click at [107, 281] on input "****" at bounding box center [476, 282] width 868 height 16
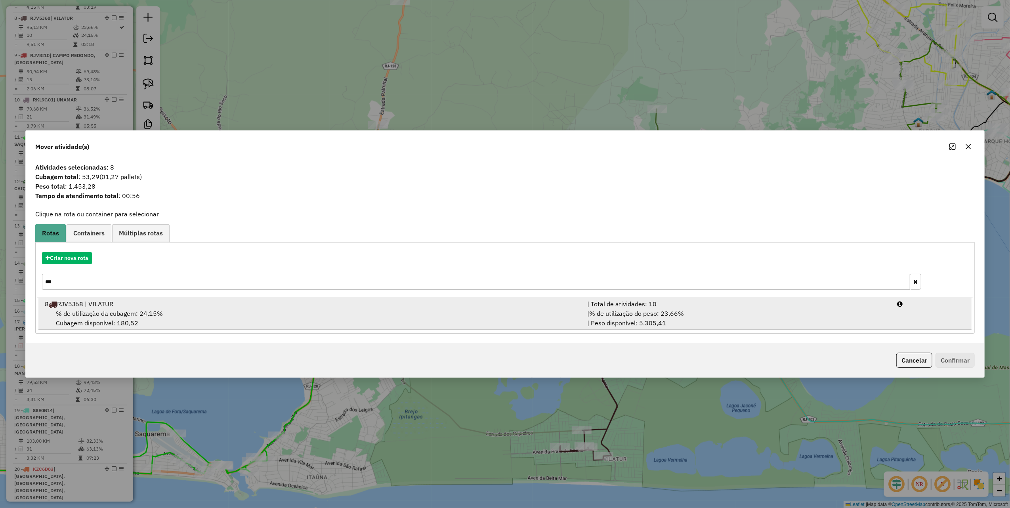
type input "***"
click at [737, 323] on div "| % de utilização do peso: 23,66% | Peso disponível: 5.305,41" at bounding box center [737, 318] width 310 height 19
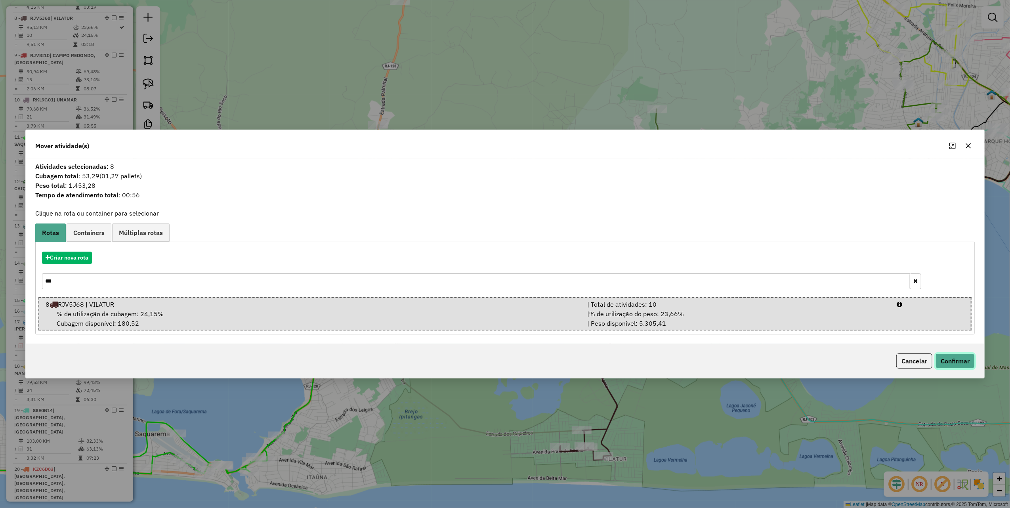
drag, startPoint x: 948, startPoint y: 353, endPoint x: 940, endPoint y: 353, distance: 8.0
click at [948, 353] on button "Confirmar" at bounding box center [955, 360] width 39 height 15
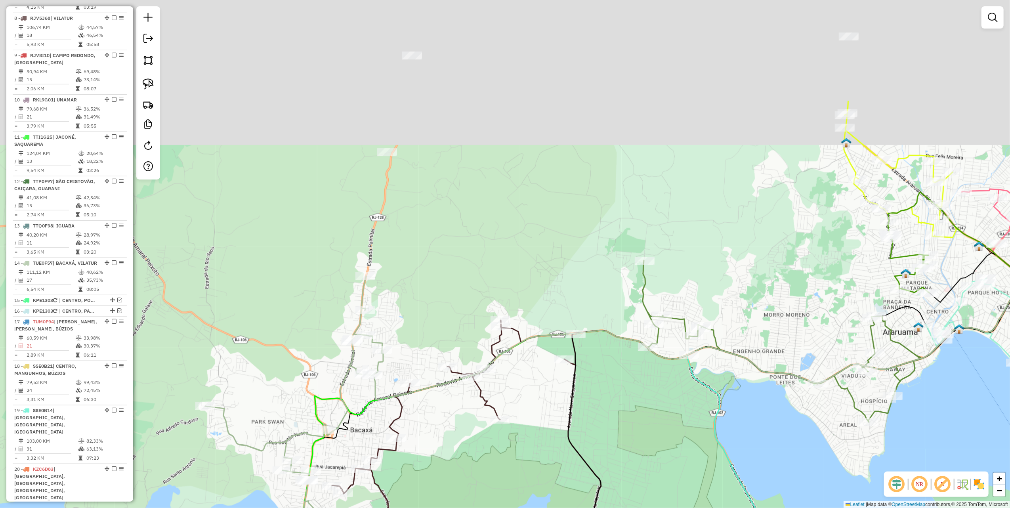
drag, startPoint x: 439, startPoint y: 67, endPoint x: 429, endPoint y: 235, distance: 168.3
click at [426, 242] on div "Janela de atendimento Grade de atendimento Capacidade Transportadoras Veículos …" at bounding box center [505, 254] width 1010 height 508
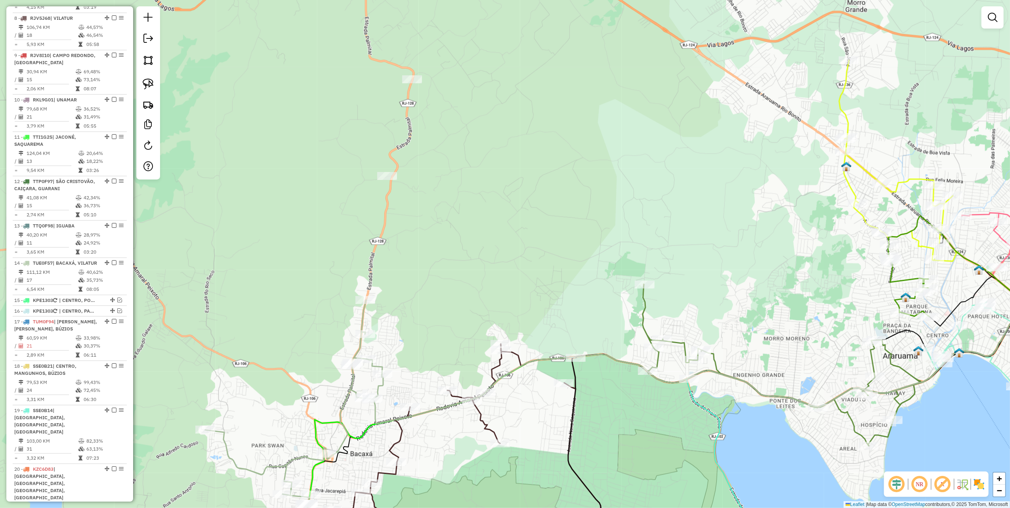
drag, startPoint x: 144, startPoint y: 83, endPoint x: 198, endPoint y: 80, distance: 54.0
click at [144, 83] on img at bounding box center [148, 83] width 11 height 11
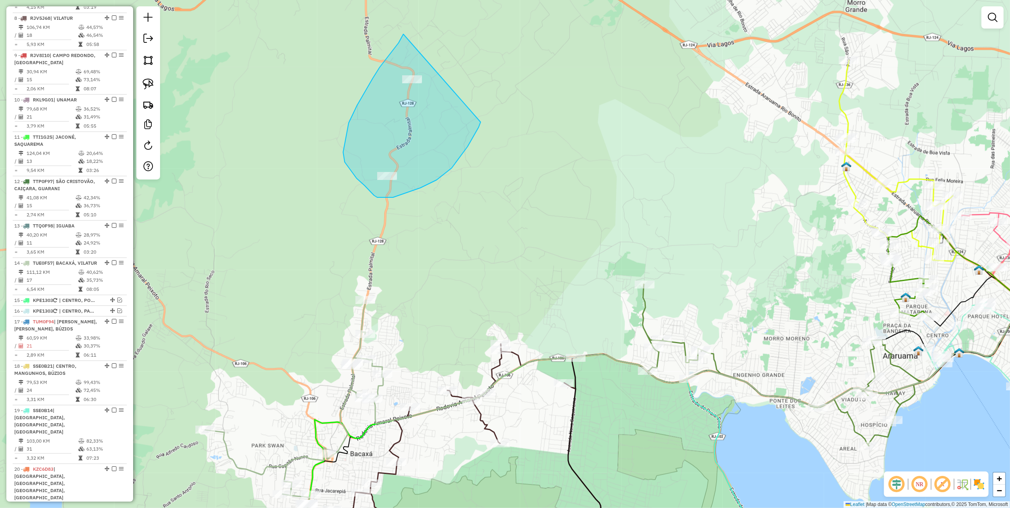
drag, startPoint x: 403, startPoint y: 34, endPoint x: 481, endPoint y: 121, distance: 116.2
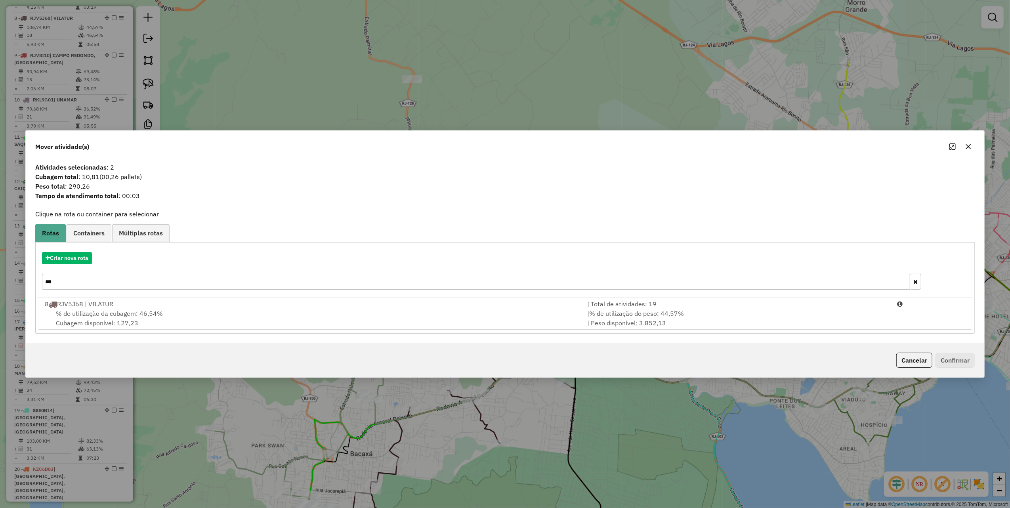
click at [150, 281] on input "***" at bounding box center [476, 282] width 868 height 16
click at [151, 281] on input "***" at bounding box center [476, 282] width 868 height 16
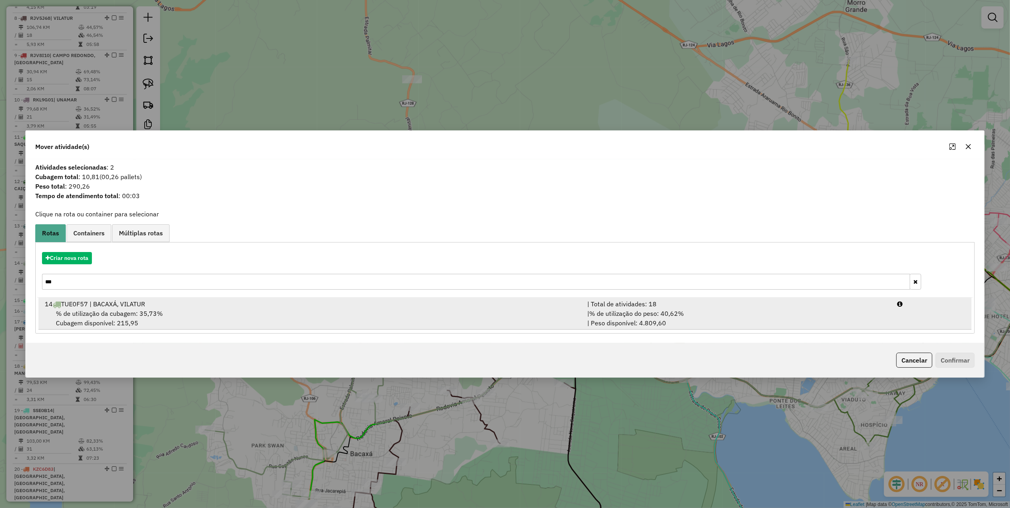
type input "***"
click at [270, 308] on div "14 TUE0F57 | BACAXÁ, VILATUR" at bounding box center [311, 304] width 542 height 10
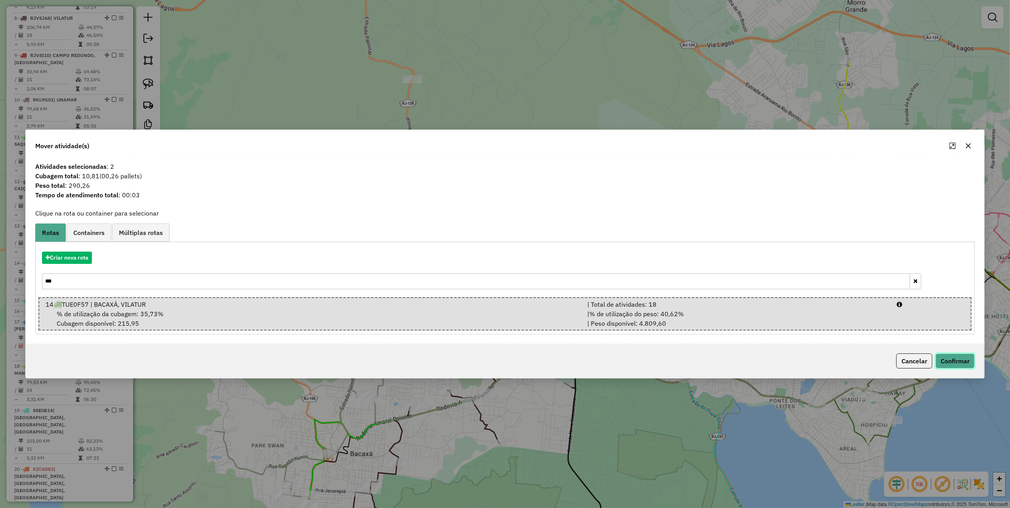
click at [962, 366] on button "Confirmar" at bounding box center [955, 360] width 39 height 15
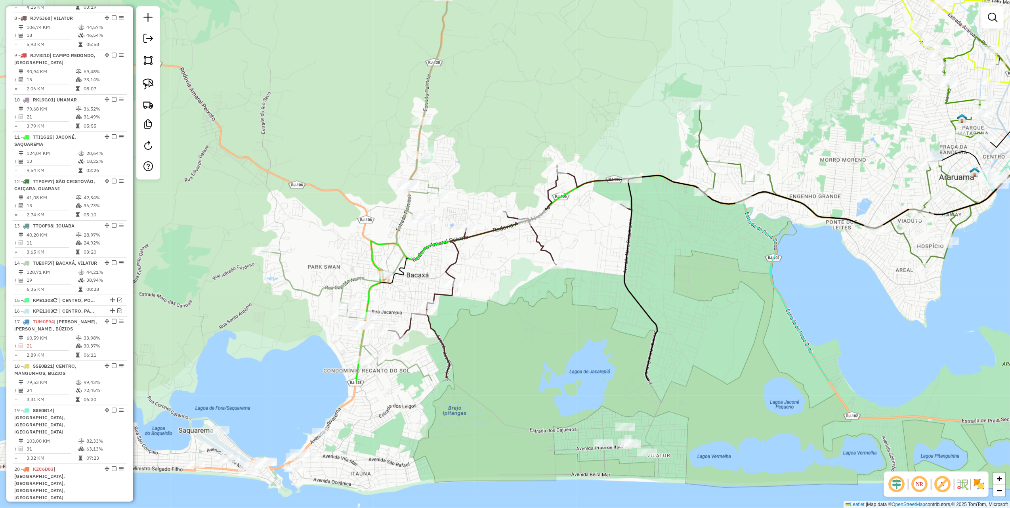
drag, startPoint x: 428, startPoint y: 258, endPoint x: 485, endPoint y: 77, distance: 190.2
click at [485, 80] on div "Janela de atendimento Grade de atendimento Capacidade Transportadoras Veículos …" at bounding box center [505, 254] width 1010 height 508
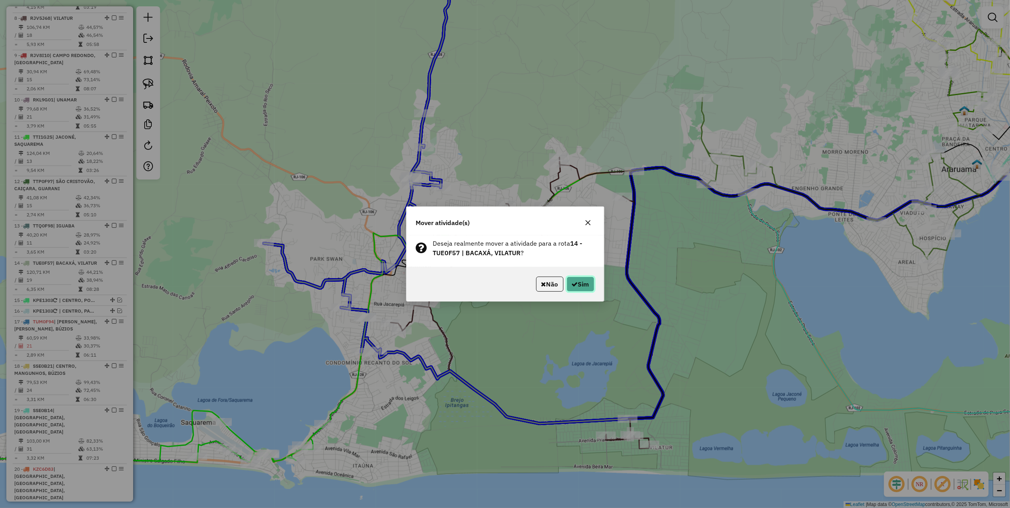
click at [590, 285] on button "Sim" at bounding box center [581, 284] width 28 height 15
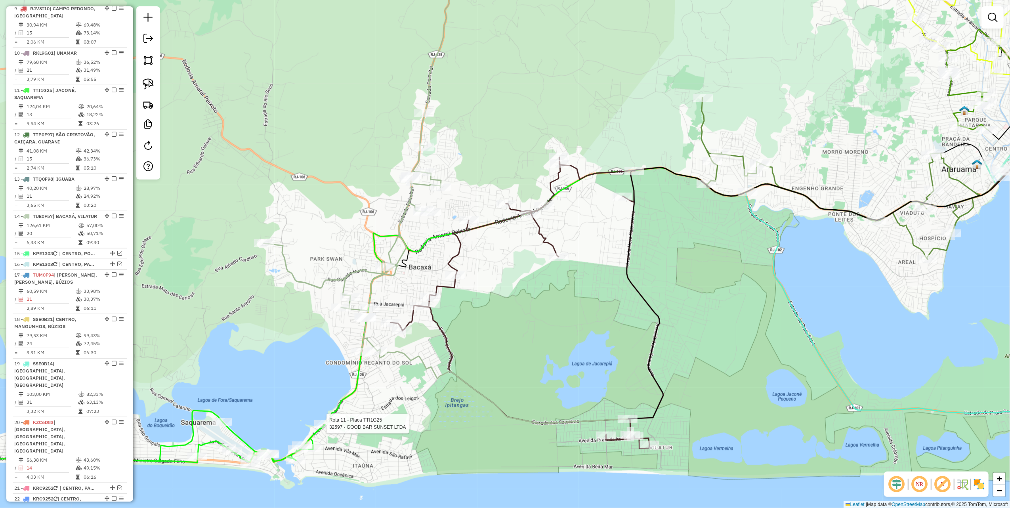
select select "*********"
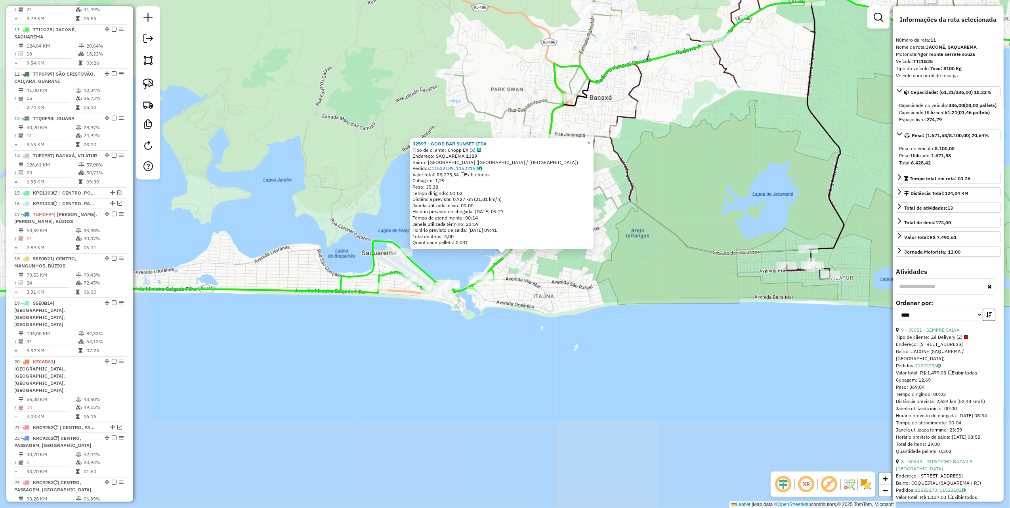
scroll to position [740, 0]
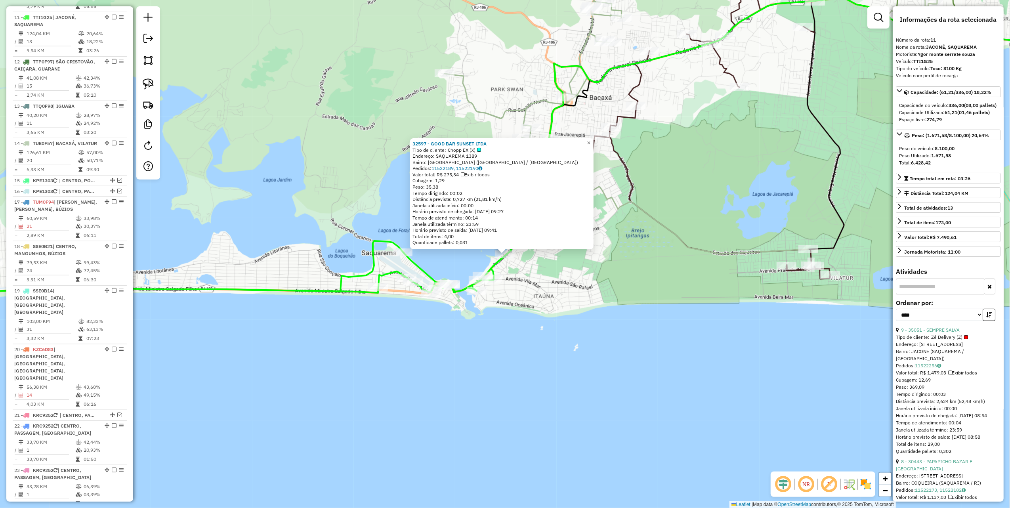
click at [520, 361] on div "32597 - GOOD BAR SUNSET LTDA Tipo de cliente: Chopp EX (X) Endereço: SAQUAREMA …" at bounding box center [505, 254] width 1010 height 508
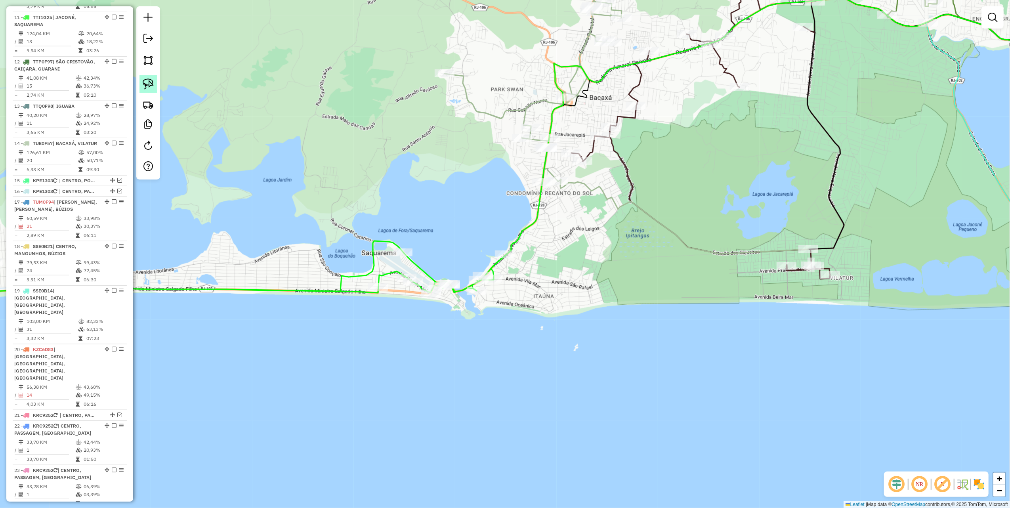
click at [147, 79] on img at bounding box center [148, 83] width 11 height 11
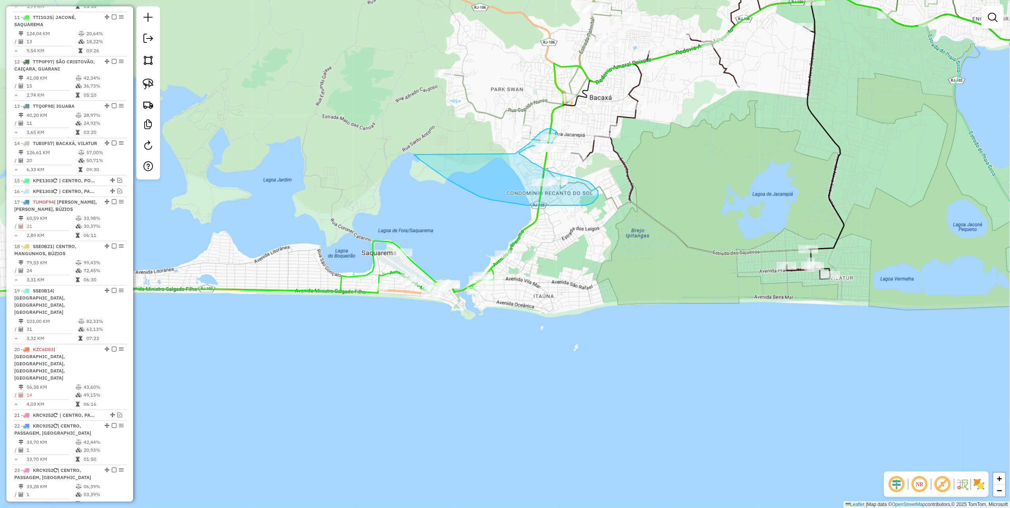
drag, startPoint x: 460, startPoint y: 186, endPoint x: 486, endPoint y: 170, distance: 31.0
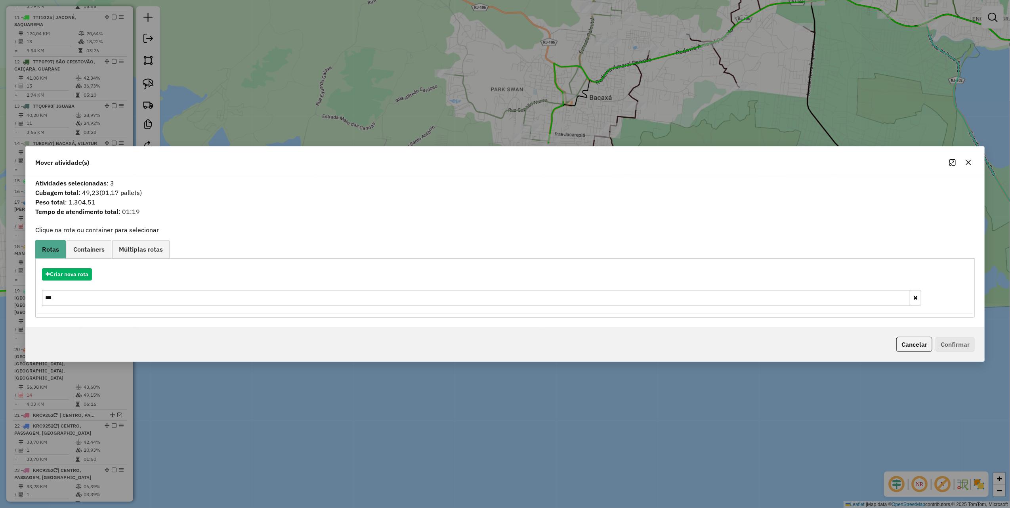
click at [78, 293] on input "***" at bounding box center [476, 298] width 868 height 16
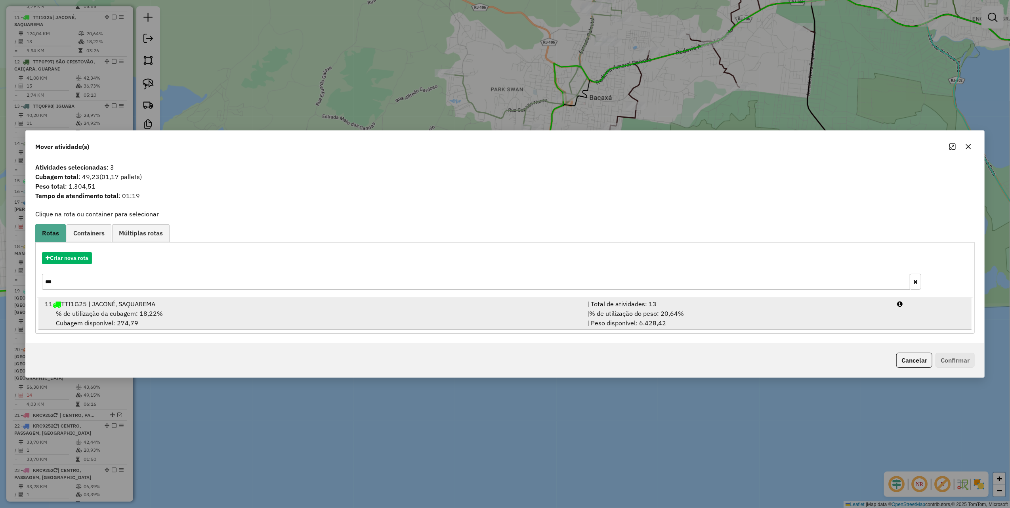
type input "***"
click at [287, 311] on div "% de utilização da cubagem: 18,22% Cubagem disponível: 274,79" at bounding box center [311, 318] width 542 height 19
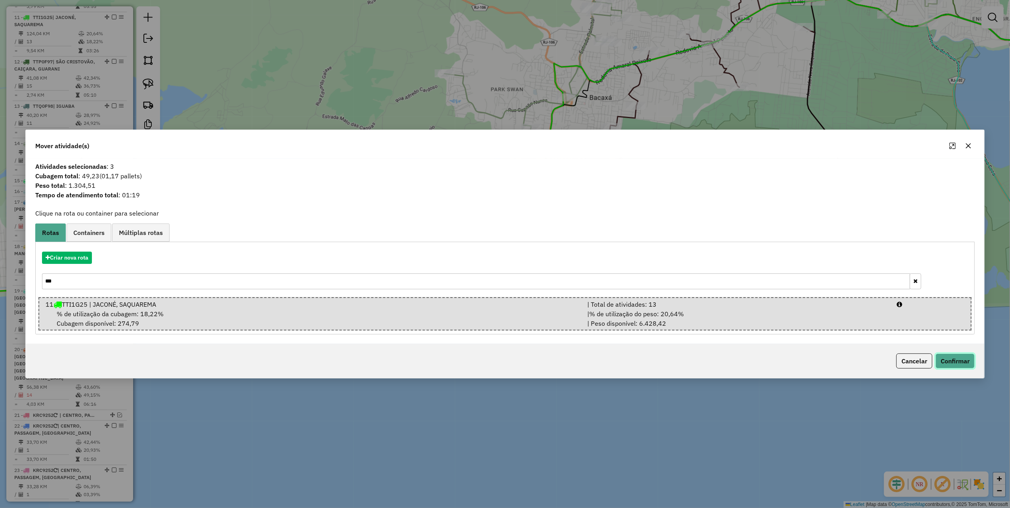
click at [966, 363] on button "Confirmar" at bounding box center [955, 360] width 39 height 15
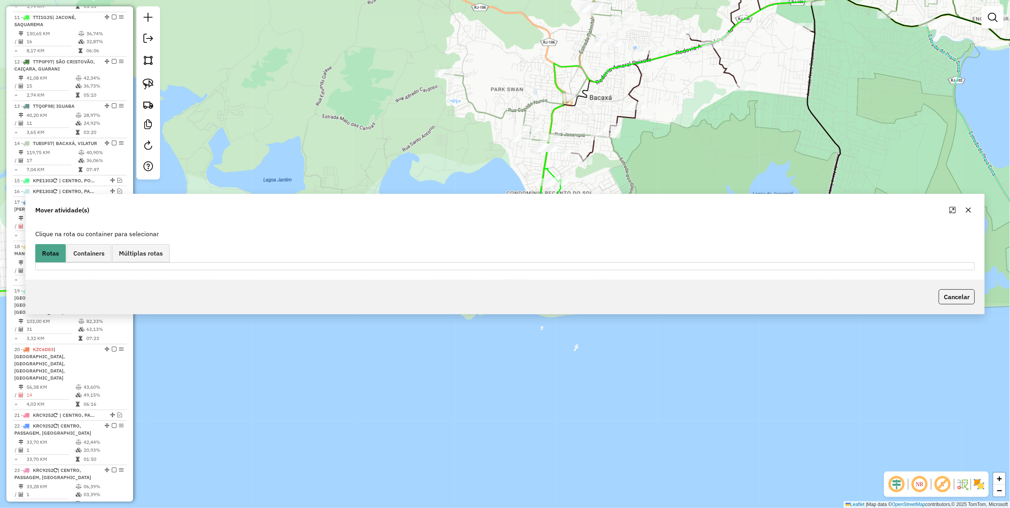
scroll to position [696, 0]
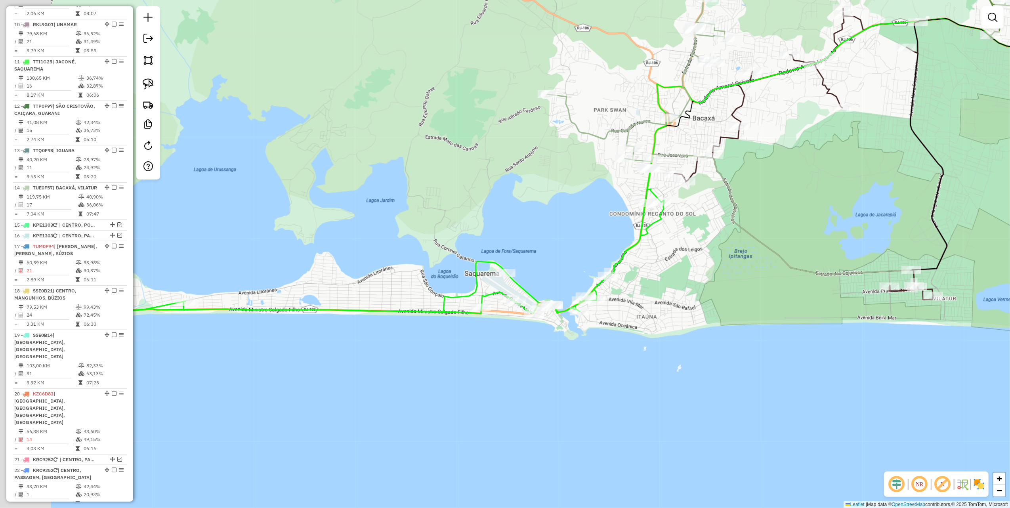
drag, startPoint x: 464, startPoint y: 252, endPoint x: 523, endPoint y: 256, distance: 58.7
click at [506, 255] on div "Janela de atendimento Grade de atendimento Capacidade Transportadoras Veículos …" at bounding box center [505, 254] width 1010 height 508
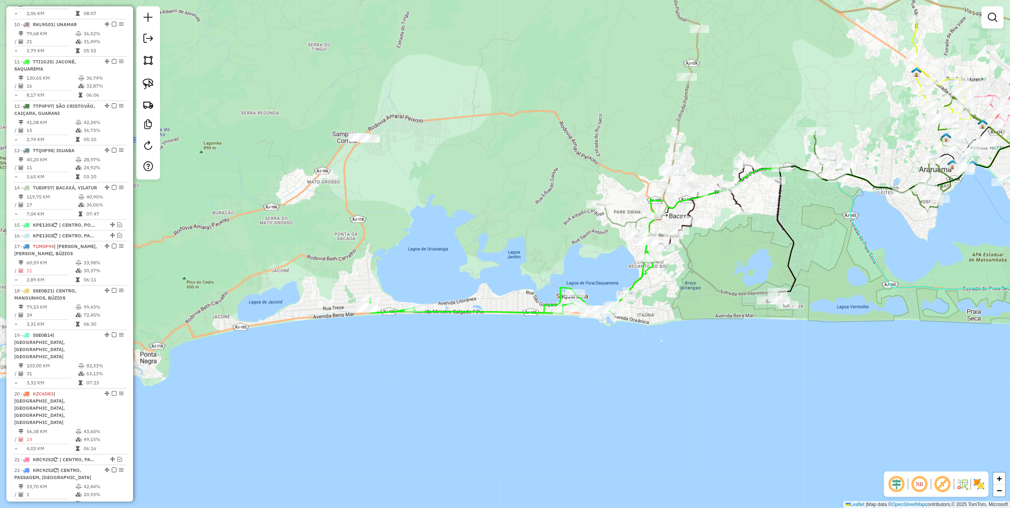
drag, startPoint x: 446, startPoint y: 238, endPoint x: 460, endPoint y: 235, distance: 14.6
click at [465, 243] on div "Janela de atendimento Grade de atendimento Capacidade Transportadoras Veículos …" at bounding box center [505, 254] width 1010 height 508
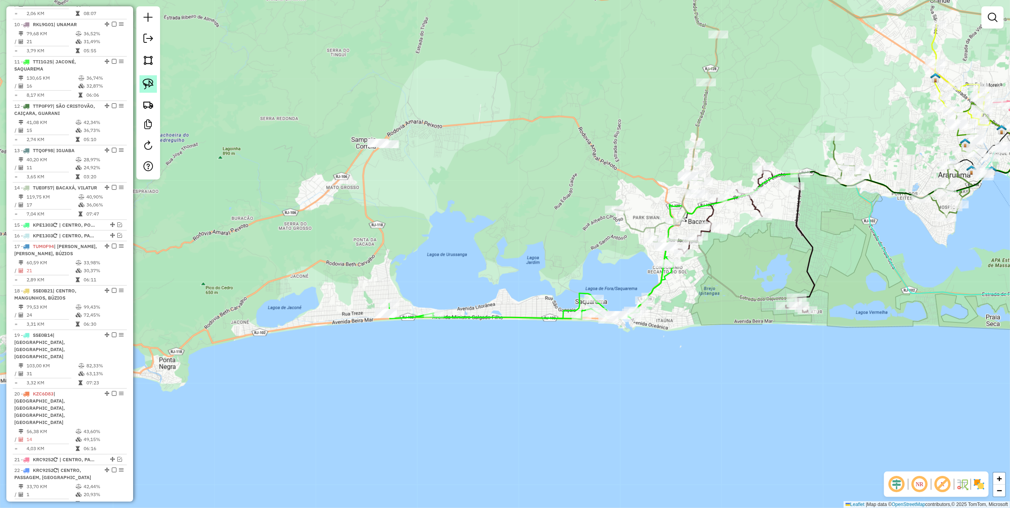
click at [142, 78] on link at bounding box center [147, 83] width 17 height 17
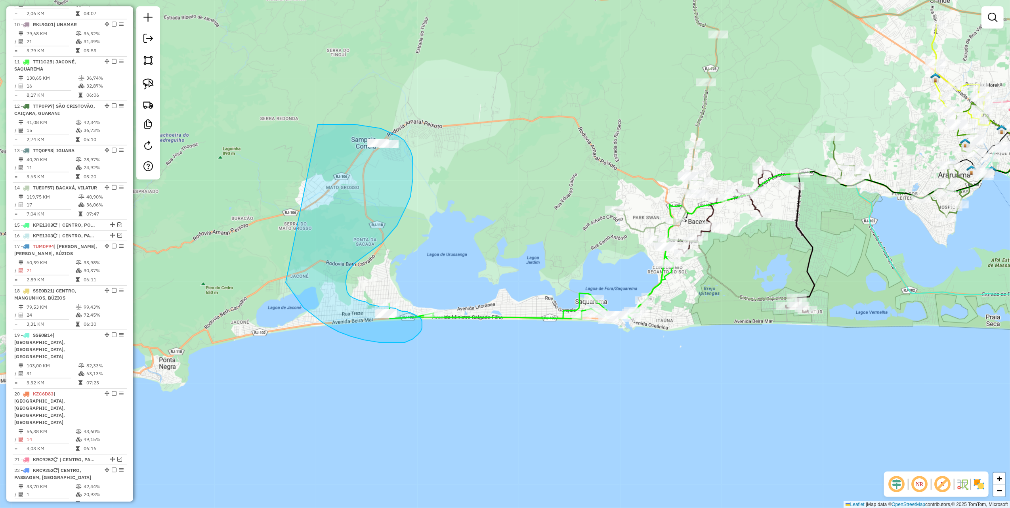
drag, startPoint x: 298, startPoint y: 300, endPoint x: 292, endPoint y: 133, distance: 166.5
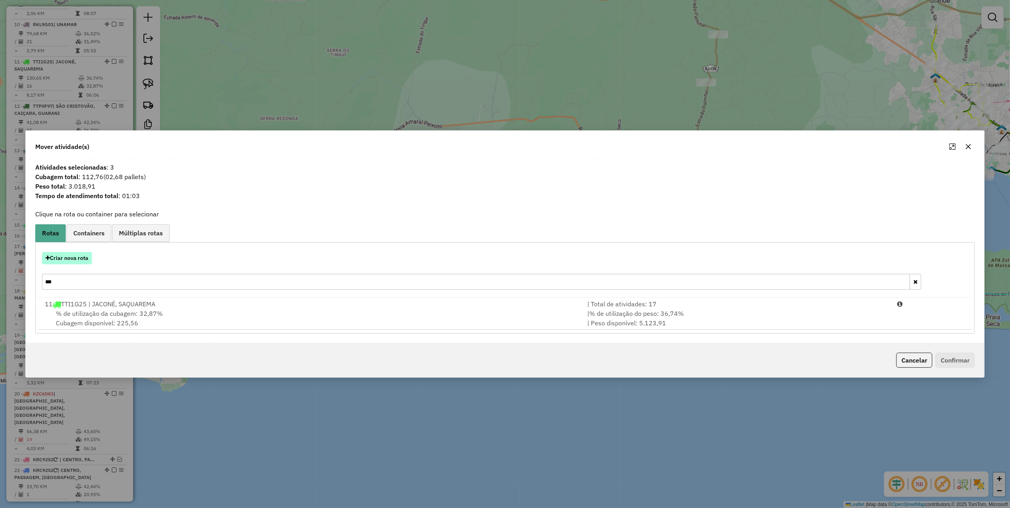
click at [55, 259] on button "Criar nova rota" at bounding box center [67, 258] width 50 height 12
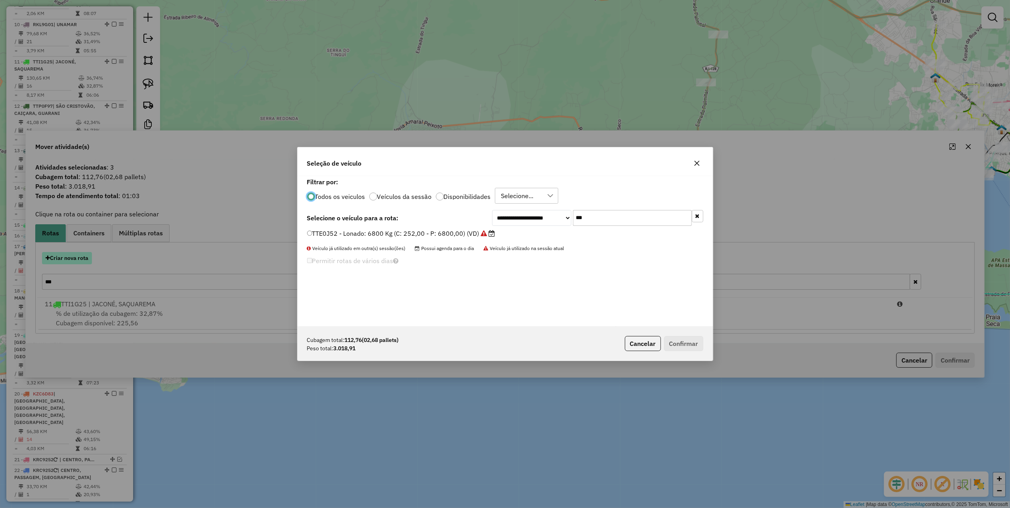
scroll to position [4, 2]
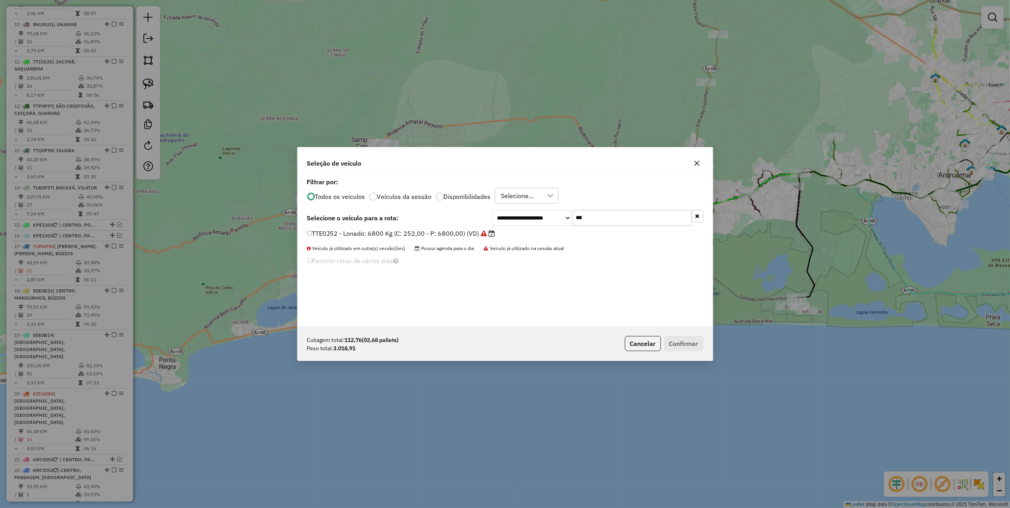
click at [587, 216] on input "***" at bounding box center [632, 218] width 119 height 16
type input "***"
click at [495, 236] on label "LMS7C23 - 340 - Truck: 12700 Kg (C: 420,00 - P: 12700,00) (VD)" at bounding box center [408, 234] width 202 height 10
click at [692, 341] on button "Confirmar" at bounding box center [683, 343] width 39 height 15
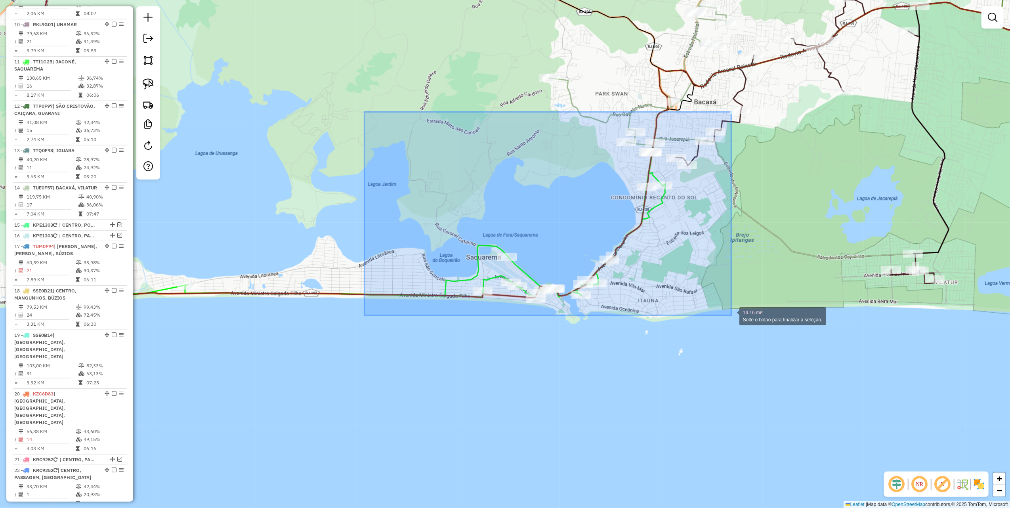
drag, startPoint x: 365, startPoint y: 112, endPoint x: 731, endPoint y: 315, distance: 419.7
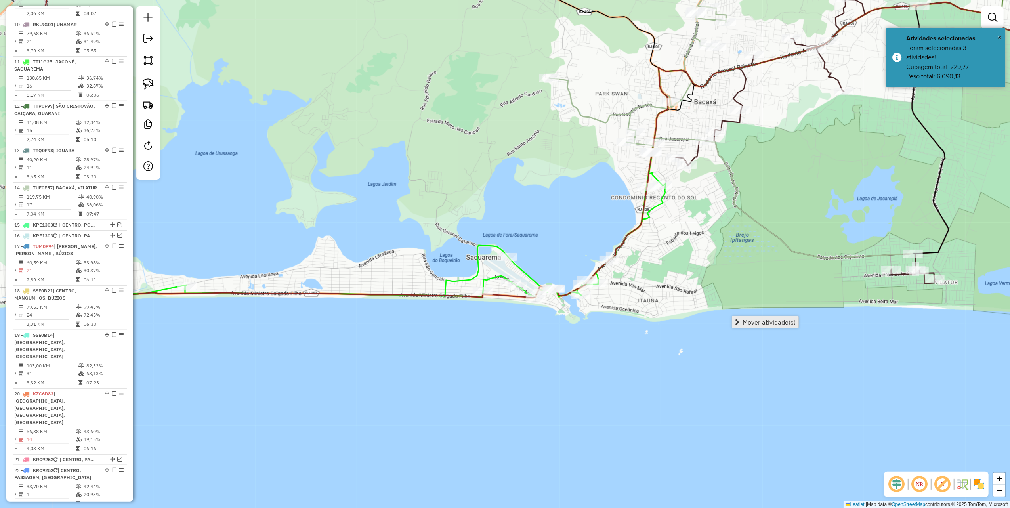
click at [740, 319] on link "Mover atividade(s)" at bounding box center [765, 322] width 66 height 12
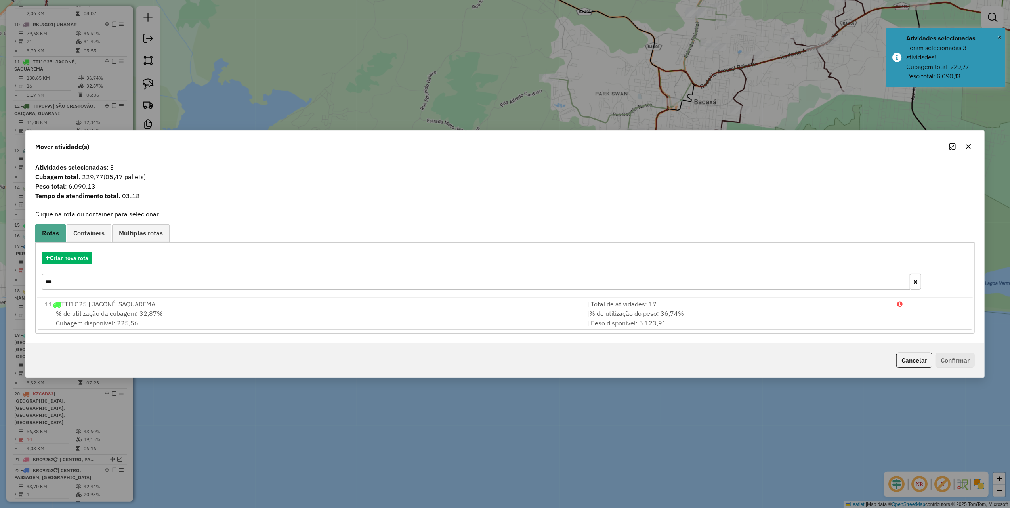
click at [78, 283] on input "***" at bounding box center [476, 282] width 868 height 16
click at [83, 250] on div "Criar nova rota ***" at bounding box center [505, 272] width 936 height 52
click at [86, 262] on button "Criar nova rota" at bounding box center [67, 258] width 50 height 12
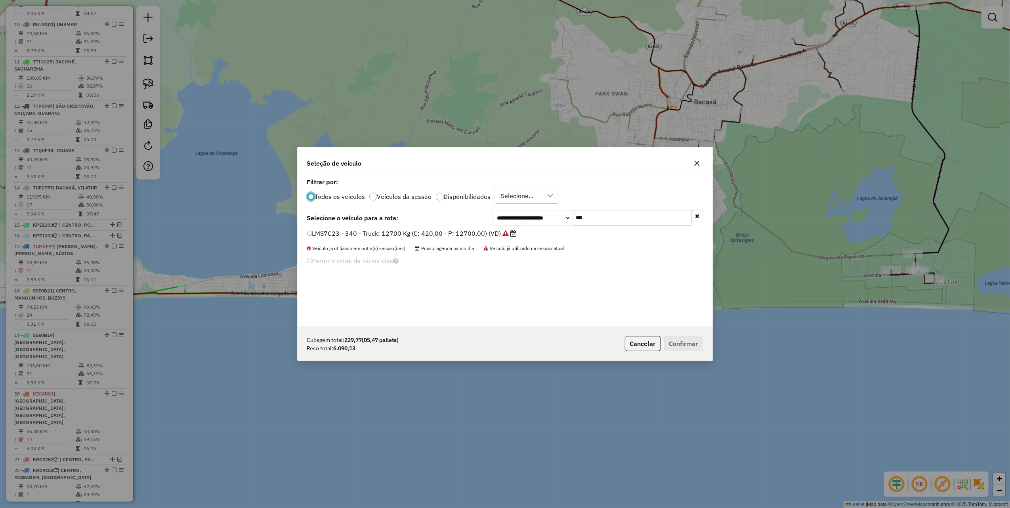
click at [607, 213] on input "***" at bounding box center [632, 218] width 119 height 16
type input "***"
click at [472, 235] on label "RJD5E57 - Truck: 12700 Kg (C: 420,00 - P: 12700,00) (VD)" at bounding box center [399, 234] width 184 height 10
click at [689, 341] on button "Confirmar" at bounding box center [683, 343] width 39 height 15
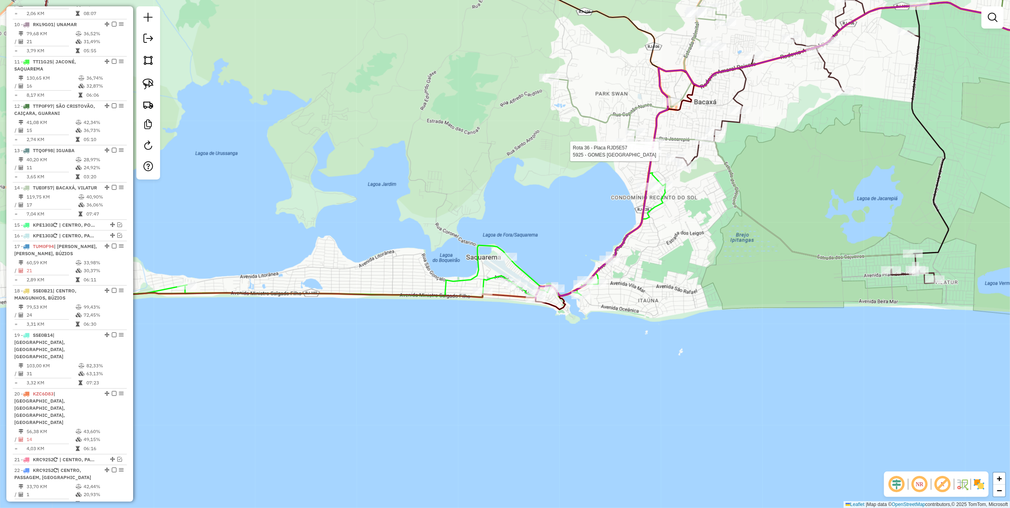
select select "*********"
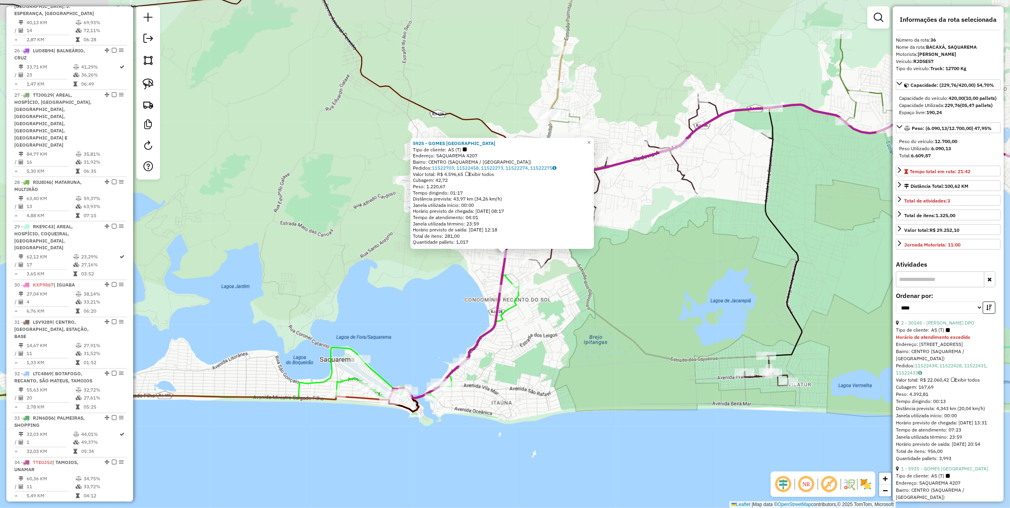
scroll to position [1454, 0]
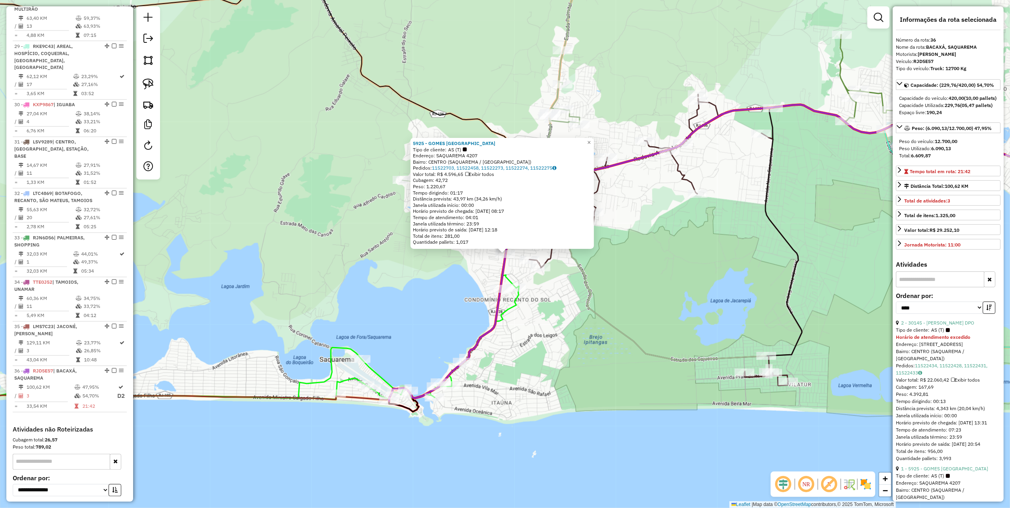
click at [379, 264] on div "5925 - GOMES PORTO DA ROCA Tipo de cliente: AS (T) Endereço: SAQUAREMA 4207 Bai…" at bounding box center [505, 254] width 1010 height 508
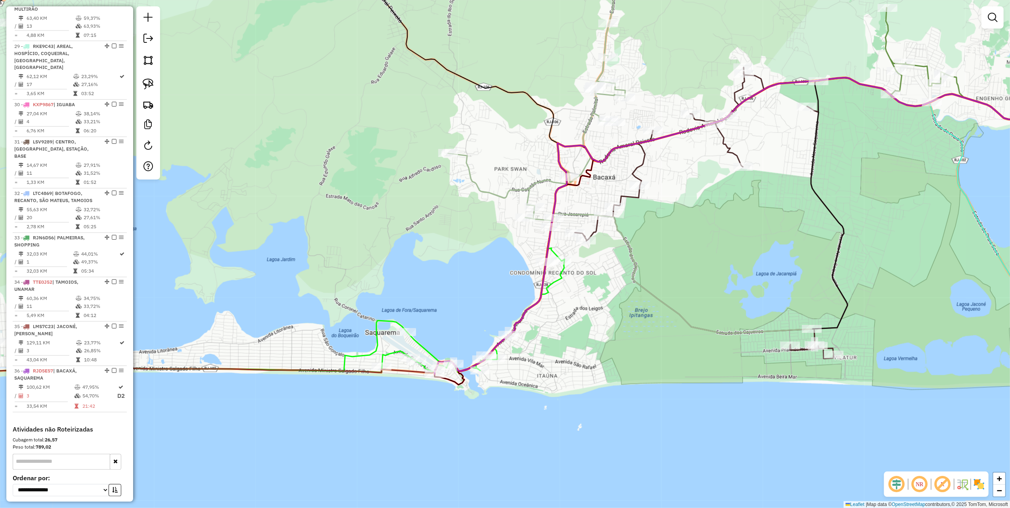
drag, startPoint x: 352, startPoint y: 285, endPoint x: 407, endPoint y: 245, distance: 68.0
click at [398, 252] on div "Janela de atendimento Grade de atendimento Capacidade Transportadoras Veículos …" at bounding box center [505, 254] width 1010 height 508
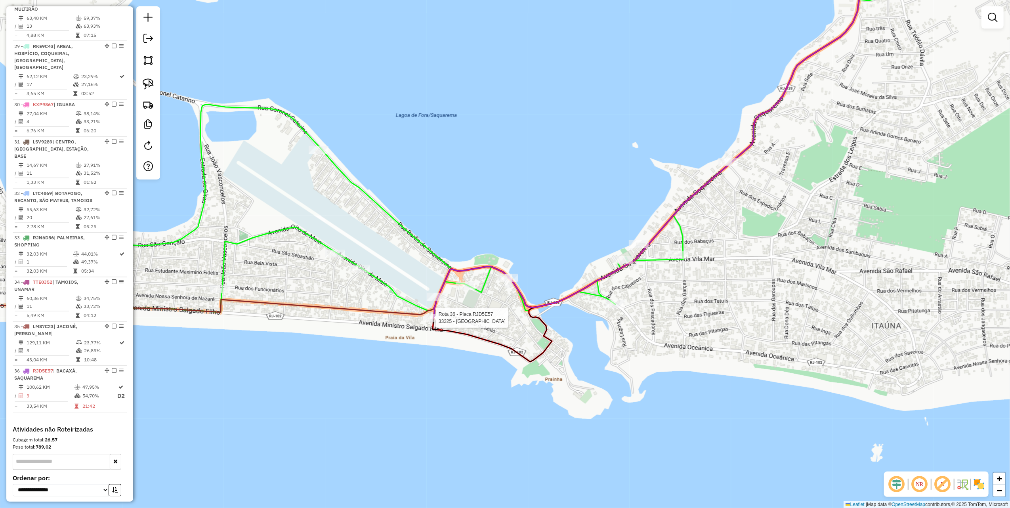
select select "*********"
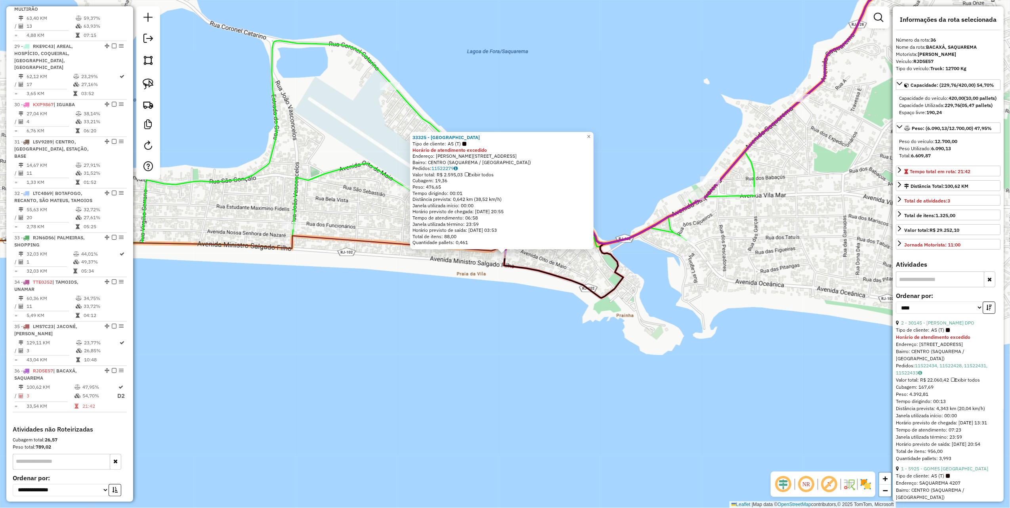
click at [534, 306] on div "33325 - GOMES AEROPORTO Tipo de cliente: AS (T) Horário de atendimento excedido…" at bounding box center [505, 254] width 1010 height 508
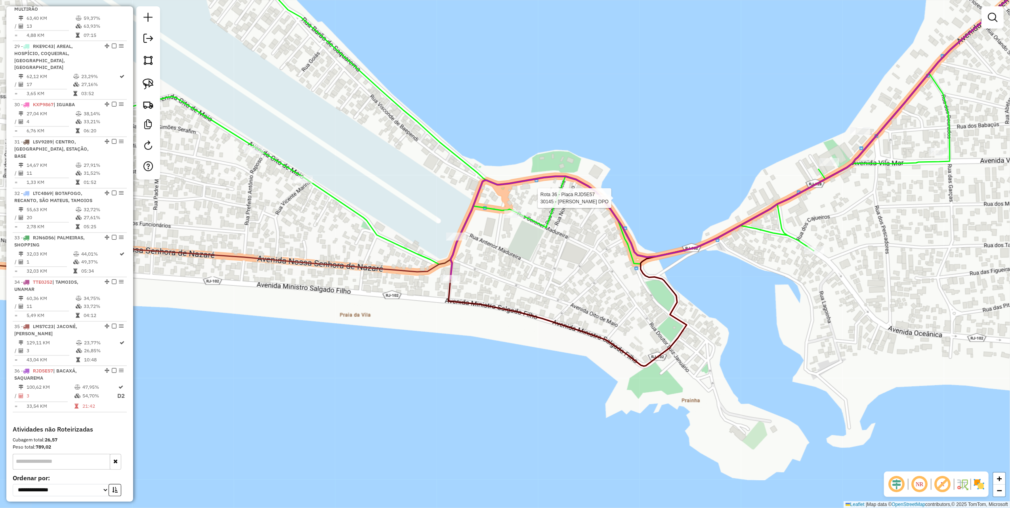
select select "*********"
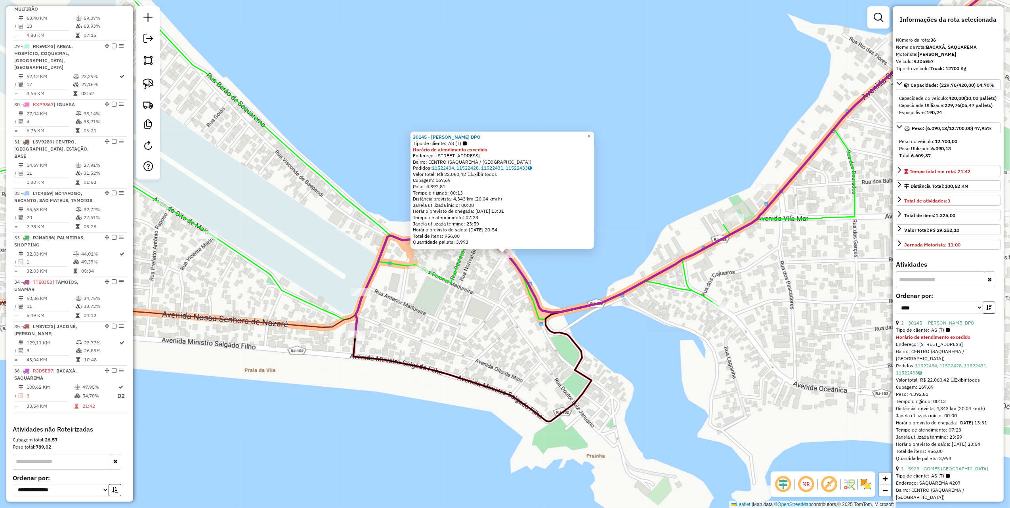
click at [449, 286] on icon at bounding box center [447, 136] width 1097 height 374
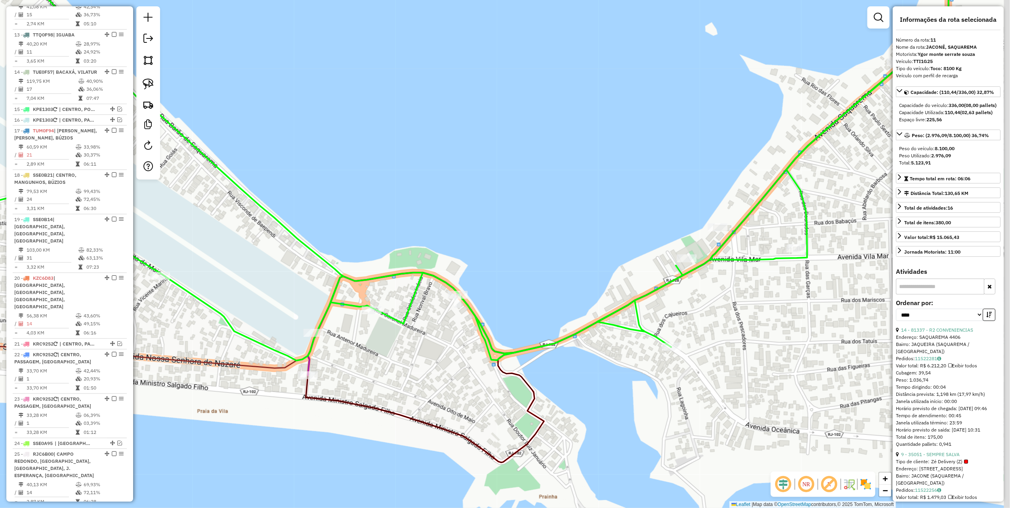
scroll to position [740, 0]
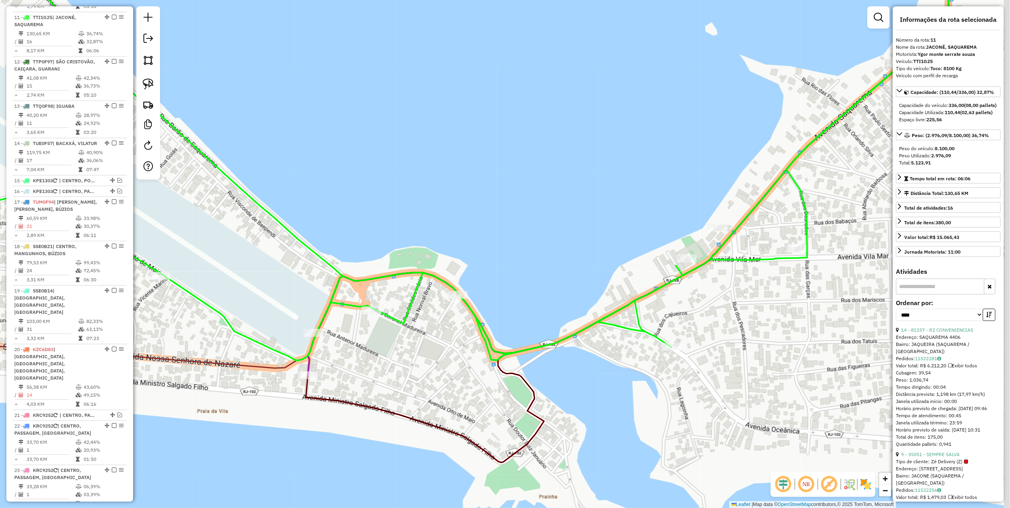
drag, startPoint x: 626, startPoint y: 232, endPoint x: 495, endPoint y: 351, distance: 177.3
click at [497, 348] on div "Janela de atendimento Grade de atendimento Capacidade Transportadoras Veículos …" at bounding box center [505, 254] width 1010 height 508
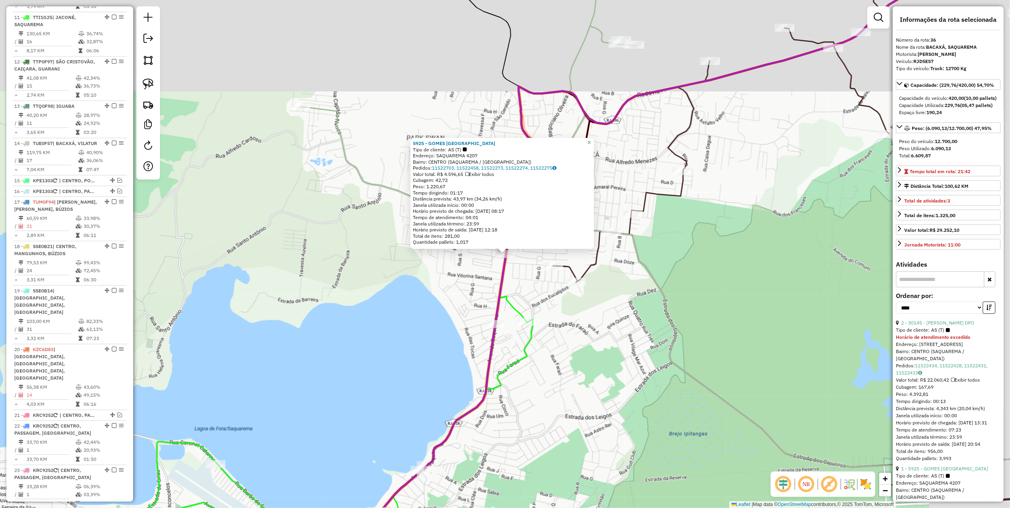
scroll to position [1454, 0]
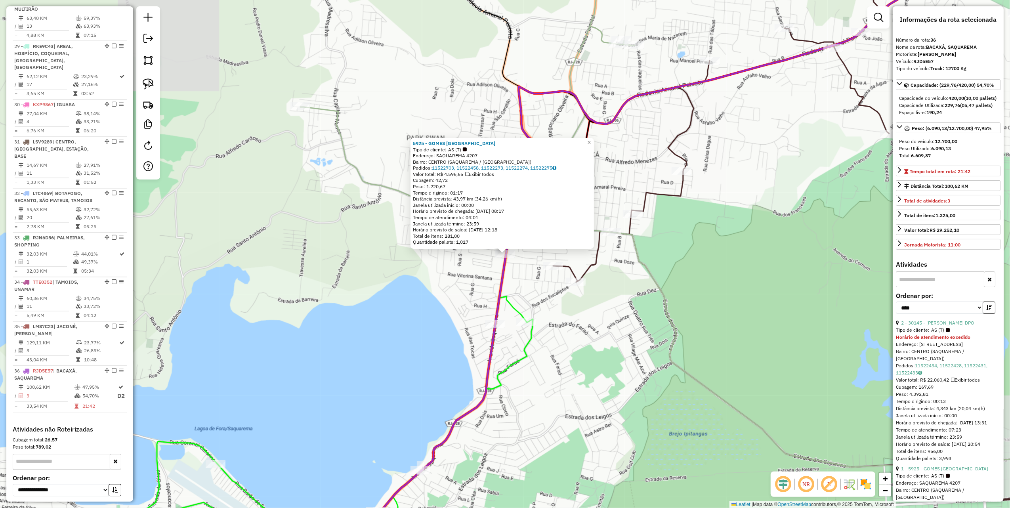
click at [395, 283] on div "5925 - GOMES PORTO DA ROCA Tipo de cliente: AS (T) Endereço: SAQUAREMA 4207 Bai…" at bounding box center [505, 254] width 1010 height 508
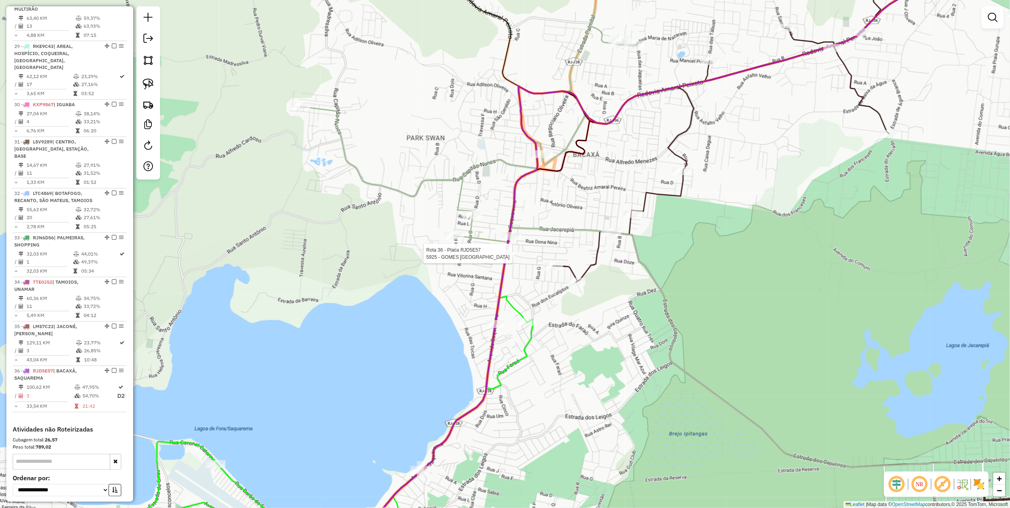
select select "*********"
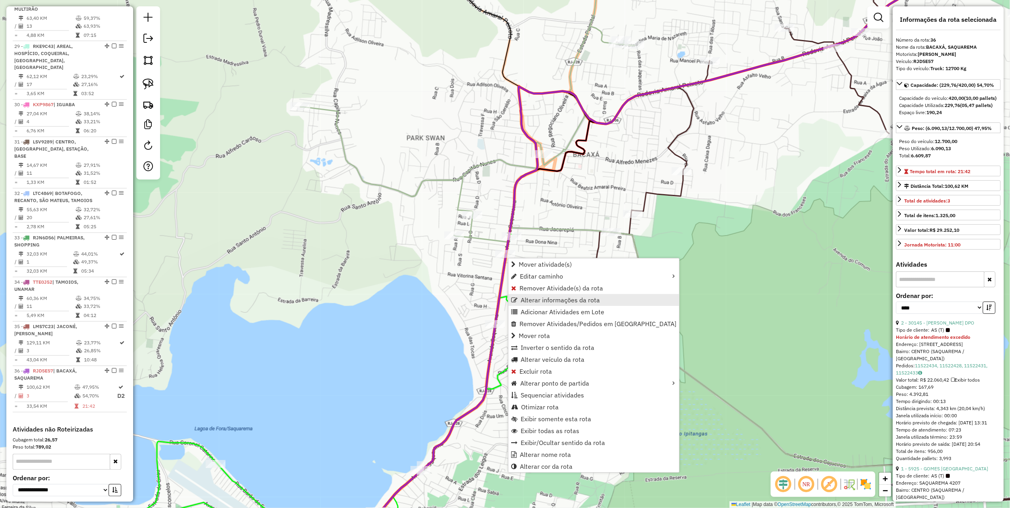
click at [555, 300] on span "Alterar informações da rota" at bounding box center [560, 300] width 79 height 6
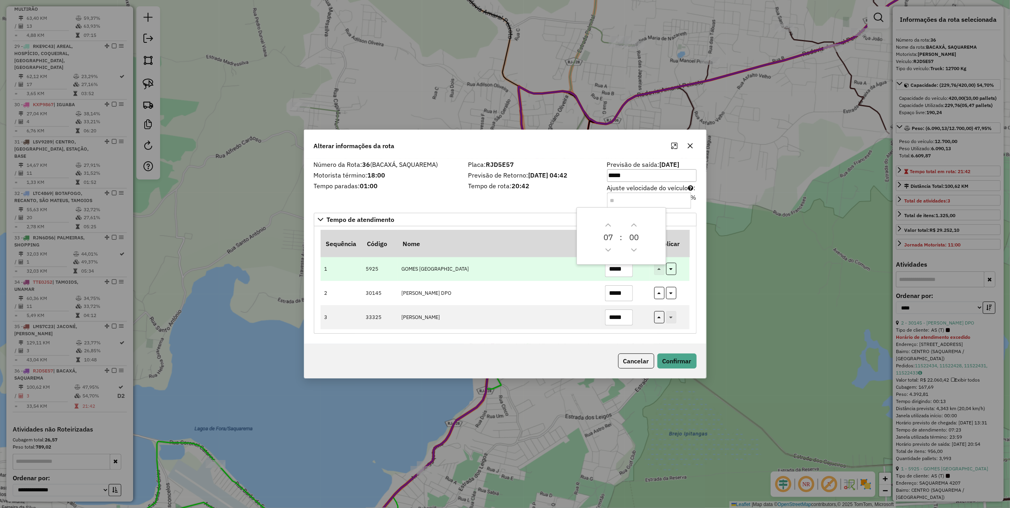
drag, startPoint x: 610, startPoint y: 273, endPoint x: 622, endPoint y: 276, distance: 11.9
click at [611, 273] on input "*****" at bounding box center [619, 269] width 28 height 16
click at [626, 269] on input "*****" at bounding box center [619, 269] width 28 height 16
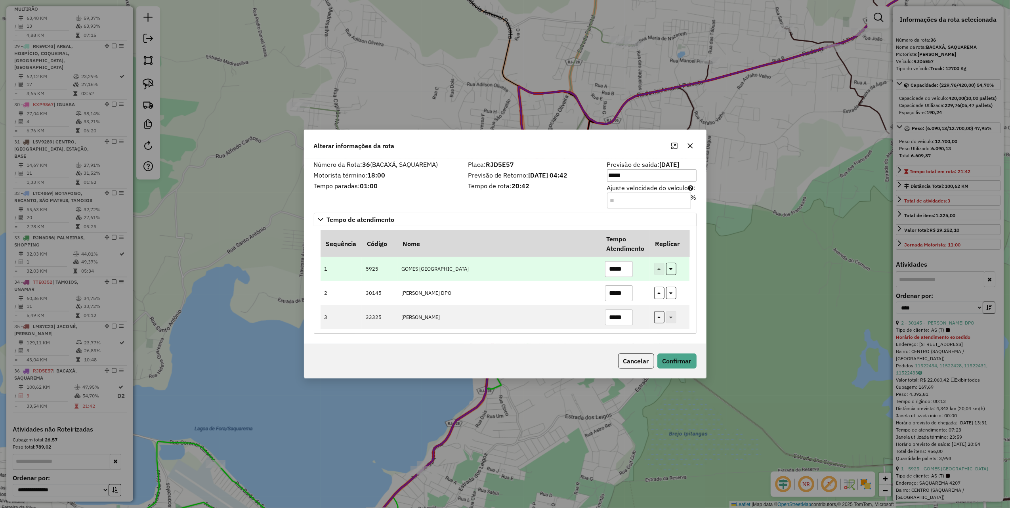
type input "*****"
click at [678, 267] on td at bounding box center [670, 269] width 40 height 24
click at [674, 269] on button "button" at bounding box center [671, 269] width 10 height 12
type input "*****"
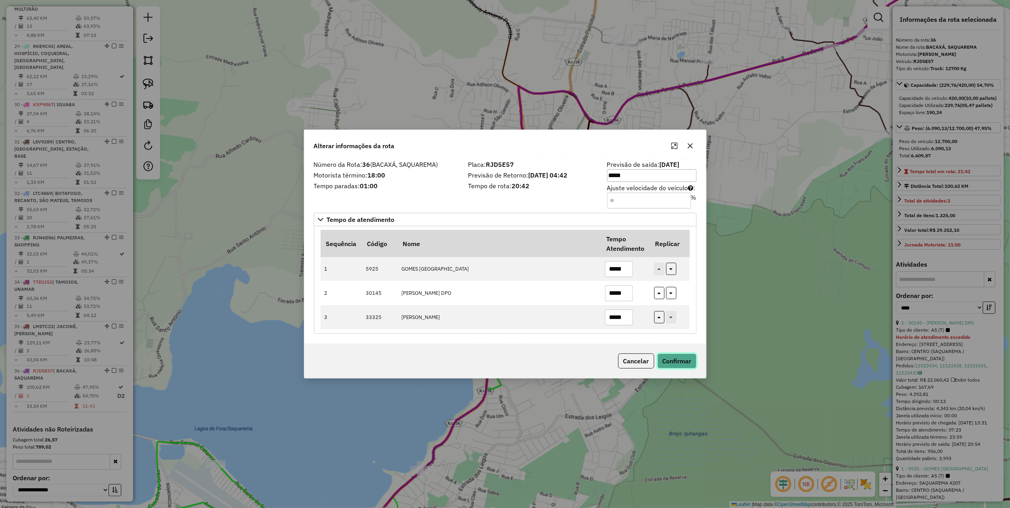
click at [677, 360] on button "Confirmar" at bounding box center [676, 360] width 39 height 15
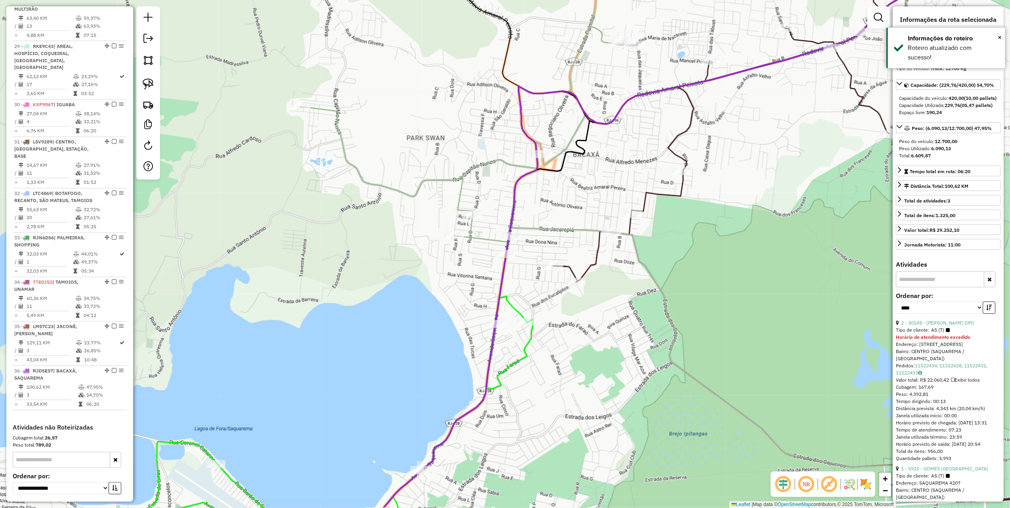
scroll to position [1452, 0]
click at [445, 220] on div "Janela de atendimento Grade de atendimento Capacidade Transportadoras Veículos …" at bounding box center [505, 254] width 1010 height 508
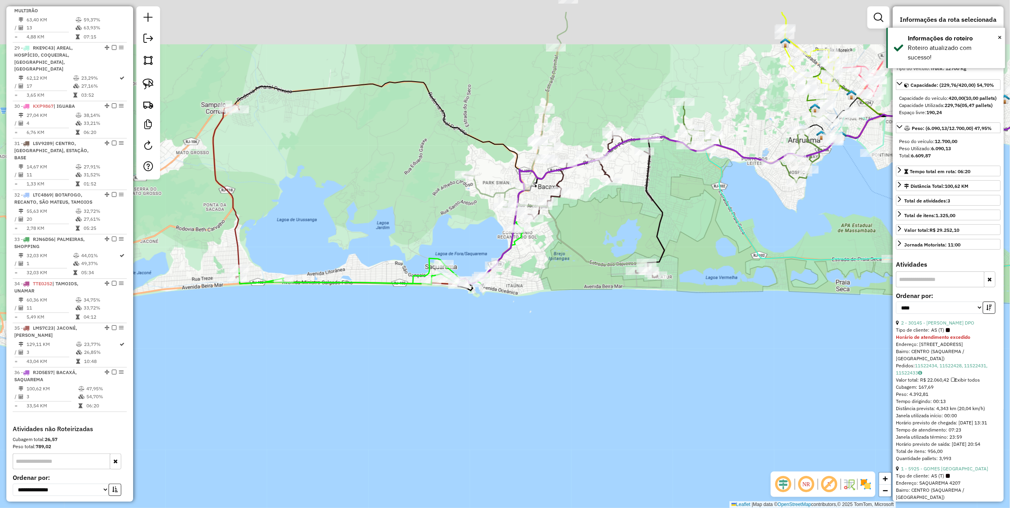
drag, startPoint x: 459, startPoint y: 150, endPoint x: 411, endPoint y: 269, distance: 128.8
click at [411, 268] on div "Janela de atendimento Grade de atendimento Capacidade Transportadoras Veículos …" at bounding box center [505, 254] width 1010 height 508
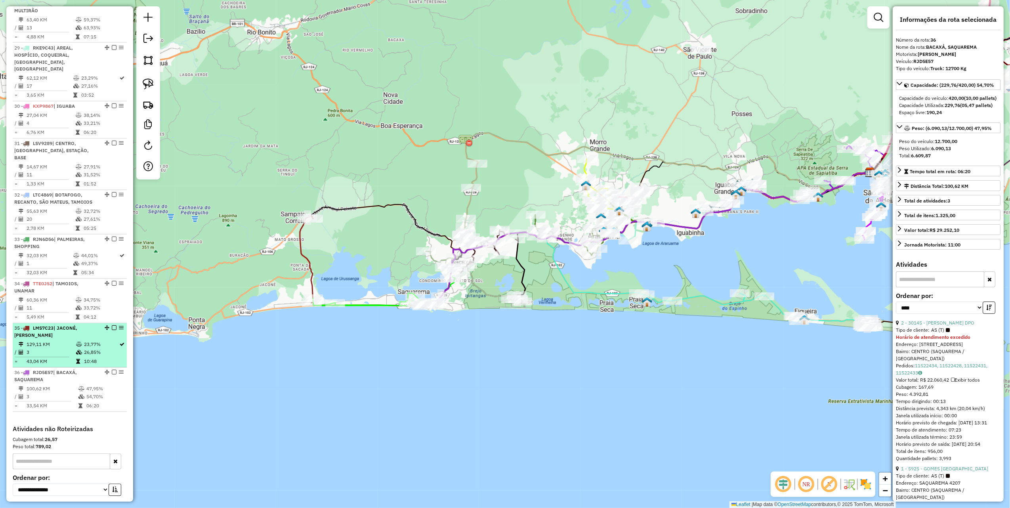
click at [78, 323] on li "35 - LMS7C23 | JACONÉ, SAMPAIO CORREIA 129,11 KM 23,77% / 3 26,85% = 43,04 KM 1…" at bounding box center [70, 345] width 114 height 44
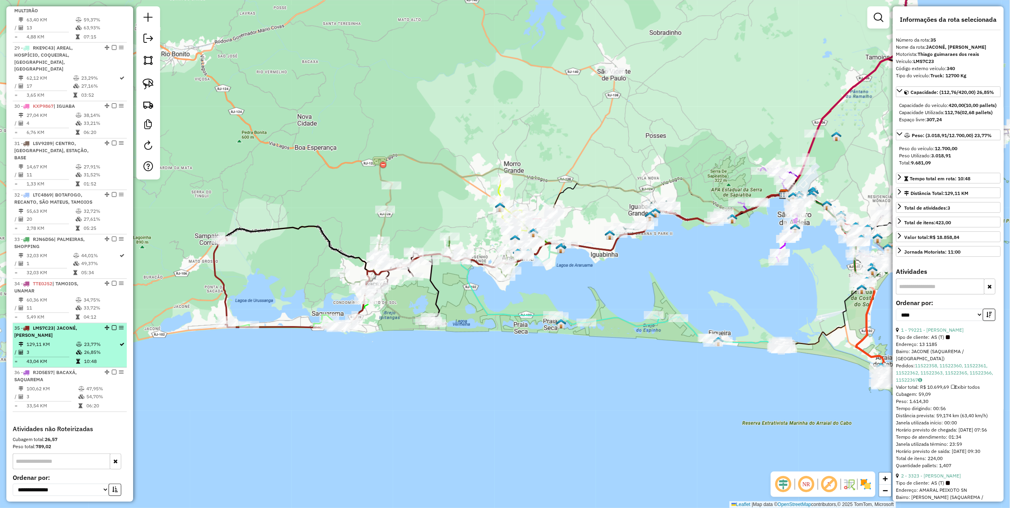
click at [79, 325] on div "35 - LMS7C23 | JACONÉ, SAMPAIO CORREIA" at bounding box center [56, 332] width 84 height 14
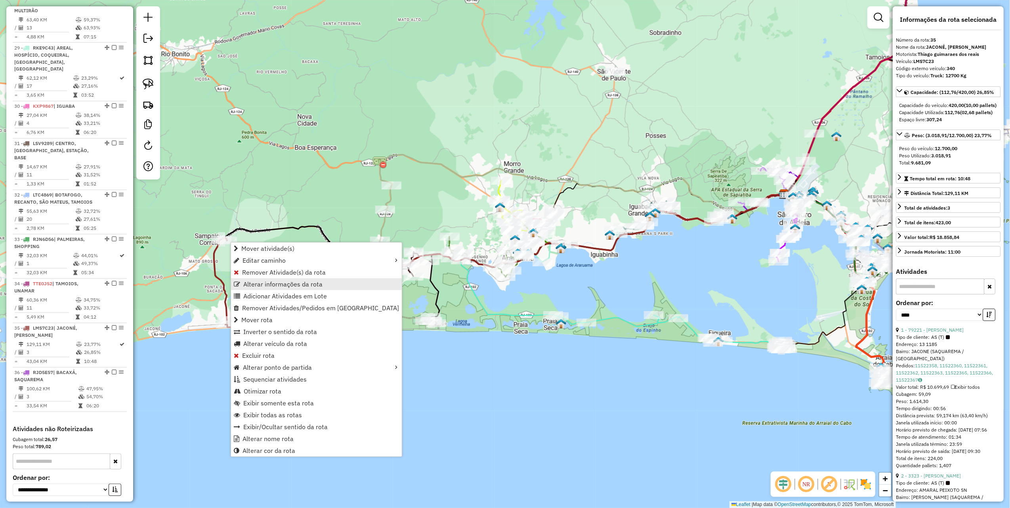
click at [290, 286] on span "Alterar informações da rota" at bounding box center [282, 284] width 79 height 6
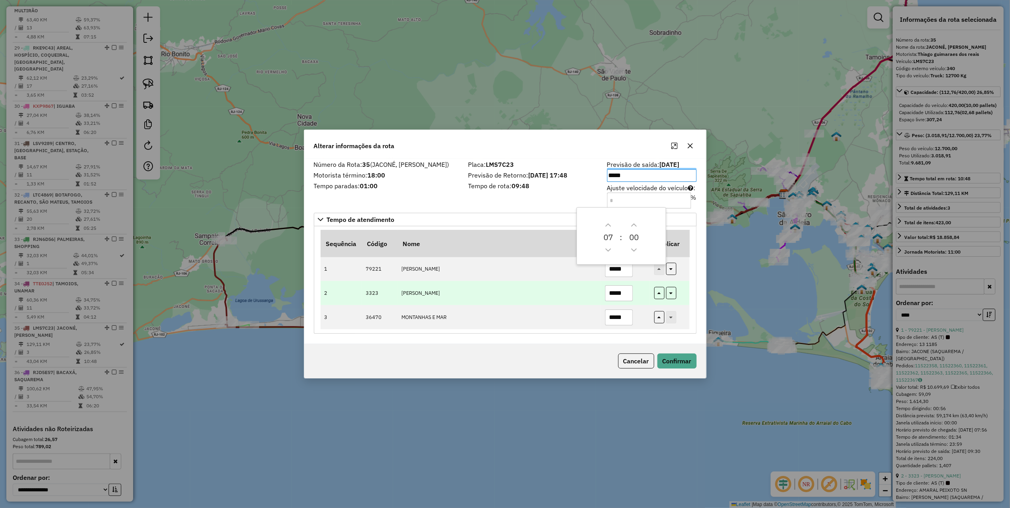
click at [629, 292] on input "*****" at bounding box center [619, 293] width 28 height 16
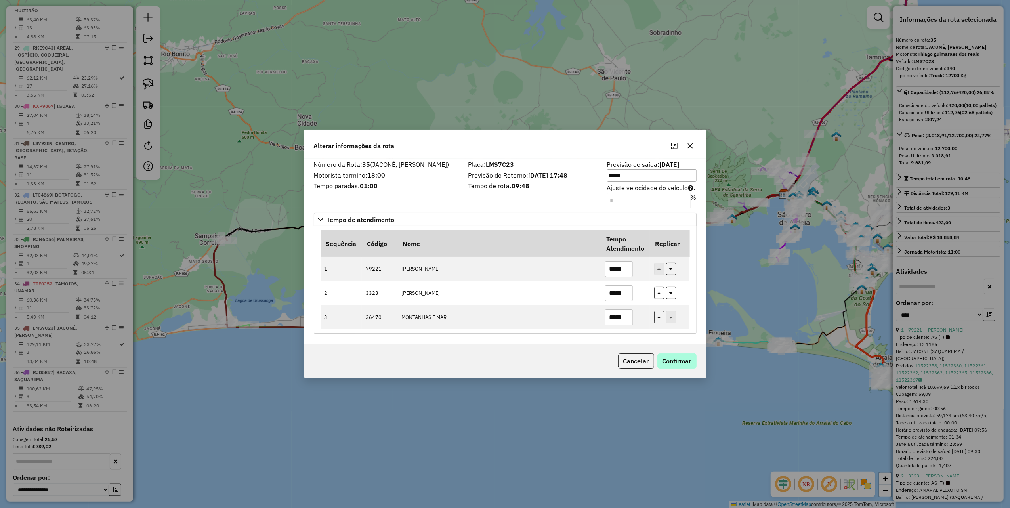
type input "*****"
click at [677, 365] on button "Confirmar" at bounding box center [676, 360] width 39 height 15
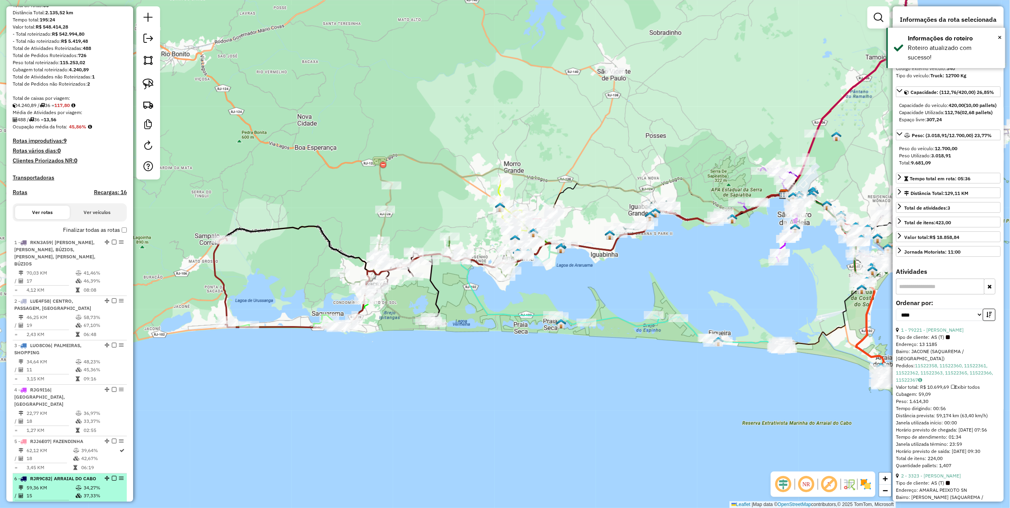
scroll to position [0, 0]
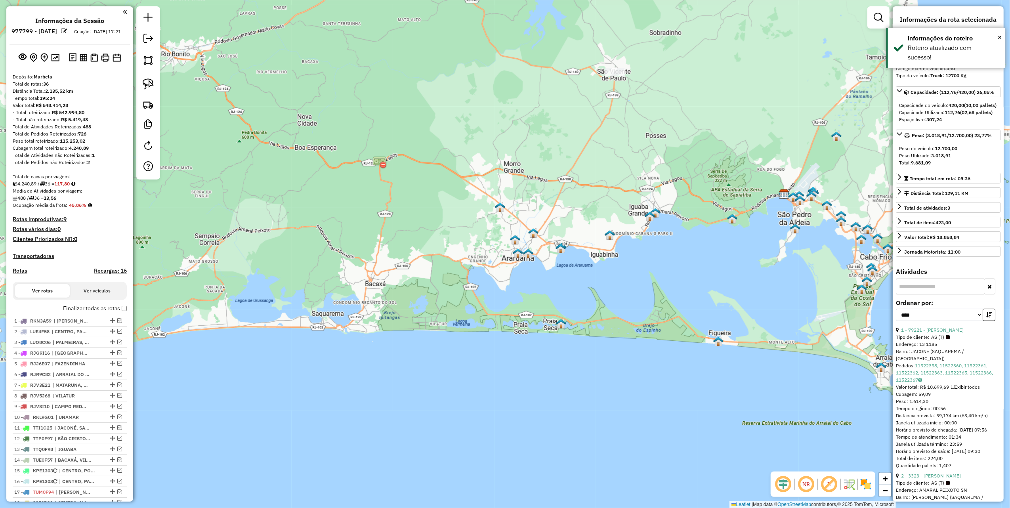
drag, startPoint x: 251, startPoint y: 241, endPoint x: 497, endPoint y: 239, distance: 245.7
click at [459, 241] on div "Janela de atendimento Grade de atendimento Capacidade Transportadoras Veículos …" at bounding box center [505, 254] width 1010 height 508
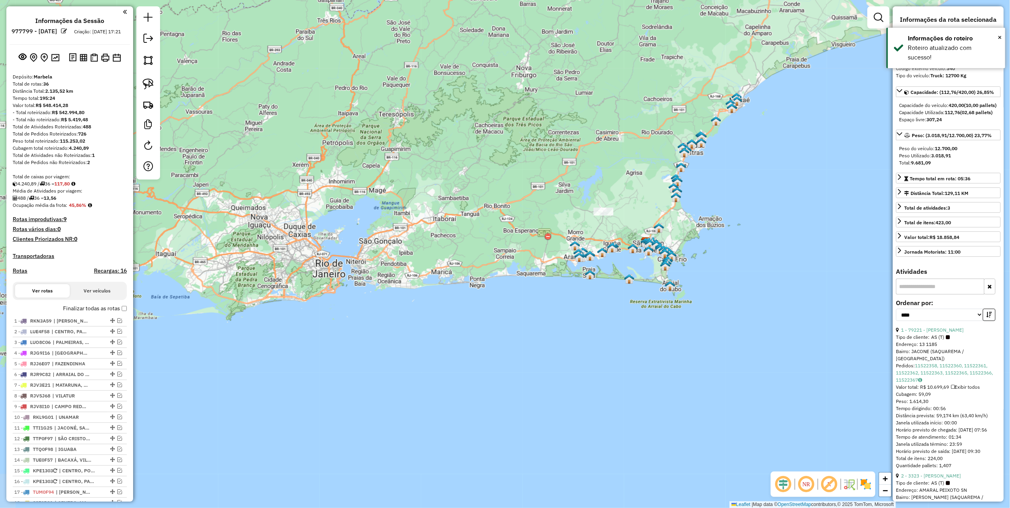
drag, startPoint x: 603, startPoint y: 168, endPoint x: 275, endPoint y: 200, distance: 329.2
click at [367, 223] on div "Janela de atendimento Grade de atendimento Capacidade Transportadoras Veículos …" at bounding box center [505, 254] width 1010 height 508
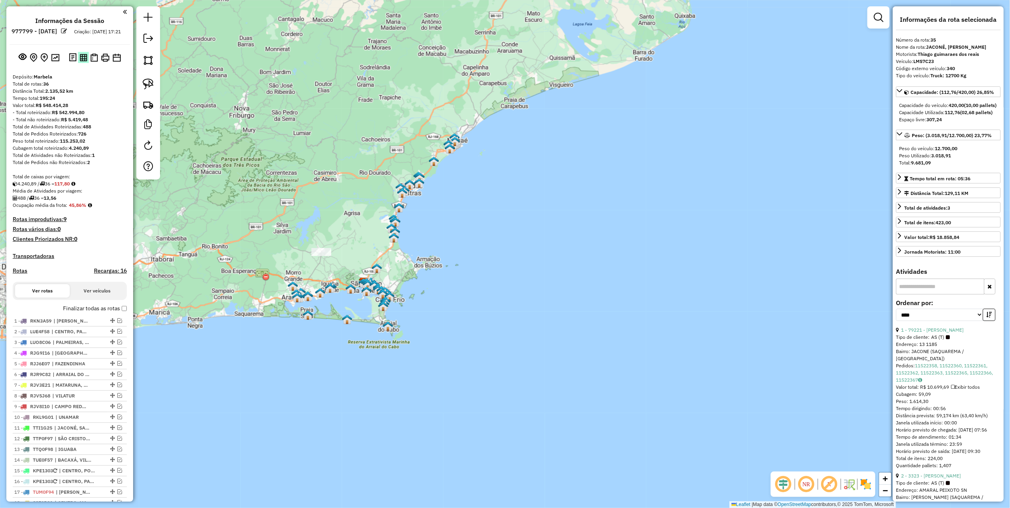
click at [80, 61] on img at bounding box center [84, 58] width 8 height 8
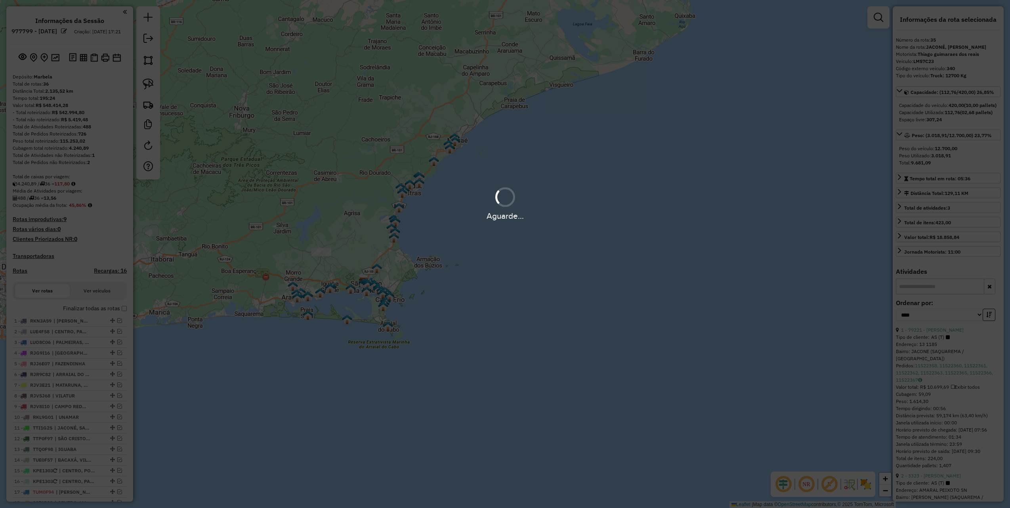
select select "*********"
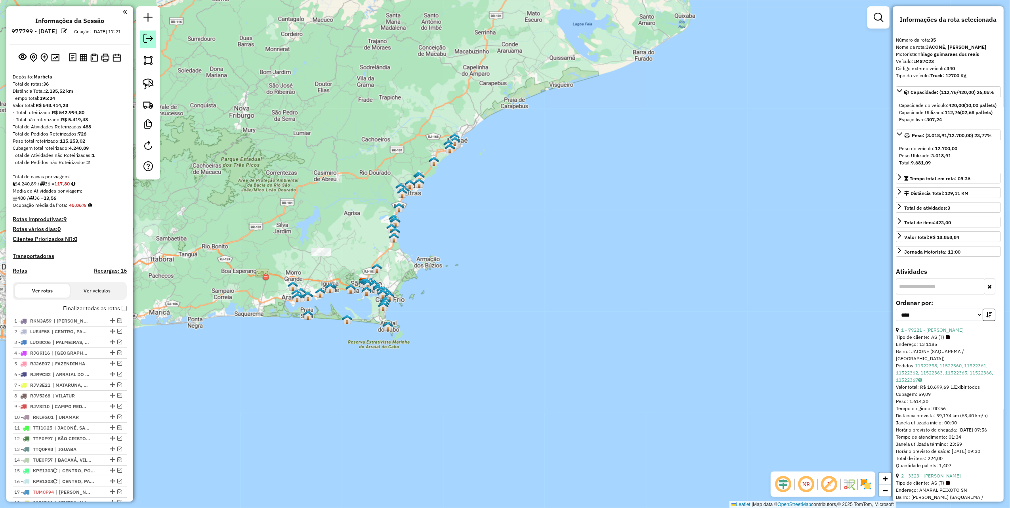
click at [154, 40] on link at bounding box center [148, 40] width 16 height 18
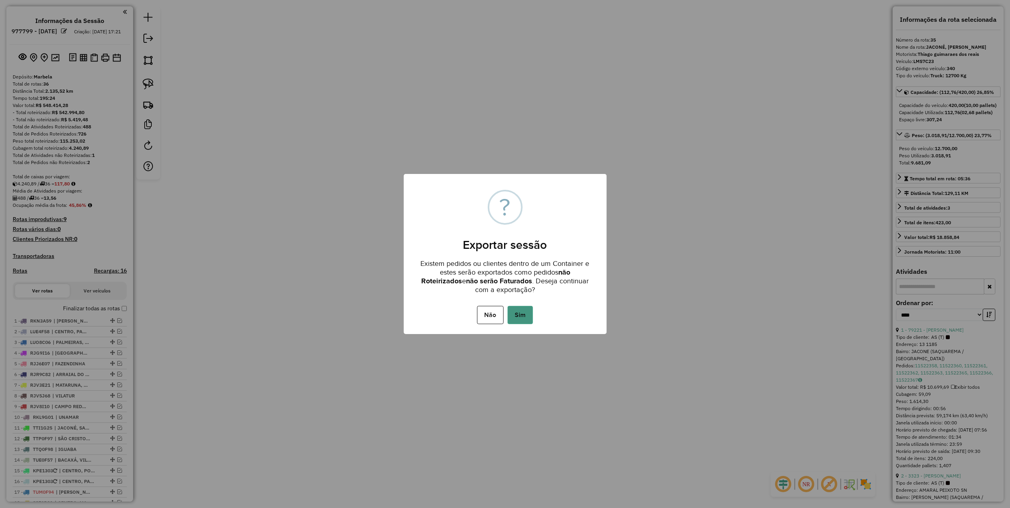
click at [515, 306] on button "Sim" at bounding box center [520, 315] width 25 height 18
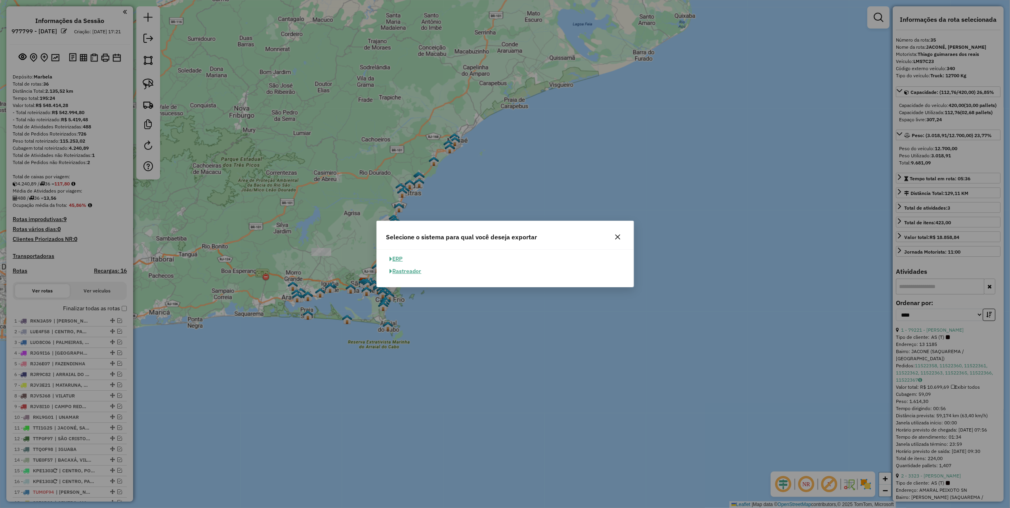
click at [402, 259] on button "ERP" at bounding box center [396, 259] width 20 height 12
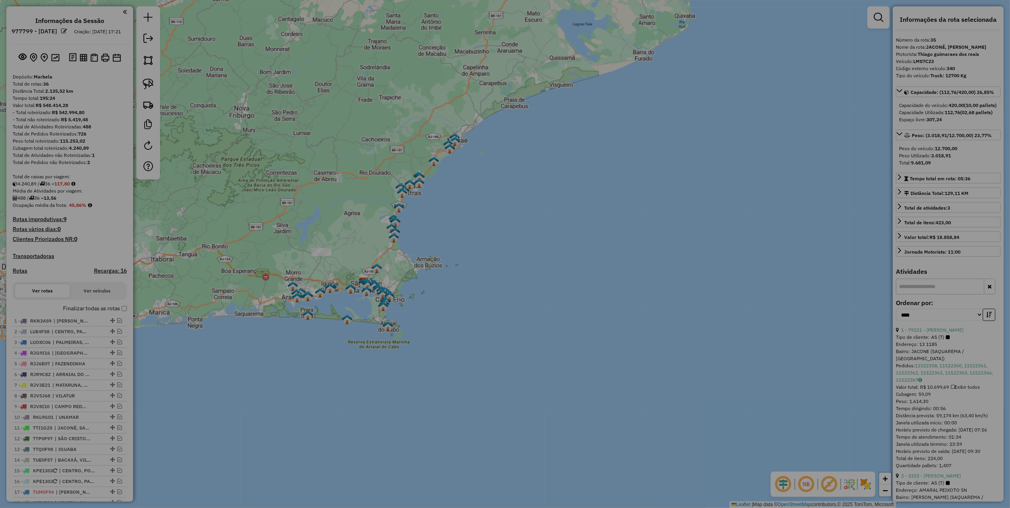
select select "**"
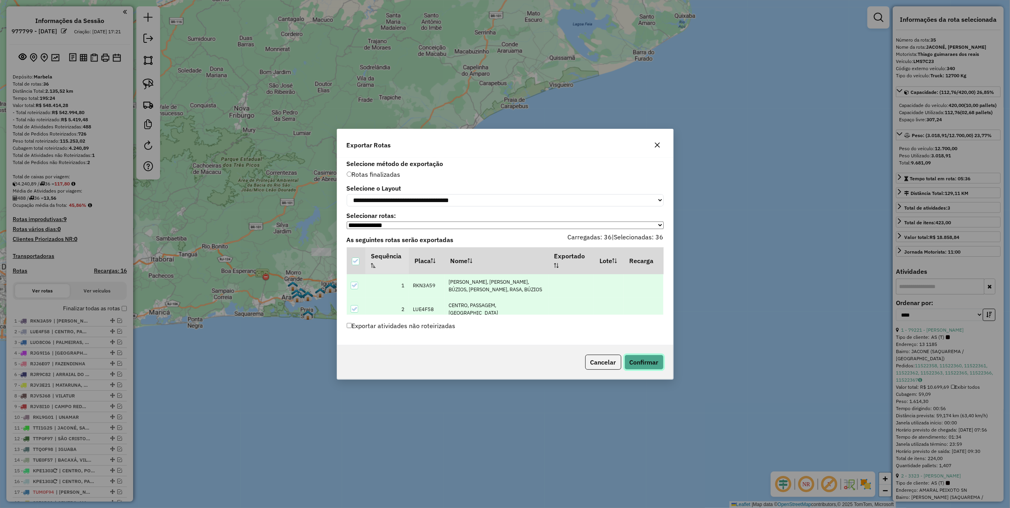
click at [653, 365] on button "Confirmar" at bounding box center [643, 362] width 39 height 15
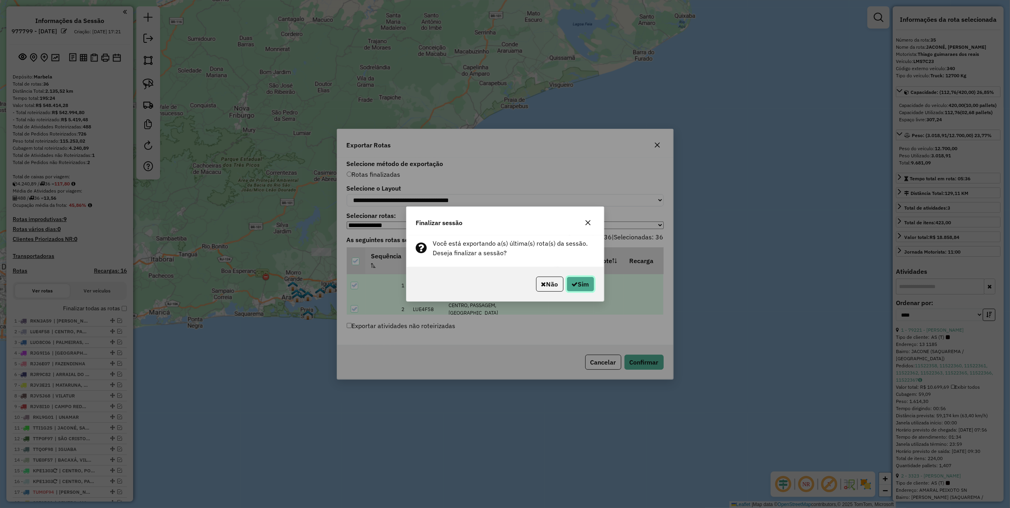
click at [569, 287] on button "Sim" at bounding box center [581, 284] width 28 height 15
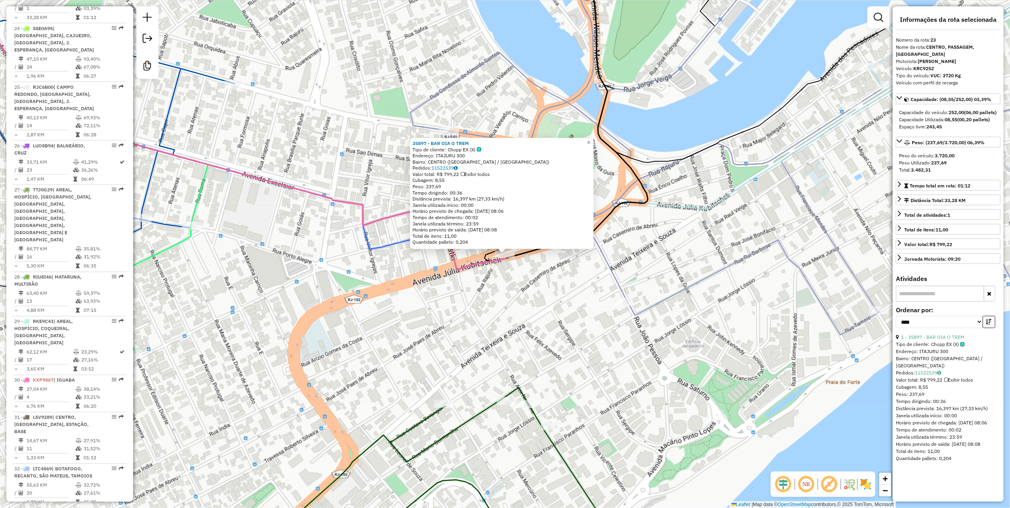
scroll to position [1280, 0]
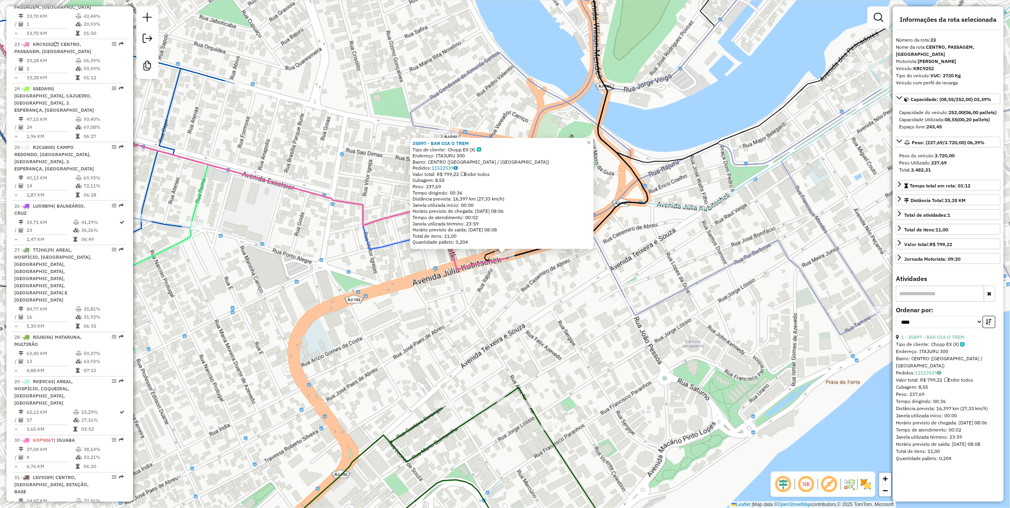
click at [454, 294] on div "35897 - BAR OIA O TREM Tipo de cliente: Chopp EX (X) Endereço: ITAJURU 300 Bair…" at bounding box center [505, 254] width 1010 height 508
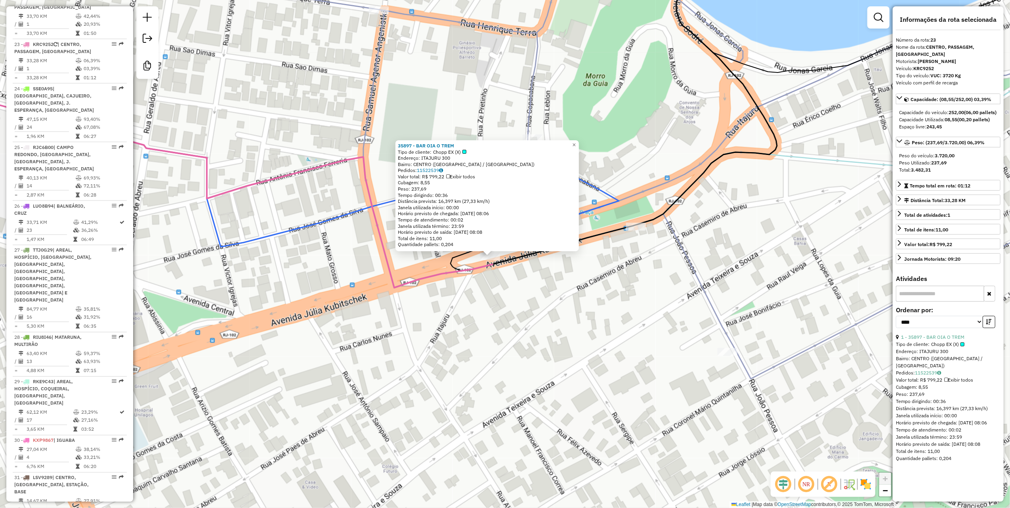
click at [569, 304] on div "35897 - BAR OIA O TREM Tipo de cliente: Chopp EX (X) Endereço: ITAJURU 300 Bair…" at bounding box center [505, 254] width 1010 height 508
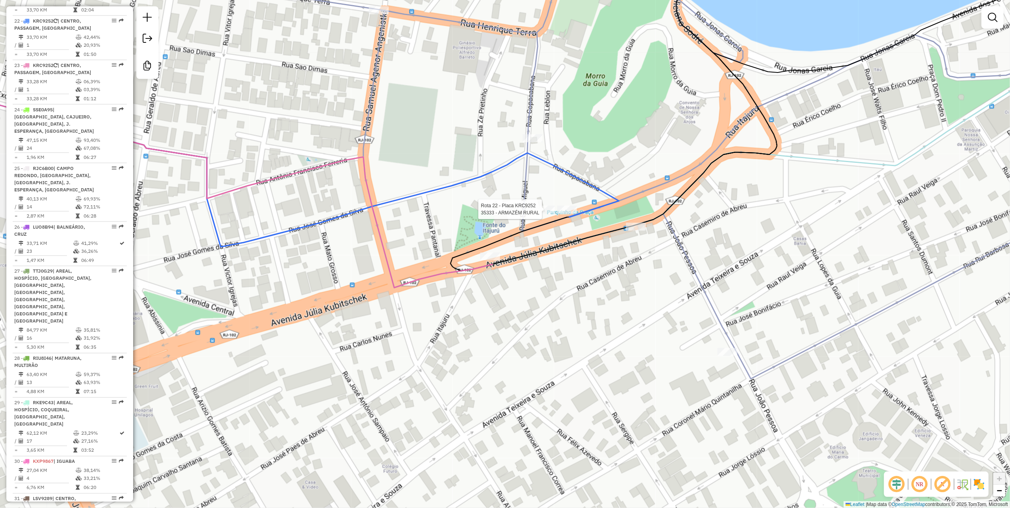
select select "*********"
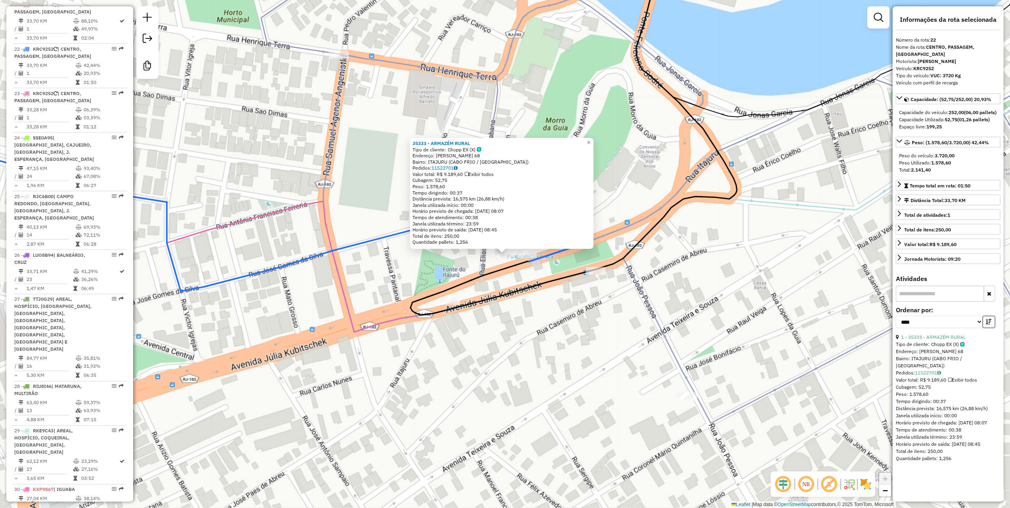
scroll to position [1235, 0]
click at [480, 278] on icon at bounding box center [574, 132] width 327 height 366
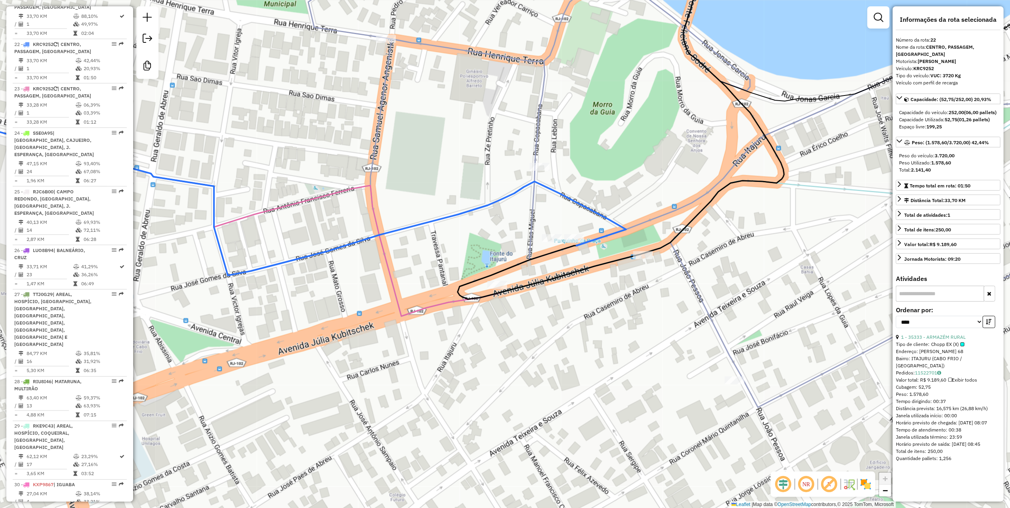
drag, startPoint x: 393, startPoint y: 267, endPoint x: 506, endPoint y: 230, distance: 118.9
click at [506, 230] on div "Janela de atendimento Grade de atendimento Capacidade Transportadoras Veículos …" at bounding box center [505, 254] width 1010 height 508
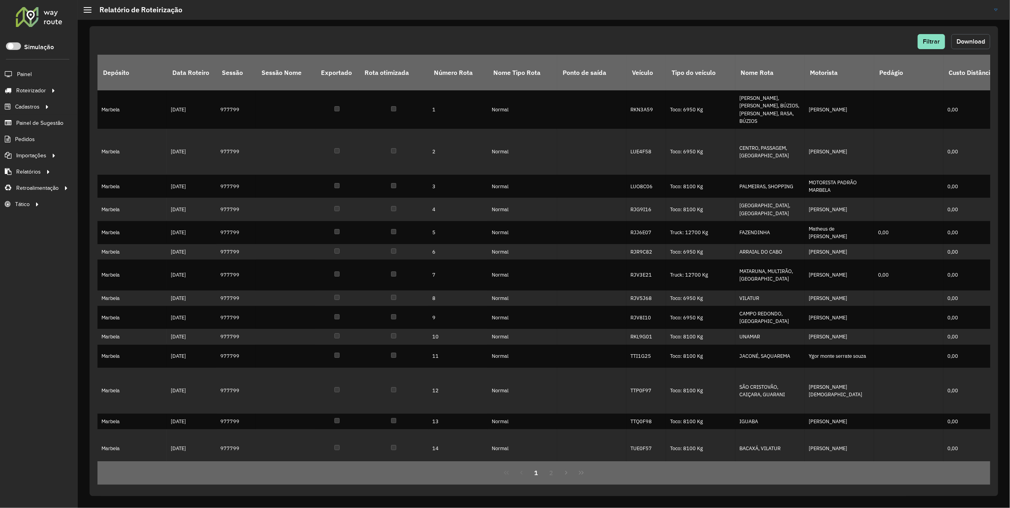
click at [958, 38] on span "Download" at bounding box center [971, 41] width 29 height 7
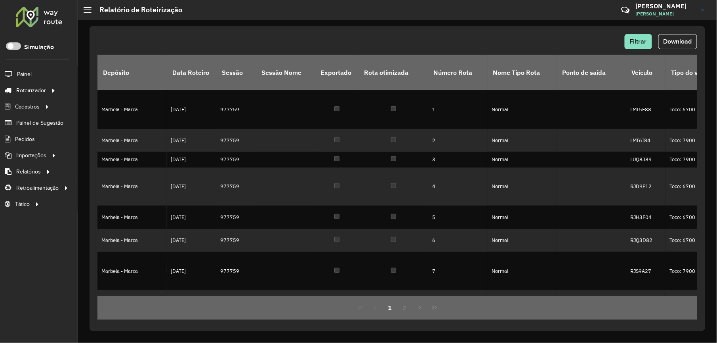
click at [679, 48] on hb-app "Aguarde... Pop-up bloqueado! Seu navegador bloqueou automáticamente a abertura …" at bounding box center [358, 171] width 717 height 343
click at [679, 48] on button "Download" at bounding box center [678, 41] width 39 height 15
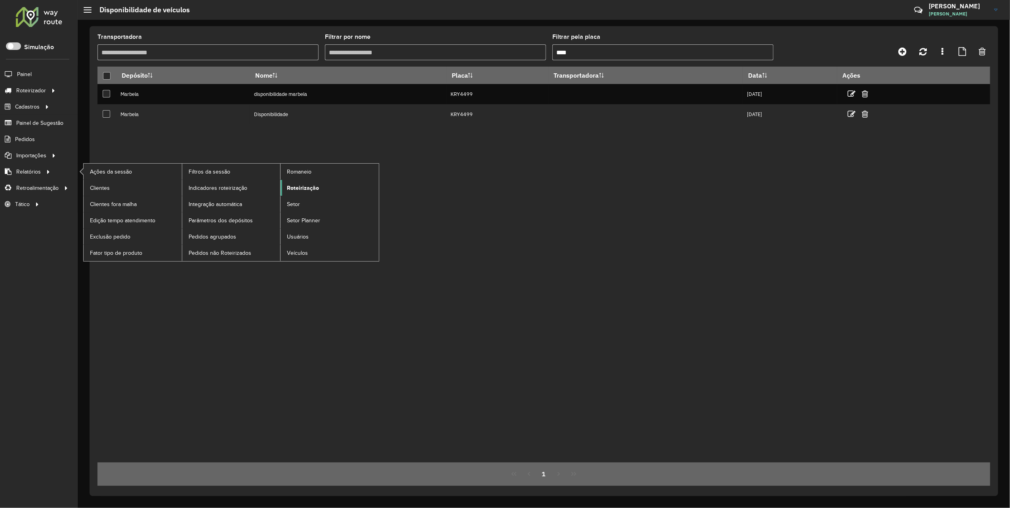
click at [316, 192] on span "Roteirização" at bounding box center [303, 188] width 32 height 8
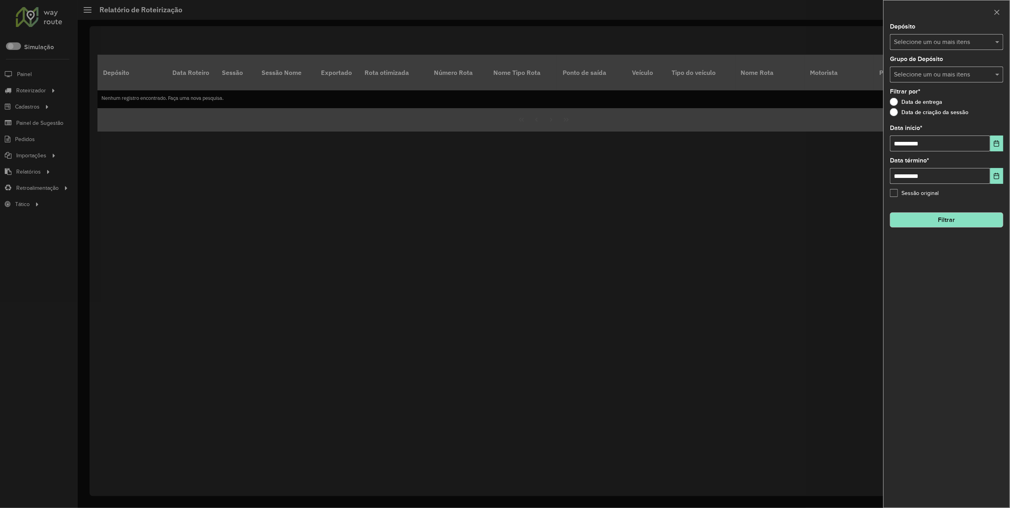
click at [930, 45] on input "text" at bounding box center [942, 43] width 101 height 10
click at [914, 78] on div "Marbela" at bounding box center [947, 81] width 112 height 13
click at [915, 95] on div "Marbela - Marca" at bounding box center [947, 94] width 112 height 13
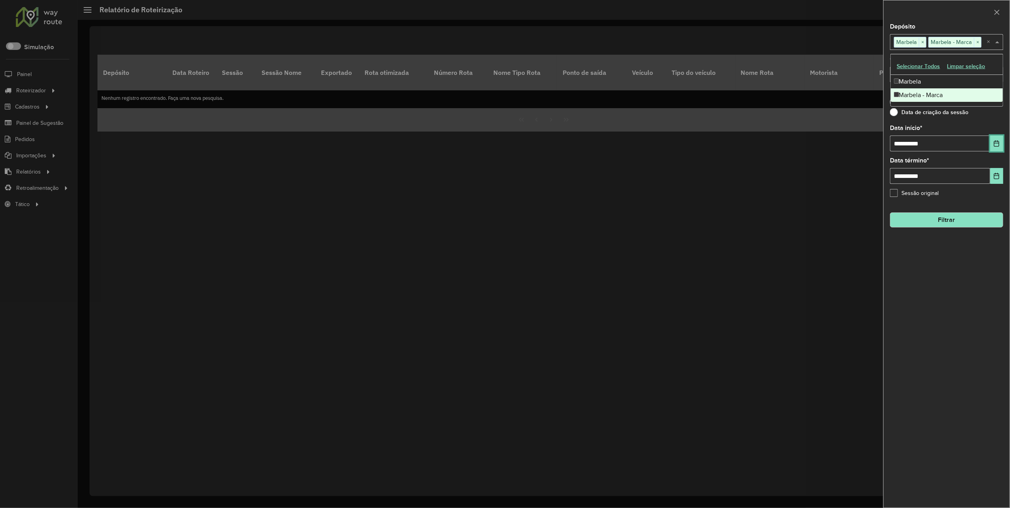
click at [999, 147] on button "Choose Date" at bounding box center [996, 144] width 13 height 16
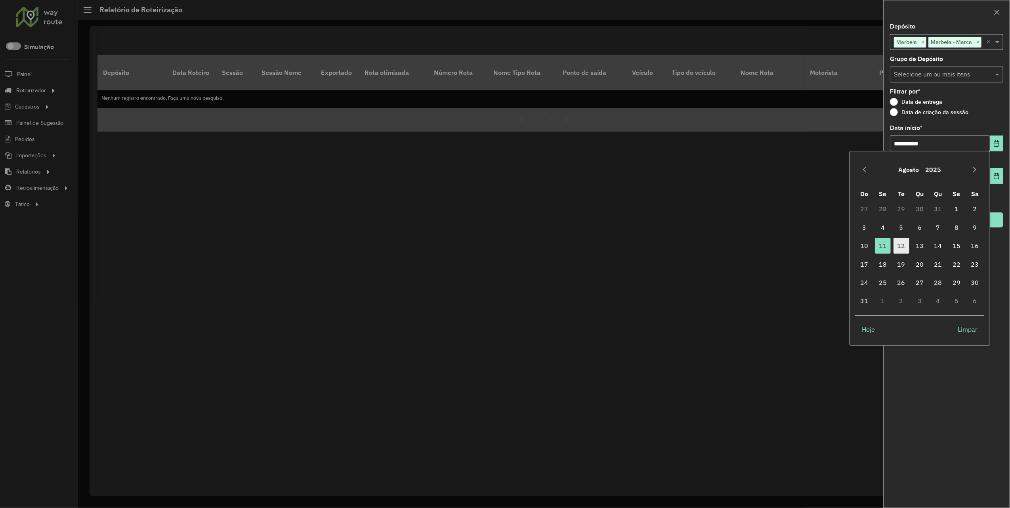
click at [903, 248] on span "12" at bounding box center [902, 246] width 16 height 16
type input "**********"
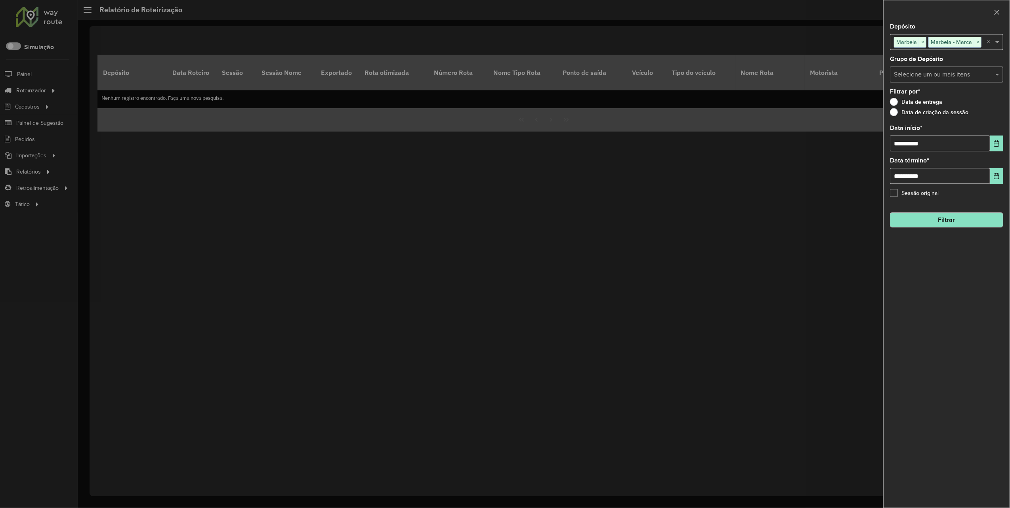
click at [947, 225] on button "Filtrar" at bounding box center [946, 219] width 113 height 15
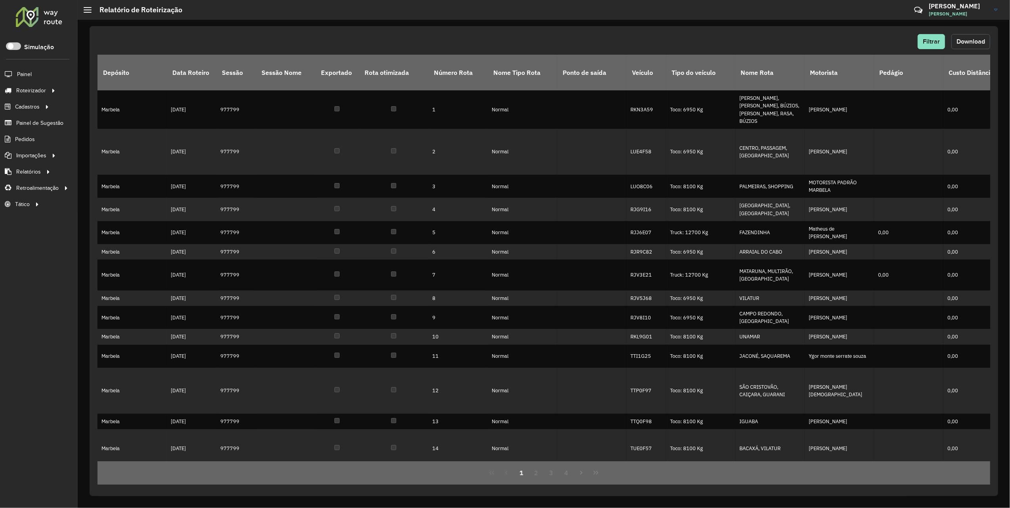
click at [955, 37] on button "Download" at bounding box center [970, 41] width 39 height 15
drag, startPoint x: 620, startPoint y: 28, endPoint x: 587, endPoint y: 32, distance: 32.7
click at [620, 28] on div "Filtrar Download Depósito Data Roteiro Sessão Sessão Nome Exportado Rota otimiz…" at bounding box center [544, 261] width 909 height 470
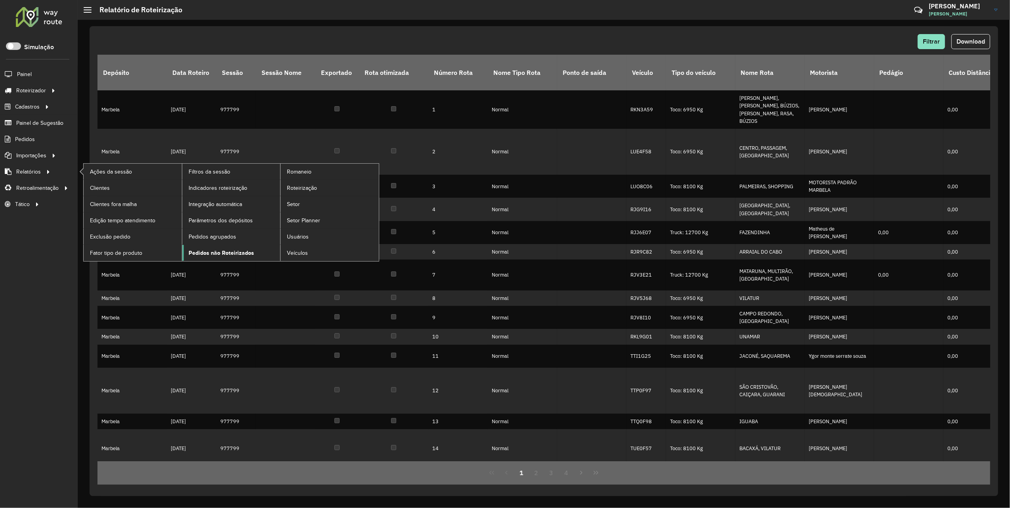
click at [229, 252] on span "Pedidos não Roteirizados" at bounding box center [221, 253] width 65 height 8
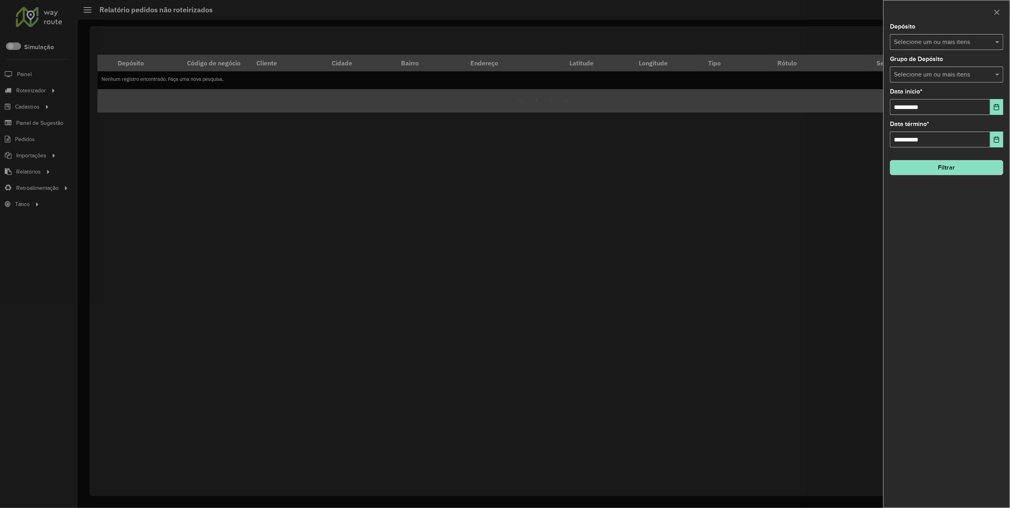
click at [948, 41] on input "text" at bounding box center [942, 43] width 101 height 10
click at [925, 76] on div "Marbela" at bounding box center [947, 81] width 112 height 13
click at [921, 94] on div "Marbela - Marca" at bounding box center [947, 94] width 112 height 13
drag, startPoint x: 940, startPoint y: 239, endPoint x: 966, endPoint y: 219, distance: 33.0
click at [941, 240] on div "**********" at bounding box center [947, 266] width 126 height 484
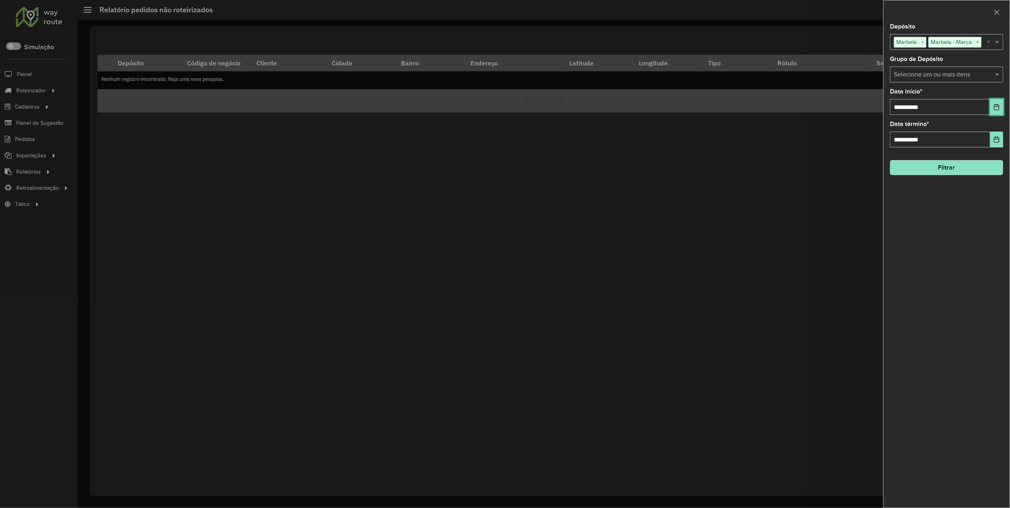
click at [996, 105] on icon "Choose Date" at bounding box center [996, 107] width 6 height 6
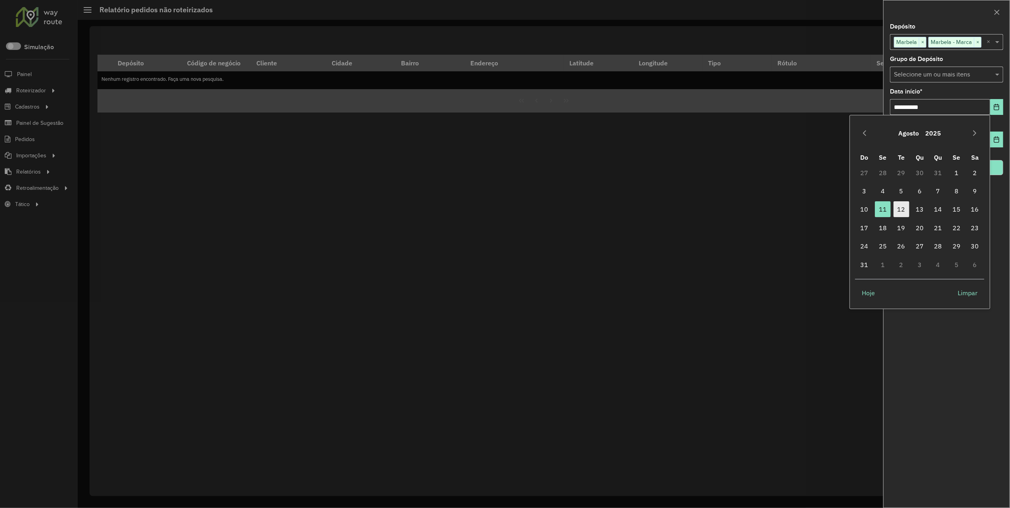
click at [907, 208] on span "12" at bounding box center [902, 209] width 16 height 16
type input "**********"
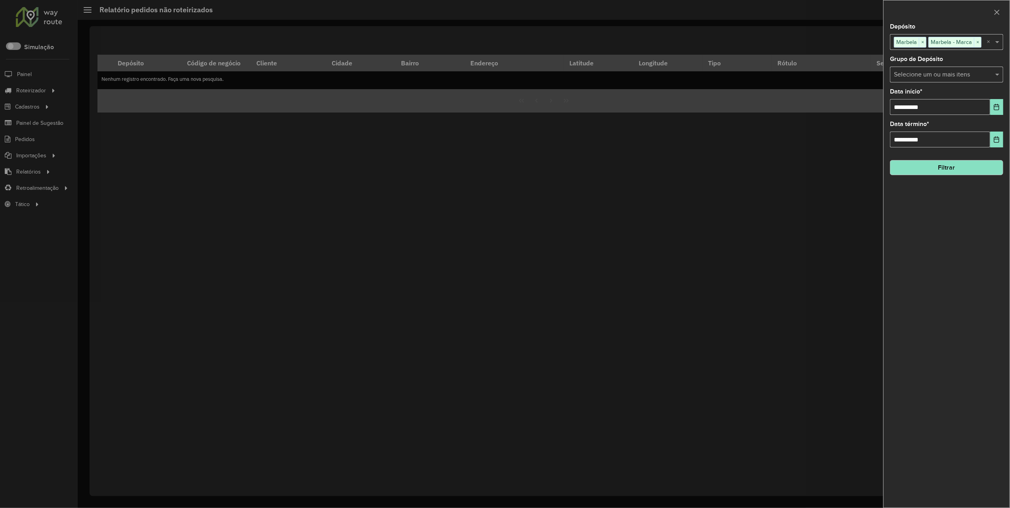
click at [956, 164] on button "Filtrar" at bounding box center [946, 167] width 113 height 15
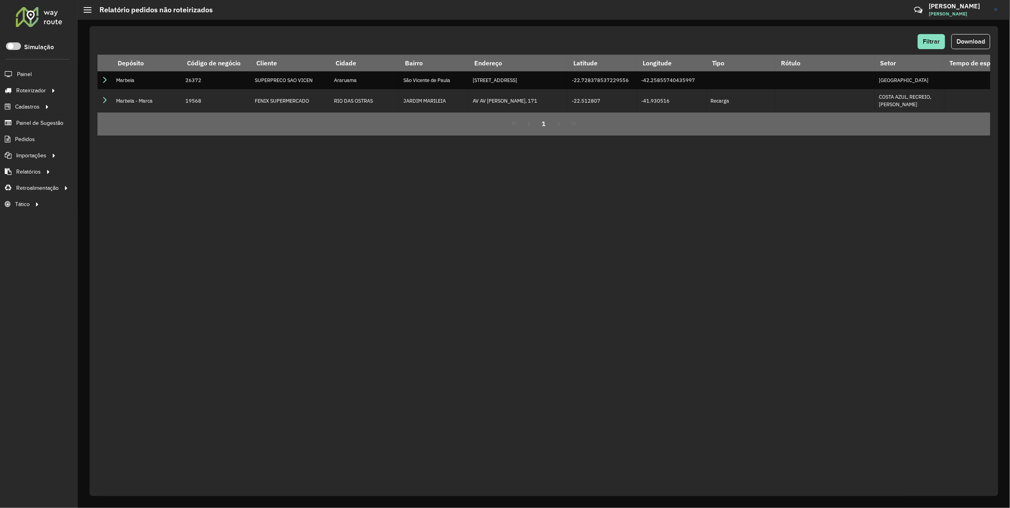
click at [969, 50] on div "Filtrar Download" at bounding box center [543, 44] width 893 height 21
click at [966, 42] on span "Download" at bounding box center [971, 41] width 29 height 7
drag, startPoint x: 506, startPoint y: 271, endPoint x: 386, endPoint y: 134, distance: 182.6
click at [500, 265] on div "Filtrar Download Depósito Código de negócio Cliente Cidade Bairro Endereço Lati…" at bounding box center [544, 261] width 909 height 470
